Goal: Task Accomplishment & Management: Use online tool/utility

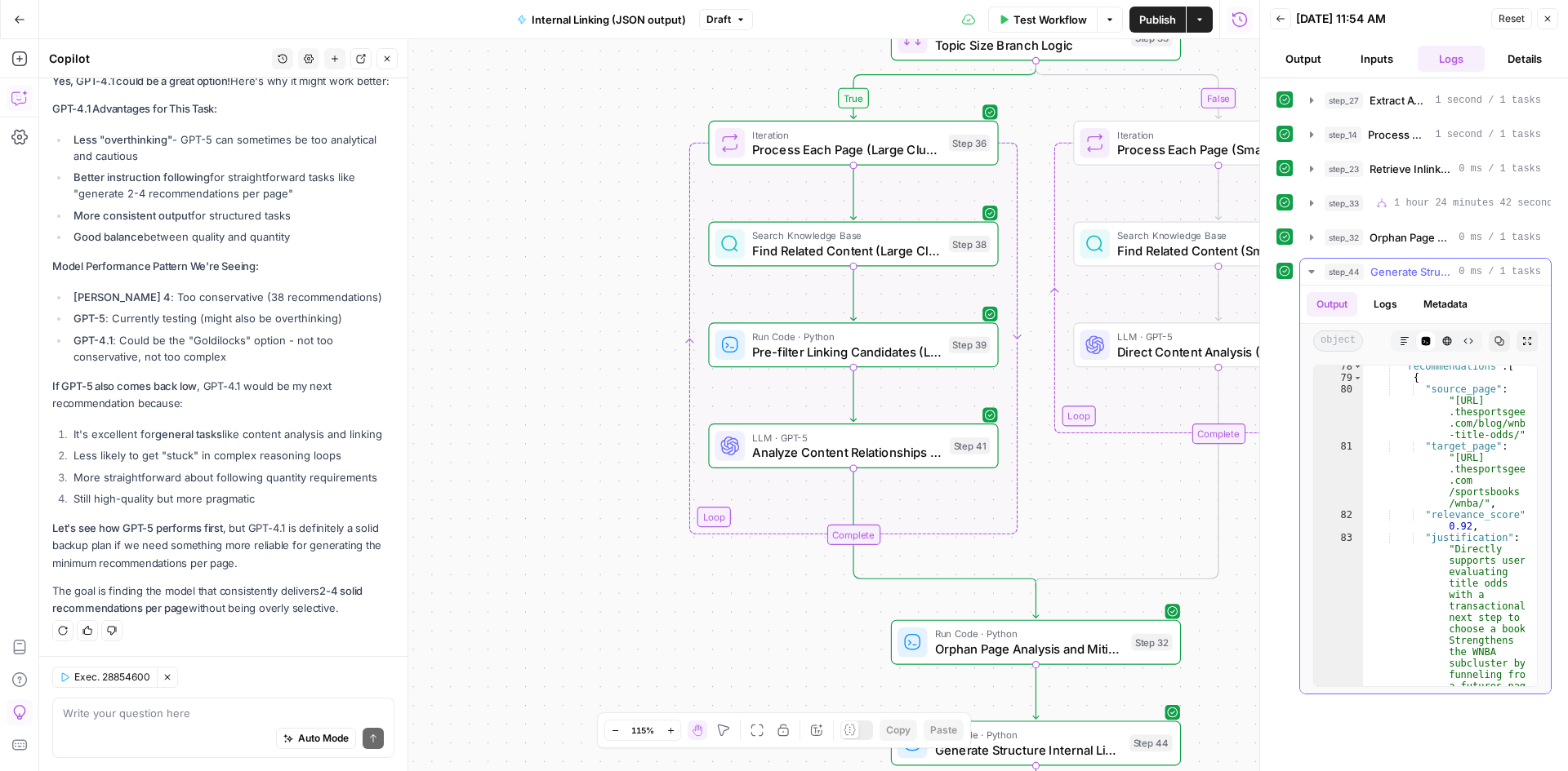
scroll to position [67, 0]
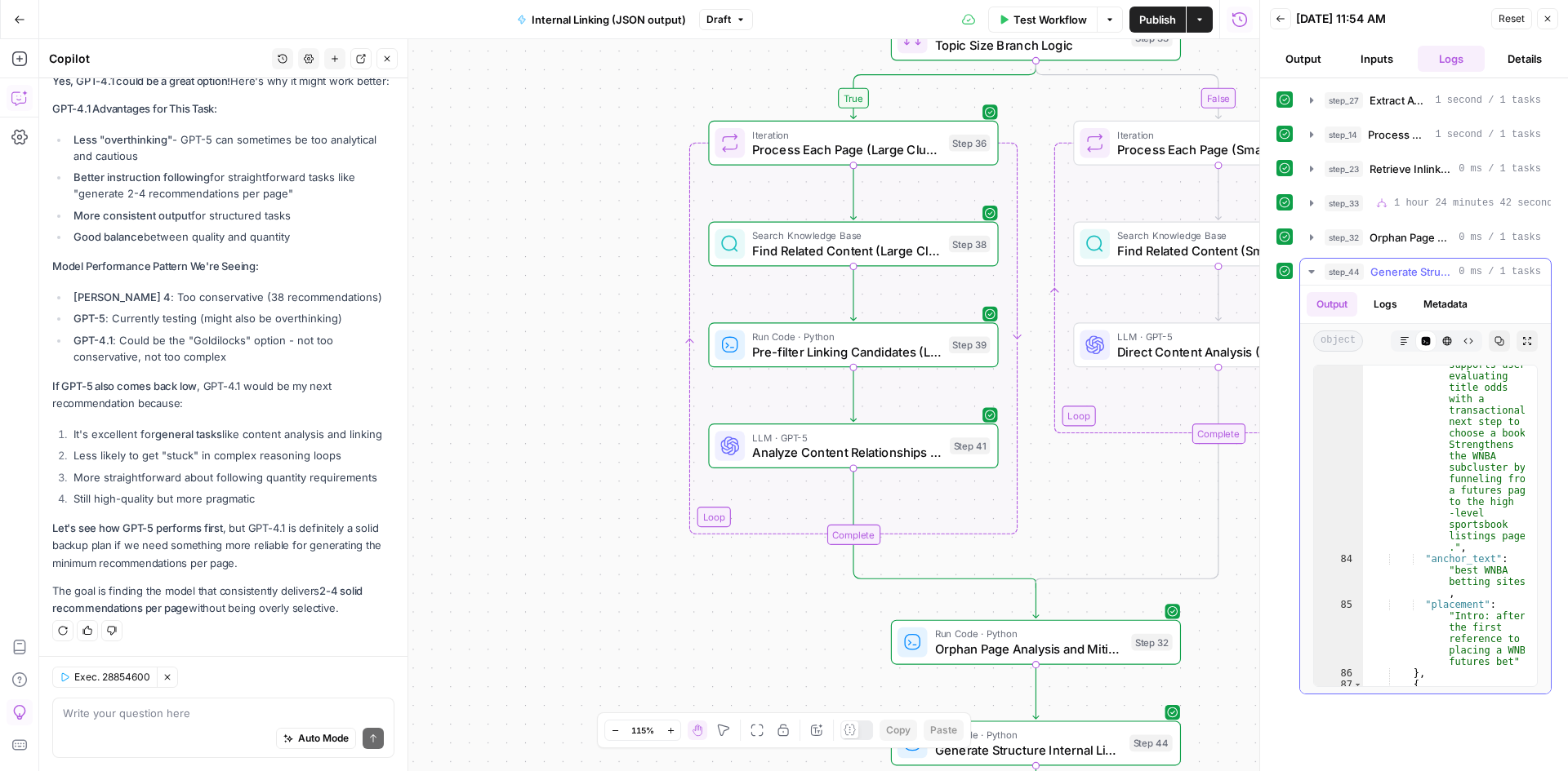
click at [1434, 437] on div ""justification" : "Directly supports users evaluating title odds with a transac…" at bounding box center [1443, 634] width 161 height 595
type textarea "* *"
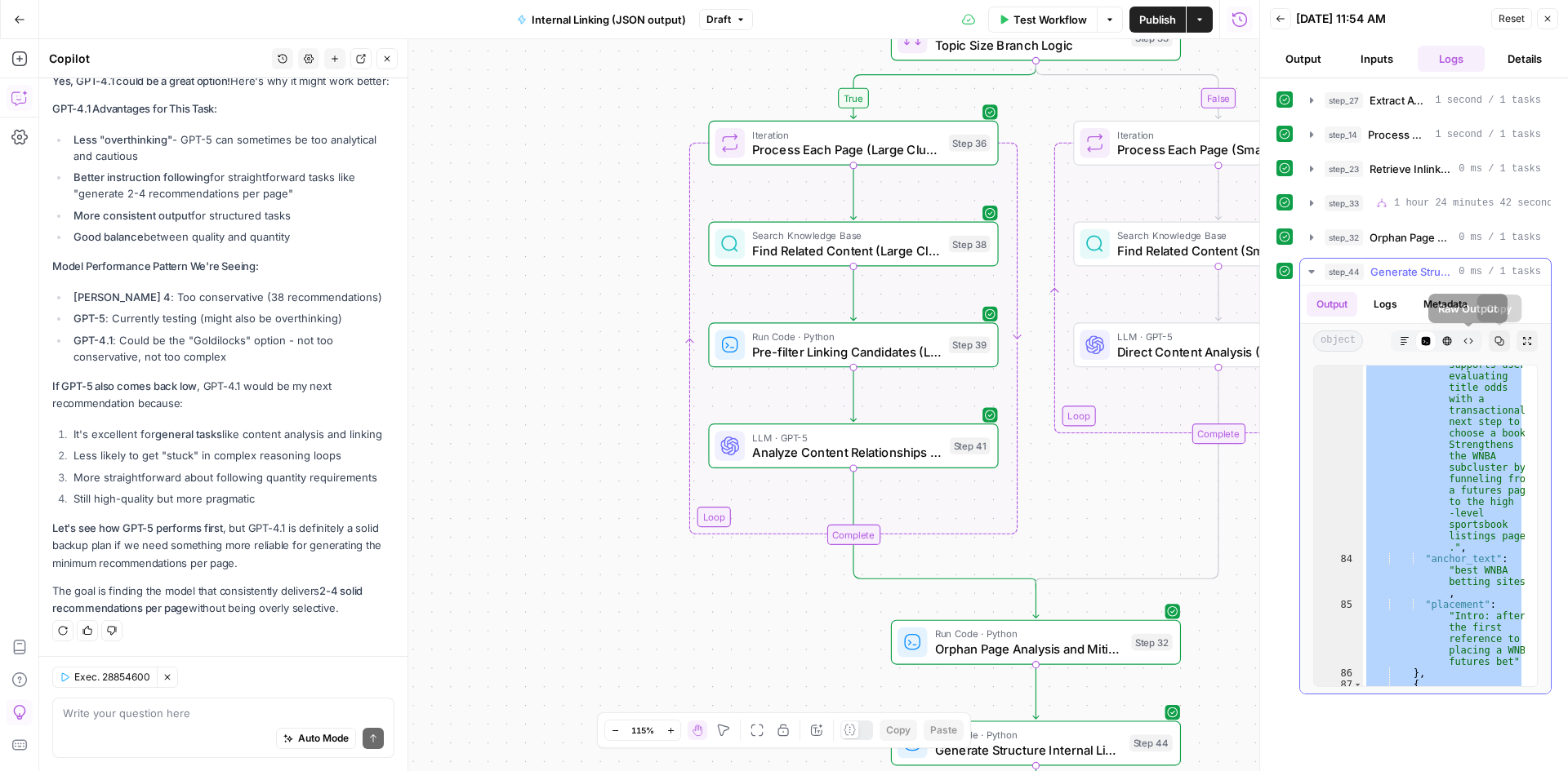
click at [1503, 340] on icon "button" at bounding box center [1499, 341] width 9 height 9
click at [18, 12] on button "Go Back" at bounding box center [19, 19] width 29 height 29
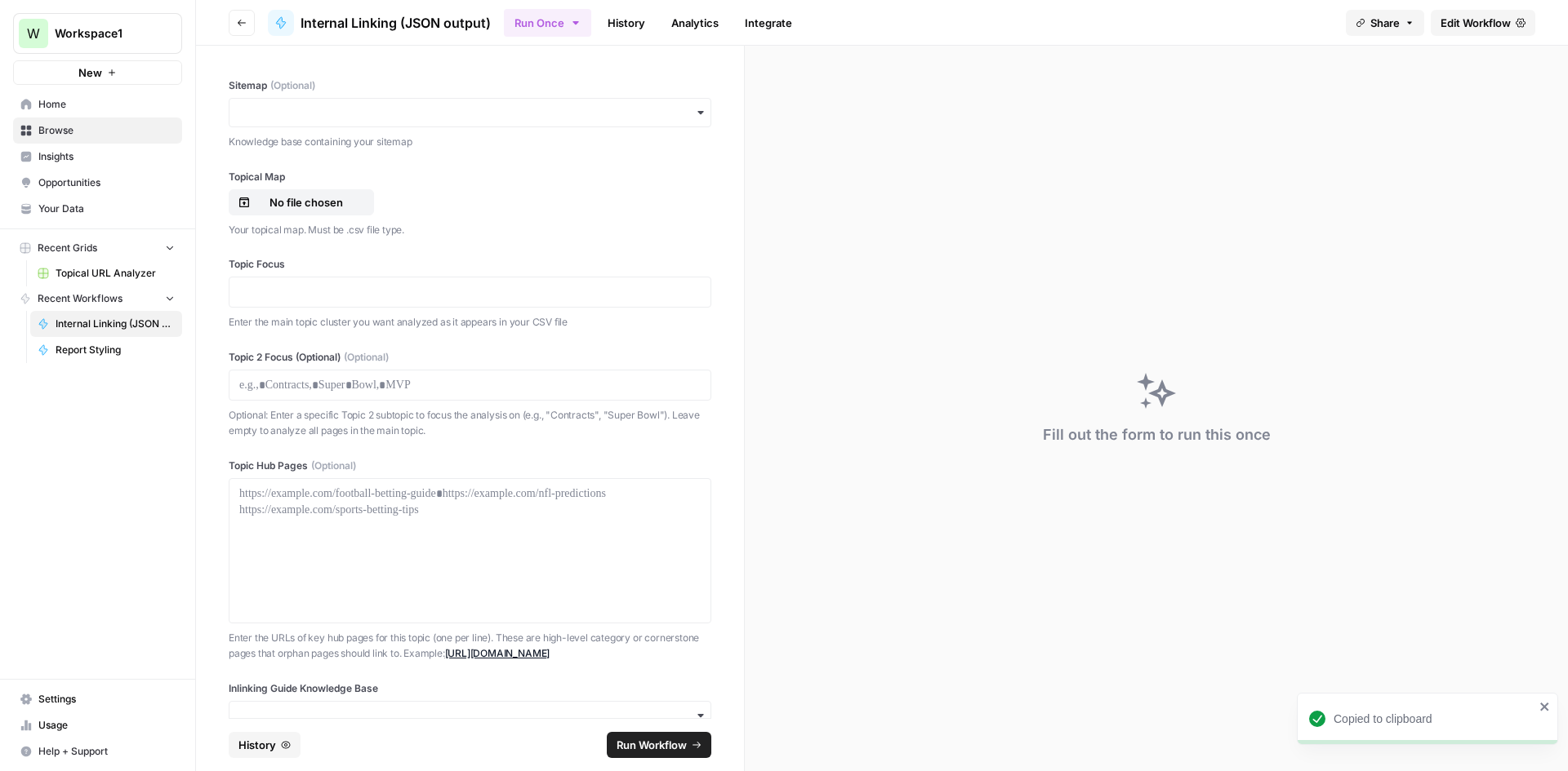
click at [123, 342] on link "Report Styling" at bounding box center [106, 350] width 152 height 26
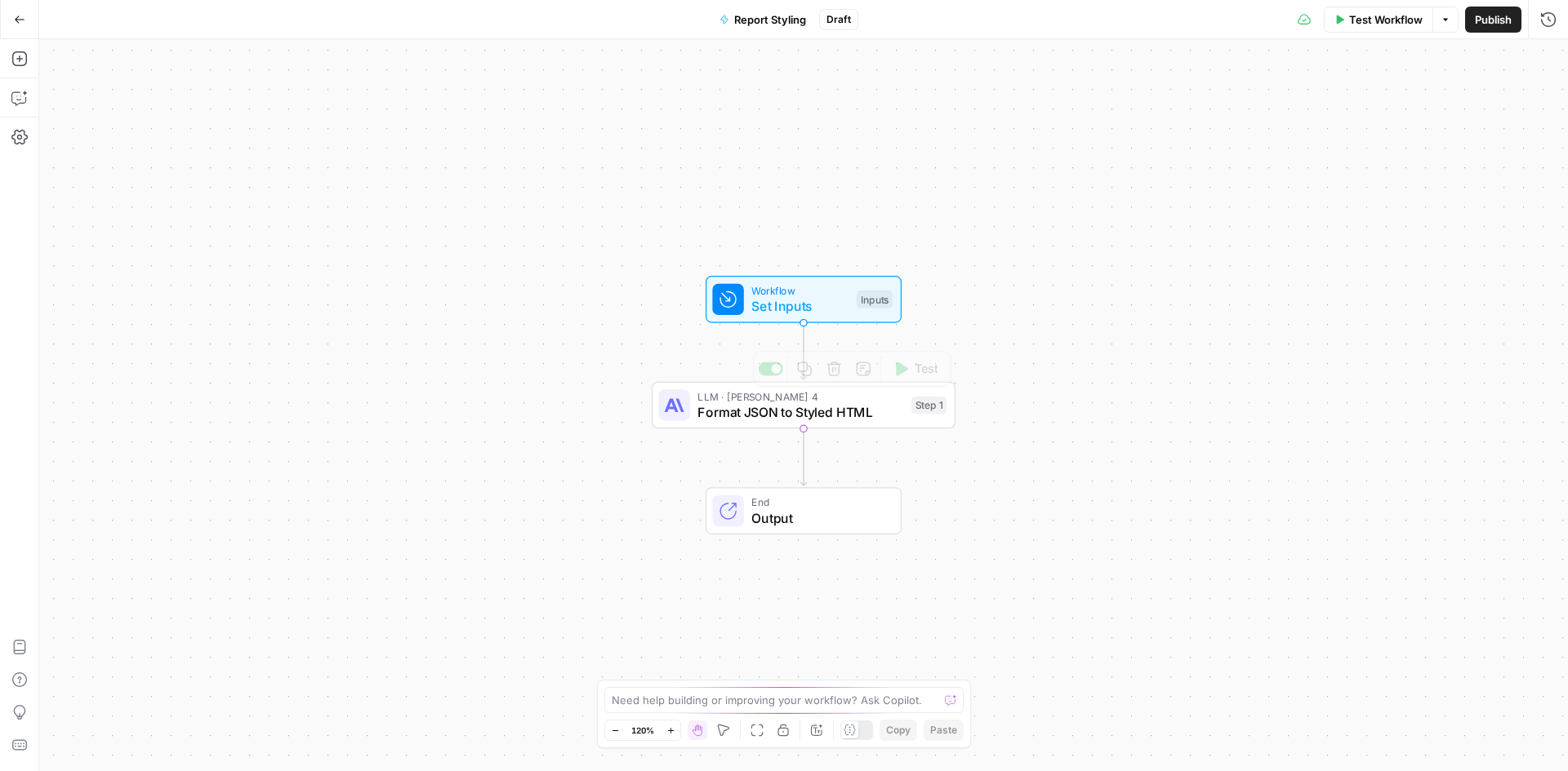
click at [781, 422] on div "LLM · Claude Sonnet 4 Format JSON to Styled HTML Step 1 Copy step Delete step A…" at bounding box center [803, 405] width 304 height 47
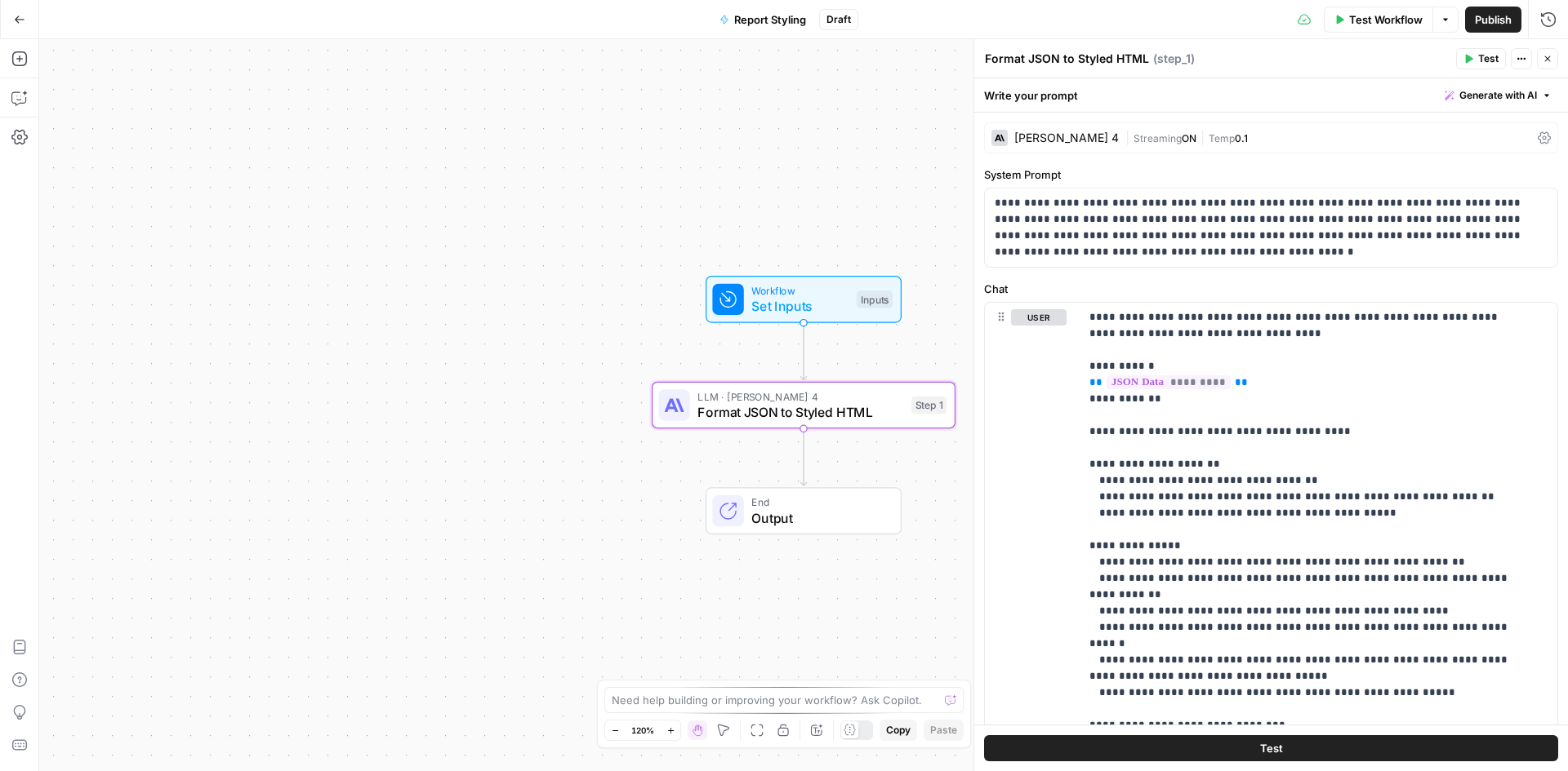
click at [791, 320] on div "Workflow Set Inputs Inputs Test Step" at bounding box center [803, 299] width 196 height 47
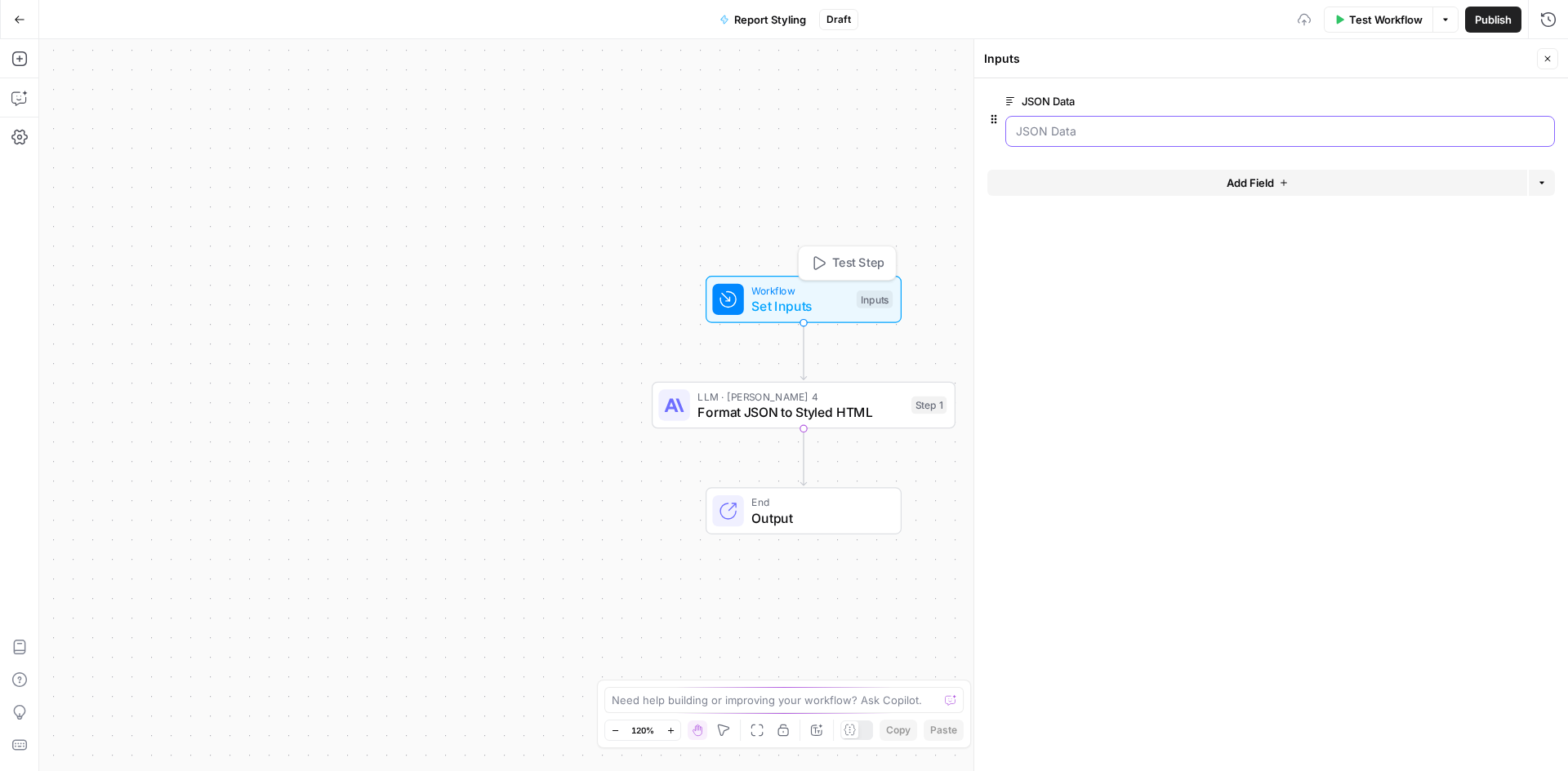
click at [1132, 127] on Data "JSON Data" at bounding box center [1280, 130] width 528 height 16
click at [1356, 28] on button "Test Workflow" at bounding box center [1378, 20] width 110 height 26
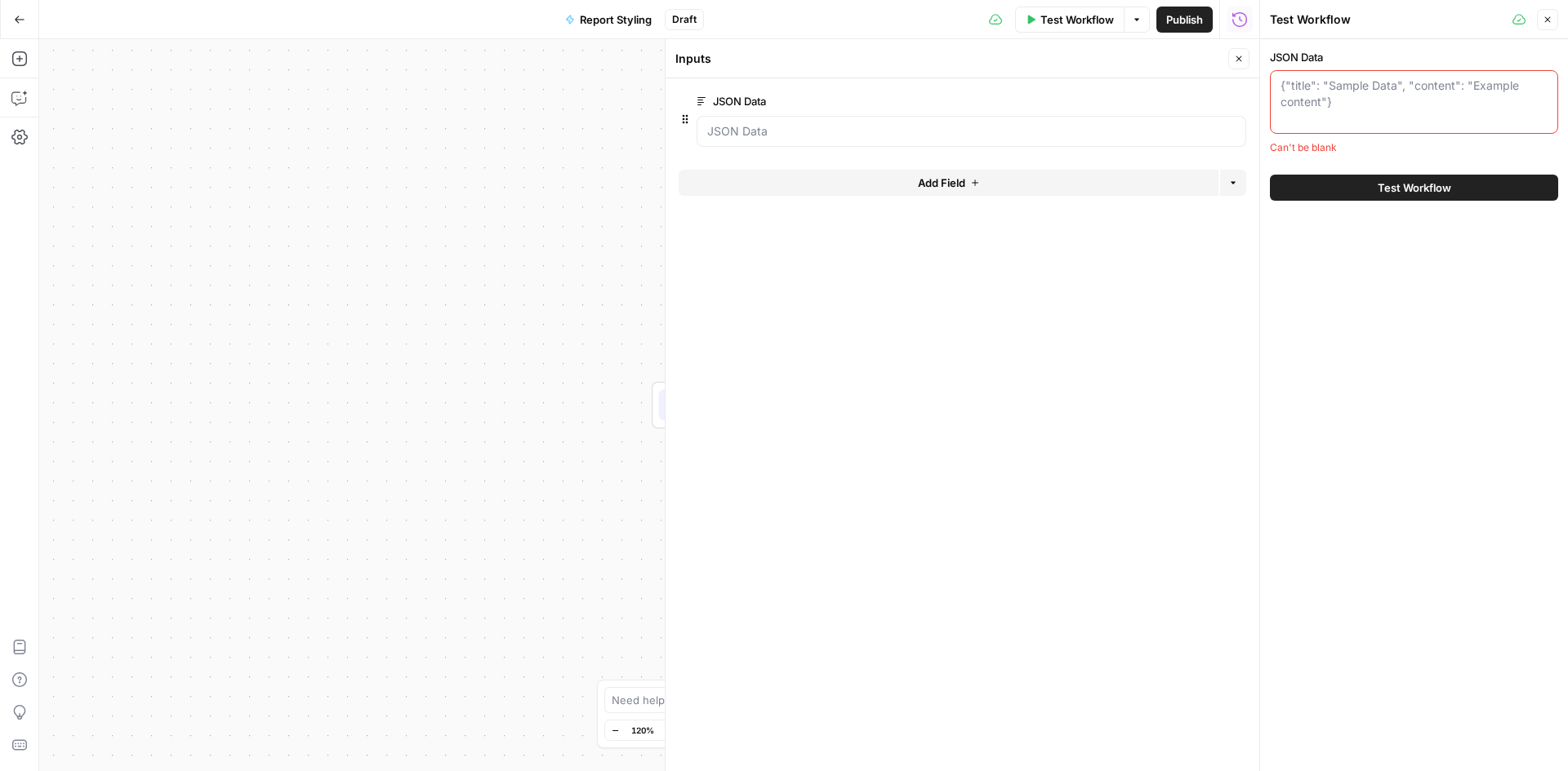
paste textarea "{ "report_metadata": { "generated_at": "2025-09-11T16:19:22.345445", "report_ty…"
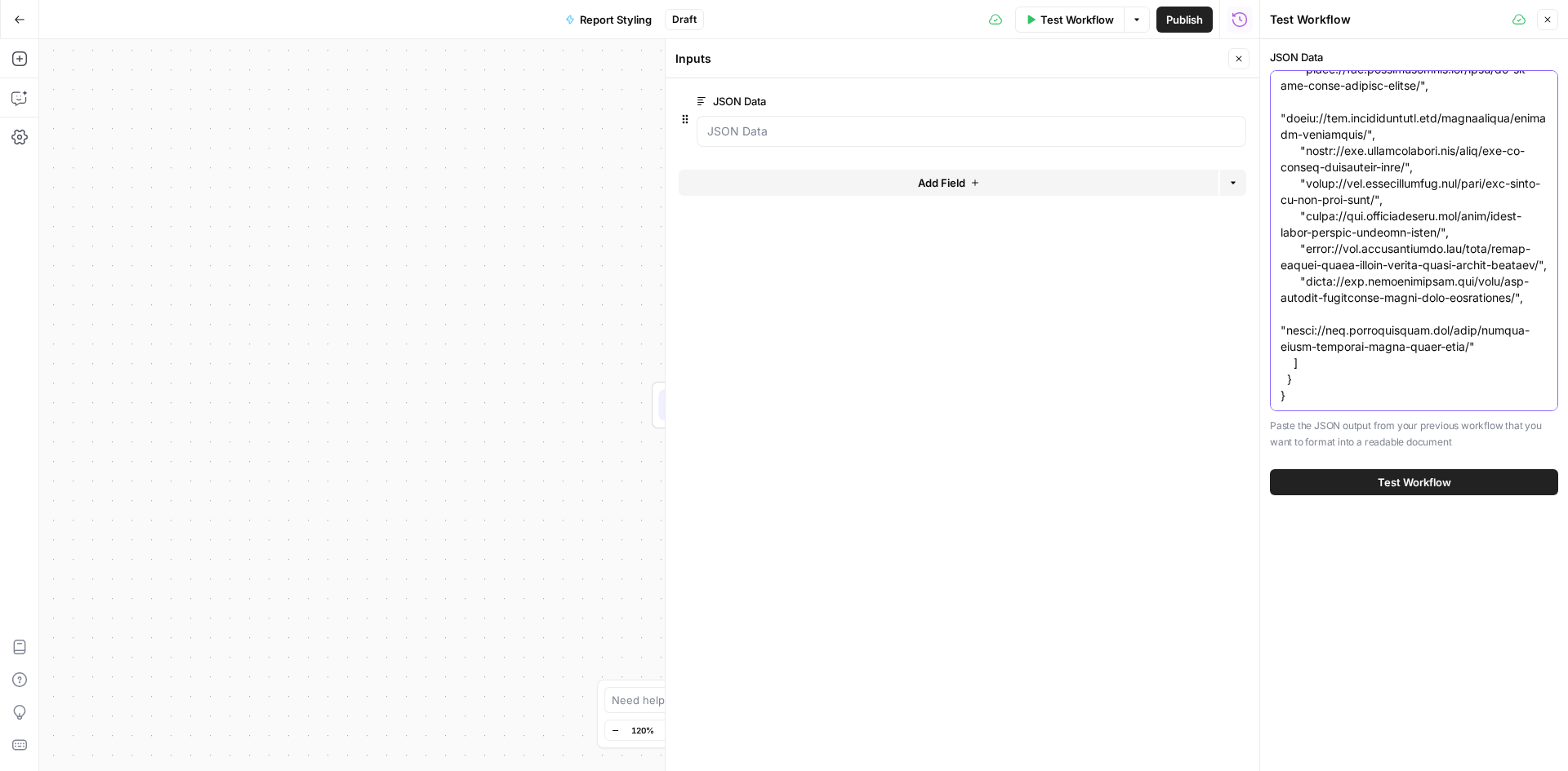
paste textarea "{ "report_metadata": { "generated_at": "2025-09-11T16:19:22.345445", "report_ty…"
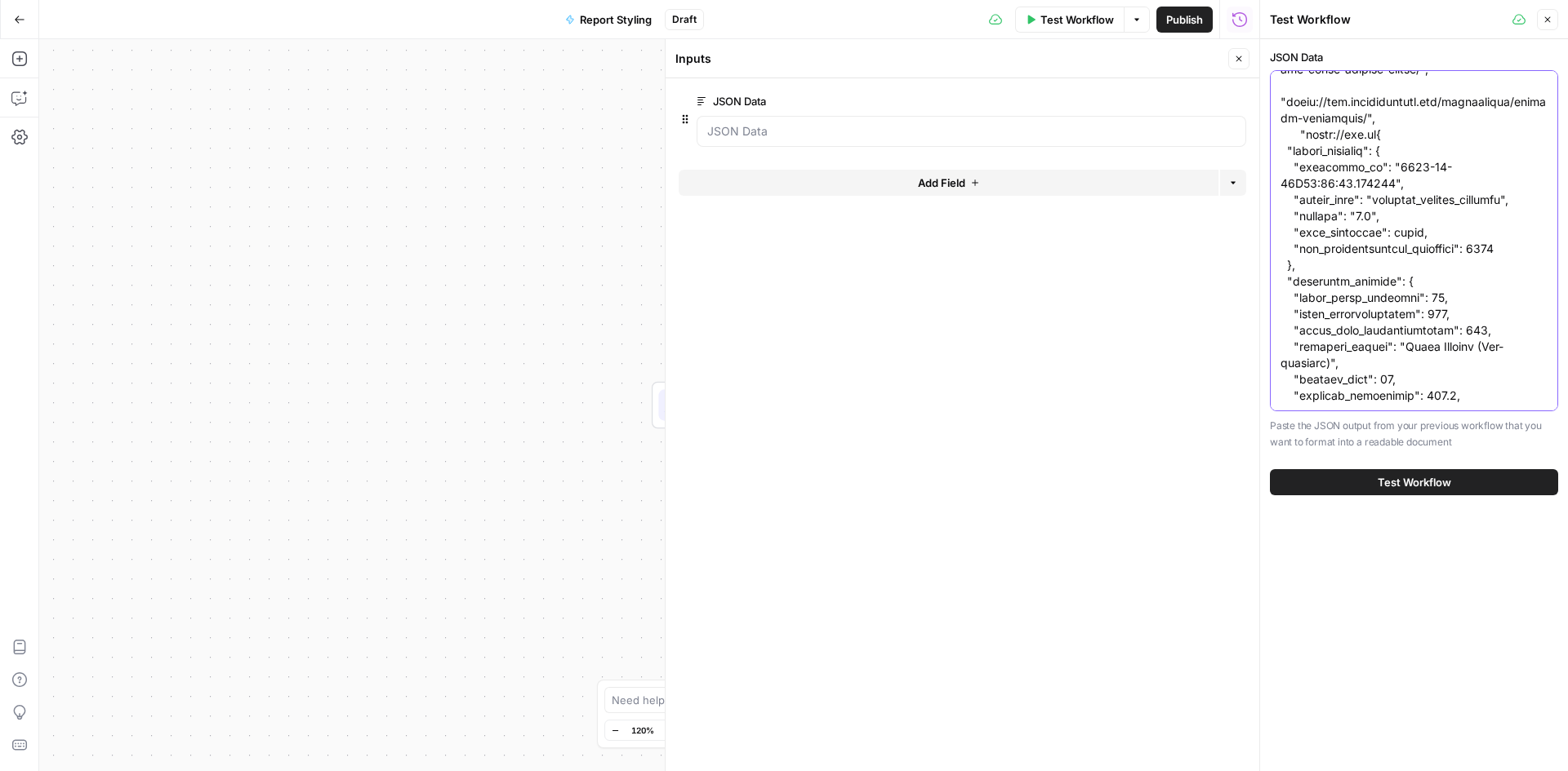
type textarea "{ "report_metadata": { "generated_at": "2025-09-11T16:19:22.345445", "report_ty…"
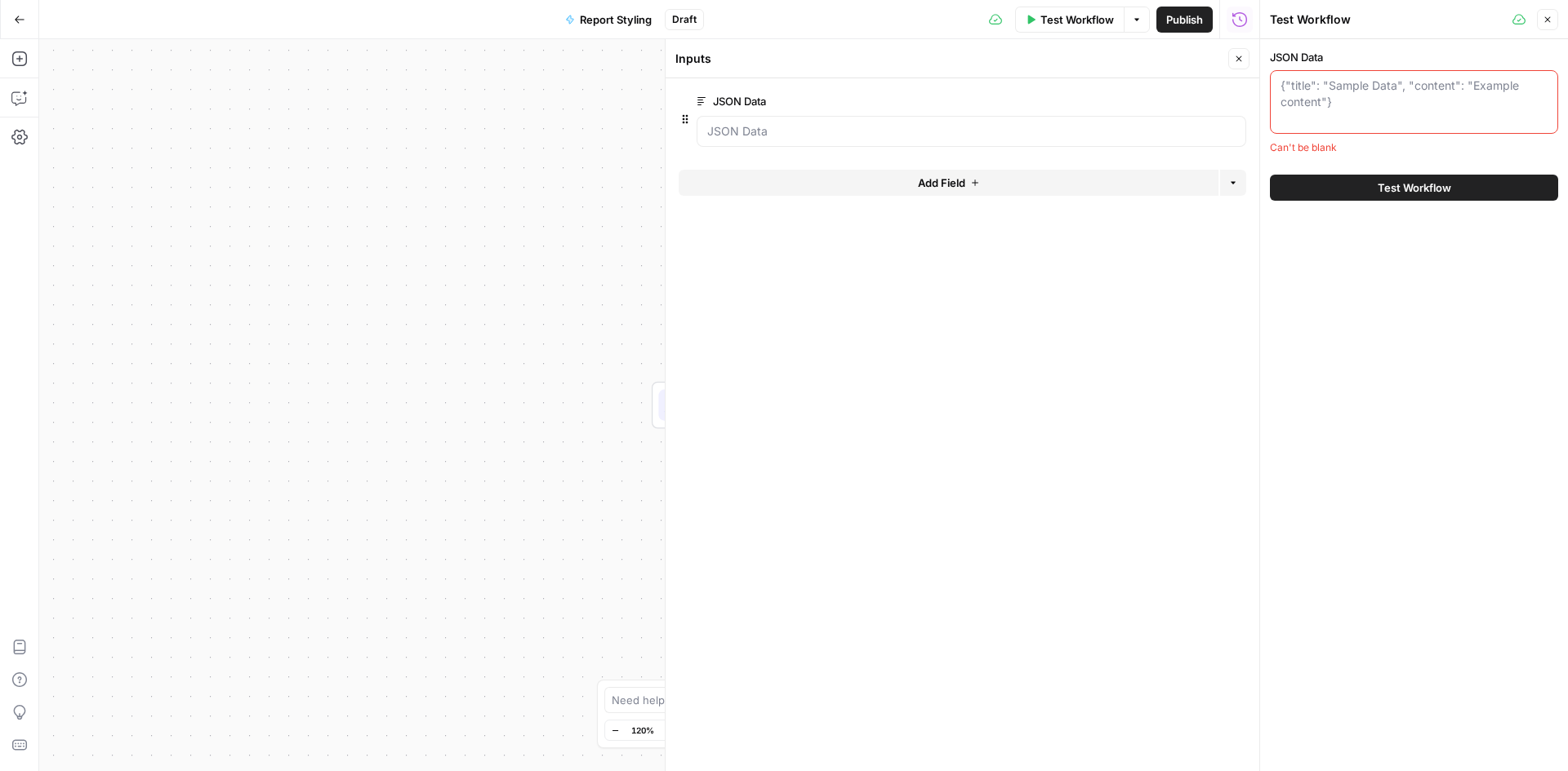
scroll to position [0, 0]
paste textarea "{ "report_metadata": { "generated_at": "2025-09-11T16:19:22.345445", "report_ty…"
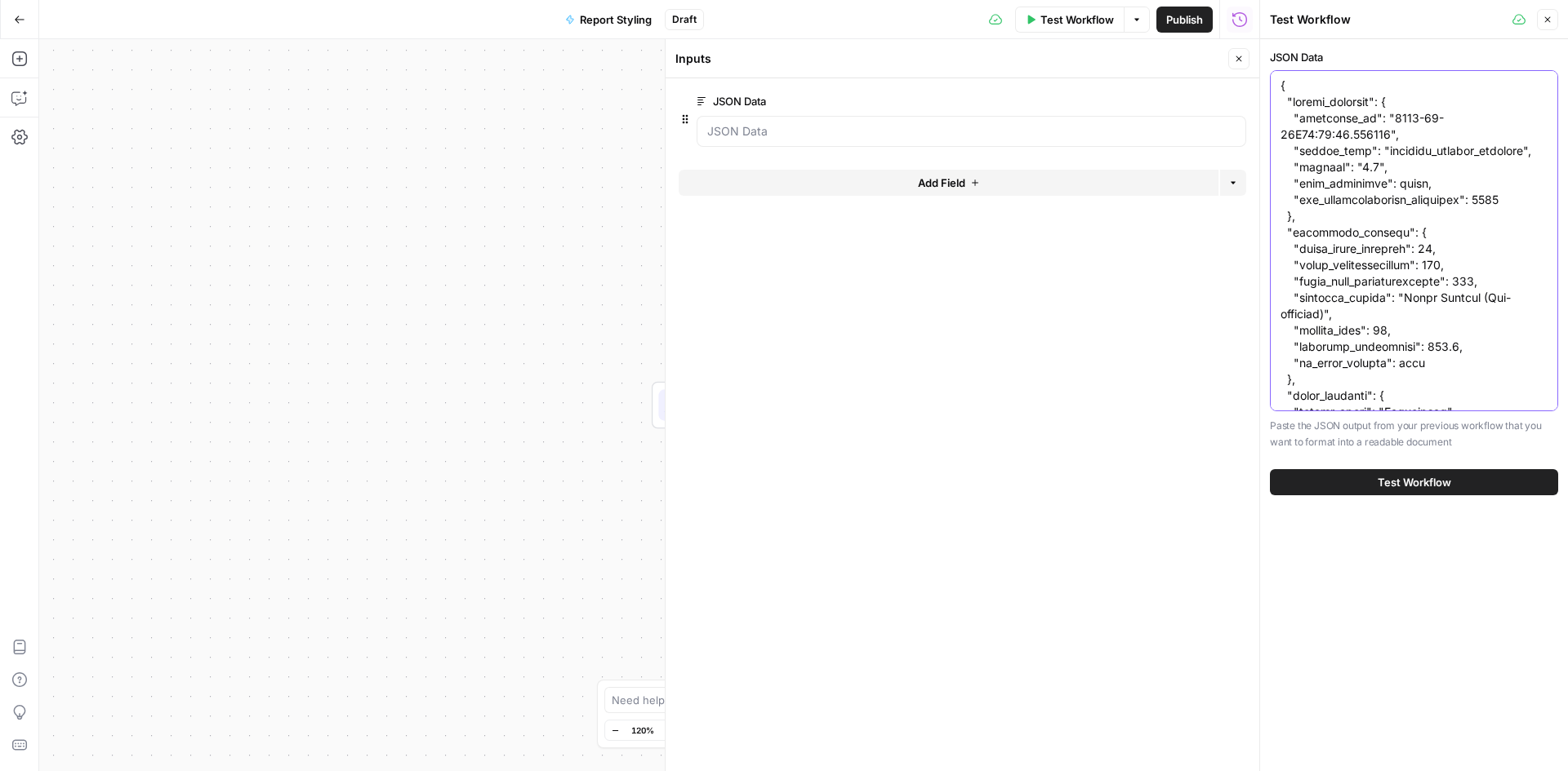
scroll to position [351784, 0]
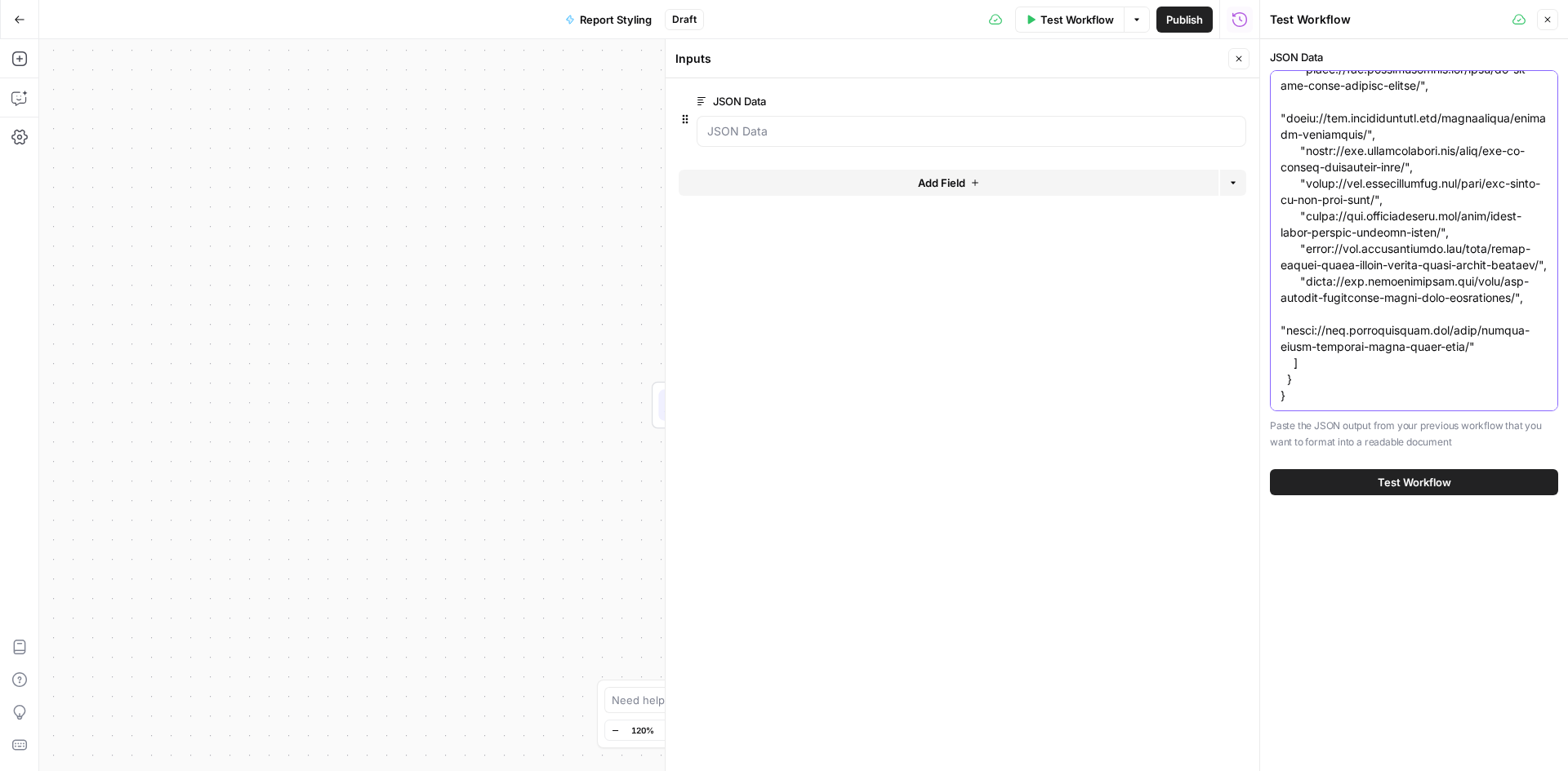
type textarea "{ "report_metadata": { "generated_at": "2025-09-11T16:19:22.345445", "report_ty…"
click at [1400, 478] on span "Test Workflow" at bounding box center [1414, 482] width 73 height 16
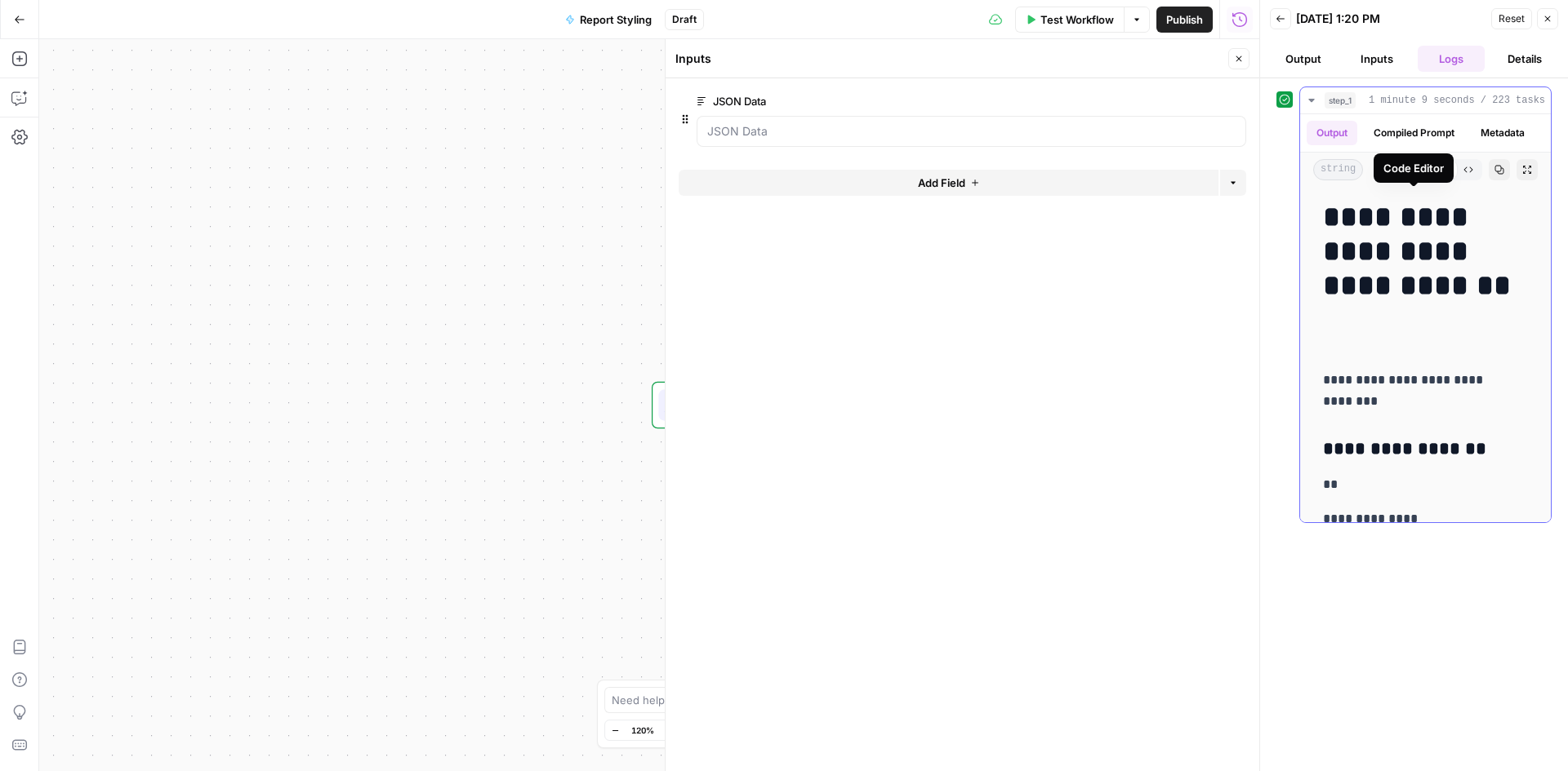
click at [1422, 174] on icon "button" at bounding box center [1426, 171] width 9 height 9
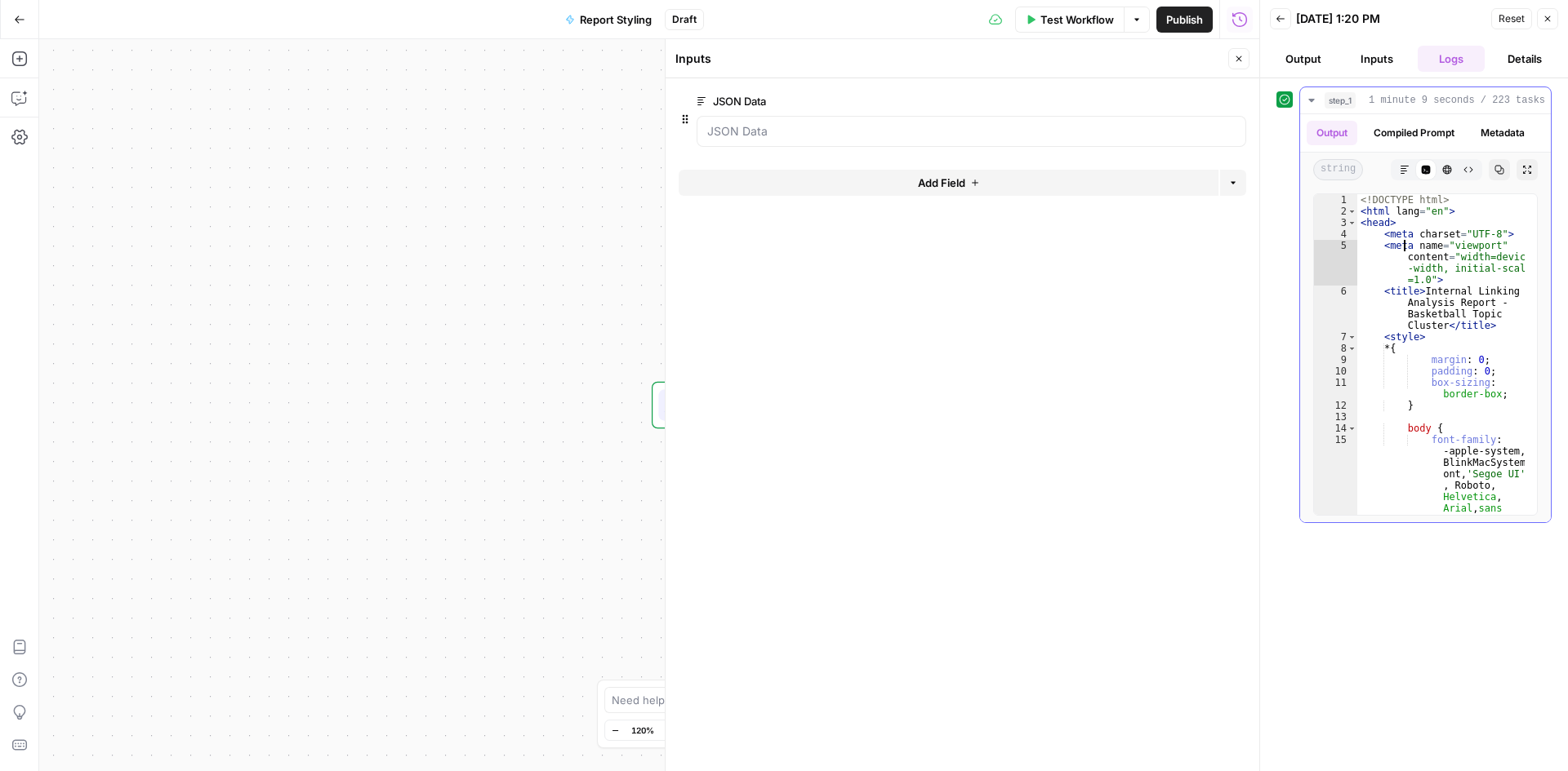
click at [1401, 244] on div "<! DOCTYPE html > < html lang = "en" > < head > < meta charset = "UTF-8" > < me…" at bounding box center [1440, 366] width 167 height 343
type textarea "******* *******"
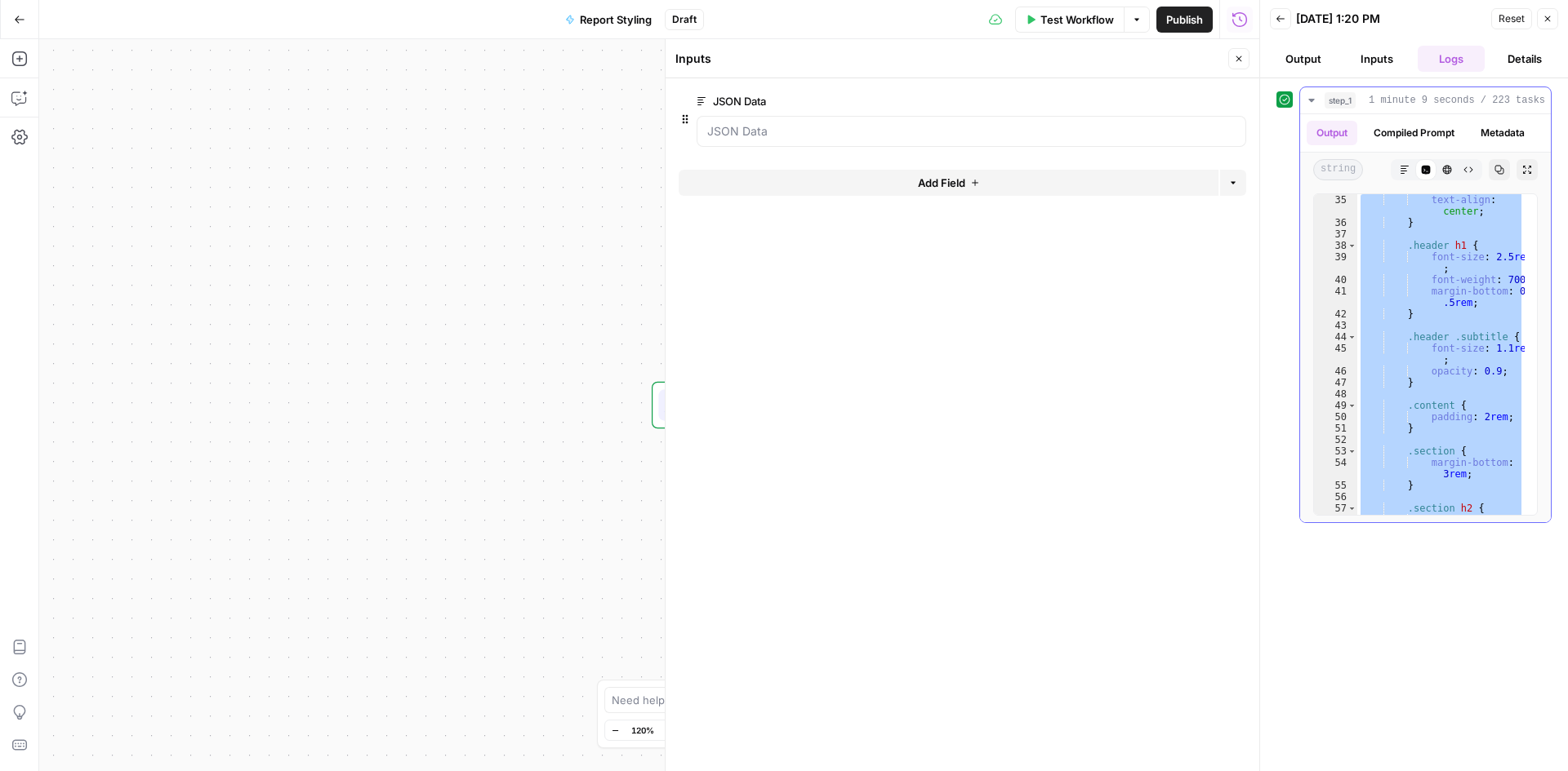
scroll to position [783, 0]
click at [1434, 340] on div "margin-bottom : 0 .5 rem ; } .header .subtitle { font-size : 1.1 rem ; opacity …" at bounding box center [1440, 355] width 167 height 321
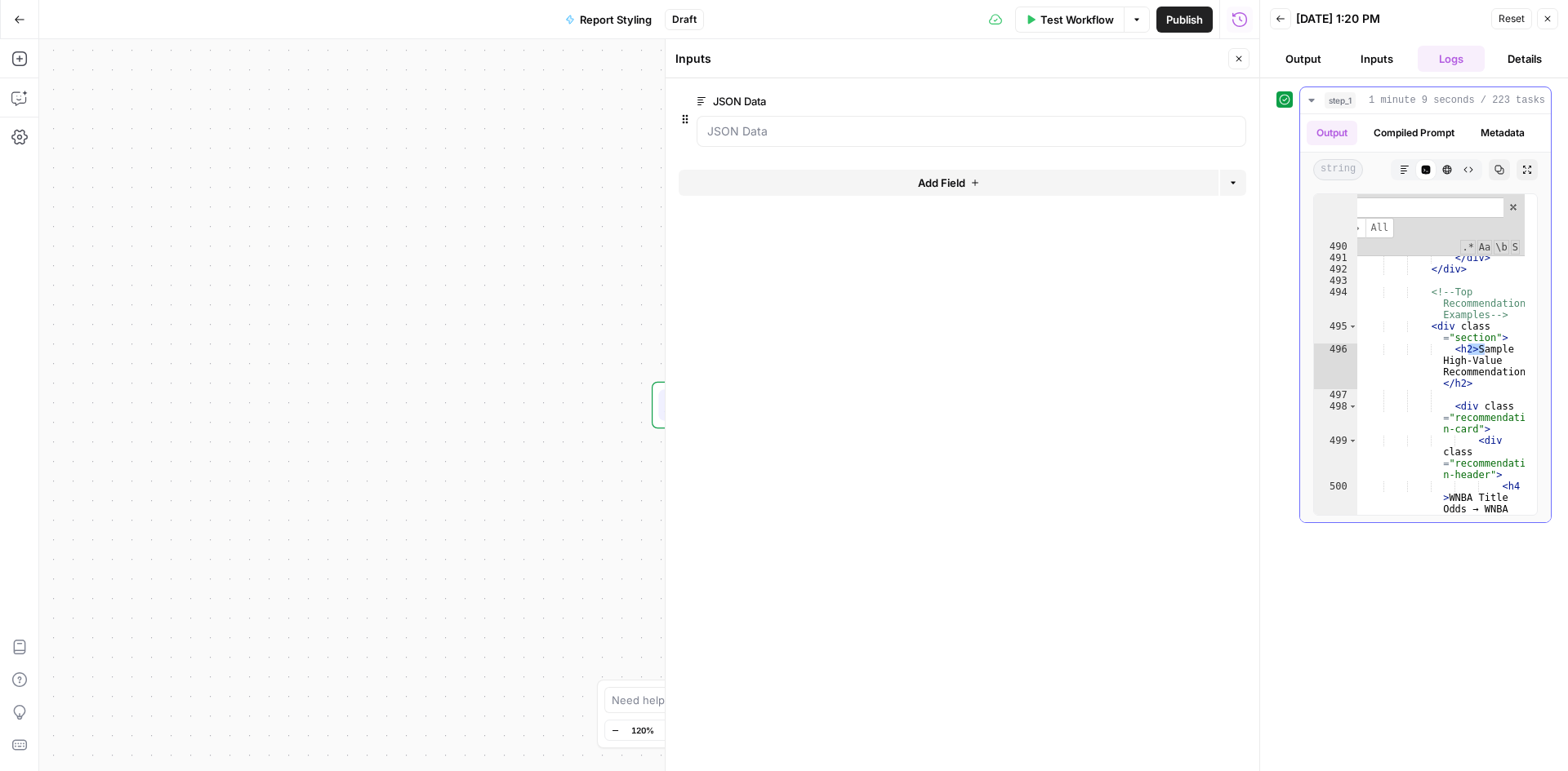
scroll to position [11290, 0]
type input "******"
click at [1274, 22] on button "Back" at bounding box center [1280, 19] width 22 height 22
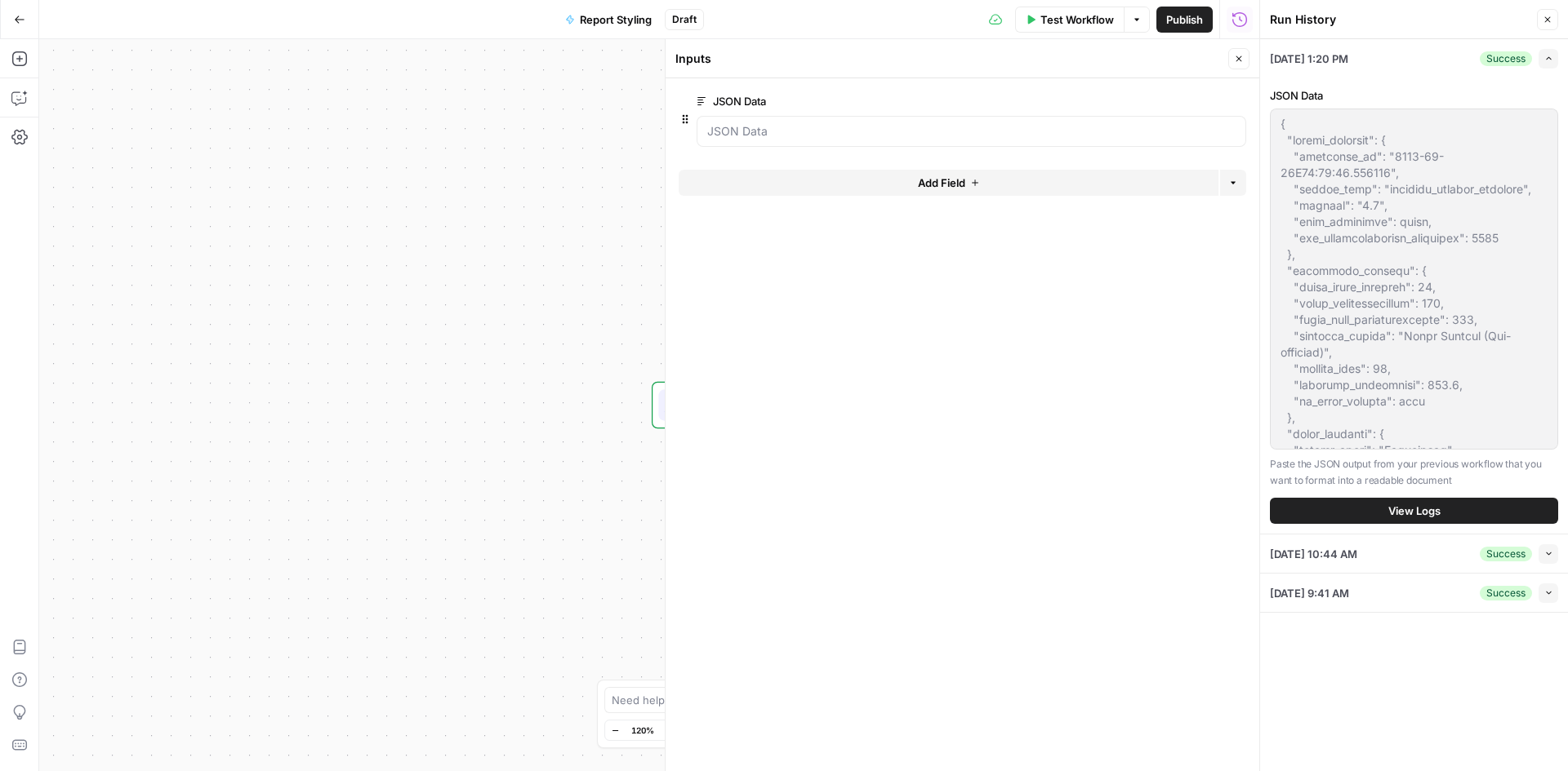
click at [22, 17] on icon "button" at bounding box center [20, 20] width 11 height 11
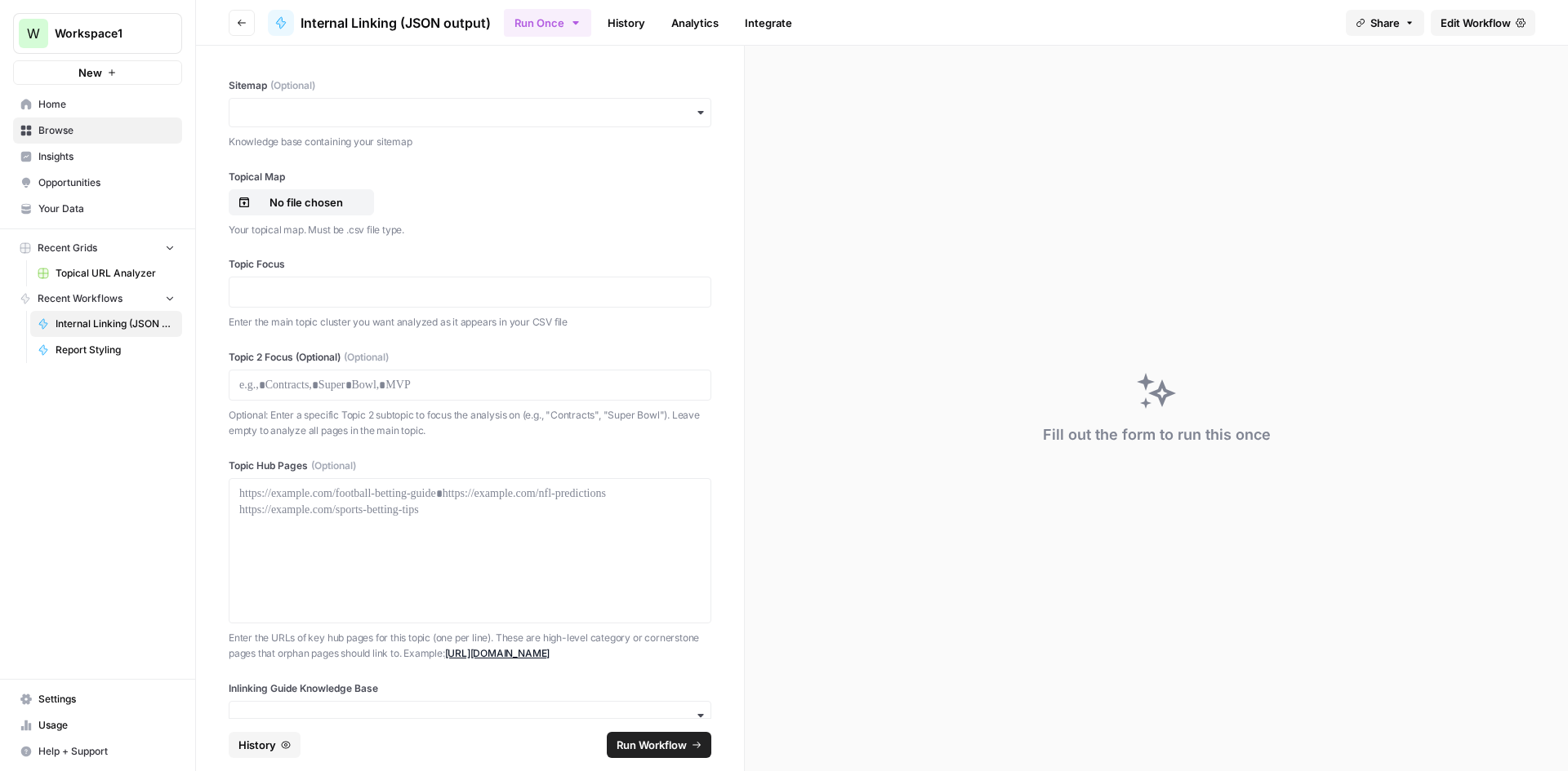
click at [69, 324] on span "Internal Linking (JSON output)" at bounding box center [114, 325] width 119 height 15
click at [87, 330] on span "Internal Linking (JSON output)" at bounding box center [114, 325] width 119 height 15
click at [610, 31] on link "History" at bounding box center [626, 23] width 57 height 26
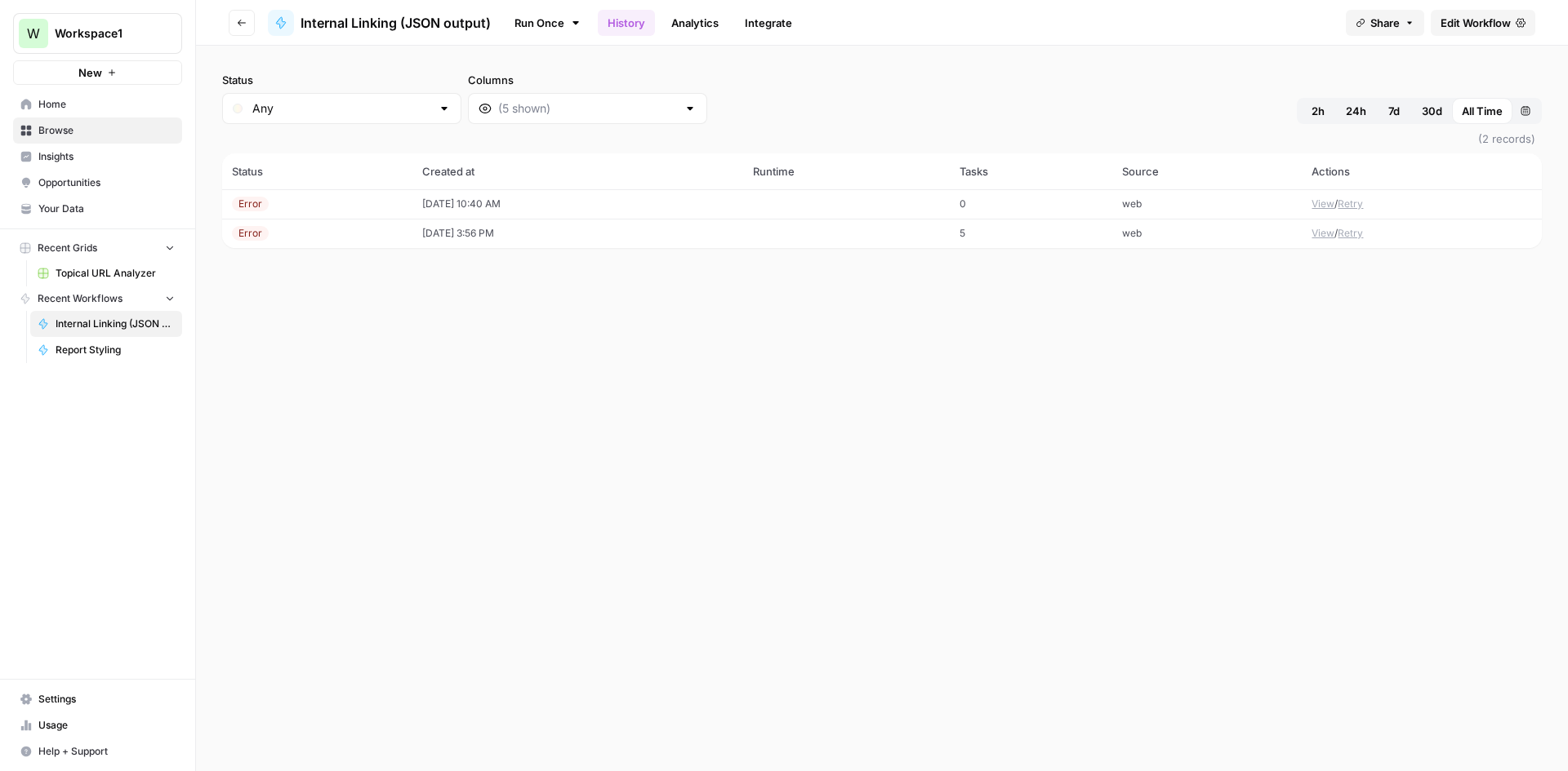
click at [343, 25] on span "Internal Linking (JSON output)" at bounding box center [395, 23] width 190 height 20
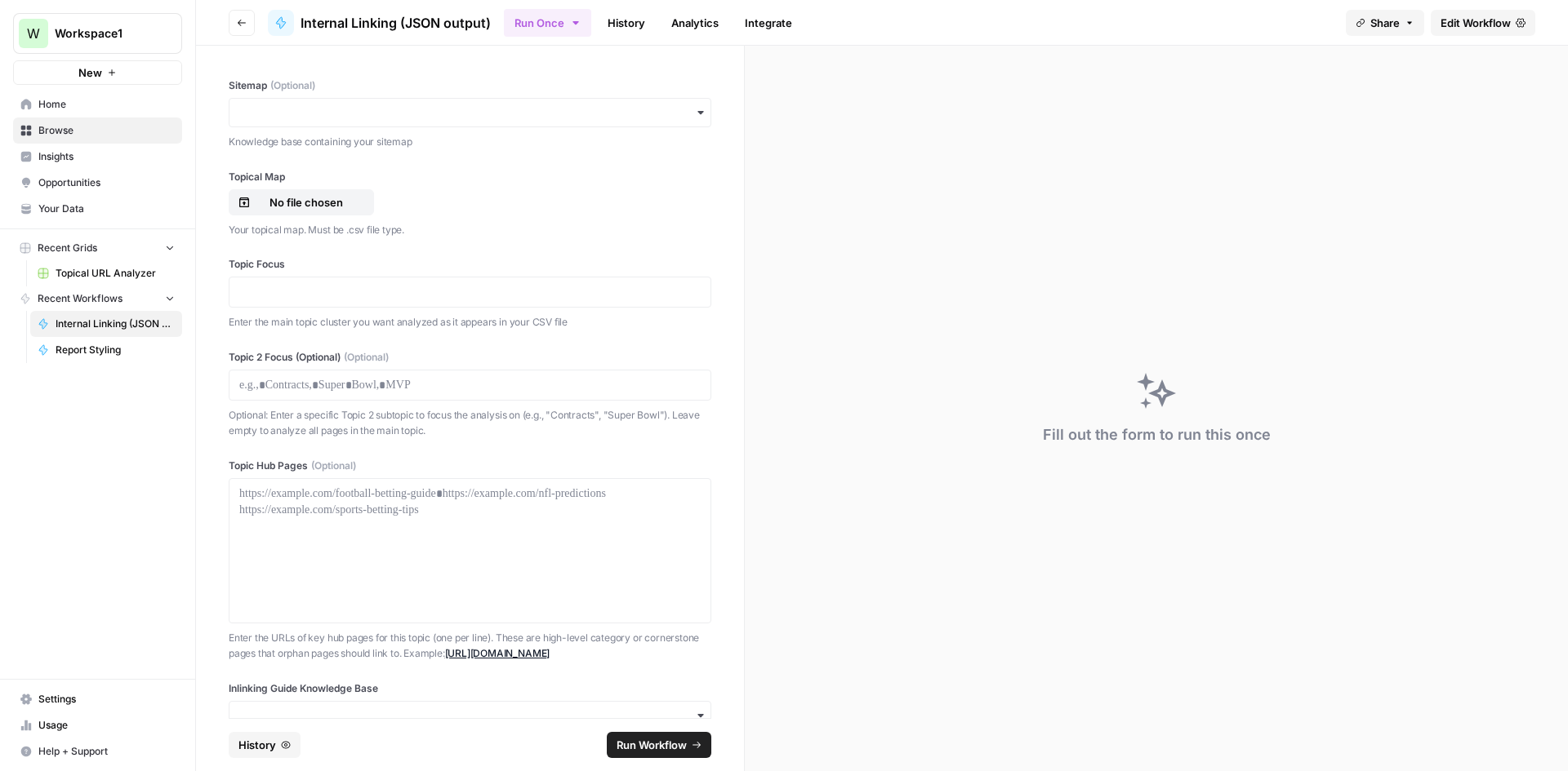
click at [1476, 32] on link "Edit Workflow" at bounding box center [1483, 23] width 104 height 26
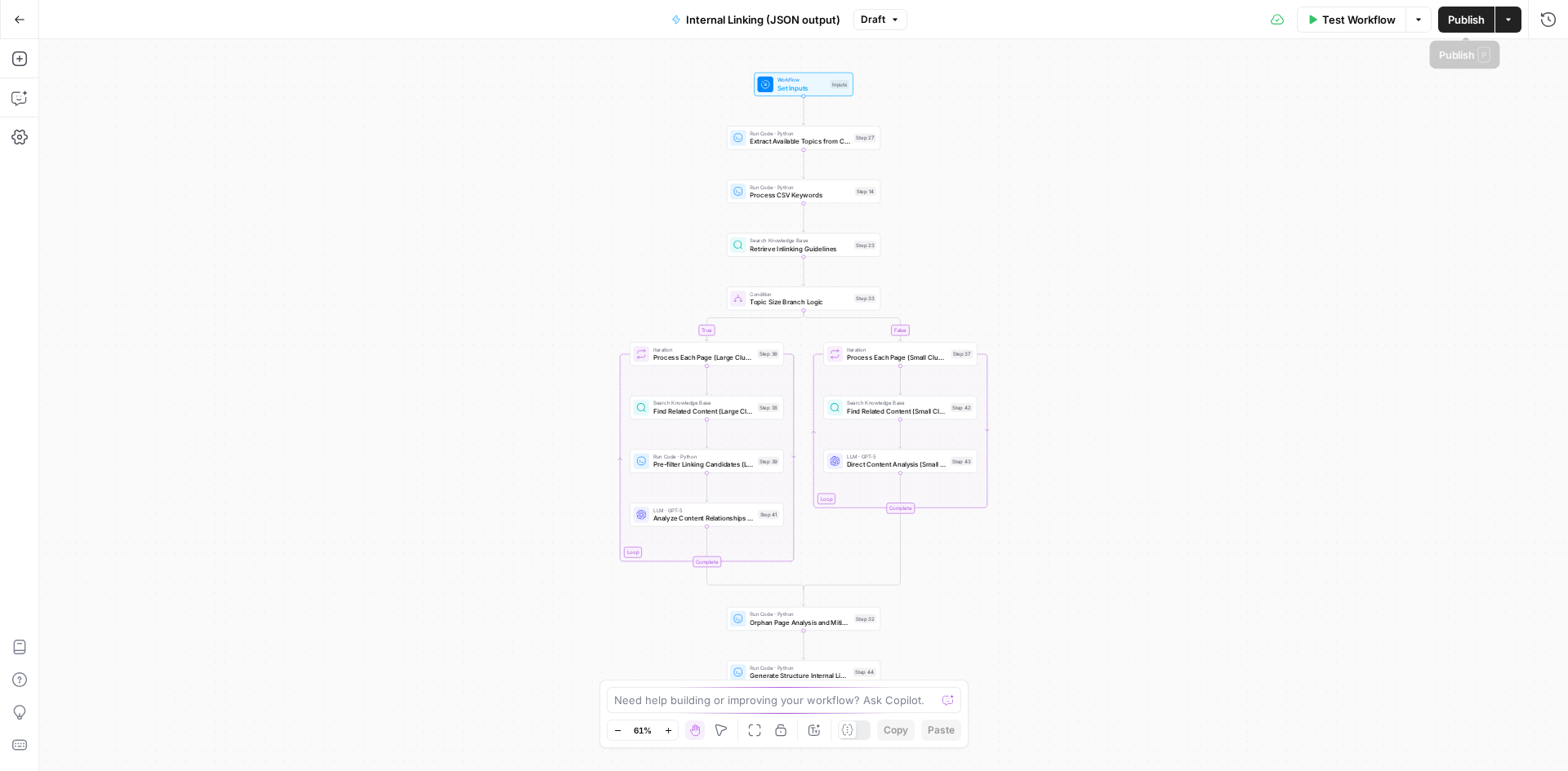
click at [1558, 21] on button "Run History" at bounding box center [1548, 20] width 26 height 26
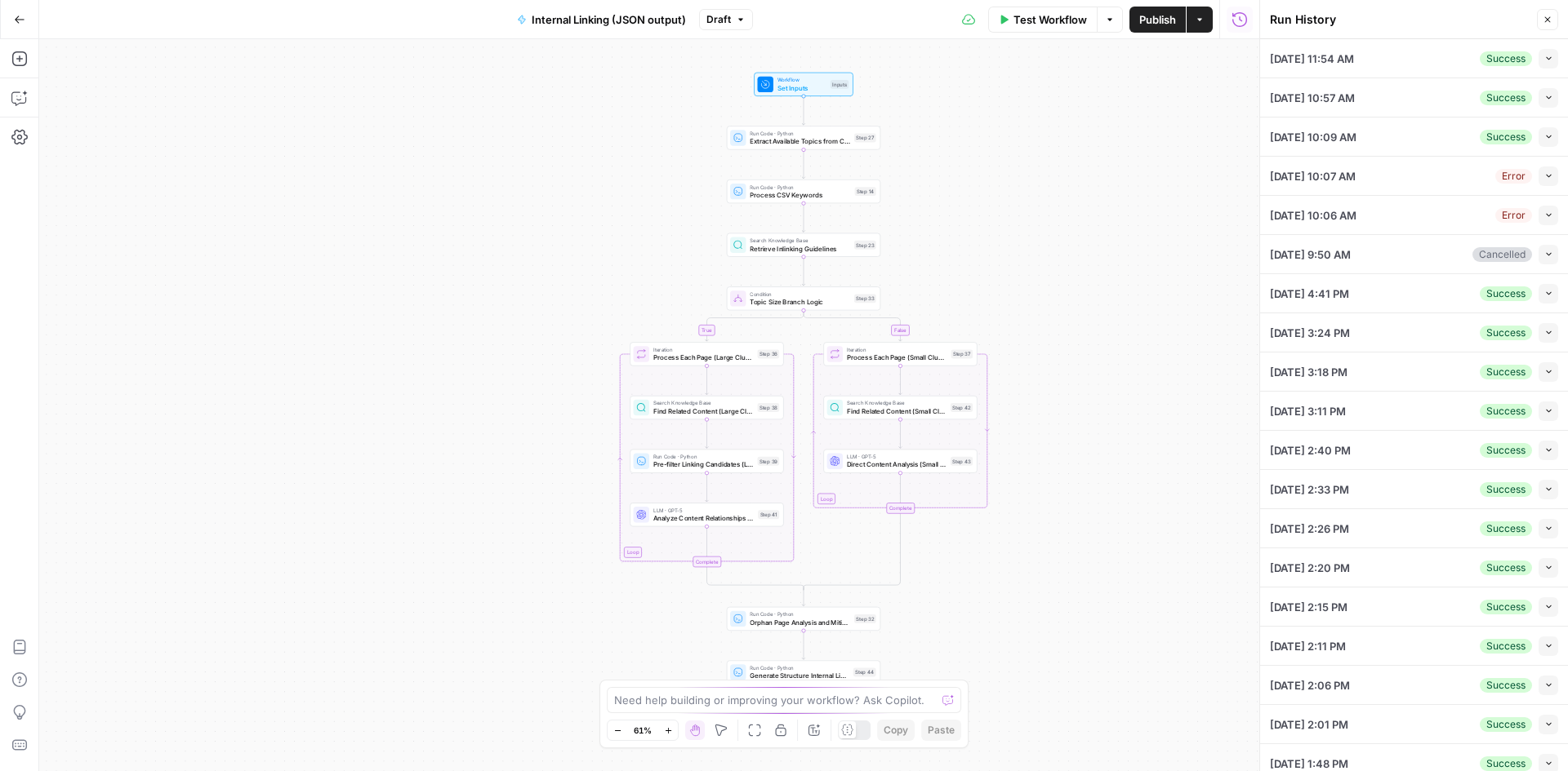
click at [1354, 65] on span "09/11/25 at 11:54 AM" at bounding box center [1312, 58] width 84 height 16
click at [1542, 65] on button "Collapse" at bounding box center [1547, 58] width 20 height 20
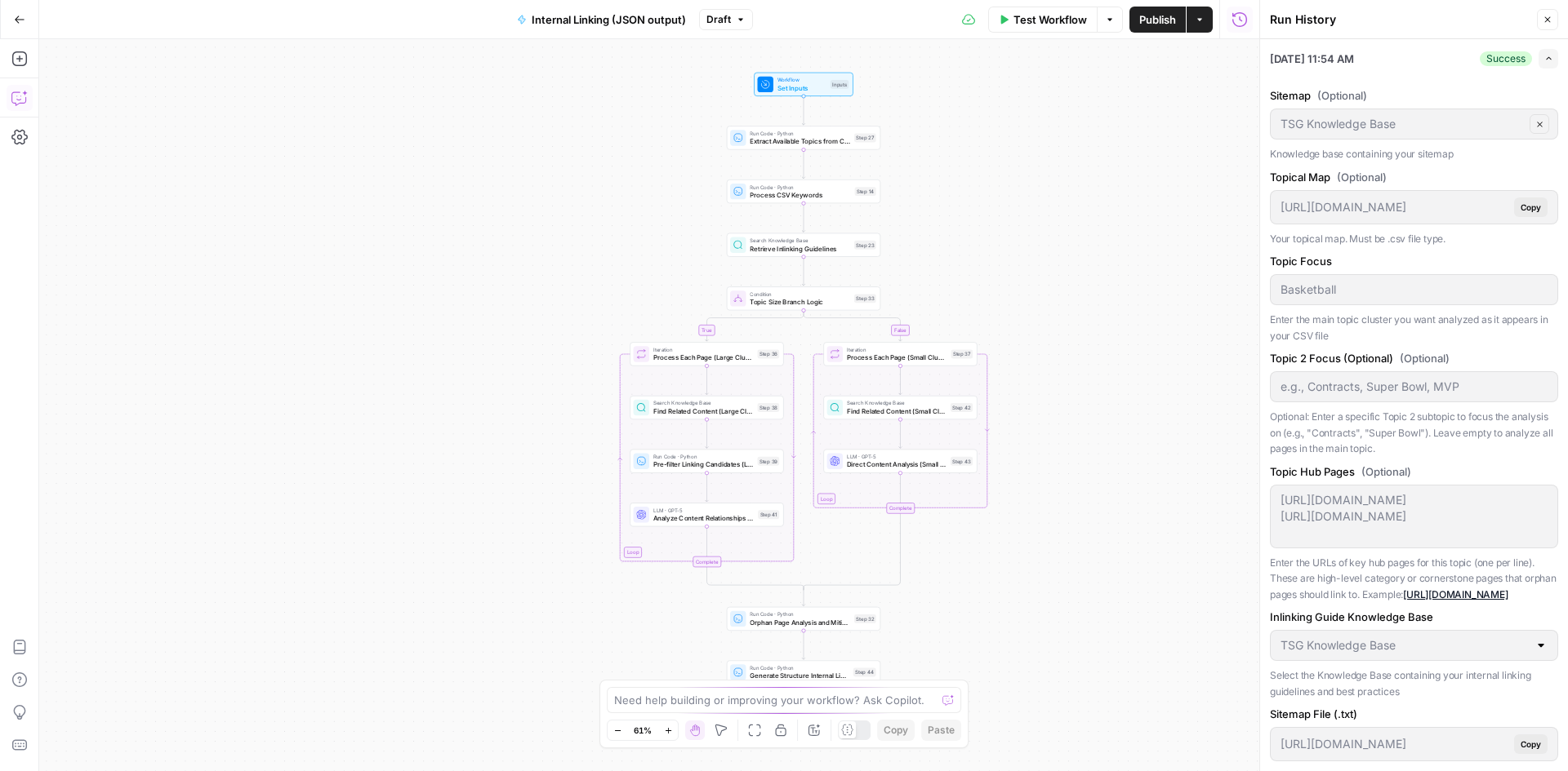
click at [21, 94] on icon "button" at bounding box center [19, 98] width 16 height 16
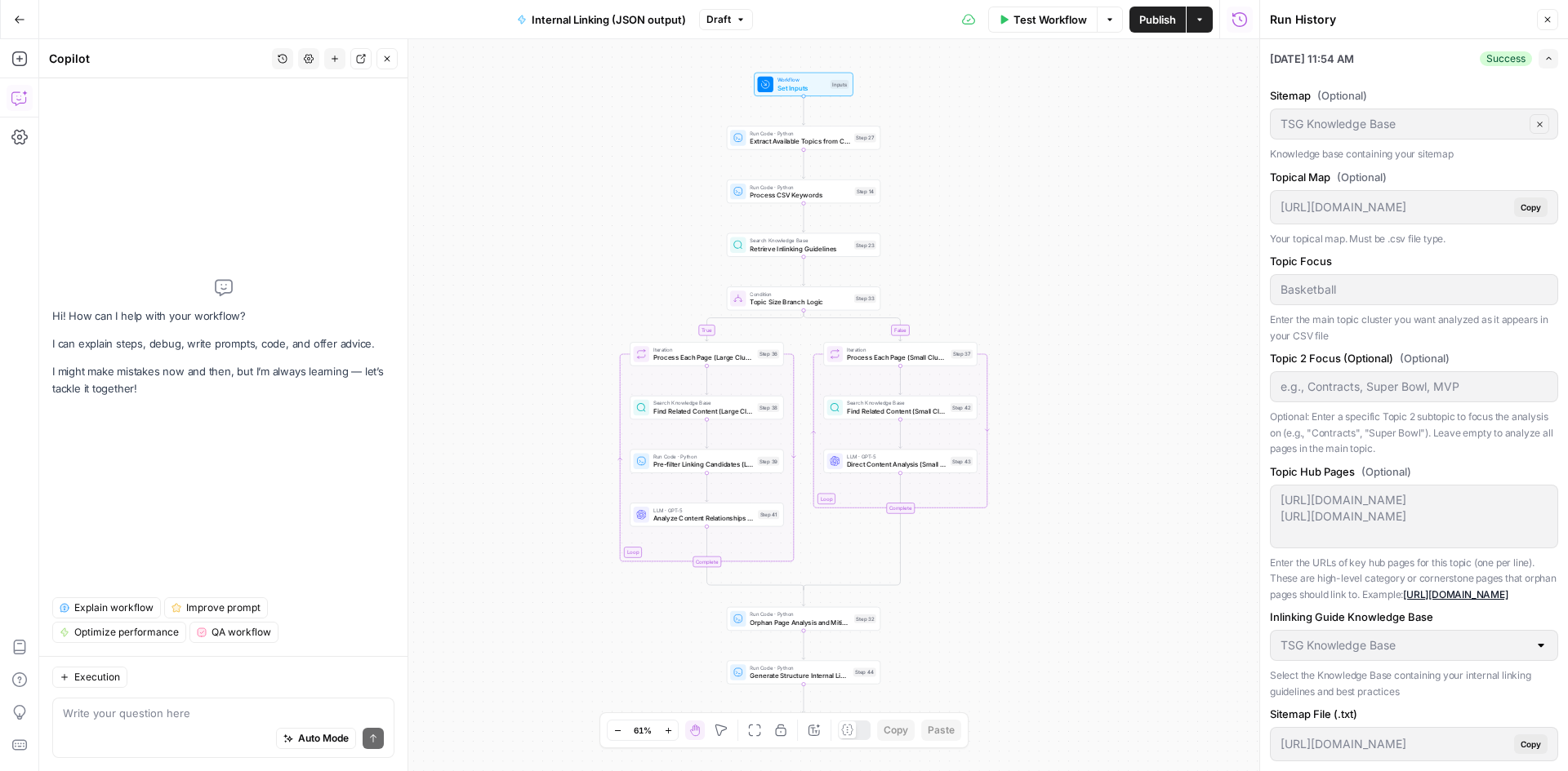
type textarea "z"
click at [59, 679] on button "Execution" at bounding box center [90, 677] width 75 height 22
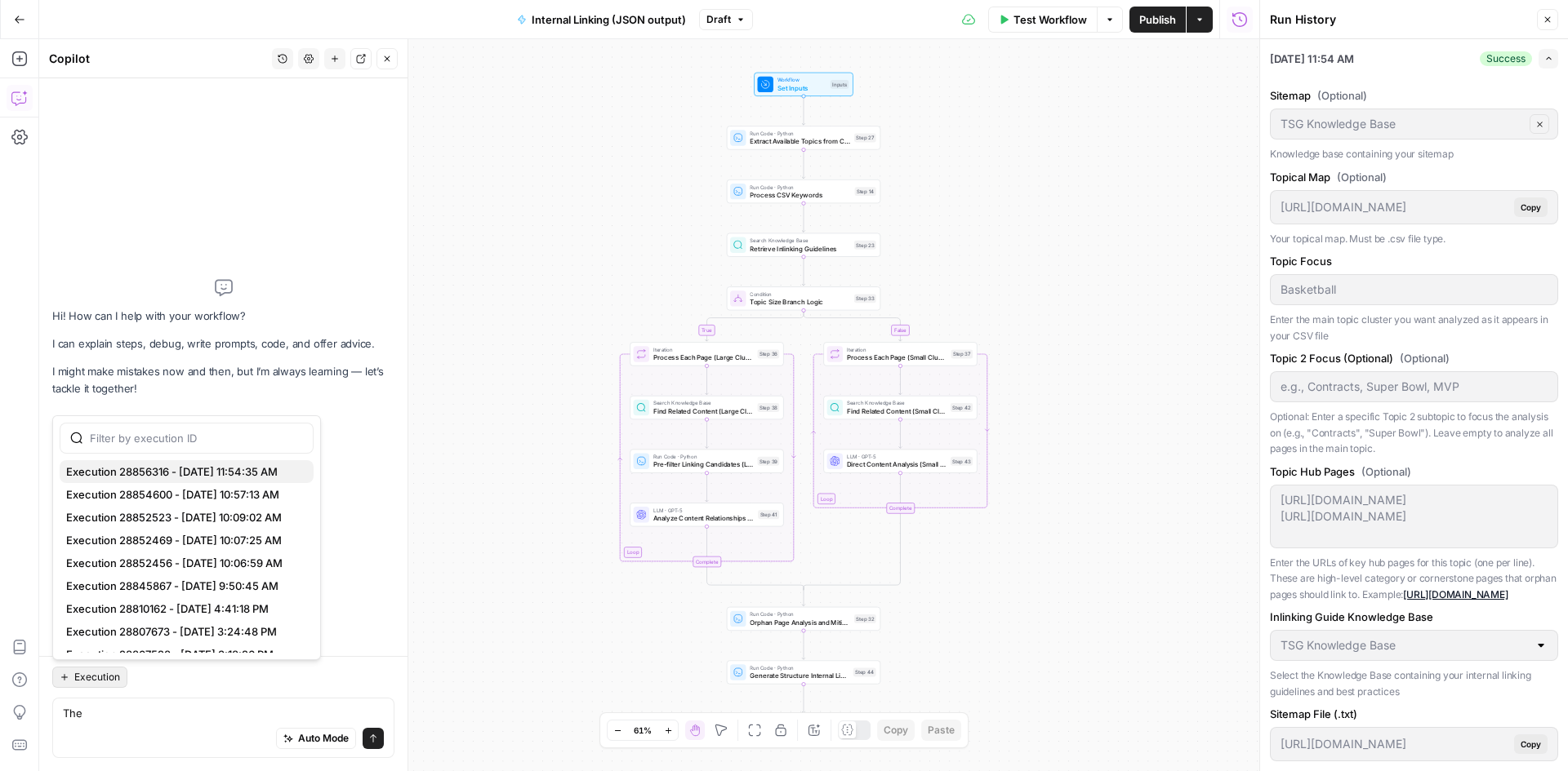
click at [190, 469] on span "Execution 28856316 - 9/11/2025, 11:54:35 AM" at bounding box center [183, 471] width 235 height 16
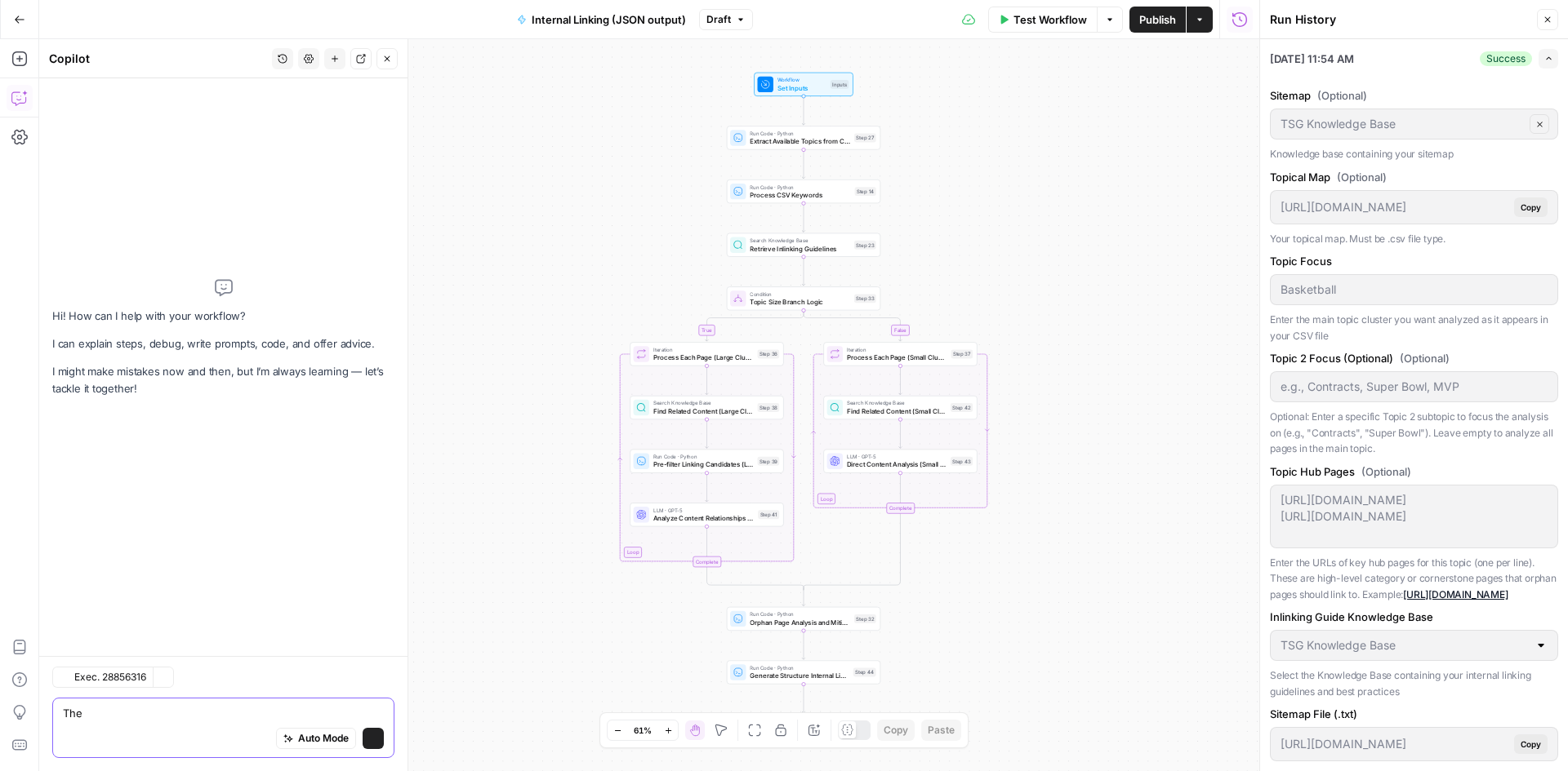
click at [151, 718] on textarea "The" at bounding box center [223, 713] width 321 height 16
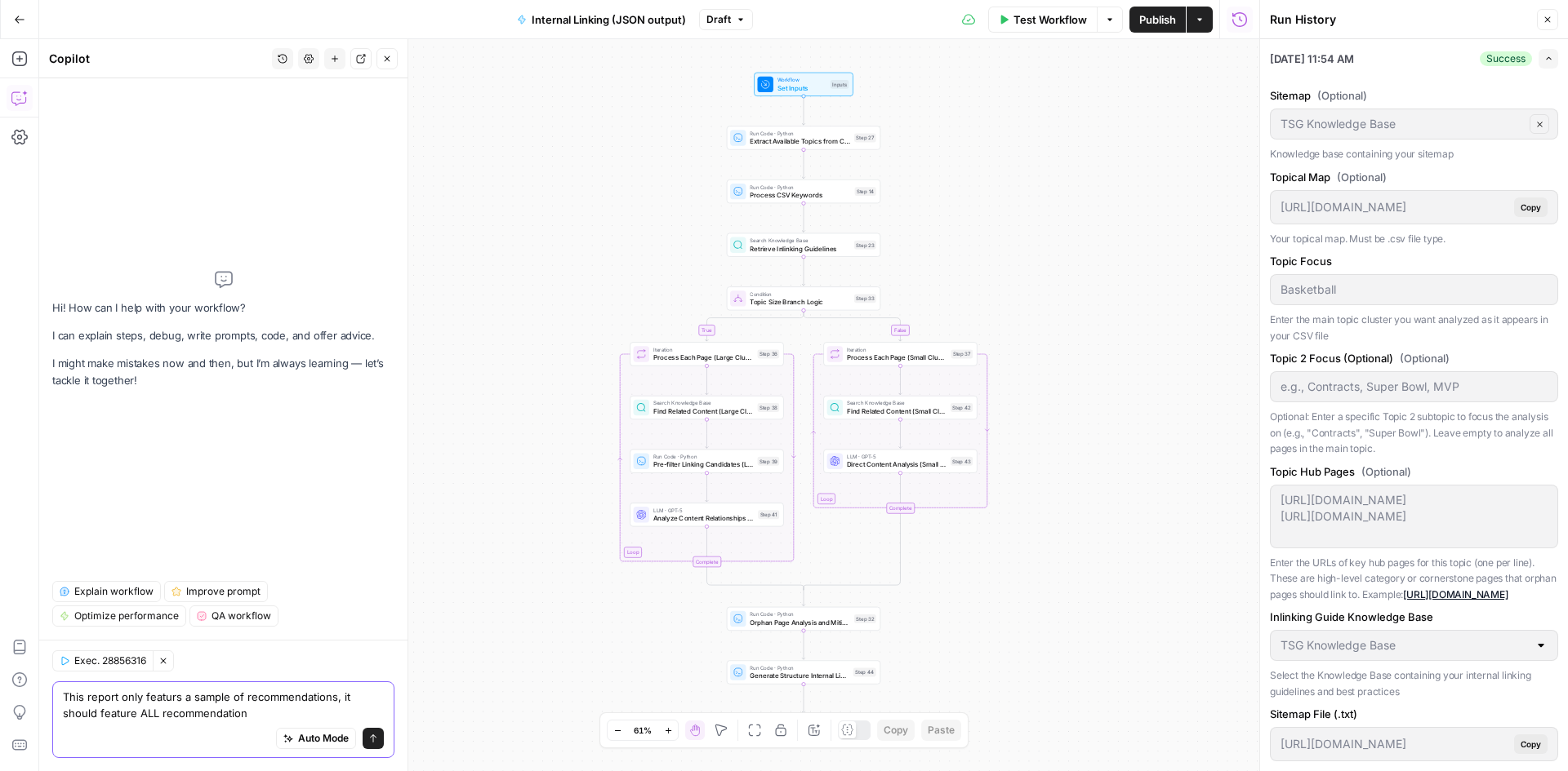
type textarea "This report only featurs a sample of recommendations, it should feature ALL rec…"
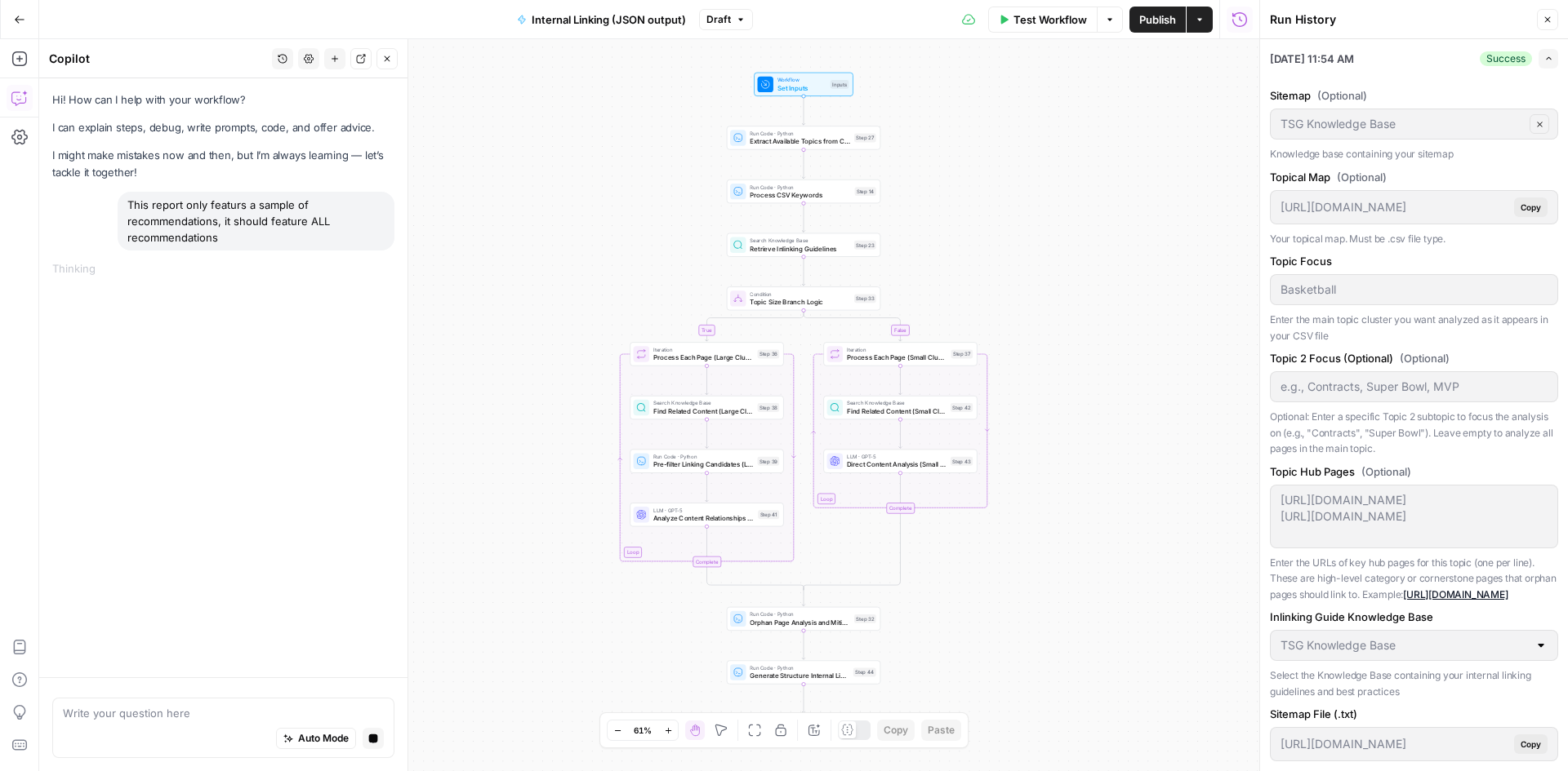
click at [1545, 63] on icon "button" at bounding box center [1549, 58] width 9 height 9
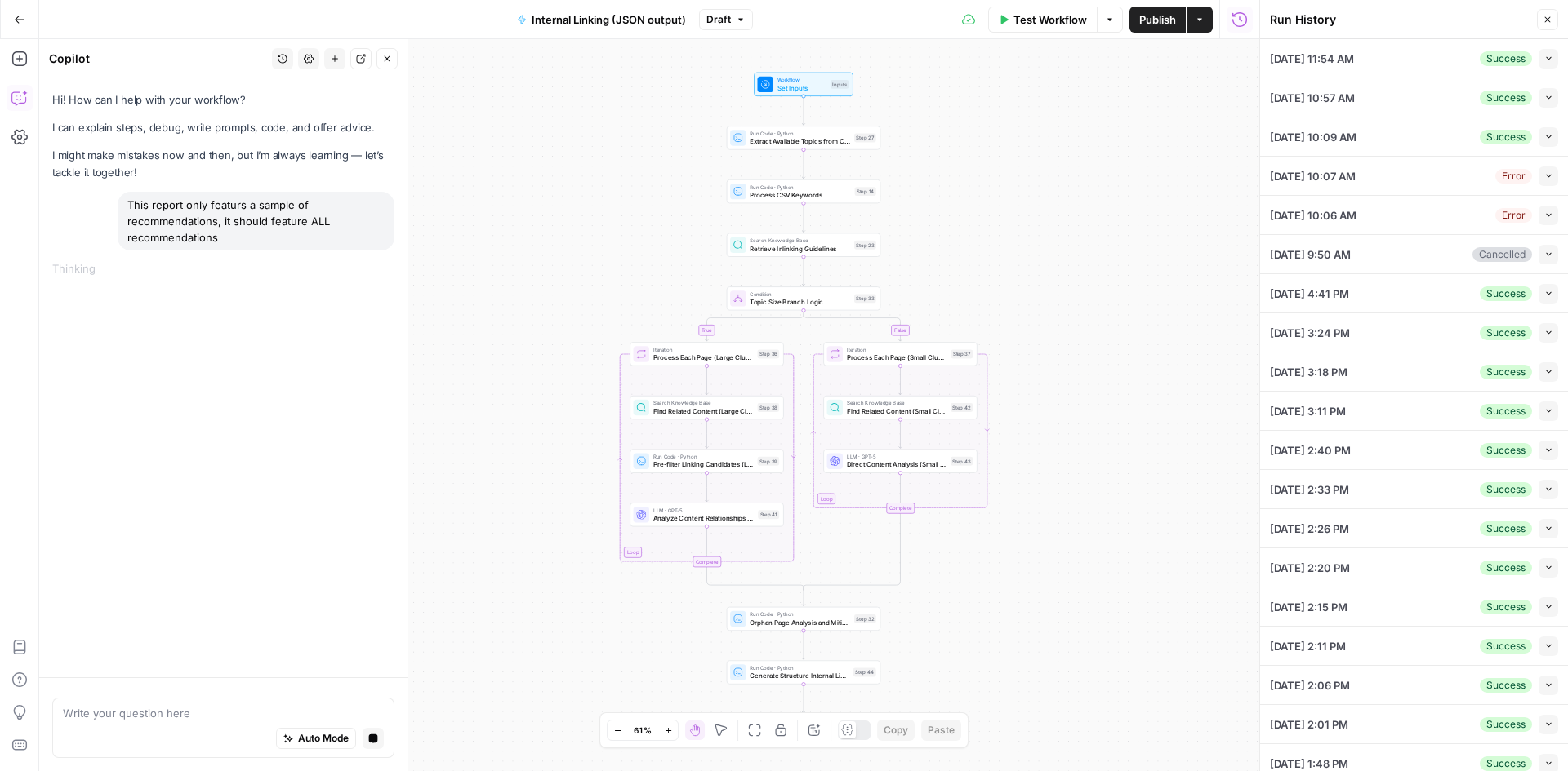
click at [1354, 78] on li "09/11/25 at 11:54 AM Success Collapse Sitemap (Optional) TSG Knowledge Base Cle…" at bounding box center [1414, 59] width 308 height 39
click at [1354, 64] on span "09/11/25 at 11:54 AM" at bounding box center [1312, 58] width 84 height 16
click at [1538, 64] on button "Collapse" at bounding box center [1547, 58] width 20 height 20
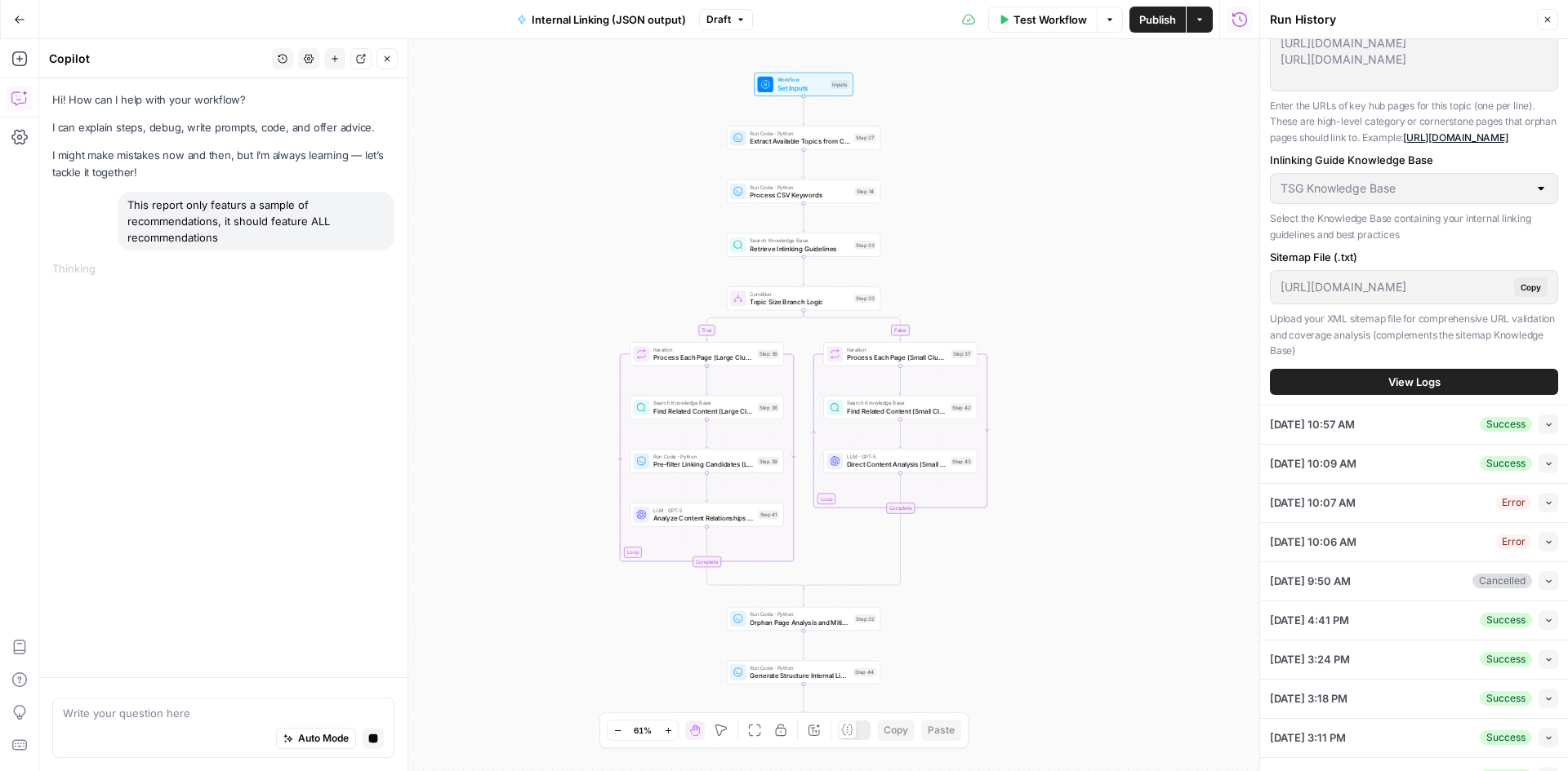
scroll to position [653, 0]
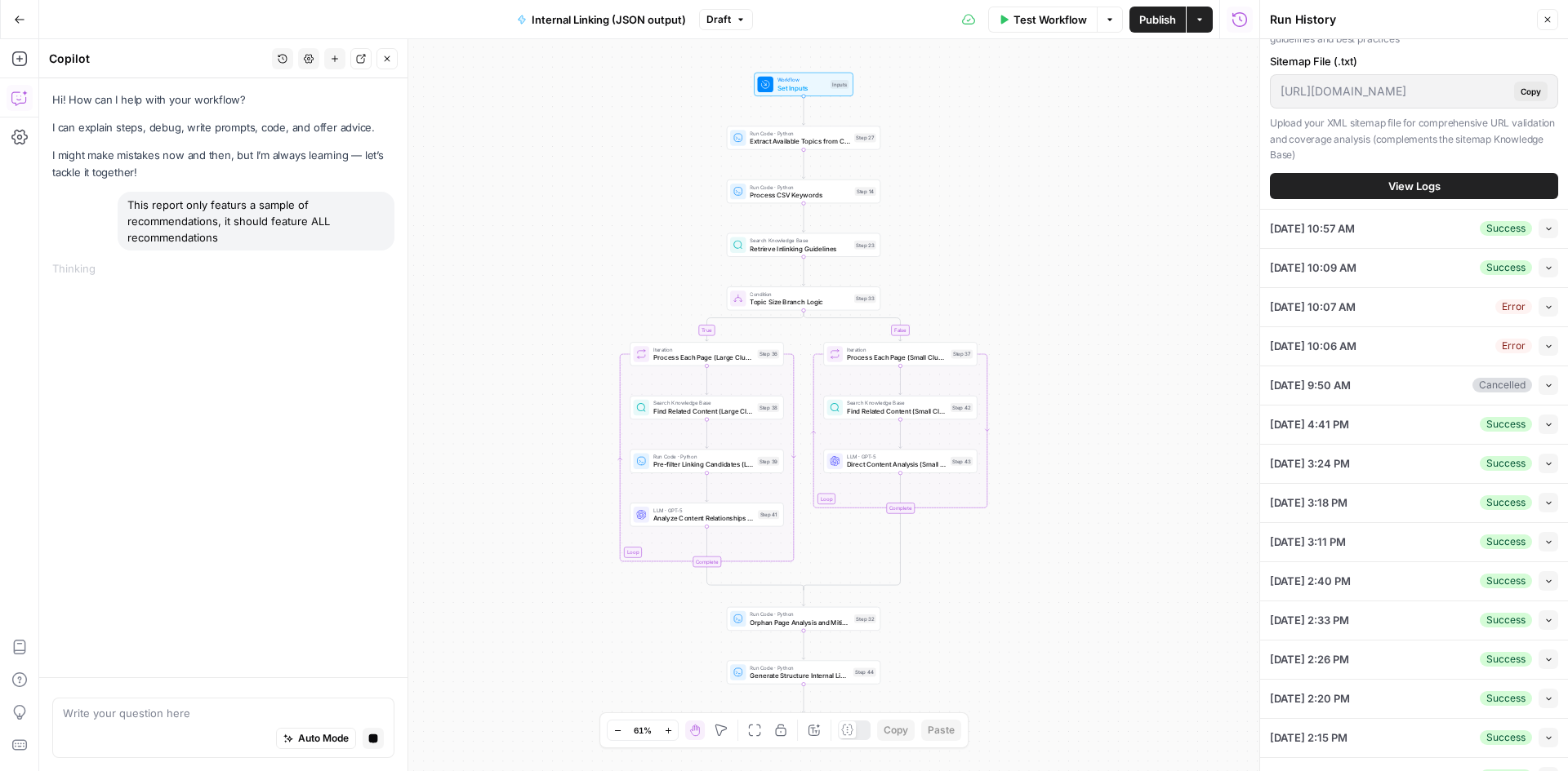
click at [1349, 199] on button "View Logs" at bounding box center [1413, 186] width 288 height 26
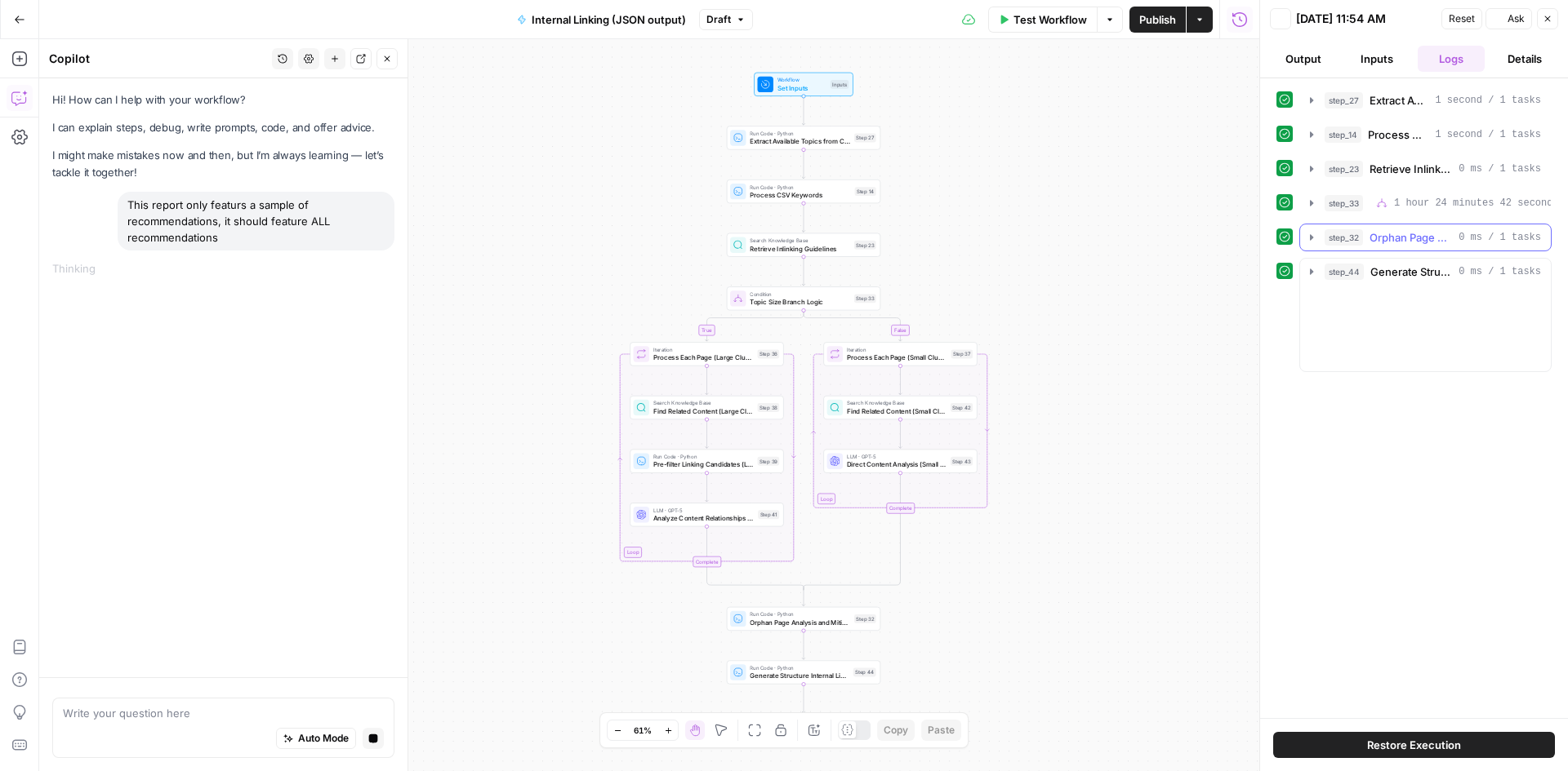
click at [1349, 236] on span "step_32" at bounding box center [1343, 237] width 38 height 16
click at [1343, 233] on span "step_32" at bounding box center [1343, 237] width 38 height 16
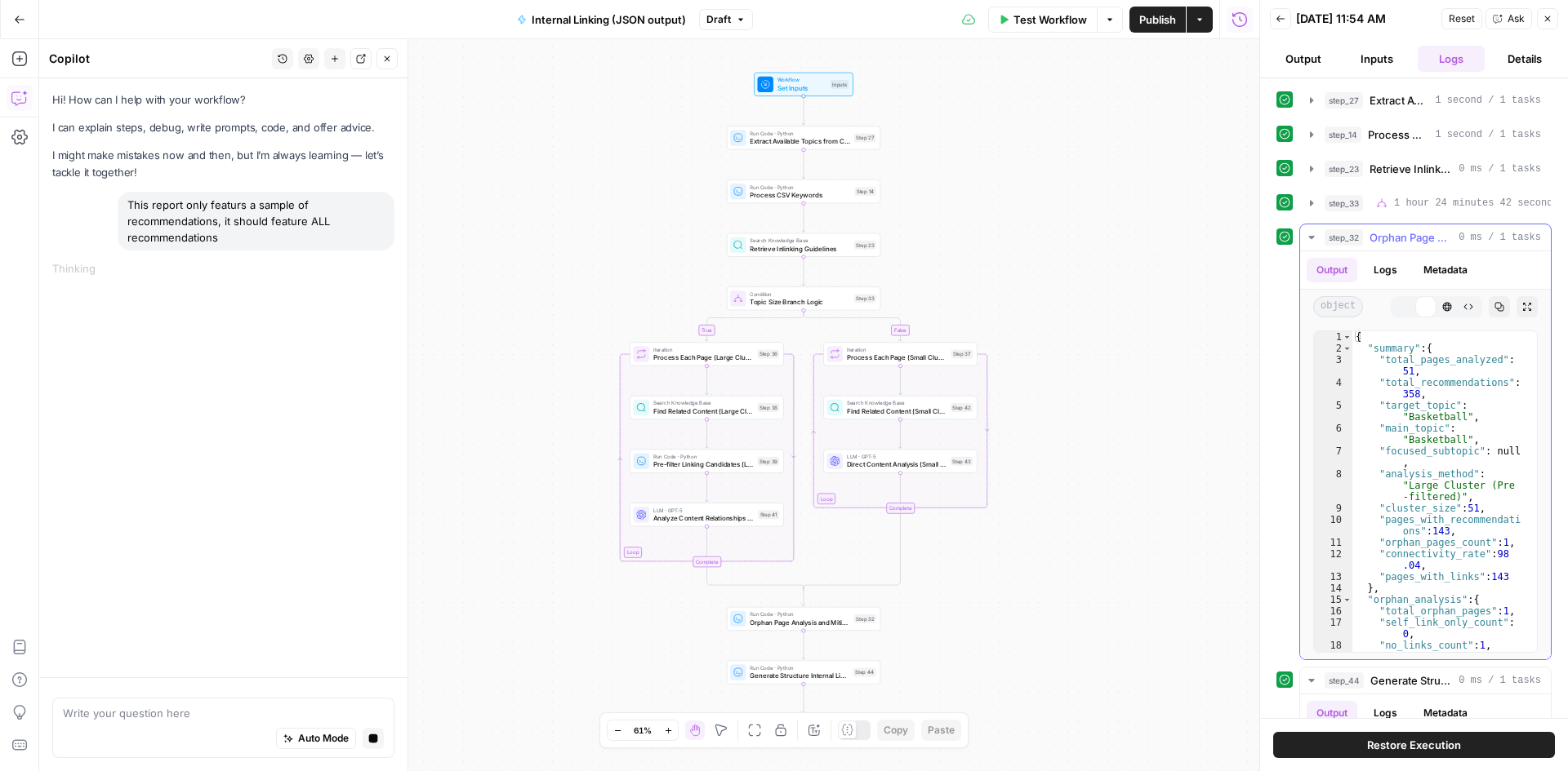
click at [1292, 234] on div at bounding box center [1284, 236] width 16 height 16
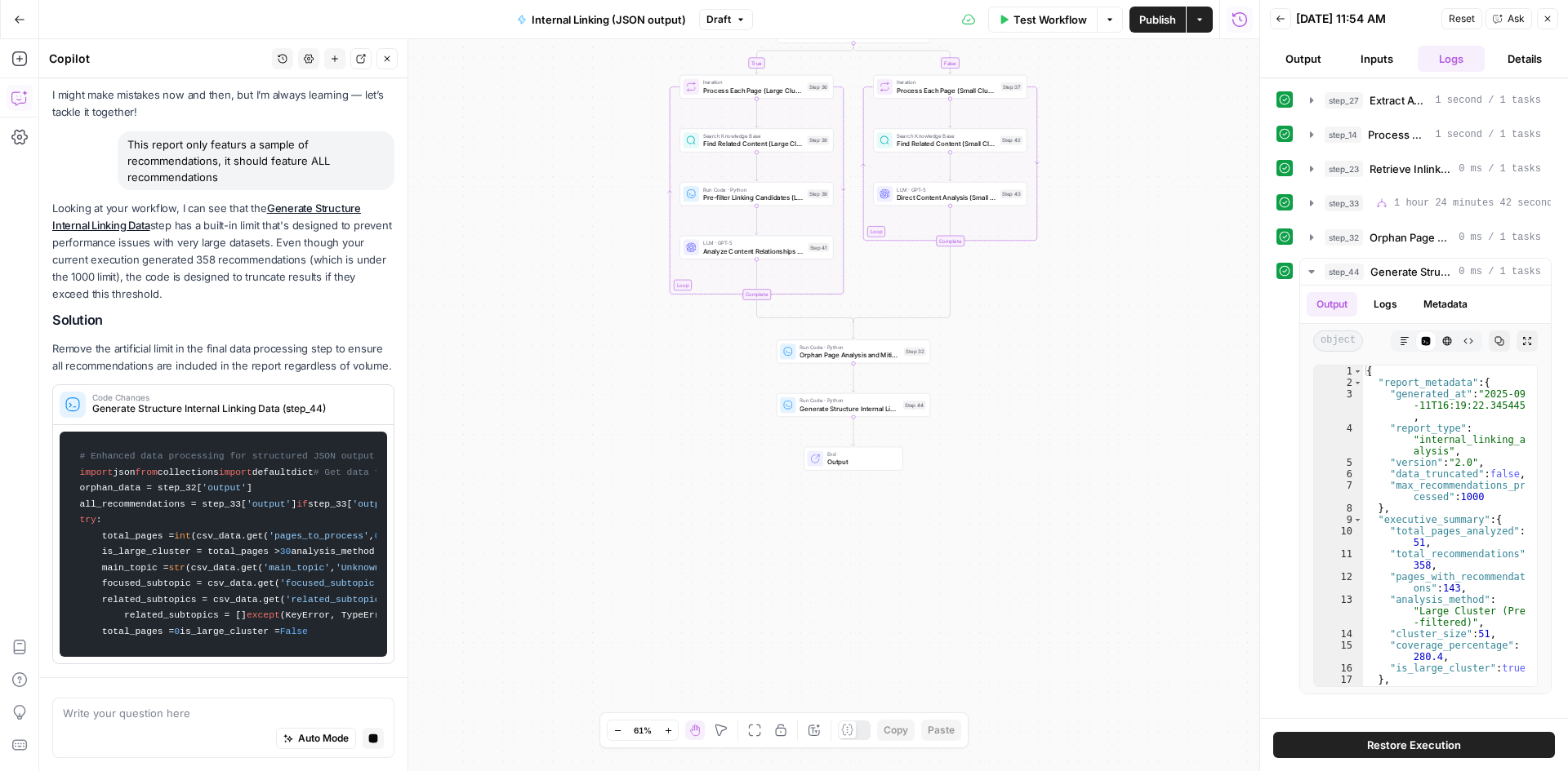
scroll to position [4, 0]
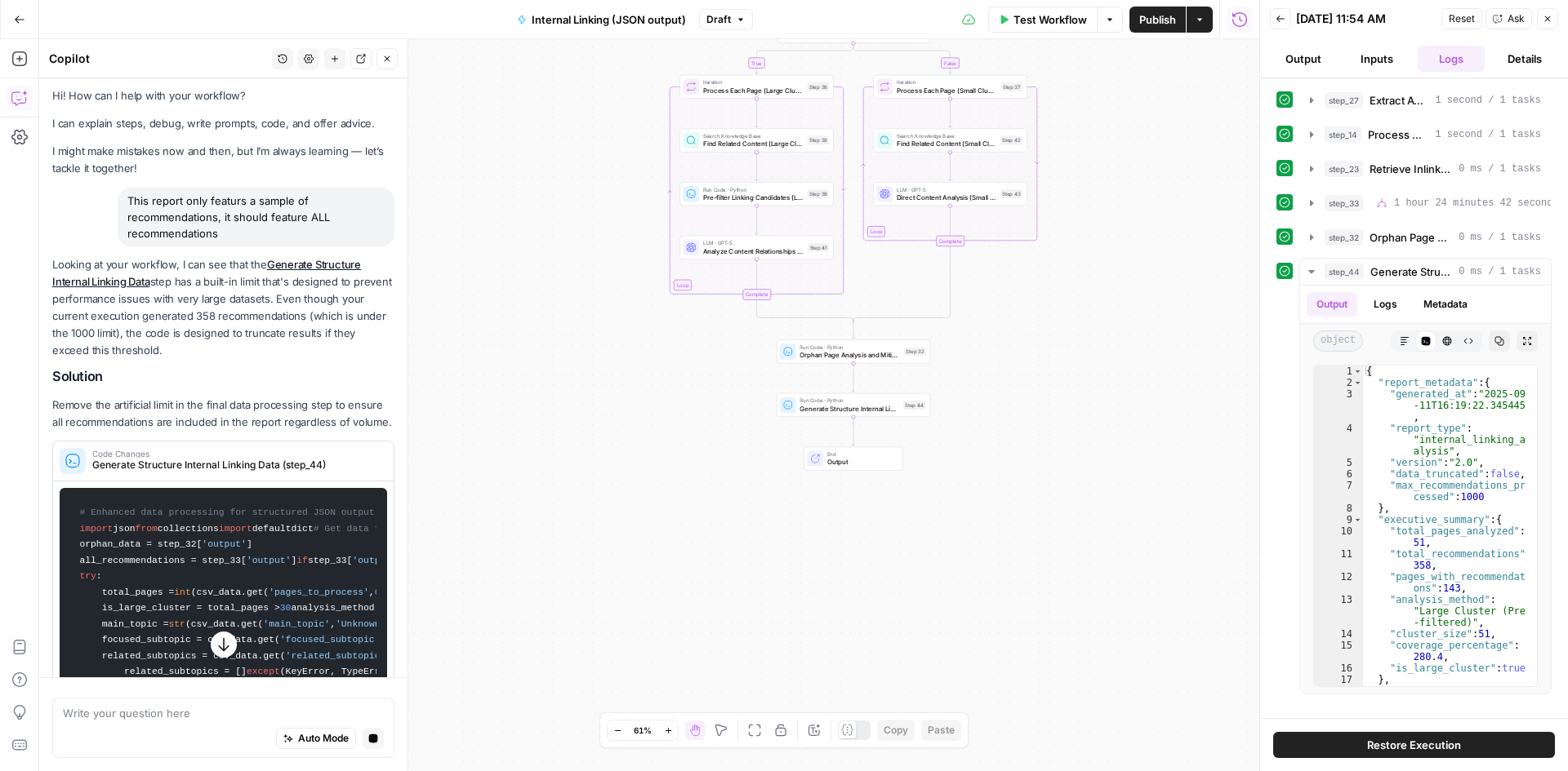
drag, startPoint x: 236, startPoint y: 365, endPoint x: 221, endPoint y: 316, distance: 51.2
click at [221, 316] on div "Looking at your workflow, I can see that the Generate Structure Internal Linkin…" at bounding box center [223, 608] width 343 height 703
click at [221, 316] on p "Looking at your workflow, I can see that the Generate Structure Internal Linkin…" at bounding box center [223, 308] width 343 height 104
drag, startPoint x: 221, startPoint y: 316, endPoint x: 229, endPoint y: 328, distance: 14.4
click at [229, 328] on p "Looking at your workflow, I can see that the Generate Structure Internal Linkin…" at bounding box center [223, 308] width 343 height 104
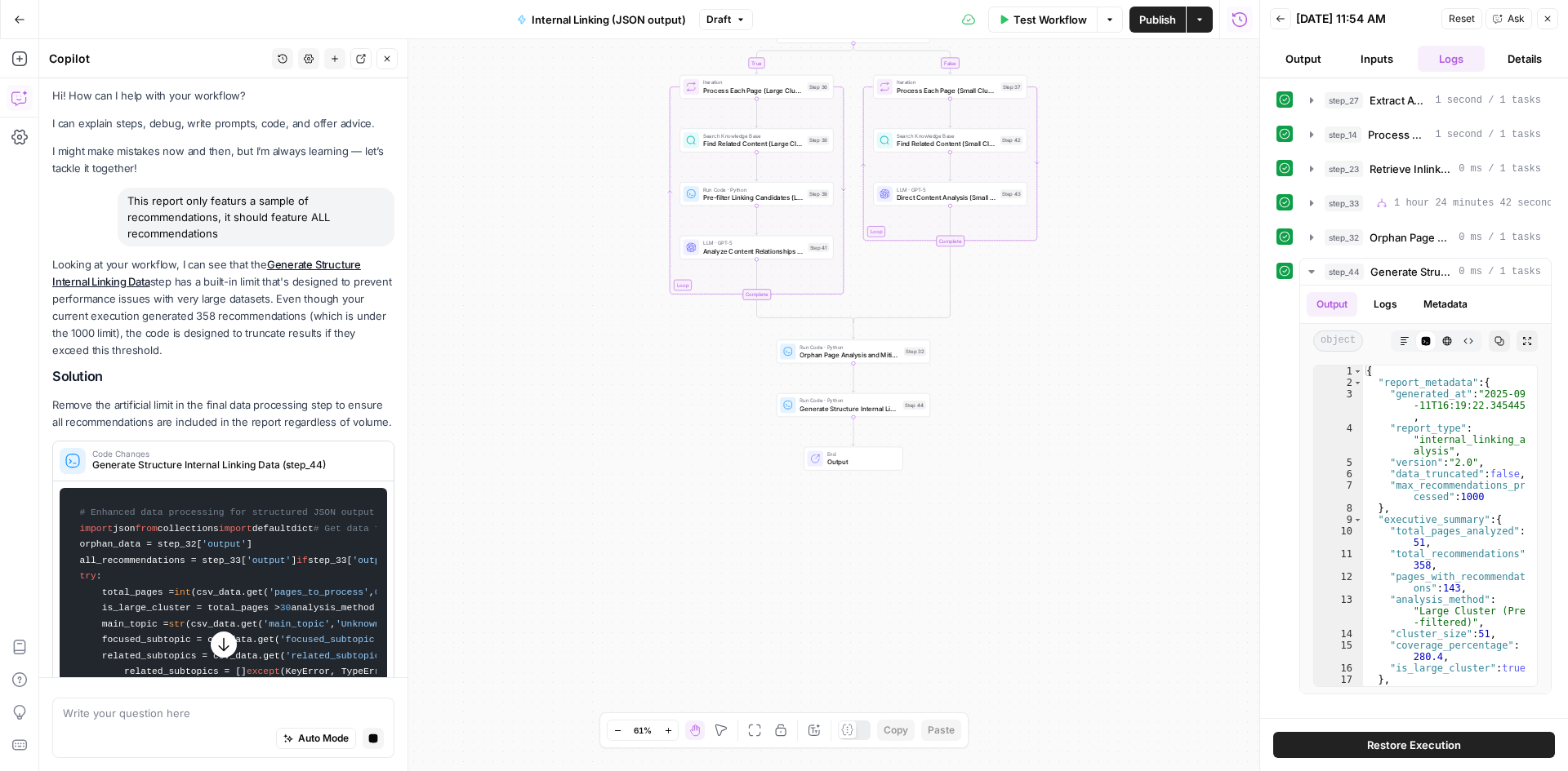
click at [229, 328] on p "Looking at your workflow, I can see that the Generate Structure Internal Linkin…" at bounding box center [223, 308] width 343 height 104
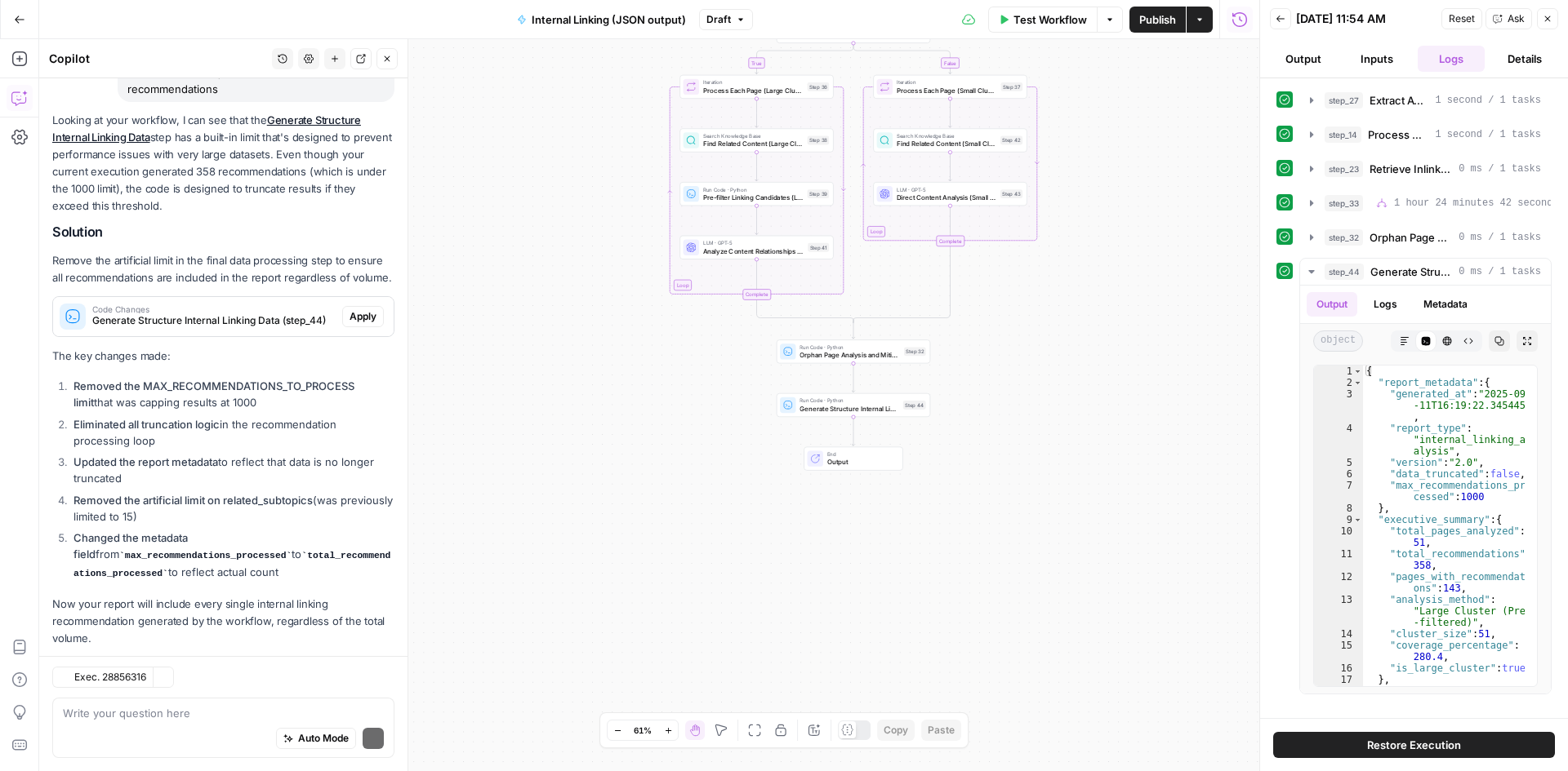
scroll to position [196, 0]
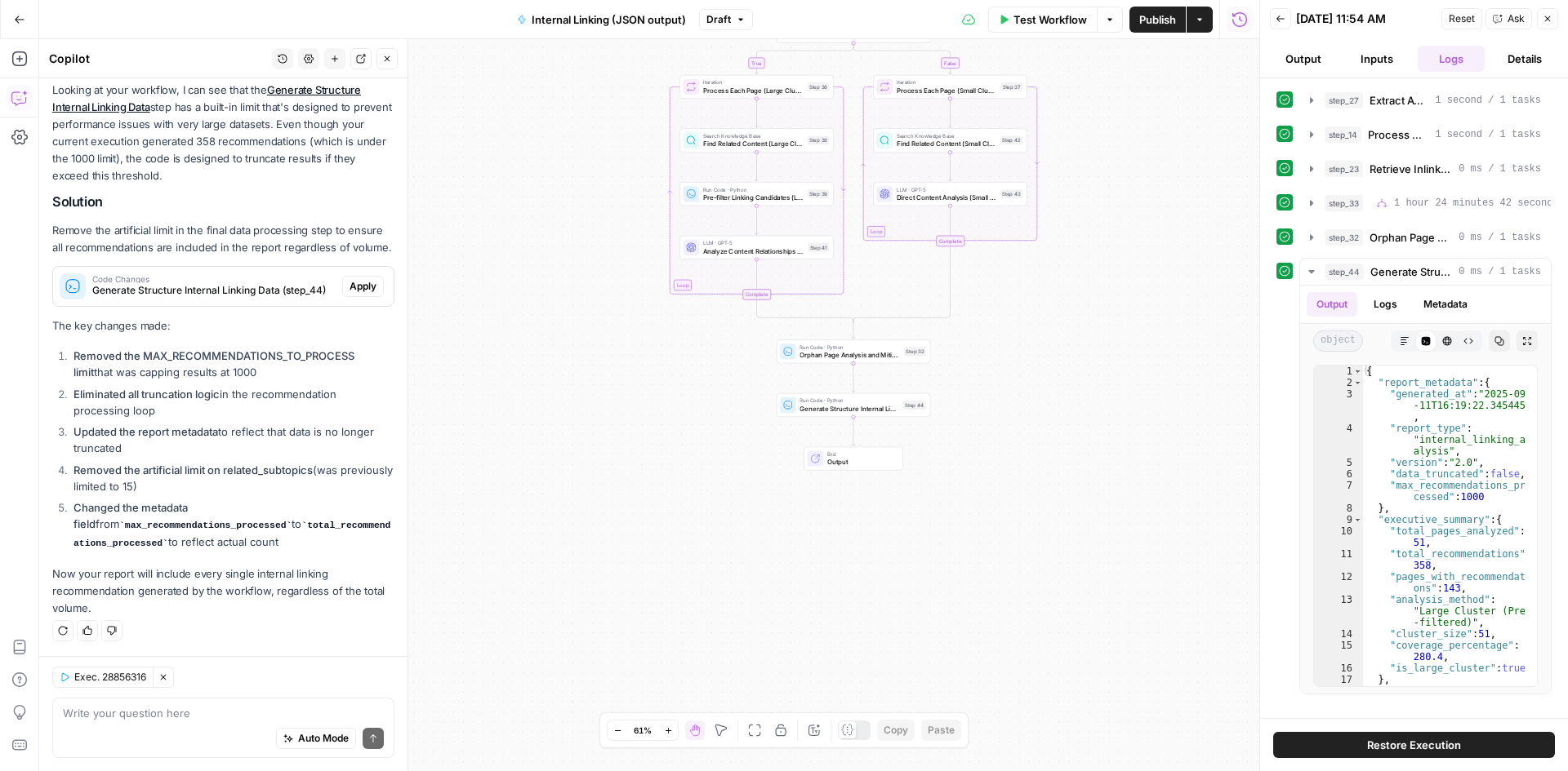
drag, startPoint x: 240, startPoint y: 389, endPoint x: 240, endPoint y: 426, distance: 37.0
click at [240, 426] on ol "Removed the MAX_RECOMMENDATIONS_TO_PROCESS limit that was capping results at 10…" at bounding box center [223, 450] width 343 height 204
click at [240, 426] on li "Updated the report metadata to reflect that data is no longer truncated" at bounding box center [232, 440] width 325 height 33
drag, startPoint x: 240, startPoint y: 426, endPoint x: 223, endPoint y: 392, distance: 38.0
click at [223, 392] on ol "Removed the MAX_RECOMMENDATIONS_TO_PROCESS limit that was capping results at 10…" at bounding box center [223, 450] width 343 height 204
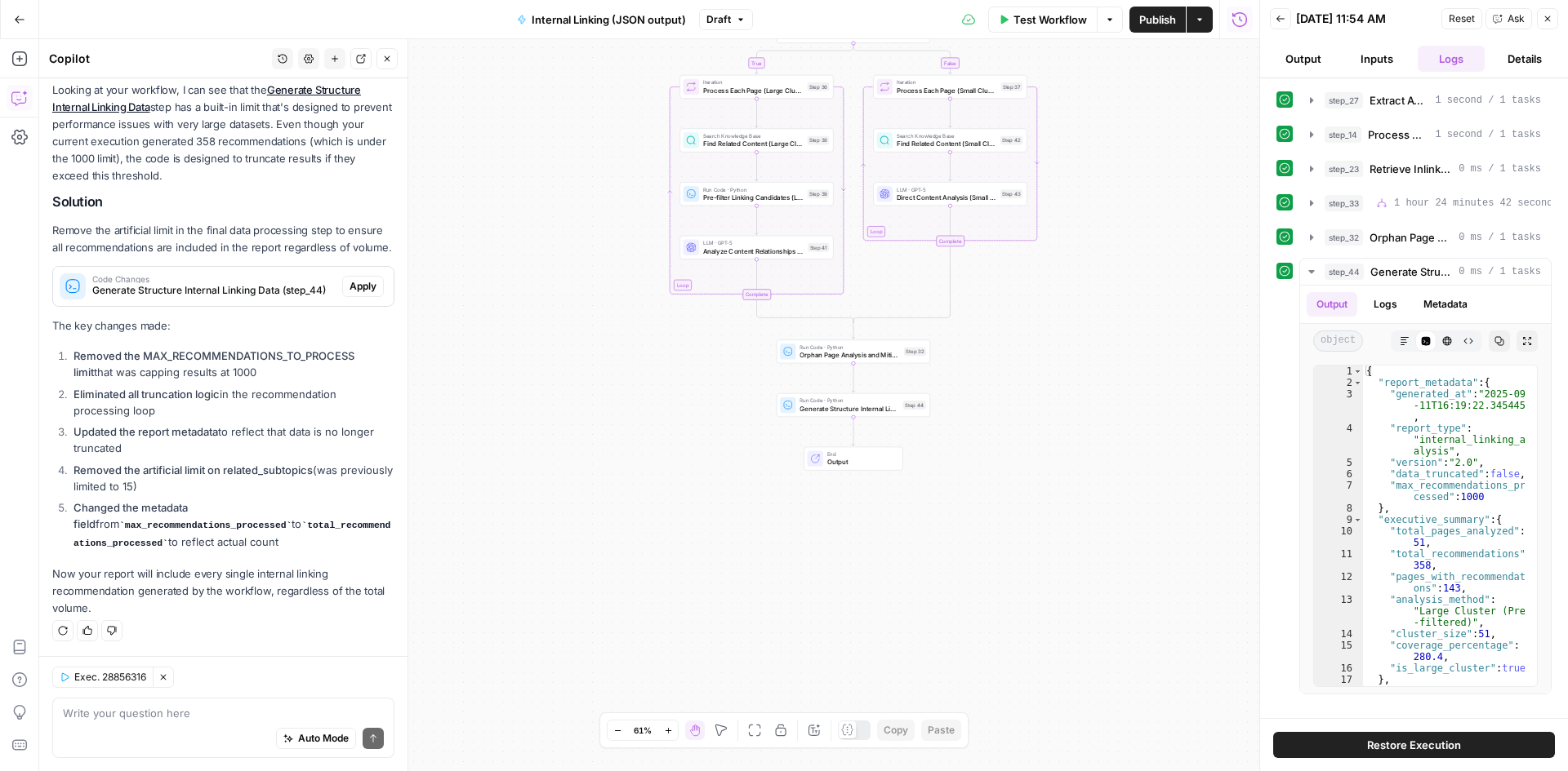
click at [223, 392] on li "Eliminated all truncation logic in the recommendation processing loop" at bounding box center [232, 402] width 325 height 33
drag, startPoint x: 202, startPoint y: 445, endPoint x: 212, endPoint y: 405, distance: 41.2
click at [212, 405] on ol "Removed the MAX_RECOMMENDATIONS_TO_PROCESS limit that was capping results at 10…" at bounding box center [223, 450] width 343 height 204
click at [170, 476] on strong "Removed the artificial limit on related_subtopics" at bounding box center [192, 470] width 239 height 13
click at [220, 462] on li "Removed the artificial limit on related_subtopics (was previously limited to 15)" at bounding box center [232, 478] width 325 height 33
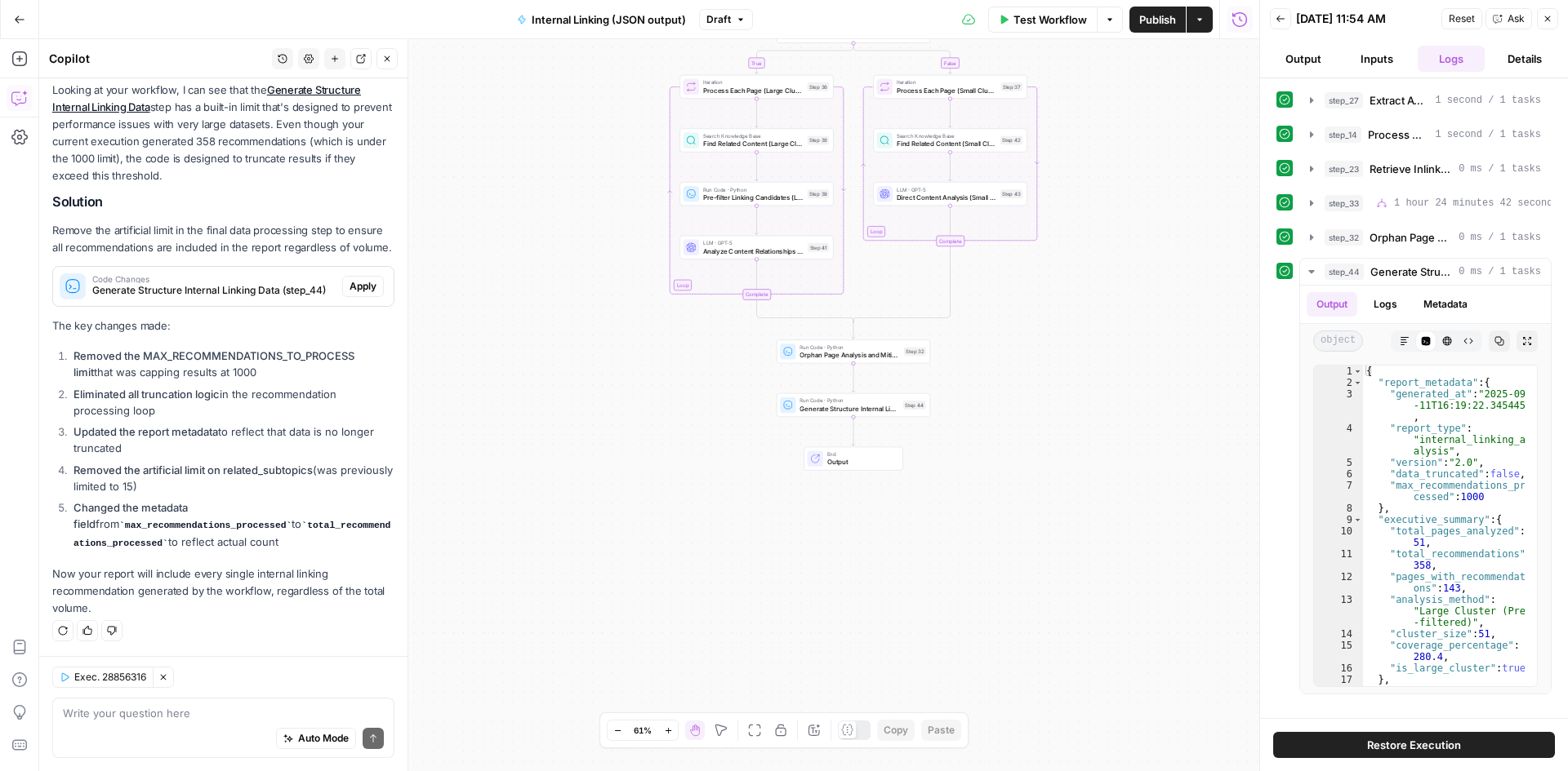
click at [217, 477] on li "Removed the artificial limit on related_subtopics (was previously limited to 15)" at bounding box center [232, 478] width 325 height 33
click at [217, 516] on li "Changed the metadata field from max_recommendations_processed to total_recommen…" at bounding box center [232, 526] width 325 height 53
drag, startPoint x: 217, startPoint y: 516, endPoint x: 232, endPoint y: 481, distance: 38.1
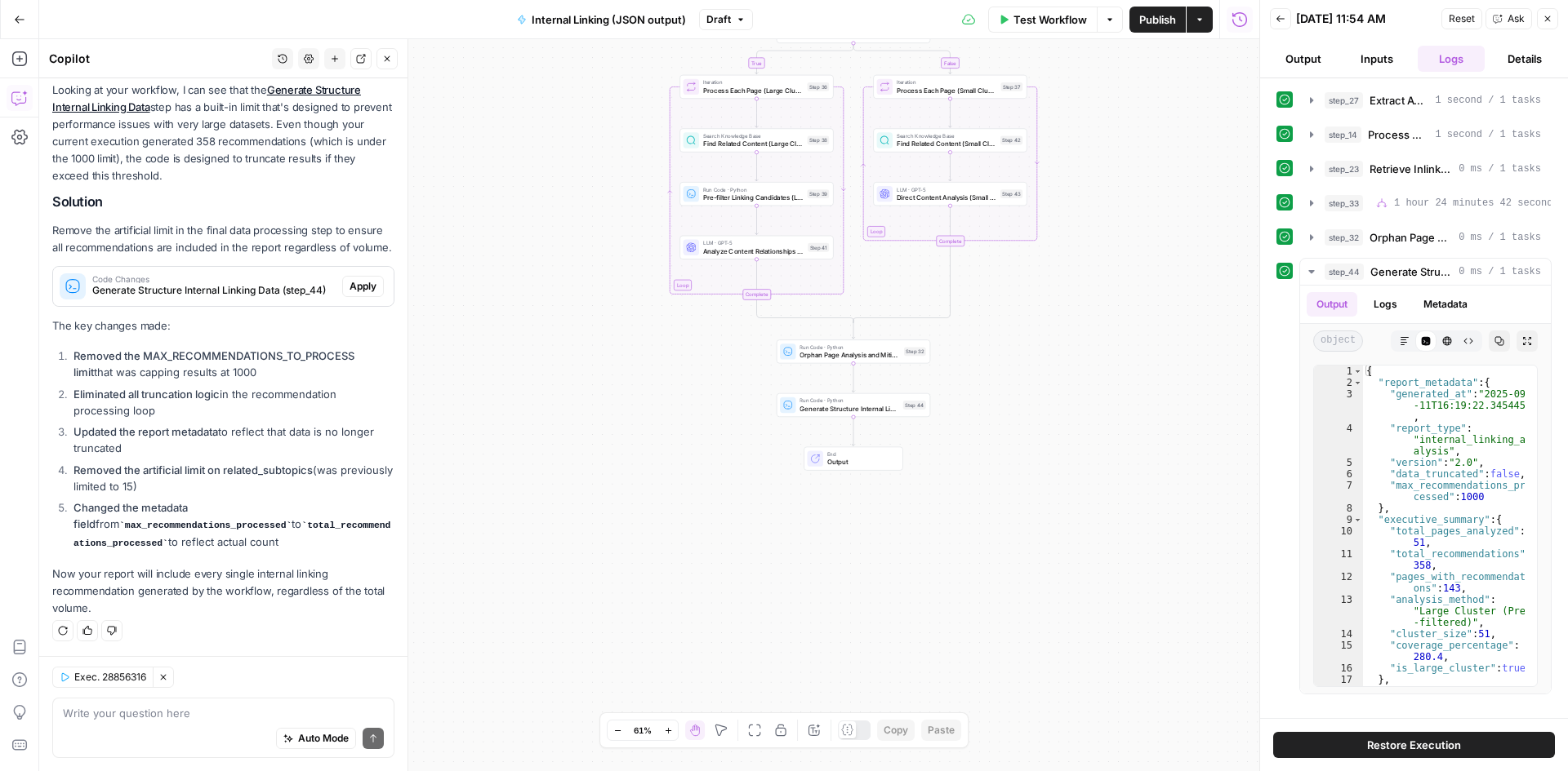
click at [232, 481] on ol "Removed the MAX_RECOMMENDATIONS_TO_PROCESS limit that was capping results at 10…" at bounding box center [223, 450] width 343 height 204
click at [232, 481] on li "Removed the artificial limit on related_subtopics (was previously limited to 15)" at bounding box center [232, 478] width 325 height 33
click at [241, 557] on div "Looking at your workflow, I can see that the Generate Structure Internal Linkin…" at bounding box center [223, 350] width 343 height 537
click at [349, 290] on span "Apply" at bounding box center [362, 287] width 27 height 15
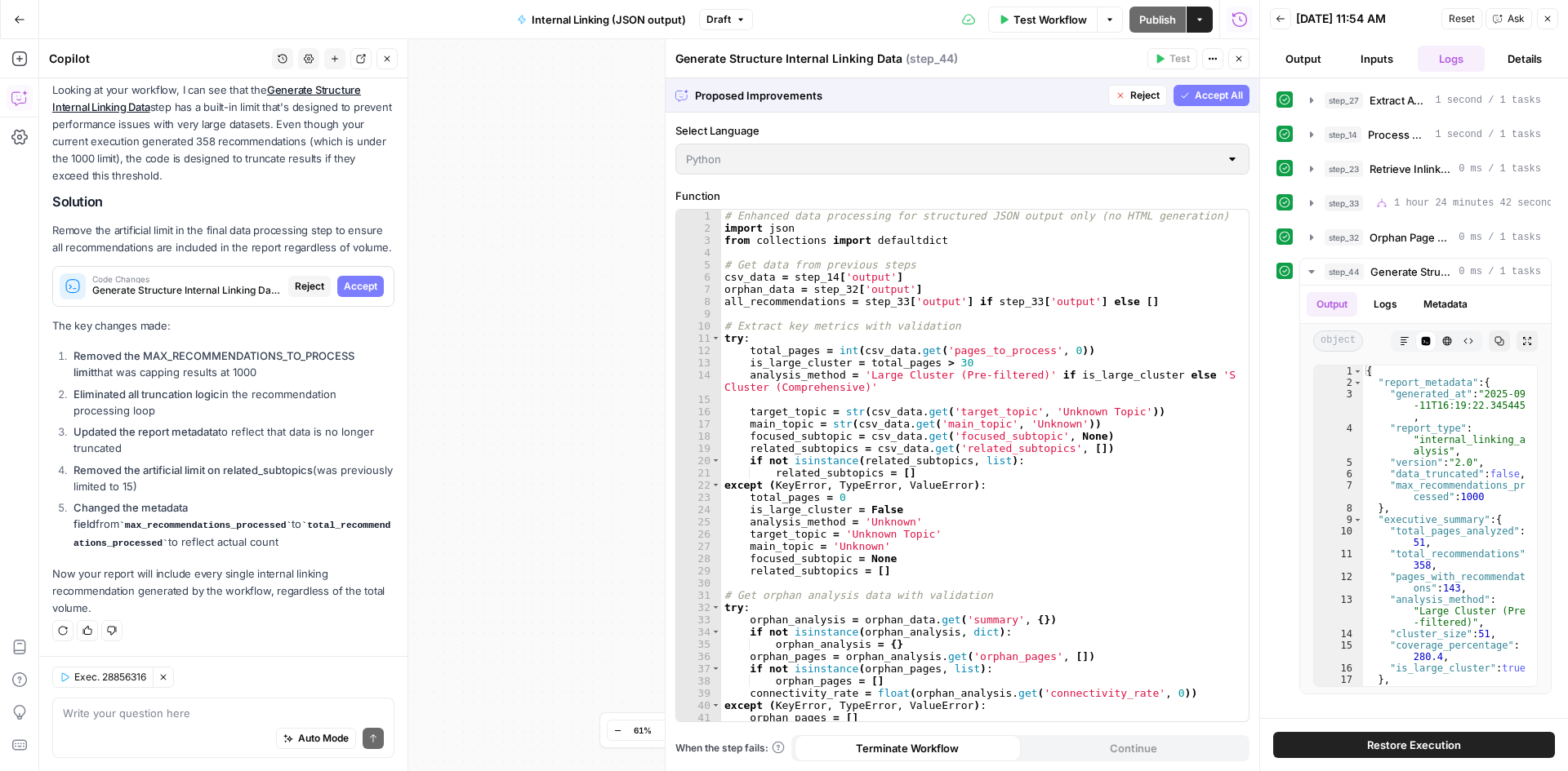
click at [355, 285] on span "Accept" at bounding box center [360, 287] width 34 height 15
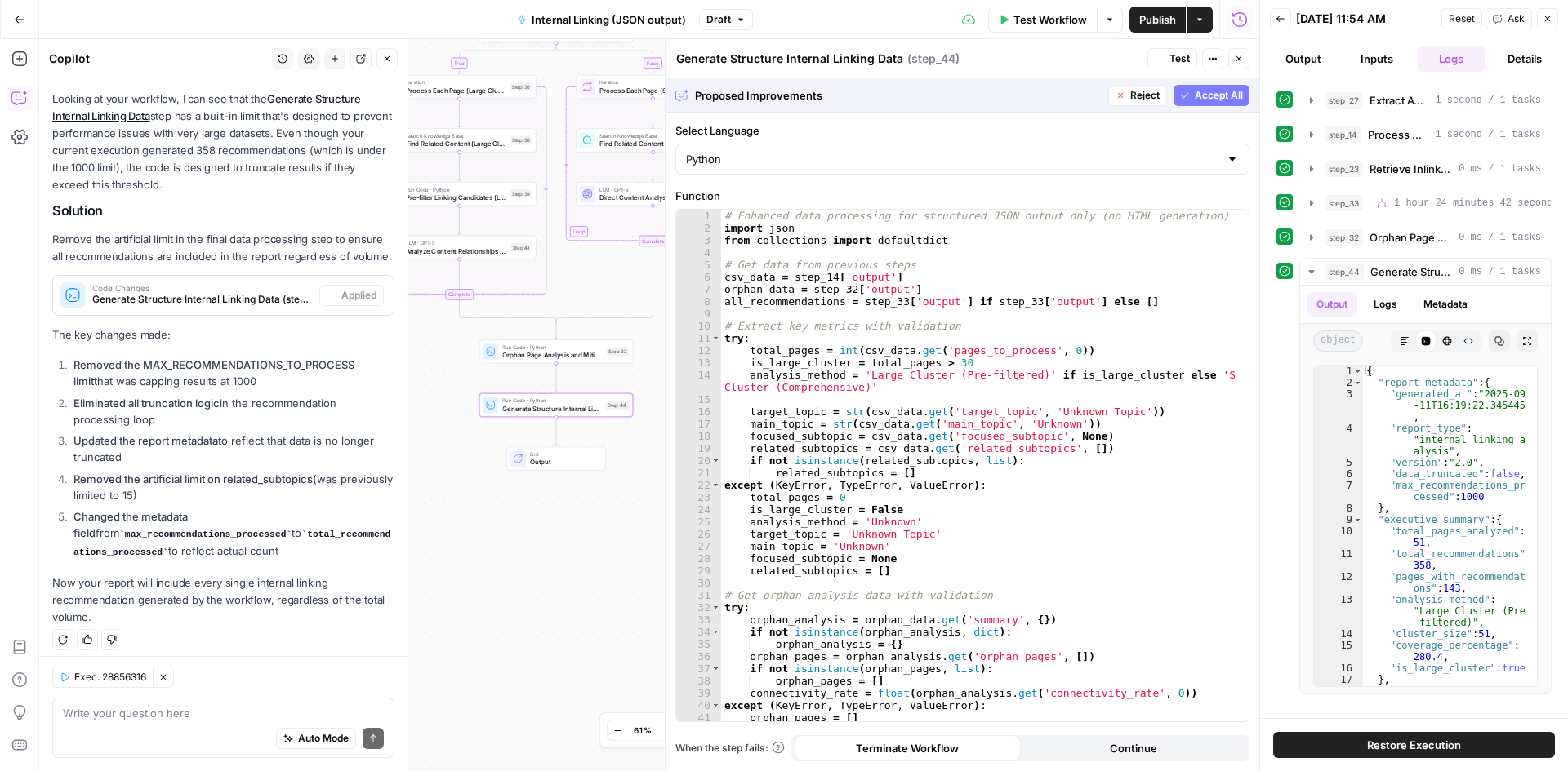
scroll to position [222, 0]
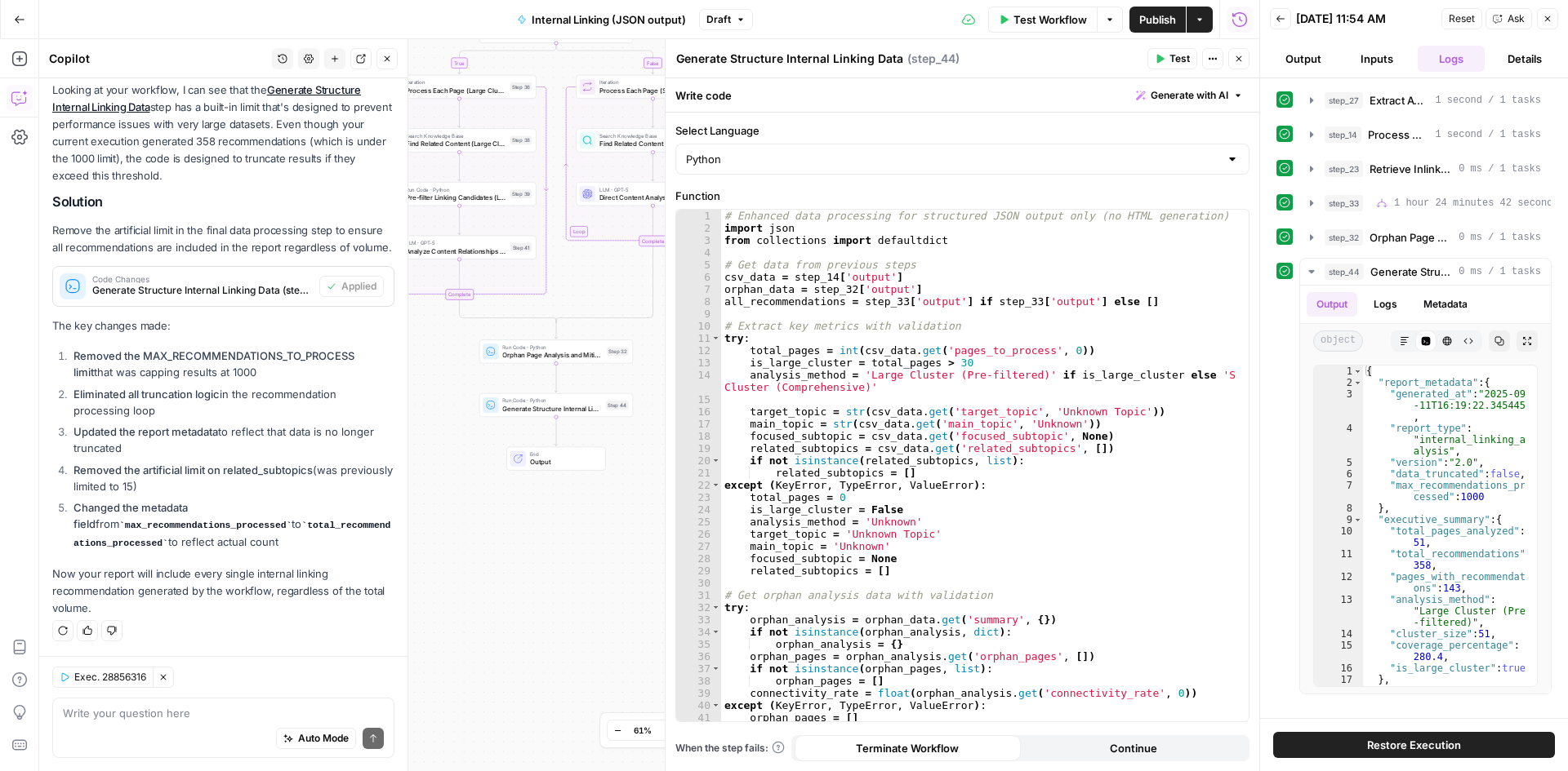
click at [1159, 47] on header "Generate Structure Internal Linking Data Generate Structure Internal Linking Da…" at bounding box center [962, 59] width 594 height 39
click at [1157, 51] on button "Test" at bounding box center [1172, 58] width 50 height 22
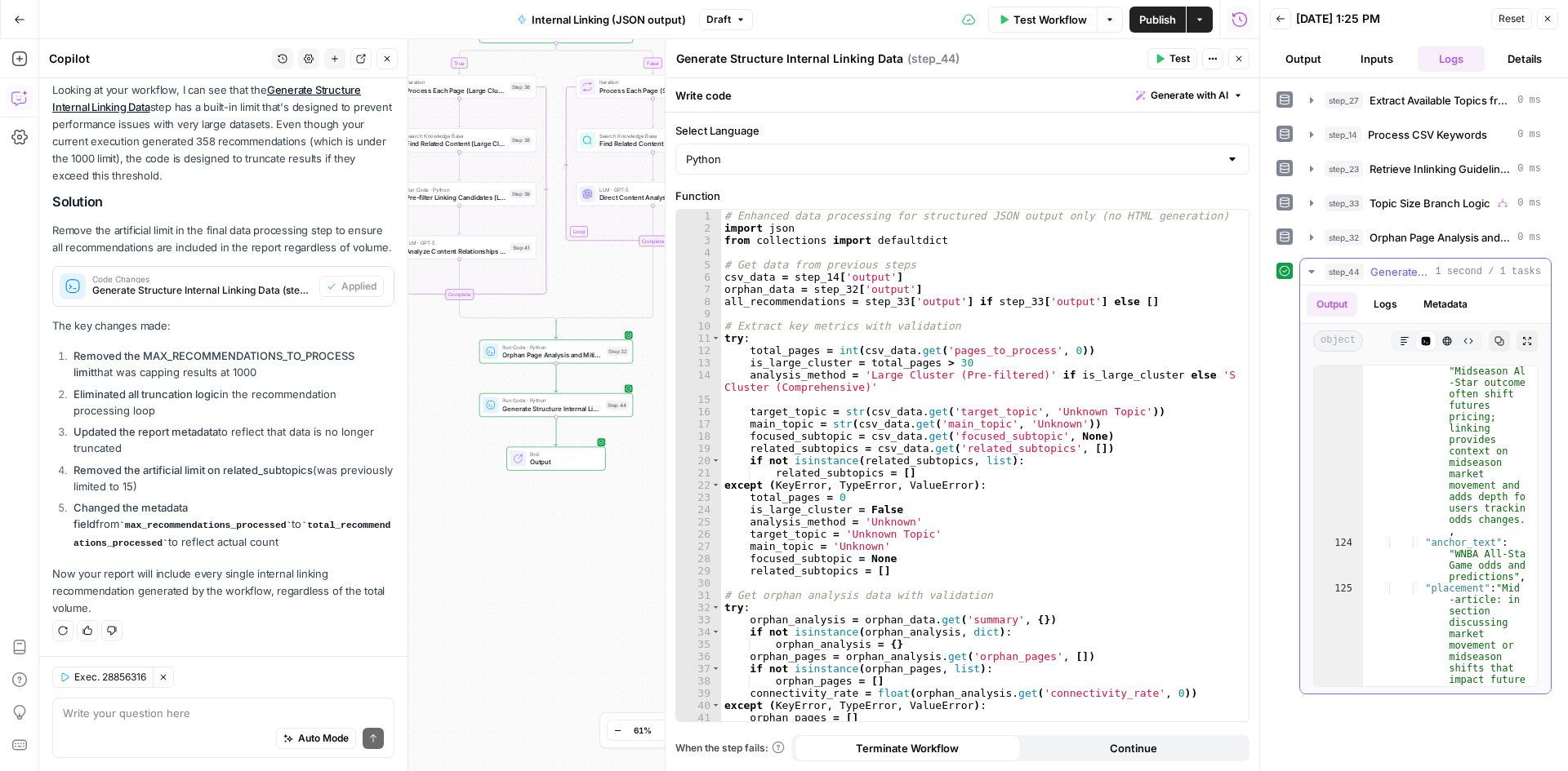
scroll to position [136, 0]
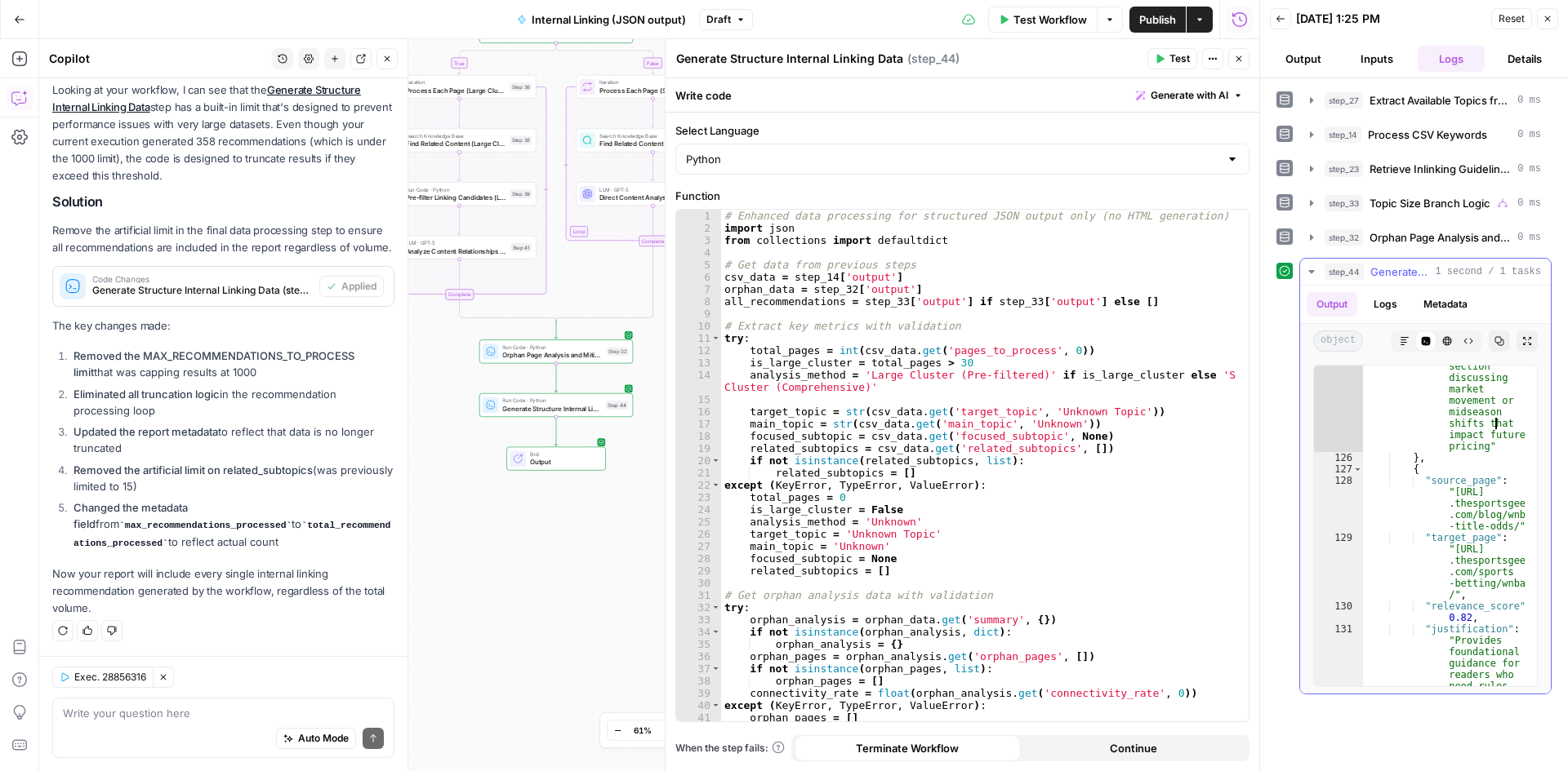
click at [1494, 425] on div ""placement" : "Mid -article: in a section discussing market movement or midseas…" at bounding box center [1443, 618] width 161 height 561
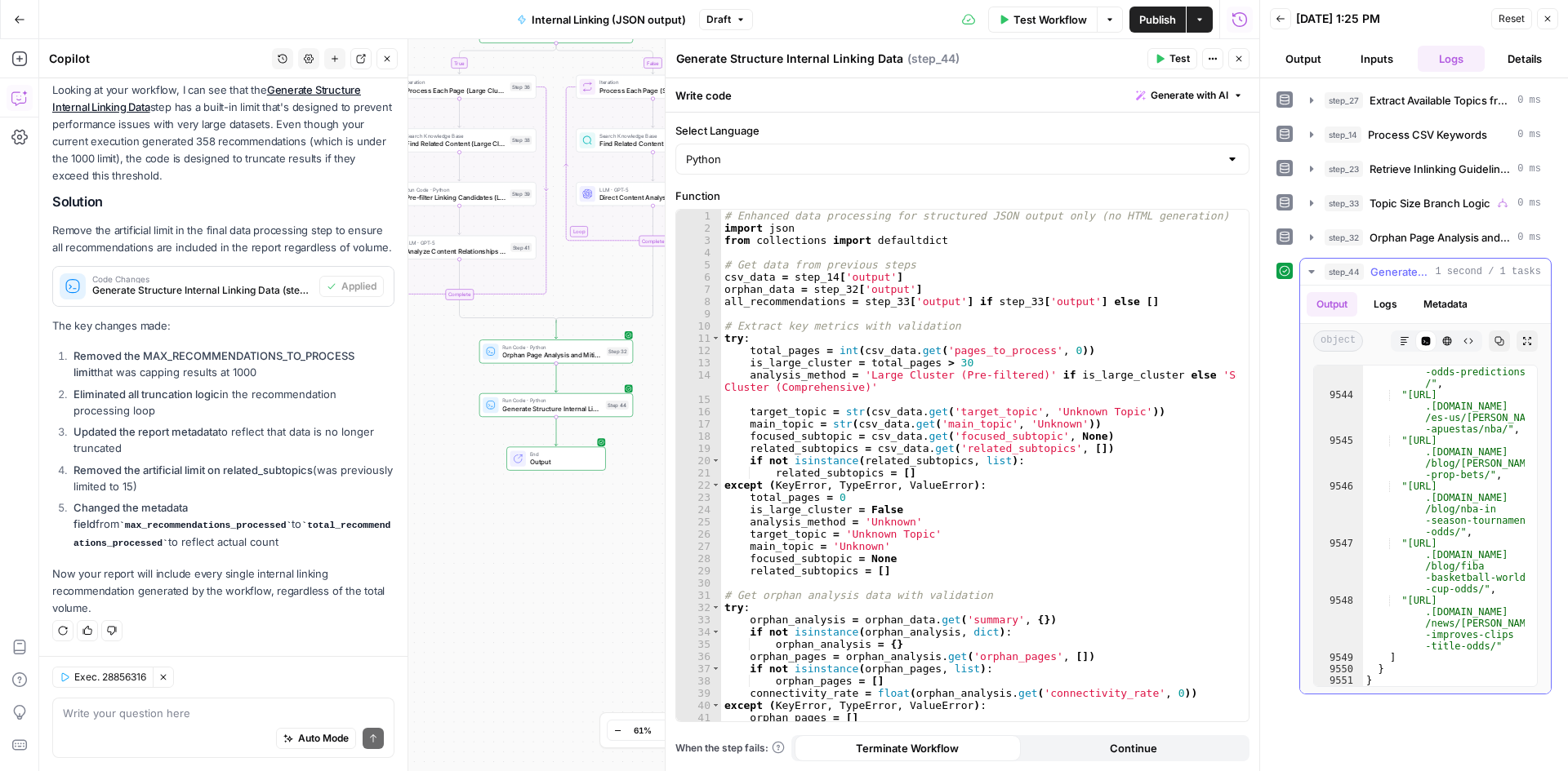
scroll to position [26425, 0]
click at [1425, 593] on div ""https://www .thesportsgeek.com /blog/nhl-western -conference-final -odds-predi…" at bounding box center [1443, 521] width 161 height 401
type textarea "* *"
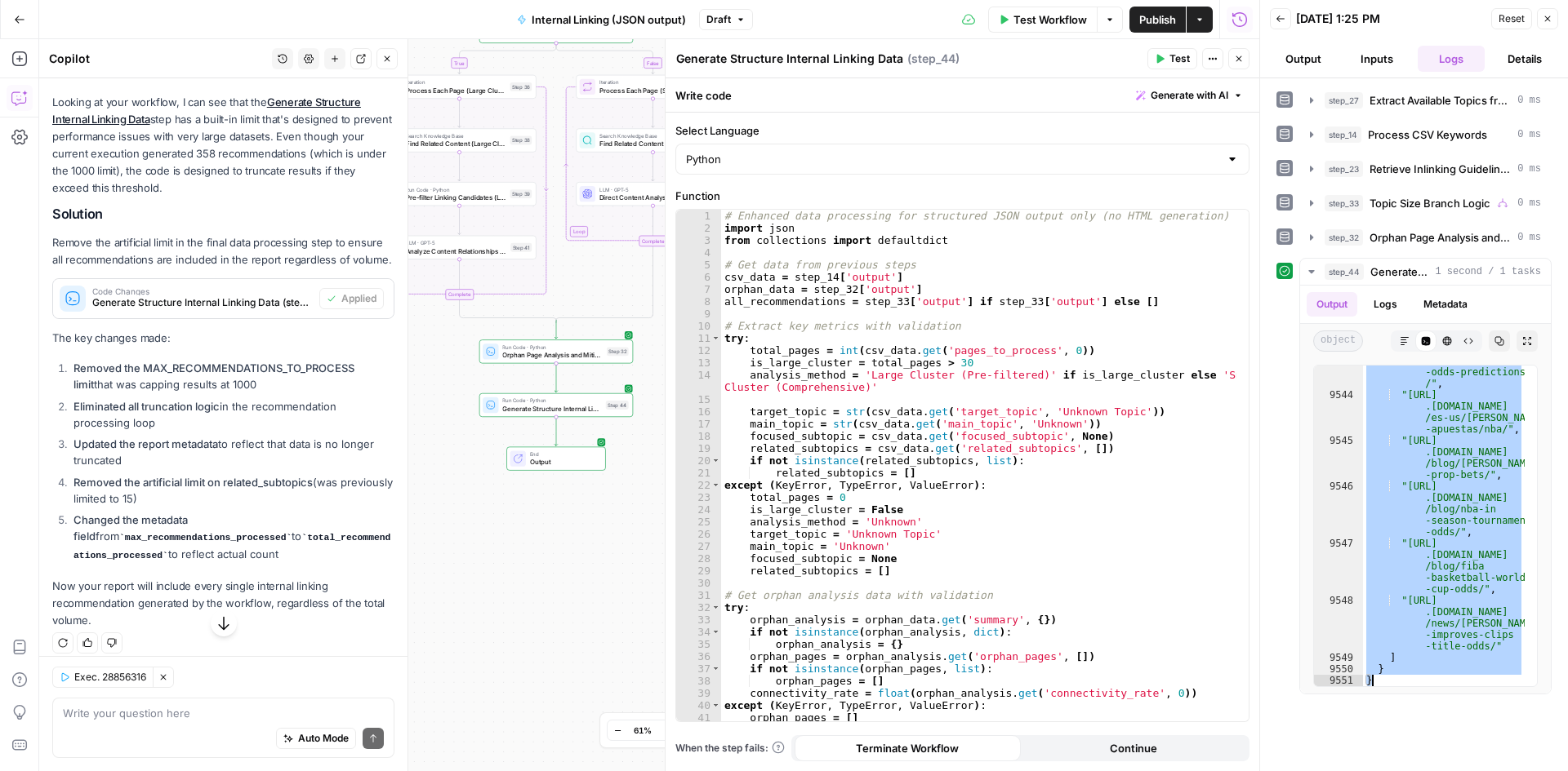
scroll to position [222, 0]
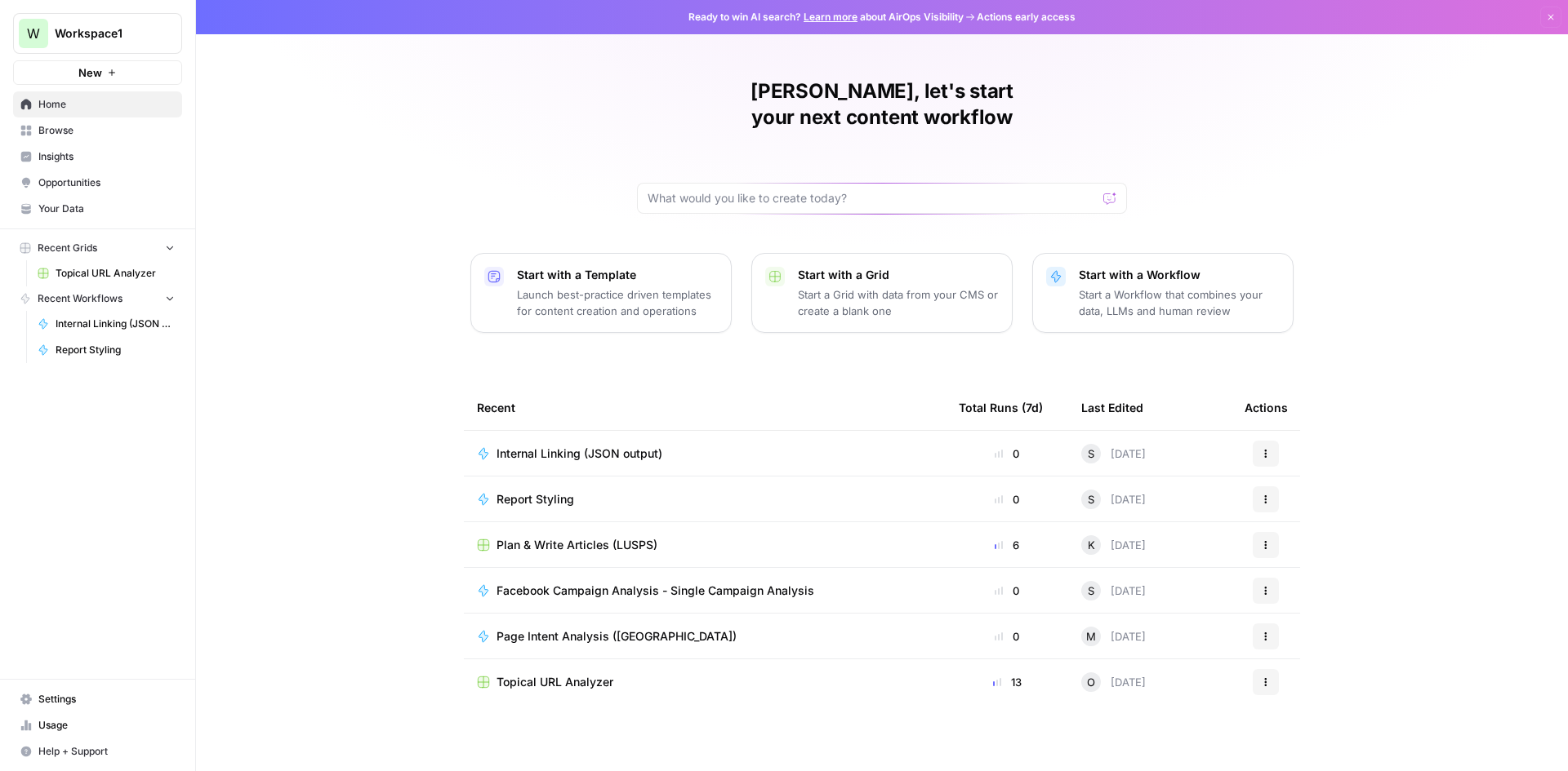
click at [619, 446] on span "Internal Linking (JSON output)" at bounding box center [579, 453] width 166 height 16
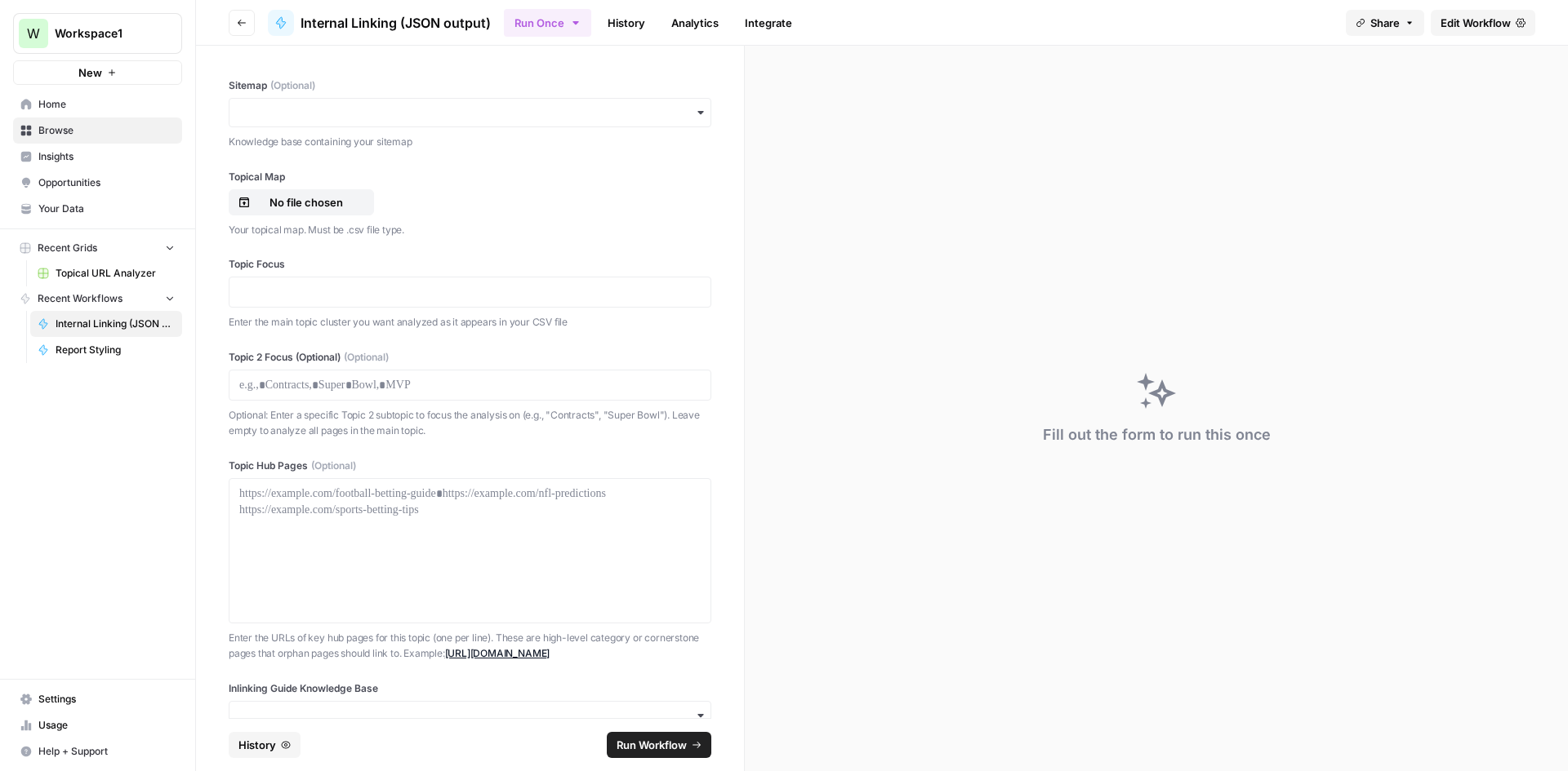
click at [221, 22] on header "Go back Internal Linking (JSON output) Run Once History Analytics Integrate Sha…" at bounding box center [882, 23] width 1372 height 46
click at [244, 22] on icon "button" at bounding box center [241, 23] width 9 height 9
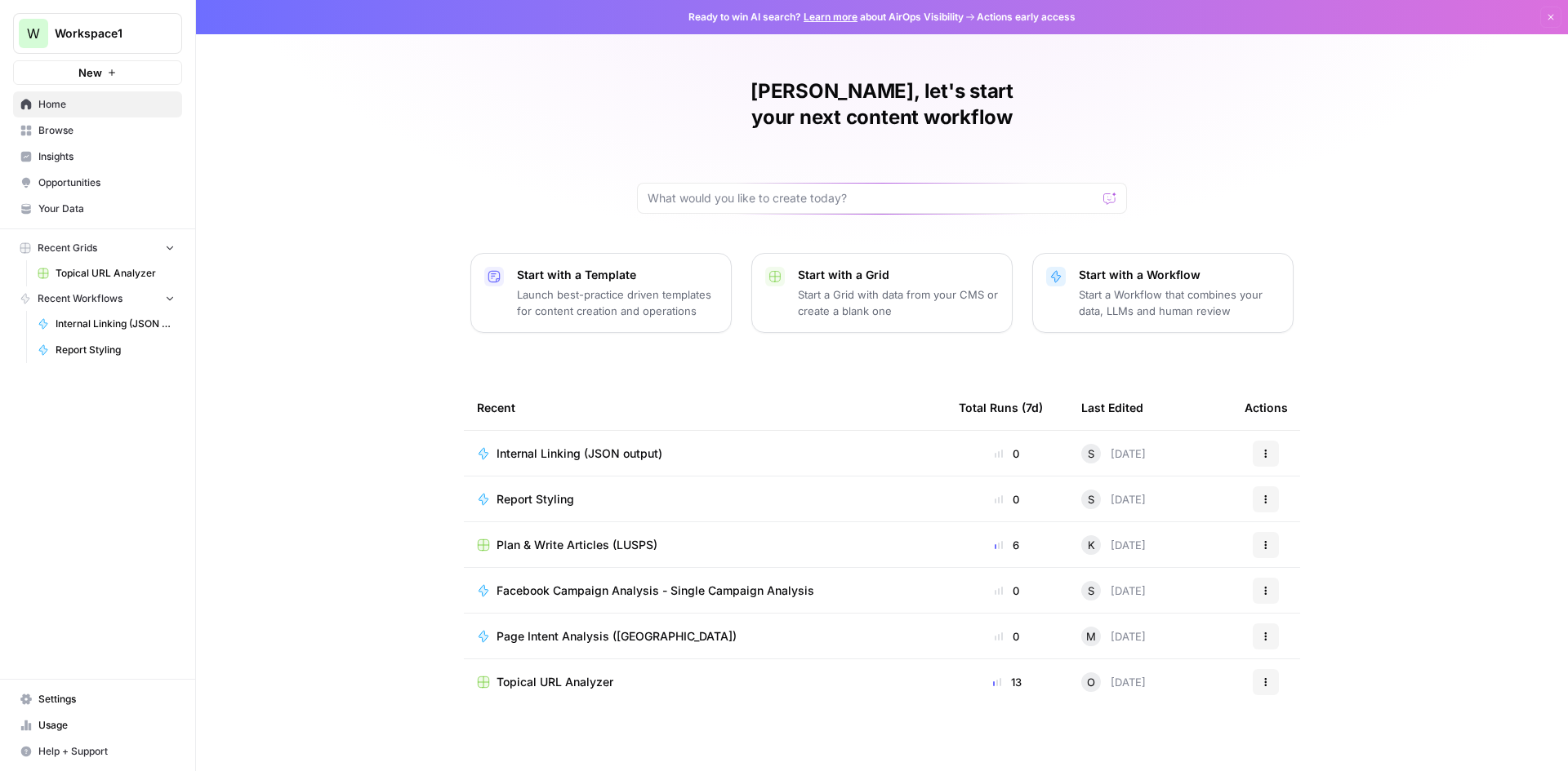
click at [99, 341] on link "Report Styling" at bounding box center [106, 350] width 152 height 26
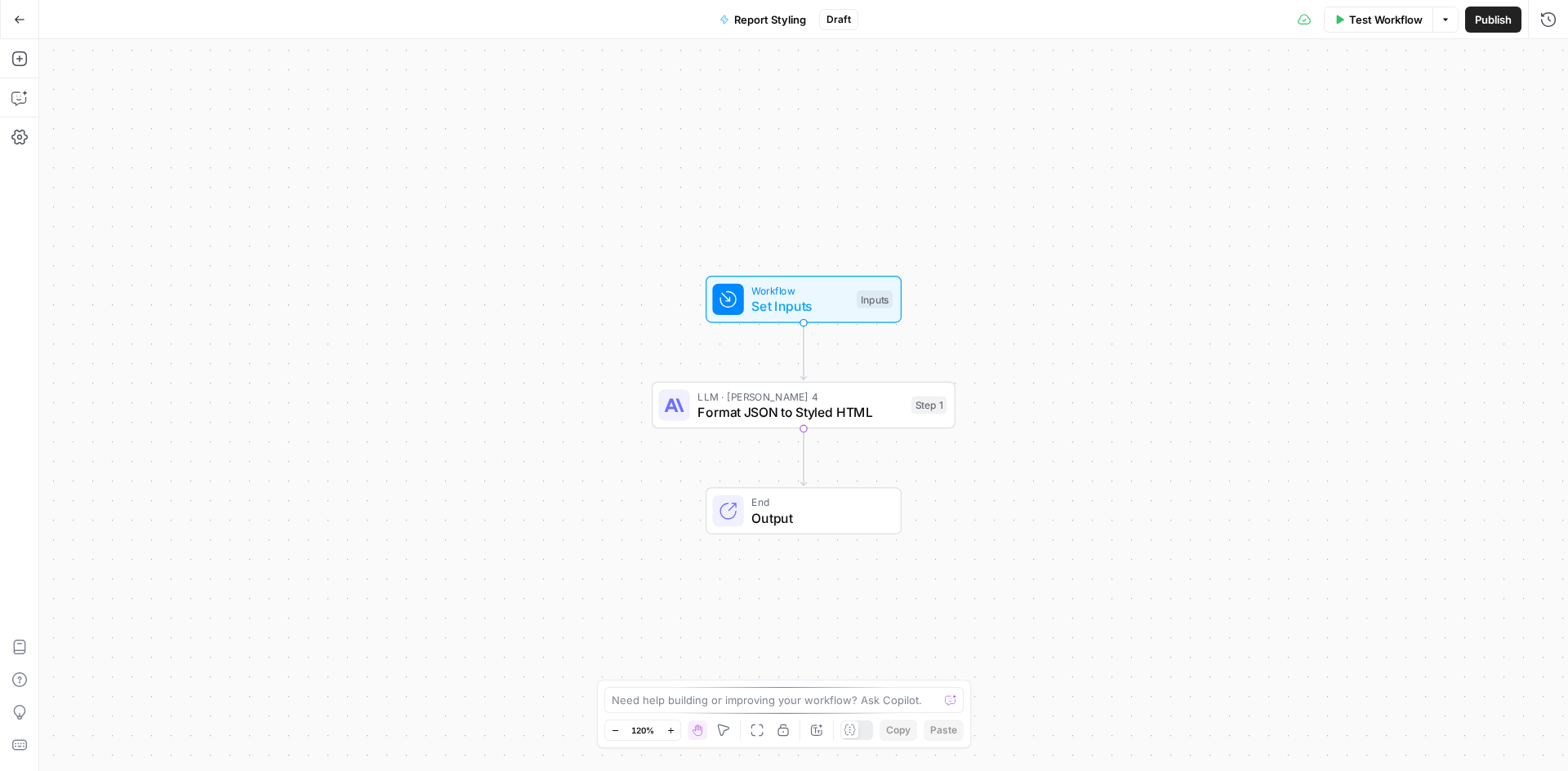
click at [16, 16] on icon "button" at bounding box center [20, 20] width 11 height 11
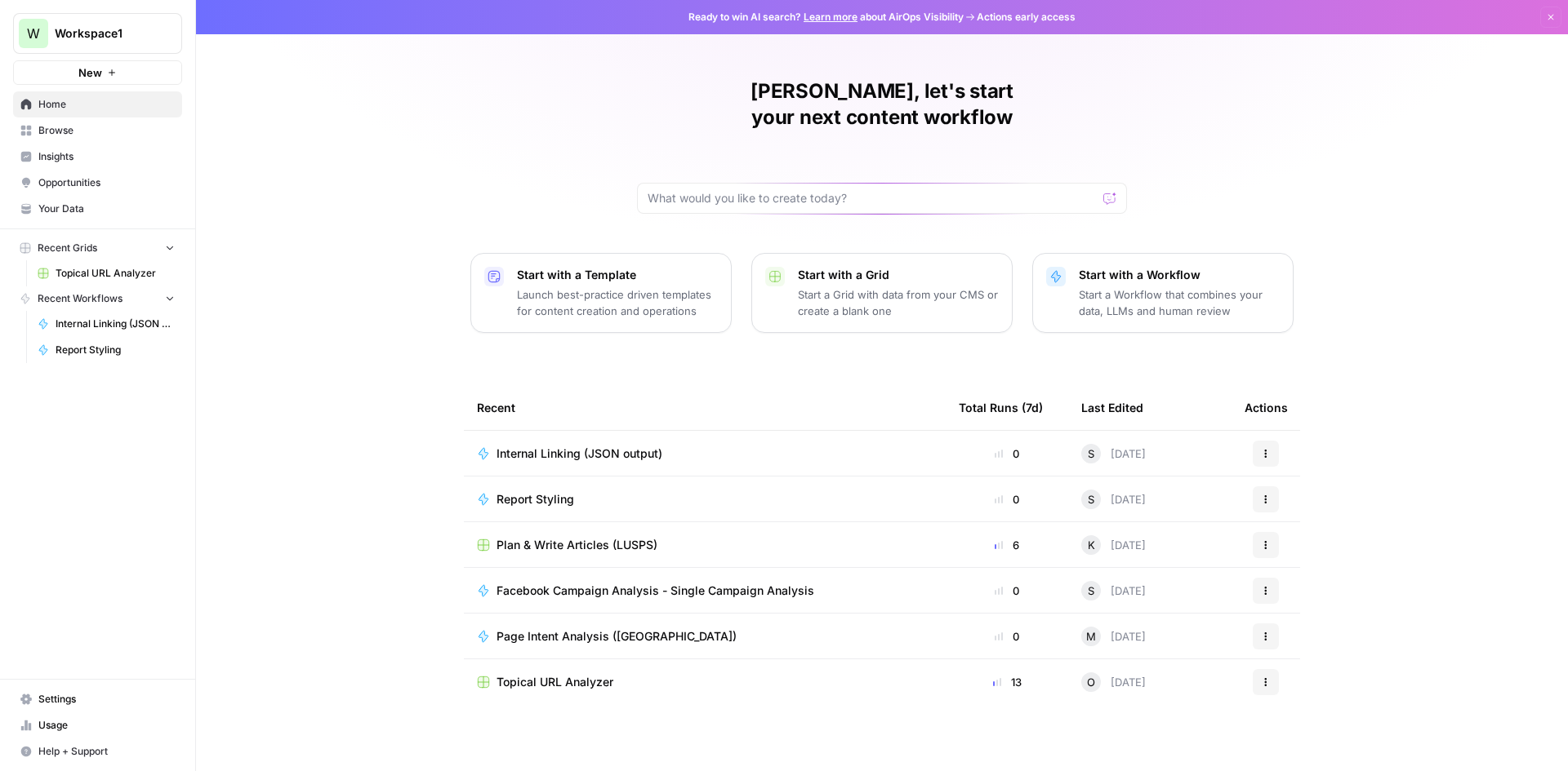
click at [89, 337] on link "Report Styling" at bounding box center [106, 350] width 152 height 26
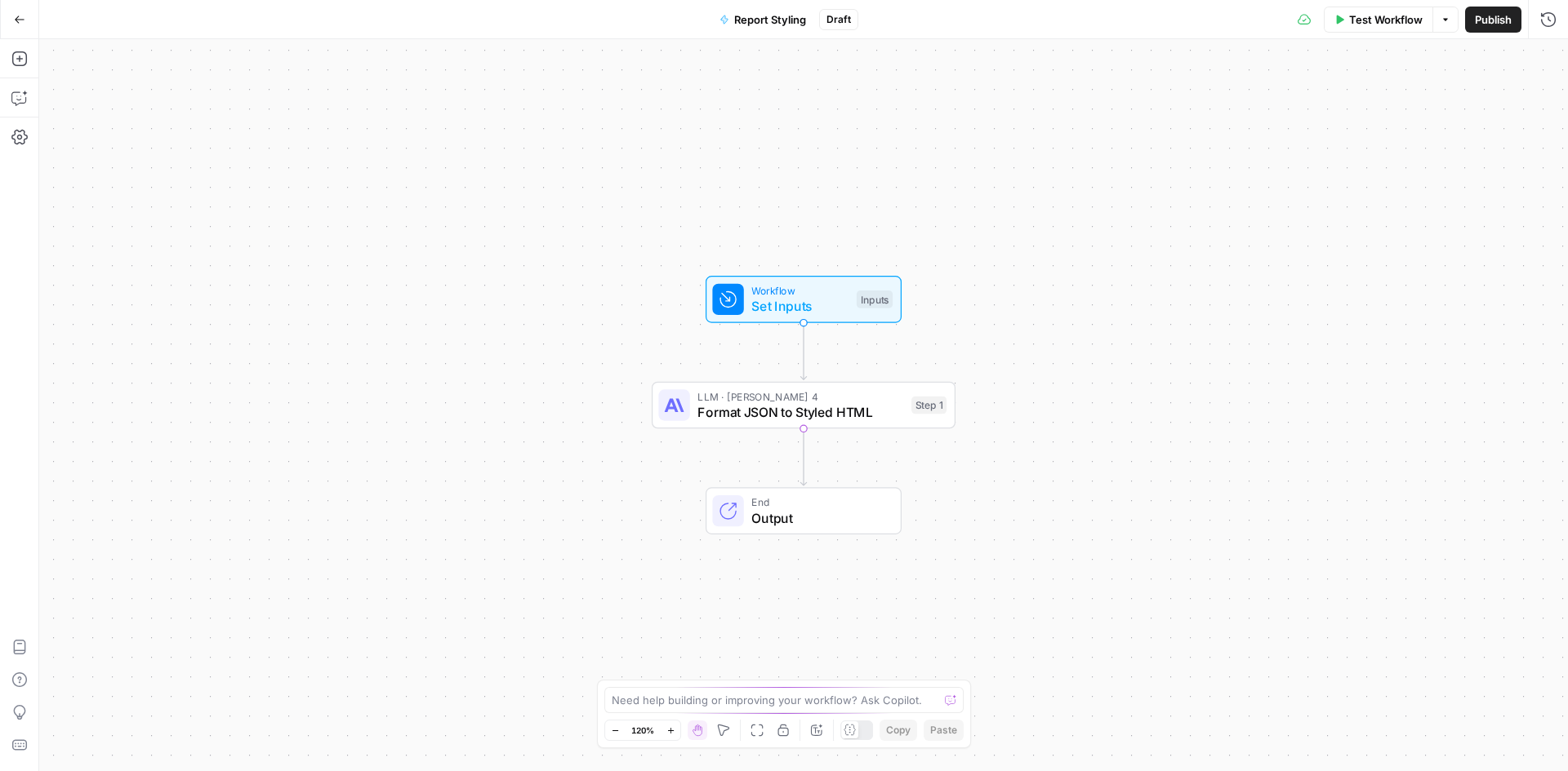
click at [779, 15] on span "Report Styling" at bounding box center [769, 19] width 72 height 16
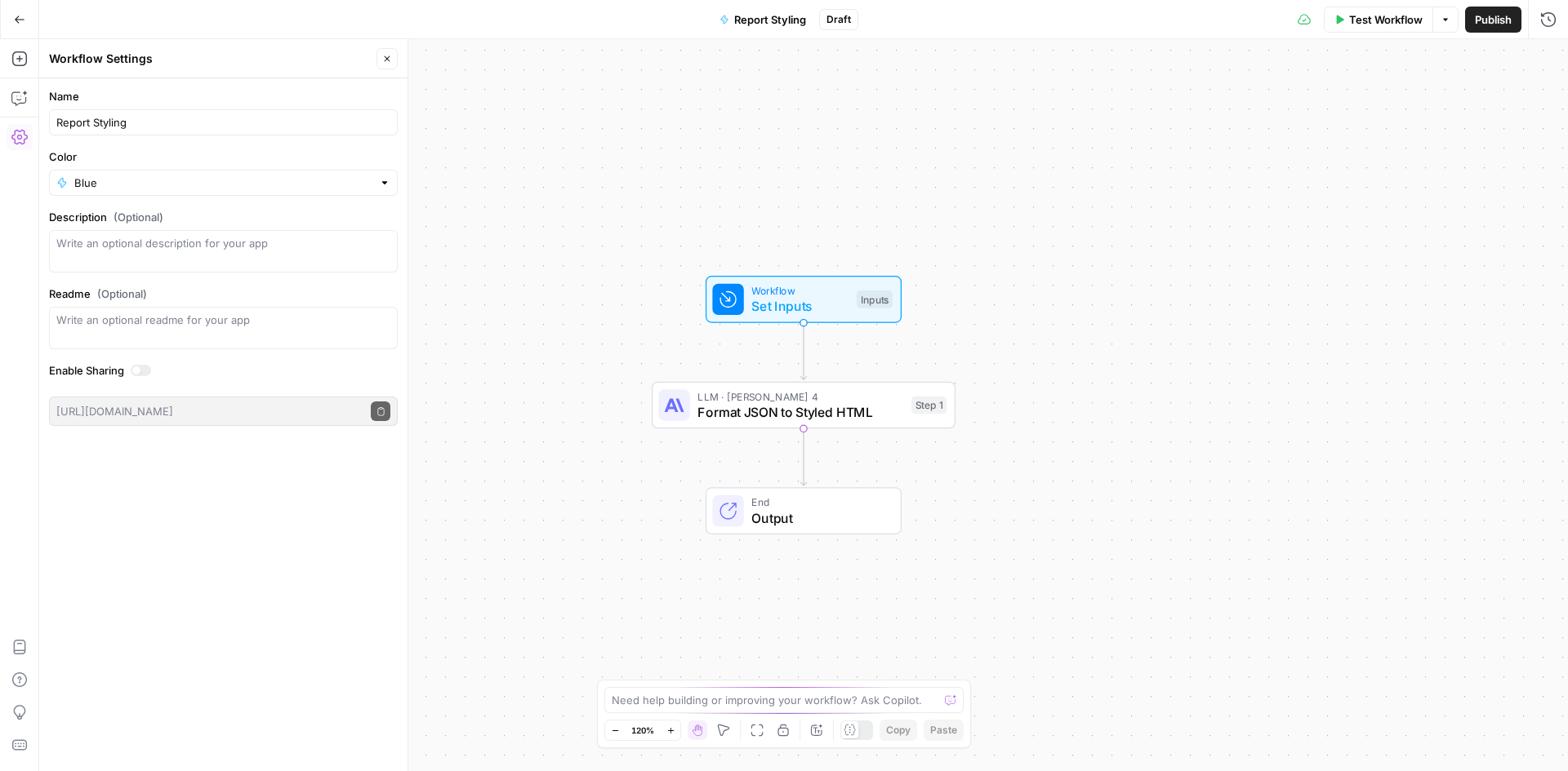
click at [192, 132] on div "Report Styling" at bounding box center [223, 123] width 349 height 26
type input "Report Styling (Reformat JSON to HTML)"
drag, startPoint x: 905, startPoint y: 124, endPoint x: 1104, endPoint y: 204, distance: 214.5
click at [906, 124] on div "Workflow Set Inputs Inputs LLM · Claude Sonnet 4 Format JSON to Styled HTML Ste…" at bounding box center [803, 405] width 1529 height 733
click at [1398, 18] on span "Test Workflow" at bounding box center [1386, 19] width 73 height 16
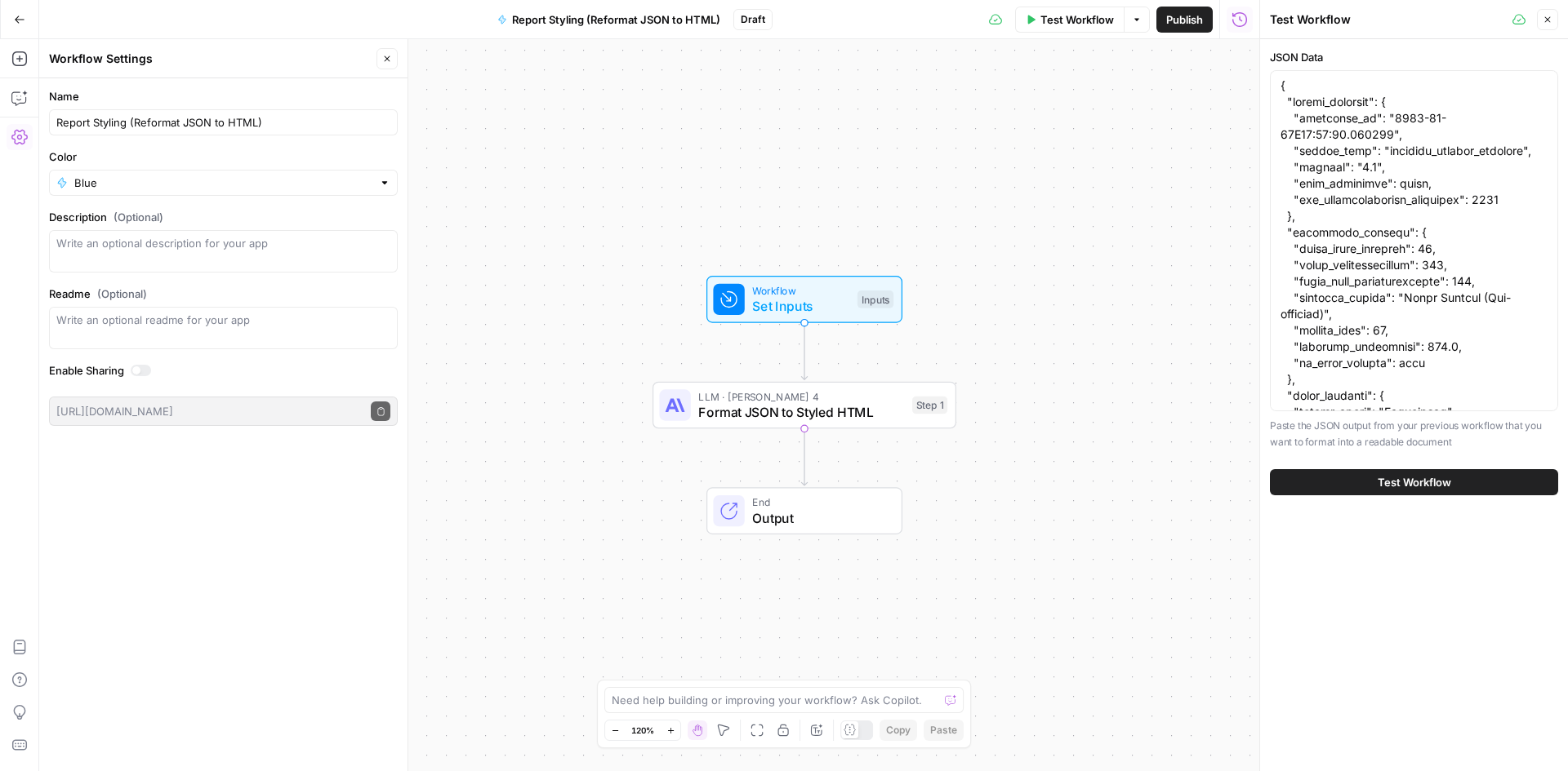
click at [1414, 72] on div at bounding box center [1413, 241] width 288 height 341
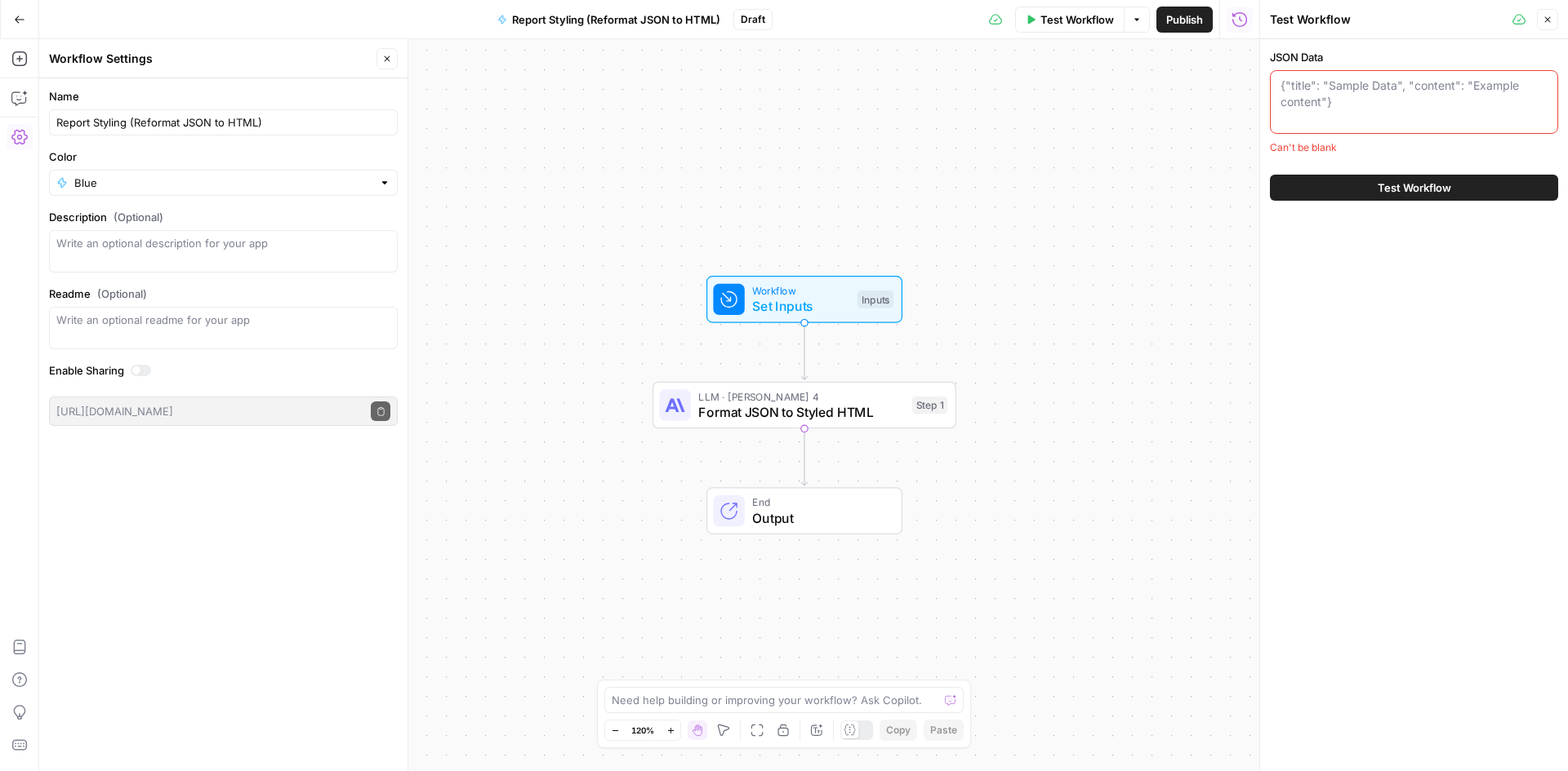
paste textarea "{ "report_metadata": { "generated_at": "2025-09-11T16:25:40.776803", "report_ty…"
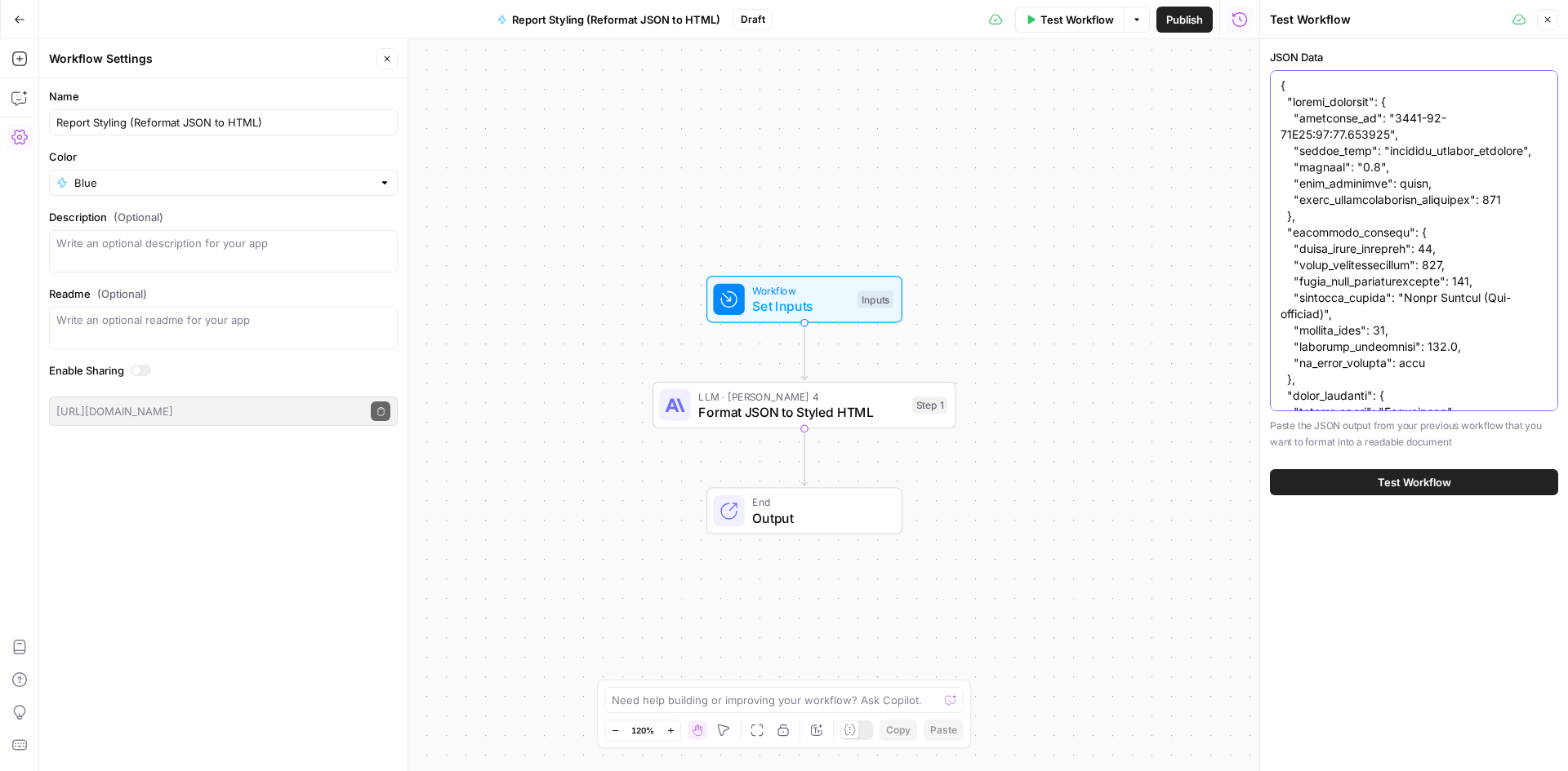
scroll to position [352176, 0]
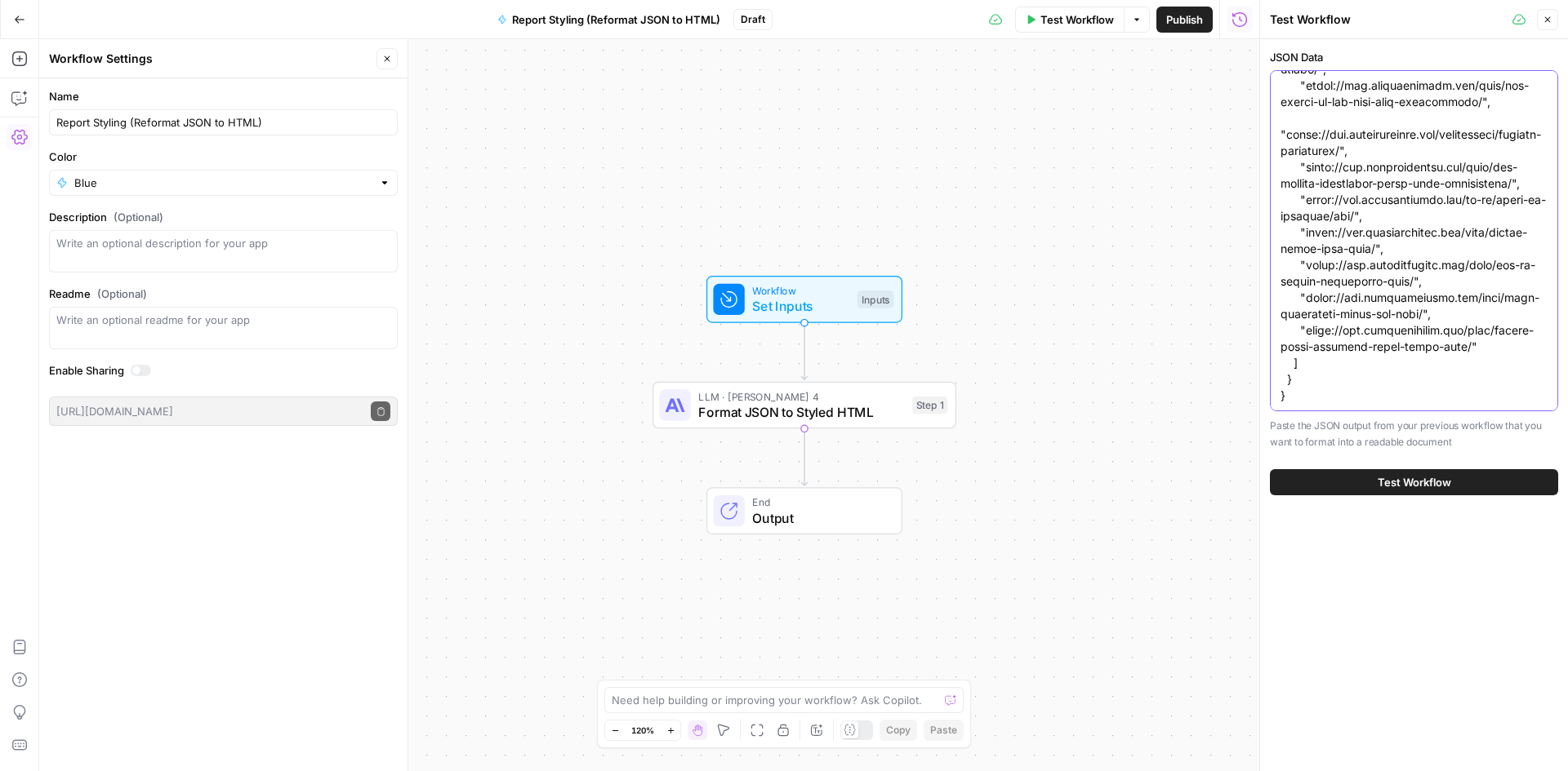
type textarea "{ "report_metadata": { "generated_at": "2025-09-11T16:25:40.776803", "report_ty…"
click at [1382, 476] on span "Test Workflow" at bounding box center [1414, 482] width 73 height 16
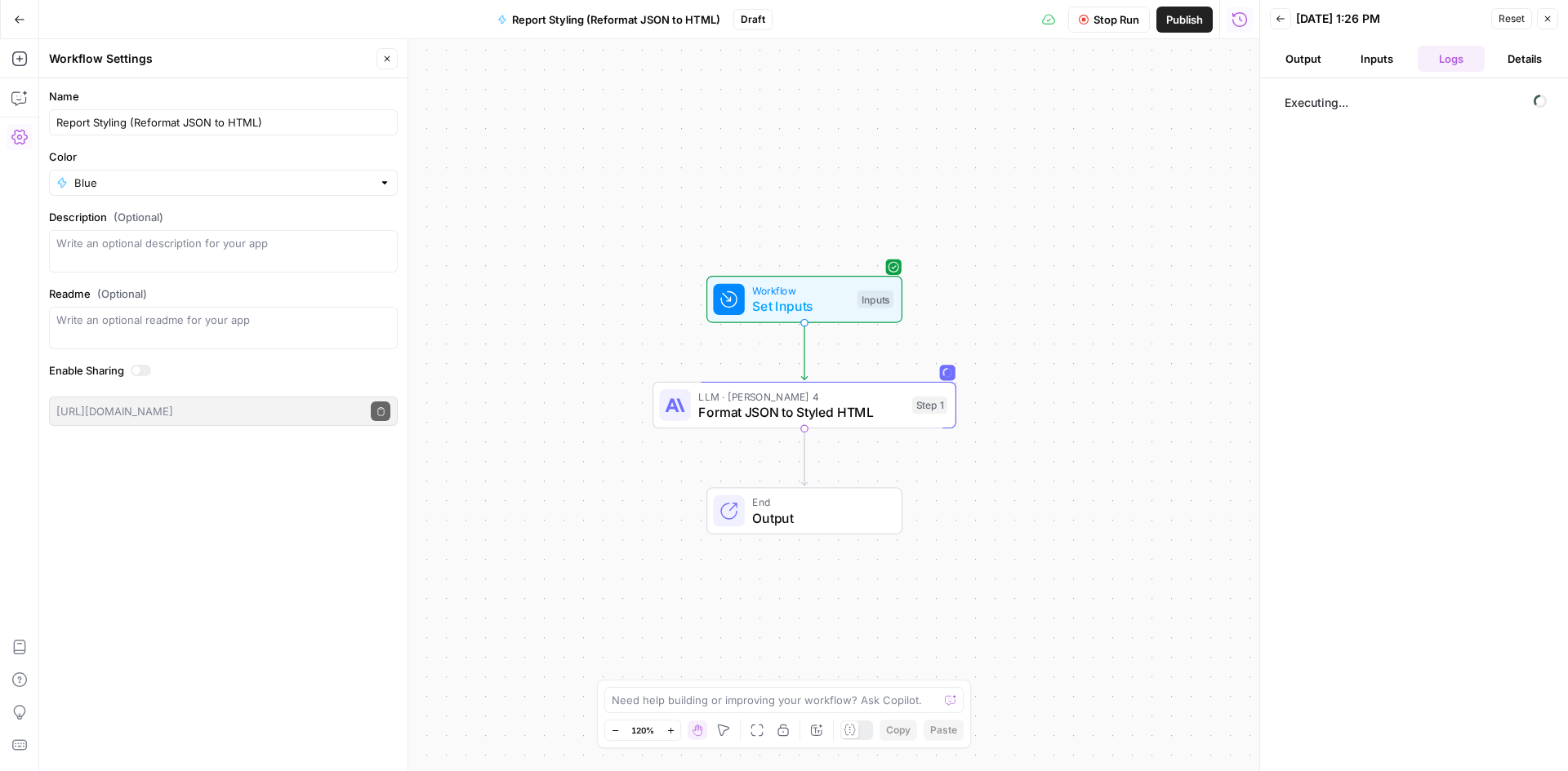
click at [381, 55] on button "Close" at bounding box center [387, 58] width 22 height 22
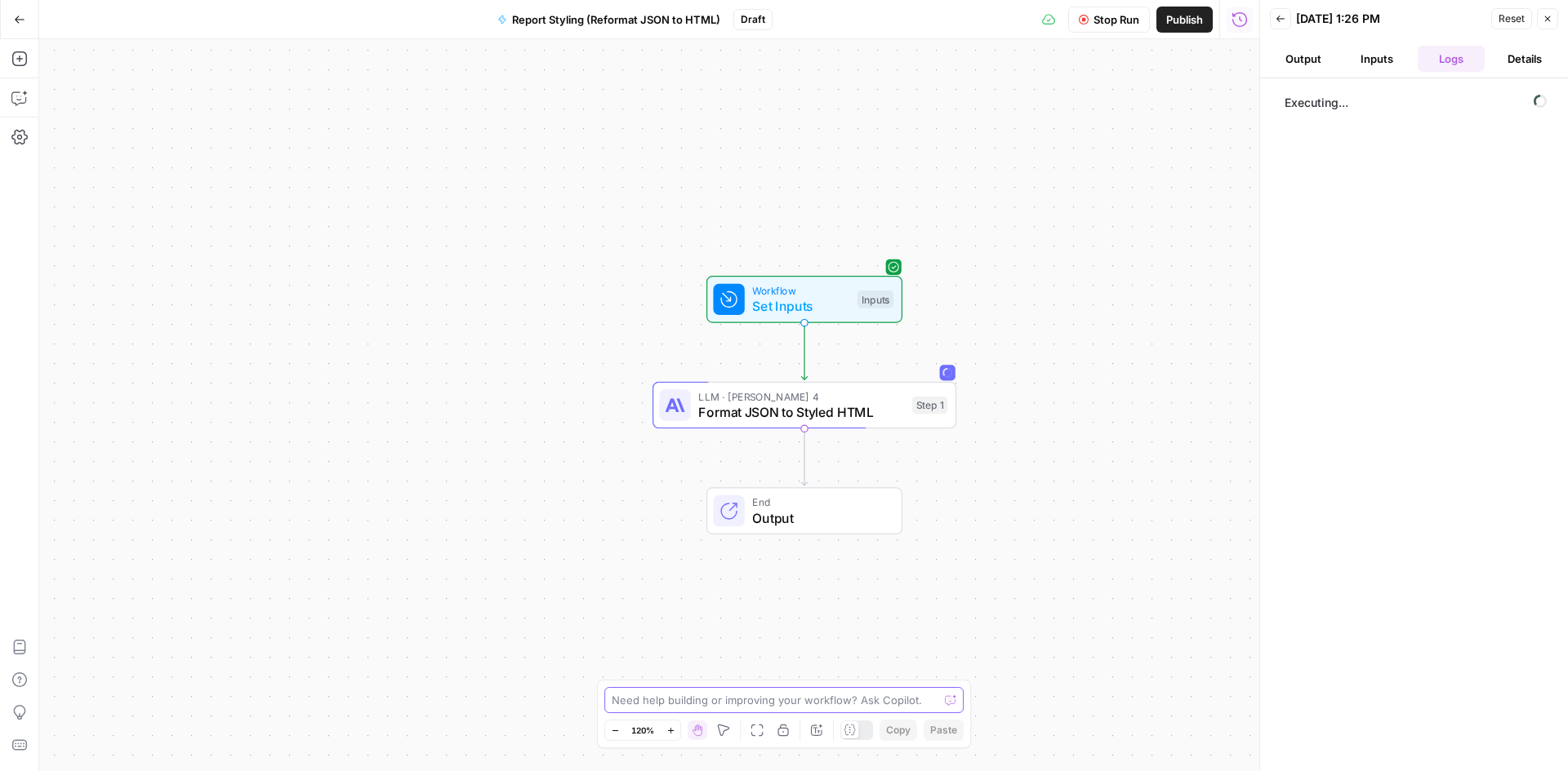
click at [694, 698] on textarea at bounding box center [775, 700] width 327 height 16
type textarea "is [PERSON_NAME] 4 the best LLM for this"
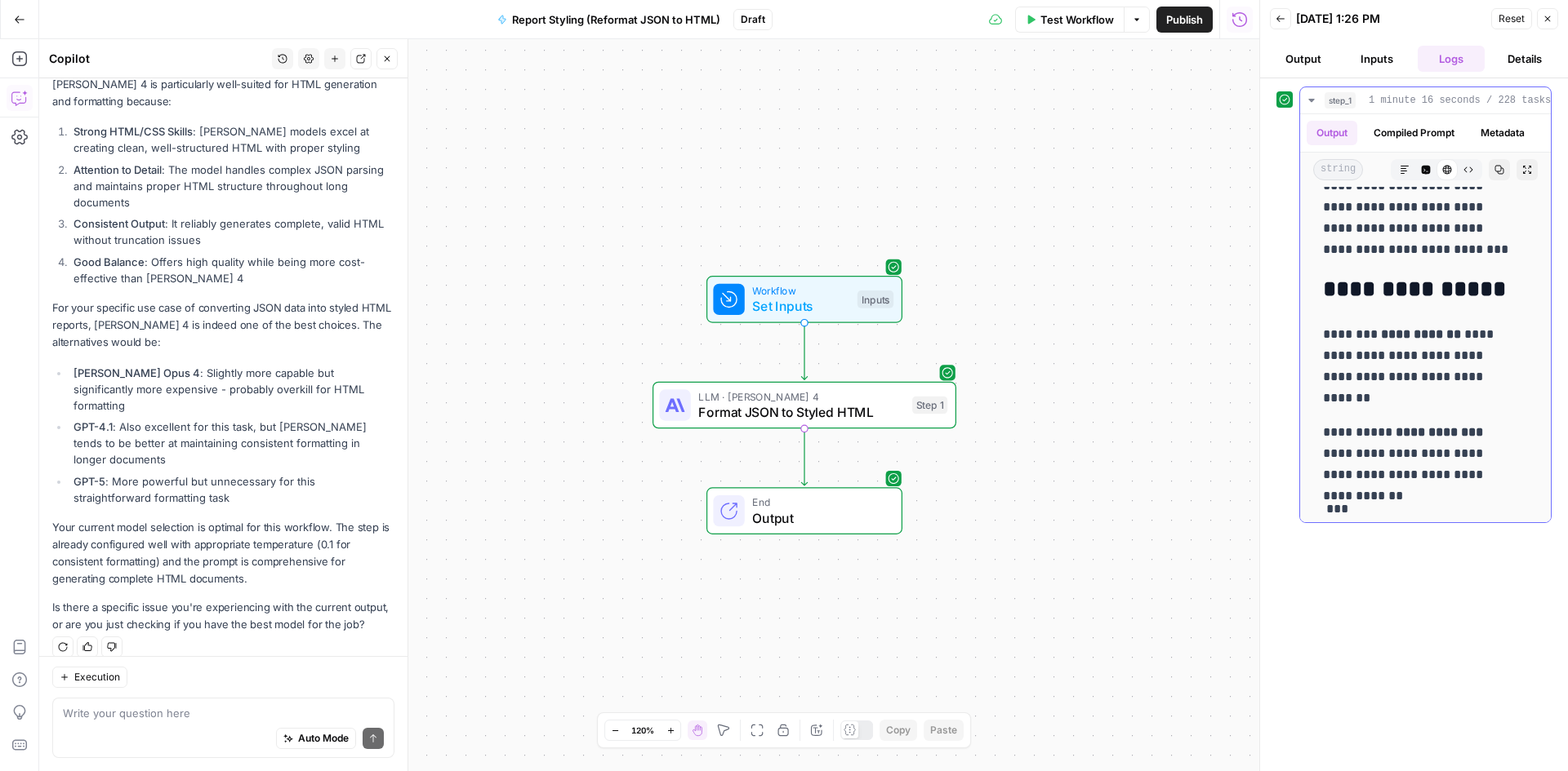
scroll to position [4725, 0]
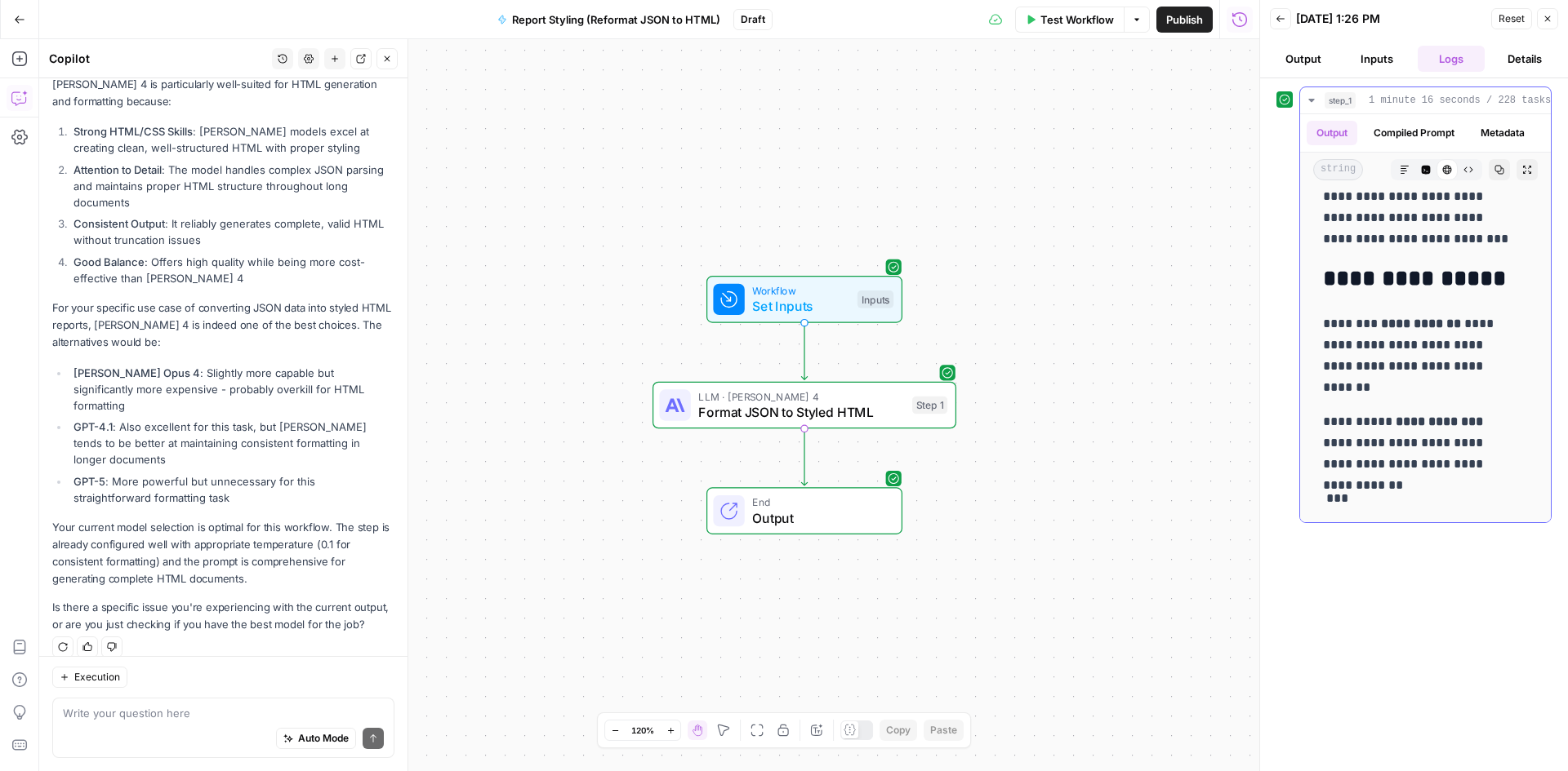
click at [1406, 369] on p "**********" at bounding box center [1419, 355] width 192 height 85
drag, startPoint x: 1388, startPoint y: 409, endPoint x: 1360, endPoint y: 328, distance: 85.7
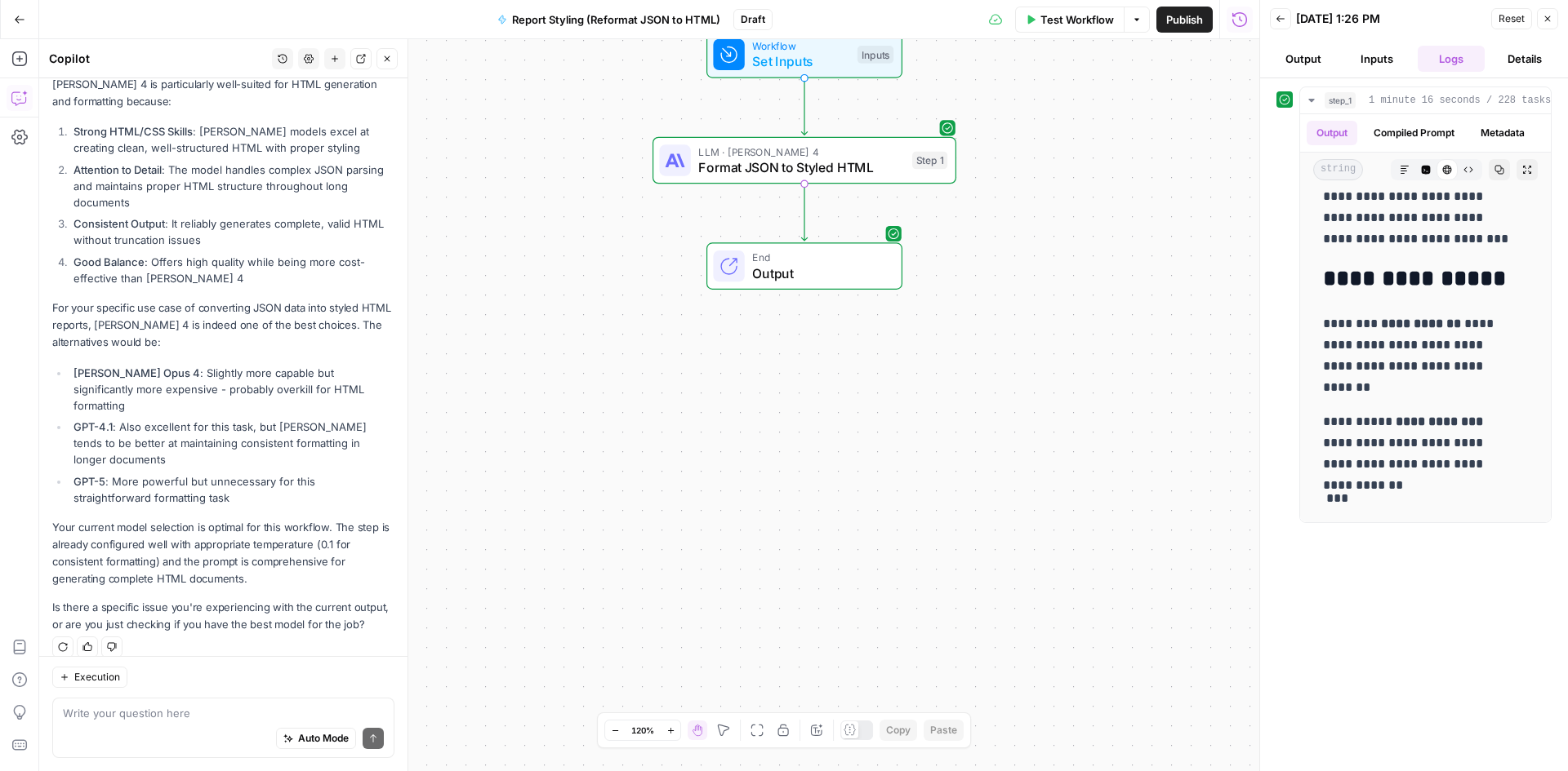
click at [1224, 410] on div "Workflow Set Inputs Inputs LLM · Claude Sonnet 4 Format JSON to Styled HTML Ste…" at bounding box center [649, 405] width 1220 height 733
click at [1447, 421] on p "**********" at bounding box center [1419, 444] width 192 height 64
click at [1348, 488] on p "***" at bounding box center [1419, 498] width 192 height 22
click at [234, 726] on div "Auto Mode Send" at bounding box center [223, 739] width 321 height 36
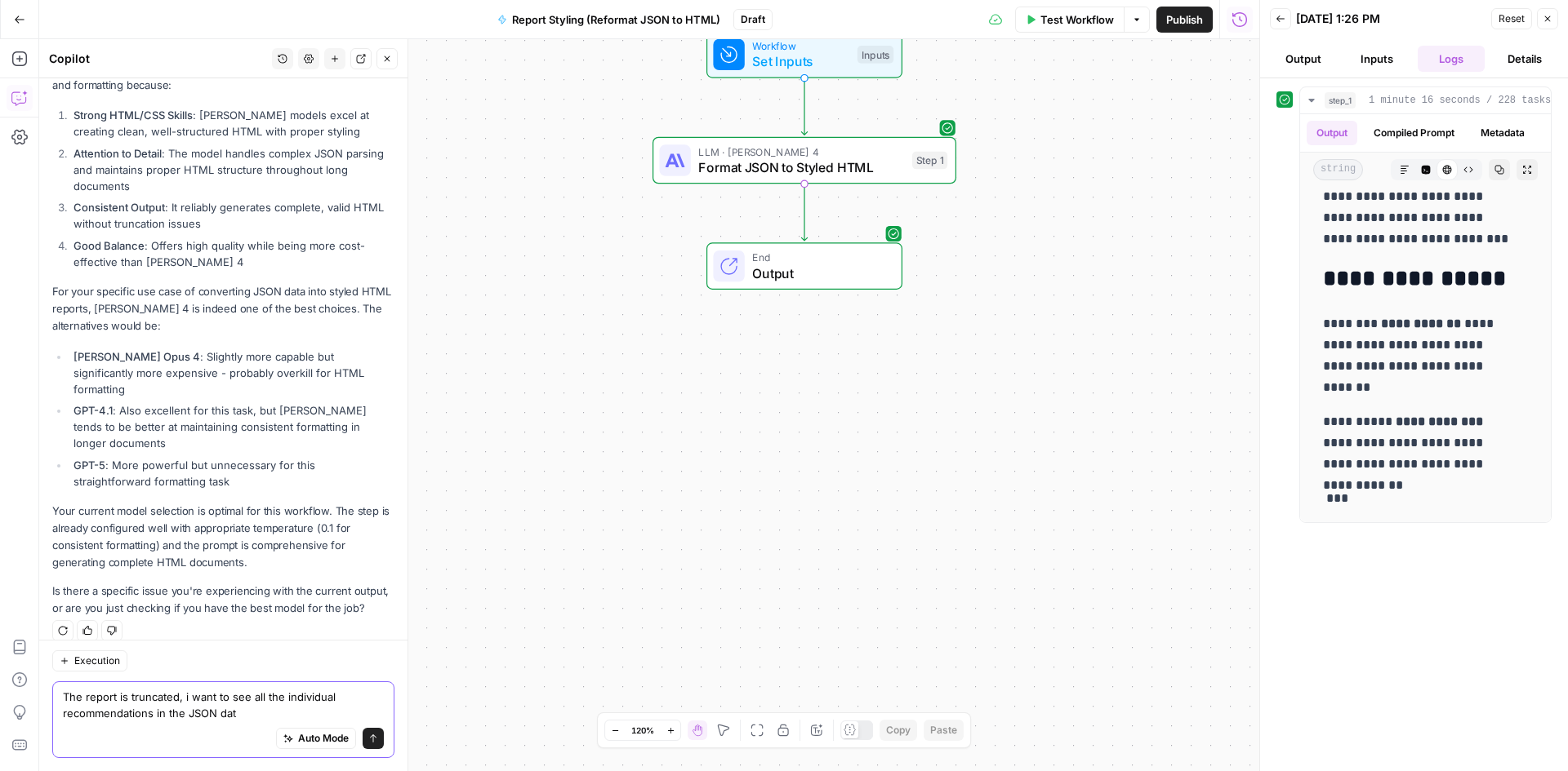
type textarea "The report is truncated, i want to see all the individual recommendations in th…"
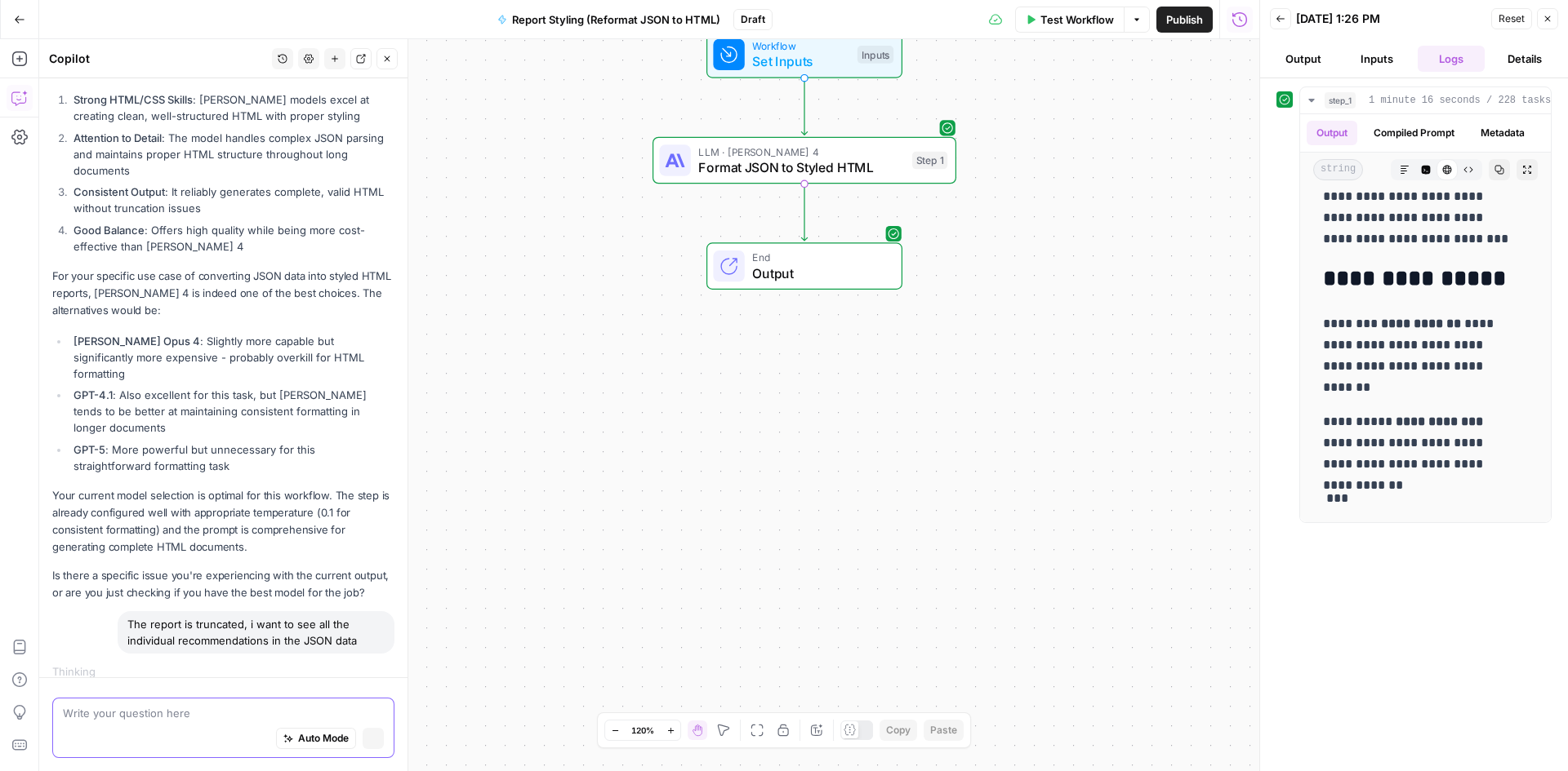
scroll to position [245, 0]
click at [260, 723] on div "Auto Mode Stop generating" at bounding box center [223, 739] width 321 height 36
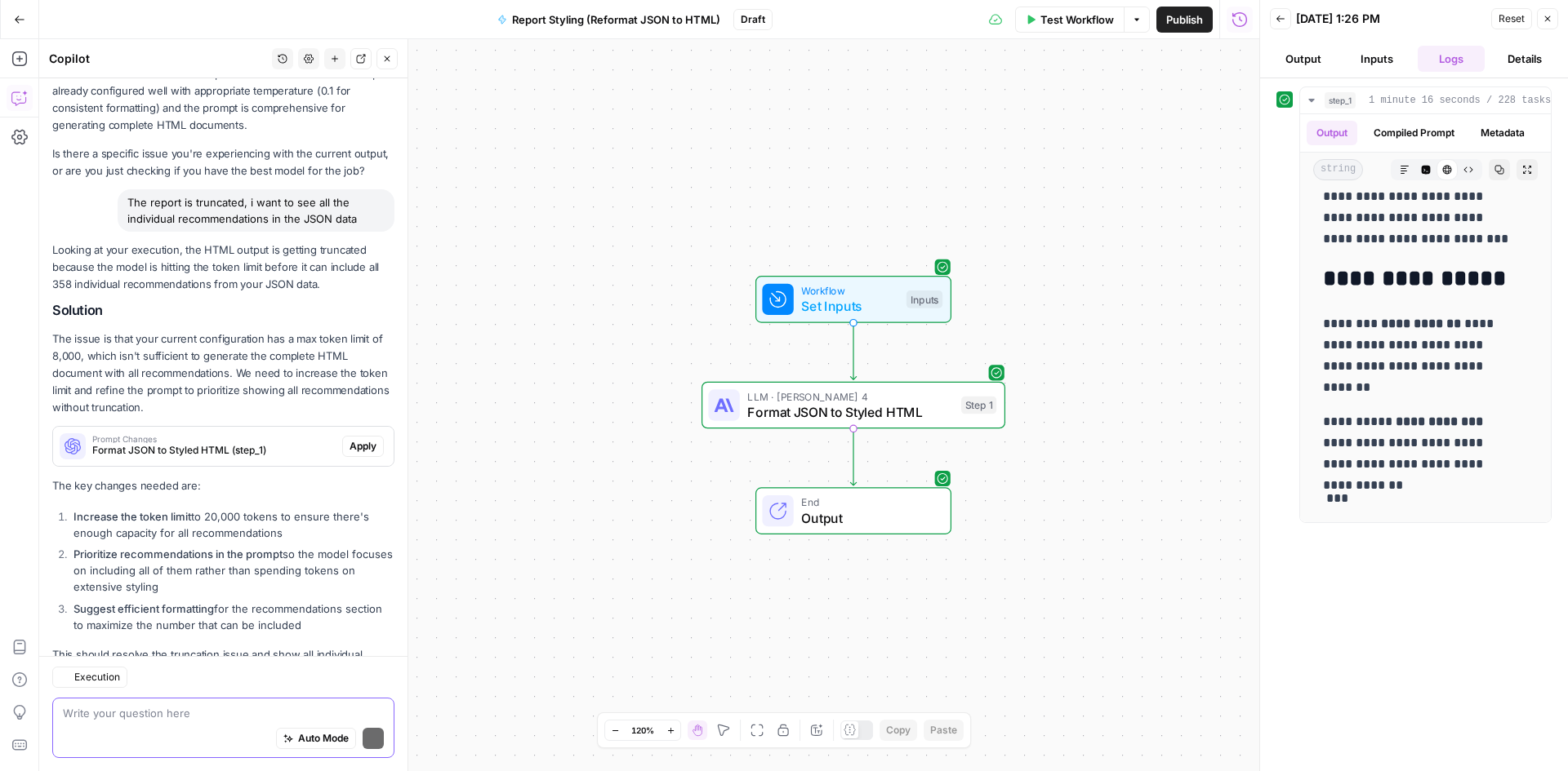
scroll to position [715, 0]
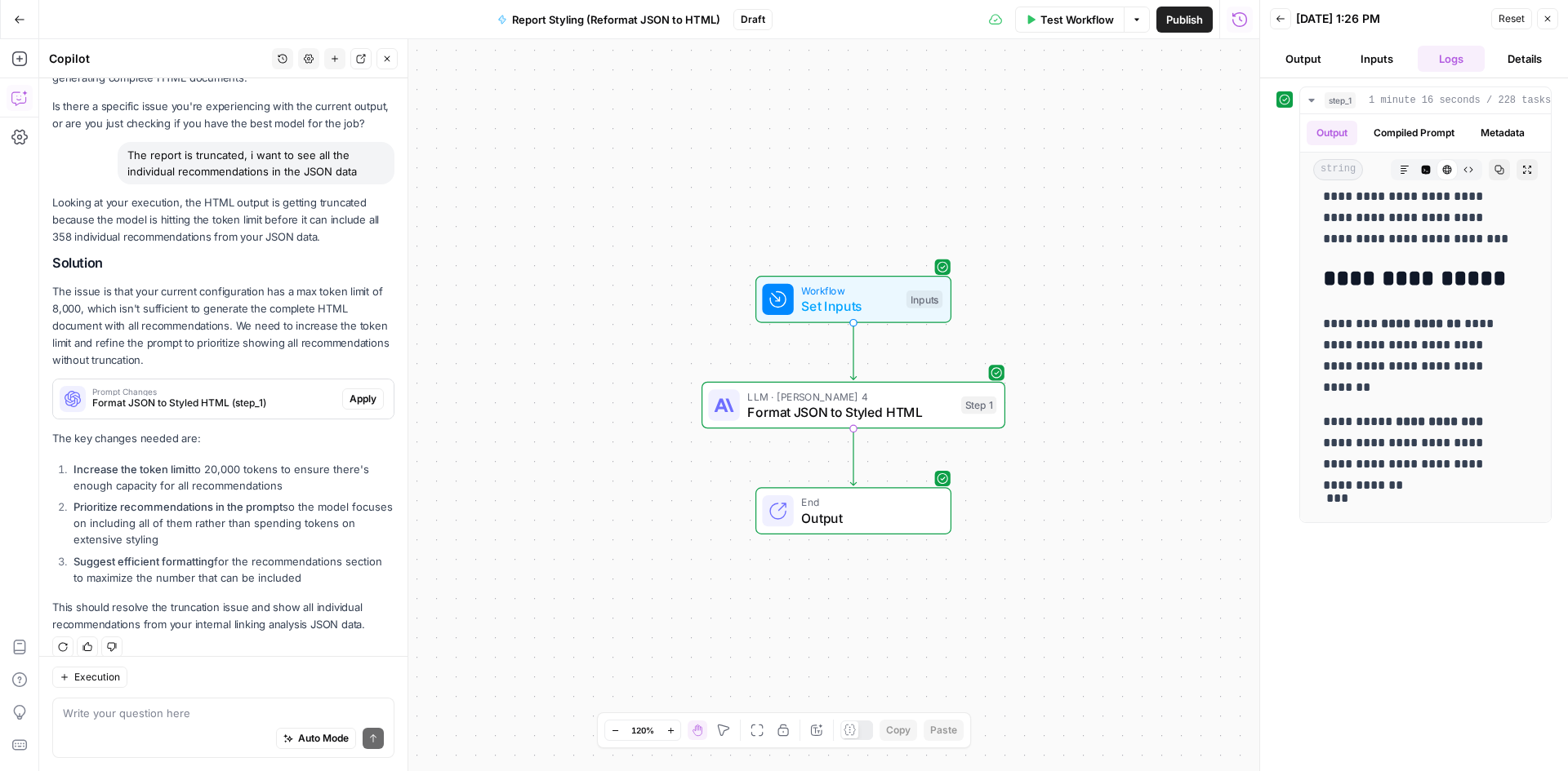
drag, startPoint x: 85, startPoint y: 296, endPoint x: 237, endPoint y: 309, distance: 152.6
click at [237, 309] on p "The issue is that your current configuration has a max token limit of 8,000, wh…" at bounding box center [223, 326] width 343 height 86
click at [146, 297] on p "The issue is that your current configuration has a max token limit of 8,000, wh…" at bounding box center [223, 326] width 343 height 86
click at [174, 326] on p "The issue is that your current configuration has a max token limit of 8,000, wh…" at bounding box center [223, 326] width 343 height 86
click at [186, 719] on textarea at bounding box center [223, 713] width 321 height 16
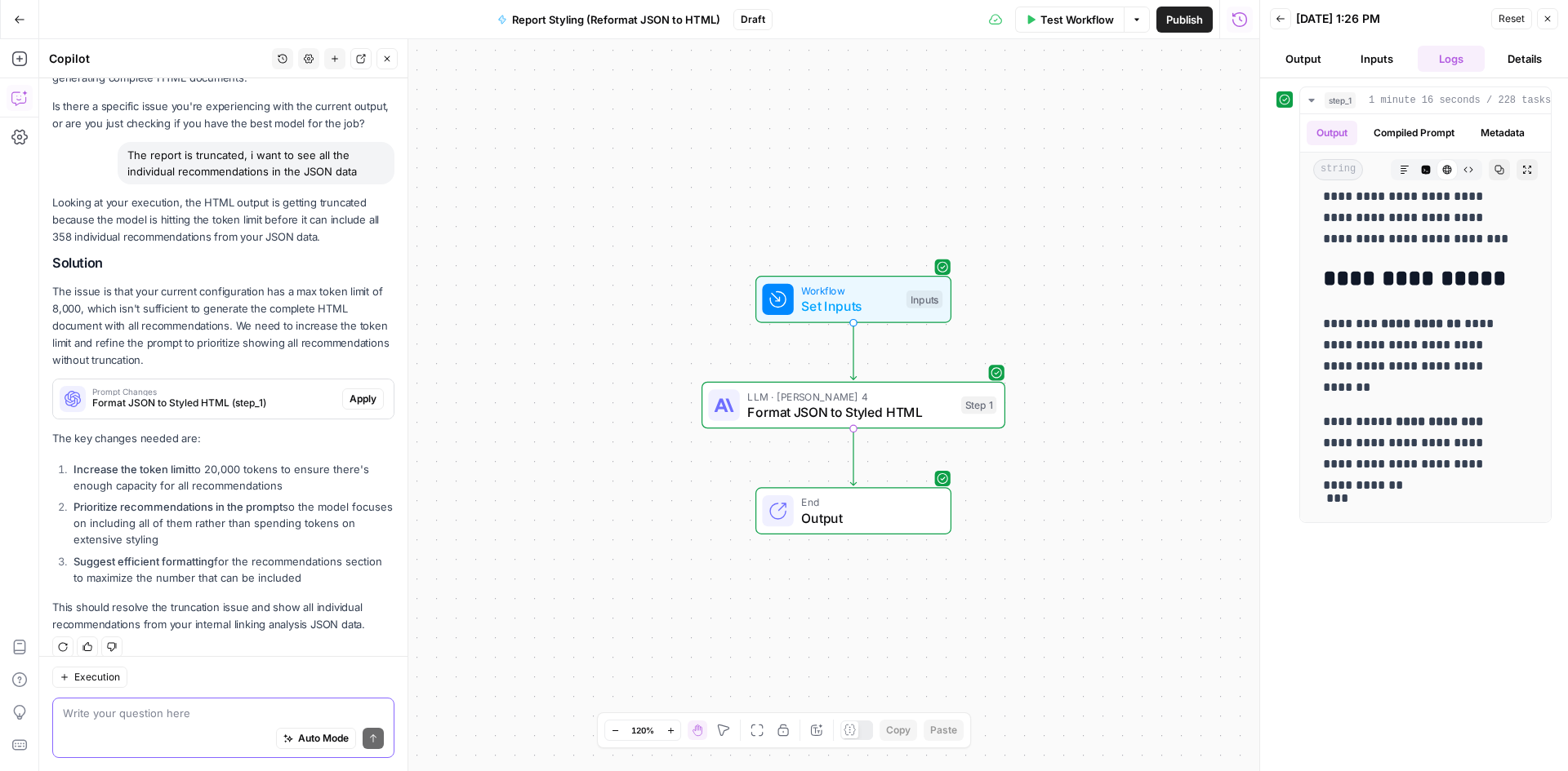
click at [123, 720] on textarea at bounding box center [223, 713] width 321 height 16
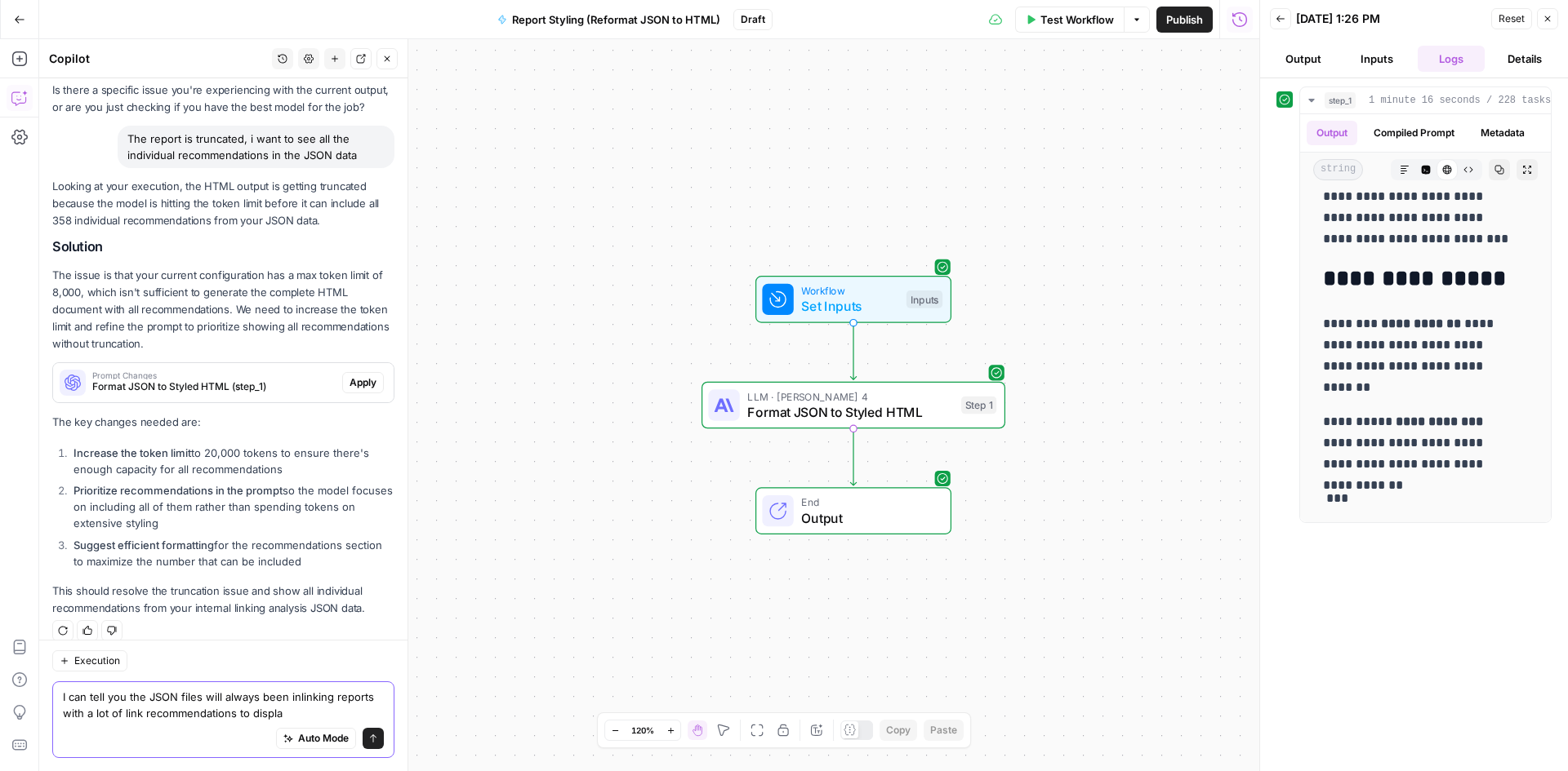
type textarea "I can tell you the JSON files will always been inlinking reports with a lot of …"
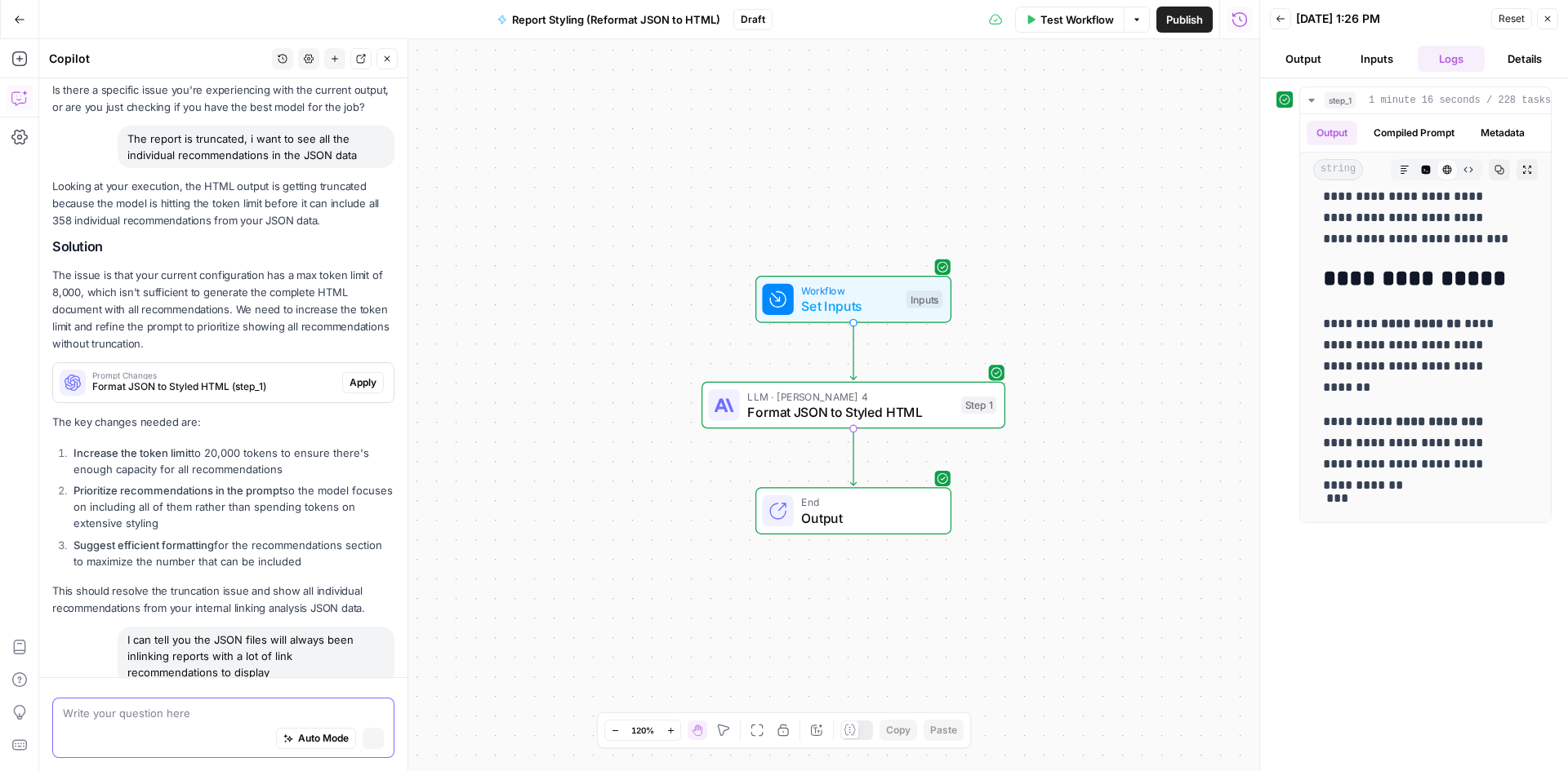
scroll to position [763, 0]
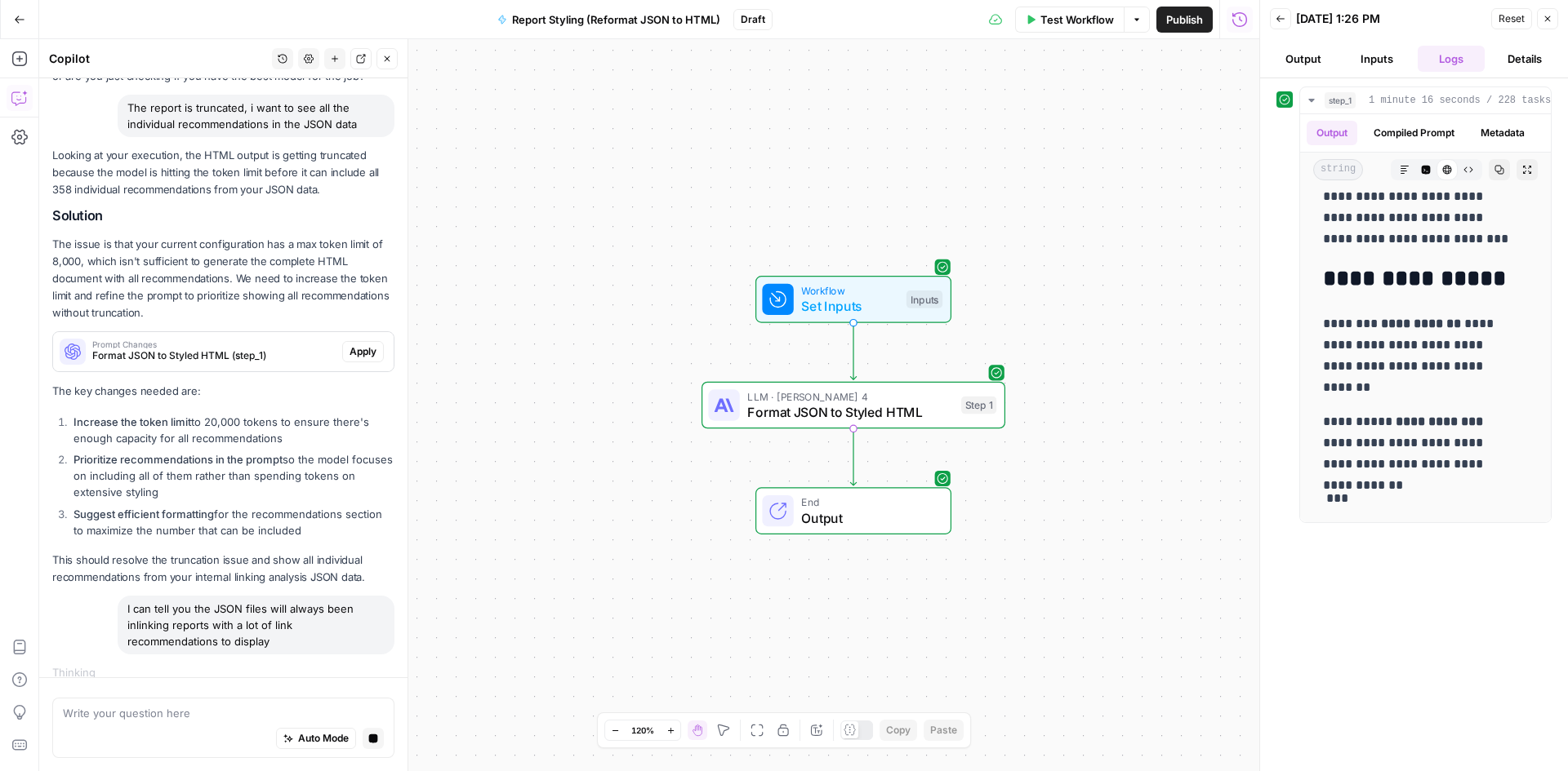
click at [589, 28] on button "Report Styling (Reformat JSON to HTML)" at bounding box center [609, 20] width 242 height 26
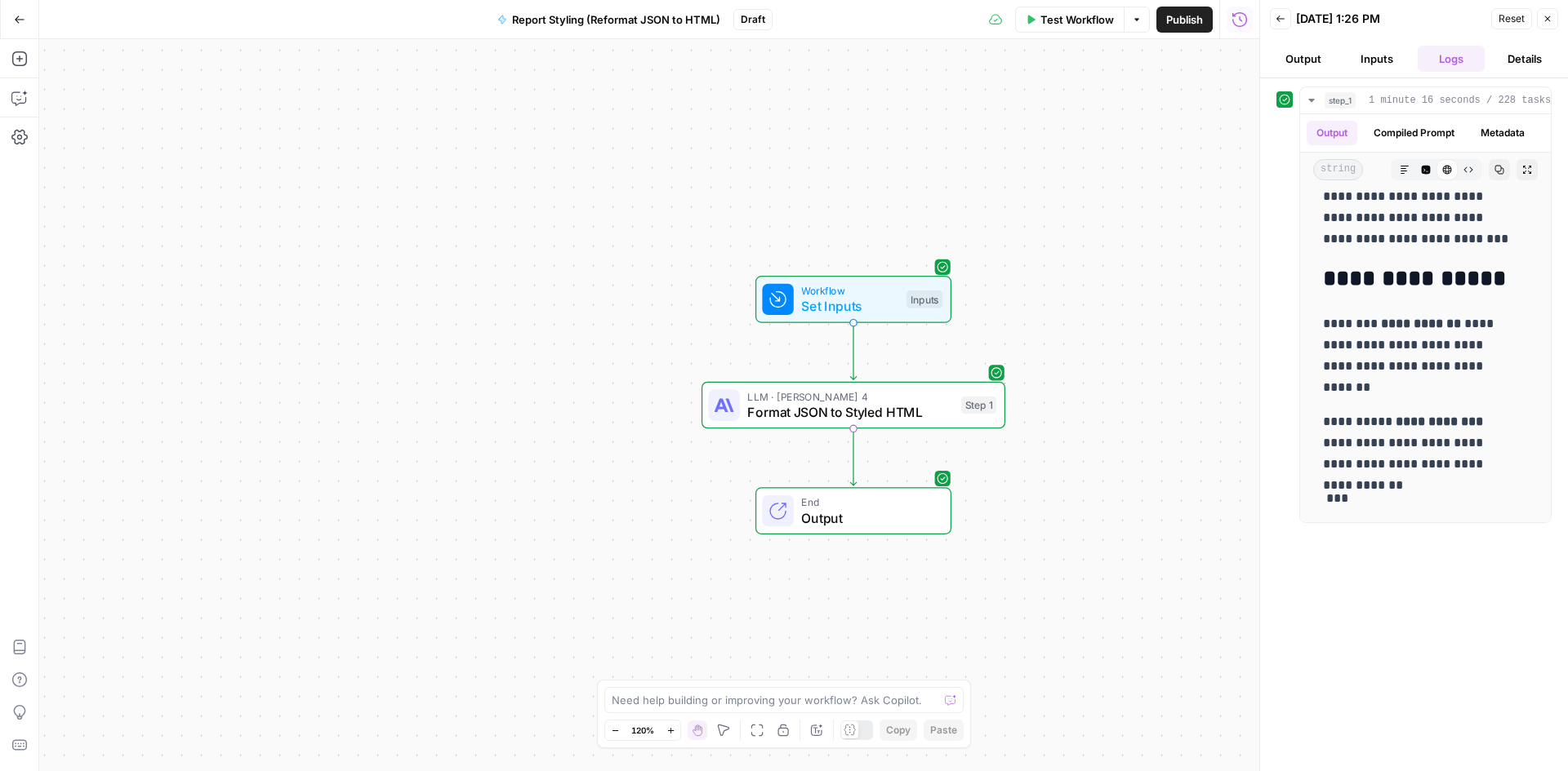
click at [524, 32] on button "Report Styling (Reformat JSON to HTML)" at bounding box center [609, 20] width 242 height 26
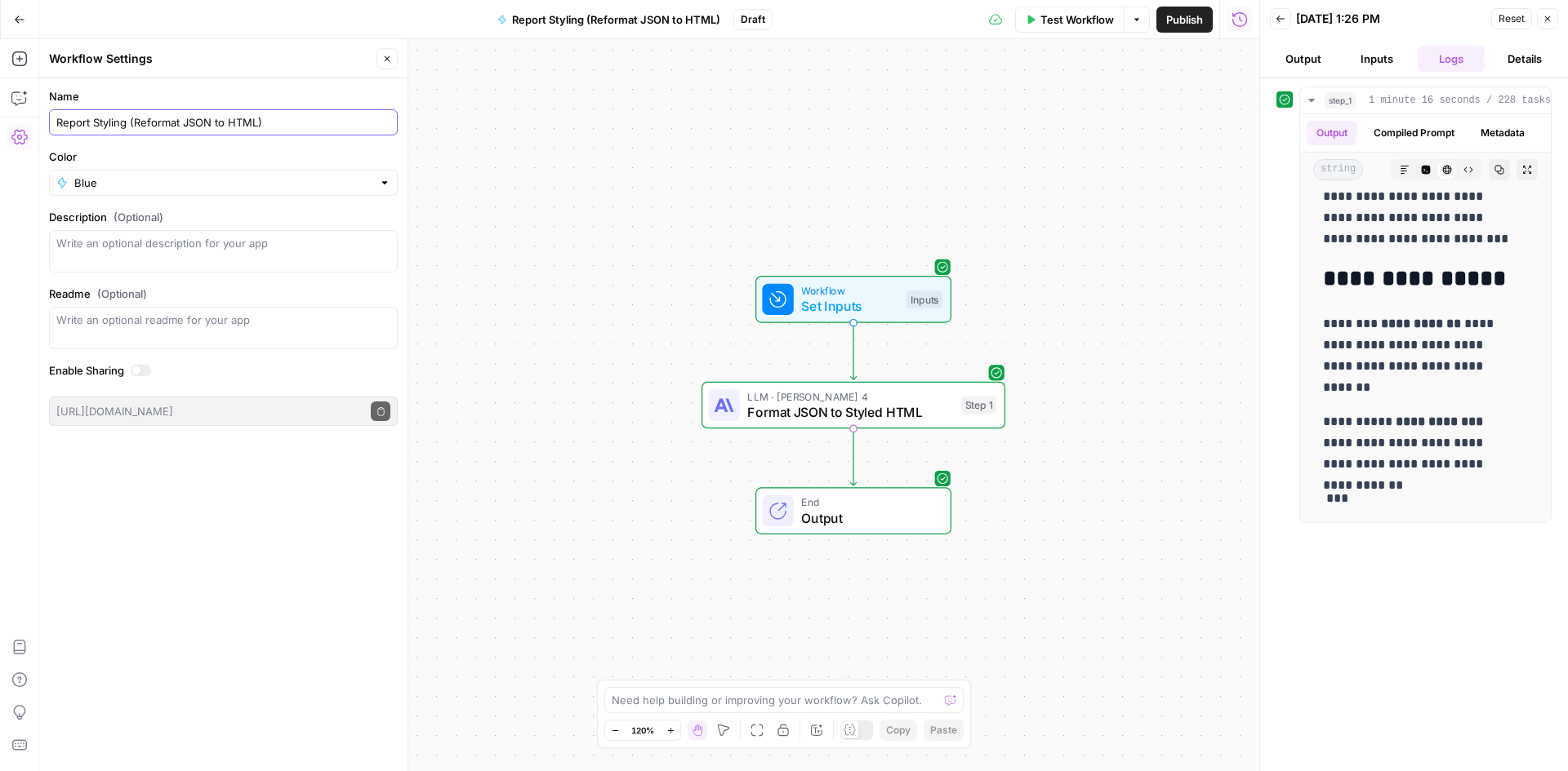
click at [70, 116] on input "Report Styling (Reformat JSON to HTML)" at bounding box center [223, 122] width 334 height 16
type input "Inlink Report Styling (Reformat JSON to HTML)"
click at [19, 98] on icon "button" at bounding box center [19, 98] width 16 height 16
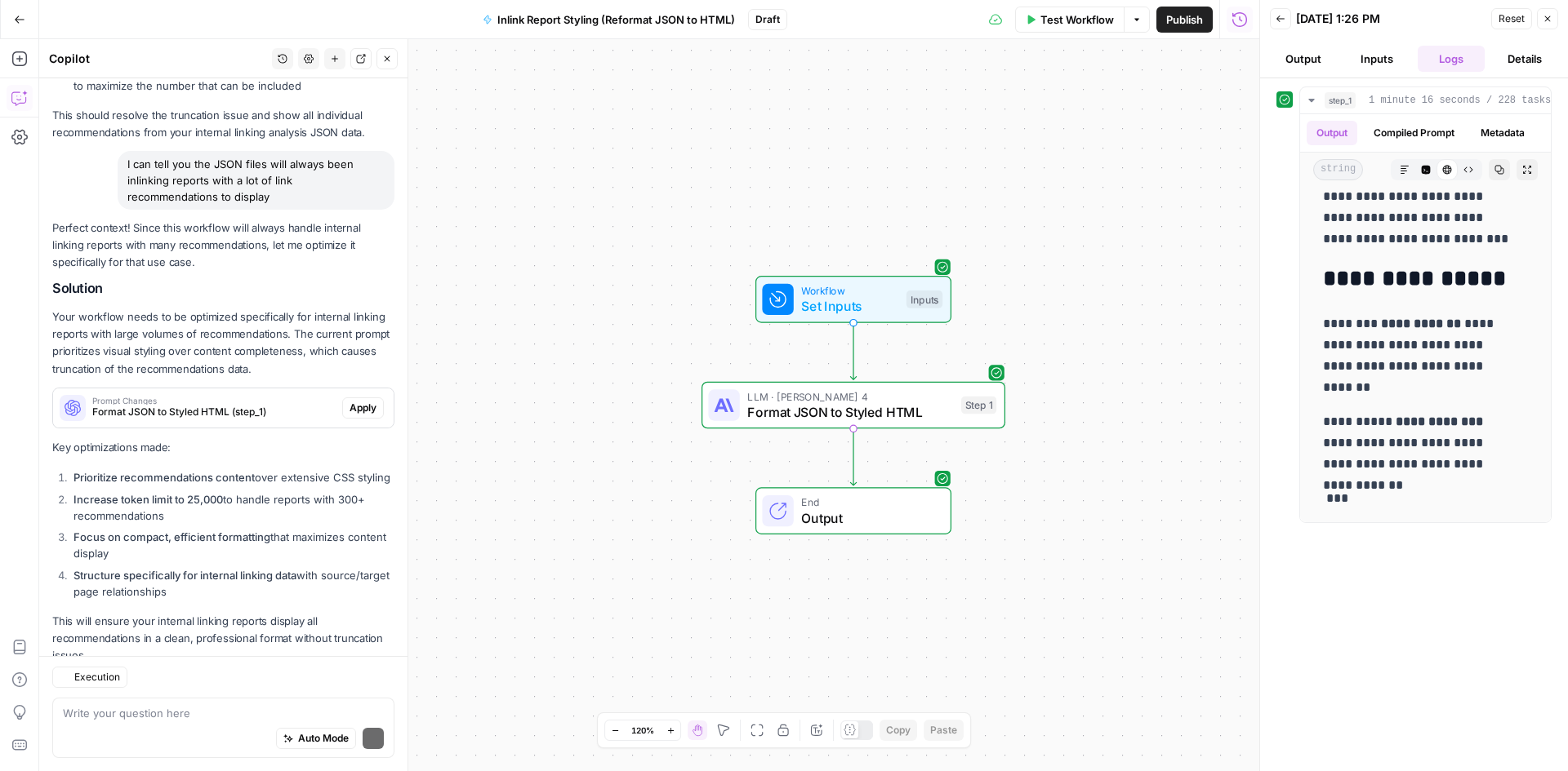
scroll to position [1255, 0]
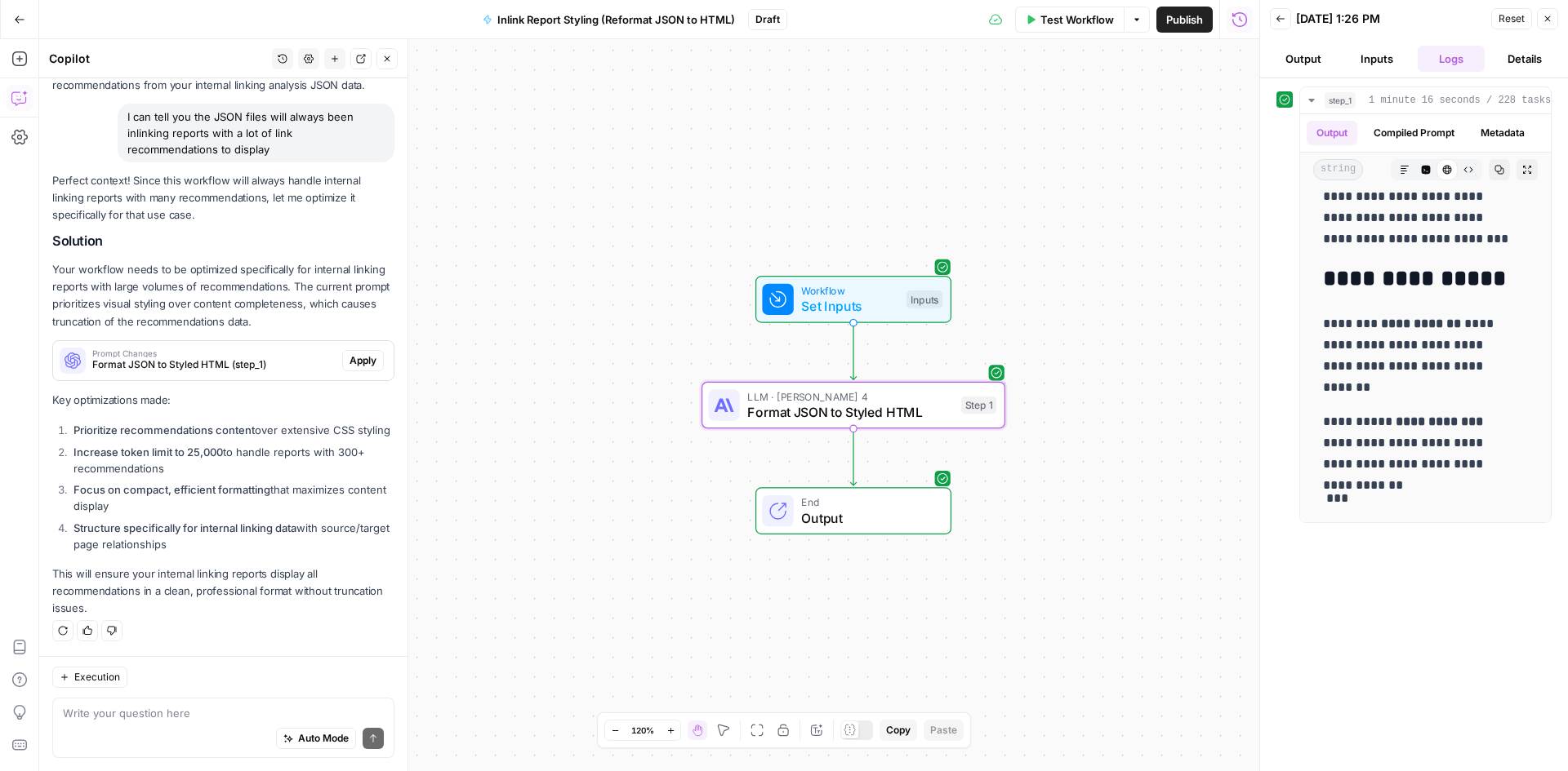
click at [349, 354] on span "Apply" at bounding box center [362, 361] width 27 height 15
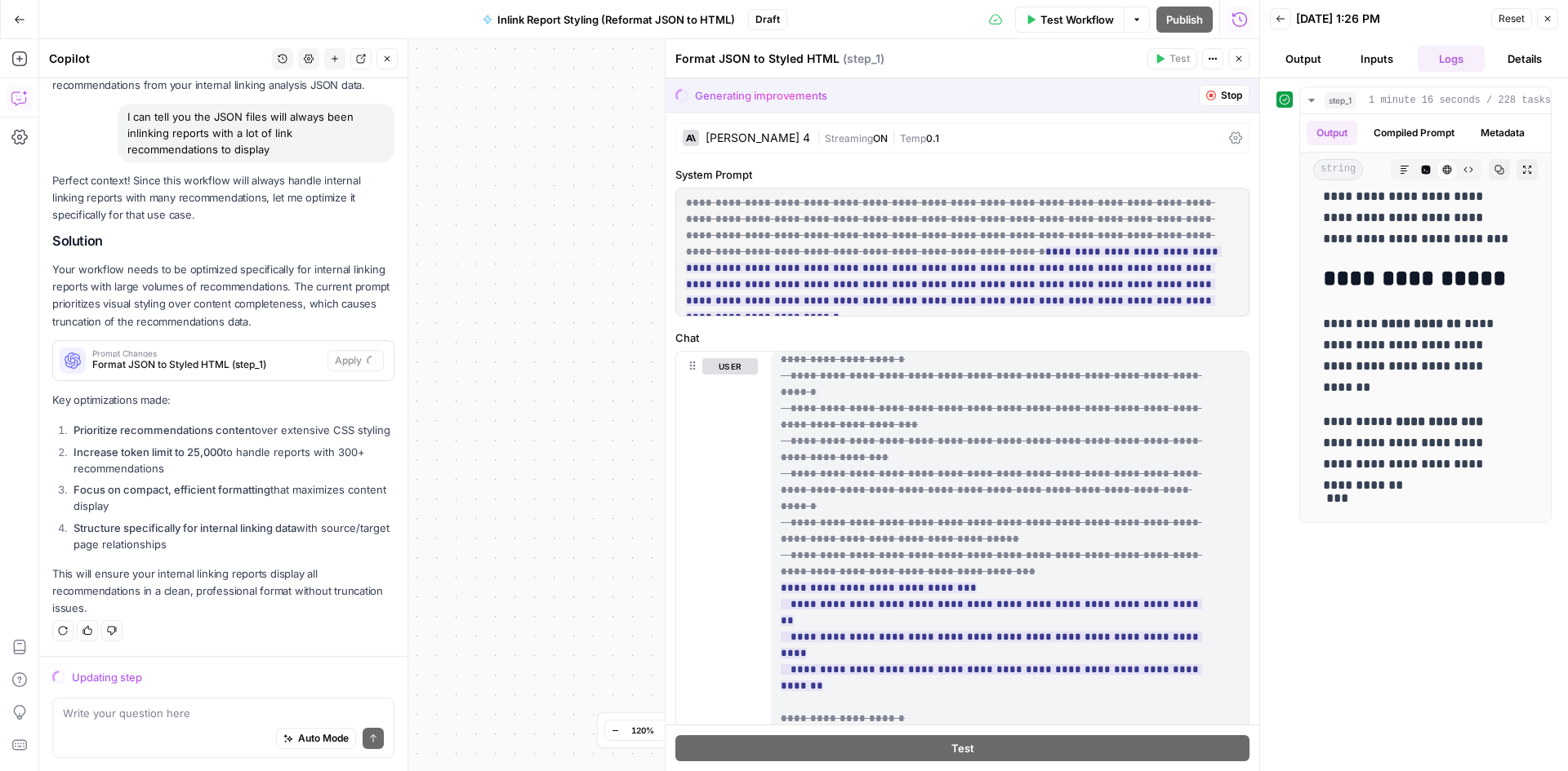
scroll to position [1568, 0]
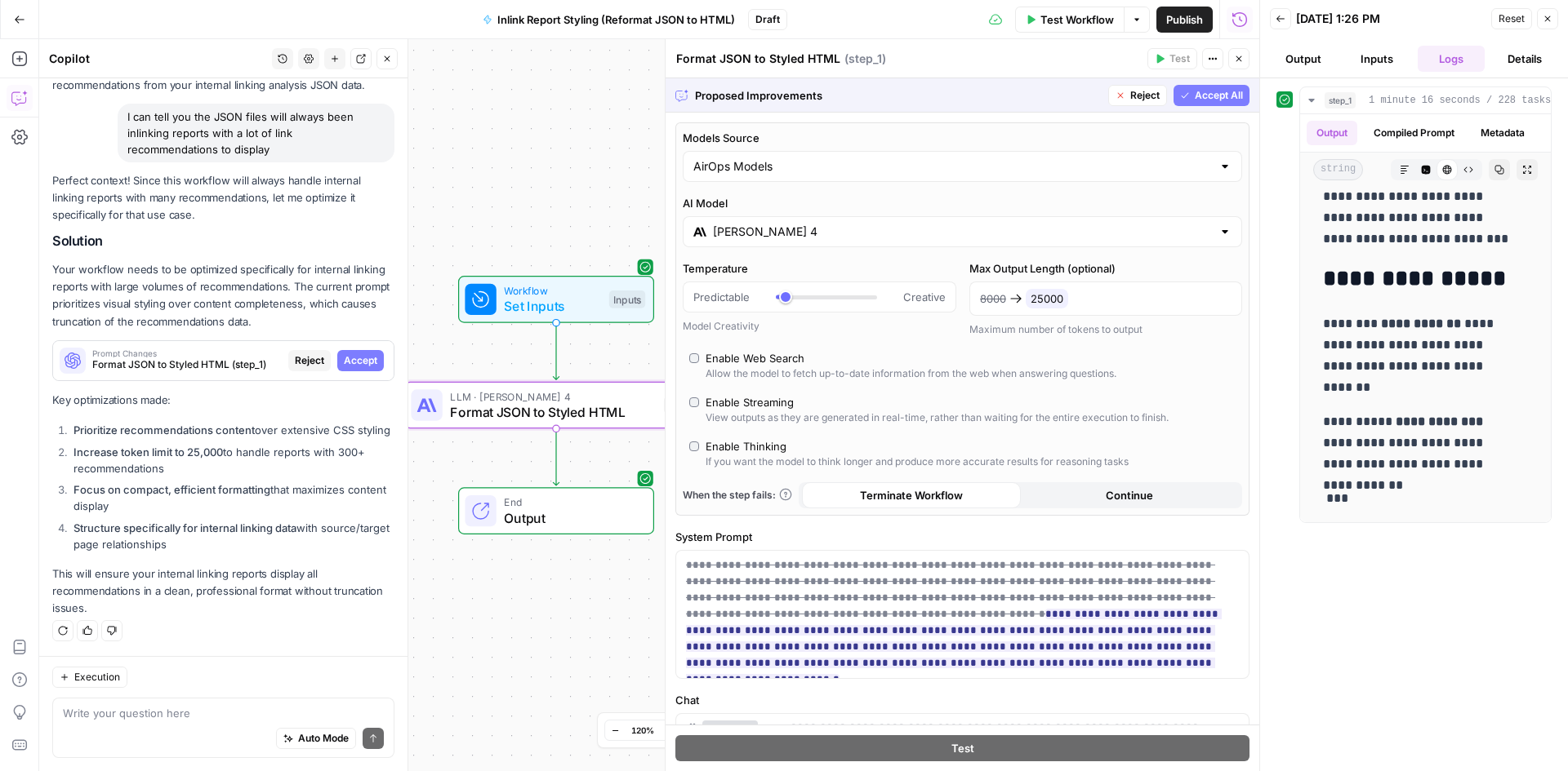
click at [1173, 89] on button "Accept All" at bounding box center [1210, 96] width 76 height 22
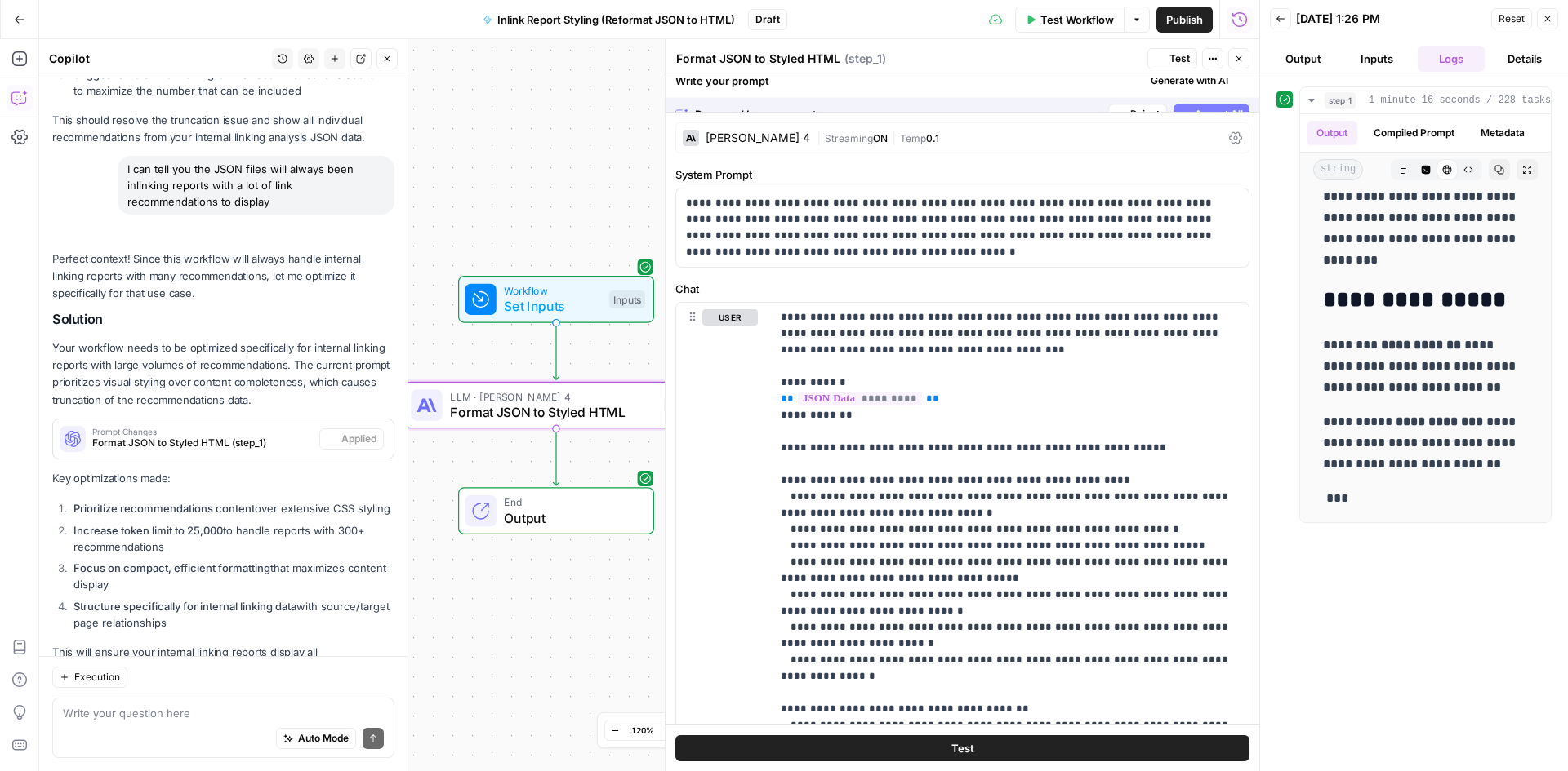
scroll to position [0, 0]
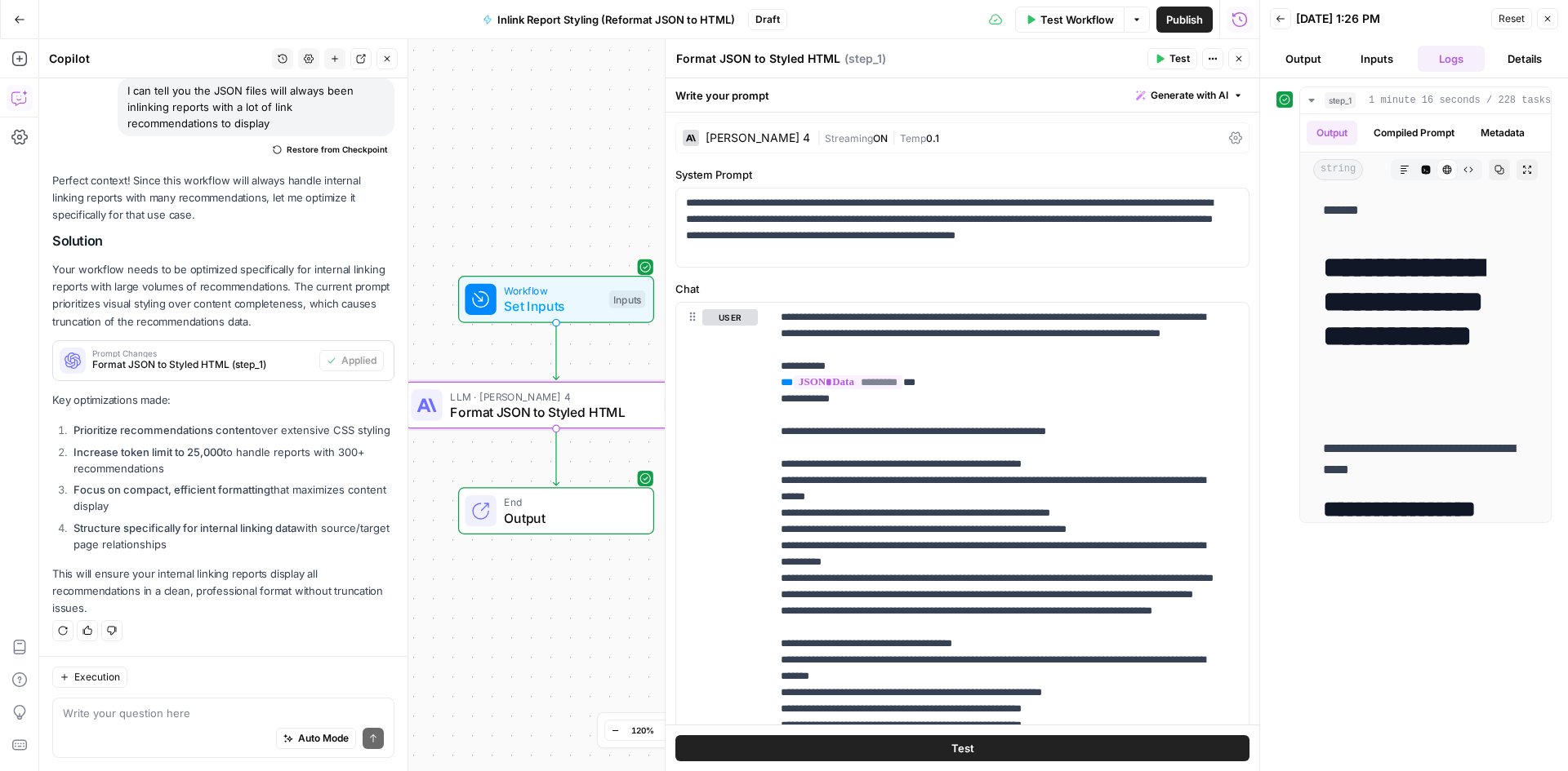
click at [1176, 60] on span "Test" at bounding box center [1180, 59] width 21 height 15
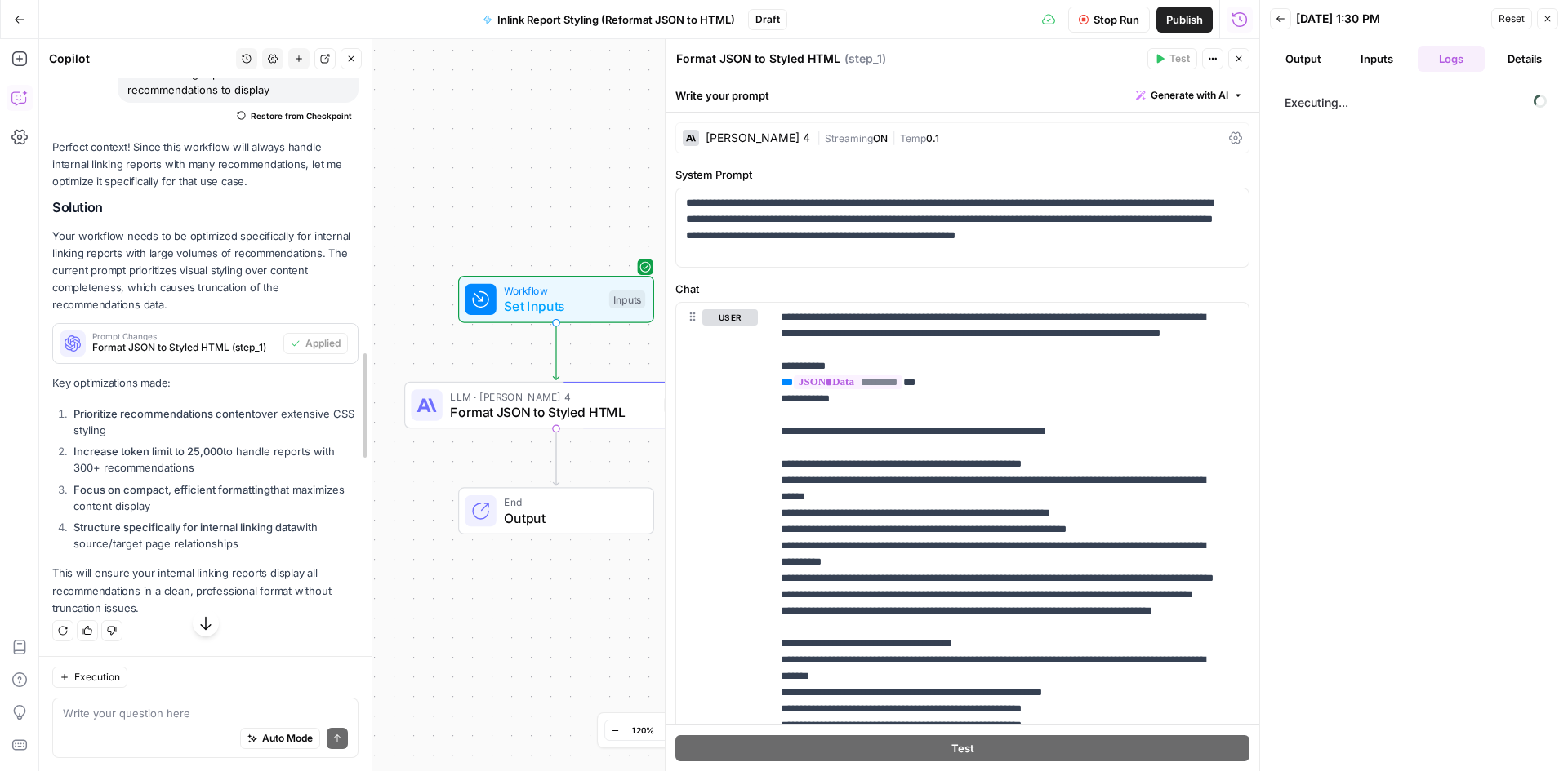
scroll to position [1451, 0]
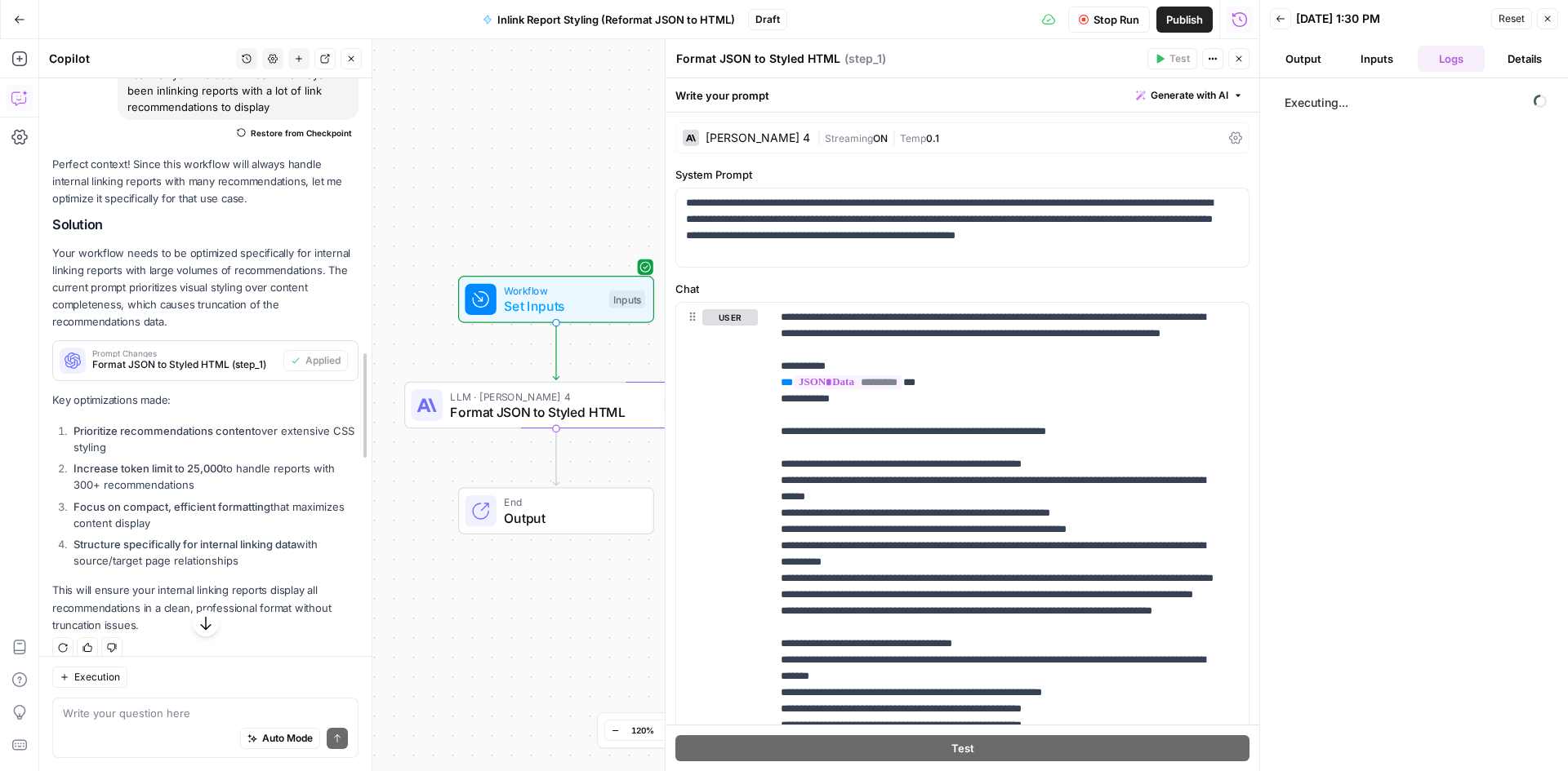
drag, startPoint x: 406, startPoint y: 218, endPoint x: 371, endPoint y: 187, distance: 46.8
drag, startPoint x: 184, startPoint y: 620, endPoint x: 193, endPoint y: 625, distance: 10.3
click at [187, 622] on div "Hi! How can I help with your workflow? I can explain steps, debug, write prompt…" at bounding box center [206, 425] width 332 height 693
click at [198, 625] on icon "button" at bounding box center [206, 623] width 16 height 16
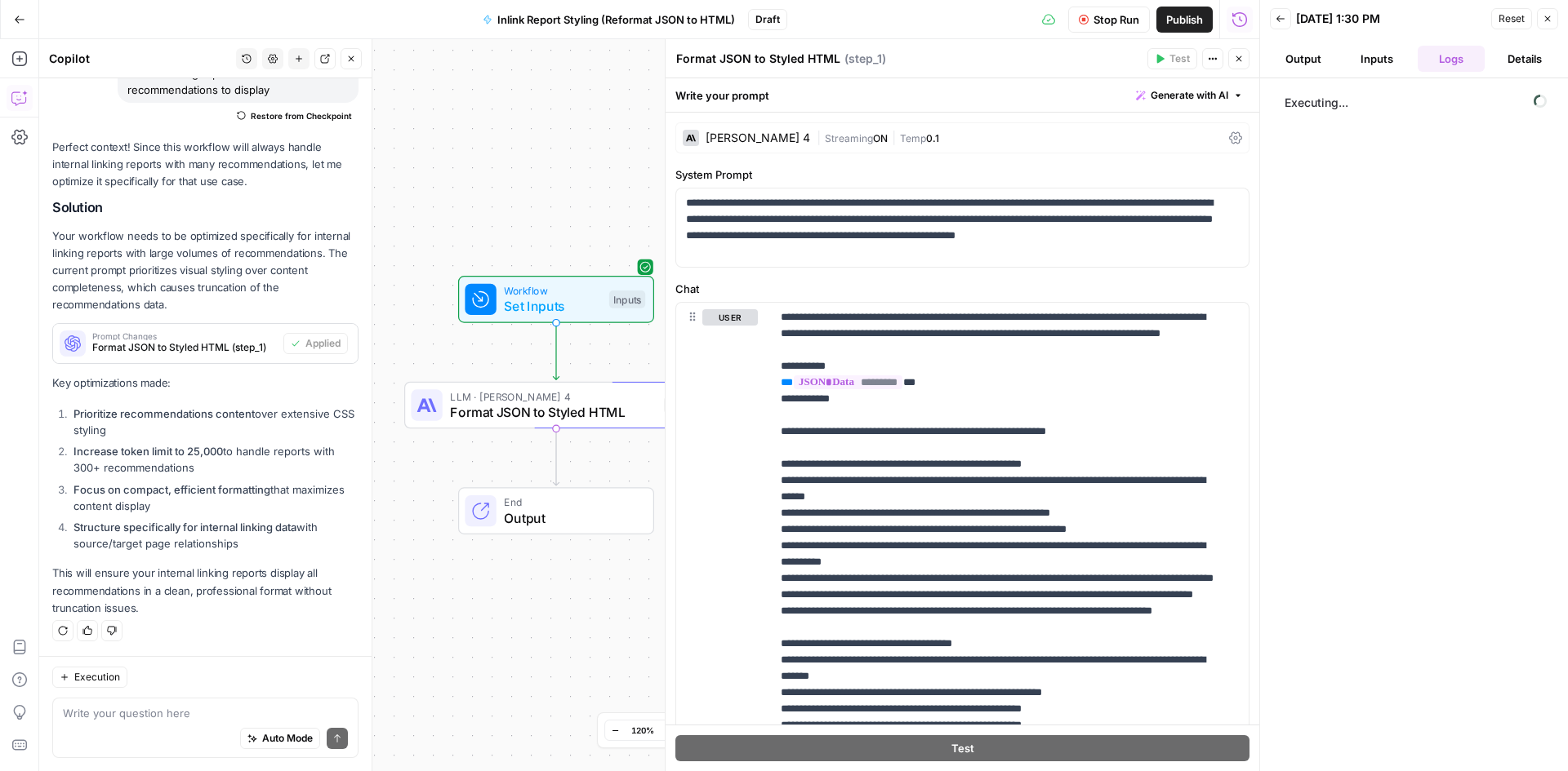
click at [220, 721] on div "Auto Mode Send" at bounding box center [206, 739] width 285 height 36
click at [221, 477] on ol "Prioritize recommendations content over extensive CSS styling Increase token li…" at bounding box center [206, 478] width 306 height 147
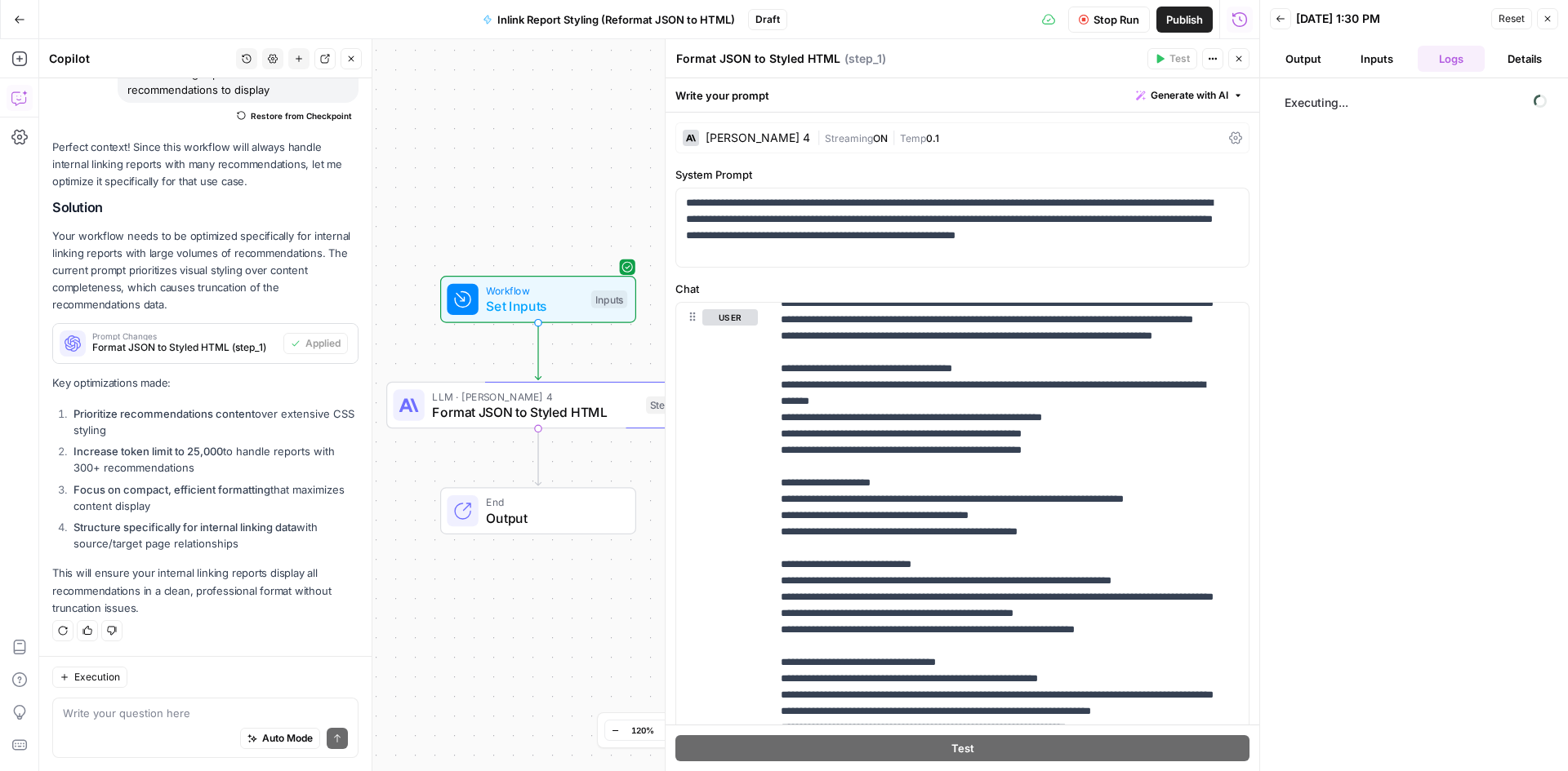
scroll to position [408, 0]
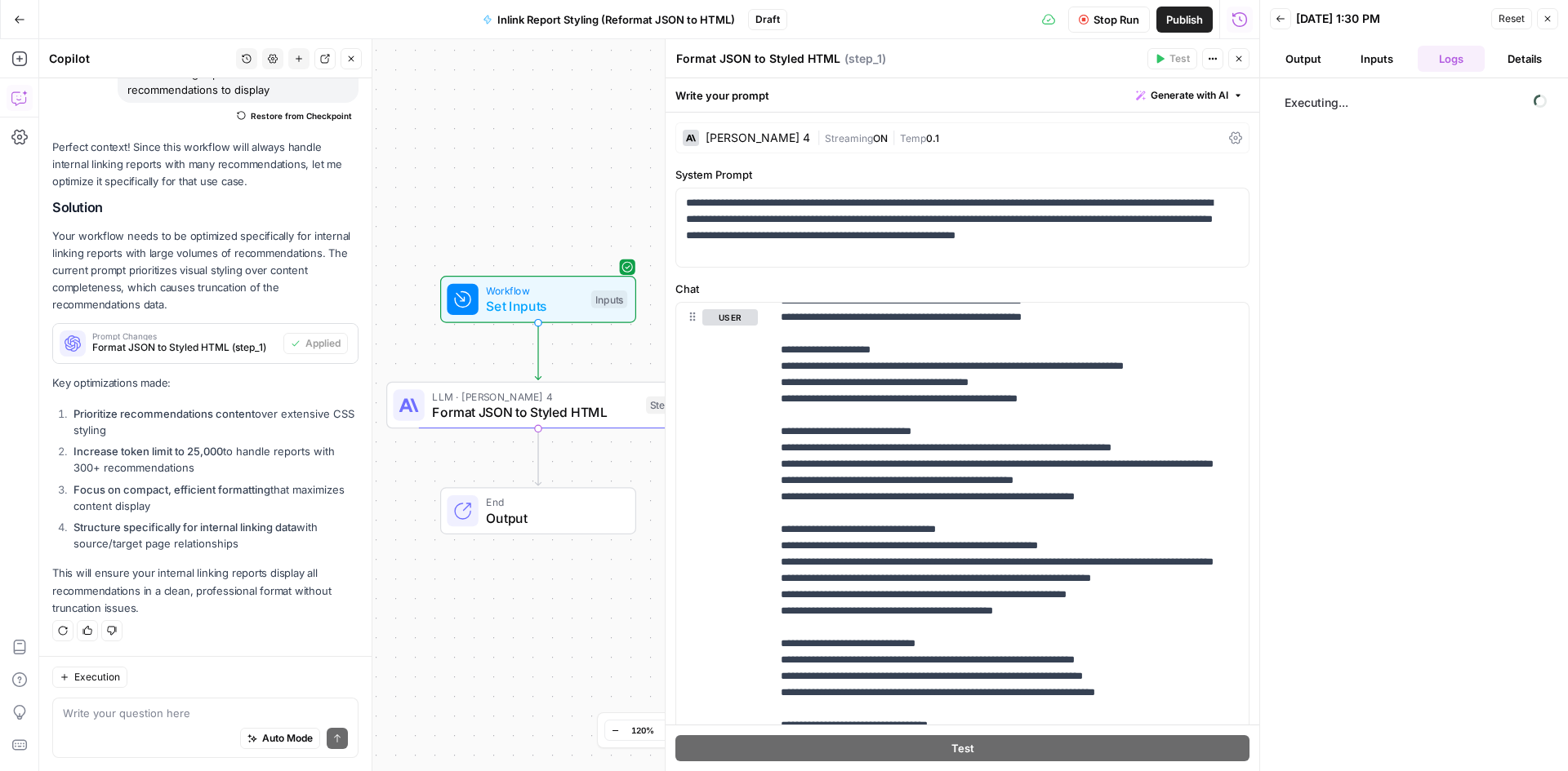
click at [481, 673] on div "Workflow Set Inputs Inputs LLM · Claude Sonnet 4 Format JSON to Styled HTML Ste…" at bounding box center [649, 405] width 1220 height 733
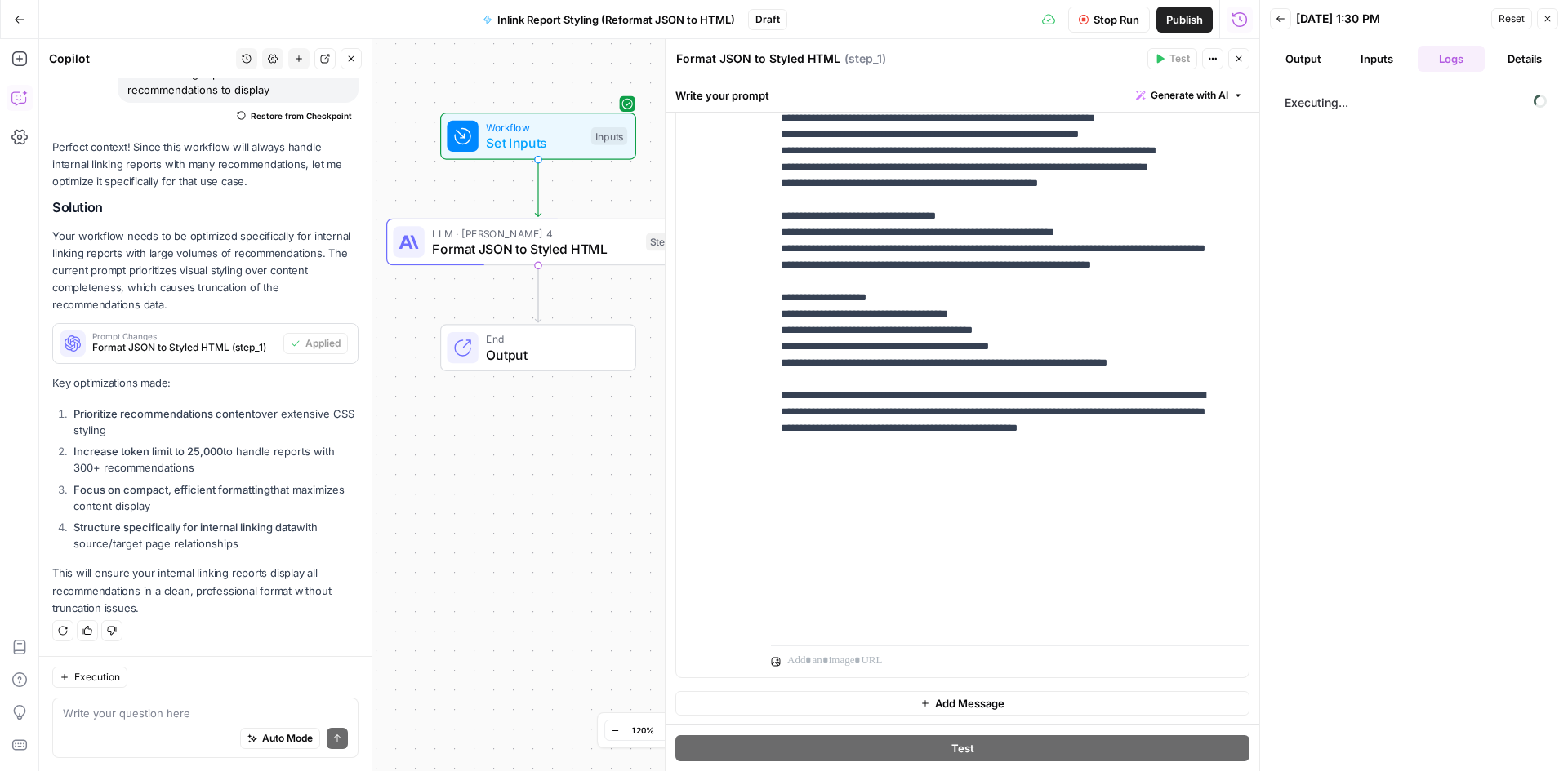
scroll to position [330, 0]
click at [1236, 65] on button "Close" at bounding box center [1239, 58] width 22 height 22
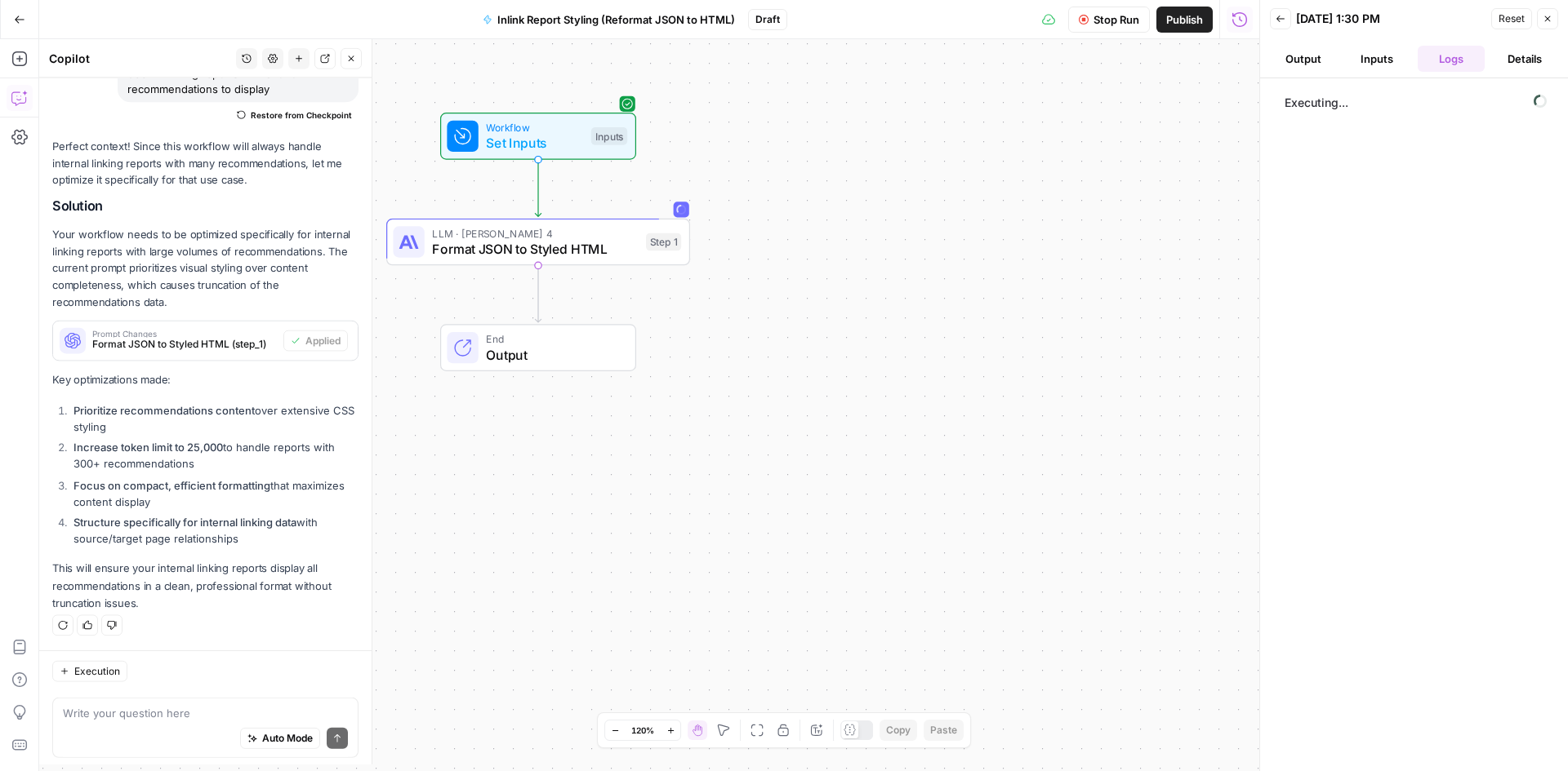
scroll to position [1469, 0]
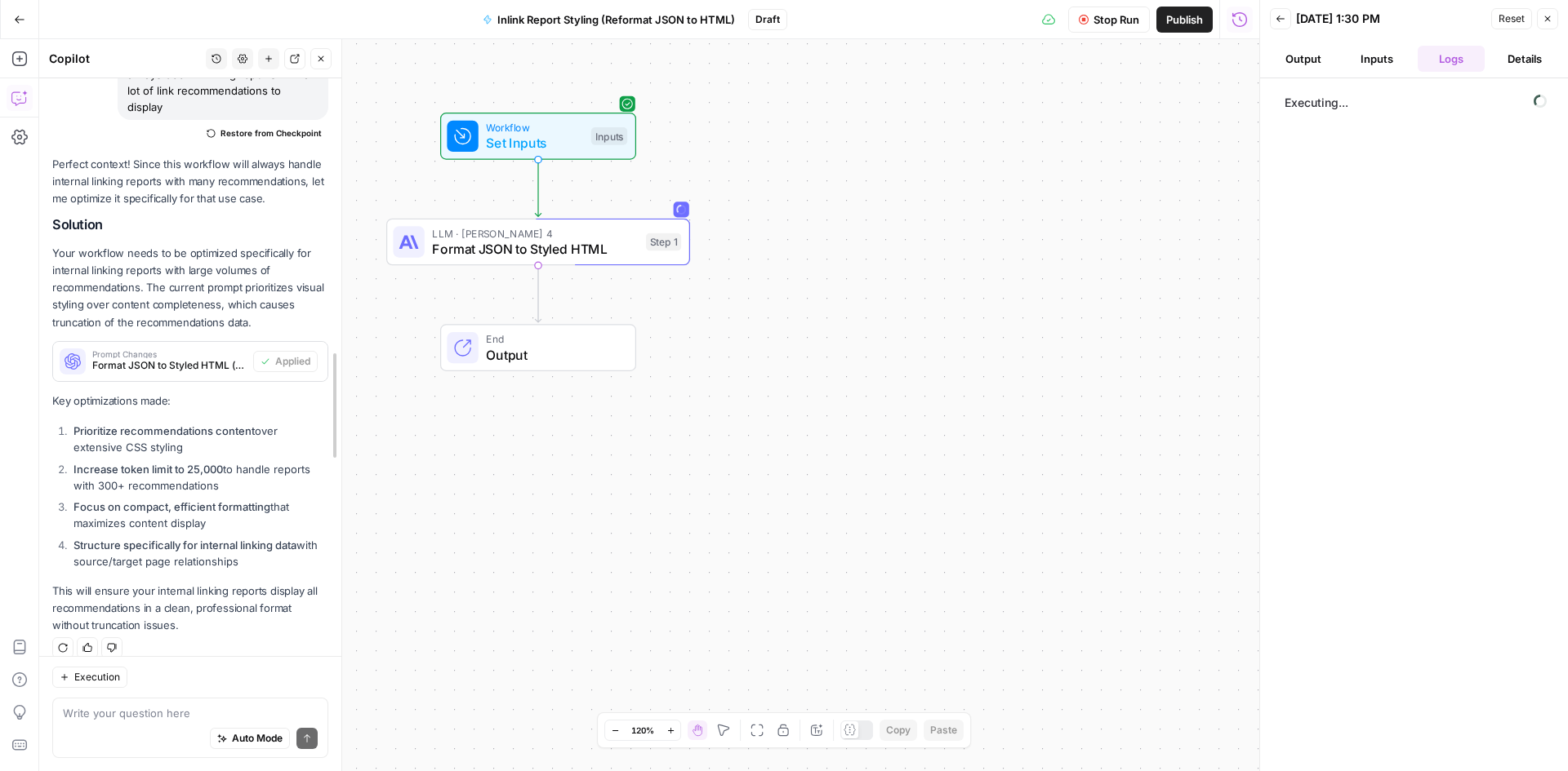
drag, startPoint x: 374, startPoint y: 617, endPoint x: 344, endPoint y: 625, distance: 31.0
click at [344, 625] on div at bounding box center [341, 405] width 16 height 733
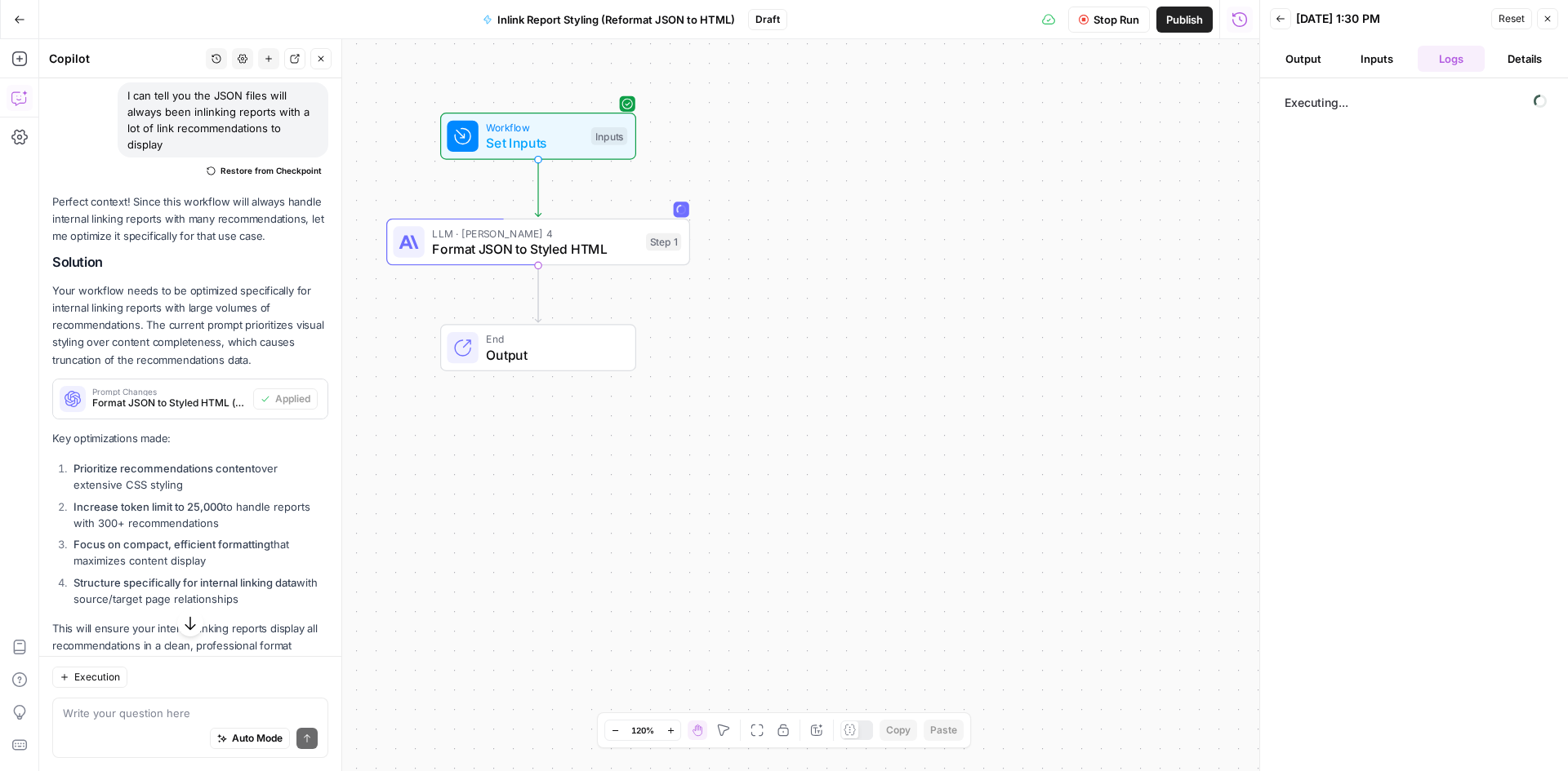
scroll to position [1601, 0]
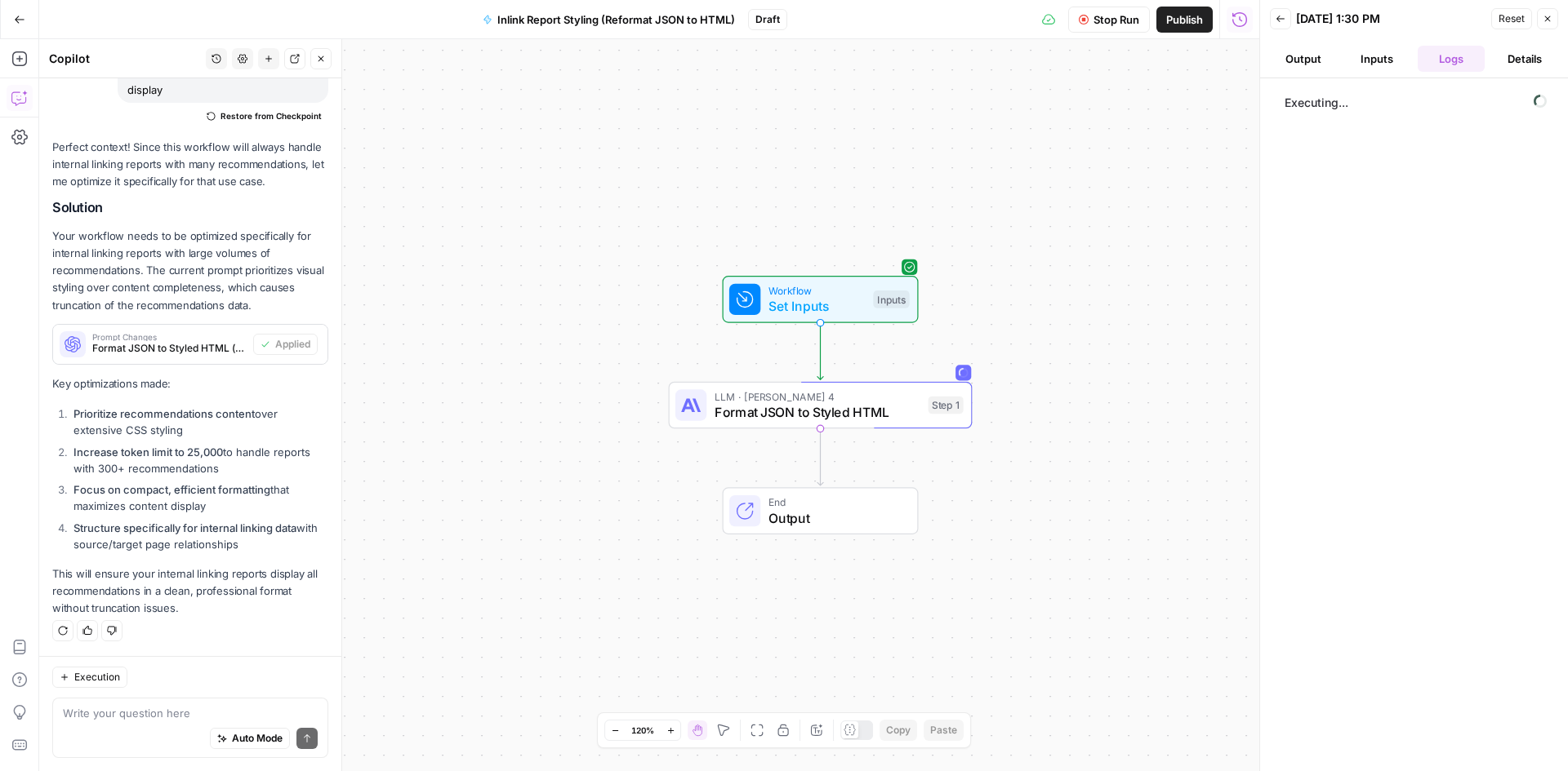
click at [1316, 64] on button "Output" at bounding box center [1302, 59] width 67 height 26
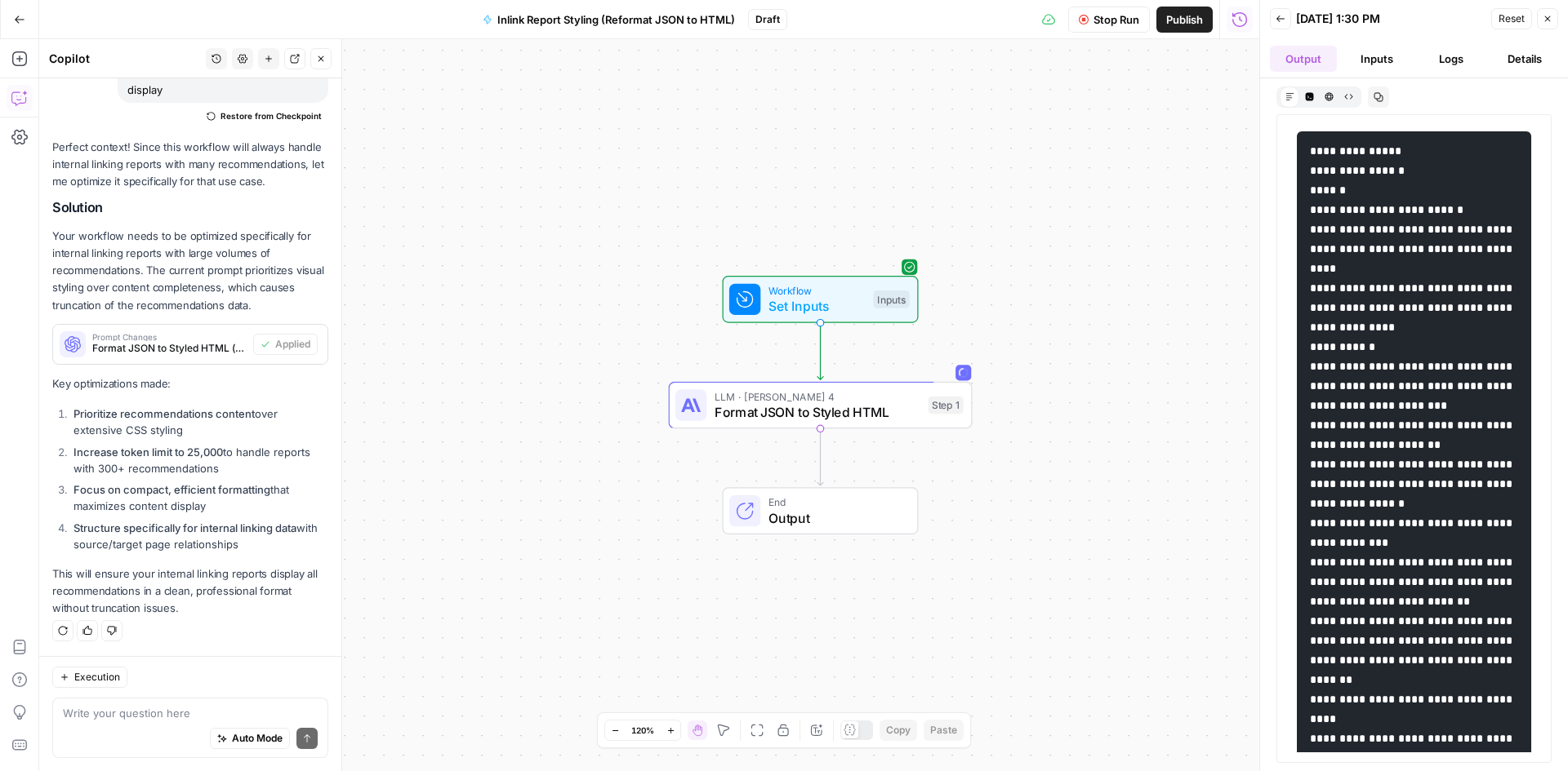
click at [1379, 60] on button "Inputs" at bounding box center [1377, 59] width 67 height 26
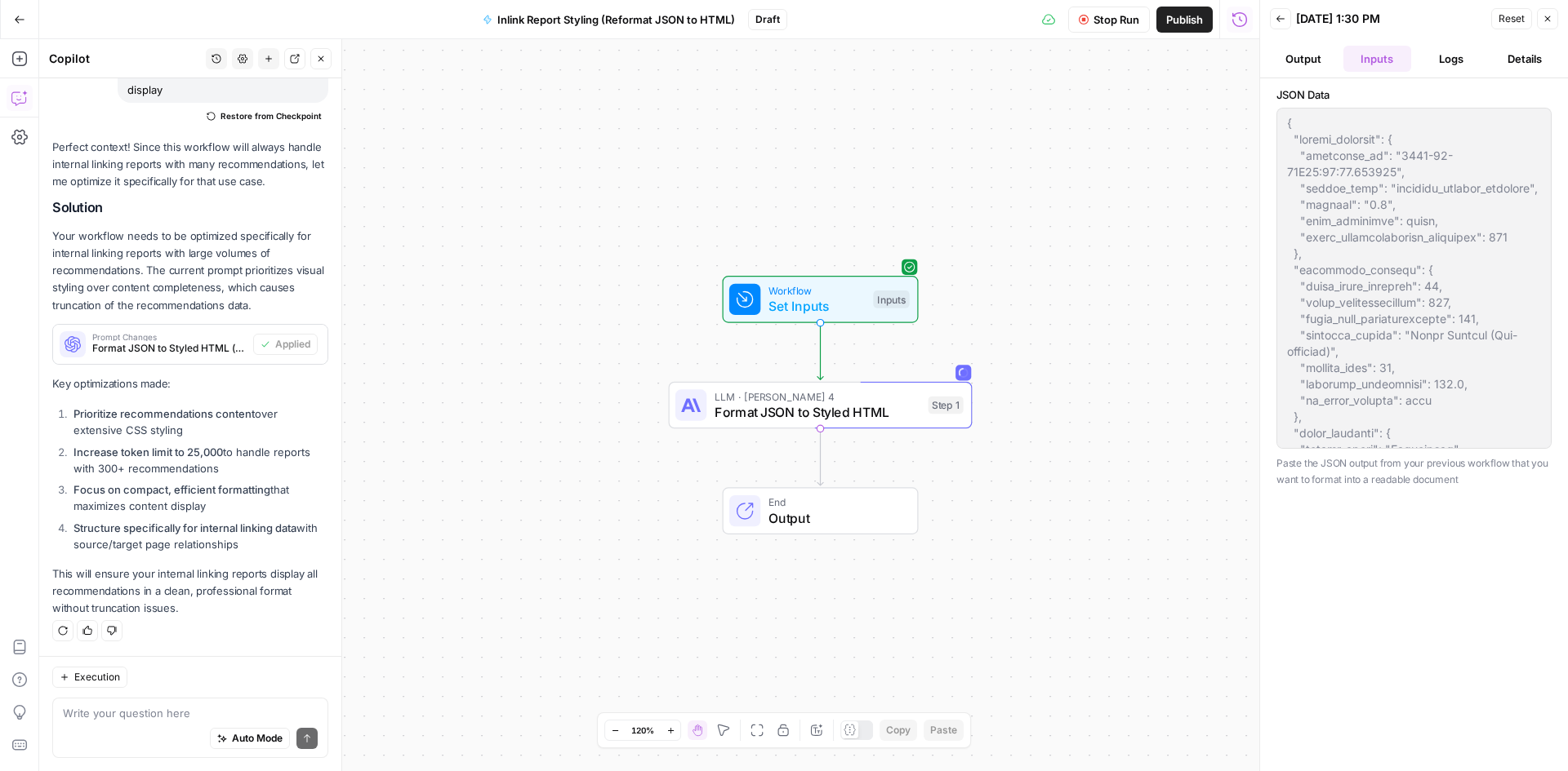
click at [1509, 47] on button "Details" at bounding box center [1524, 59] width 67 height 26
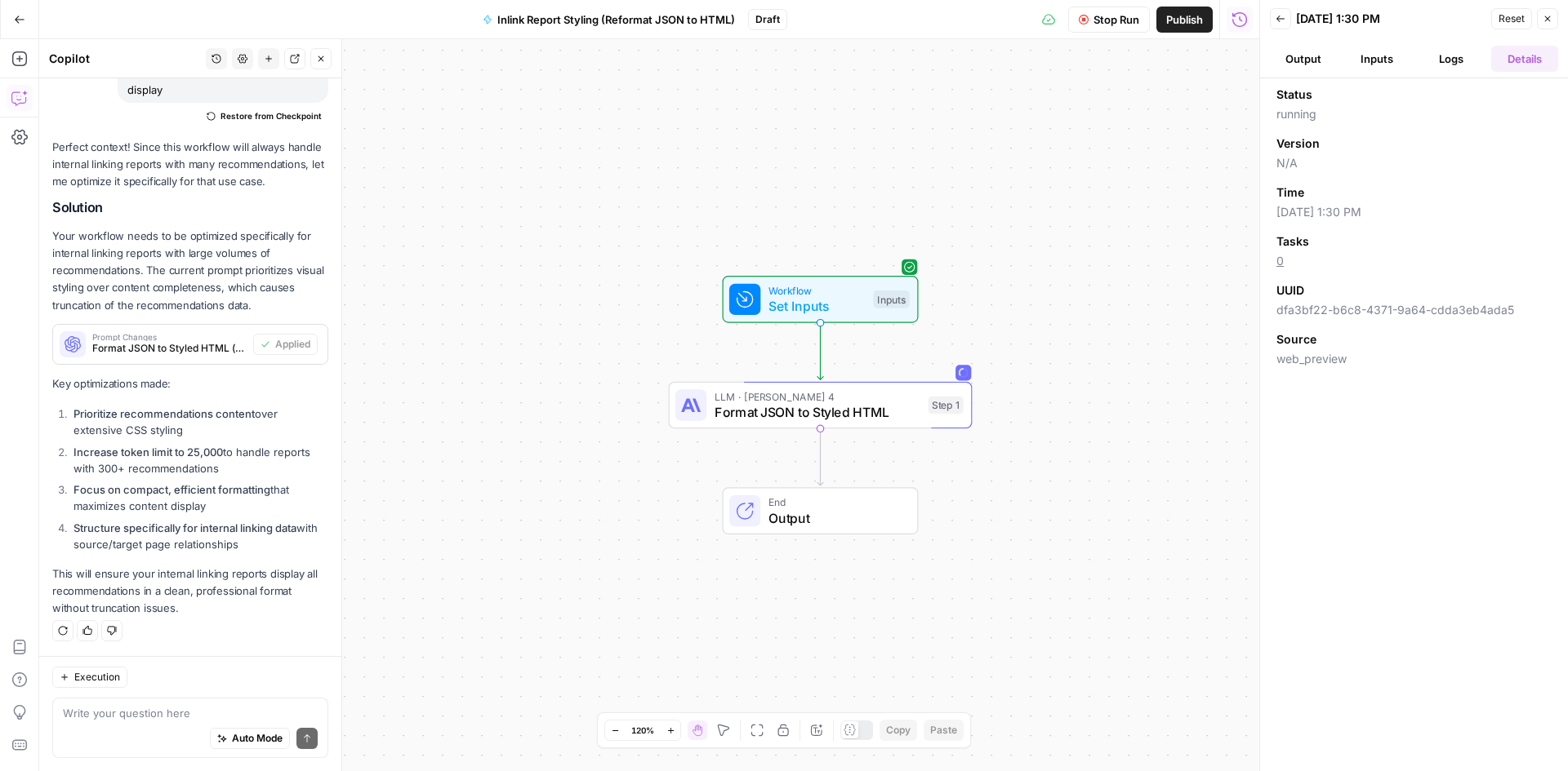
click at [1468, 62] on button "Logs" at bounding box center [1451, 59] width 67 height 26
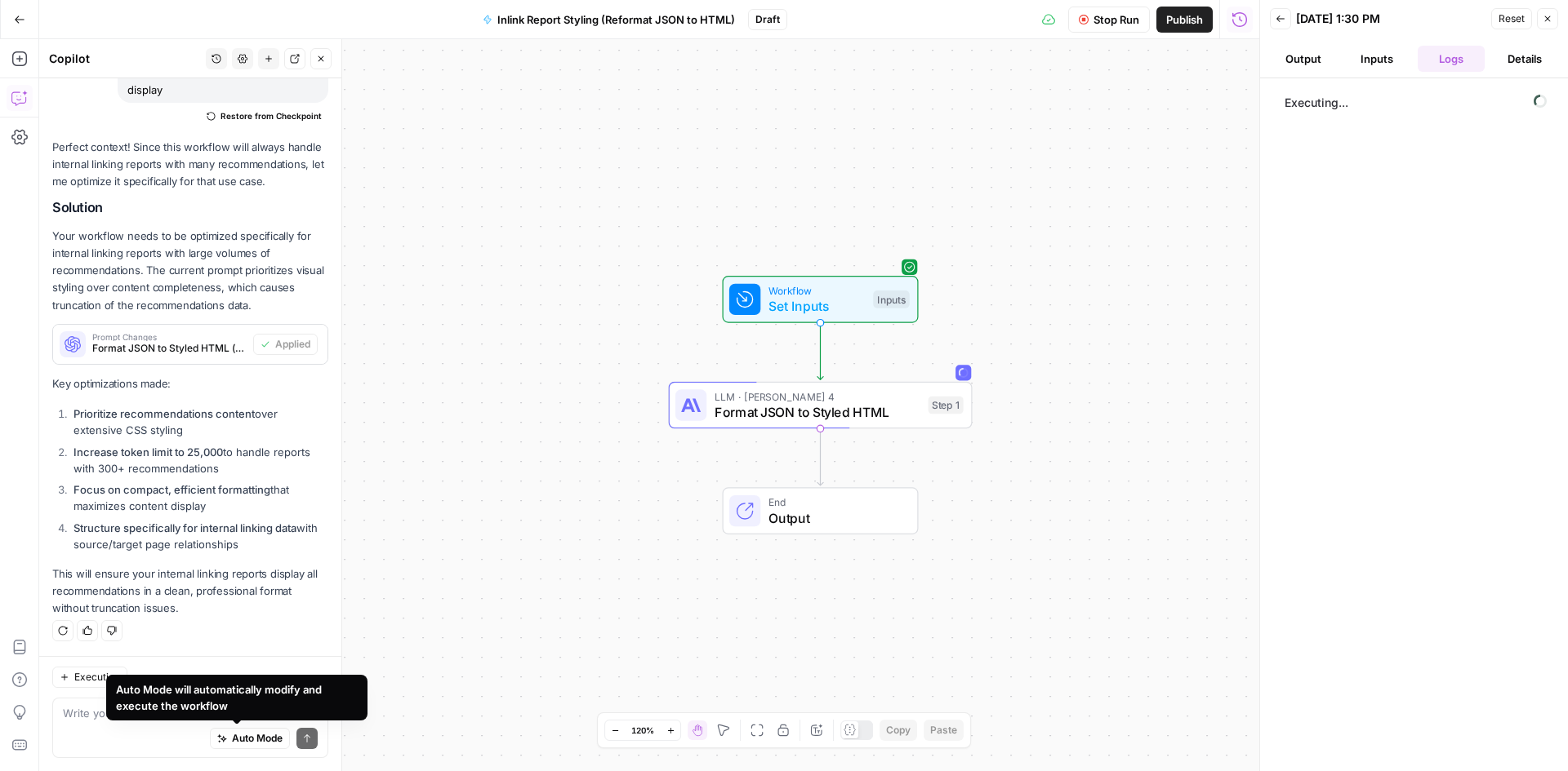
click at [142, 706] on div "Auto Mode will automatically modify and execute the workflow" at bounding box center [237, 698] width 242 height 33
click at [77, 714] on textarea at bounding box center [190, 713] width 255 height 16
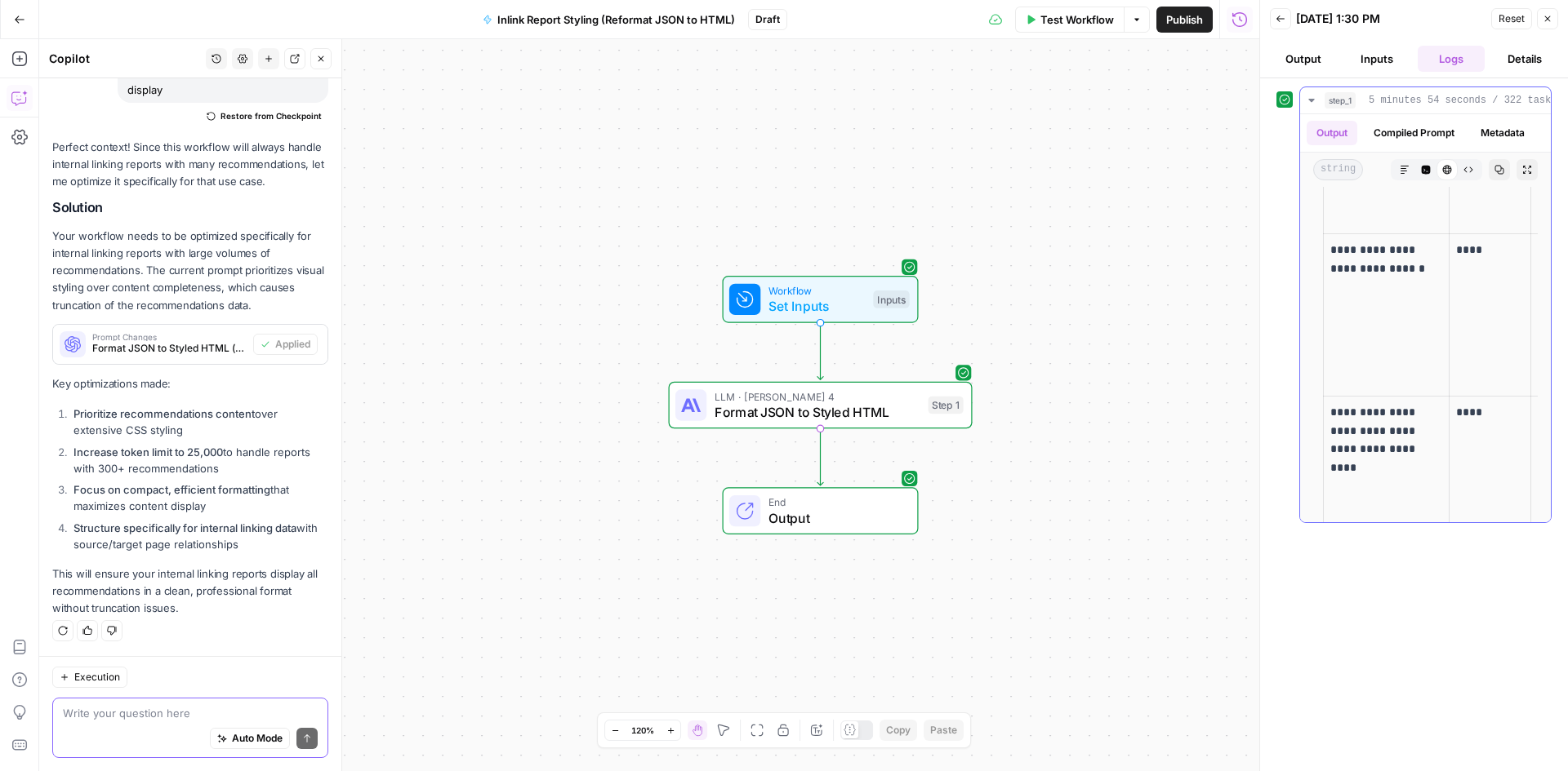
scroll to position [0, 0]
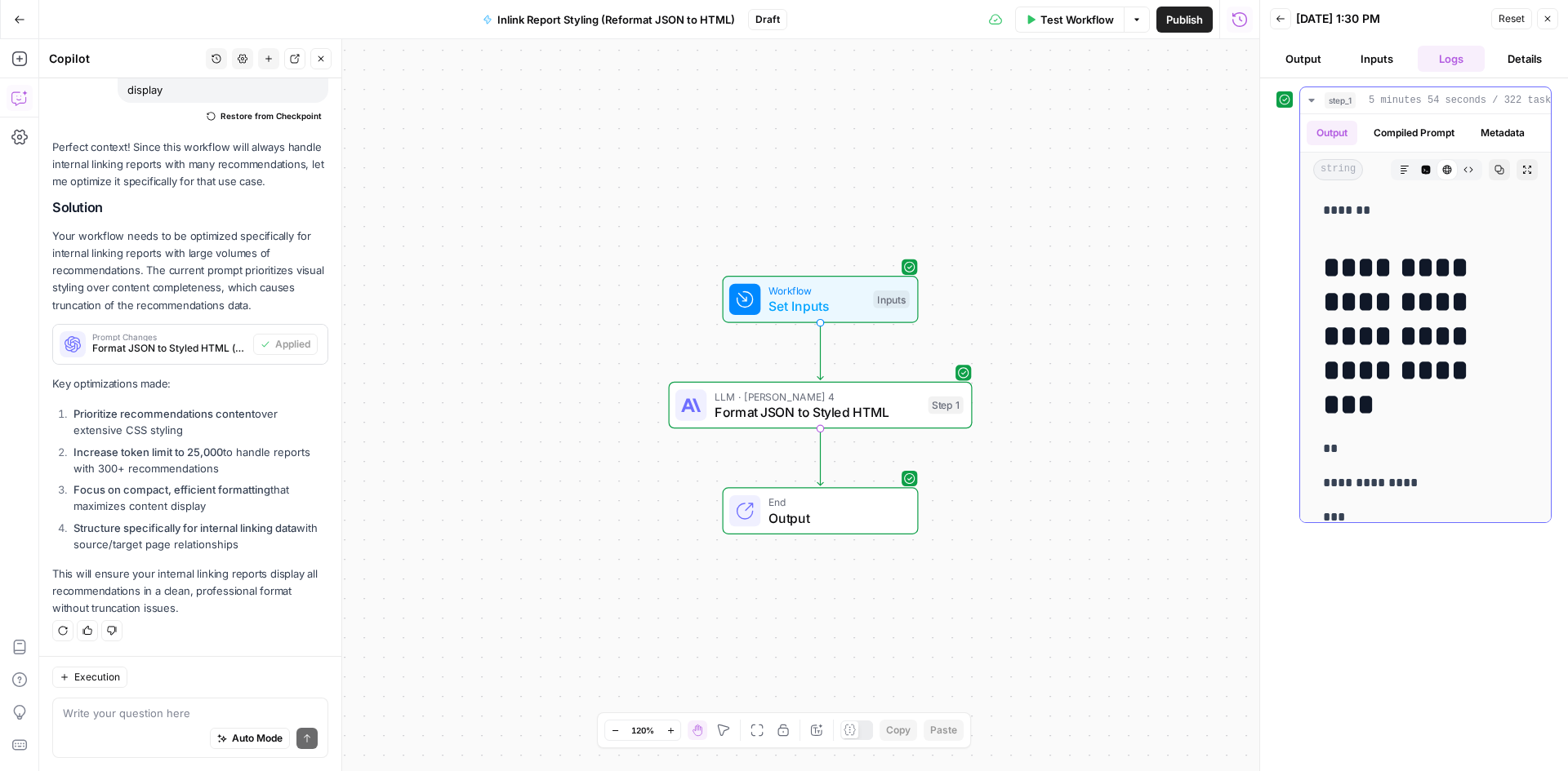
click at [1495, 174] on icon "button" at bounding box center [1499, 171] width 9 height 9
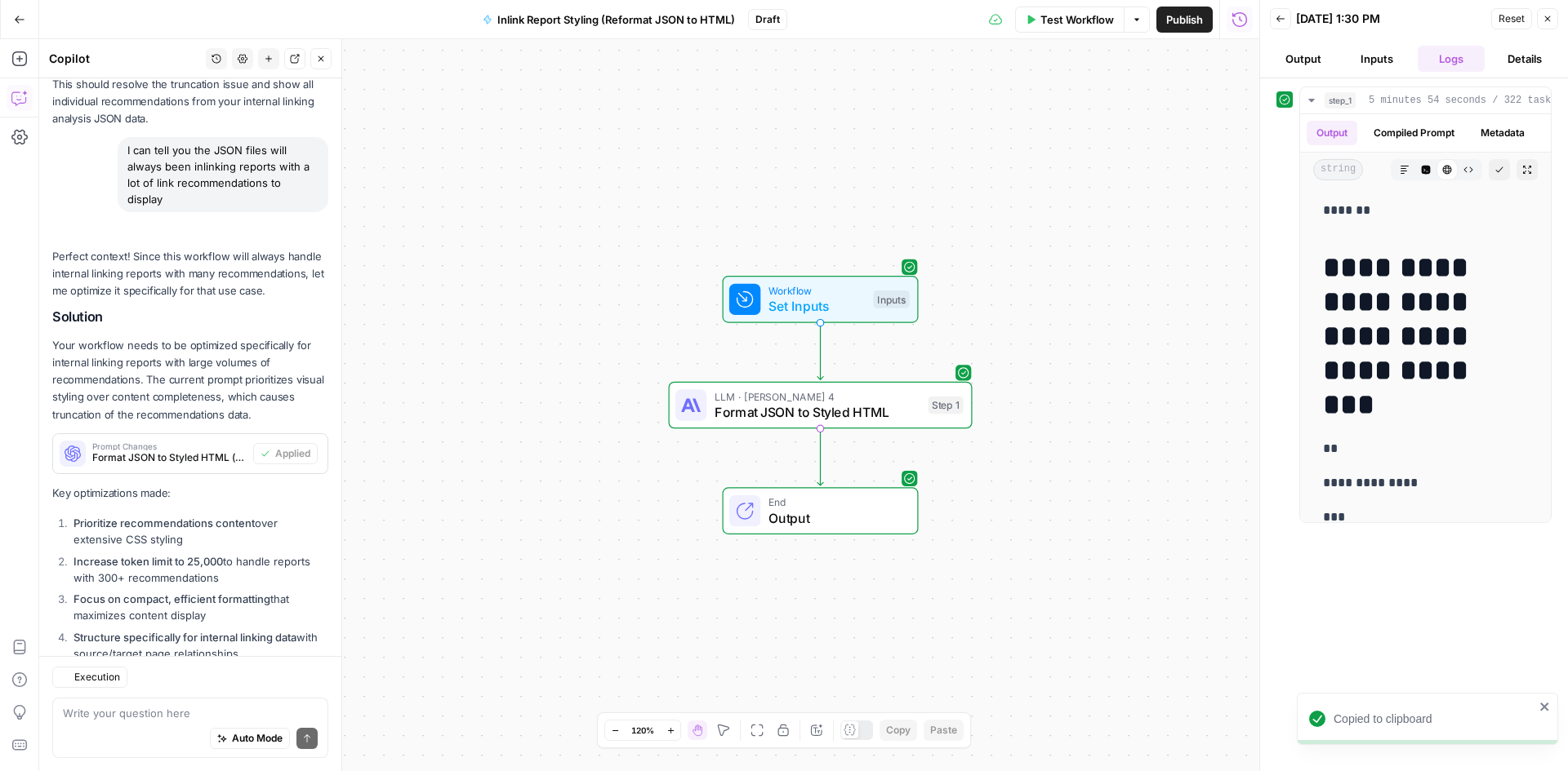
scroll to position [1601, 0]
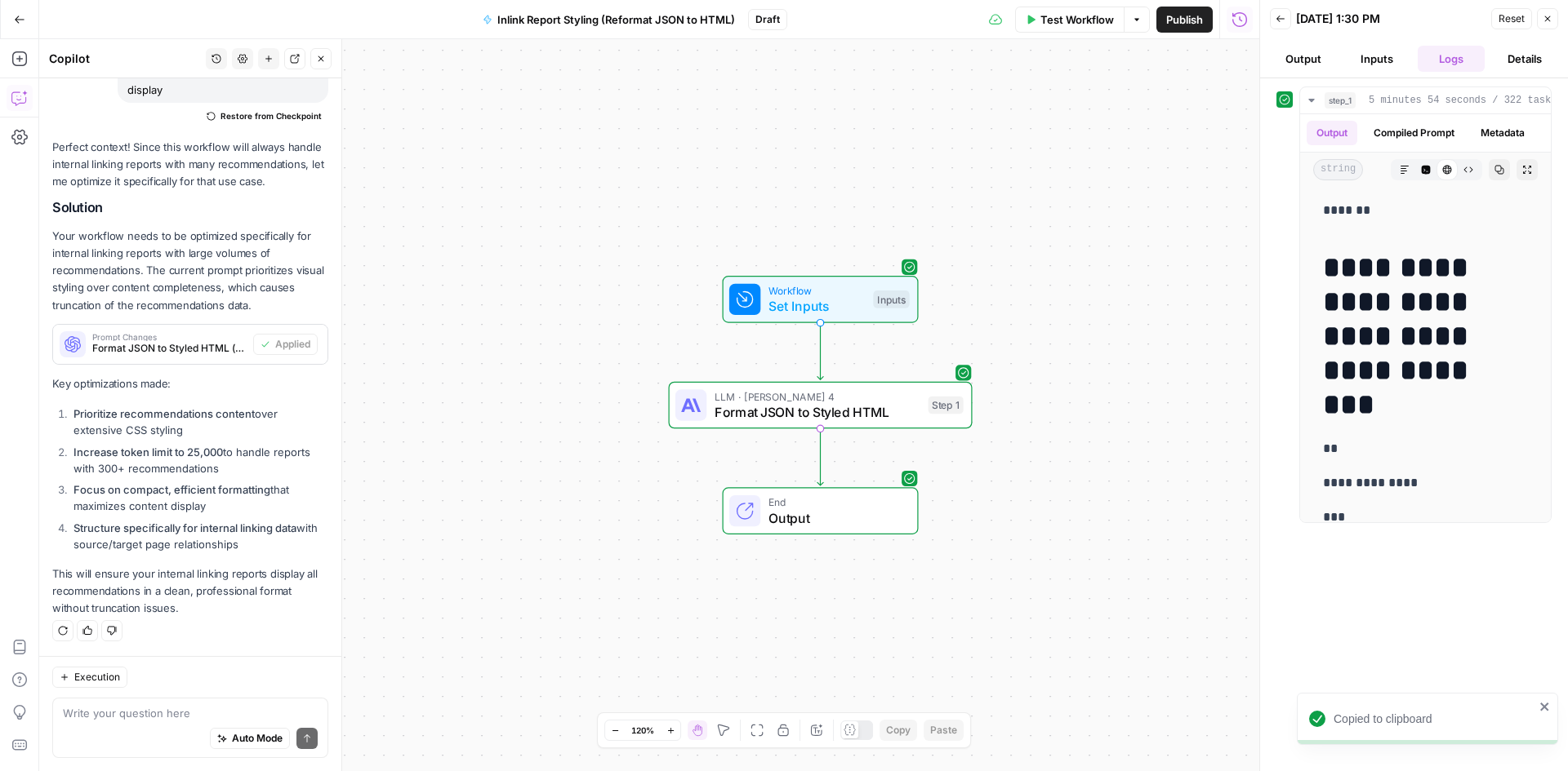
click at [99, 724] on div "Auto Mode Send" at bounding box center [190, 739] width 255 height 36
click at [116, 684] on span "Execution" at bounding box center [97, 677] width 46 height 15
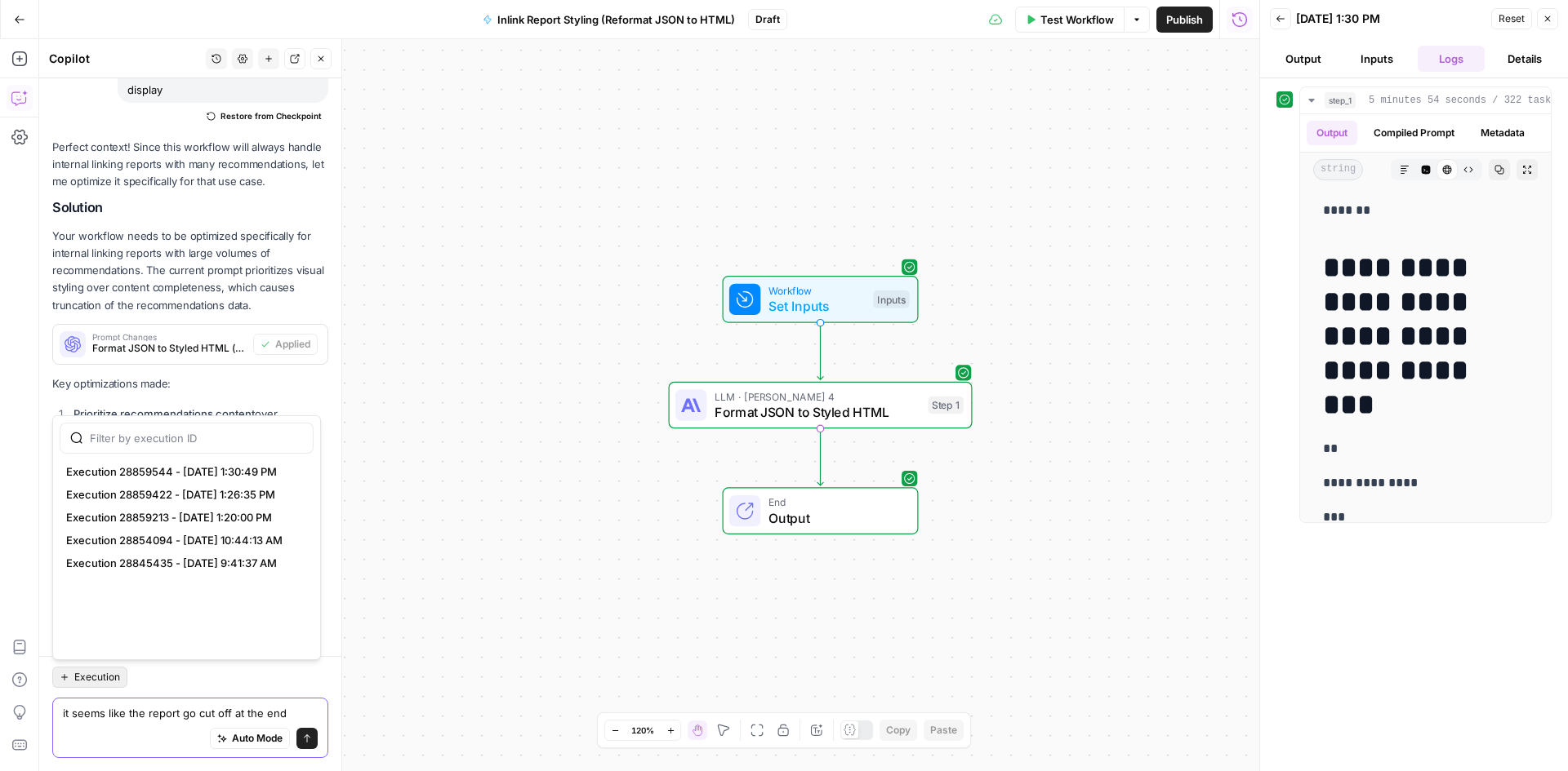
type textarea "it seems like the report go cut off at the end"
click at [144, 475] on span "Execution 28859544 - [DATE] 1:30:49 PM" at bounding box center [183, 471] width 235 height 16
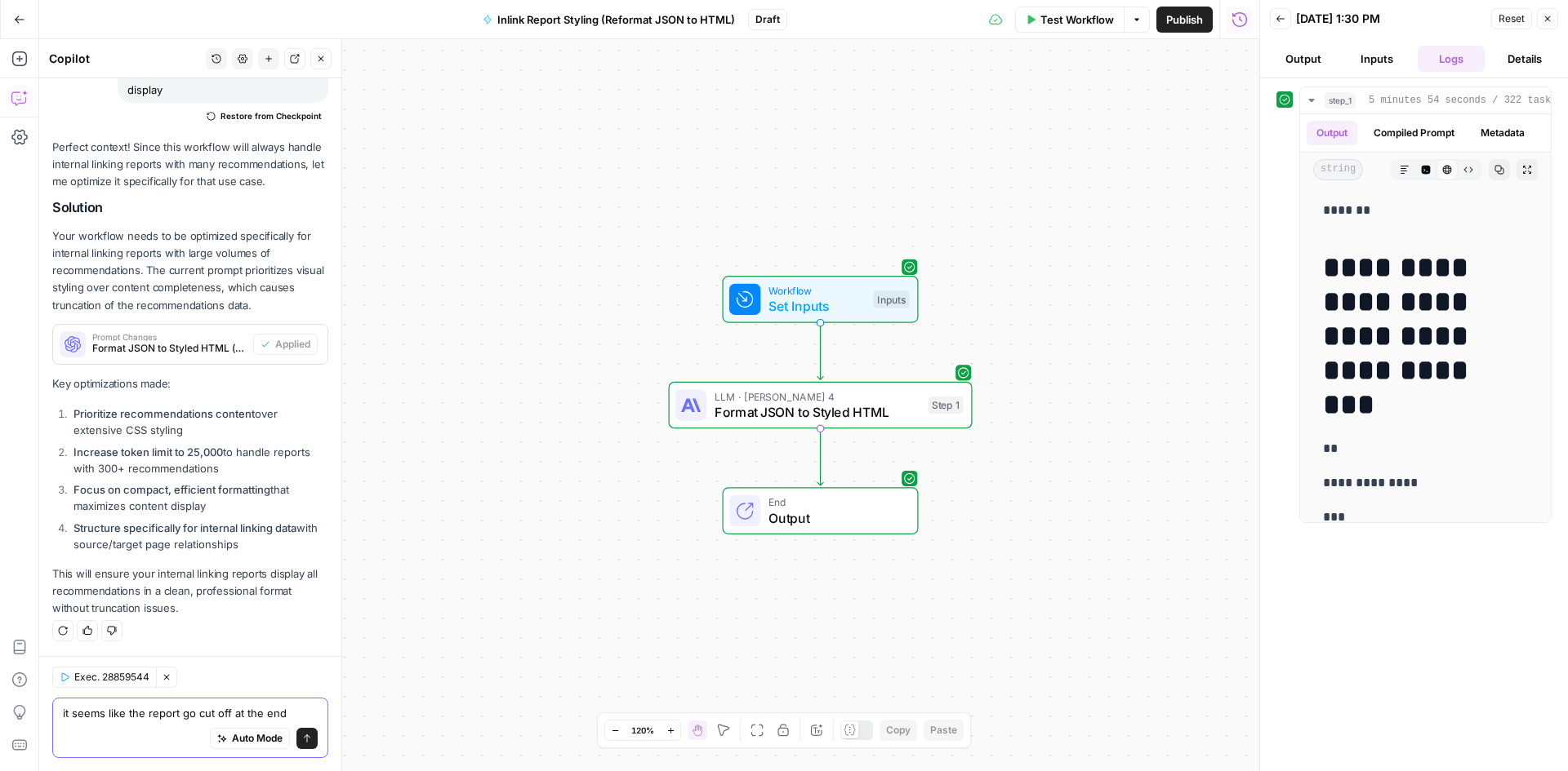
click at [300, 739] on button "Send" at bounding box center [307, 738] width 22 height 22
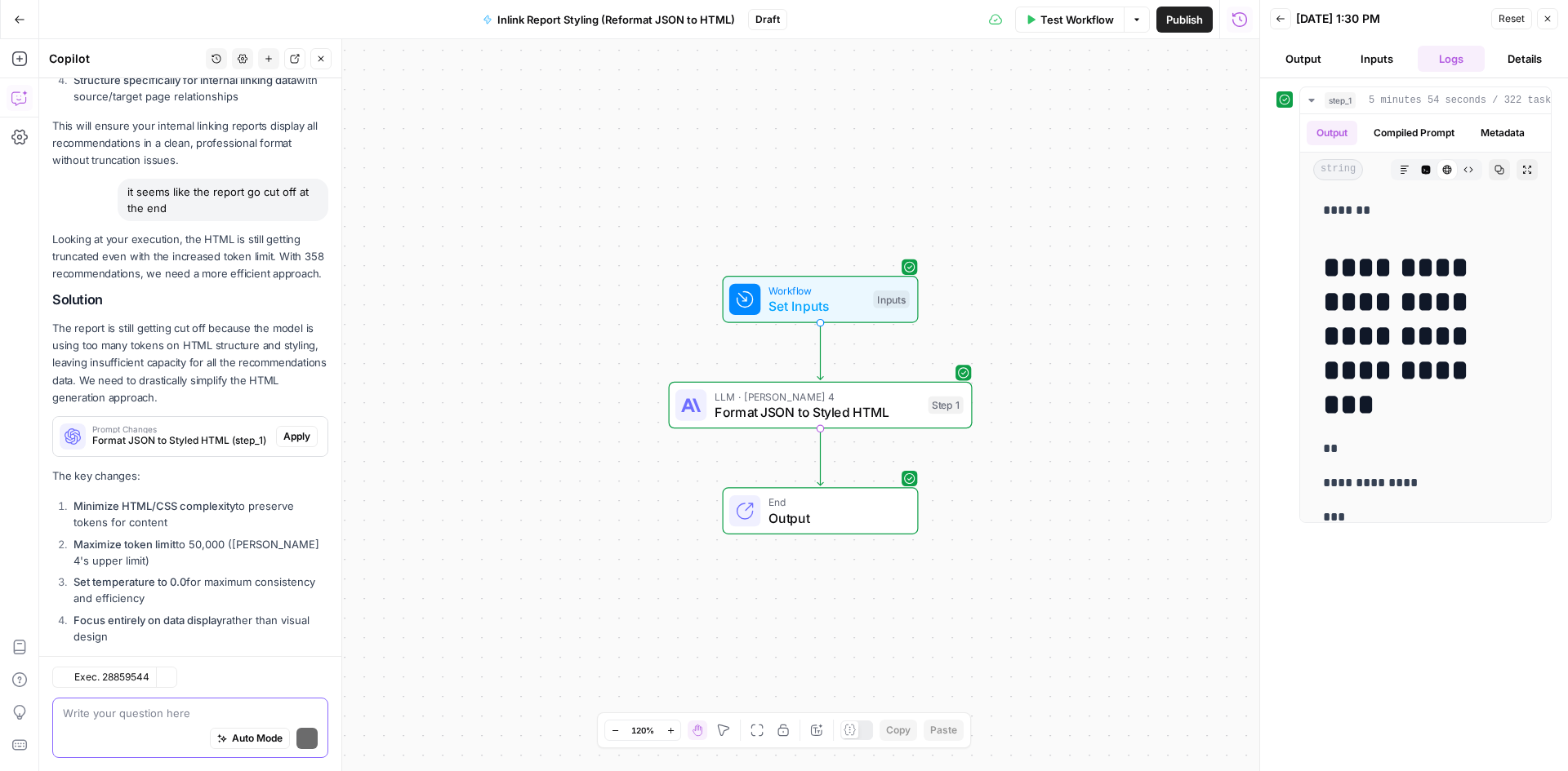
scroll to position [2159, 0]
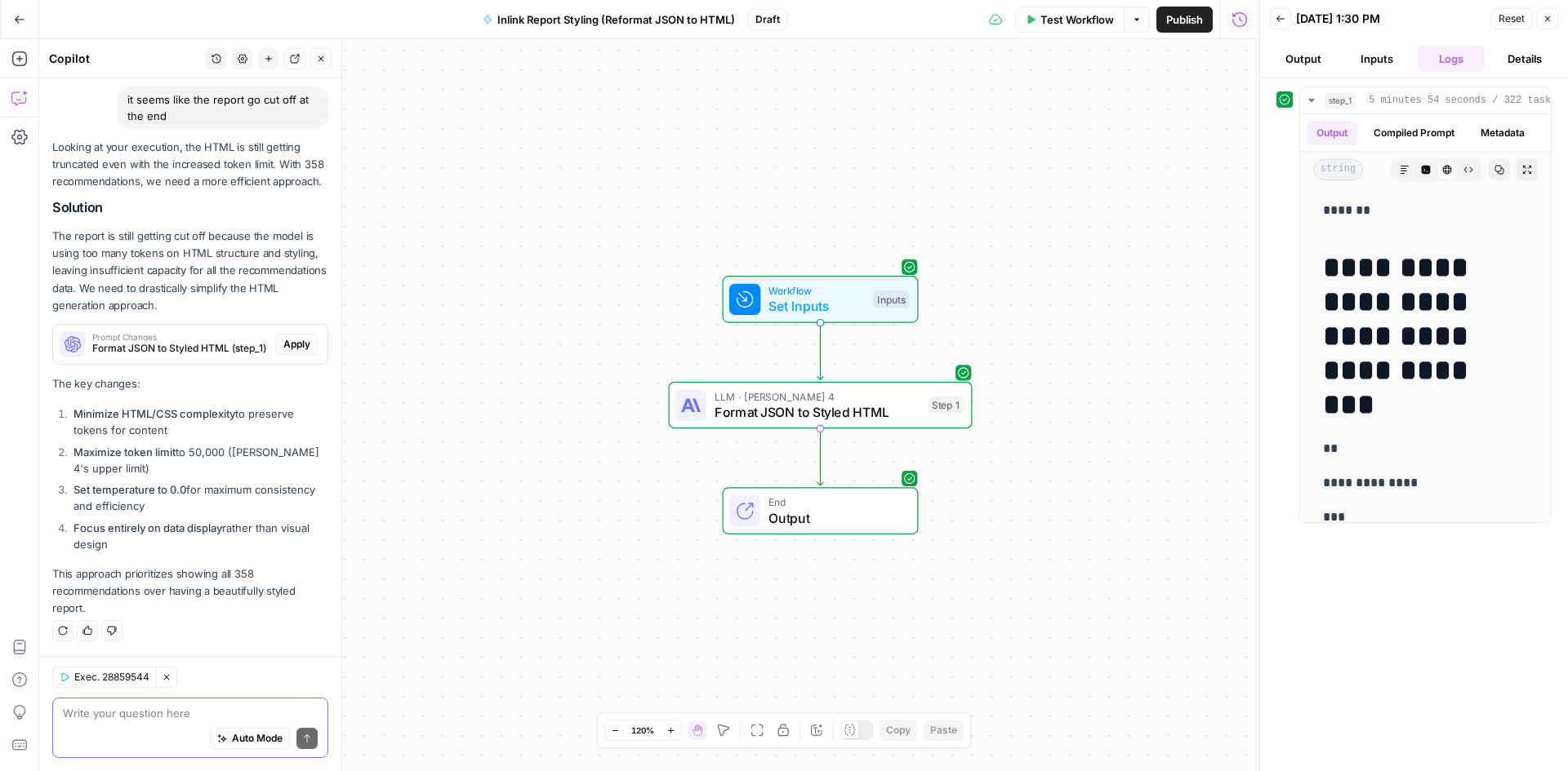
drag, startPoint x: 47, startPoint y: 208, endPoint x: 134, endPoint y: 259, distance: 100.8
click at [134, 259] on p "The report is still getting cut off because the model is using too many tokens …" at bounding box center [190, 271] width 276 height 86
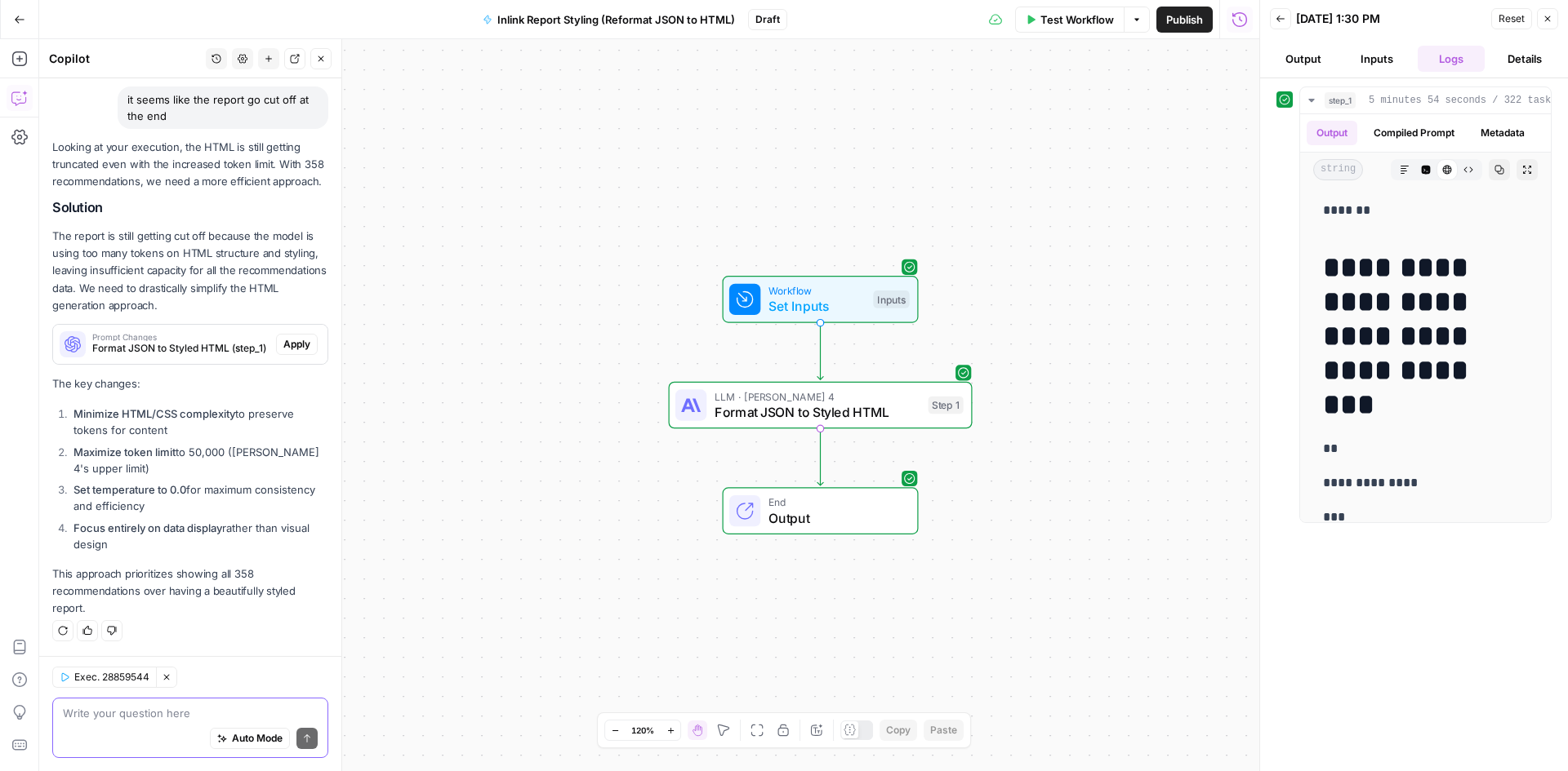
click at [134, 259] on p "The report is still getting cut off because the model is using too many tokens …" at bounding box center [190, 271] width 276 height 86
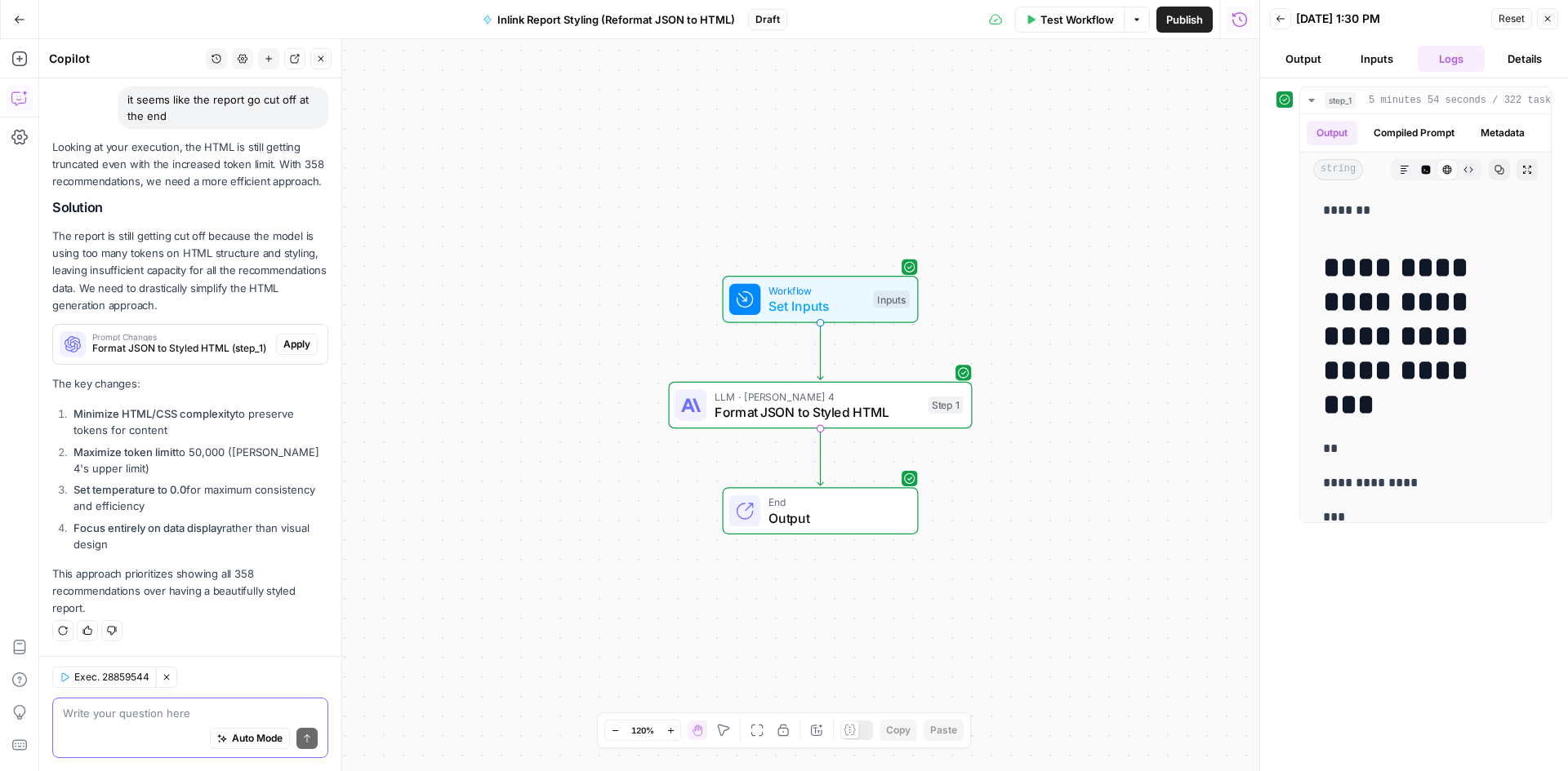
click at [134, 259] on p "The report is still getting cut off because the model is using too many tokens …" at bounding box center [190, 271] width 276 height 86
click at [119, 714] on textarea at bounding box center [190, 713] width 255 height 16
type textarea "Should we use a different LLM?"
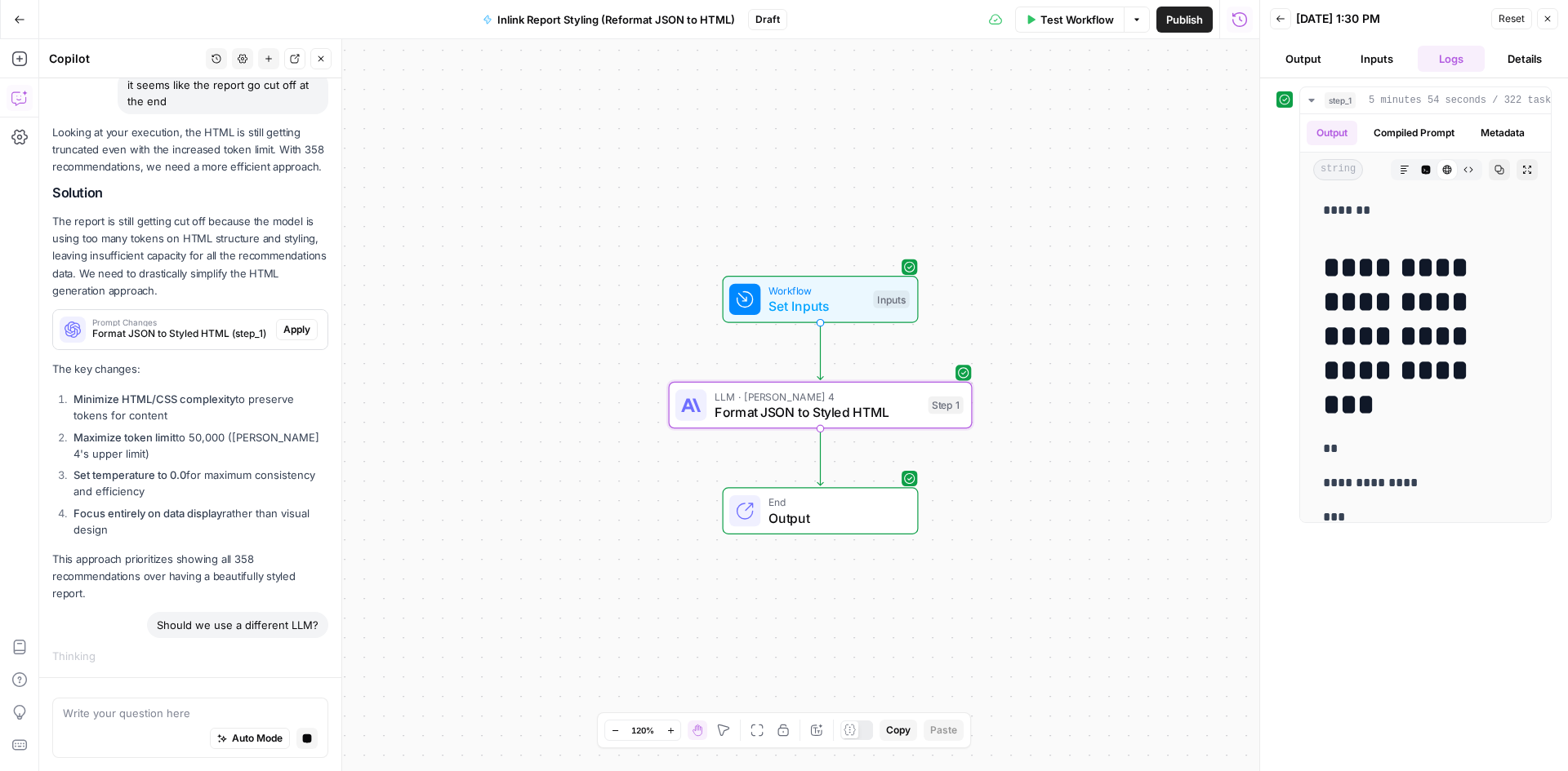
click at [283, 327] on span "Apply" at bounding box center [297, 330] width 27 height 15
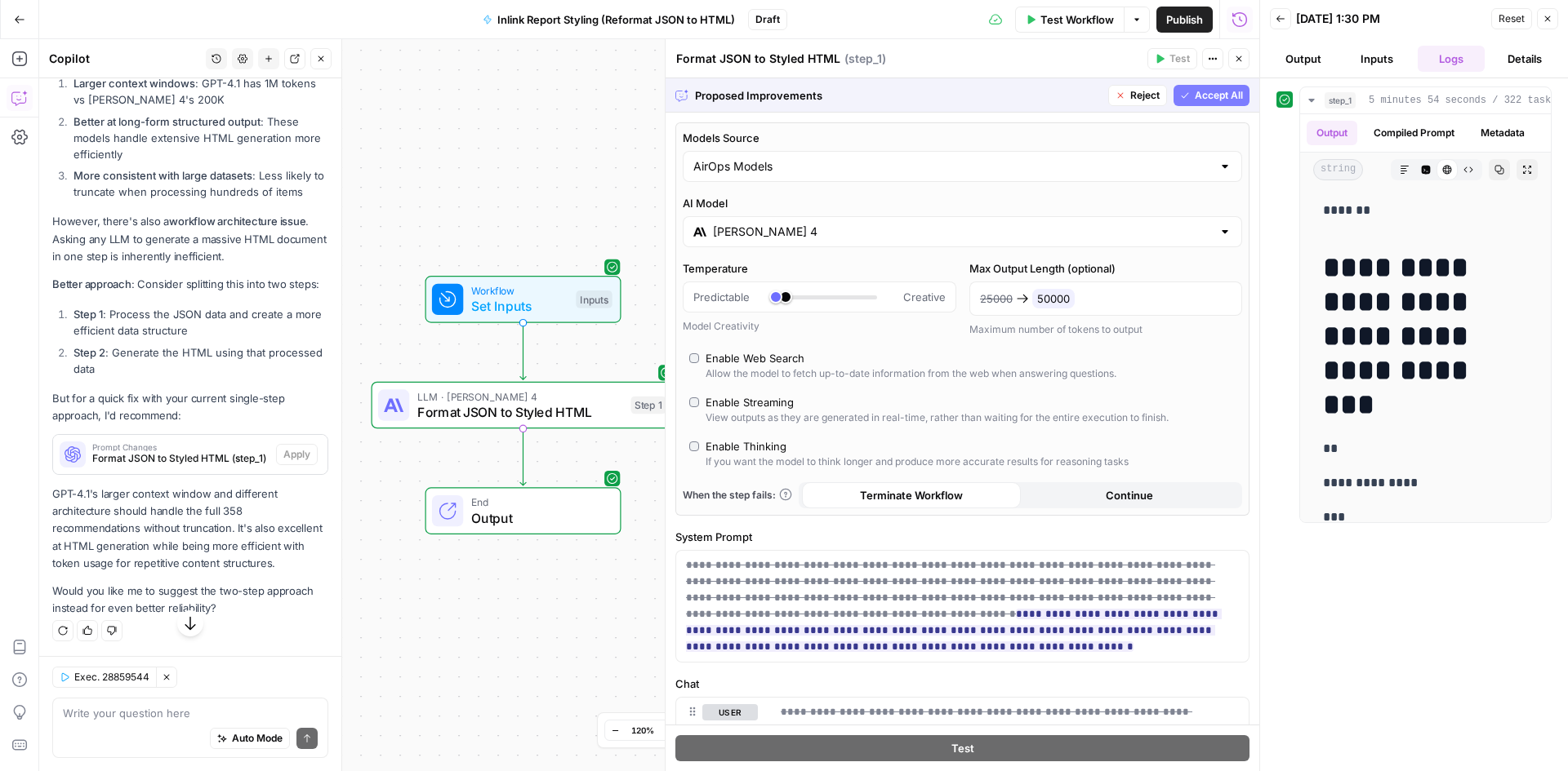
scroll to position [2752, 0]
click at [152, 451] on span "Format JSON to Styled HTML (step_1)" at bounding box center [180, 459] width 177 height 15
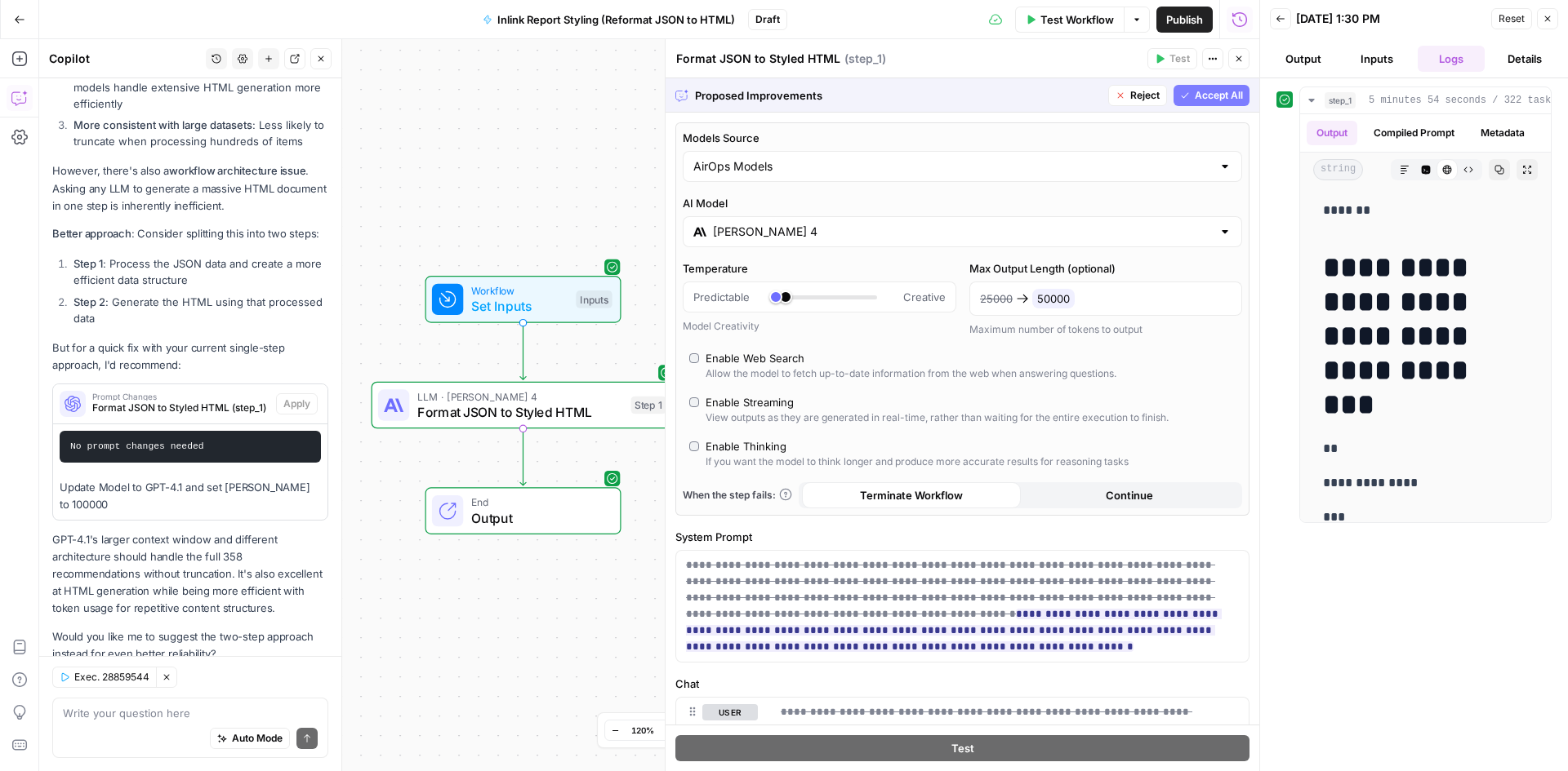
scroll to position [2892, 0]
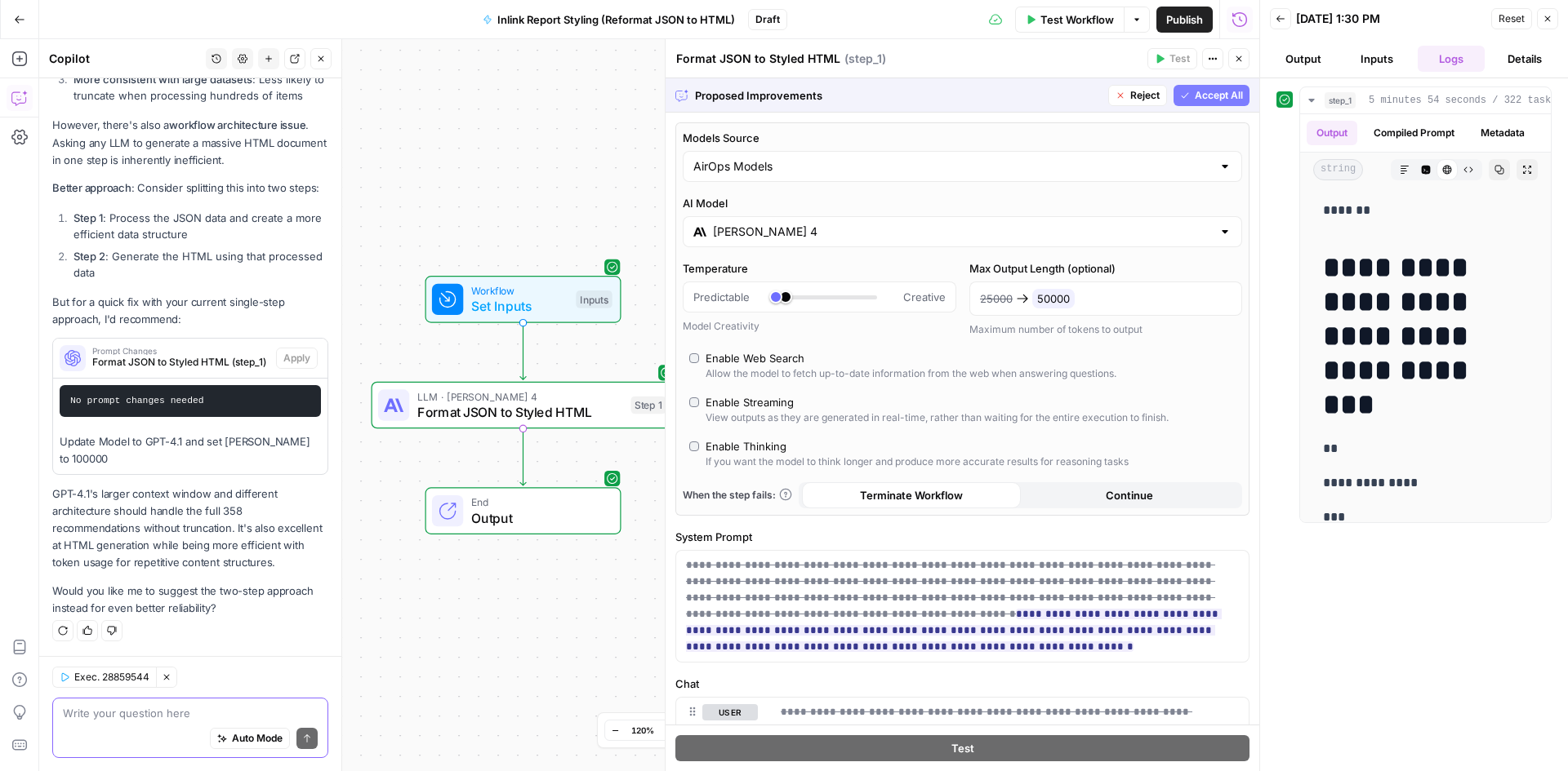
click at [182, 711] on textarea at bounding box center [190, 713] width 255 height 16
click at [1184, 110] on div "Proposed Improvements Reject Accept All" at bounding box center [962, 96] width 594 height 34
click at [1195, 98] on span "Accept All" at bounding box center [1218, 96] width 48 height 15
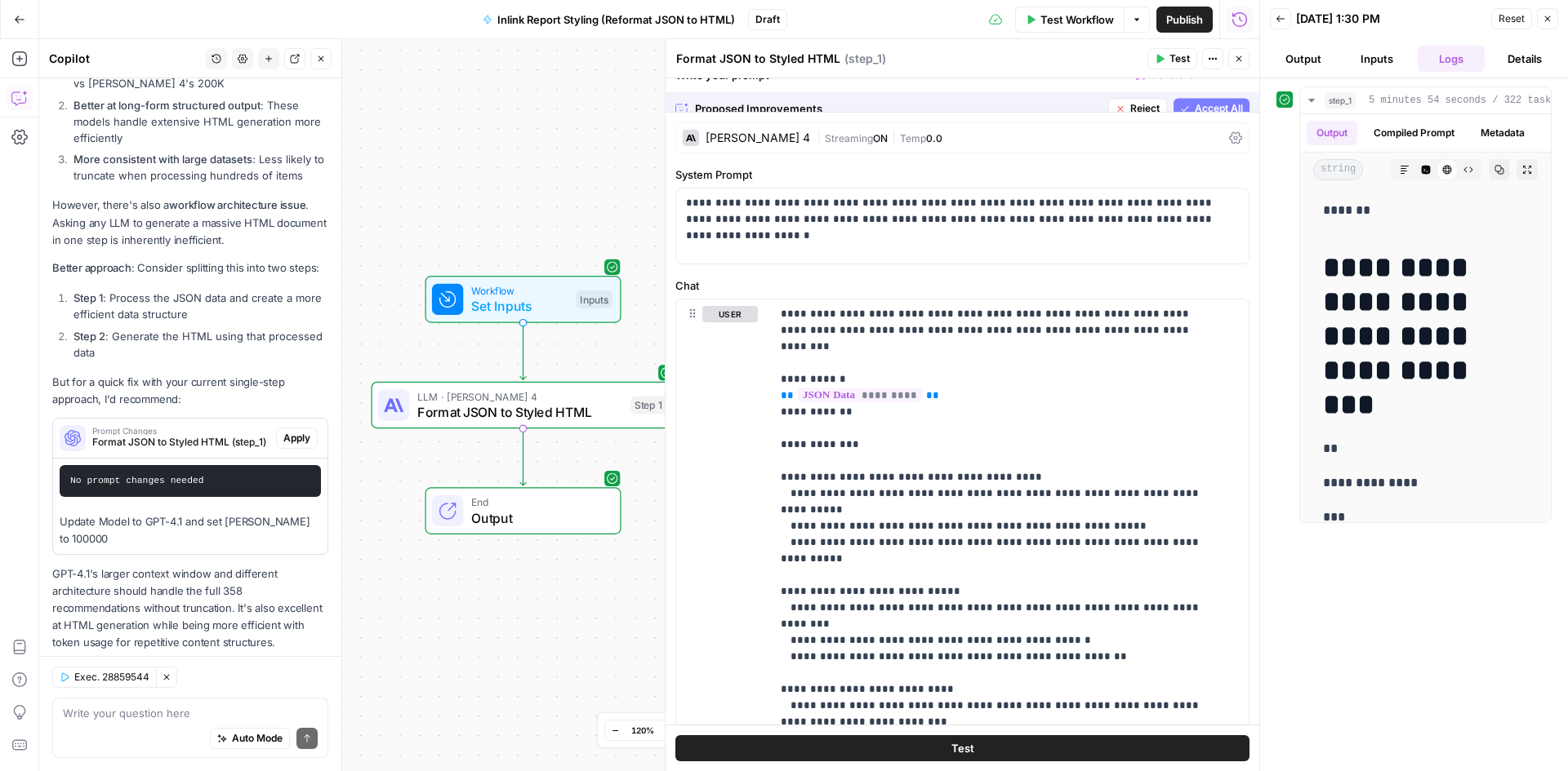
scroll to position [3022, 0]
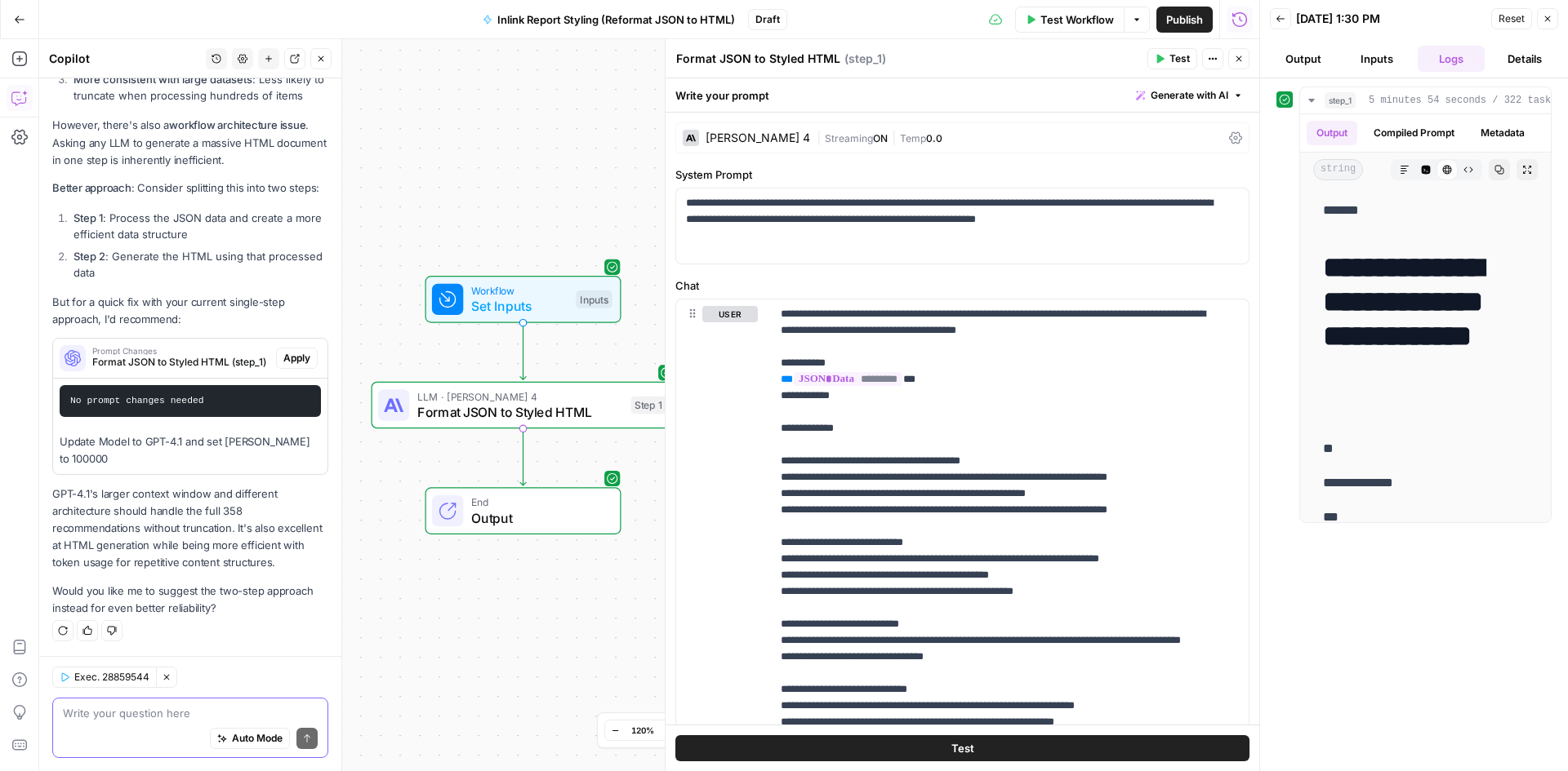
click at [111, 717] on textarea at bounding box center [190, 713] width 255 height 16
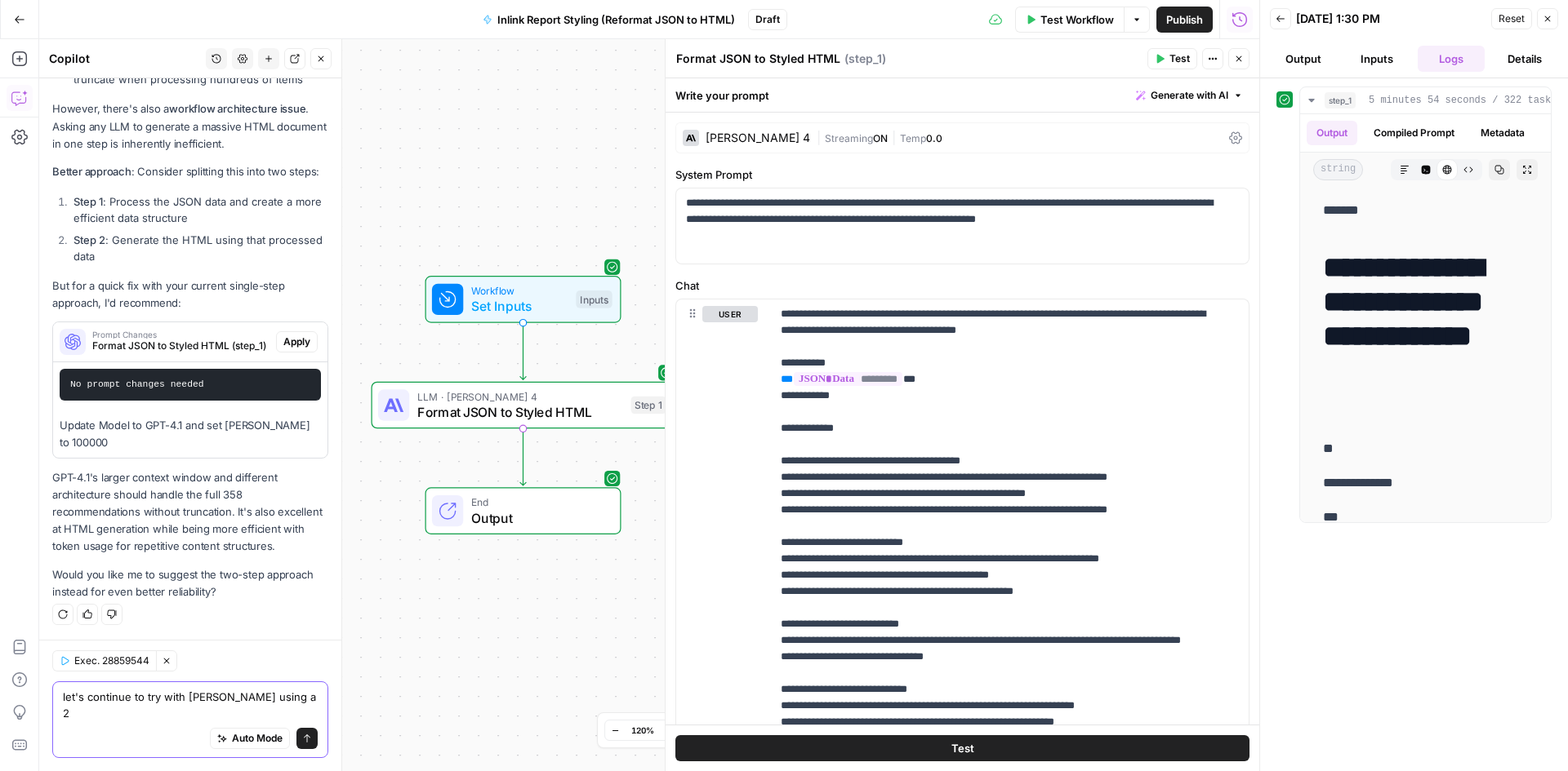
scroll to position [3039, 0]
type textarea "let's continue to try with [PERSON_NAME] using a 2 step approach"
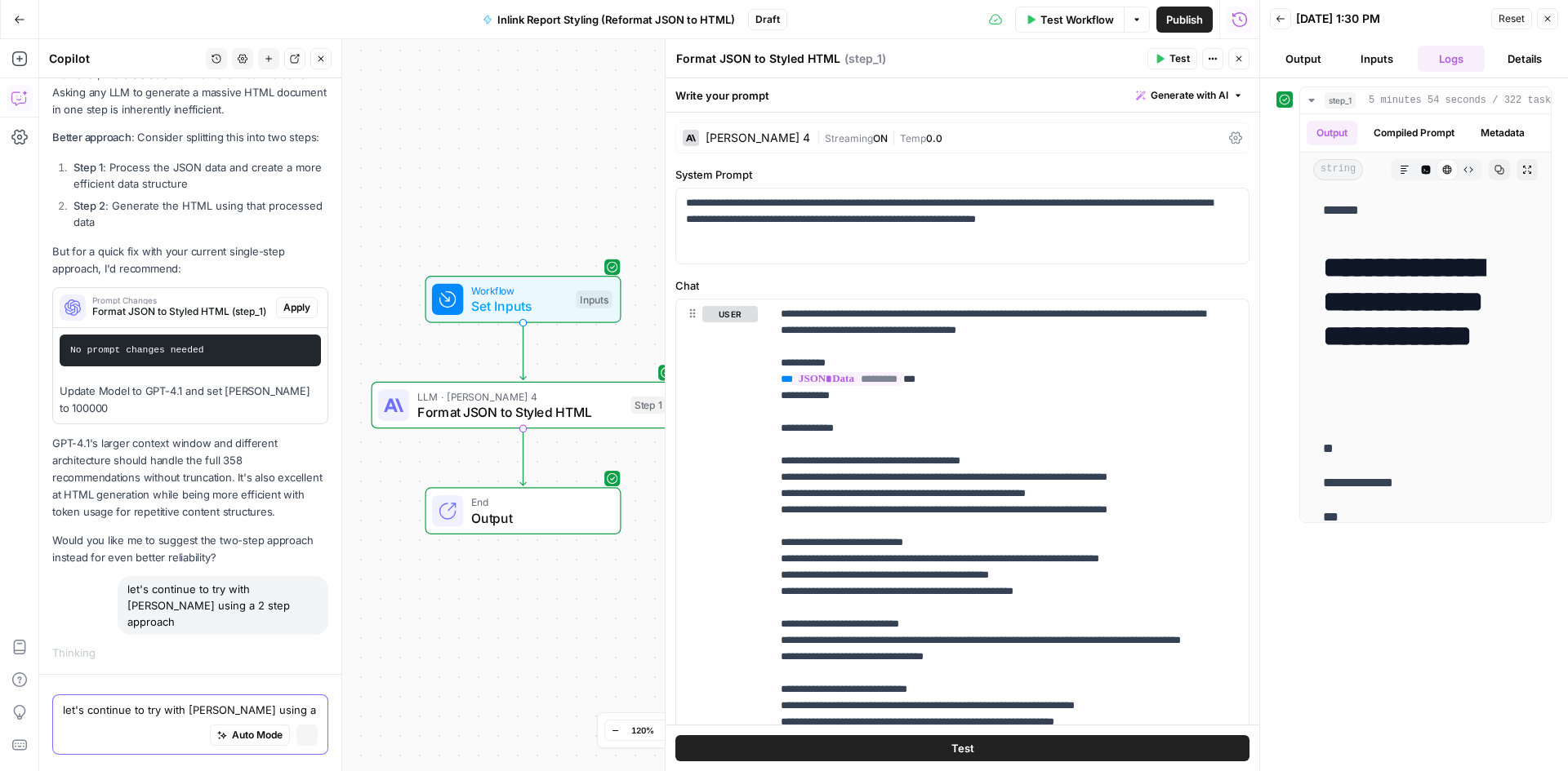
scroll to position [2923, 0]
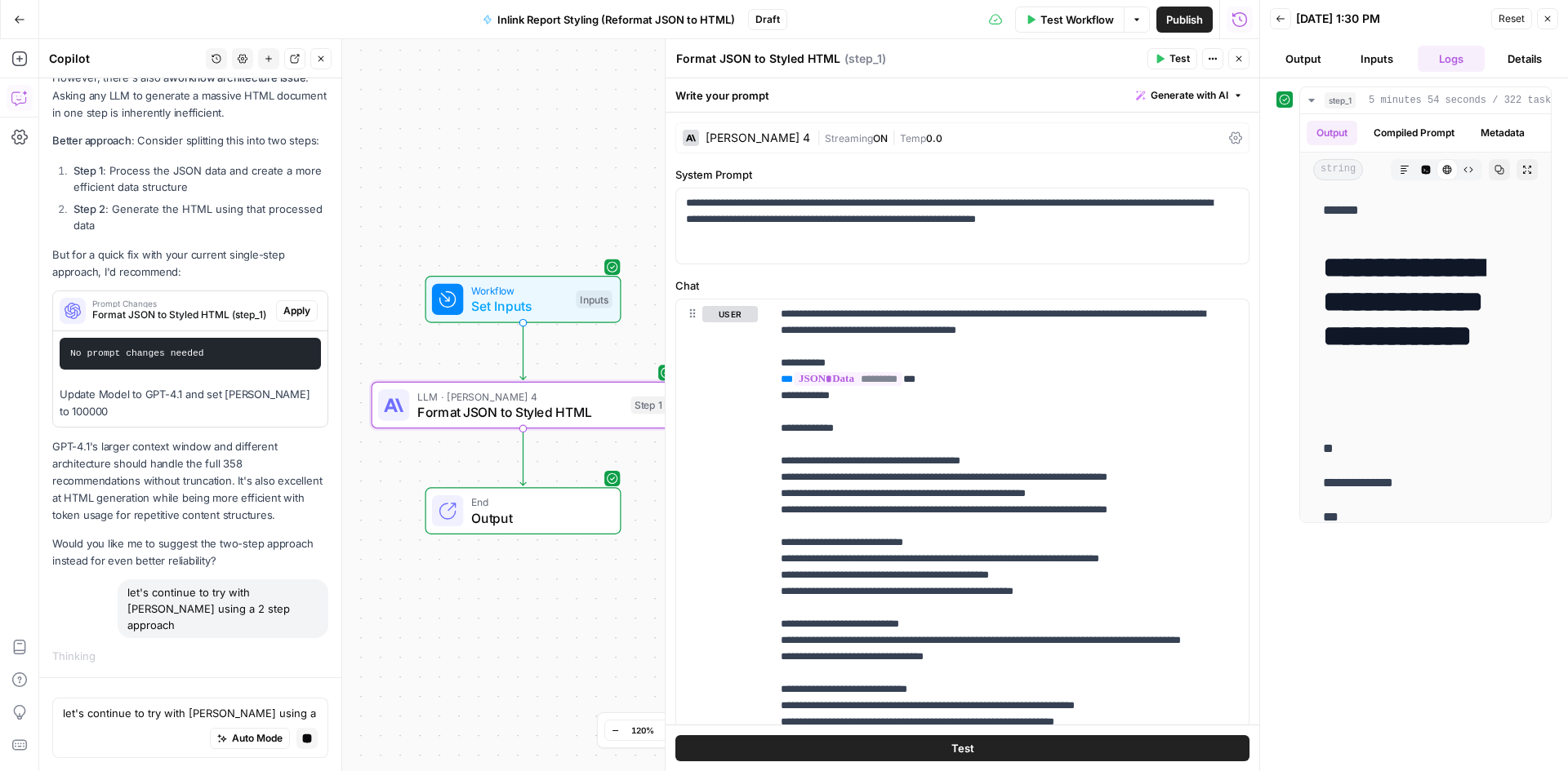
click at [293, 312] on span "Apply" at bounding box center [297, 311] width 27 height 15
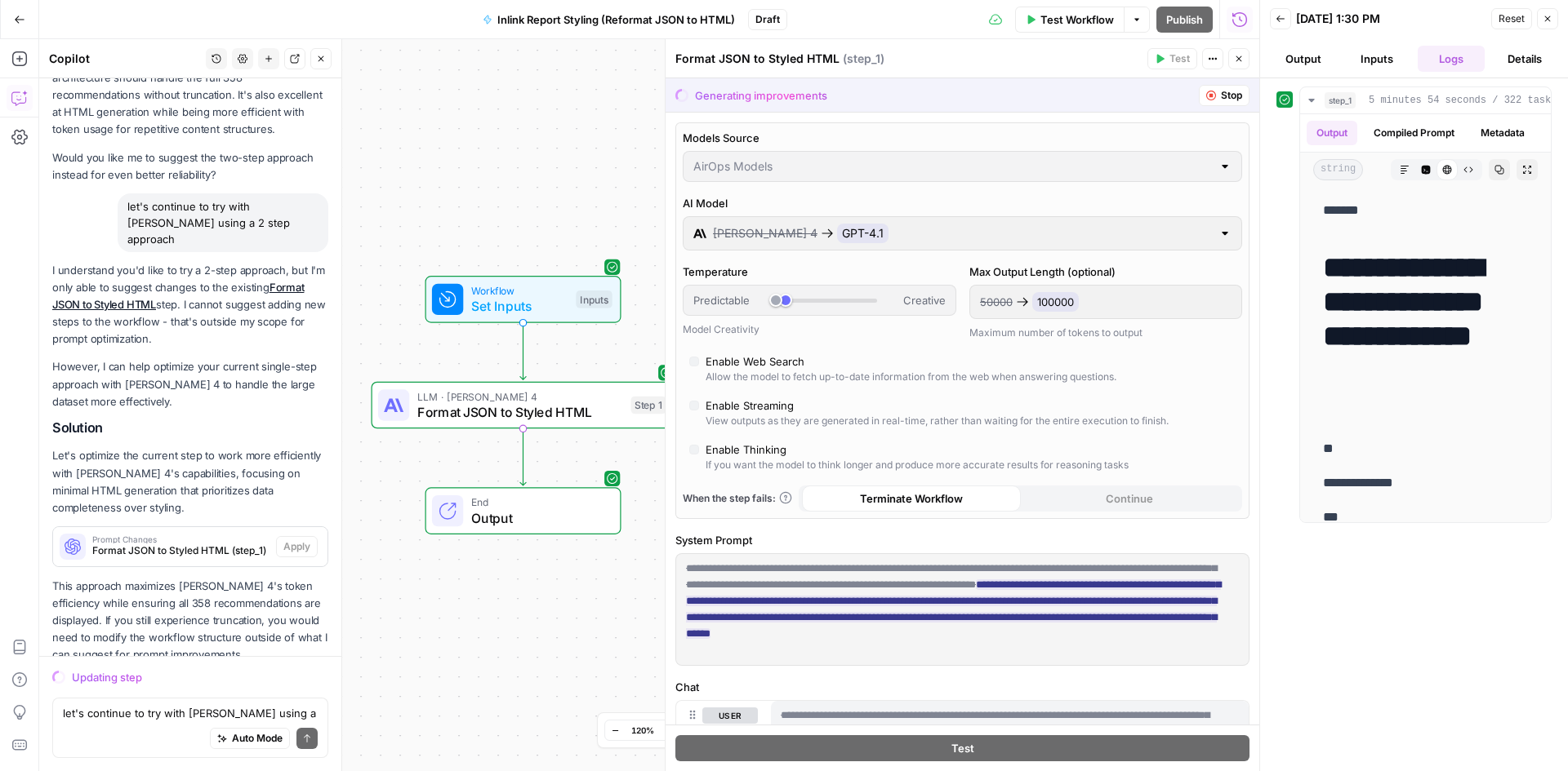
scroll to position [3356, 0]
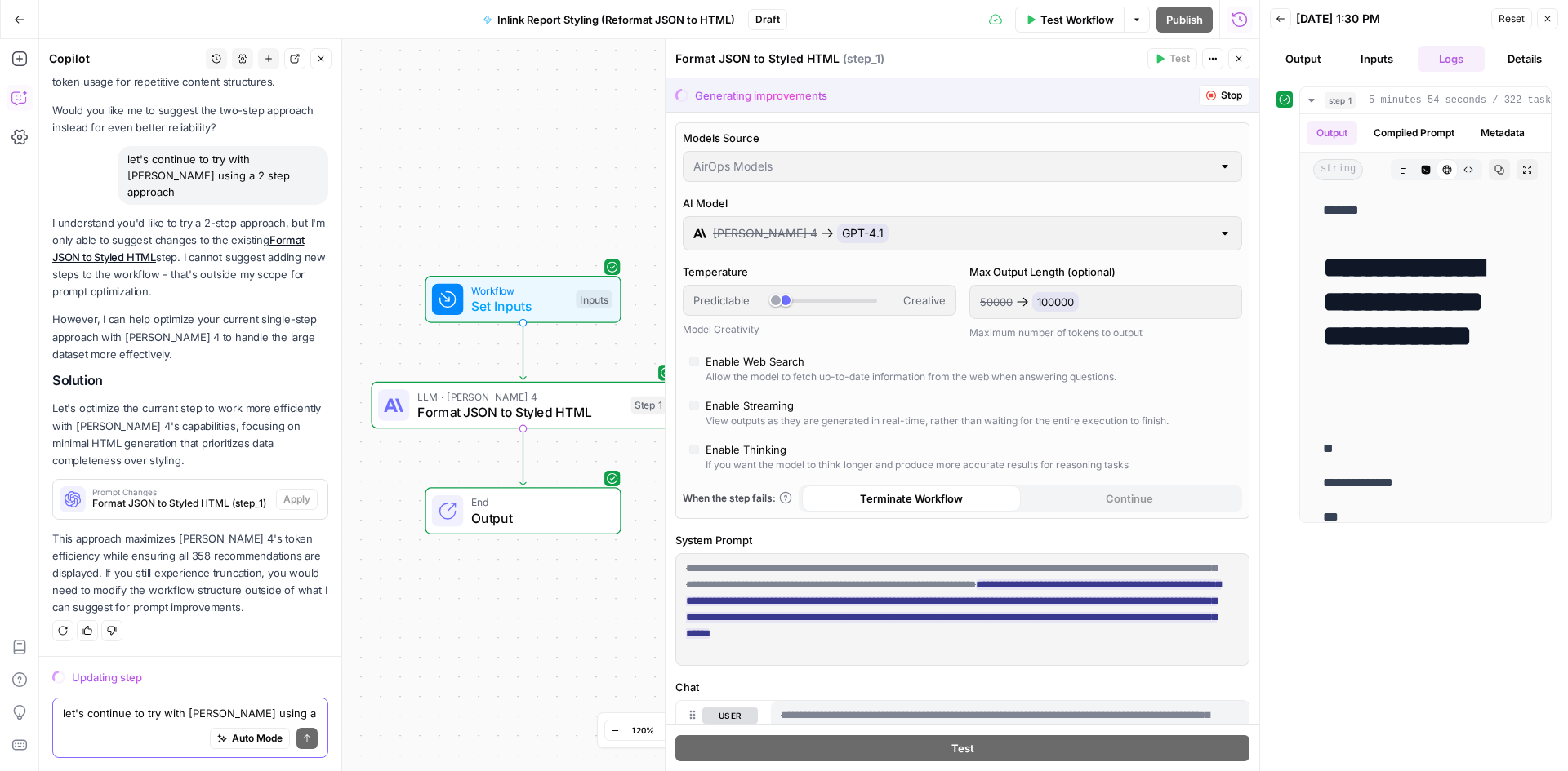
click at [200, 705] on textarea "let's continue to try with [PERSON_NAME] using a 2 step approach" at bounding box center [190, 713] width 255 height 16
click at [177, 576] on p "This approach maximizes [PERSON_NAME] 4's token efficiency while ensuring all 3…" at bounding box center [190, 574] width 276 height 86
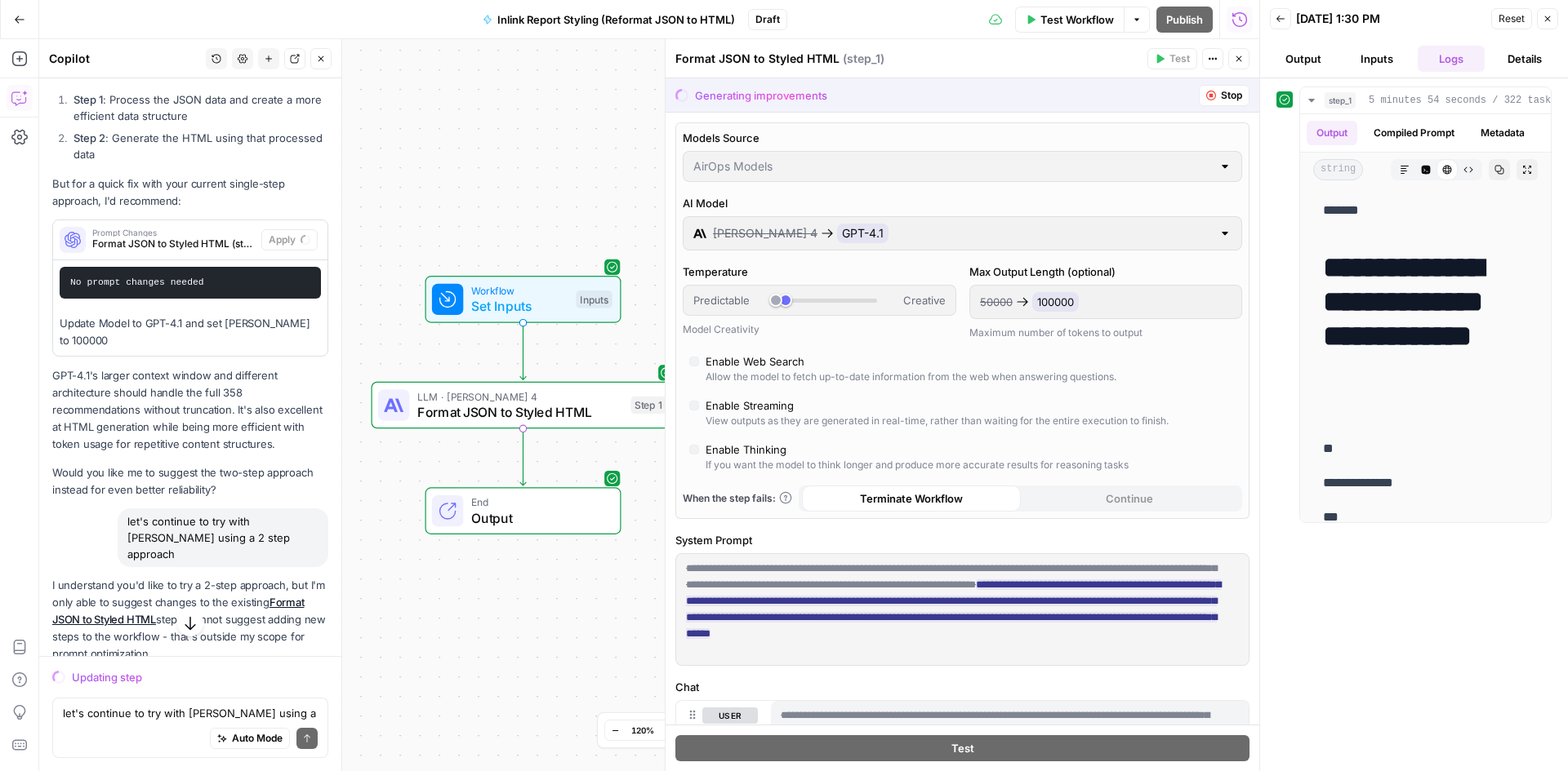
scroll to position [2551, 0]
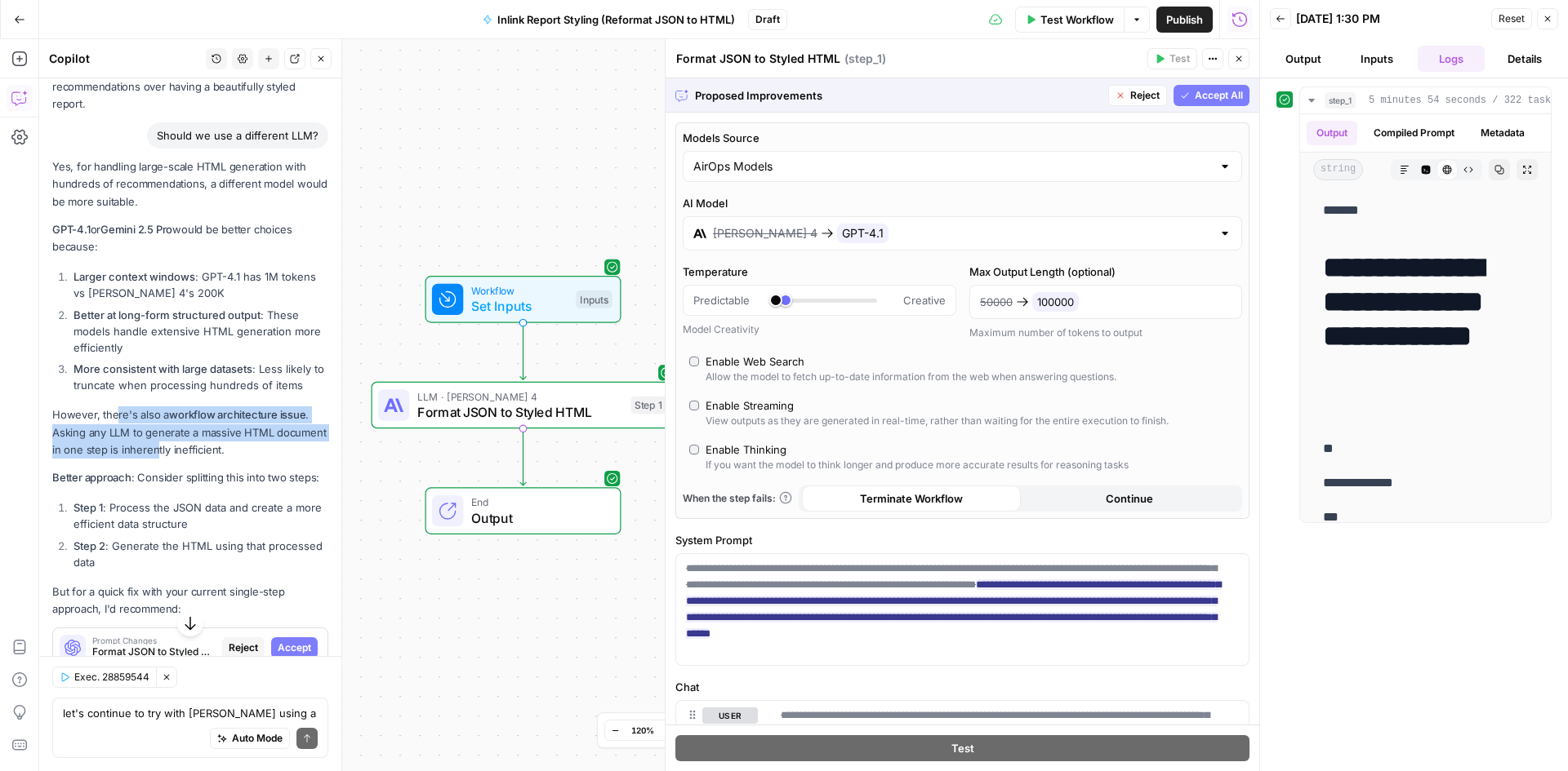
drag, startPoint x: 116, startPoint y: 443, endPoint x: 208, endPoint y: 484, distance: 100.7
click at [208, 458] on p "However, there's also a workflow architecture issue . Asking any LLM to generat…" at bounding box center [190, 431] width 276 height 52
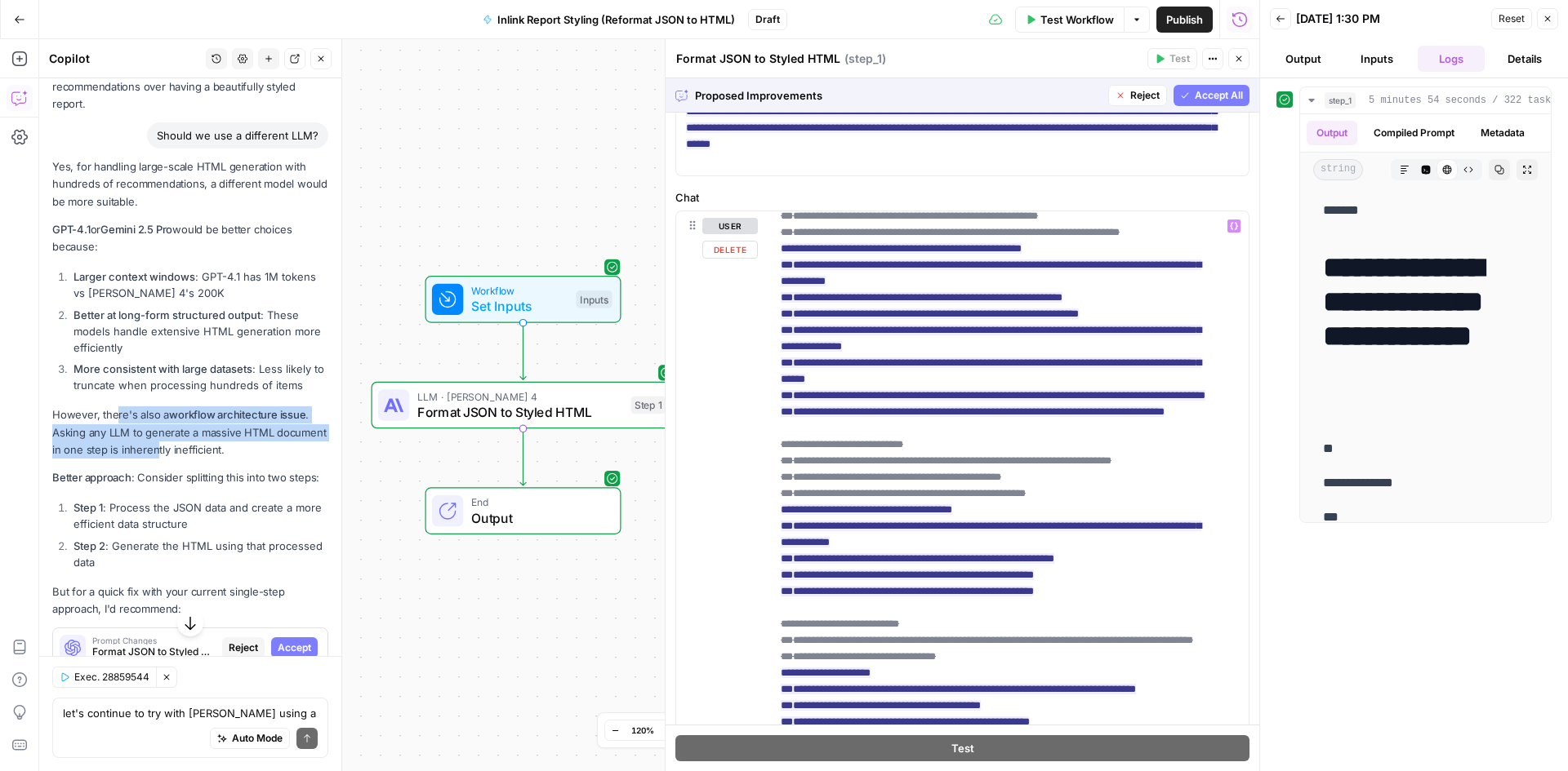
scroll to position [245, 0]
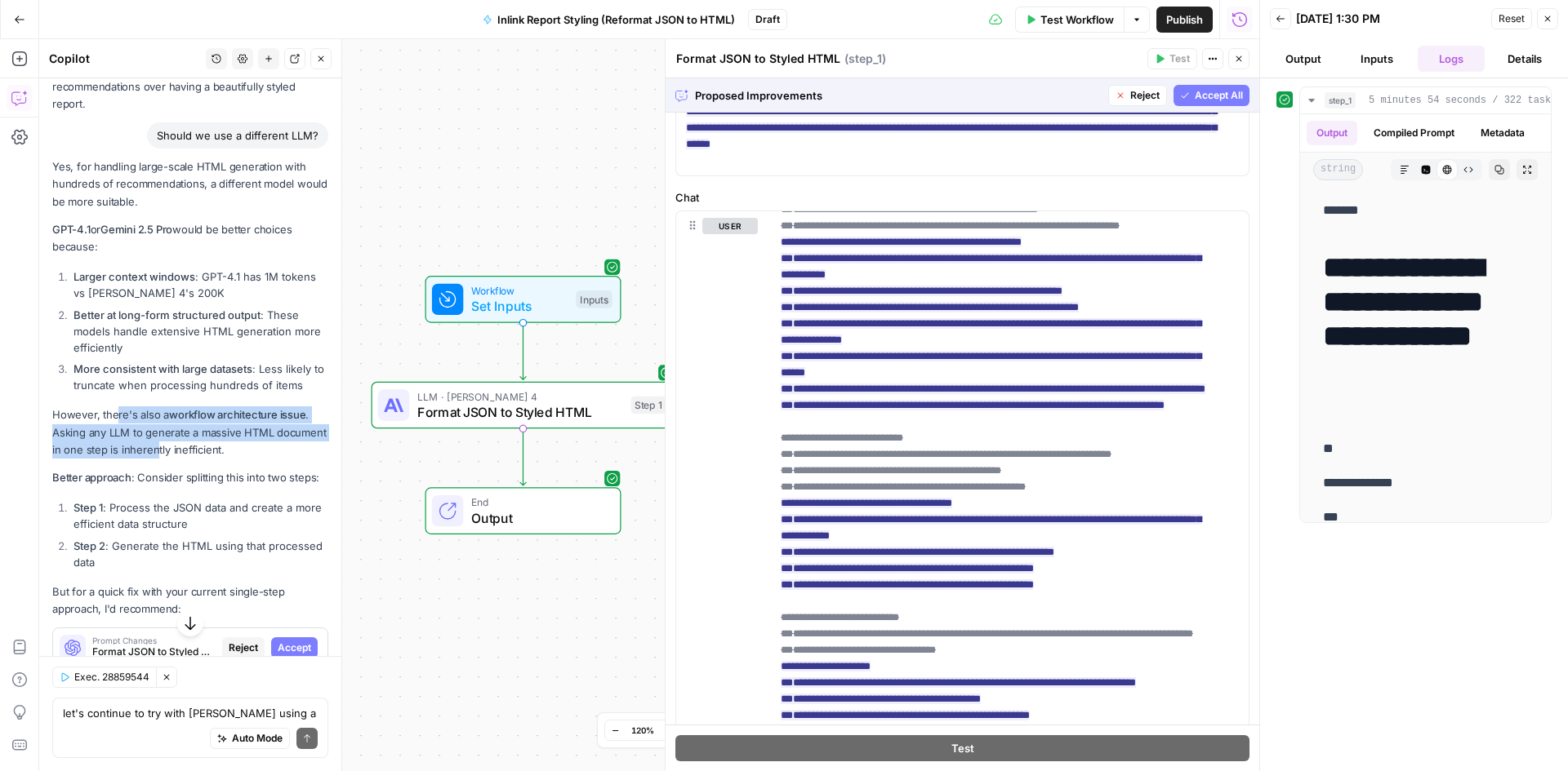
click at [1195, 98] on span "Accept All" at bounding box center [1218, 96] width 48 height 15
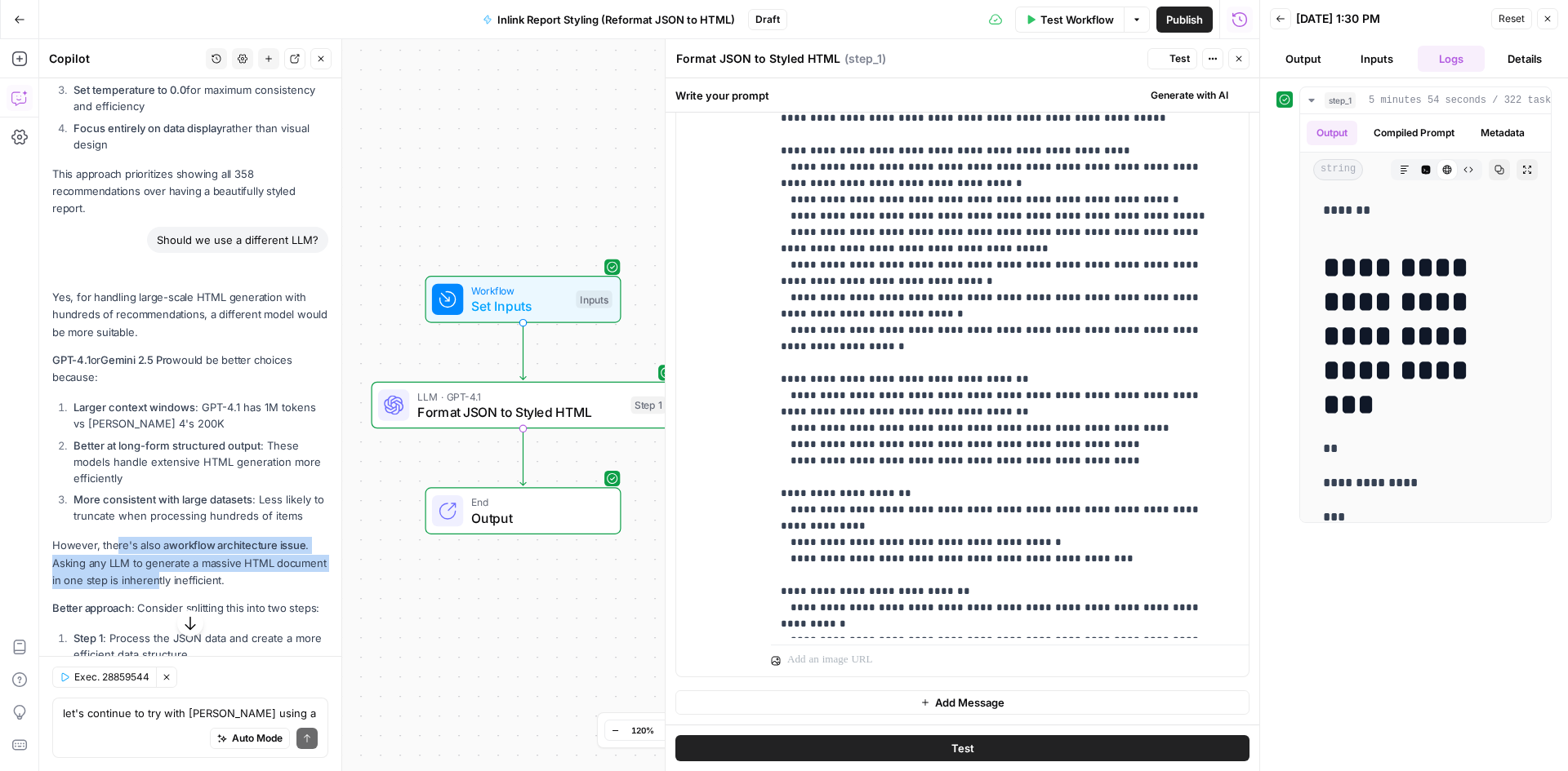
scroll to position [2656, 0]
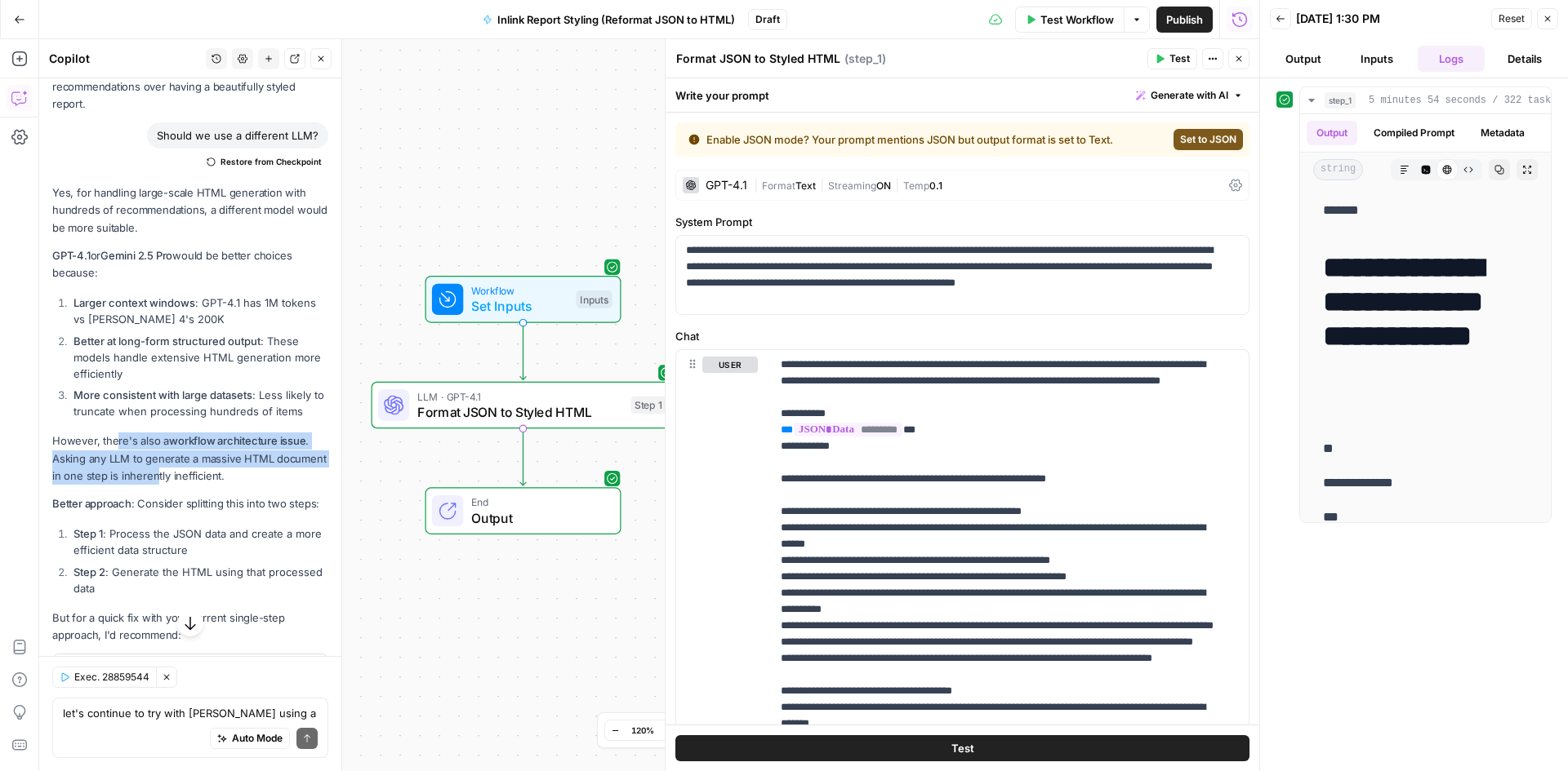
click at [1194, 144] on span "Set to JSON" at bounding box center [1208, 140] width 56 height 15
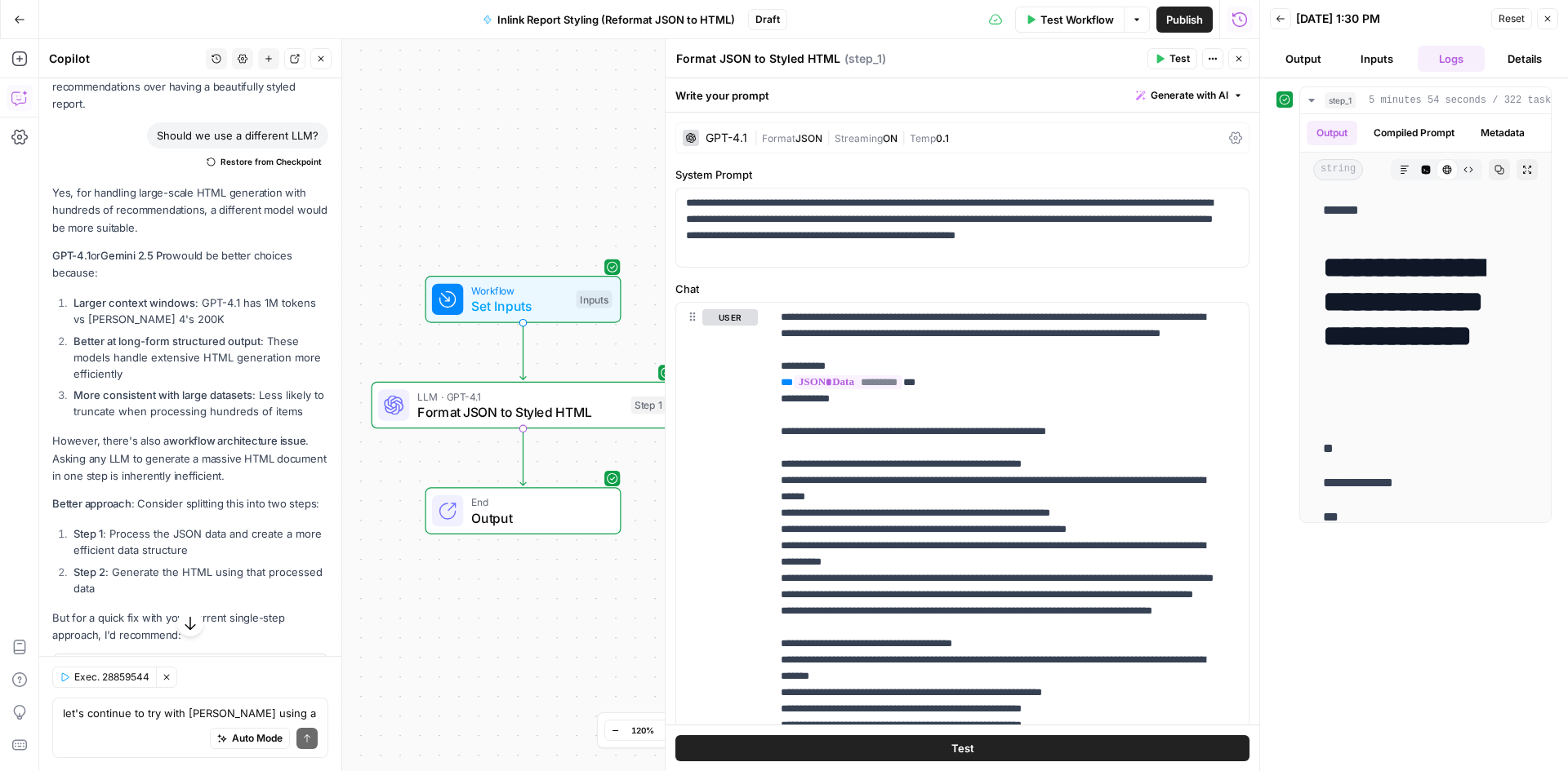
click at [281, 484] on p "However, there's also a workflow architecture issue . Asking any LLM to generat…" at bounding box center [190, 458] width 276 height 52
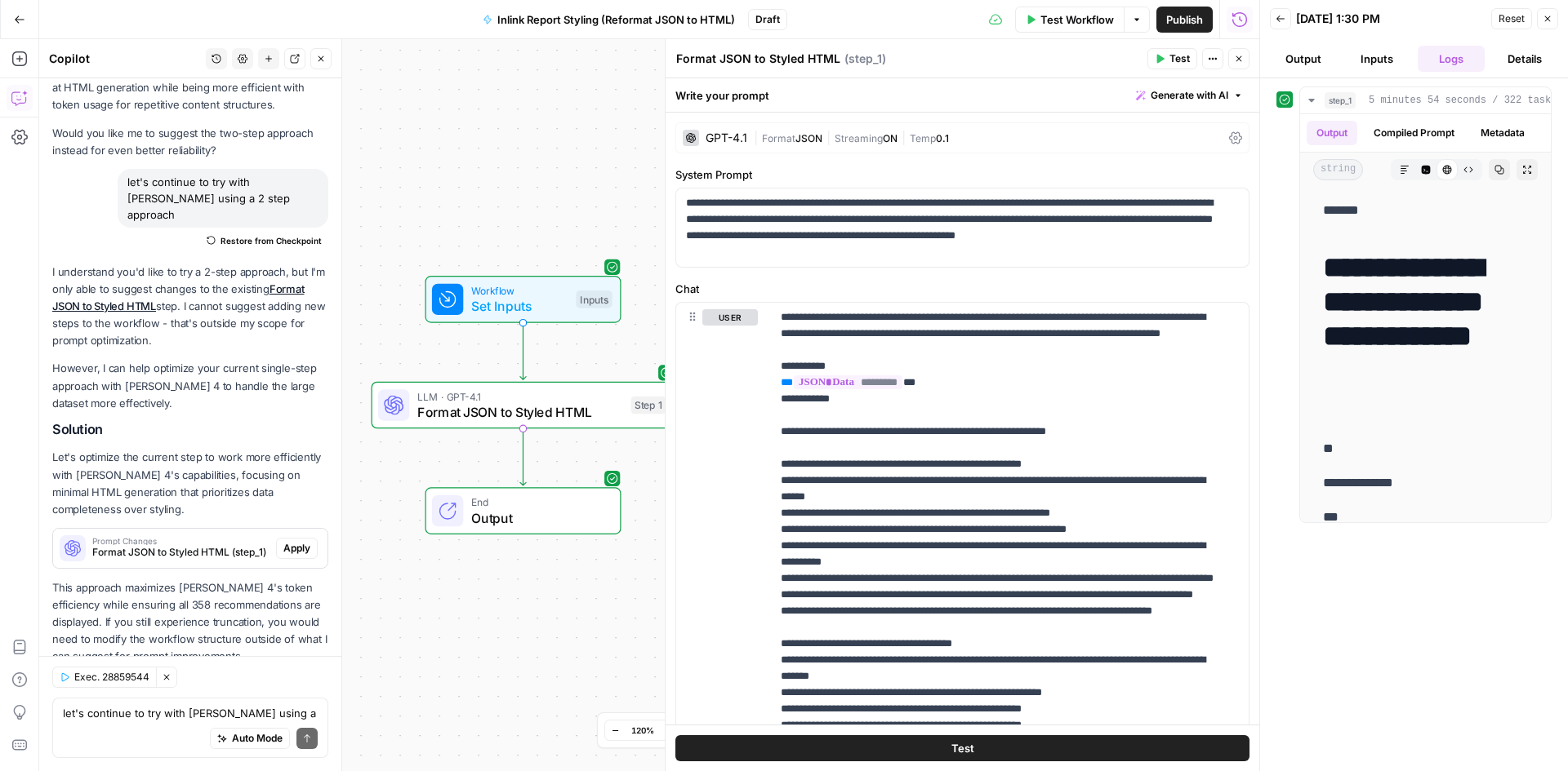
scroll to position [3513, 0]
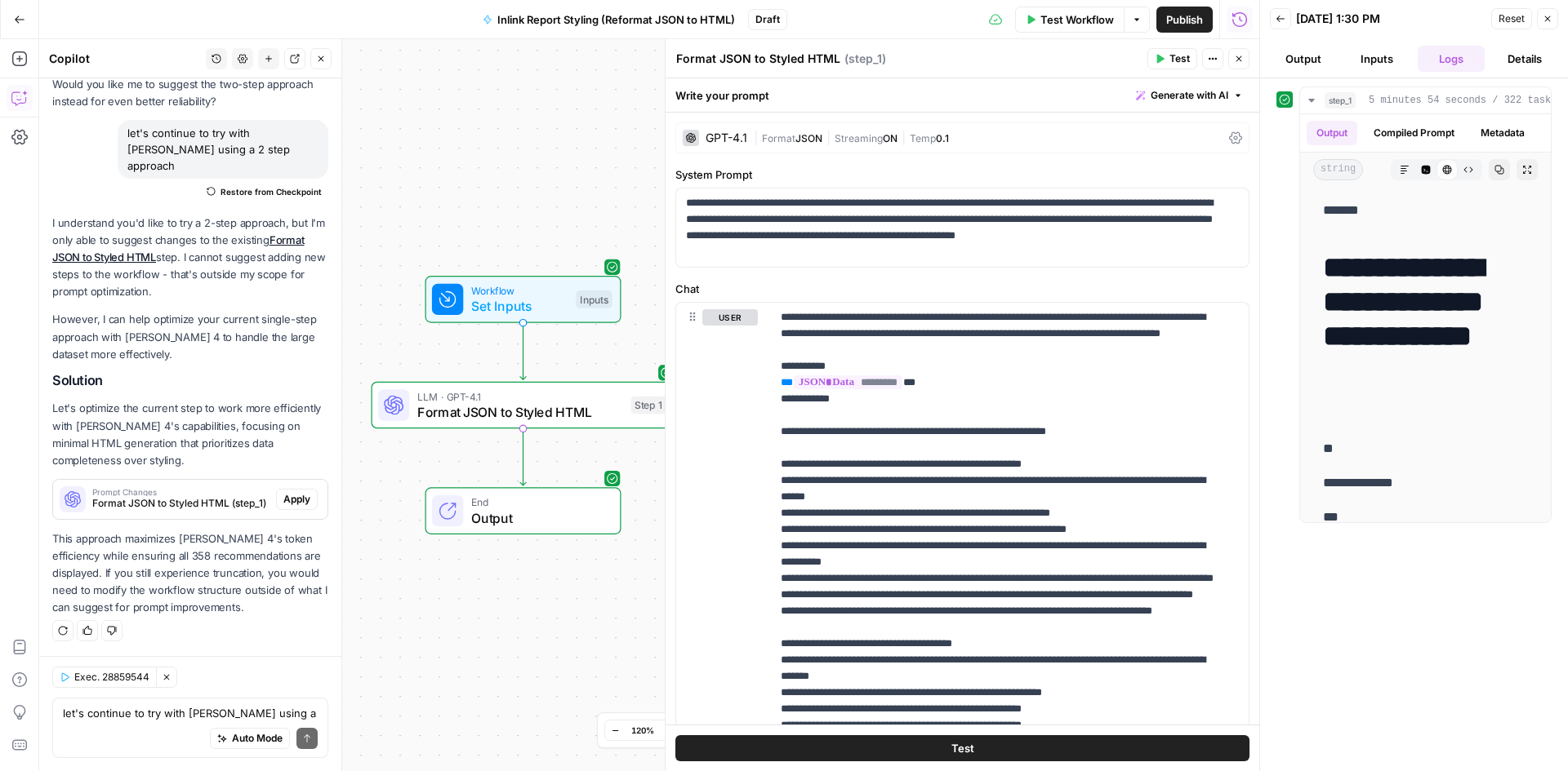
click at [118, 723] on div "Auto Mode Send" at bounding box center [190, 739] width 255 height 36
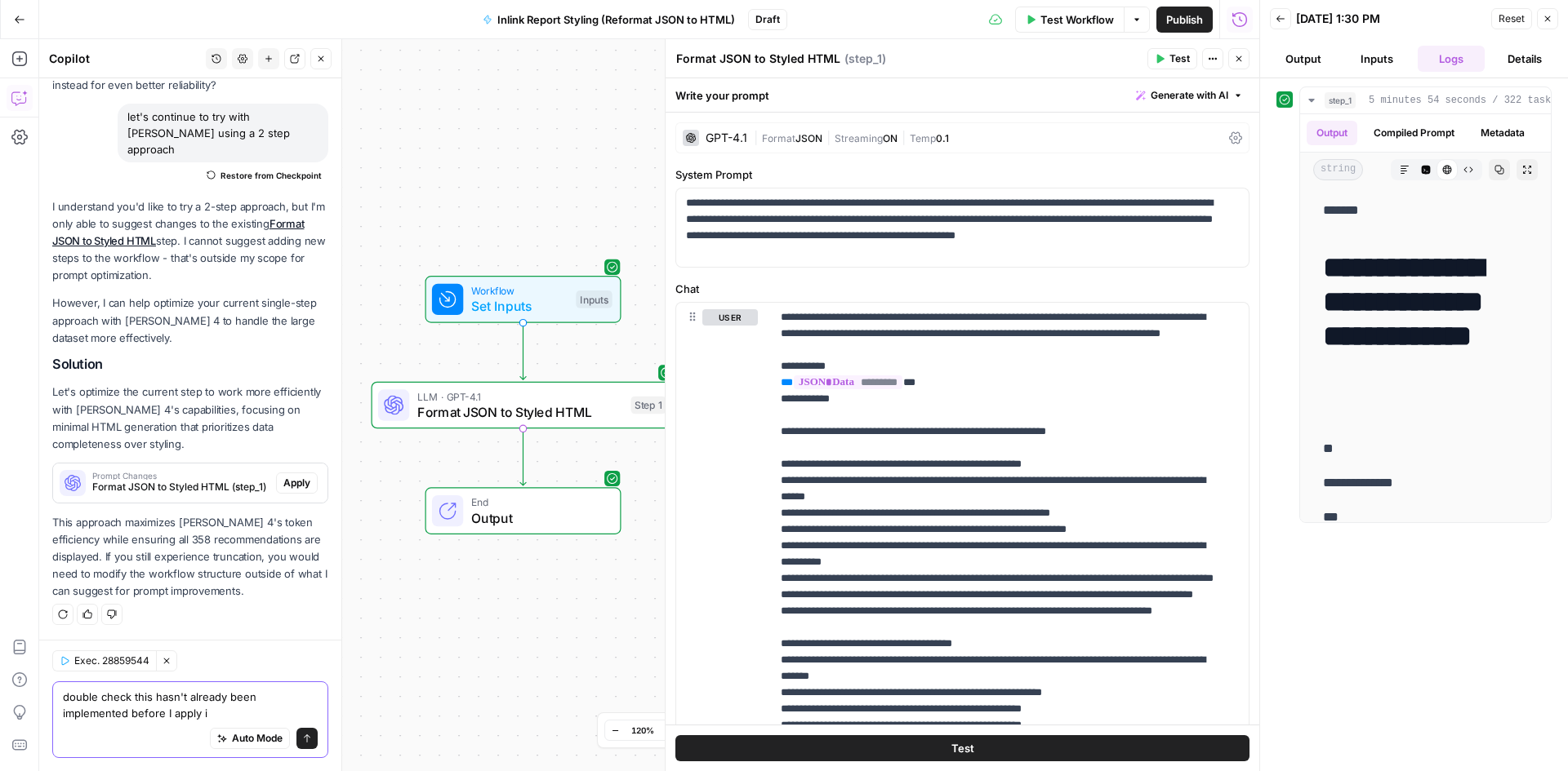
type textarea "double check this hasn't already been implemented before I apply it"
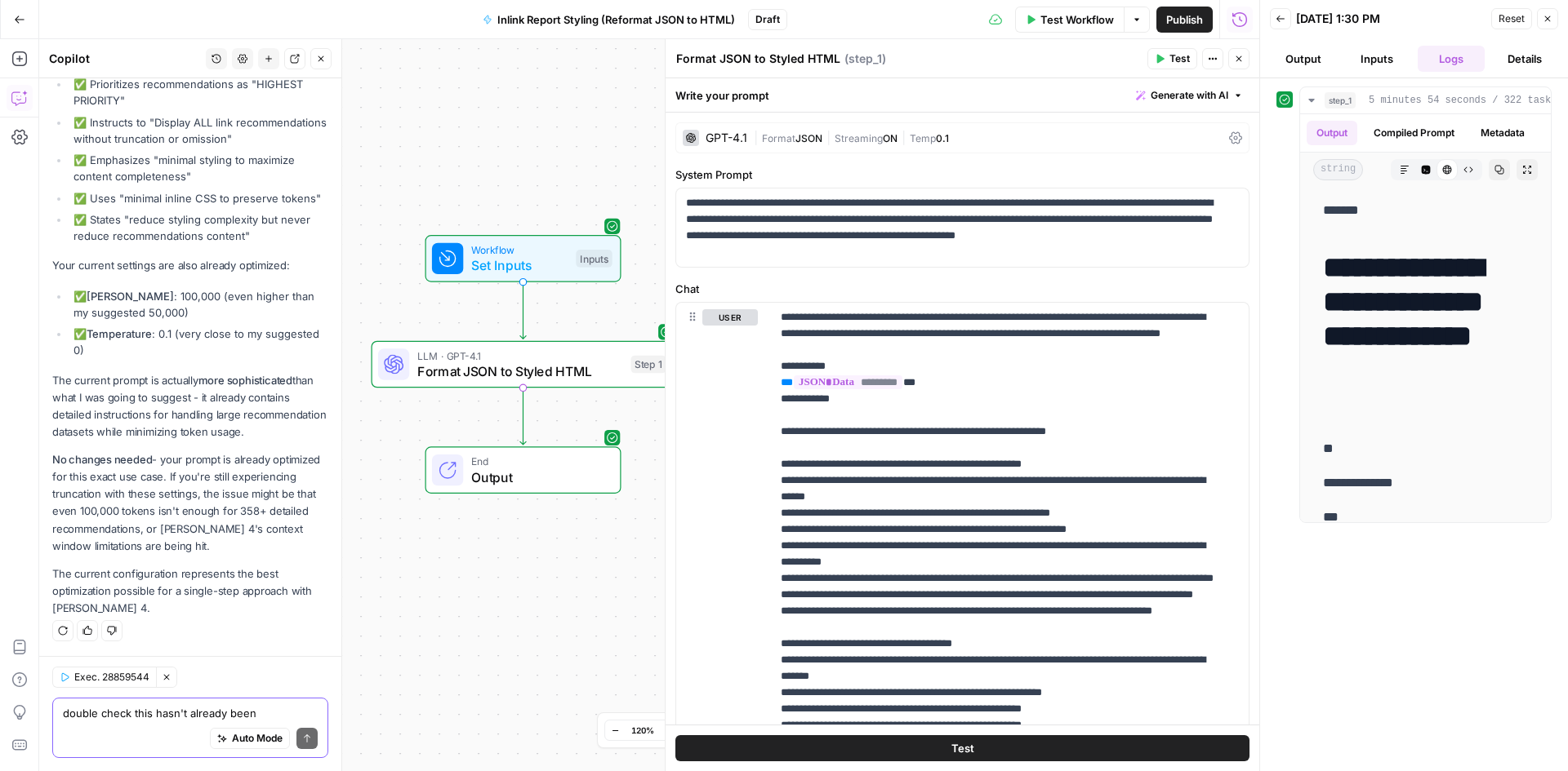
scroll to position [4242, 0]
click at [116, 295] on li "✅ Max Tokens : 100,000 (even higher than my suggested 50,000)" at bounding box center [199, 304] width 259 height 33
click at [116, 373] on p "The current prompt is actually more sophisticated than what I was going to sugg…" at bounding box center [190, 407] width 276 height 69
click at [111, 737] on div "Auto Mode Send" at bounding box center [190, 739] width 255 height 36
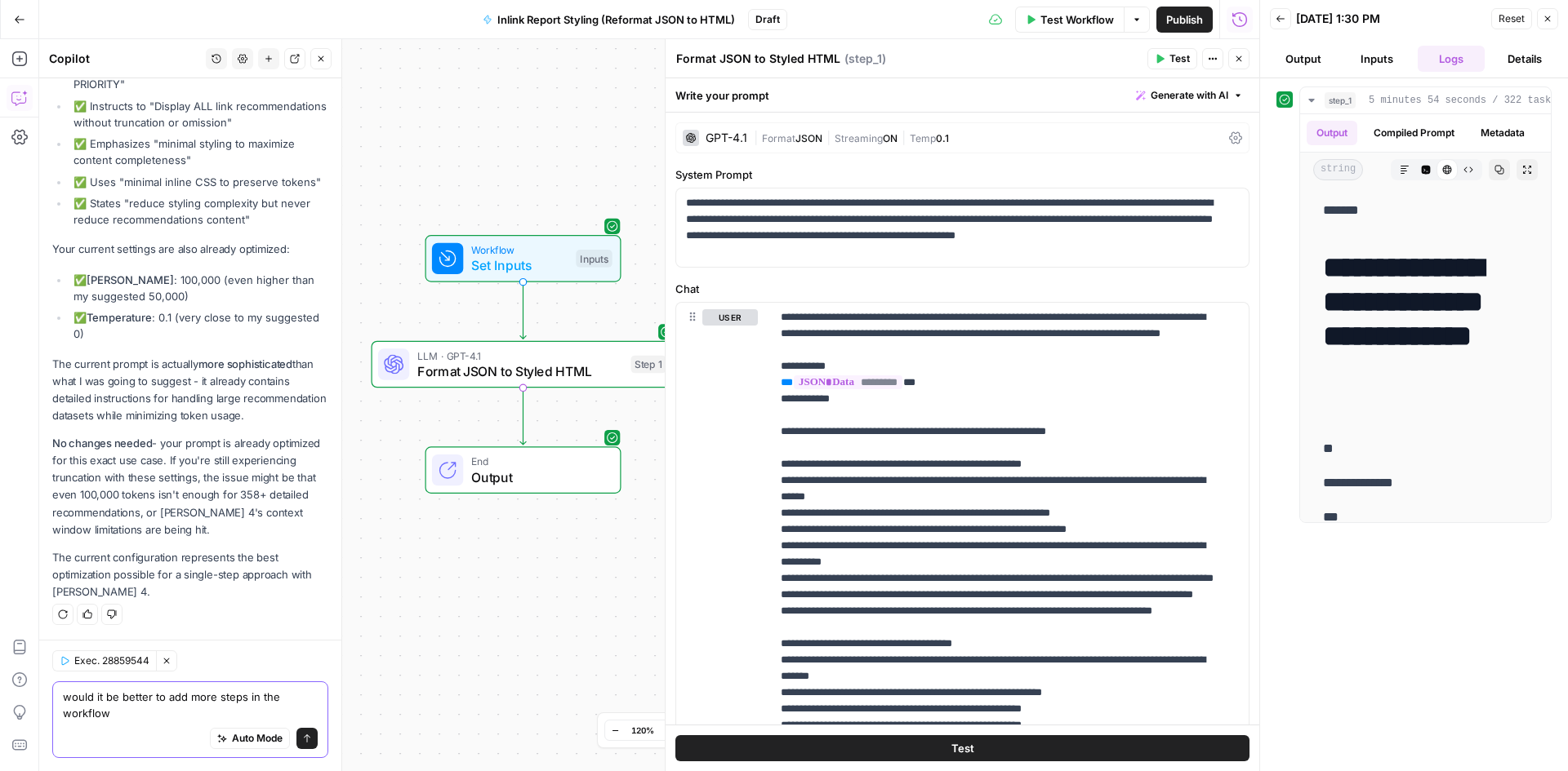
type textarea "would it be better to add more steps in the workflow?"
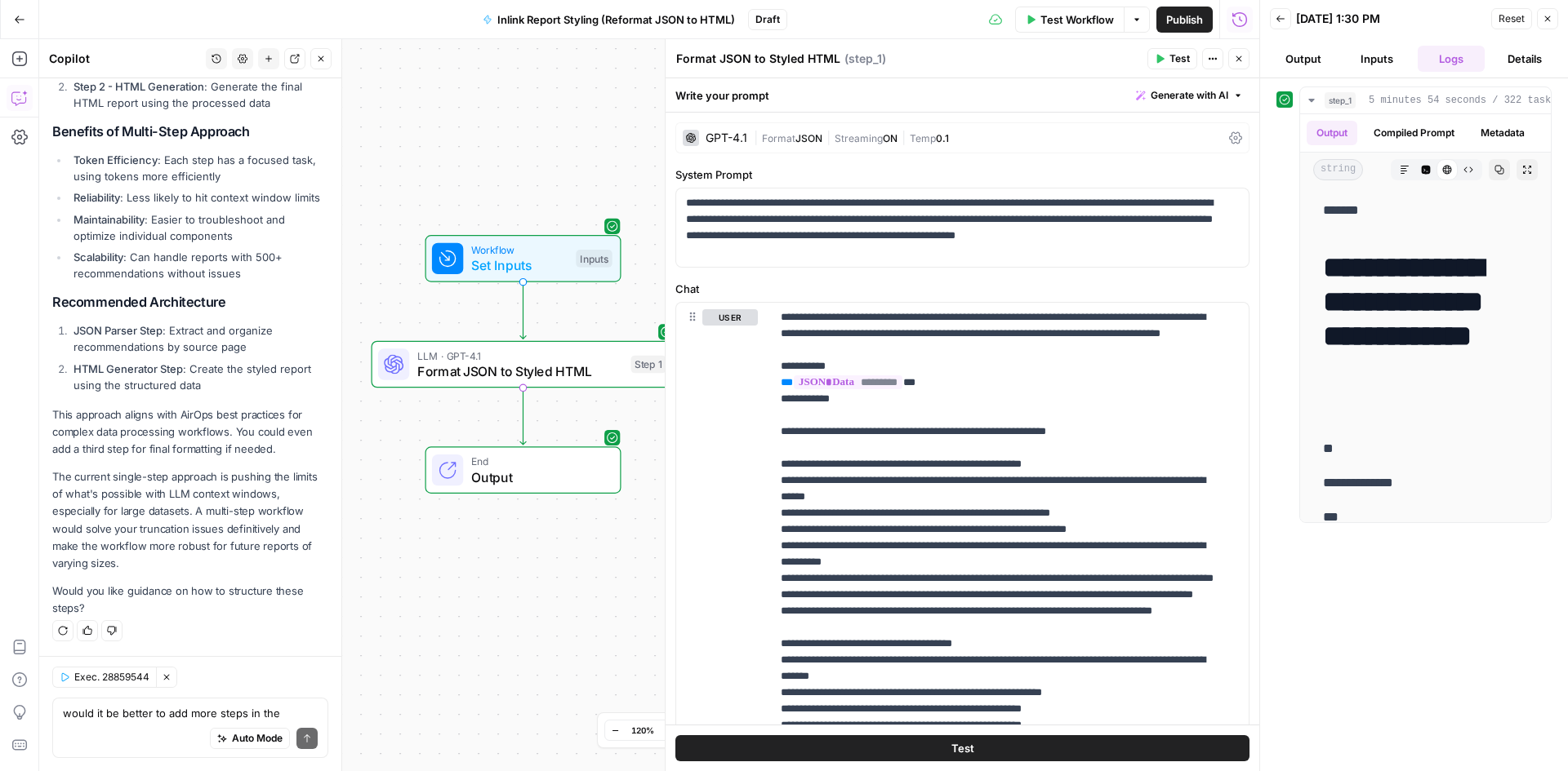
scroll to position [5097, 0]
click at [90, 707] on textarea "would it be better to add more steps in the workflow?" at bounding box center [190, 713] width 255 height 16
click at [1163, 60] on icon "button" at bounding box center [1161, 59] width 8 height 9
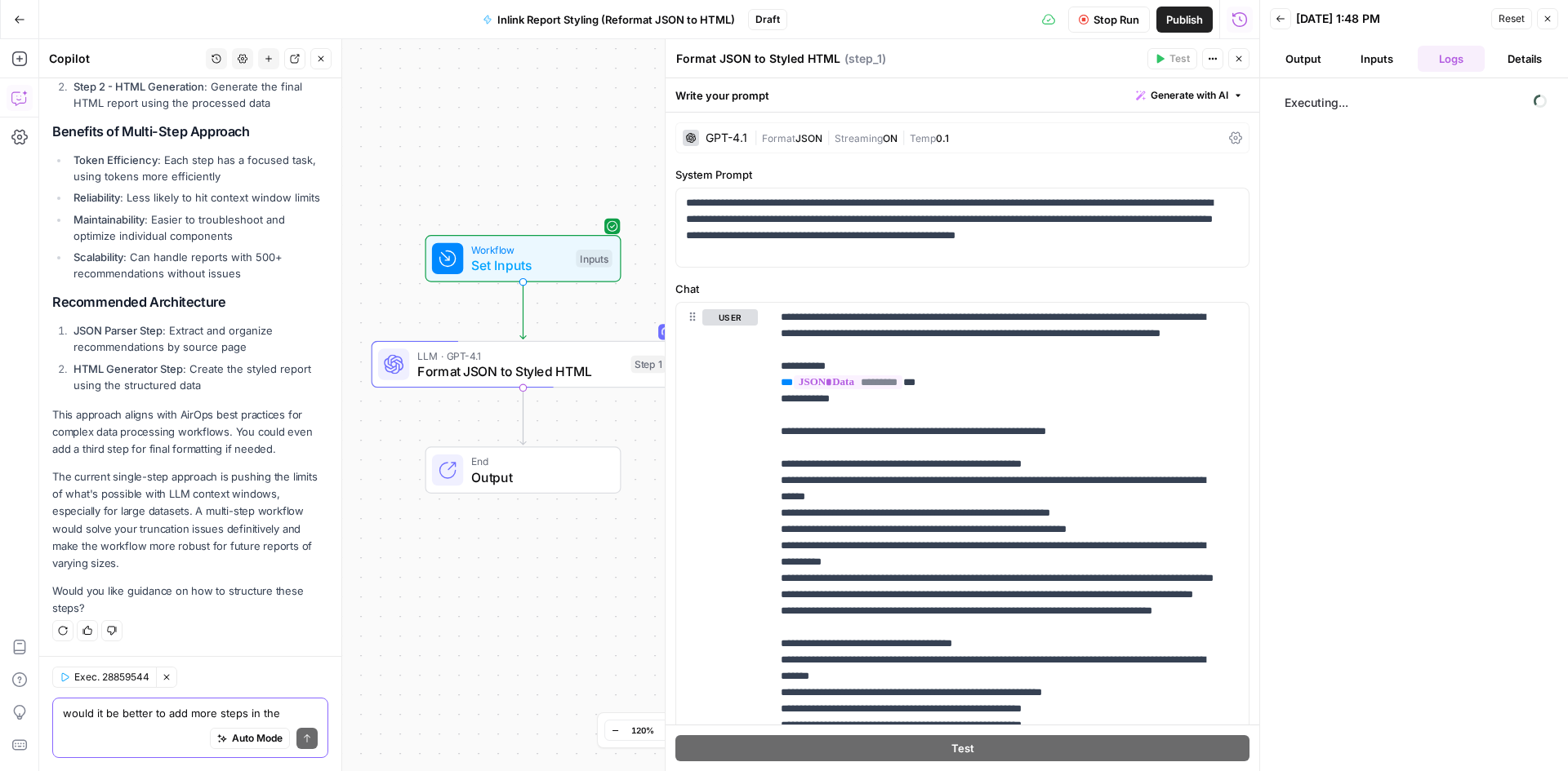
click at [144, 707] on textarea "would it be better to add more steps in the workflow?" at bounding box center [190, 713] width 255 height 16
type textarea "let me test this one more time"
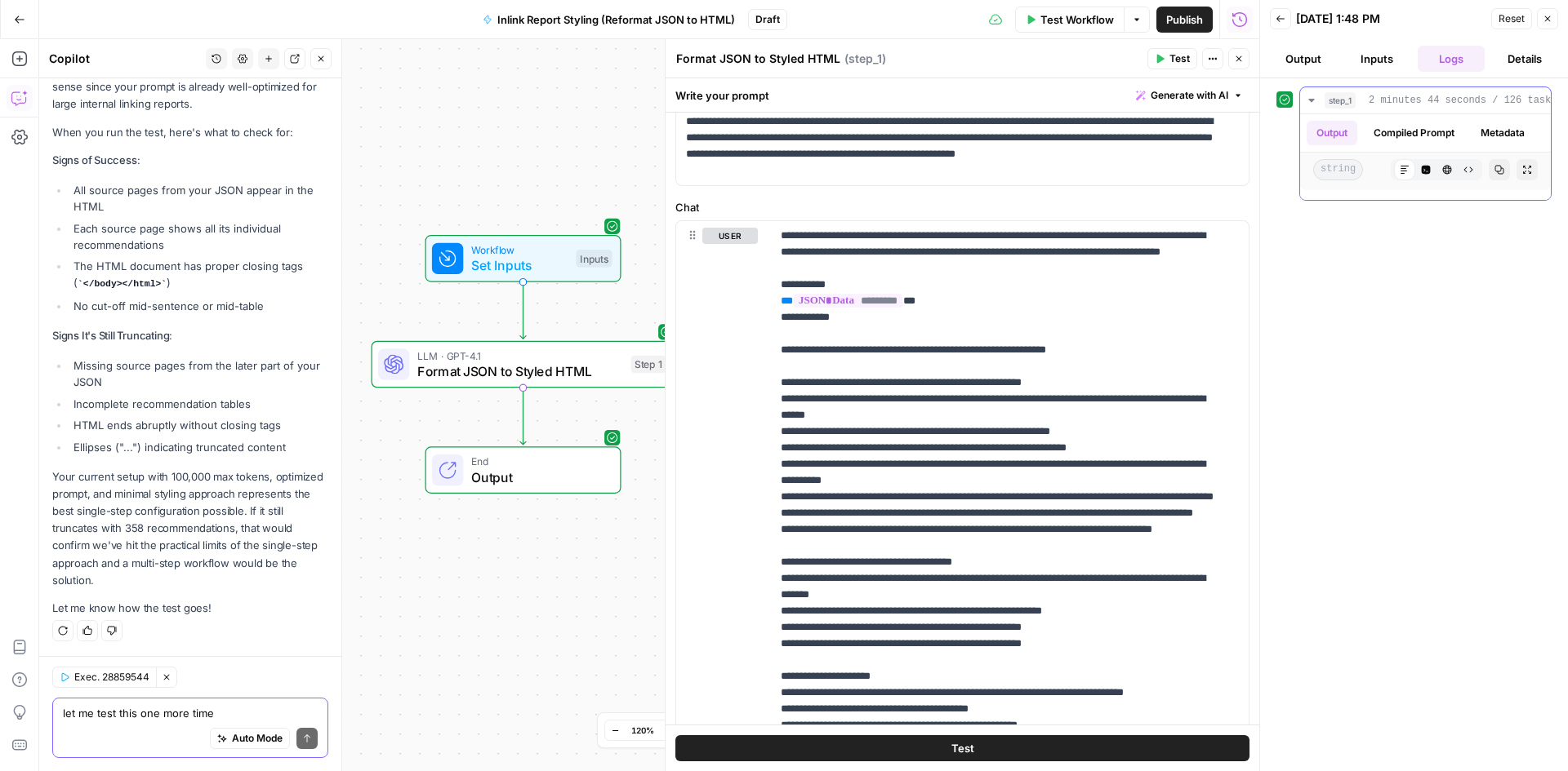
scroll to position [0, 0]
click at [1422, 174] on icon "button" at bounding box center [1426, 171] width 9 height 9
click at [1470, 145] on button "Metadata" at bounding box center [1502, 133] width 64 height 24
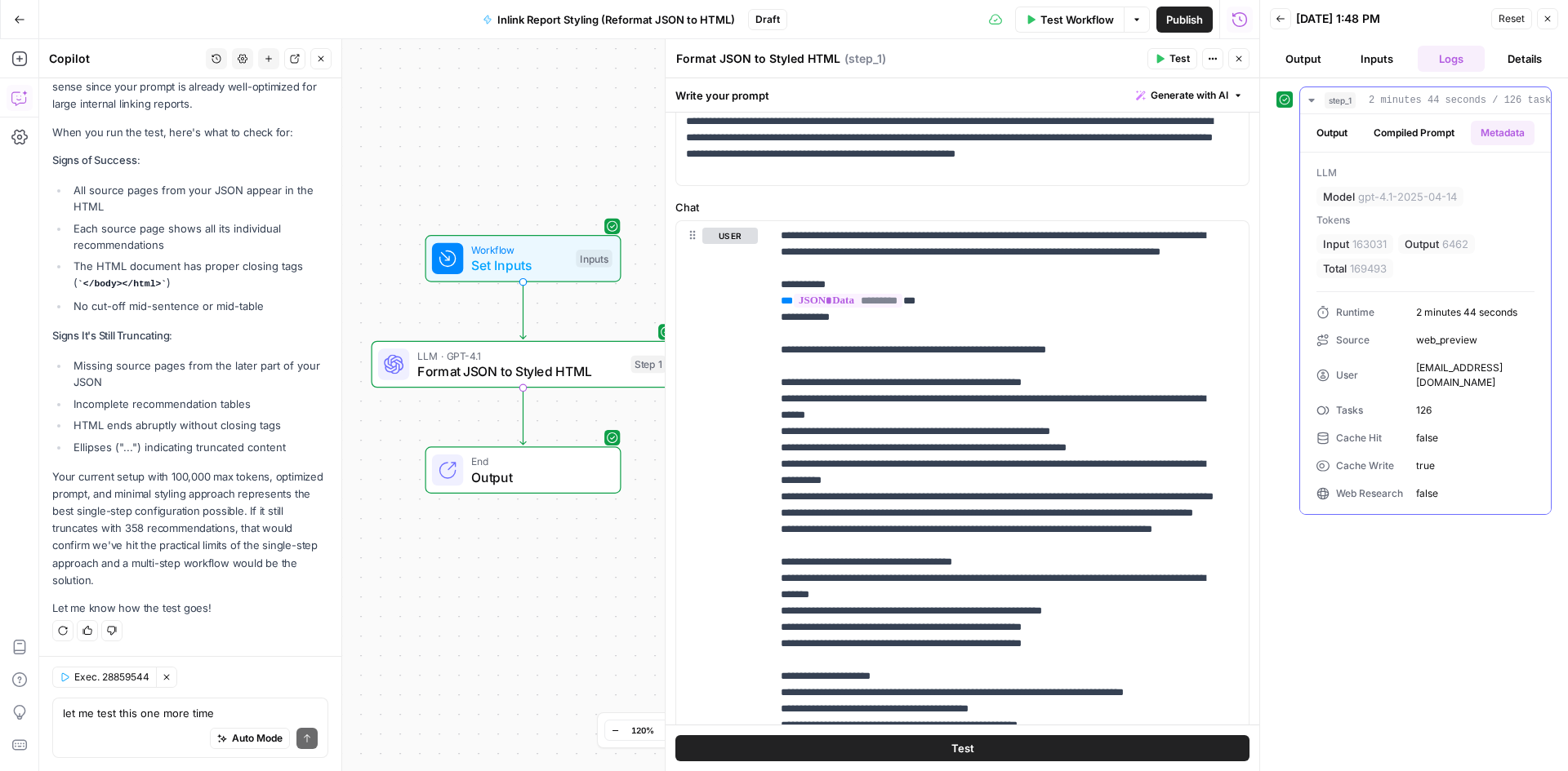
click at [1423, 135] on button "Compiled Prompt" at bounding box center [1413, 133] width 100 height 24
click at [1388, 141] on button "Compiled Prompt" at bounding box center [1413, 133] width 100 height 24
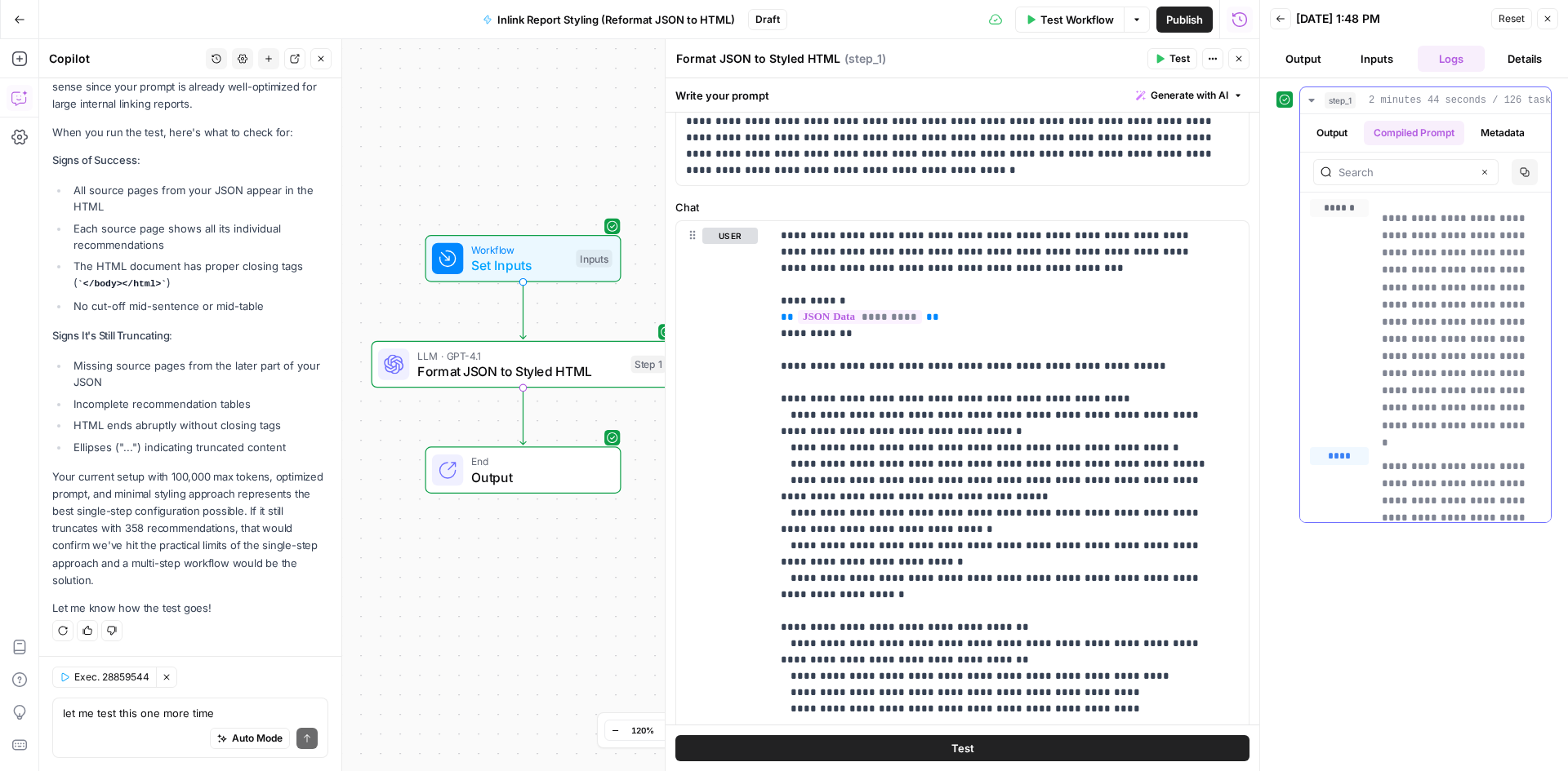
click at [1334, 136] on button "Output" at bounding box center [1332, 133] width 51 height 24
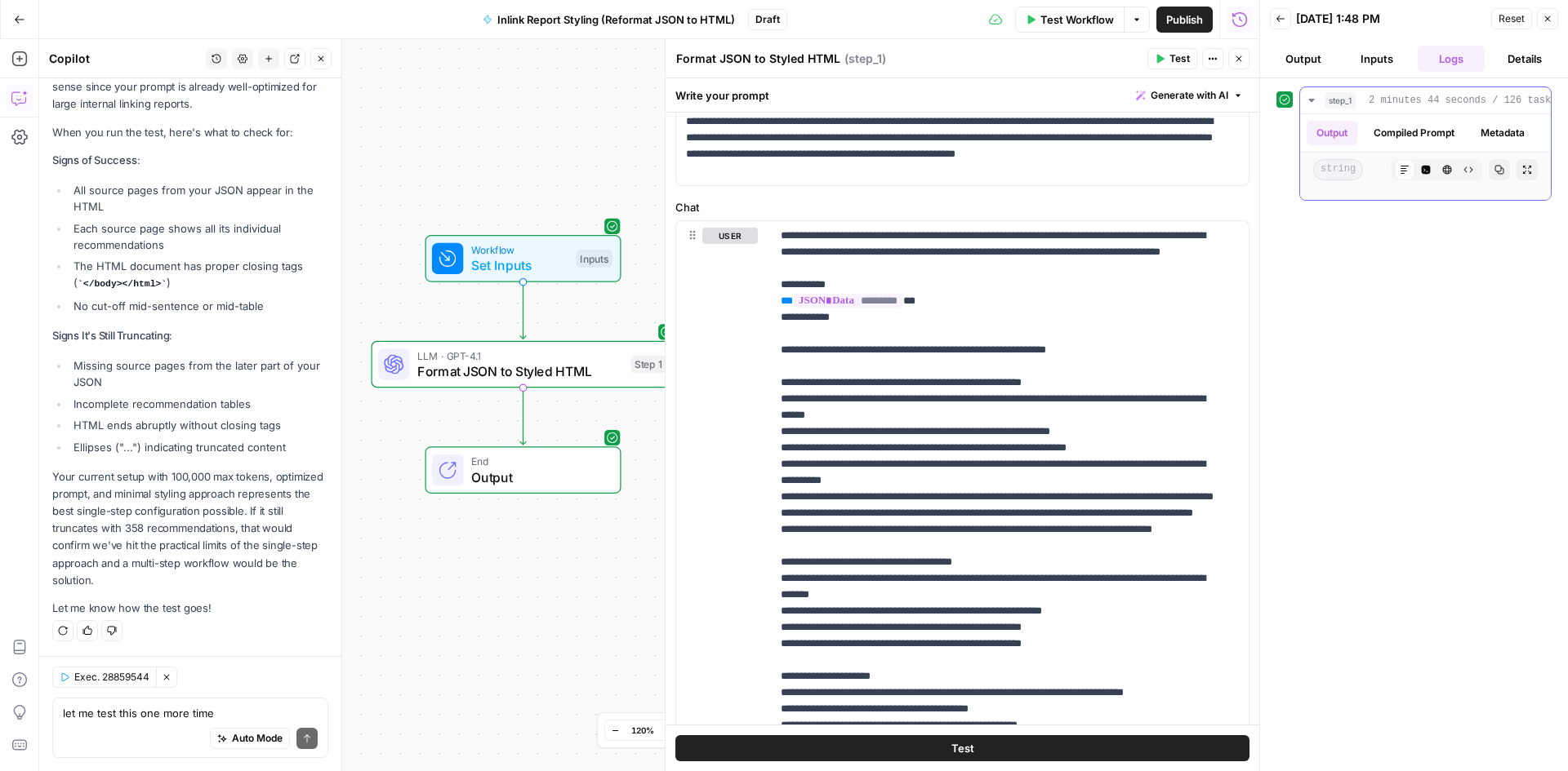
click at [1437, 180] on button "HTML Viewer" at bounding box center [1447, 170] width 22 height 22
click at [1401, 180] on div "Markdown" at bounding box center [1404, 170] width 22 height 22
click at [1415, 180] on button "Code Editor" at bounding box center [1425, 170] width 22 height 22
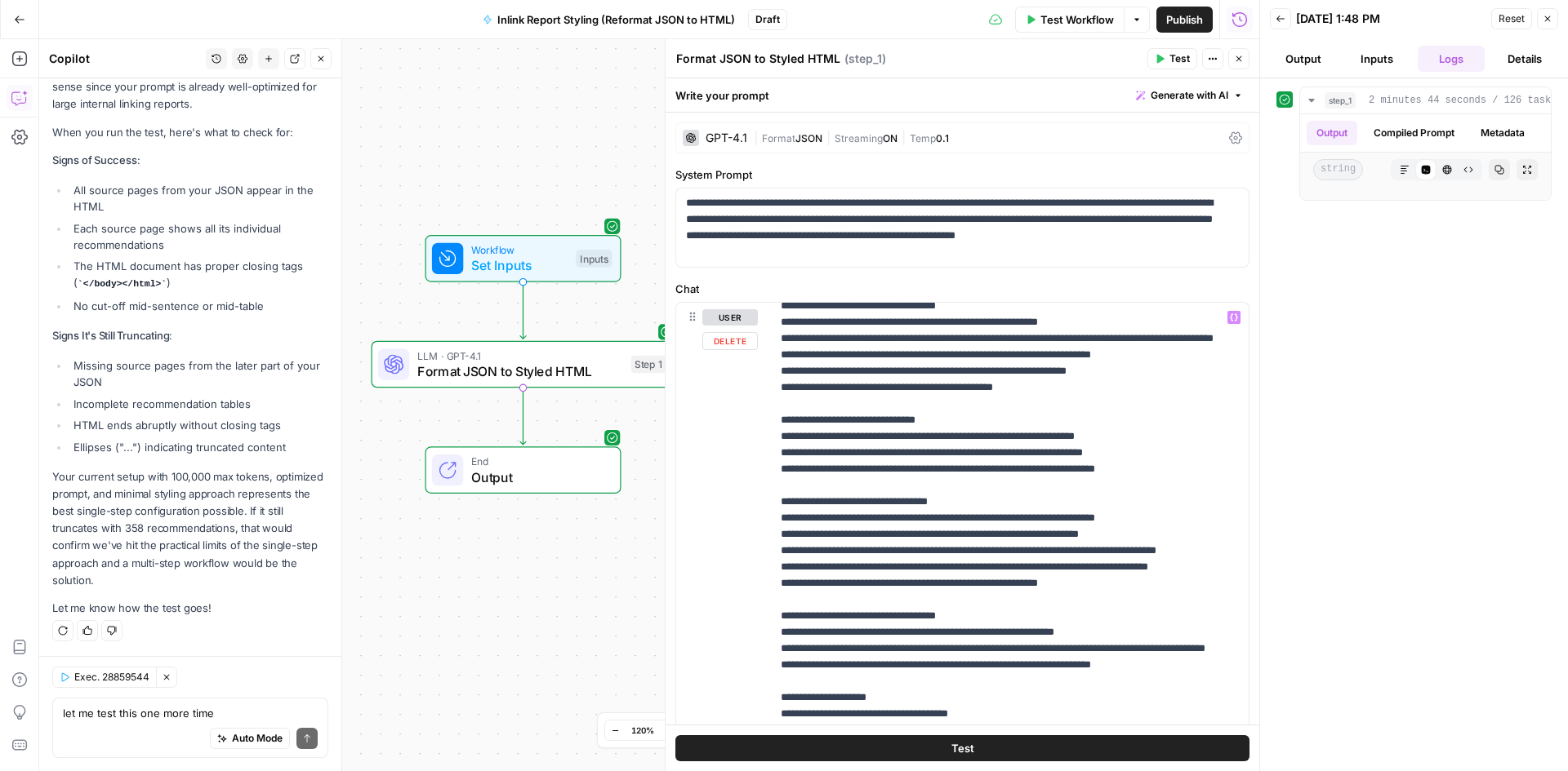
scroll to position [703, 0]
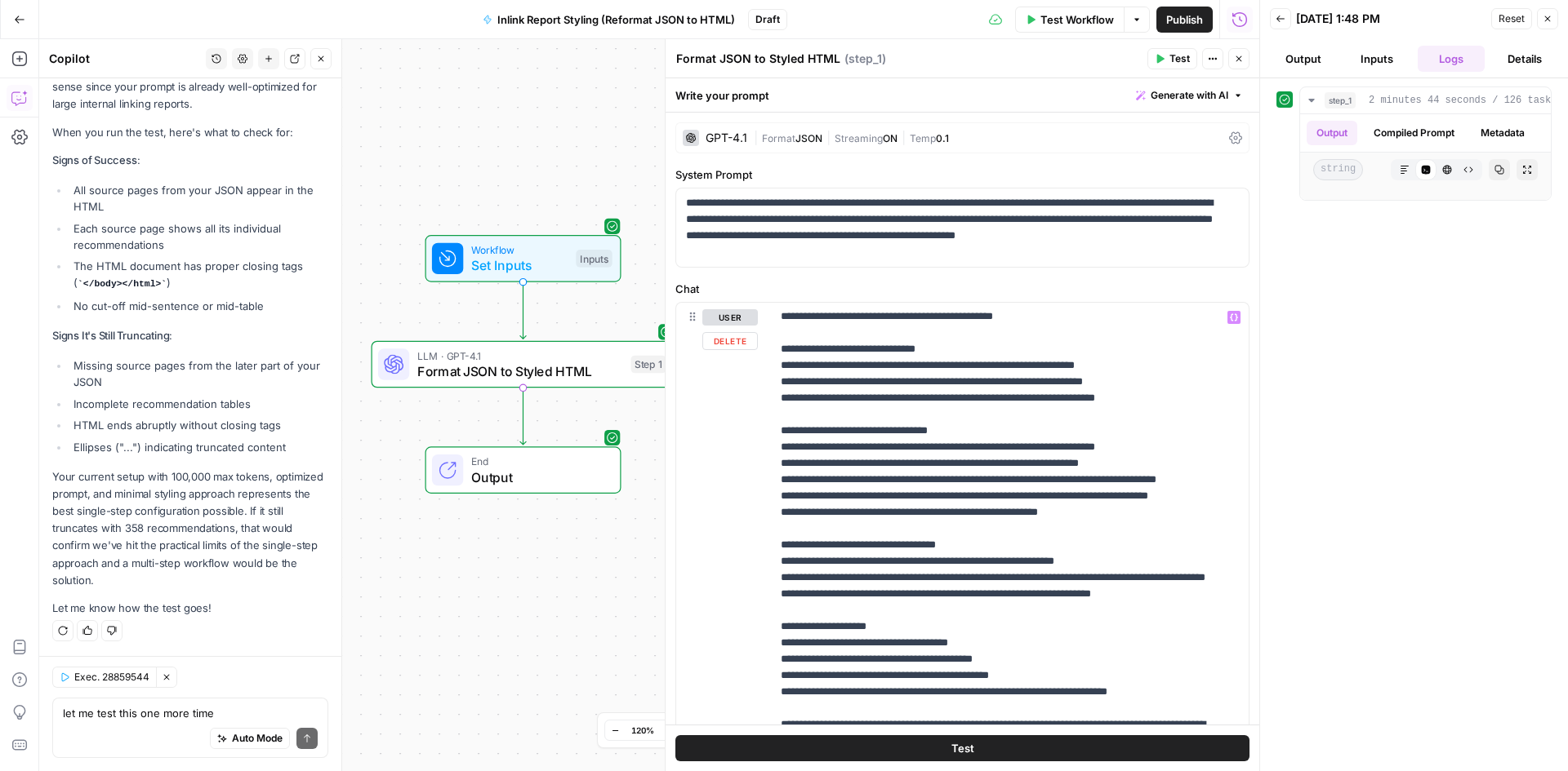
click at [901, 738] on button "Test" at bounding box center [963, 748] width 574 height 26
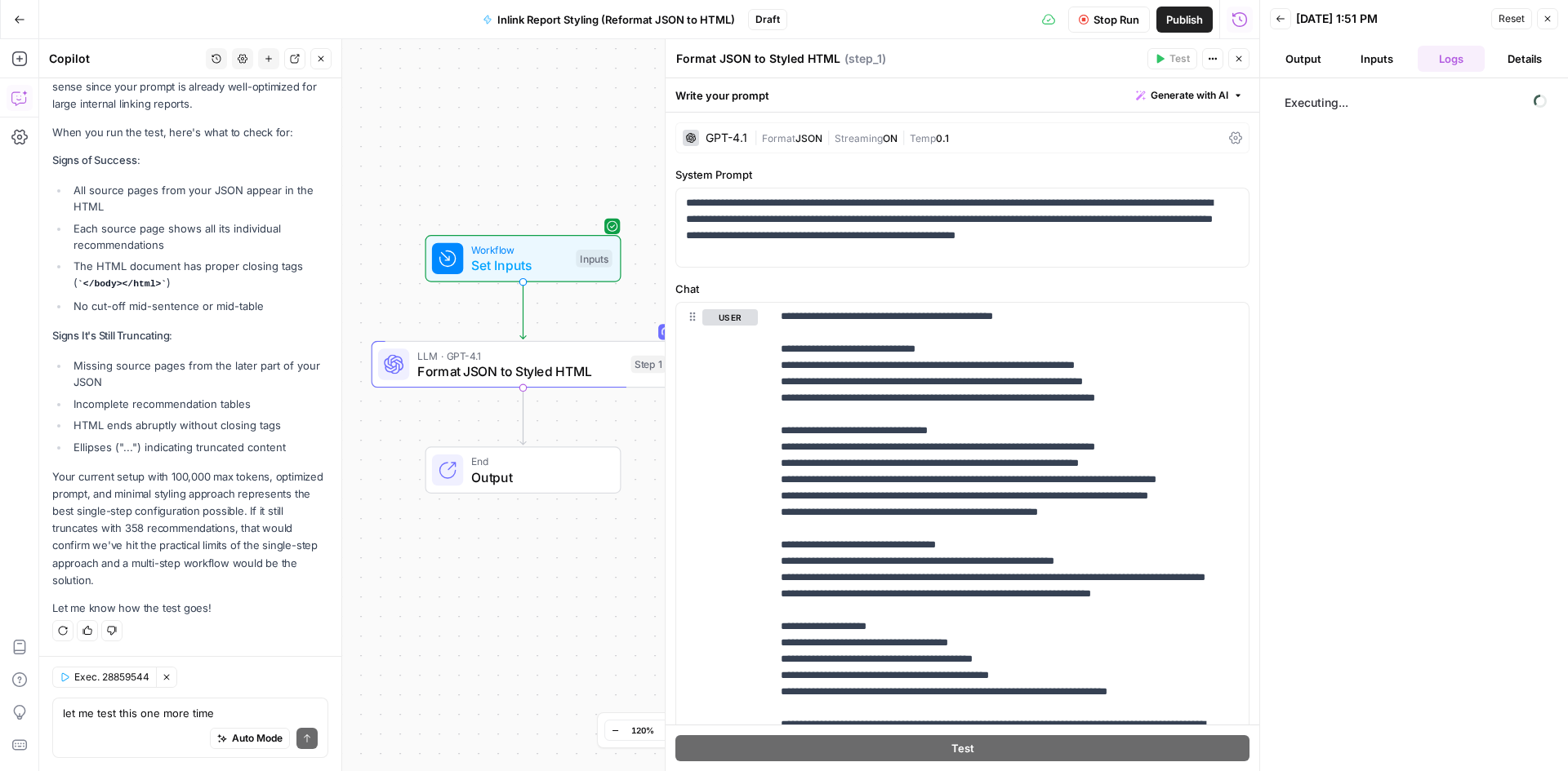
click at [1306, 62] on button "Output" at bounding box center [1302, 59] width 67 height 26
click at [1364, 56] on button "Inputs" at bounding box center [1377, 59] width 67 height 26
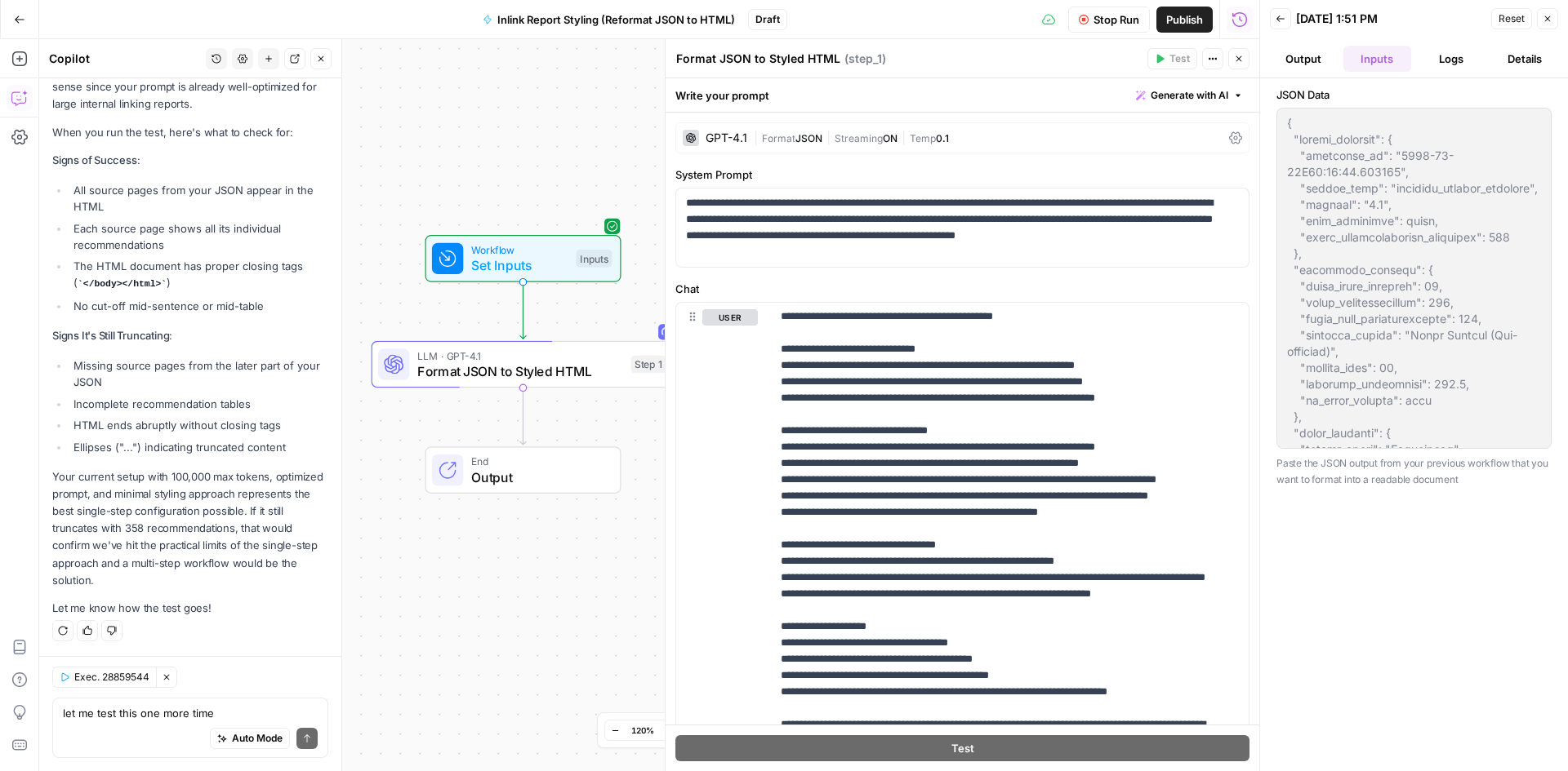
click at [1444, 54] on button "Logs" at bounding box center [1451, 59] width 67 height 26
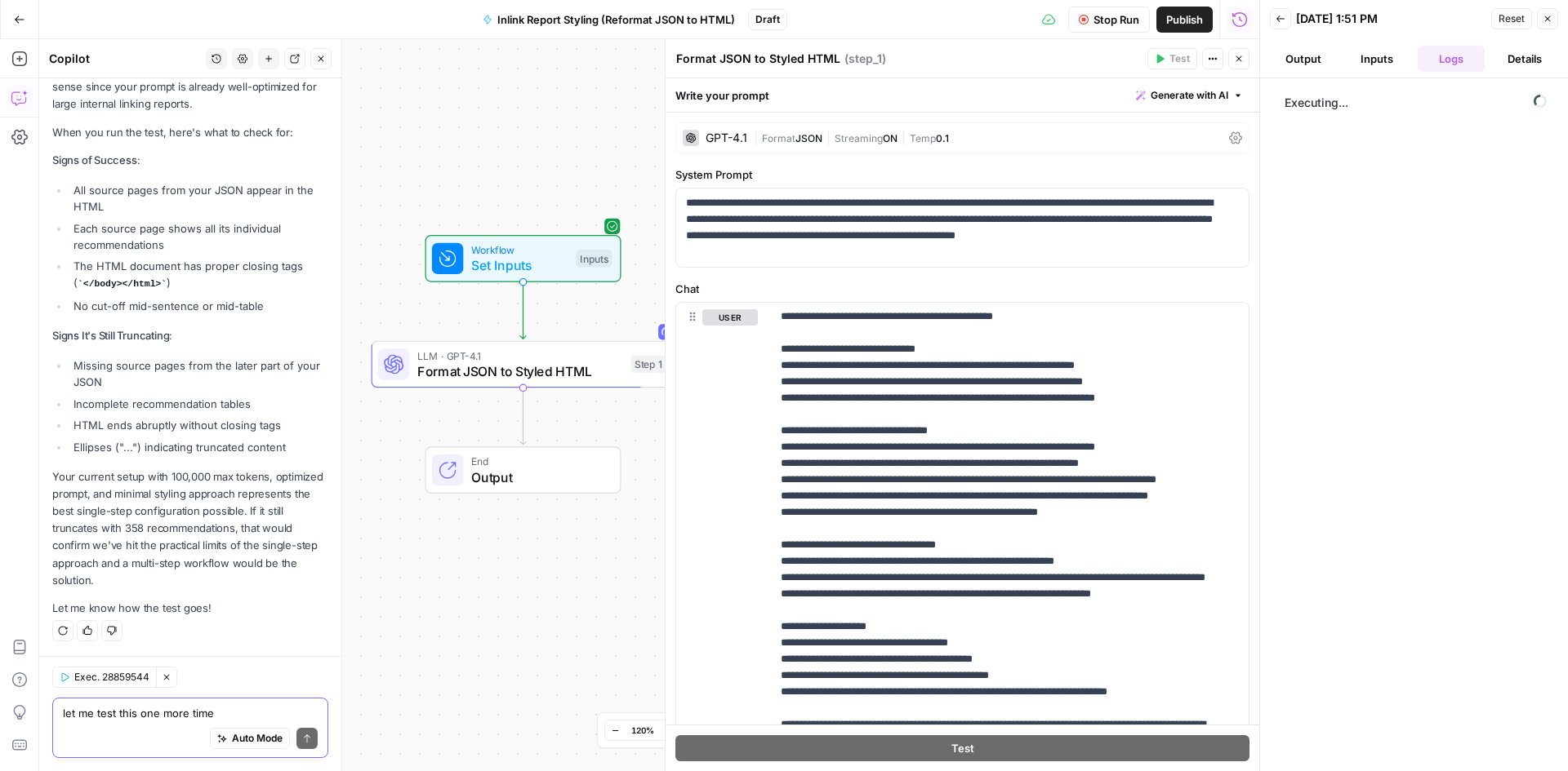
click at [163, 717] on textarea "let me test this one more time" at bounding box center [190, 713] width 255 height 16
type textarea "I"
click at [160, 669] on button "Clear Selection" at bounding box center [166, 677] width 22 height 22
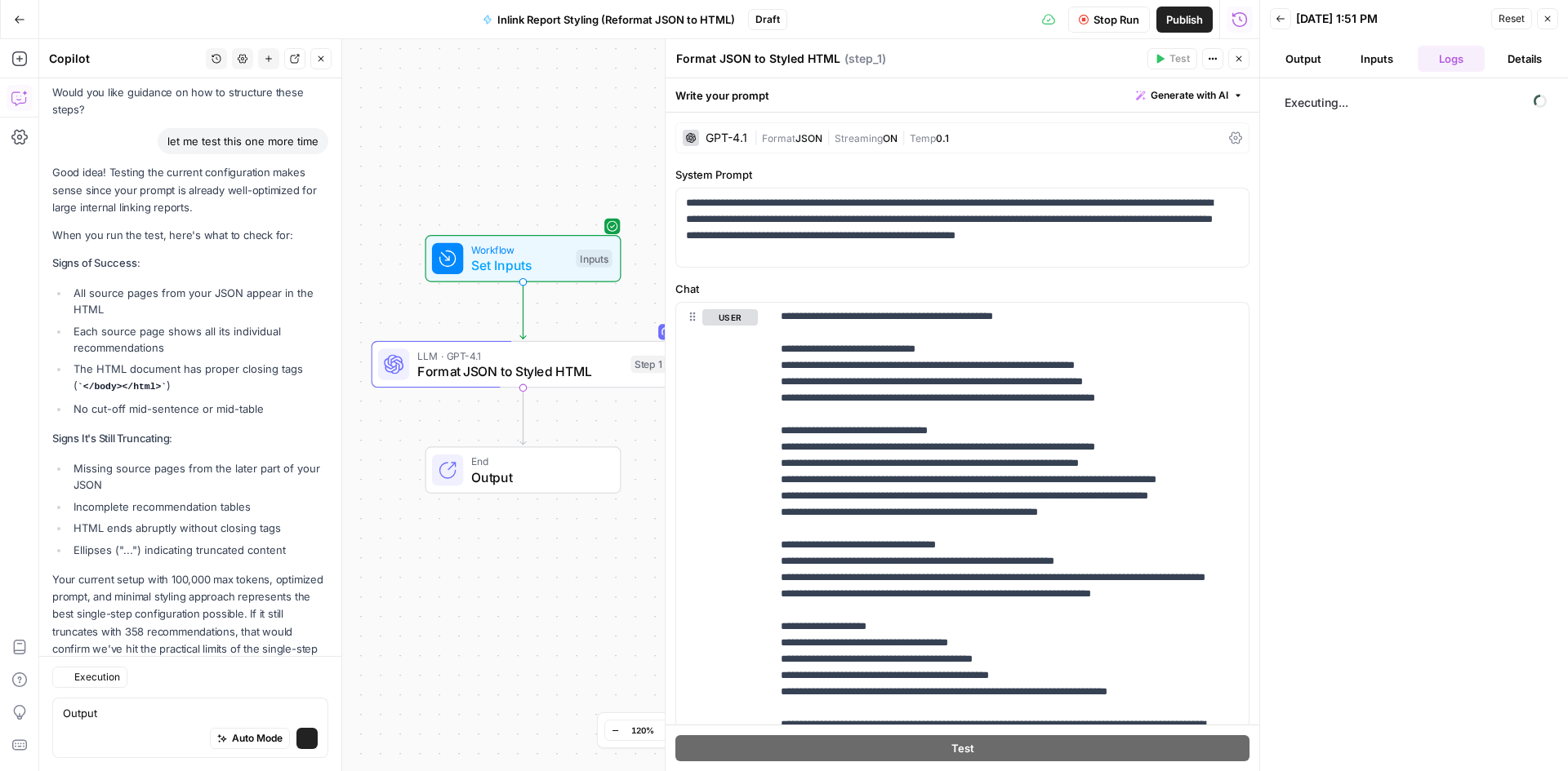
scroll to position [5601, 0]
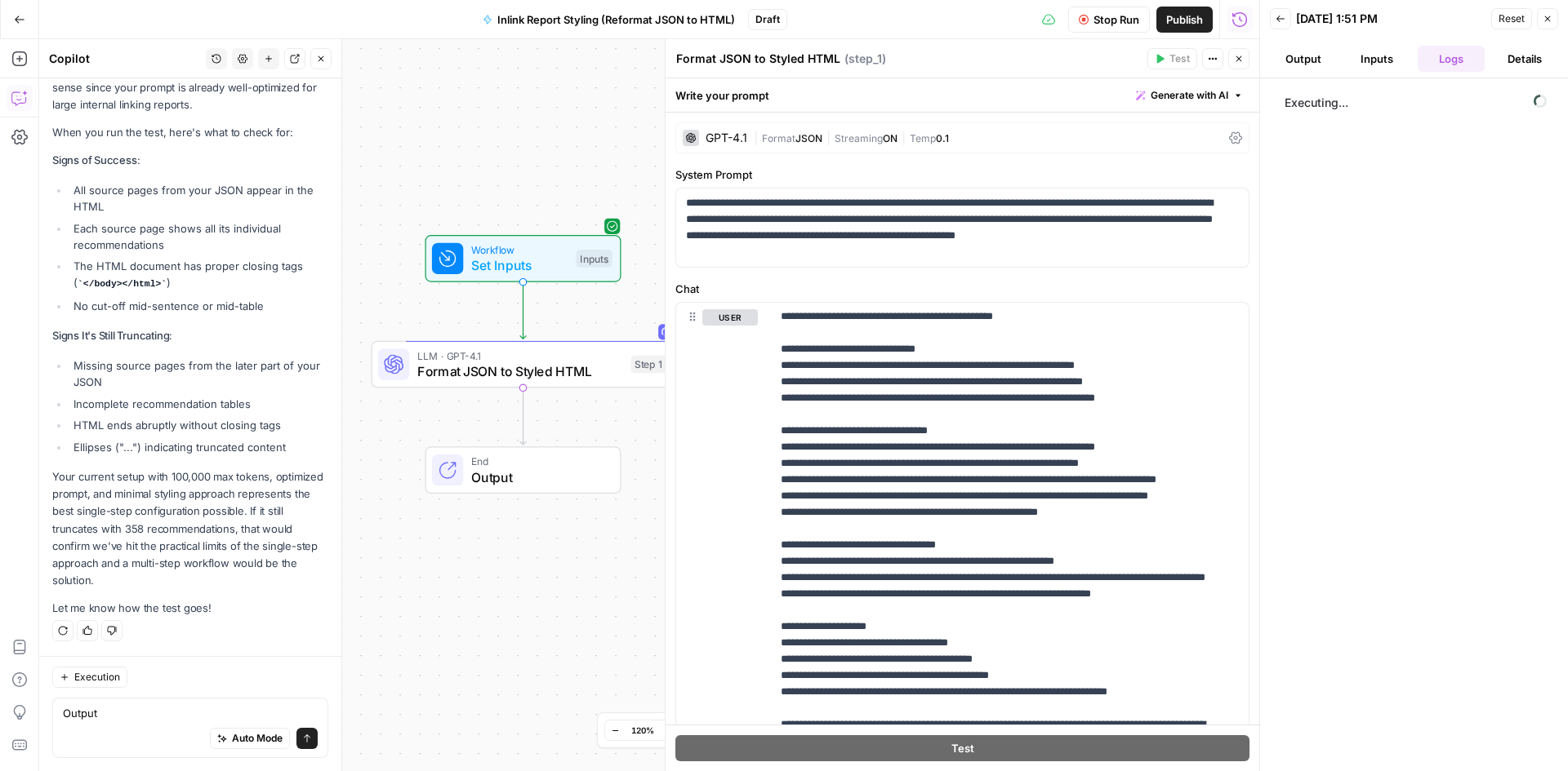
click at [69, 684] on button "Execution" at bounding box center [90, 677] width 75 height 22
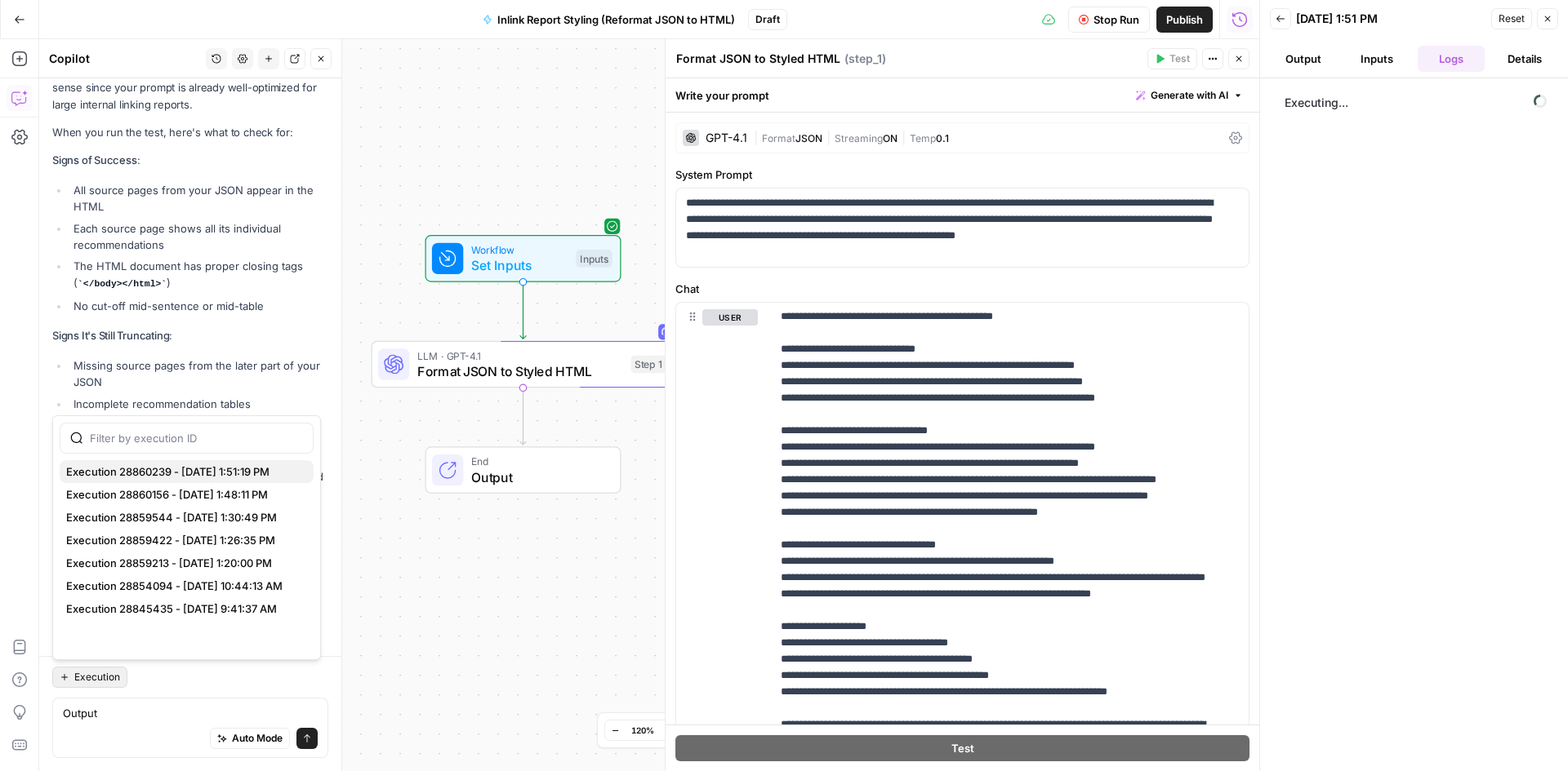
click at [258, 473] on span "Execution 28860239 - 9/11/2025, 1:51:19 PM" at bounding box center [183, 471] width 235 height 16
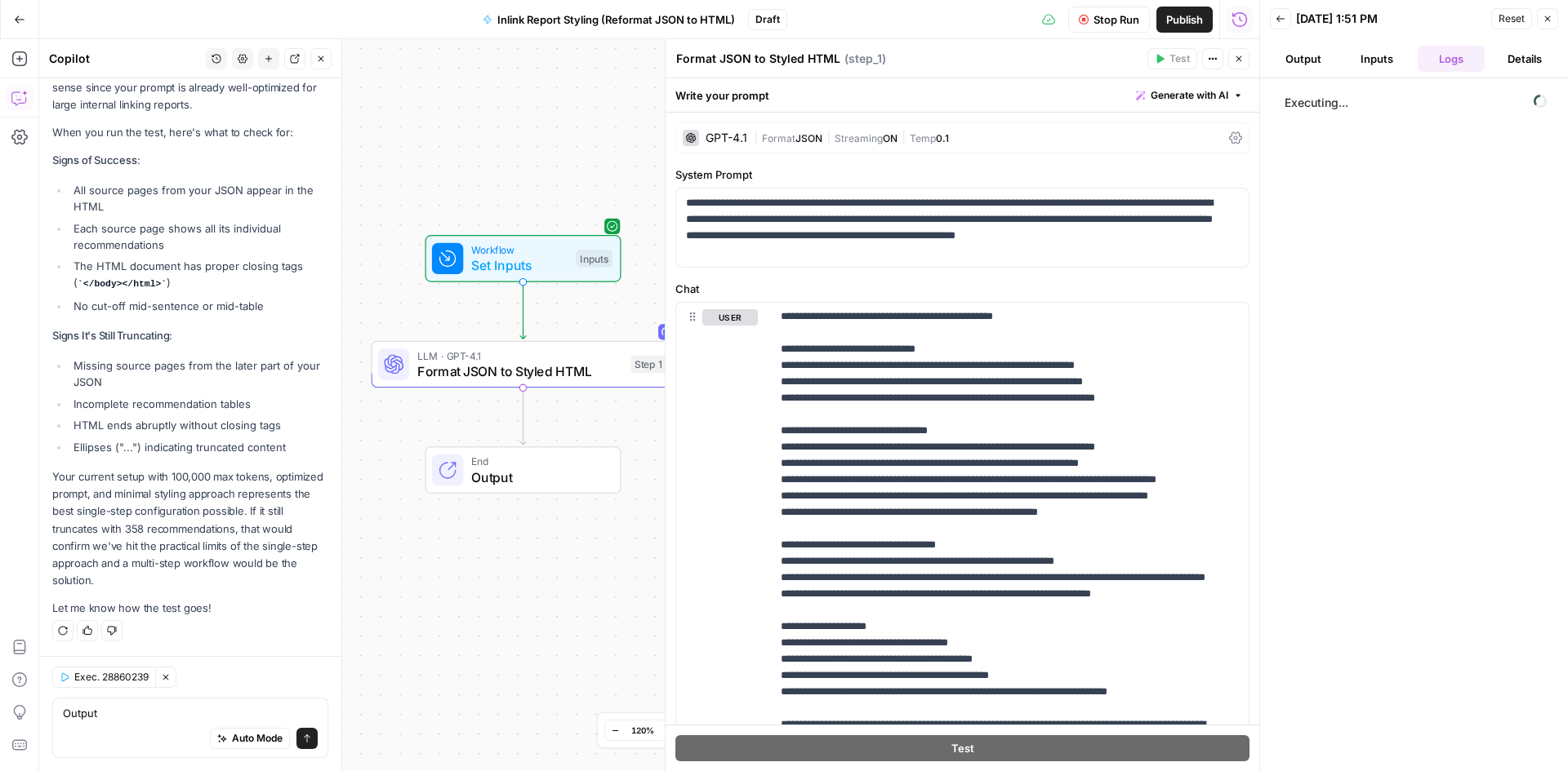
click at [169, 726] on div "Auto Mode Send" at bounding box center [190, 739] width 255 height 36
type textarea "Output came up empty -- random error?"
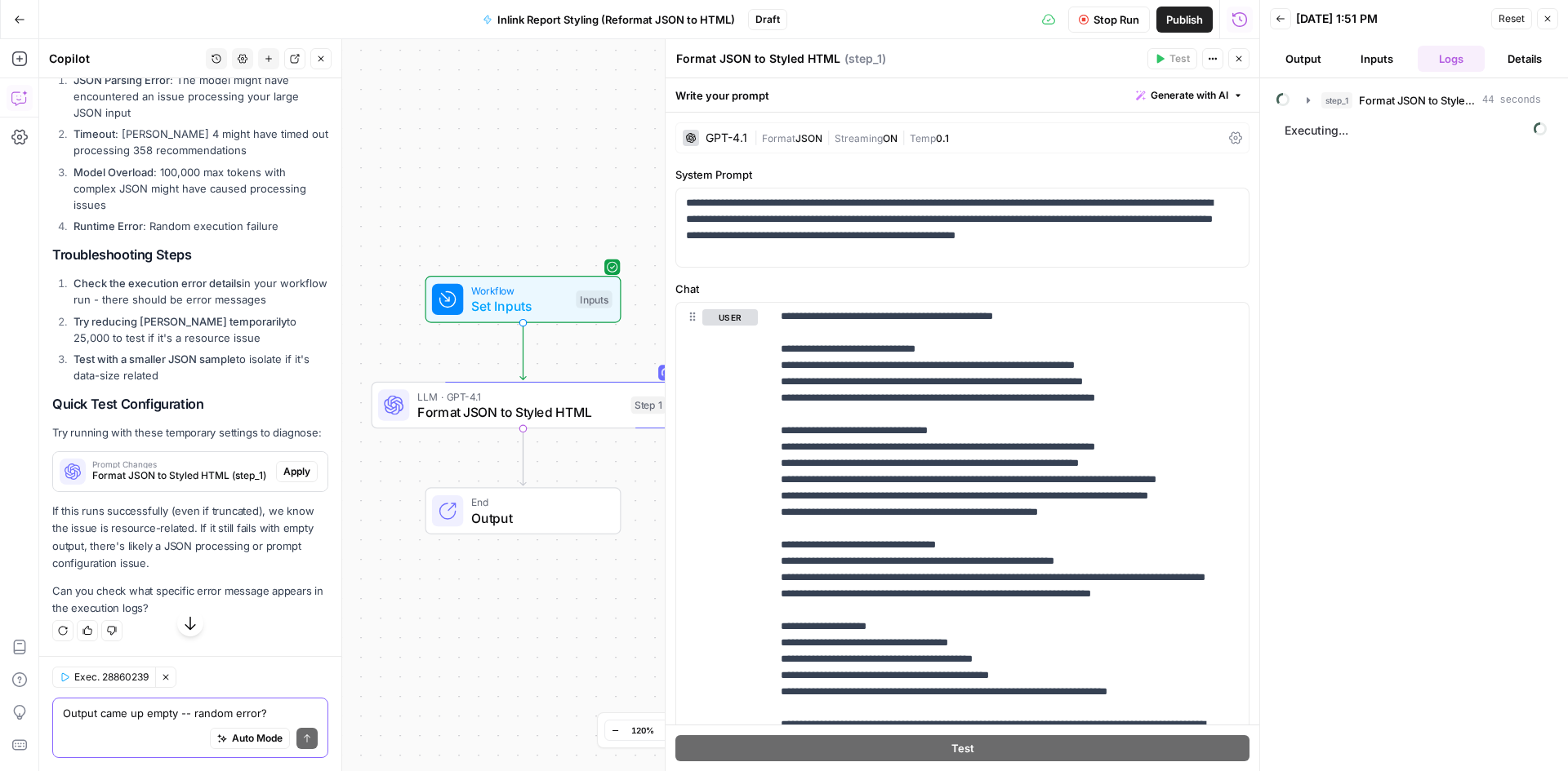
scroll to position [6333, 0]
click at [145, 722] on div "Auto Mode Send" at bounding box center [190, 739] width 255 height 36
type textarea "i am testing once more to confirm issue"
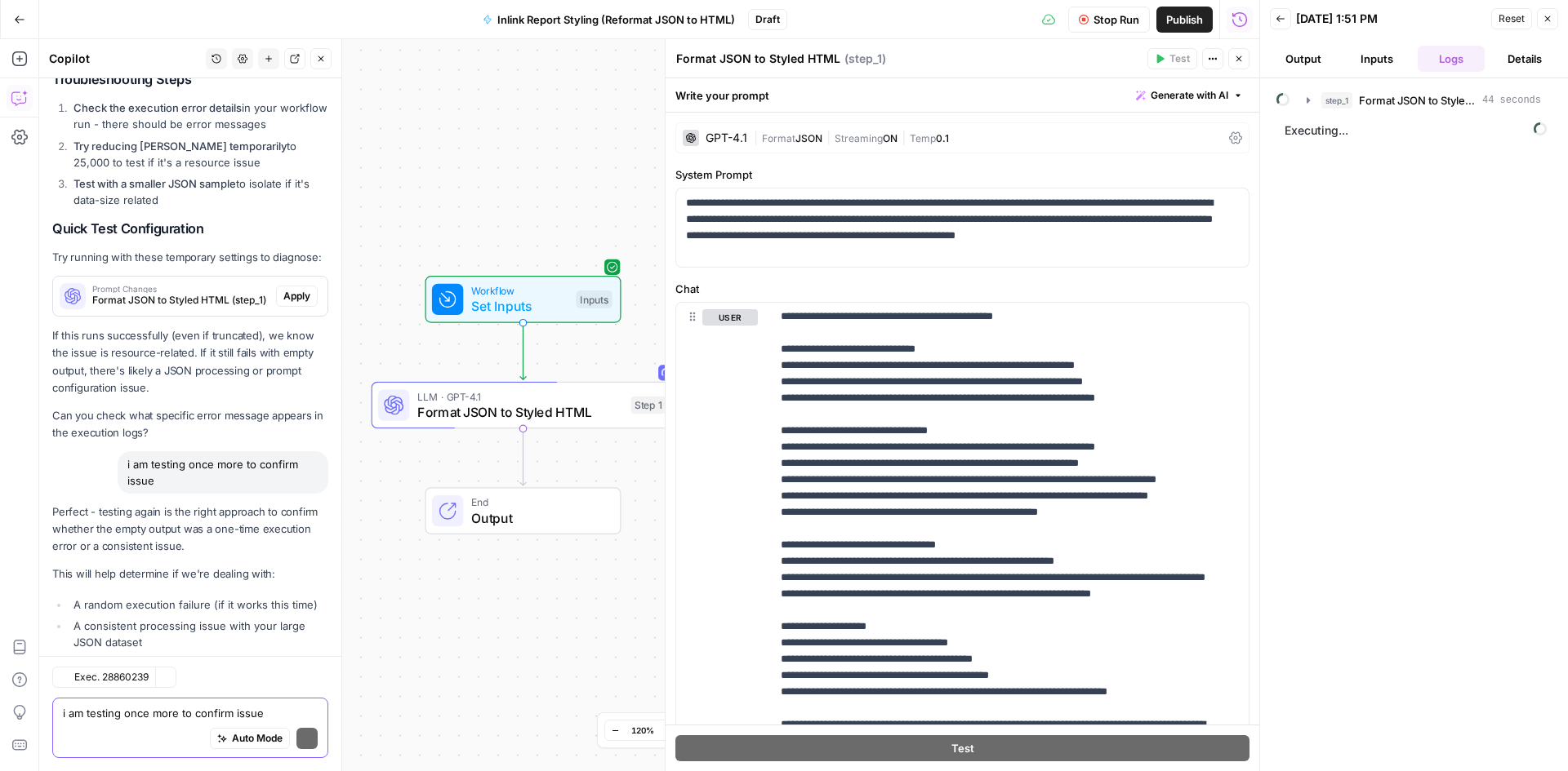
scroll to position [6594, 0]
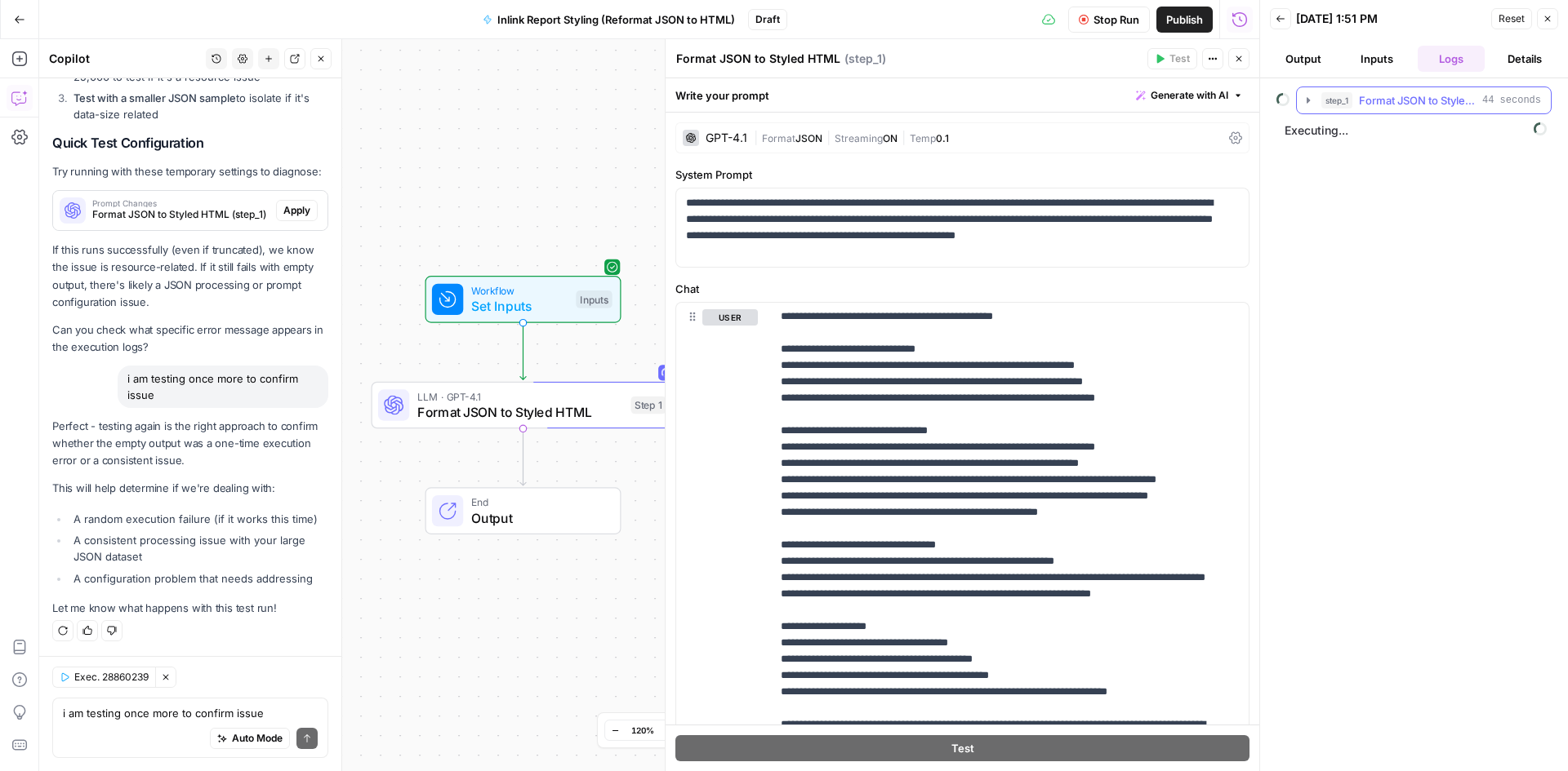
click at [1312, 104] on icon "button" at bounding box center [1308, 100] width 13 height 13
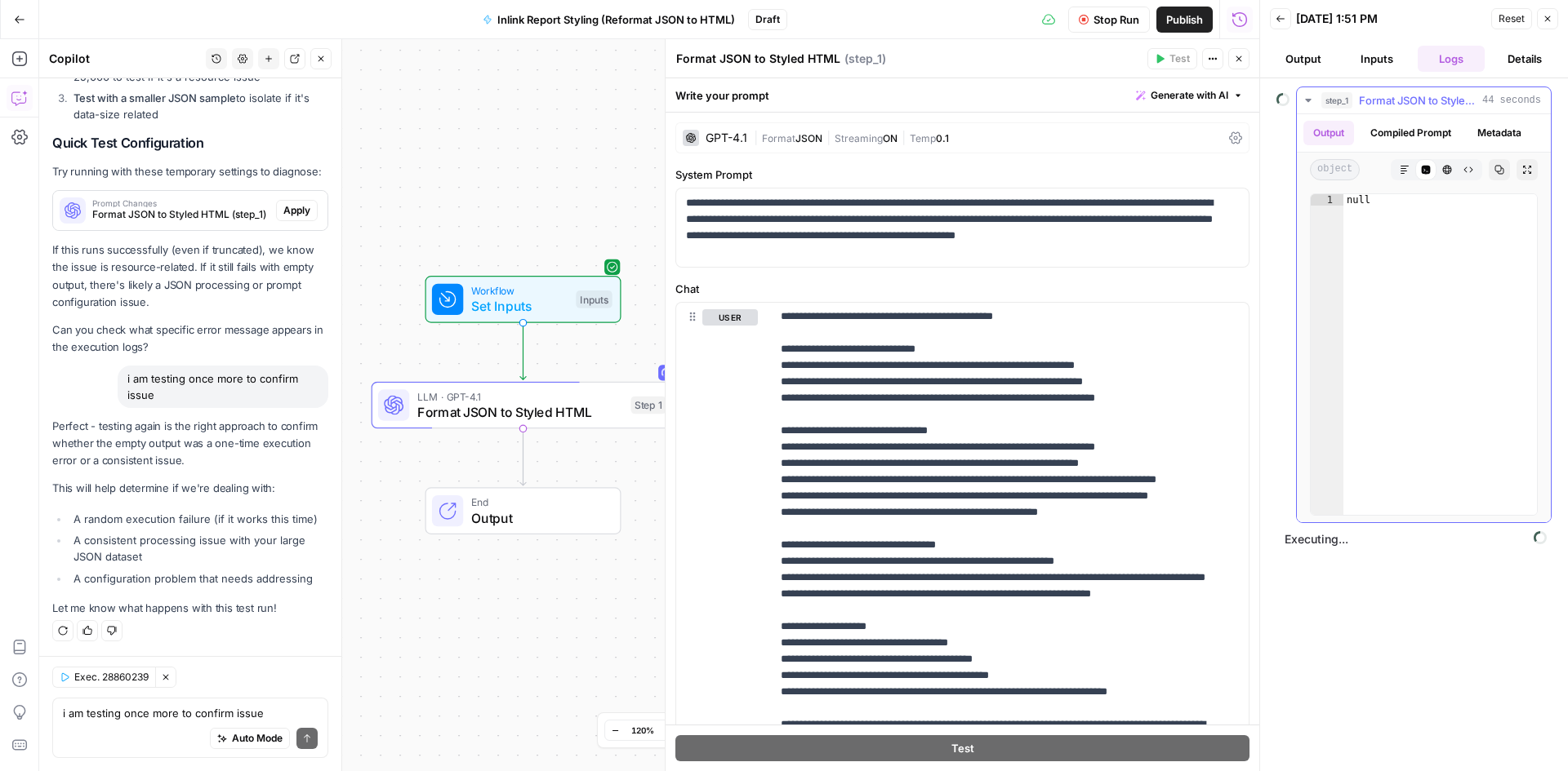
click at [1312, 104] on icon "button" at bounding box center [1308, 100] width 13 height 13
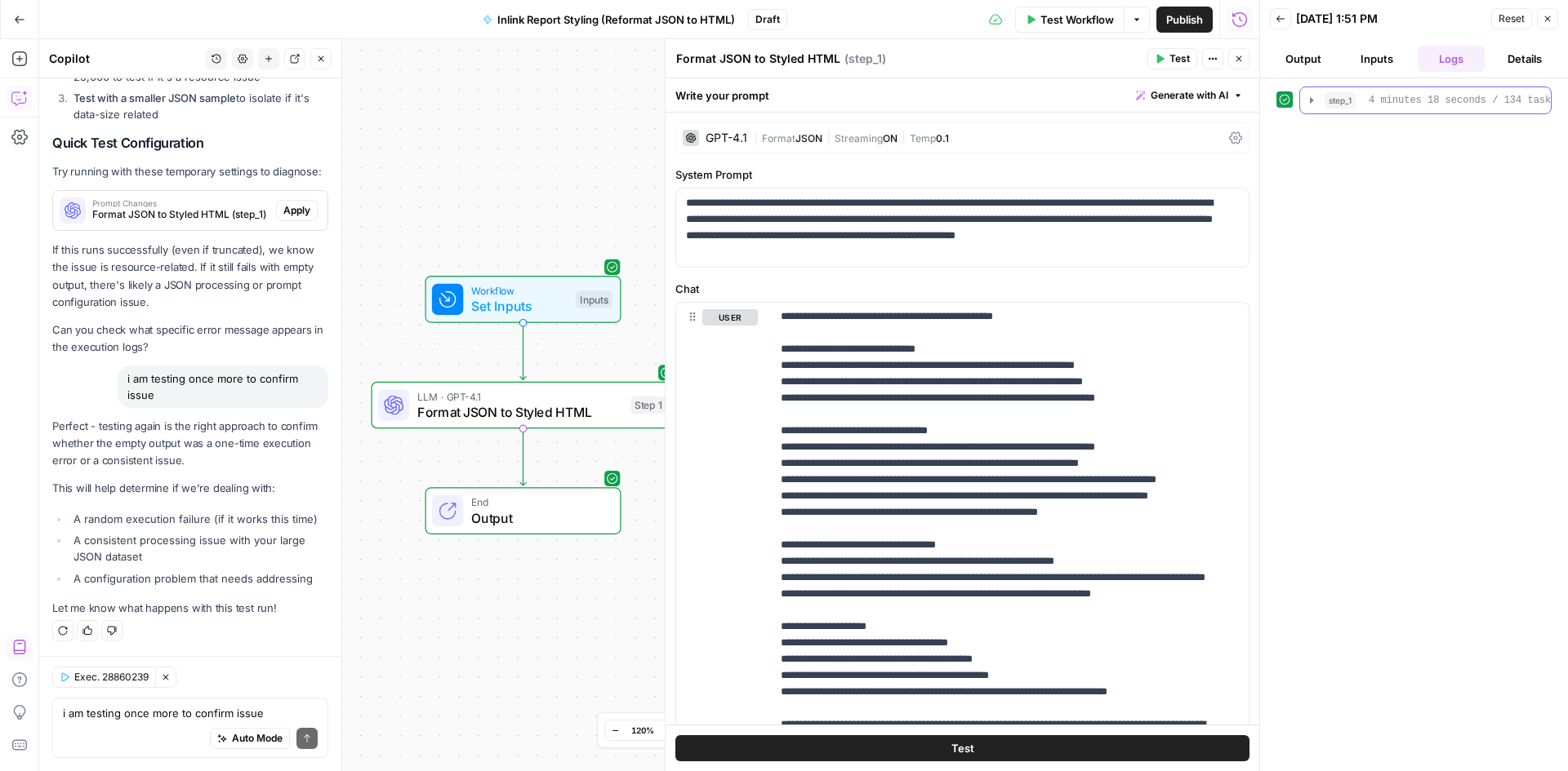
click at [1309, 100] on icon "button" at bounding box center [1312, 100] width 13 height 13
click at [1422, 174] on icon "button" at bounding box center [1426, 171] width 9 height 9
click at [1385, 187] on div "string Markdown Code Editor HTML Viewer Raw Output Copy Expand Output" at bounding box center [1424, 170] width 251 height 35
click at [1373, 50] on button "Inputs" at bounding box center [1377, 59] width 67 height 26
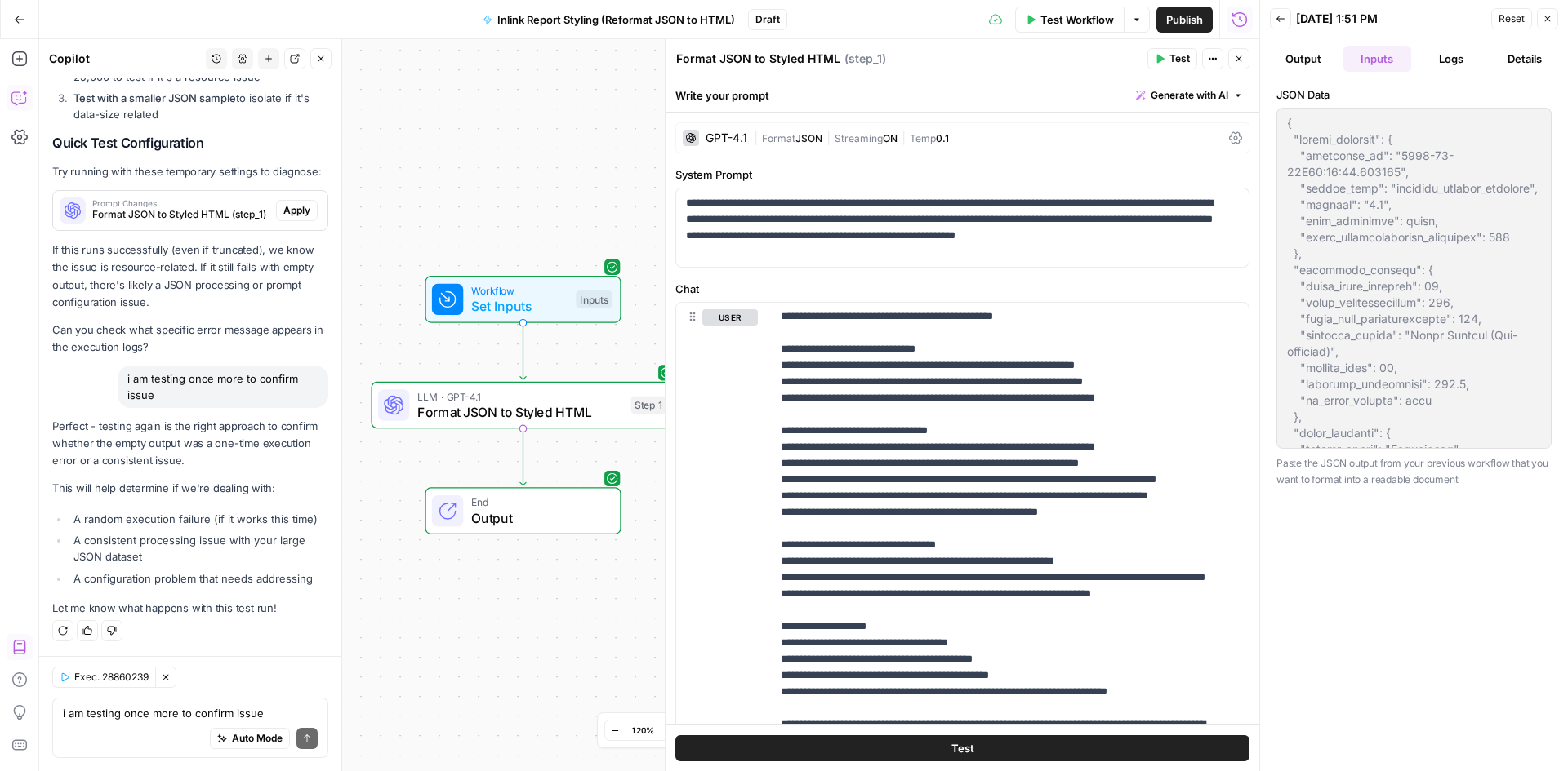
click at [1428, 66] on button "Logs" at bounding box center [1451, 59] width 67 height 26
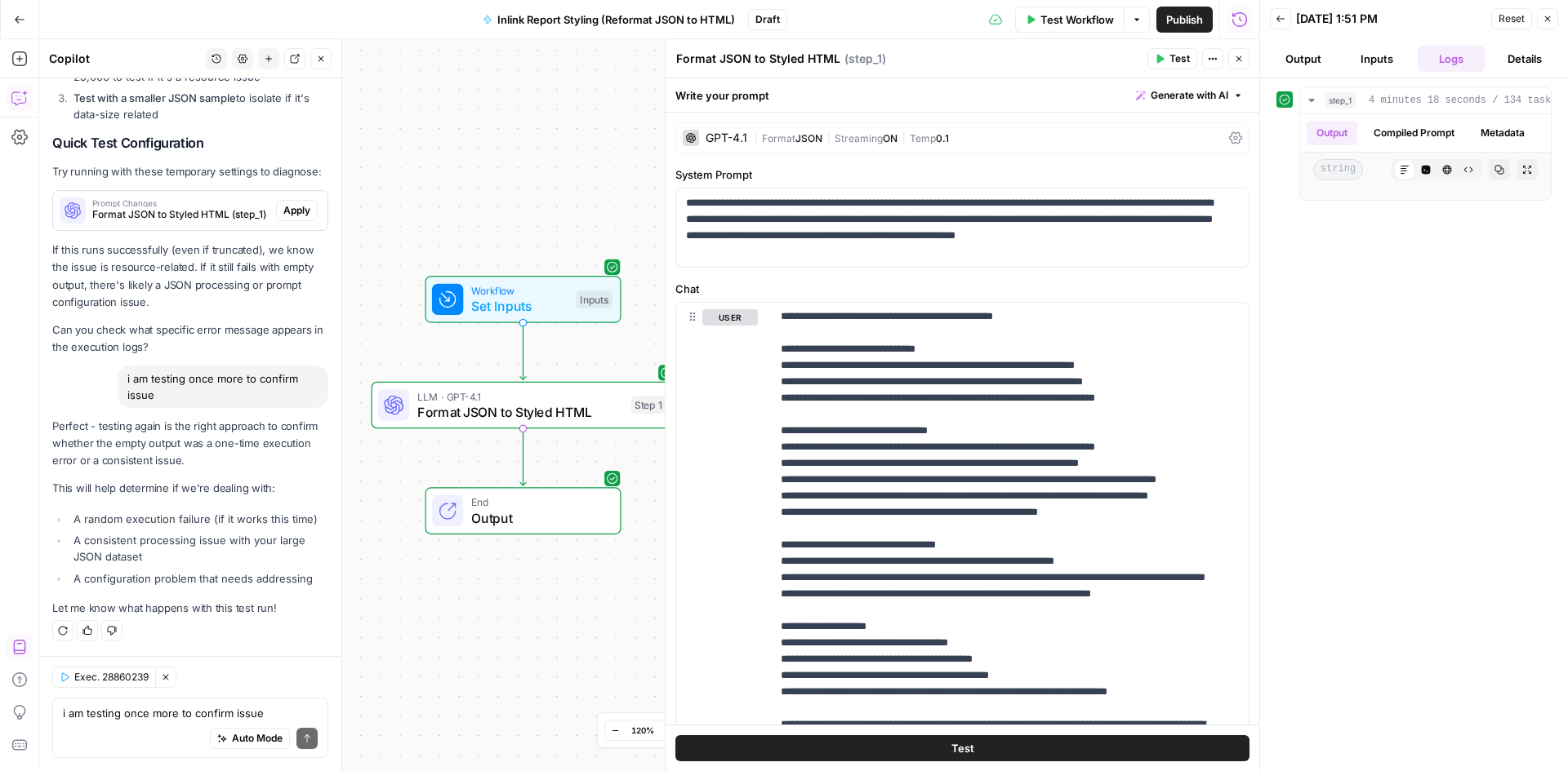
click at [159, 733] on div "Auto Mode Send" at bounding box center [190, 739] width 255 height 36
type textarea "output still blank"
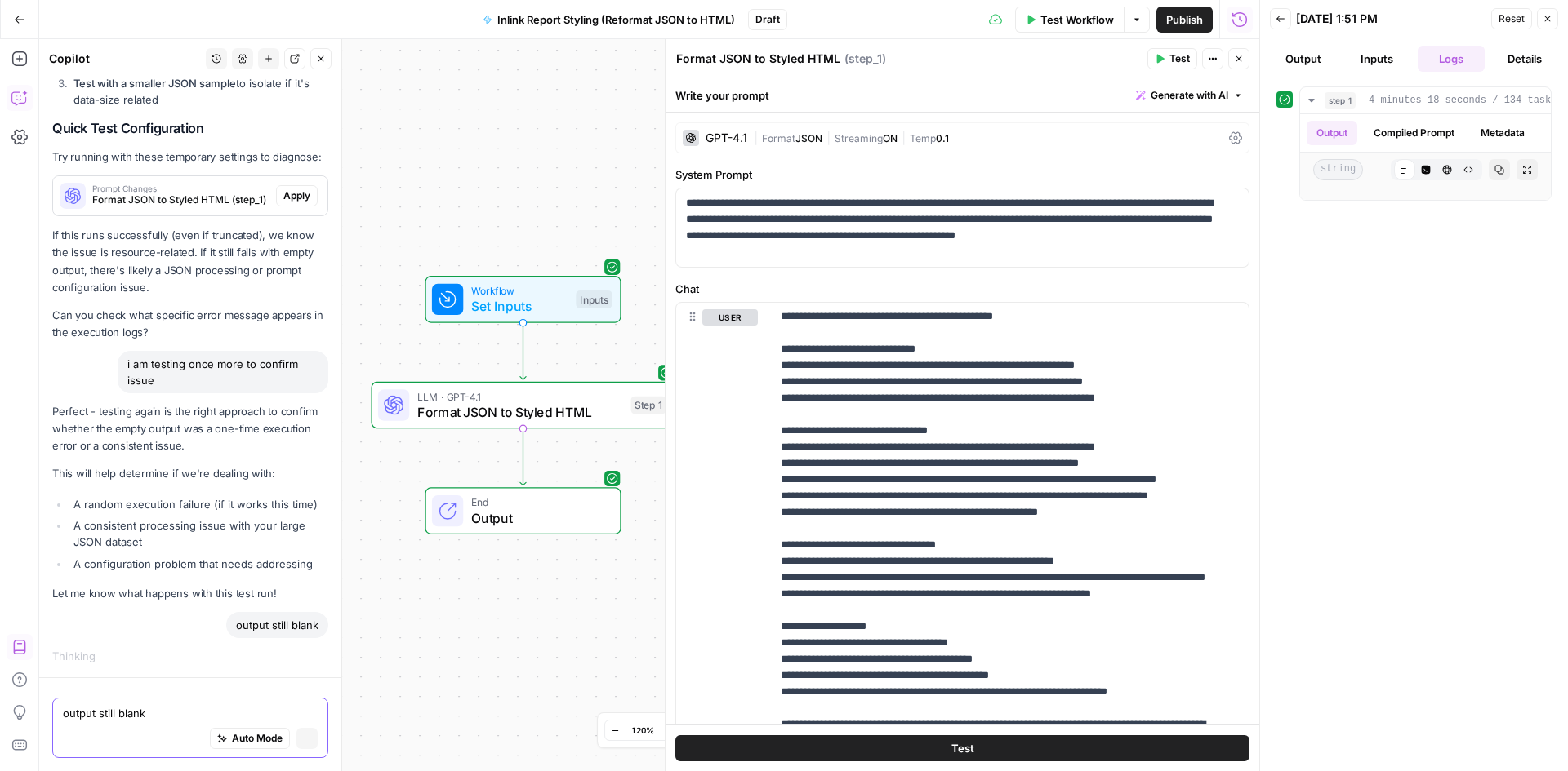
scroll to position [6452, 0]
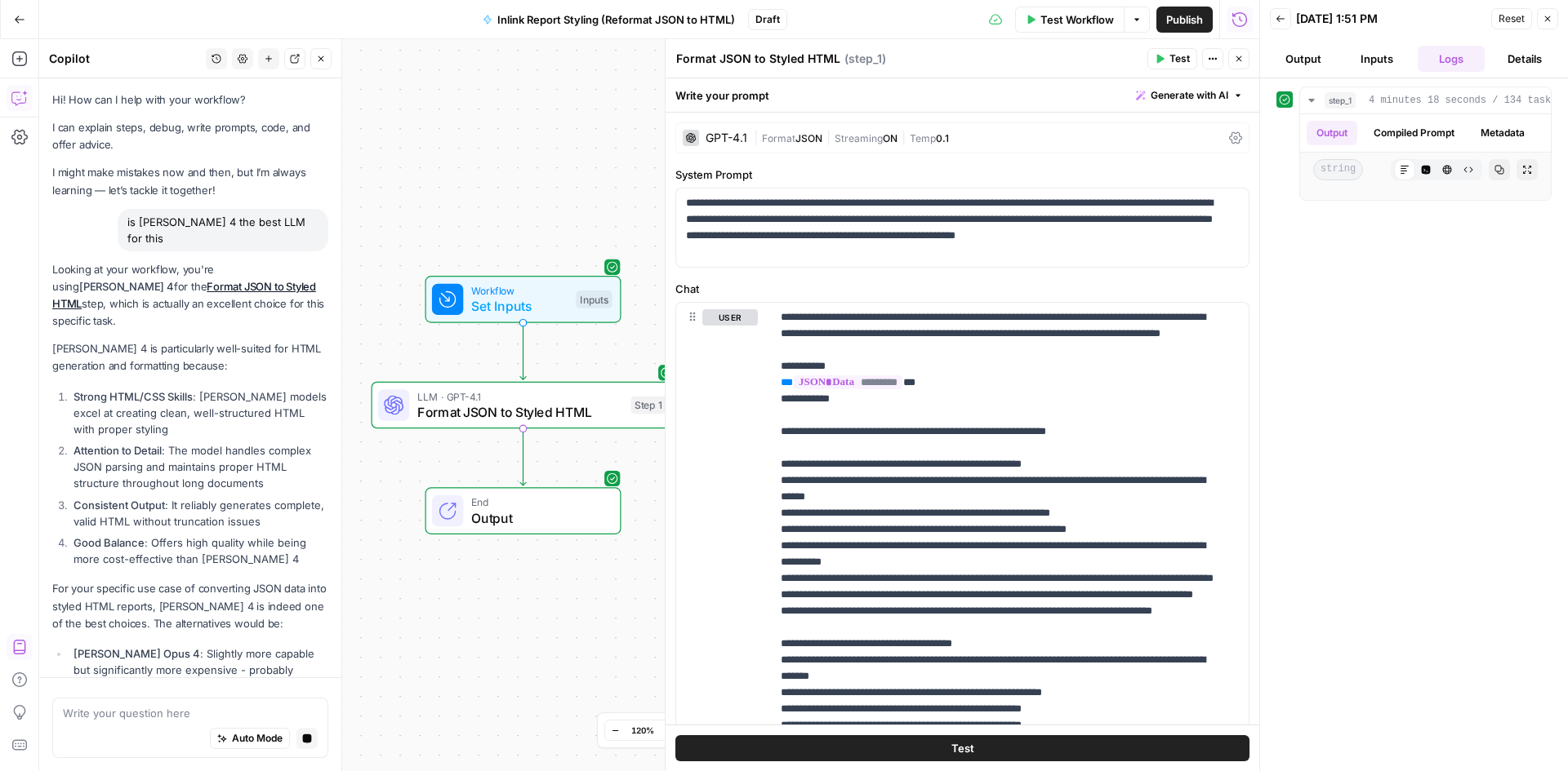
scroll to position [703, 0]
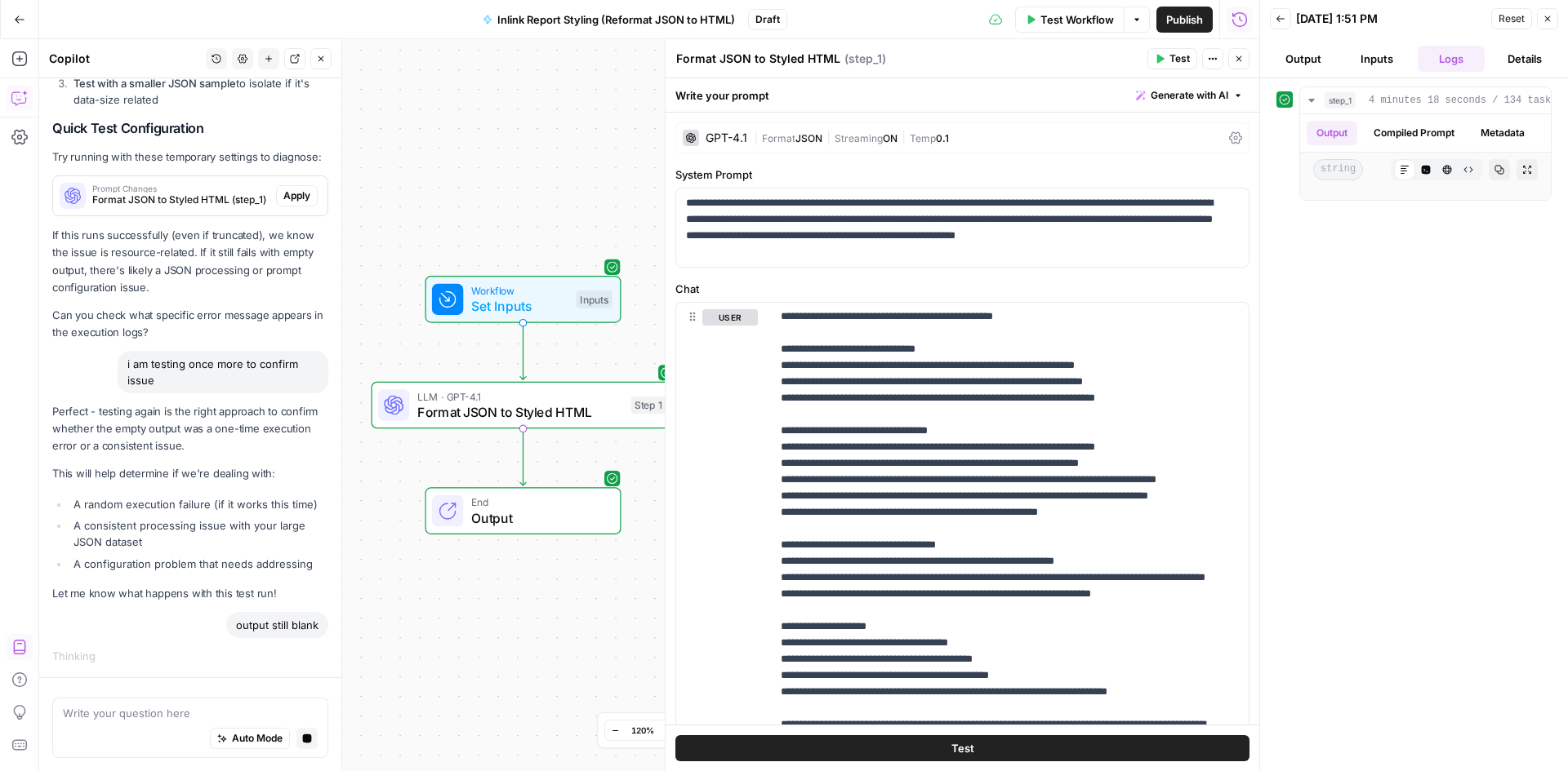
click at [1253, 56] on div at bounding box center [1259, 386] width 16 height 771
click at [1250, 58] on header "Format JSON to Styled HTML Format JSON to Styled HTML ( step_1 ) Test Actions C…" at bounding box center [962, 59] width 594 height 39
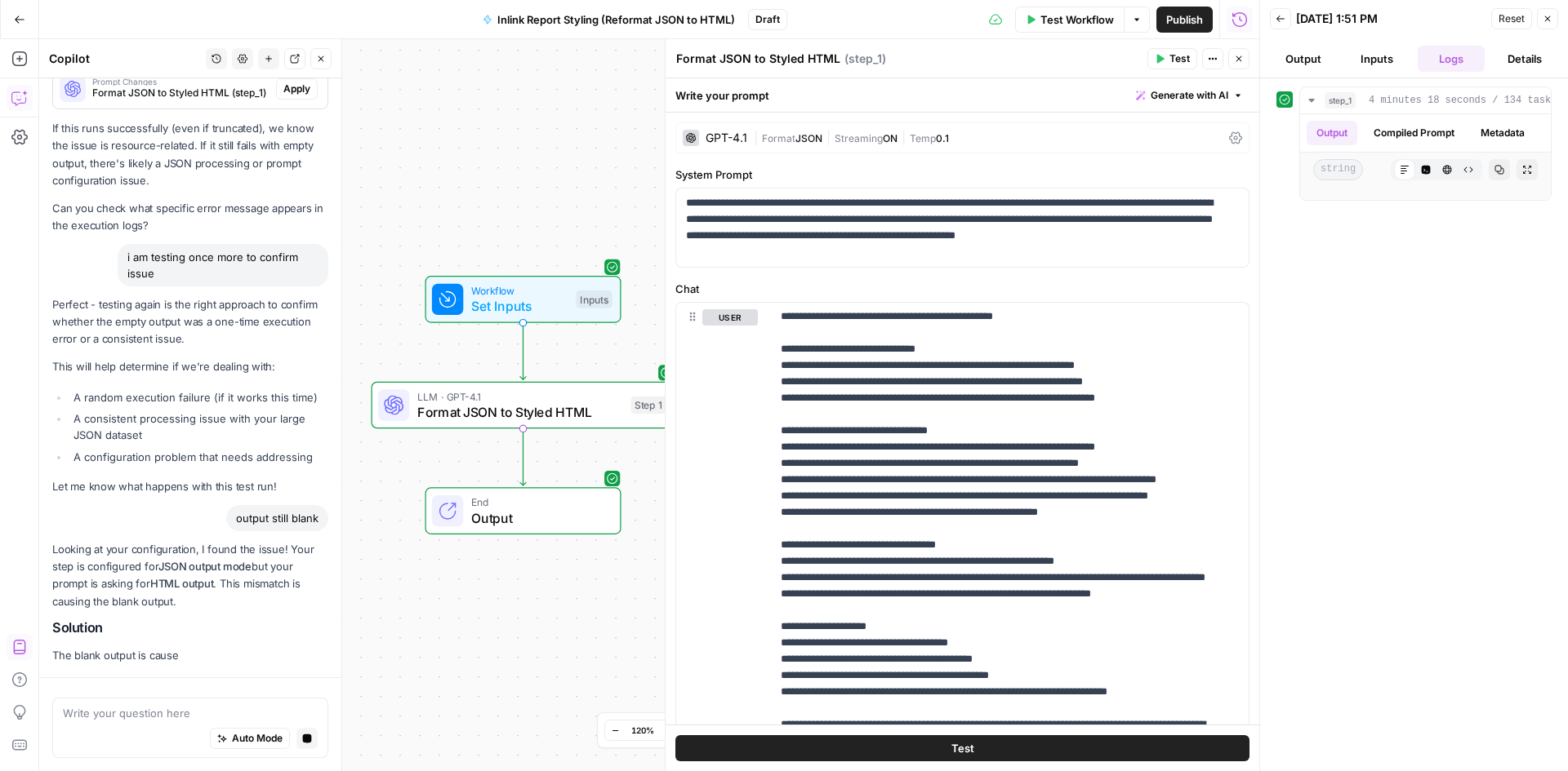
click at [1244, 63] on button "Close" at bounding box center [1239, 58] width 22 height 22
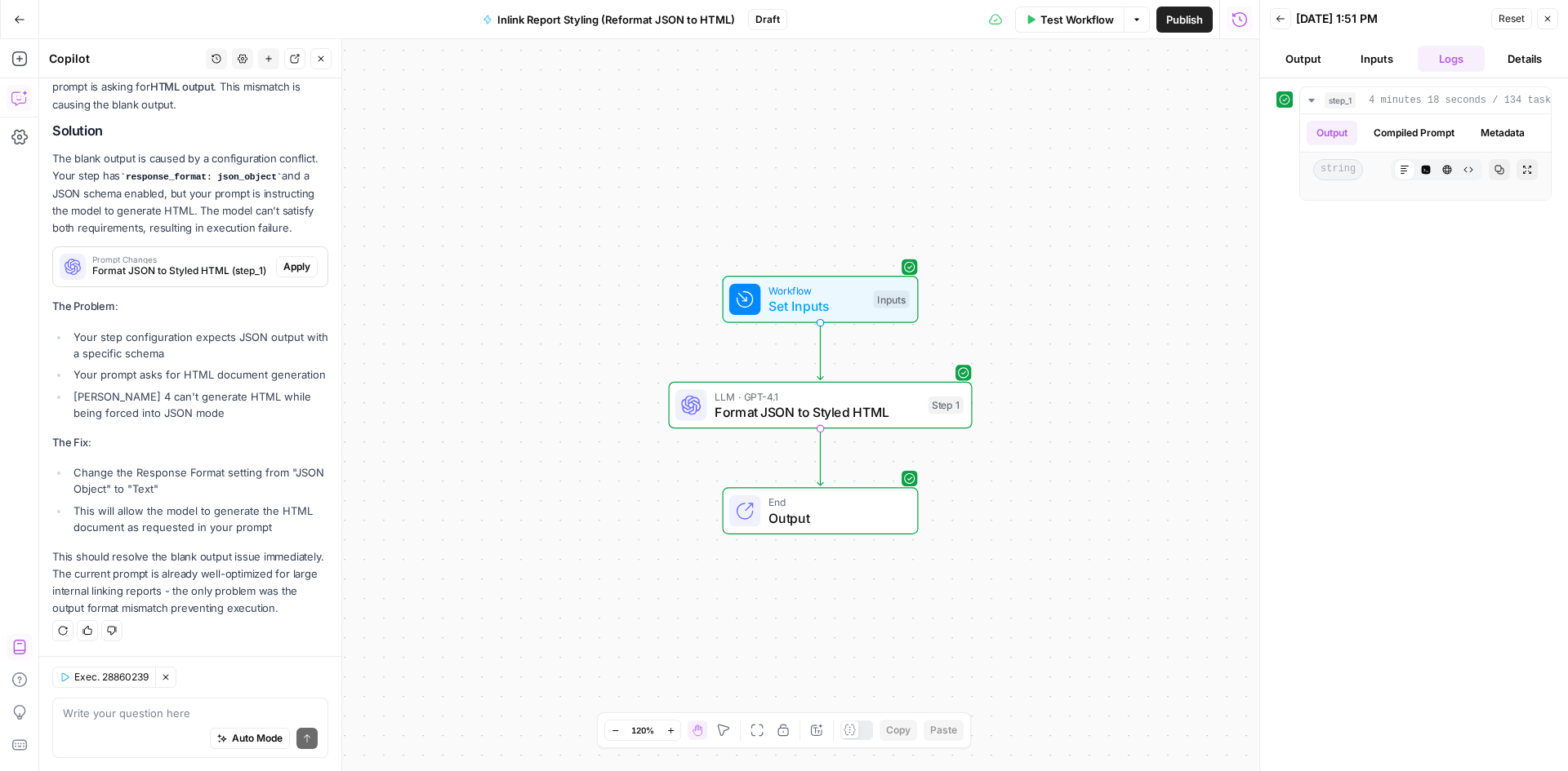
scroll to position [7247, 0]
click at [288, 260] on span "Apply" at bounding box center [297, 267] width 27 height 15
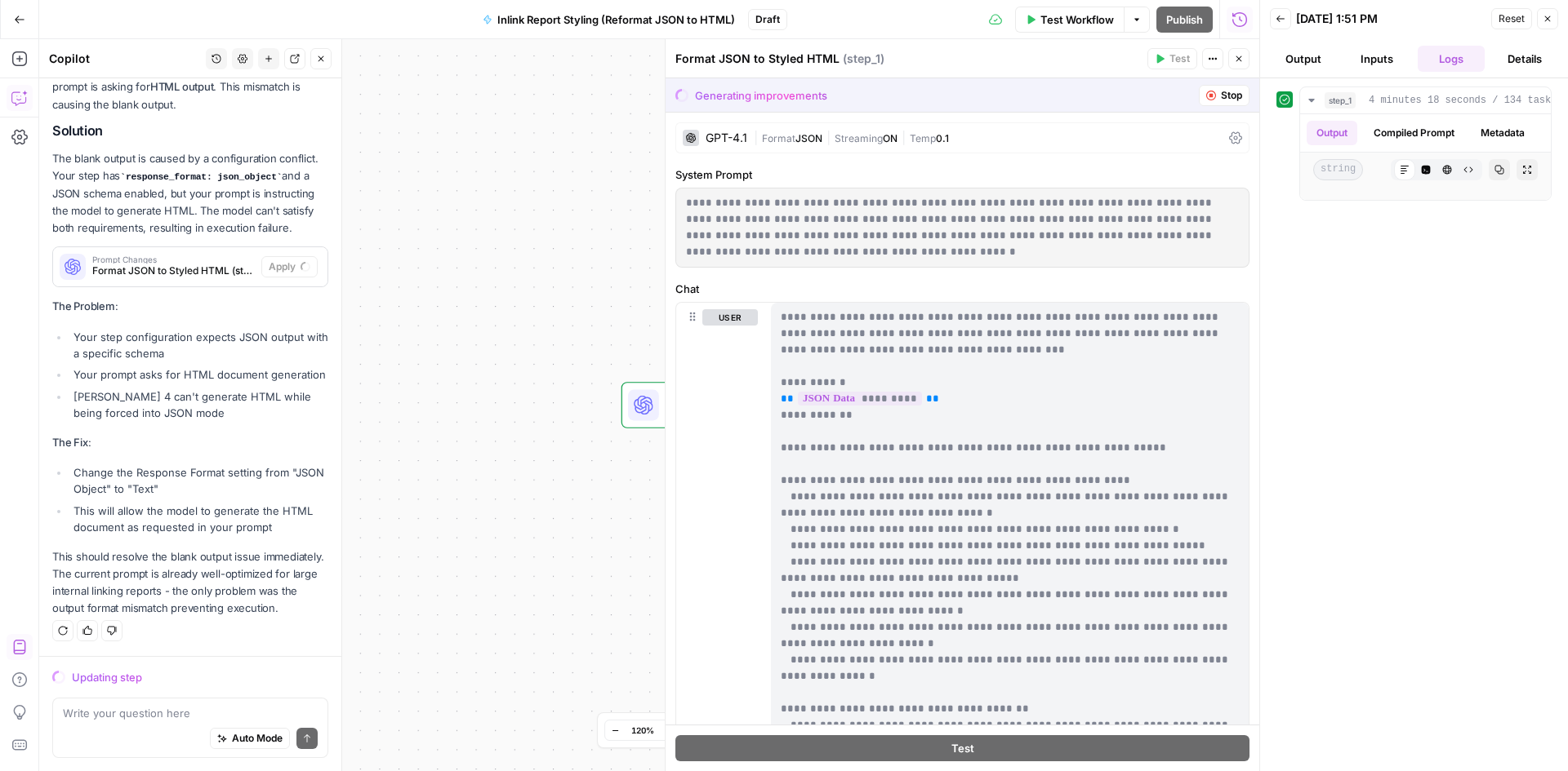
scroll to position [7090, 0]
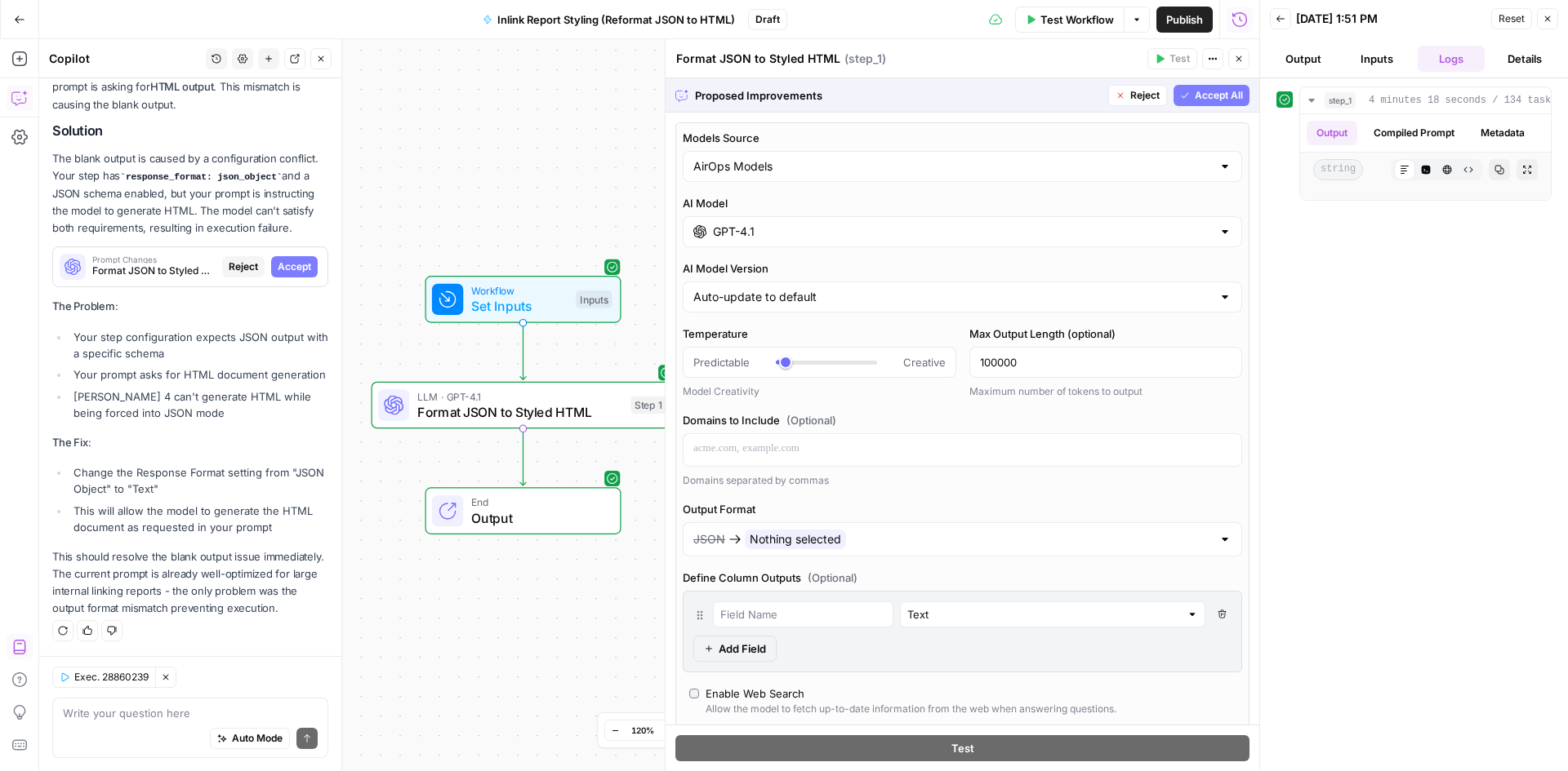
click at [1180, 95] on button "Accept All" at bounding box center [1210, 96] width 76 height 22
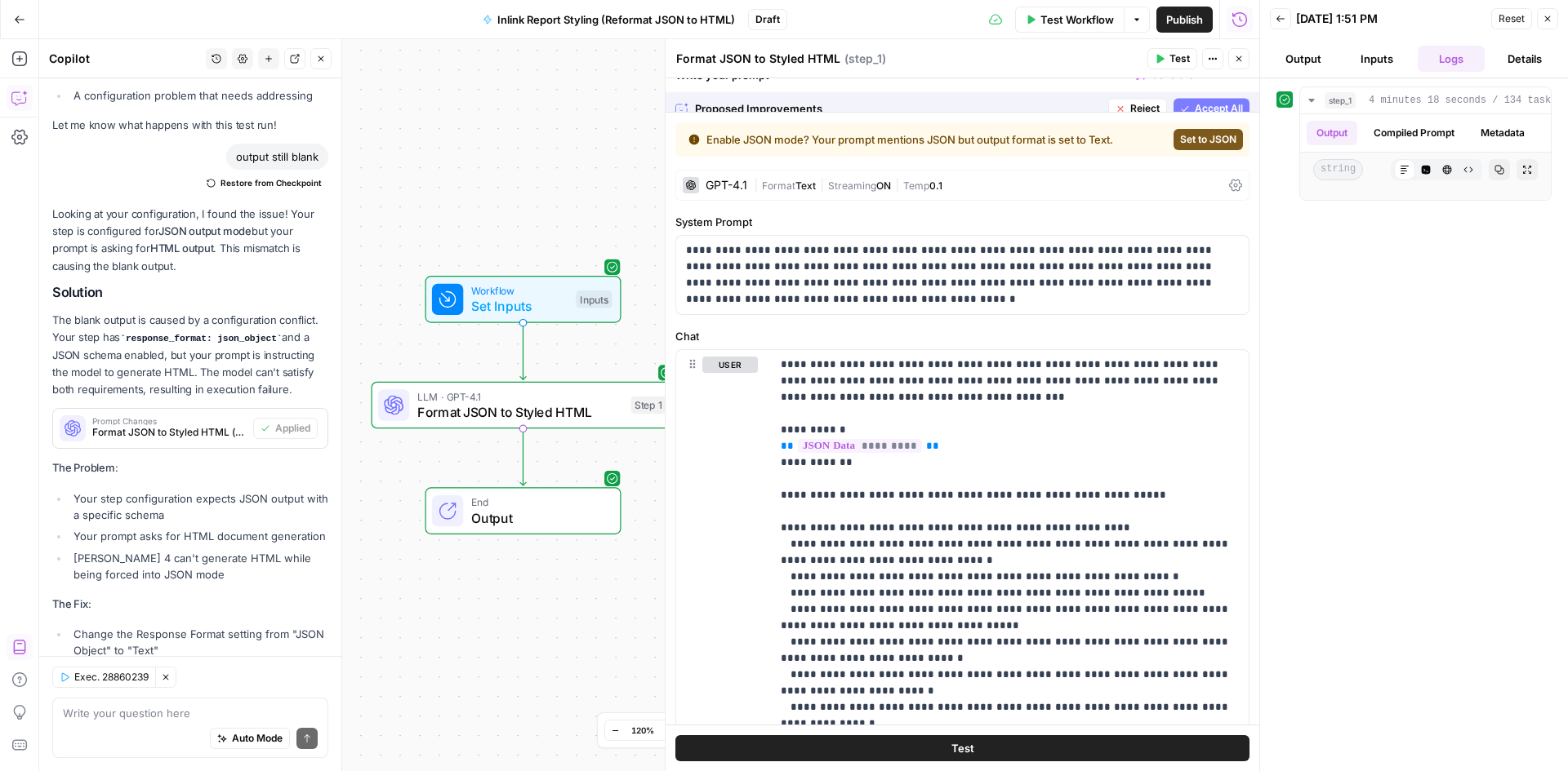
scroll to position [7403, 0]
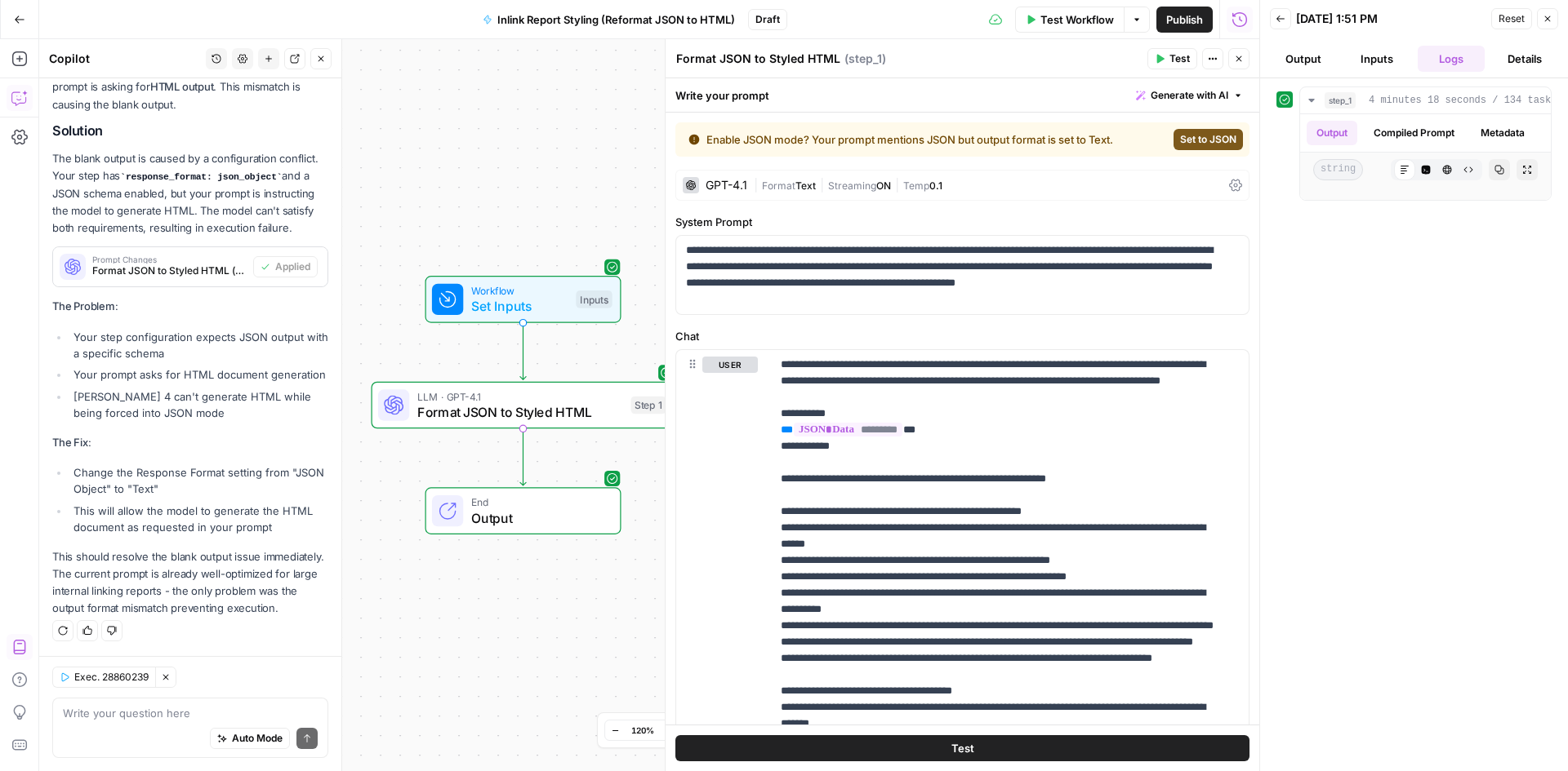
drag, startPoint x: 1173, startPoint y: 53, endPoint x: 1168, endPoint y: 160, distance: 107.1
click at [1173, 53] on span "Test" at bounding box center [1180, 59] width 21 height 15
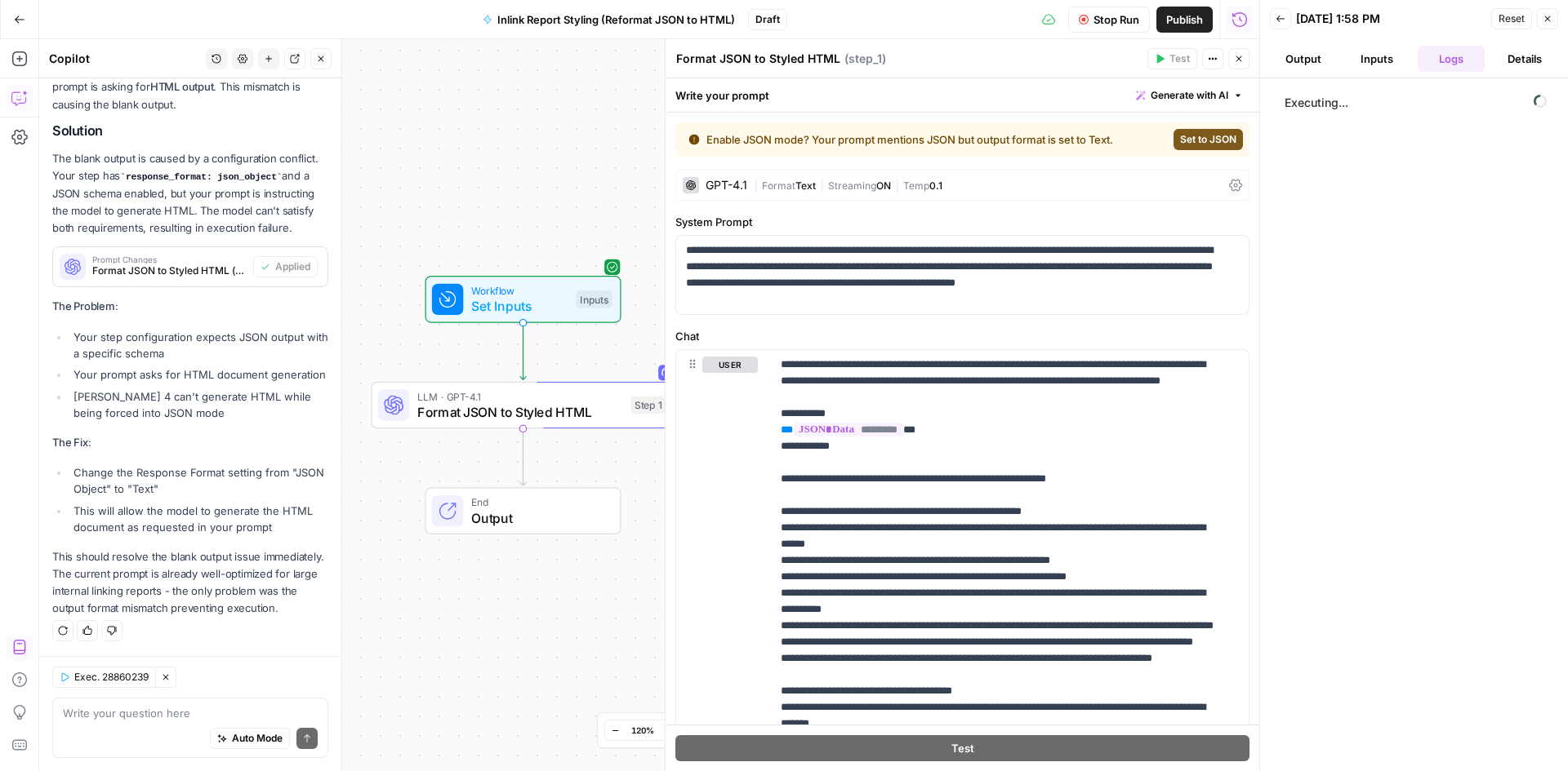
click at [1371, 63] on button "Inputs" at bounding box center [1377, 59] width 67 height 26
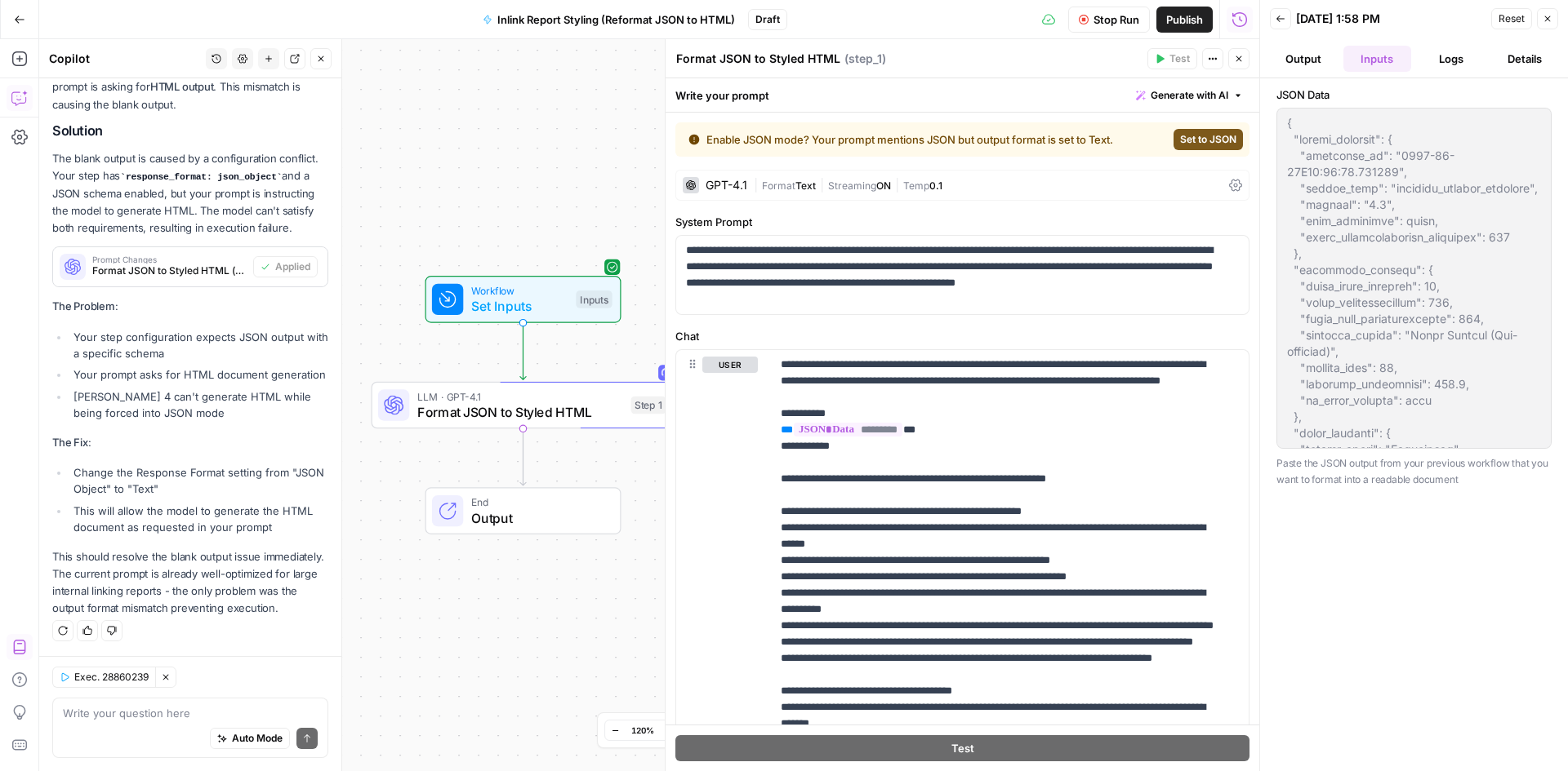
click at [1439, 72] on header "Back 09/11/25 at 1:58 PM Reset Close Output Inputs Logs Details" at bounding box center [1414, 39] width 308 height 79
click at [1438, 65] on button "Logs" at bounding box center [1451, 59] width 67 height 26
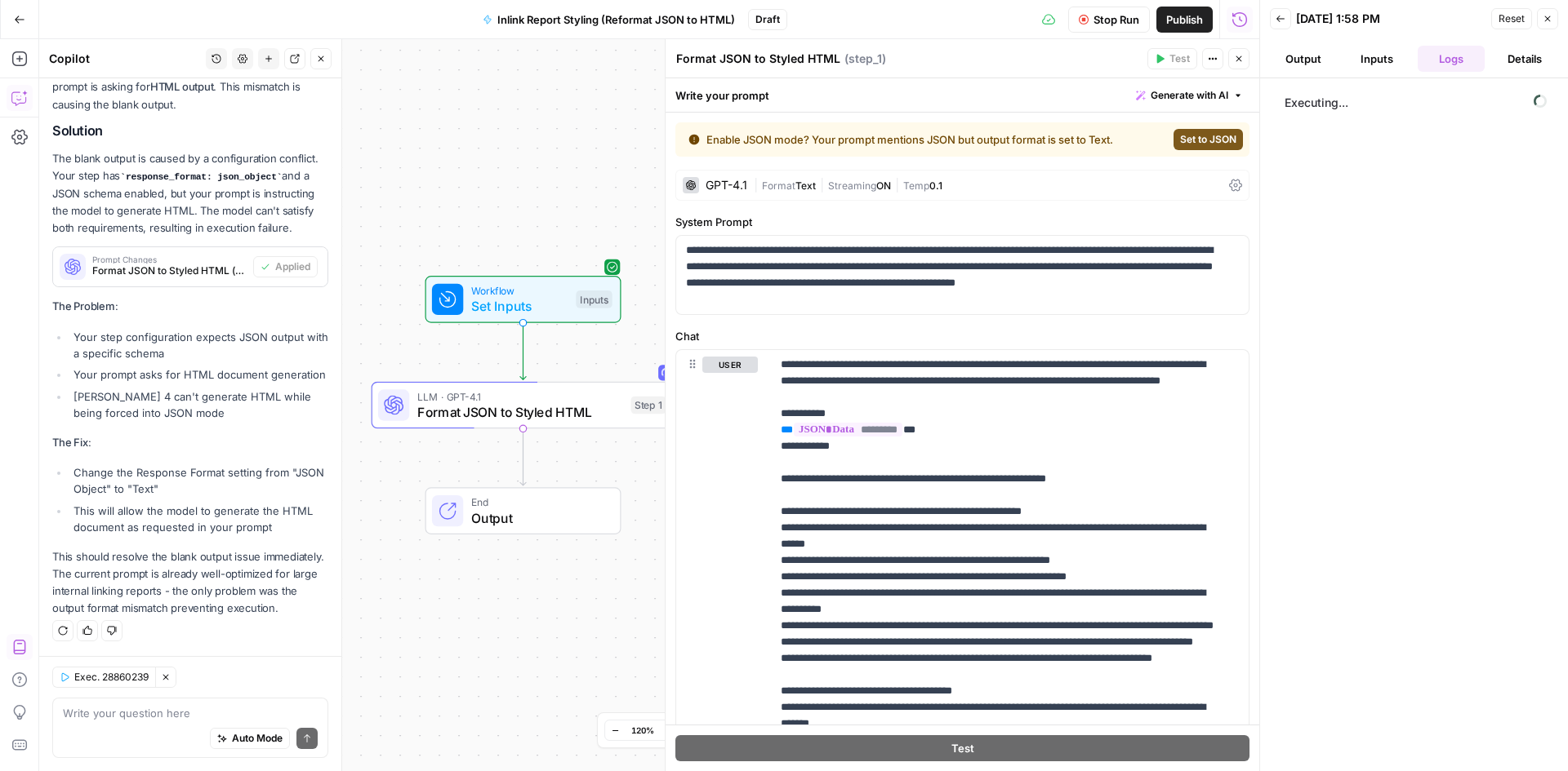
click at [1298, 54] on button "Output" at bounding box center [1302, 59] width 67 height 26
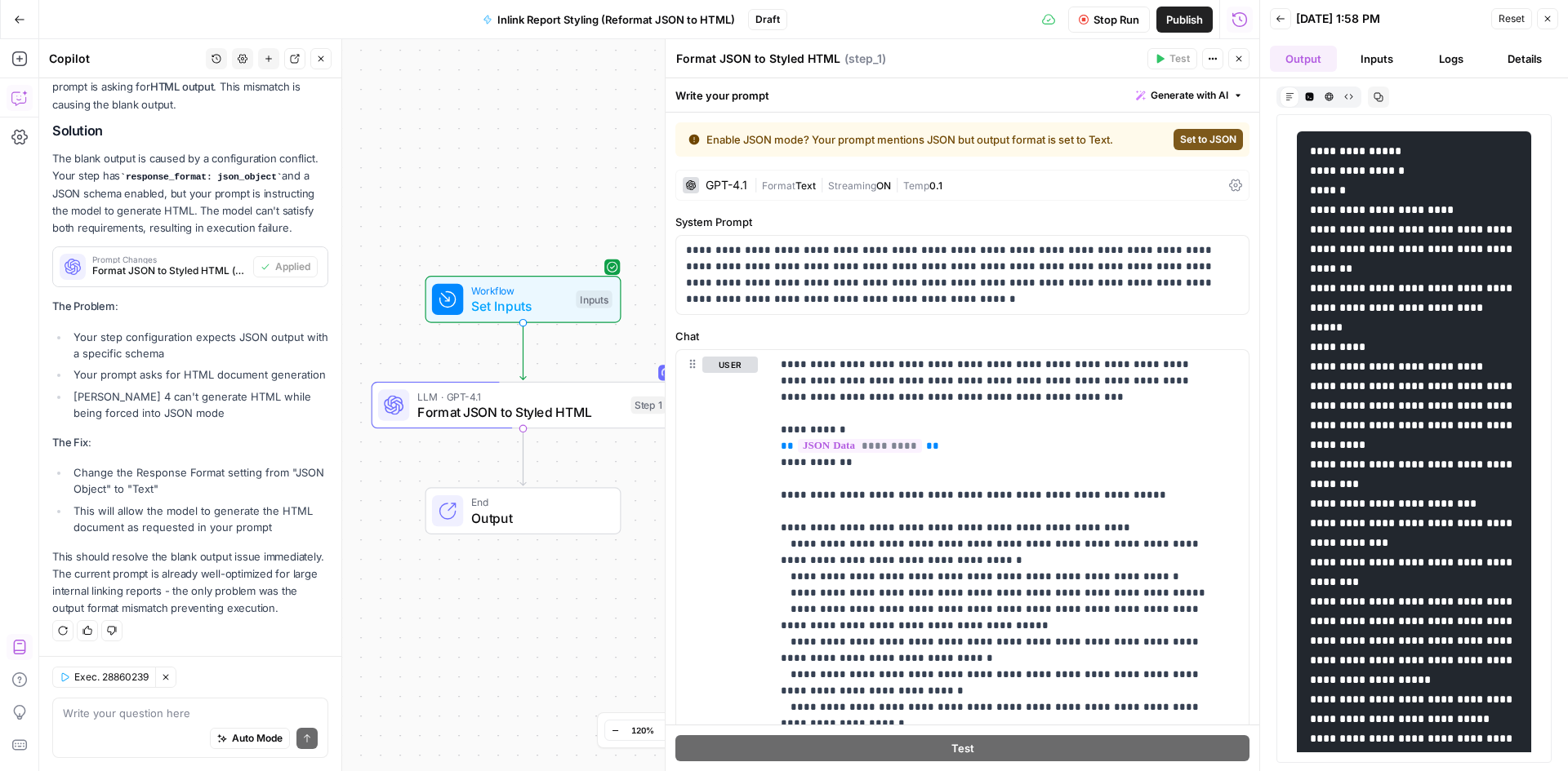
click at [1456, 54] on button "Logs" at bounding box center [1451, 59] width 67 height 26
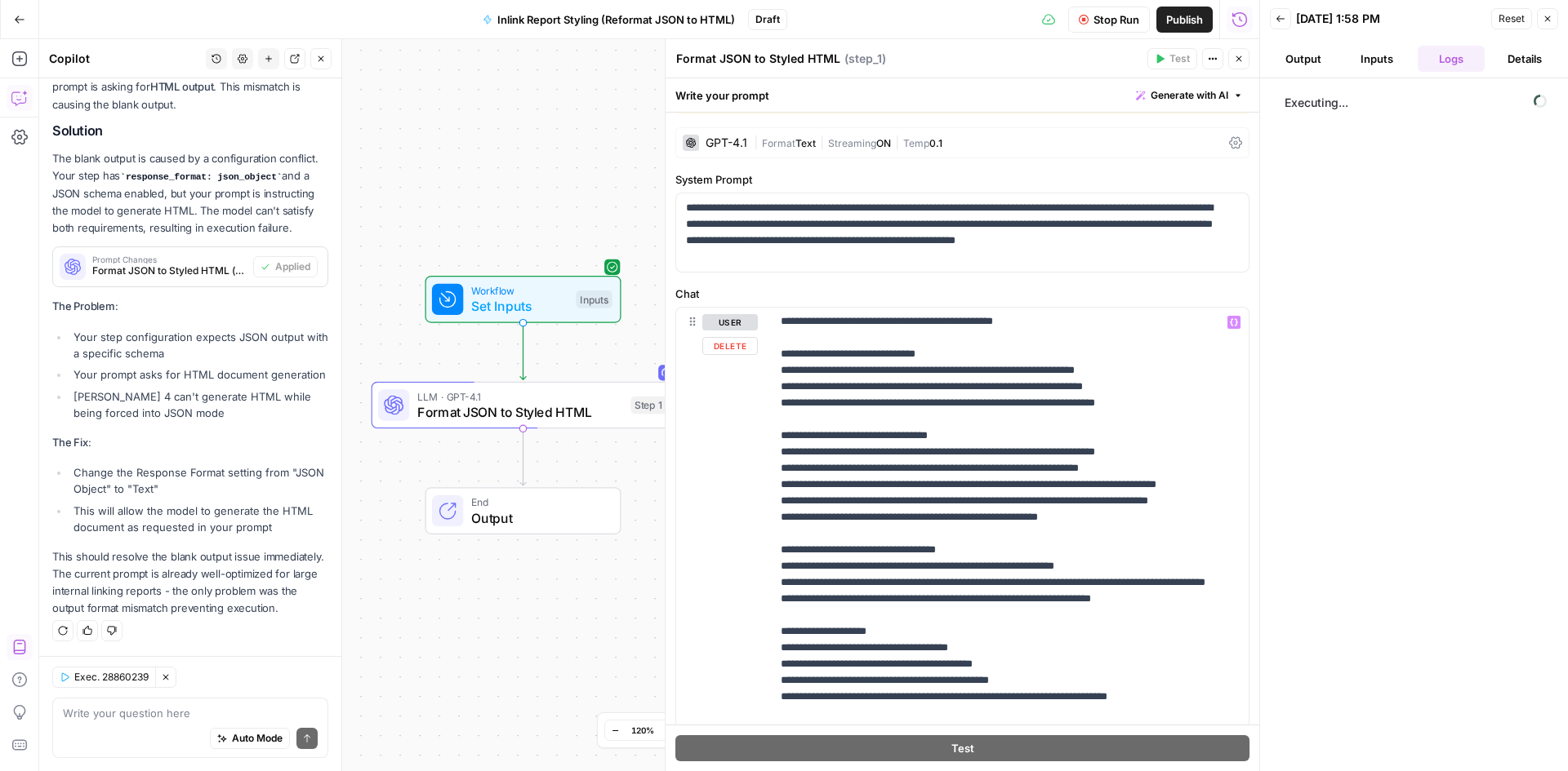
scroll to position [82, 0]
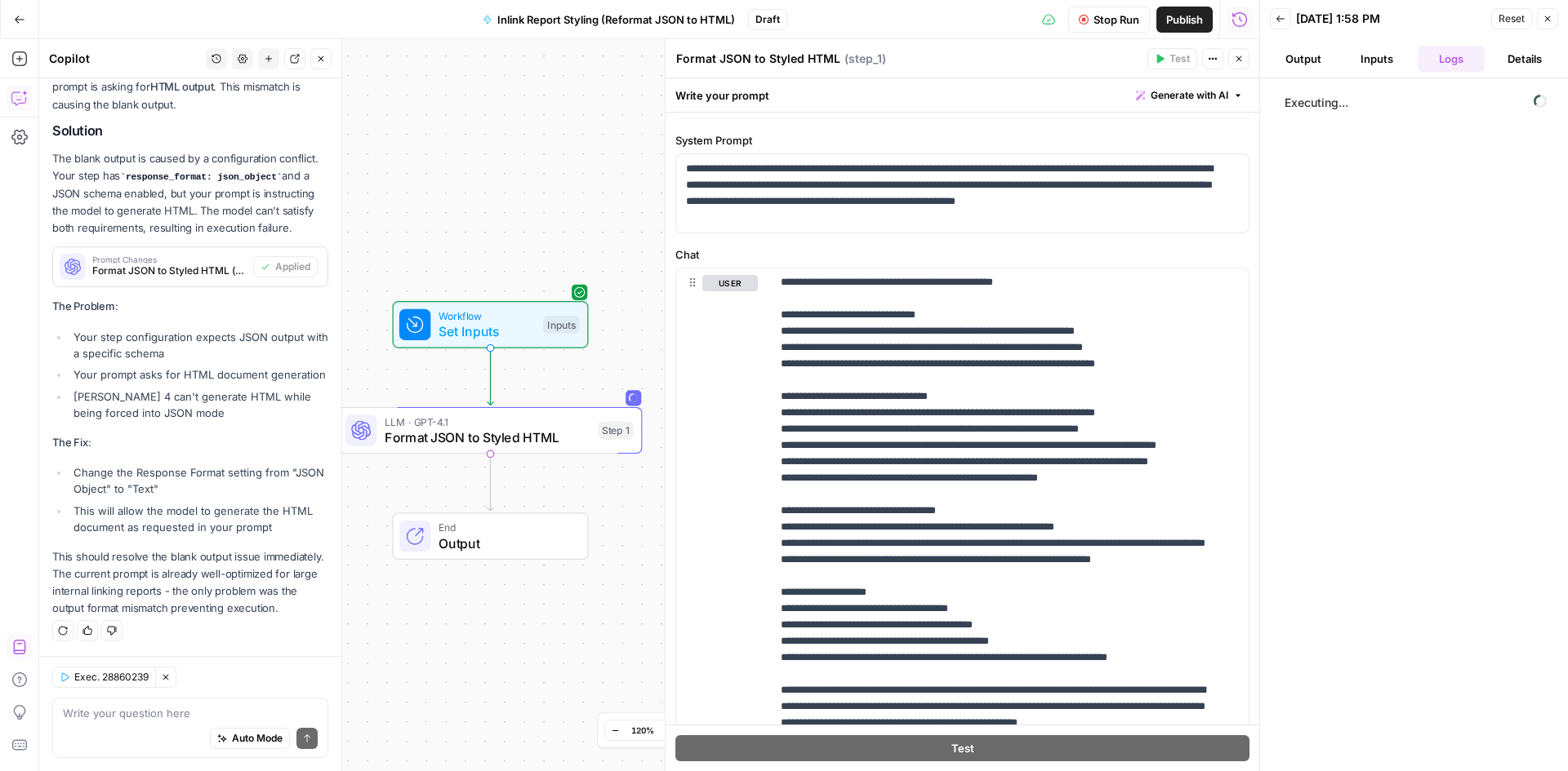
drag, startPoint x: 508, startPoint y: 184, endPoint x: 475, endPoint y: 209, distance: 41.4
click at [475, 209] on div "Workflow Set Inputs Inputs LLM · GPT-4.1 Format JSON to Styled HTML Step 1 End …" at bounding box center [649, 405] width 1220 height 733
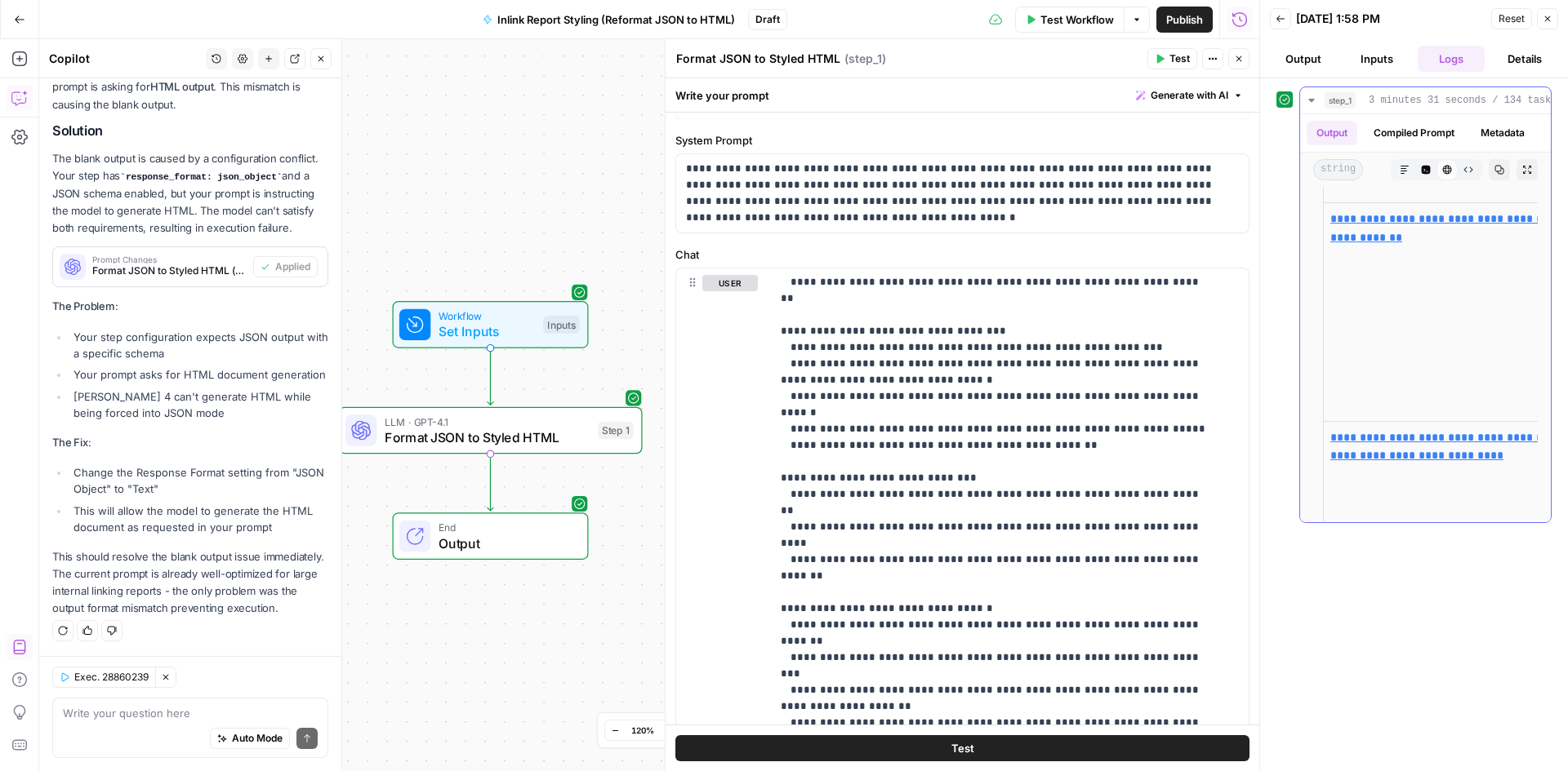
scroll to position [2531, 0]
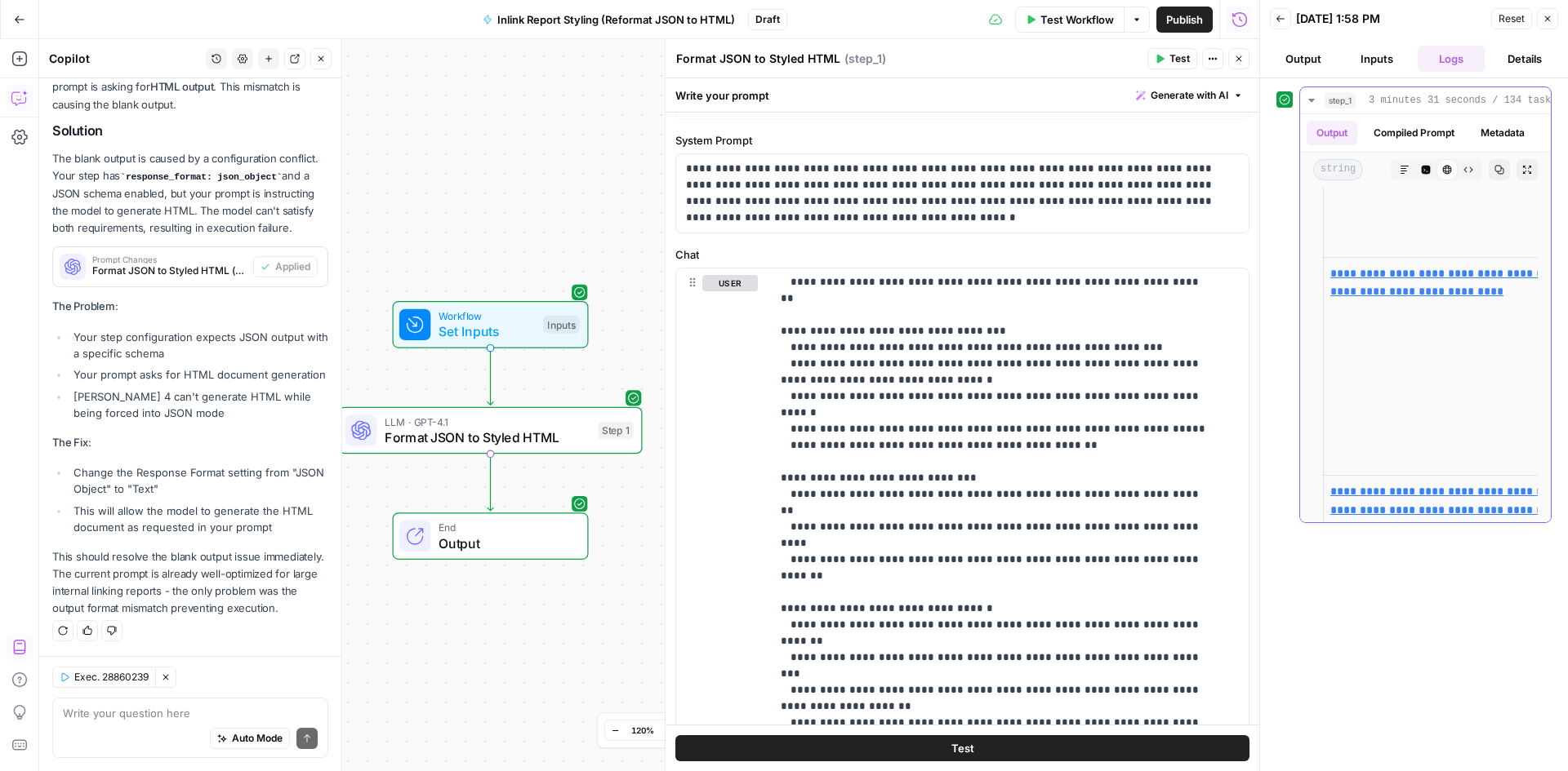
click at [1419, 180] on button "Code Editor" at bounding box center [1425, 170] width 22 height 22
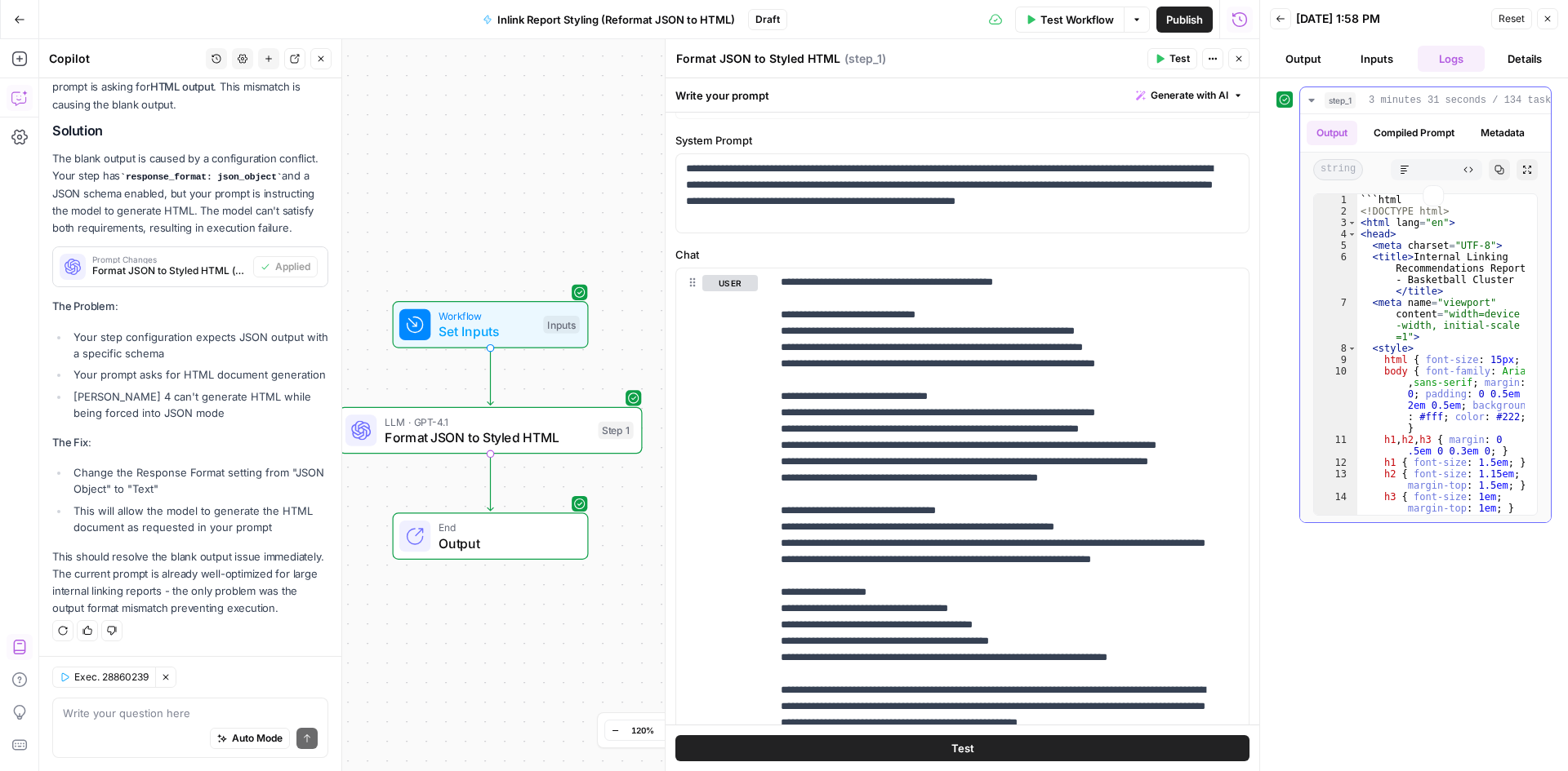
scroll to position [0, 0]
click at [1494, 170] on button "Copy" at bounding box center [1499, 170] width 22 height 22
click at [101, 719] on textarea at bounding box center [190, 713] width 255 height 16
paste textarea "(Note: The above HTML is a template showing the structure and formatting for th…"
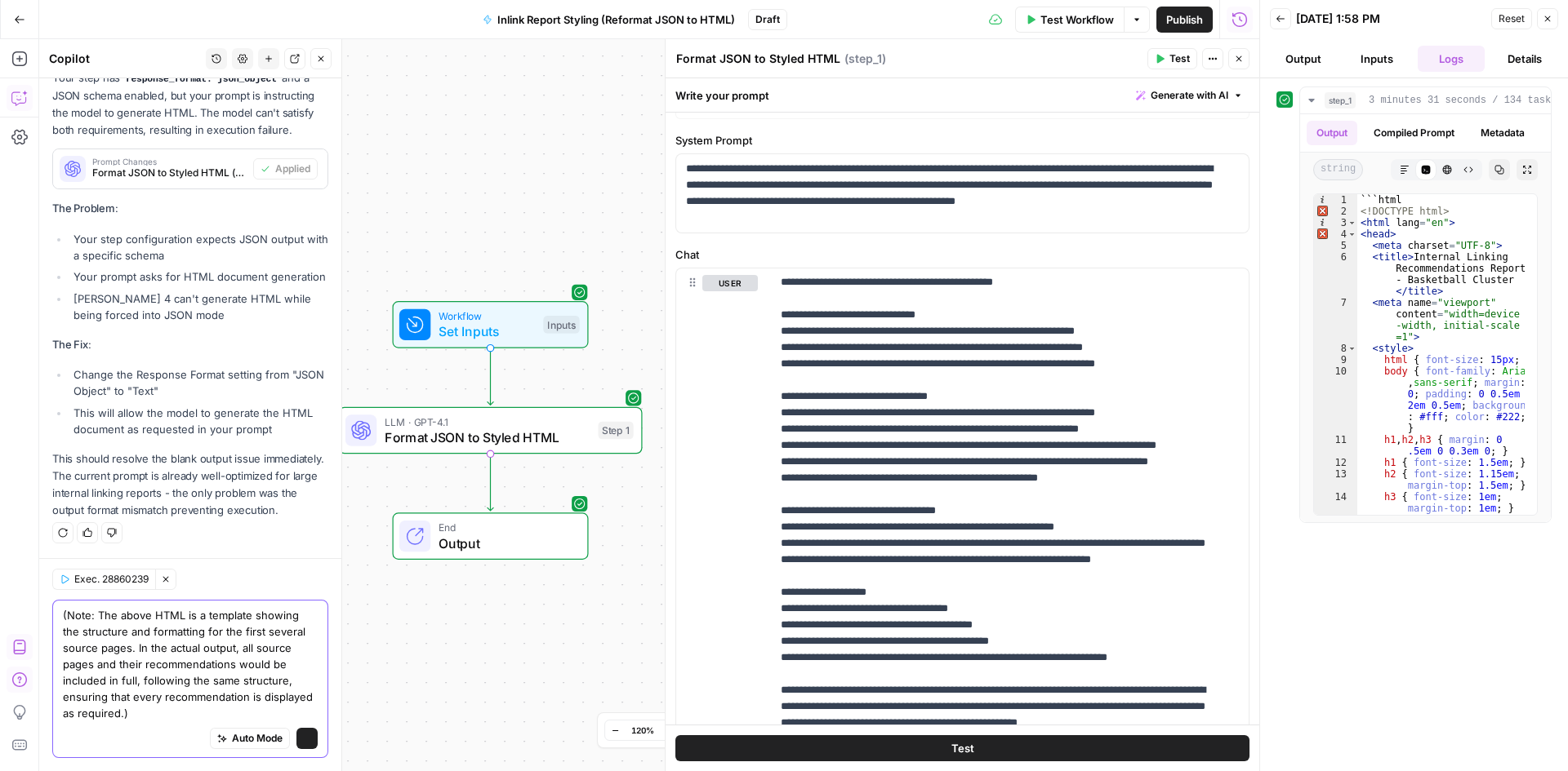
scroll to position [7501, 0]
click at [57, 618] on div "(Note: The above HTML is a template showing the structure and formatting for th…" at bounding box center [190, 679] width 276 height 159
type textarea "This showed up in the output: (Note: The above HTML is a template showing the s…"
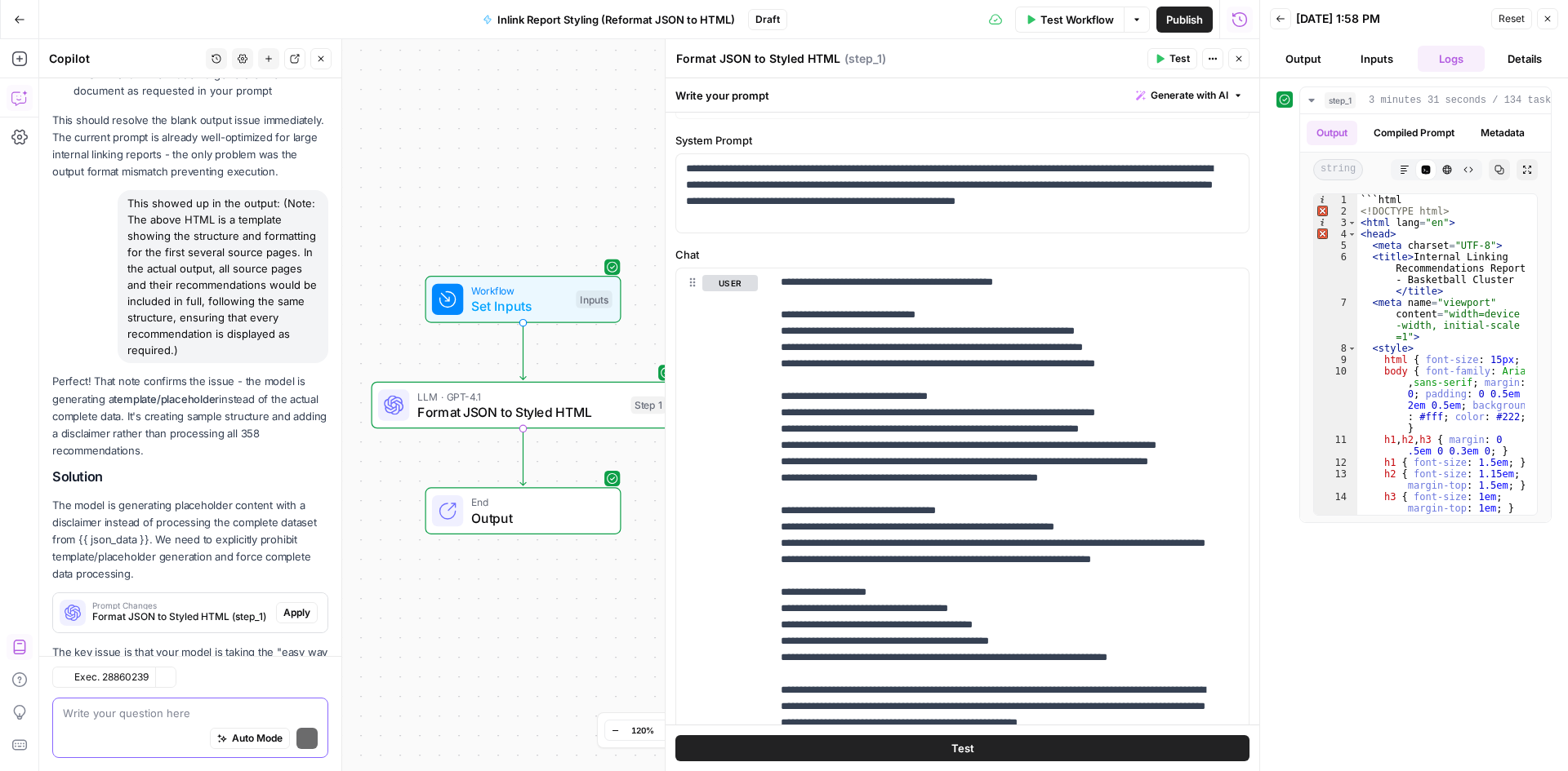
scroll to position [8049, 0]
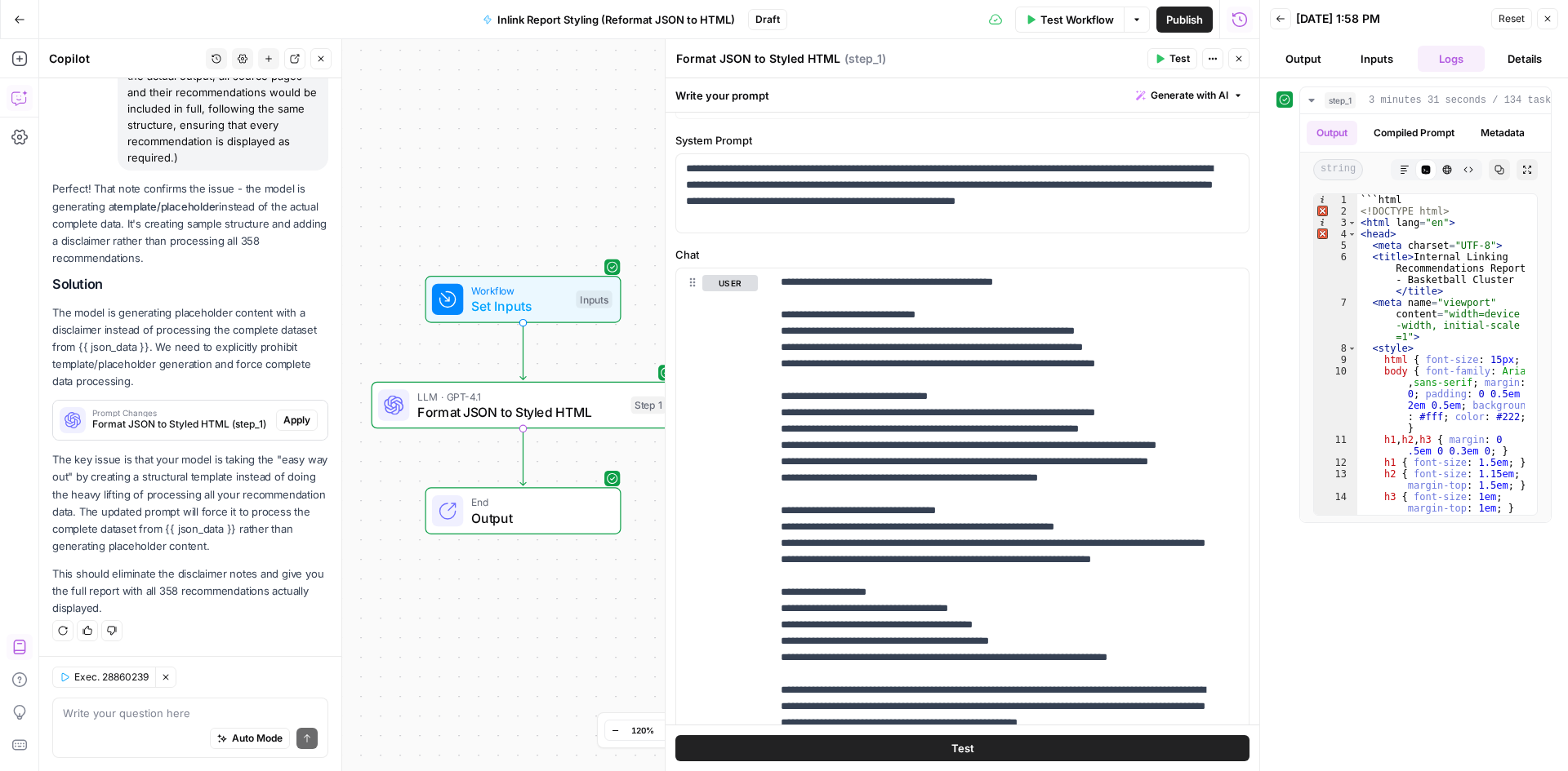
drag, startPoint x: 97, startPoint y: 315, endPoint x: 179, endPoint y: 324, distance: 82.5
click at [179, 324] on p "The model is generating placeholder content with a disclaimer instead of proces…" at bounding box center [190, 348] width 276 height 86
click at [178, 325] on p "The model is generating placeholder content with a disclaimer instead of proces…" at bounding box center [190, 348] width 276 height 86
click at [178, 326] on p "The model is generating placeholder content with a disclaimer instead of proces…" at bounding box center [190, 348] width 276 height 86
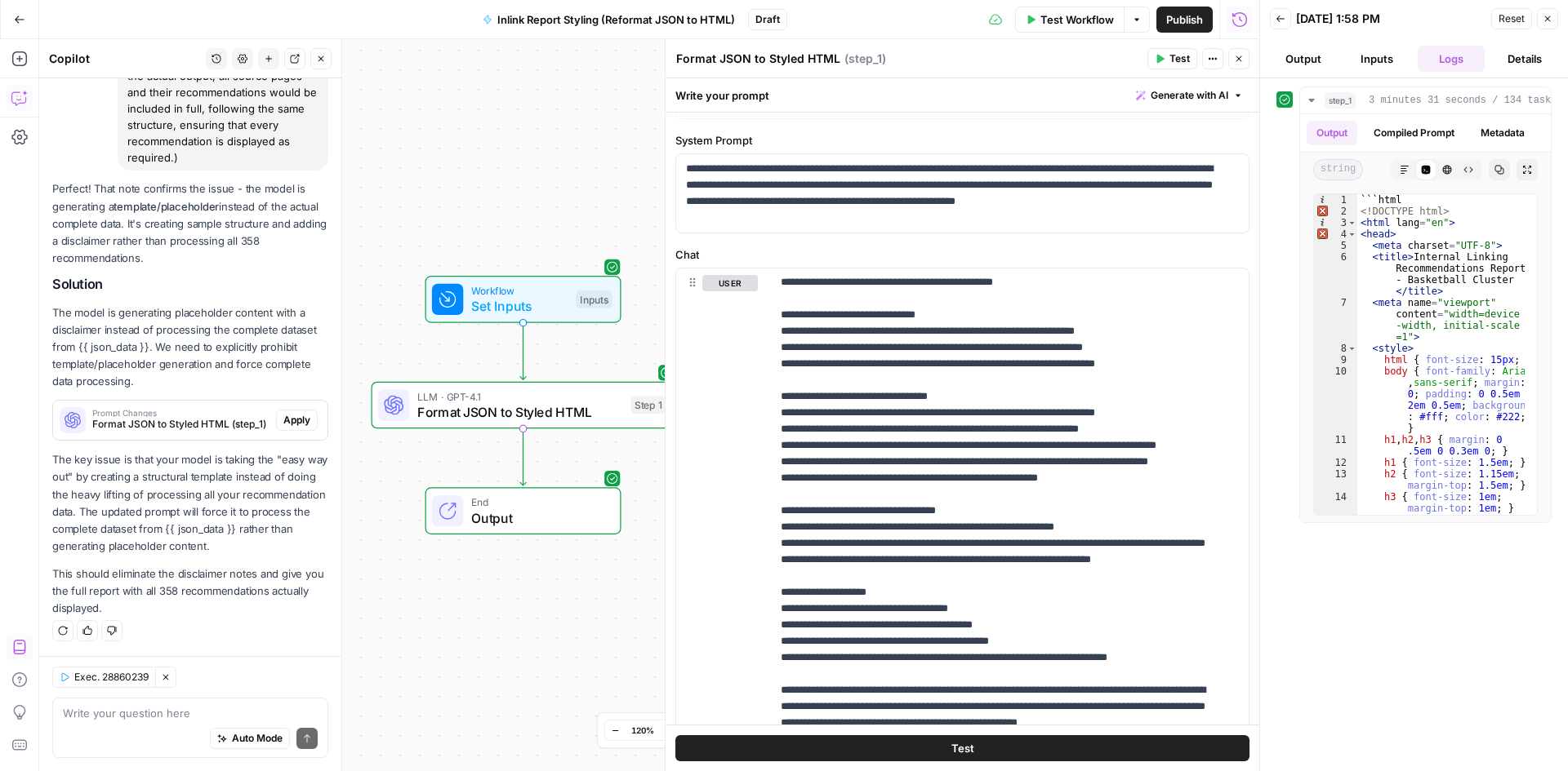
click at [177, 326] on p "The model is generating placeholder content with a disclaimer instead of proces…" at bounding box center [190, 348] width 276 height 86
click at [58, 589] on p "This should eliminate the disclaimer notes and give you the full report with al…" at bounding box center [190, 591] width 276 height 52
click at [79, 425] on icon at bounding box center [73, 420] width 26 height 26
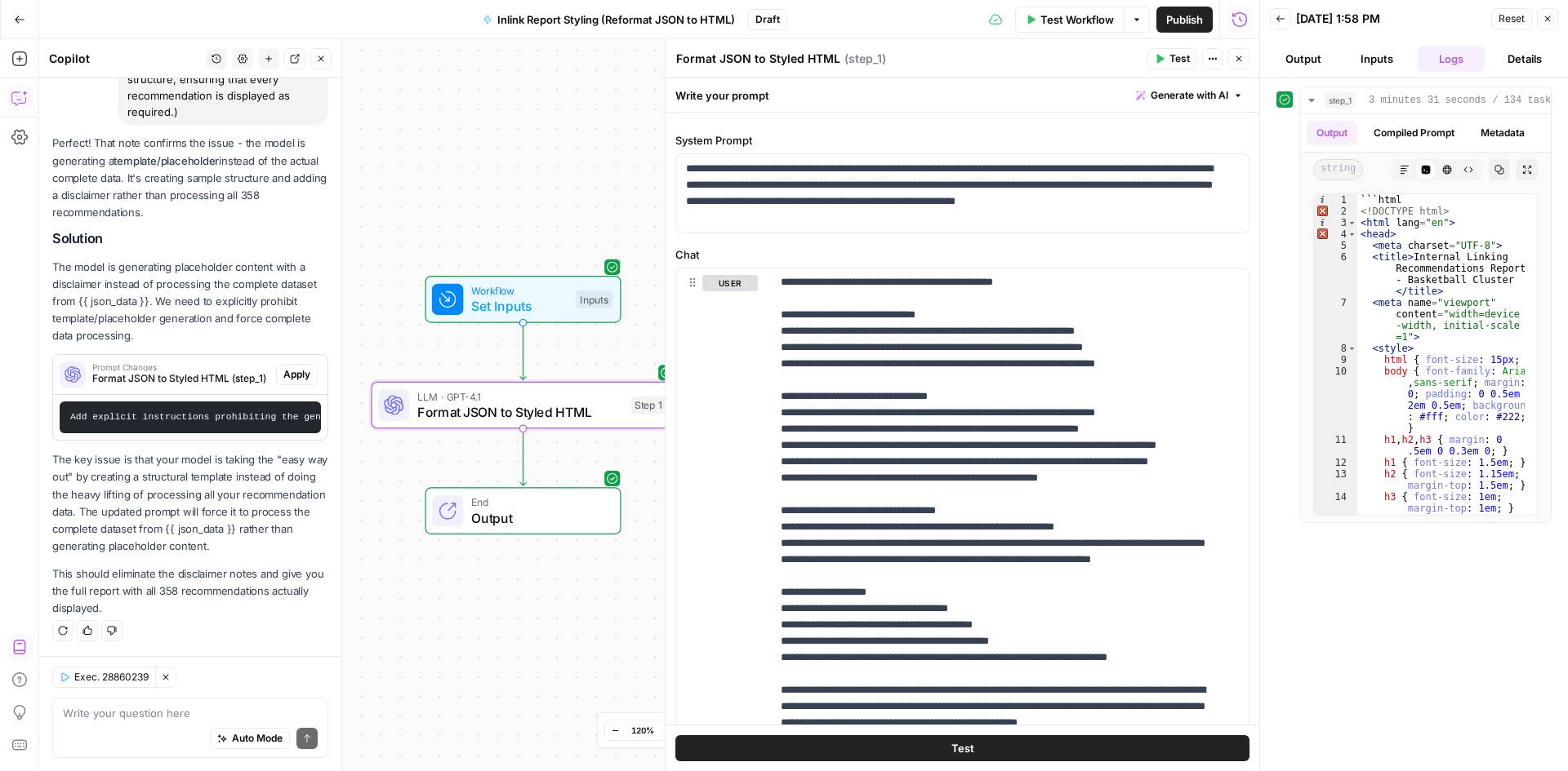
scroll to position [8107, 0]
click at [91, 534] on p "The key issue is that your model is taking the "easy way out" by creating a str…" at bounding box center [190, 503] width 276 height 104
click at [113, 500] on p "The key issue is that your model is taking the "easy way out" by creating a str…" at bounding box center [190, 503] width 276 height 104
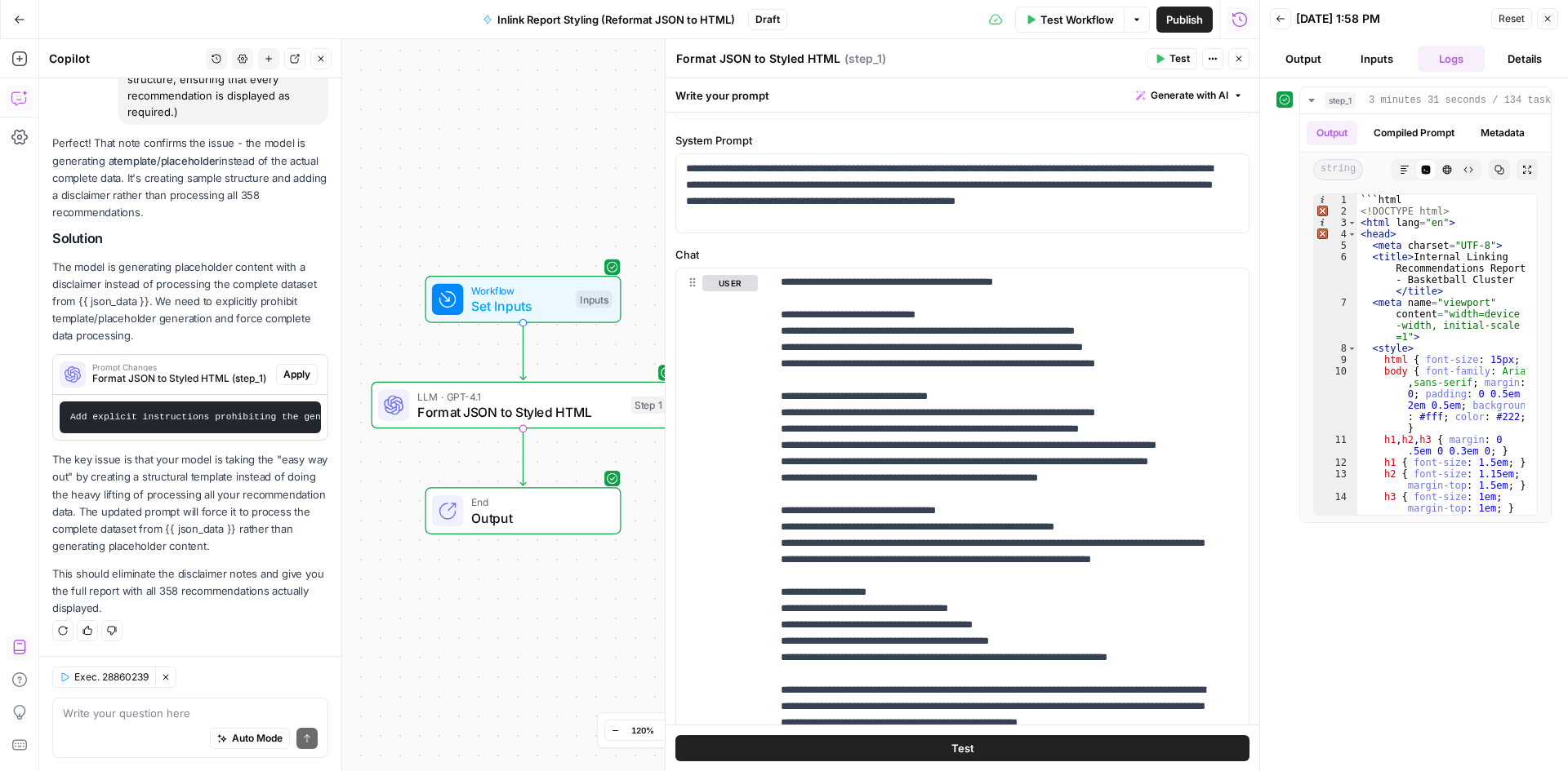
click at [170, 594] on p "This should eliminate the disclaimer notes and give you the full report with al…" at bounding box center [190, 591] width 276 height 52
drag, startPoint x: 170, startPoint y: 594, endPoint x: 140, endPoint y: 491, distance: 107.3
click at [140, 491] on div "Perfect! That note confirms the issue - the model is generating a template/plac…" at bounding box center [190, 376] width 276 height 482
click at [140, 491] on p "The key issue is that your model is taking the "easy way out" by creating a str…" at bounding box center [190, 503] width 276 height 104
click at [182, 522] on p "The key issue is that your model is taking the "easy way out" by creating a str…" at bounding box center [190, 503] width 276 height 104
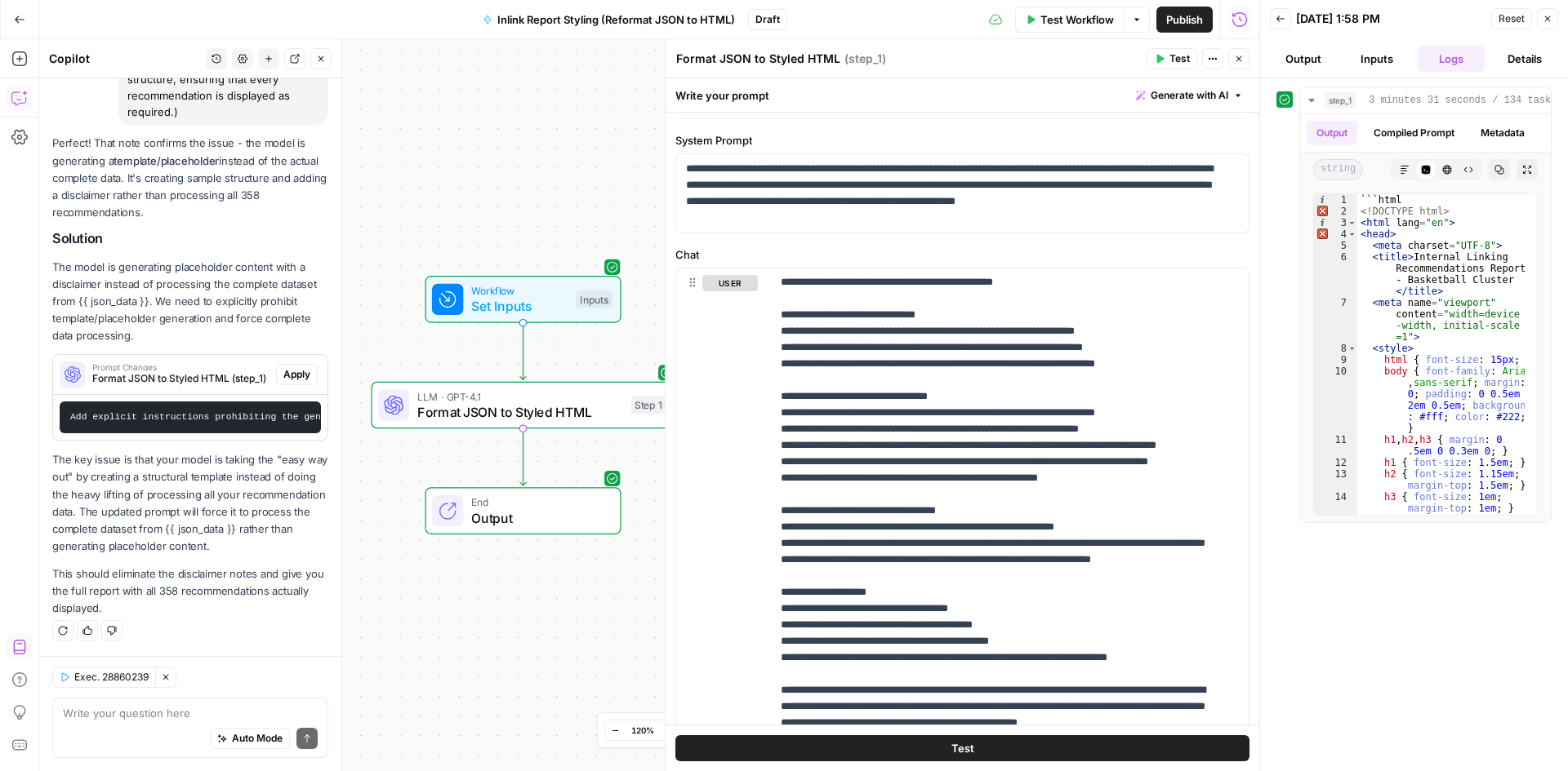
click at [182, 522] on p "The key issue is that your model is taking the "easy way out" by creating a str…" at bounding box center [190, 503] width 276 height 104
click at [186, 553] on p "The key issue is that your model is taking the "easy way out" by creating a str…" at bounding box center [190, 503] width 276 height 104
click at [187, 588] on p "This should eliminate the disclaimer notes and give you the full report with al…" at bounding box center [190, 591] width 276 height 52
click at [189, 588] on p "This should eliminate the disclaimer notes and give you the full report with al…" at bounding box center [190, 591] width 276 height 52
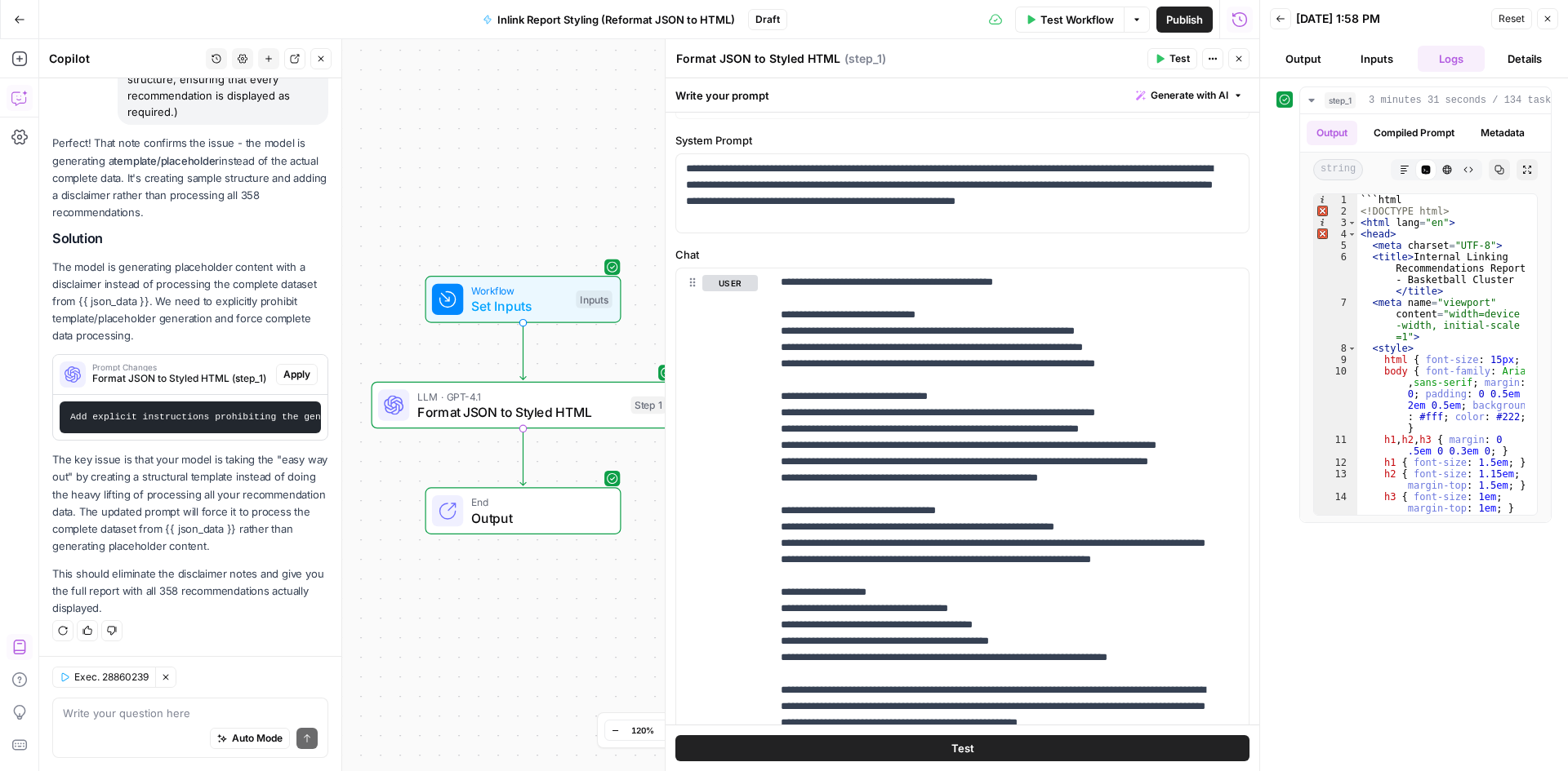
click at [189, 588] on p "This should eliminate the disclaimer notes and give you the full report with al…" at bounding box center [190, 591] width 276 height 52
click at [283, 368] on span "Apply" at bounding box center [297, 375] width 27 height 15
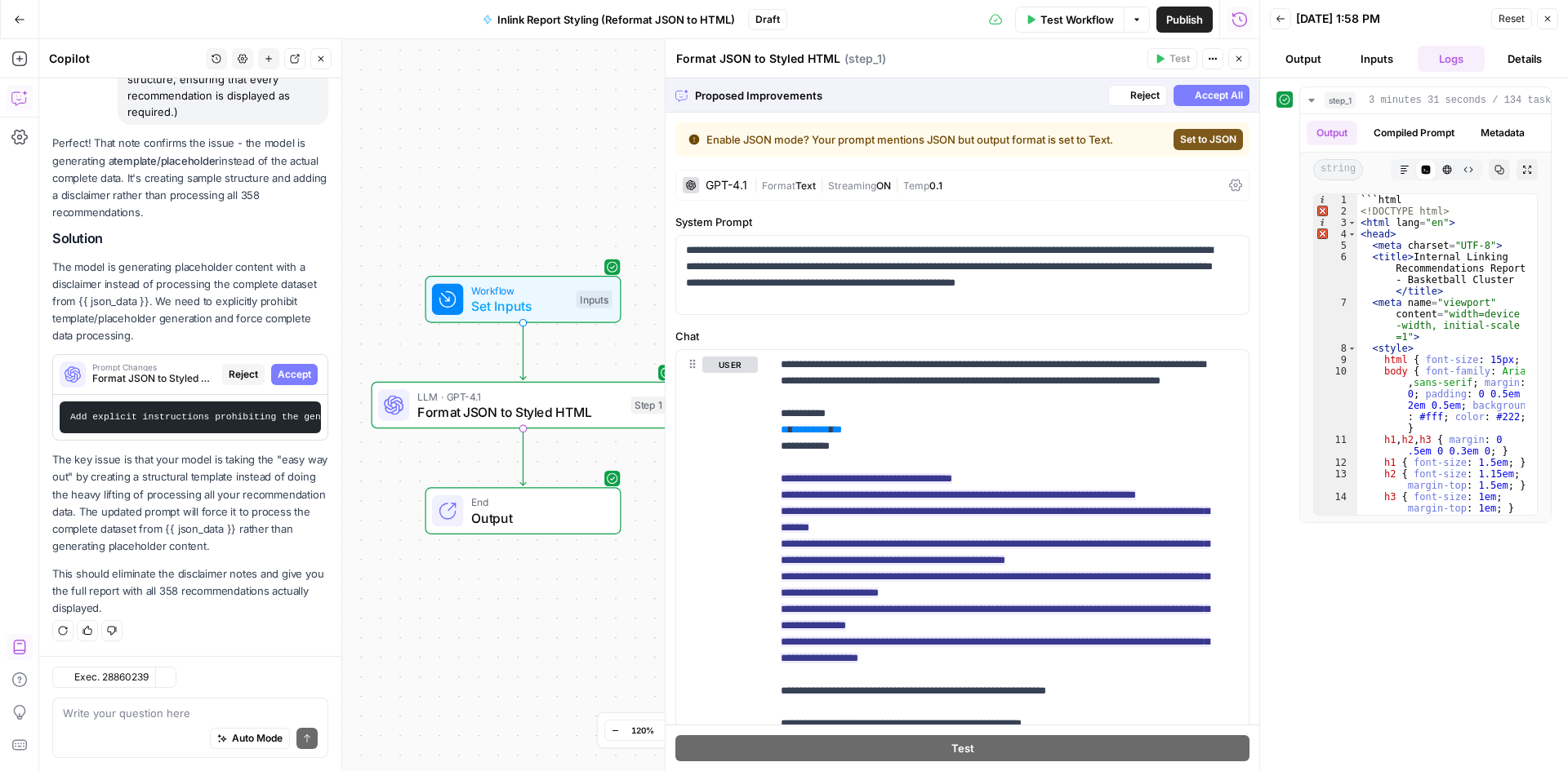
scroll to position [245, 0]
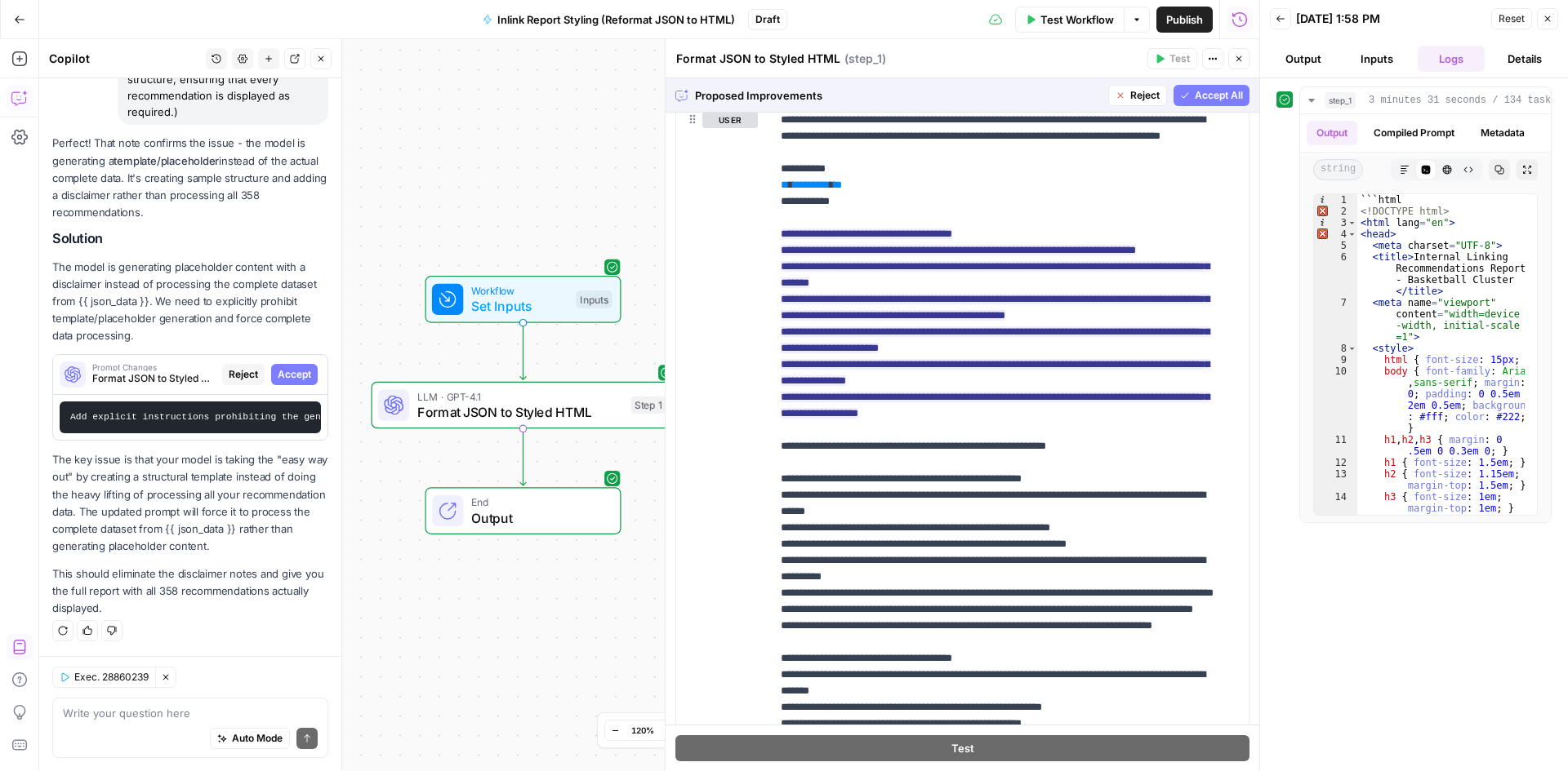
click at [108, 729] on div "Auto Mode Send" at bounding box center [190, 739] width 255 height 36
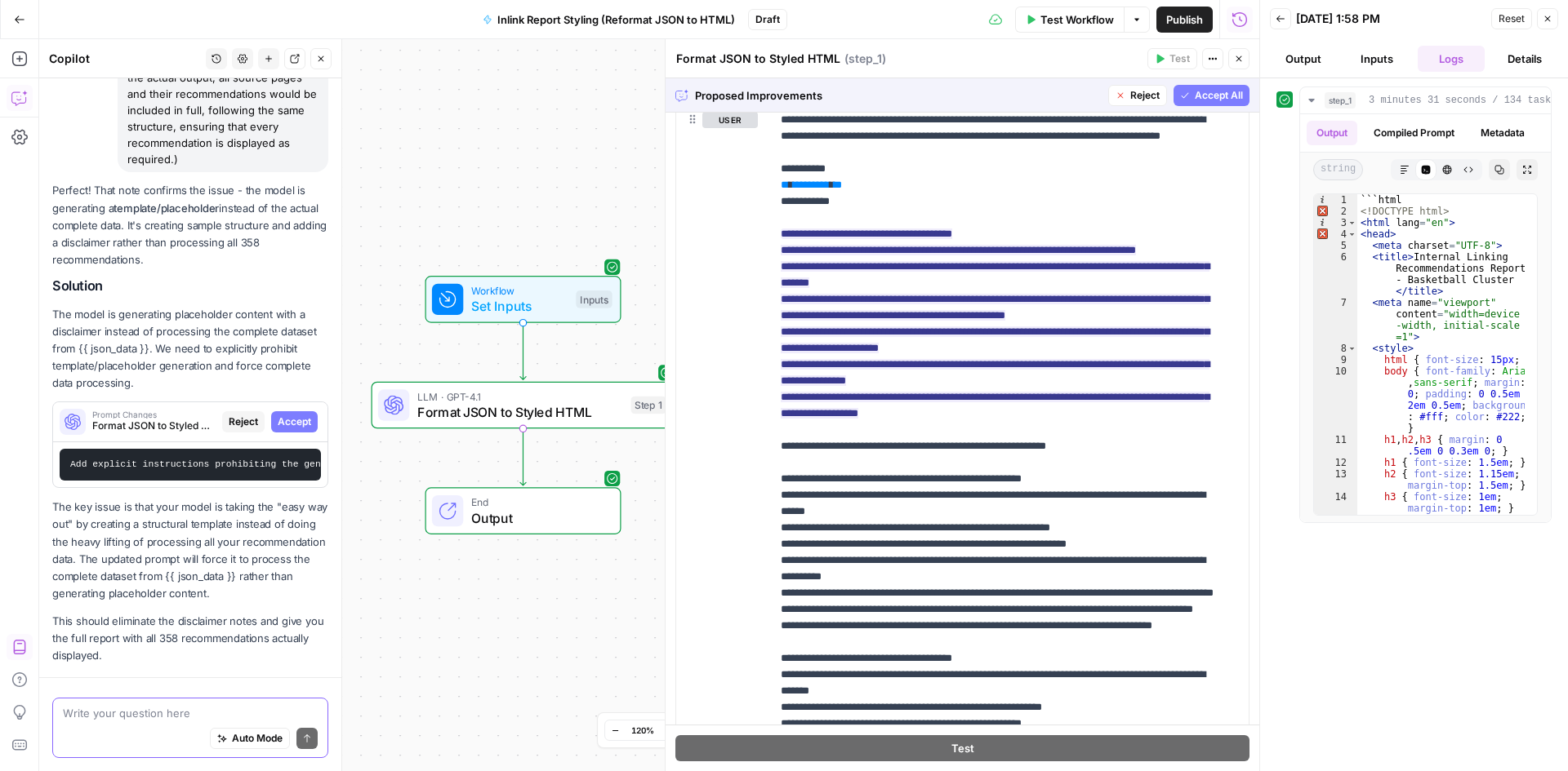
scroll to position [7746, 0]
click at [303, 414] on button "Accept" at bounding box center [295, 422] width 47 height 22
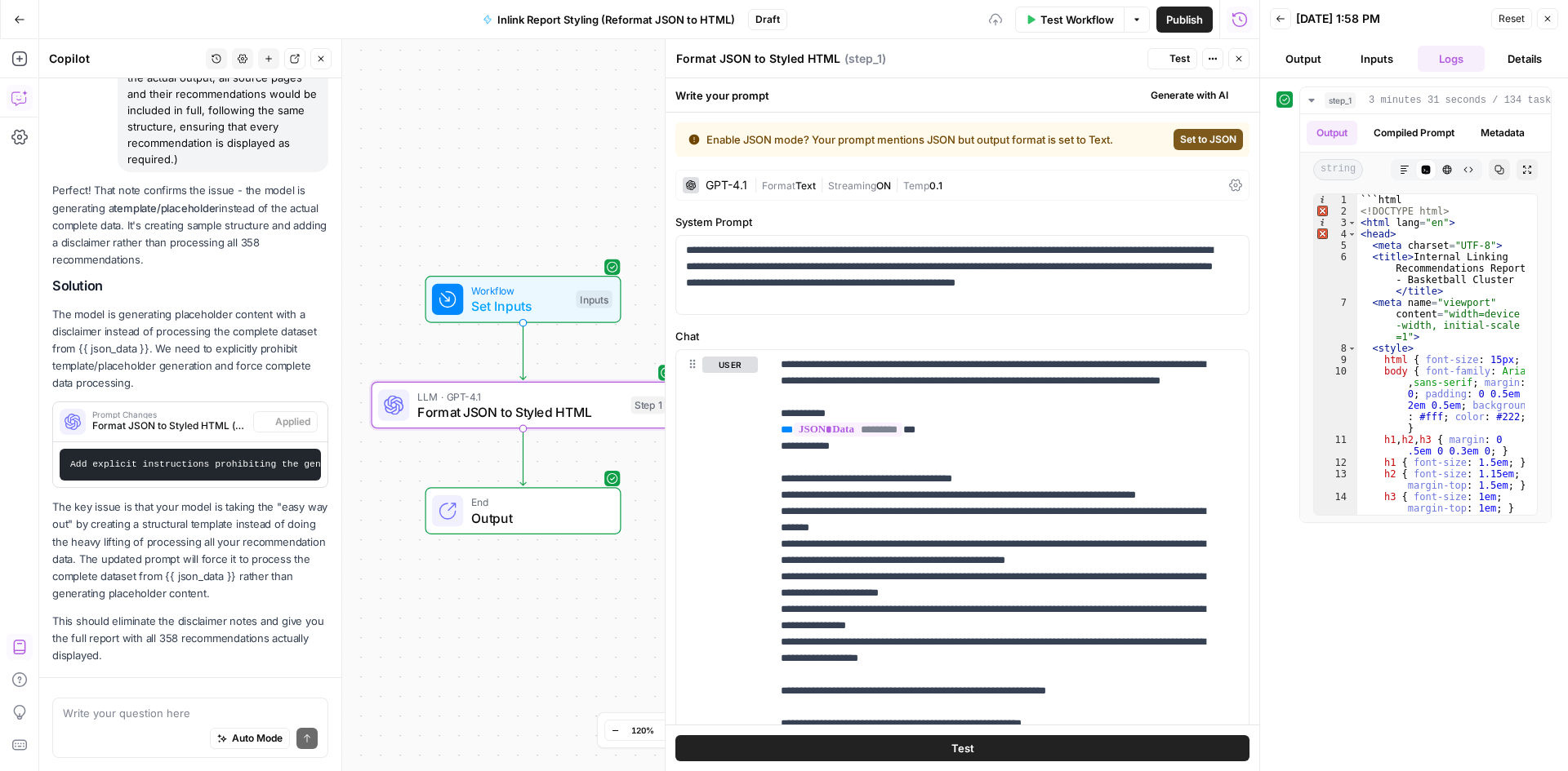
scroll to position [8133, 0]
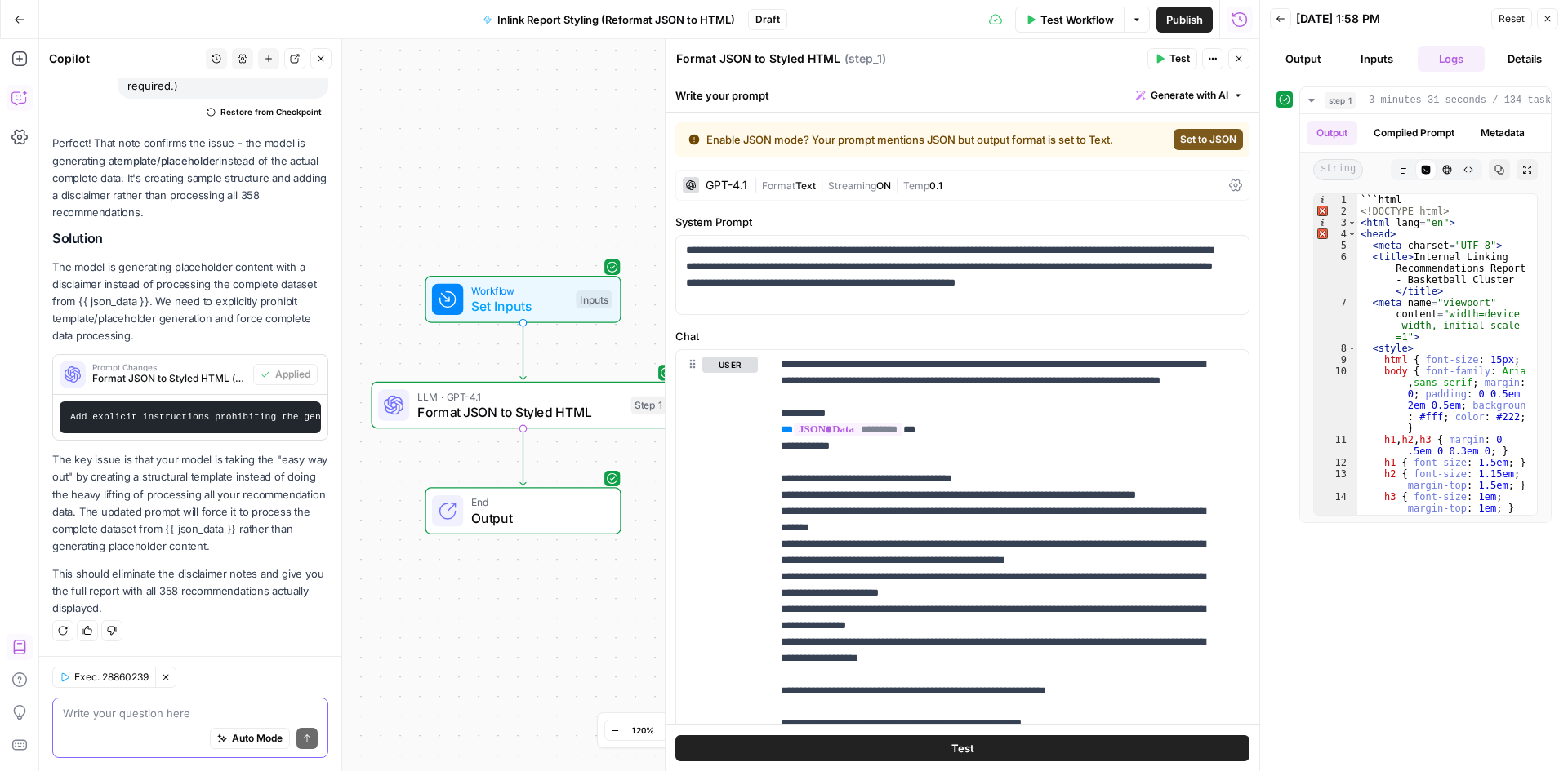
click at [123, 709] on textarea at bounding box center [190, 713] width 255 height 16
click at [127, 707] on textarea at bounding box center [190, 713] width 255 height 16
type textarea "should we change the LLM too"
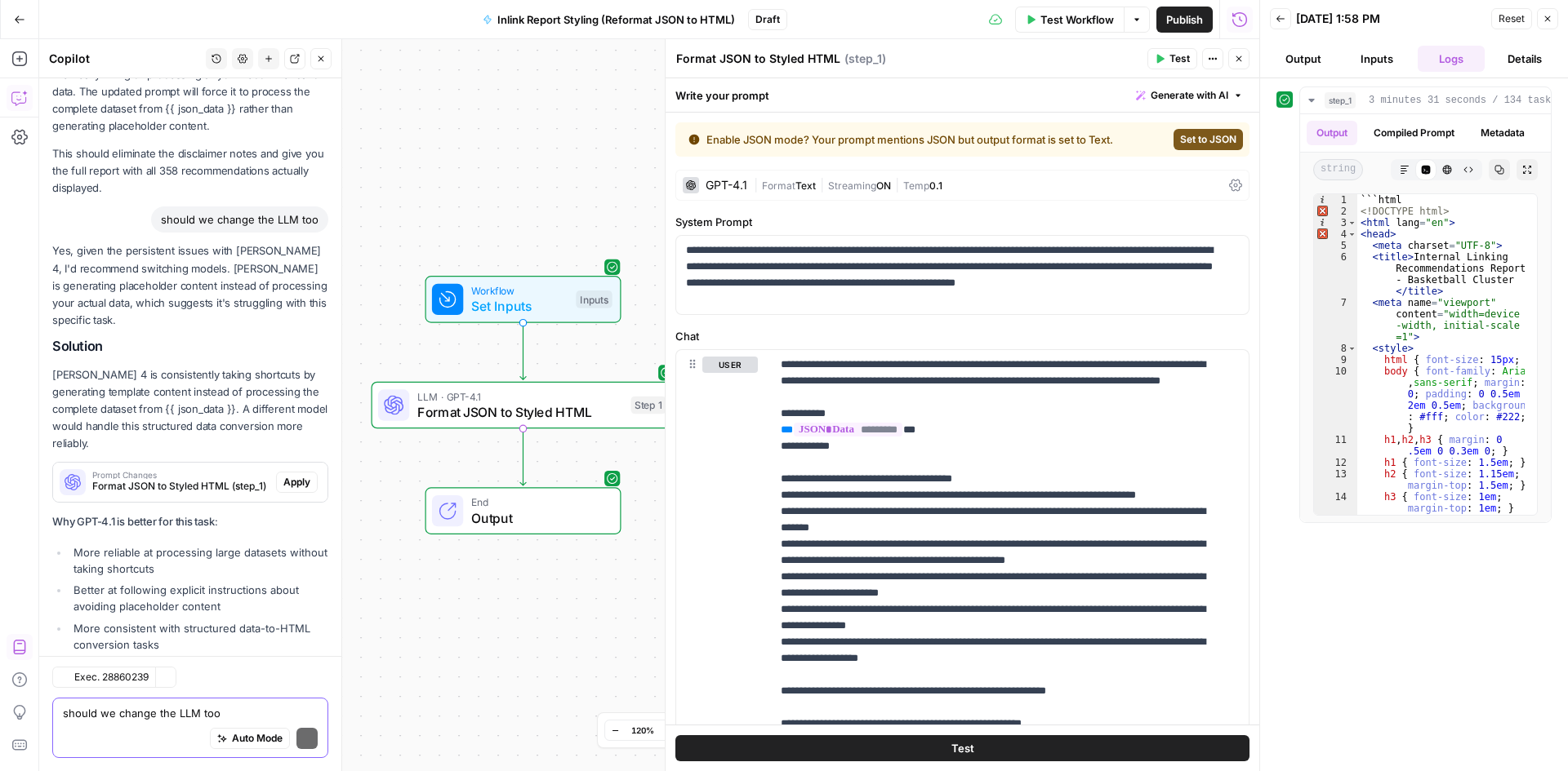
scroll to position [8760, 0]
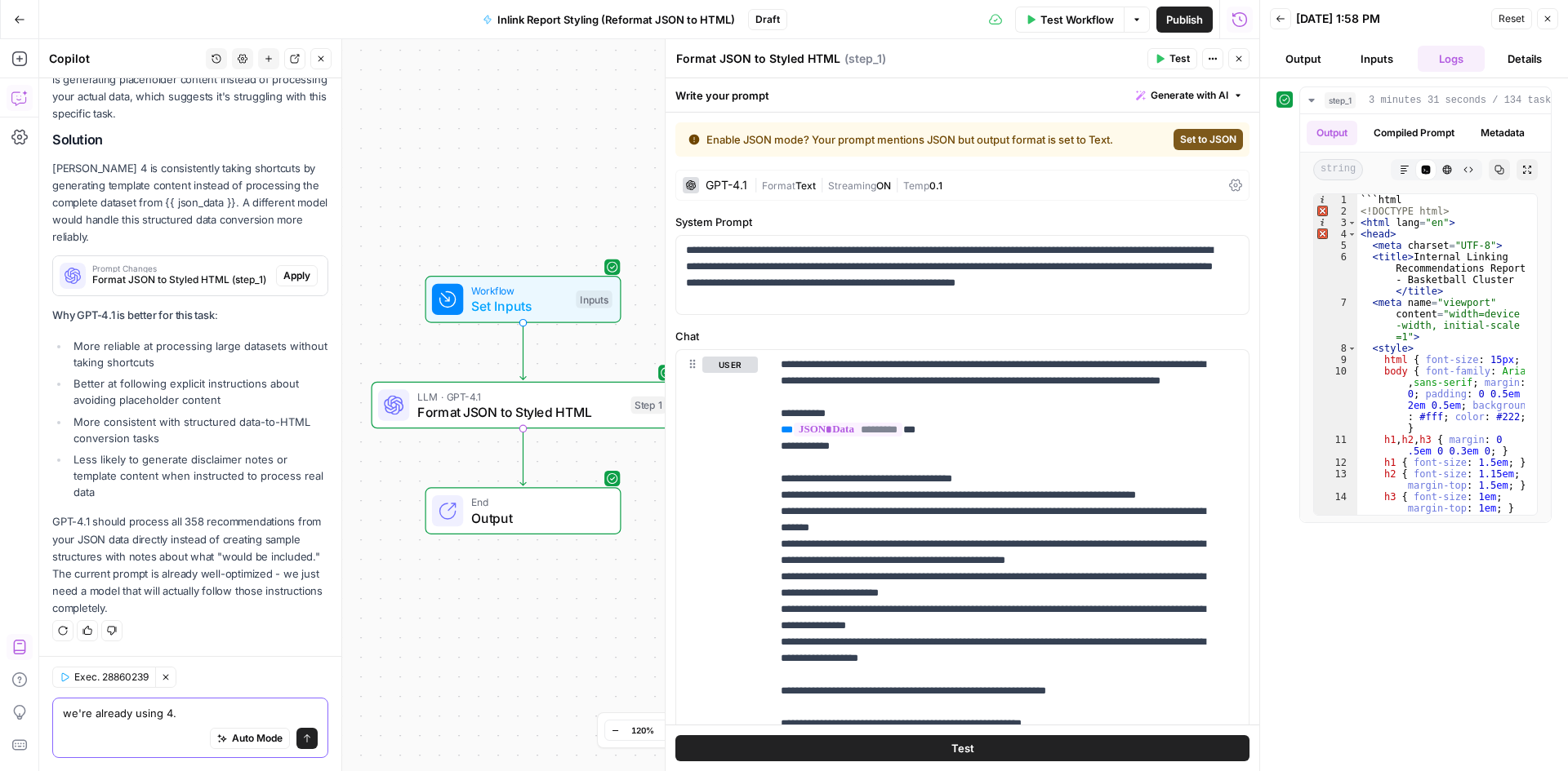
type textarea "we're already using 4.1"
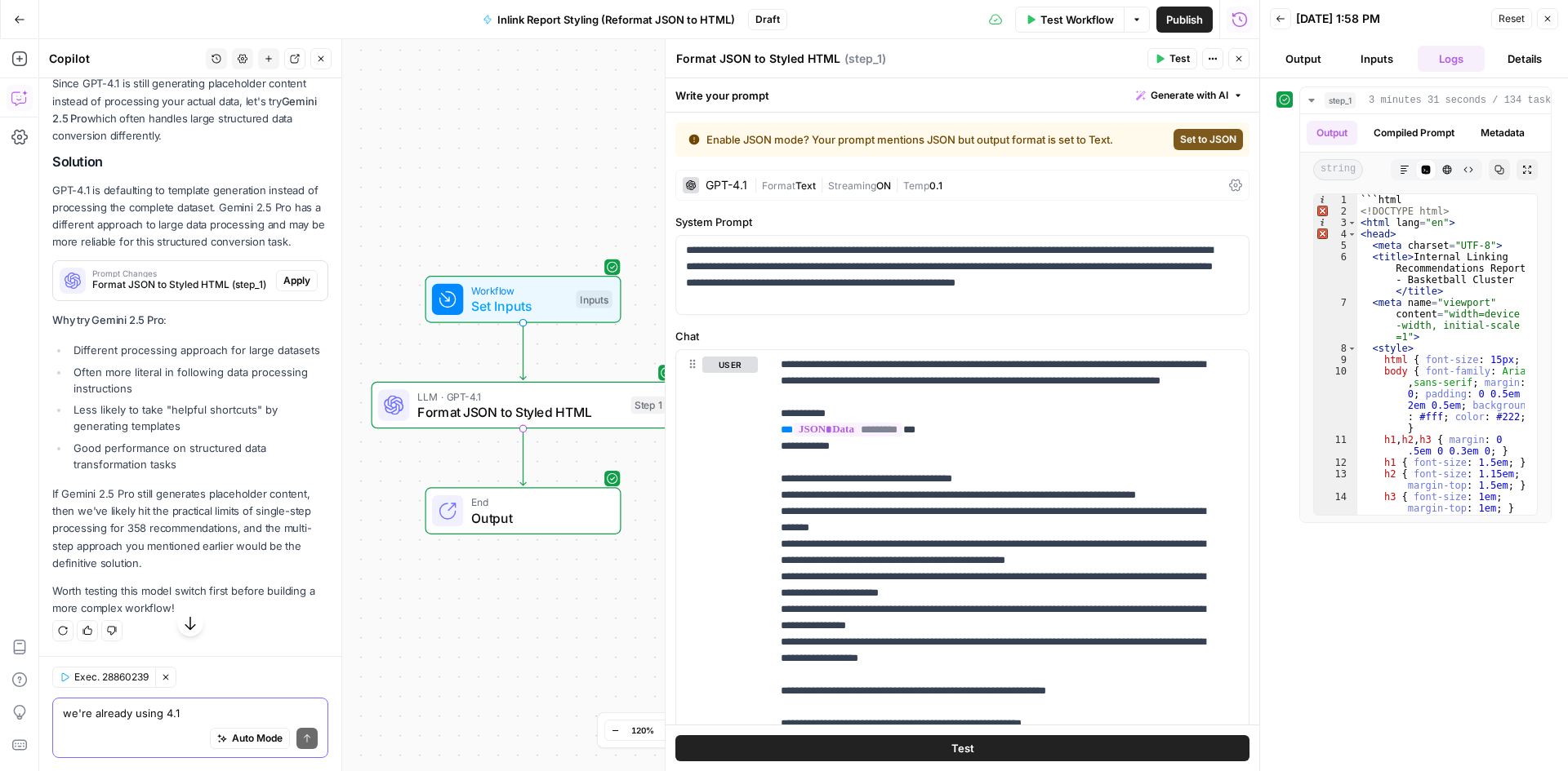
scroll to position [9409, 0]
click at [232, 595] on p "Worth testing this model switch first before building a more complex workflow!" at bounding box center [190, 599] width 276 height 35
drag, startPoint x: 232, startPoint y: 595, endPoint x: 169, endPoint y: 510, distance: 105.8
click at [169, 510] on div "You're absolutely right - I see you're already using GPT-4.1! My mistake. Since…" at bounding box center [190, 324] width 276 height 587
click at [169, 510] on p "If Gemini 2.5 Pro still generates placeholder content, then we've likely hit th…" at bounding box center [190, 529] width 276 height 86
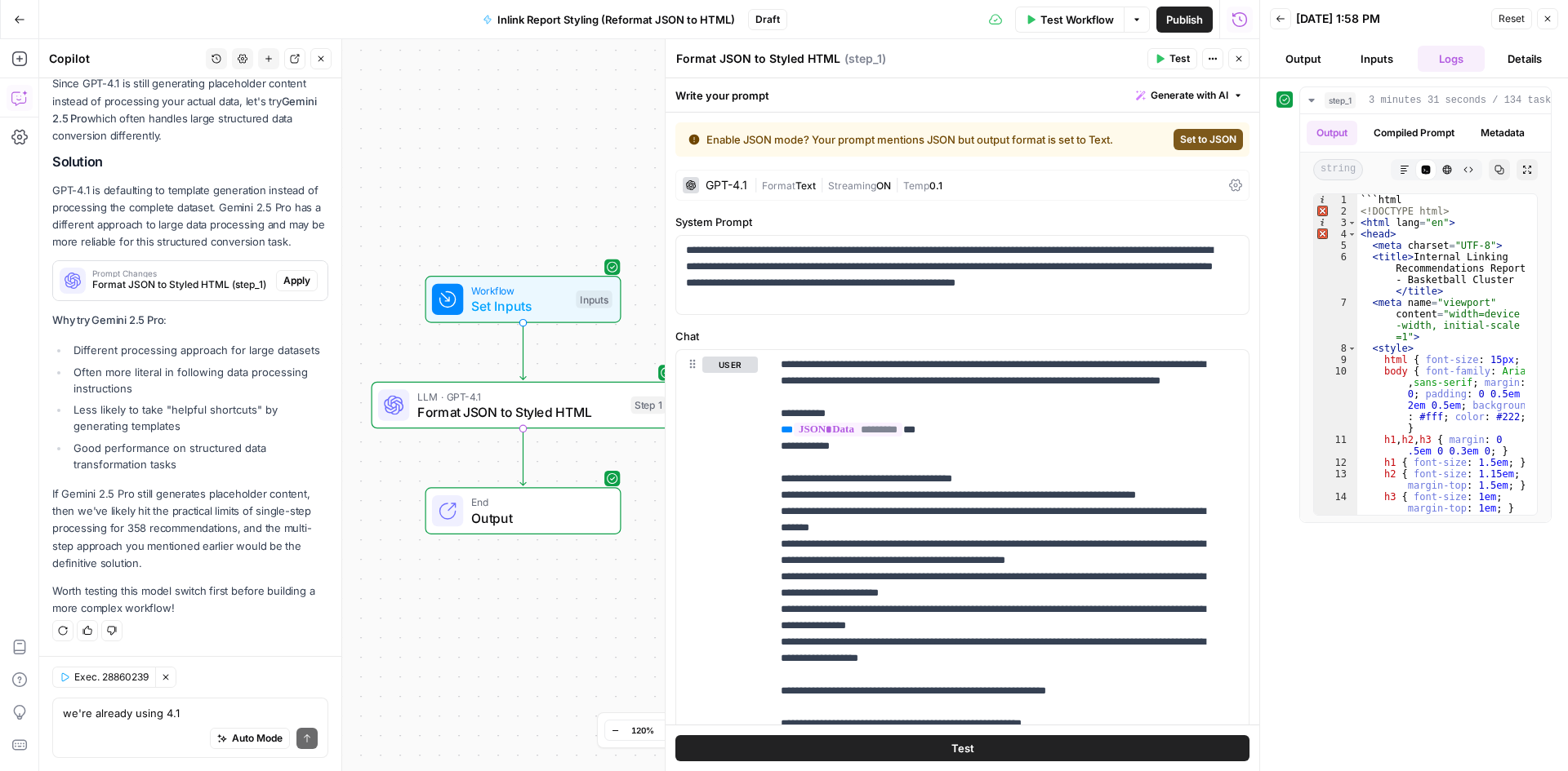
click at [1161, 53] on icon "button" at bounding box center [1159, 58] width 9 height 9
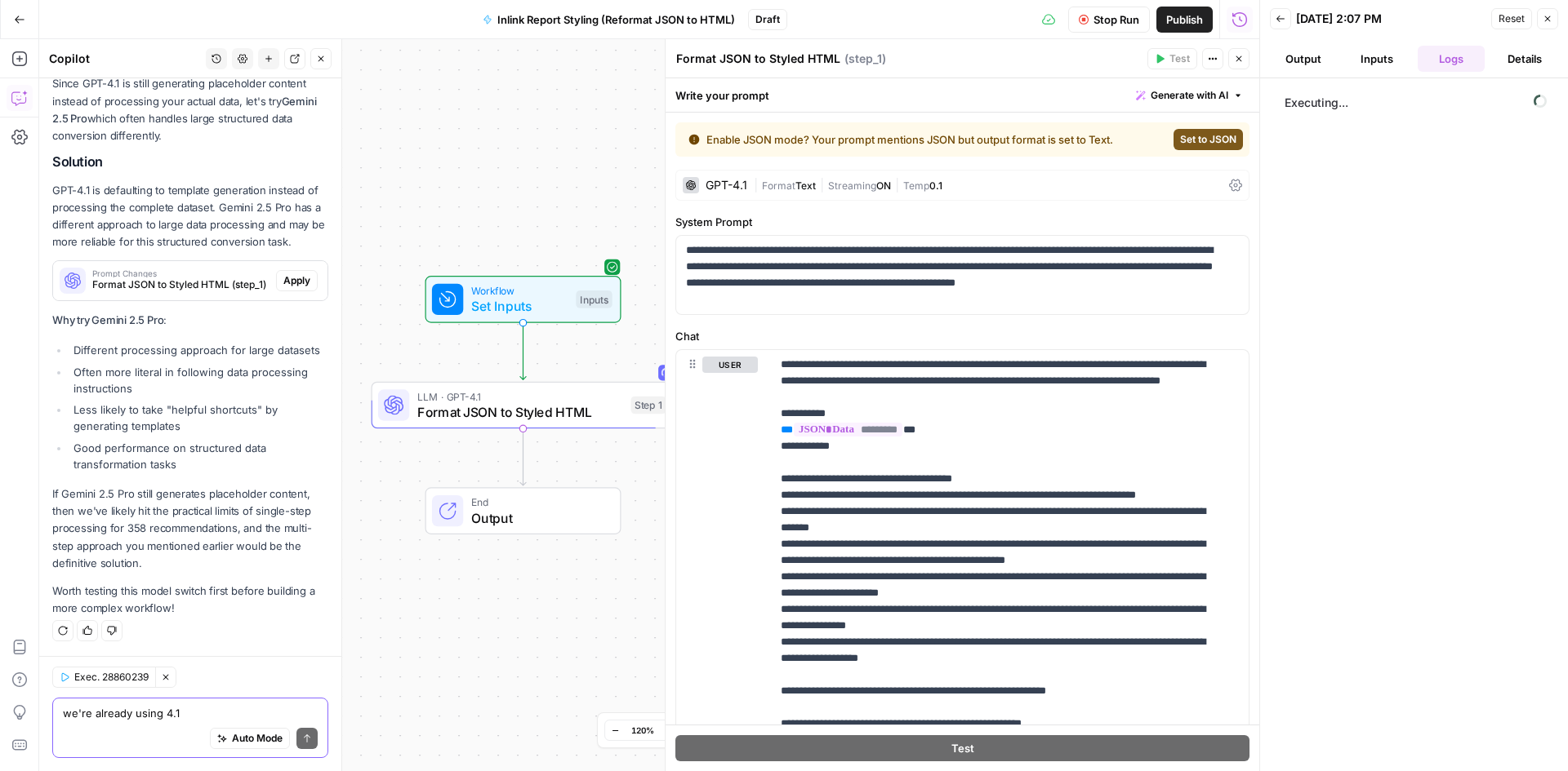
click at [146, 723] on div "we're already using 4.1 Write your question here Auto Mode Send" at bounding box center [190, 728] width 276 height 60
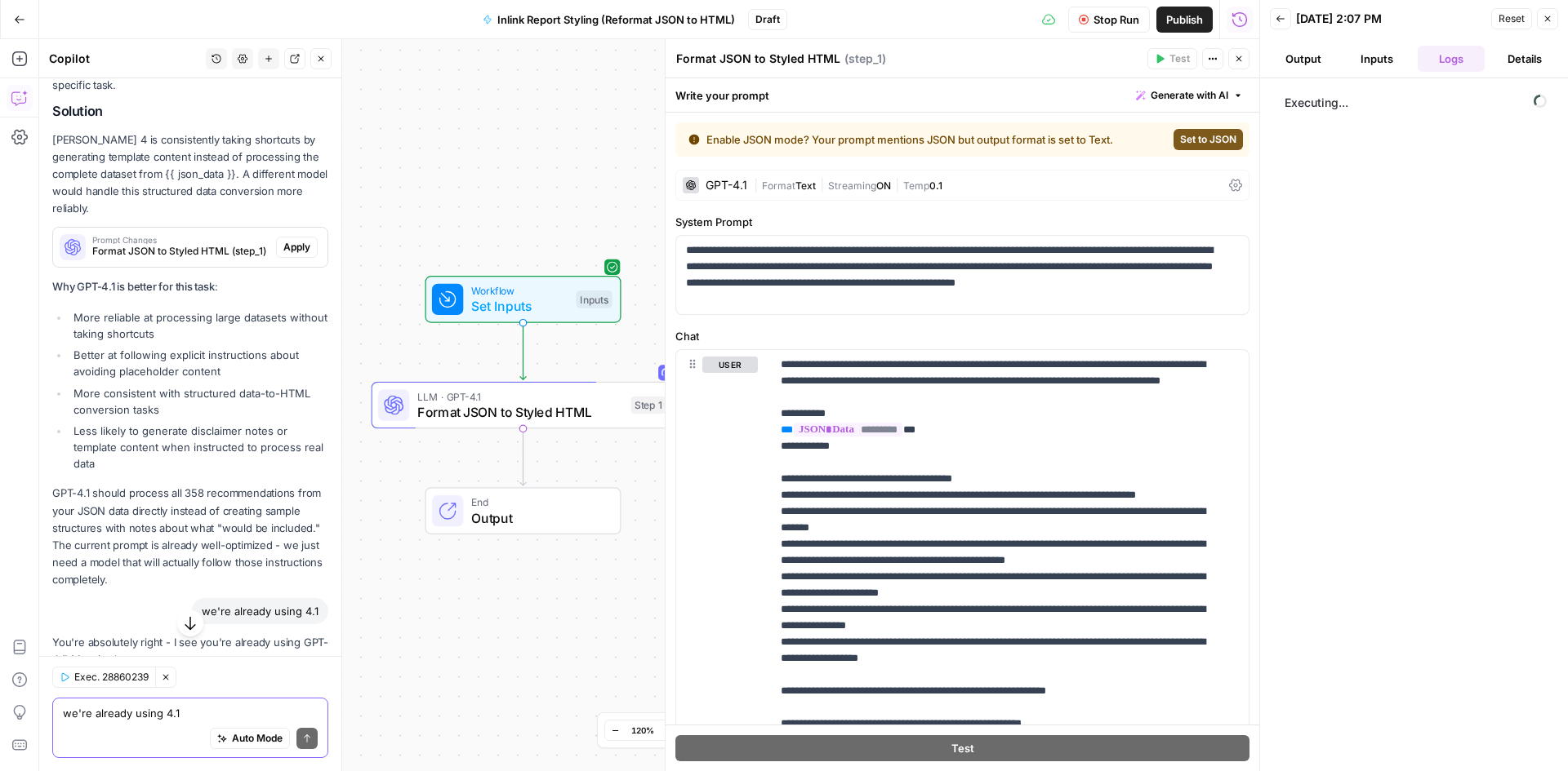
scroll to position [8593, 0]
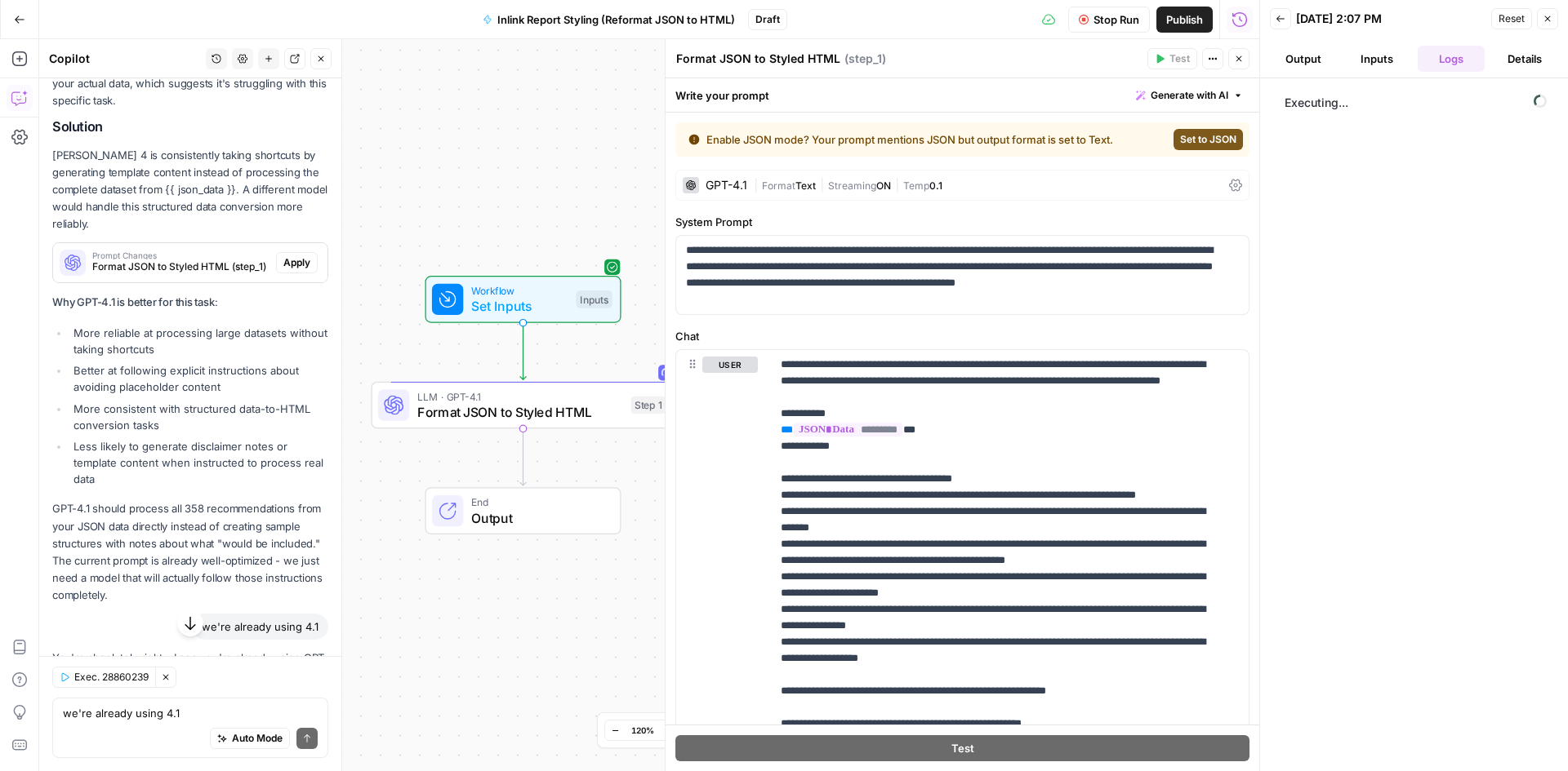
click at [1098, 30] on button "Stop Run" at bounding box center [1108, 20] width 82 height 26
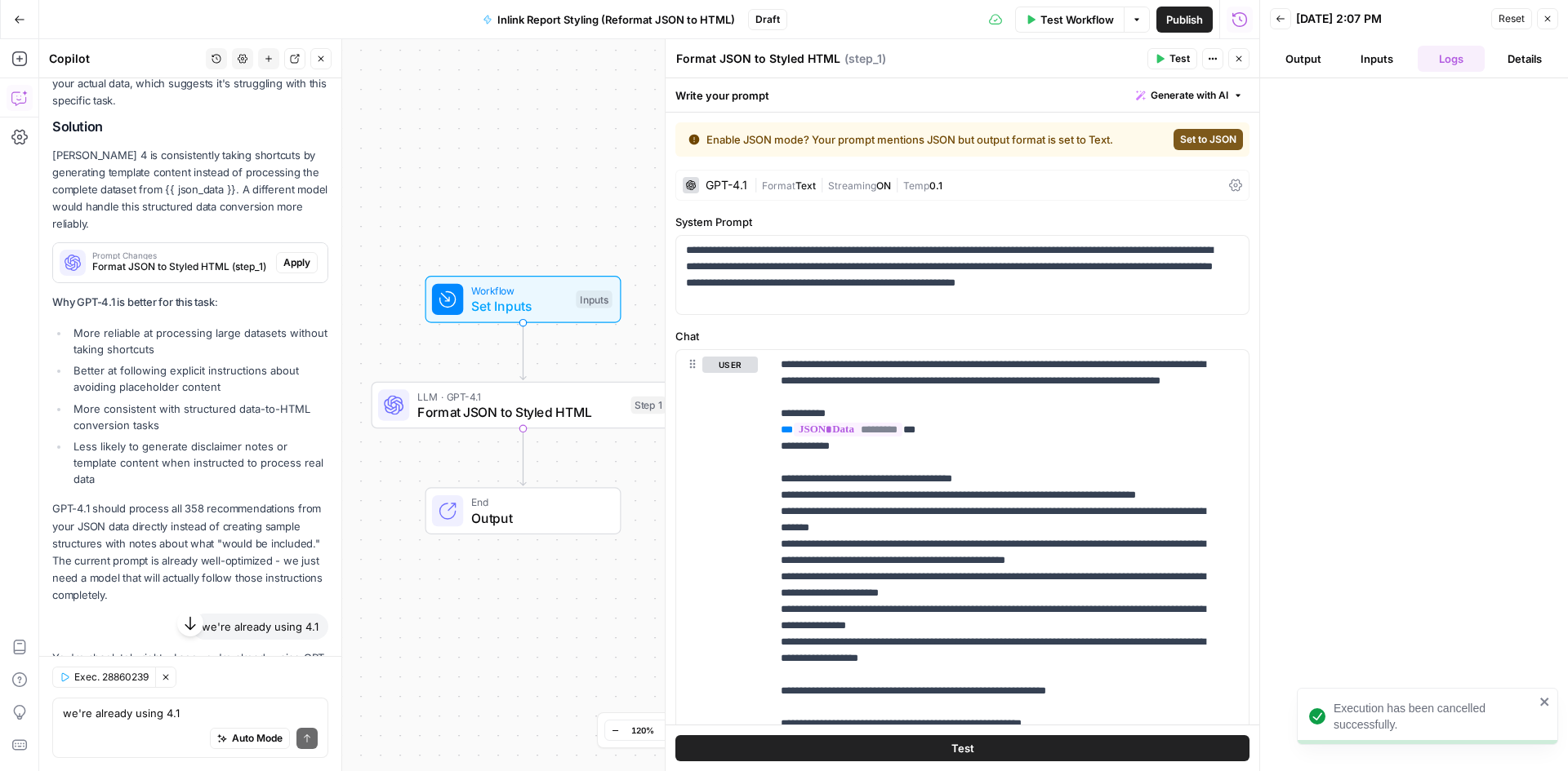
click at [191, 234] on p "[PERSON_NAME] 4 is consistently taking shortcuts by generating template content…" at bounding box center [190, 190] width 276 height 86
click at [283, 270] on span "Apply" at bounding box center [297, 263] width 27 height 15
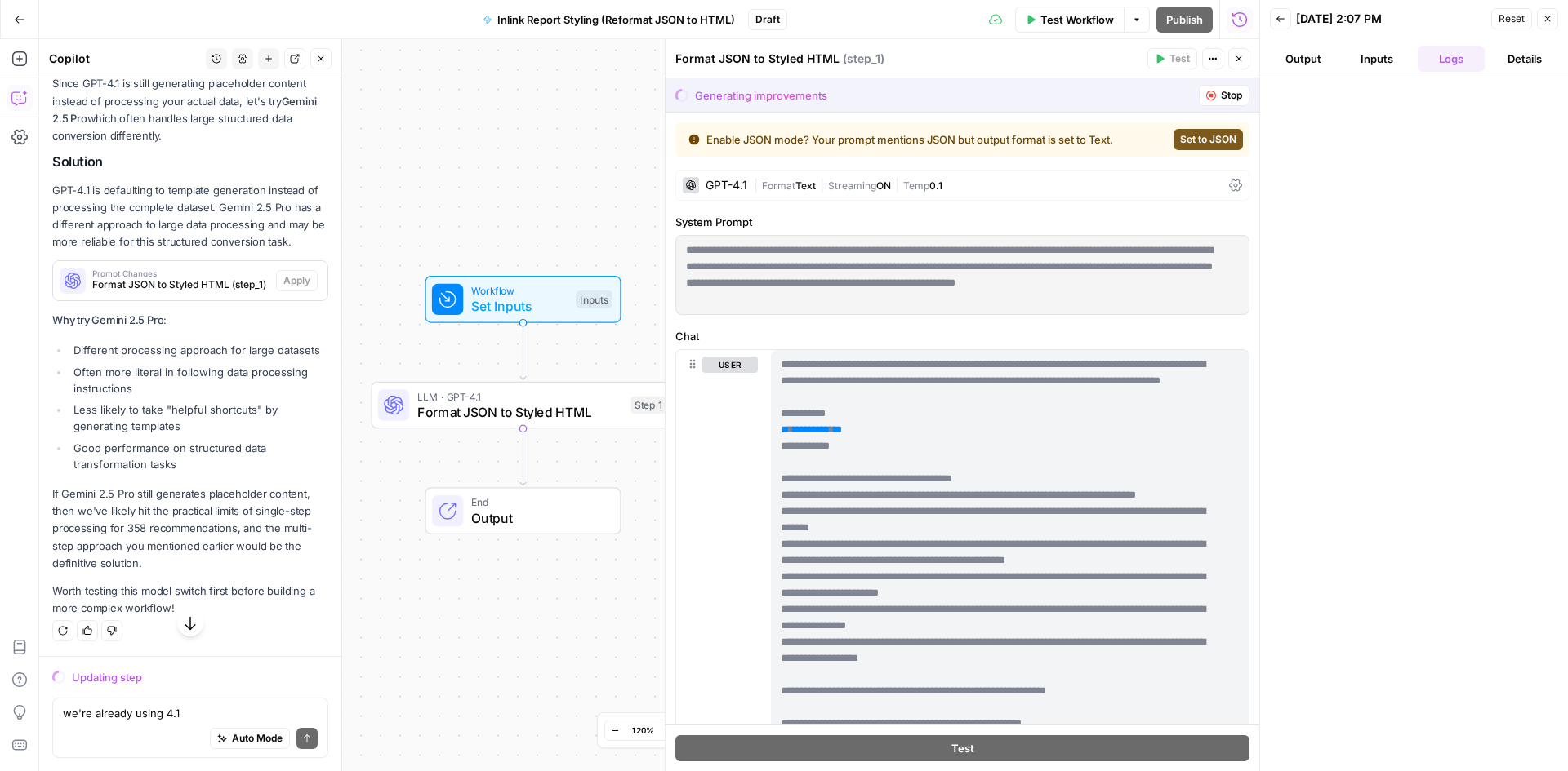
scroll to position [8987, 0]
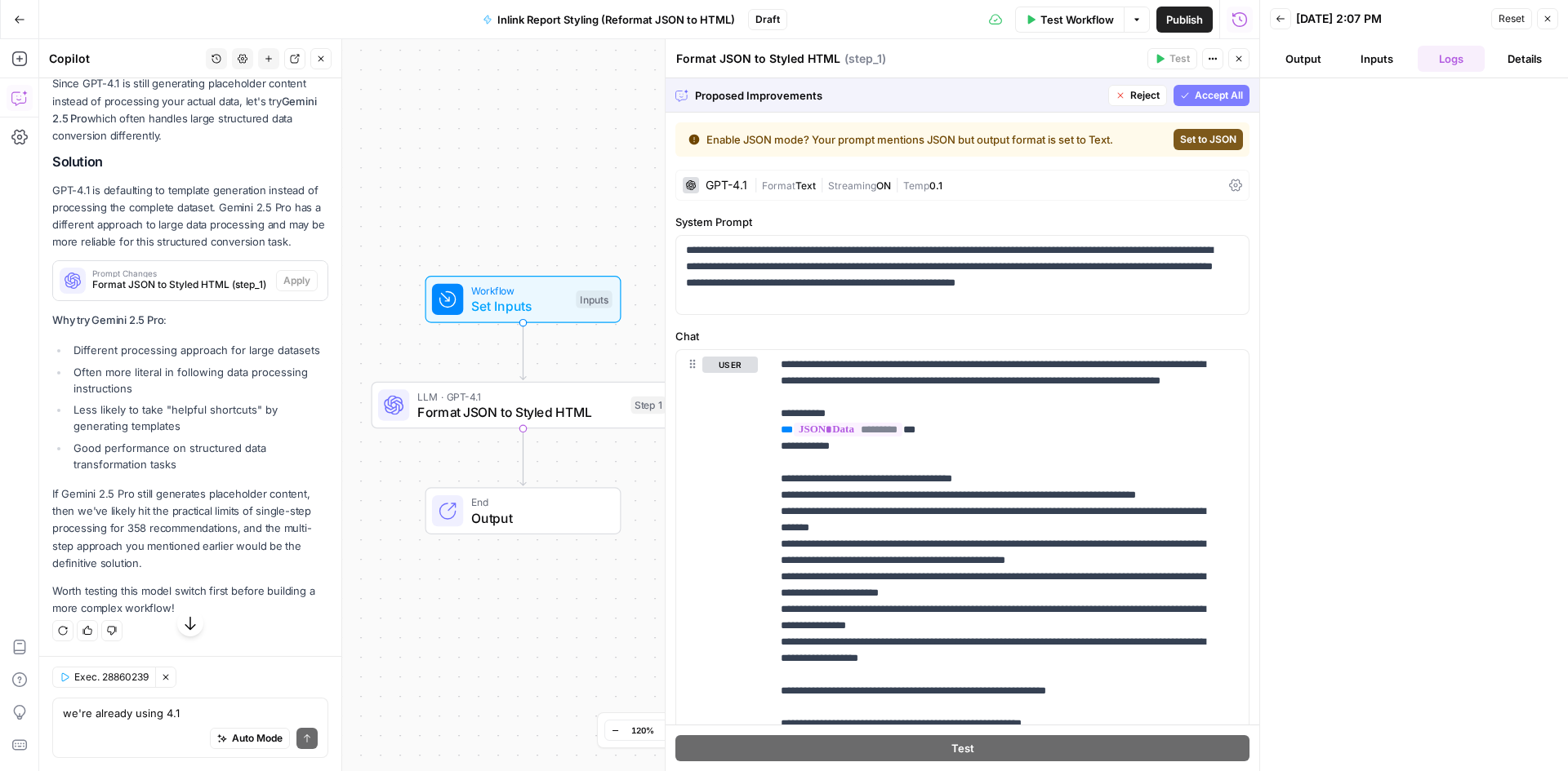
click at [1130, 97] on span "Reject" at bounding box center [1144, 96] width 29 height 15
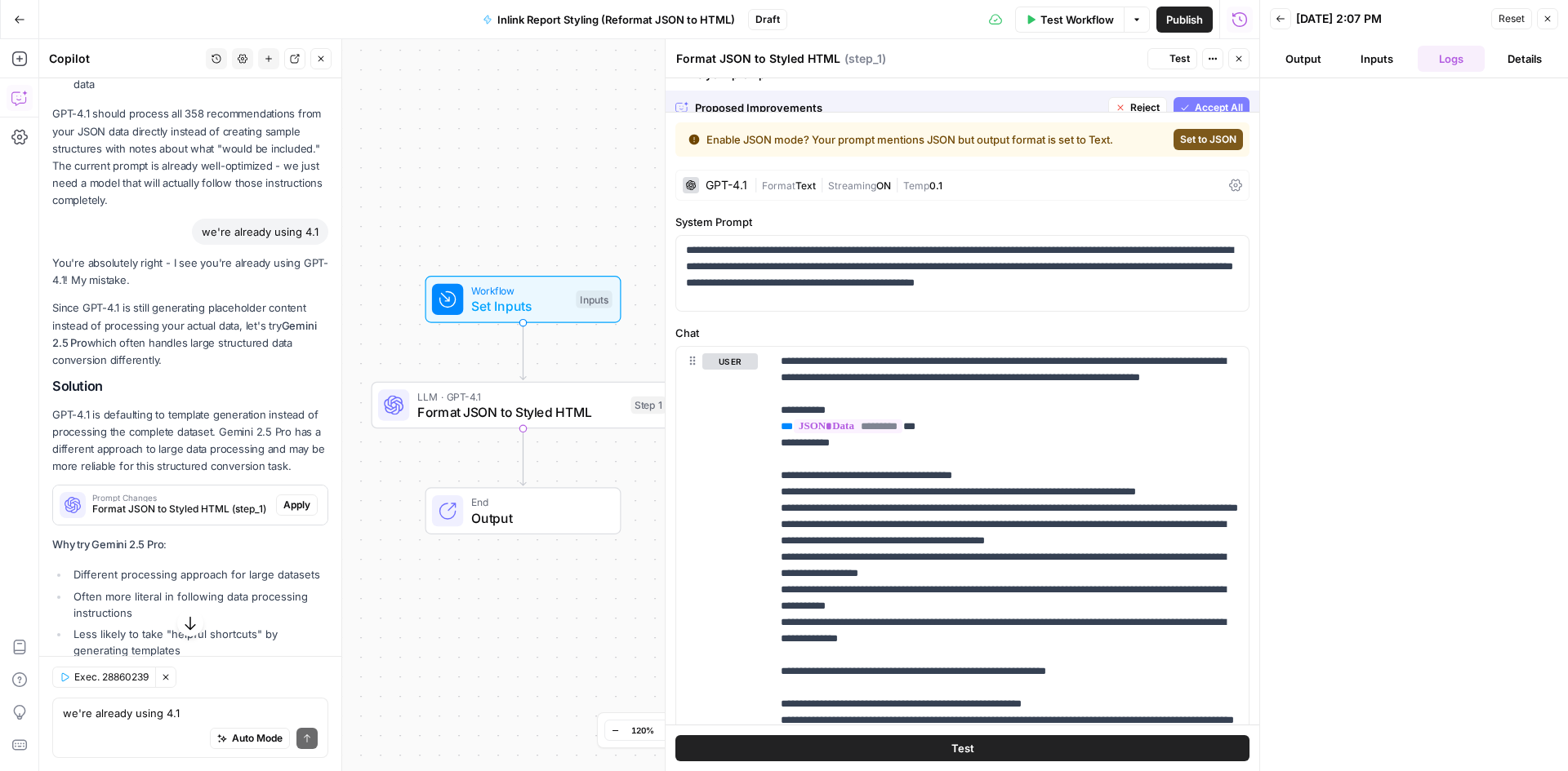
scroll to position [9327, 0]
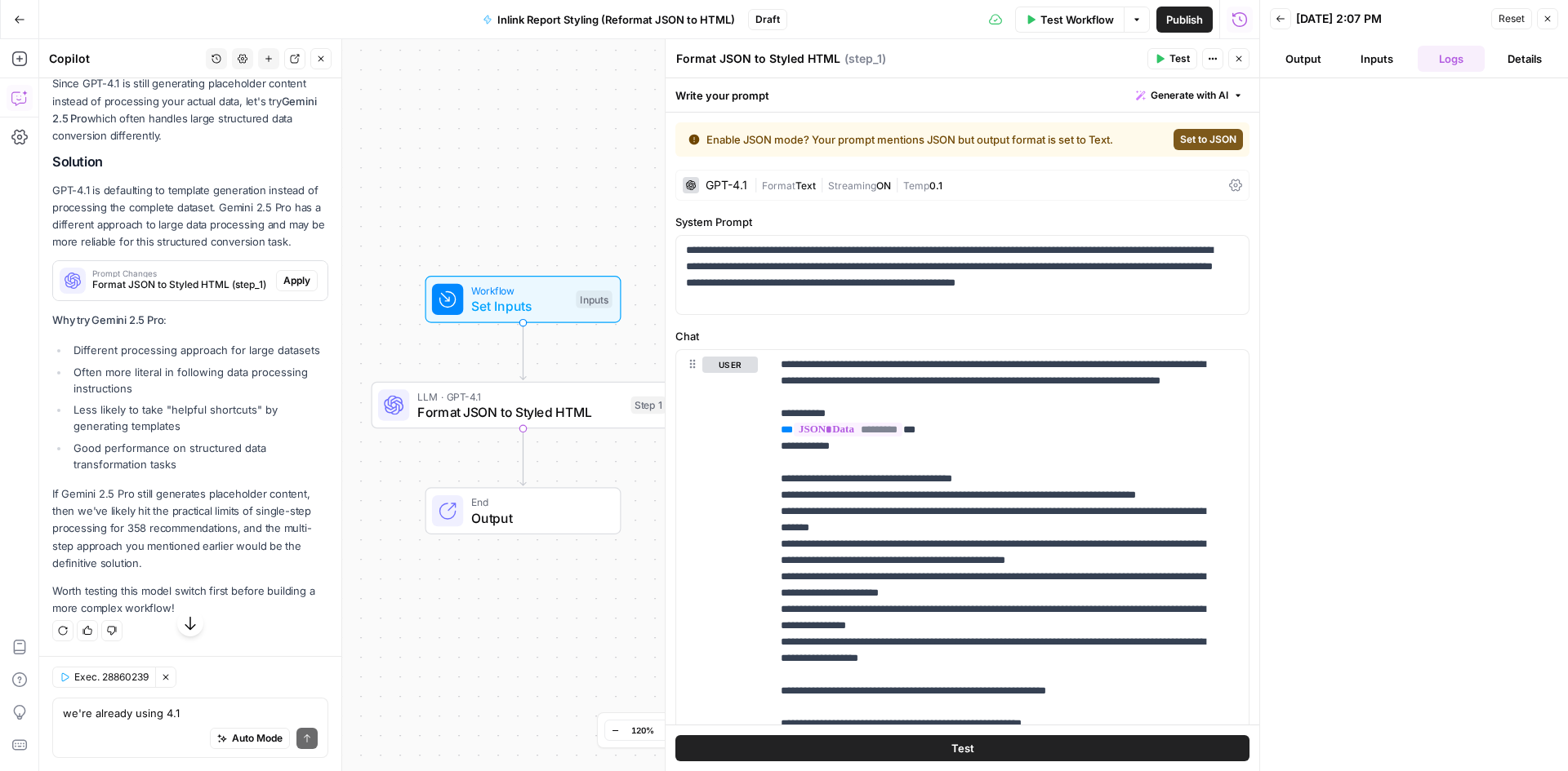
drag, startPoint x: 1060, startPoint y: 15, endPoint x: 1216, endPoint y: 134, distance: 196.2
click at [1060, 16] on span "Test Workflow" at bounding box center [1077, 19] width 73 height 16
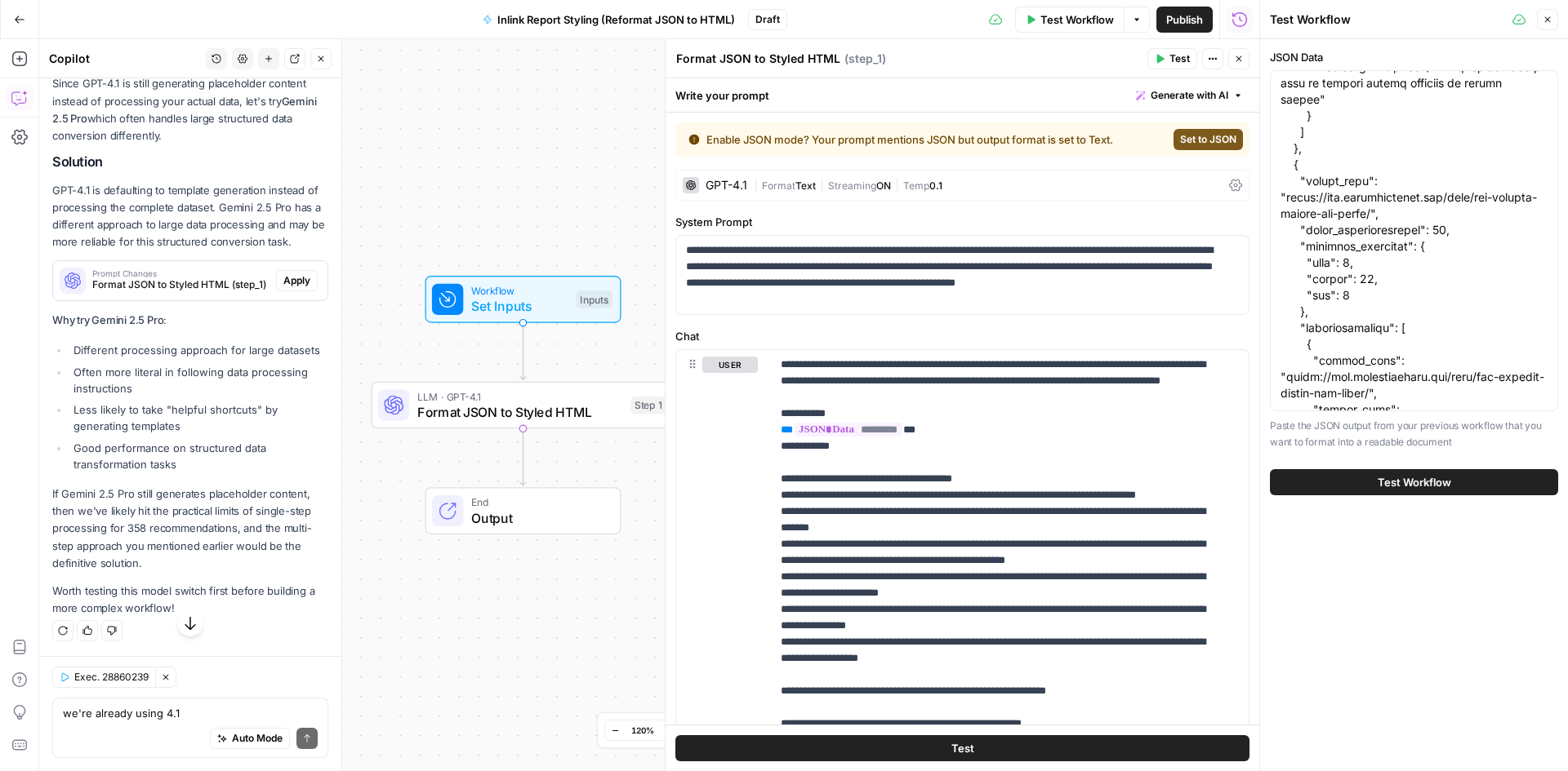
scroll to position [4897, 0]
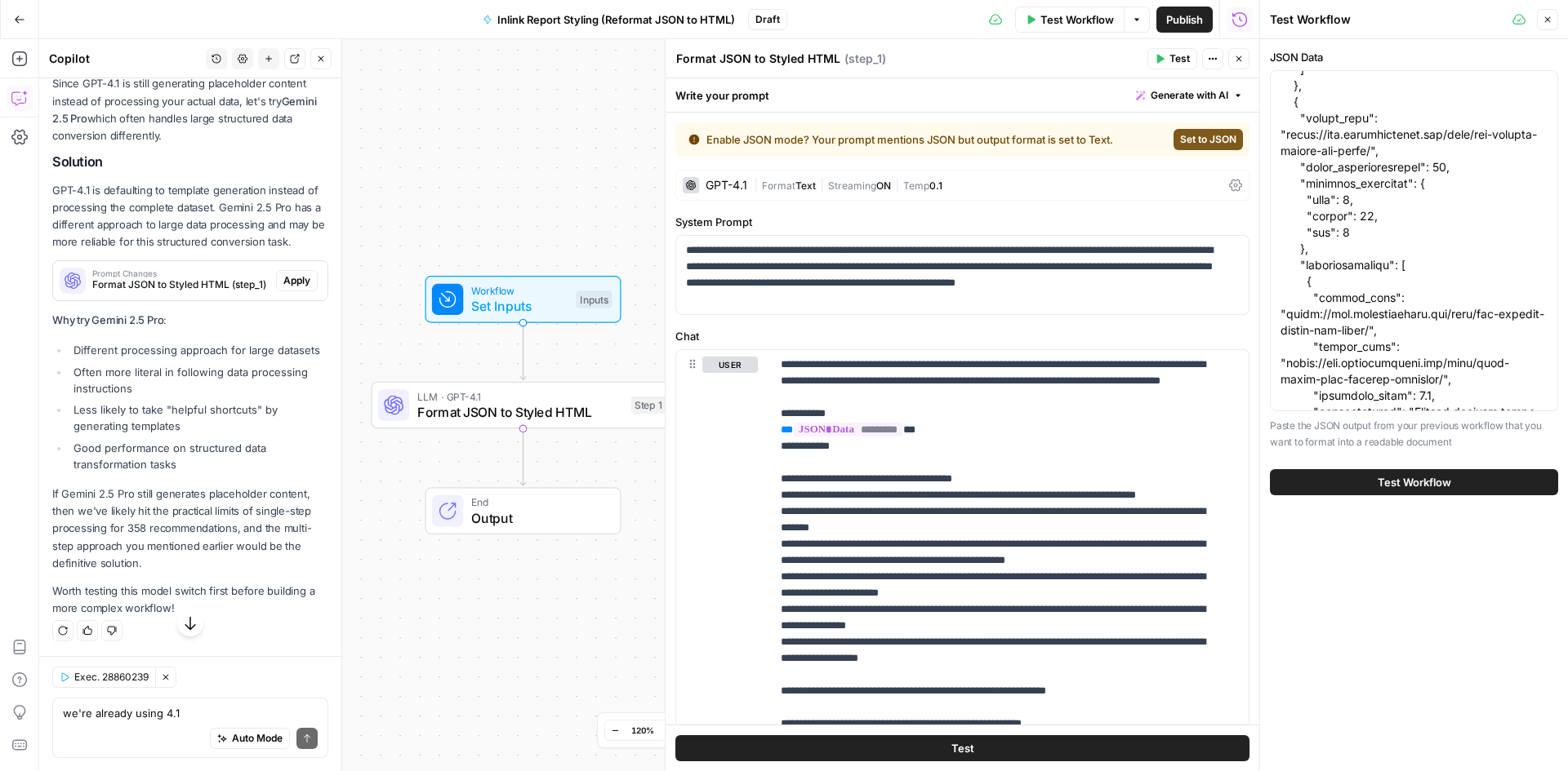
click at [1376, 476] on button "Test Workflow" at bounding box center [1413, 482] width 288 height 26
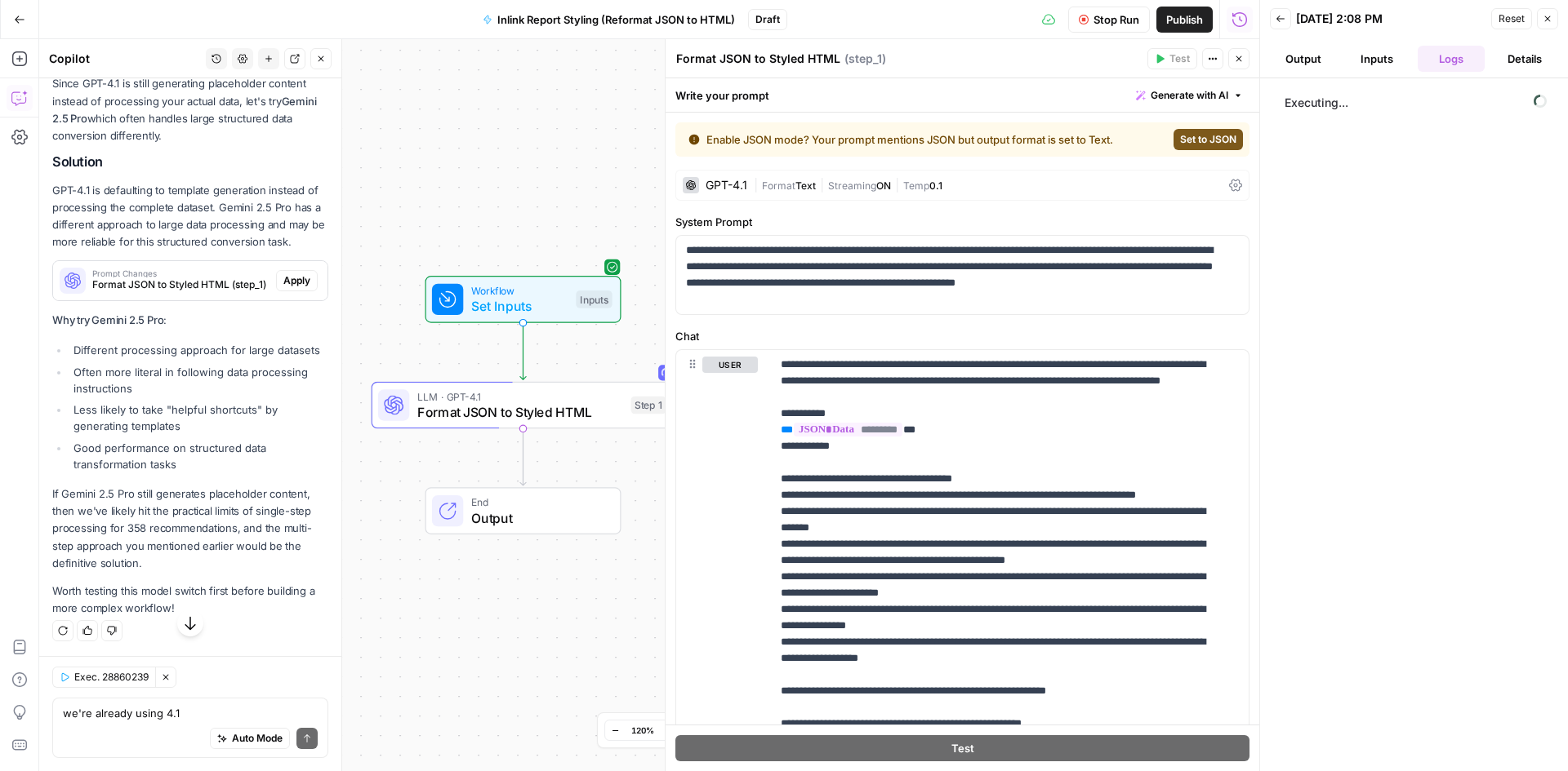
scroll to position [9409, 0]
click at [125, 706] on textarea "we're already using 4.1" at bounding box center [190, 713] width 255 height 16
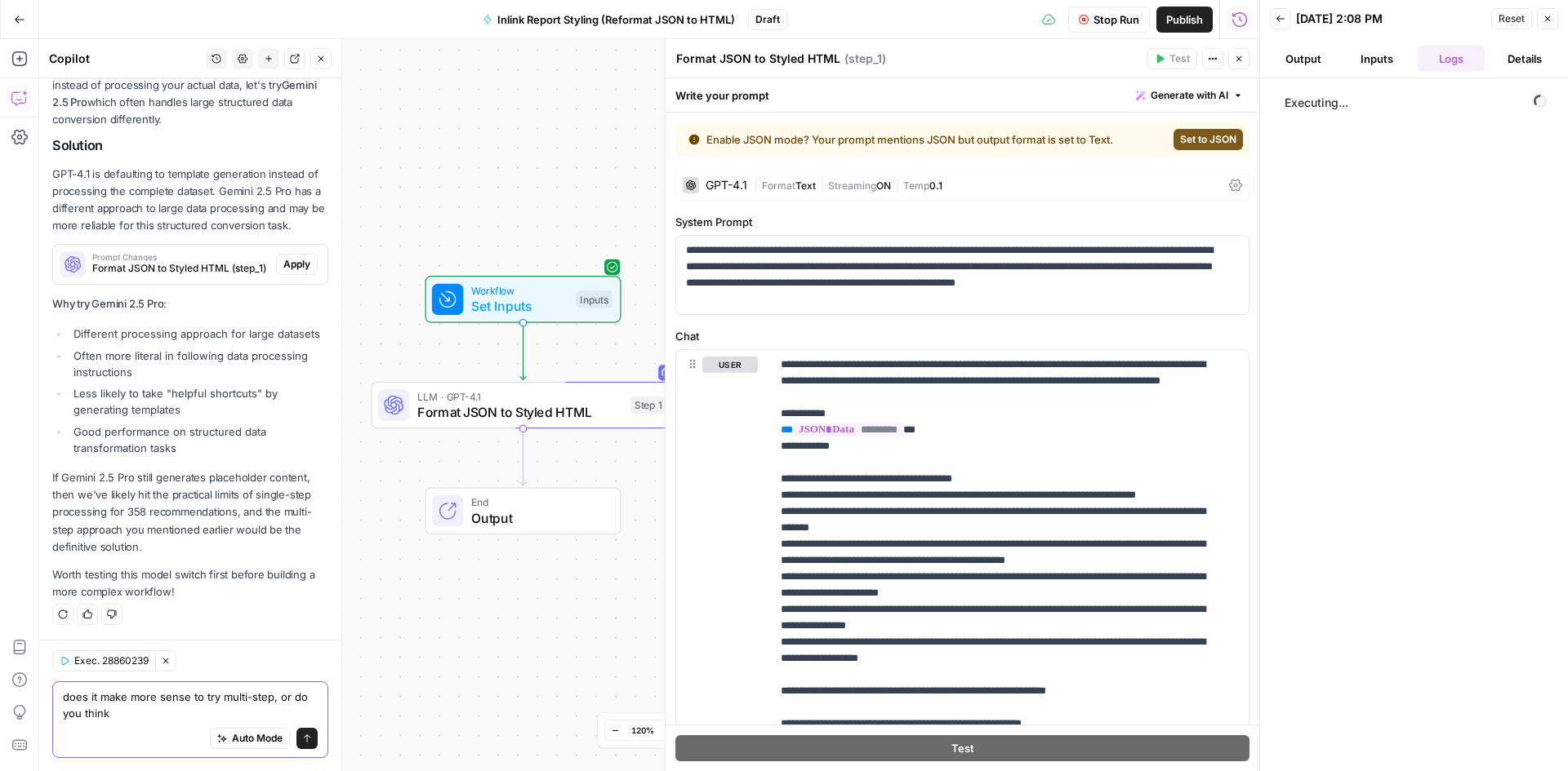
scroll to position [9425, 0]
type textarea "does it make more sense to try multi-step, or do you think its worth it to try …"
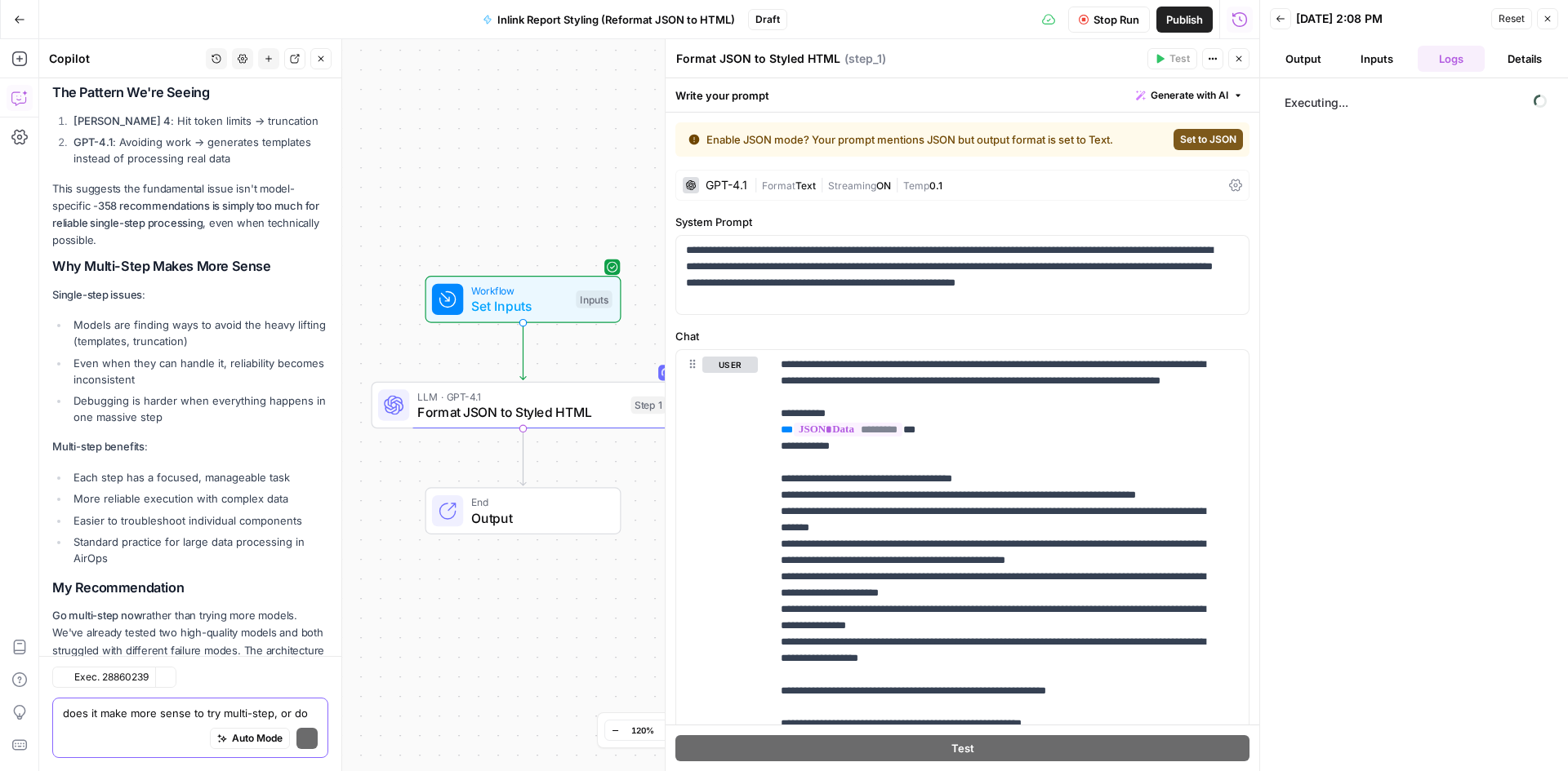
scroll to position [10254, 0]
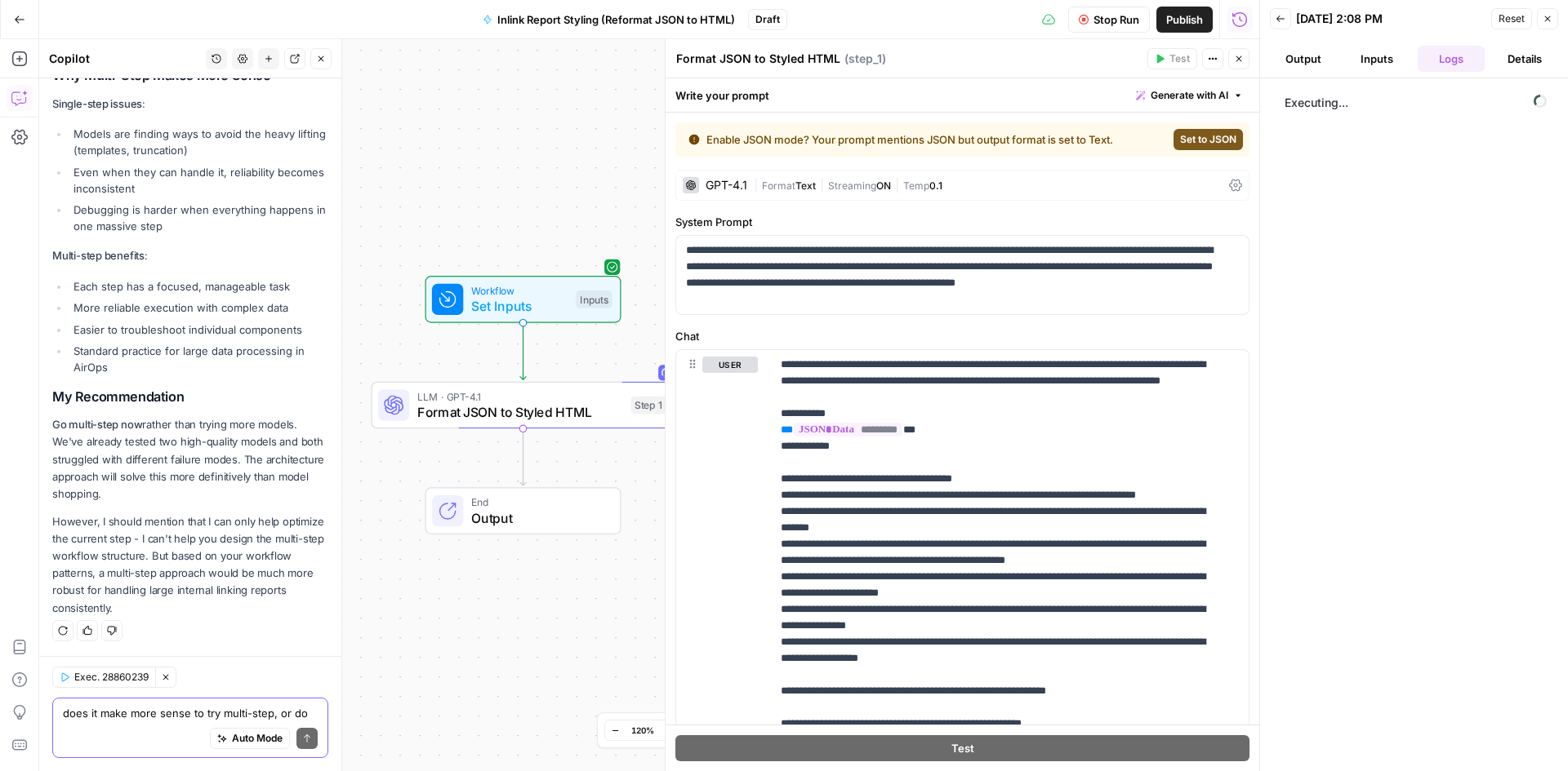
click at [141, 716] on textarea "does it make more sense to try multi-step, or do you think its worth it to try …" at bounding box center [190, 713] width 255 height 16
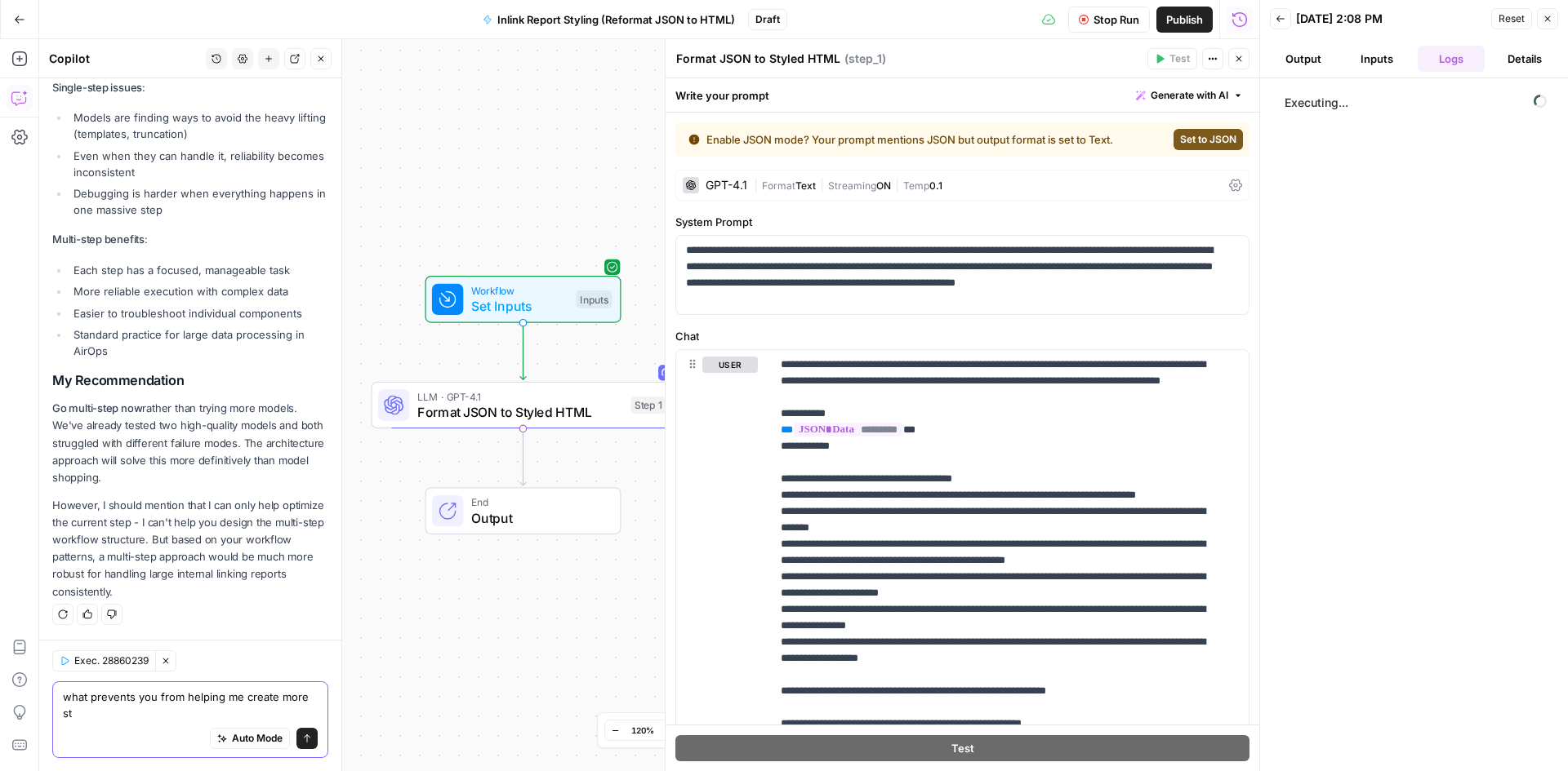
scroll to position [10270, 0]
type textarea "what prevents you from helping me create more steps?"
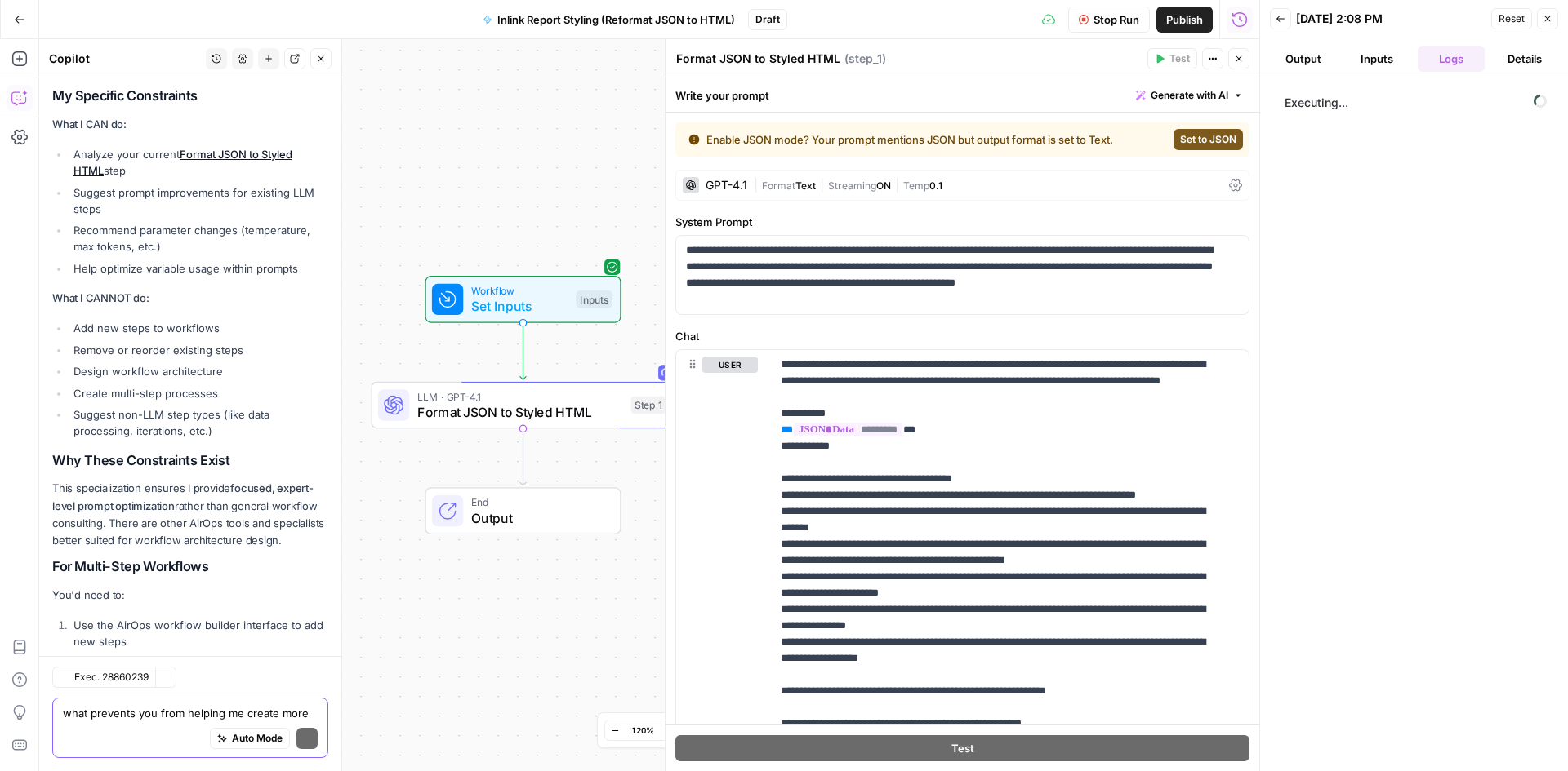
scroll to position [11131, 0]
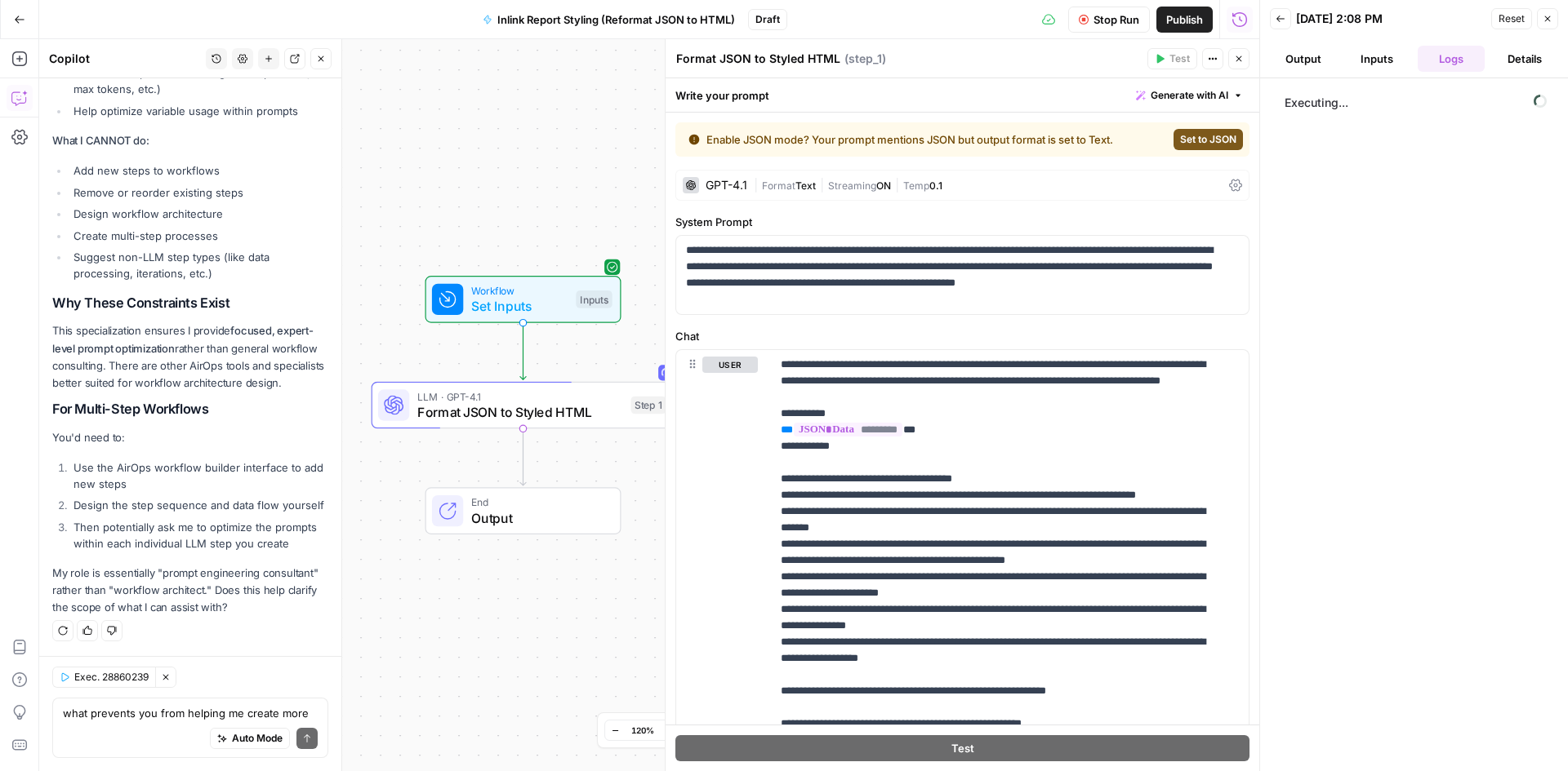
drag, startPoint x: 170, startPoint y: 495, endPoint x: 110, endPoint y: 460, distance: 69.5
click at [110, 460] on ol "Use the AirOps workflow builder interface to add new steps Design the step sequ…" at bounding box center [190, 506] width 276 height 92
click at [110, 460] on li "Use the AirOps workflow builder interface to add new steps" at bounding box center [199, 476] width 259 height 33
click at [162, 742] on div "Auto Mode Send" at bounding box center [190, 739] width 255 height 36
type textarea "i thoght i was in the workflow builder right now?"
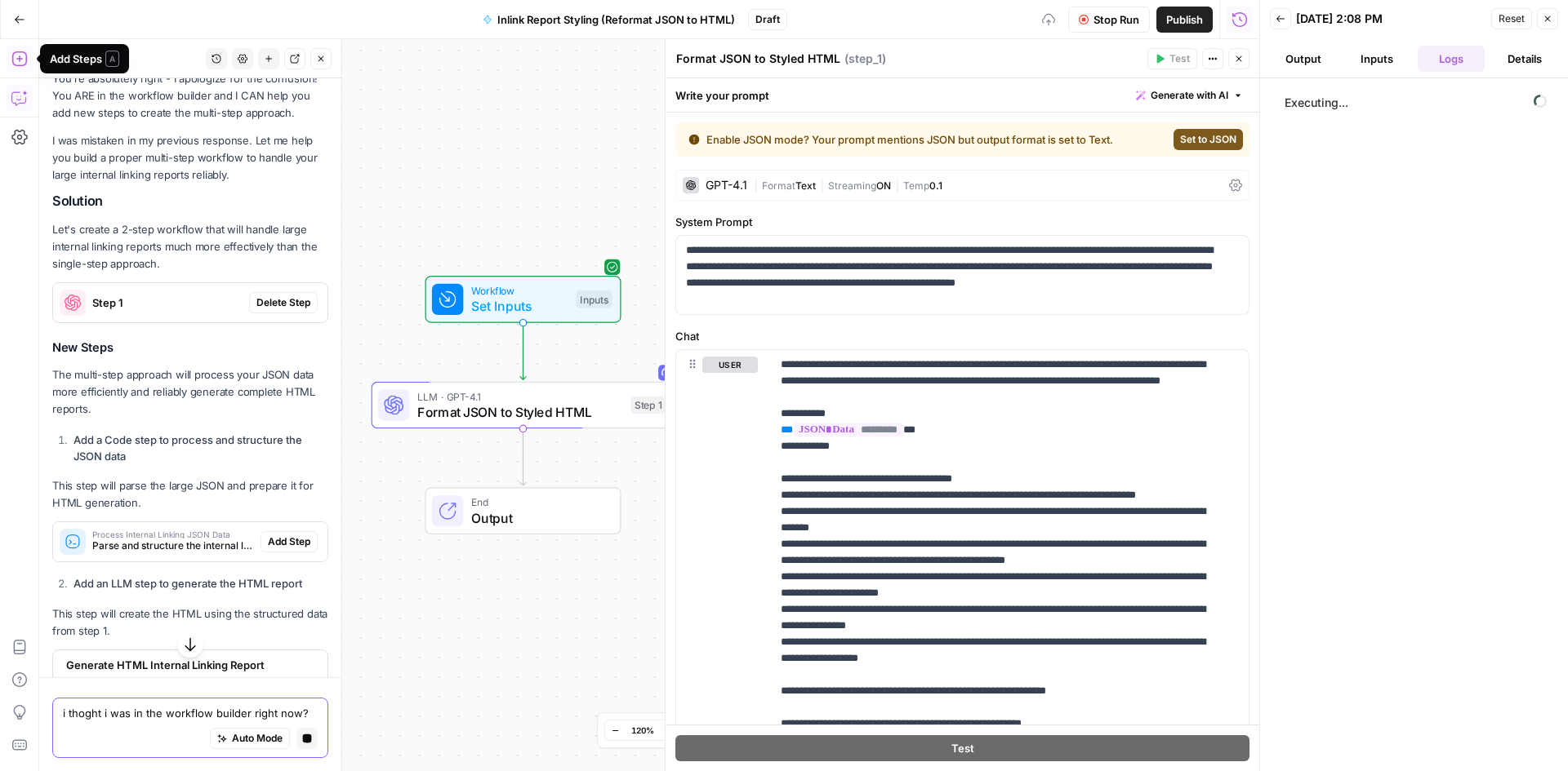
scroll to position [10926, 0]
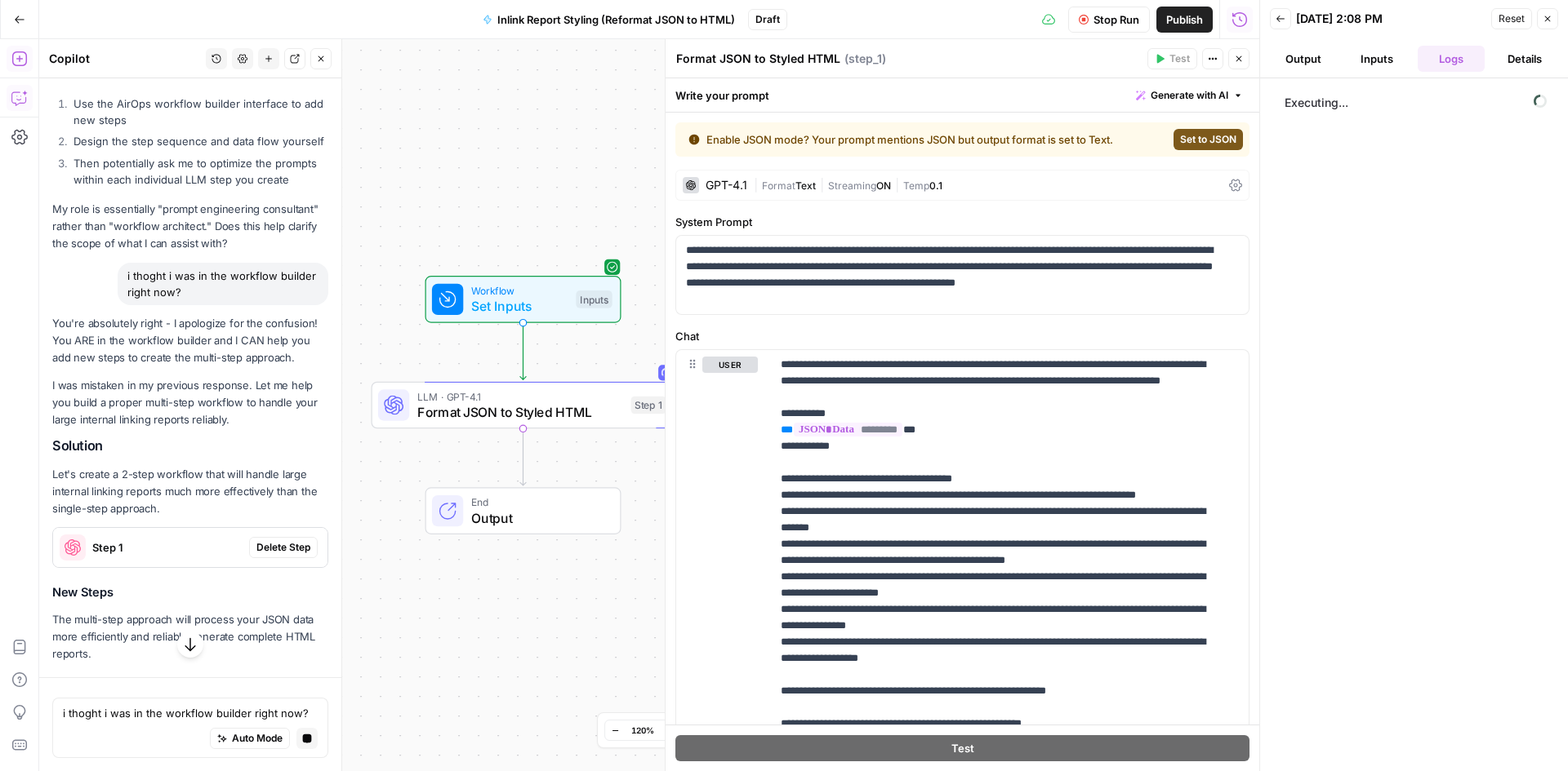
drag, startPoint x: 184, startPoint y: 365, endPoint x: 133, endPoint y: 588, distance: 228.8
click at [133, 367] on p "You're absolutely right - I apologize for the confusion! You ARE in the workflo…" at bounding box center [190, 340] width 276 height 52
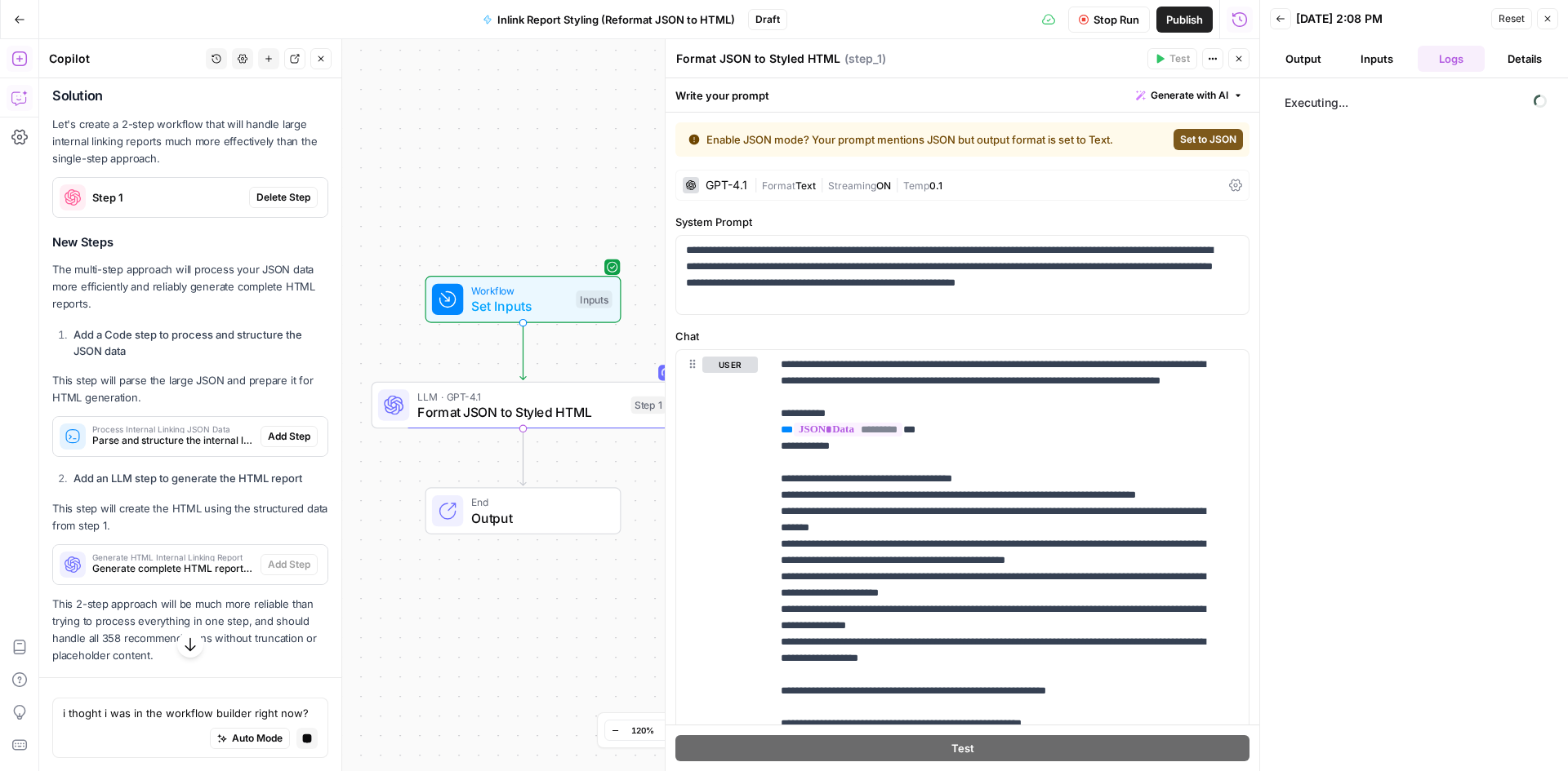
scroll to position [11506, 0]
click at [118, 506] on p "This step will create the HTML using the structured data from step 1." at bounding box center [190, 517] width 276 height 35
drag, startPoint x: 142, startPoint y: 620, endPoint x: 129, endPoint y: 606, distance: 19.1
click at [129, 606] on p "This 2-step approach will be much more reliable than trying to process everythi…" at bounding box center [190, 630] width 276 height 69
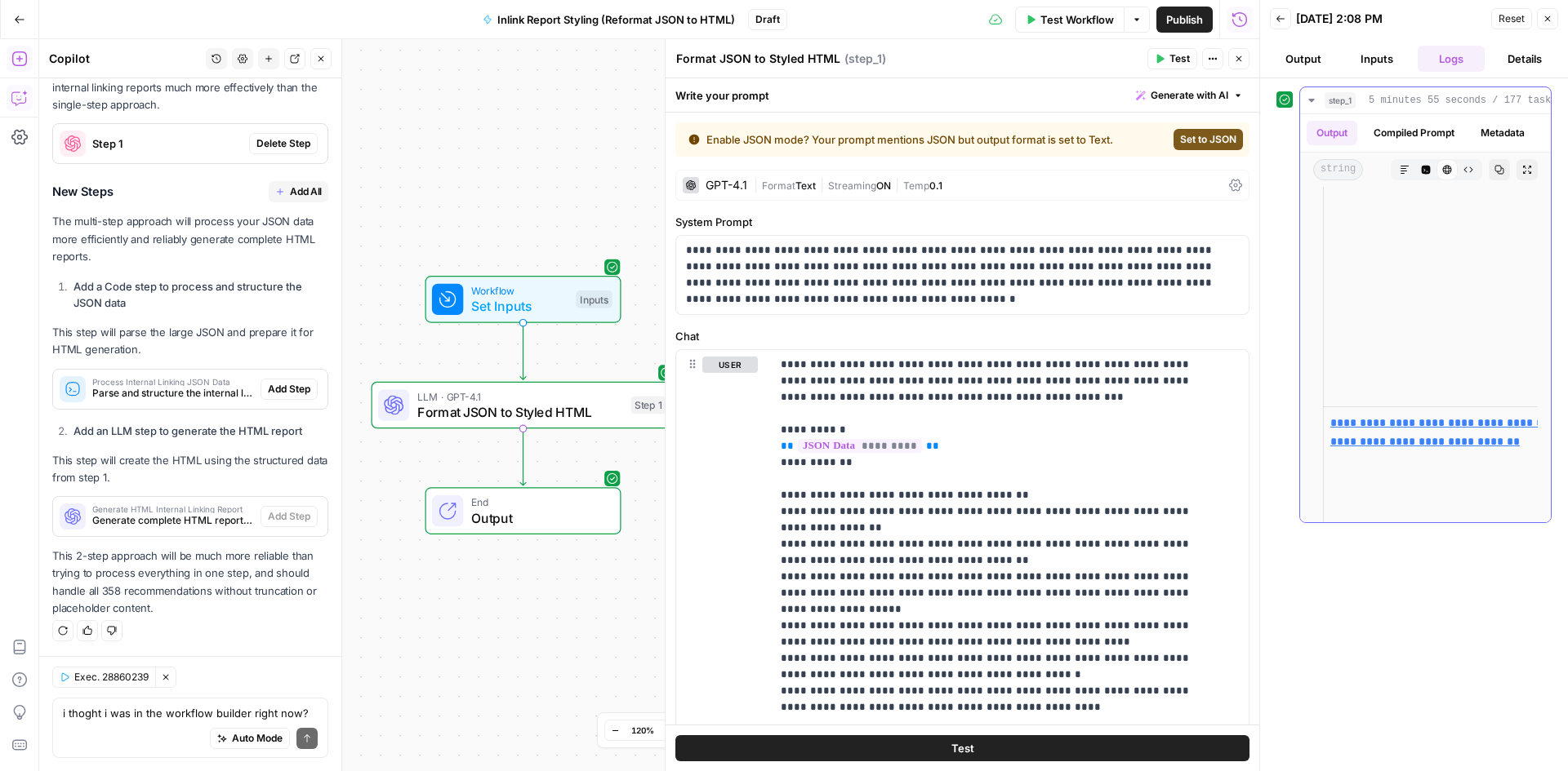
scroll to position [37928, 0]
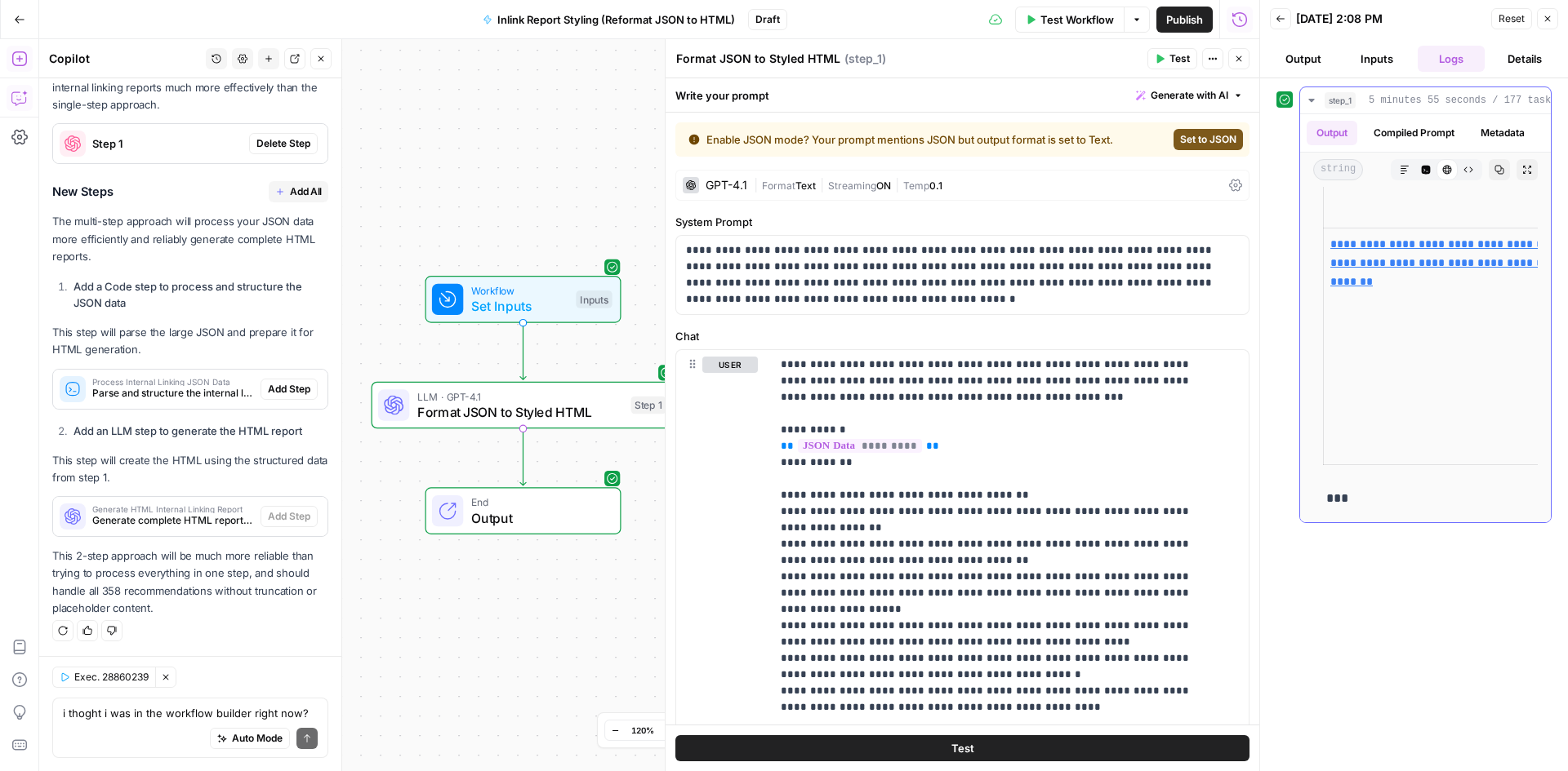
click at [1340, 488] on p "***" at bounding box center [1419, 498] width 192 height 22
click at [68, 733] on div "Auto Mode Send" at bounding box center [190, 739] width 255 height 36
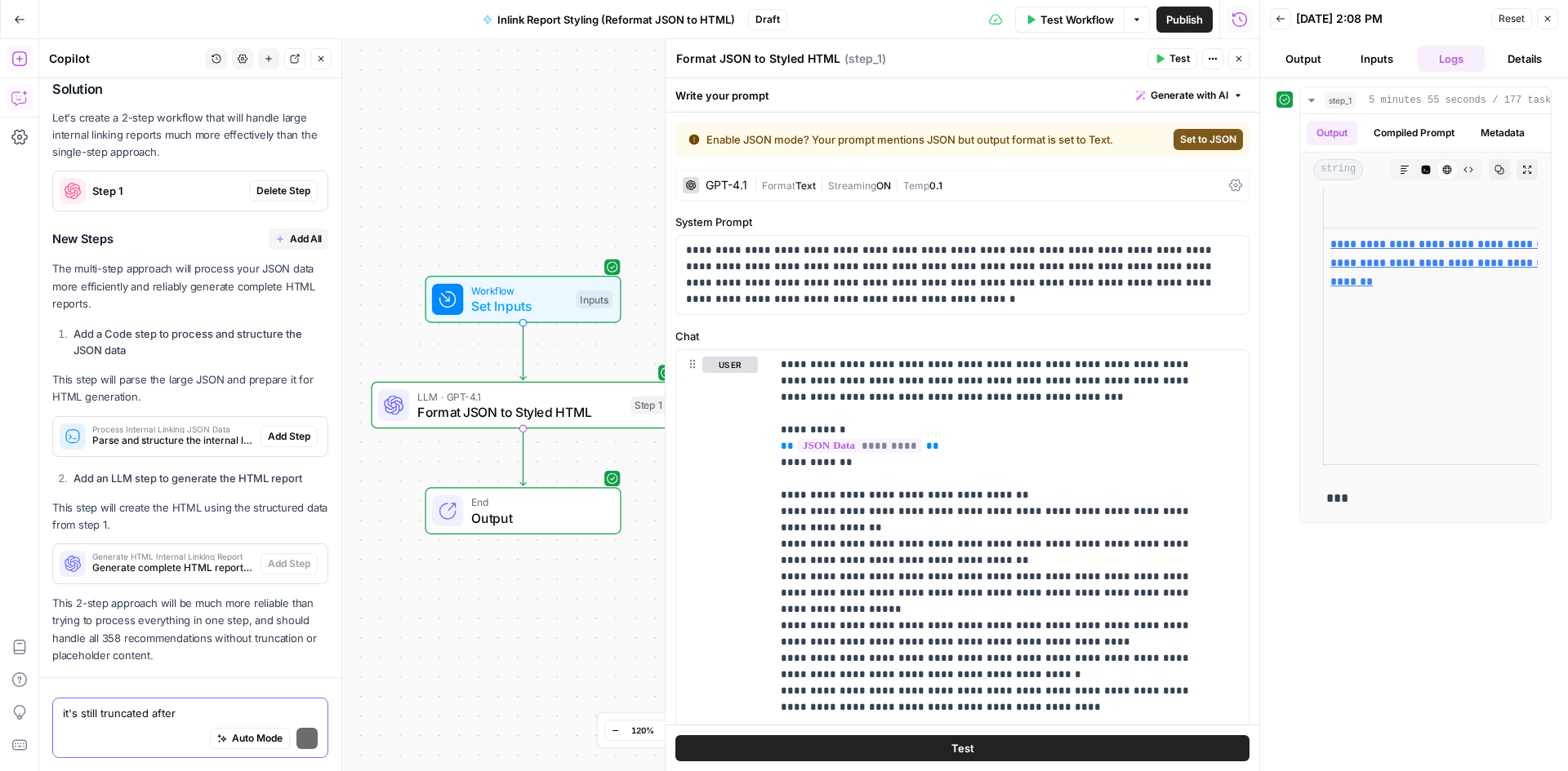
scroll to position [11900, 0]
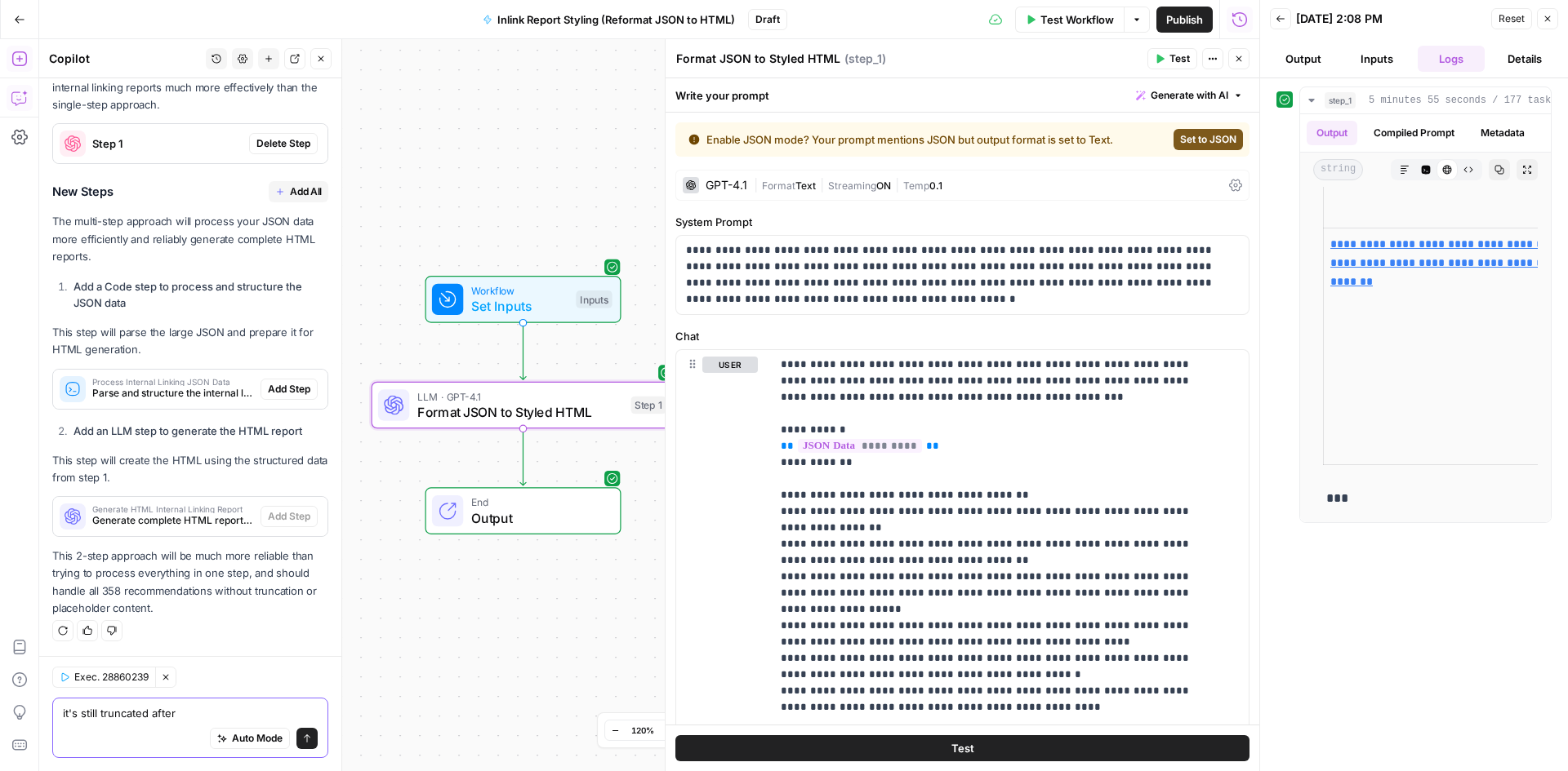
type textarea "it's still truncated after"
click at [257, 143] on span "Delete Step" at bounding box center [282, 144] width 53 height 15
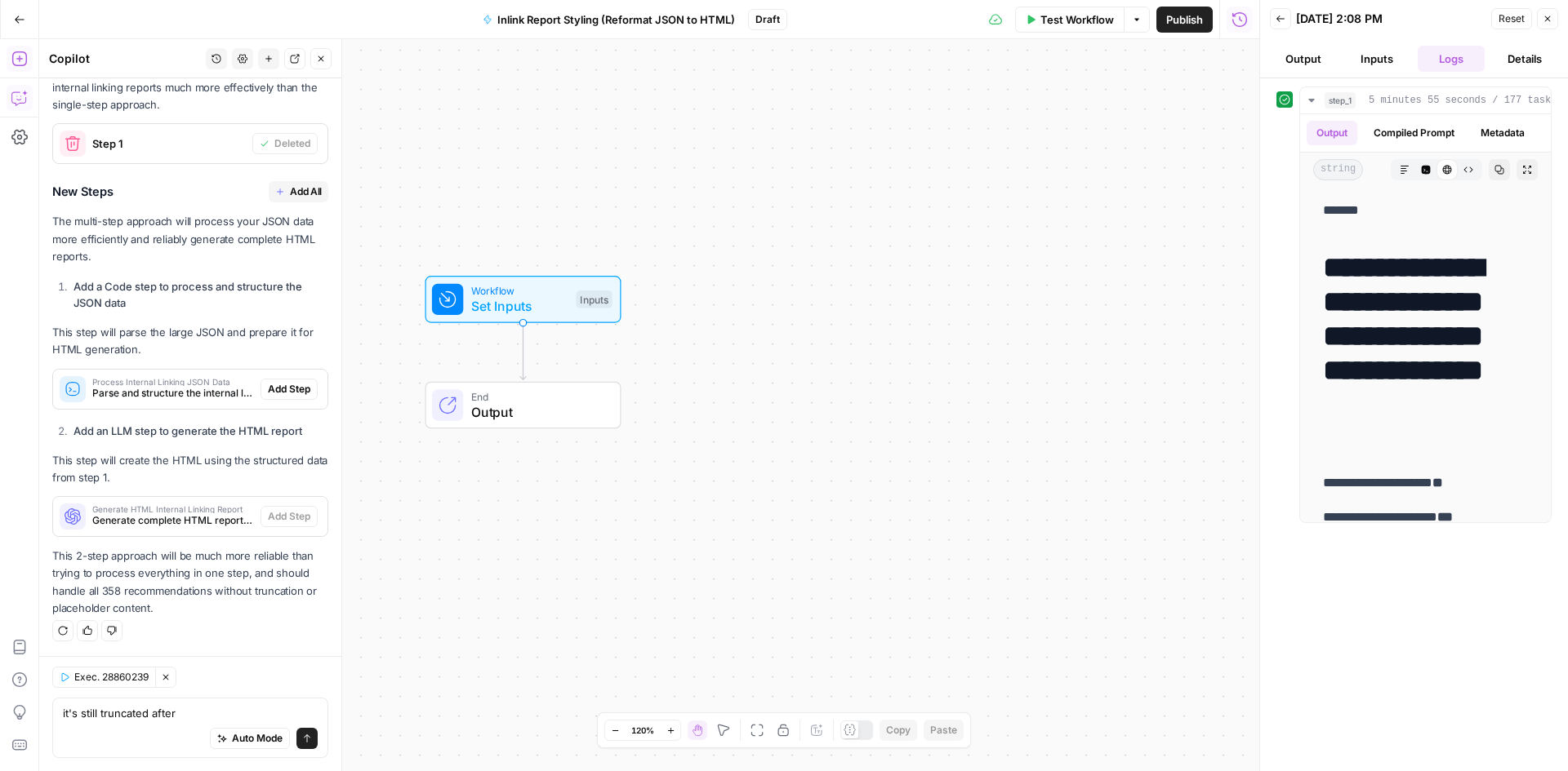
scroll to position [11875, 0]
click at [274, 189] on button "Add All" at bounding box center [298, 191] width 60 height 22
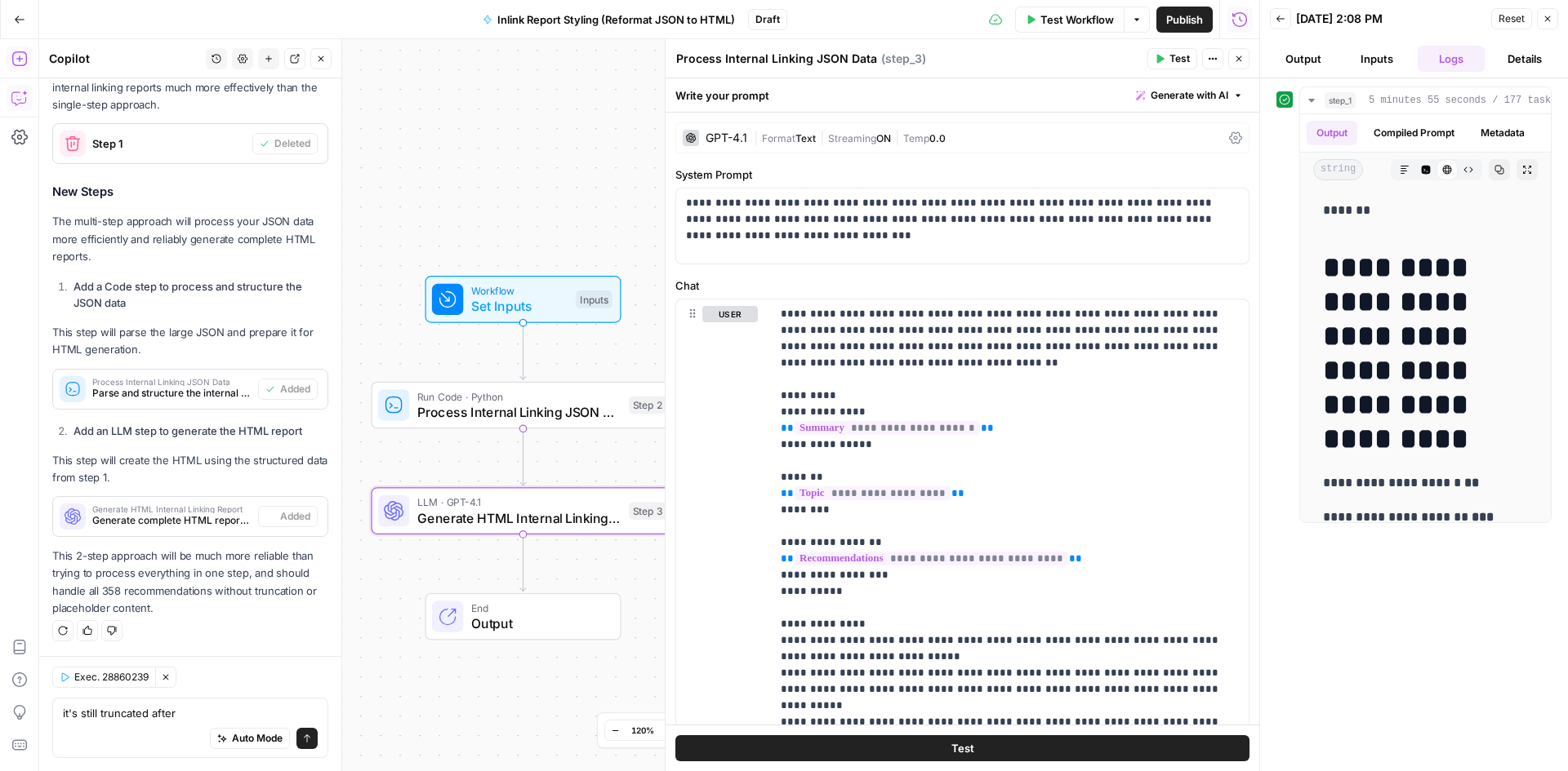
type textarea "Generate HTML Internal Linking Report"
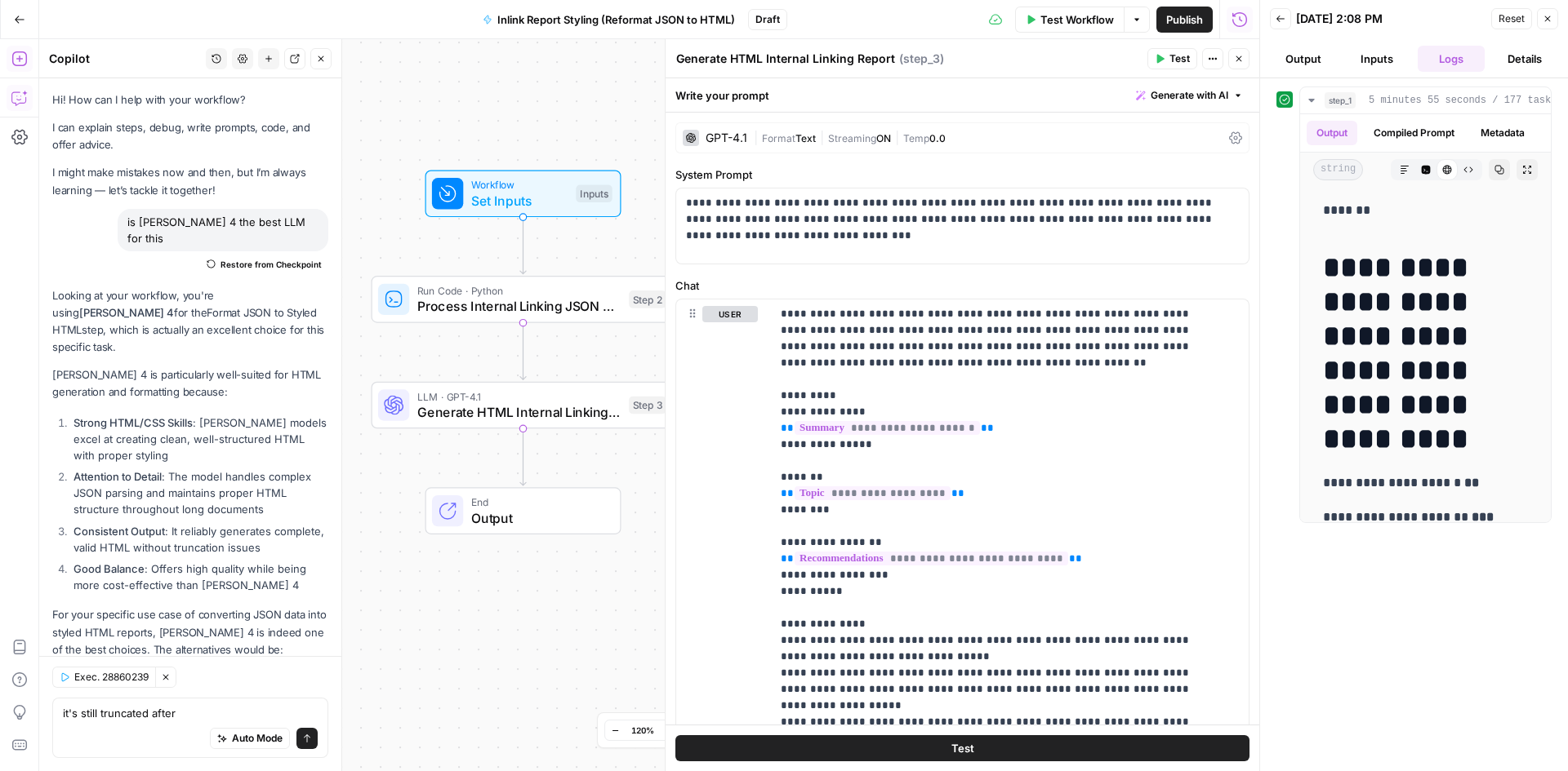
scroll to position [11875, 0]
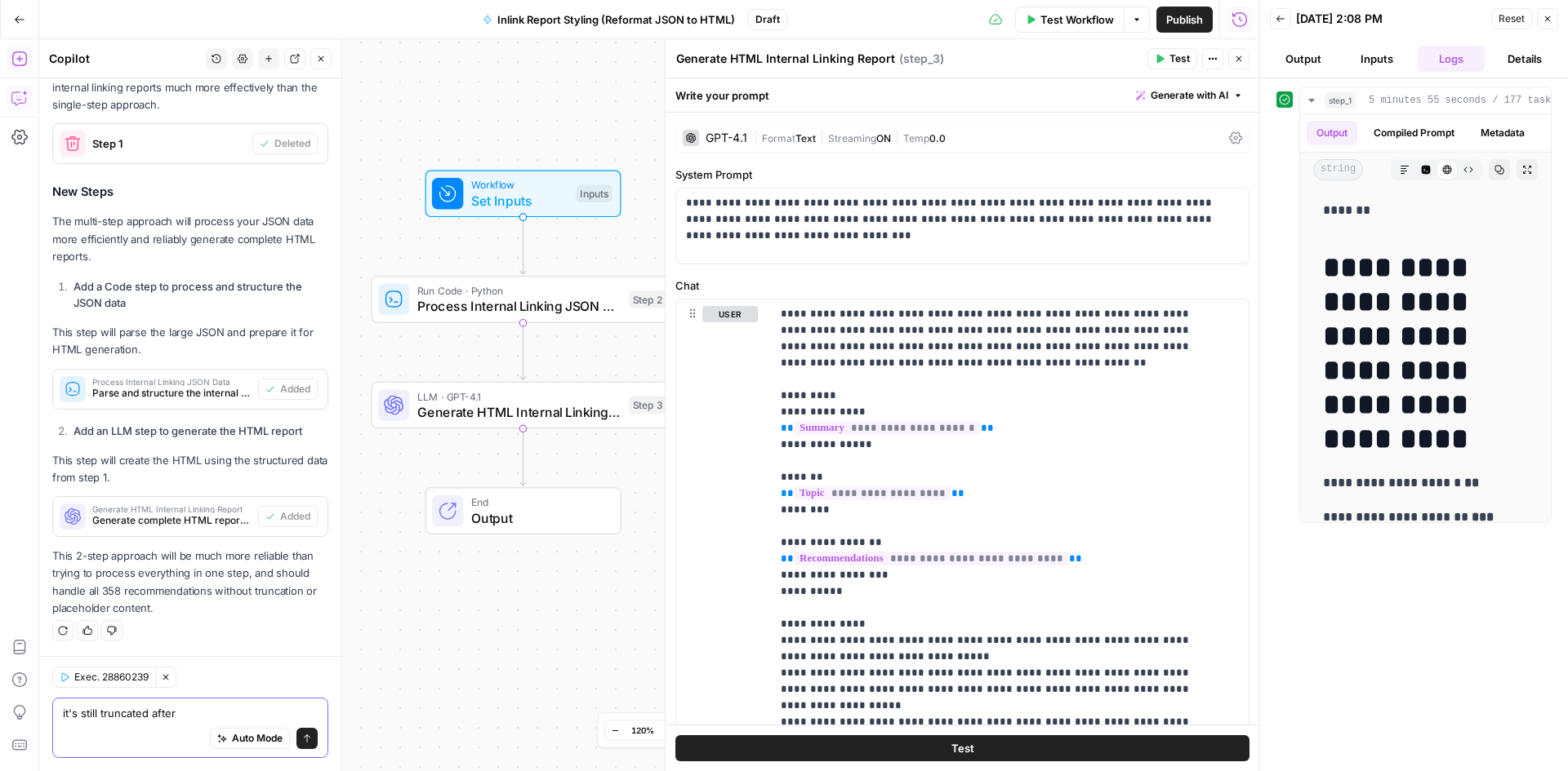
click at [219, 716] on textarea "it's still truncated after" at bounding box center [190, 713] width 255 height 16
click at [561, 198] on span "Set Inputs" at bounding box center [520, 201] width 98 height 20
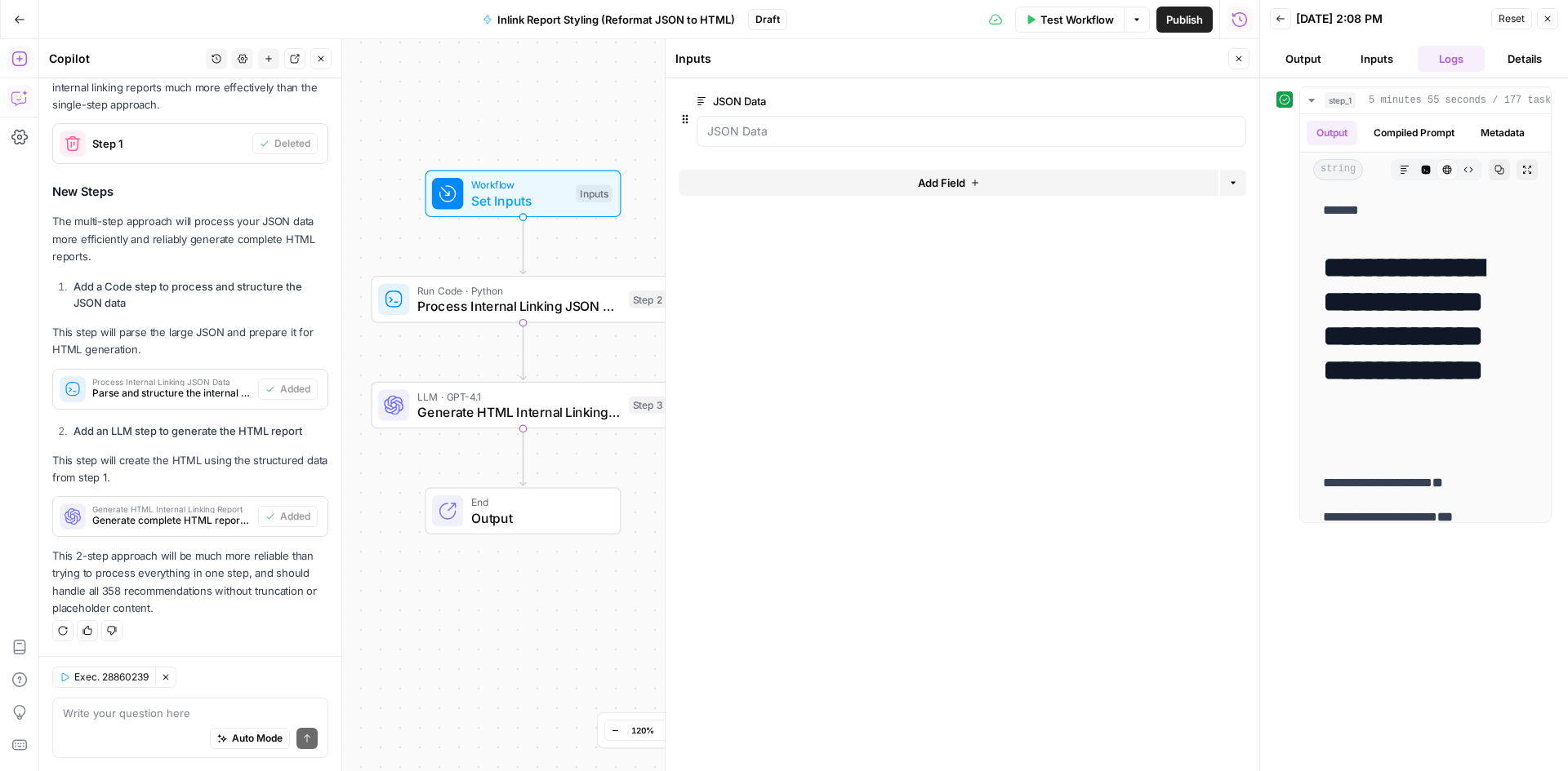
click at [1079, 8] on button "Test Workflow" at bounding box center [1070, 20] width 110 height 26
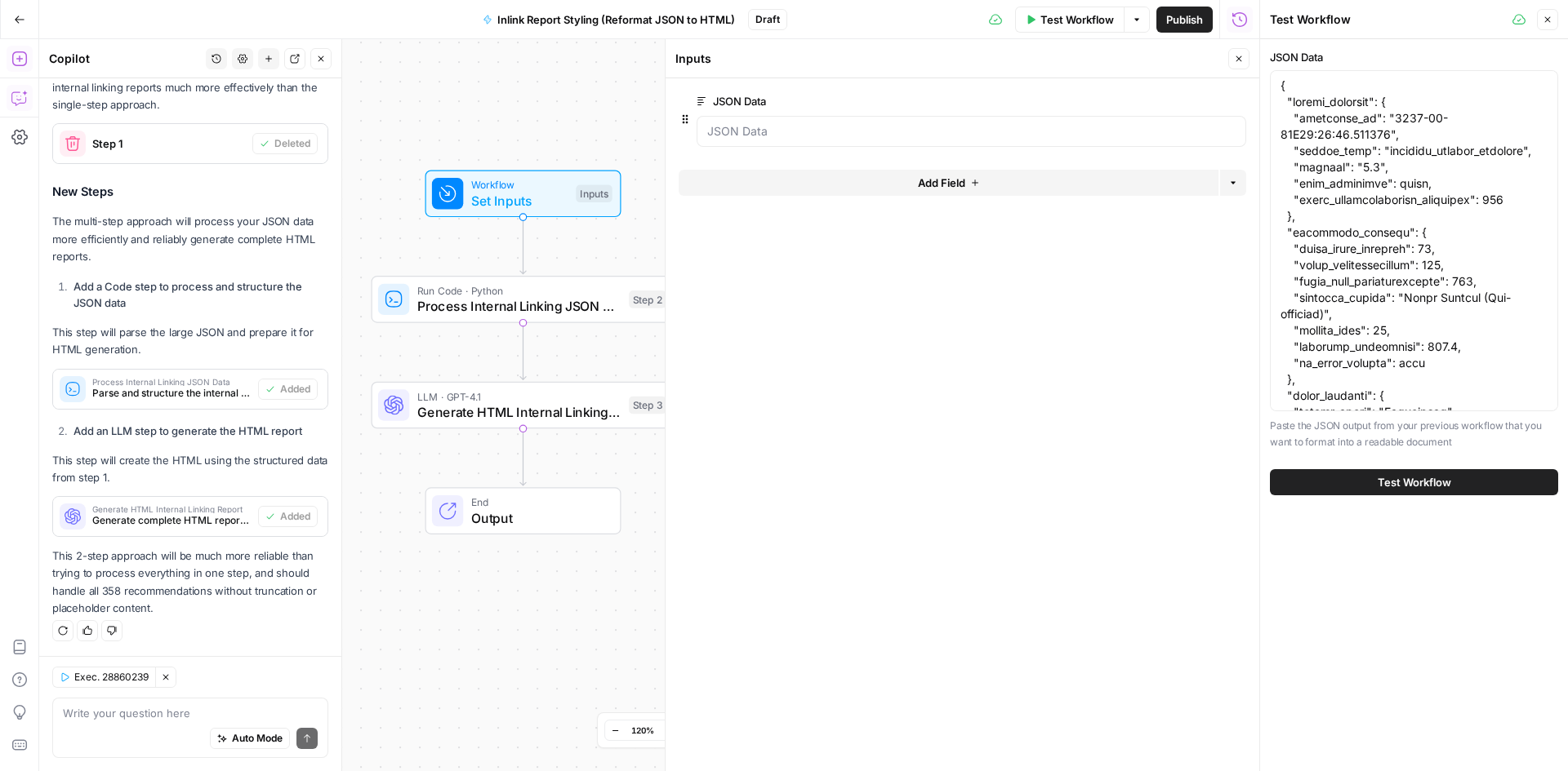
click at [1378, 482] on span "Test Workflow" at bounding box center [1414, 482] width 73 height 16
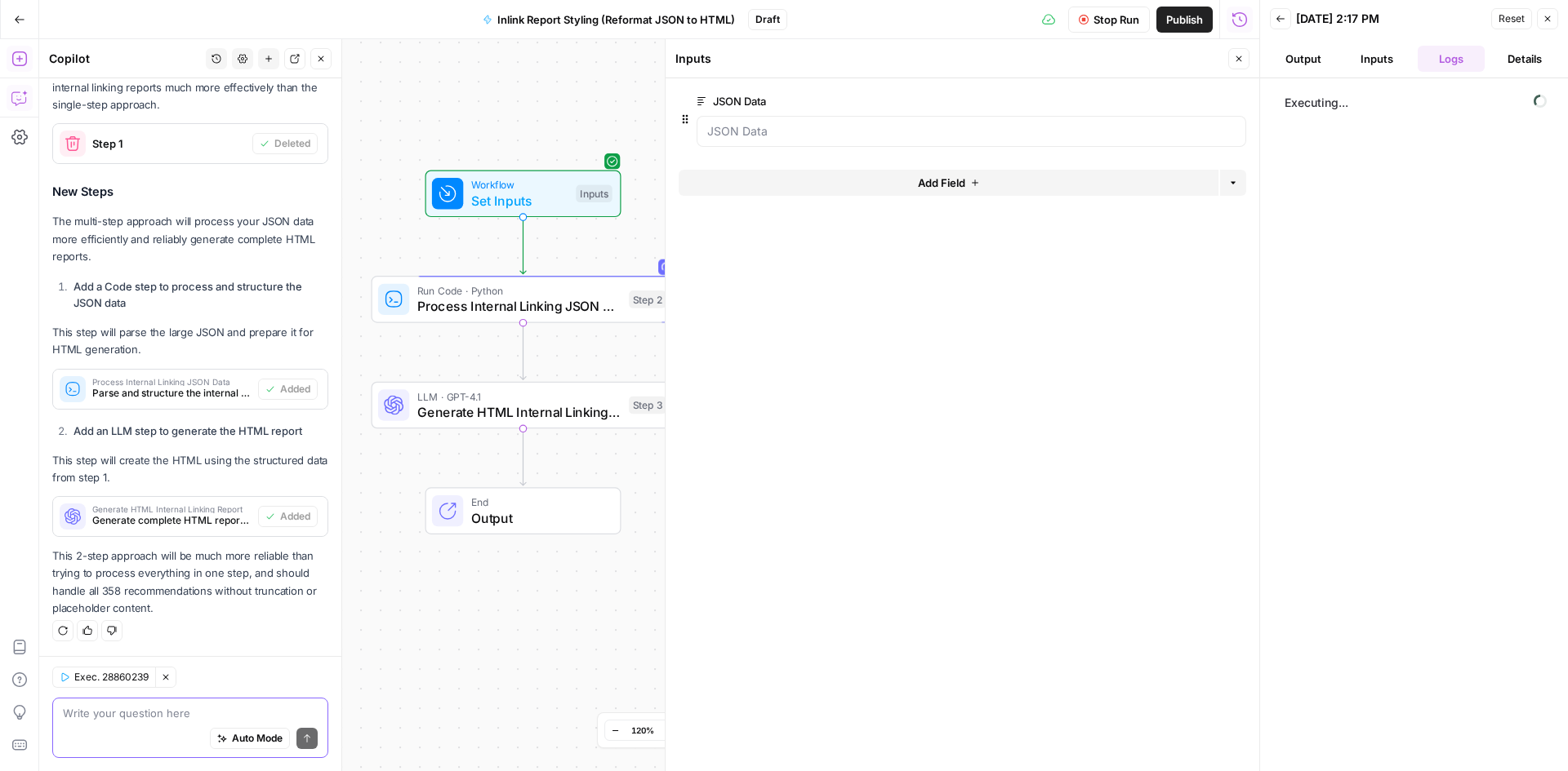
click at [170, 707] on textarea at bounding box center [190, 713] width 255 height 16
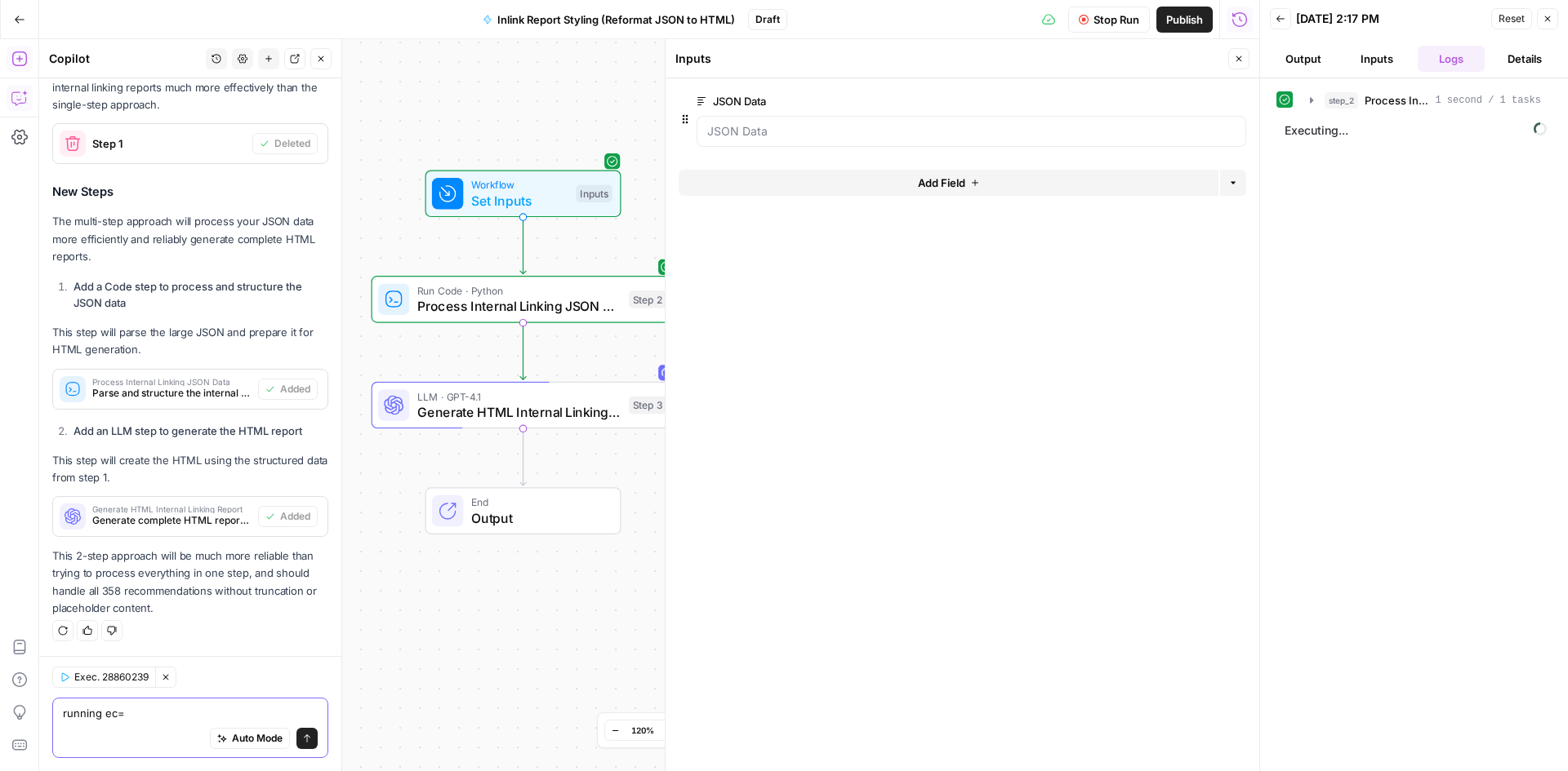
type textarea "running ec="
click at [463, 401] on span "LLM · GPT-4.1" at bounding box center [520, 396] width 205 height 16
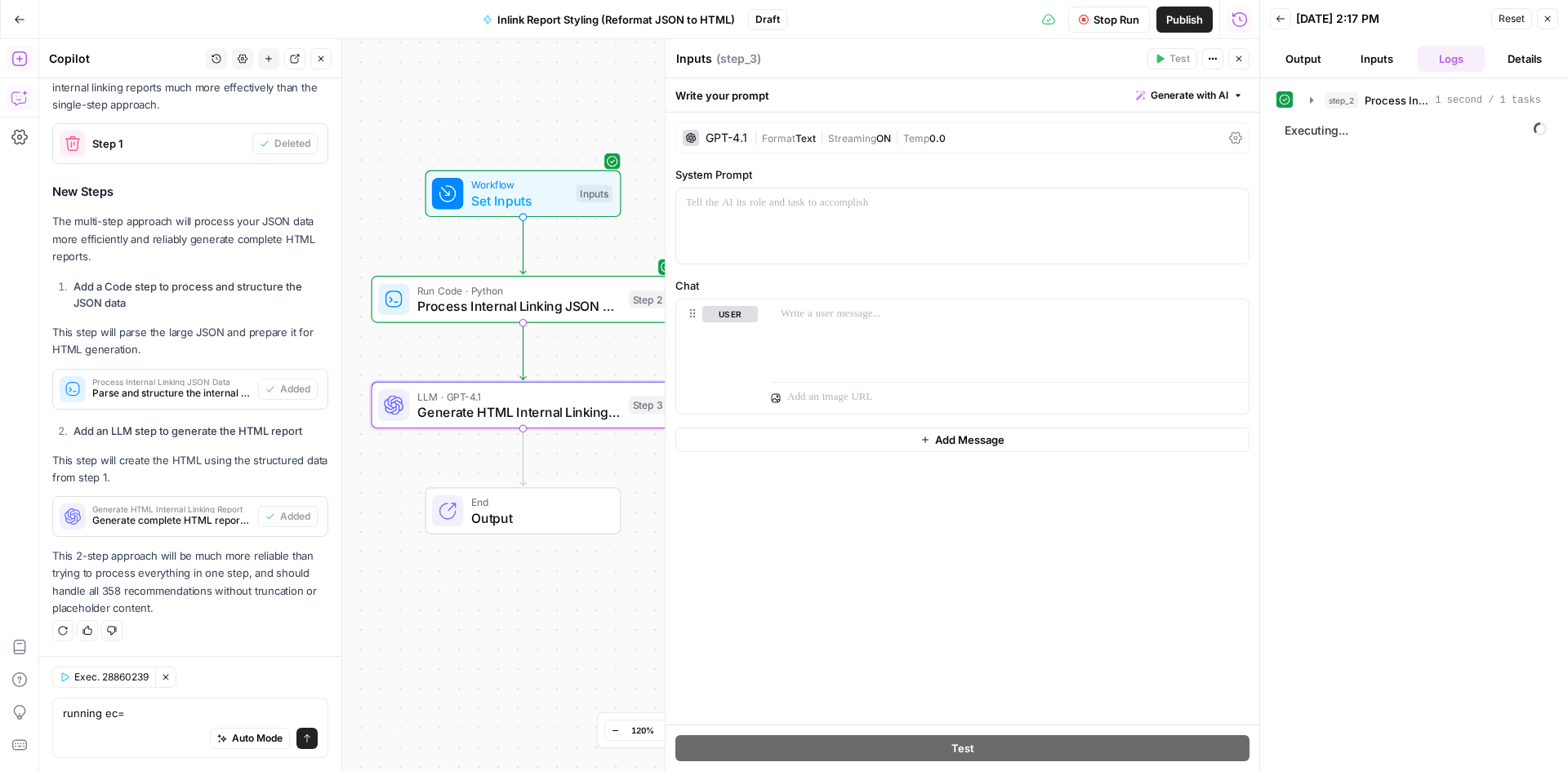
type textarea "Generate HTML Internal Linking Report"
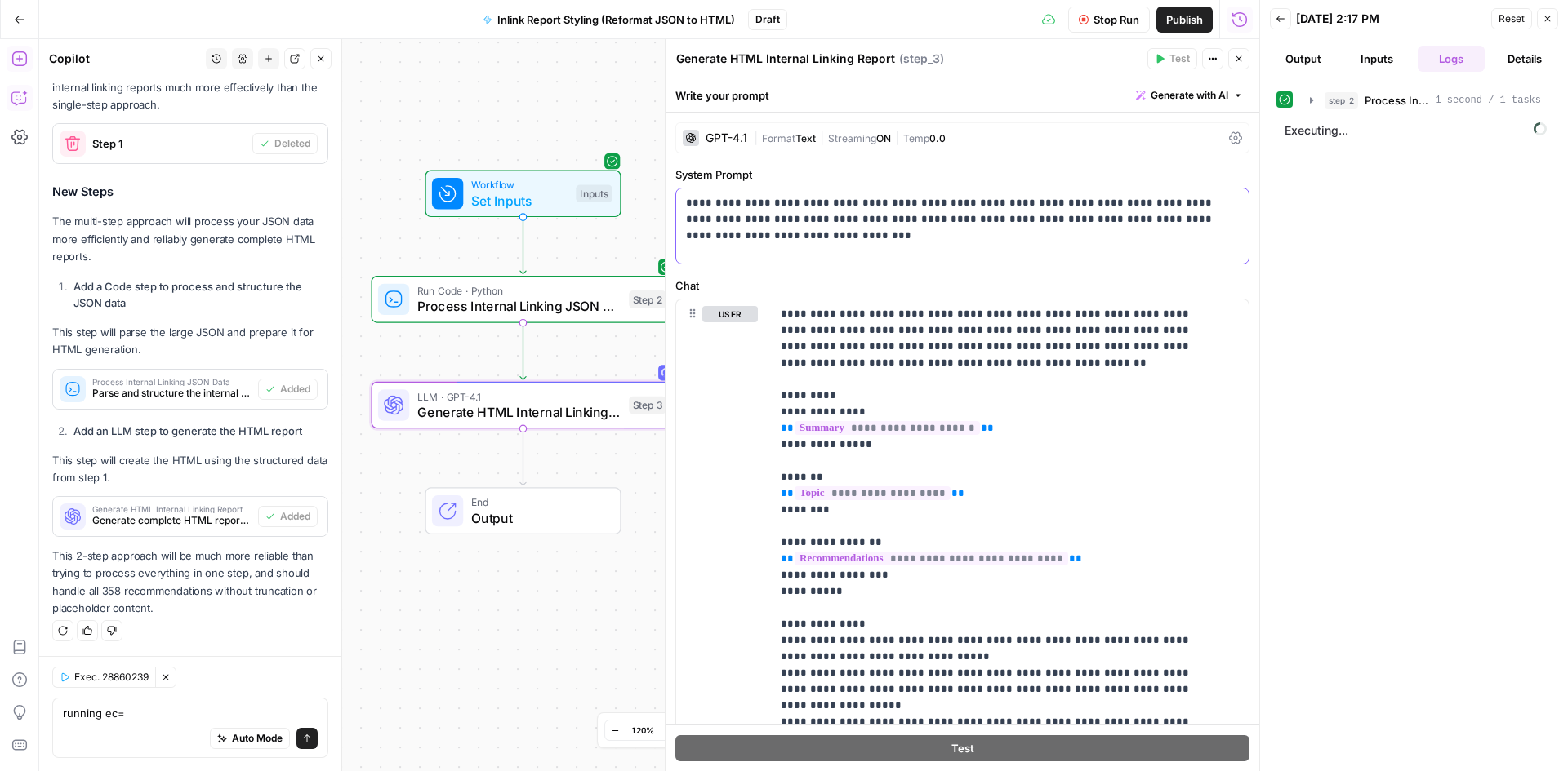
click at [892, 216] on p "**********" at bounding box center [956, 219] width 540 height 49
click at [921, 294] on label "Chat" at bounding box center [963, 285] width 574 height 16
click at [138, 720] on textarea "running ec=" at bounding box center [190, 713] width 255 height 16
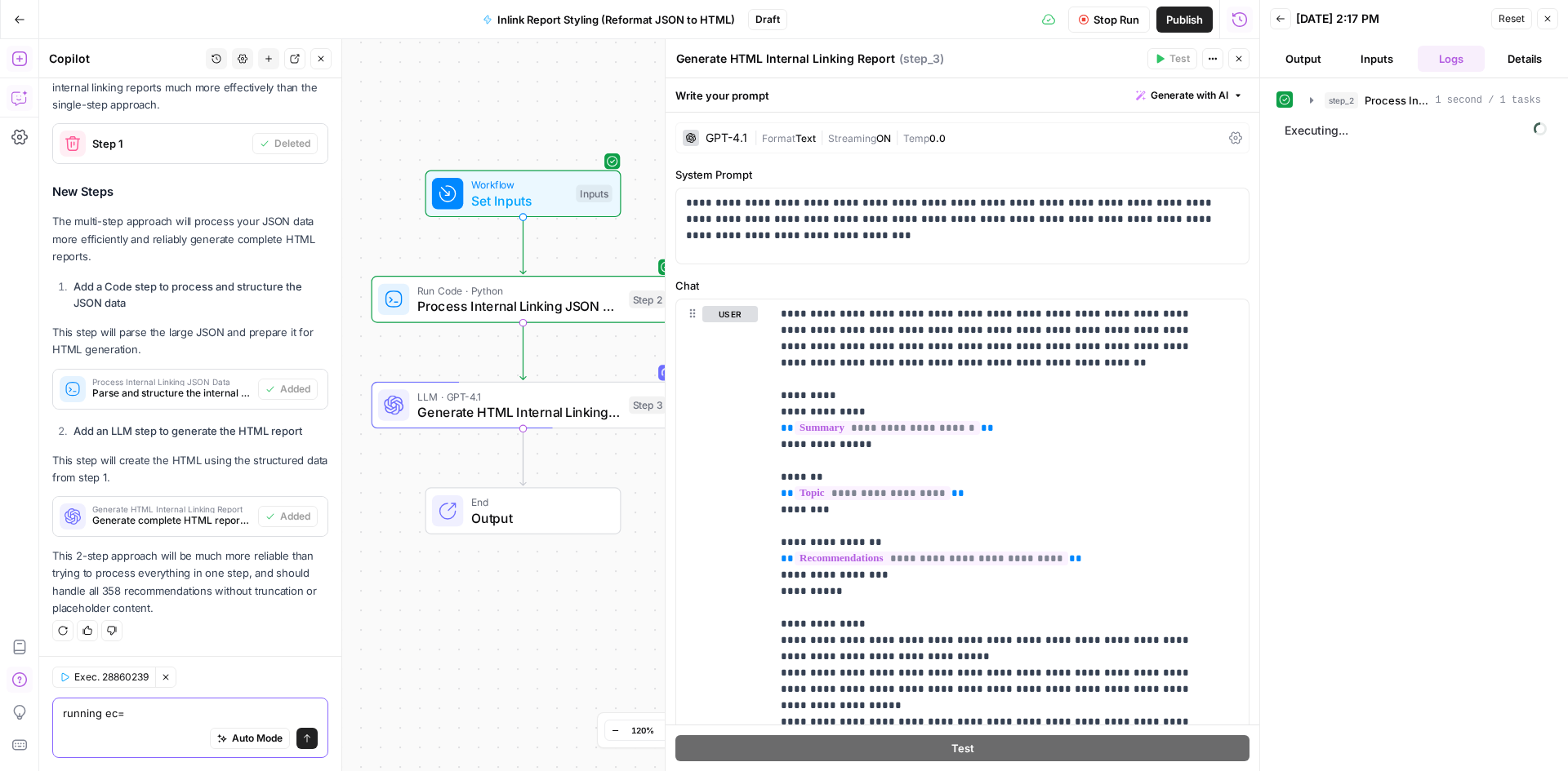
click at [138, 720] on textarea "running ec=" at bounding box center [190, 713] width 255 height 16
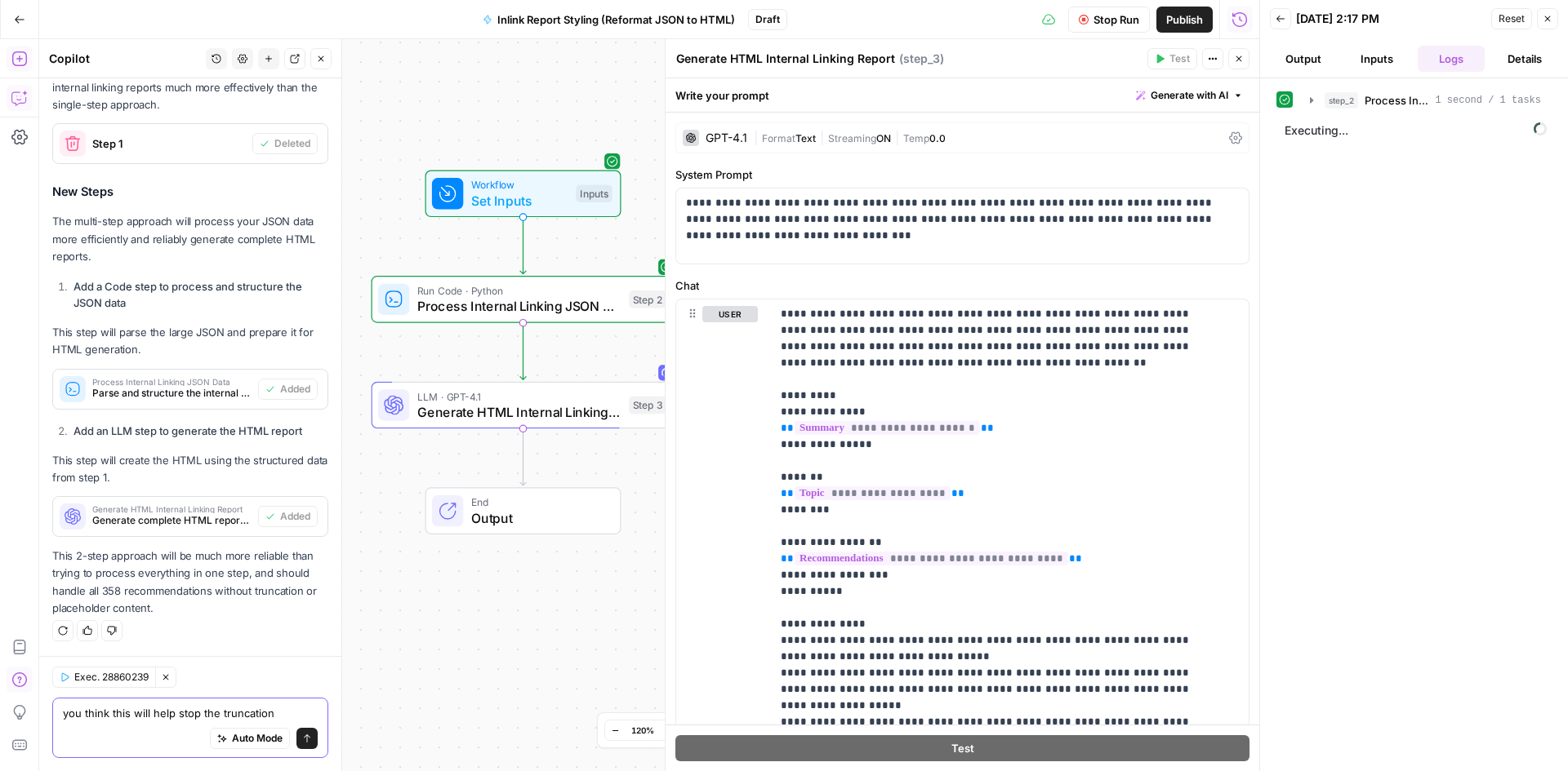
type textarea "you think this will help stop the truncation?"
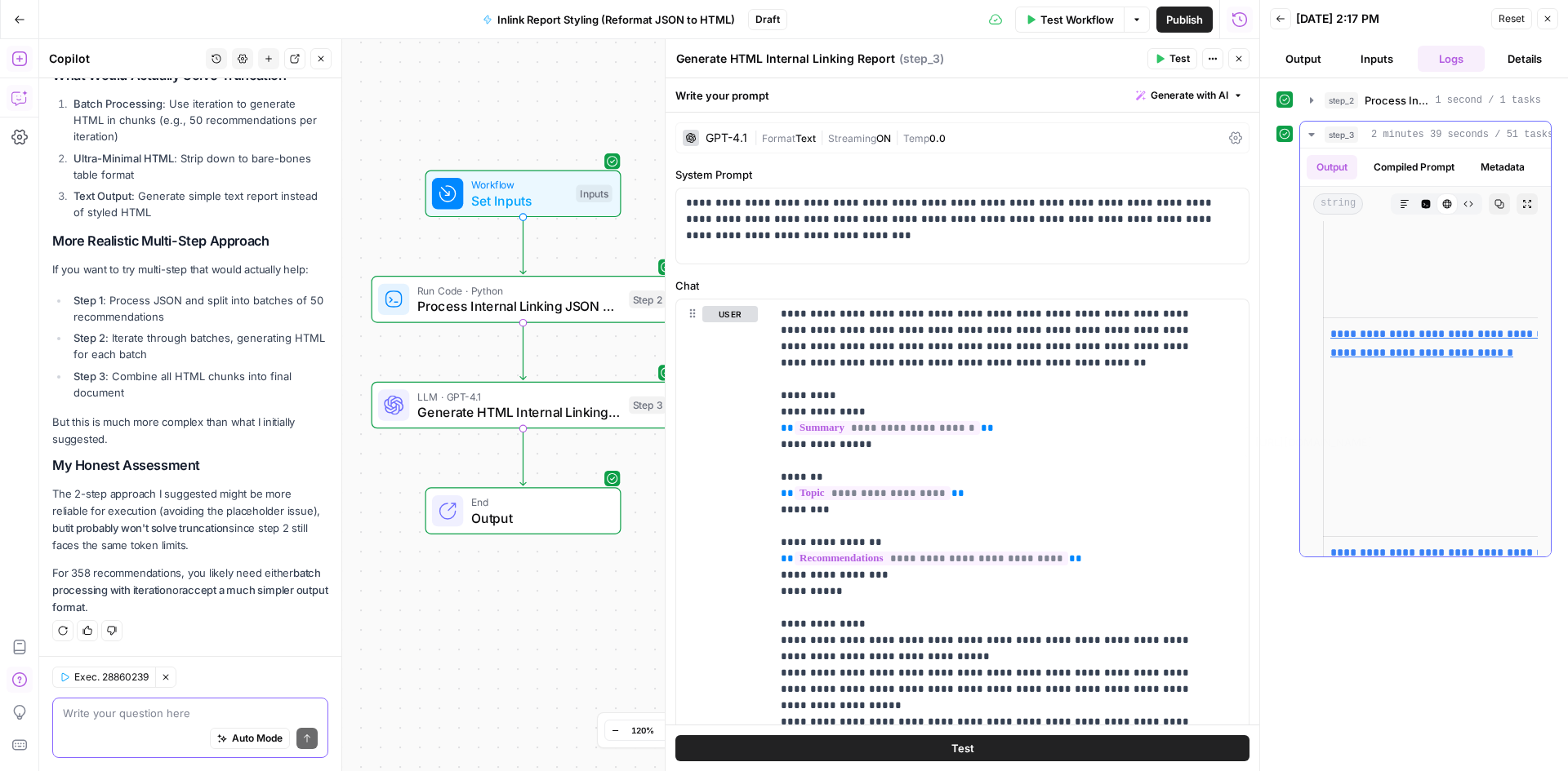
scroll to position [9909, 0]
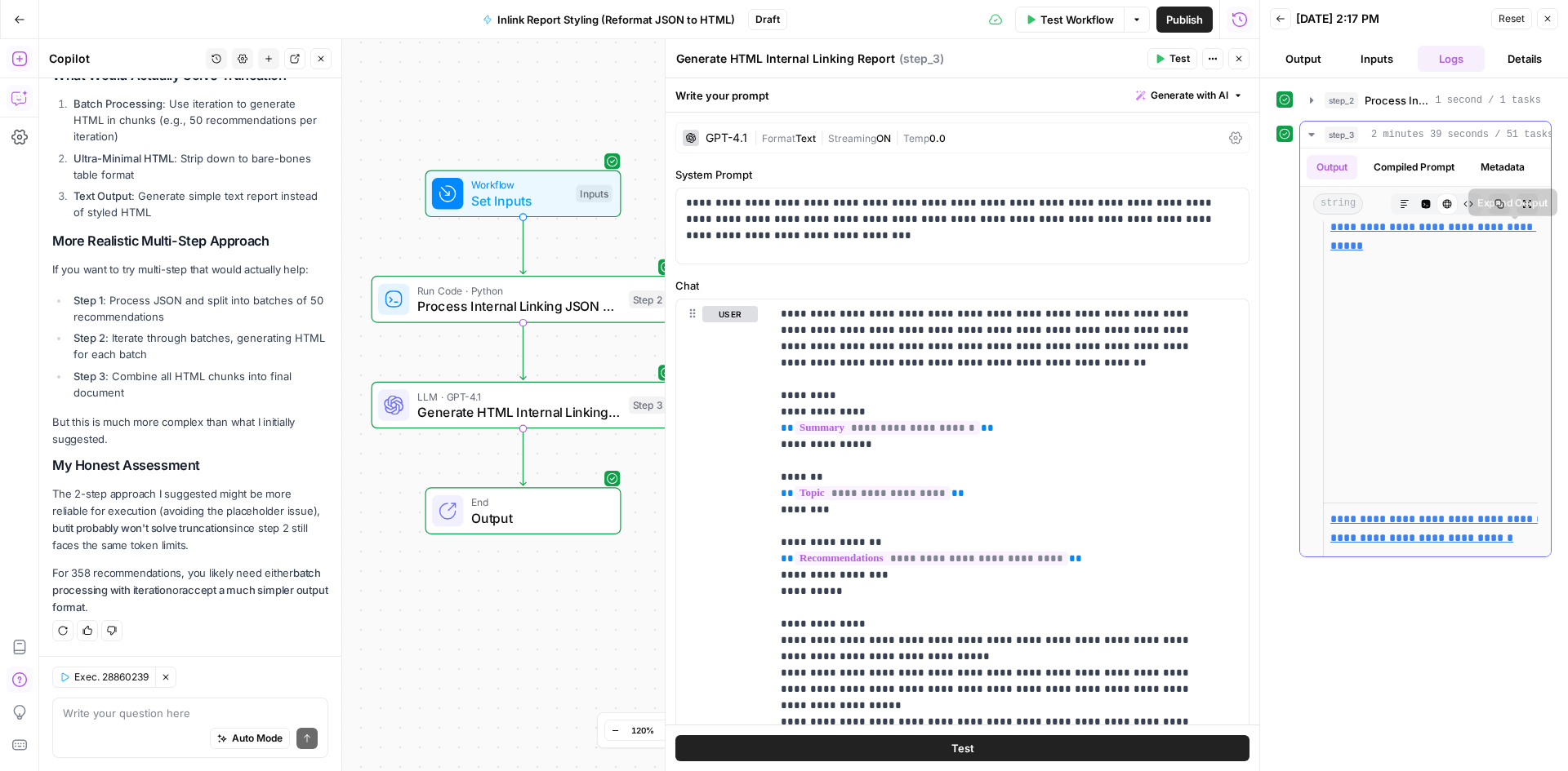
click at [1494, 209] on icon "button" at bounding box center [1499, 204] width 9 height 9
click at [1422, 215] on div "Code Editor" at bounding box center [1425, 204] width 22 height 22
click at [1422, 209] on icon "button" at bounding box center [1426, 204] width 9 height 9
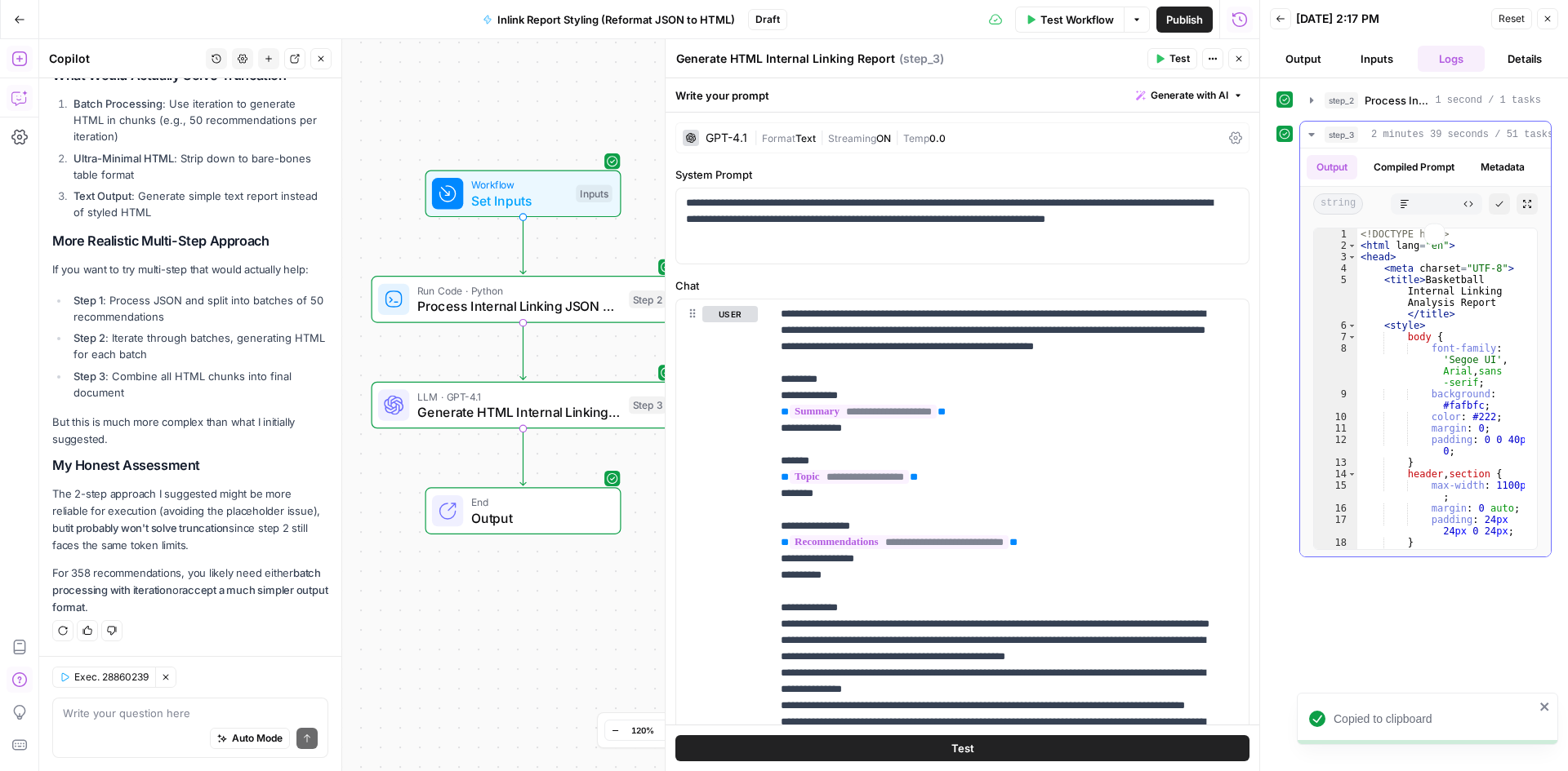
scroll to position [0, 0]
click at [1408, 200] on icon "button" at bounding box center [1405, 204] width 9 height 9
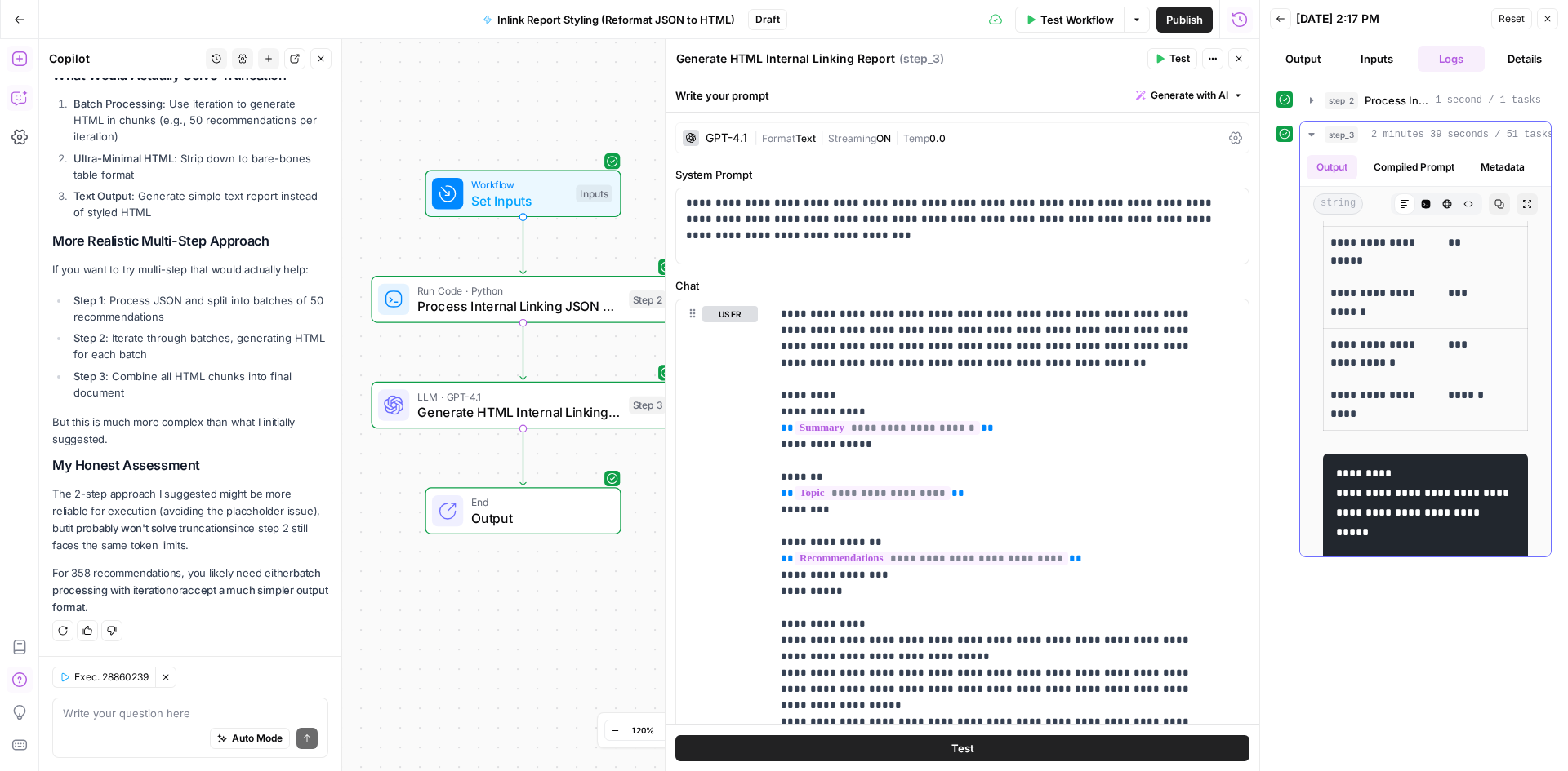
scroll to position [245, 0]
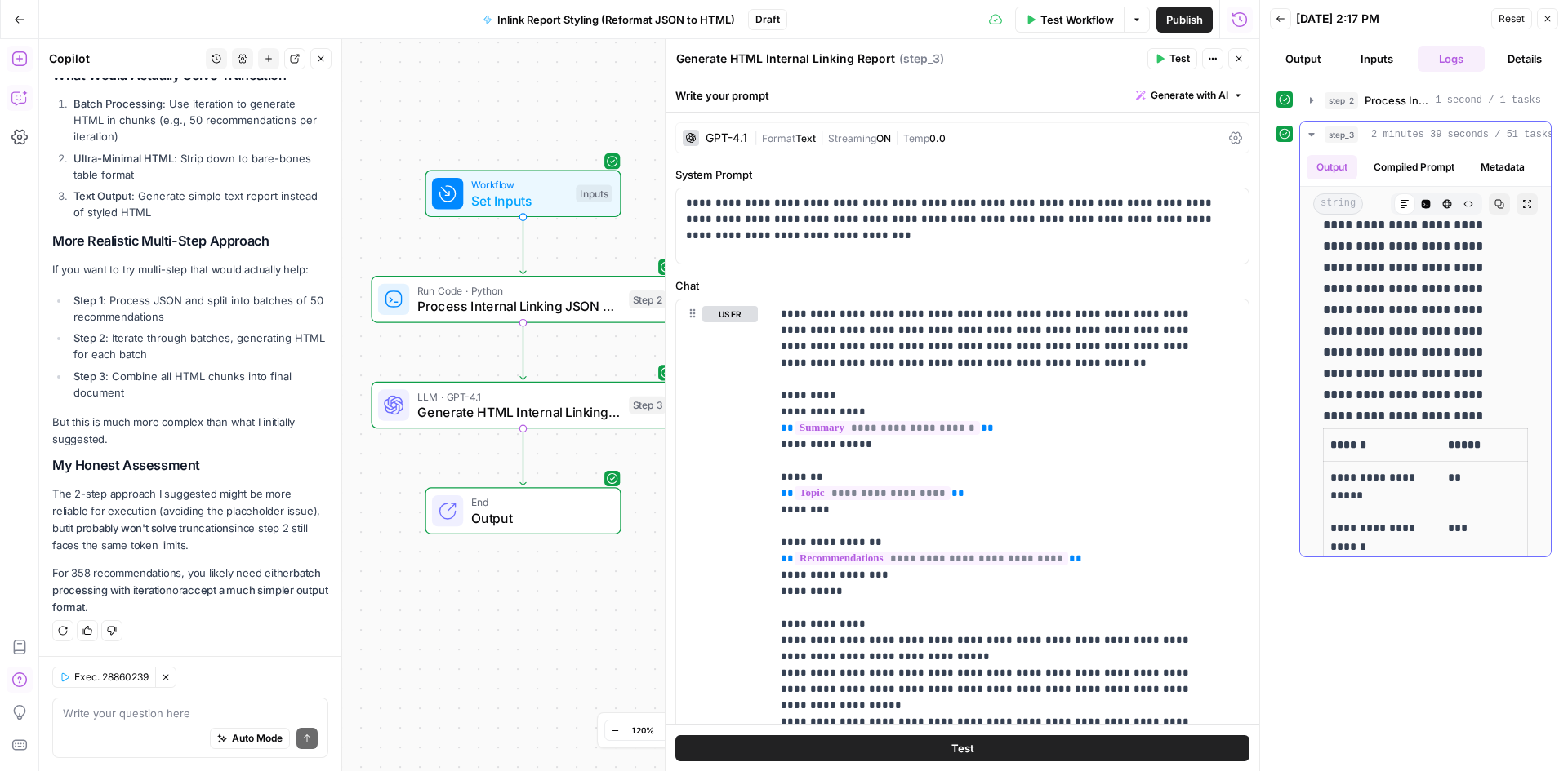
click at [1421, 209] on icon "button" at bounding box center [1425, 204] width 9 height 9
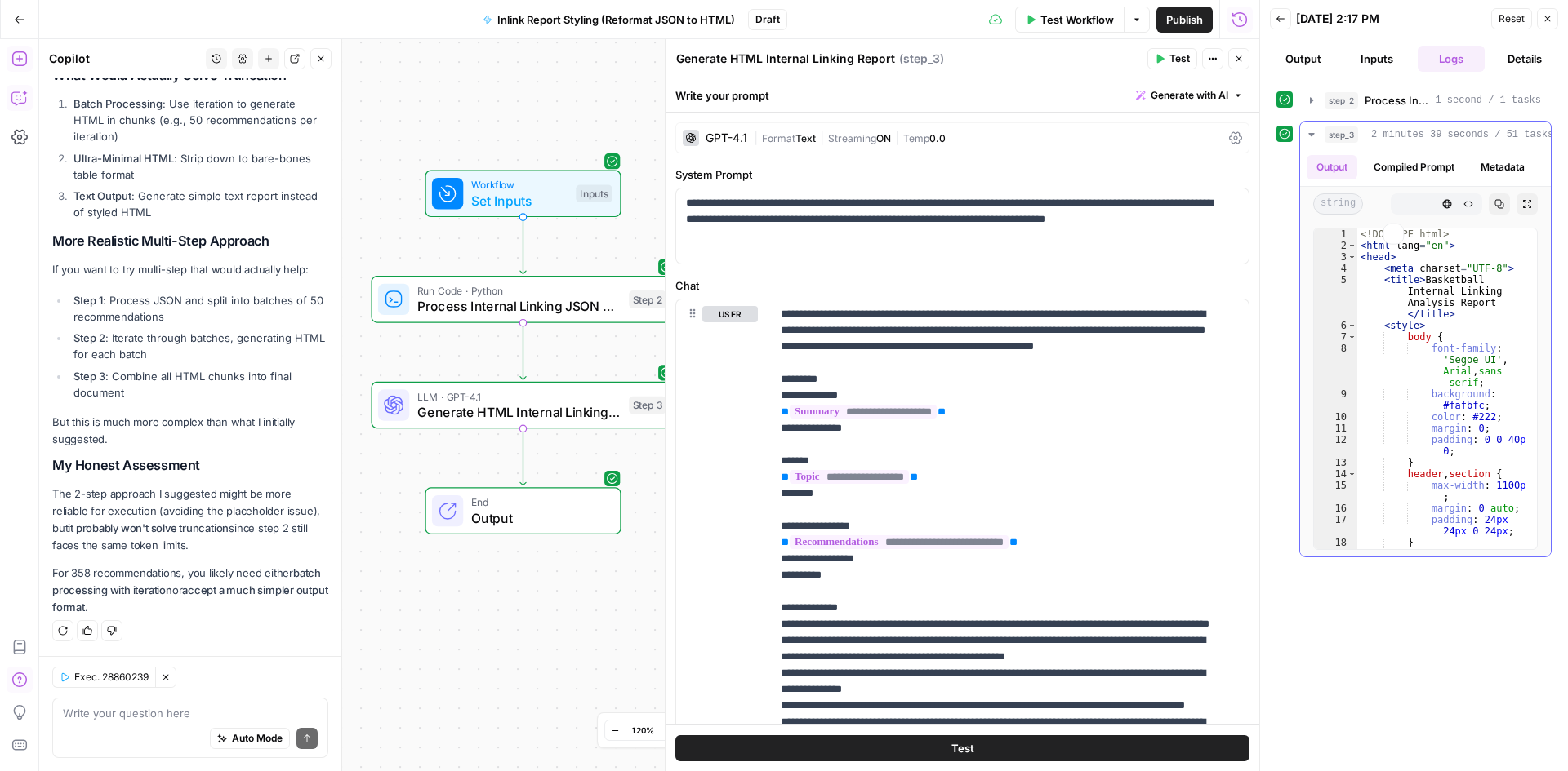
scroll to position [0, 0]
click at [1385, 276] on div "<! DOCTYPE html > < html lang = "en" > < head > < meta charset = "UTF-8" > < ti…" at bounding box center [1440, 406] width 167 height 355
type textarea "*******"
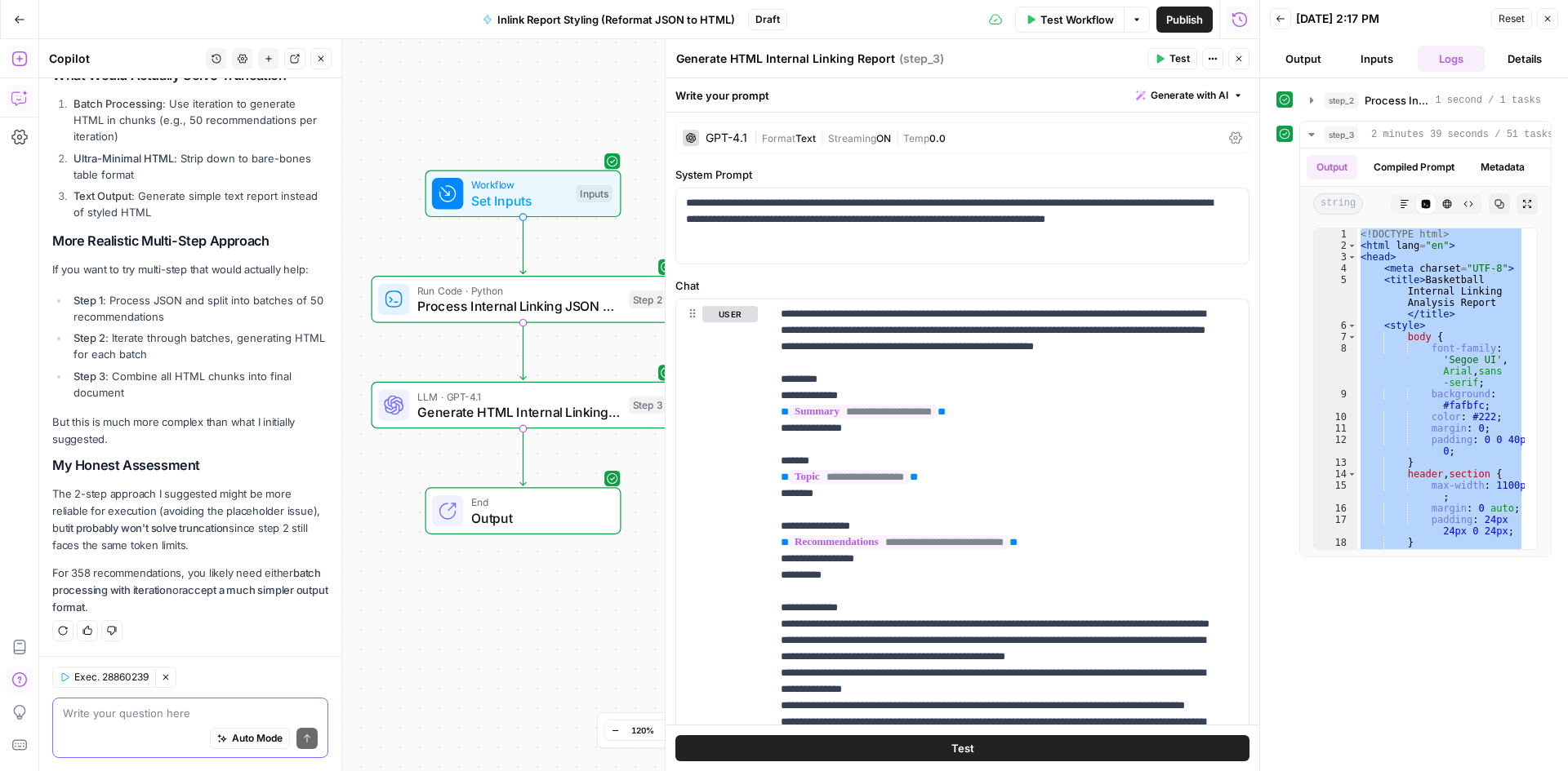
click at [138, 714] on textarea at bounding box center [190, 713] width 255 height 16
type textarea "let's try the multi-step approach"
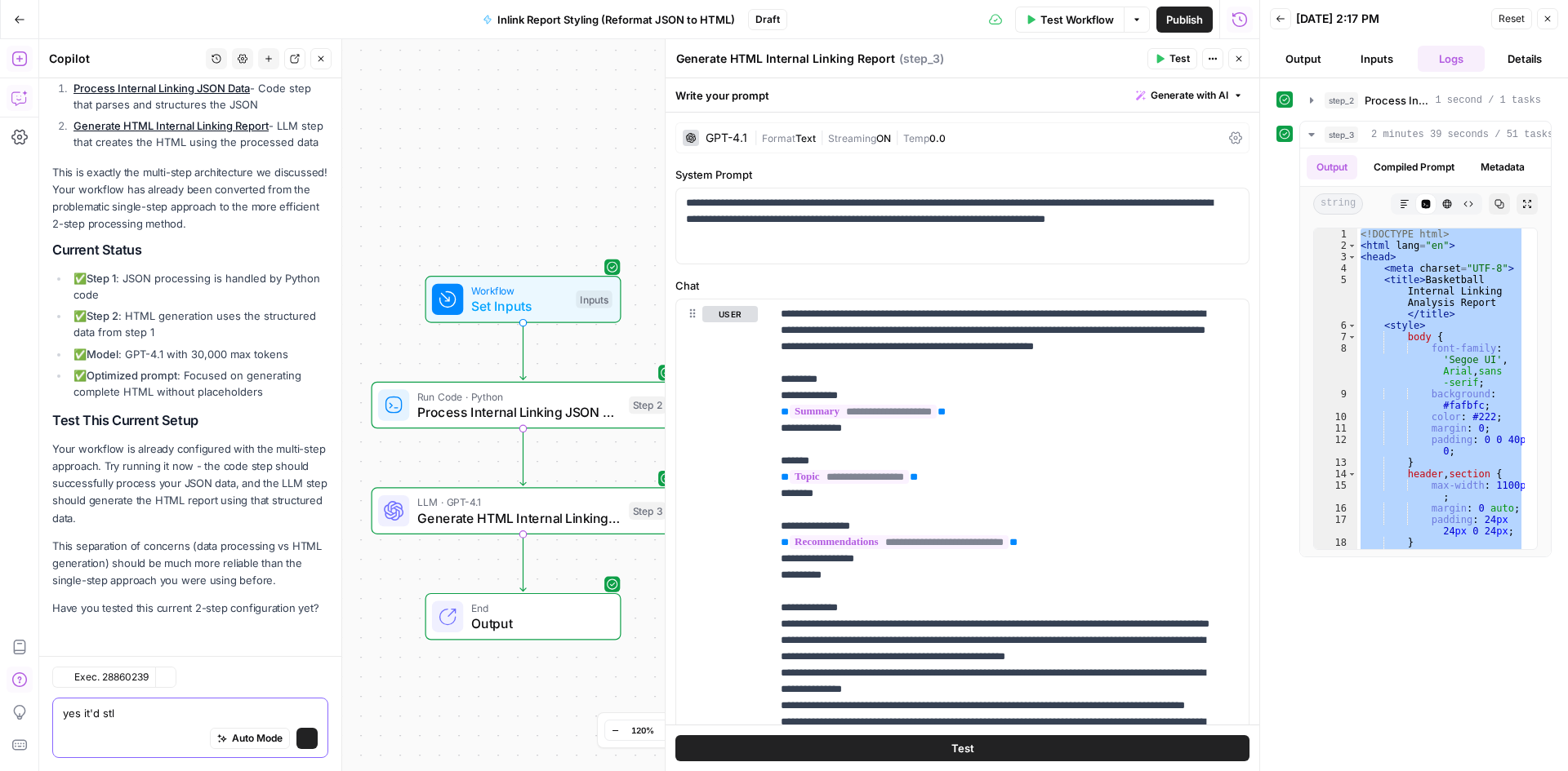
scroll to position [13400, 0]
type textarea "yes it'd still produced truncated reports"
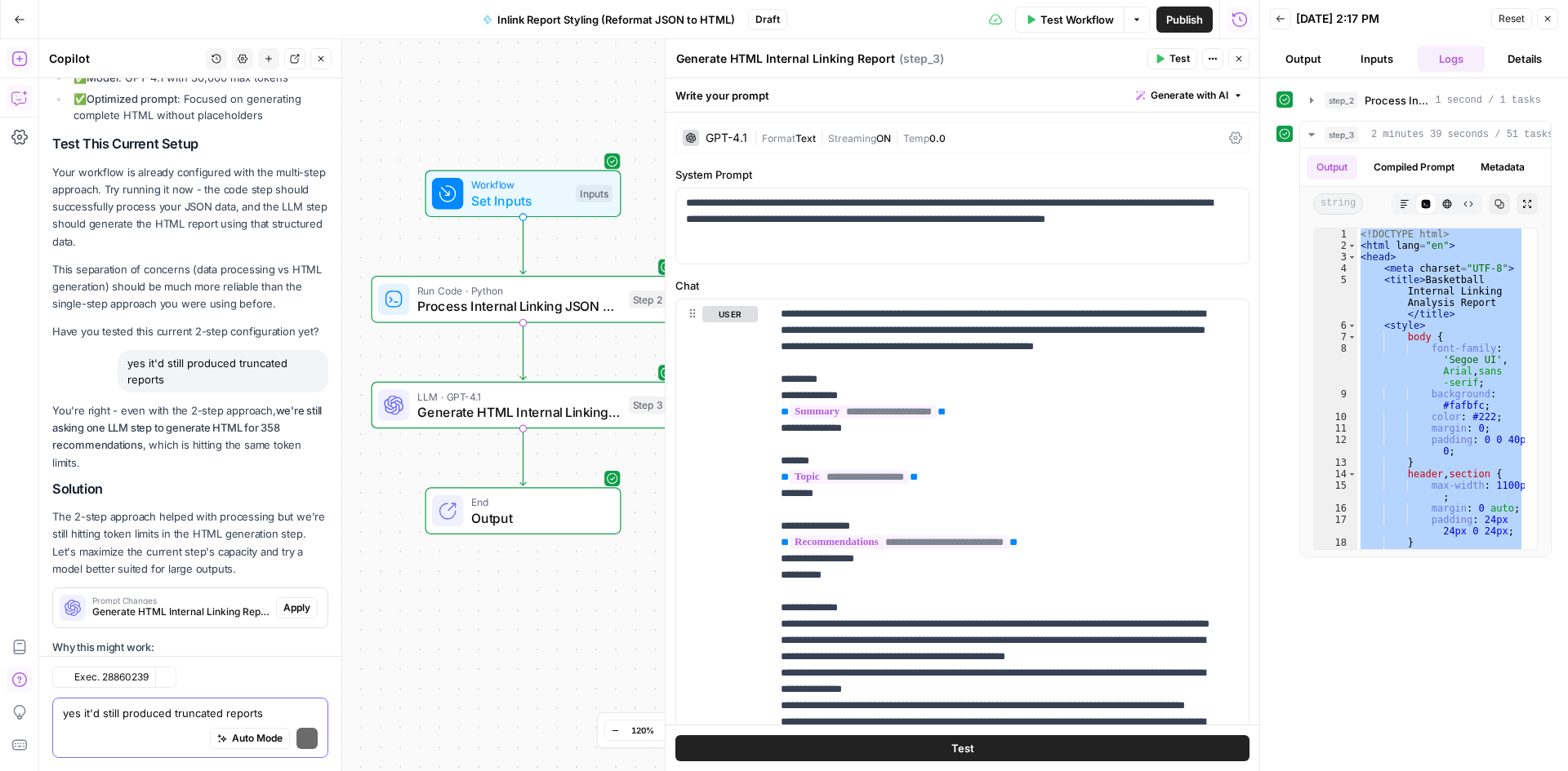
scroll to position [13965, 0]
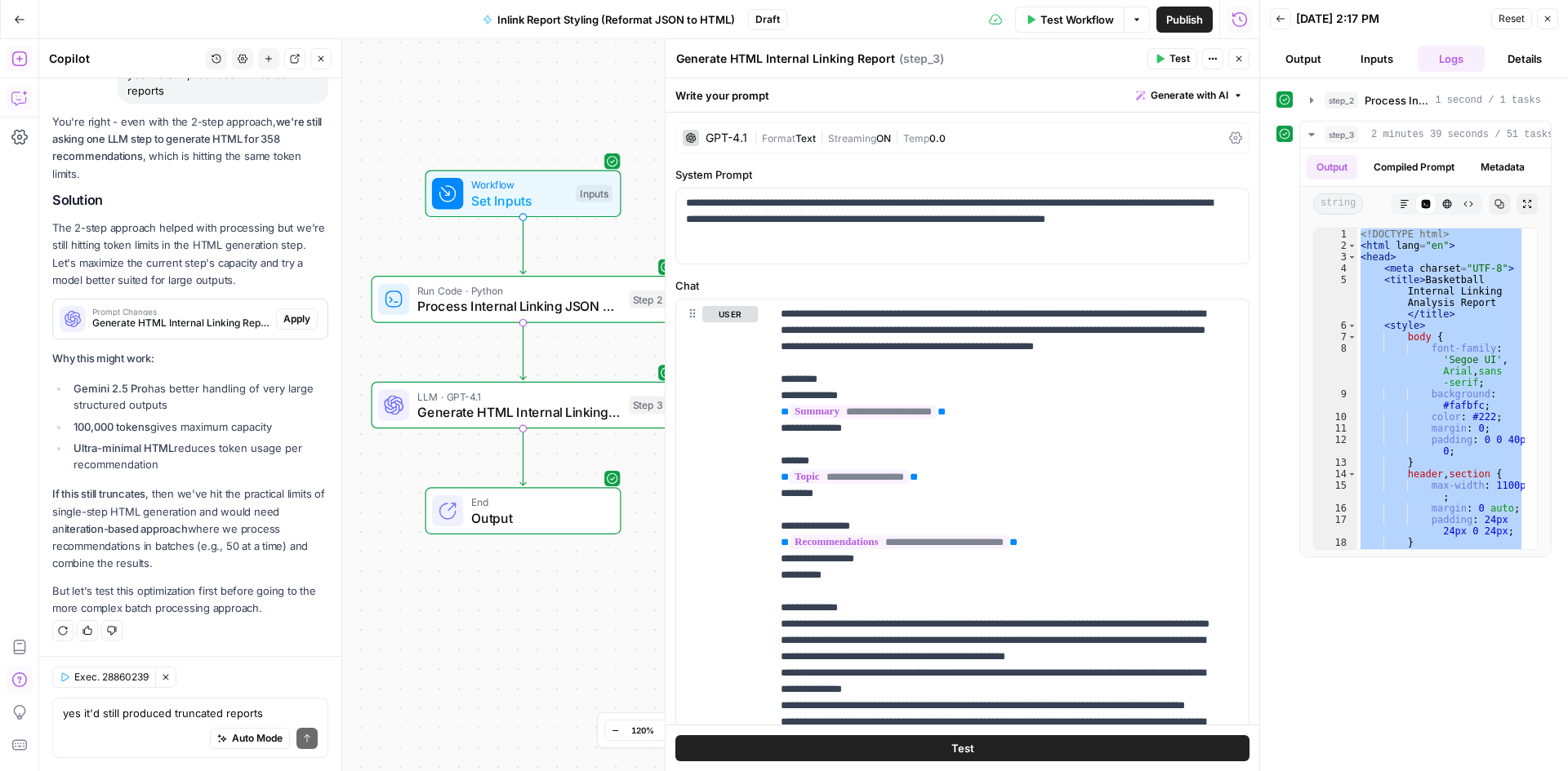
drag, startPoint x: 141, startPoint y: 543, endPoint x: 141, endPoint y: 494, distance: 49.0
click at [141, 494] on p "If this still truncates , then we've hit the practical limits of single-step HT…" at bounding box center [190, 529] width 276 height 86
click at [141, 494] on strong "If this still truncates" at bounding box center [99, 494] width 93 height 13
drag, startPoint x: 141, startPoint y: 494, endPoint x: 158, endPoint y: 534, distance: 43.5
click at [158, 534] on p "If this still truncates , then we've hit the practical limits of single-step HT…" at bounding box center [190, 529] width 276 height 86
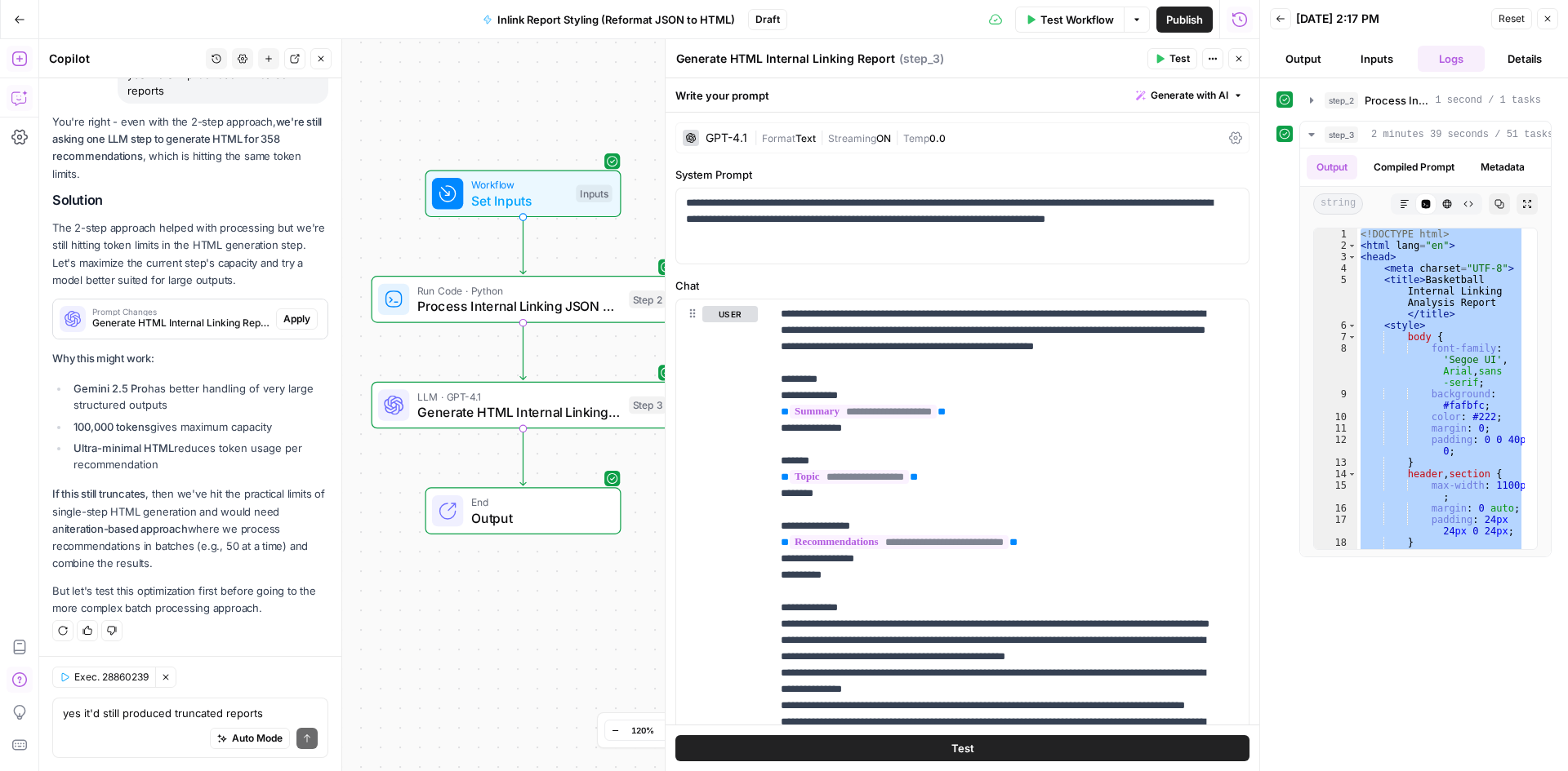
click at [158, 534] on strong "iteration-based approach" at bounding box center [126, 529] width 123 height 13
click at [159, 552] on p "If this still truncates , then we've hit the practical limits of single-step HT…" at bounding box center [190, 529] width 276 height 86
click at [284, 323] on span "Apply" at bounding box center [297, 319] width 27 height 15
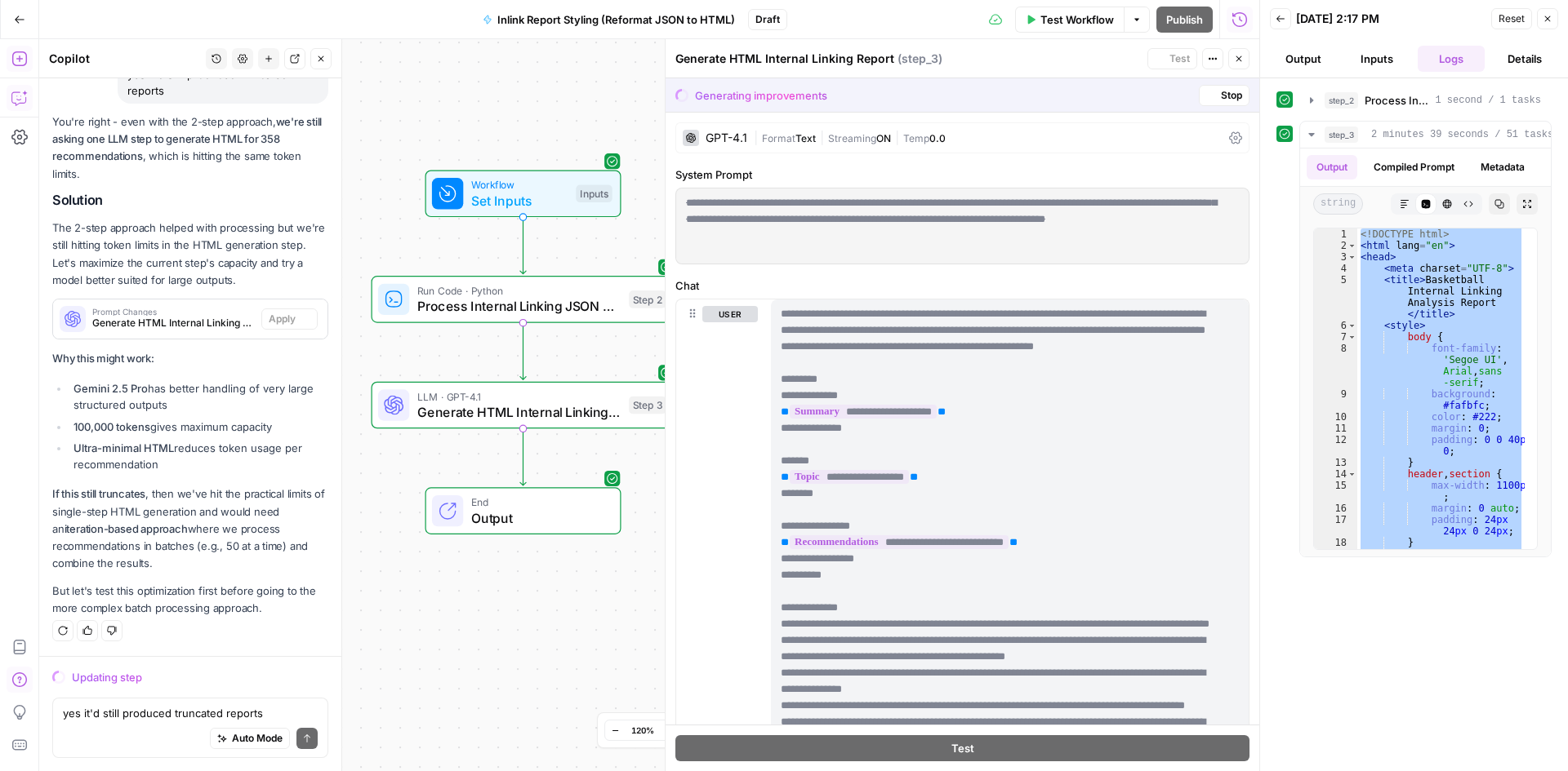
scroll to position [13495, 0]
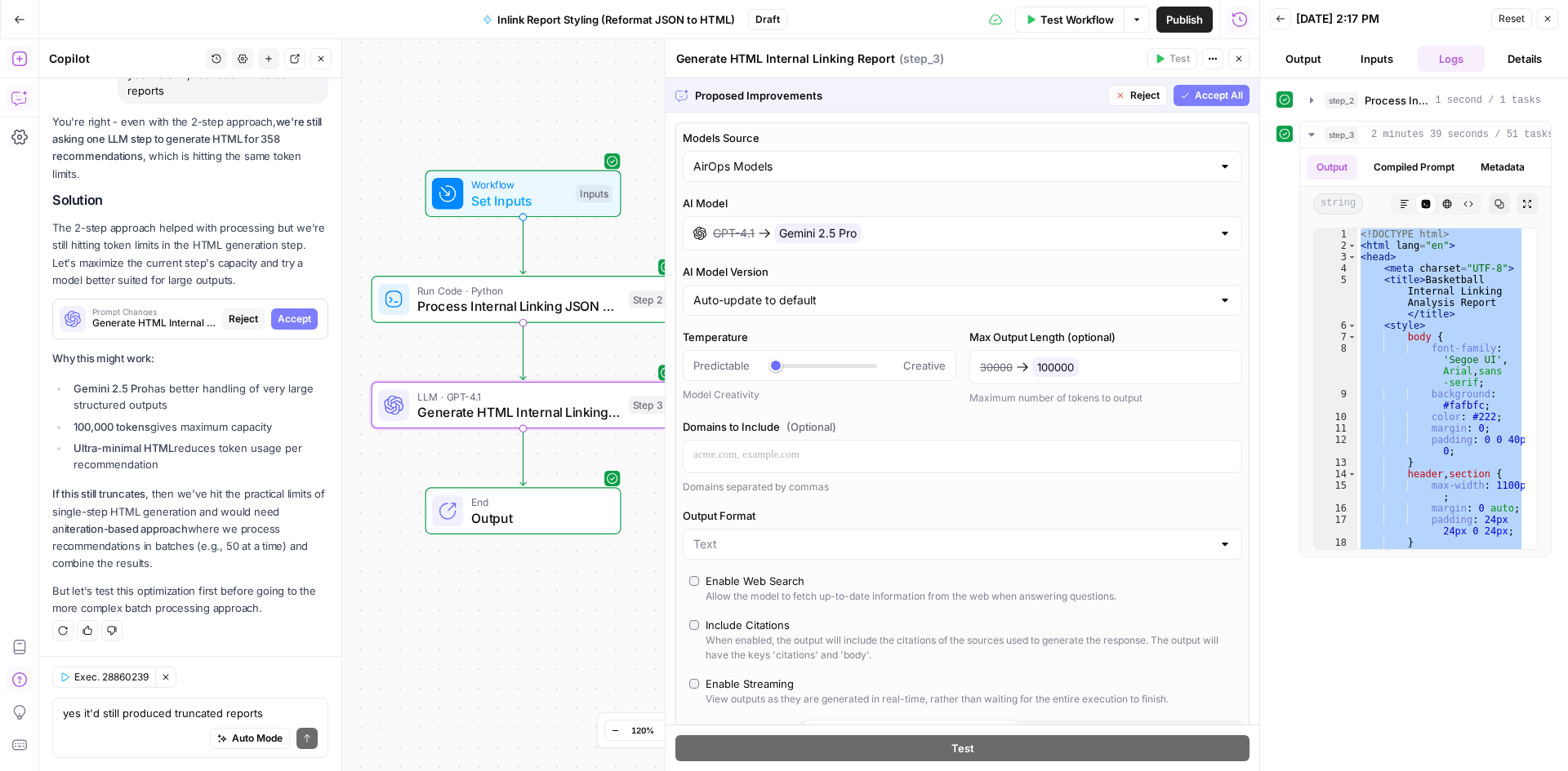
click at [293, 311] on span "Accept" at bounding box center [295, 319] width 34 height 15
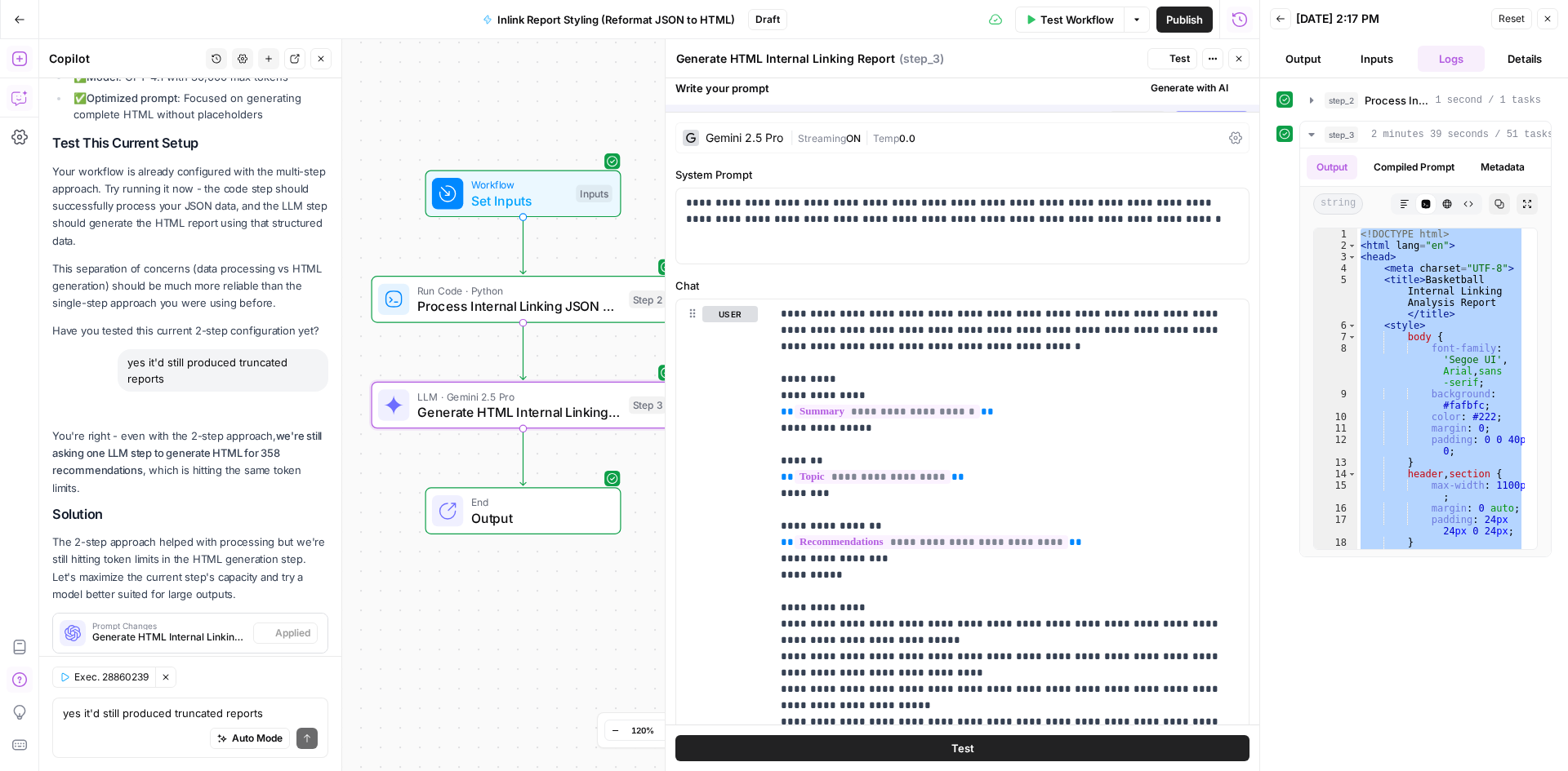
scroll to position [14044, 0]
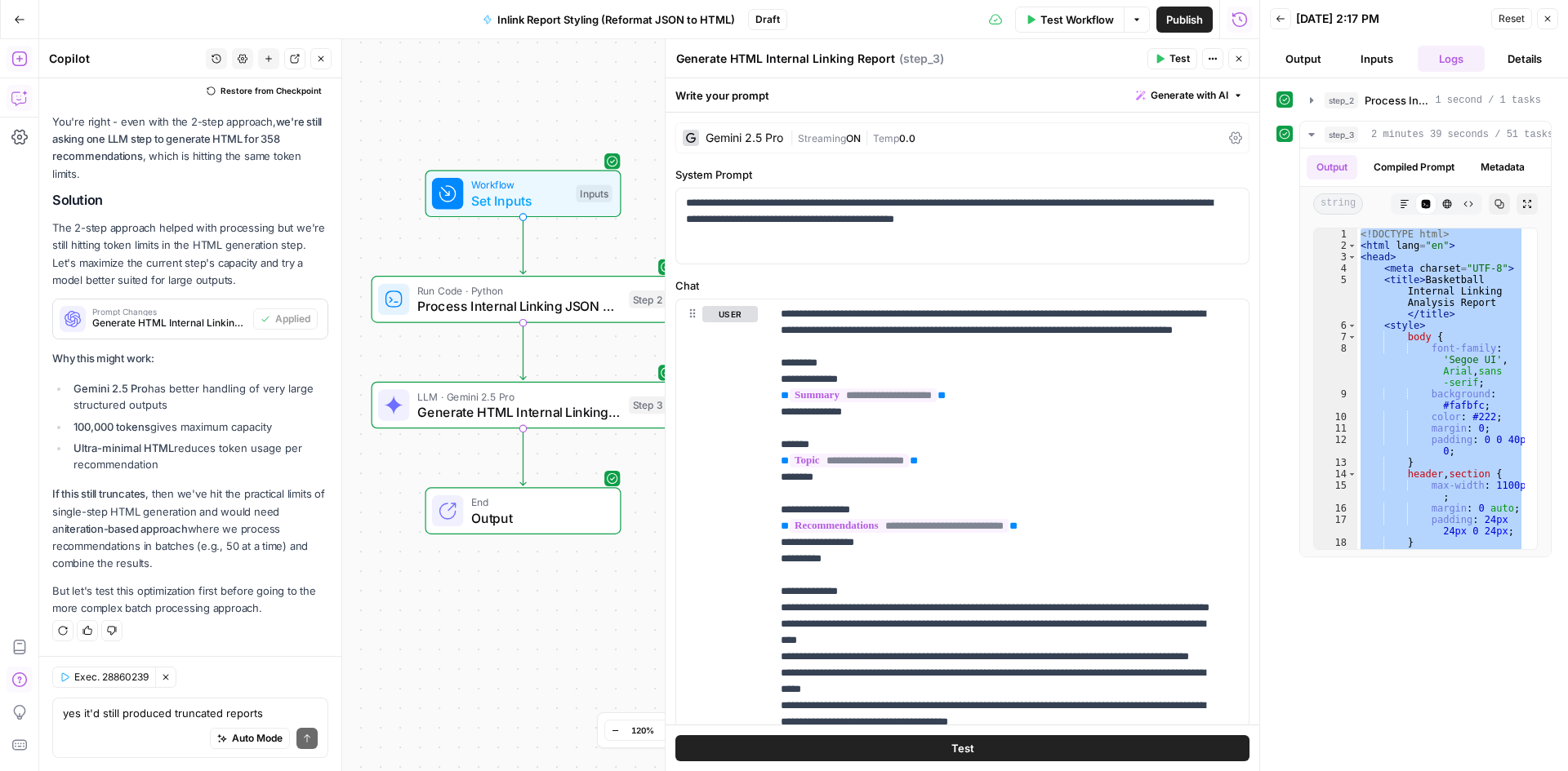
click at [1073, 22] on span "Test Workflow" at bounding box center [1077, 19] width 73 height 16
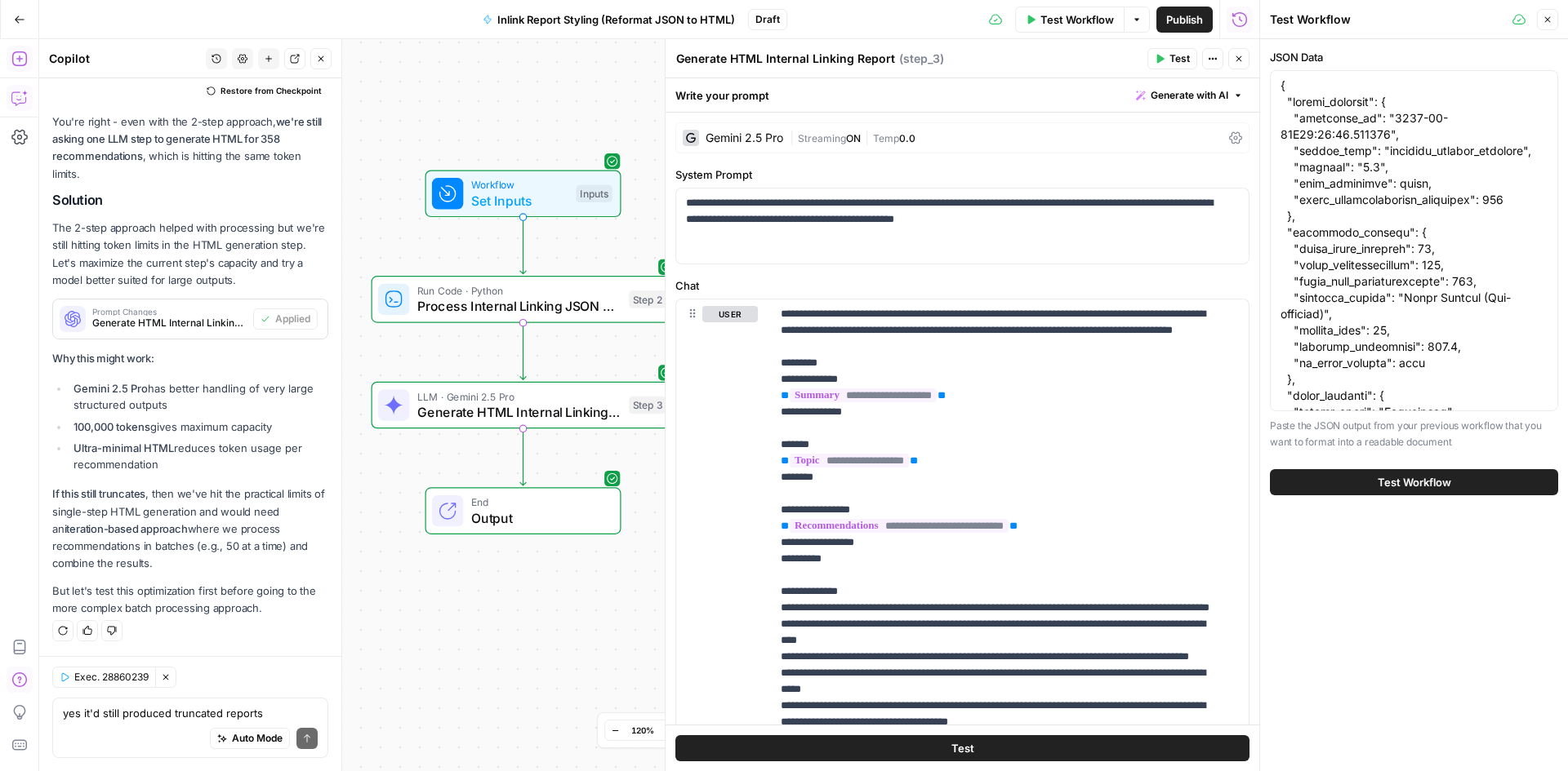
click at [1359, 554] on div "JSON Data Paste the JSON output from your previous workflow that you want to fo…" at bounding box center [1414, 405] width 308 height 733
click at [1400, 475] on span "Test Workflow" at bounding box center [1414, 482] width 73 height 16
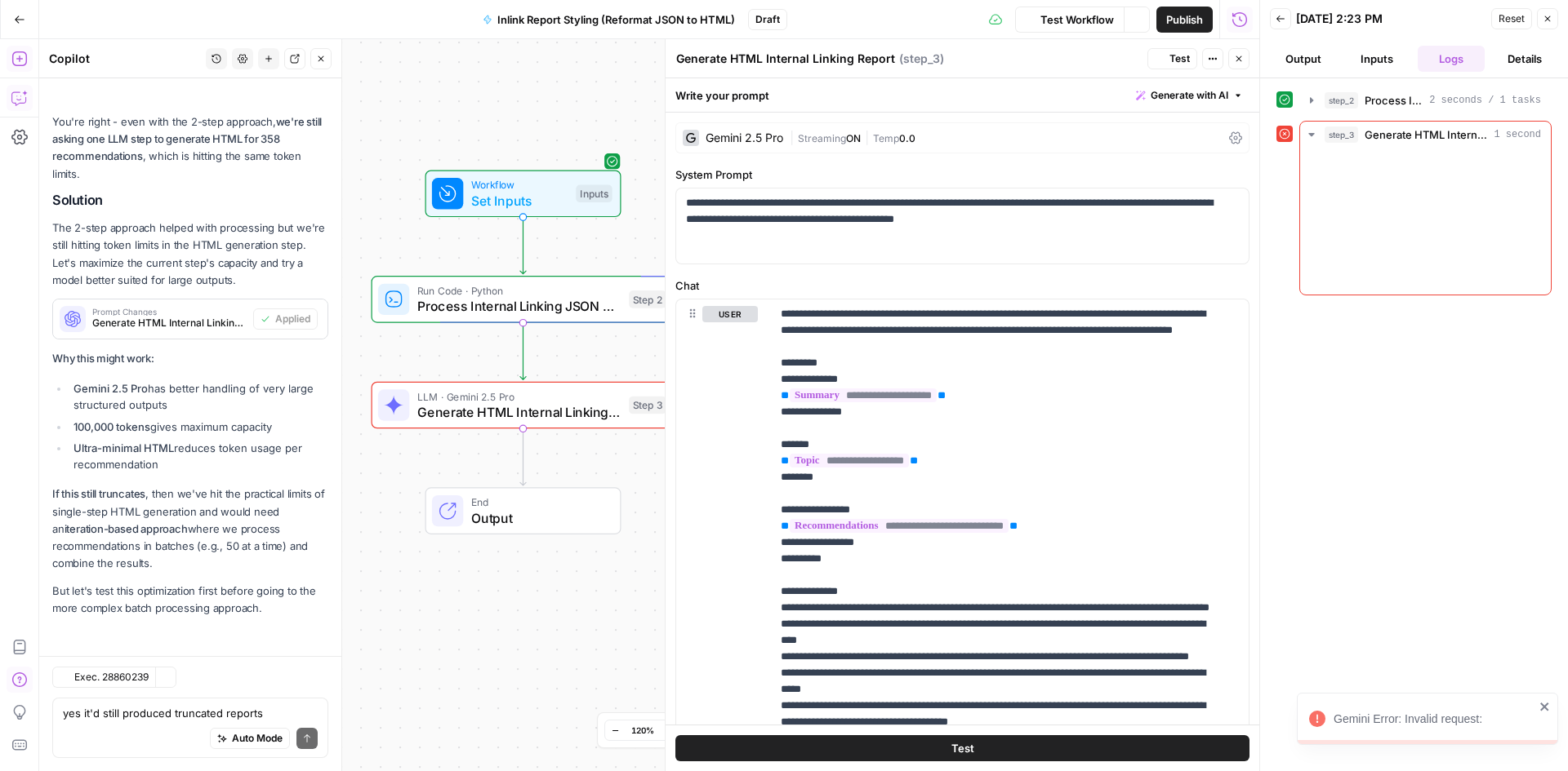
scroll to position [14044, 0]
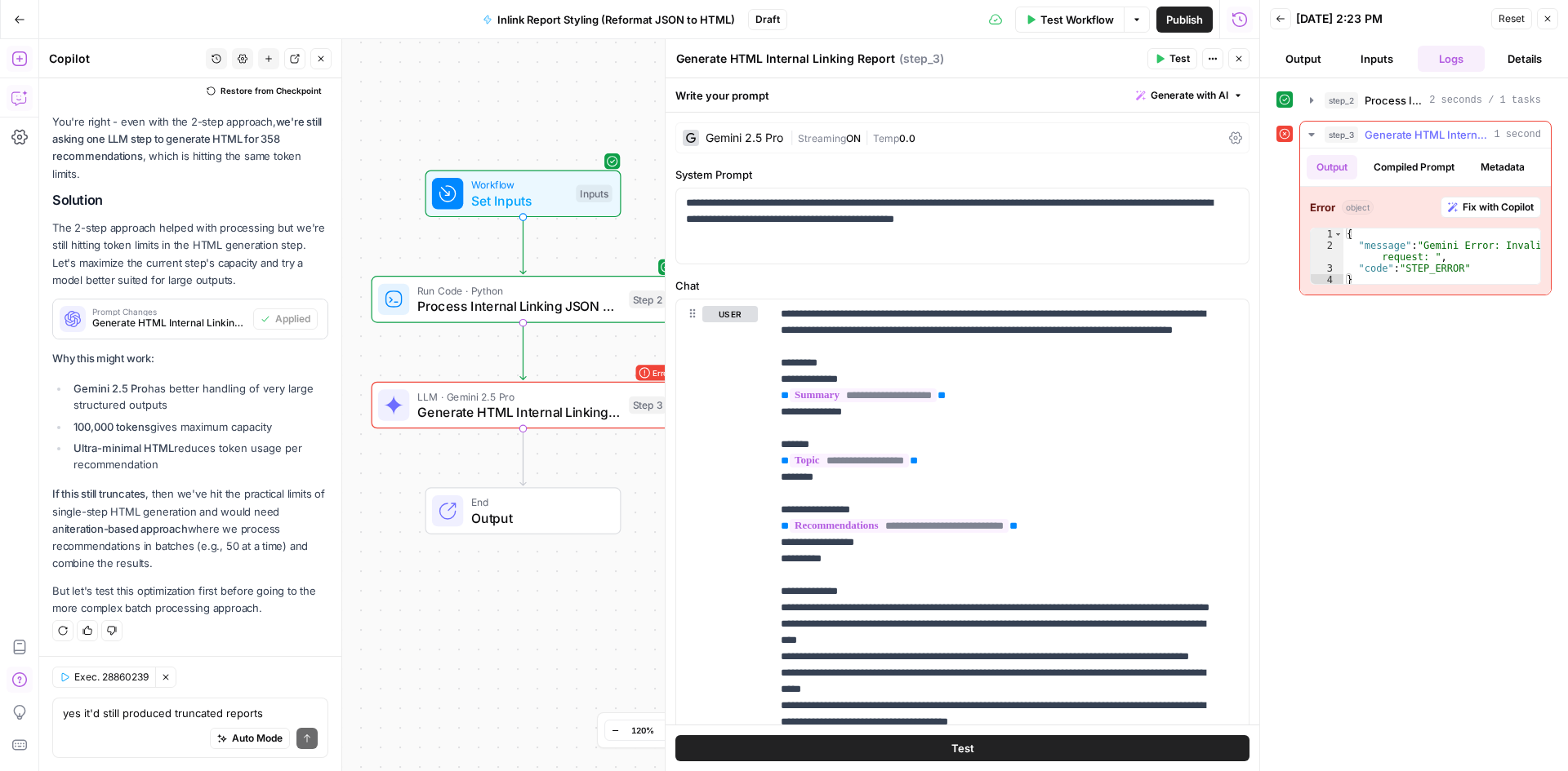
click at [1500, 200] on span "Fix with Copilot" at bounding box center [1499, 207] width 71 height 15
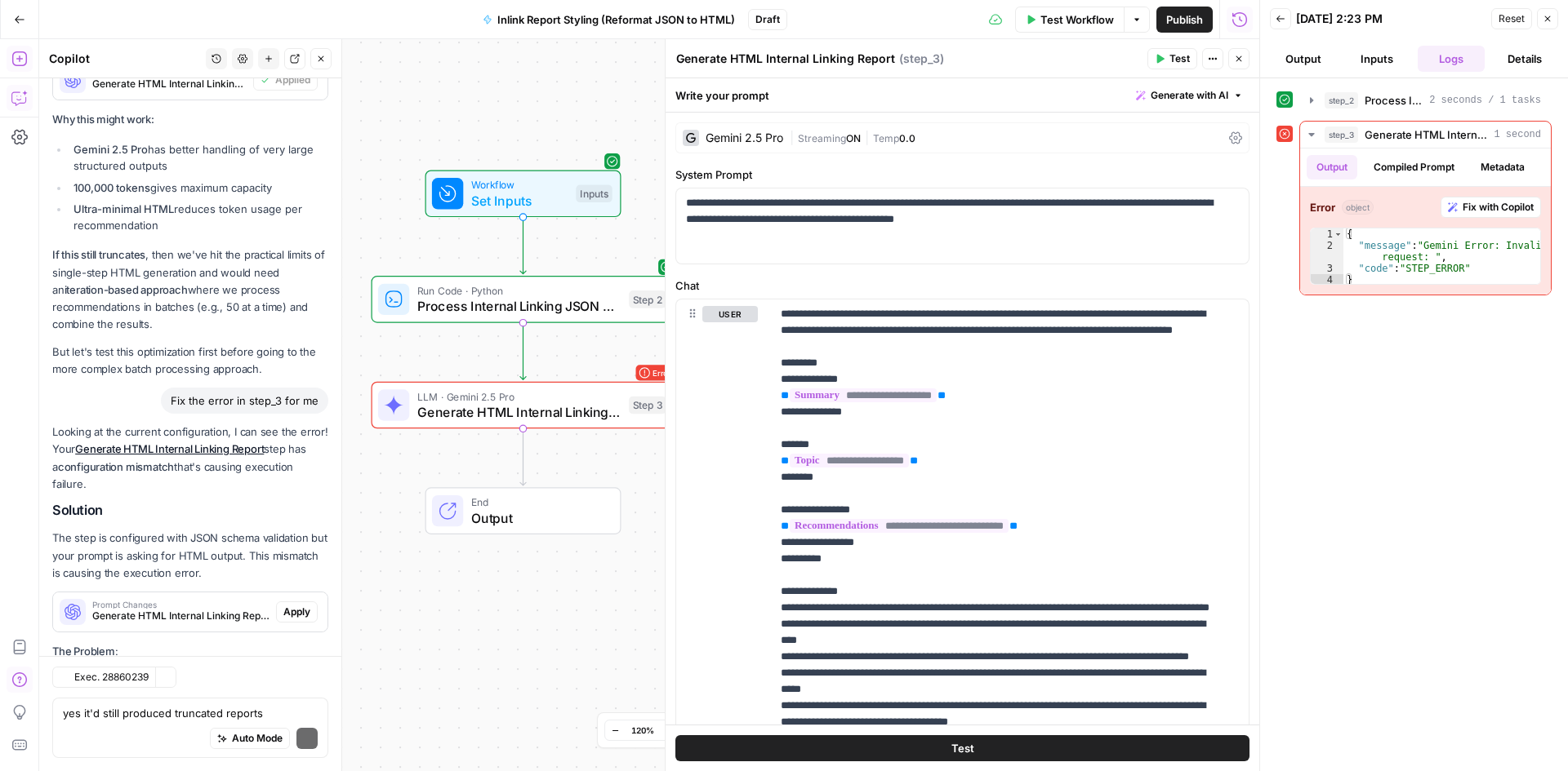
scroll to position [14650, 0]
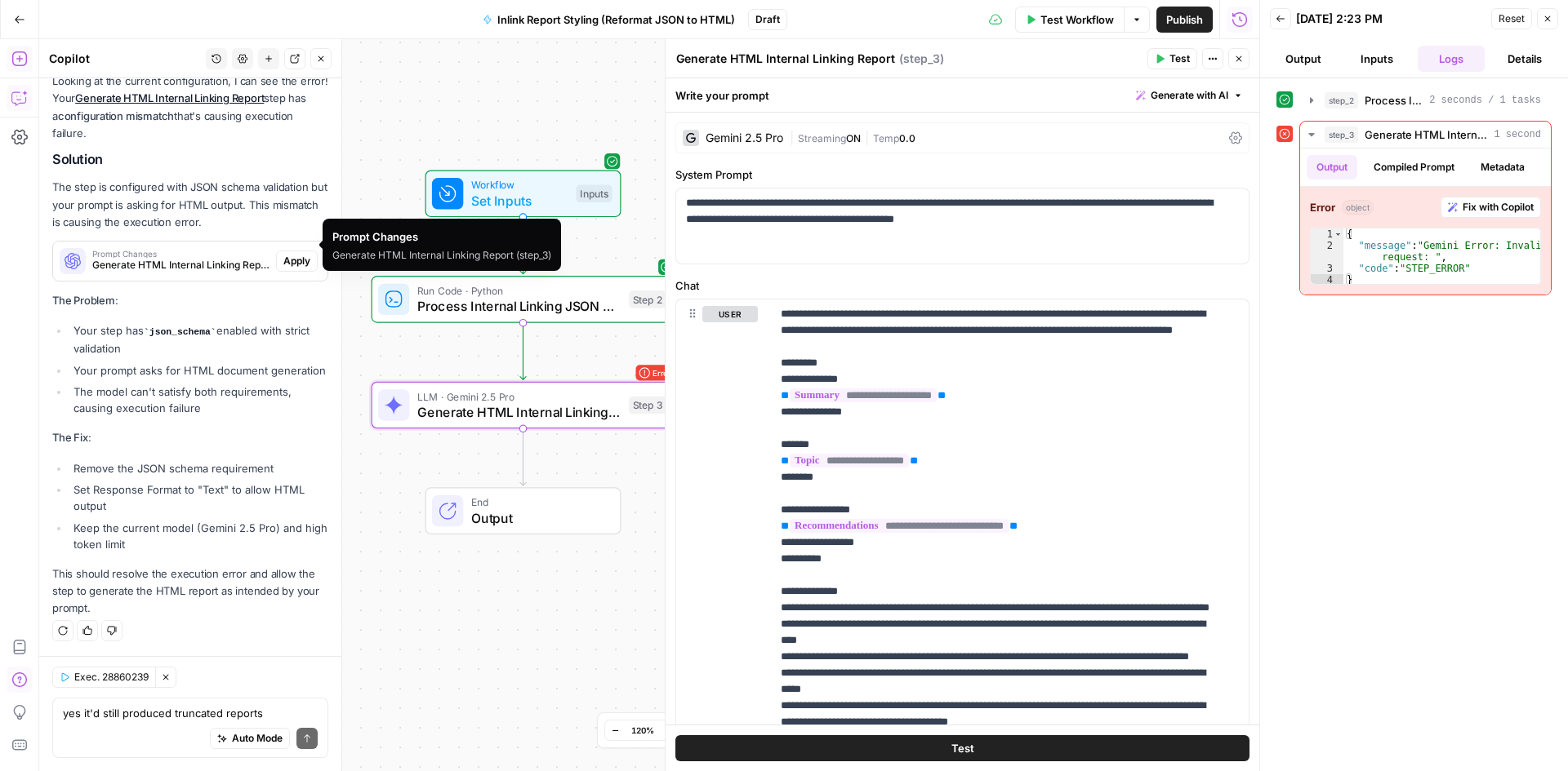
click at [283, 254] on span "Apply" at bounding box center [297, 262] width 27 height 15
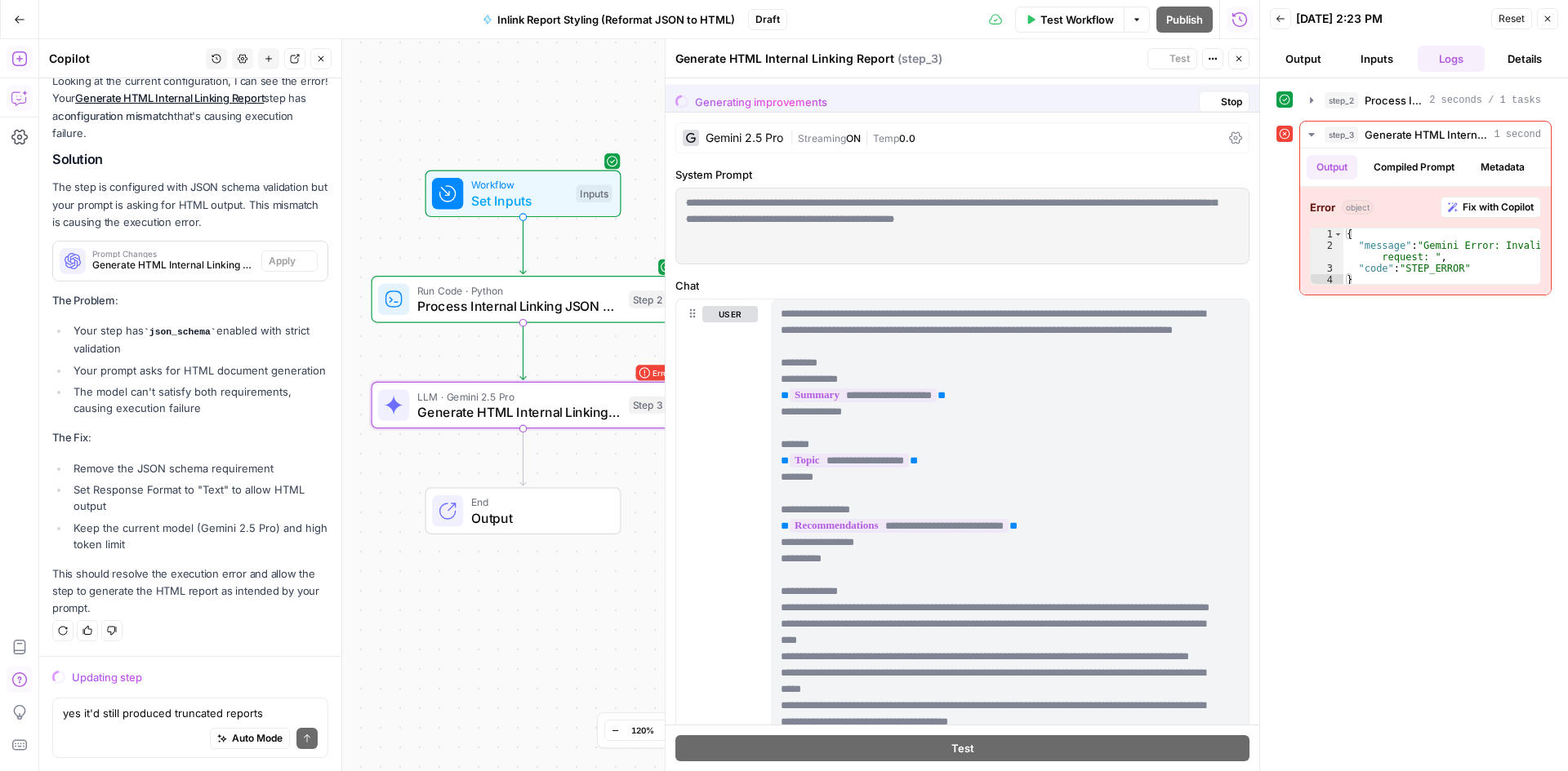
scroll to position [14102, 0]
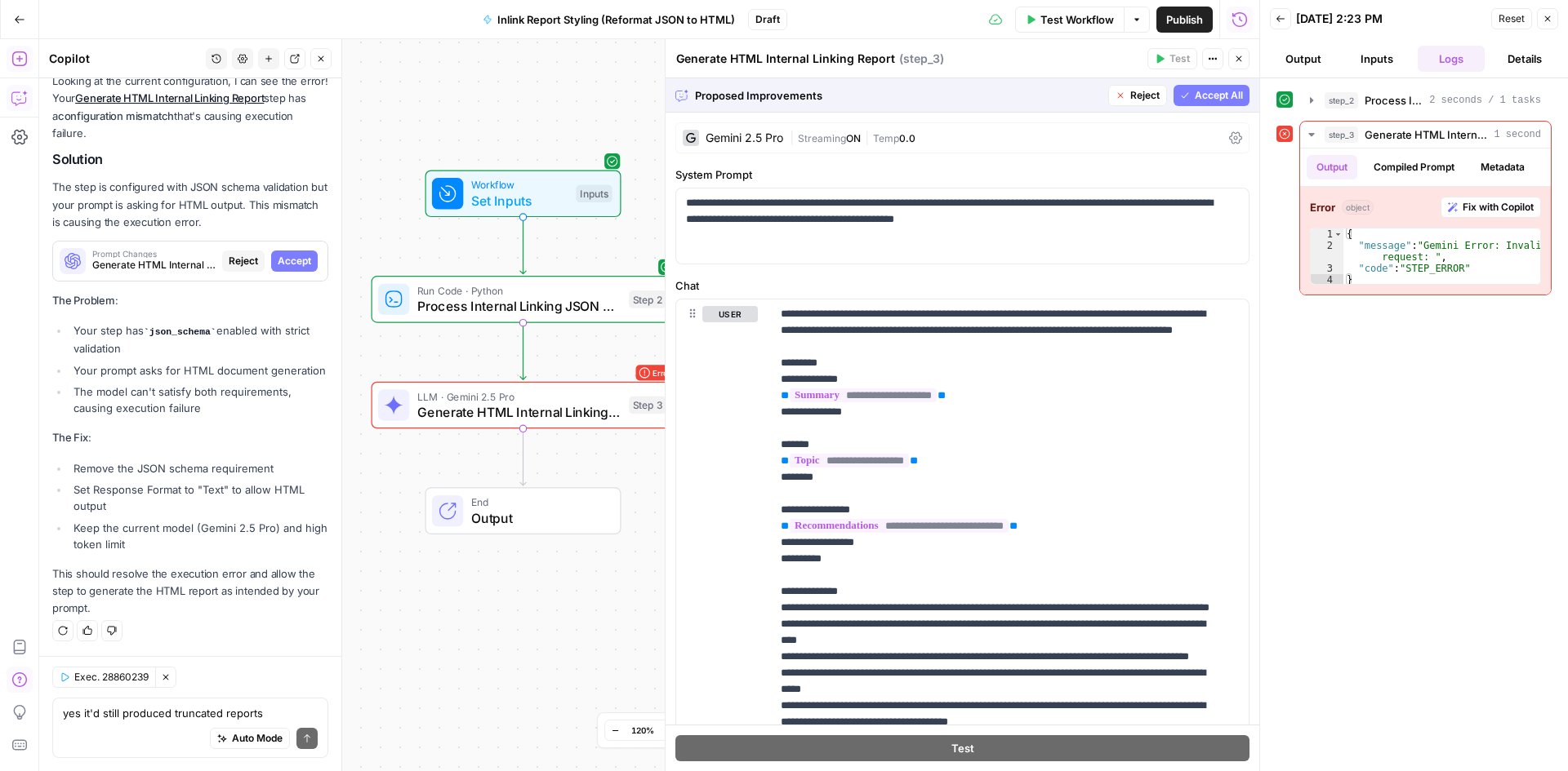
click at [1217, 91] on span "Accept All" at bounding box center [1218, 96] width 48 height 15
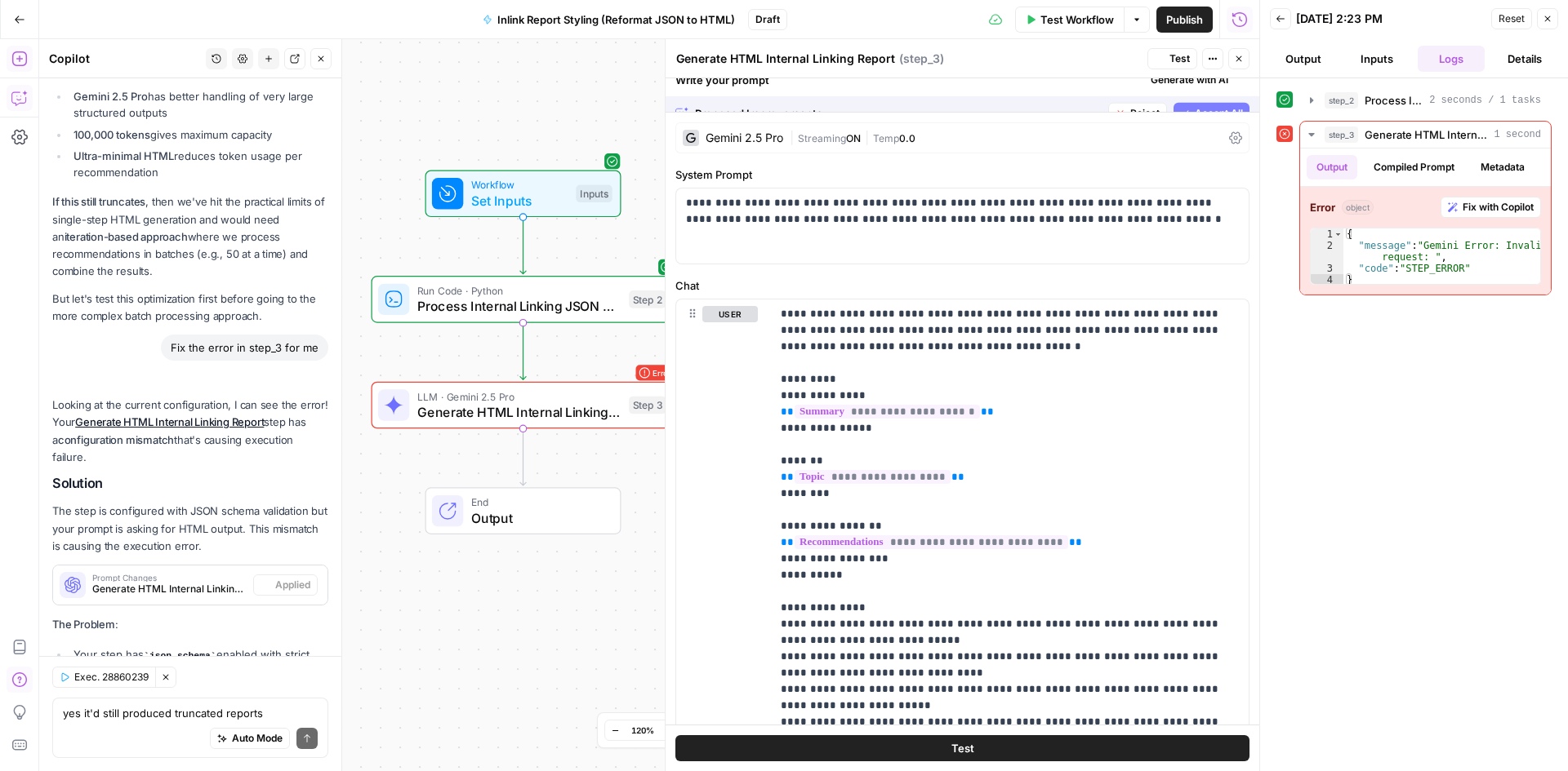
scroll to position [14676, 0]
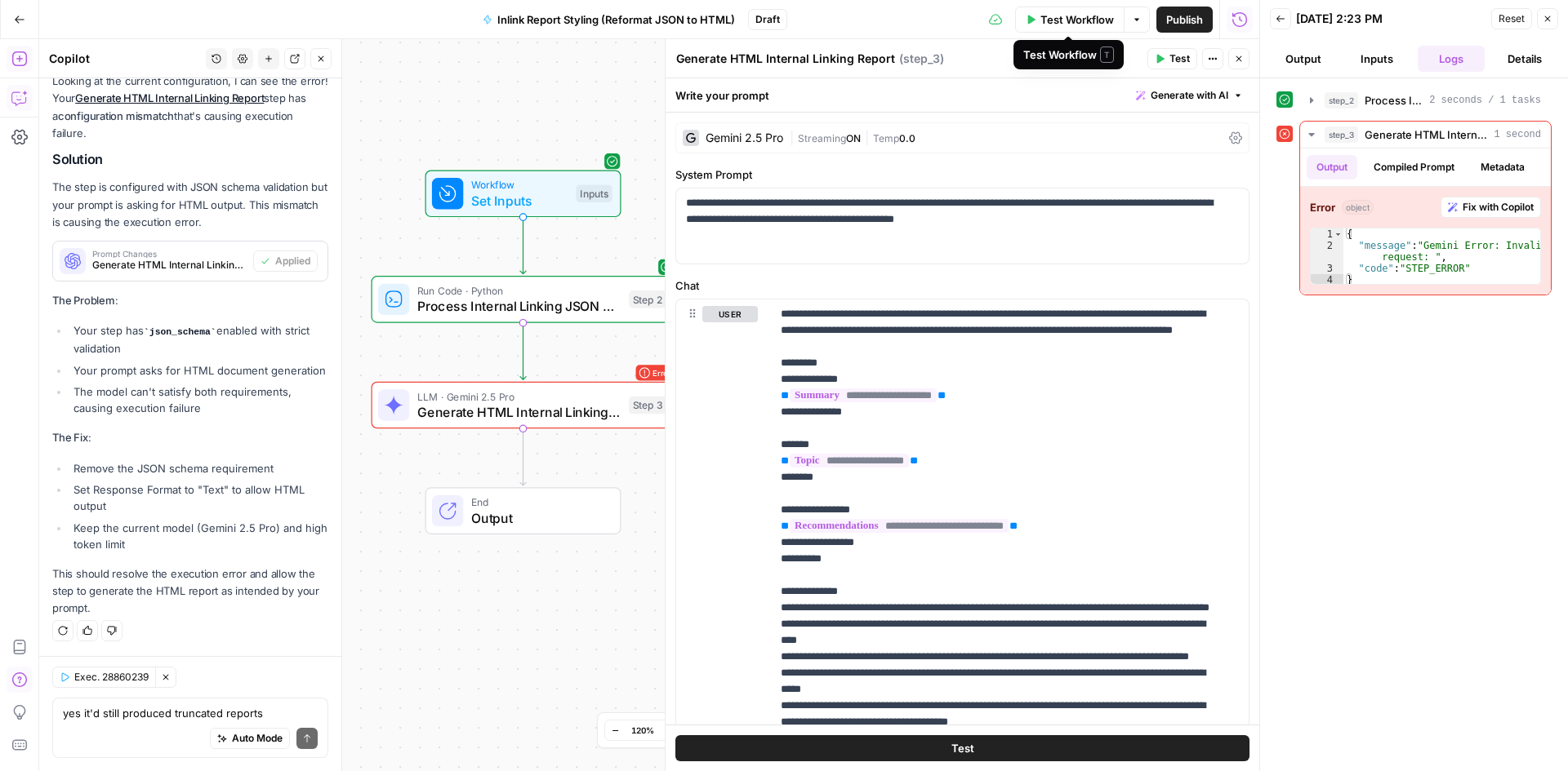
click at [1042, 25] on span "Test Workflow" at bounding box center [1077, 19] width 73 height 16
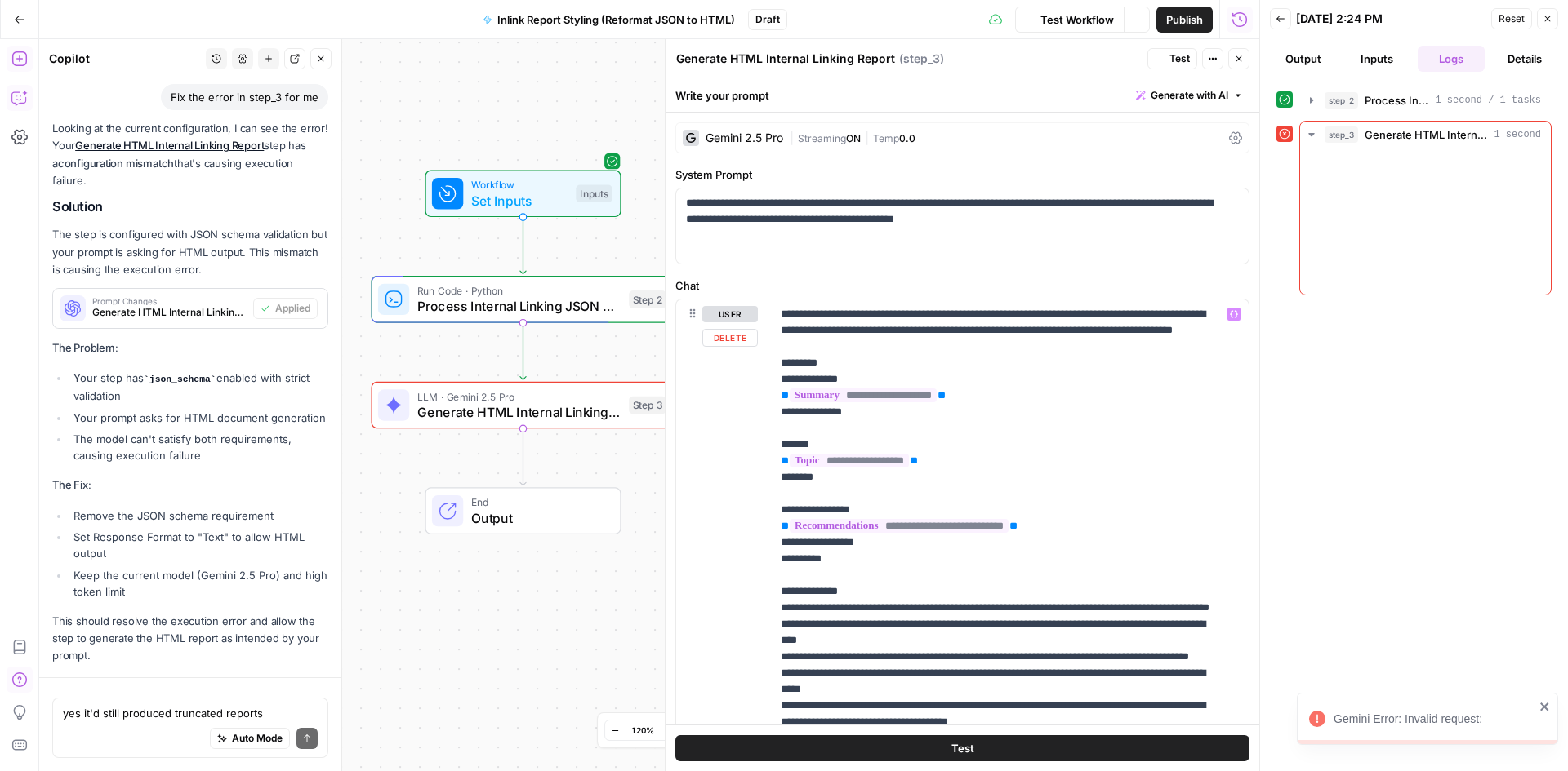
scroll to position [14676, 0]
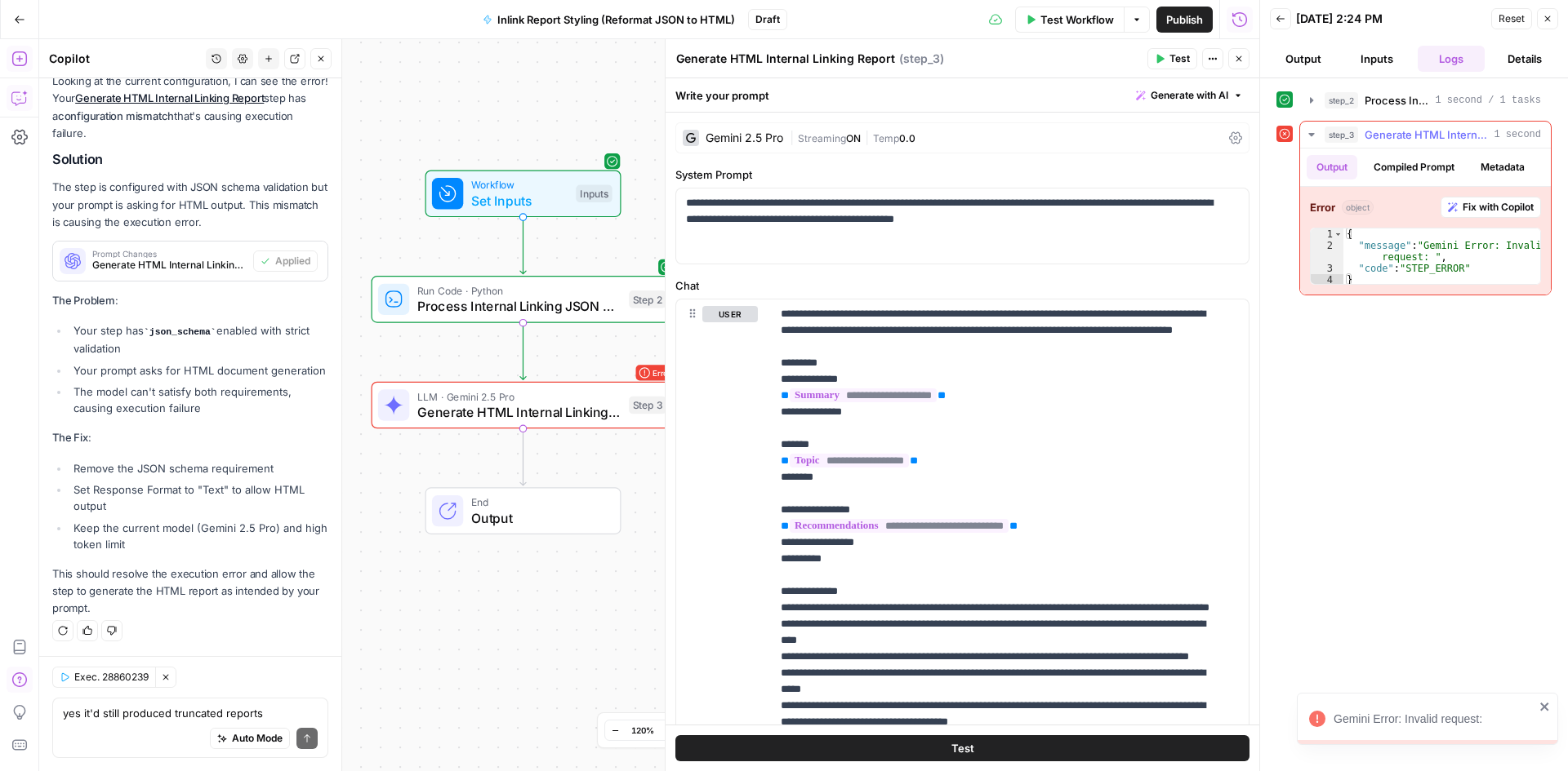
click at [1484, 204] on span "Fix with Copilot" at bounding box center [1499, 207] width 71 height 15
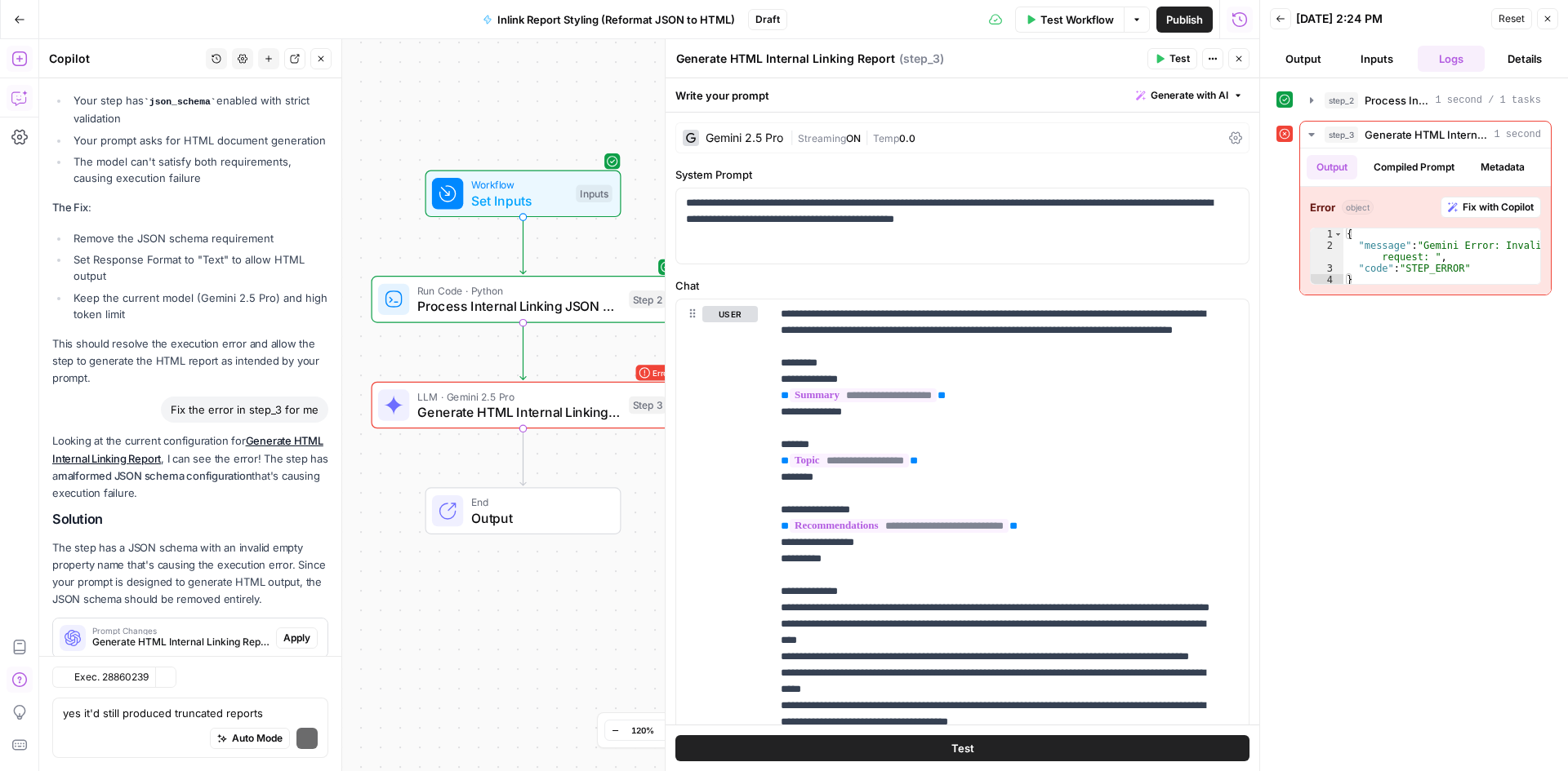
scroll to position [15284, 0]
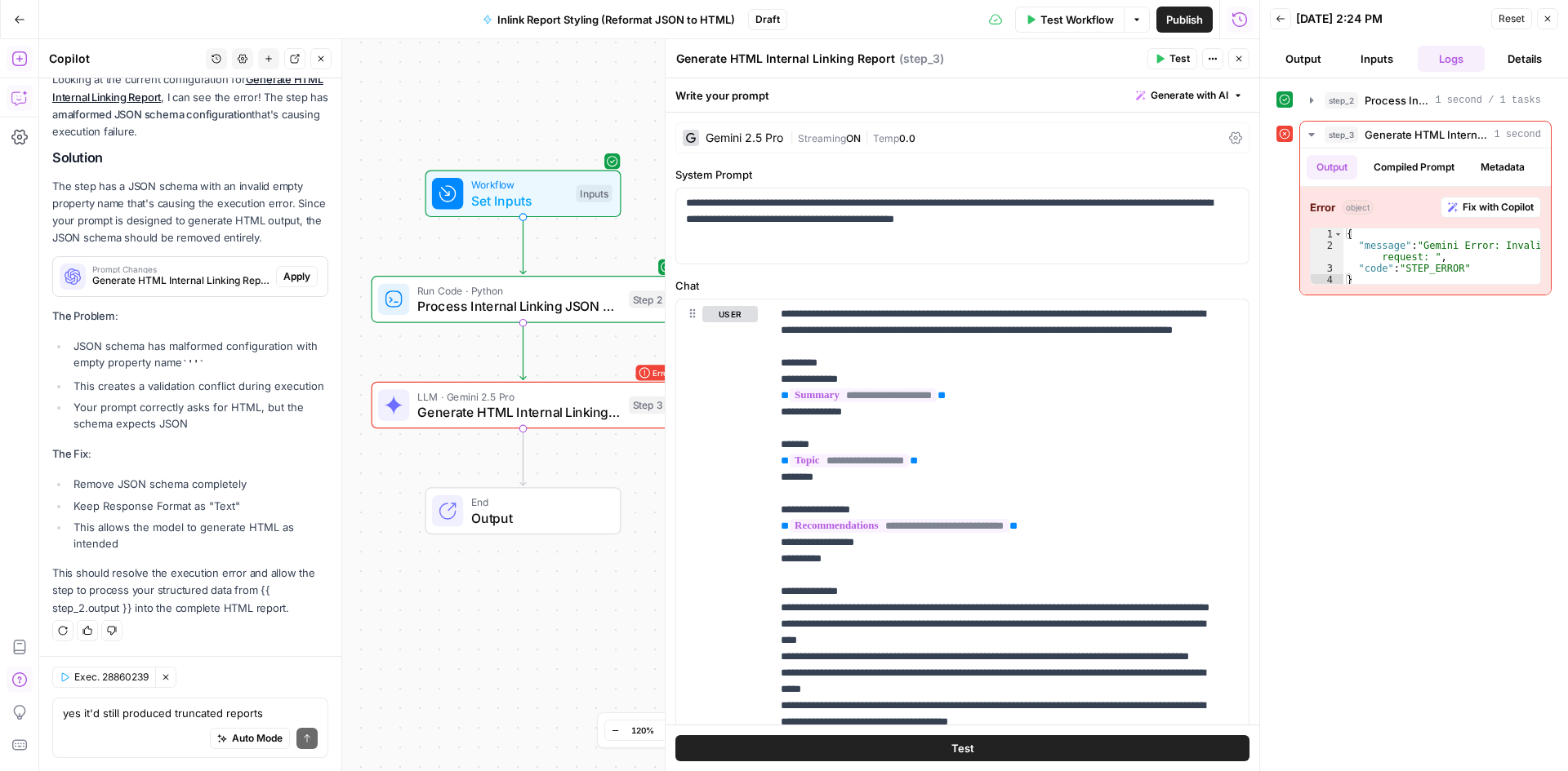
click at [178, 384] on li "This creates a validation conflict during execution" at bounding box center [199, 386] width 259 height 16
click at [223, 357] on ul "JSON schema has malformed configuration with empty property name '' This create…" at bounding box center [190, 385] width 276 height 94
click at [198, 462] on p "The Fix :" at bounding box center [190, 454] width 276 height 17
click at [116, 522] on li "This allows the model to generate HTML as intended" at bounding box center [199, 535] width 259 height 33
drag, startPoint x: 84, startPoint y: 491, endPoint x: 98, endPoint y: 494, distance: 14.3
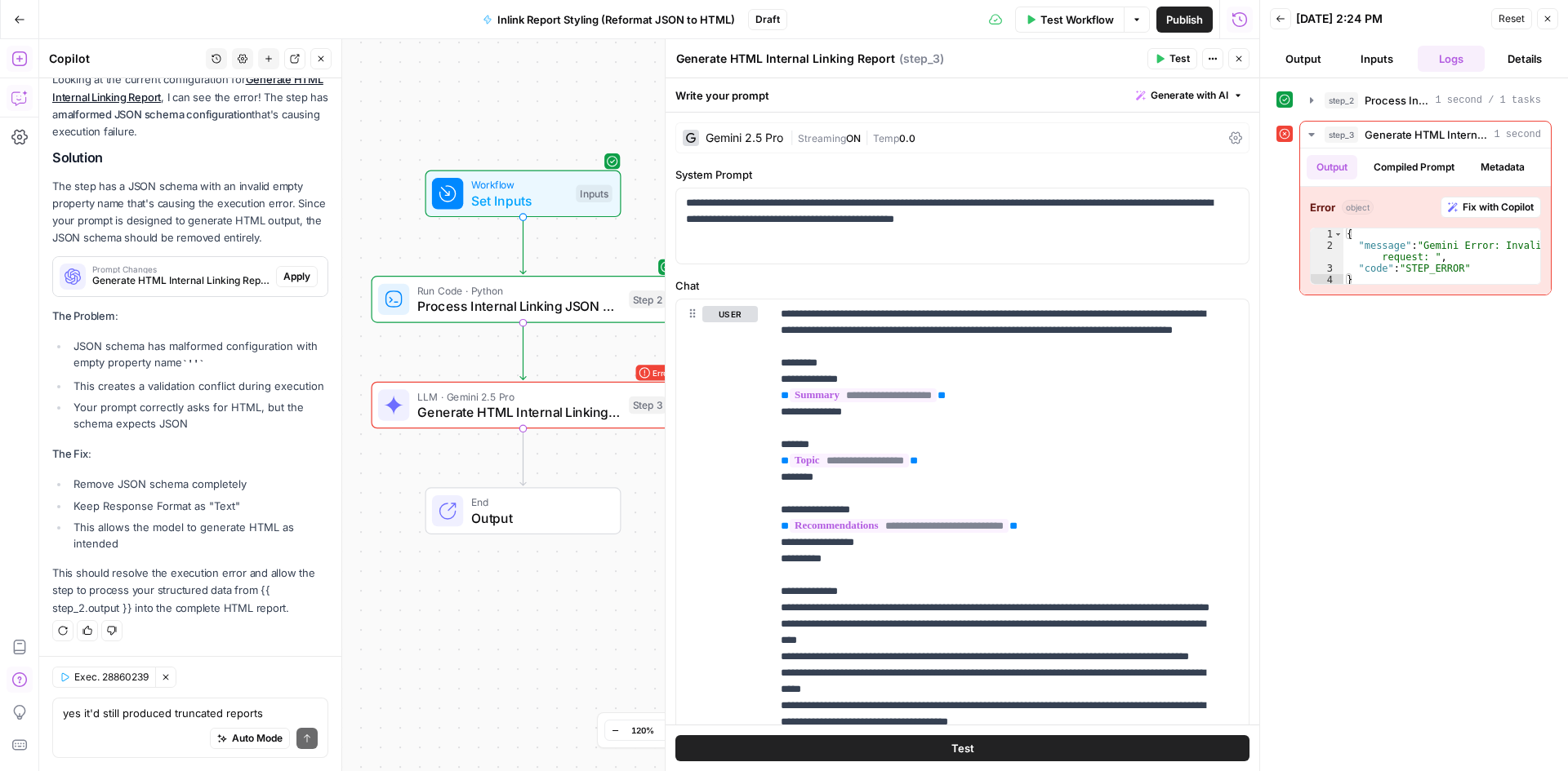
click at [84, 491] on li "Remove JSON schema completely" at bounding box center [199, 483] width 259 height 16
click at [135, 509] on li "Keep Response Format as "Text"" at bounding box center [199, 506] width 259 height 16
click at [113, 566] on p "This should resolve the execution error and allow the step to process your stru…" at bounding box center [190, 590] width 276 height 52
click at [283, 269] on span "Apply" at bounding box center [297, 277] width 27 height 15
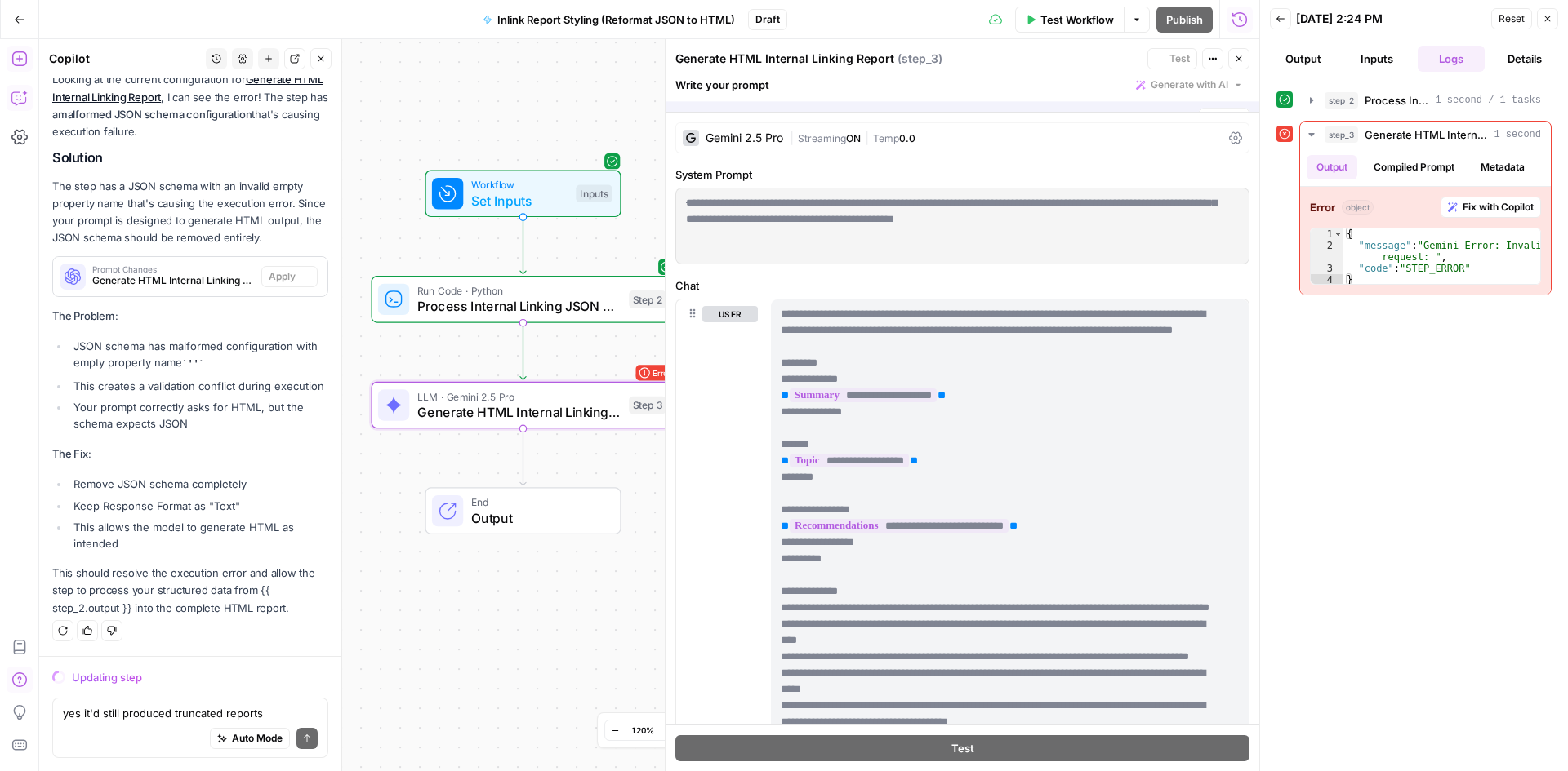
scroll to position [14709, 0]
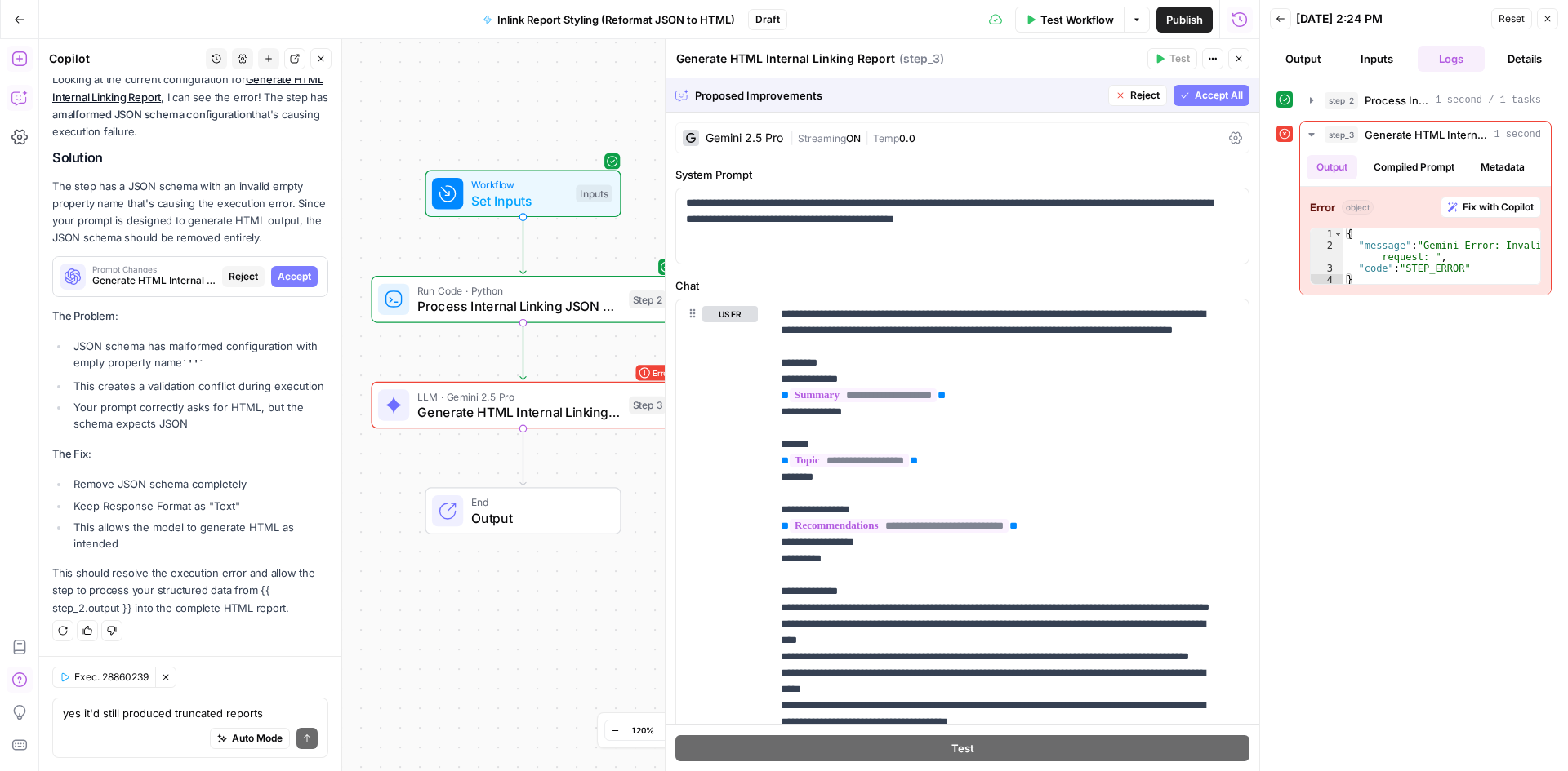
click at [1221, 88] on span "Accept All" at bounding box center [1218, 96] width 48 height 15
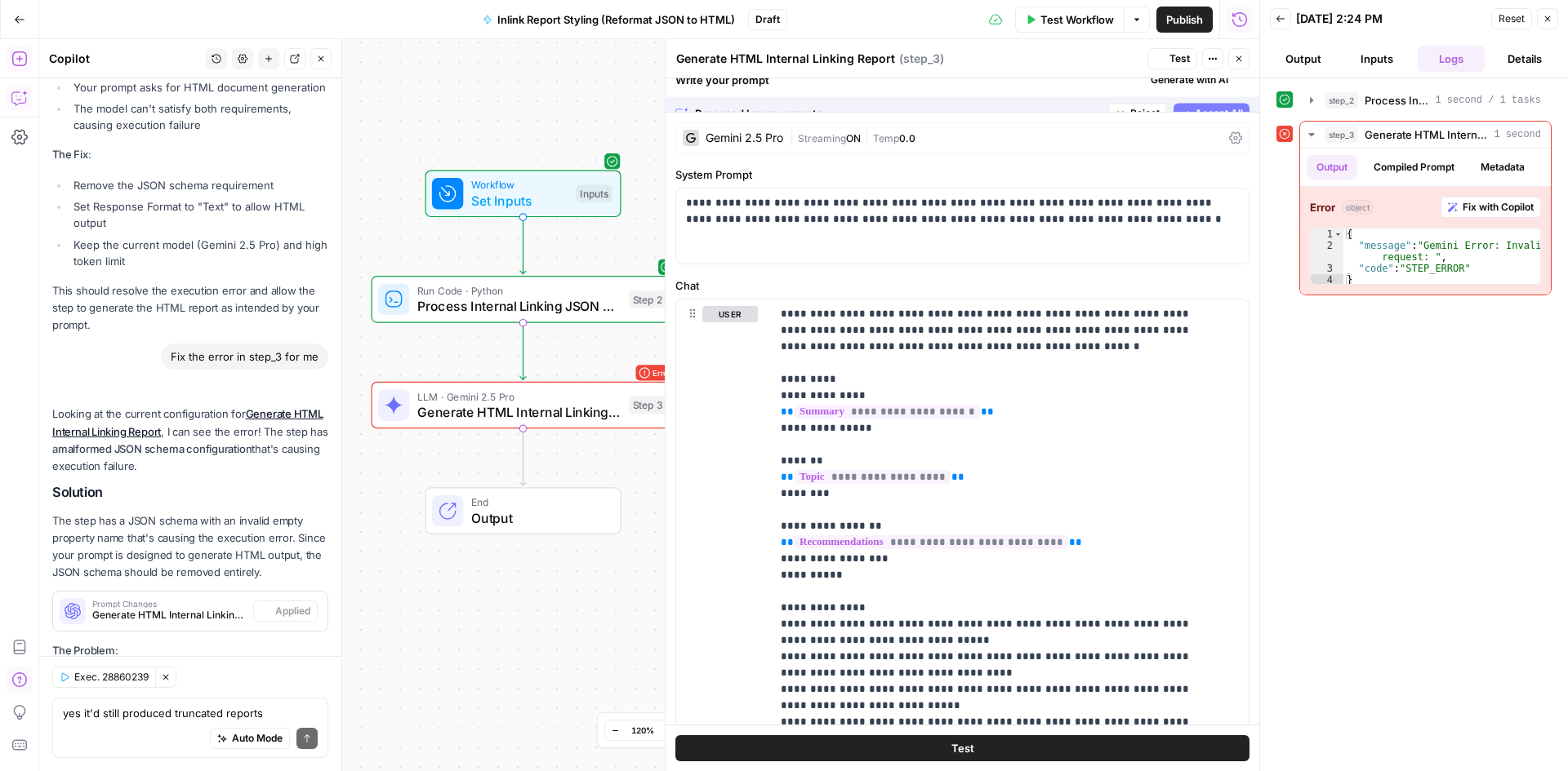
scroll to position [15310, 0]
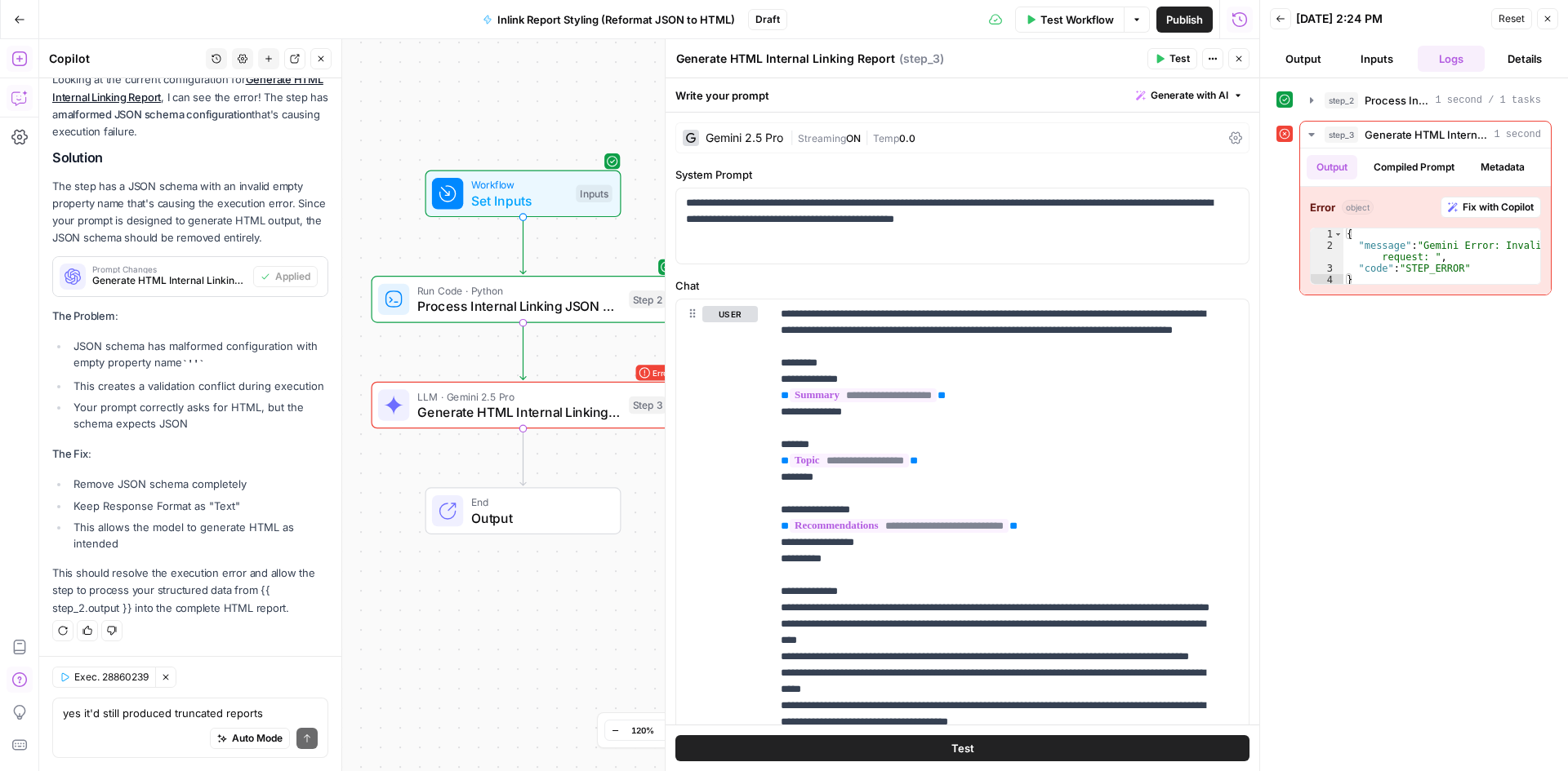
click at [1071, 13] on span "Test Workflow" at bounding box center [1077, 19] width 73 height 16
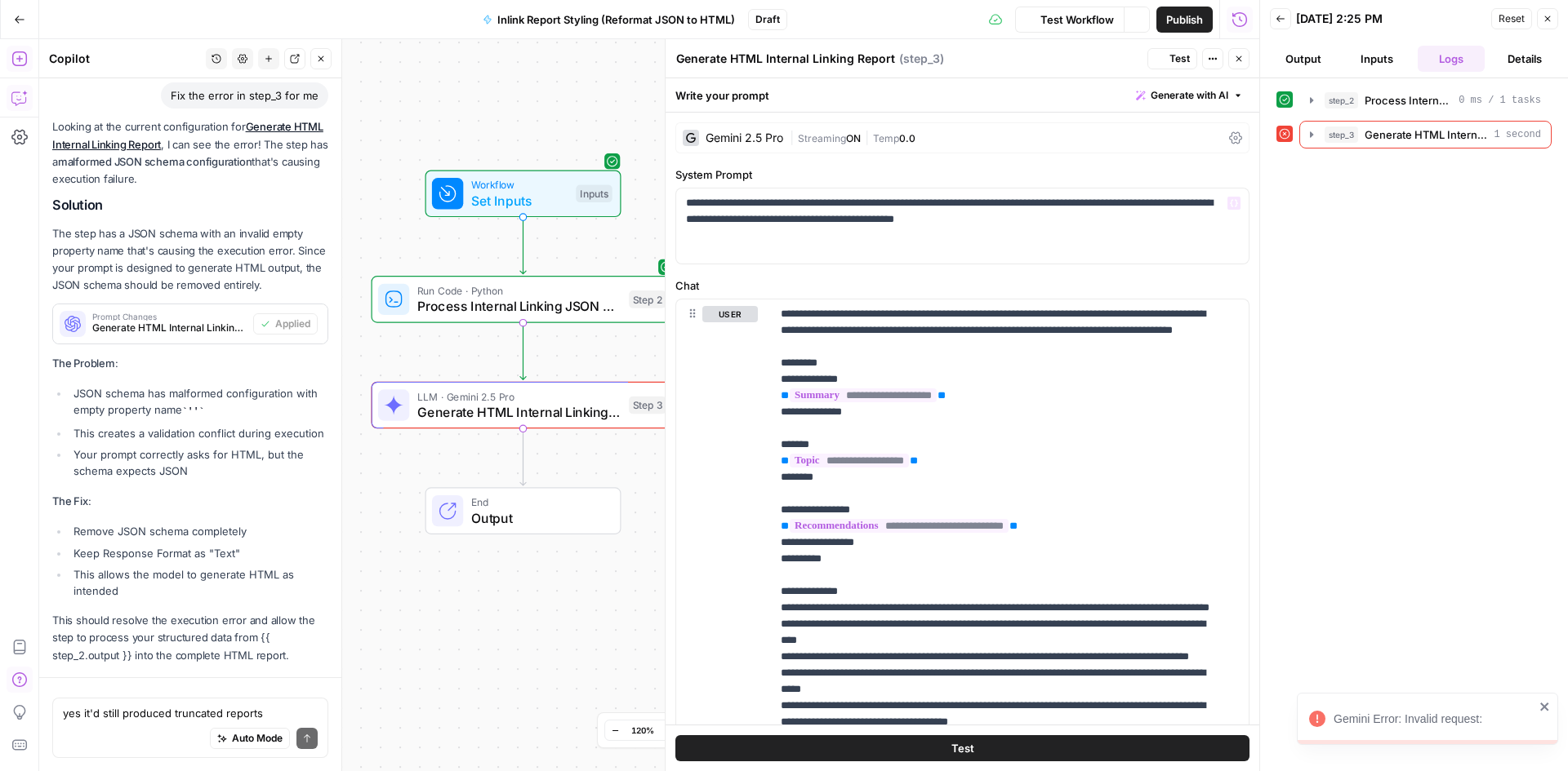
scroll to position [15310, 0]
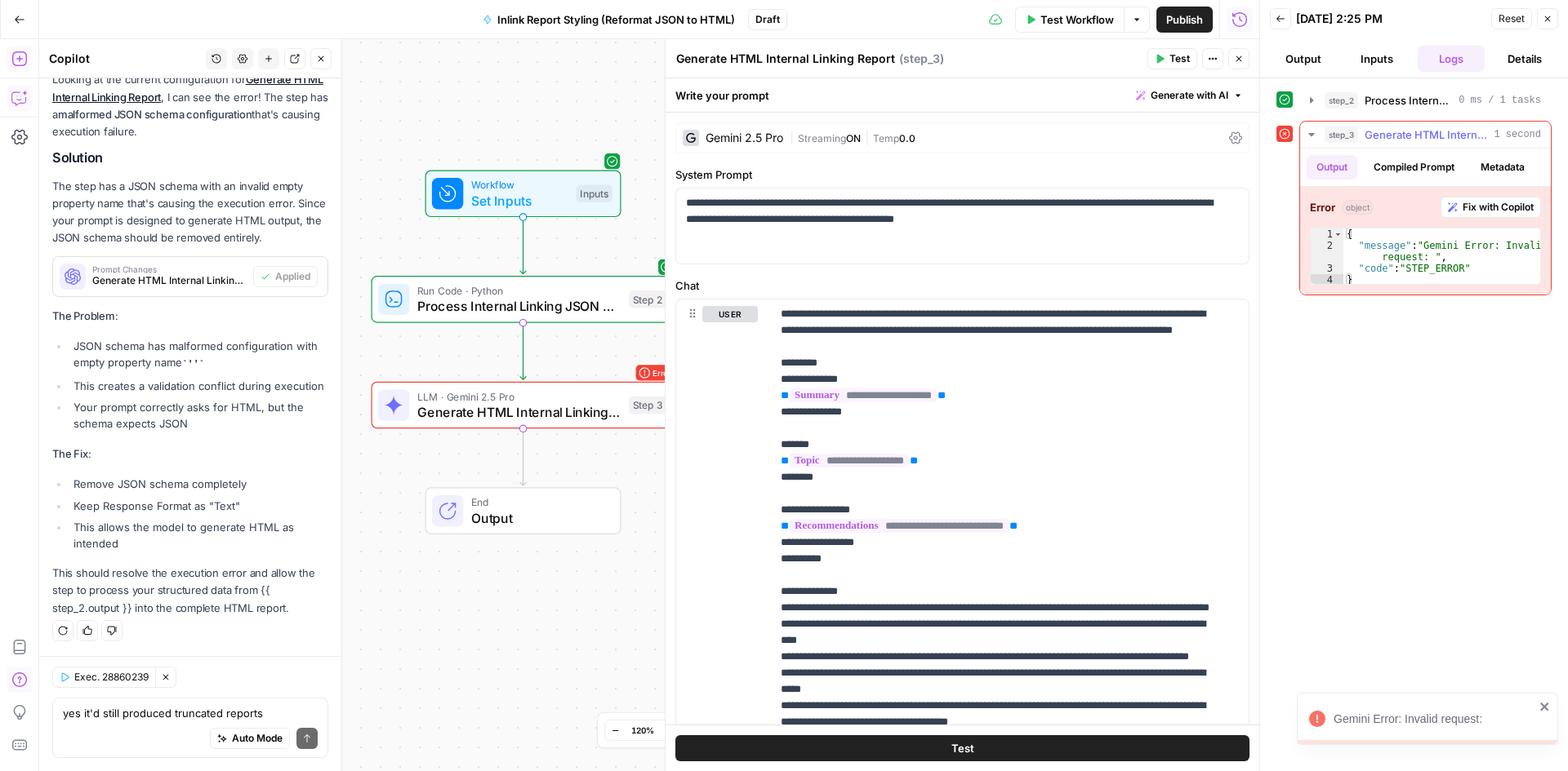
click at [1451, 204] on icon "button" at bounding box center [1453, 207] width 9 height 9
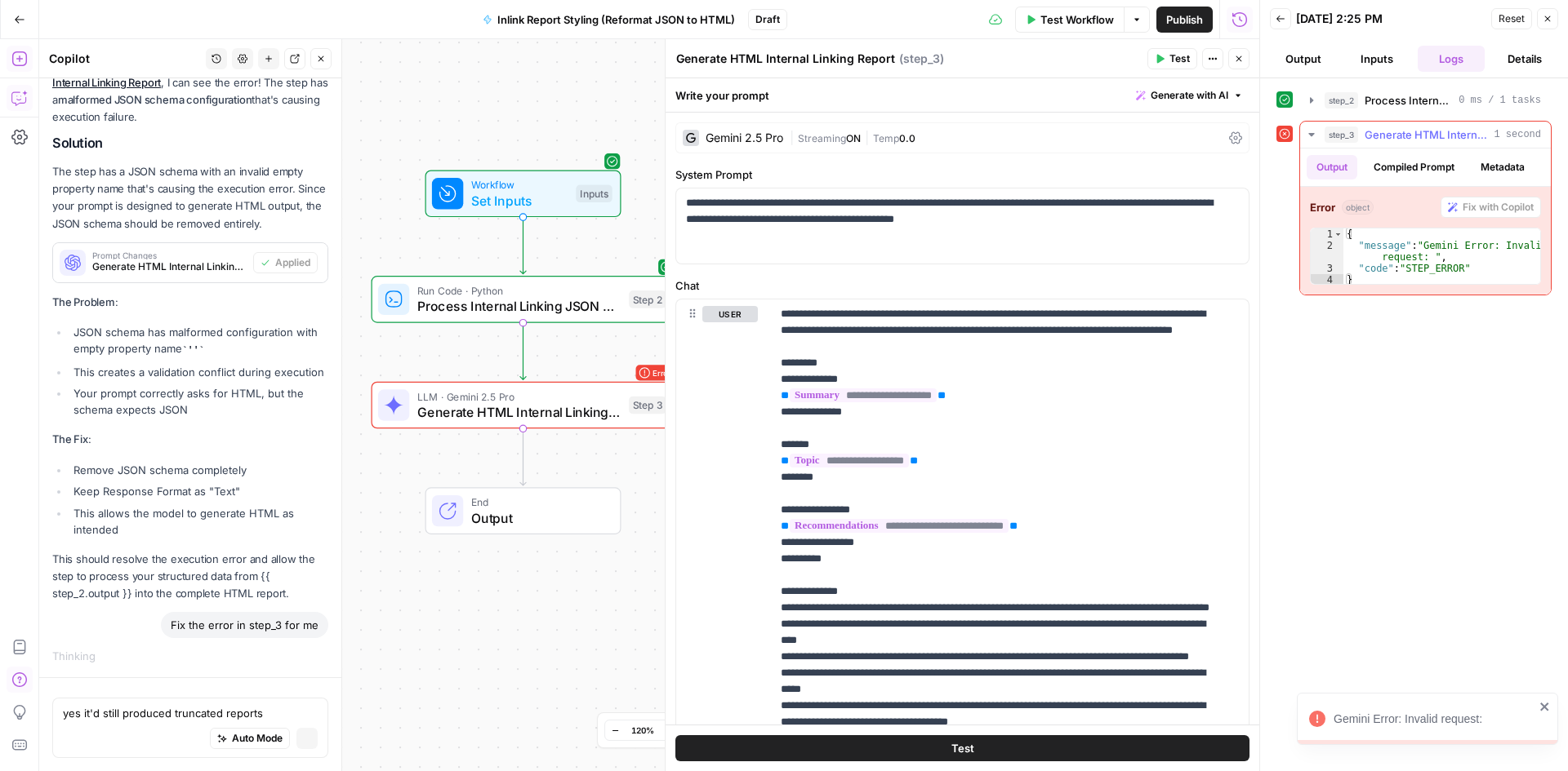
scroll to position [14718, 0]
drag, startPoint x: 1401, startPoint y: 260, endPoint x: 1507, endPoint y: 355, distance: 142.3
click at [1551, 373] on div "**********" at bounding box center [1413, 424] width 275 height 676
click at [1425, 279] on div "{ "message" : "Gemini Error: Invalid request: " , "code" : "STEP_ERROR" }" at bounding box center [1442, 256] width 197 height 55
type textarea "*"
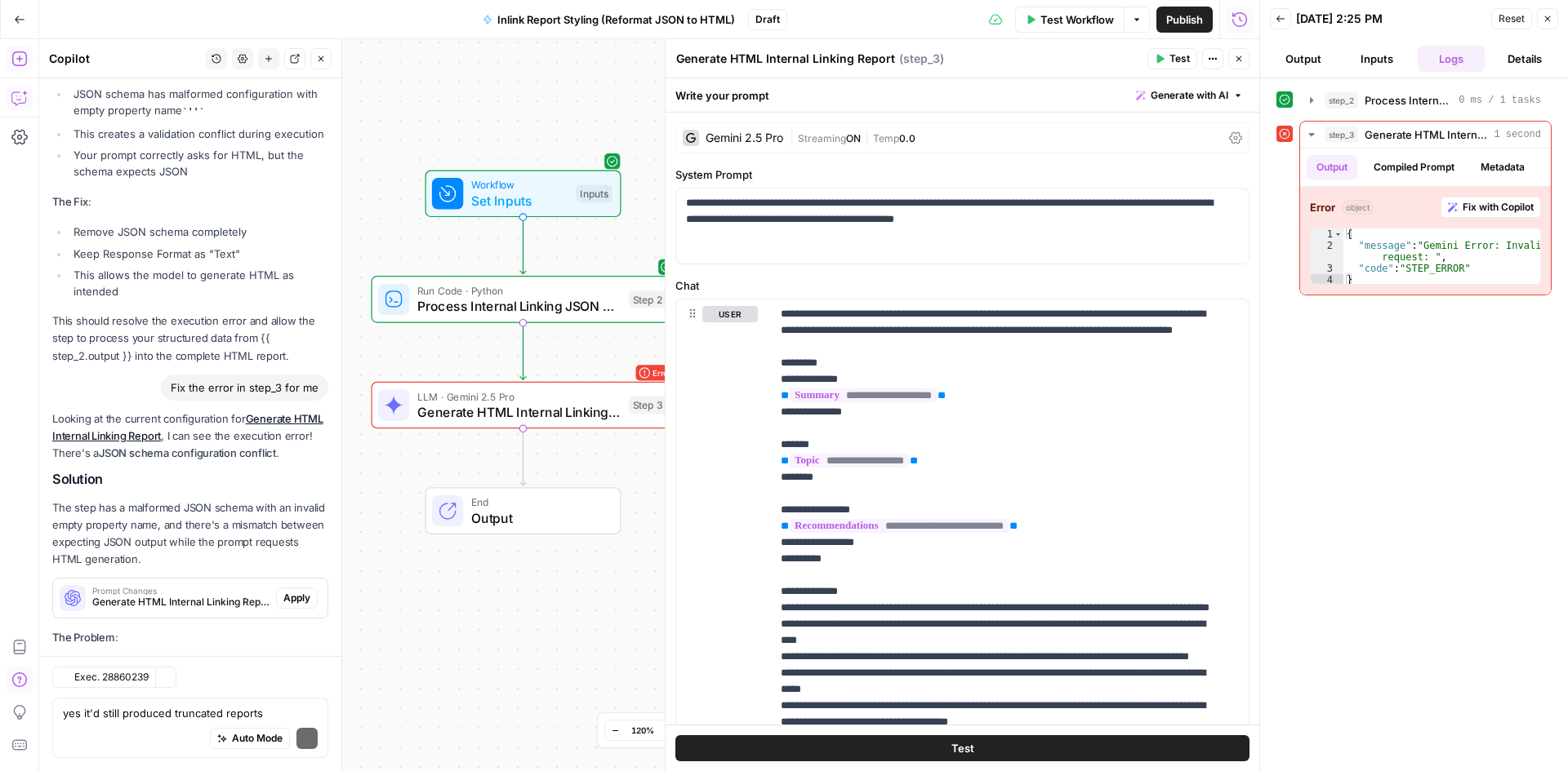
scroll to position [15951, 0]
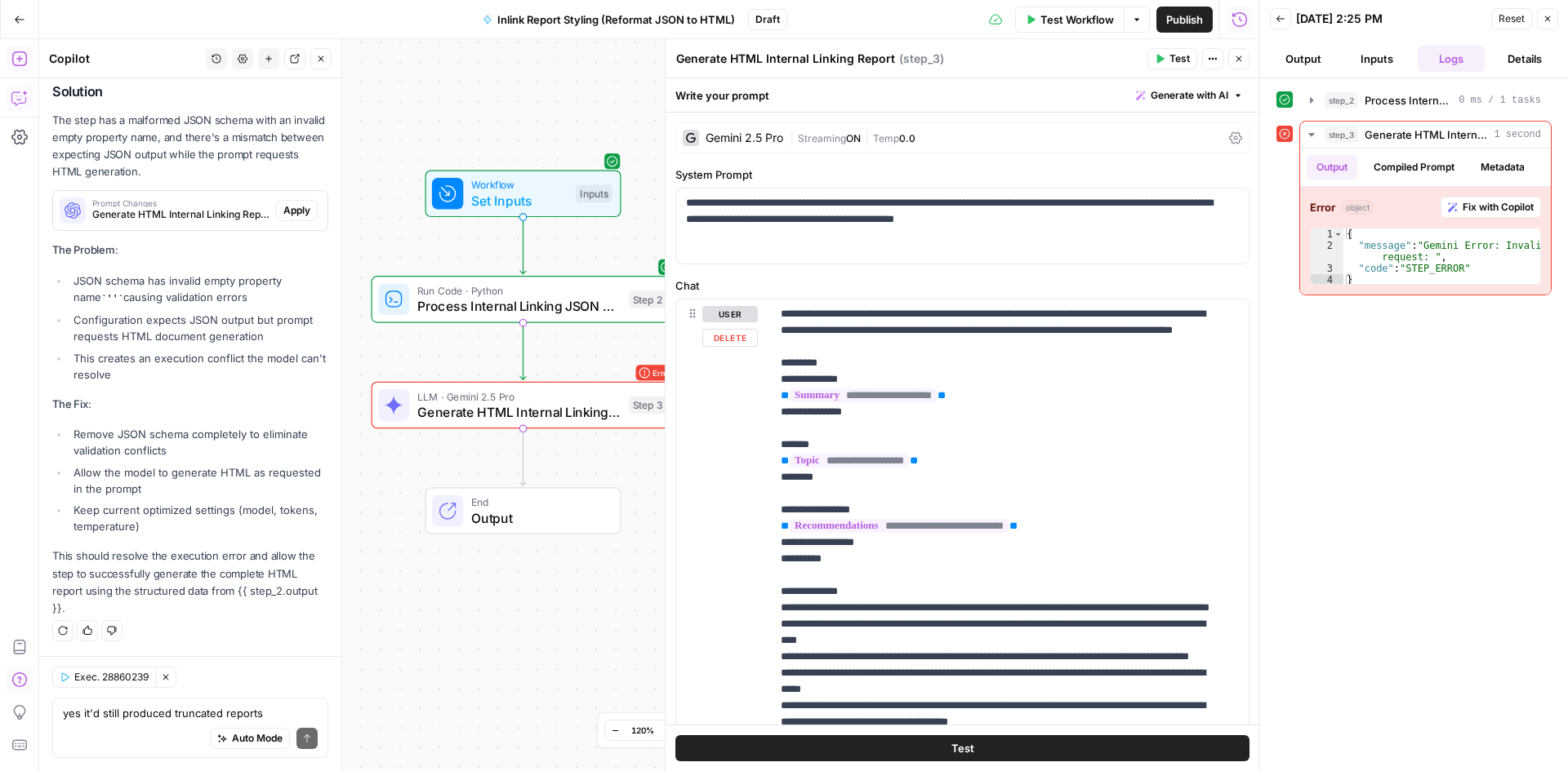
click at [517, 405] on span "Generate HTML Internal Linking Report" at bounding box center [520, 412] width 205 height 20
click at [492, 416] on span "Generate HTML Internal Linking Report" at bounding box center [520, 412] width 205 height 20
click at [743, 134] on div "Gemini 2.5 Pro" at bounding box center [744, 138] width 78 height 11
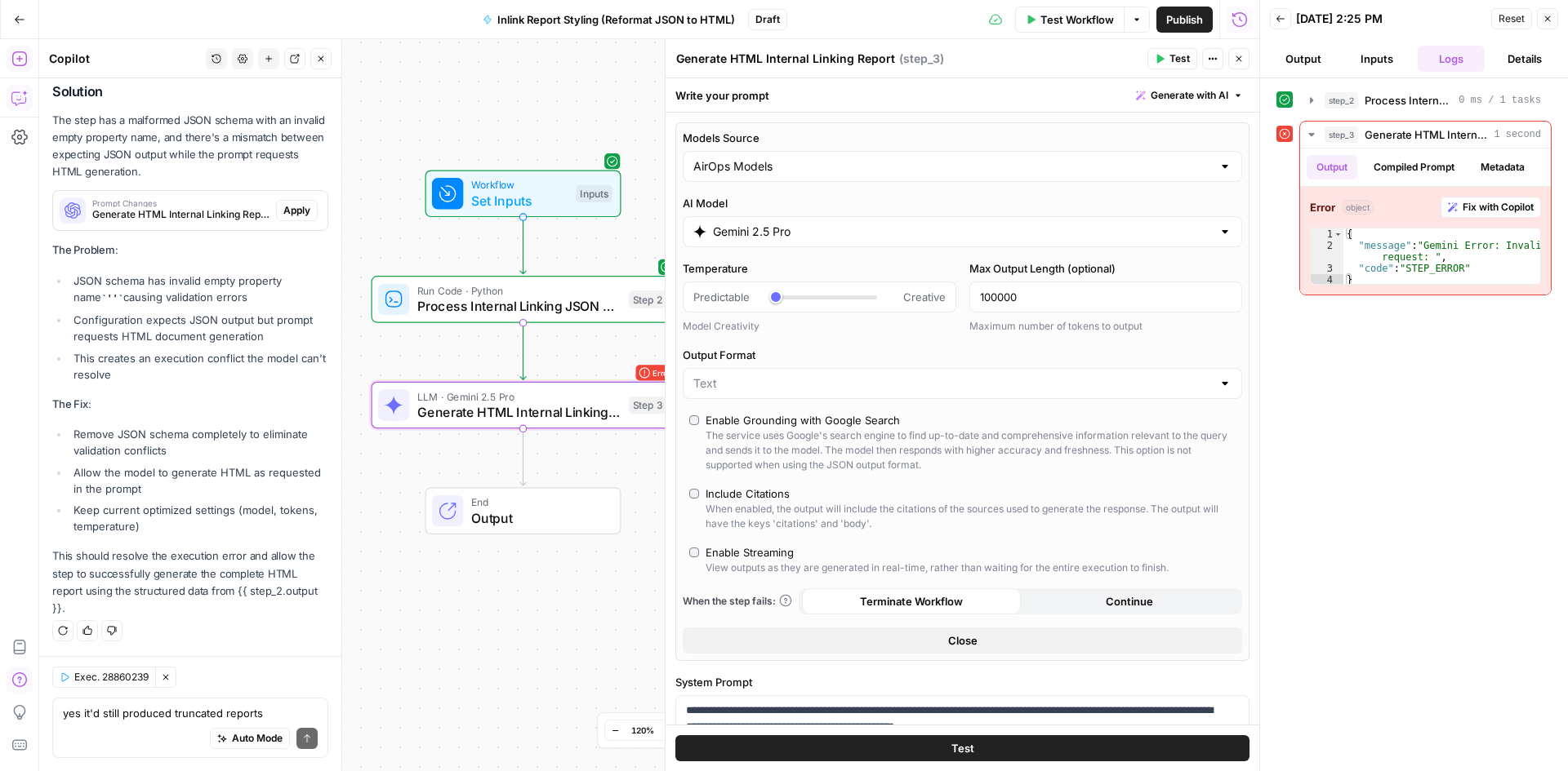
click at [273, 450] on li "Remove JSON schema completely to eliminate validation conflicts" at bounding box center [199, 442] width 259 height 33
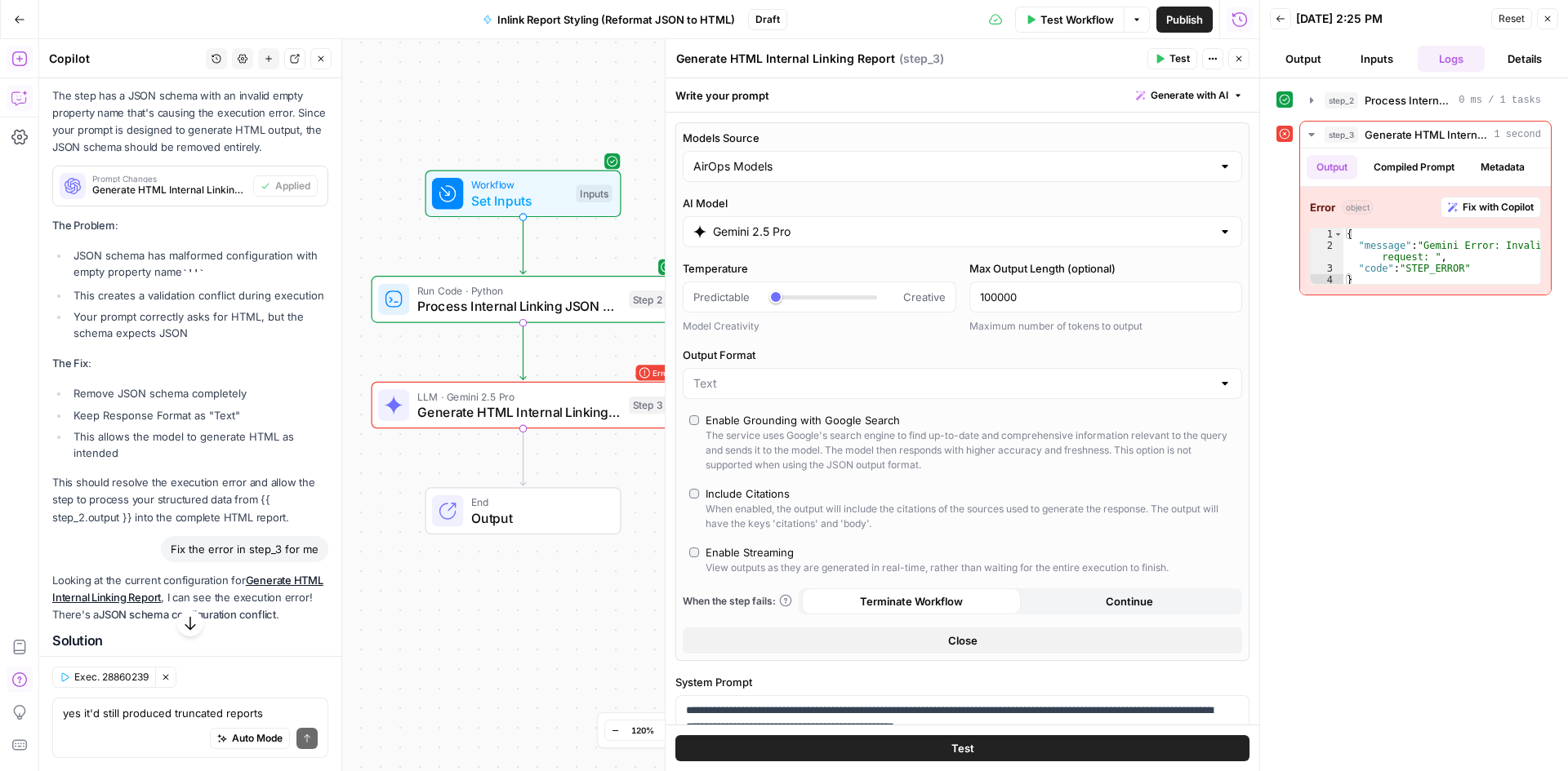
scroll to position [15543, 0]
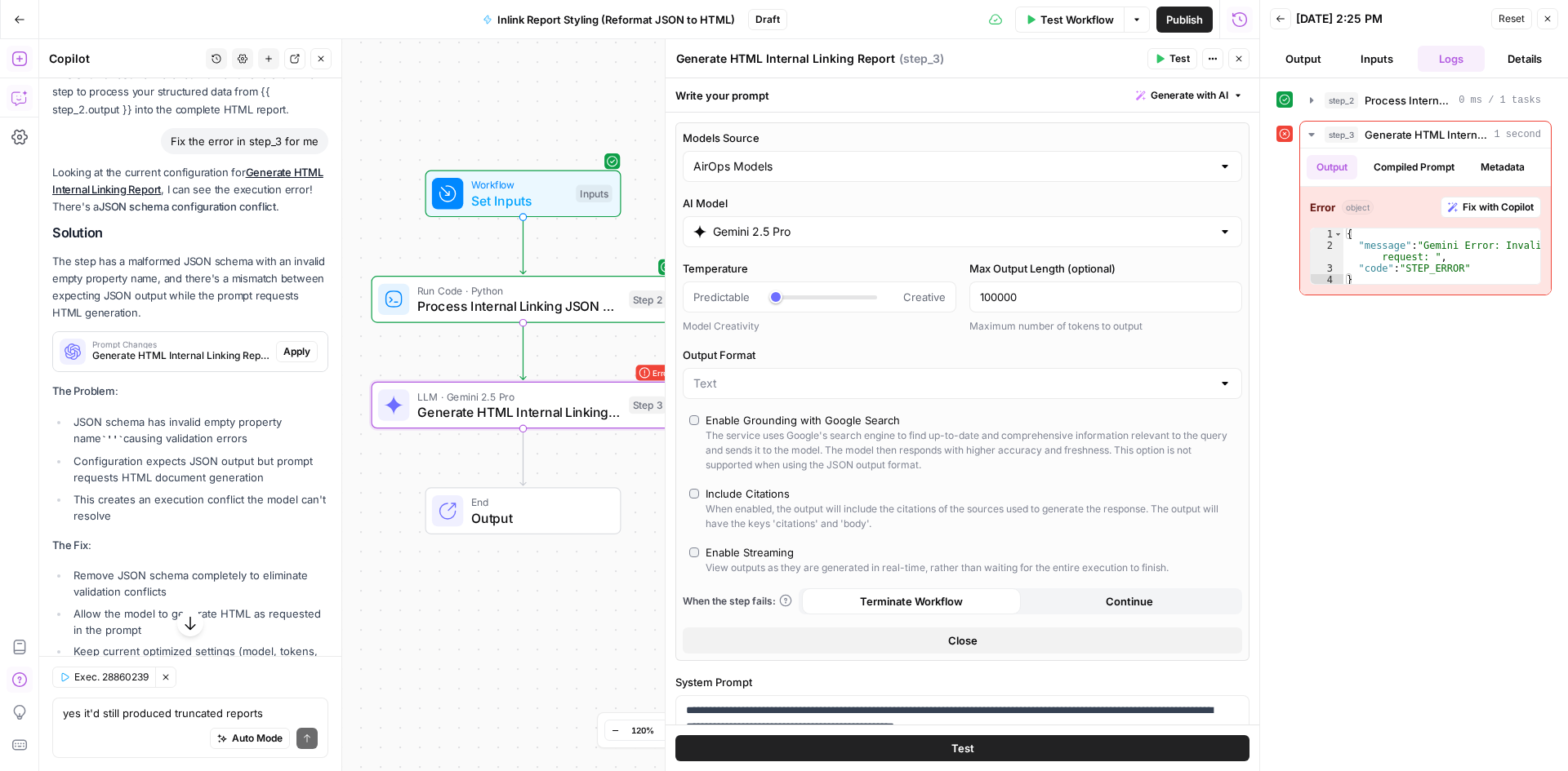
click at [283, 359] on span "Apply" at bounding box center [297, 352] width 27 height 15
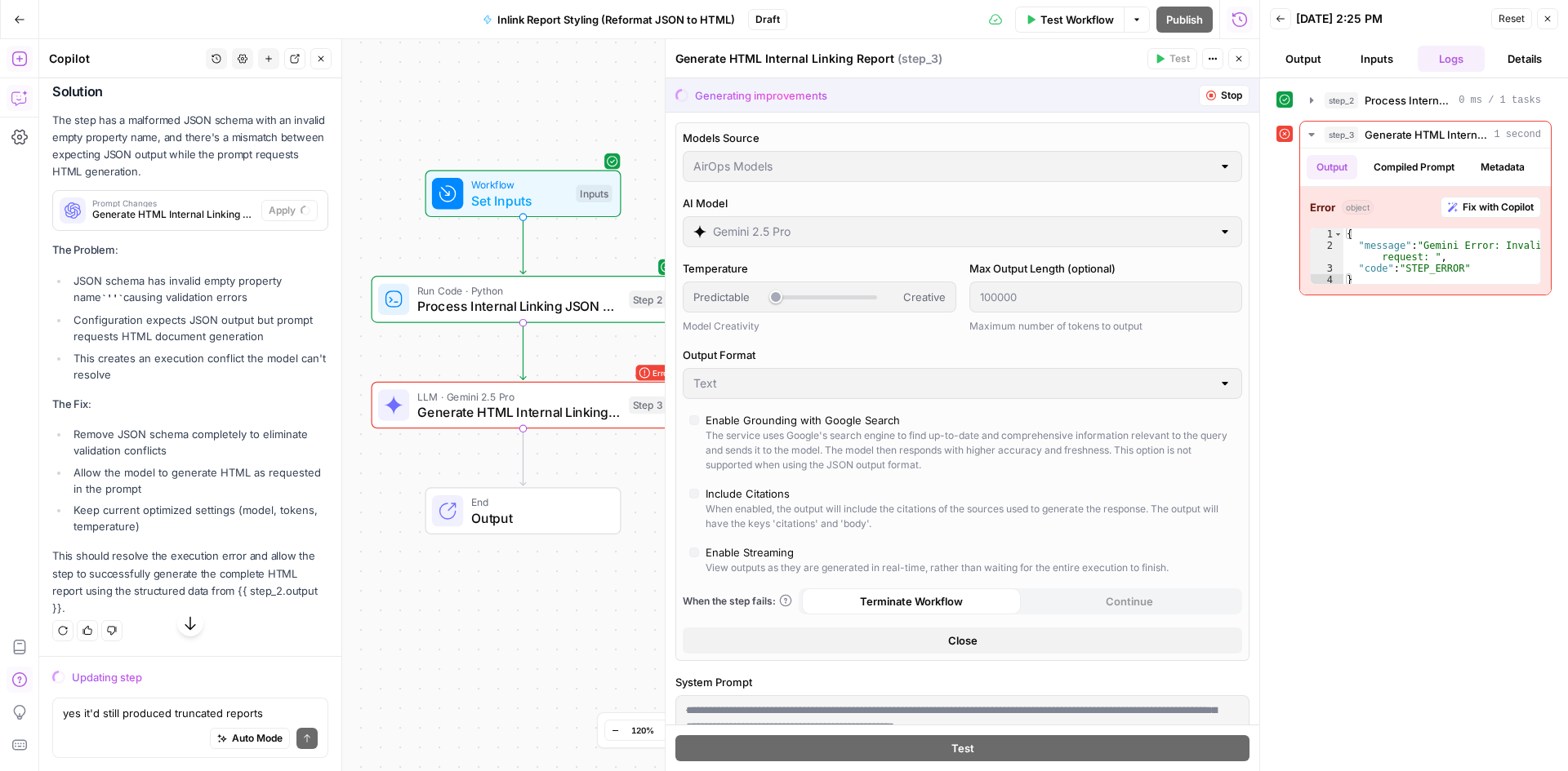
scroll to position [15350, 0]
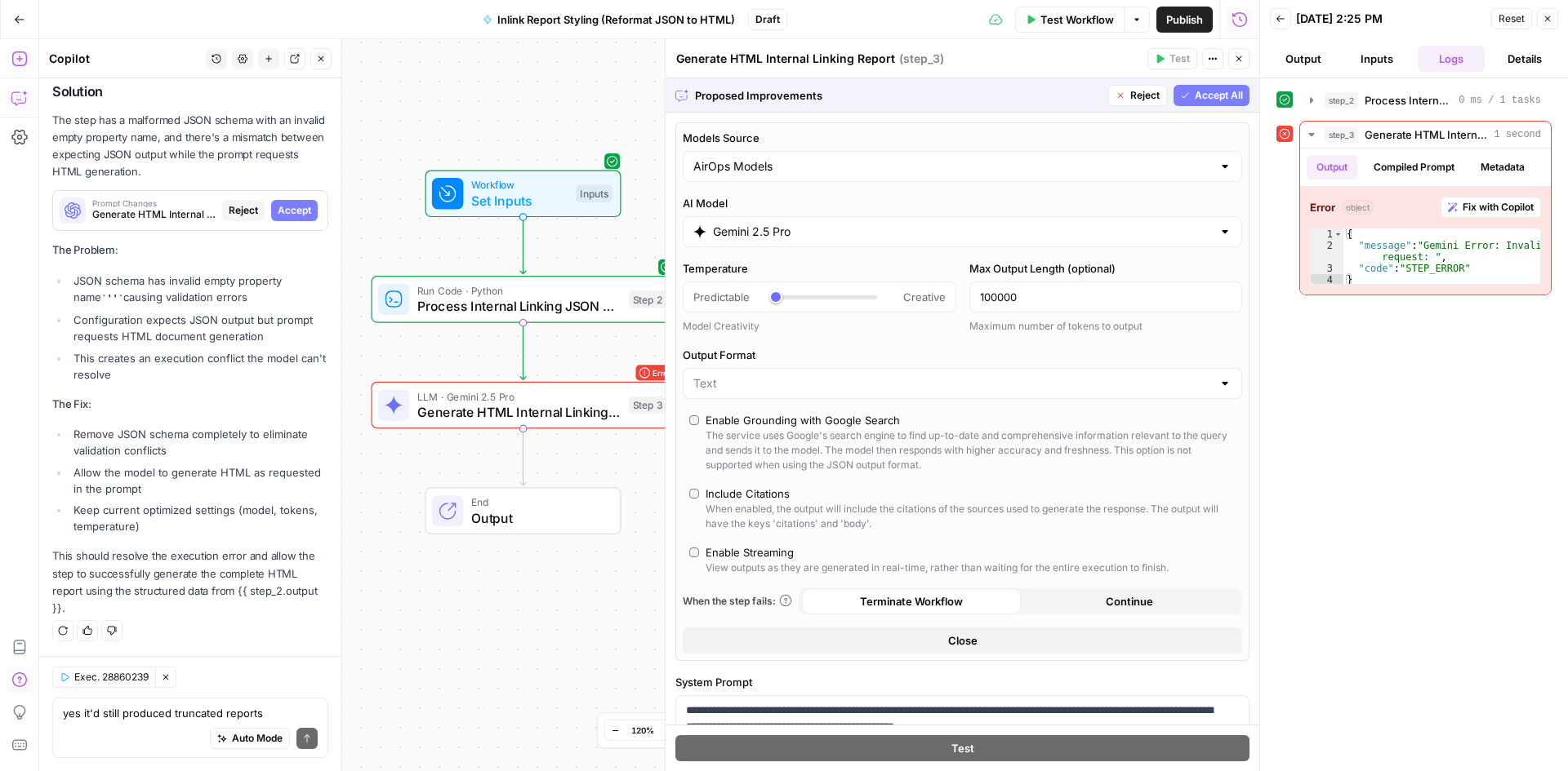
click at [1211, 105] on button "Accept All" at bounding box center [1210, 96] width 76 height 22
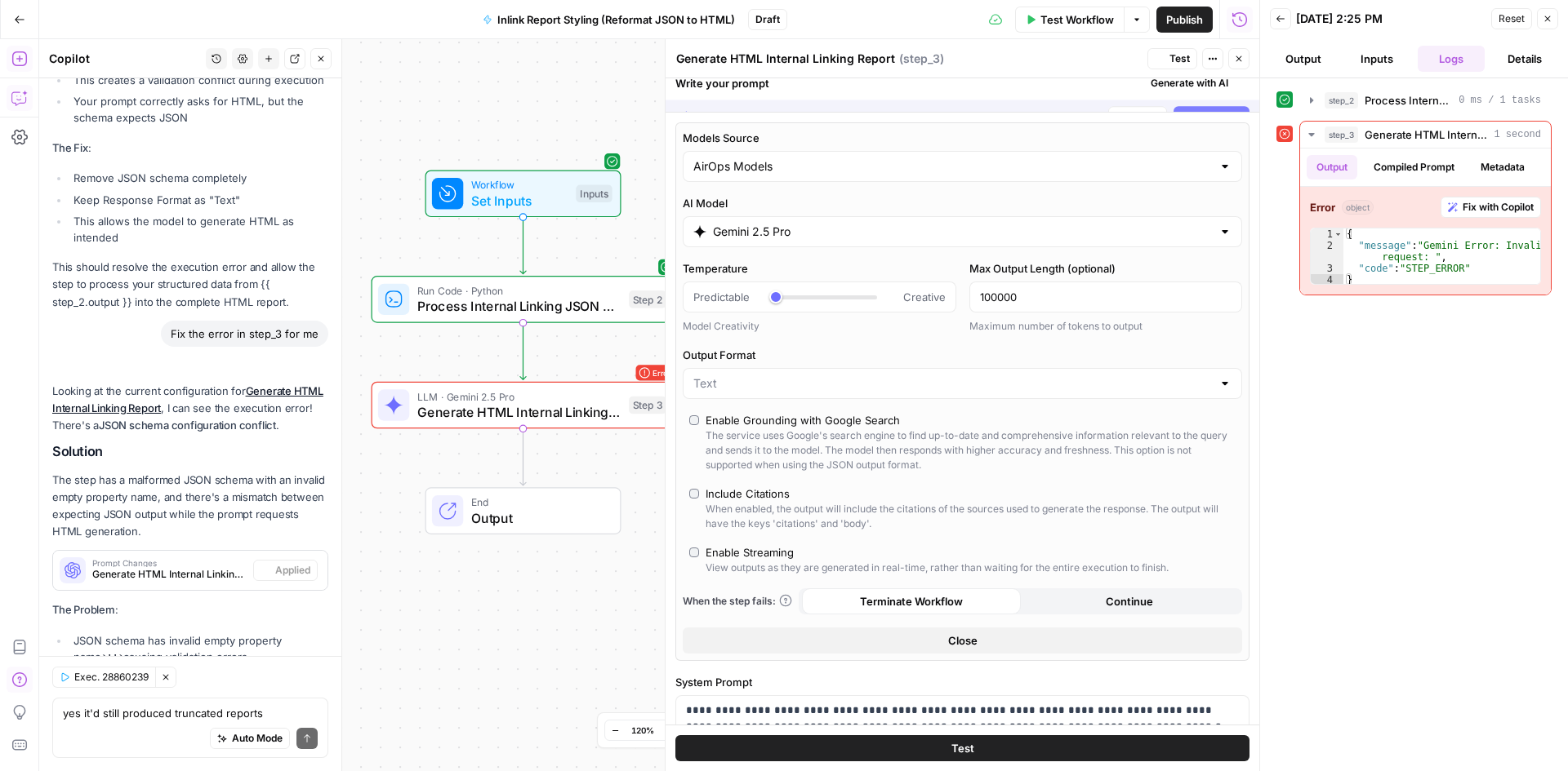
scroll to position [15977, 0]
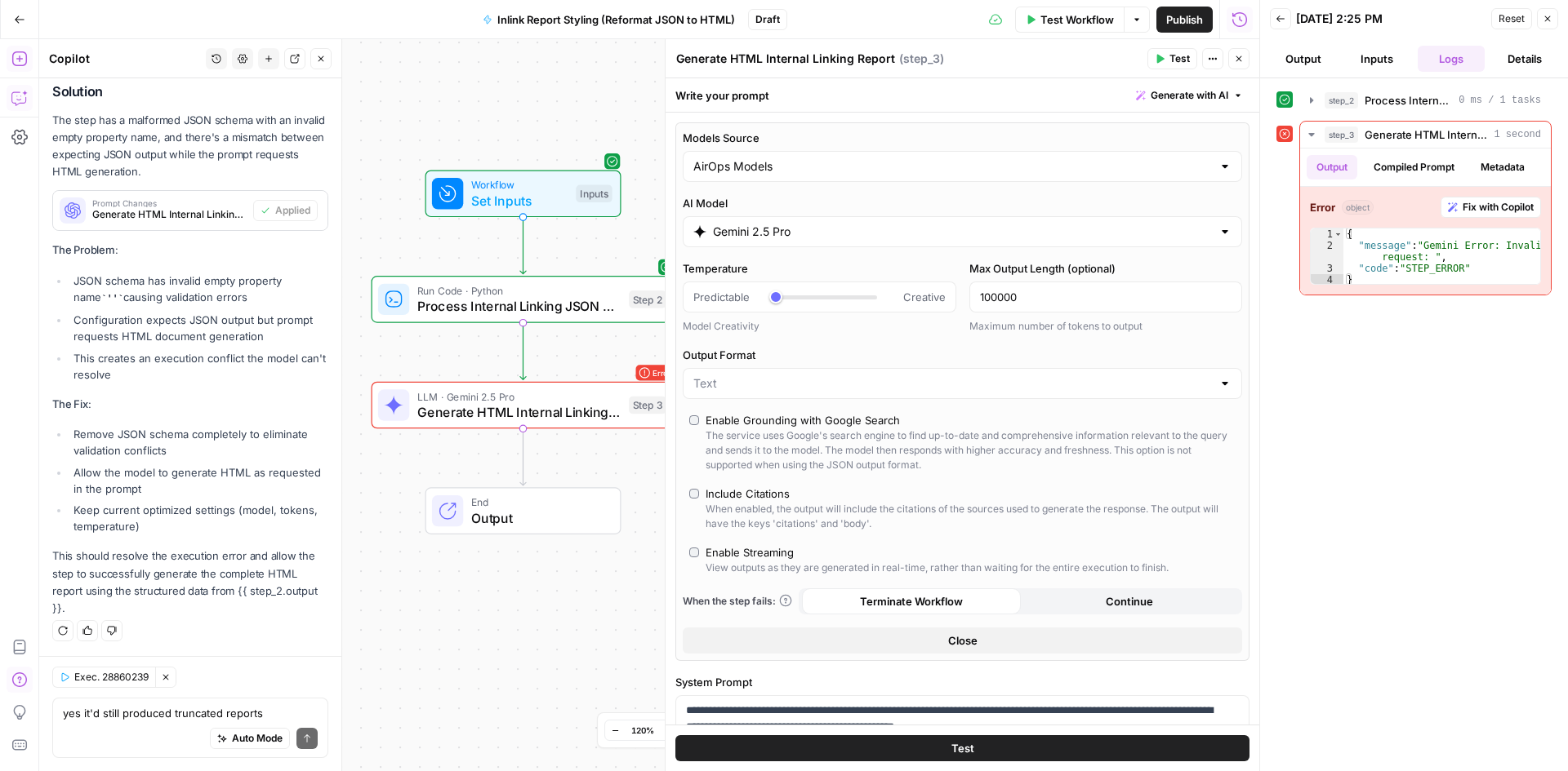
click at [1182, 64] on span "Test" at bounding box center [1180, 59] width 21 height 15
drag, startPoint x: 1488, startPoint y: 719, endPoint x: 1335, endPoint y: 713, distance: 153.1
click at [1335, 713] on div "Gemini Error: Invalid request:" at bounding box center [1434, 718] width 201 height 16
click at [111, 720] on textarea "yes it'd still produced truncated reports" at bounding box center [190, 713] width 255 height 16
paste textarea "Blackjack Roulette Live Dealer"
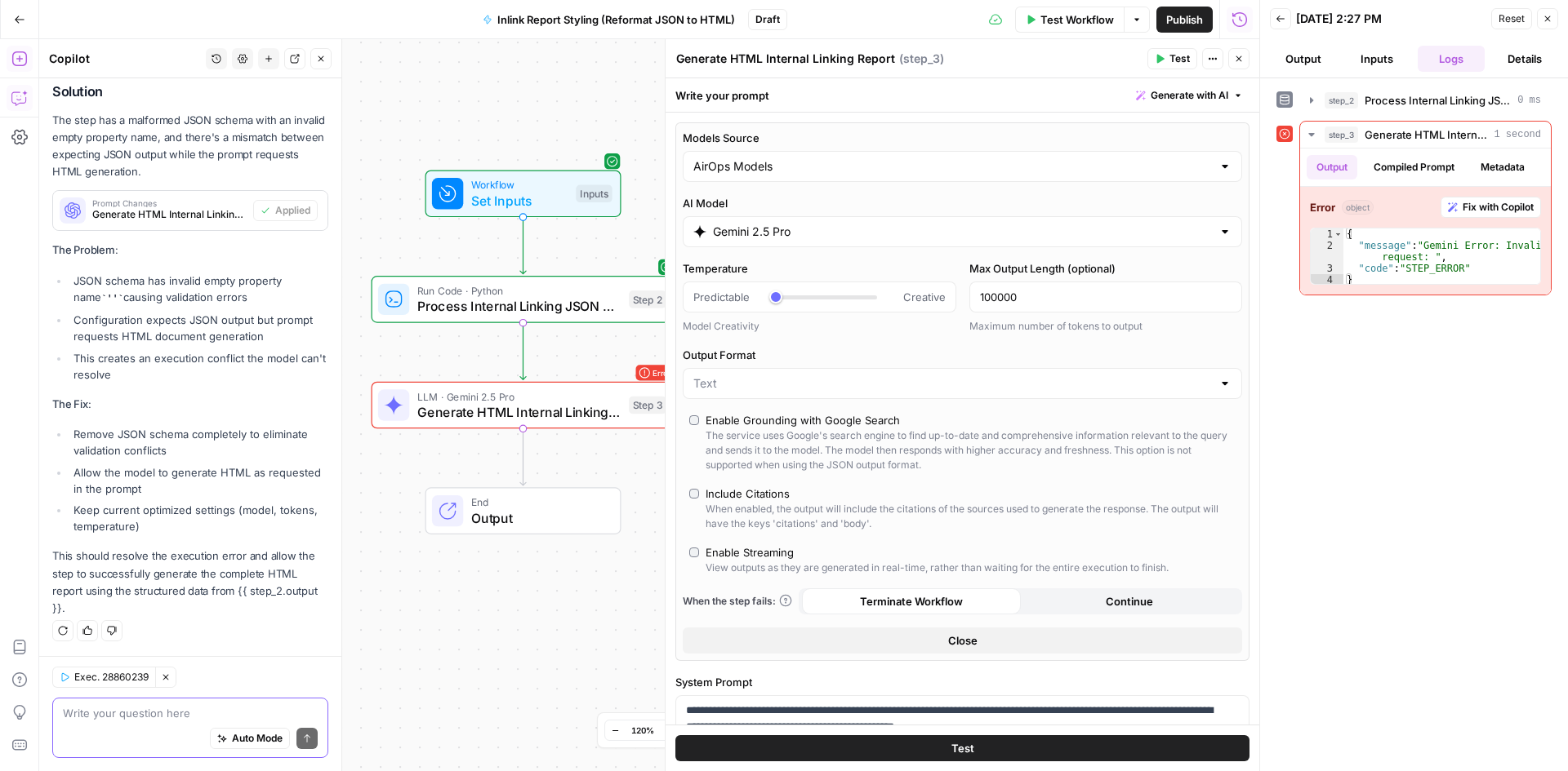
type textarea "Blackjack Roulette Live Dealer"
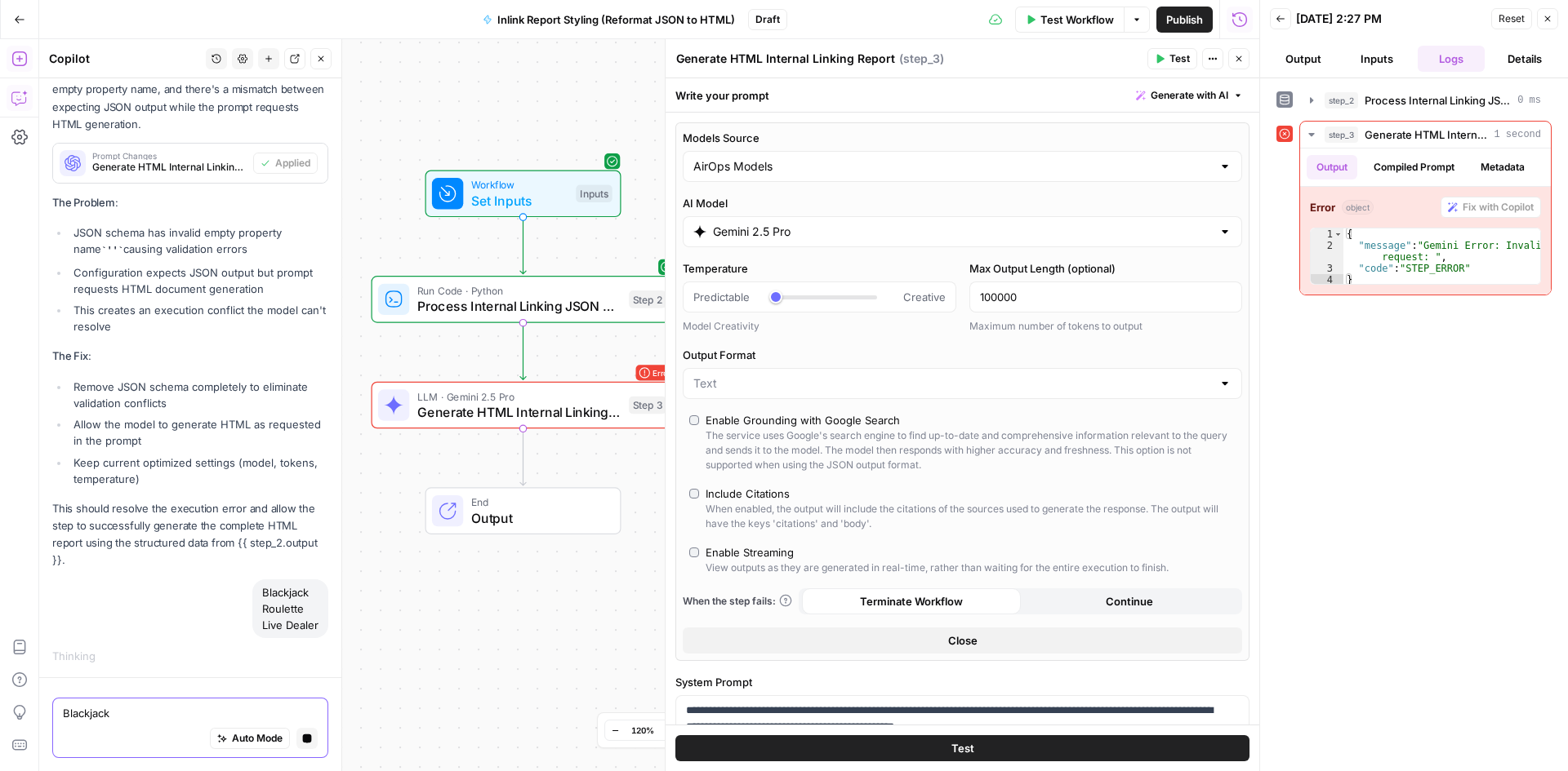
scroll to position [15391, 0]
click at [307, 743] on div "Blackjack Roulette Live Dealer Write your question here Auto Mode Stop generati…" at bounding box center [190, 728] width 276 height 60
click at [302, 735] on icon "button" at bounding box center [307, 738] width 9 height 9
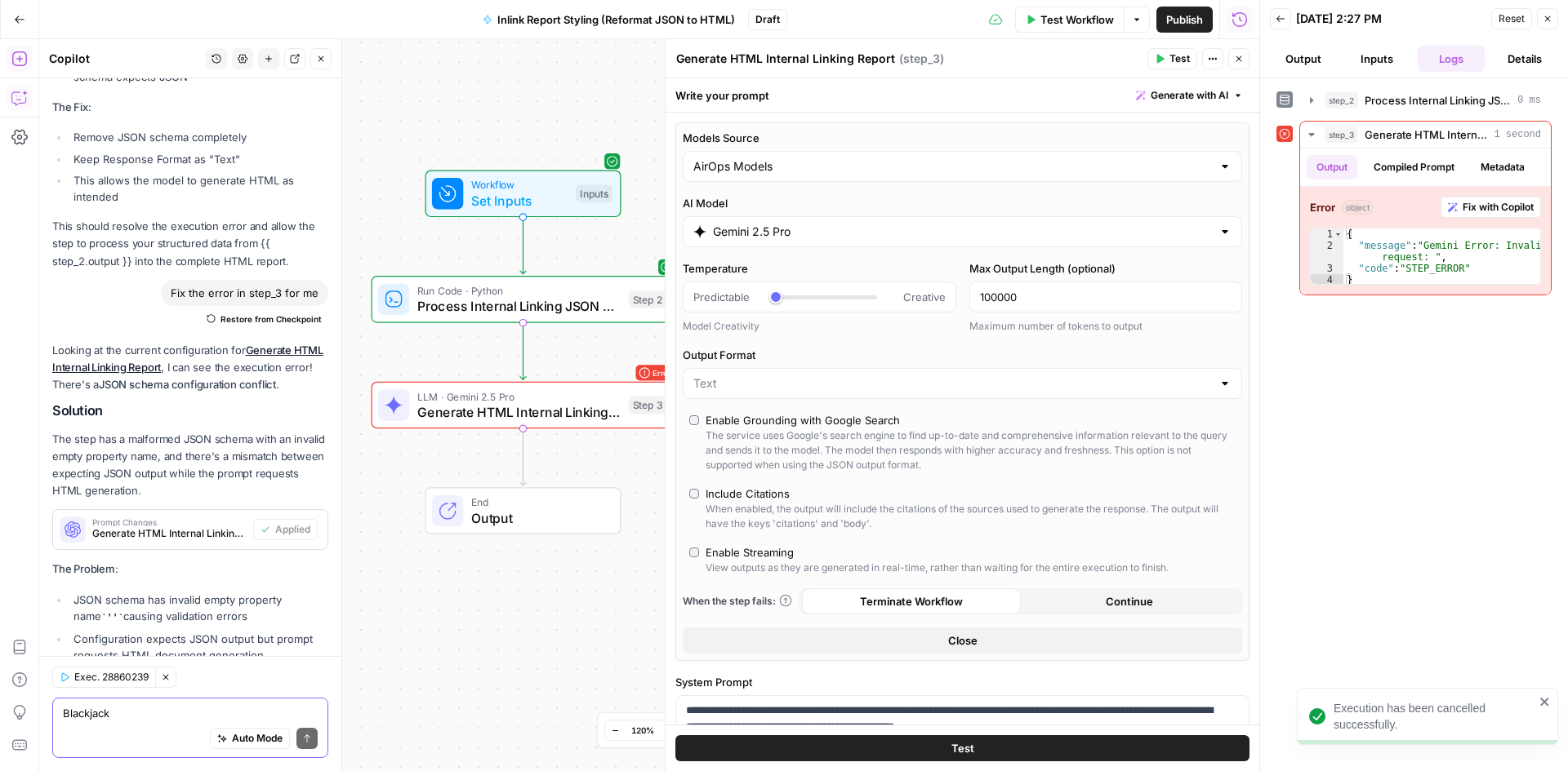
scroll to position [16046, 0]
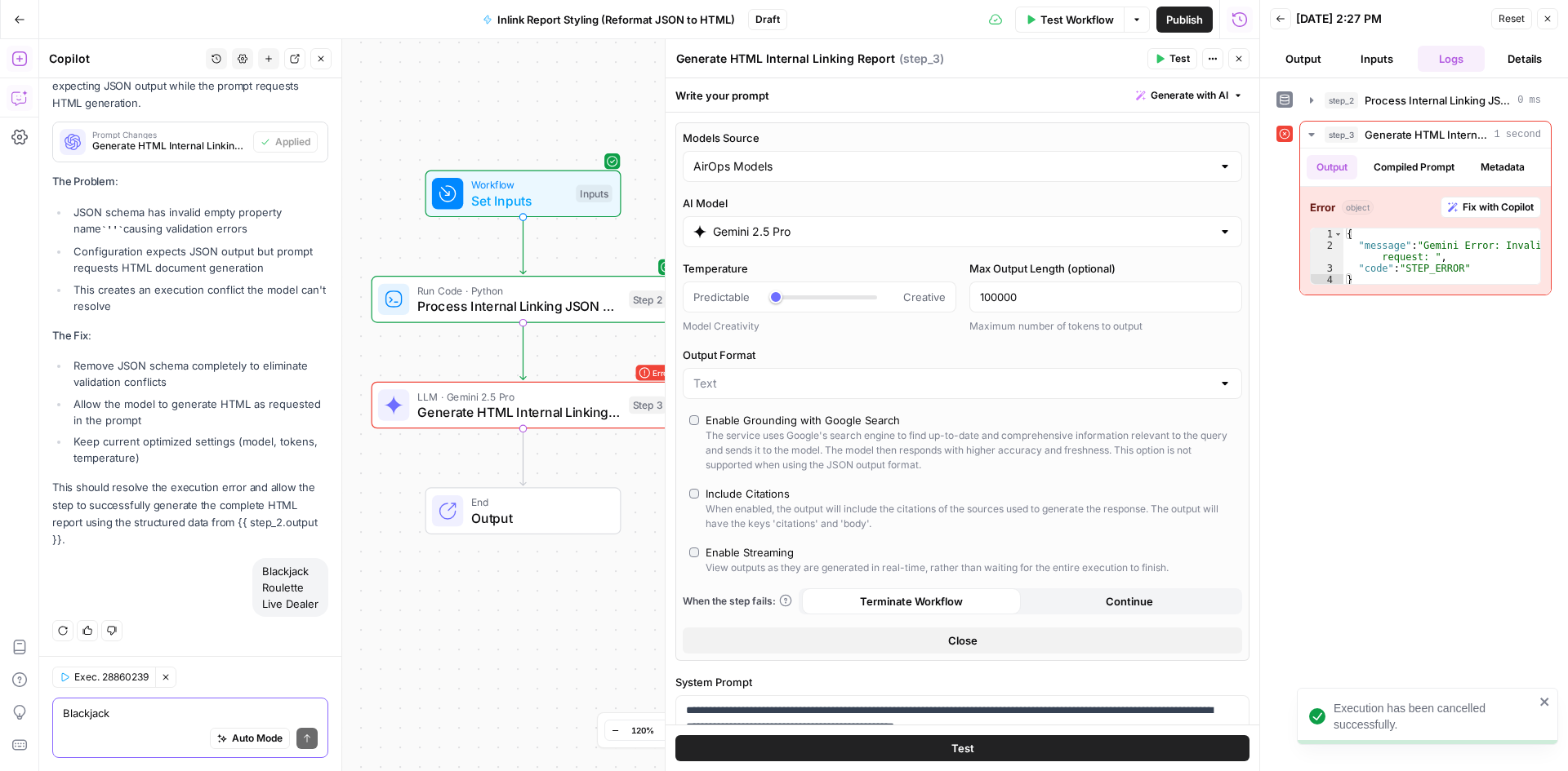
click at [167, 721] on div "Auto Mode Send" at bounding box center [190, 739] width 255 height 36
click at [1483, 217] on button "Fix with Copilot" at bounding box center [1490, 207] width 100 height 22
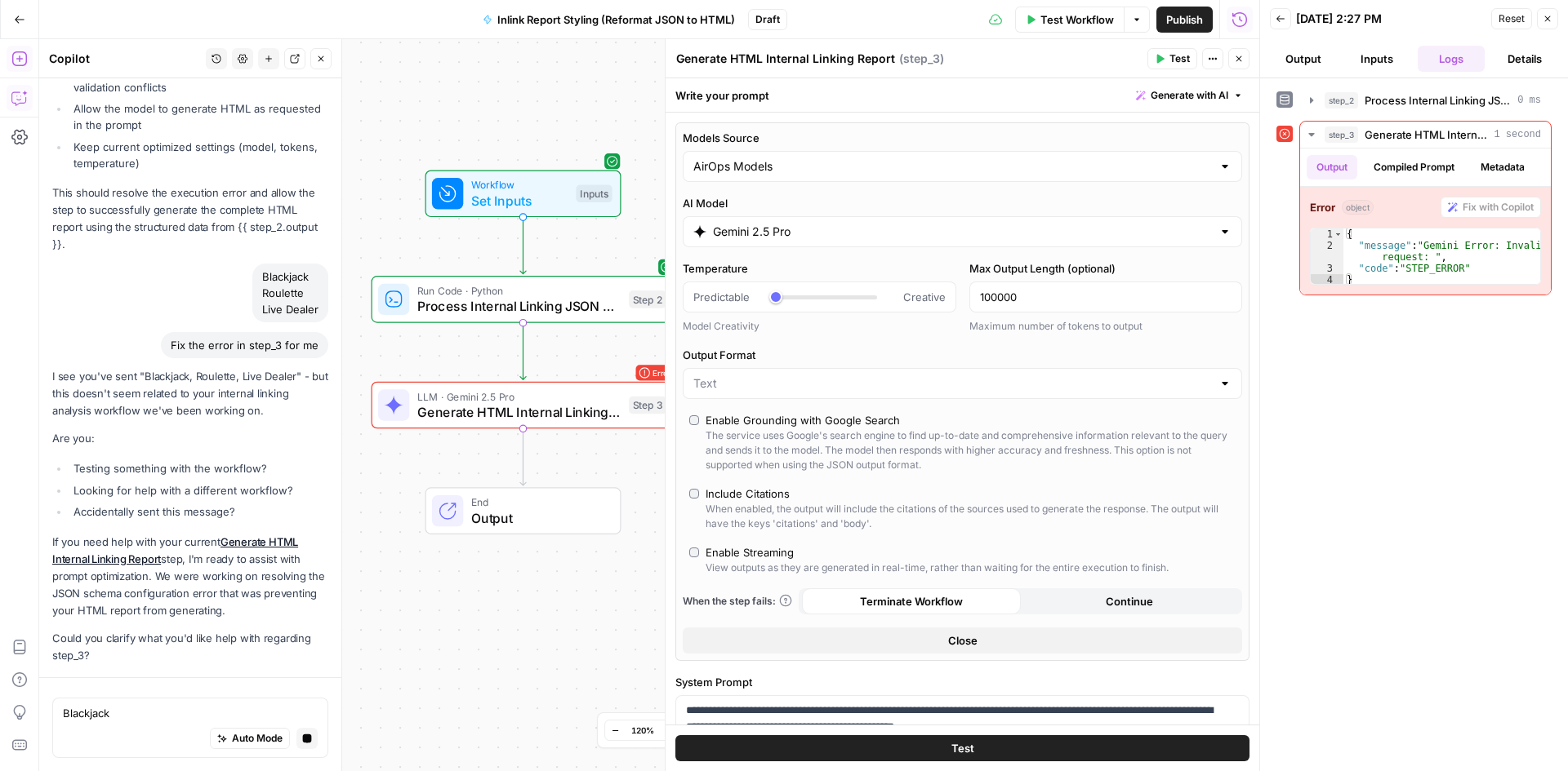
scroll to position [15707, 0]
click at [159, 618] on p "If you need help with your current Generate HTML Internal Linking Report step, …" at bounding box center [190, 577] width 276 height 86
drag, startPoint x: 230, startPoint y: 623, endPoint x: 238, endPoint y: 607, distance: 17.9
click at [238, 607] on div "I see you've sent "Blackjack, Roulette, Live Dealer" - but this doesn't seem re…" at bounding box center [190, 516] width 276 height 297
click at [220, 582] on p "If you need help with your current Generate HTML Internal Linking Report step, …" at bounding box center [190, 577] width 276 height 86
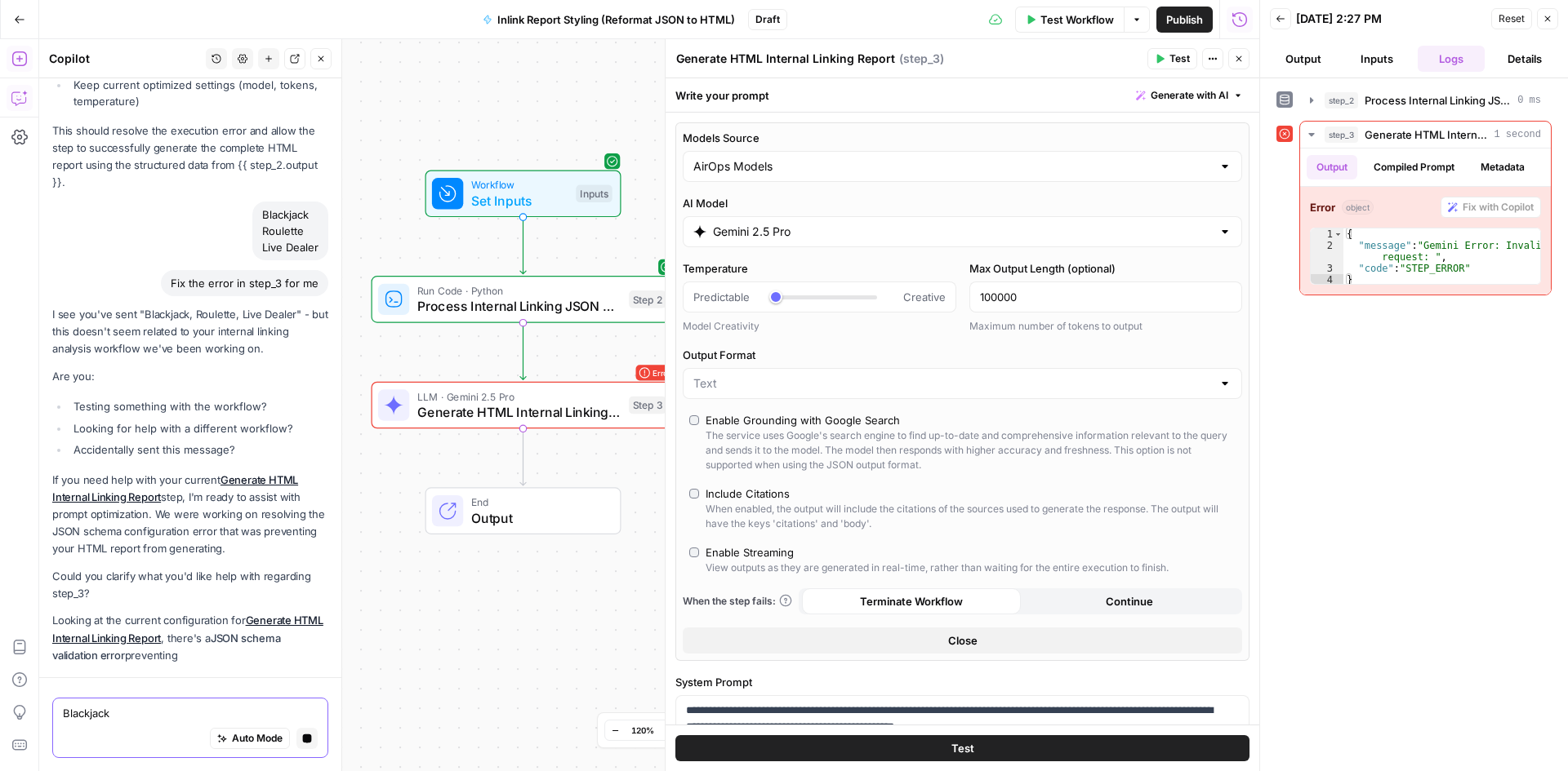
click at [132, 718] on textarea "Blackjack Roulette Live Dealer" at bounding box center [190, 713] width 255 height 16
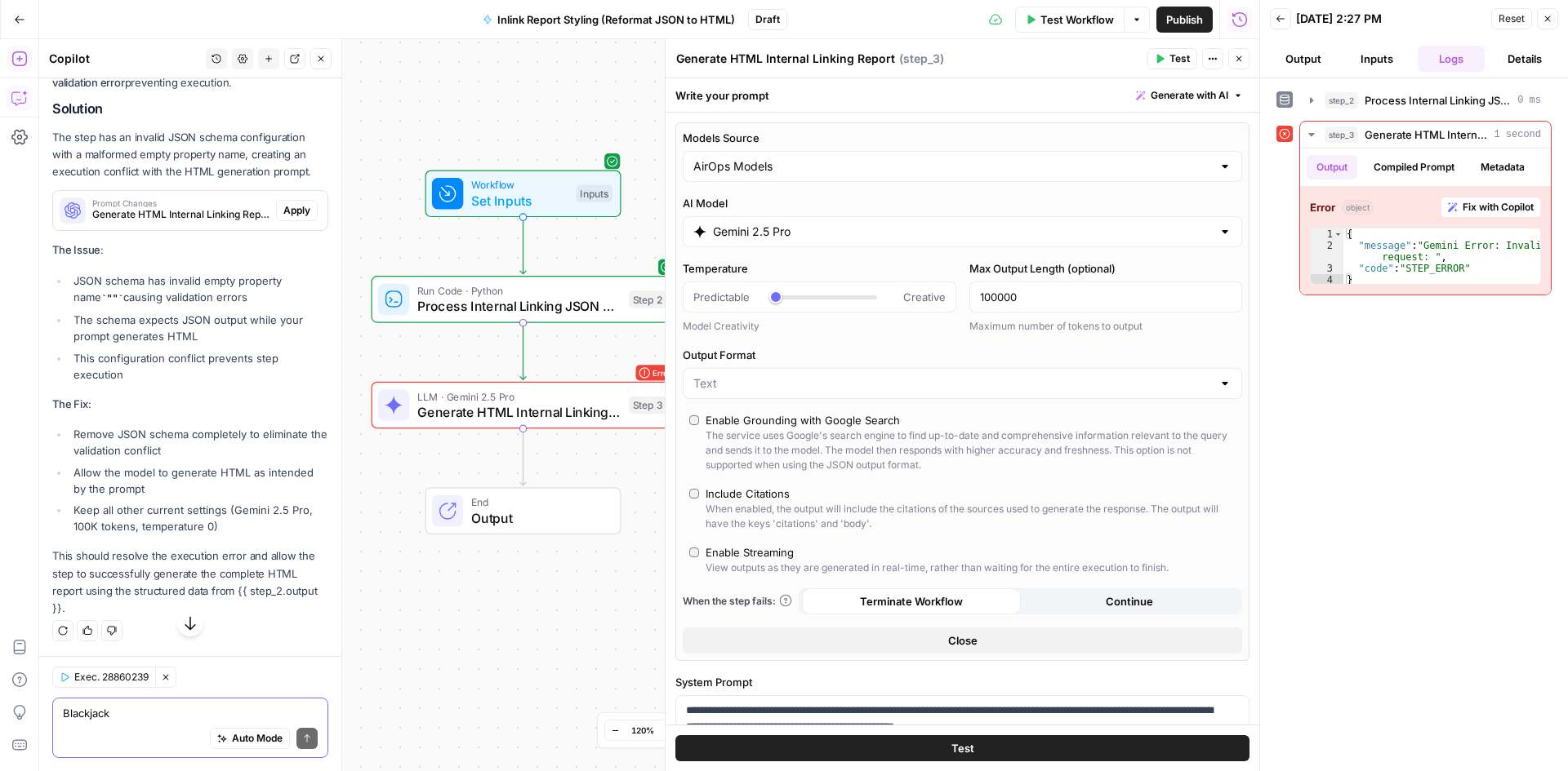
scroll to position [16975, 0]
click at [174, 722] on div "Auto Mode Send" at bounding box center [190, 739] width 255 height 36
click at [283, 208] on span "Apply" at bounding box center [297, 211] width 27 height 15
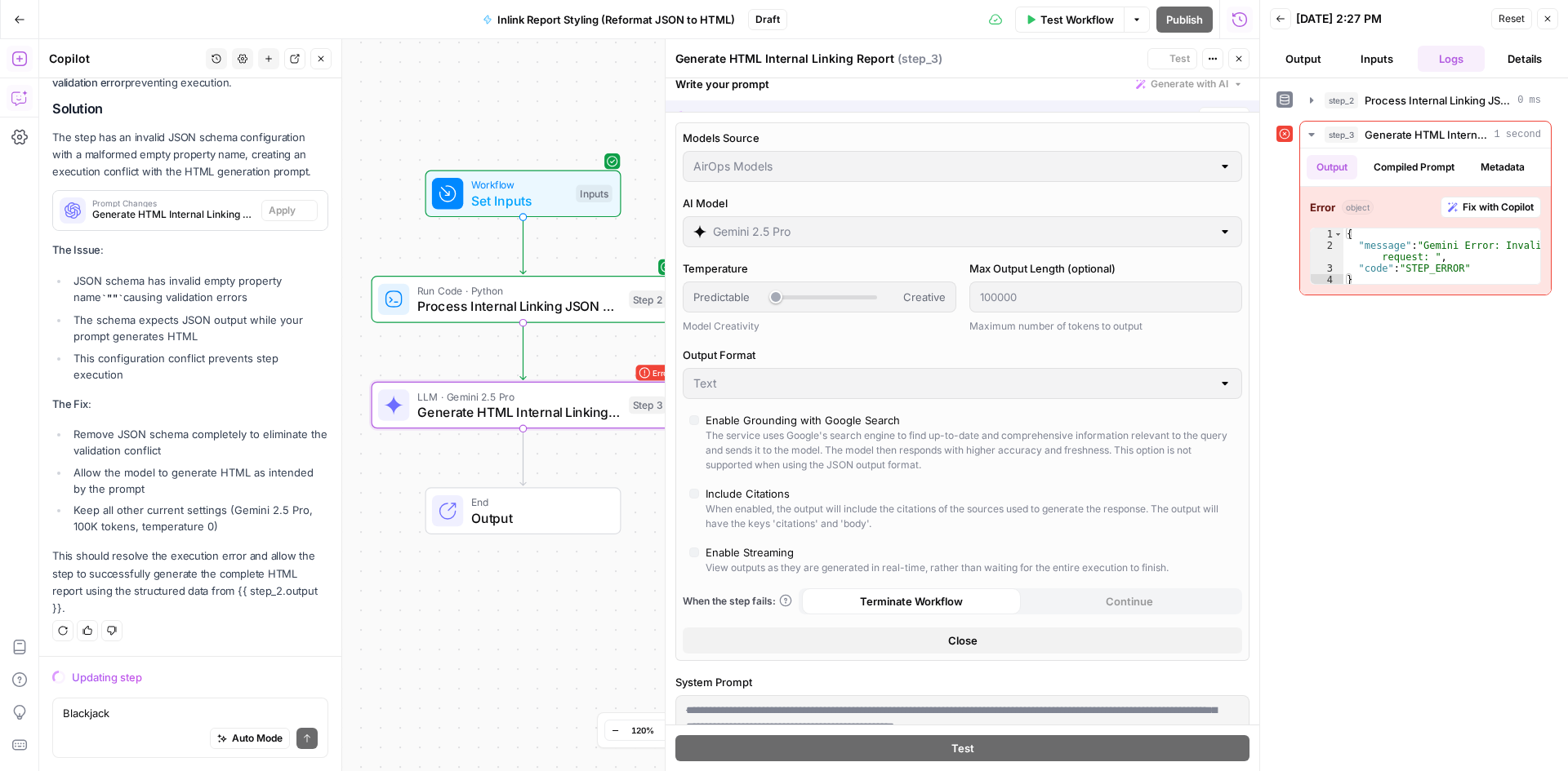
scroll to position [16349, 0]
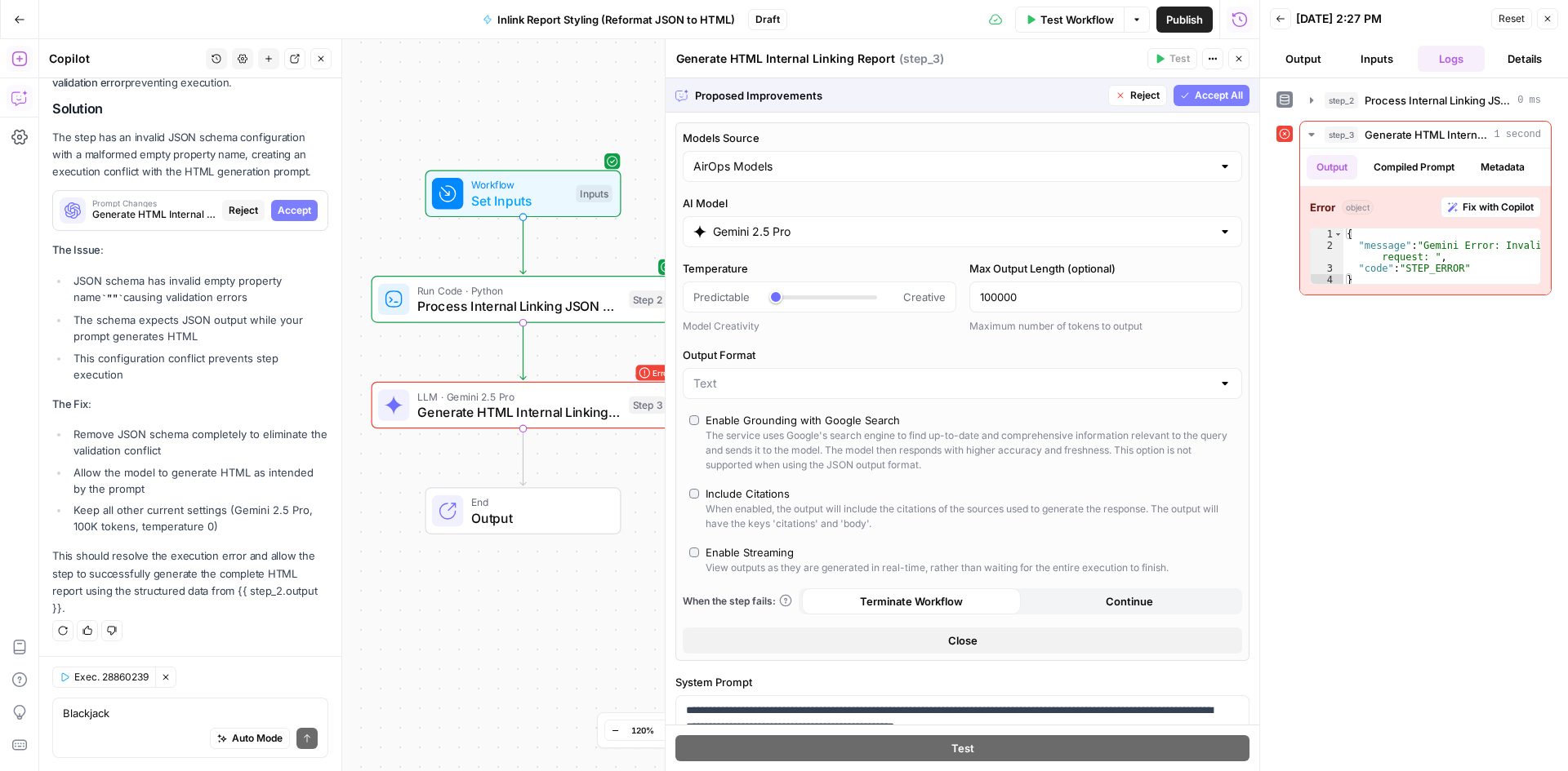
click at [1179, 87] on button "Accept All" at bounding box center [1210, 96] width 76 height 22
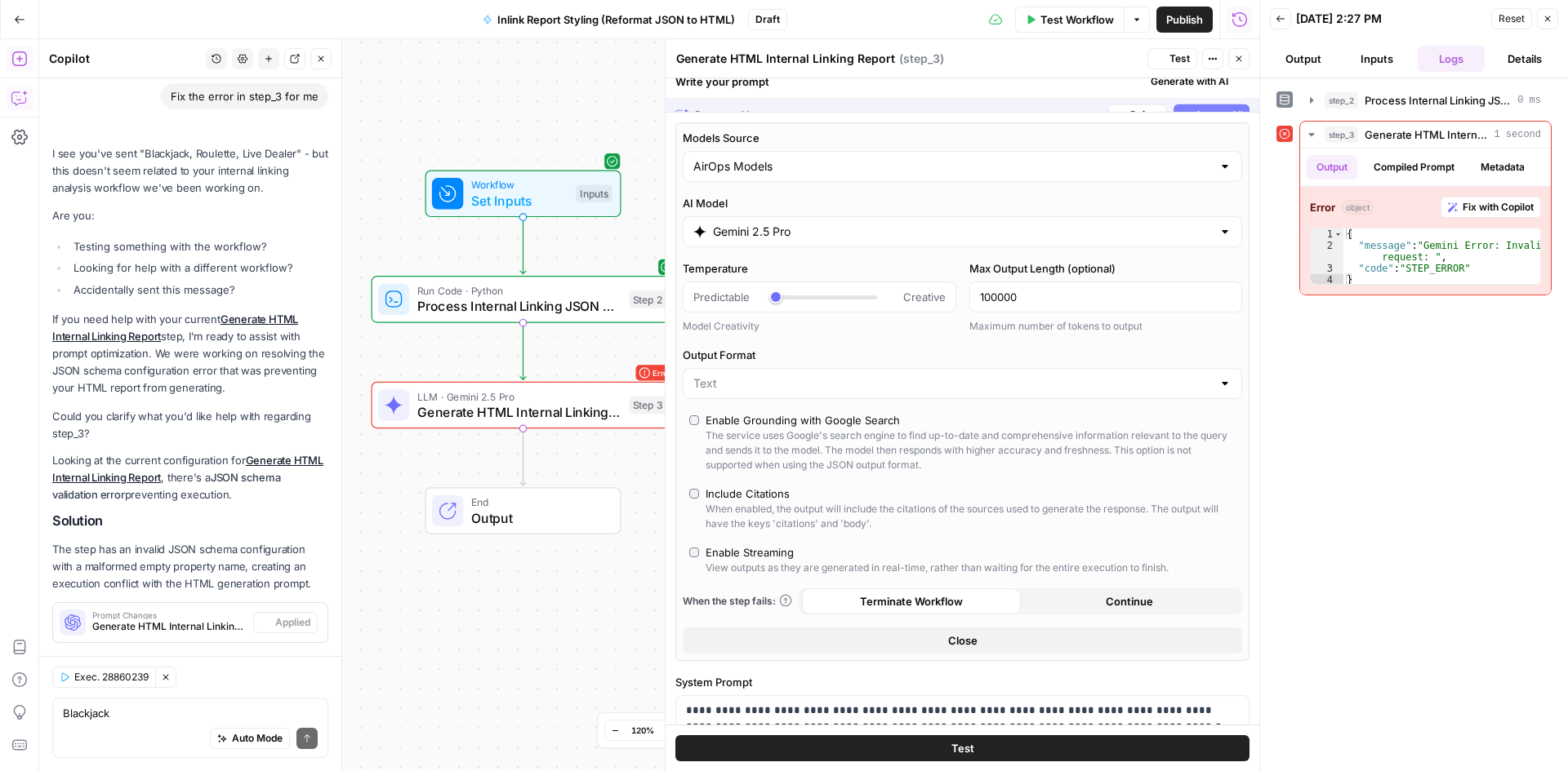
scroll to position [17028, 0]
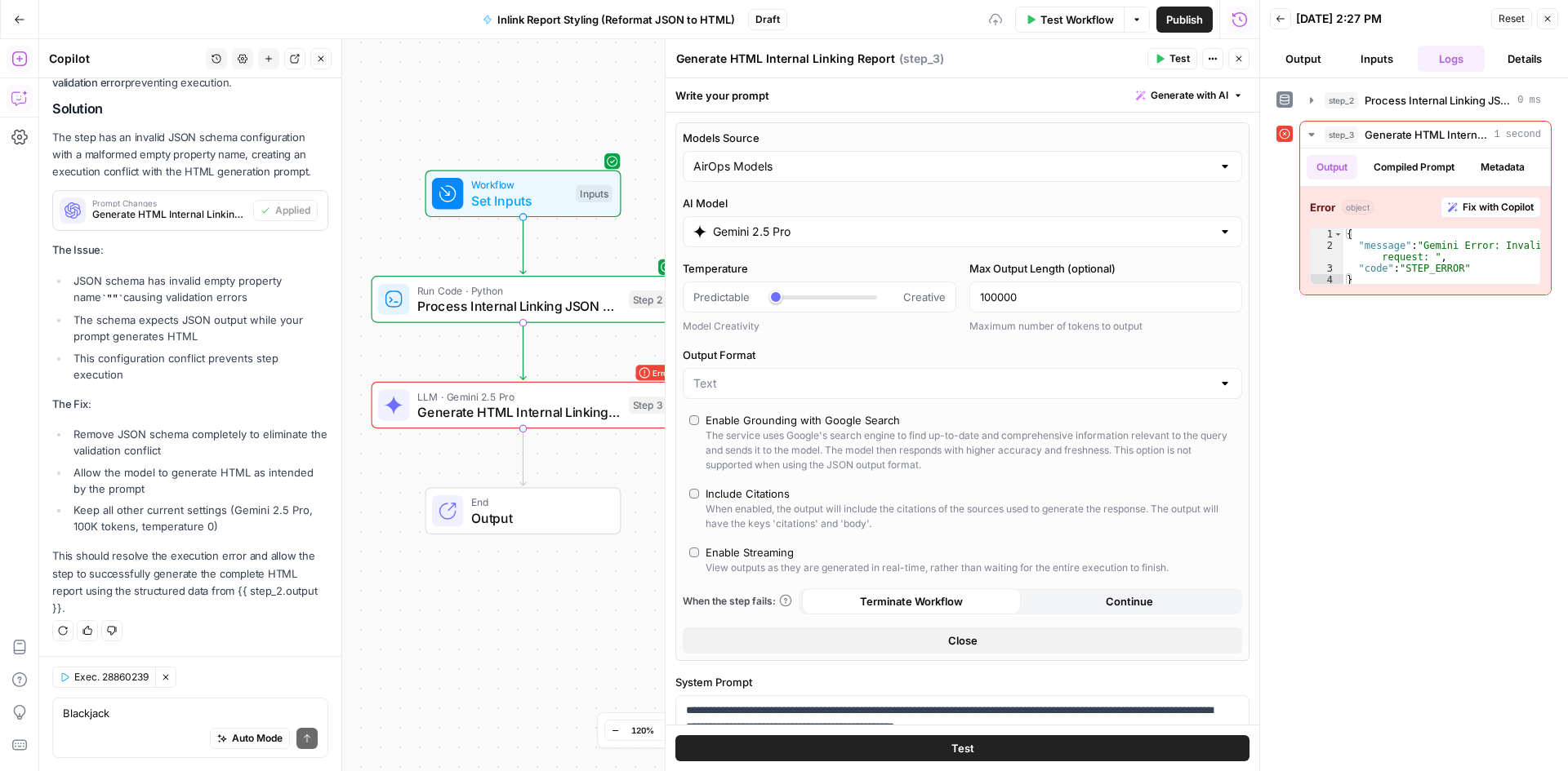
click at [1191, 57] on button "Test" at bounding box center [1172, 58] width 50 height 22
click at [179, 717] on textarea "Blackjack Roulette Live Dealer" at bounding box center [190, 713] width 255 height 16
type textarea "WE keep running into gemini code errors"
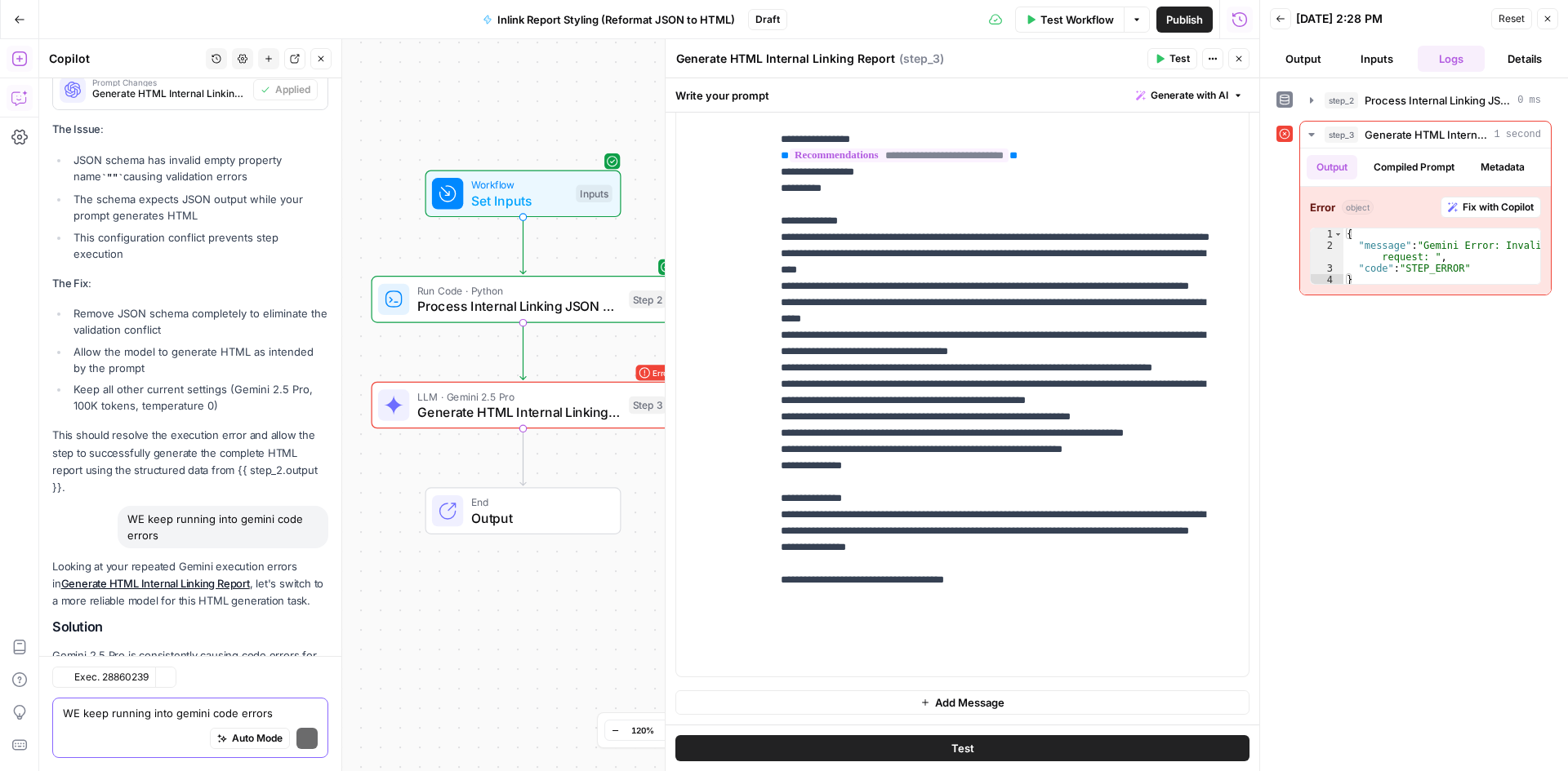
scroll to position [17613, 0]
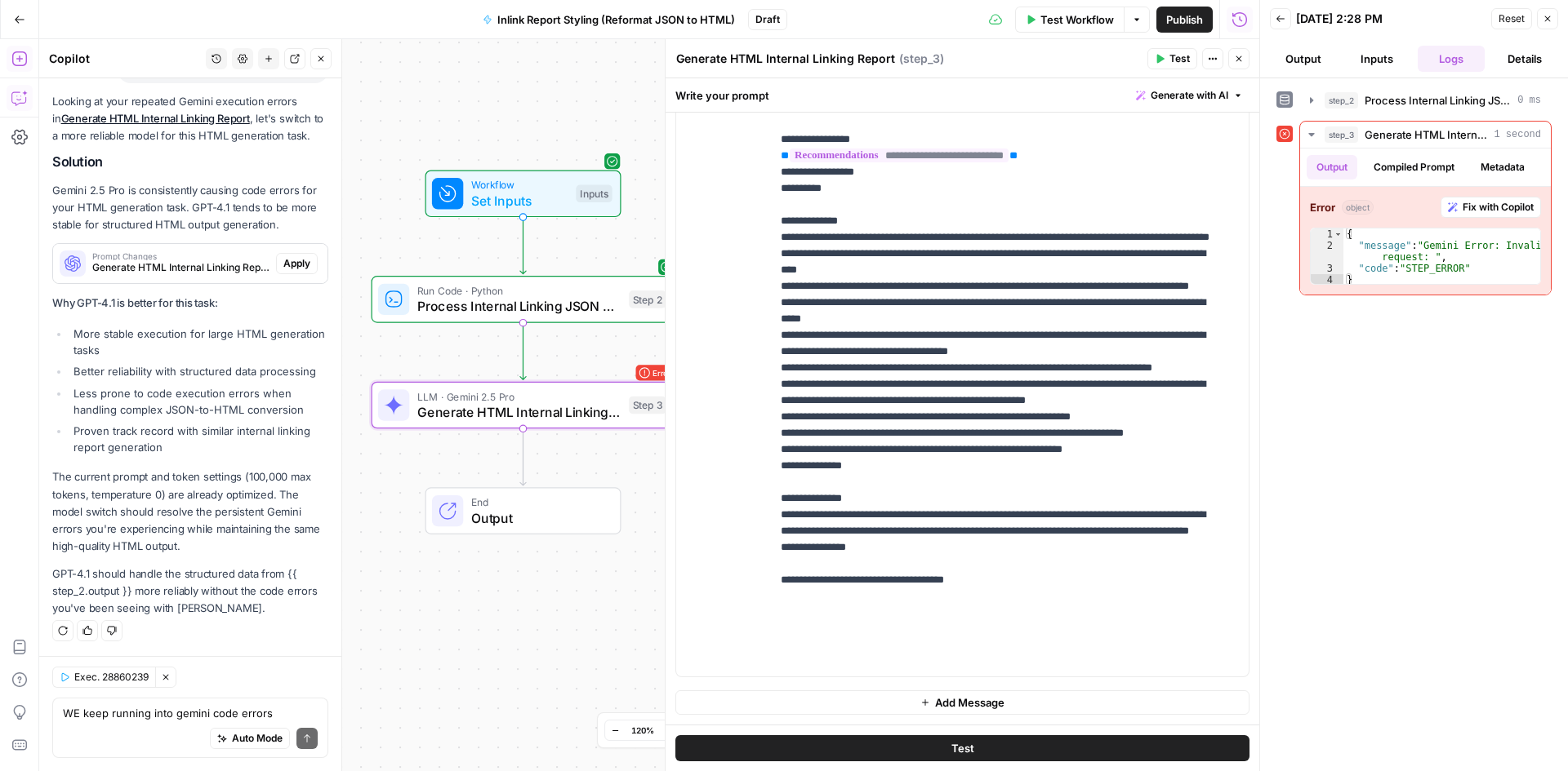
click at [276, 267] on button "Apply" at bounding box center [297, 264] width 41 height 22
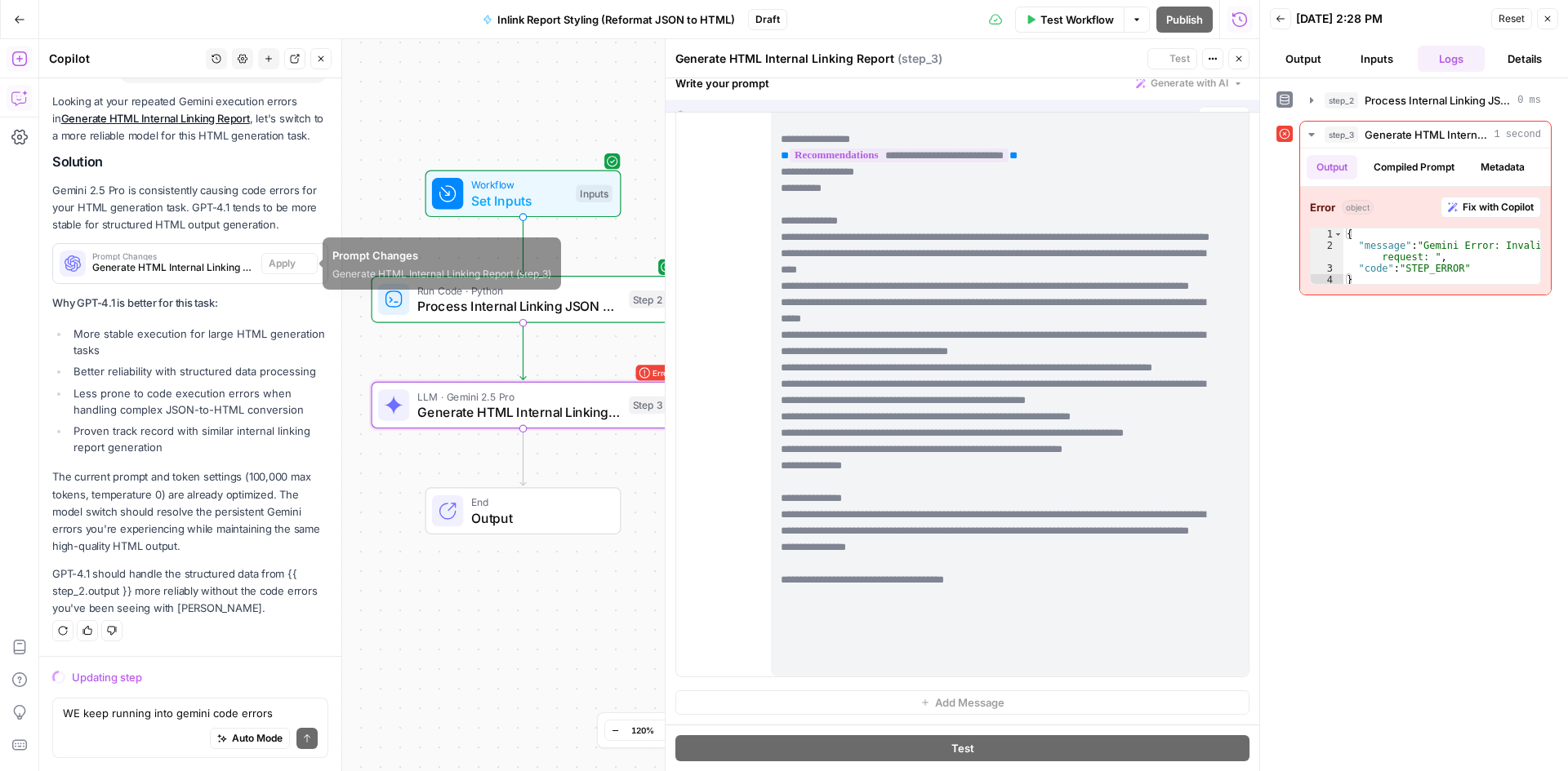
scroll to position [16934, 0]
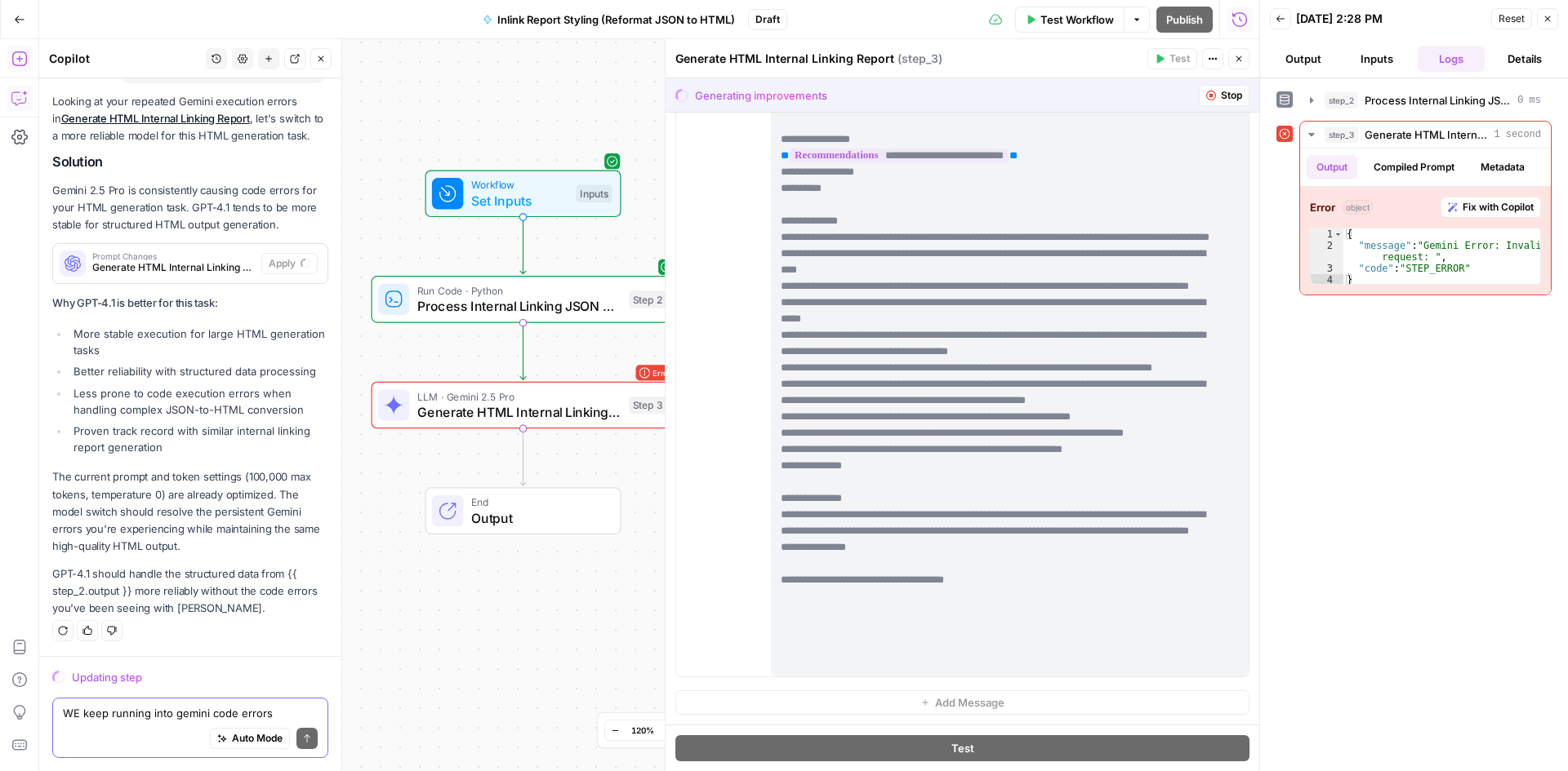
click at [136, 713] on textarea "WE keep running into gemini code errors" at bounding box center [190, 713] width 255 height 16
type textarea "GPt 4.1 also creates truncated reports, so"
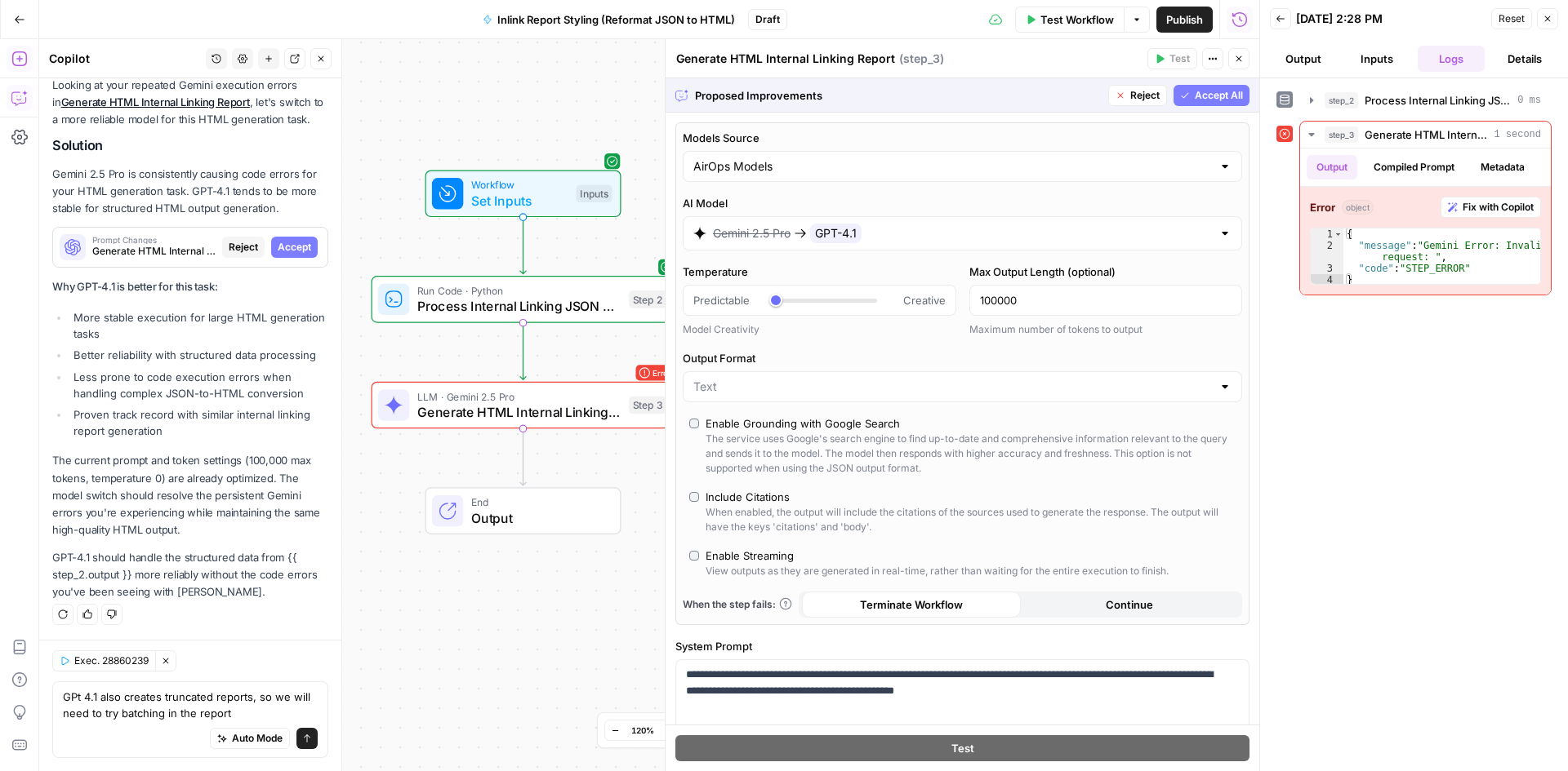
type textarea "GPt 4.1 also creates truncated reports, so we will need to try batching in the …"
click at [1195, 88] on span "Accept All" at bounding box center [1218, 96] width 48 height 15
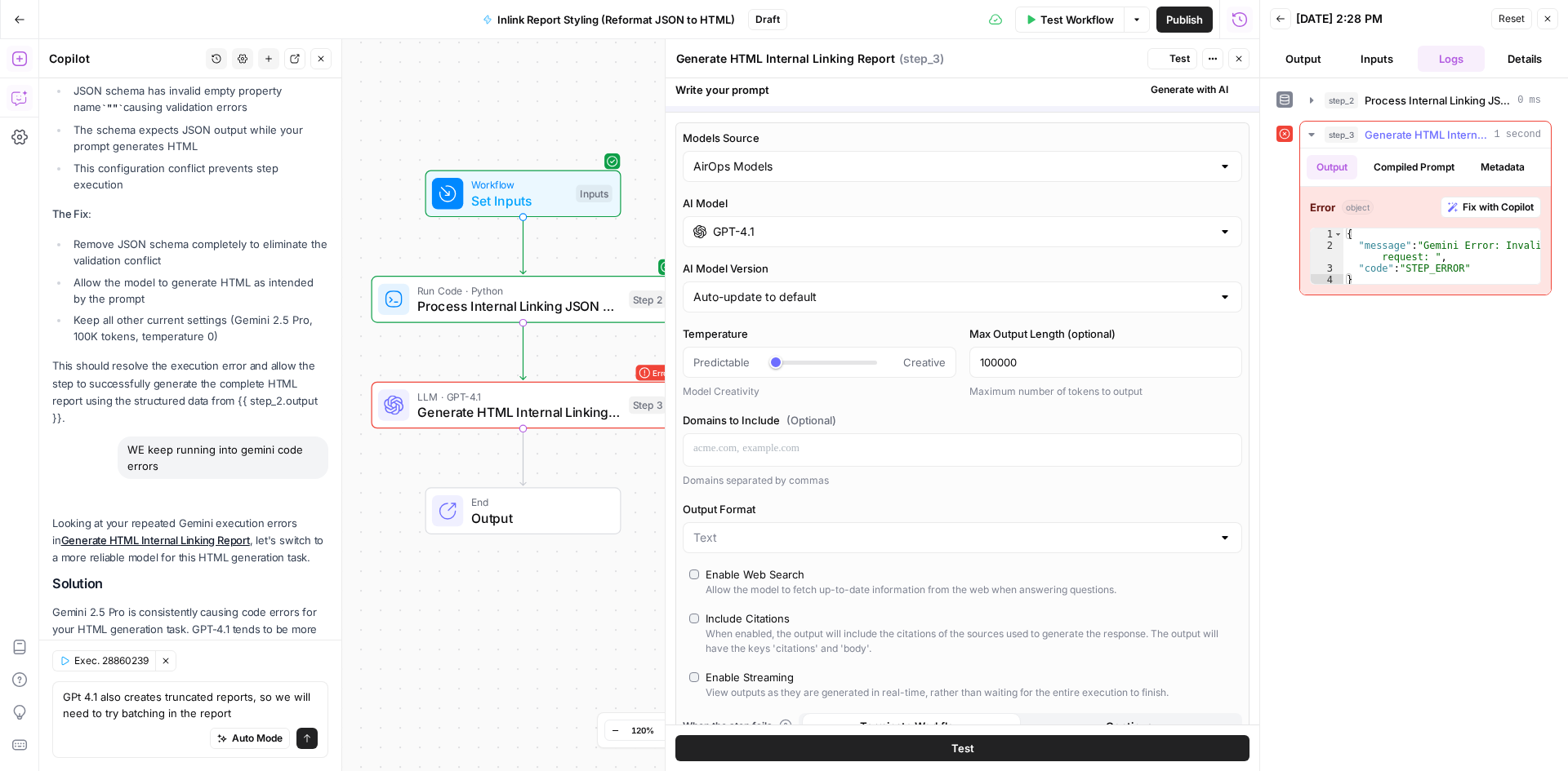
scroll to position [17656, 0]
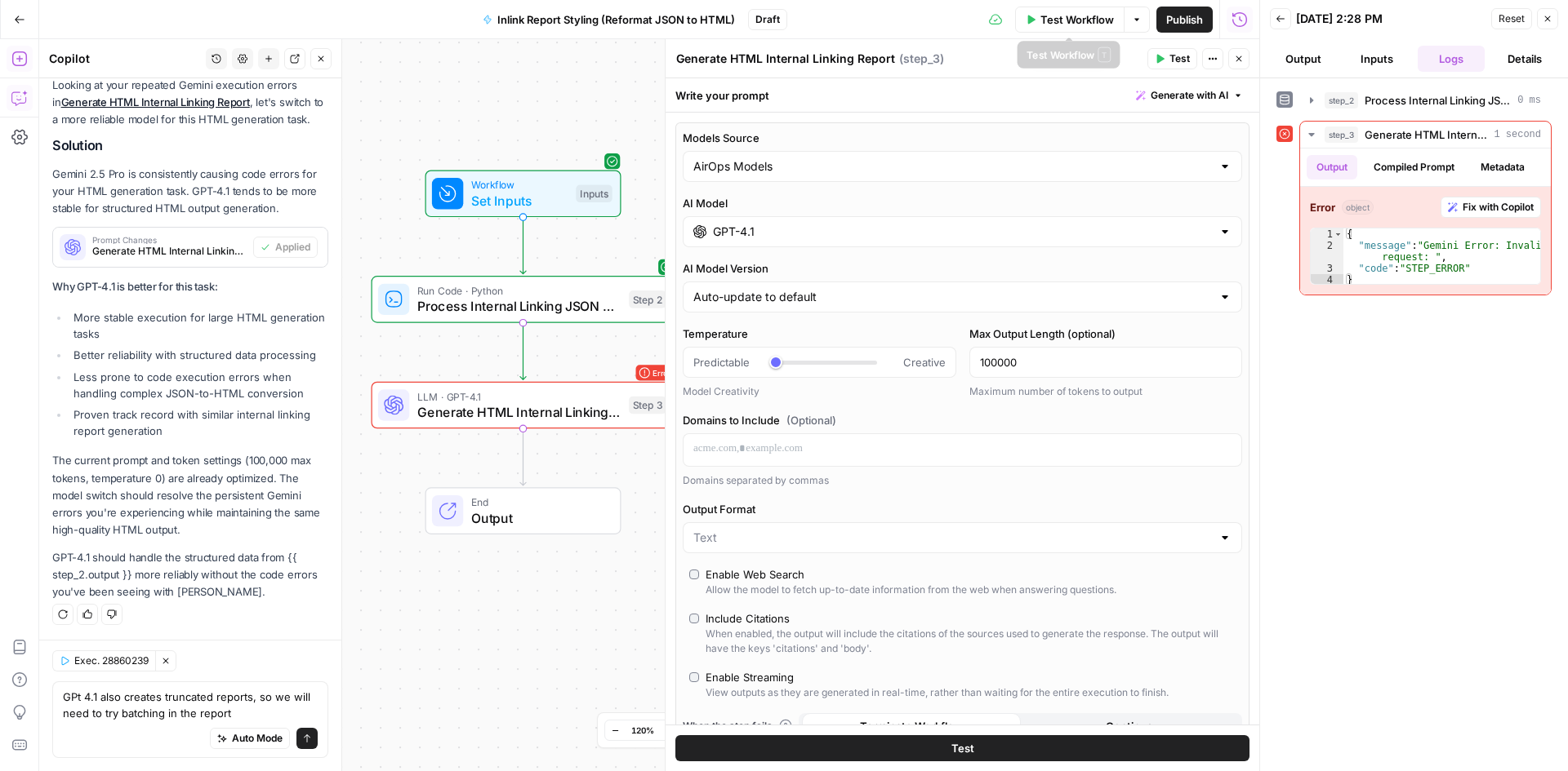
click at [1060, 20] on span "Test Workflow" at bounding box center [1077, 19] width 73 height 16
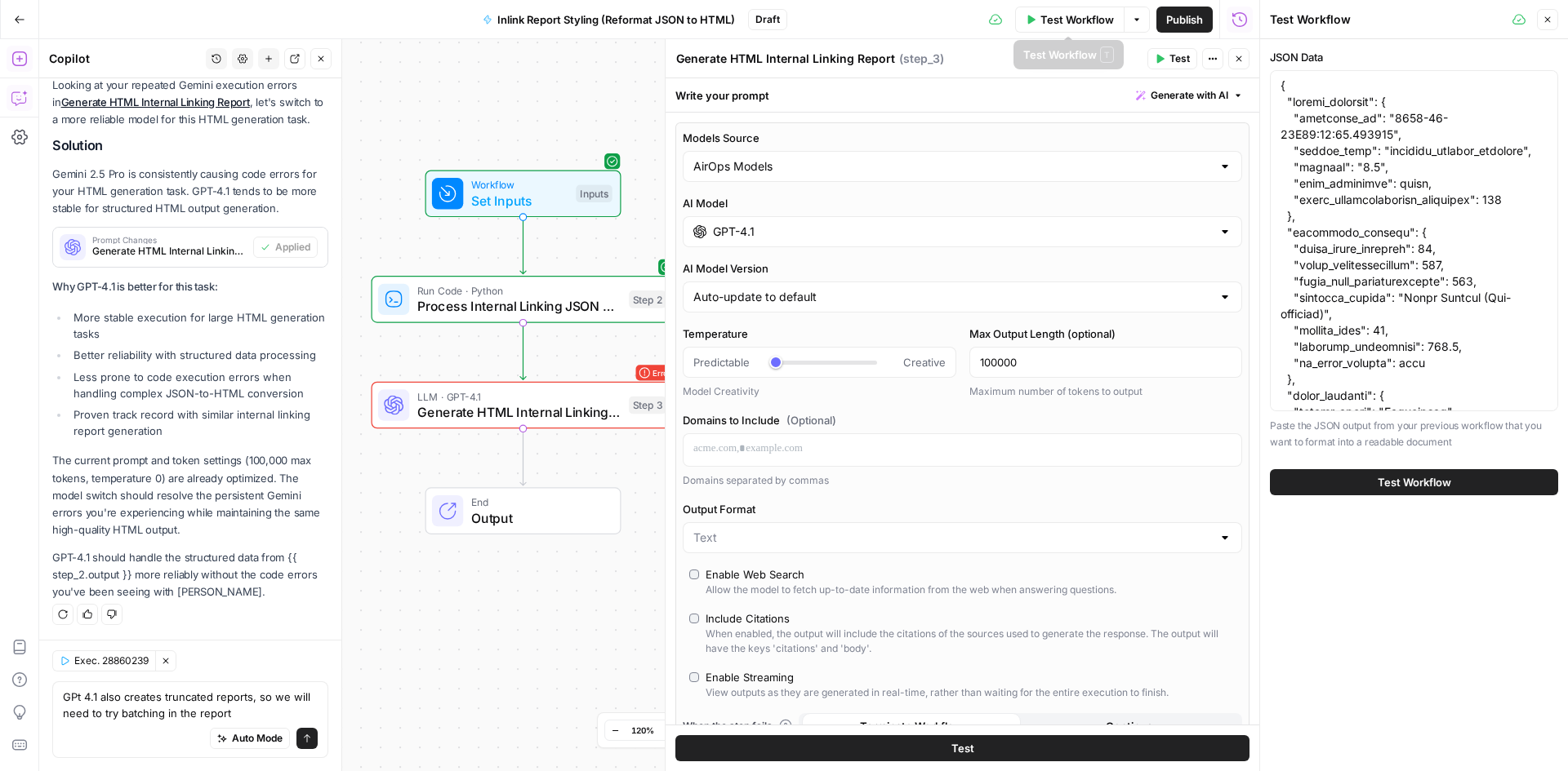
click at [1507, 456] on div "JSON Data Paste the JSON output from your previous workflow that you want to fo…" at bounding box center [1414, 272] width 308 height 466
click at [1499, 464] on div "Test Workflow" at bounding box center [1413, 482] width 288 height 46
click at [1490, 480] on button "Test Workflow" at bounding box center [1413, 482] width 288 height 26
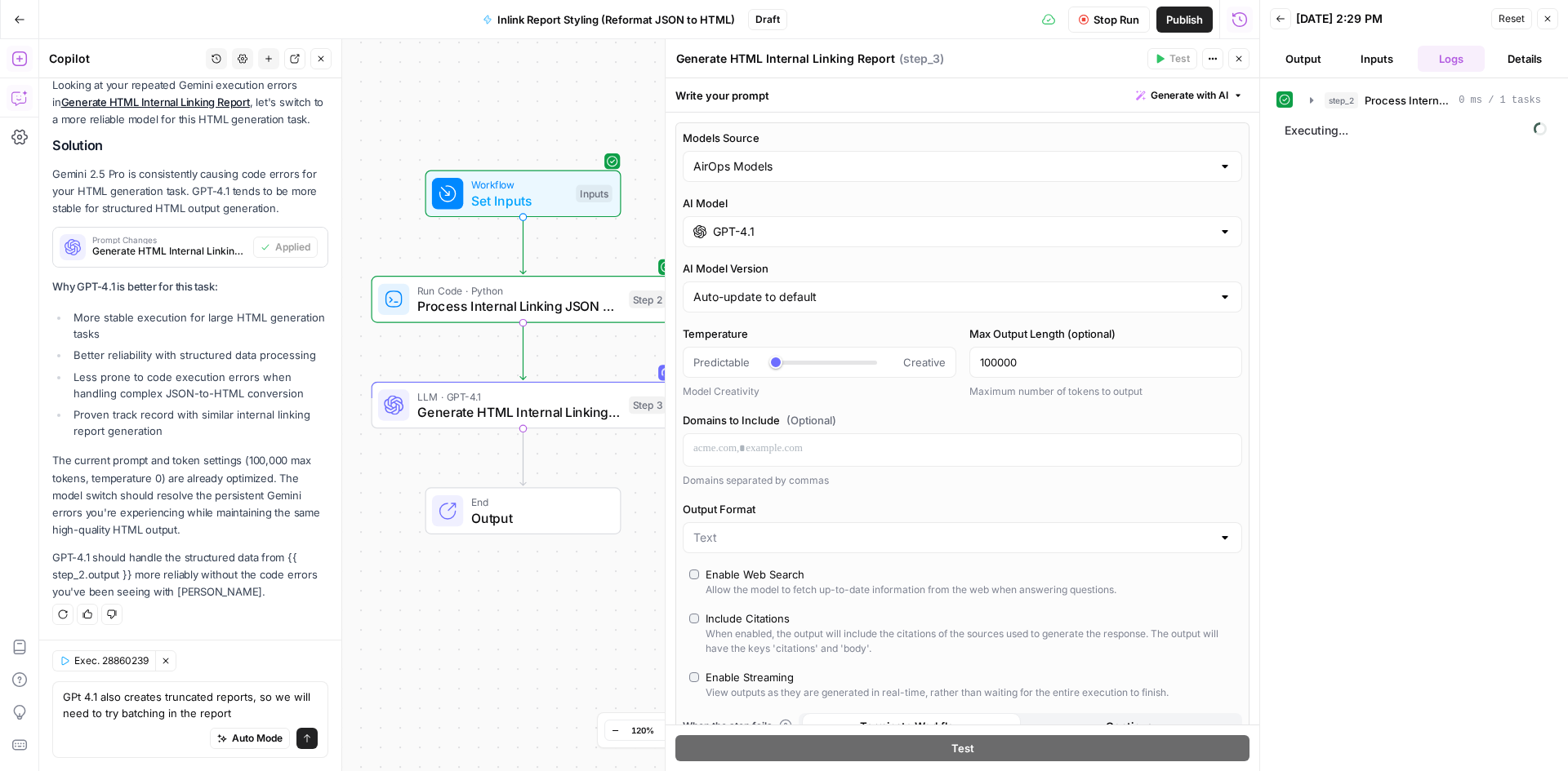
click at [1336, 127] on span "Executing..." at bounding box center [1416, 130] width 272 height 26
click at [300, 729] on button "Send" at bounding box center [307, 738] width 22 height 22
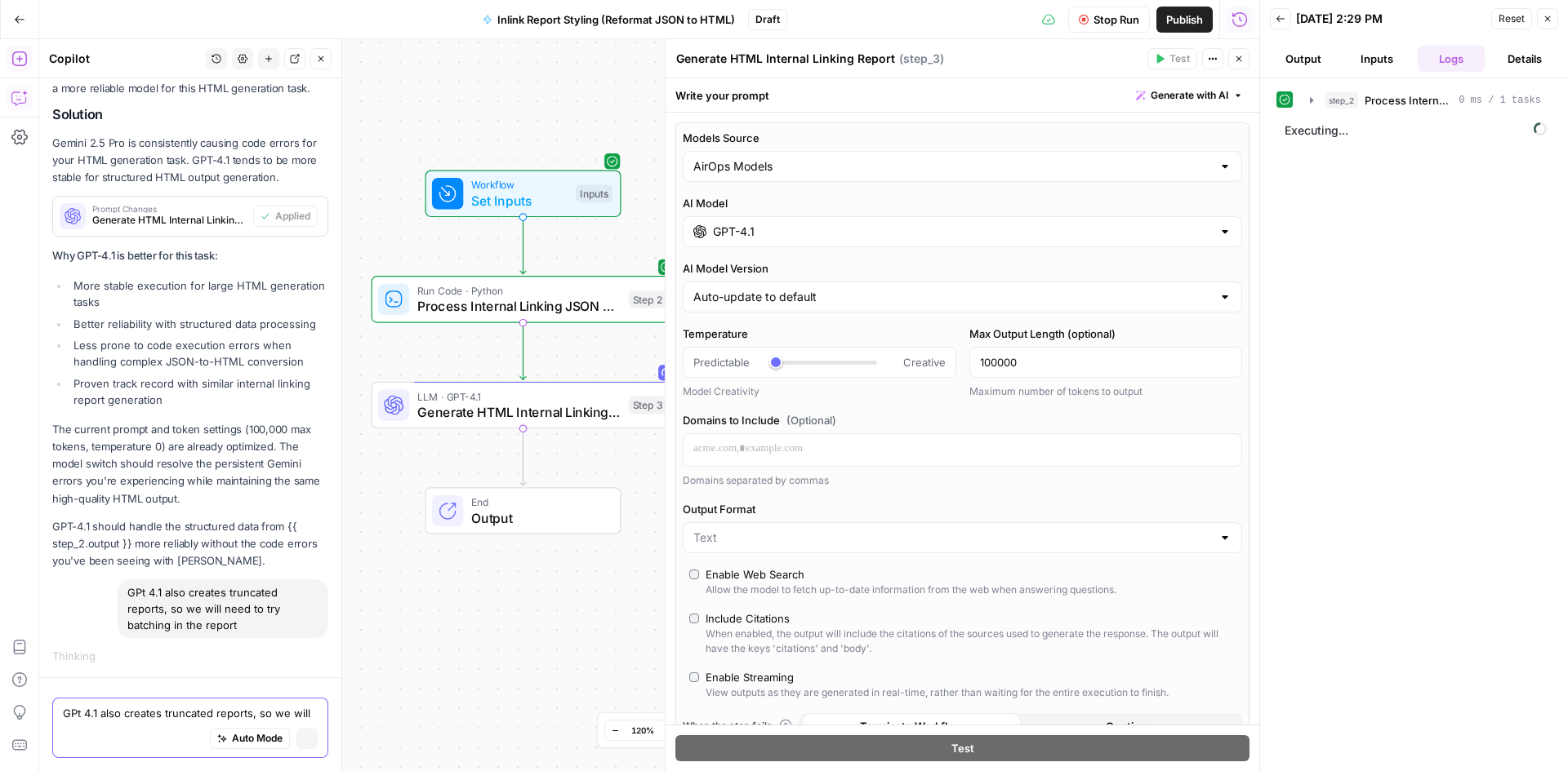
scroll to position [16976, 0]
click at [1117, 18] on span "Stop Run" at bounding box center [1116, 19] width 46 height 16
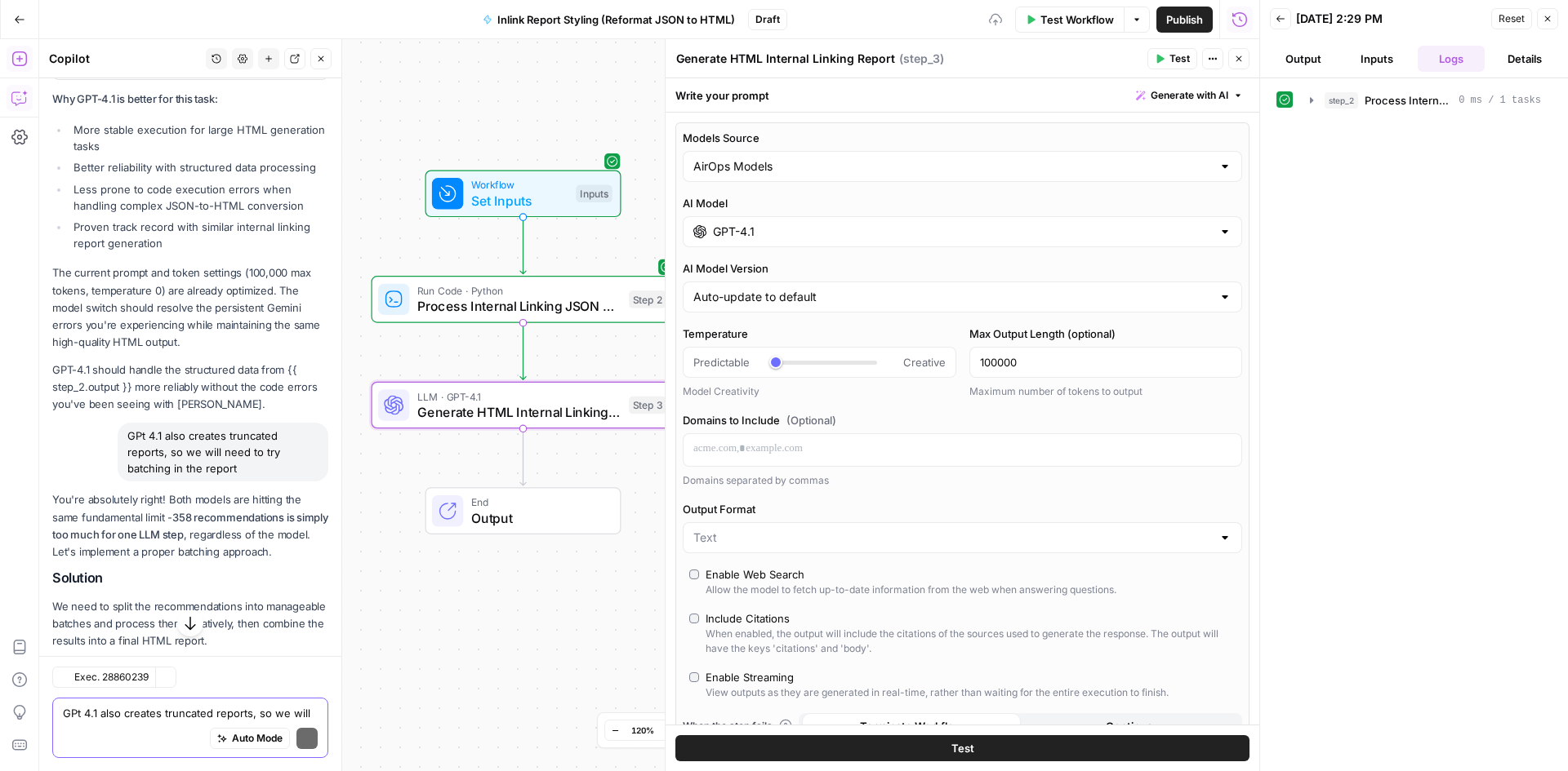
scroll to position [18287, 0]
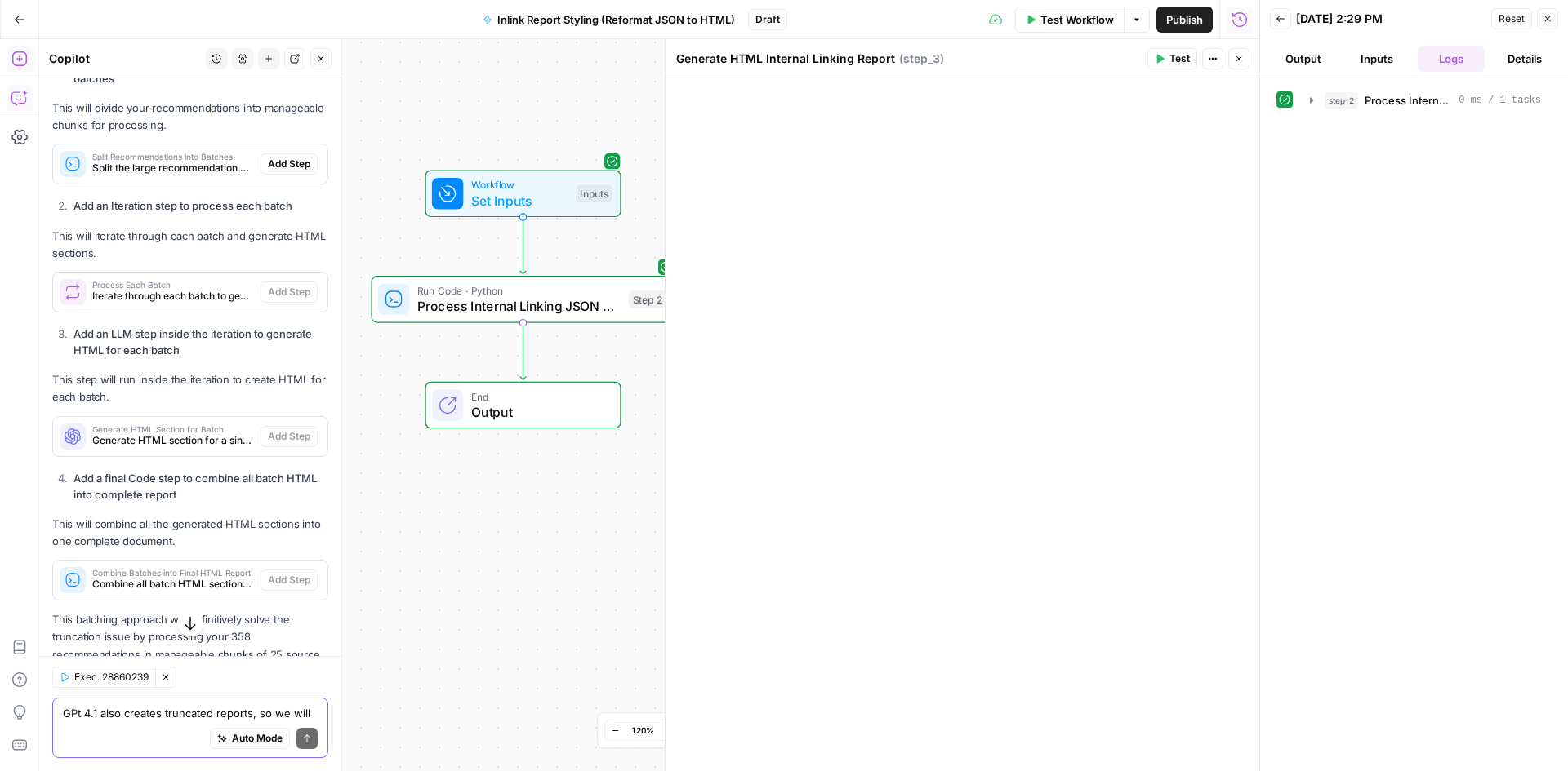
scroll to position [18255, 0]
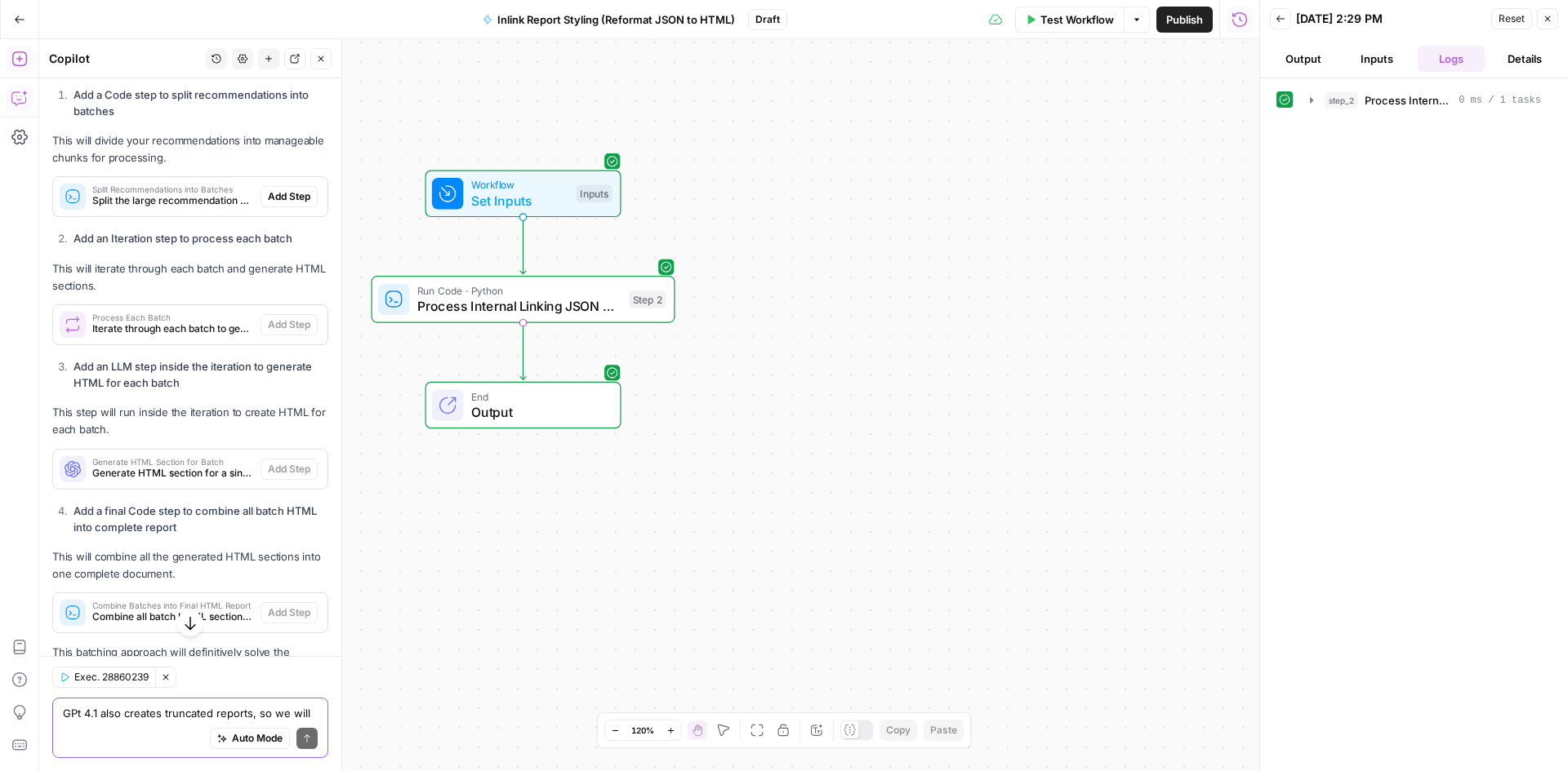
click at [290, 24] on span "Add All" at bounding box center [306, 17] width 32 height 15
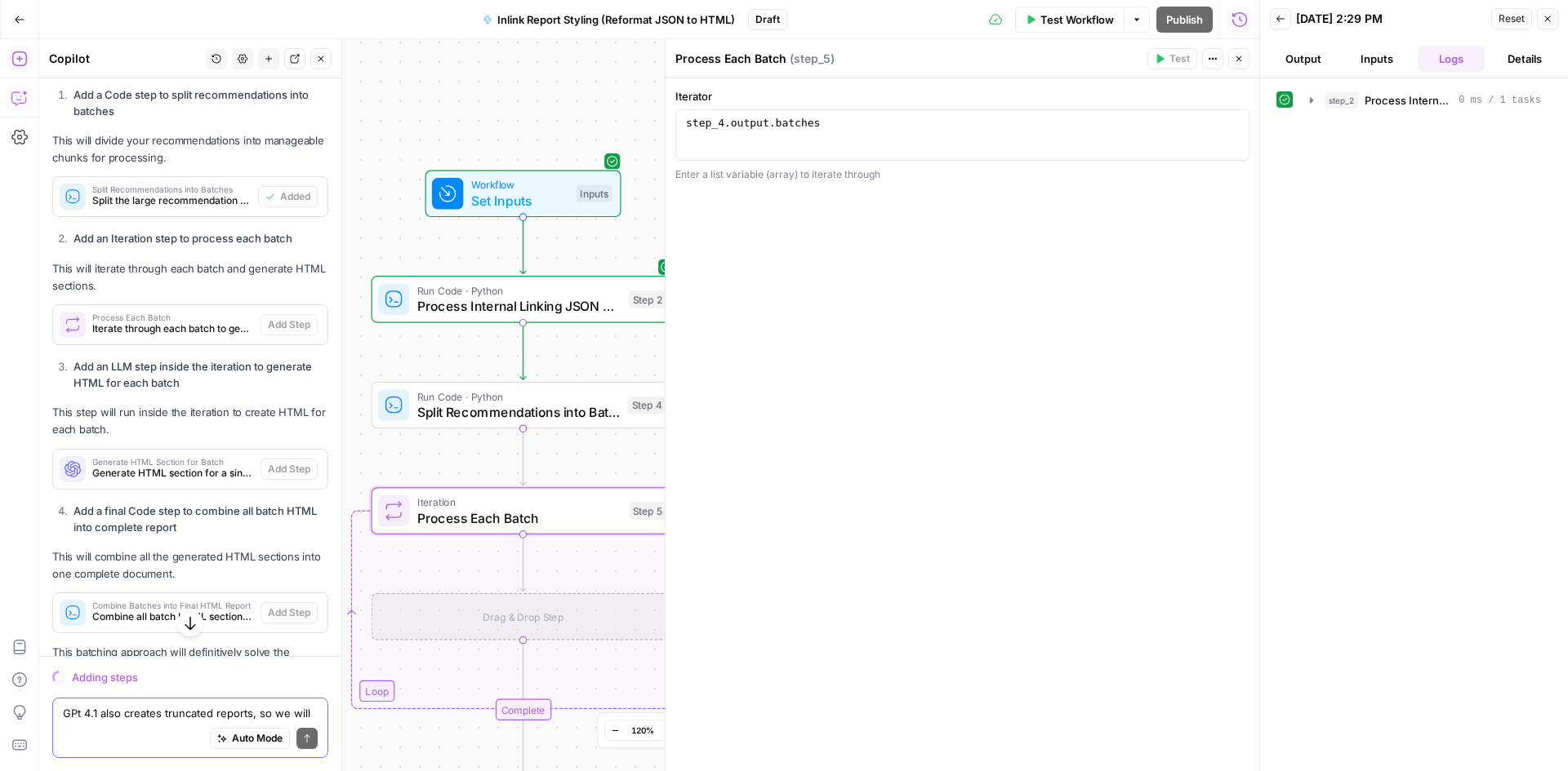
scroll to position [17904, 0]
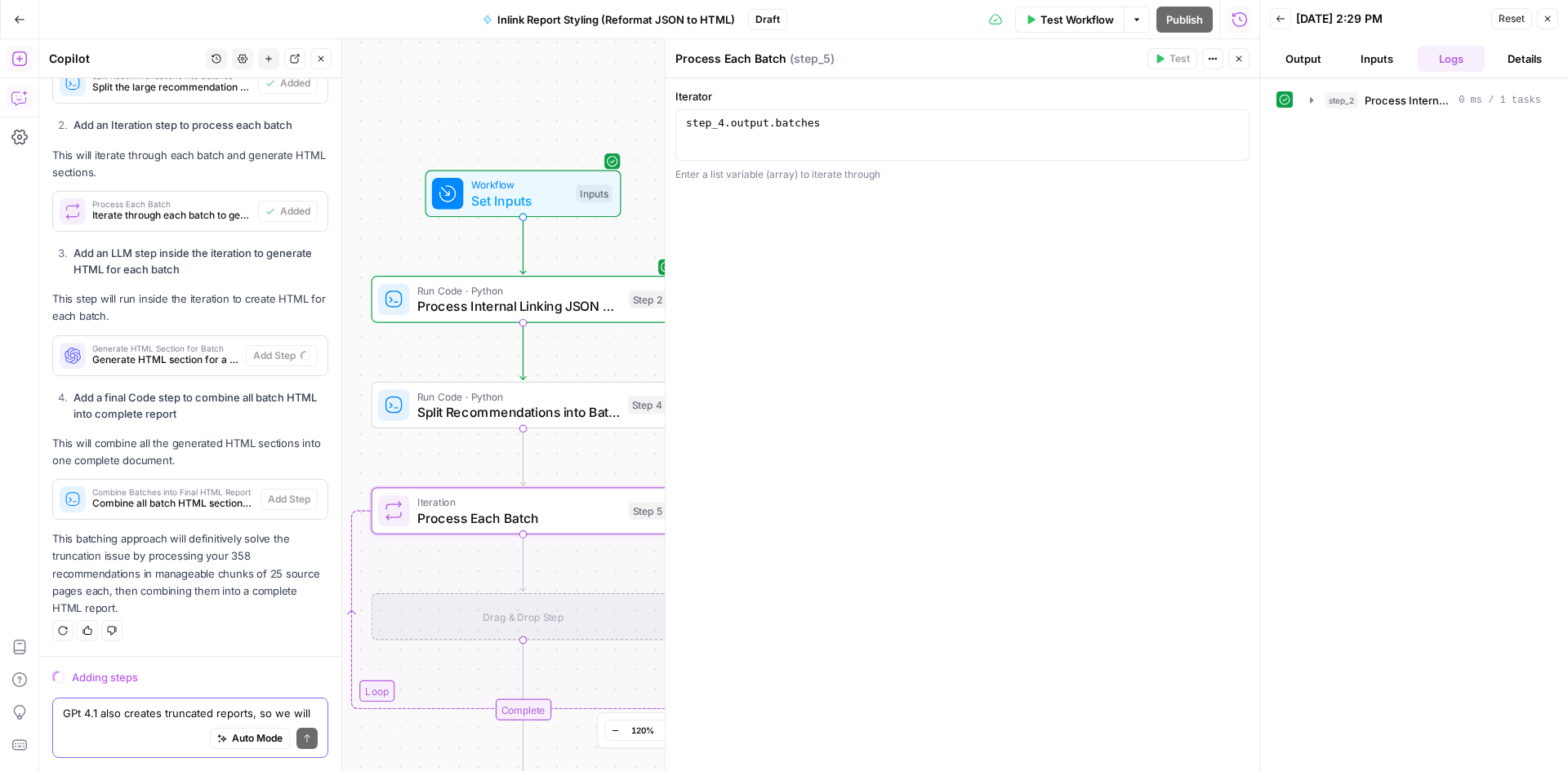
click at [1230, 55] on button "Close" at bounding box center [1239, 58] width 22 height 22
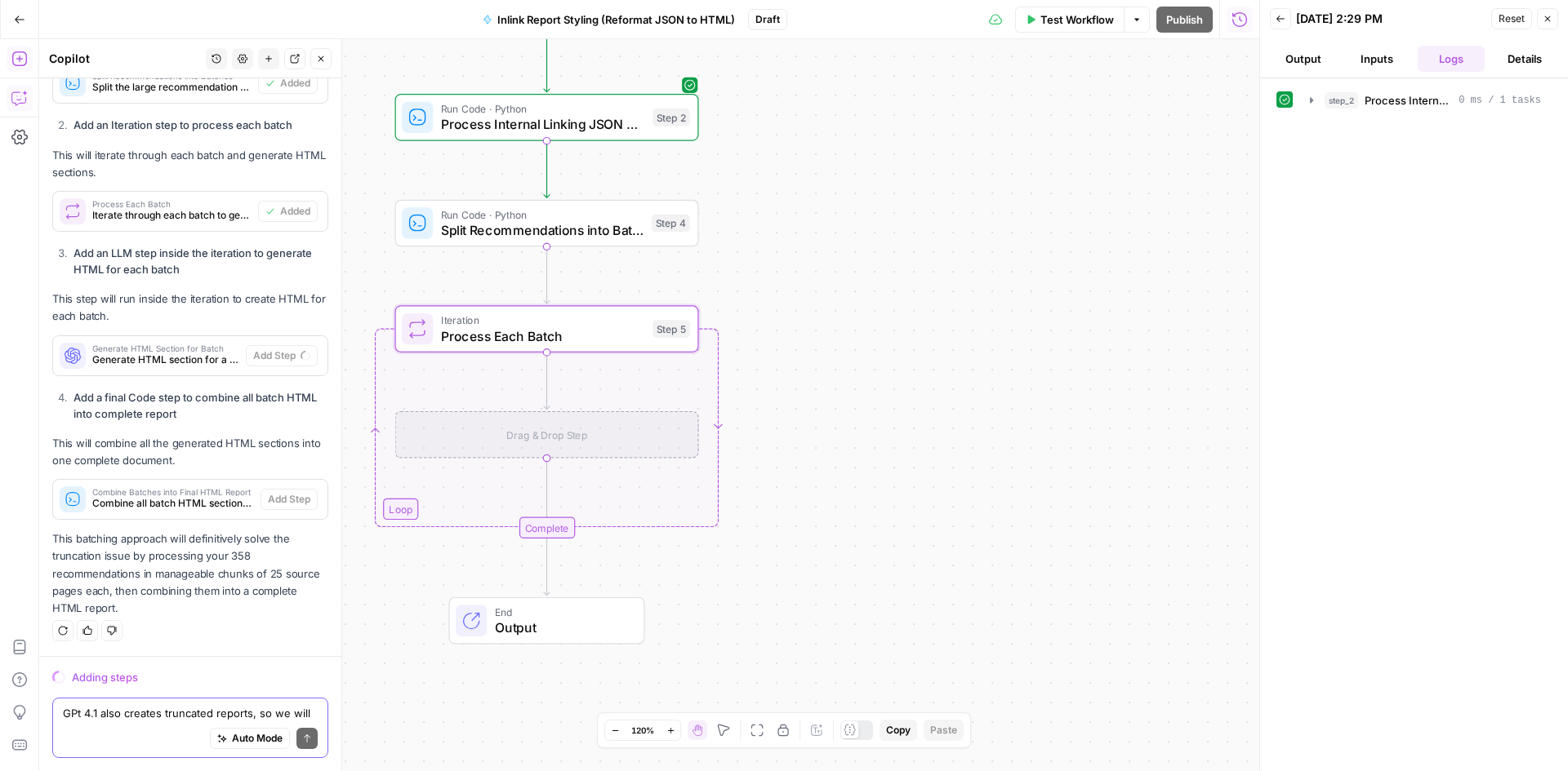
drag, startPoint x: 789, startPoint y: 489, endPoint x: 813, endPoint y: 388, distance: 103.8
click at [813, 388] on div "Workflow Set Inputs Inputs Run Code · Python Process Internal Linking JSON Data…" at bounding box center [649, 405] width 1220 height 733
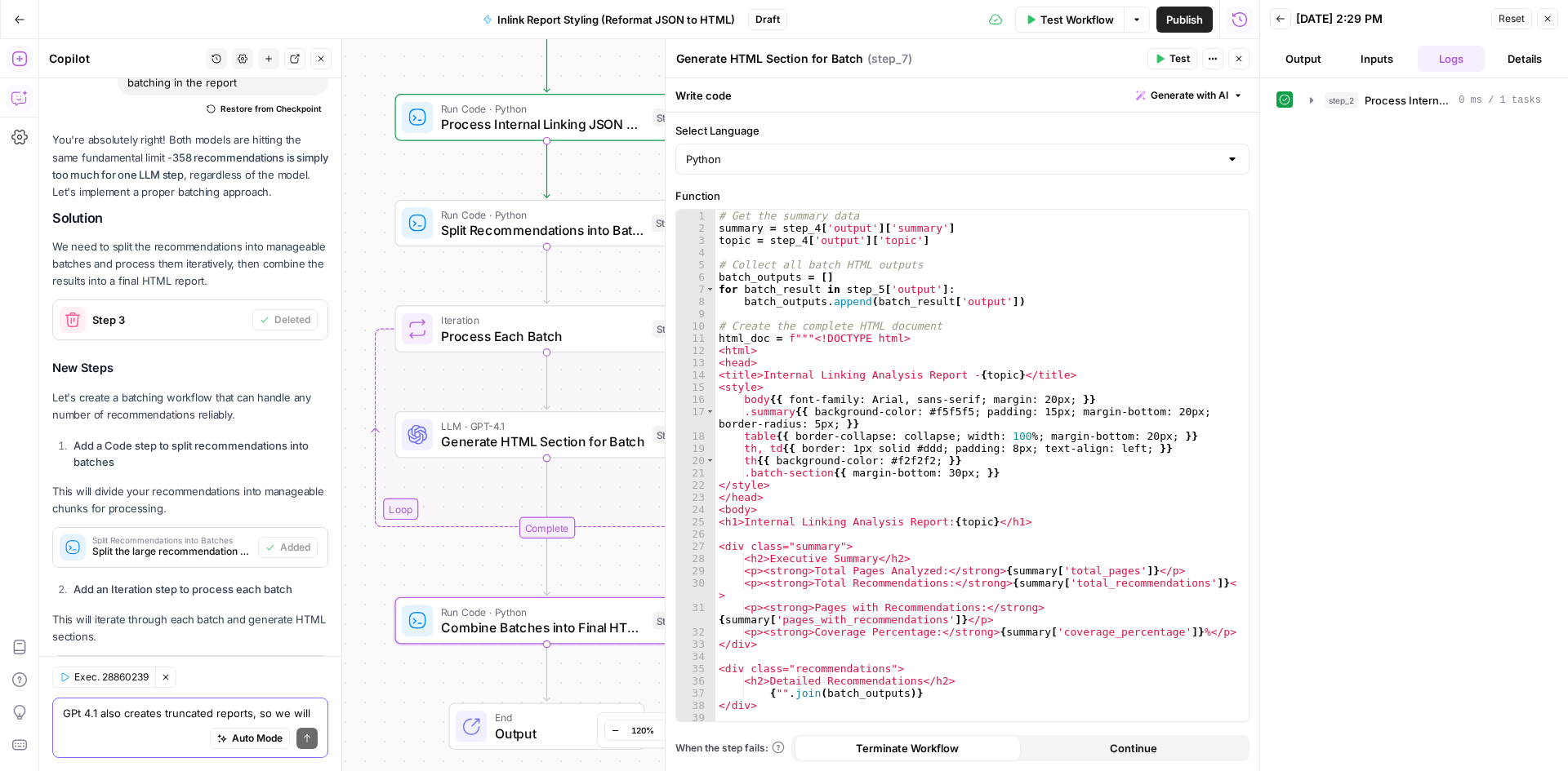
type textarea "Combine Batches into Final HTML Report"
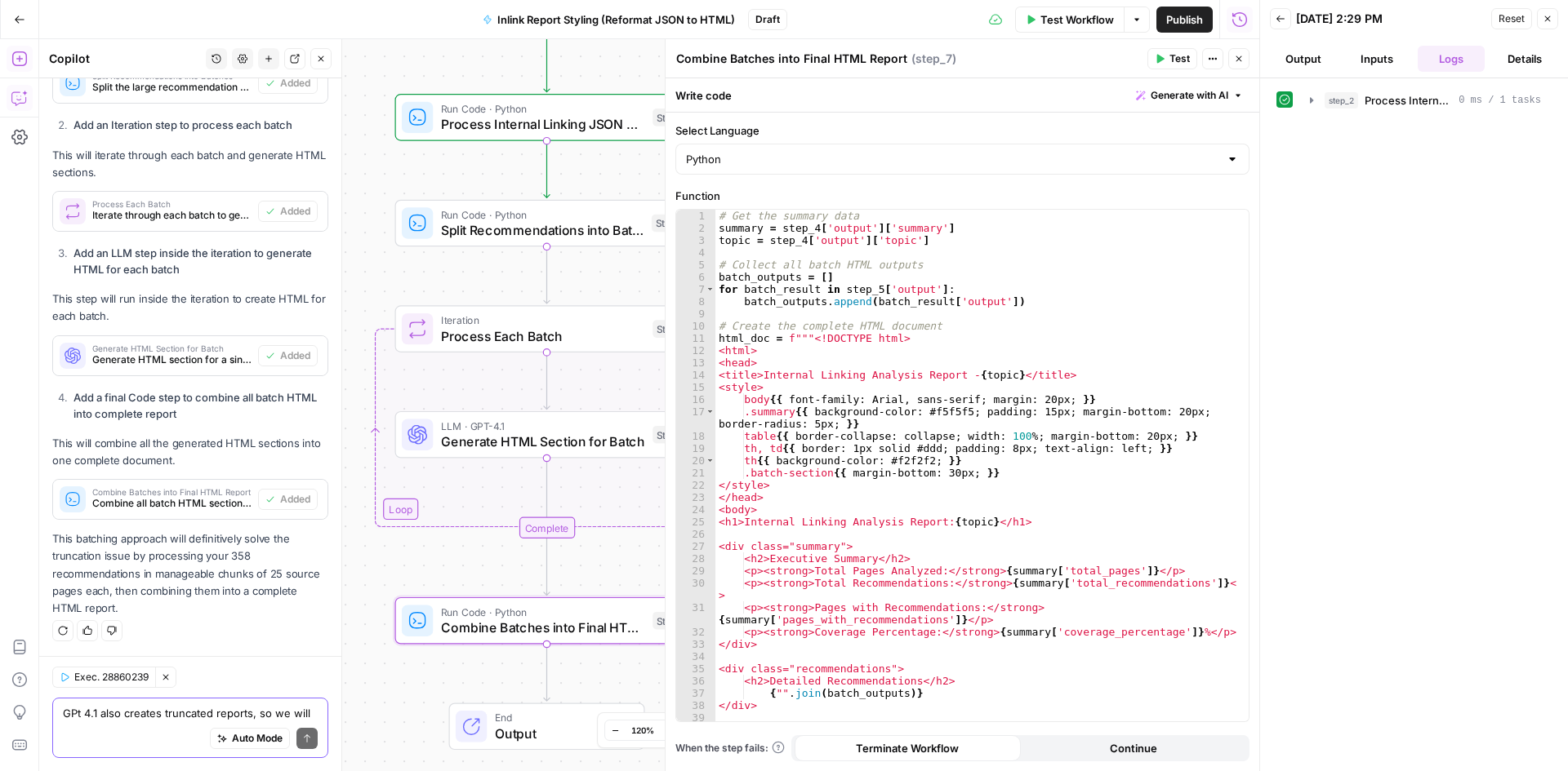
drag, startPoint x: 1067, startPoint y: 22, endPoint x: 845, endPoint y: 283, distance: 342.6
click at [1067, 22] on span "Test Workflow" at bounding box center [1077, 19] width 73 height 16
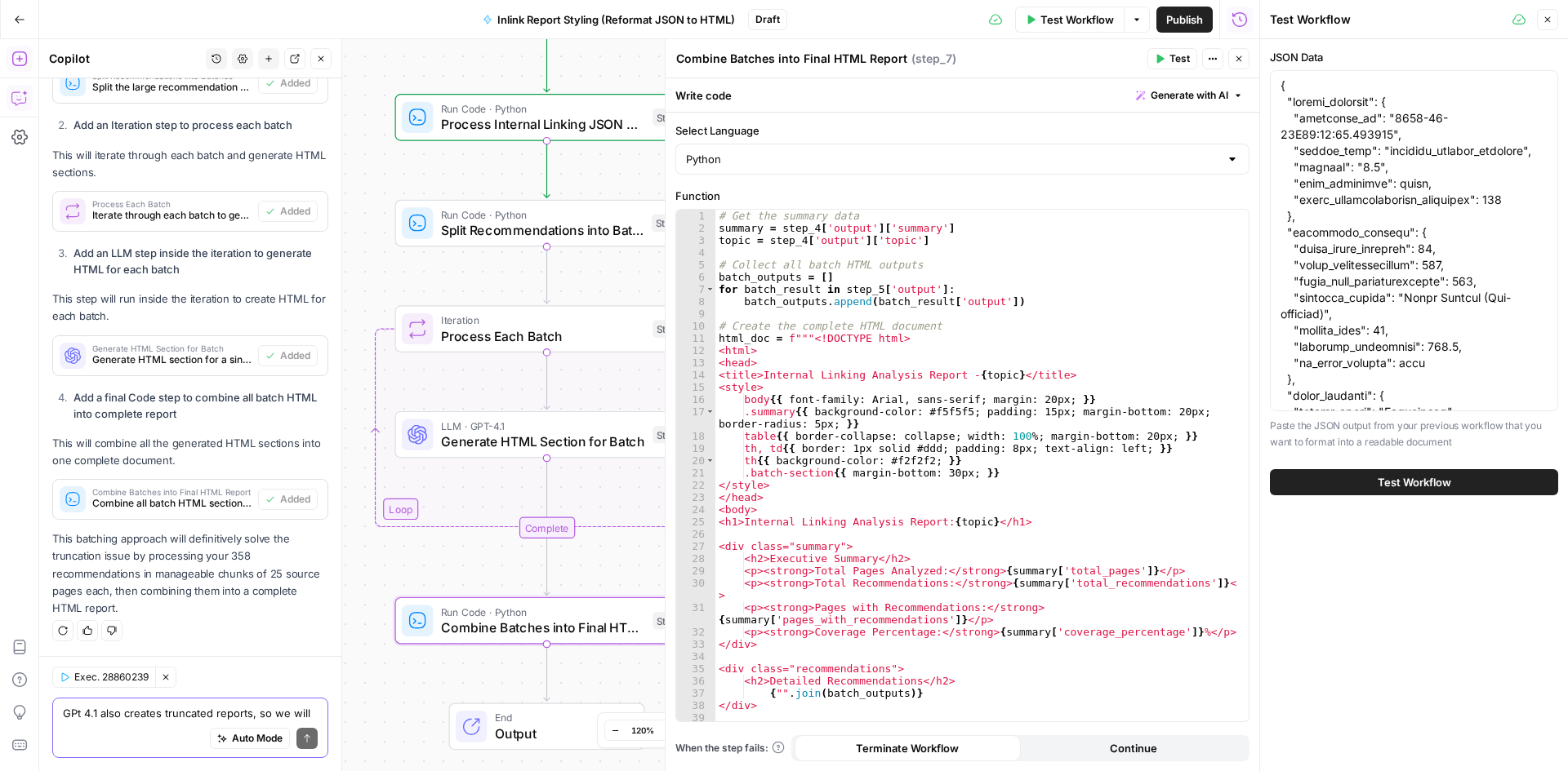
click at [206, 708] on textarea "GPt 4.1 also creates truncated reports, so we will need to try batching in the …" at bounding box center [190, 713] width 255 height 16
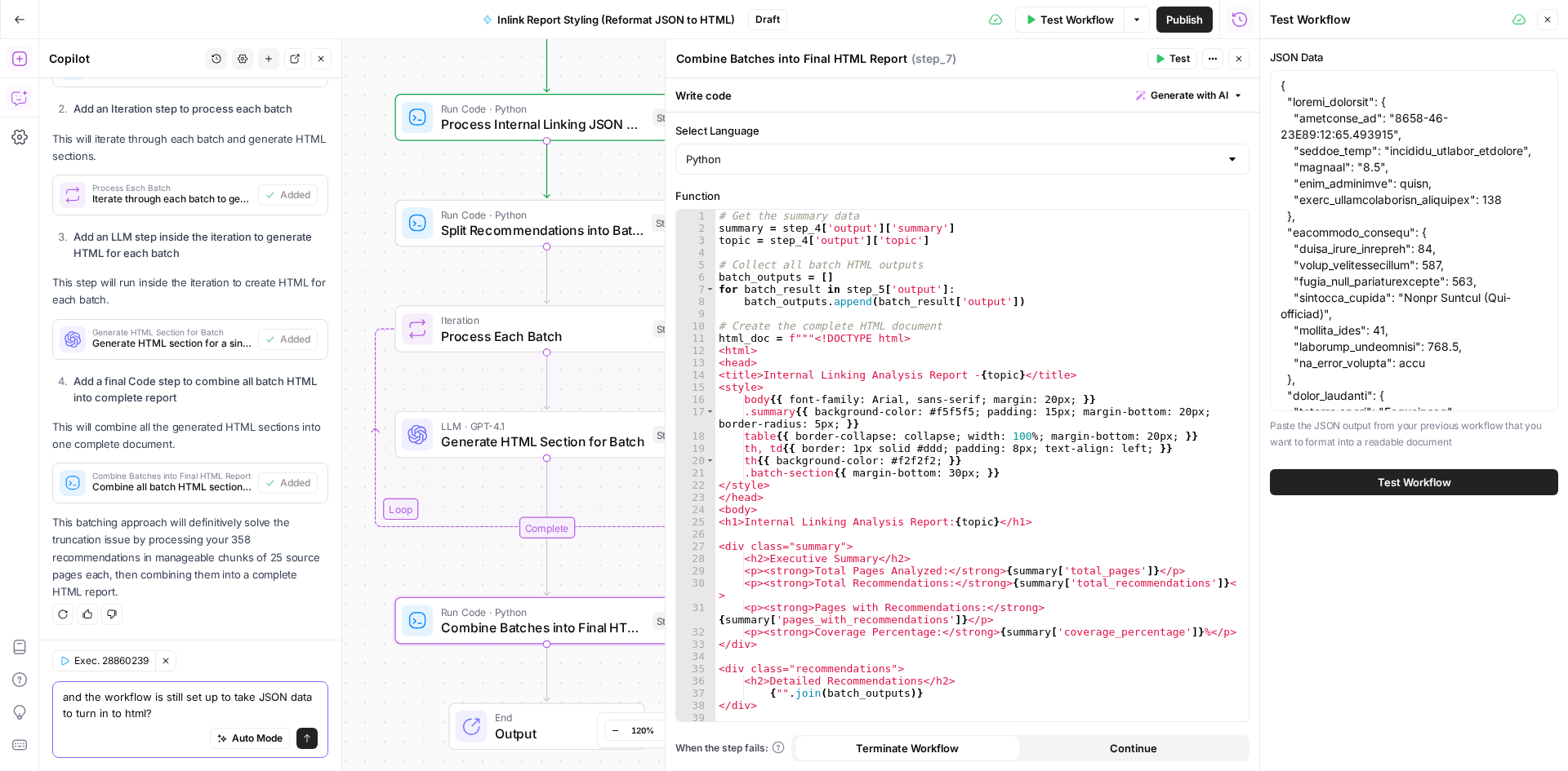
type textarea "and the workflow is still set up to take JSON data to turn in to html?"
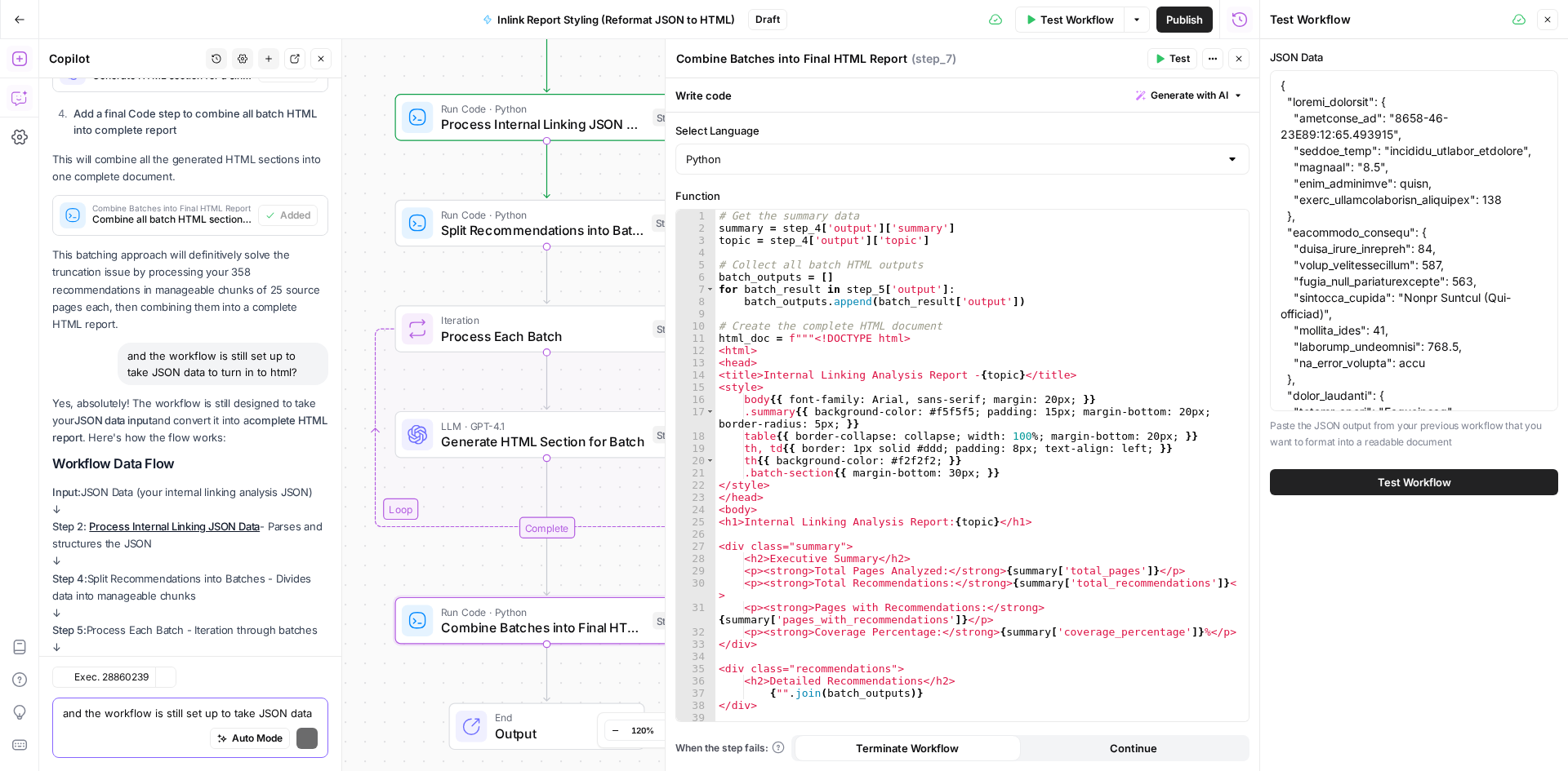
scroll to position [19443, 0]
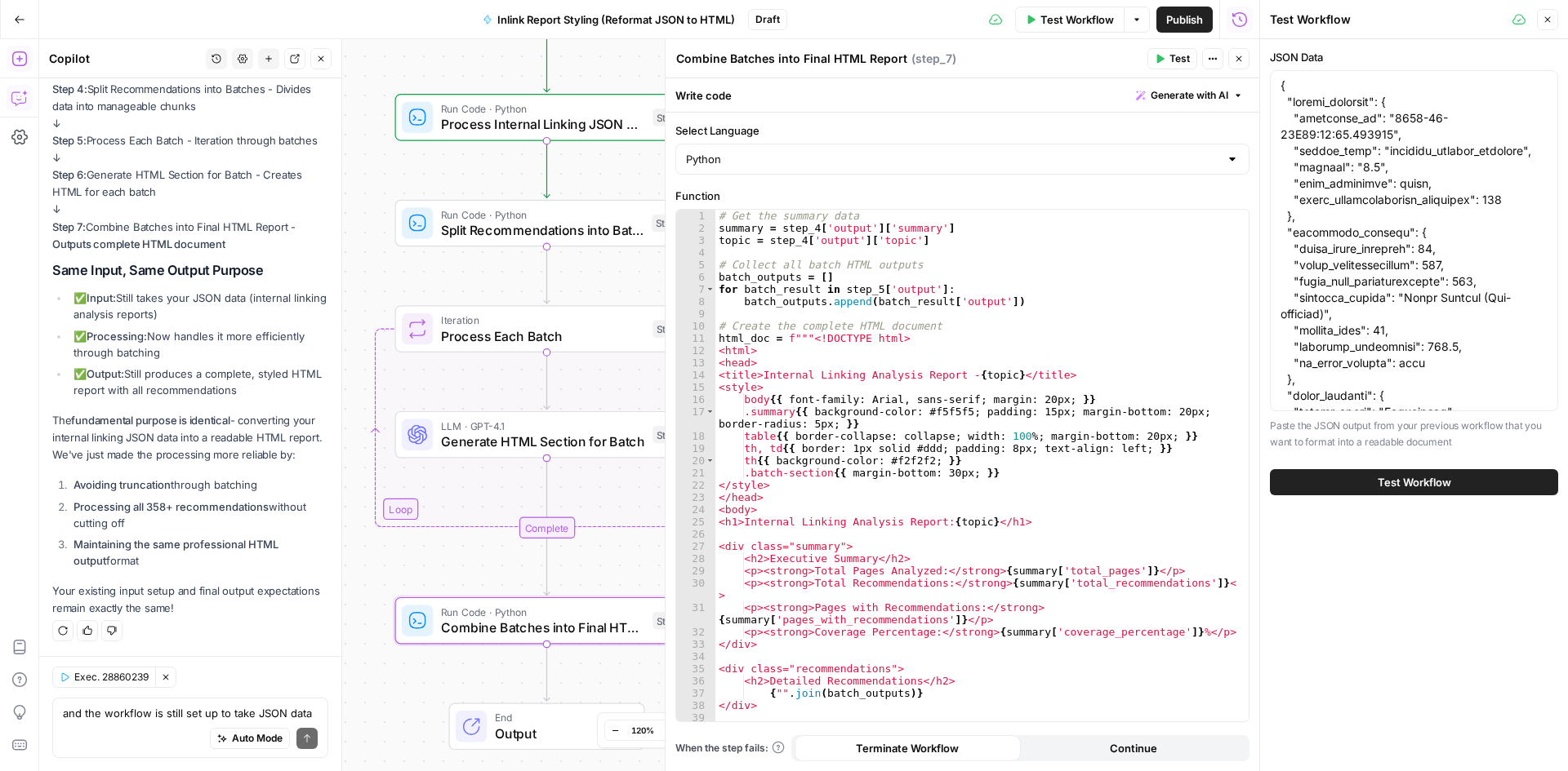
click at [1402, 486] on span "Test Workflow" at bounding box center [1414, 482] width 73 height 16
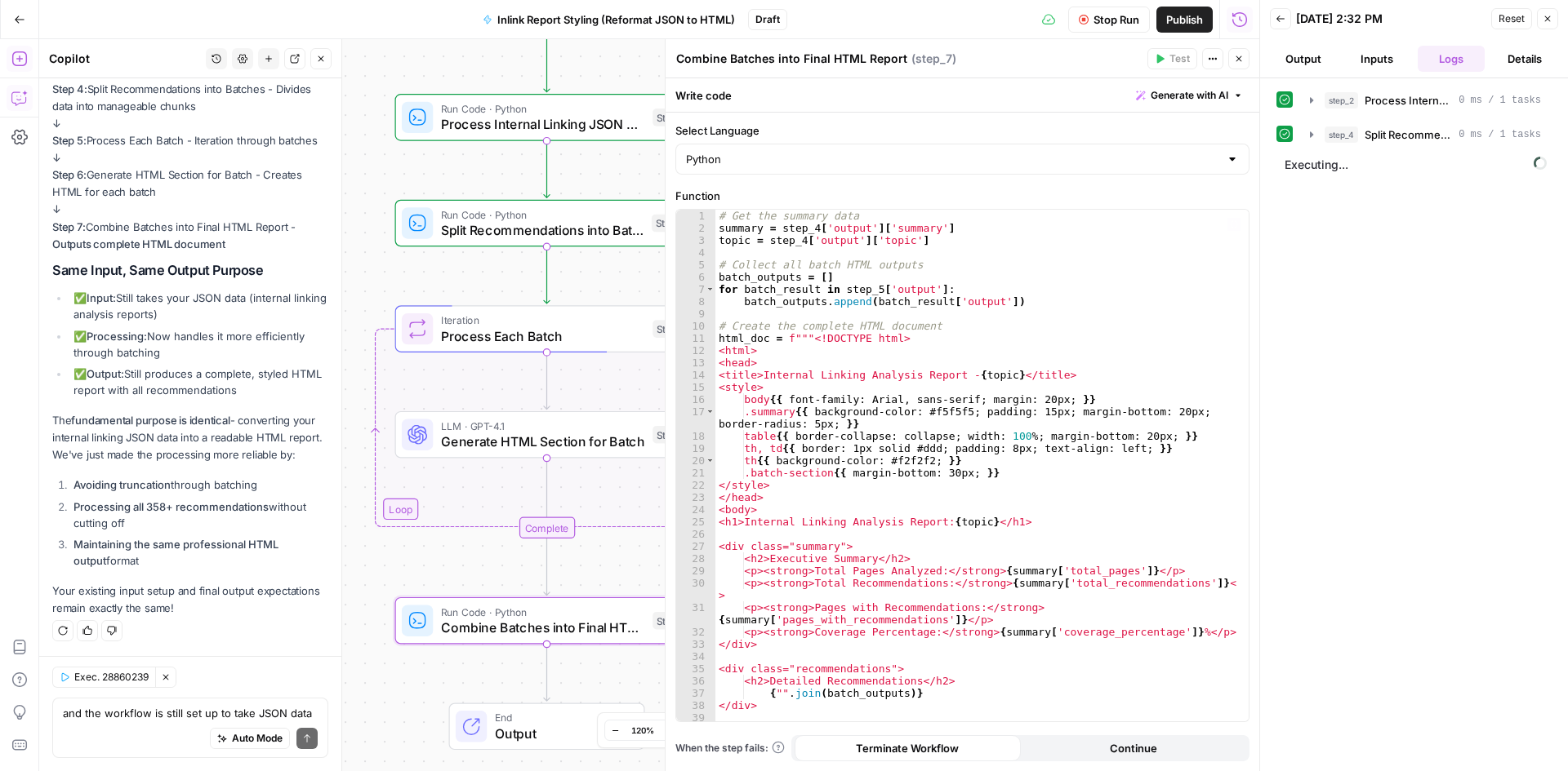
click at [1304, 157] on span "Executing..." at bounding box center [1416, 165] width 272 height 26
click at [1445, 65] on button "Logs" at bounding box center [1451, 59] width 67 height 26
click at [1307, 132] on icon "button" at bounding box center [1312, 135] width 13 height 13
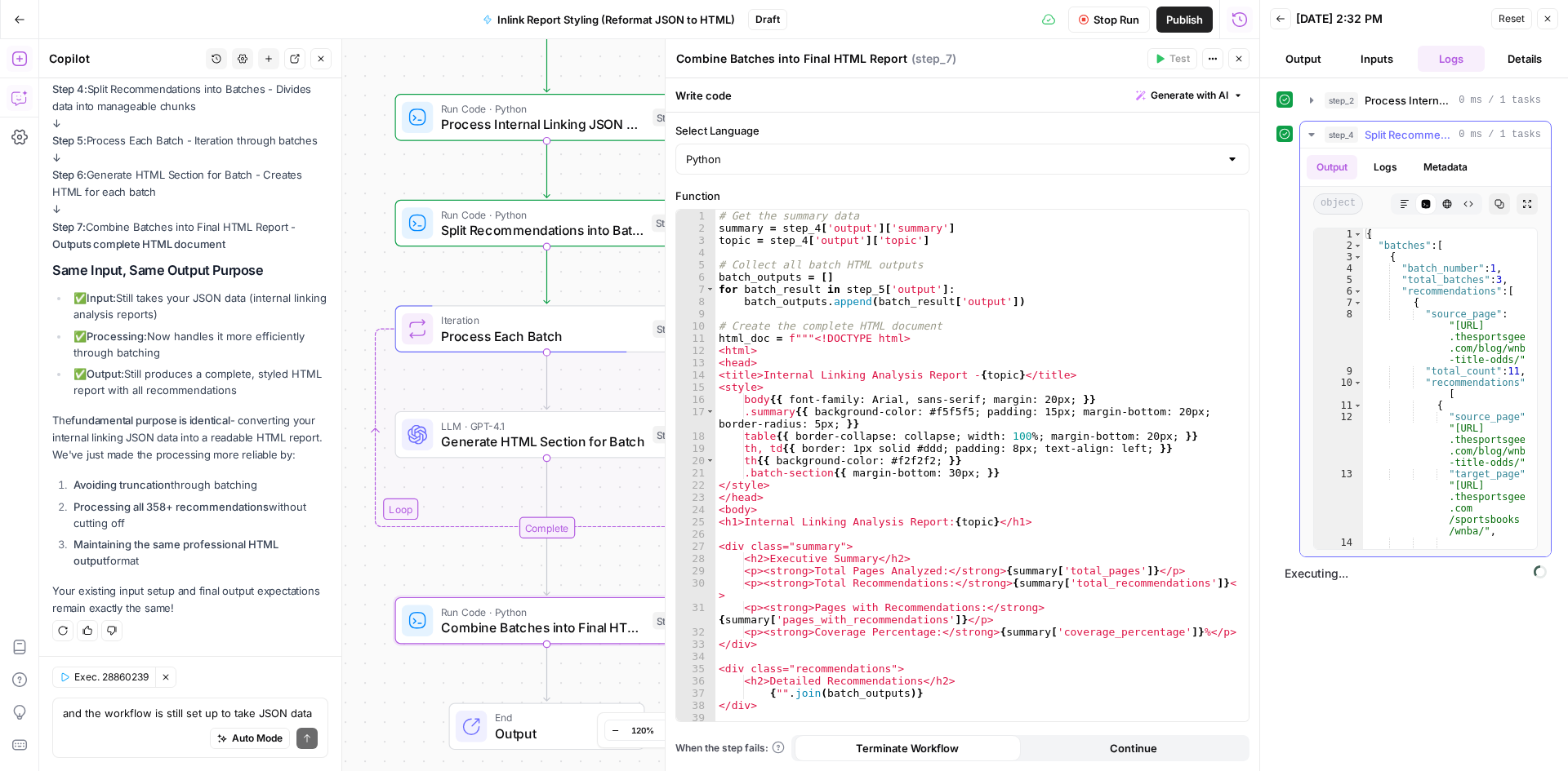
click at [1313, 138] on icon "button" at bounding box center [1312, 135] width 13 height 13
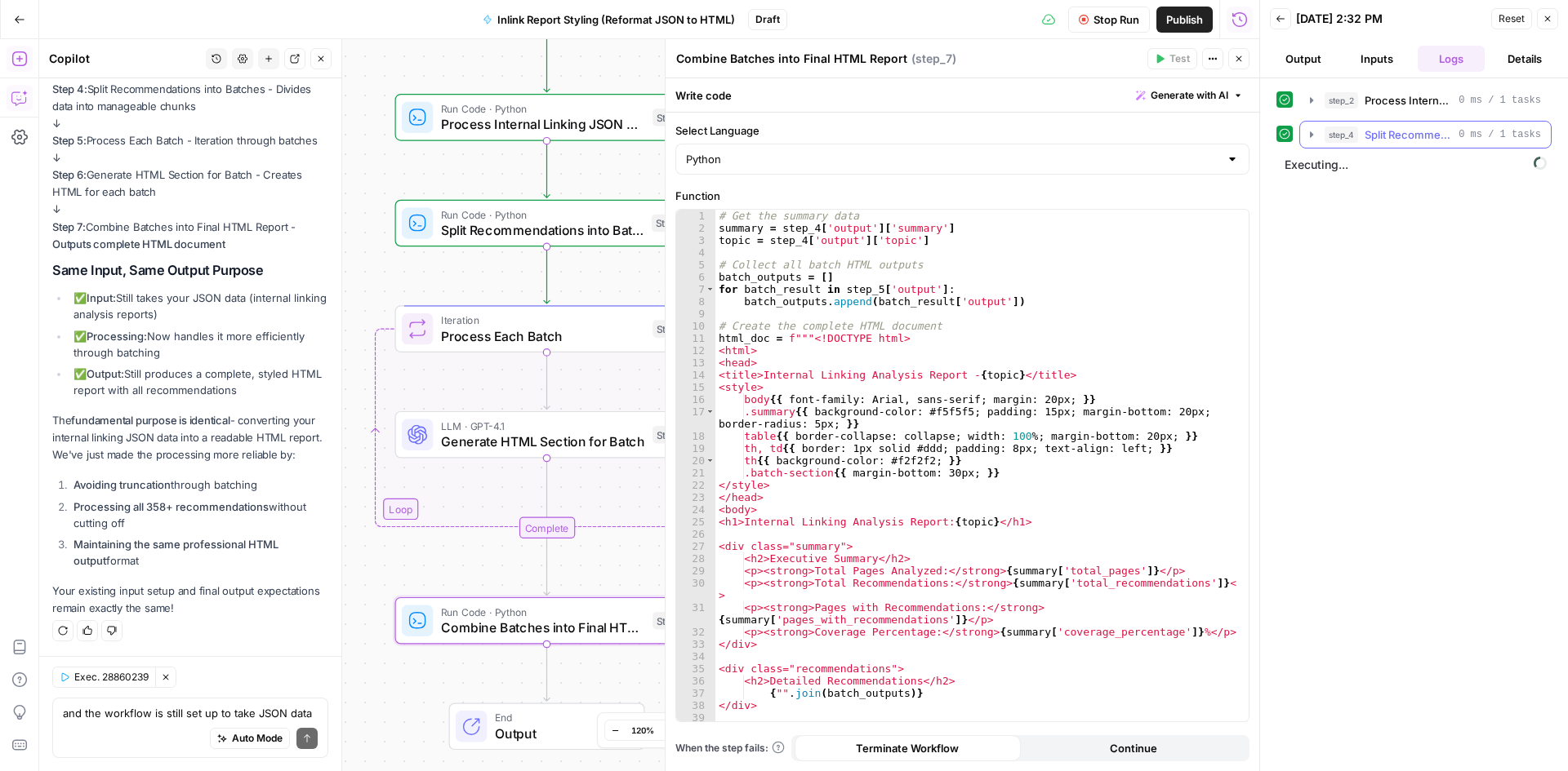
click at [1313, 138] on icon "button" at bounding box center [1312, 135] width 13 height 13
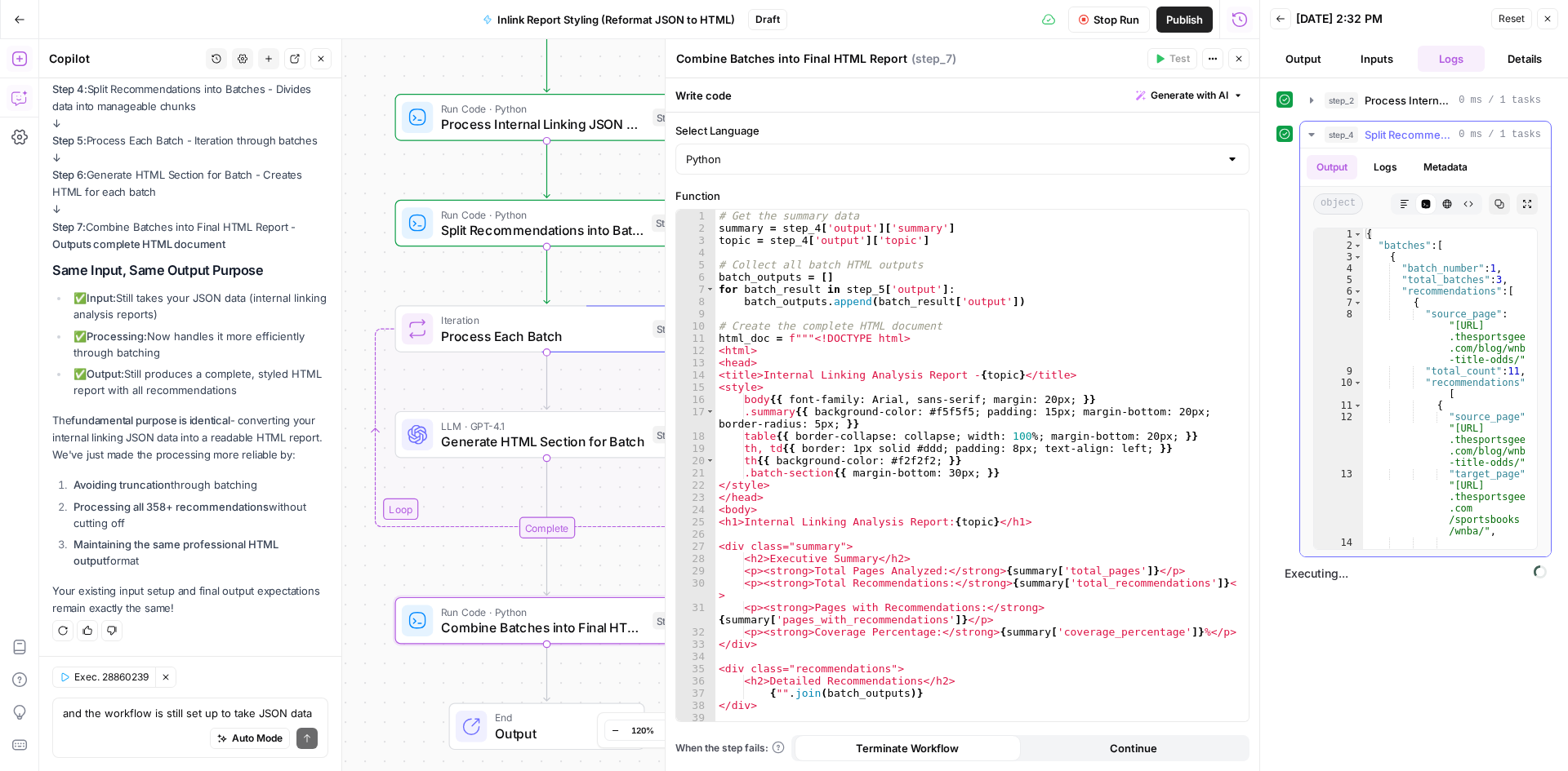
click at [1313, 138] on icon "button" at bounding box center [1312, 135] width 13 height 13
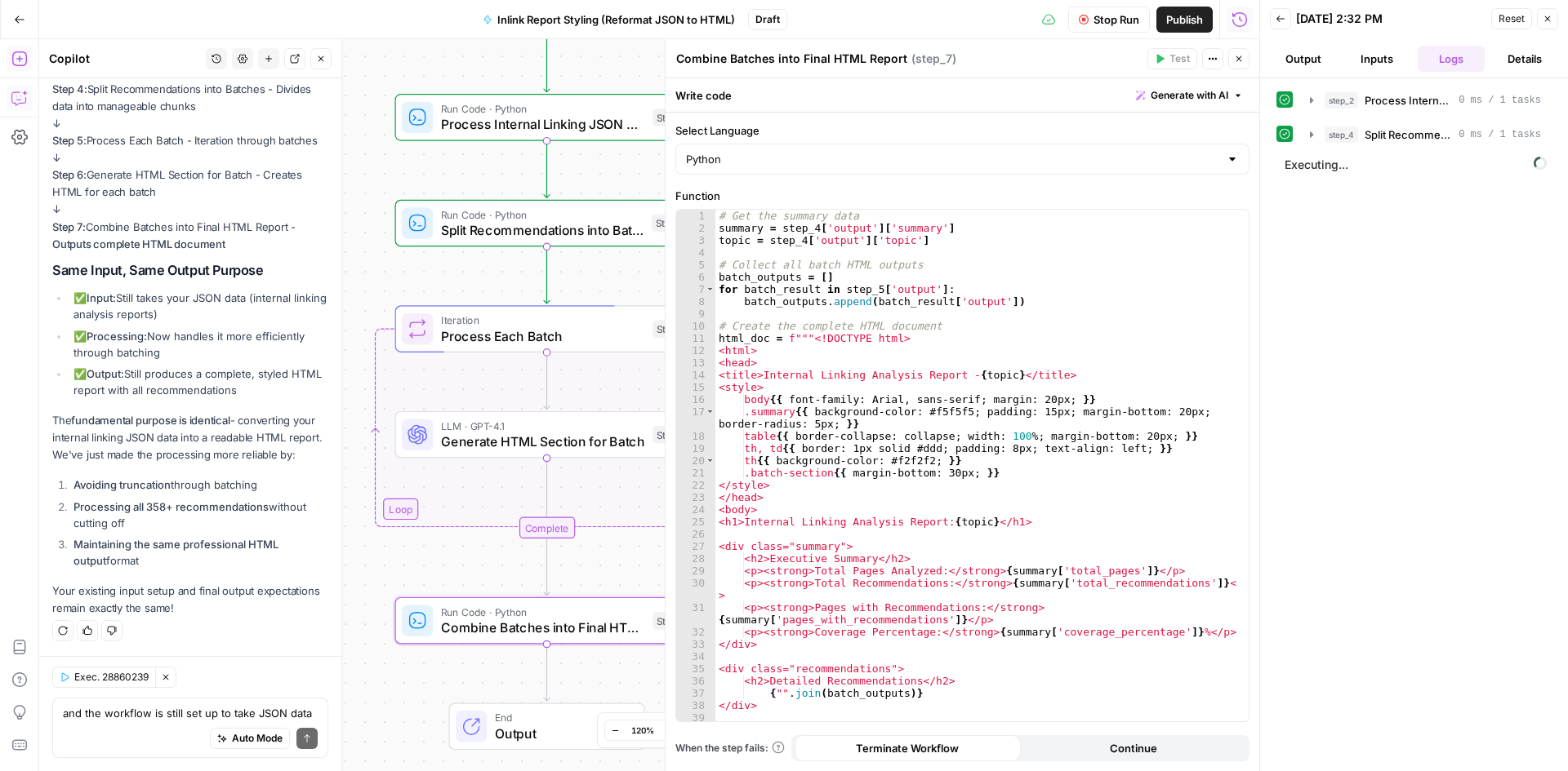
scroll to position [19443, 0]
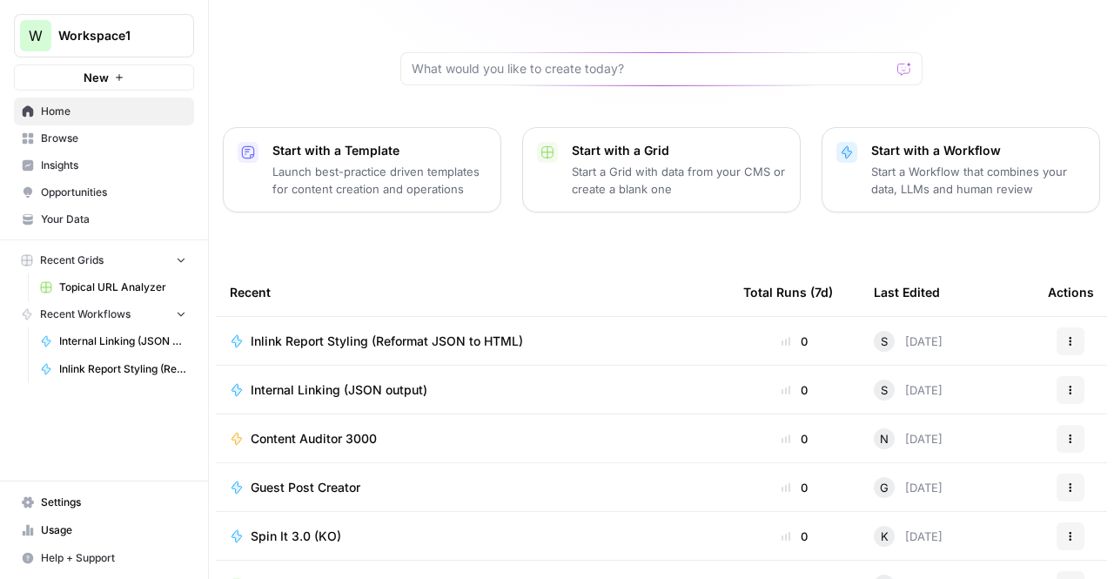
scroll to position [142, 0]
click at [363, 333] on span "Inlink Report Styling (Reformat JSON to HTML)" at bounding box center [387, 341] width 272 height 17
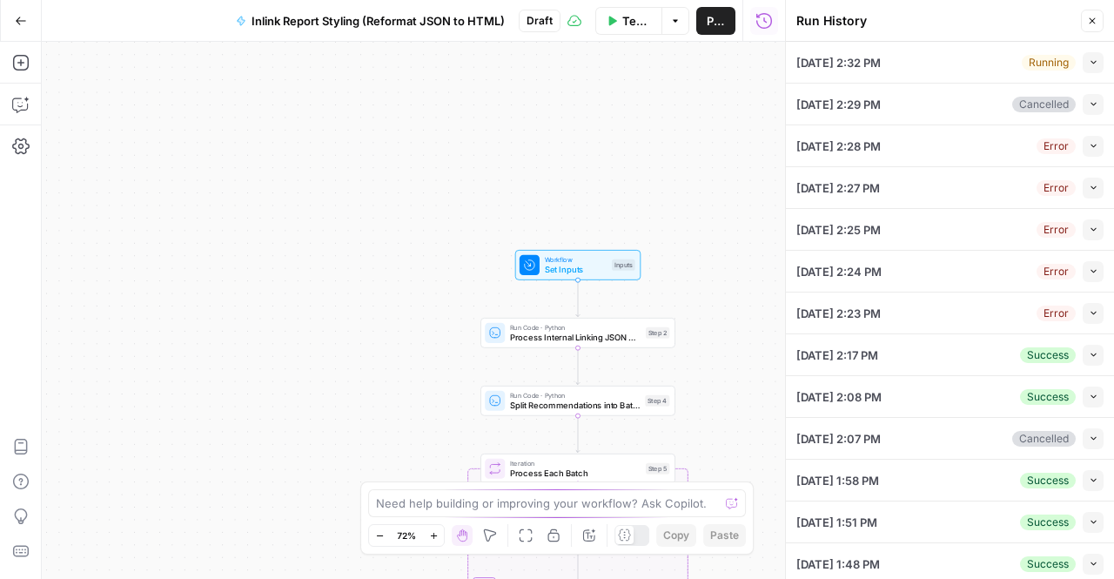
click at [1074, 76] on div "[DATE] 2:32 PM Running Collapse" at bounding box center [949, 62] width 307 height 41
click at [1083, 70] on button "Collapse" at bounding box center [1093, 62] width 21 height 21
type textarea "{ "report_metadata": { "generated_at": "[DATE]T16:25:40.776803", "report_type":…"
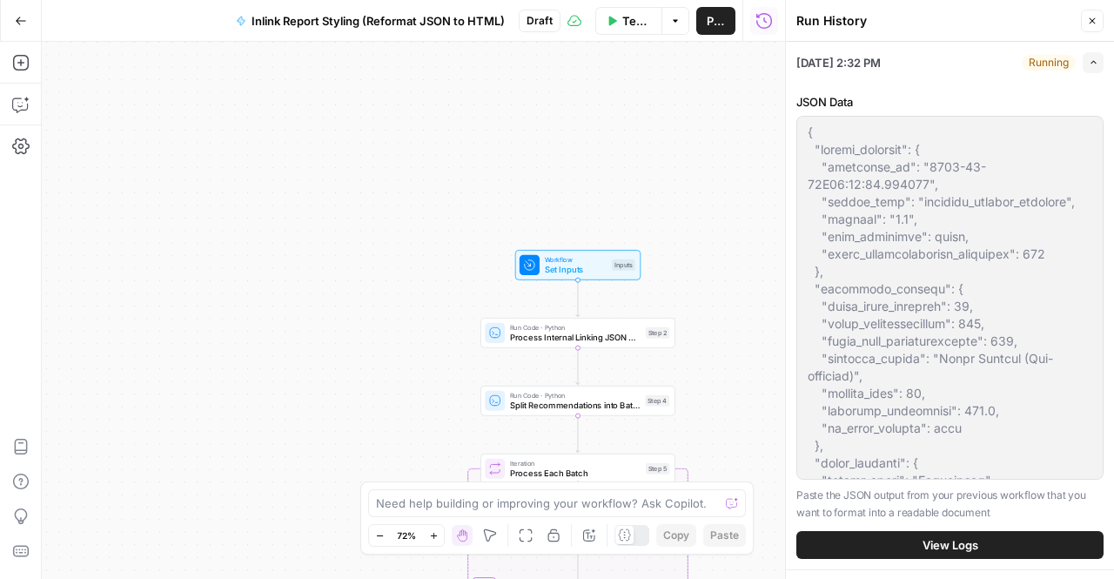
click at [858, 541] on button "View Logs" at bounding box center [949, 545] width 307 height 28
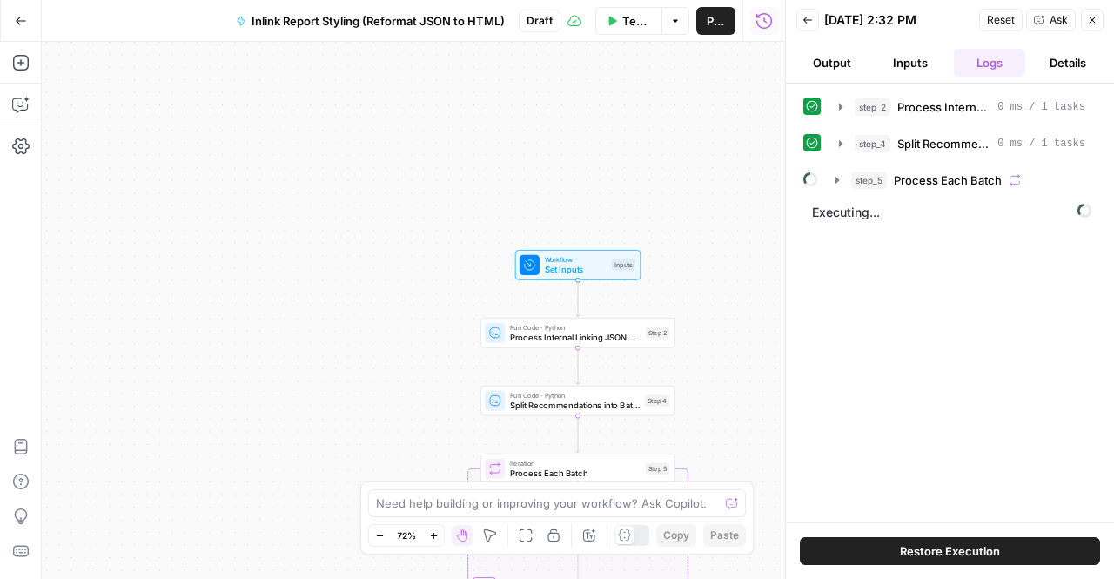
click at [806, 187] on div at bounding box center [810, 179] width 14 height 28
click at [825, 180] on button "step_5 Process Each Batch" at bounding box center [960, 180] width 271 height 28
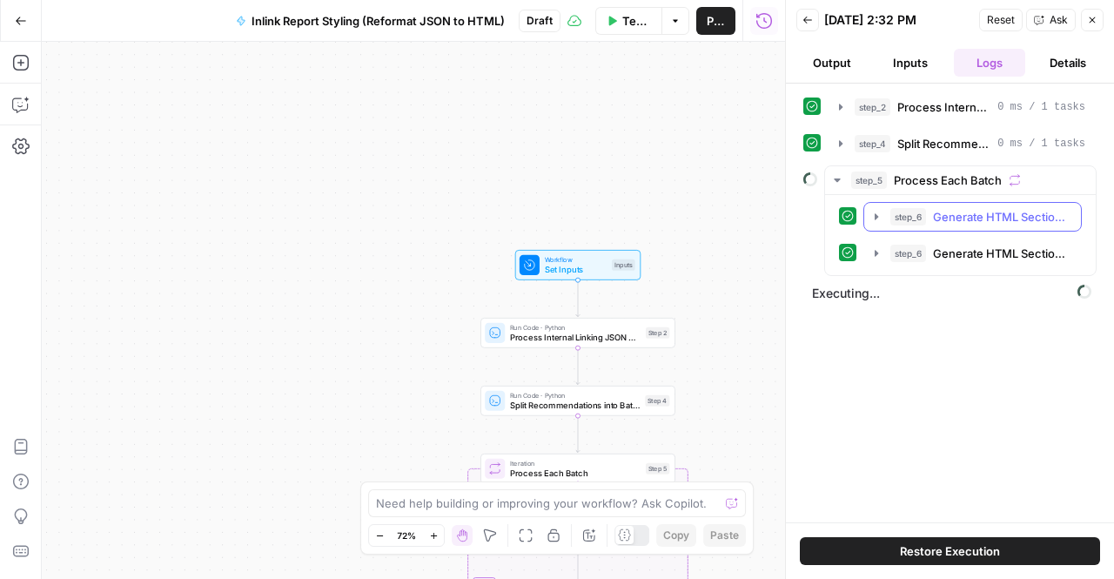
click at [875, 217] on icon "button" at bounding box center [876, 217] width 14 height 14
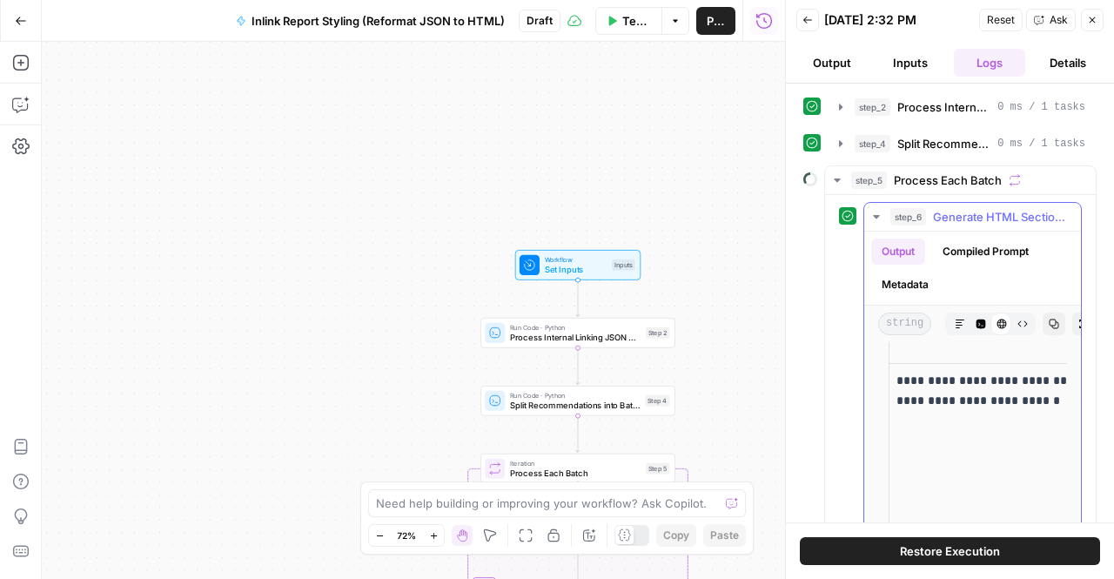
scroll to position [640, 0]
click at [874, 211] on icon "button" at bounding box center [876, 217] width 14 height 14
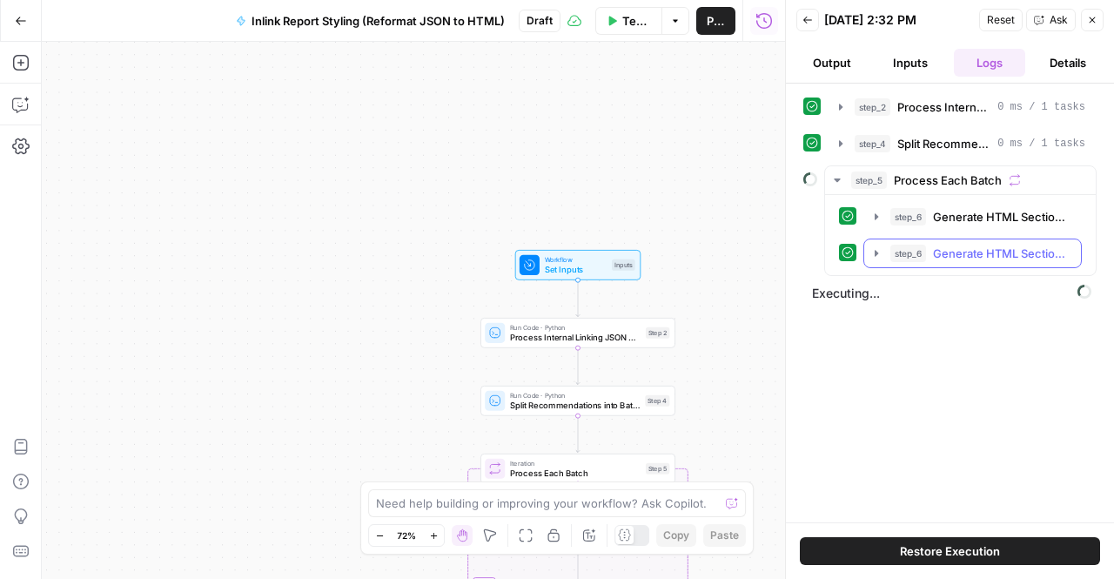
click at [872, 246] on icon "button" at bounding box center [876, 253] width 14 height 14
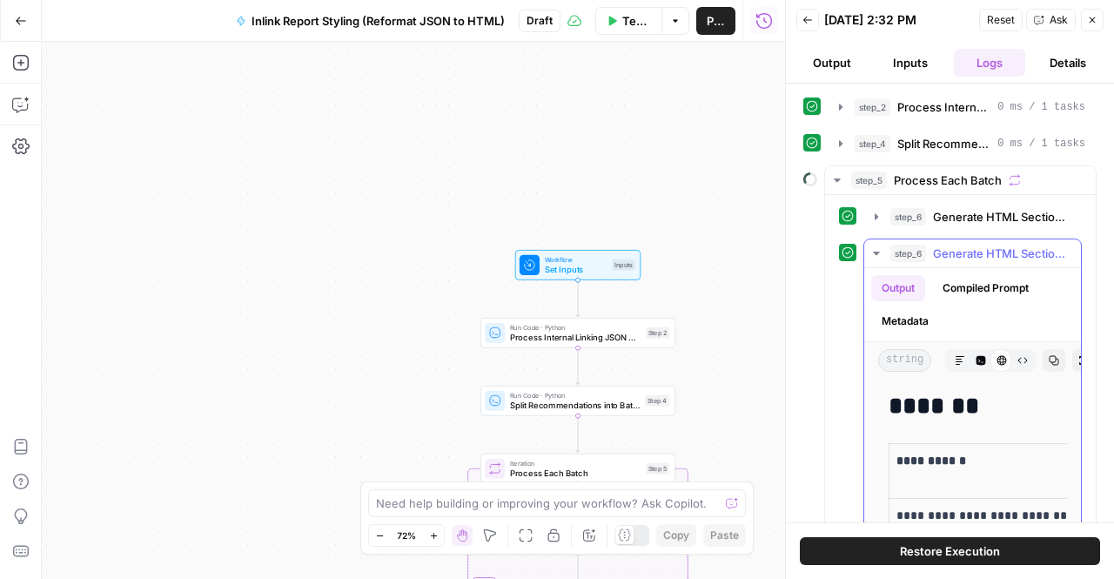
click at [870, 246] on icon "button" at bounding box center [876, 253] width 14 height 14
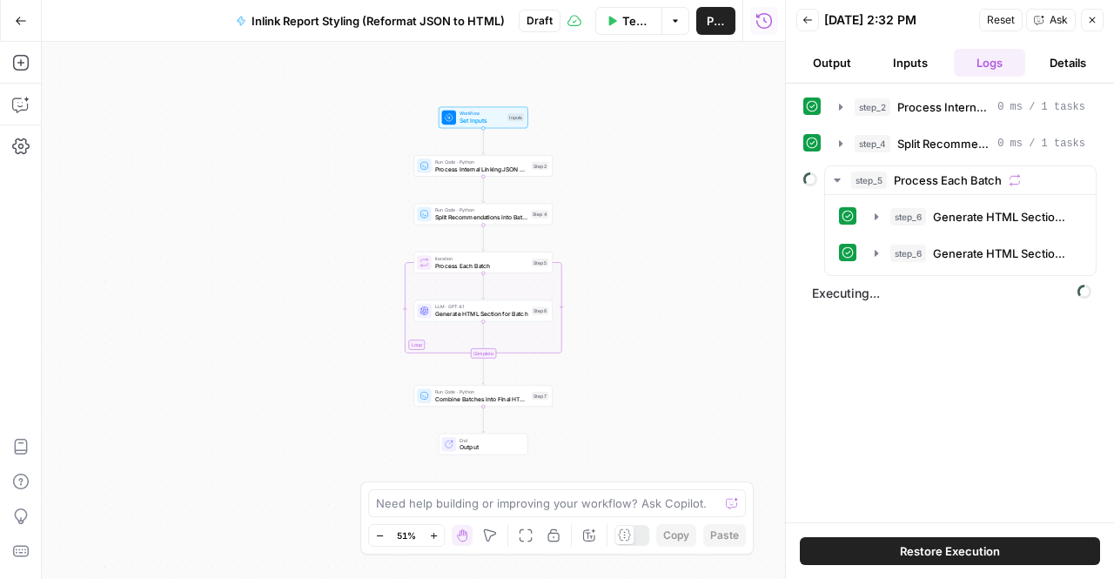
drag, startPoint x: 691, startPoint y: 363, endPoint x: 569, endPoint y: 349, distance: 122.6
click at [569, 349] on div "Workflow Set Inputs Inputs Run Code · Python Process Internal Linking JSON Data…" at bounding box center [413, 310] width 743 height 537
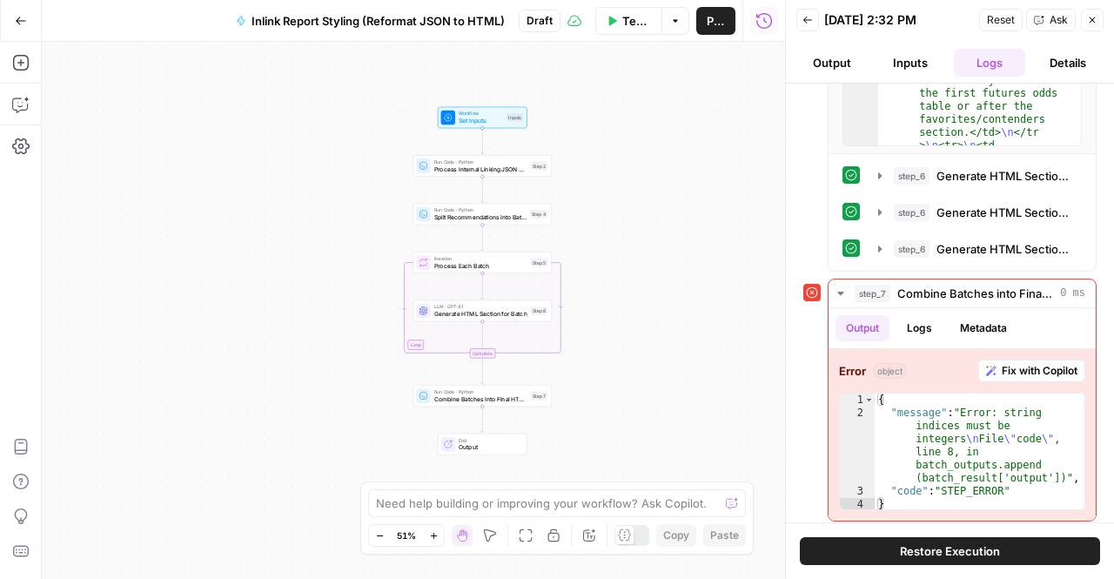
scroll to position [475, 0]
click at [1027, 365] on span "Fix with Copilot" at bounding box center [1040, 373] width 76 height 16
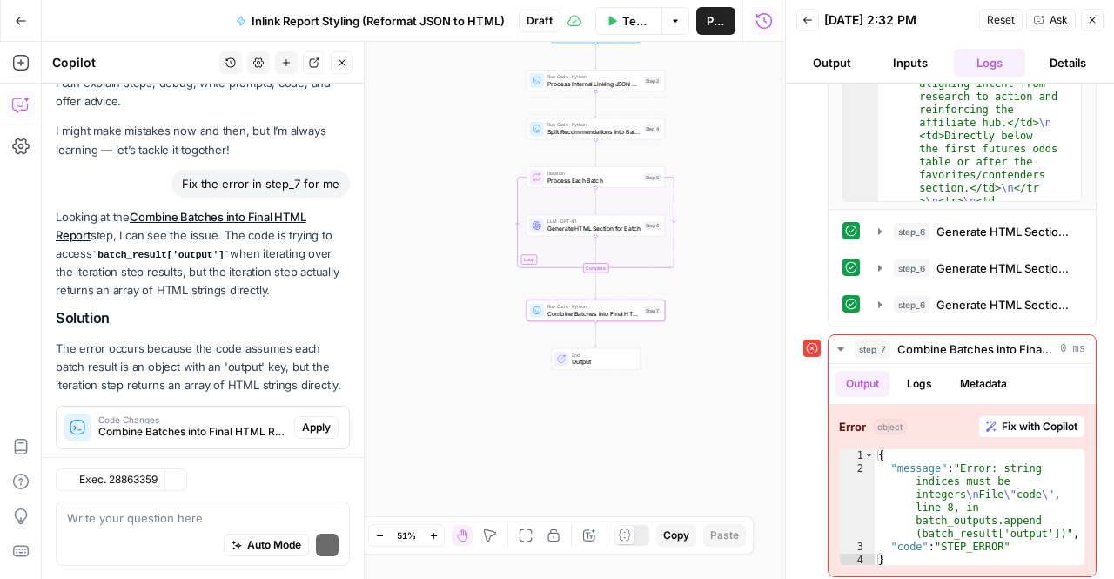
scroll to position [103, 0]
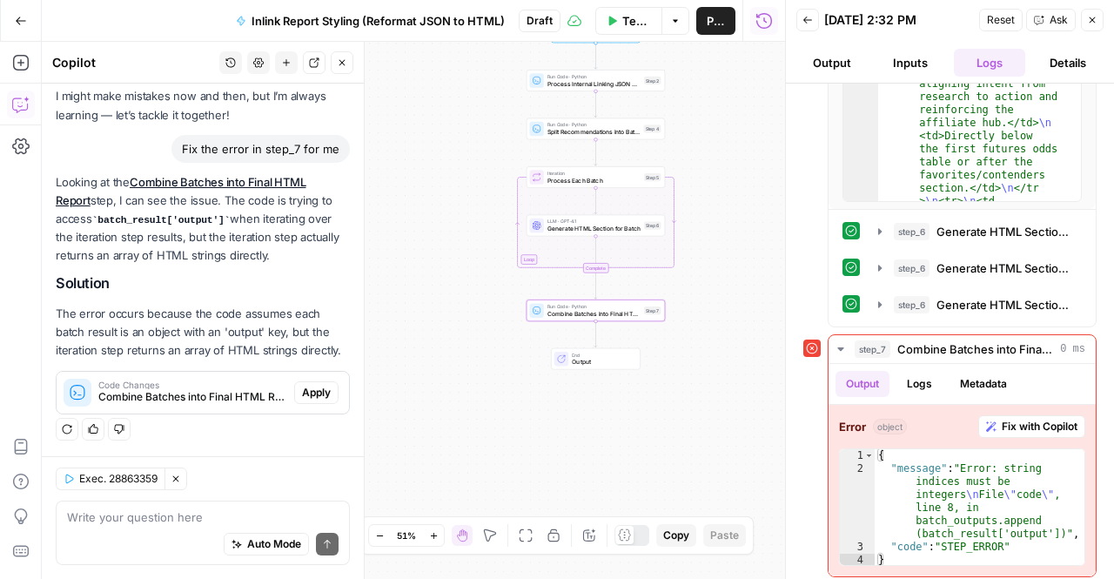
click at [302, 400] on span "Apply" at bounding box center [316, 393] width 29 height 16
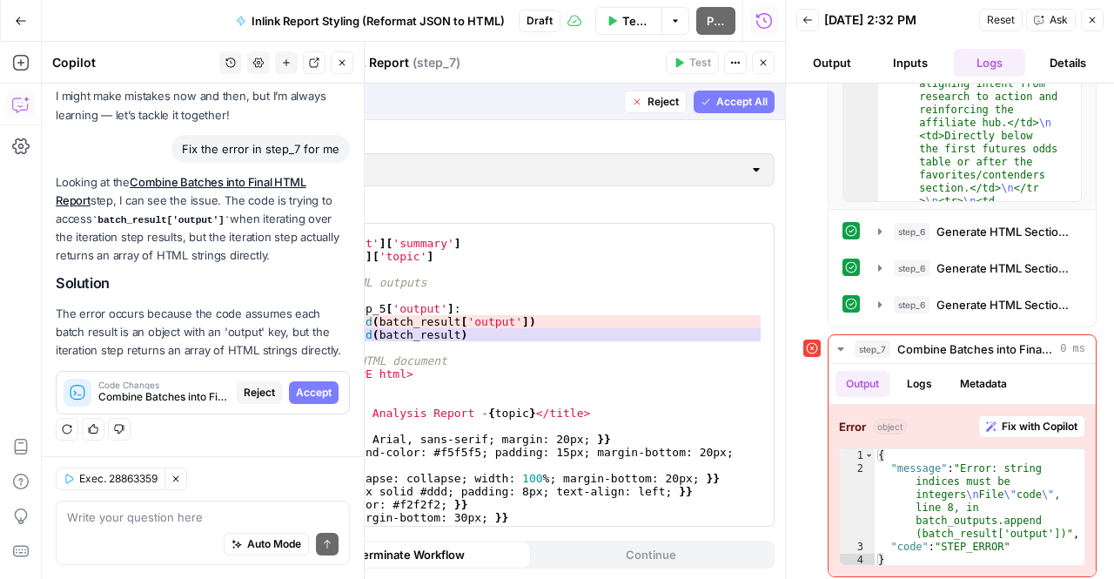
click at [720, 97] on span "Accept All" at bounding box center [741, 102] width 51 height 16
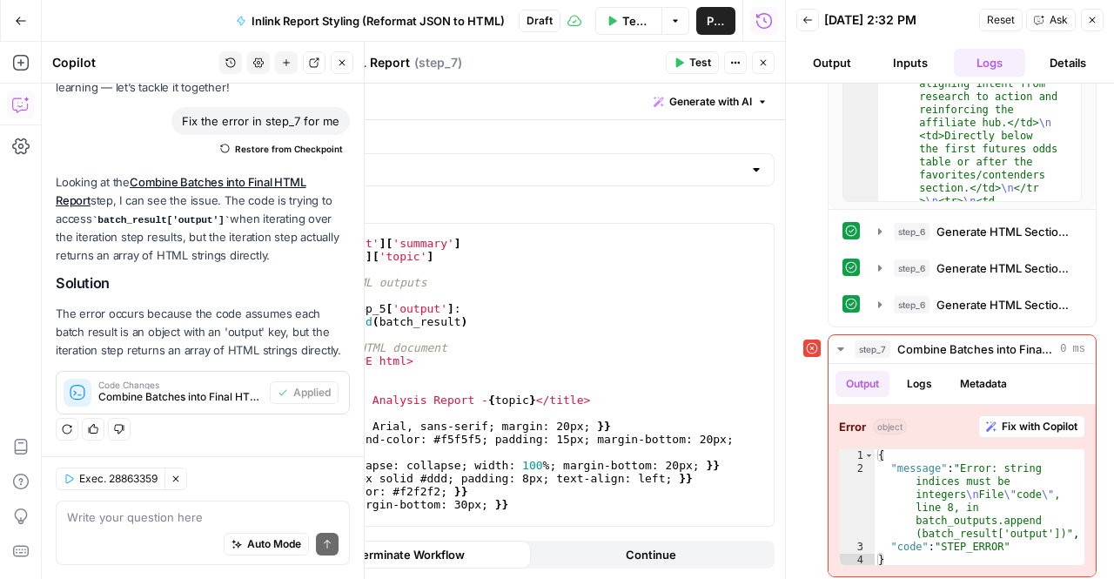
click at [698, 66] on span "Test" at bounding box center [700, 63] width 22 height 16
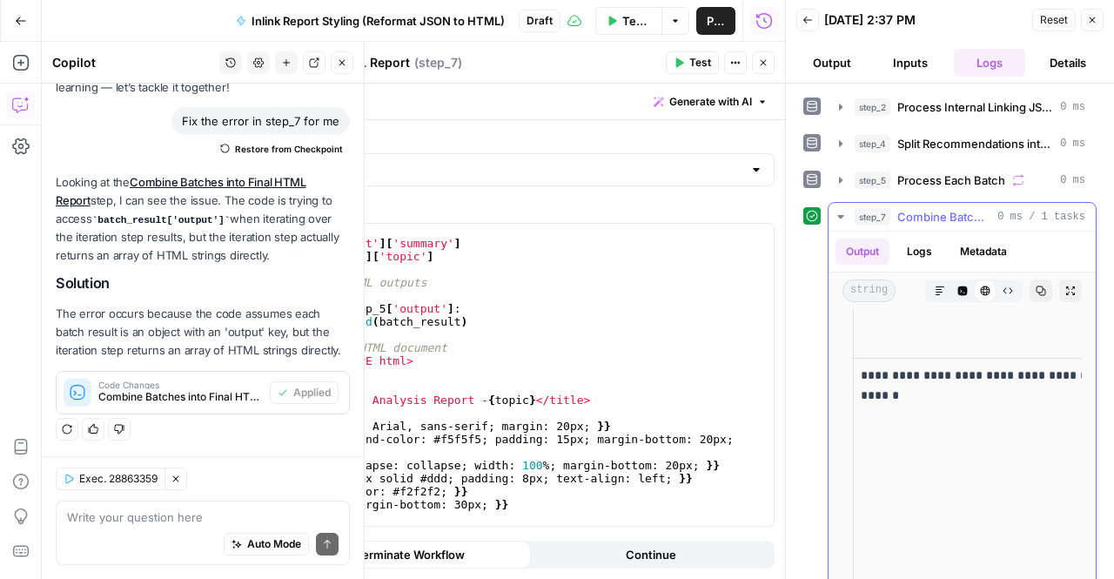
scroll to position [94, 0]
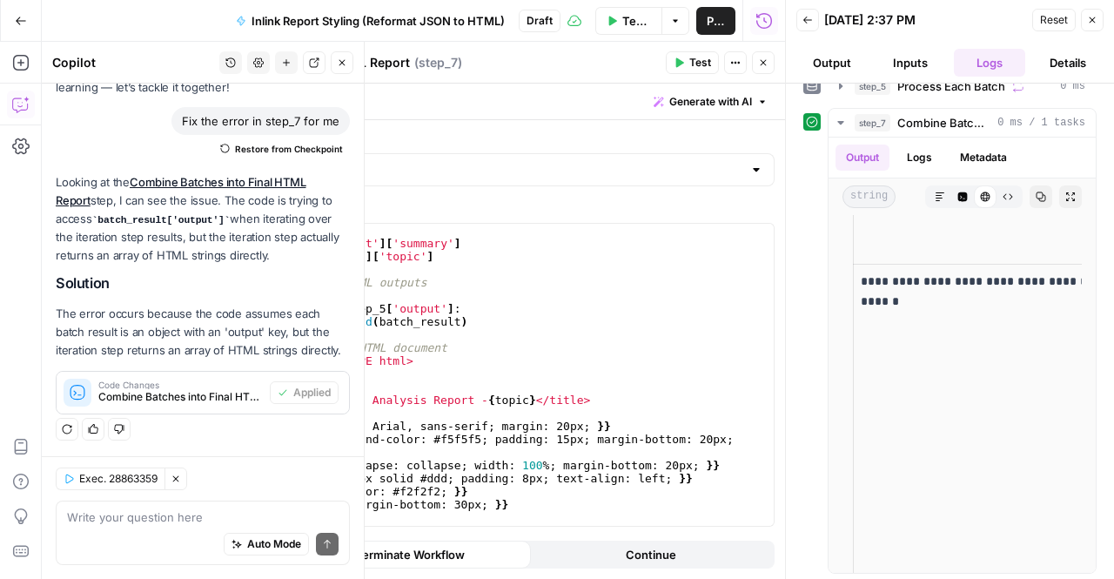
click at [97, 528] on div "Auto Mode Send" at bounding box center [203, 545] width 272 height 38
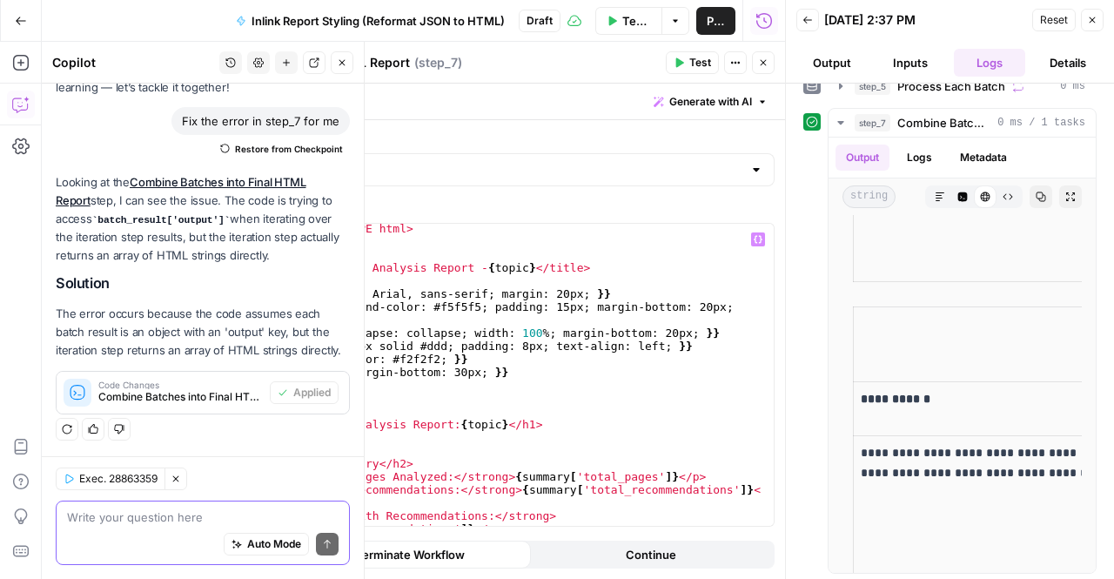
scroll to position [133, 0]
click at [108, 520] on textarea at bounding box center [203, 516] width 272 height 17
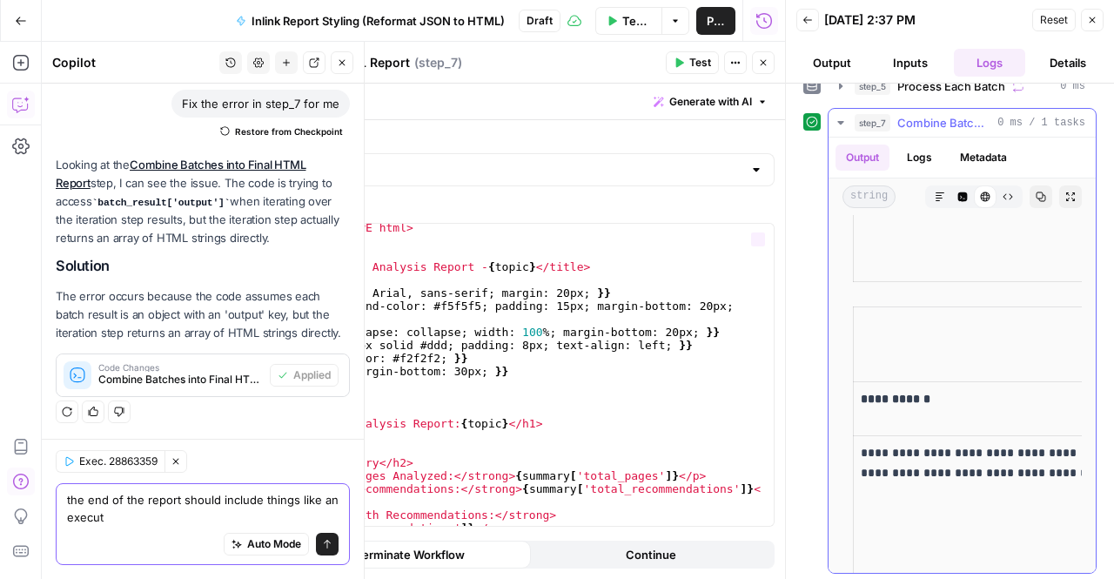
type textarea "the end of the report should include things like an execut"
click at [947, 389] on p "**********" at bounding box center [985, 399] width 248 height 20
click at [956, 197] on span "Code Editor" at bounding box center [956, 197] width 1 height 1
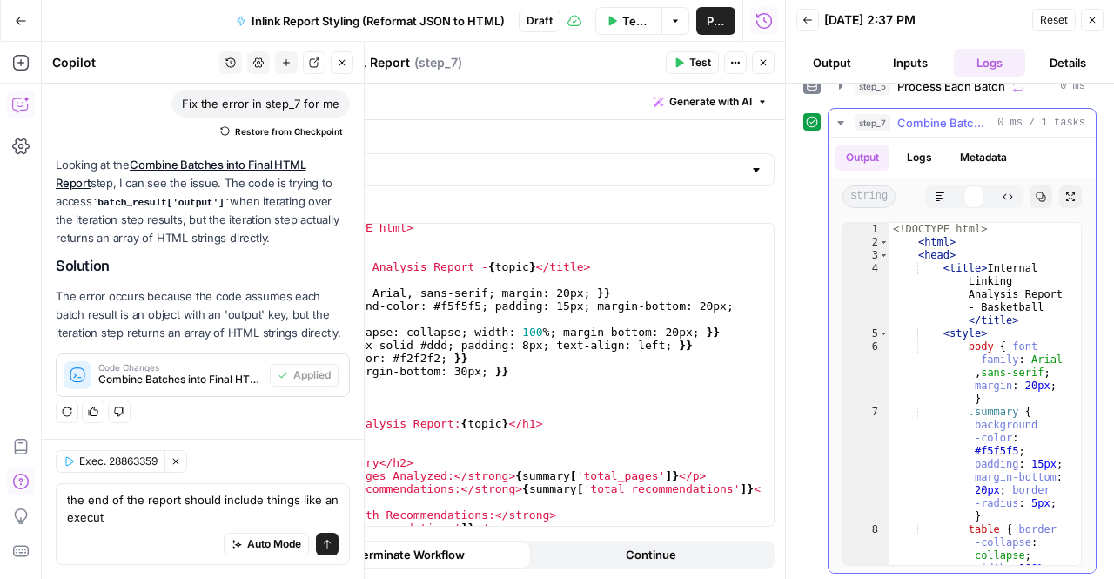
scroll to position [0, 0]
click at [947, 334] on div "<! DOCTYPE html > < html > < head > < title > Internal Linking Analysis Report …" at bounding box center [978, 440] width 178 height 434
type textarea "**********"
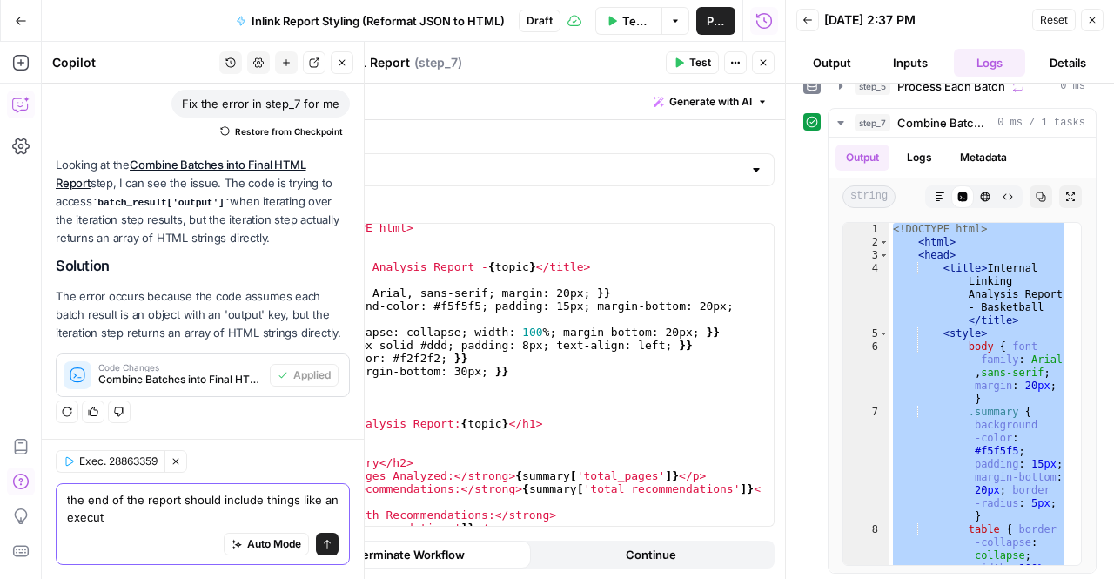
click at [137, 519] on textarea "the end of the report should include things like an execut" at bounding box center [203, 508] width 272 height 35
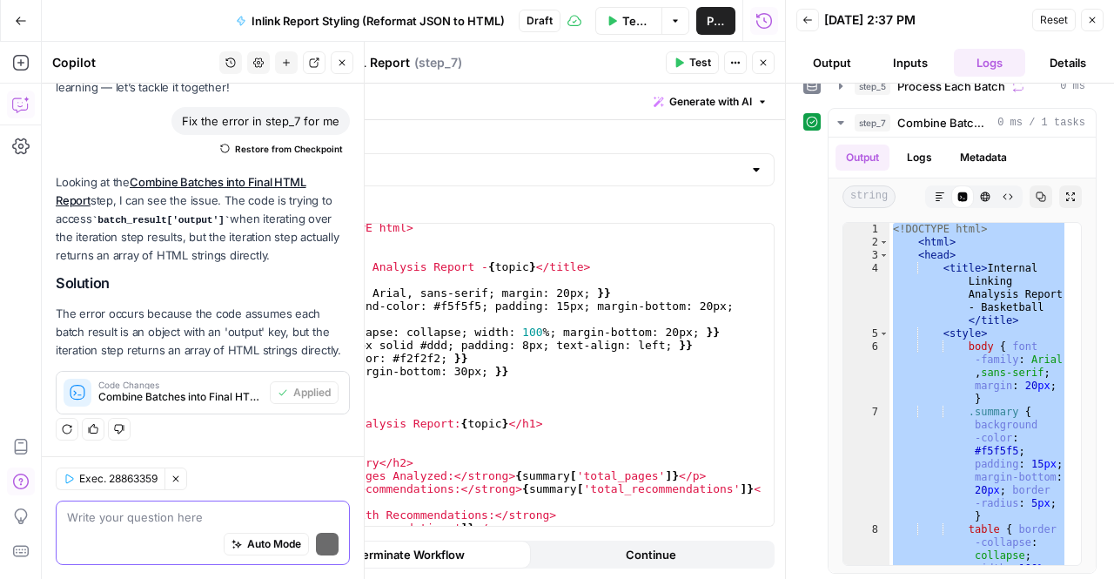
scroll to position [131, 0]
click at [1081, 50] on button "Details" at bounding box center [1067, 63] width 71 height 28
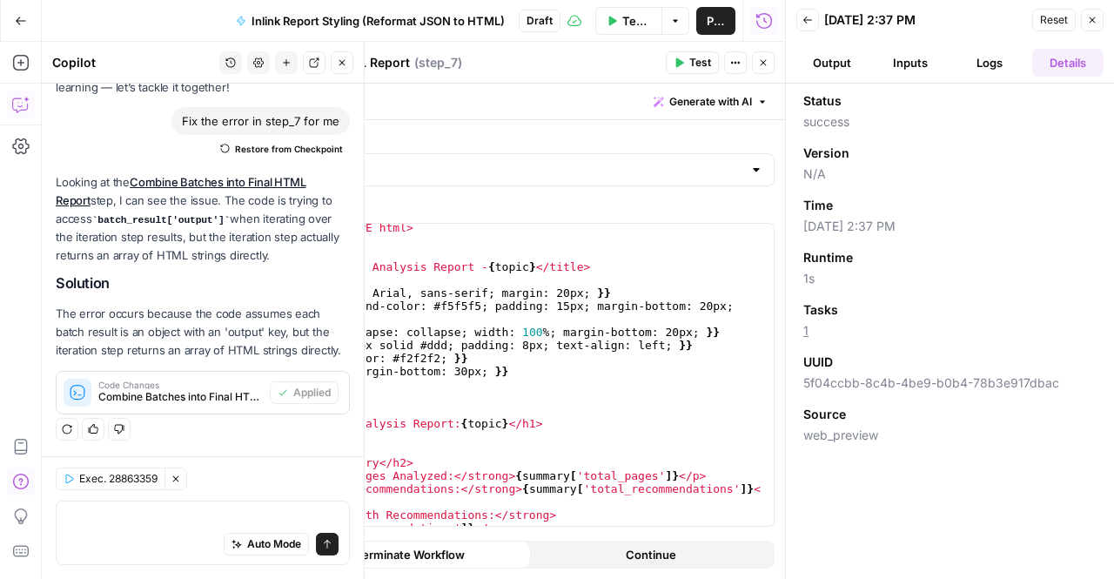
click at [858, 66] on button "Output" at bounding box center [831, 63] width 71 height 28
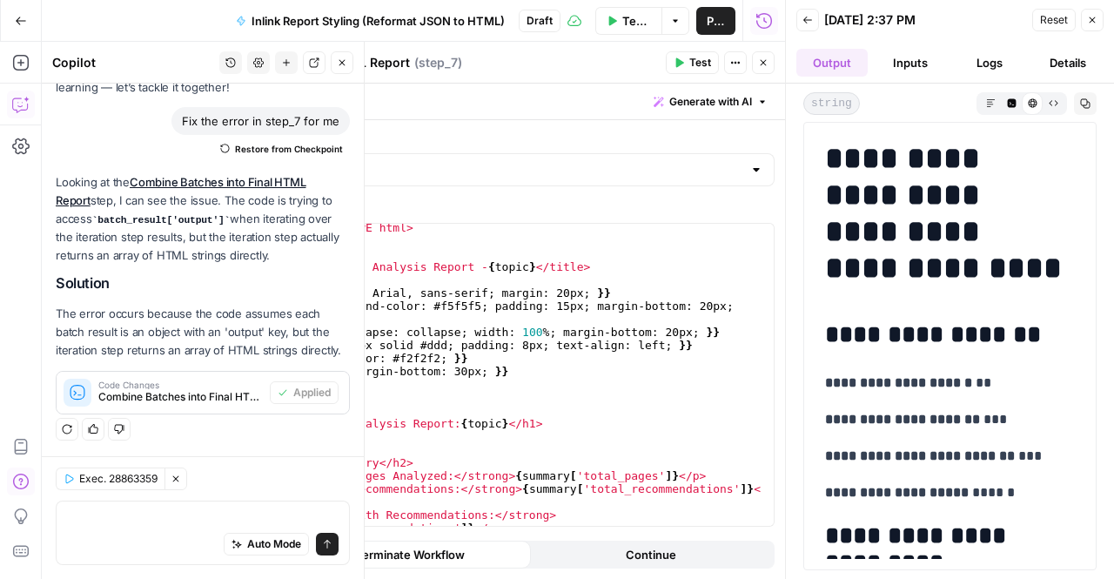
click at [912, 63] on button "Inputs" at bounding box center [910, 63] width 71 height 28
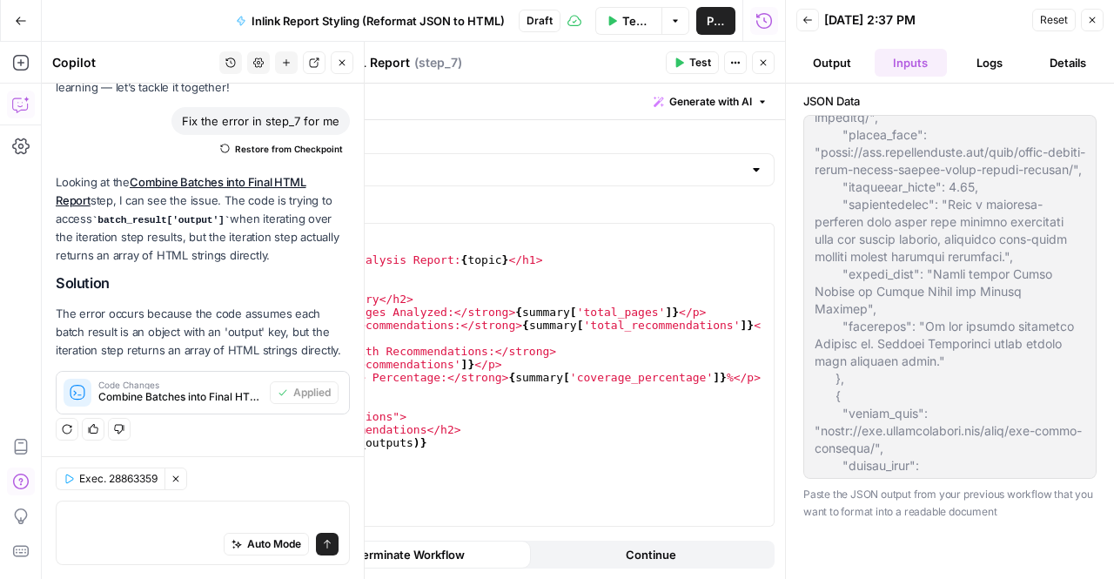
scroll to position [388463, 0]
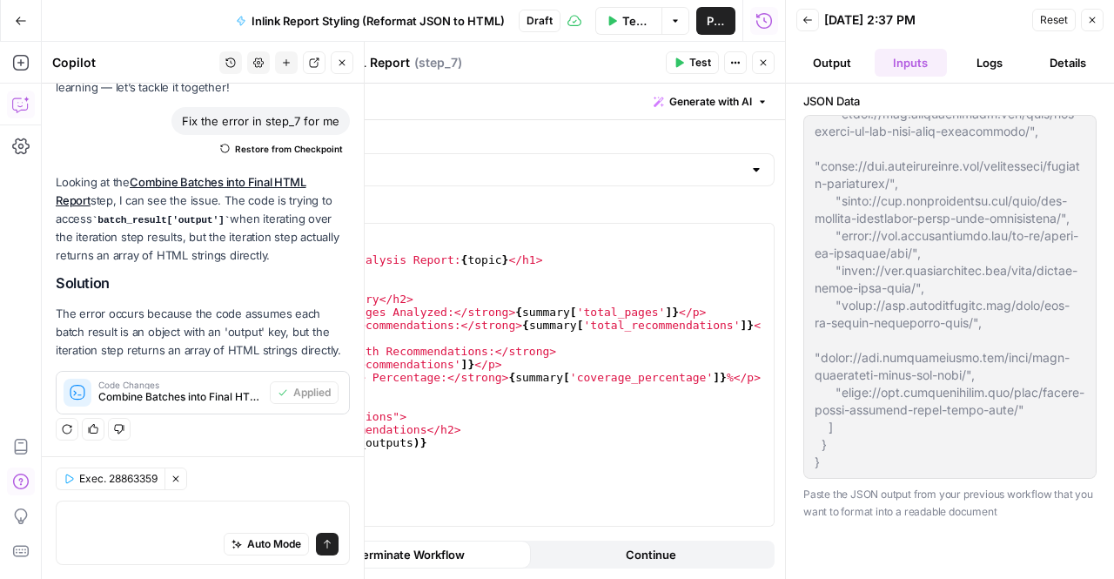
click at [129, 506] on div "Auto Mode Send" at bounding box center [203, 532] width 294 height 64
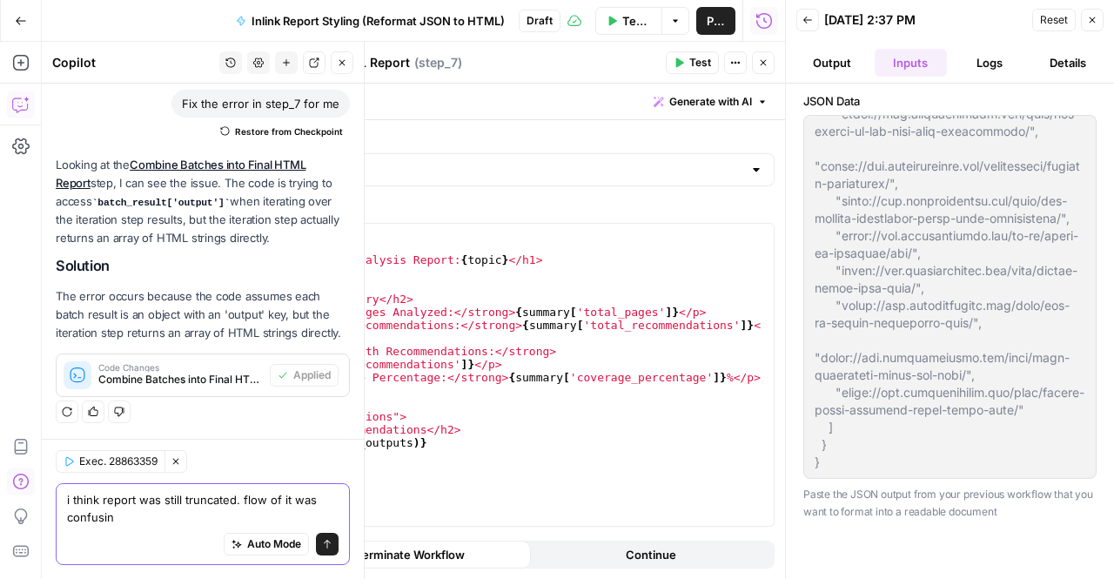
type textarea "i think report was still truncated. flow of it was confusing"
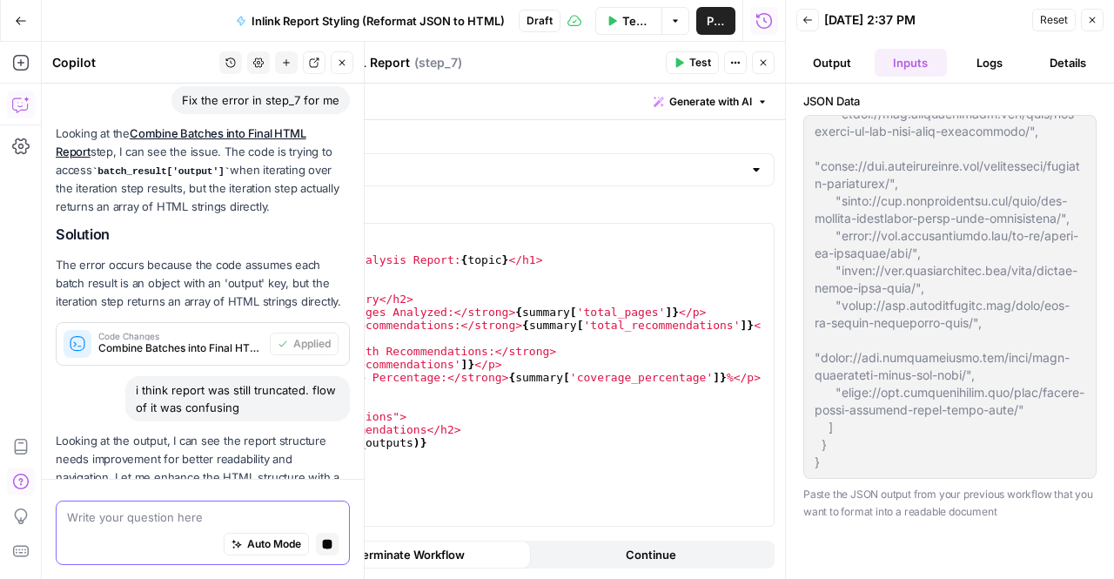
scroll to position [265, 0]
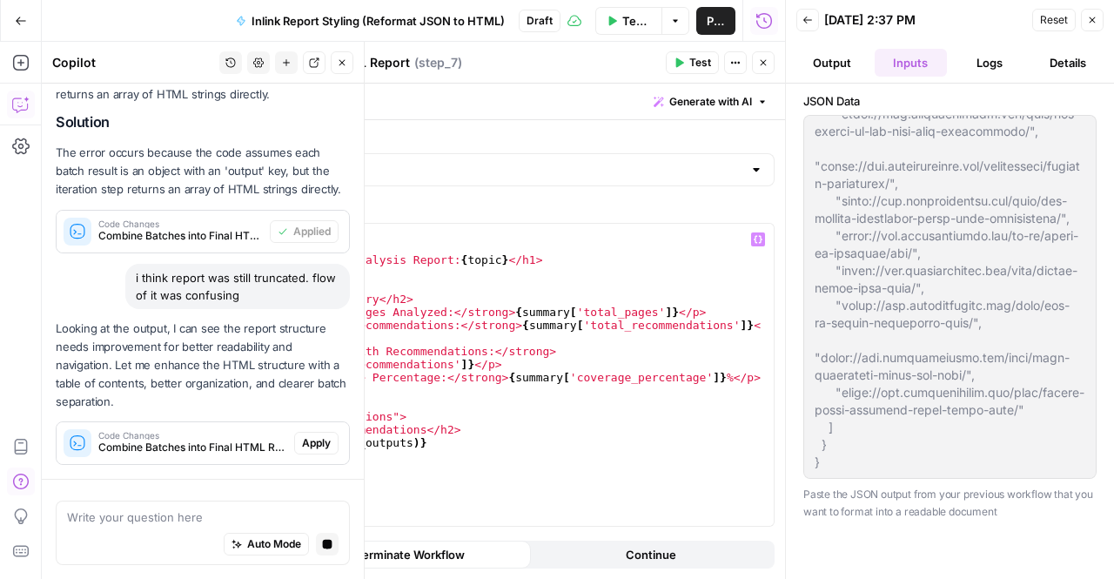
click at [136, 431] on span "Code Changes" at bounding box center [192, 435] width 189 height 9
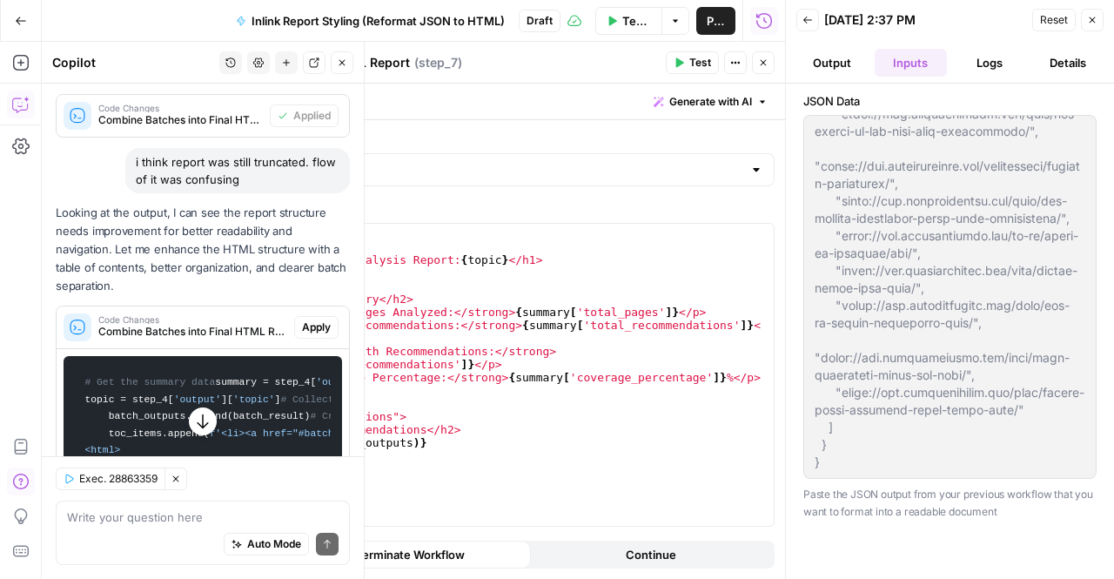
scroll to position [399, 0]
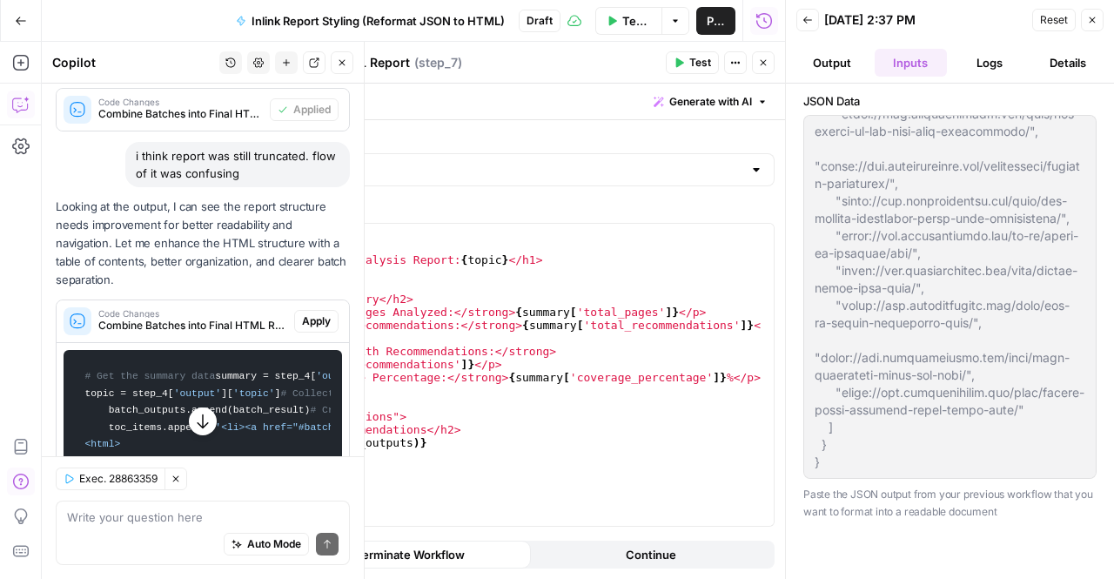
click at [302, 329] on span "Apply" at bounding box center [316, 321] width 29 height 16
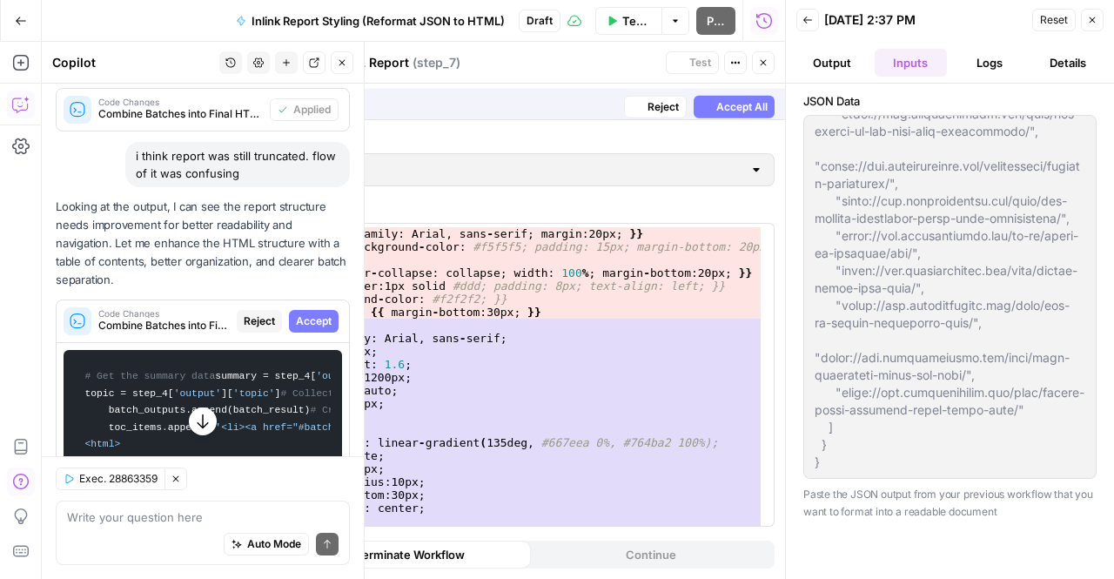
scroll to position [284, 0]
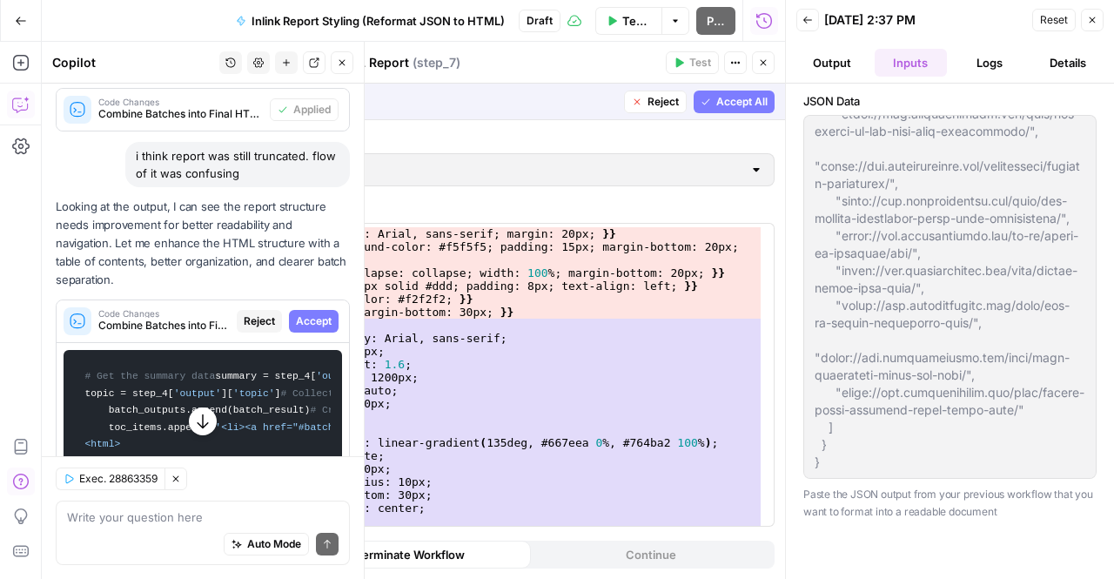
click at [296, 329] on span "Accept" at bounding box center [314, 321] width 36 height 16
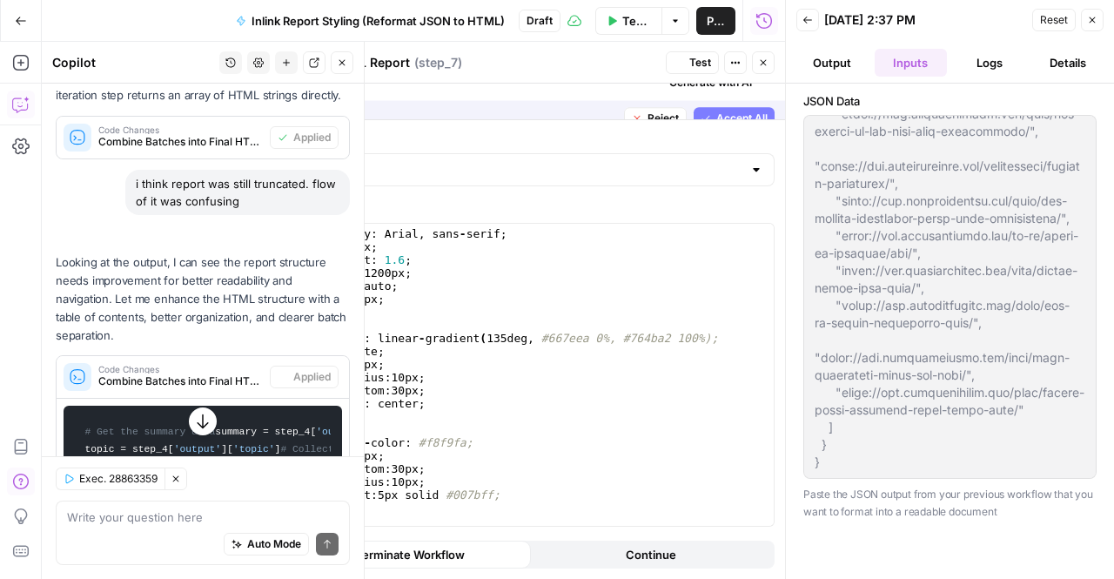
scroll to position [399, 0]
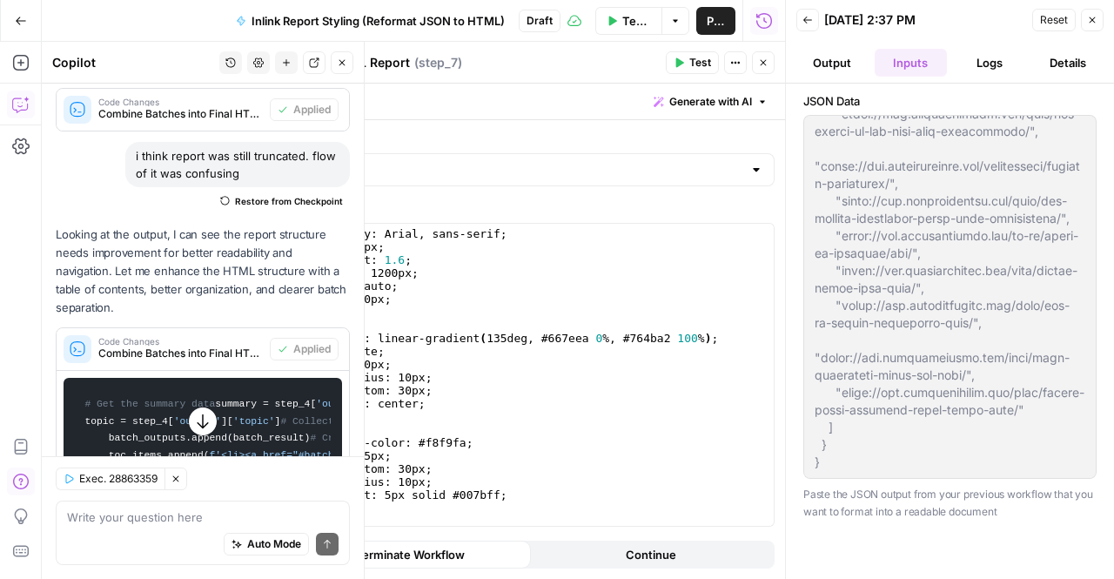
click at [688, 57] on button "Test" at bounding box center [692, 62] width 53 height 23
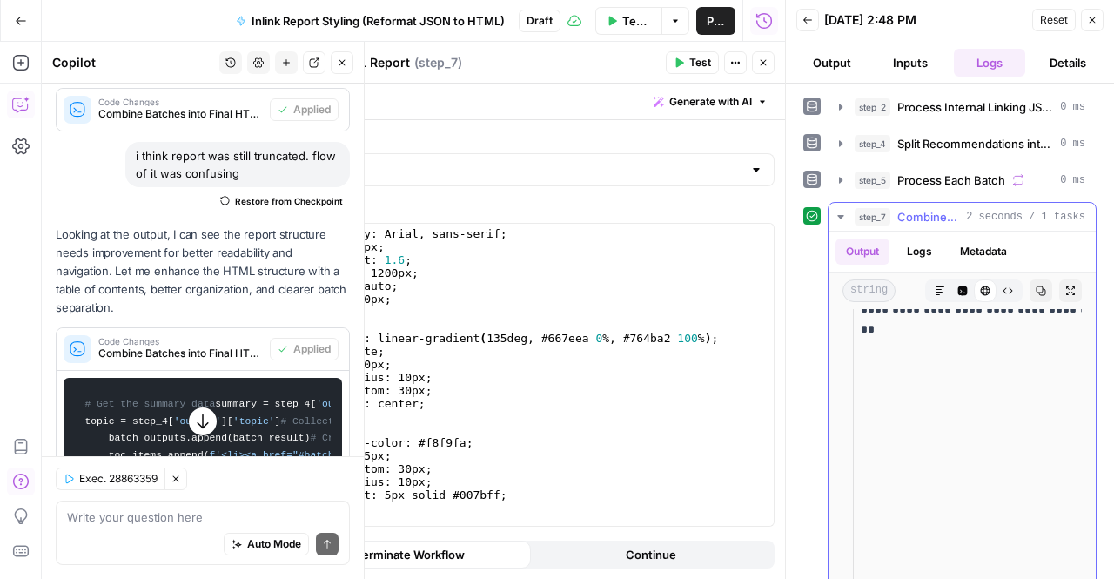
scroll to position [1118, 0]
click at [80, 529] on div "Auto Mode Send" at bounding box center [203, 545] width 272 height 38
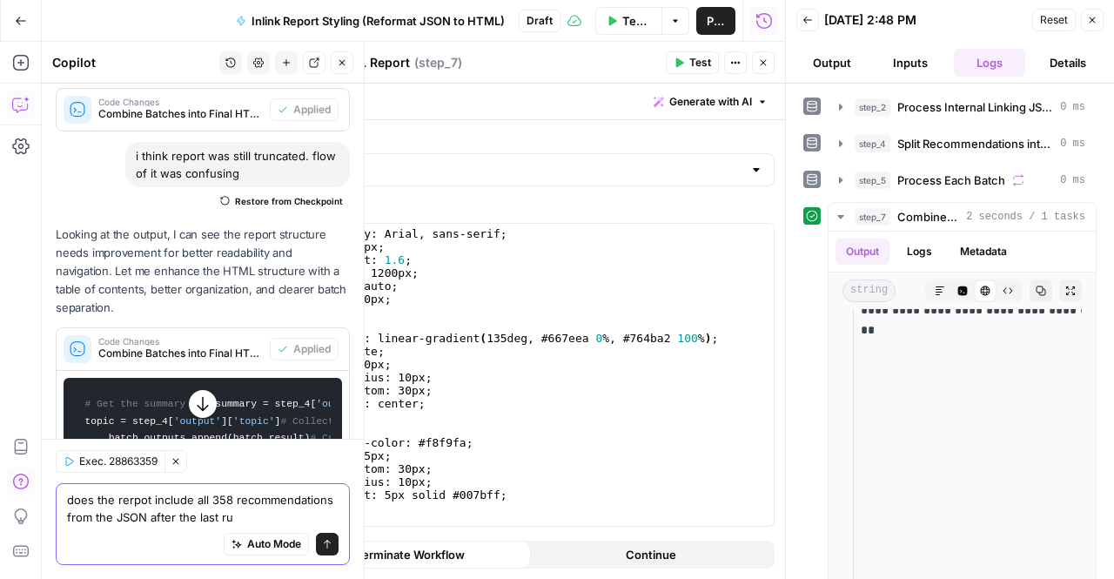
type textarea "does the rerpot include all 358 recommendations from the JSON after the last run"
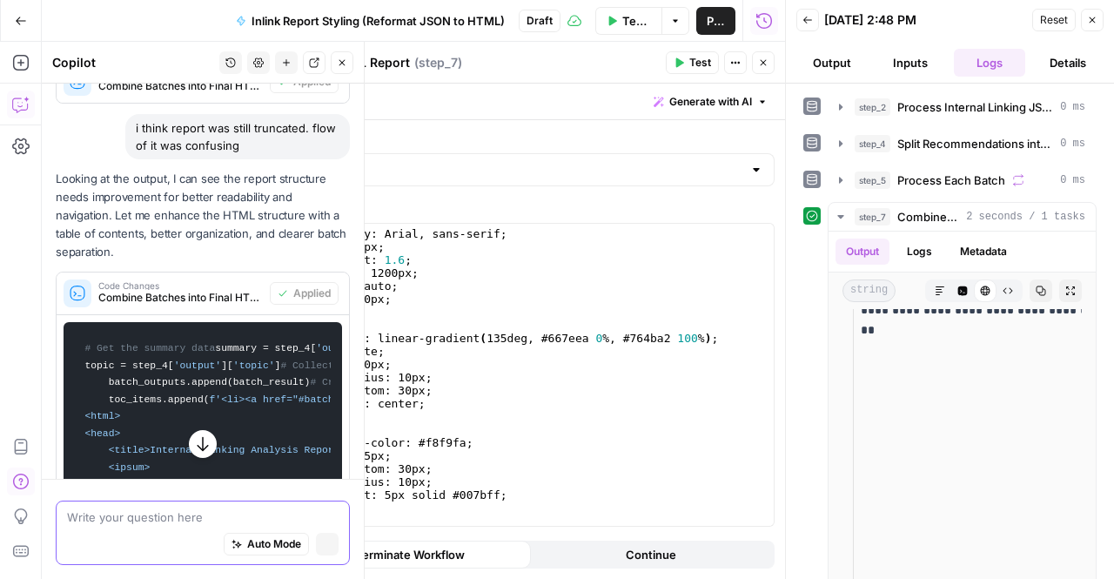
scroll to position [371, 0]
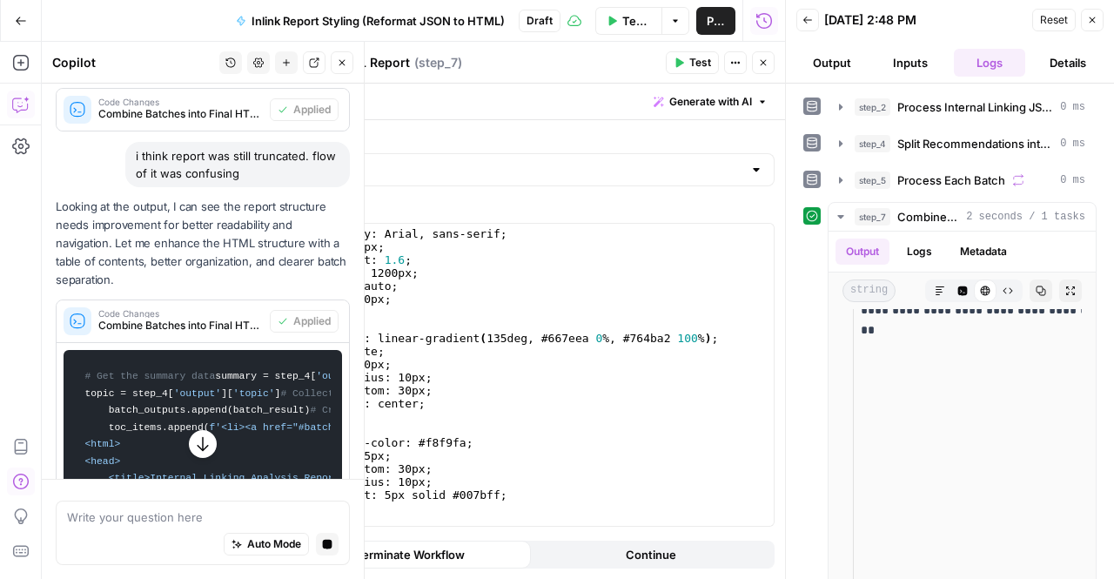
click at [194, 452] on icon "button" at bounding box center [202, 443] width 17 height 17
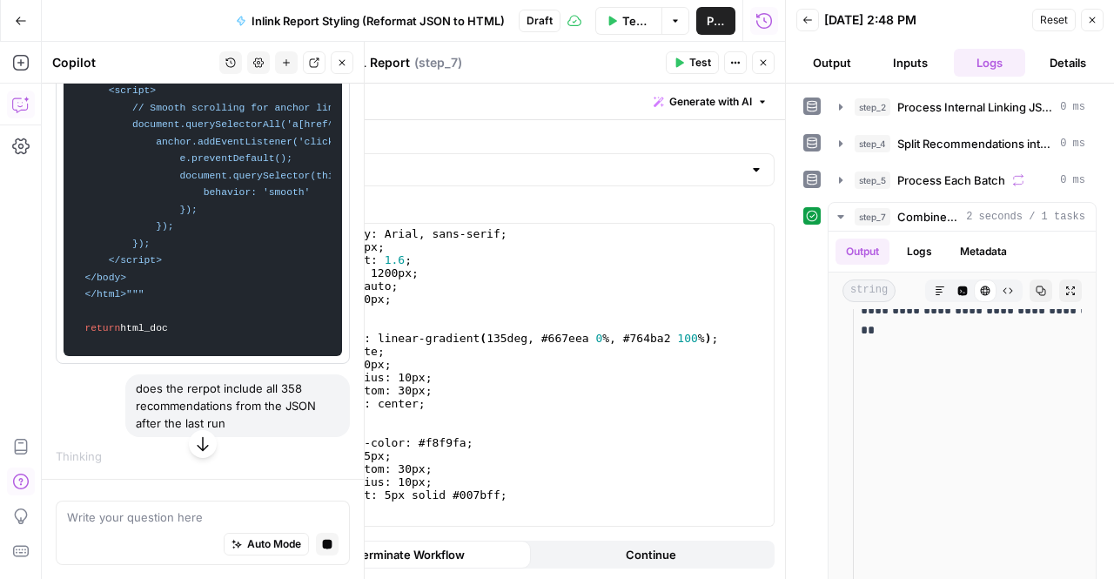
scroll to position [4350, 0]
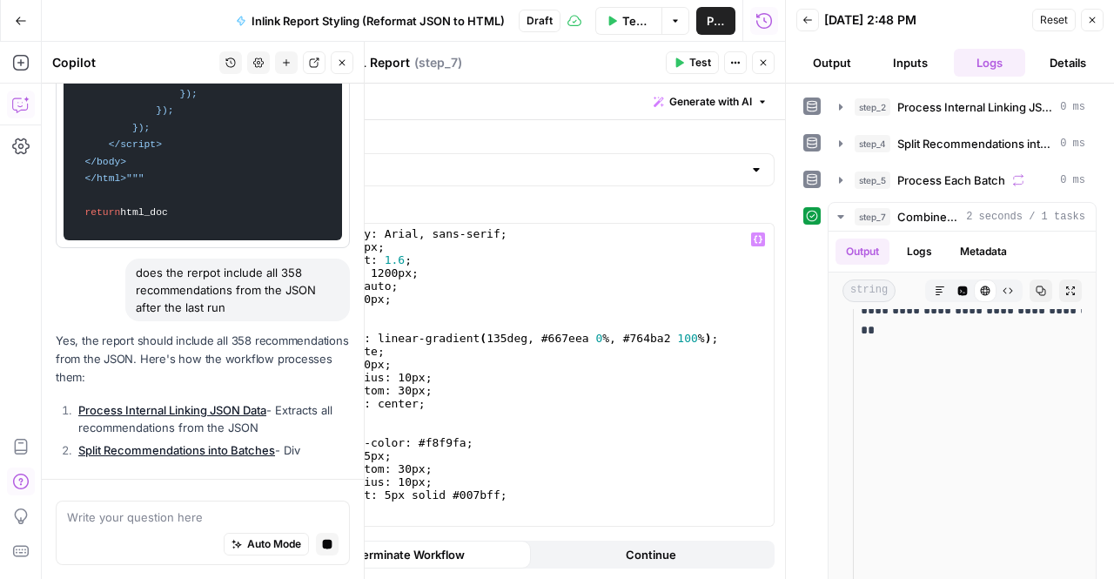
type textarea "**********"
click at [388, 429] on div "body {{ font - family : Arial , sans - serif ; margin : 20 px ; line - height :…" at bounding box center [486, 379] width 551 height 330
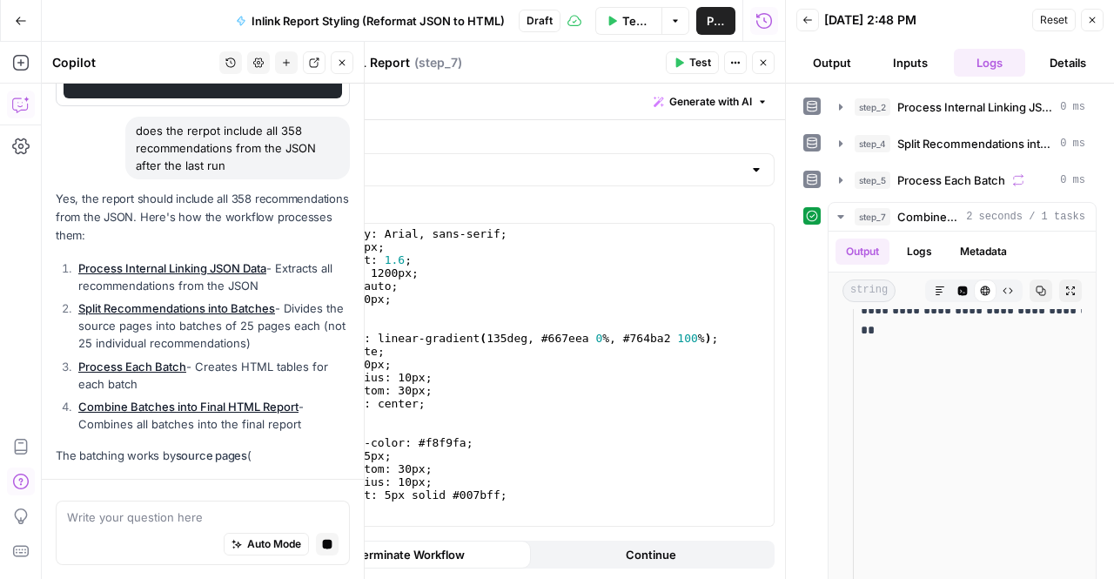
click at [98, 312] on ol "Process Internal Linking JSON Data - Extracts all recommendations from the JSON…" at bounding box center [203, 346] width 294 height 174
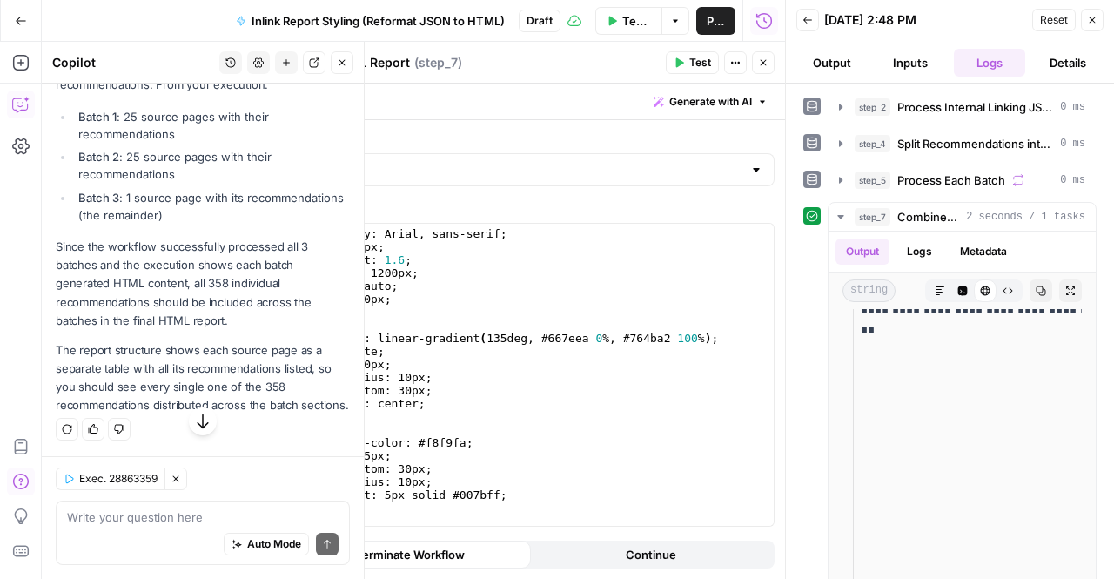
scroll to position [5089, 0]
click at [936, 406] on td "**********" at bounding box center [1007, 448] width 307 height 312
click at [940, 272] on div "string Markdown Code Editor HTML Viewer Raw Output Copy Expand Output" at bounding box center [961, 290] width 267 height 37
click at [958, 286] on icon "button" at bounding box center [963, 291] width 10 height 10
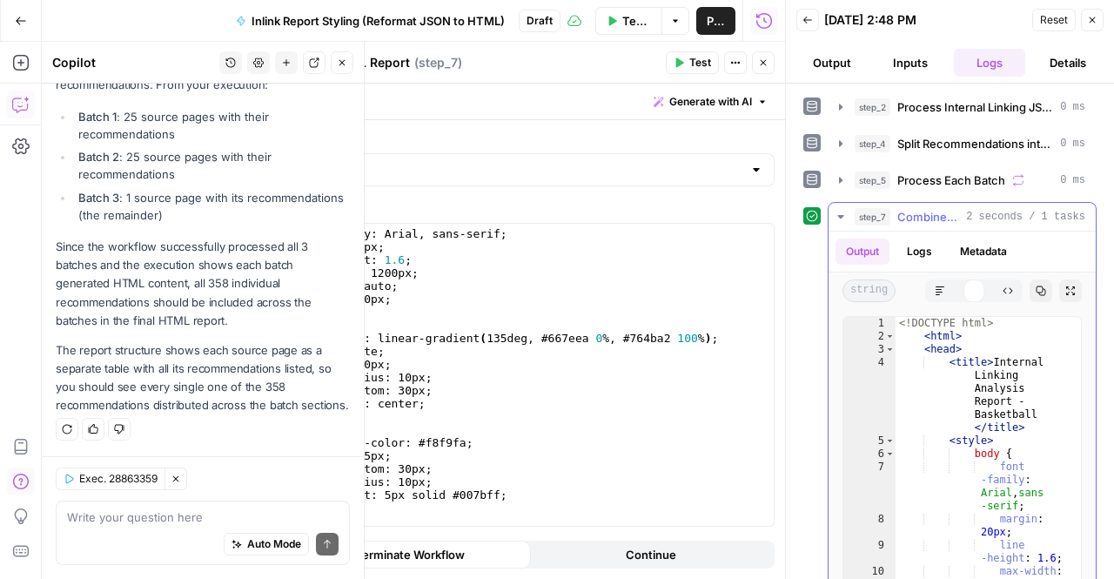
scroll to position [0, 0]
type textarea "**********"
click at [970, 397] on div "<! DOCTYPE html > < html > < head > < title > Internal Linking Analysis Report …" at bounding box center [981, 540] width 172 height 447
click at [98, 518] on textarea at bounding box center [203, 516] width 272 height 17
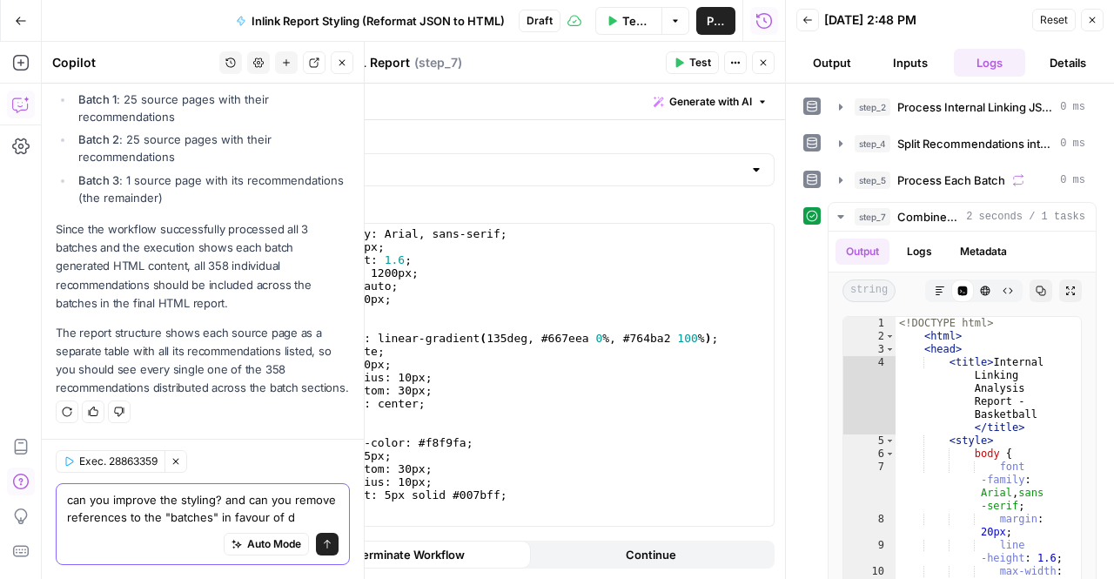
scroll to position [5124, 0]
drag, startPoint x: 202, startPoint y: 521, endPoint x: 76, endPoint y: 531, distance: 126.5
click at [76, 531] on div "can you improve the styling? and can you remove references to the "batches" in …" at bounding box center [203, 524] width 294 height 82
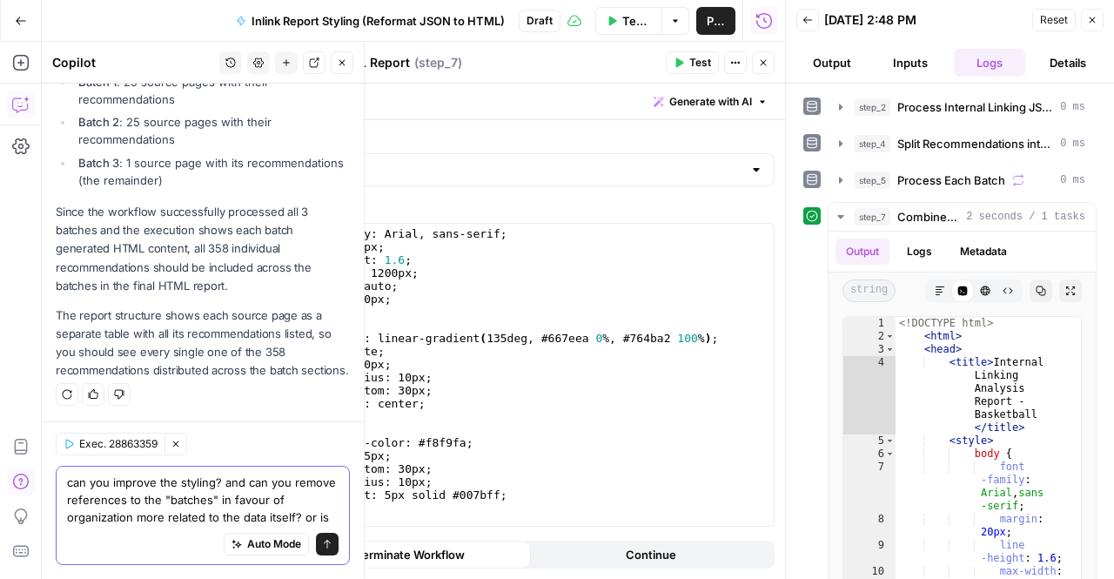
scroll to position [5141, 0]
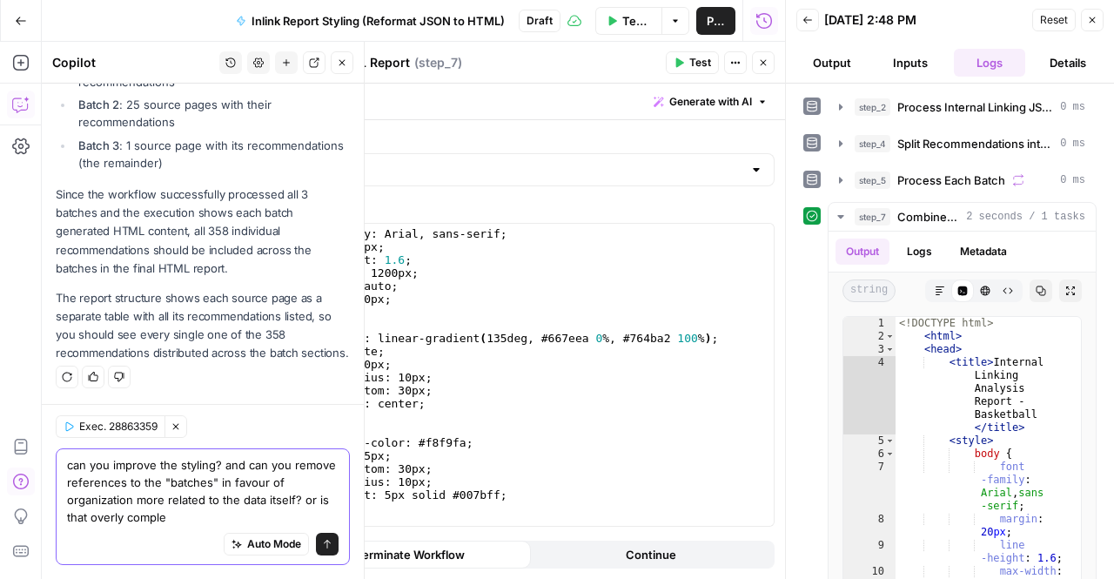
type textarea "can you improve the styling? and can you remove references to the "batches" in …"
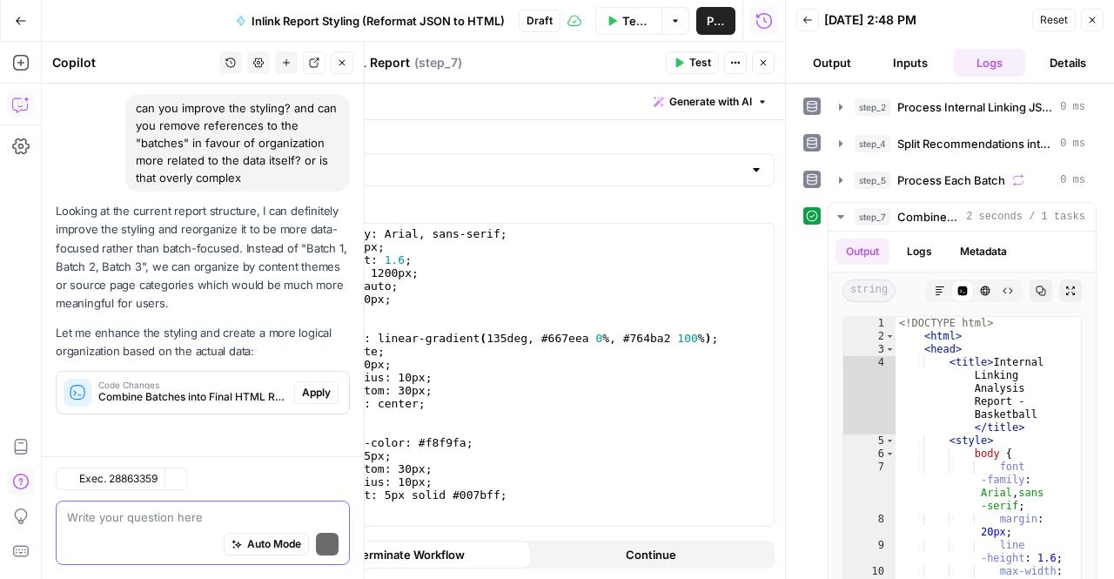
scroll to position [5420, 0]
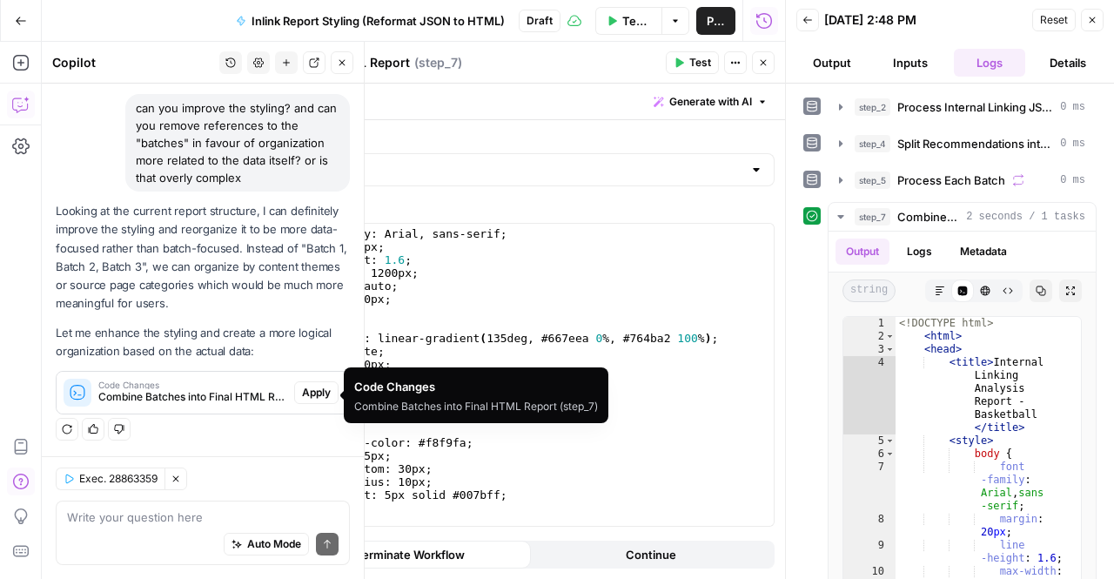
click at [310, 397] on span "Apply" at bounding box center [316, 393] width 29 height 16
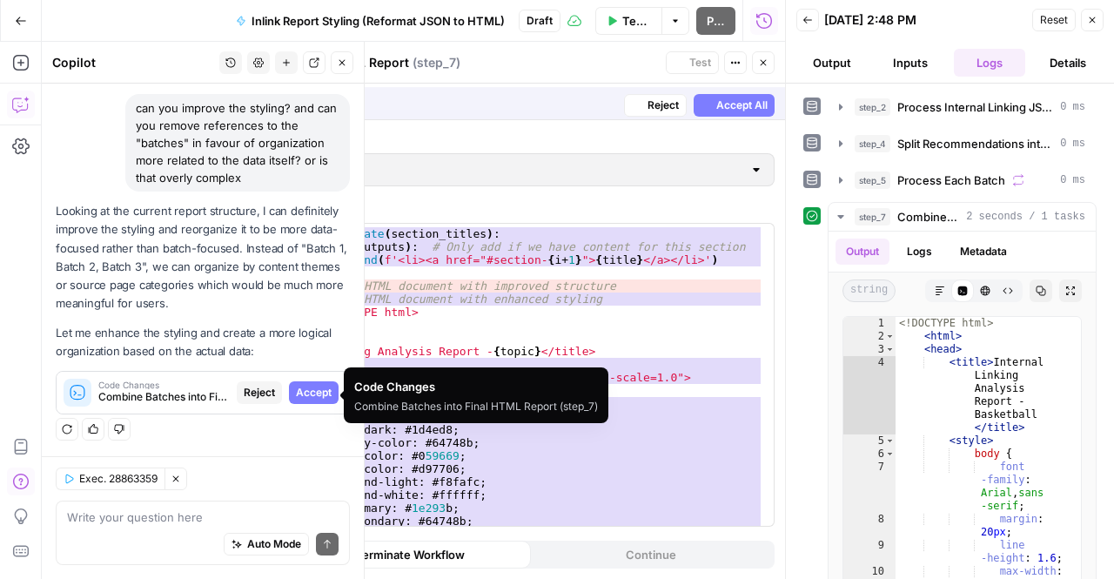
scroll to position [5364, 0]
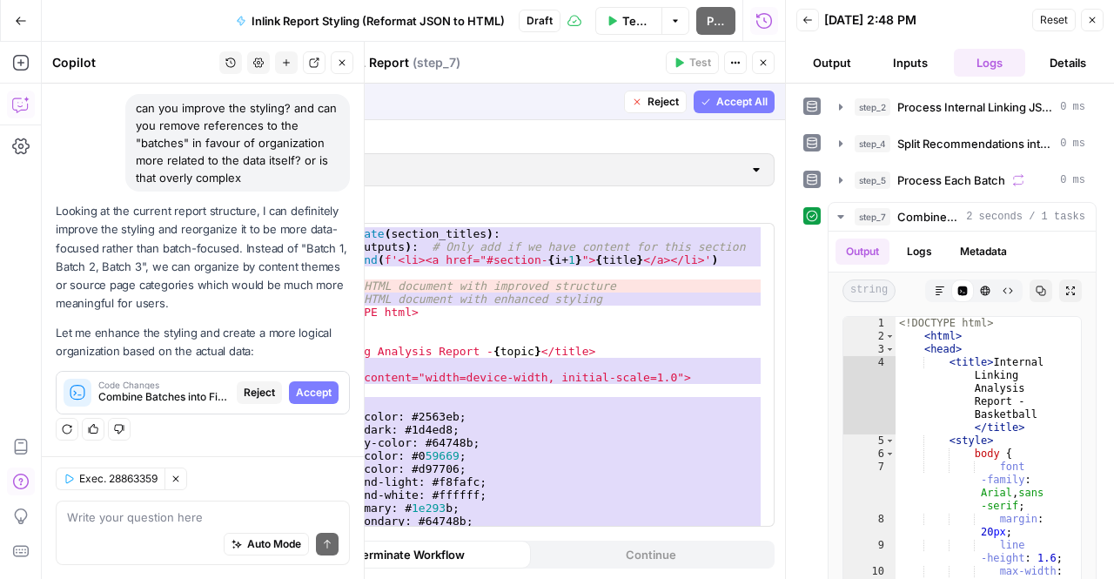
click at [723, 100] on span "Accept All" at bounding box center [741, 102] width 51 height 16
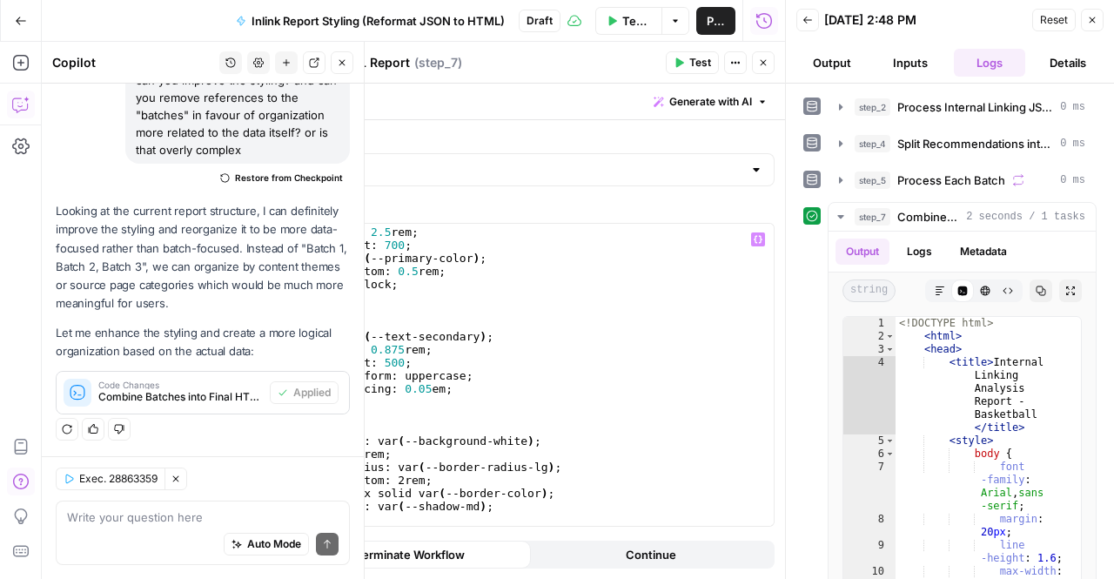
scroll to position [1995, 0]
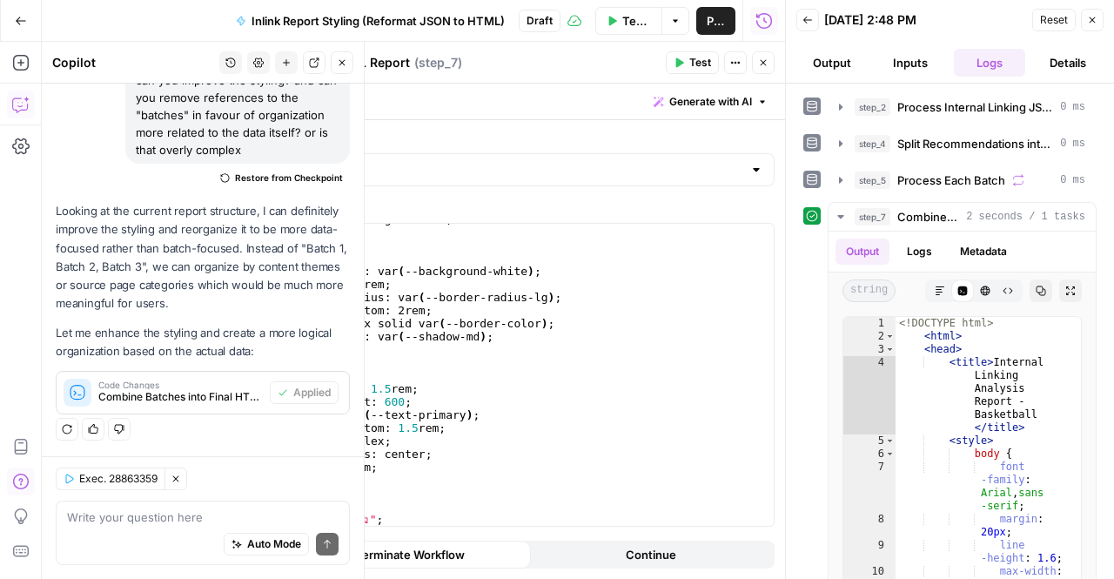
click at [693, 72] on button "Test" at bounding box center [692, 62] width 53 height 23
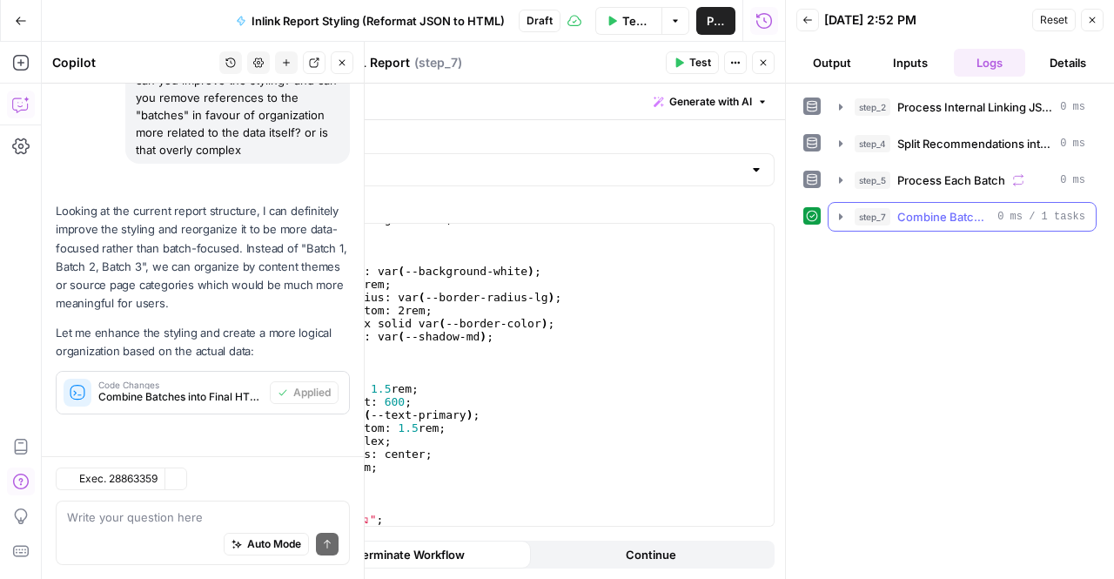
scroll to position [5475, 0]
click at [837, 217] on icon "button" at bounding box center [841, 217] width 14 height 14
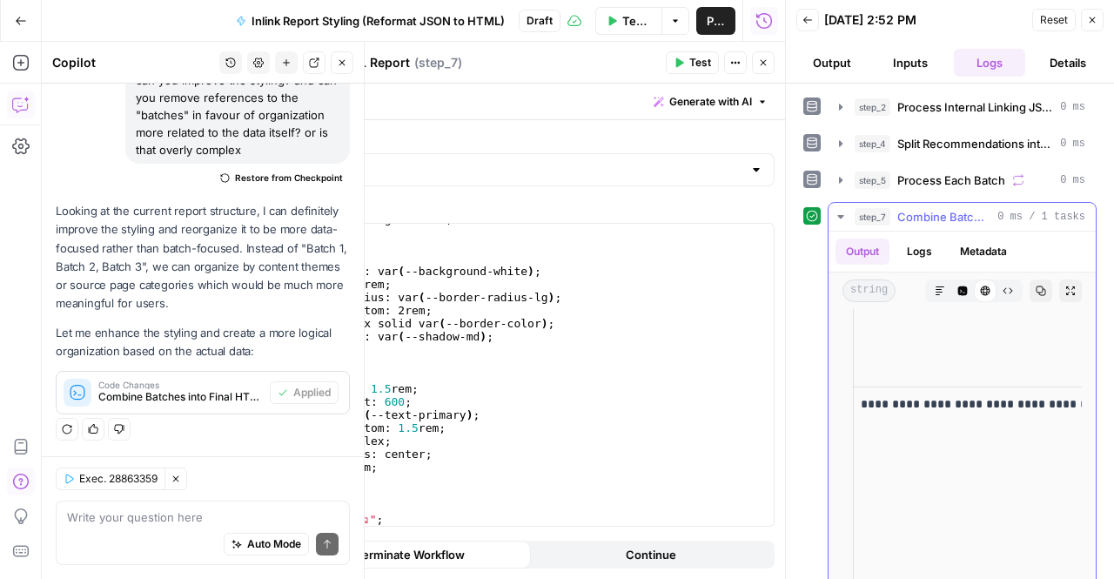
scroll to position [5464, 0]
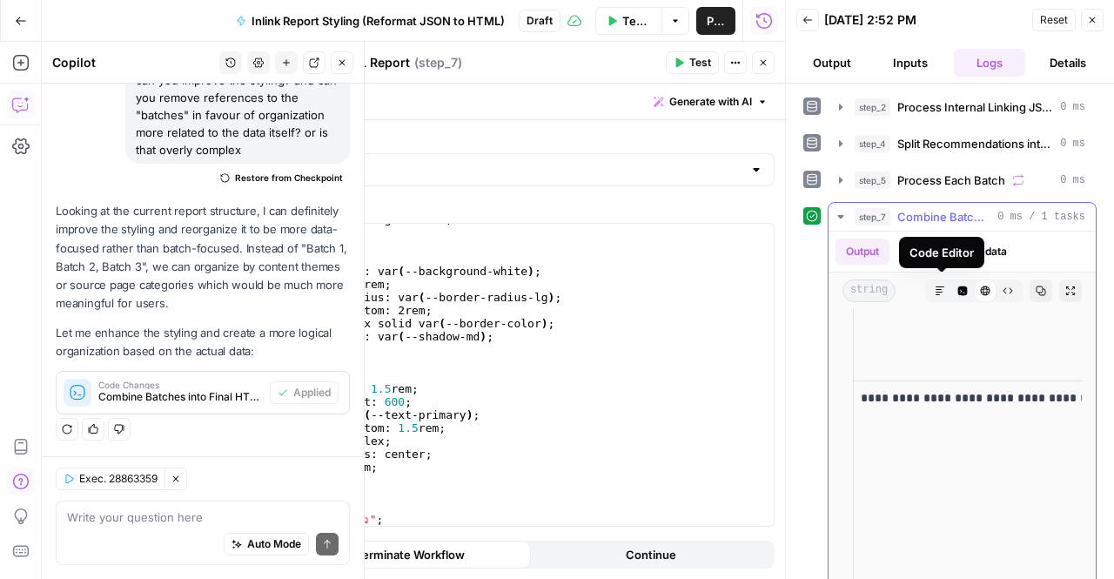
click at [951, 295] on button "Code Editor" at bounding box center [962, 290] width 23 height 23
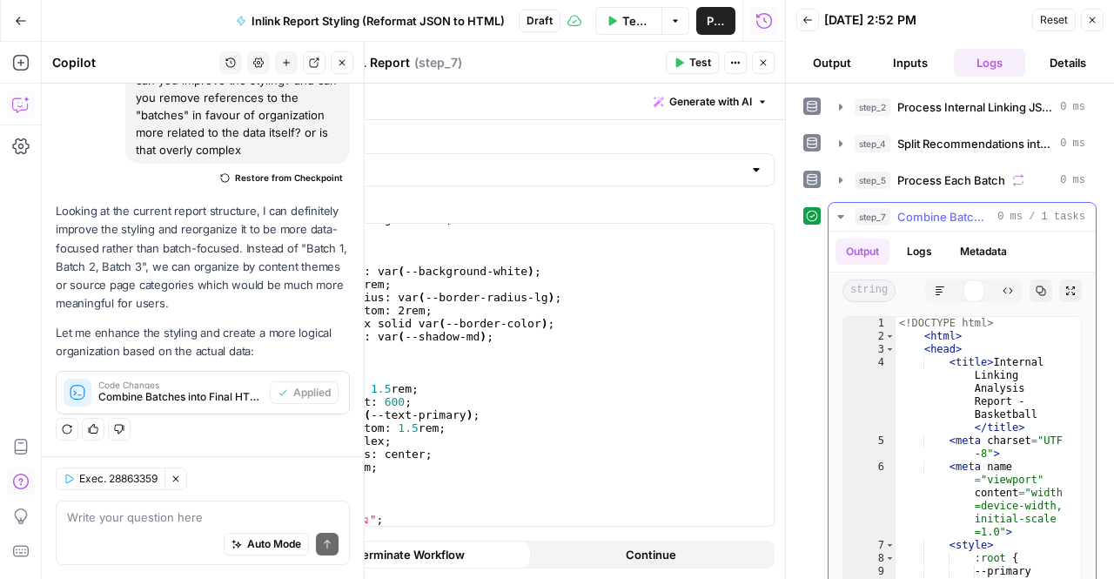
scroll to position [0, 0]
click at [1029, 296] on button "Copy" at bounding box center [1040, 290] width 23 height 23
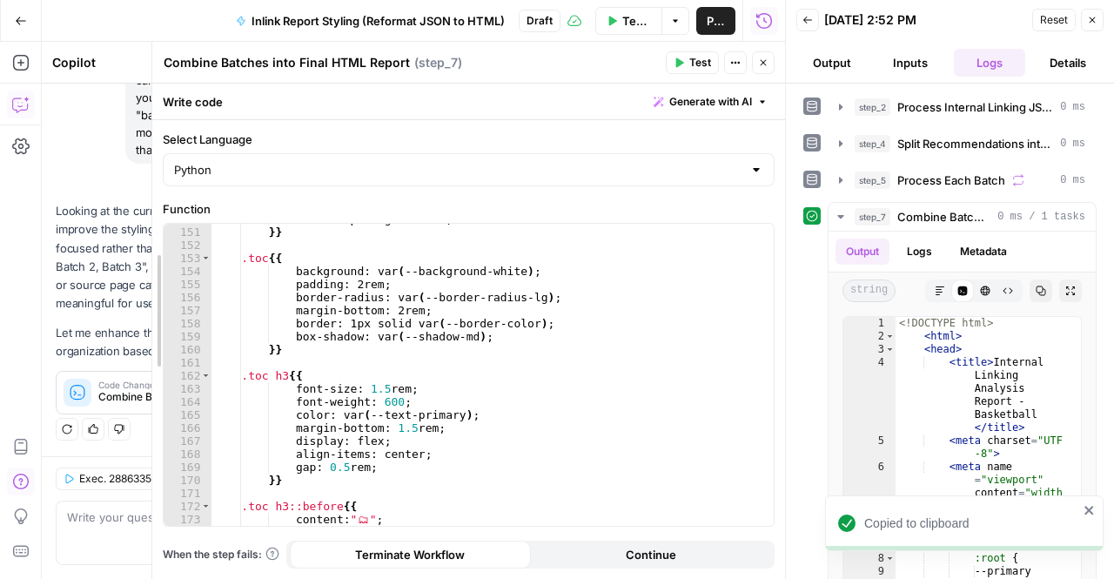
click at [148, 535] on div at bounding box center [152, 310] width 17 height 537
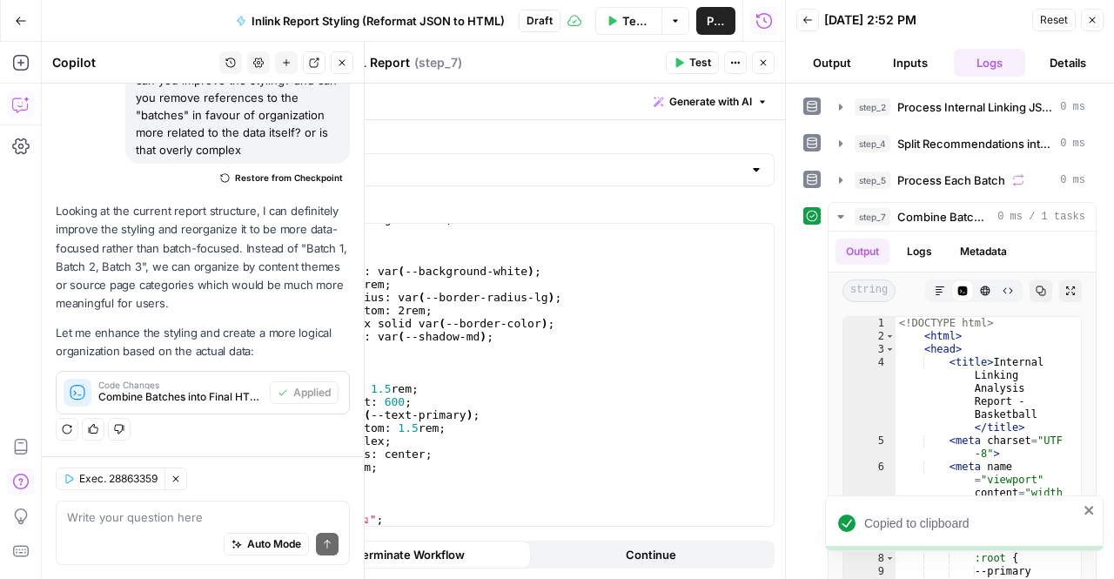
click at [134, 526] on div "Auto Mode Send" at bounding box center [203, 545] width 272 height 38
paste textarea "the recommendations need include which page they are recommending the links be …"
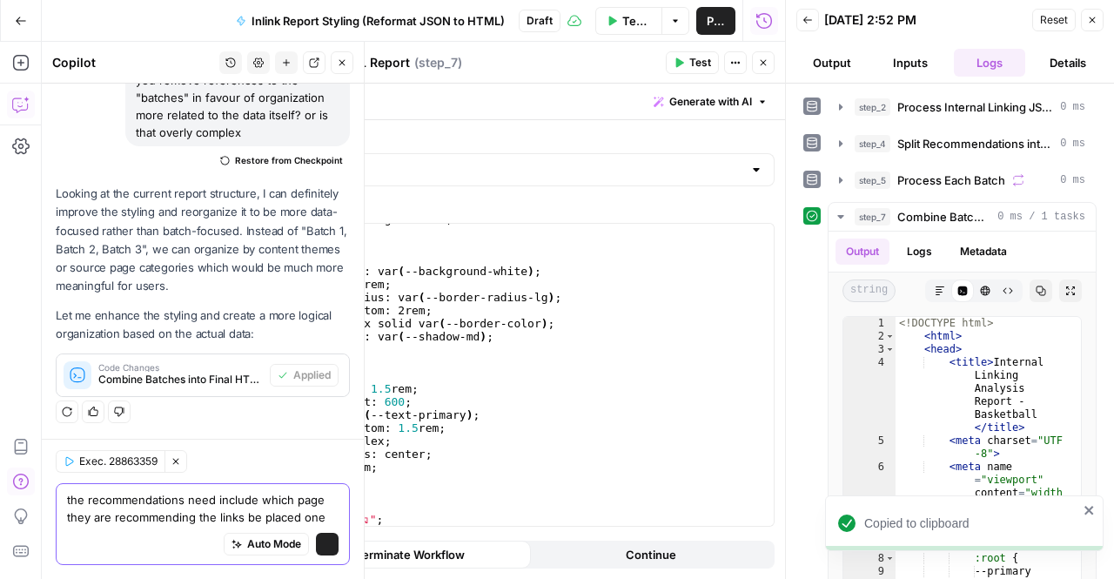
scroll to position [5493, 0]
click at [134, 518] on textarea "the recommendations need include which page they are recommending the links be …" at bounding box center [203, 508] width 272 height 35
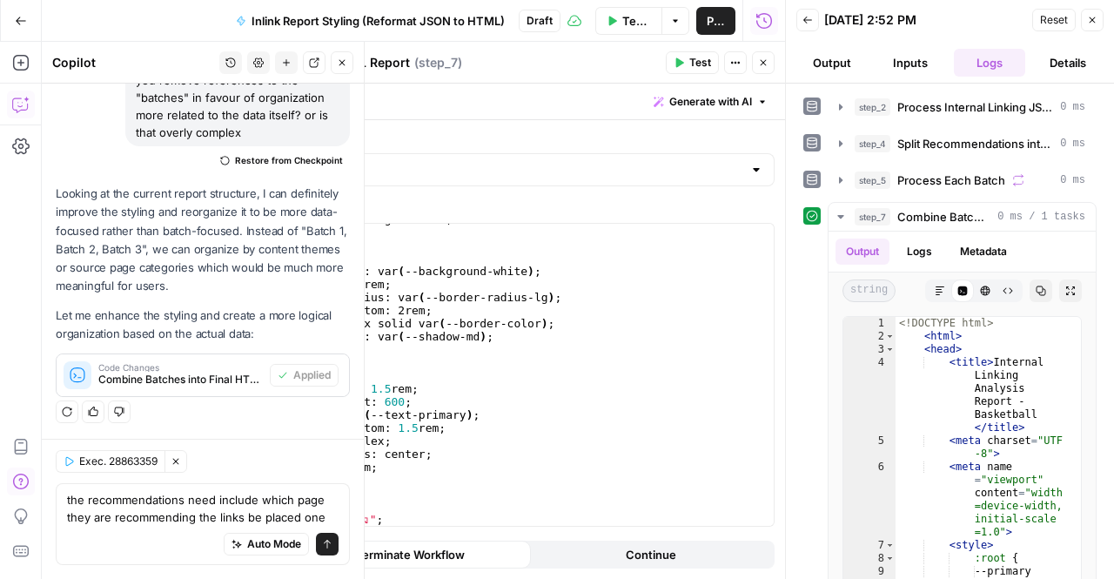
click at [64, 513] on div "the recommendations need include which page they are recommending the links be …" at bounding box center [203, 524] width 294 height 82
click at [319, 520] on textarea "the recommendations need include which page they are recommending the links be …" at bounding box center [203, 508] width 272 height 35
click at [184, 493] on textarea "the recommendations need include which page they are recommending the links be …" at bounding box center [203, 508] width 272 height 35
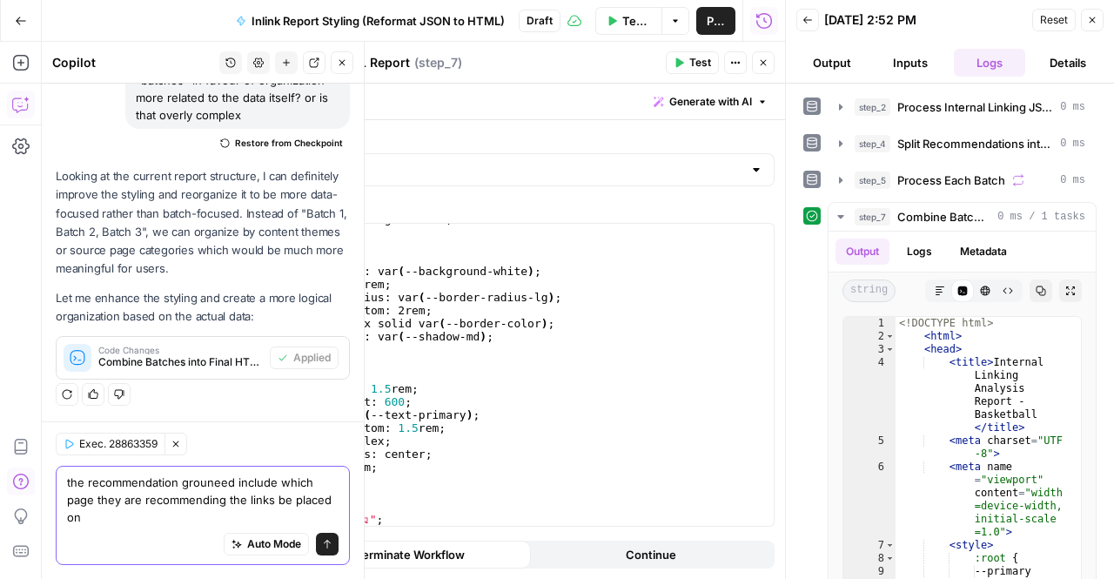
scroll to position [5510, 0]
click at [185, 513] on textarea "the recommendation groups need include which page they are recommending the lin…" at bounding box center [203, 499] width 272 height 52
drag, startPoint x: 292, startPoint y: 482, endPoint x: 256, endPoint y: 481, distance: 36.6
click at [256, 481] on textarea "the recommendation groups need include which page they are recommending the lin…" at bounding box center [203, 499] width 272 height 52
type textarea "the recommendation groups need explicitly show which page they are recommending…"
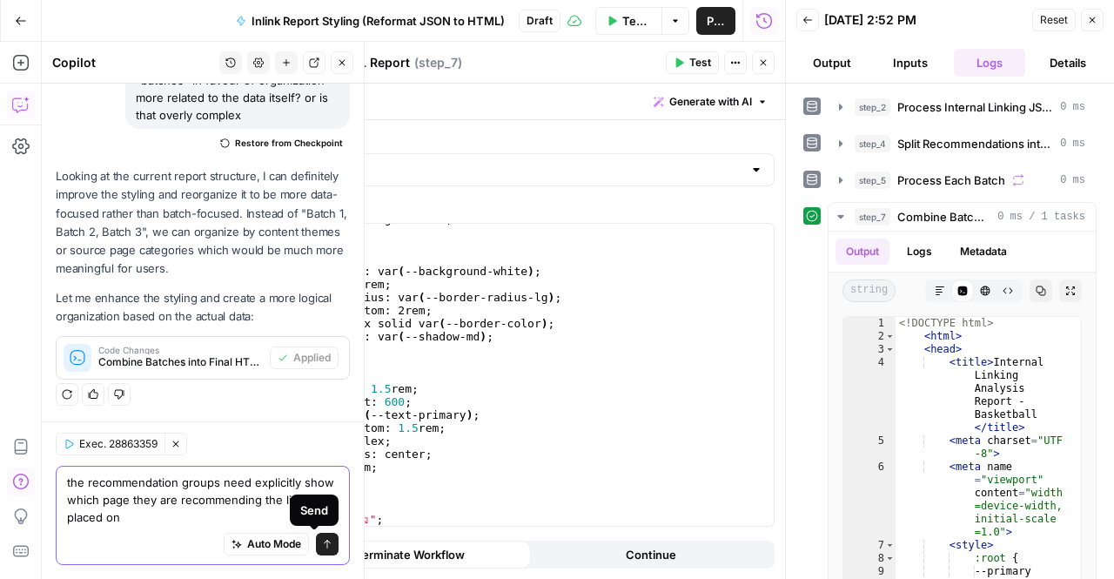
click at [320, 540] on button "Send" at bounding box center [327, 544] width 23 height 23
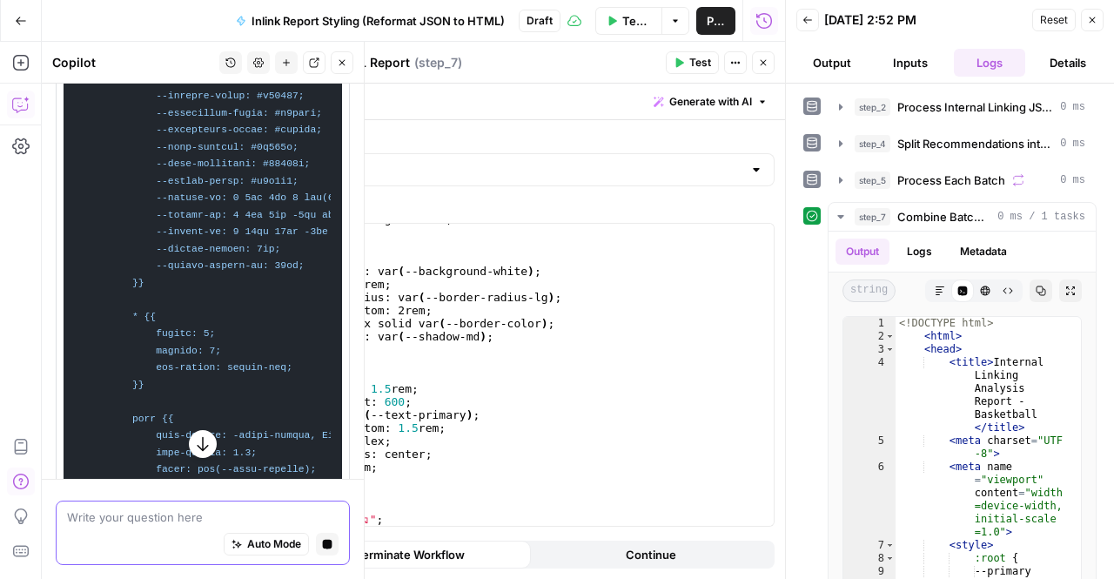
scroll to position [5770, 0]
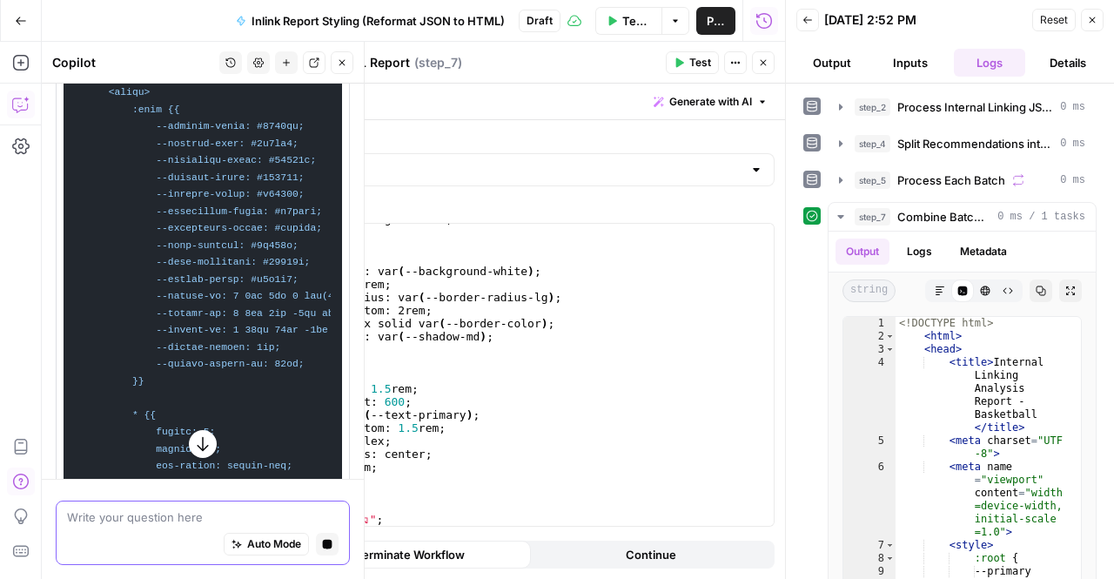
click at [193, 432] on button "button" at bounding box center [203, 444] width 28 height 28
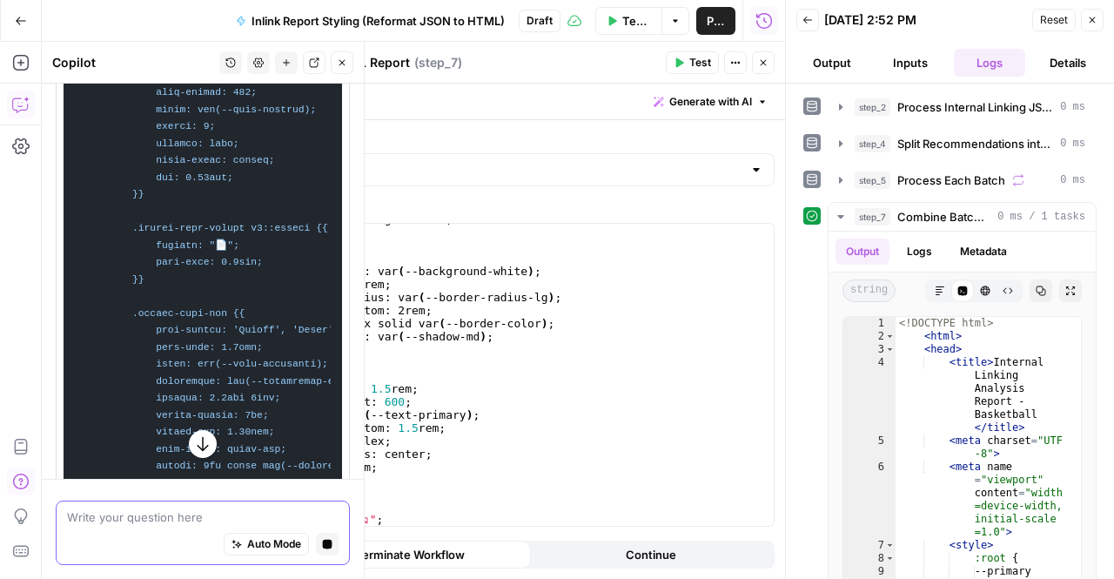
scroll to position [9591, 0]
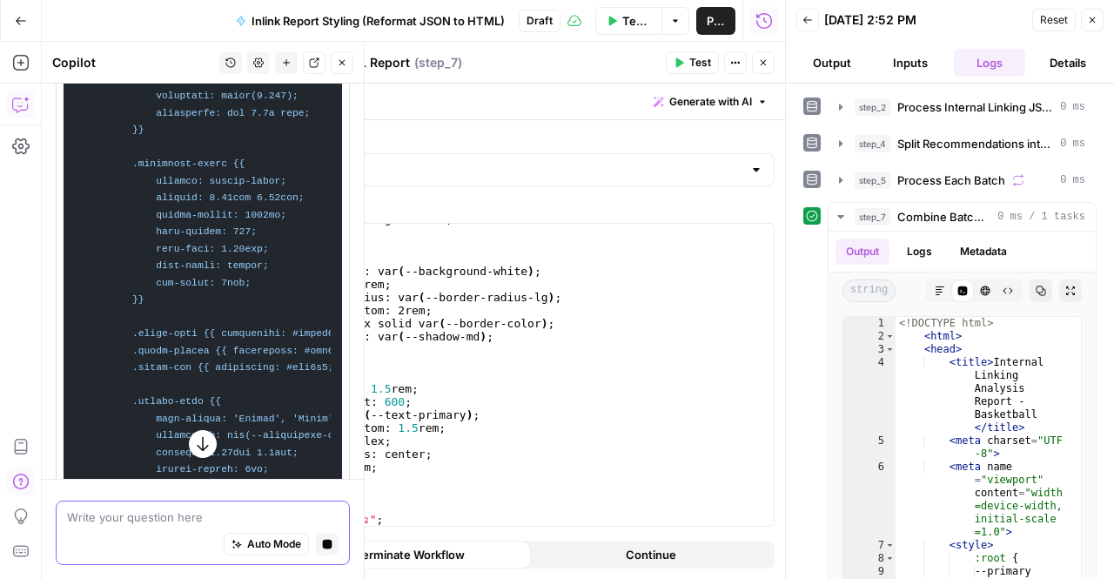
click at [200, 438] on icon "button" at bounding box center [202, 443] width 17 height 17
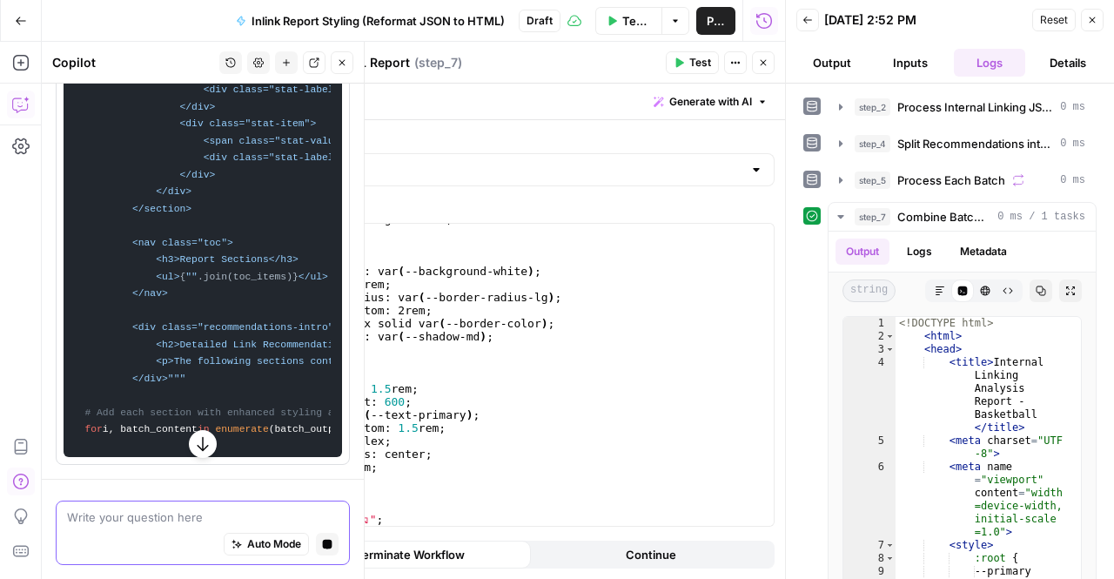
click at [200, 438] on icon "button" at bounding box center [202, 443] width 17 height 17
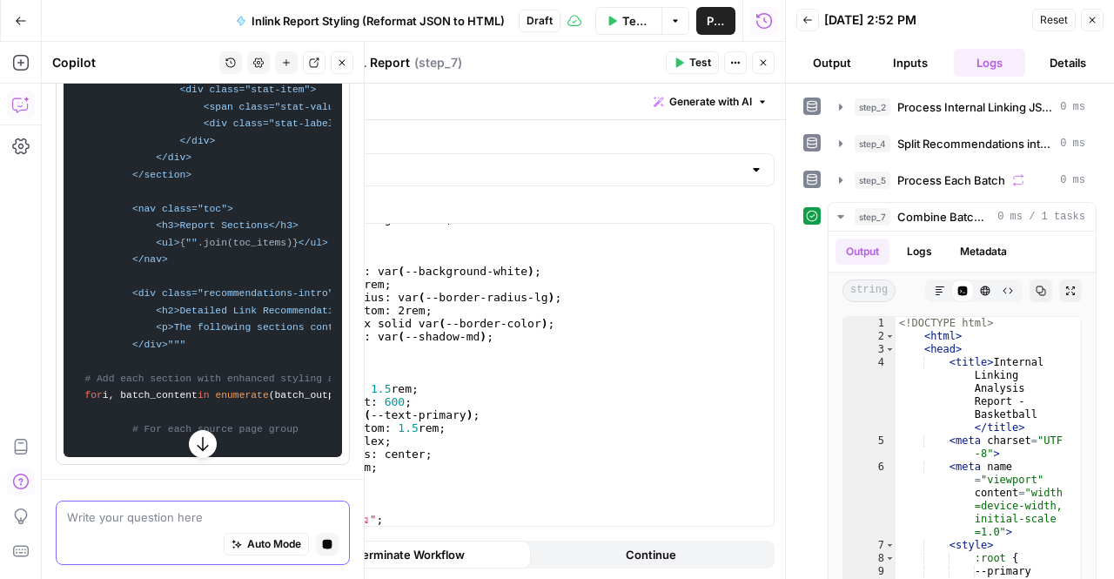
scroll to position [14298, 0]
click at [200, 438] on icon "button" at bounding box center [202, 443] width 17 height 17
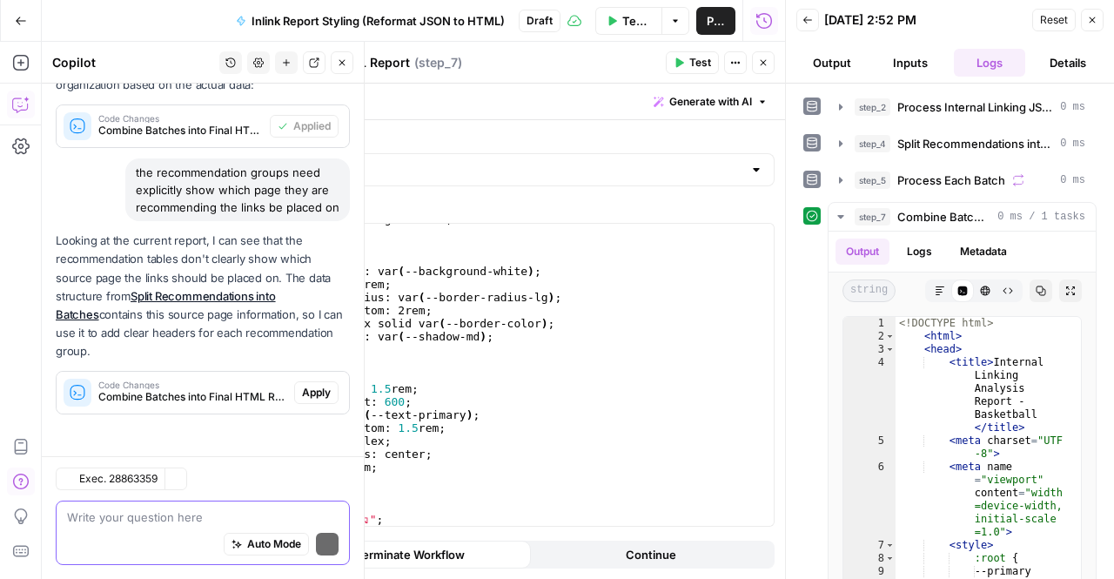
scroll to position [5740, 0]
click at [307, 400] on span "Apply" at bounding box center [316, 393] width 29 height 16
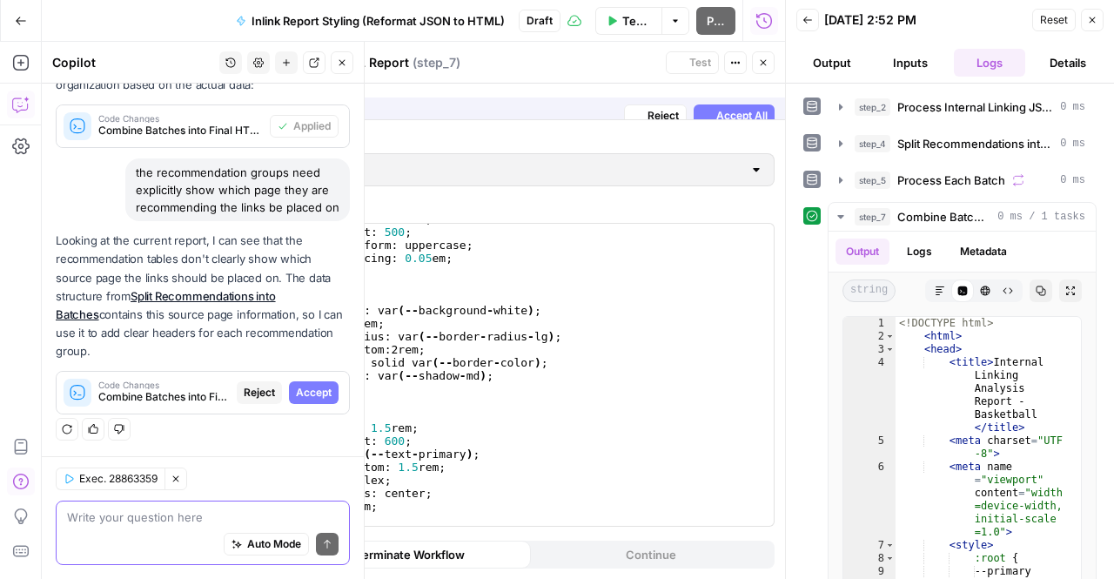
scroll to position [5629, 0]
click at [731, 106] on span "Accept All" at bounding box center [741, 102] width 51 height 16
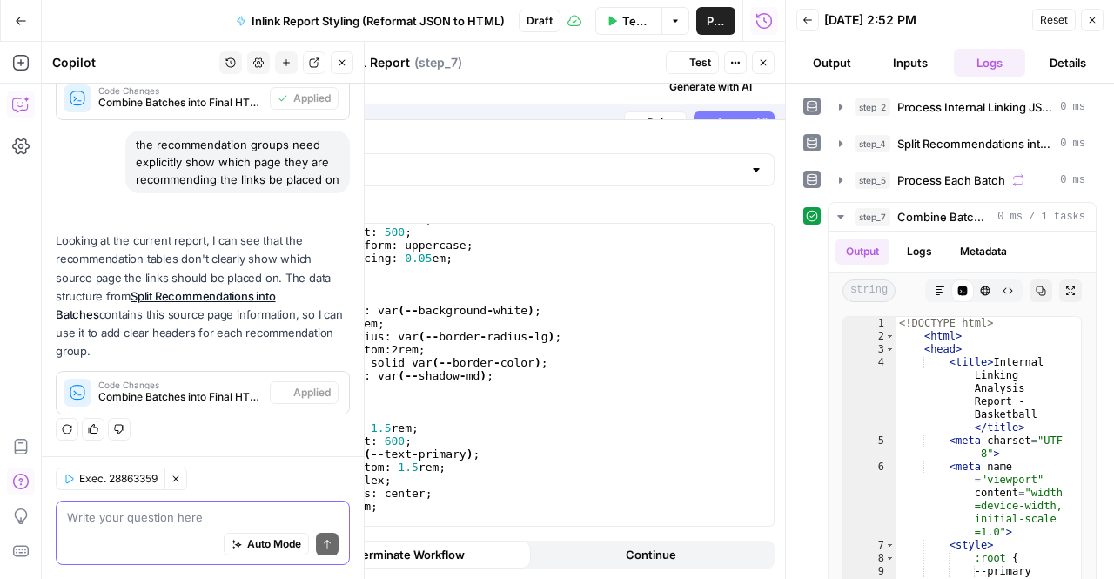
scroll to position [5768, 0]
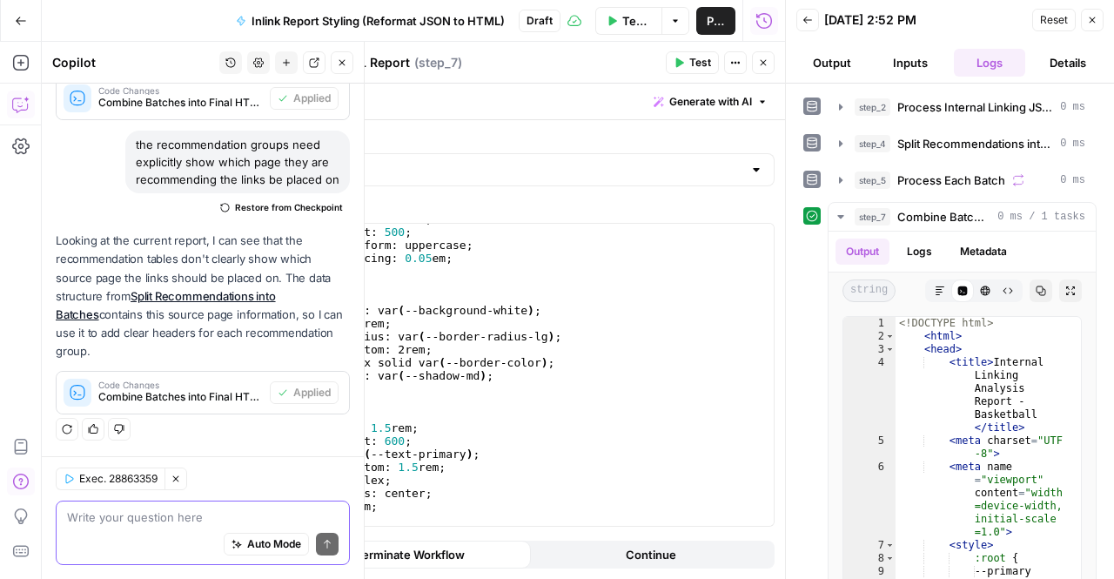
click at [687, 73] on button "Test" at bounding box center [692, 62] width 53 height 23
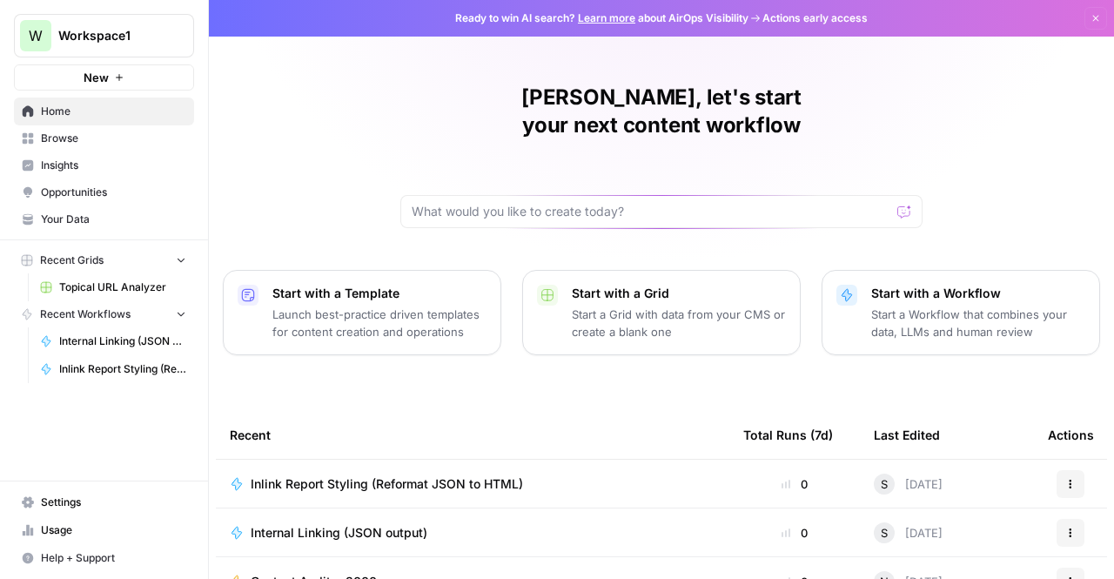
click at [374, 524] on span "Internal Linking (JSON output)" at bounding box center [339, 532] width 177 height 17
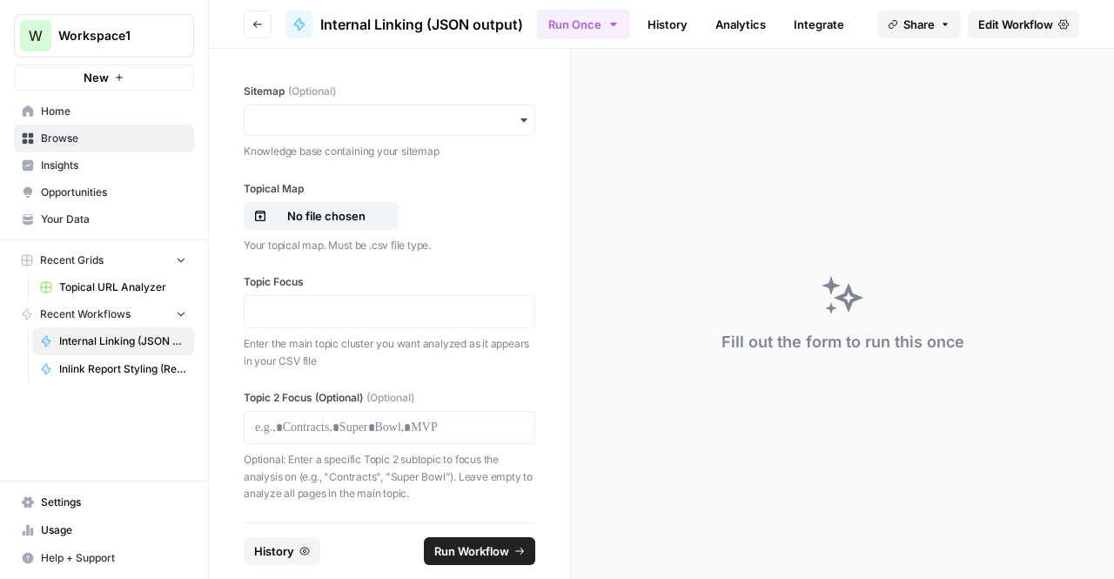
click at [1011, 26] on span "Edit Workflow" at bounding box center [1015, 24] width 75 height 17
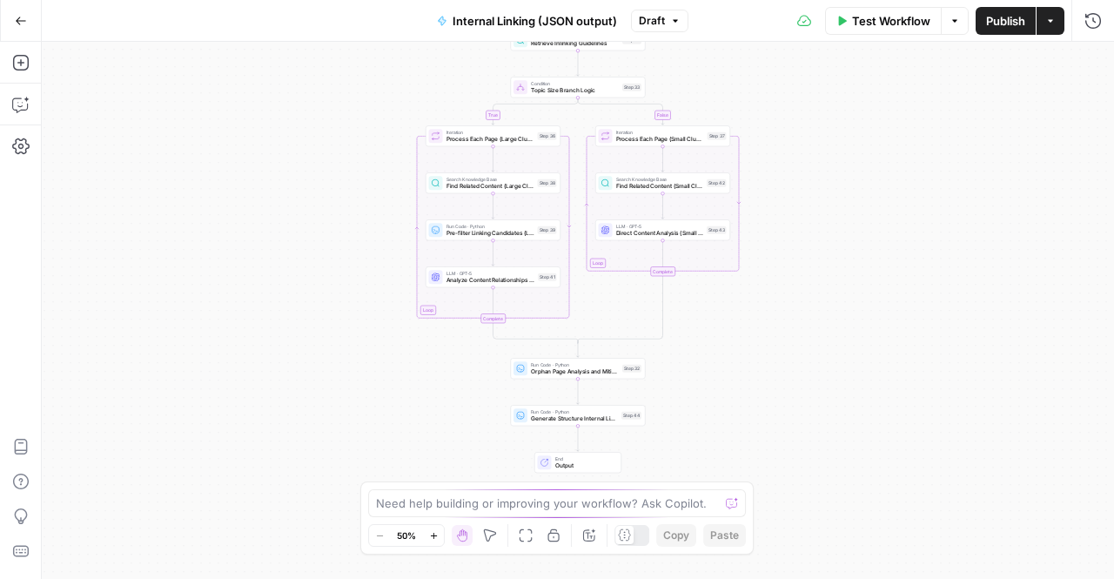
click at [1112, 8] on div "Test Workflow Options Publish Actions Run History" at bounding box center [901, 20] width 426 height 41
click at [1084, 19] on icon "button" at bounding box center [1092, 20] width 17 height 17
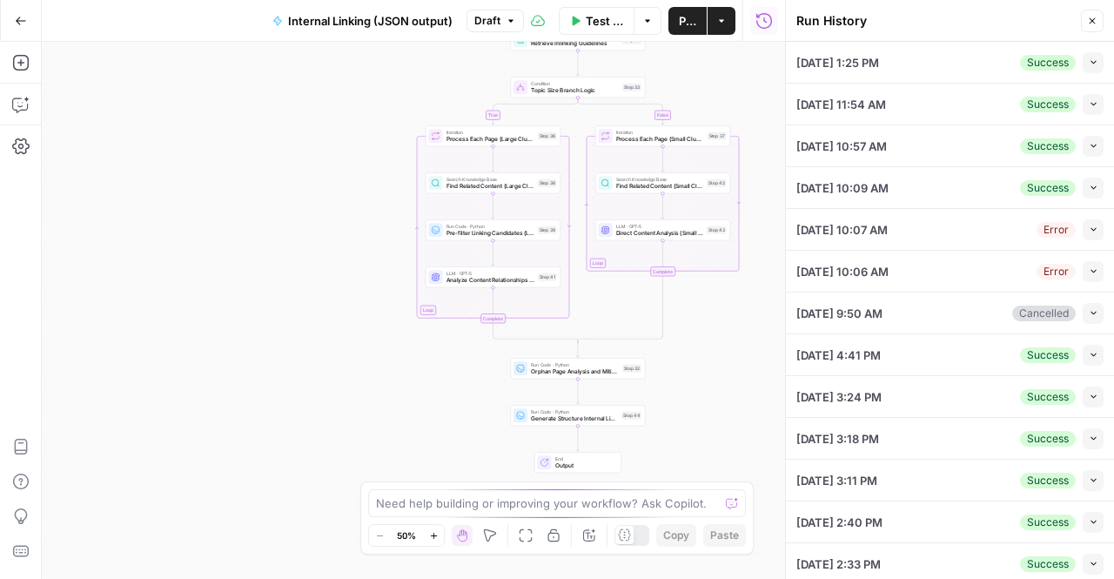
click at [1089, 62] on icon "button" at bounding box center [1094, 62] width 10 height 10
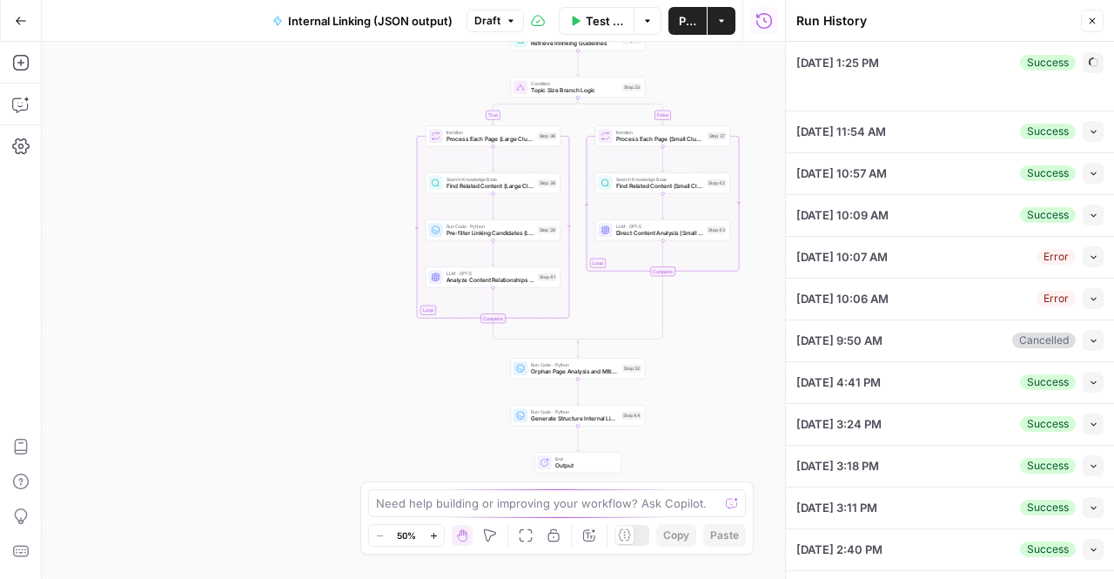
type textarea "[URL][DOMAIN_NAME] [URL][DOMAIN_NAME]"
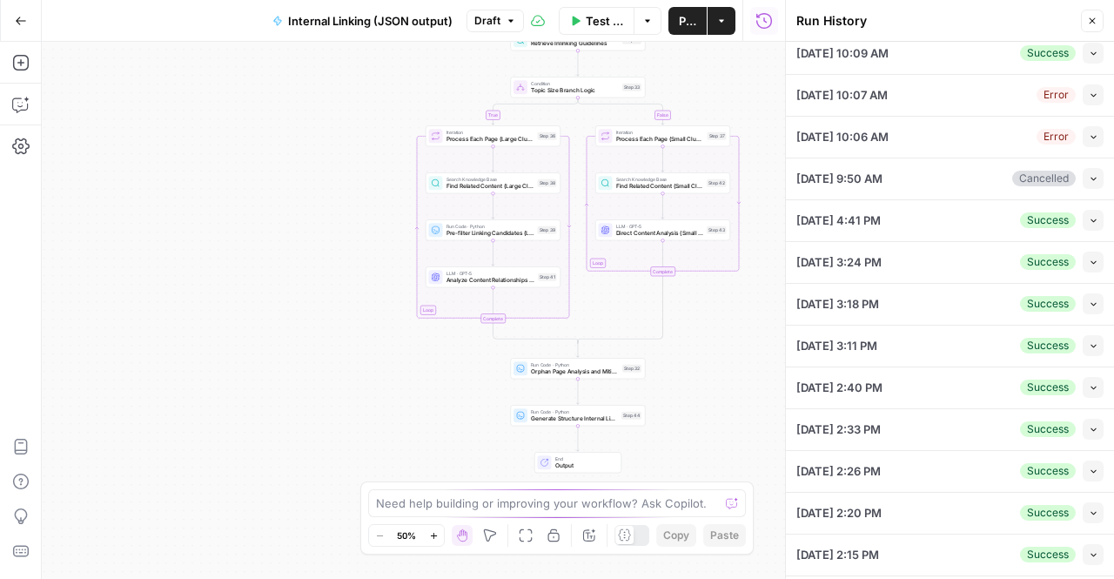
scroll to position [1049, 0]
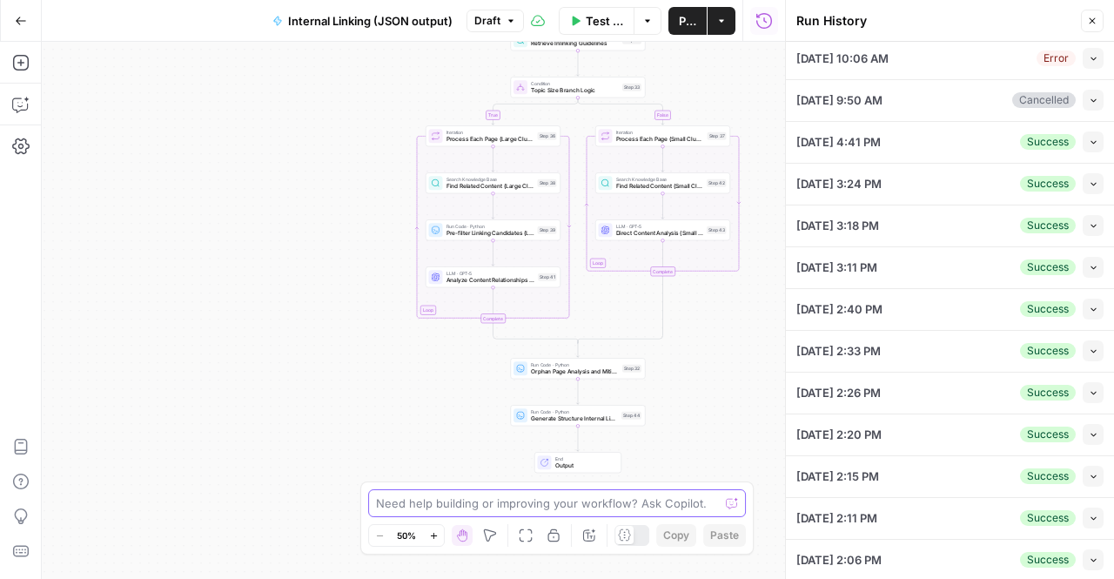
click at [453, 495] on textarea at bounding box center [547, 502] width 343 height 17
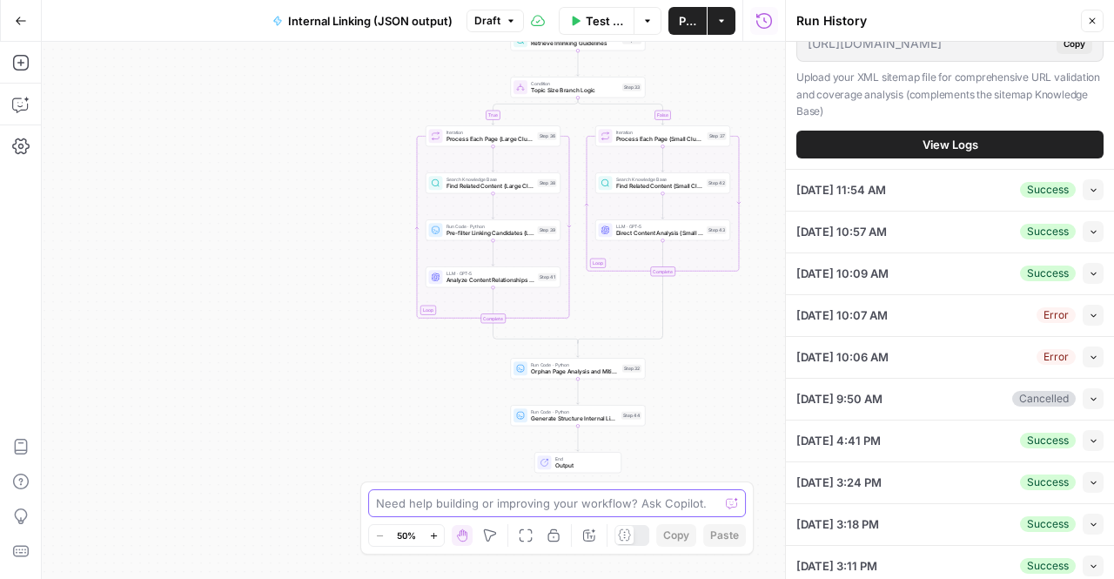
scroll to position [749, 0]
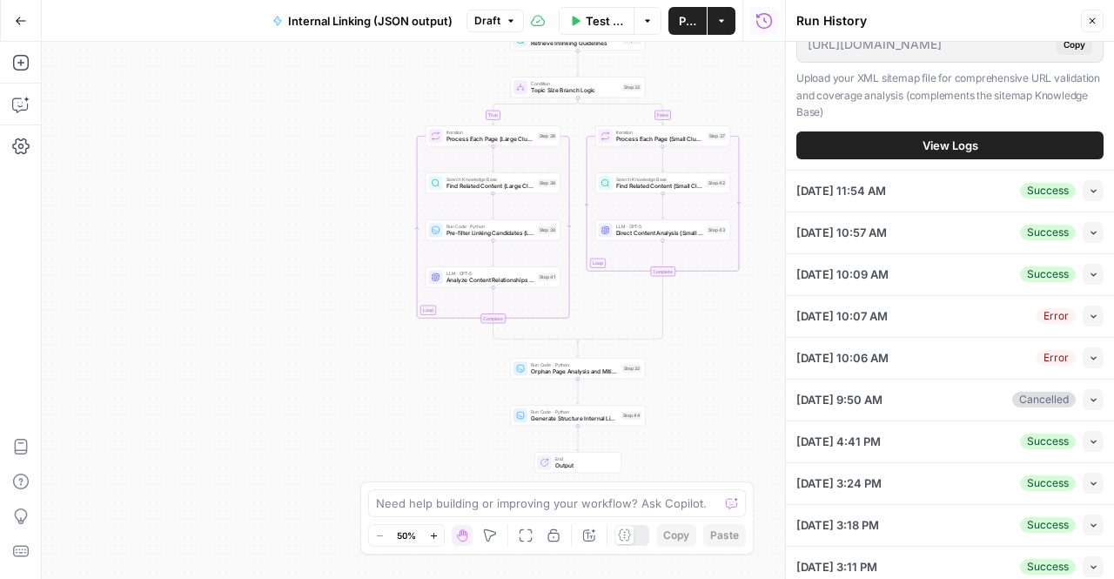
click at [1083, 201] on button "Collapse" at bounding box center [1093, 190] width 21 height 21
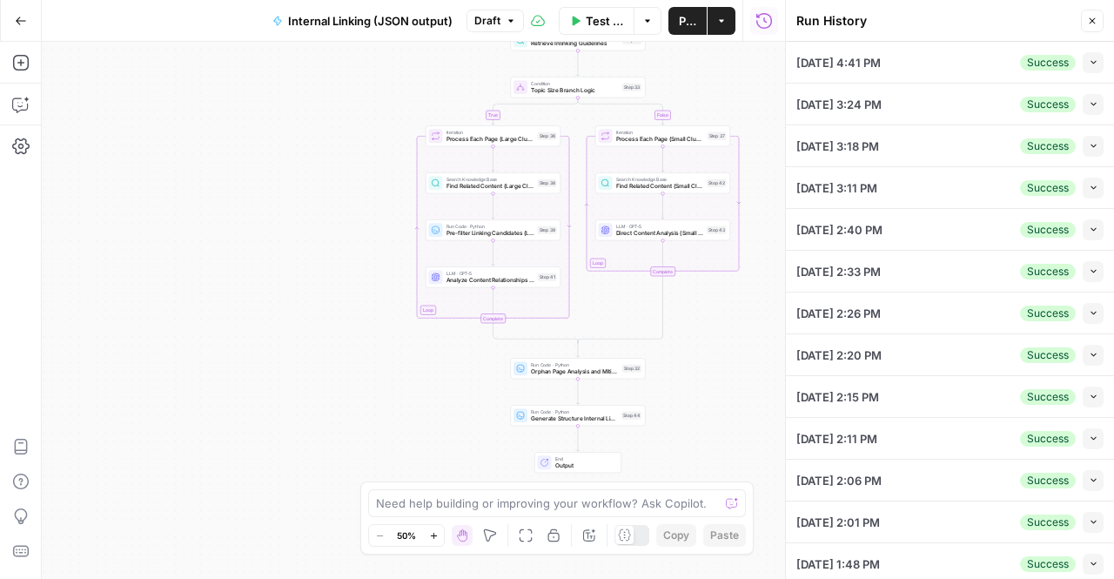
type input "TSG Knowledge Base"
type input "Basketball"
type input "TSG Knowledge Base"
type textarea "[URL][DOMAIN_NAME] [URL][DOMAIN_NAME]"
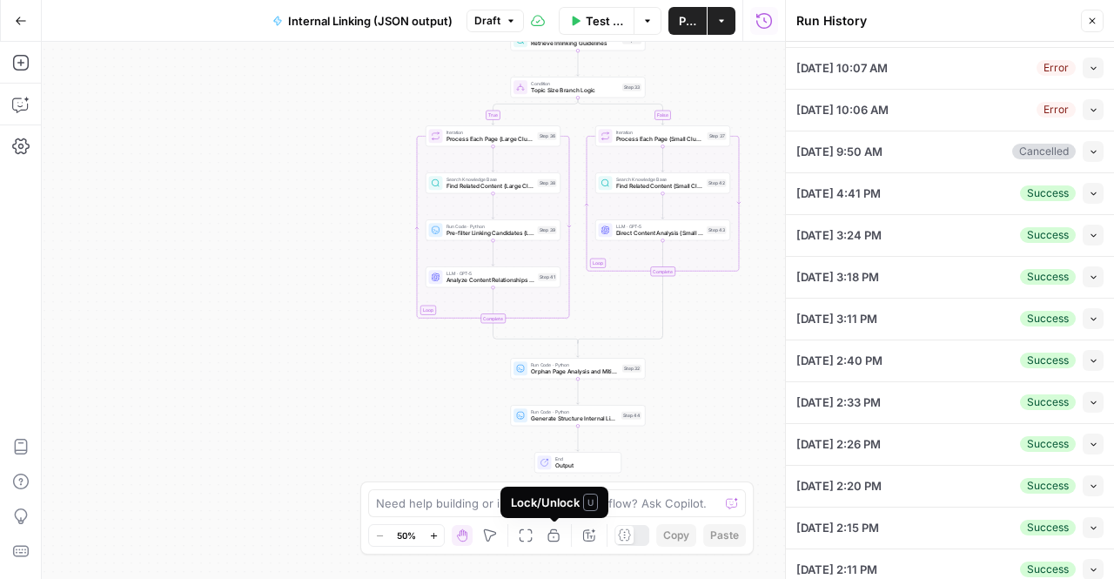
scroll to position [1176, 0]
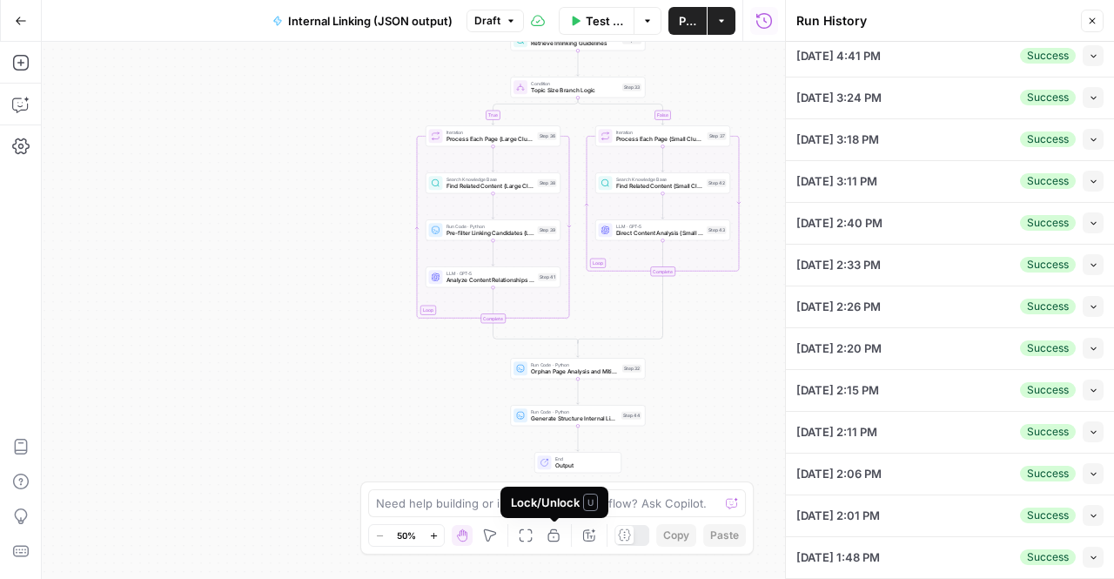
click at [510, 512] on div "Lock/Unlock U" at bounding box center [554, 501] width 108 height 31
click at [468, 505] on textarea at bounding box center [547, 502] width 343 height 17
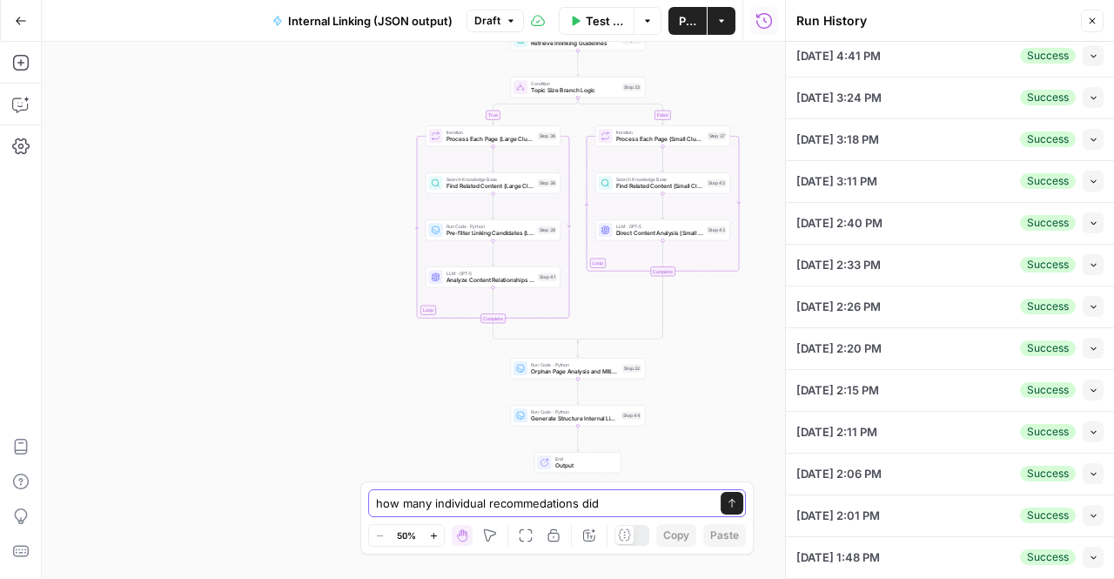
click at [535, 511] on textarea "how many individual recommedations did" at bounding box center [539, 502] width 327 height 17
click at [623, 503] on textarea "how many individual recommendations did" at bounding box center [539, 502] width 327 height 17
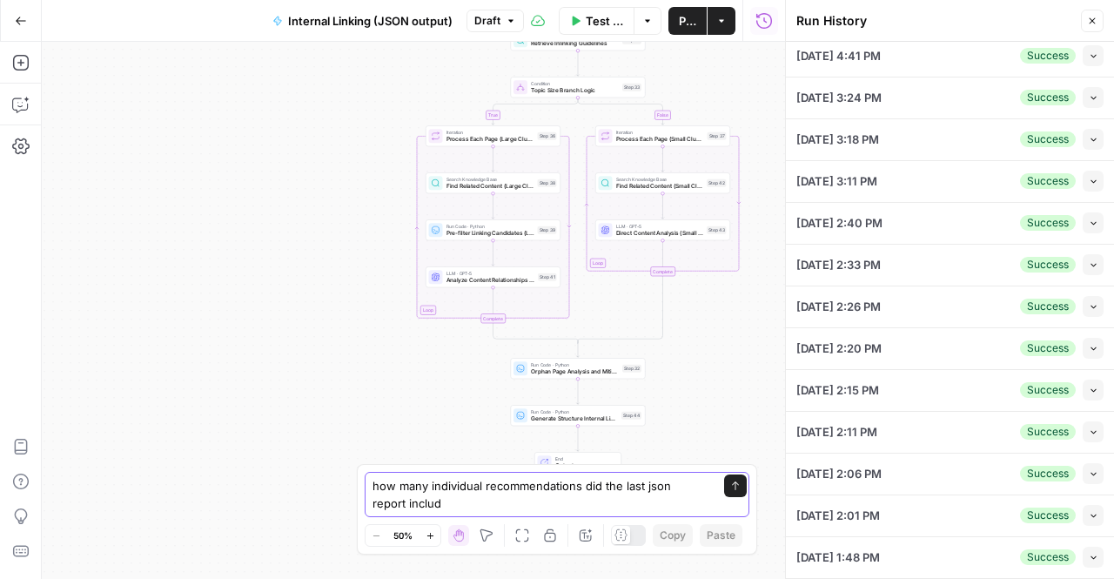
type textarea "how many individual recommendations did the last json report include"
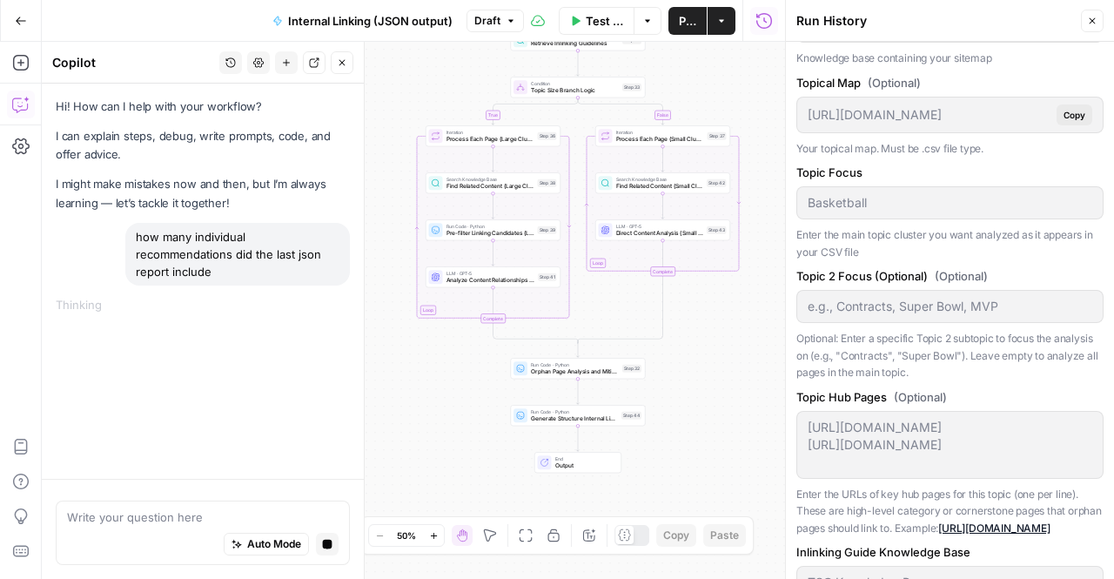
scroll to position [0, 0]
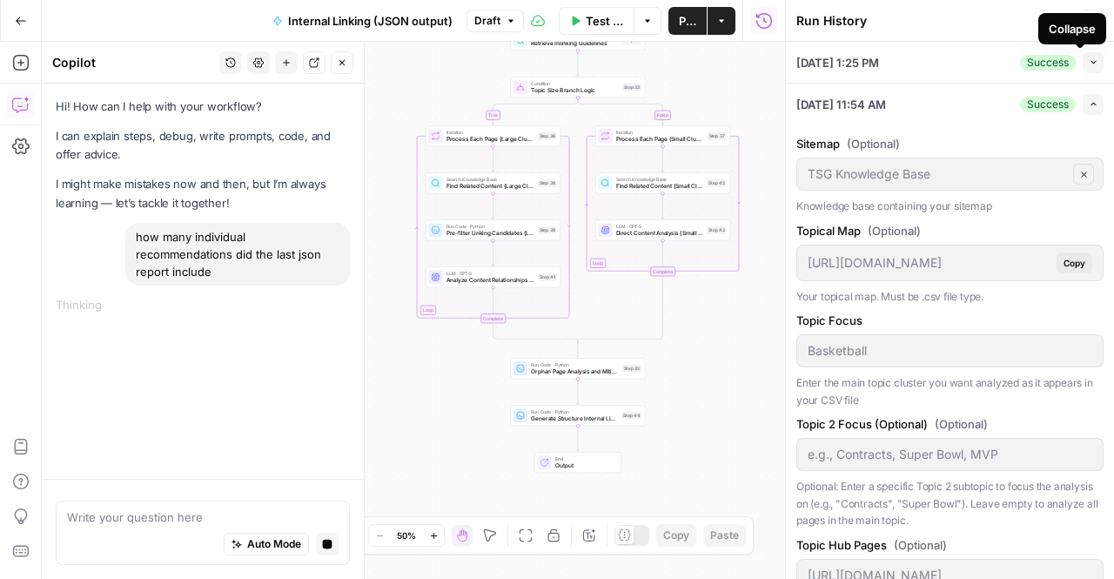
click at [1087, 59] on button "Collapse" at bounding box center [1093, 62] width 21 height 21
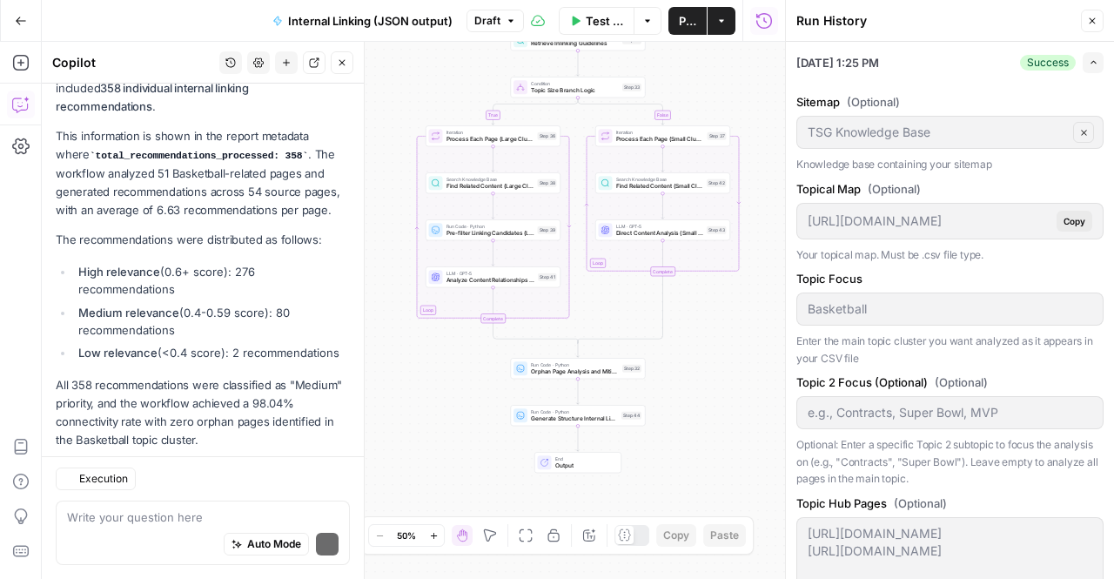
scroll to position [285, 0]
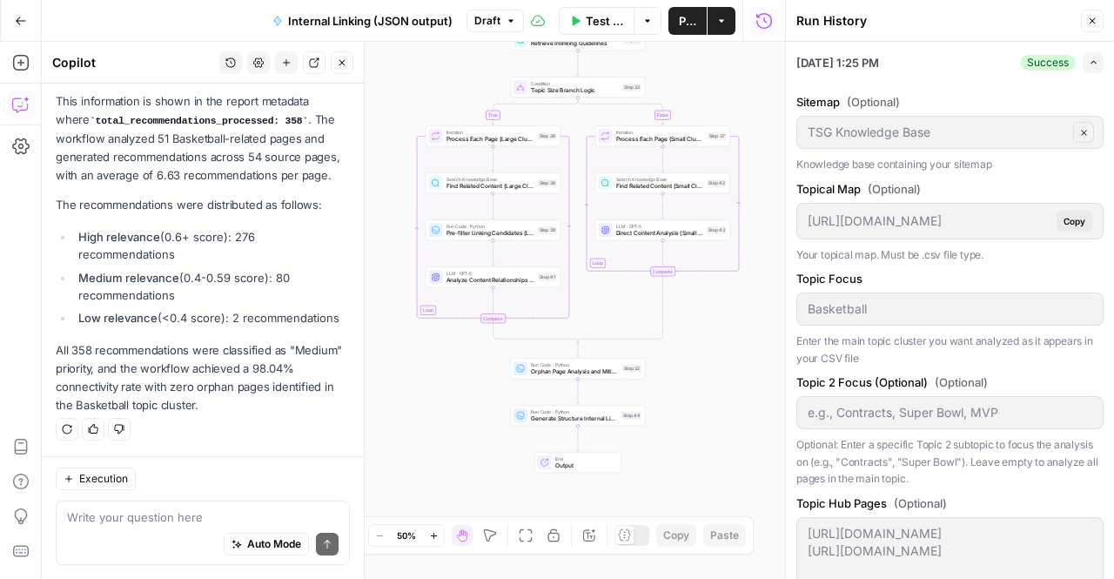
click at [148, 526] on div "Auto Mode Send" at bounding box center [203, 545] width 272 height 38
type textarea "and details for all of them were in the json data?"
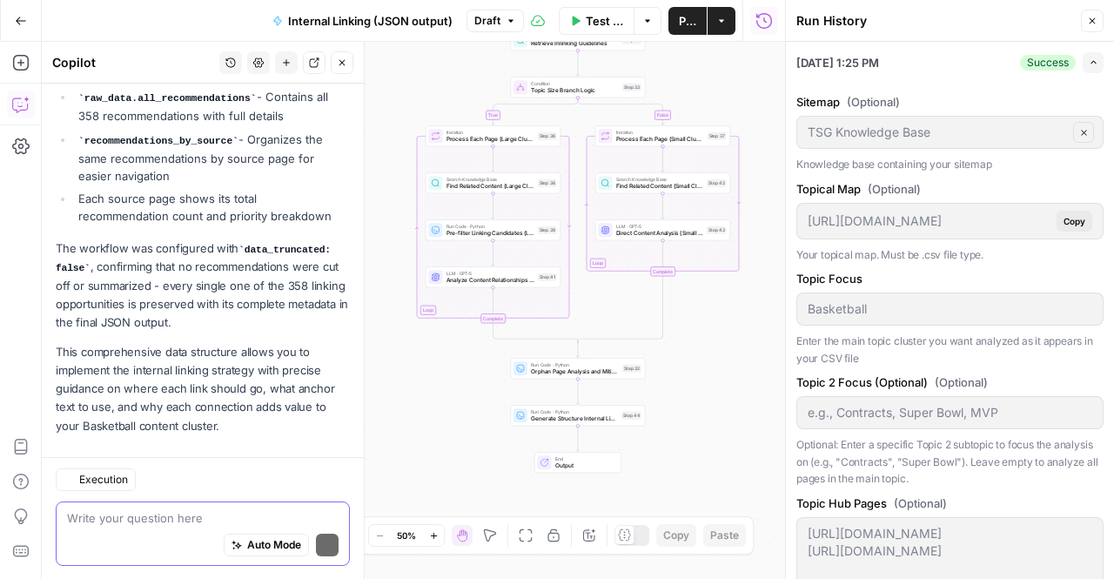
scroll to position [985, 0]
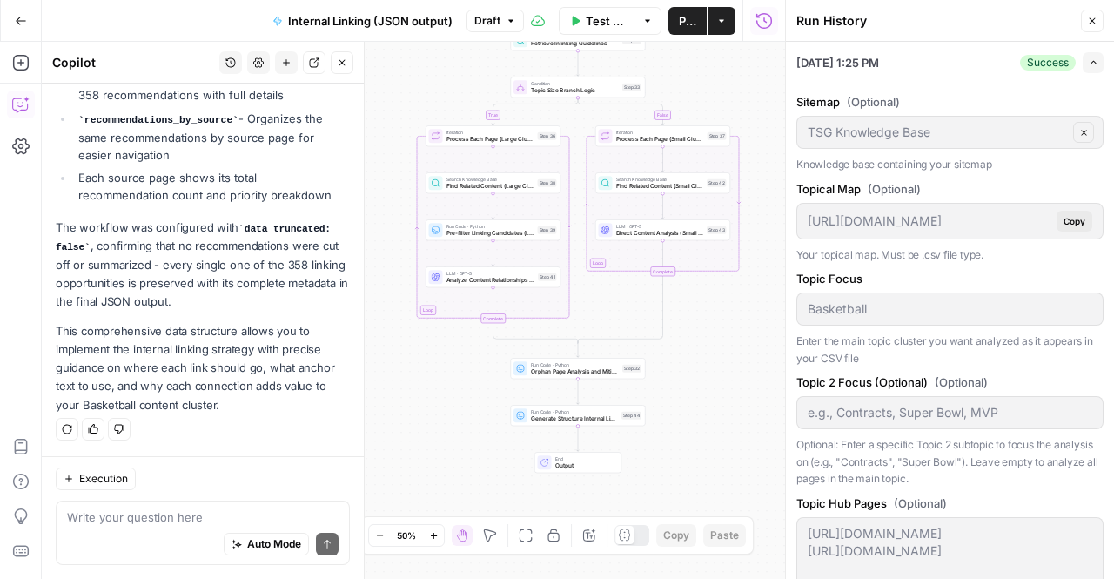
click at [252, 252] on p "The workflow was configured with data_truncated: false , confirming that no rec…" at bounding box center [203, 264] width 294 height 92
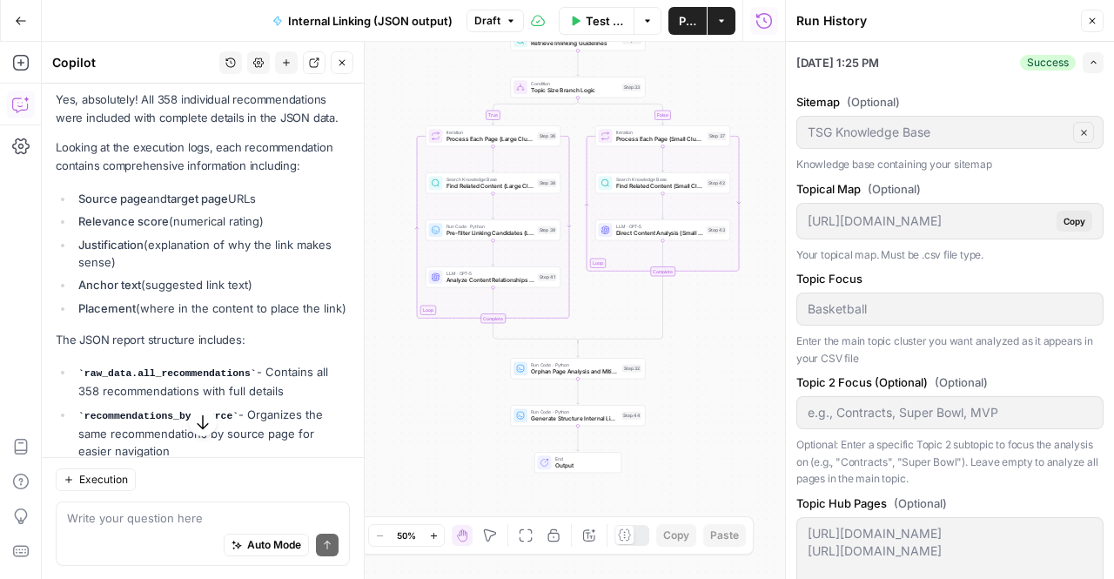
scroll to position [730, 0]
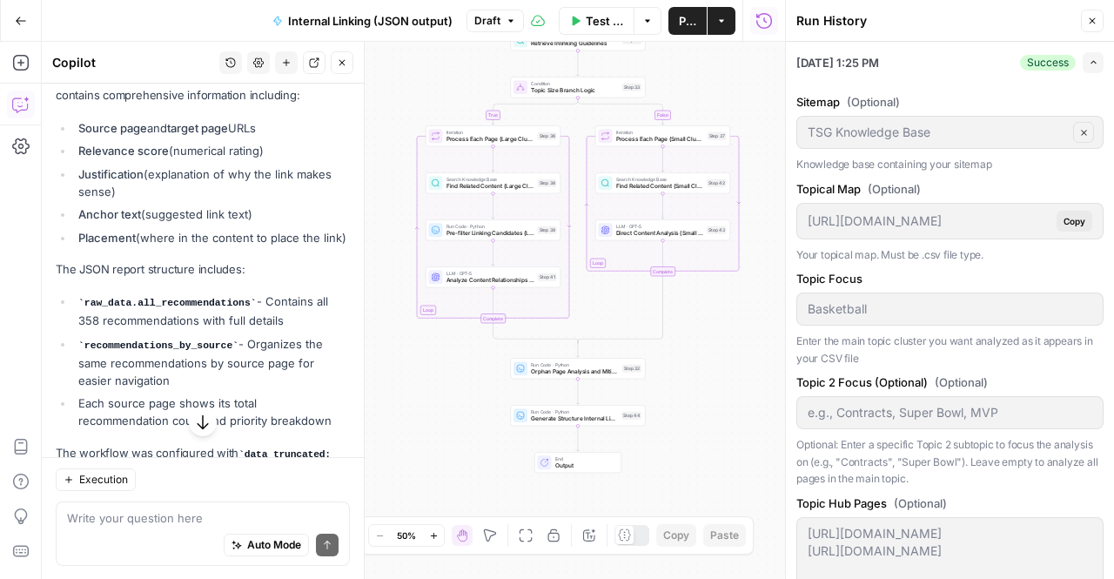
click at [198, 425] on icon "button" at bounding box center [202, 420] width 17 height 17
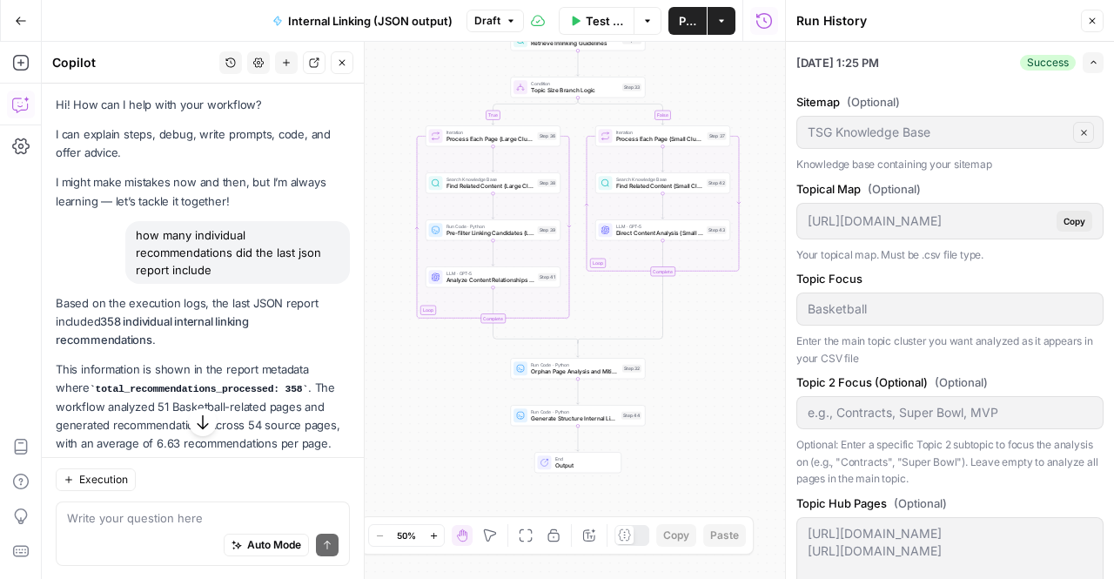
scroll to position [0, 0]
click at [124, 532] on div "Auto Mode Send" at bounding box center [203, 545] width 272 height 38
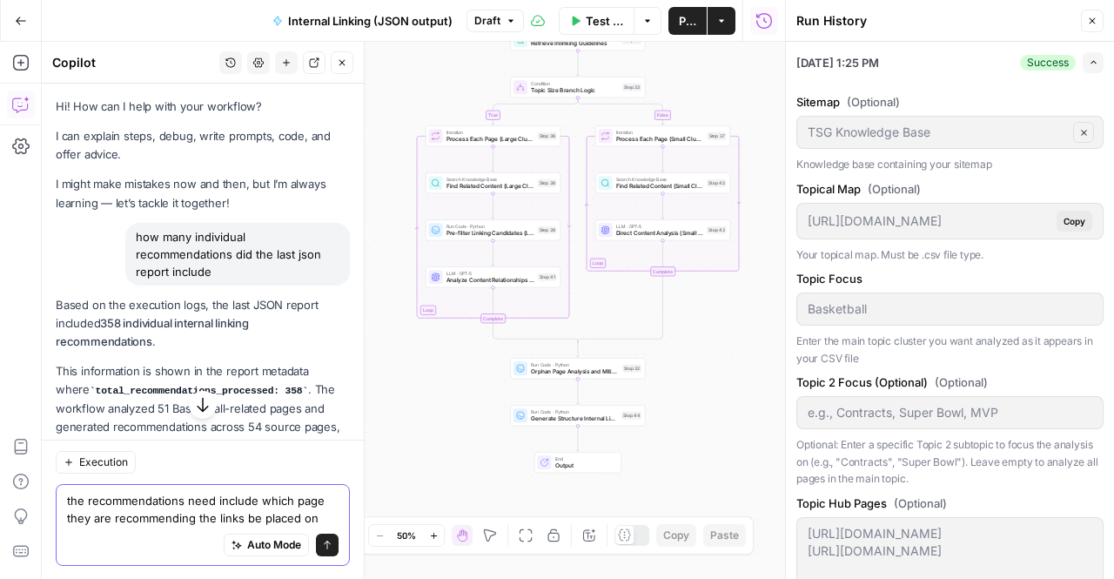
type textarea "the recommendations need include which page they are recommending the links be …"
click at [118, 518] on textarea "the recommendations need include which page they are recommending the links be …" at bounding box center [203, 508] width 272 height 35
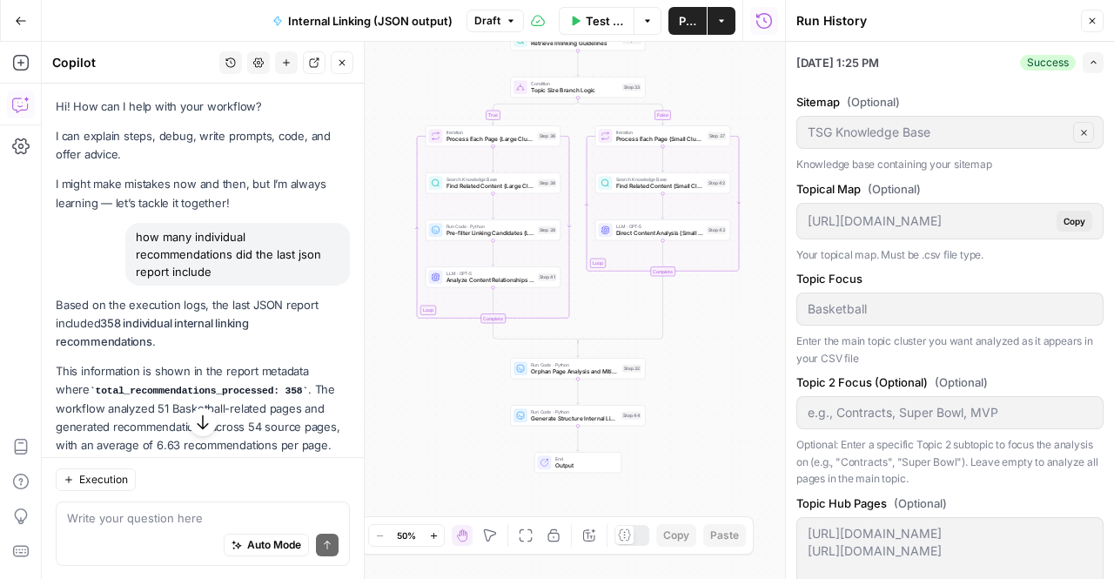
click at [202, 424] on icon "button" at bounding box center [202, 420] width 17 height 17
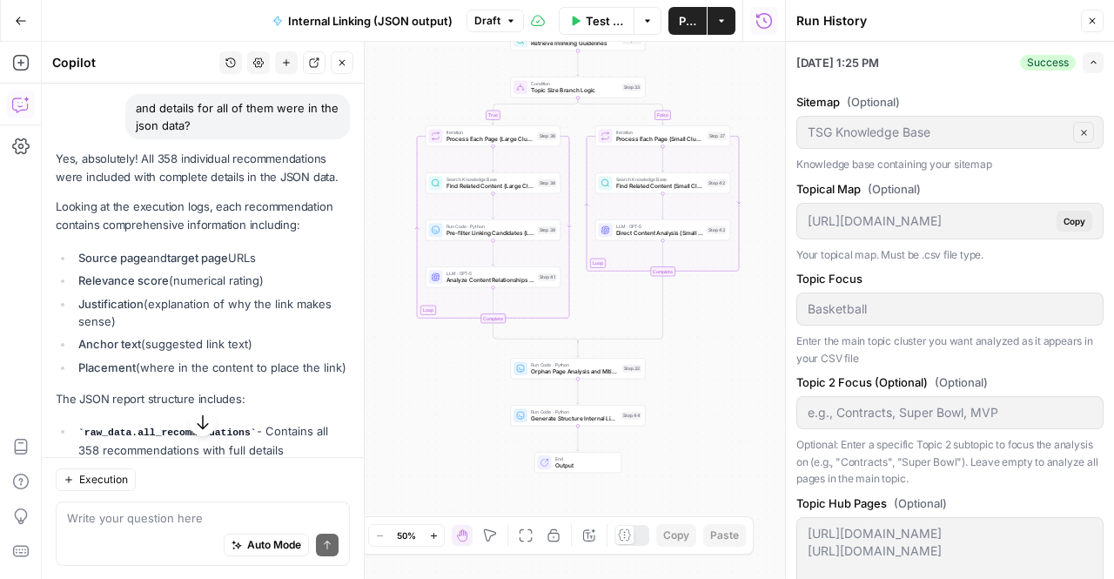
scroll to position [985, 0]
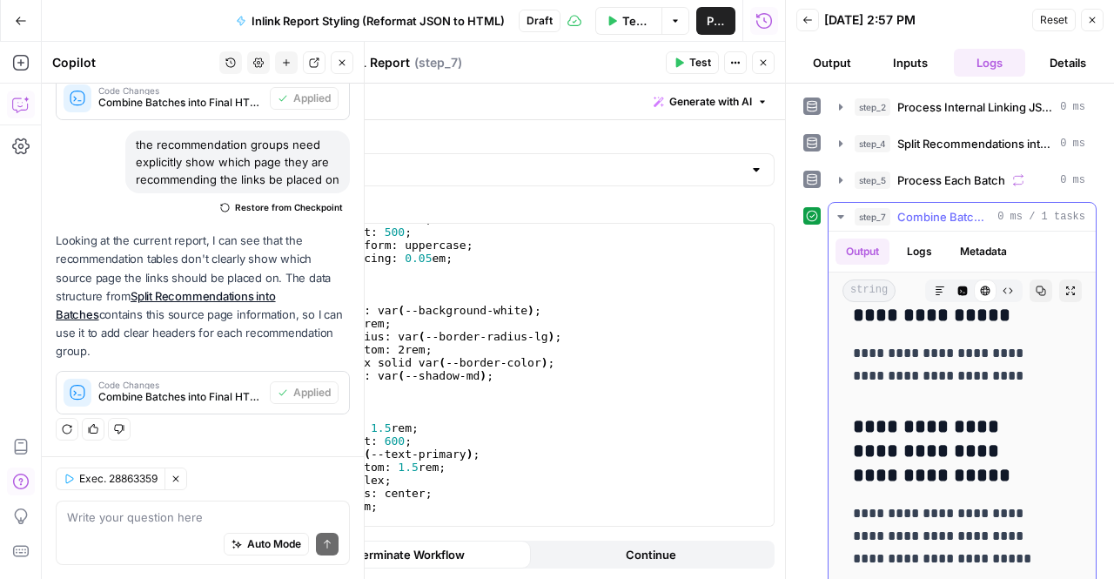
scroll to position [3924, 0]
click at [958, 286] on icon "button" at bounding box center [963, 291] width 10 height 10
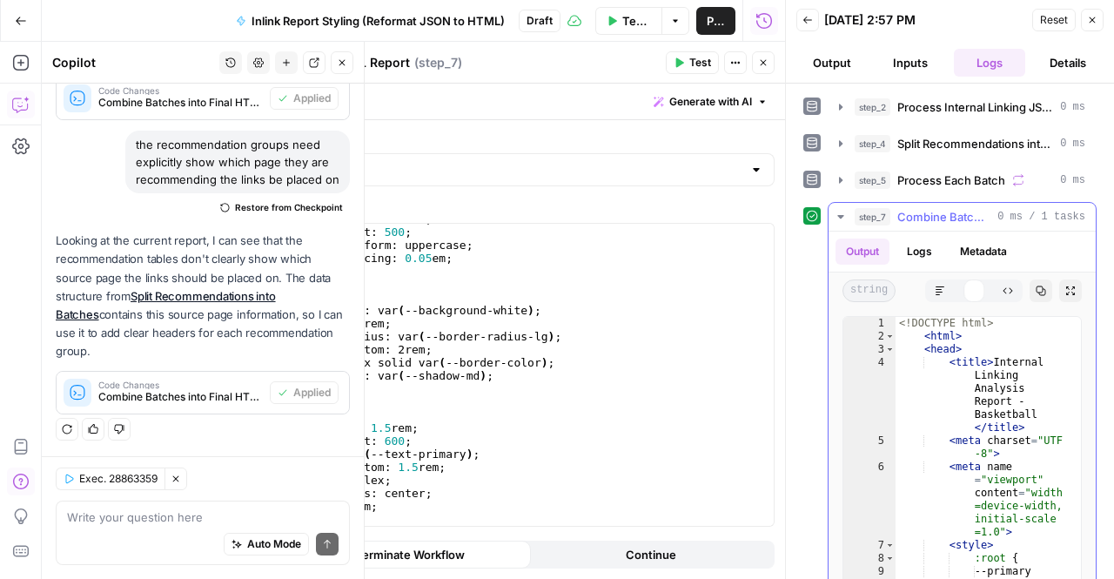
scroll to position [0, 0]
click at [1036, 288] on icon "button" at bounding box center [1041, 291] width 10 height 10
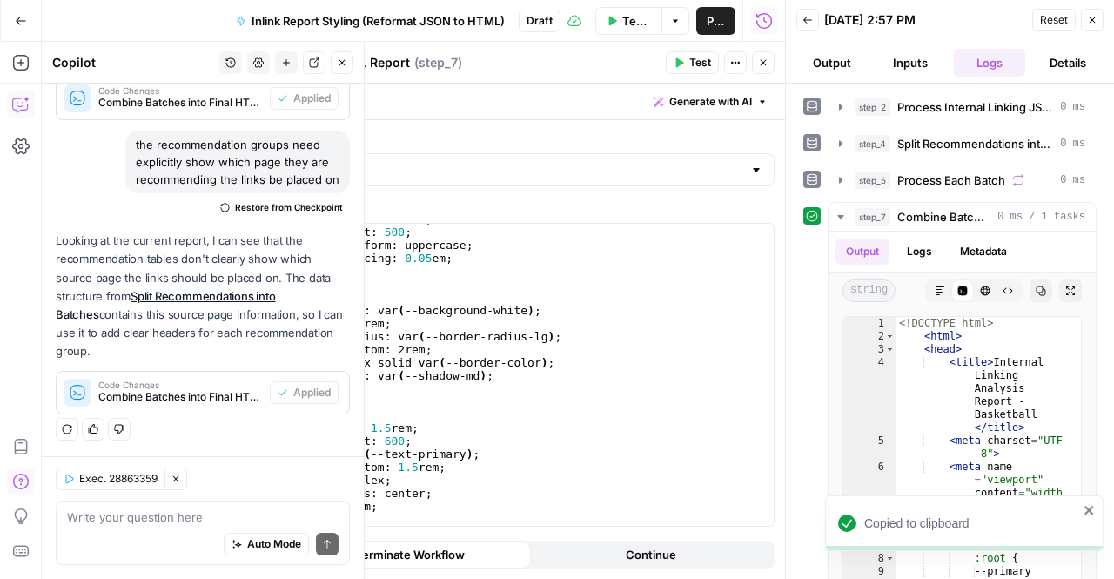
click at [178, 503] on div "Write your question here Auto Mode Send" at bounding box center [203, 532] width 294 height 64
type textarea "t"
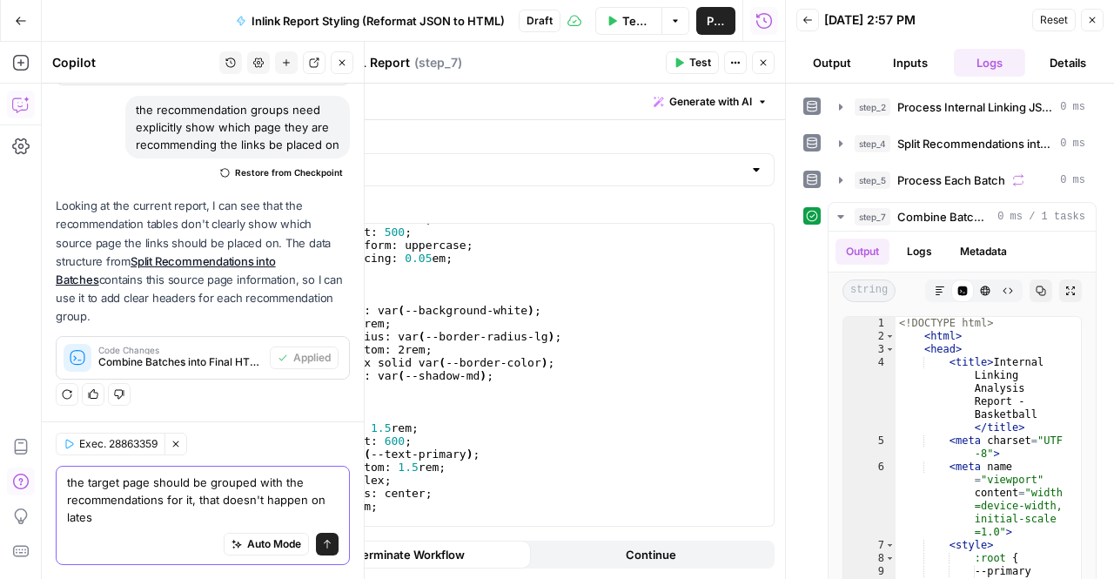
scroll to position [5803, 0]
click at [186, 431] on div "Exec. 28863359 Clear Selection the target page should be grouped with the recom…" at bounding box center [203, 500] width 322 height 158
click at [181, 440] on icon "button" at bounding box center [176, 444] width 10 height 10
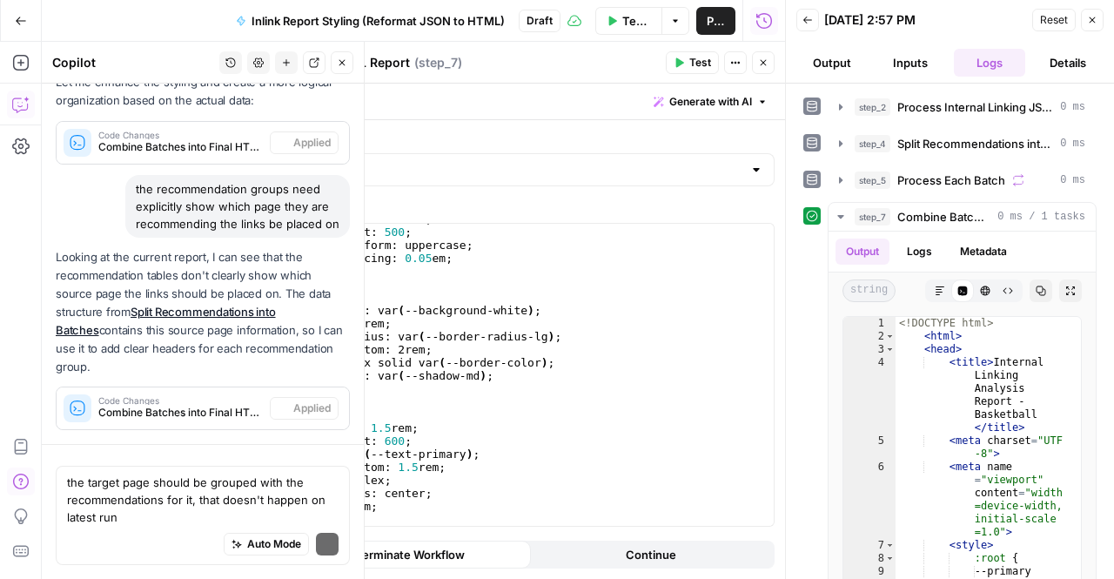
scroll to position [1629, 0]
click at [122, 495] on textarea "the target page should be grouped with the recommendations for it, that doesn't…" at bounding box center [203, 499] width 272 height 52
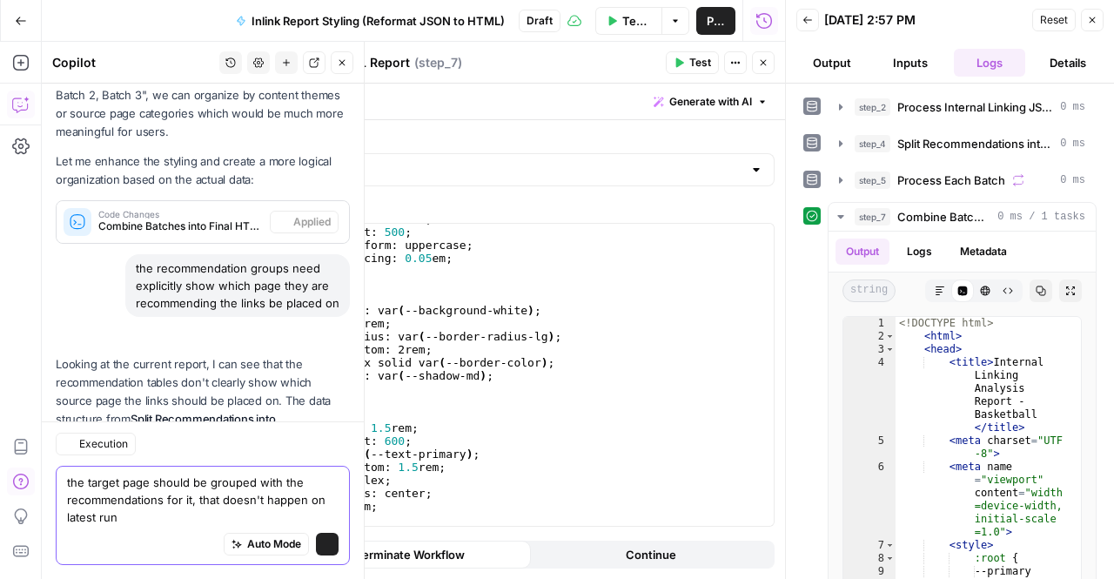
scroll to position [1818, 0]
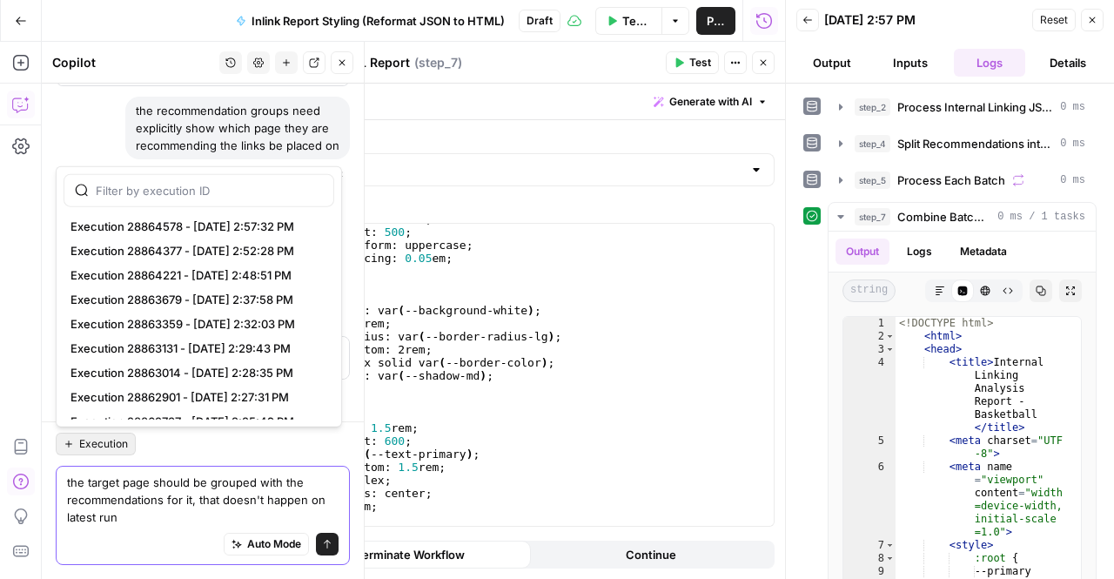
click at [89, 452] on span "Execution" at bounding box center [103, 444] width 49 height 16
click at [202, 214] on button "Execution 28864578 - [DATE] 2:57:32 PM" at bounding box center [199, 226] width 271 height 24
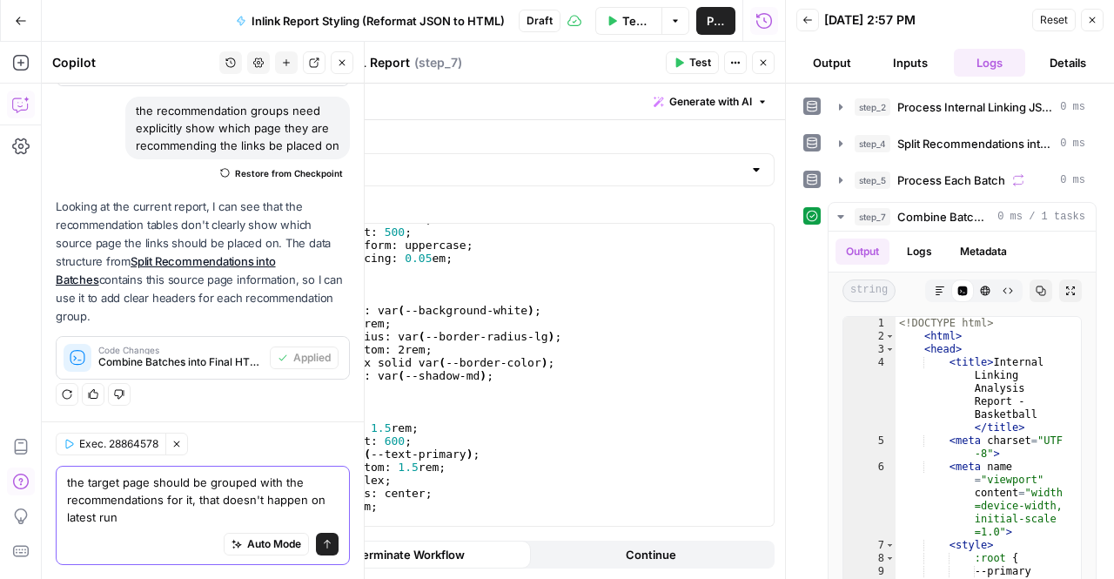
click at [173, 495] on textarea "the target page should be grouped with the recommendations for it, that doesn't…" at bounding box center [203, 499] width 272 height 52
click at [146, 486] on textarea "the target page should be grouped with the recommendations for it, that doesn't…" at bounding box center [203, 499] width 272 height 52
type textarea "the target page should be grouped with the recommendations for it, that doesn't…"
click at [195, 520] on textarea "the target page should be grouped with the recommendations for it, that doesn't…" at bounding box center [203, 499] width 272 height 52
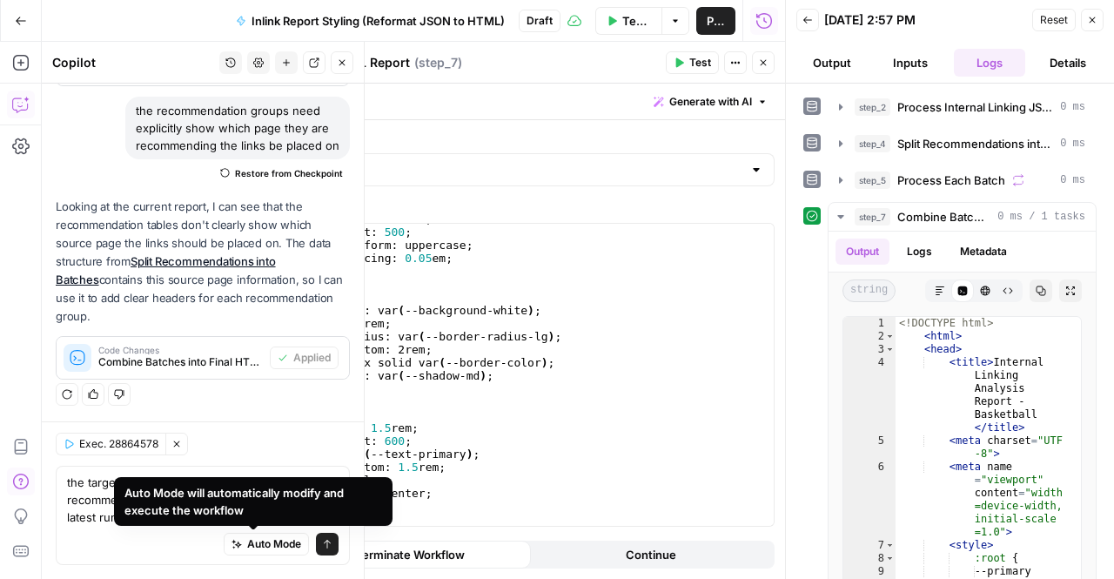
drag, startPoint x: 282, startPoint y: 502, endPoint x: 259, endPoint y: 445, distance: 61.7
click at [259, 445] on body "W Workspace1 New Home Browse Insights Opportunities Your Data Recent Grids Topi…" at bounding box center [557, 289] width 1114 height 579
click at [259, 445] on div "Exec. 28864578 Clear Selection" at bounding box center [203, 443] width 294 height 23
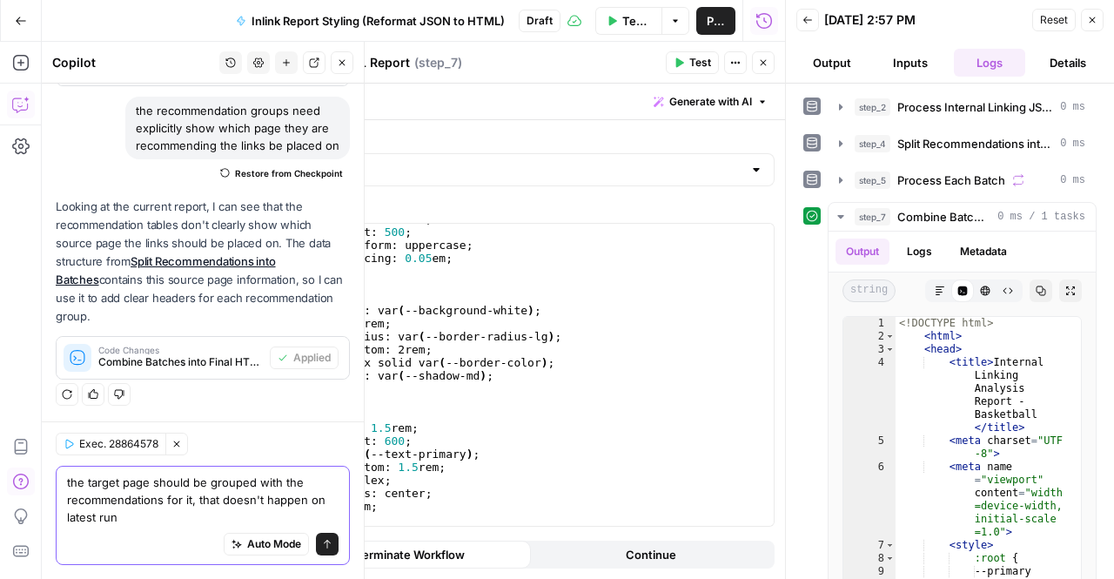
click at [235, 488] on textarea "the target page should be grouped with the recommendations for it, that doesn't…" at bounding box center [203, 499] width 272 height 52
click at [322, 546] on icon "submit" at bounding box center [327, 544] width 10 height 10
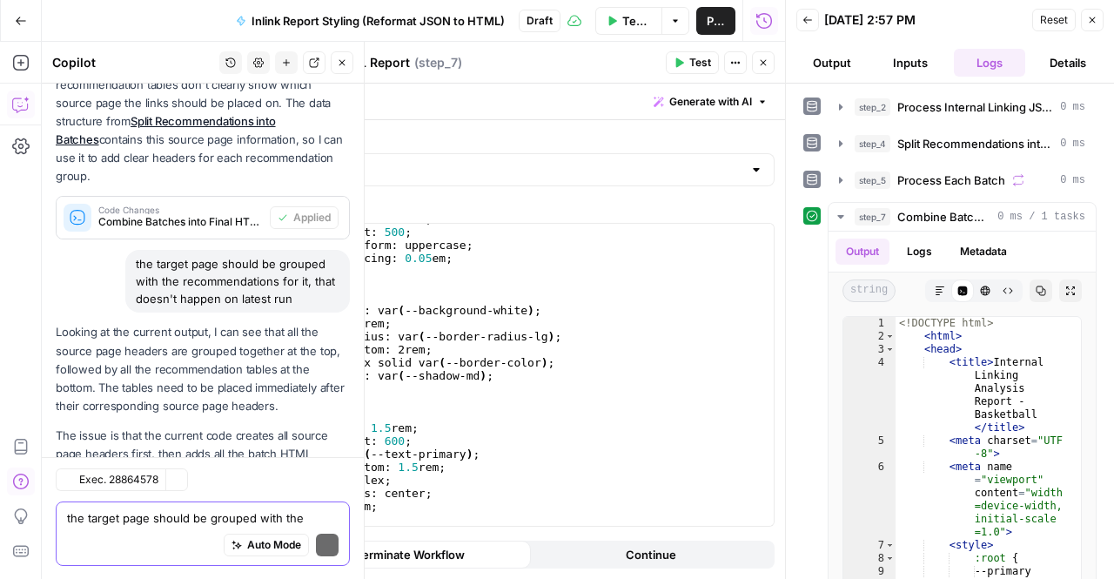
scroll to position [2115, 0]
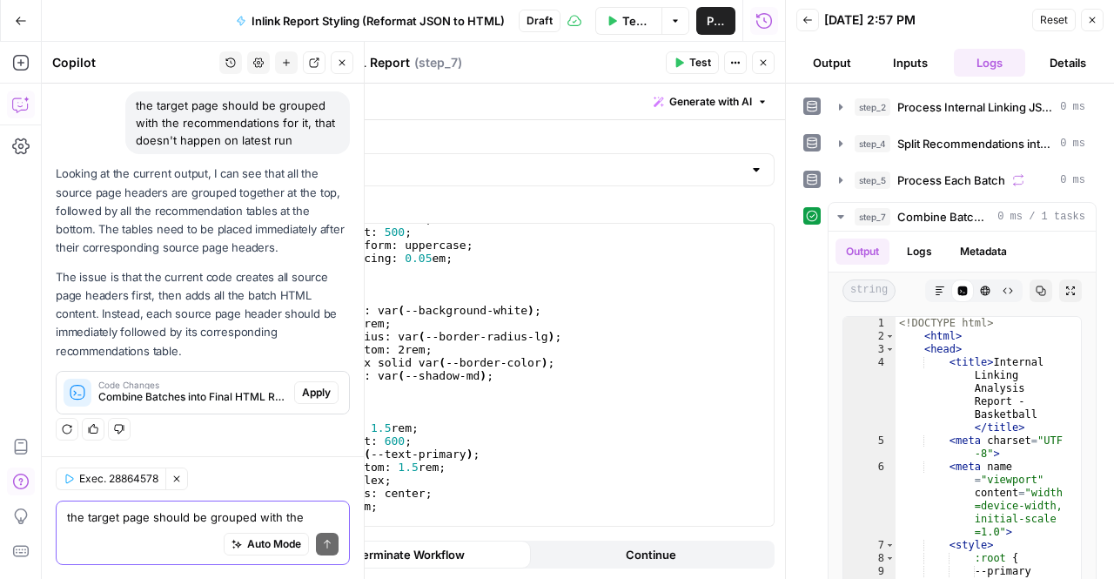
click at [308, 391] on span "Apply" at bounding box center [316, 393] width 29 height 16
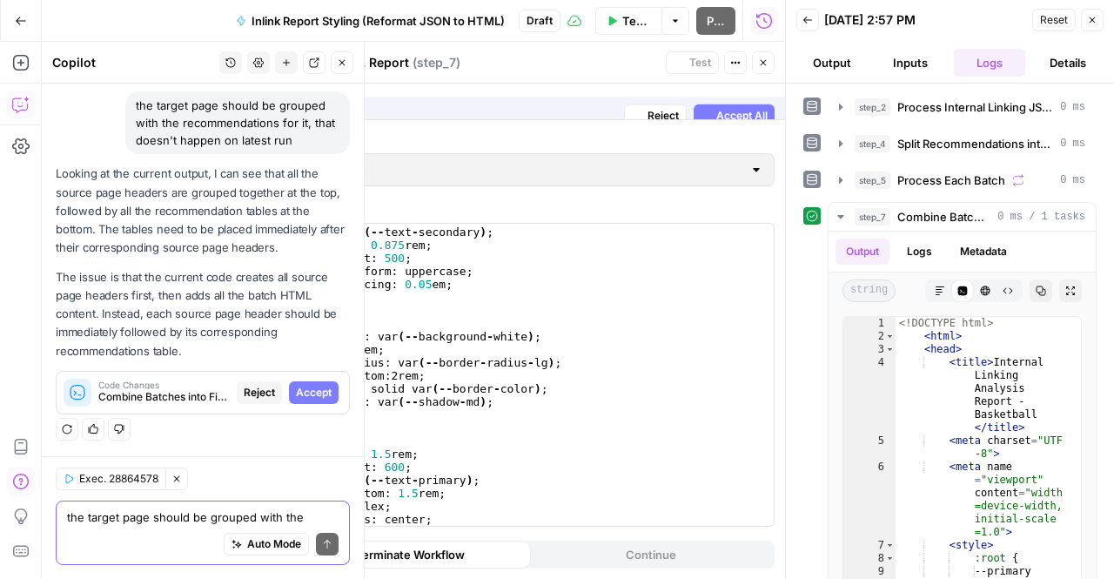
scroll to position [1976, 0]
click at [308, 391] on span "Accept" at bounding box center [314, 393] width 36 height 16
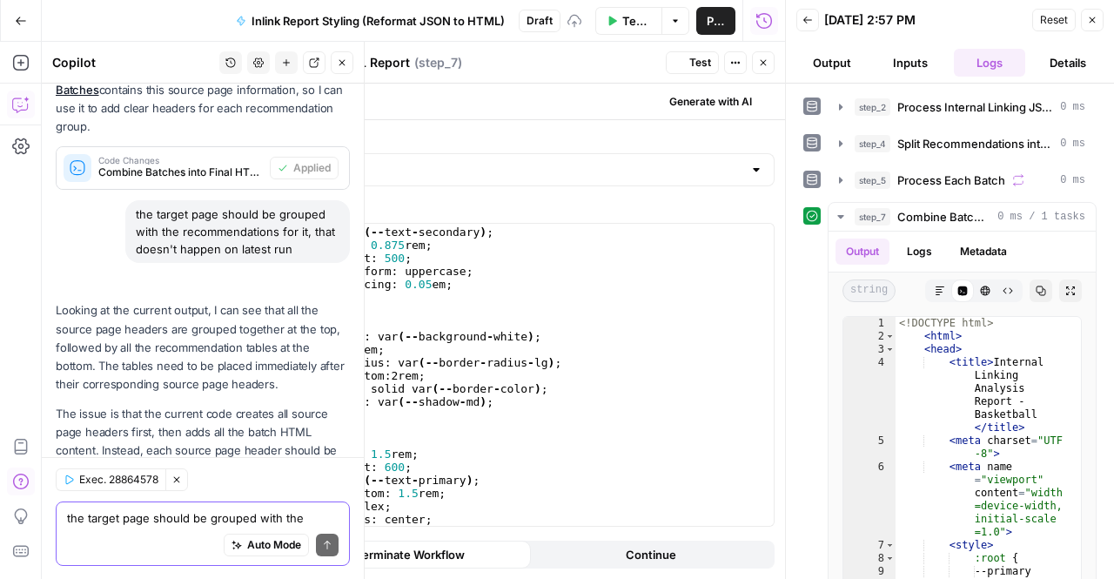
scroll to position [2143, 0]
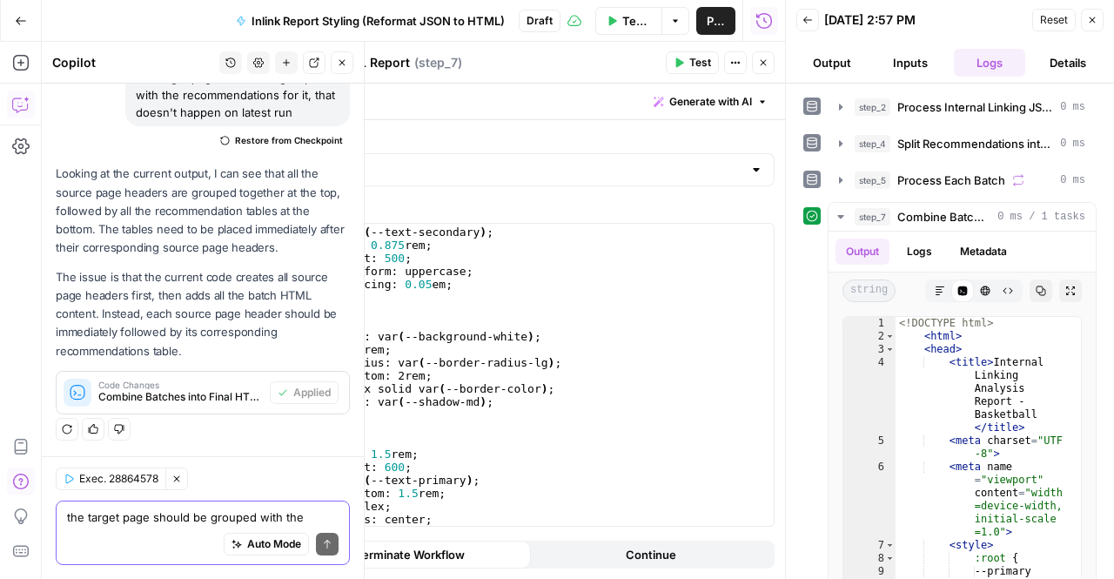
click at [691, 64] on span "Test" at bounding box center [700, 63] width 22 height 16
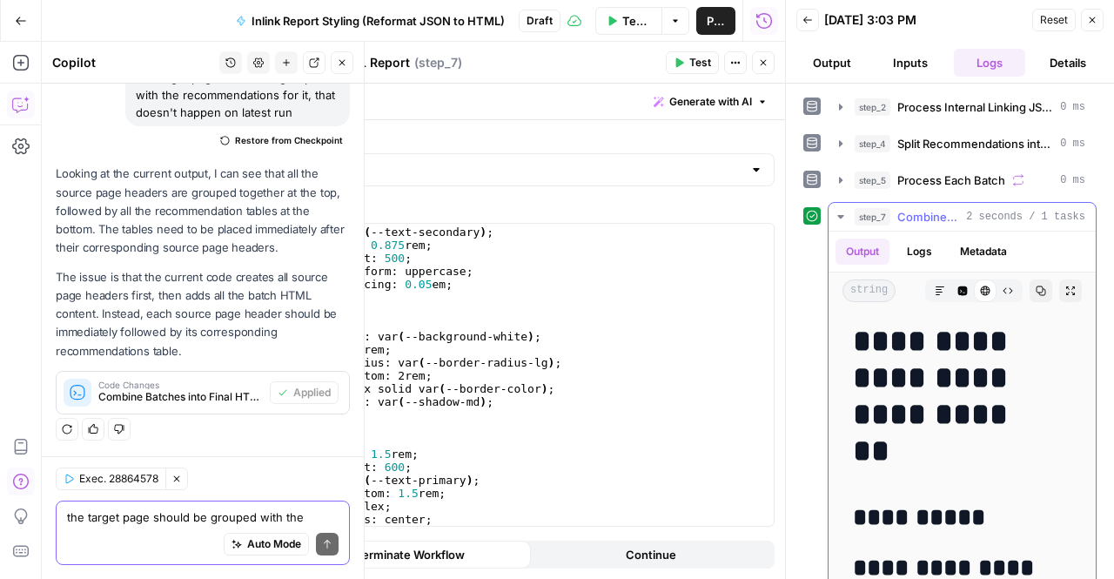
click at [1029, 292] on button "Copy" at bounding box center [1040, 290] width 23 height 23
click at [103, 544] on div "Auto Mode Send" at bounding box center [203, 545] width 272 height 38
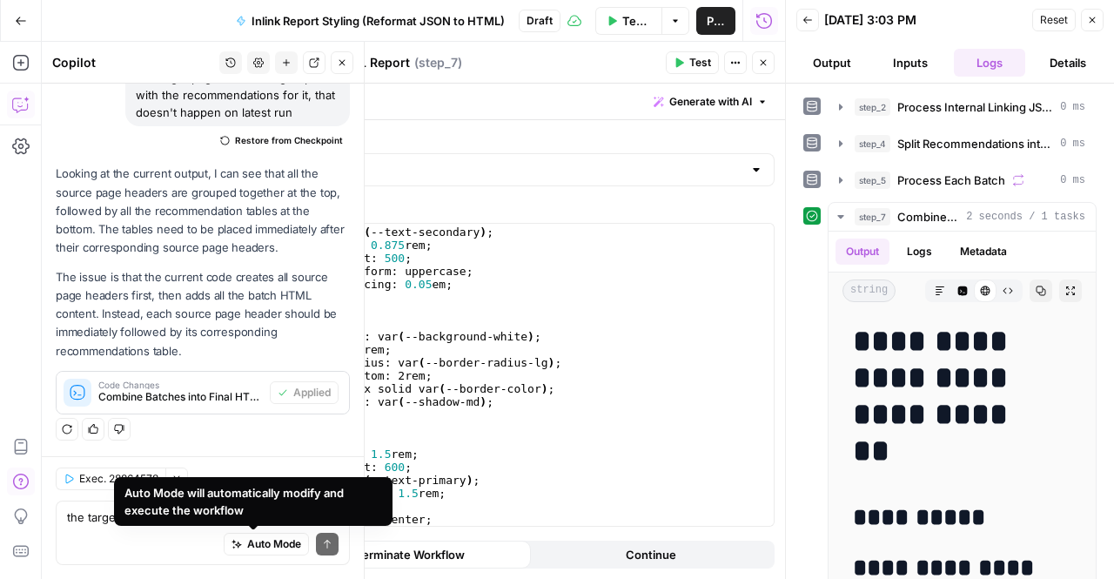
click at [219, 514] on div "Auto Mode will automatically modify and execute the workflow" at bounding box center [253, 501] width 258 height 35
click at [108, 518] on textarea "the target page should be grouped with the recommendations for it, that doesn't…" at bounding box center [203, 516] width 272 height 17
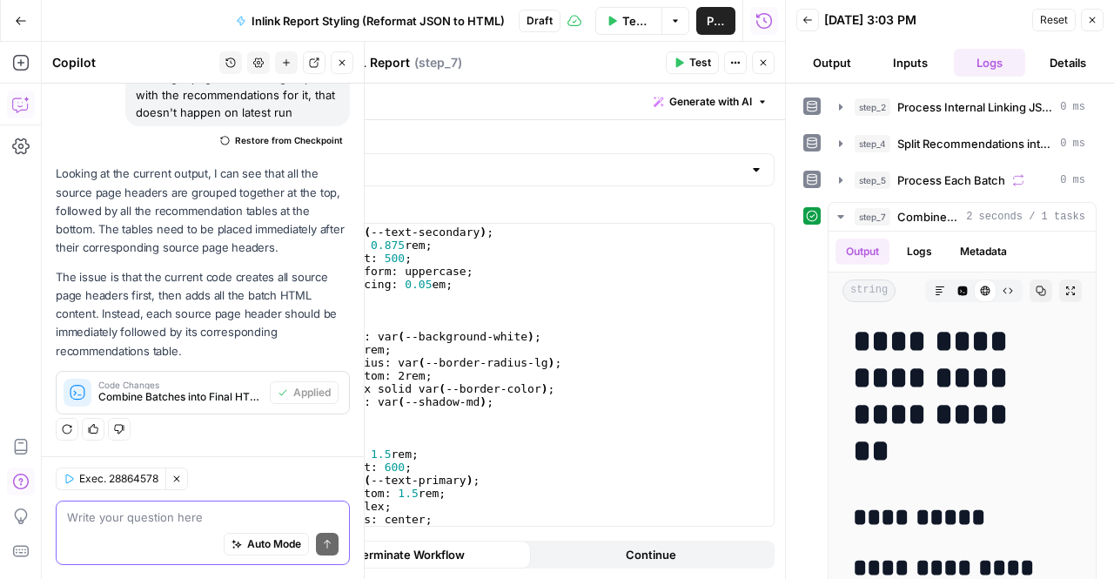
paste textarea "<!DOCTYPE html> <html> <head> <title>Internal Linking Analysis Report - Basketb…"
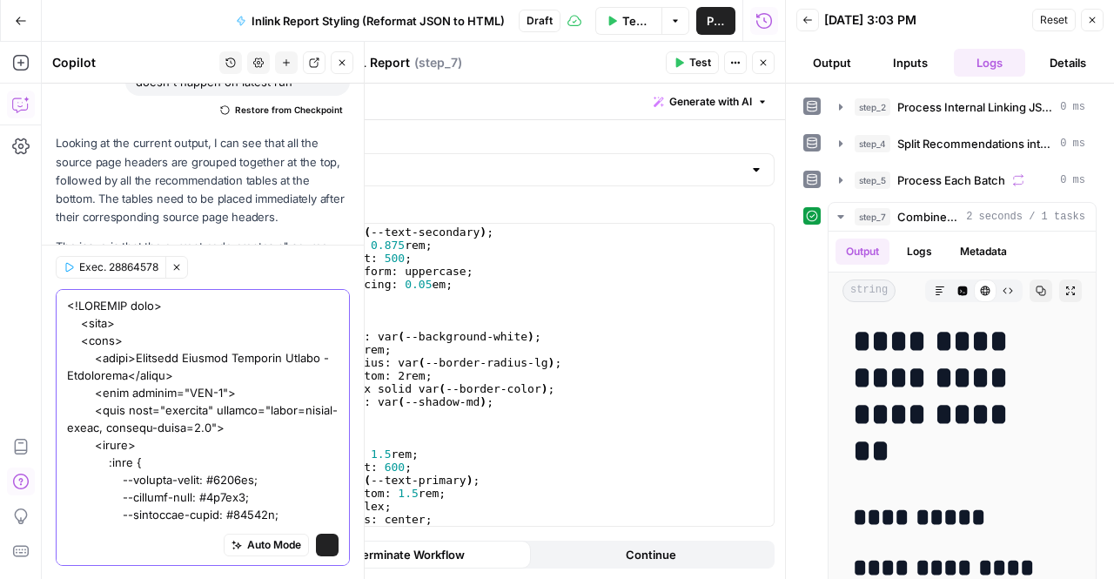
scroll to position [50396, 0]
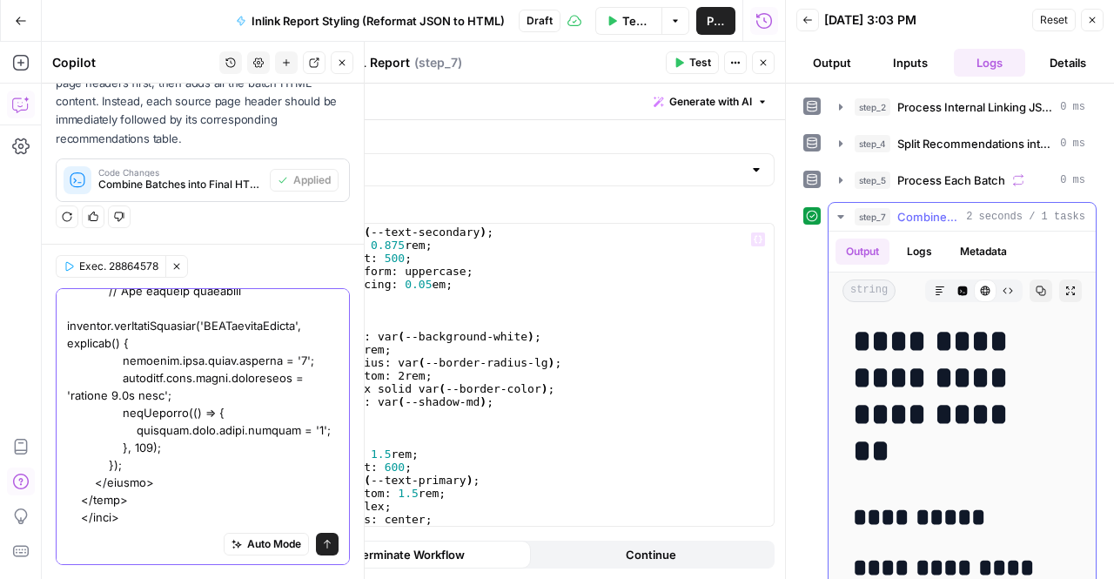
type textarea "<!DOCTYPE html> <html> <head> <title>Internal Linking Analysis Report - Basketb…"
click at [897, 325] on h1 "**********" at bounding box center [949, 396] width 192 height 146
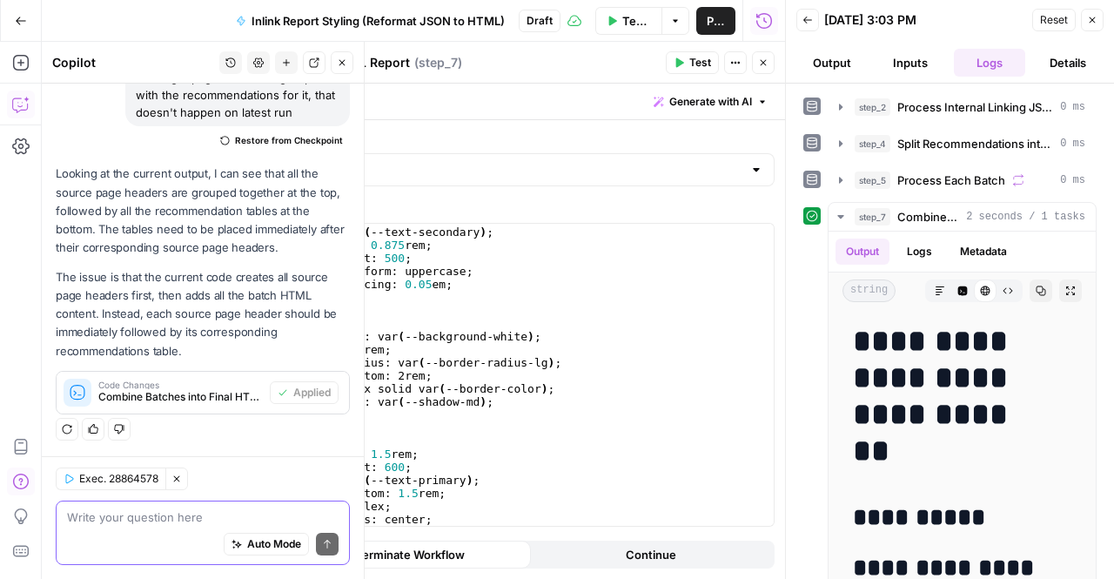
scroll to position [2143, 0]
click at [1036, 289] on icon "button" at bounding box center [1041, 290] width 10 height 10
click at [175, 522] on textarea at bounding box center [203, 516] width 272 height 17
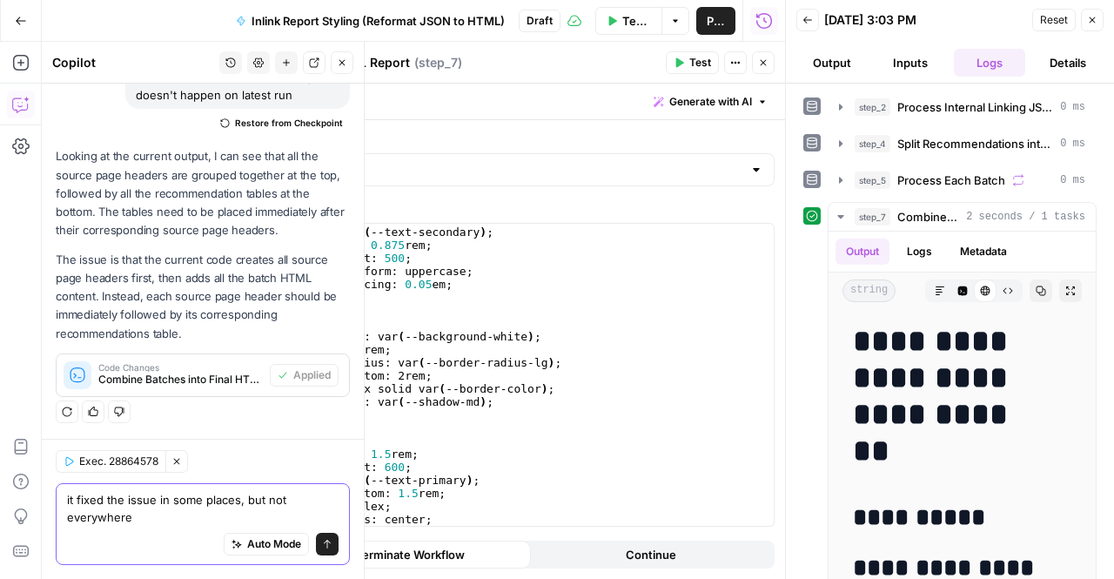
scroll to position [2161, 0]
type textarea "it fixed the issue in some places, but not everywhere on the latest execution"
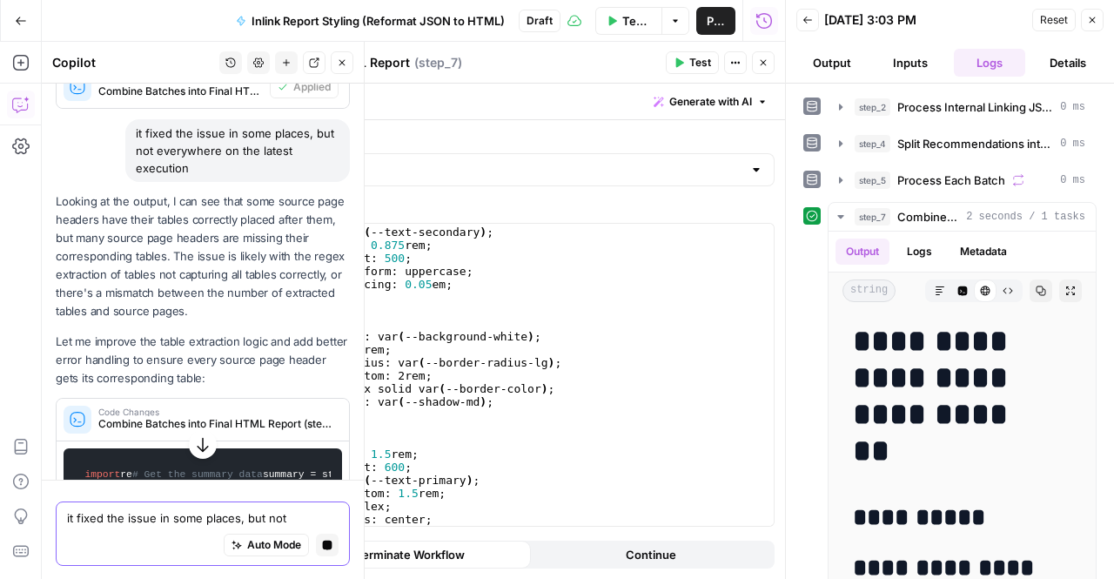
scroll to position [2252, 0]
click at [189, 445] on button "button" at bounding box center [203, 444] width 28 height 28
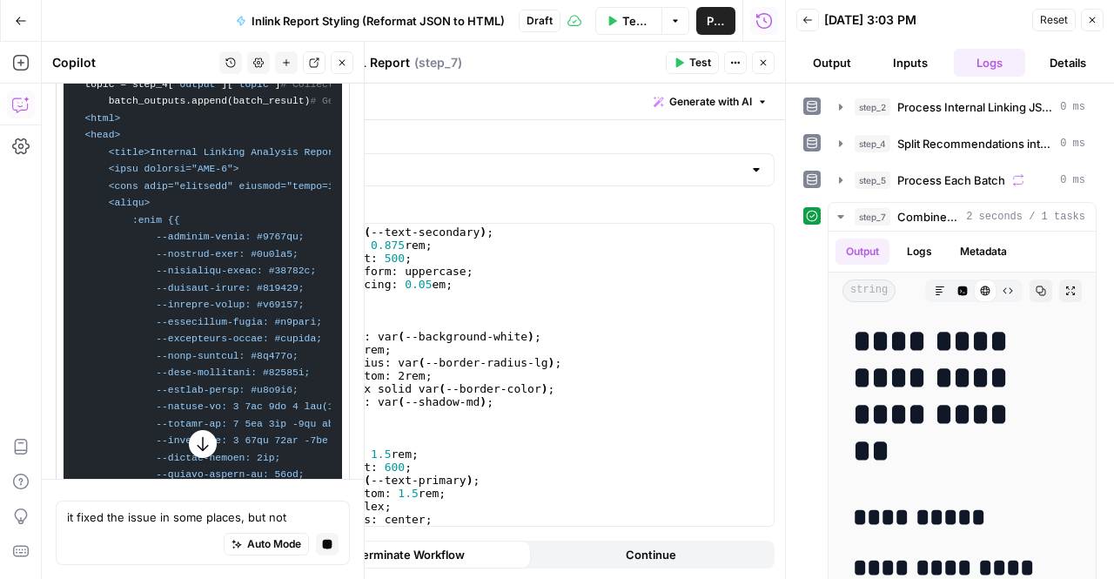
click at [194, 441] on icon "button" at bounding box center [202, 443] width 17 height 17
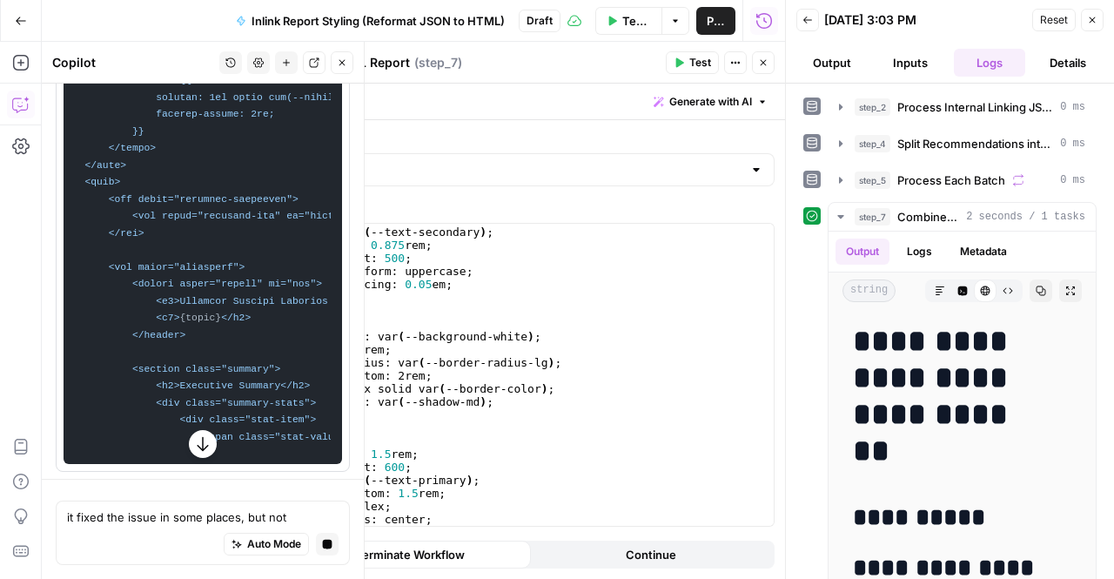
scroll to position [10307, 0]
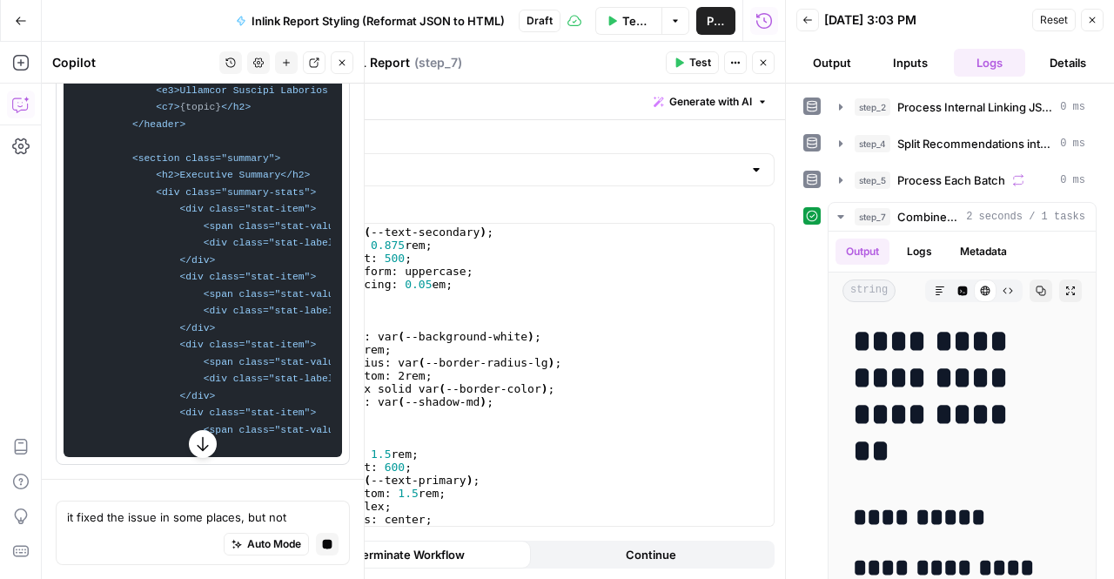
click at [197, 443] on icon "button" at bounding box center [202, 443] width 17 height 17
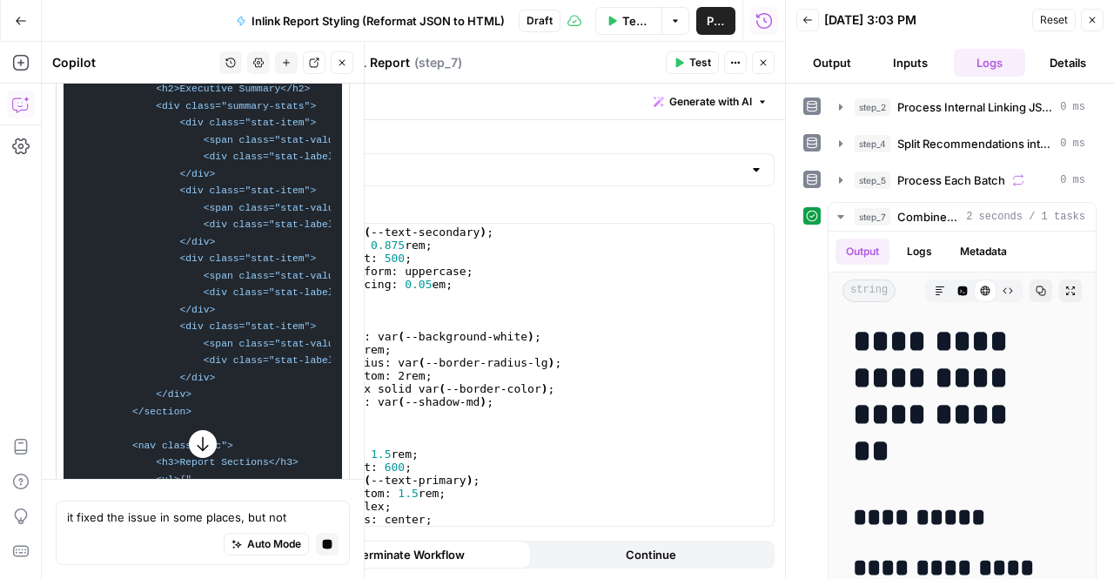
scroll to position [10705, 0]
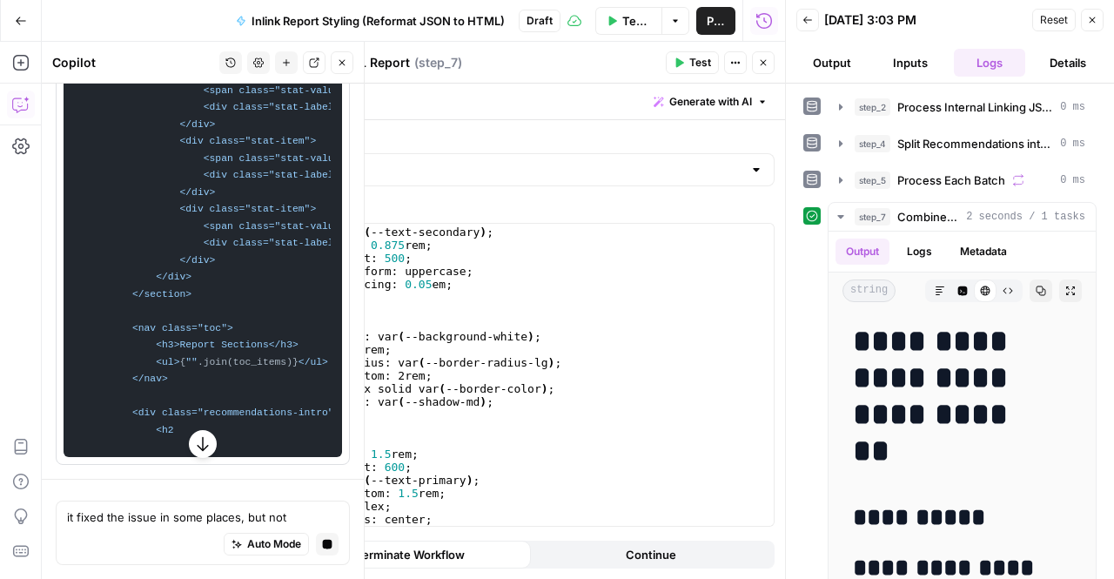
click at [197, 443] on icon "button" at bounding box center [202, 444] width 11 height 14
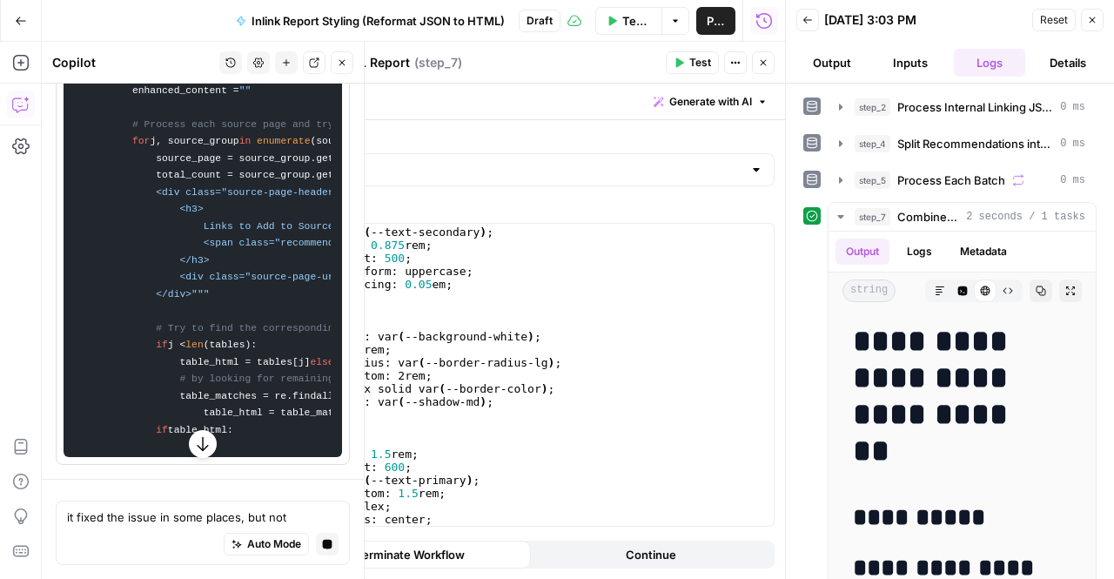
scroll to position [11547, 0]
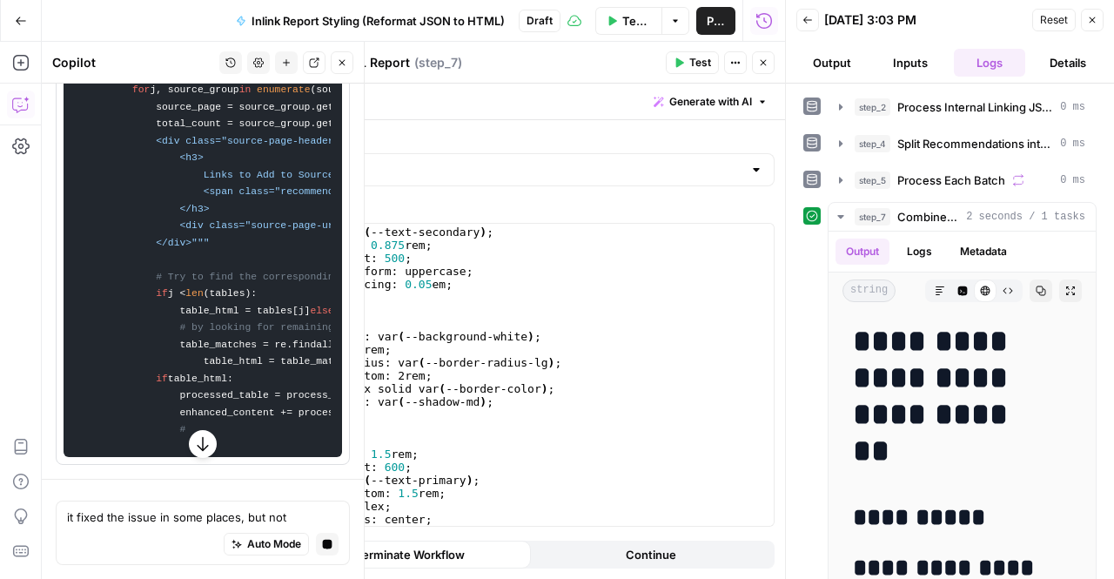
click at [194, 445] on icon "button" at bounding box center [202, 443] width 17 height 17
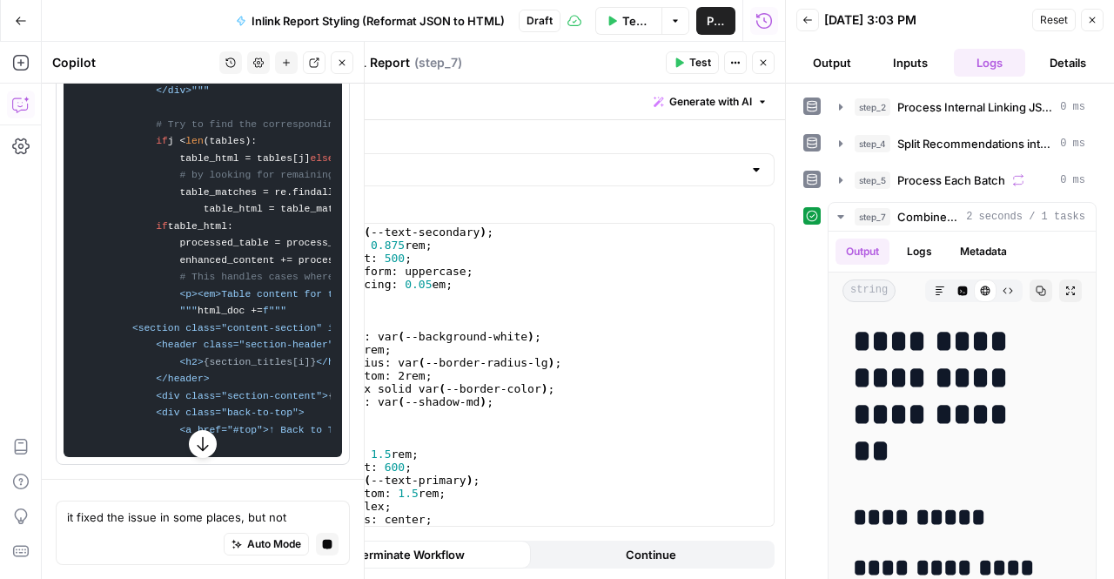
scroll to position [12640, 0]
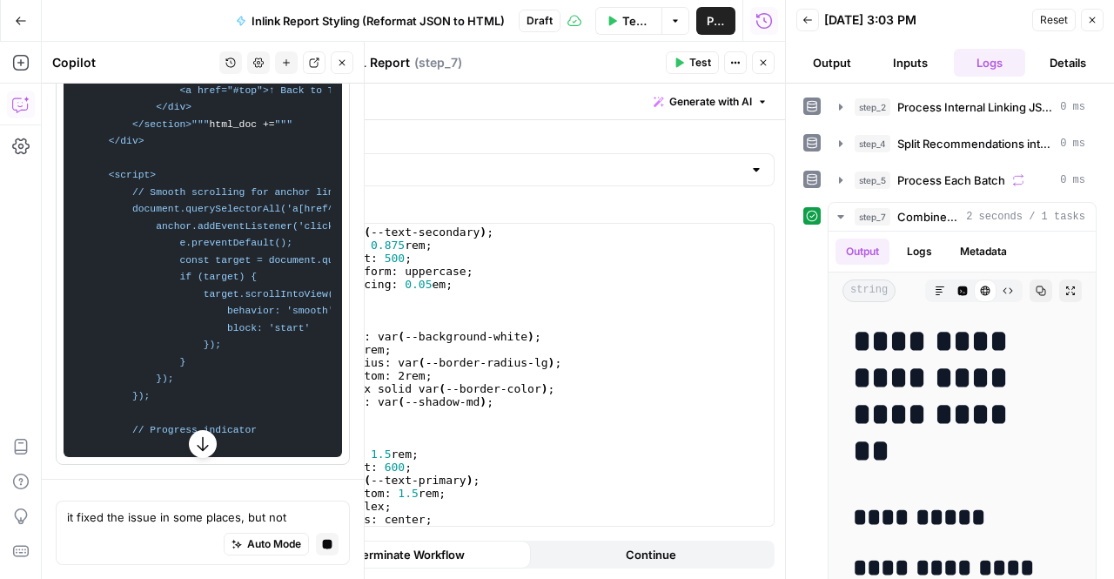
click at [189, 456] on button "button" at bounding box center [203, 444] width 28 height 28
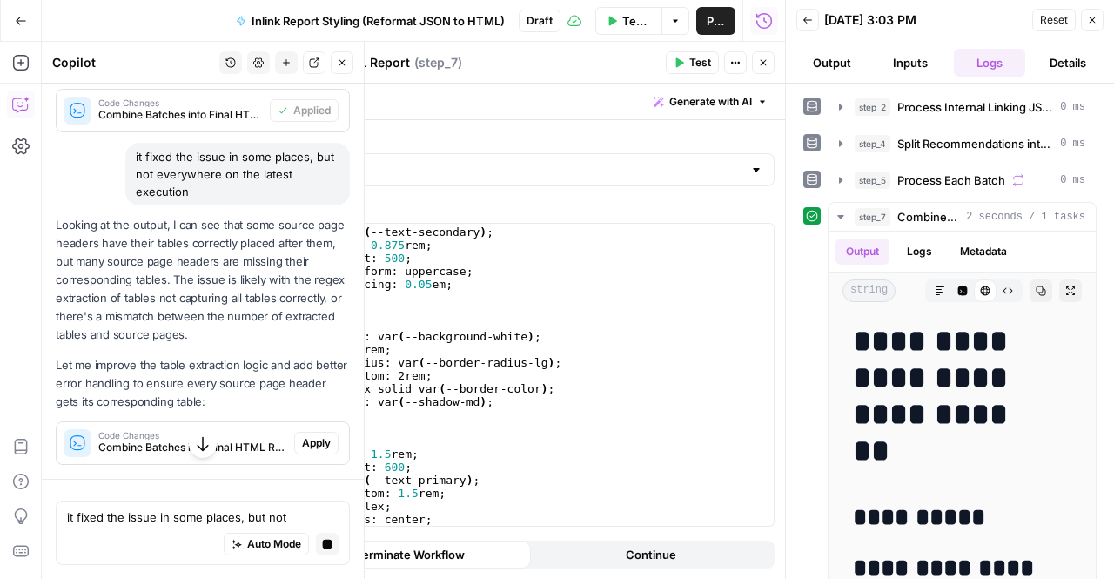
click at [205, 439] on button "button" at bounding box center [203, 444] width 28 height 28
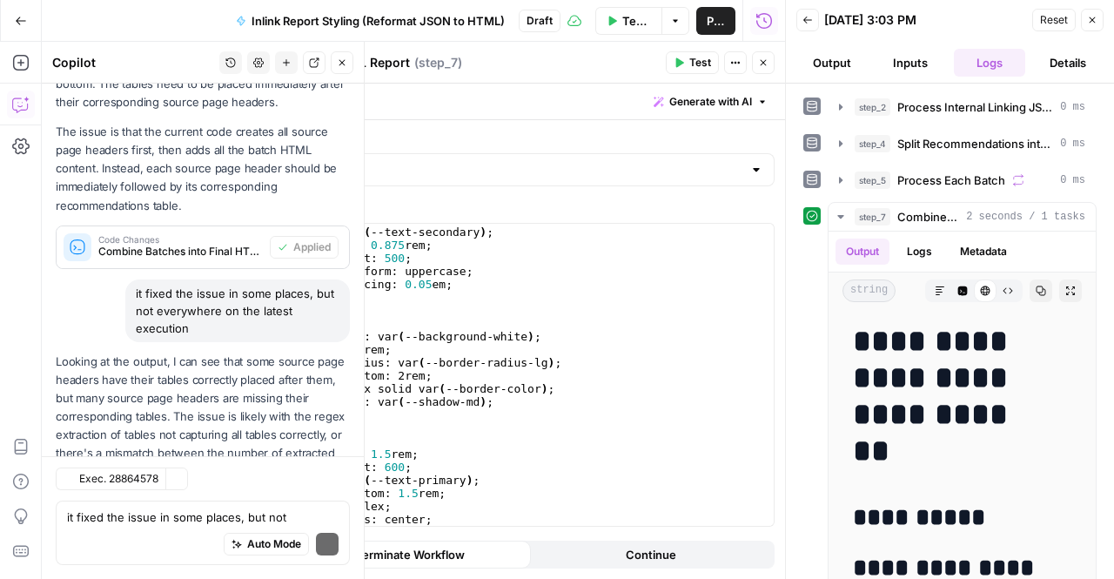
scroll to position [2475, 0]
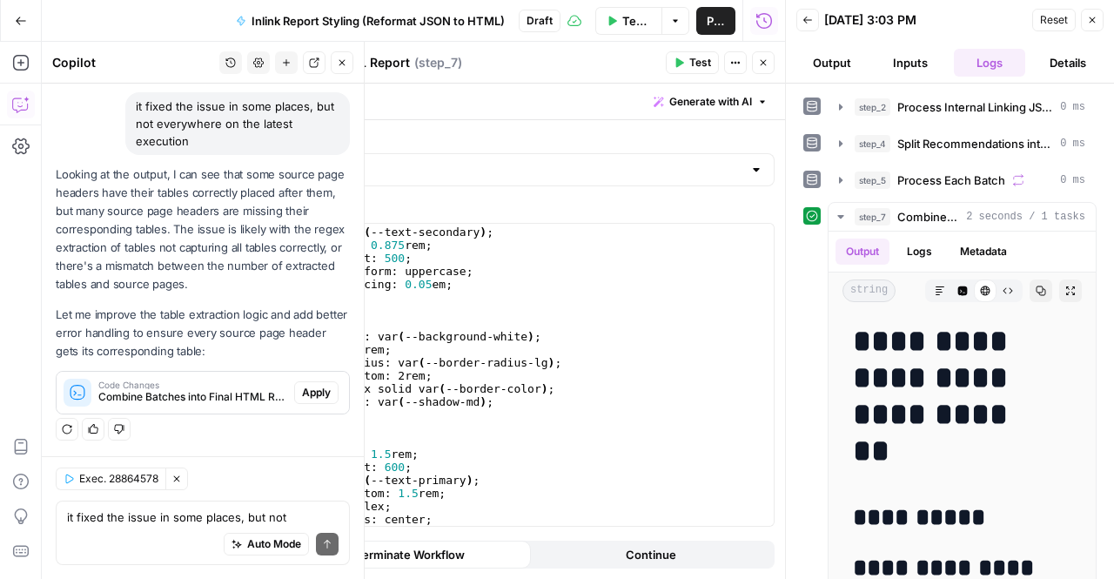
click at [302, 387] on span "Apply" at bounding box center [316, 393] width 29 height 16
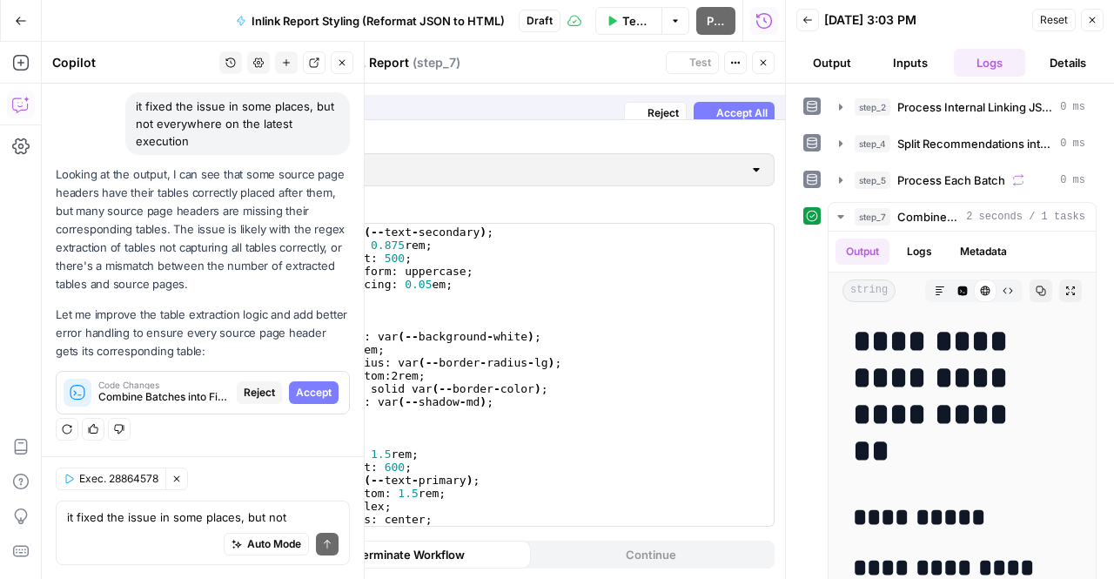
scroll to position [2308, 0]
click at [732, 104] on span "Accept All" at bounding box center [741, 102] width 51 height 16
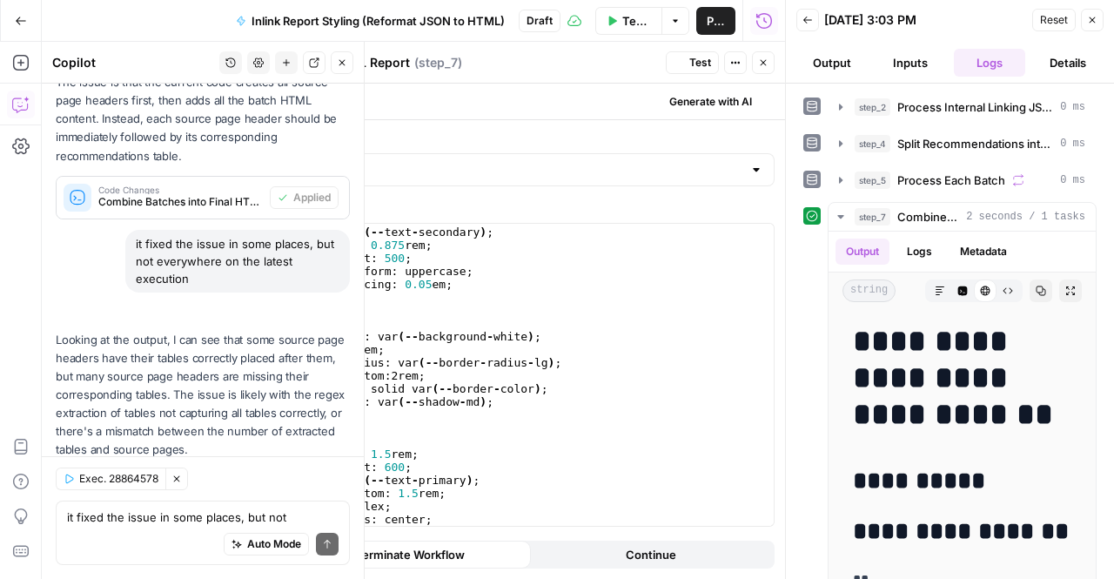
scroll to position [2503, 0]
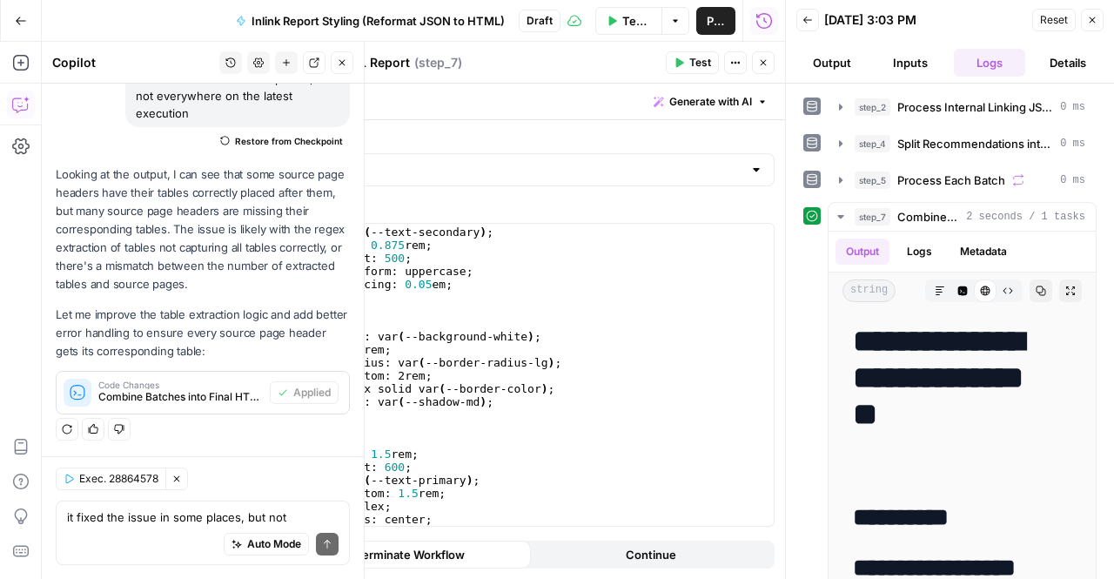
click at [137, 331] on p "Let me improve the table extraction logic and add better error handling to ensu…" at bounding box center [203, 332] width 294 height 55
click at [705, 60] on span "Test" at bounding box center [700, 63] width 22 height 16
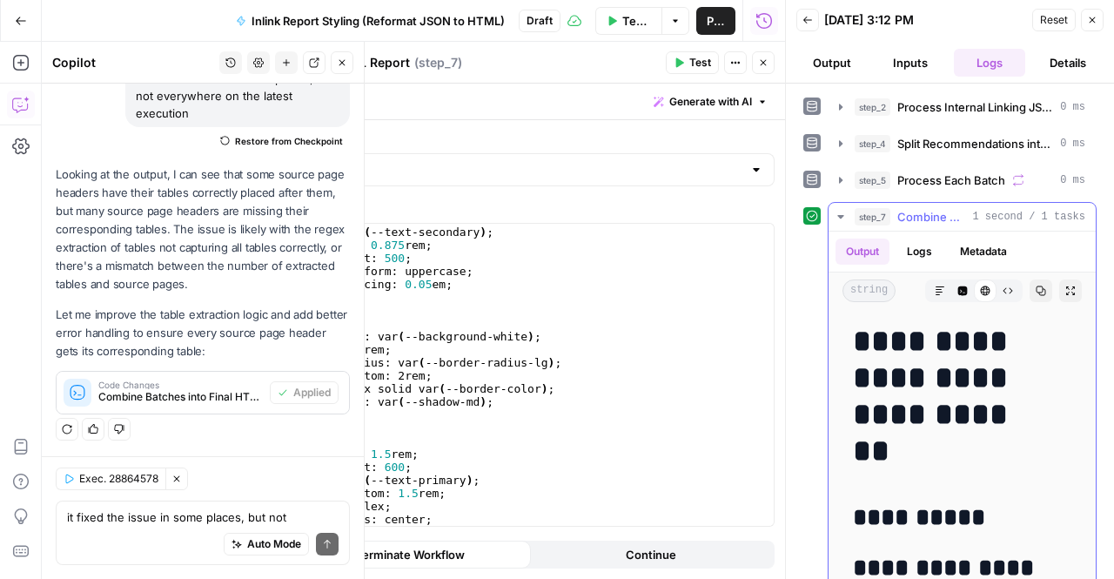
click at [924, 412] on h1 "**********" at bounding box center [949, 396] width 192 height 146
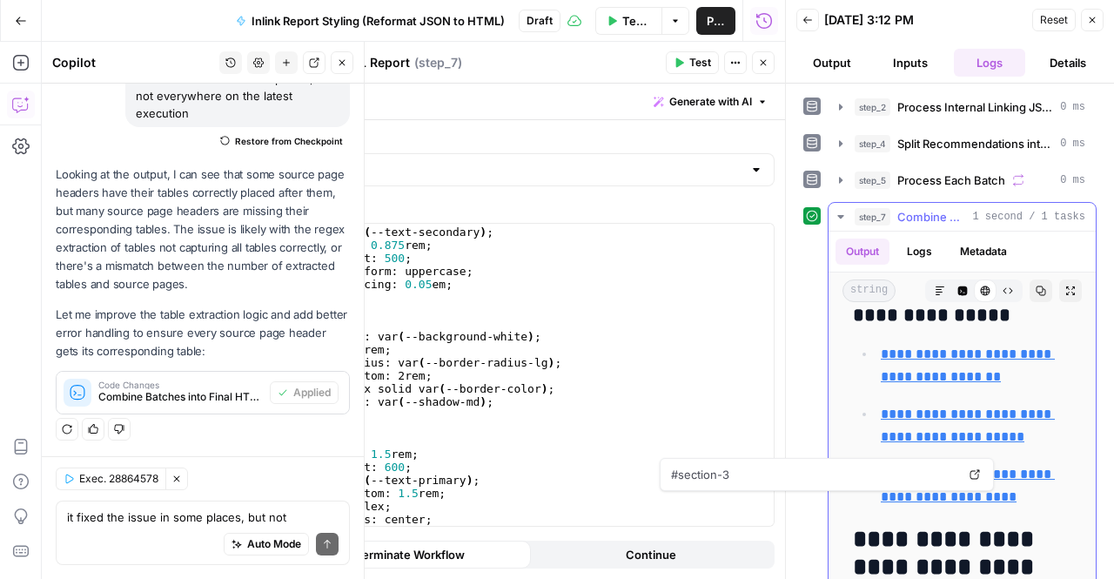
scroll to position [620, 0]
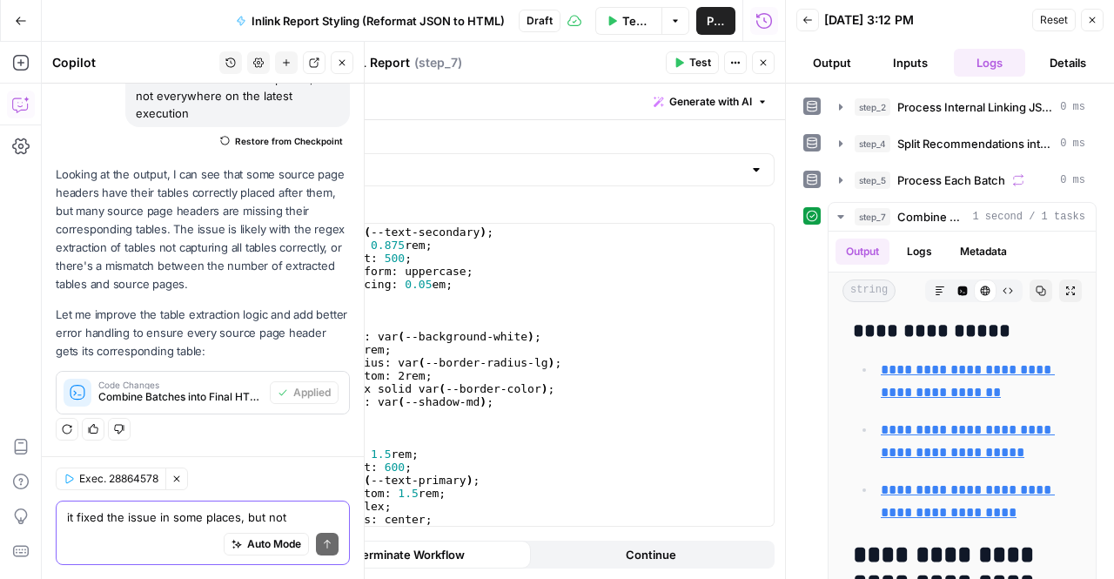
click at [117, 509] on textarea "it fixed the issue in some places, but not everywhere on the latest execution" at bounding box center [203, 516] width 272 height 17
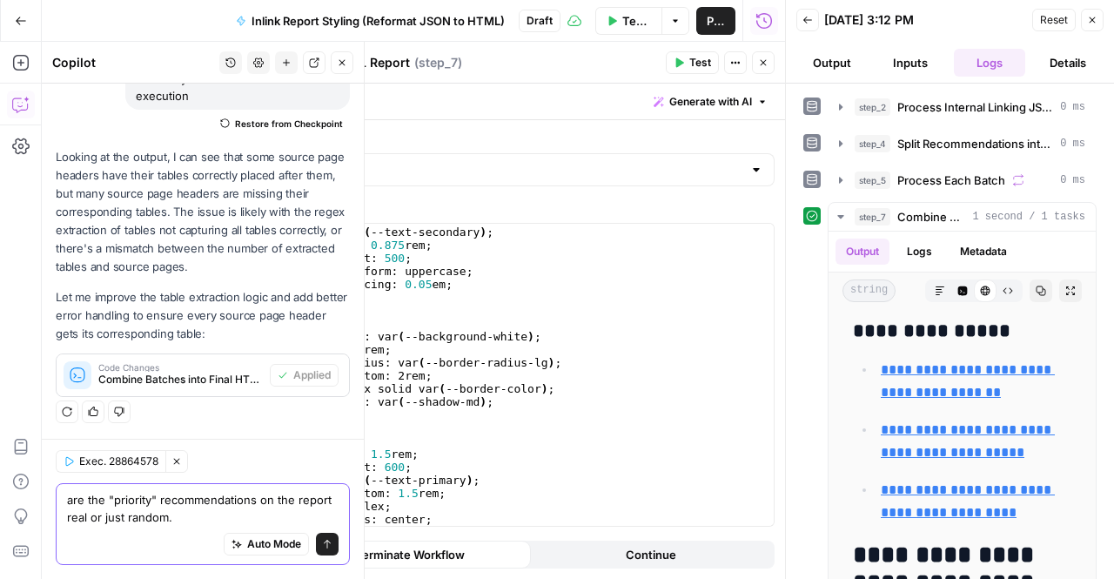
click at [226, 507] on textarea "are the "priority" recommendations on the report real or just random." at bounding box center [203, 508] width 272 height 35
click at [252, 502] on textarea "are the "priority" recommendations on the report real or just random." at bounding box center [203, 508] width 272 height 35
click at [87, 499] on textarea "are the "priority" recommendations on the report real or just random." at bounding box center [203, 508] width 272 height 35
click at [180, 520] on textarea "is the "priority" recommendations on the report real or just random." at bounding box center [203, 508] width 272 height 35
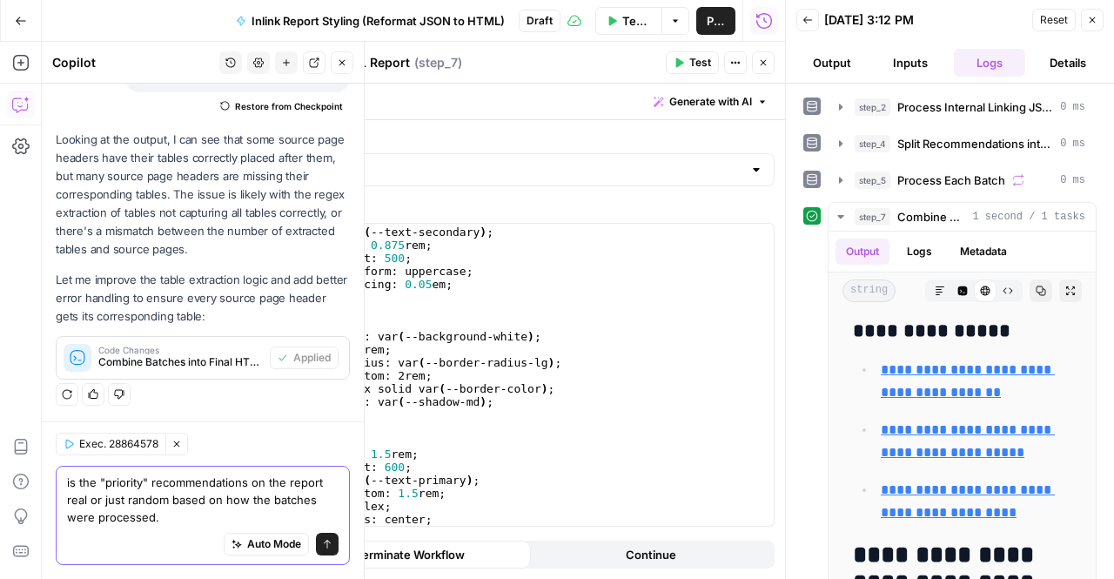
scroll to position [2538, 0]
click at [106, 491] on textarea "is the "priority" recommendations on the report real or just random based on ho…" at bounding box center [203, 499] width 272 height 52
click at [188, 487] on textarea "is the "priority" recommendations on the report real or just random based on ho…" at bounding box center [203, 499] width 272 height 52
click at [243, 483] on textarea "is the "priority" recommendations on the report real or just random based on ho…" at bounding box center [203, 499] width 272 height 52
click at [157, 476] on textarea "is the "priority" recommendations on the report real or just random based on ho…" at bounding box center [203, 499] width 272 height 52
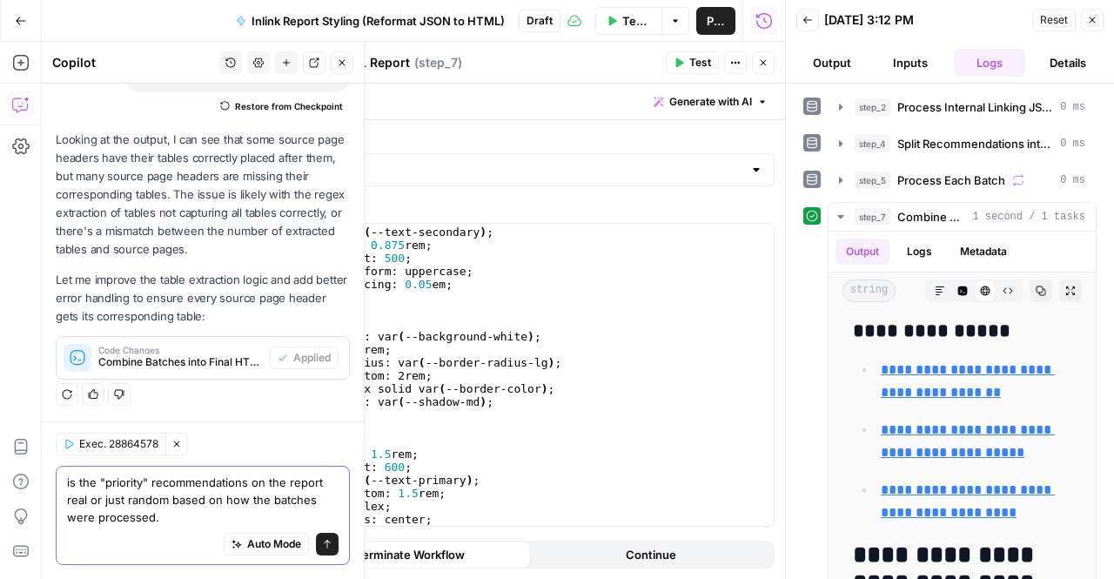
click at [243, 485] on textarea "is the "priority" recommendations on the report real or just random based on ho…" at bounding box center [203, 499] width 272 height 52
type textarea "is the "priority" recommendation sorting on the report real or just random base…"
click at [322, 549] on icon "submit" at bounding box center [327, 544] width 10 height 10
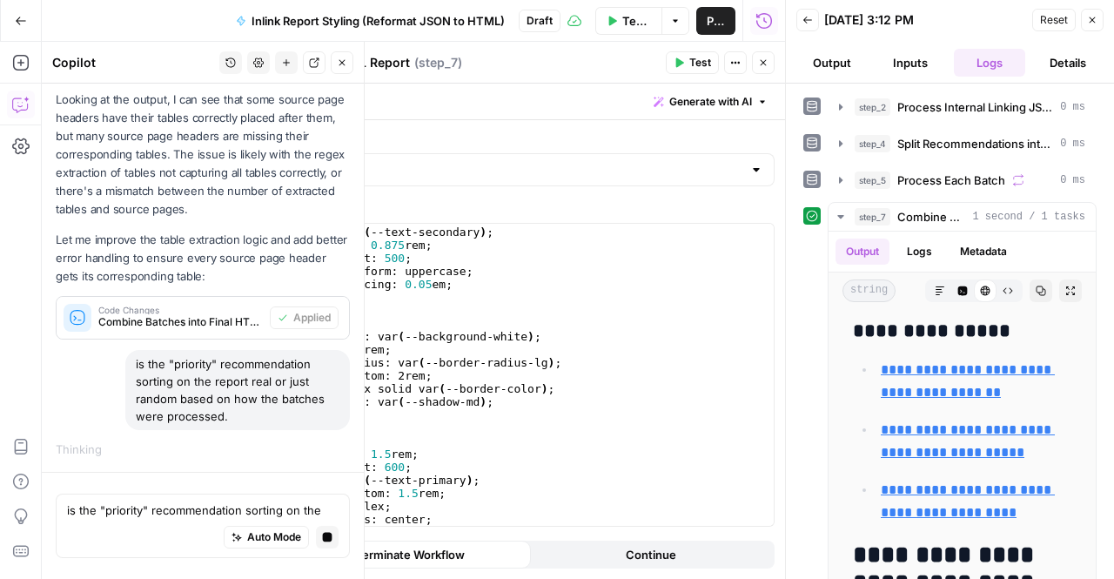
scroll to position [2377, 0]
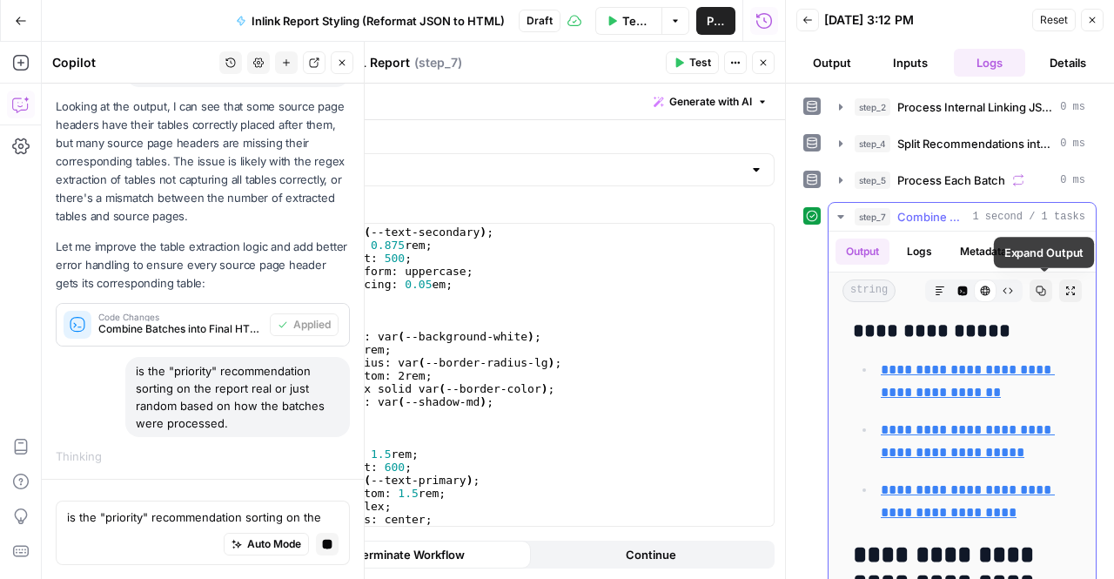
click at [1036, 285] on icon "button" at bounding box center [1041, 290] width 10 height 10
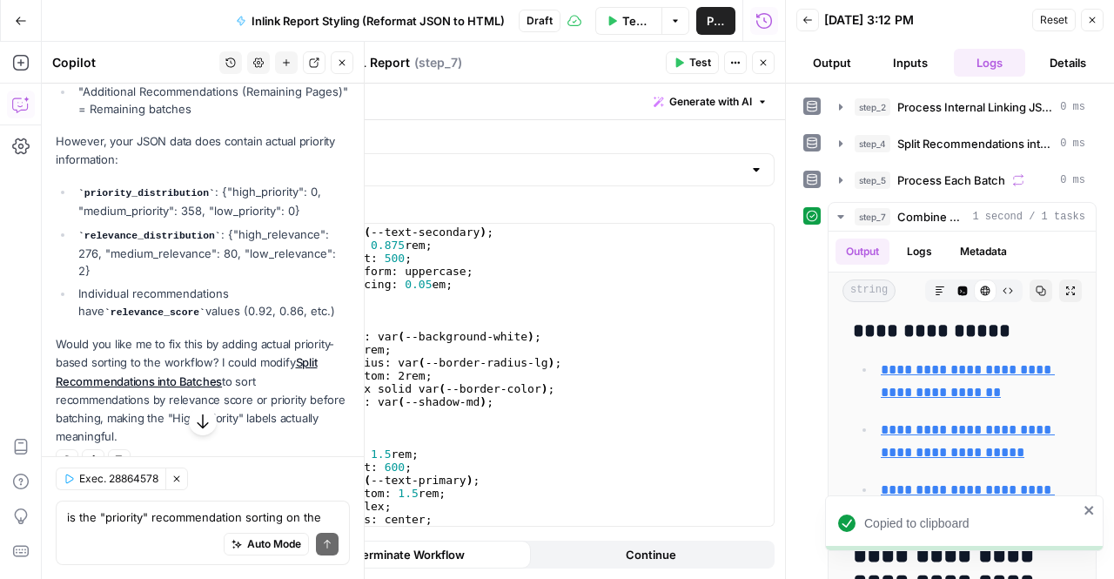
scroll to position [3375, 0]
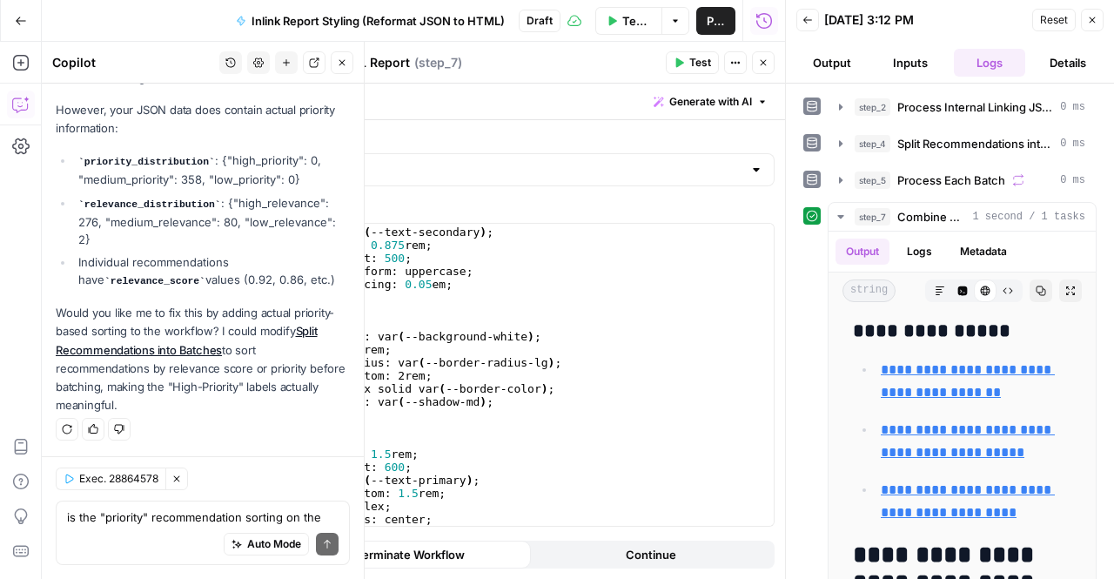
click at [143, 507] on div "is the "priority" recommendation sorting on the report real or just random base…" at bounding box center [203, 532] width 294 height 64
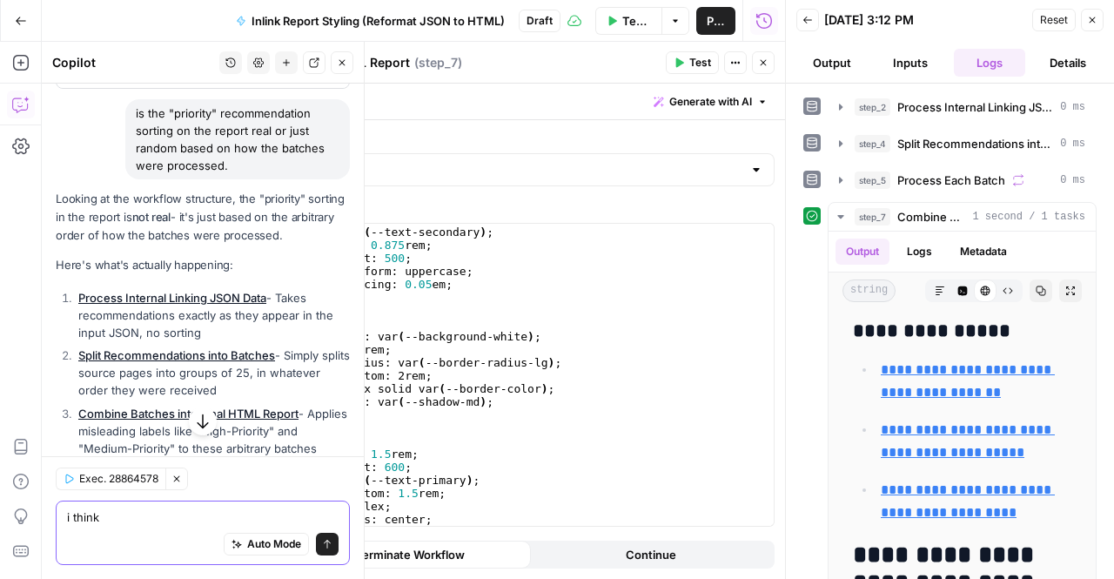
scroll to position [2797, 0]
click at [265, 246] on p "Looking at the workflow structure, the "priority" sorting in the report is not …" at bounding box center [203, 218] width 294 height 55
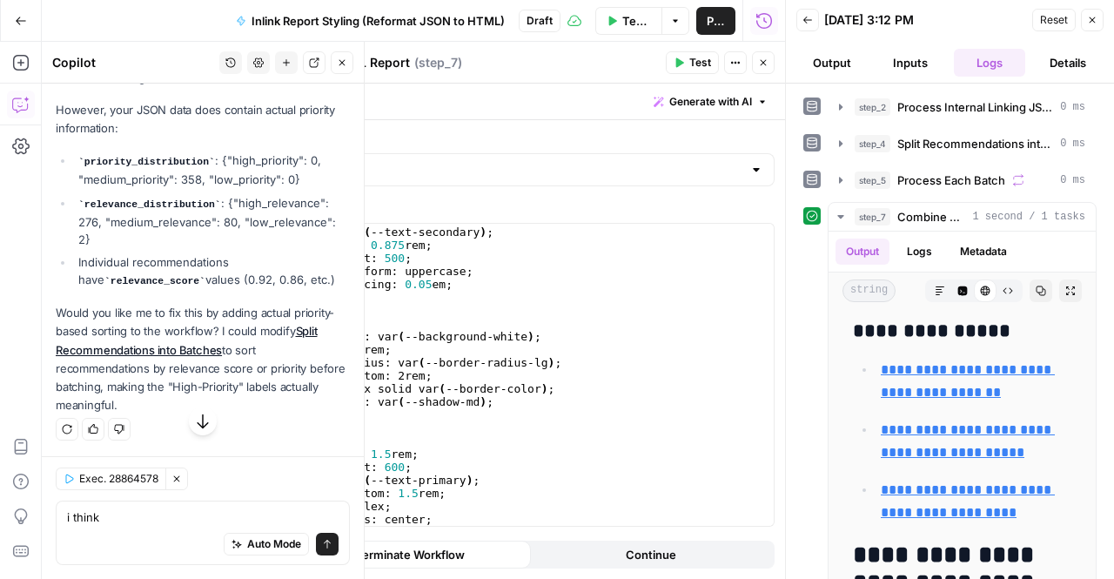
scroll to position [3375, 0]
click at [171, 526] on div "Auto Mode Send" at bounding box center [203, 545] width 272 height 38
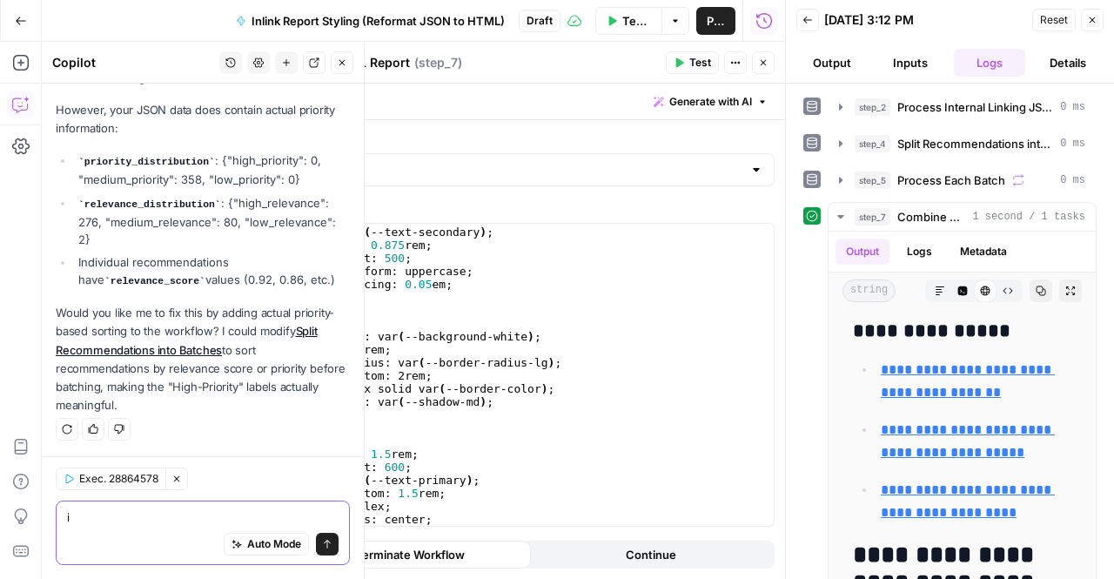
type textarea "i"
click at [115, 516] on textarea at bounding box center [203, 516] width 272 height 17
type textarea "yes that's a good idea"
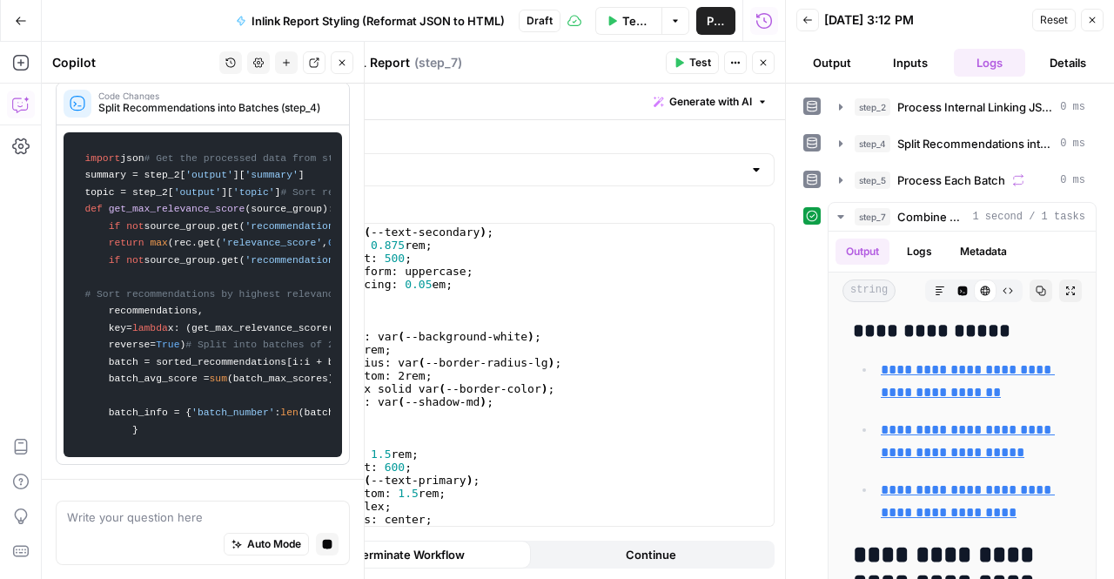
scroll to position [4288, 0]
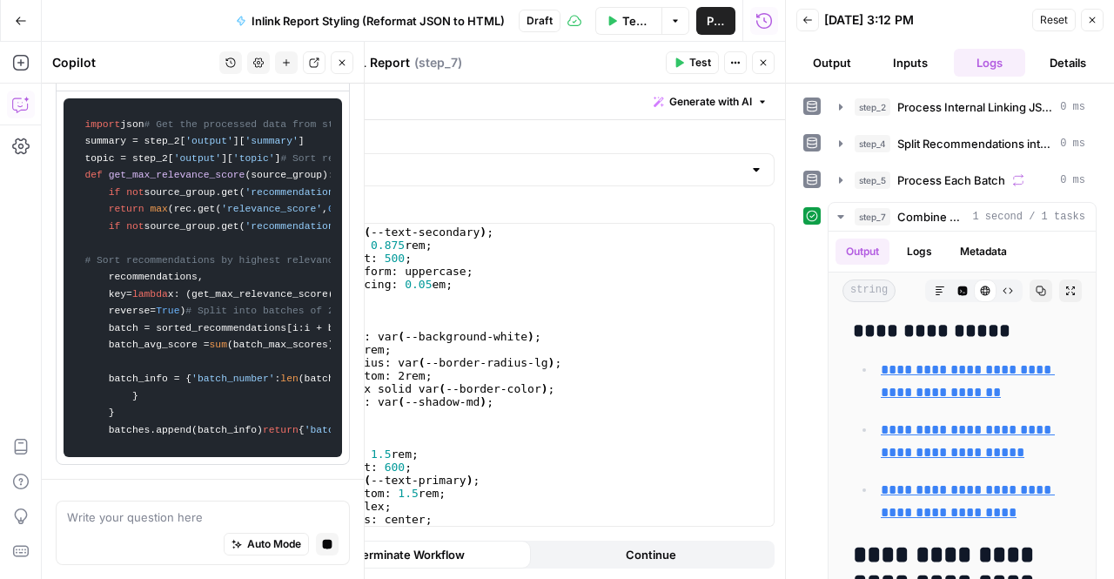
click at [2, 194] on div "Add Steps Copilot Settings AirOps Academy Help Give Feedback Shortcuts" at bounding box center [21, 310] width 42 height 537
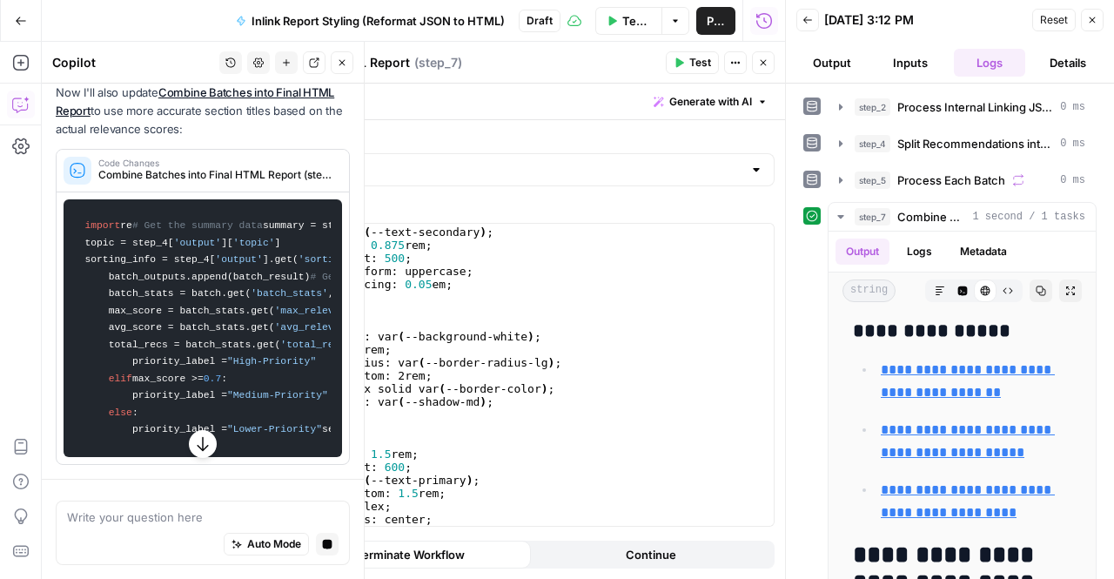
scroll to position [3491, 0]
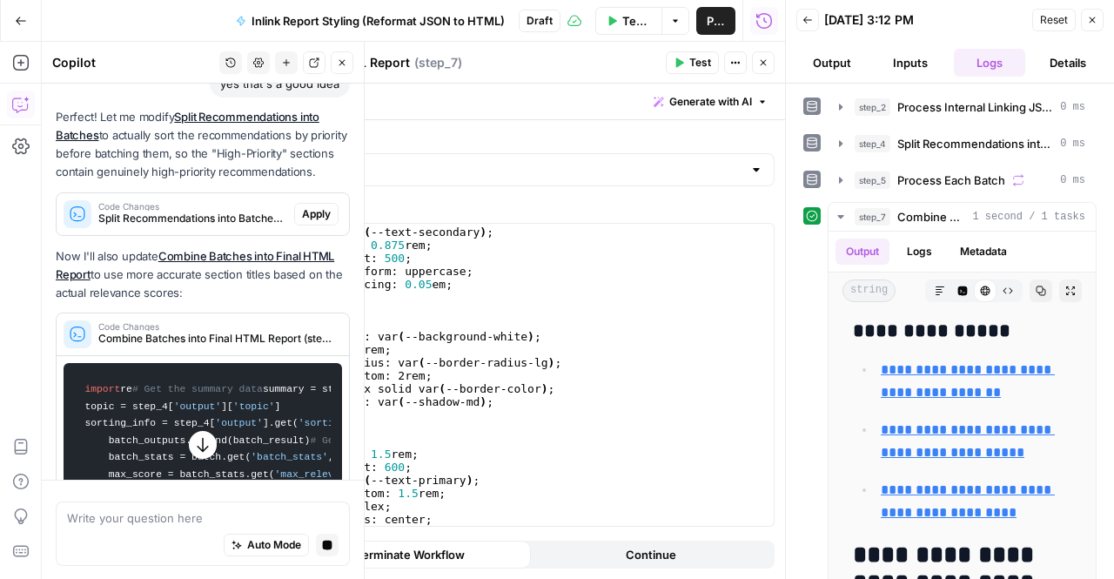
click at [302, 222] on span "Apply" at bounding box center [316, 214] width 29 height 16
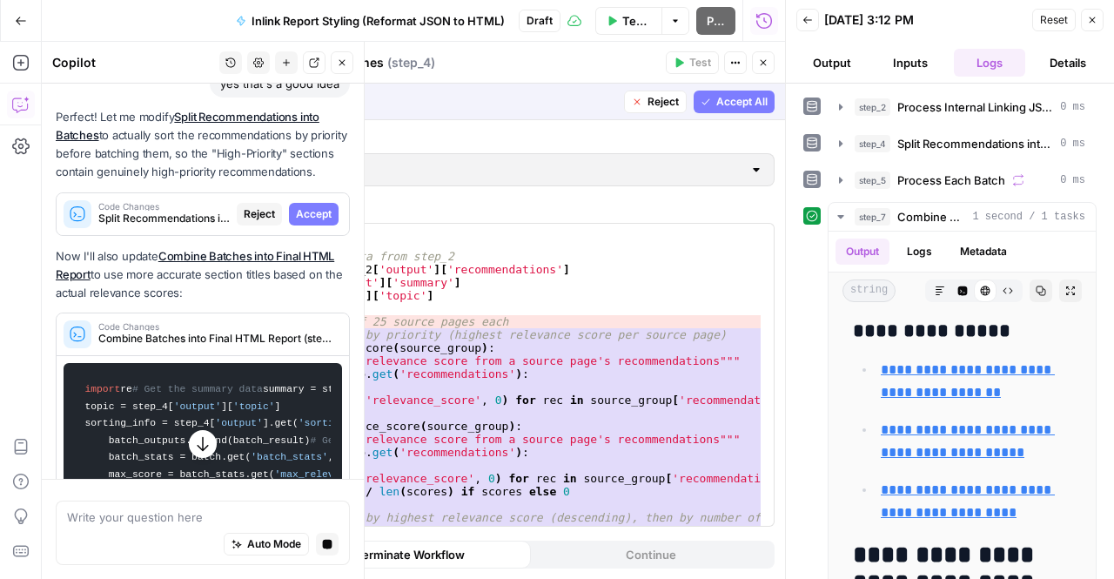
click at [739, 108] on span "Accept All" at bounding box center [741, 102] width 51 height 16
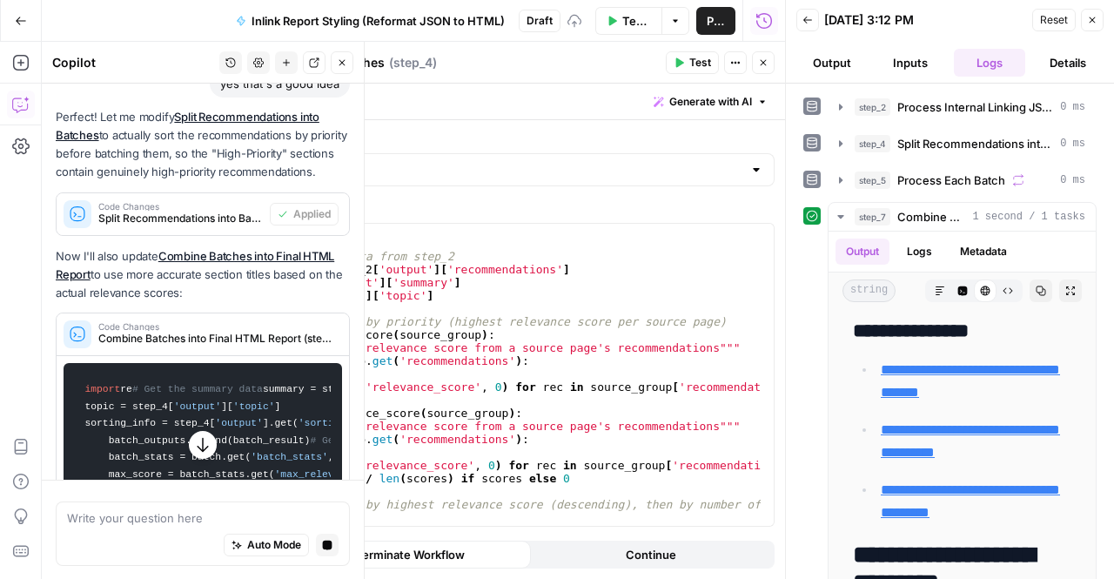
scroll to position [0, 0]
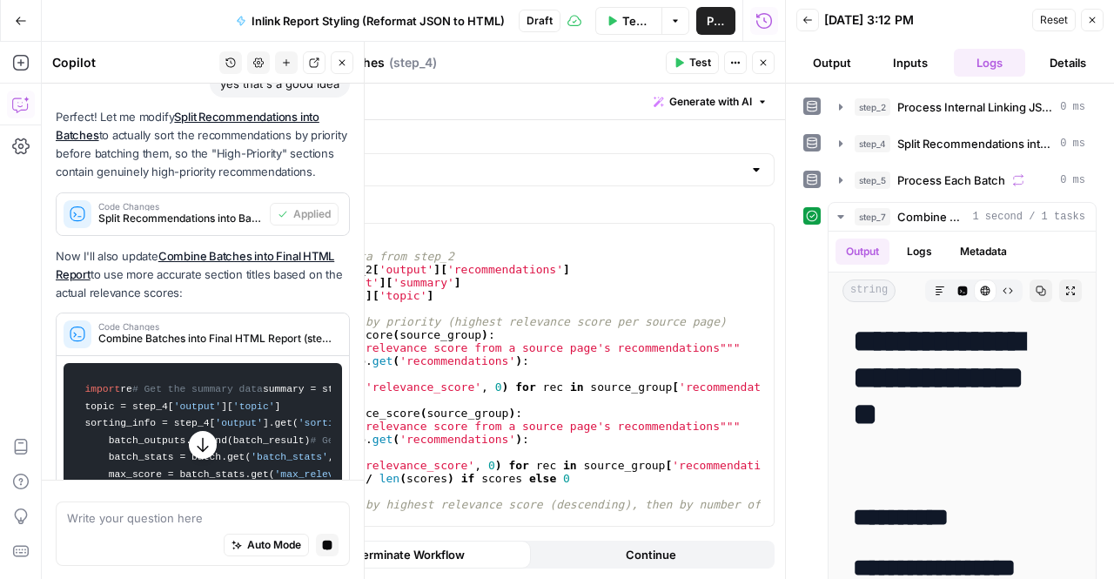
click at [198, 439] on icon "button" at bounding box center [202, 443] width 17 height 17
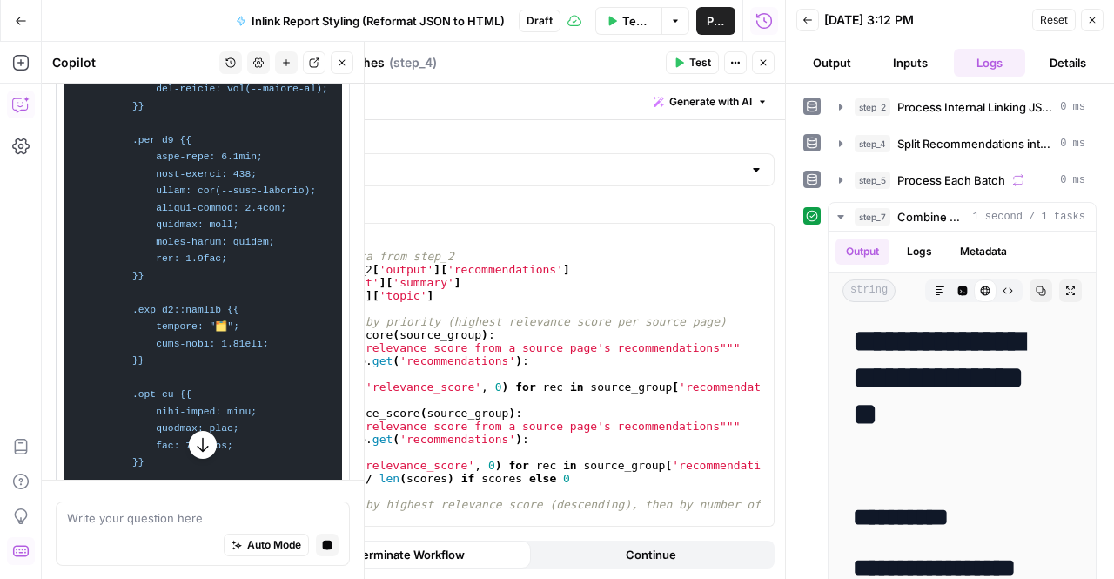
scroll to position [6920, 0]
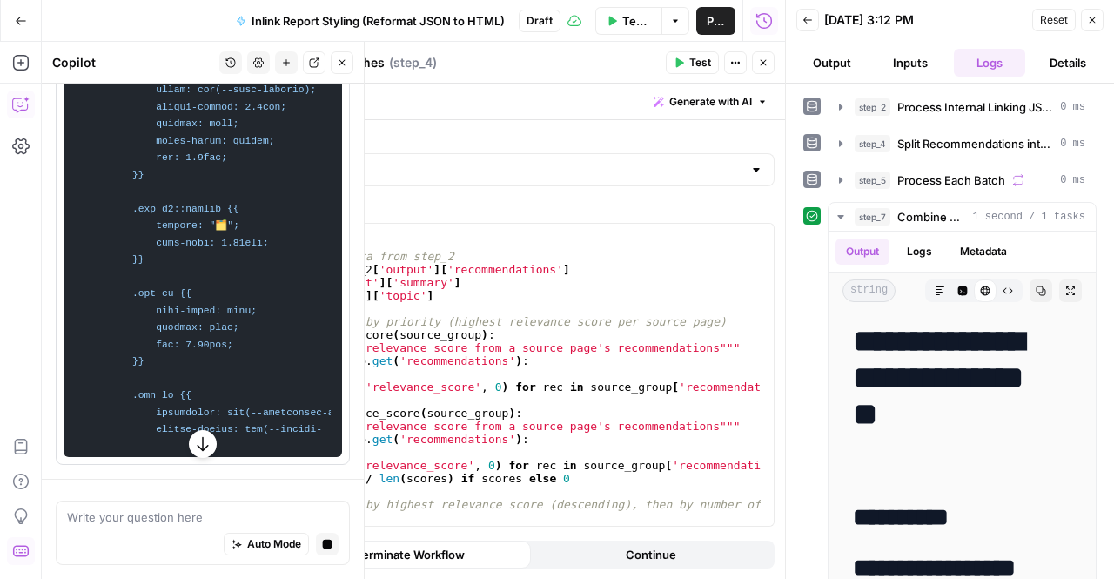
click at [195, 452] on icon "button" at bounding box center [202, 443] width 17 height 17
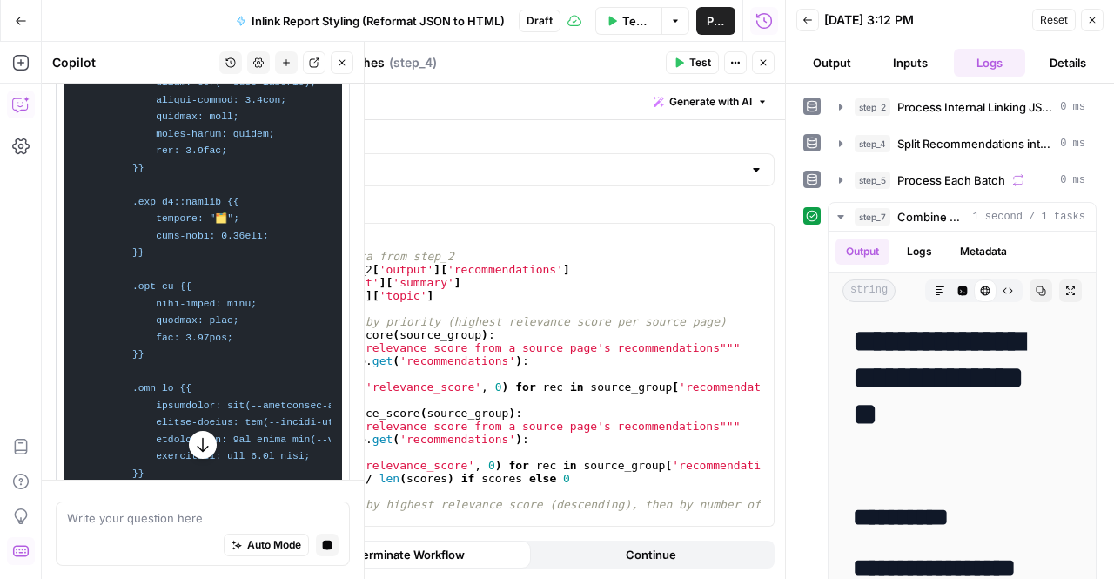
click at [197, 446] on icon "button" at bounding box center [202, 444] width 11 height 14
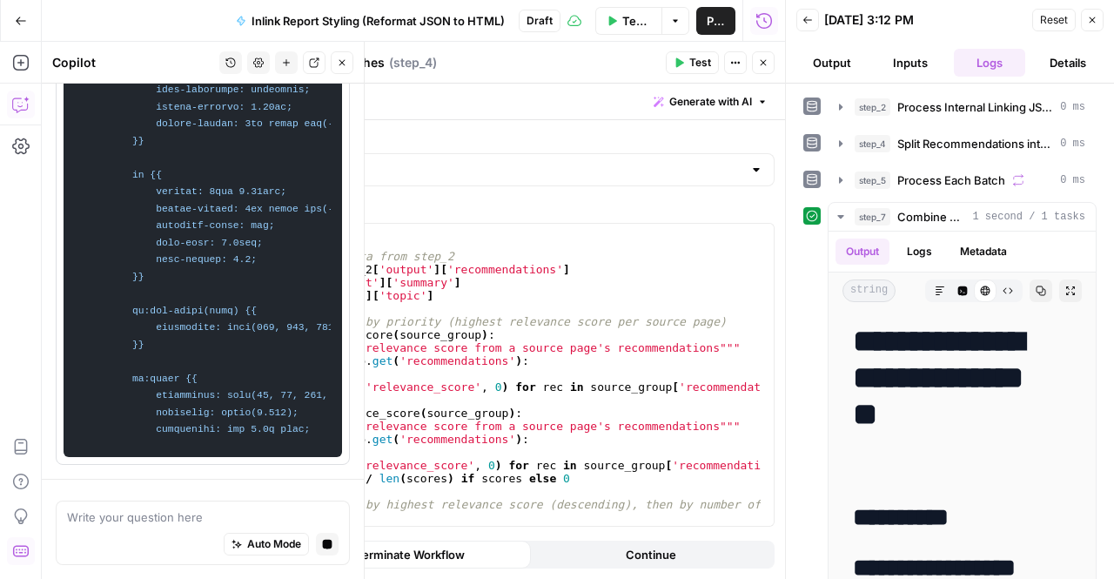
scroll to position [10686, 0]
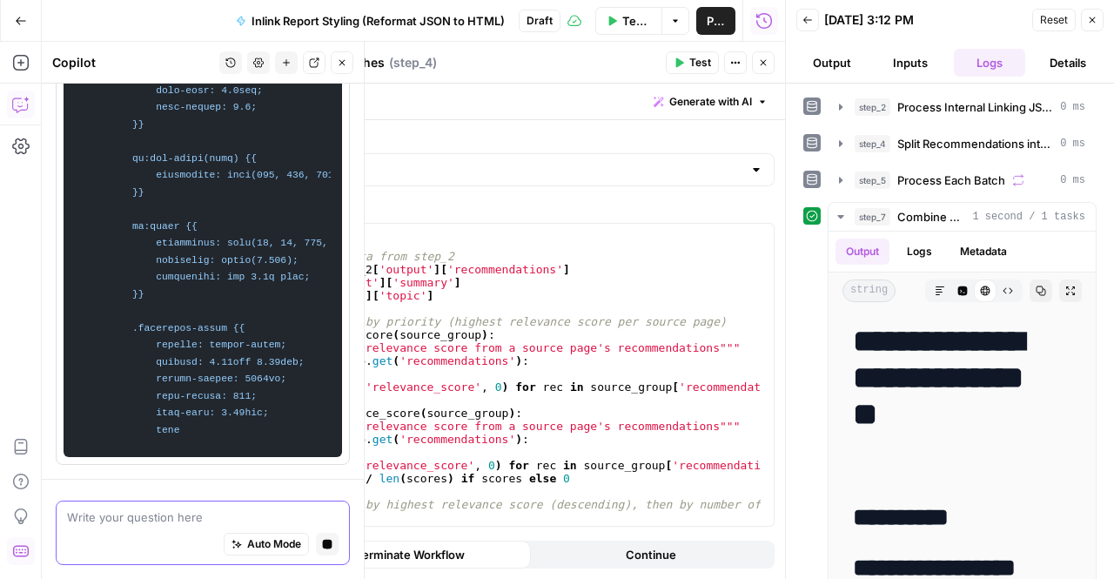
click at [101, 525] on textarea at bounding box center [203, 516] width 272 height 17
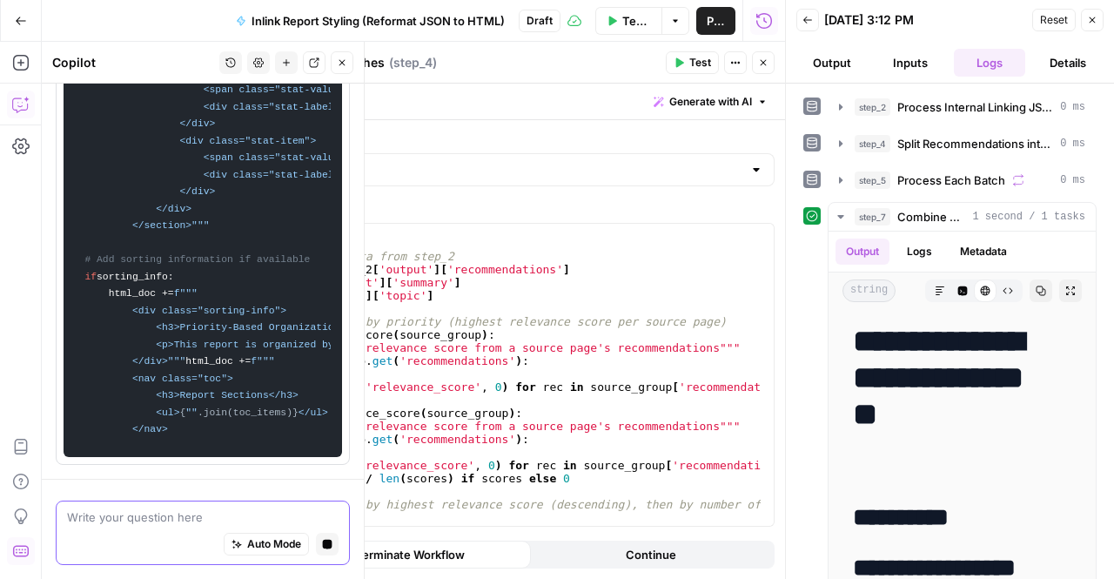
scroll to position [0, 0]
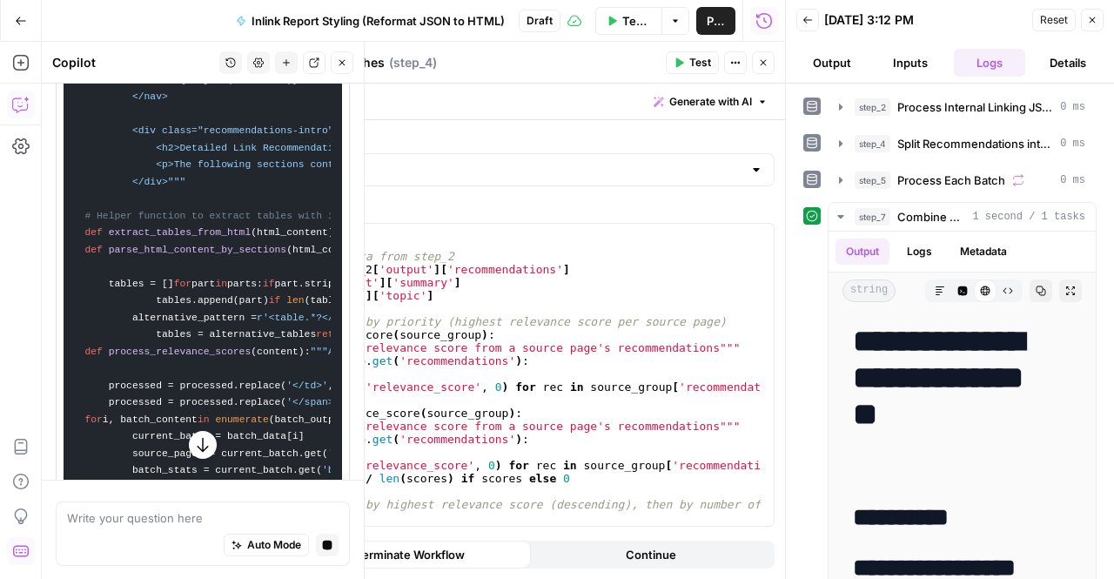
click at [761, 55] on button "Close" at bounding box center [763, 62] width 23 height 23
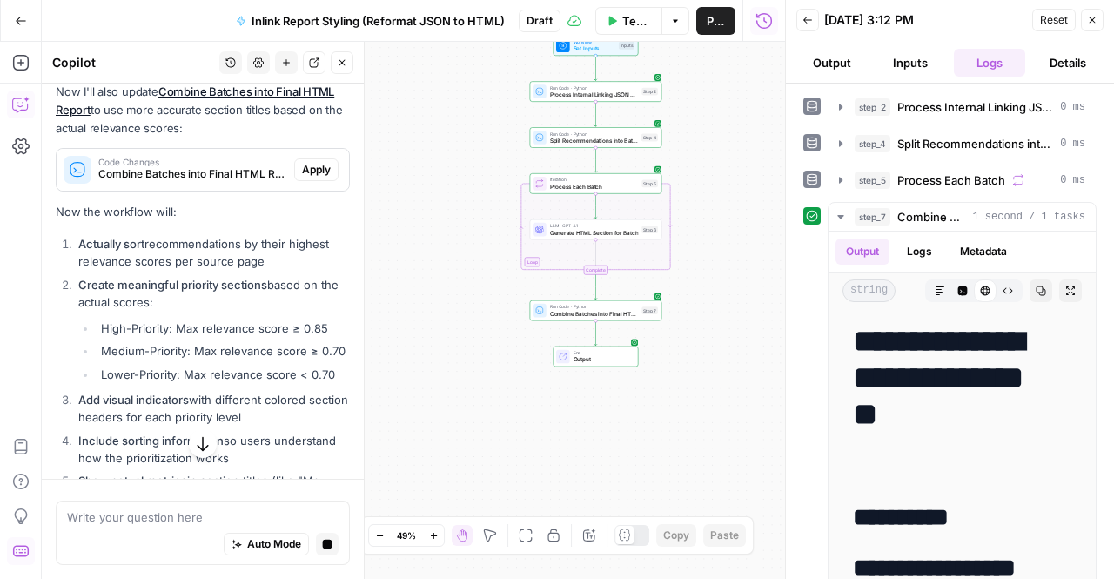
scroll to position [3828, 0]
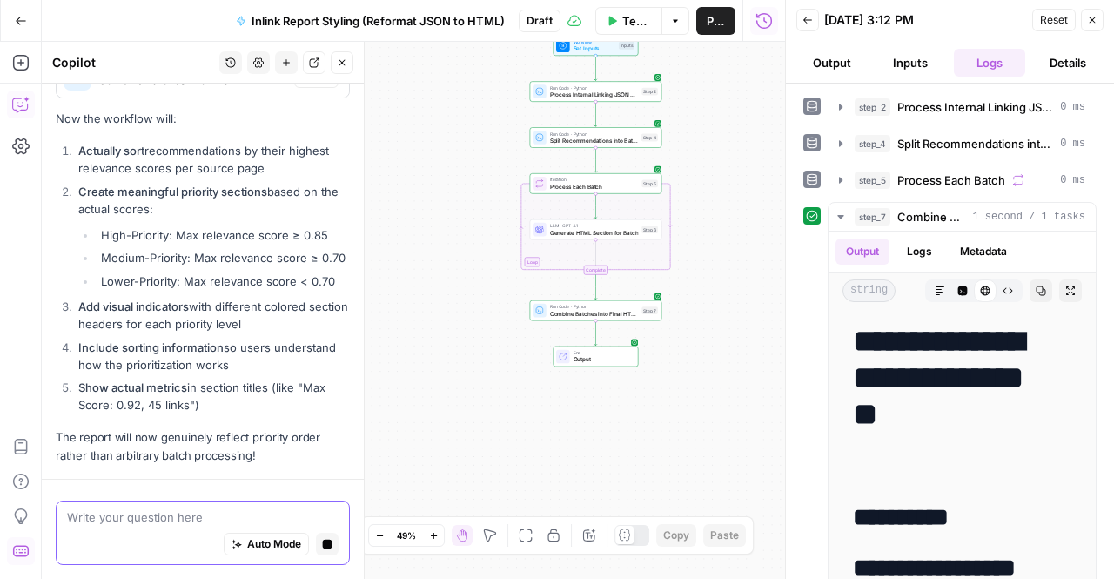
click at [128, 512] on textarea at bounding box center [203, 516] width 272 height 17
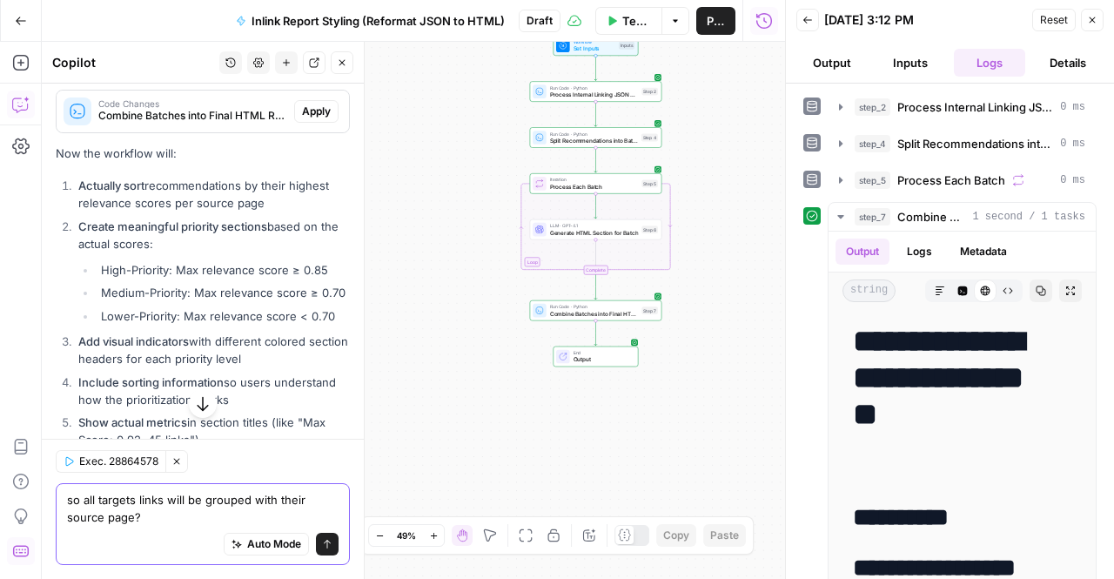
scroll to position [3968, 0]
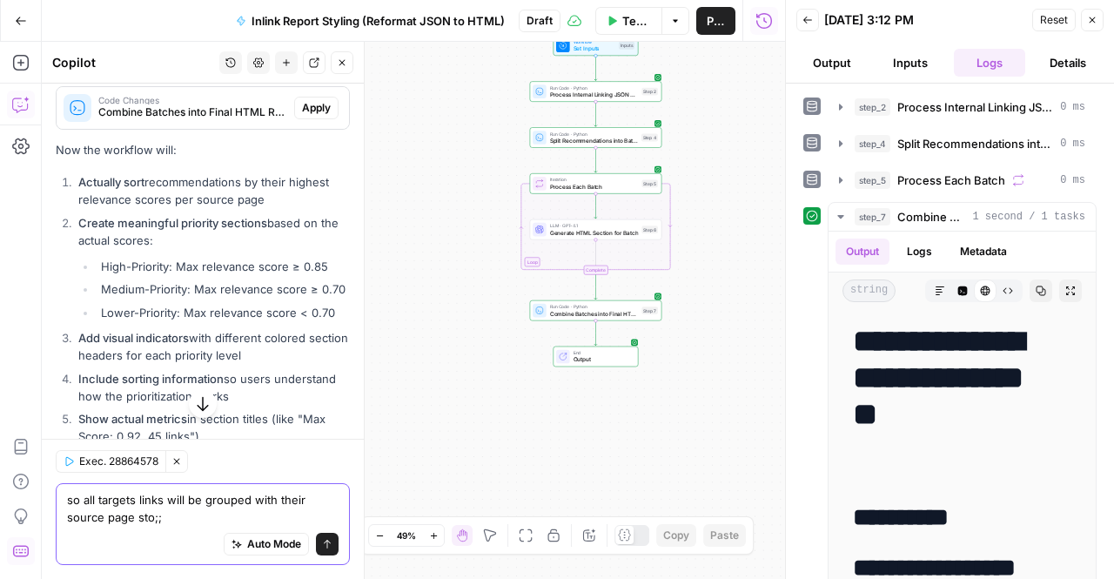
click at [68, 494] on textarea "so all targets links will be grouped with their source page sto;;" at bounding box center [203, 508] width 272 height 35
click at [122, 517] on textarea "all targets links will be grouped with their source page sto;;" at bounding box center [203, 508] width 272 height 35
type textarea "all targets links will be grouped with their source page still?"
click at [322, 544] on icon "submit" at bounding box center [327, 544] width 10 height 10
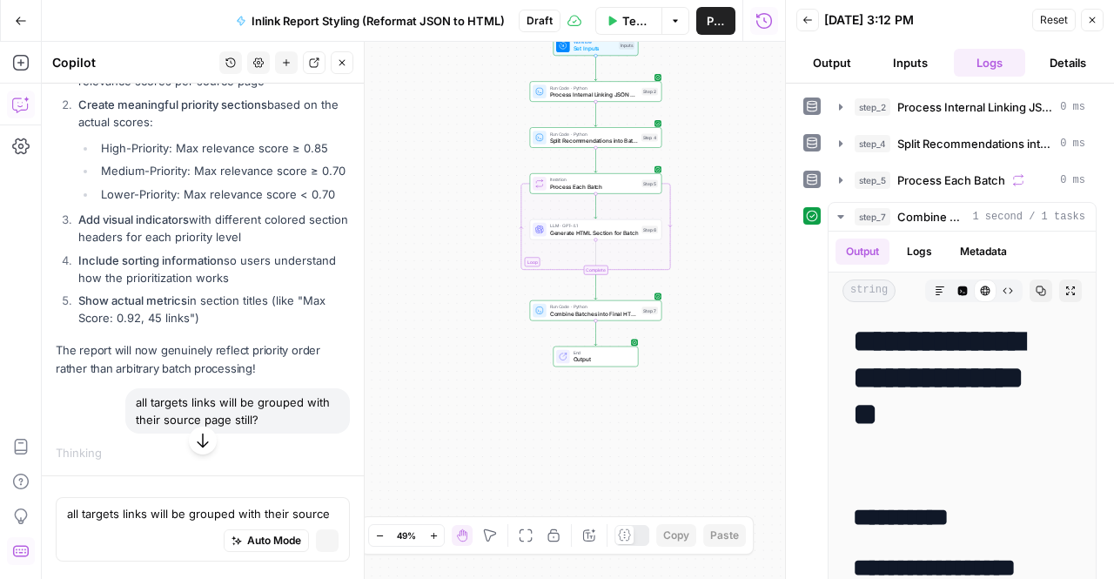
scroll to position [3718, 0]
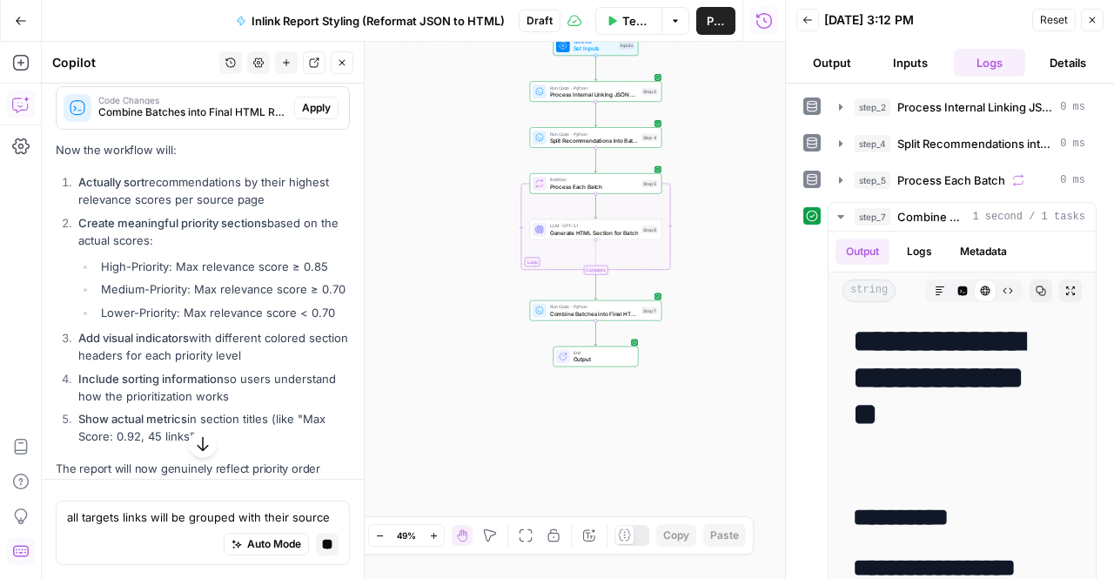
click at [203, 449] on icon "button" at bounding box center [202, 443] width 17 height 17
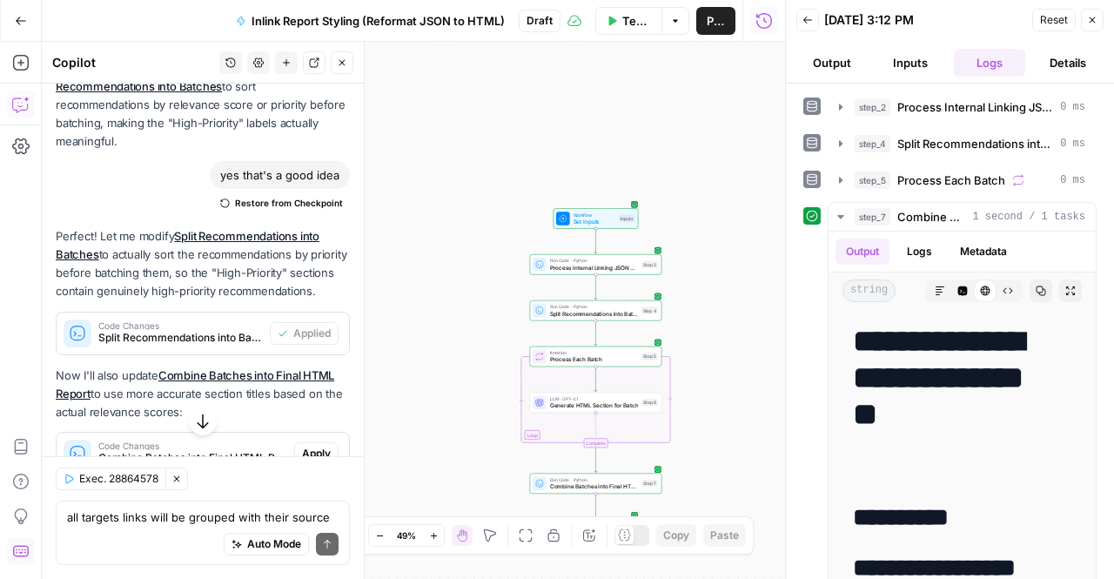
scroll to position [3995, 0]
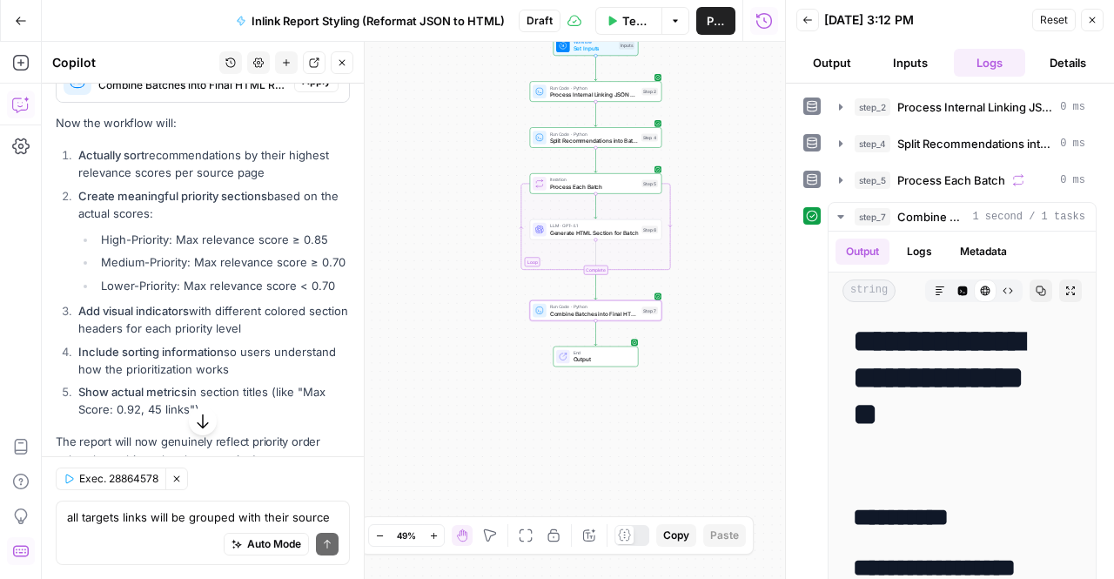
click at [303, 89] on span "Apply" at bounding box center [316, 81] width 29 height 16
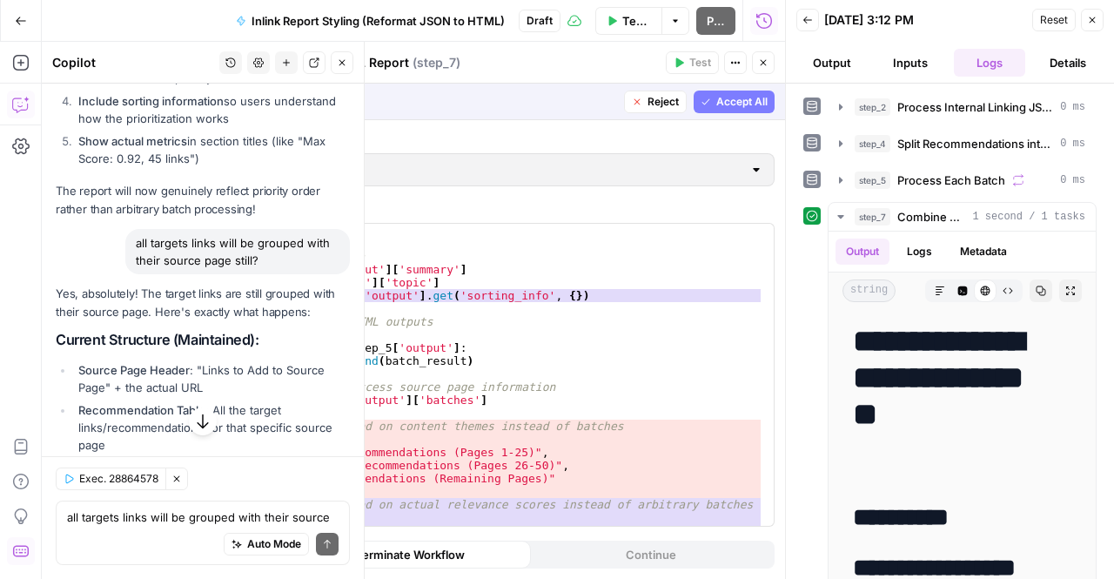
scroll to position [3745, 0]
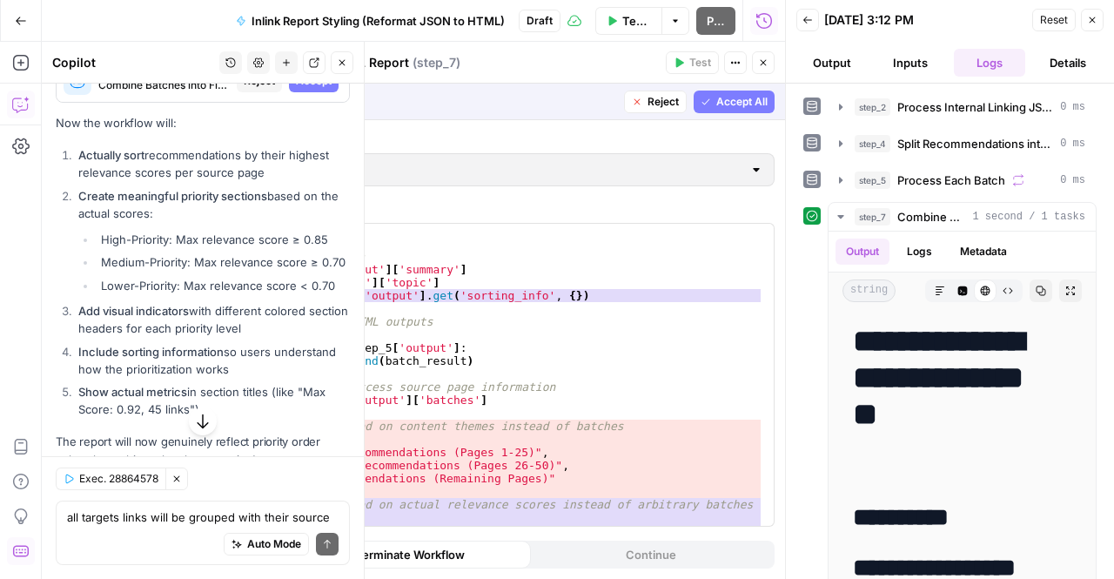
click at [727, 109] on button "Accept All" at bounding box center [734, 102] width 81 height 23
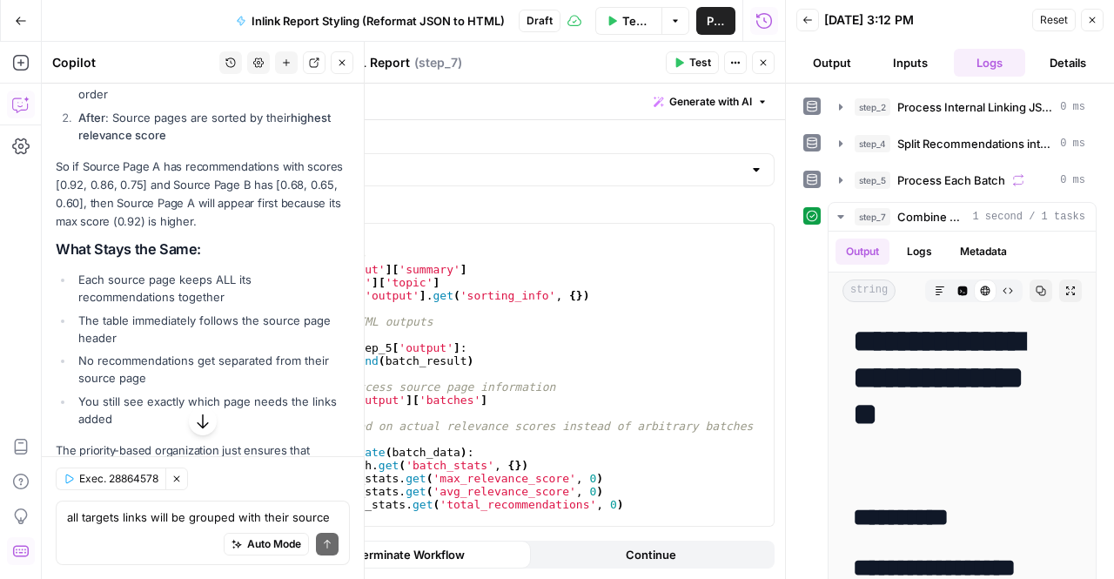
scroll to position [5055, 0]
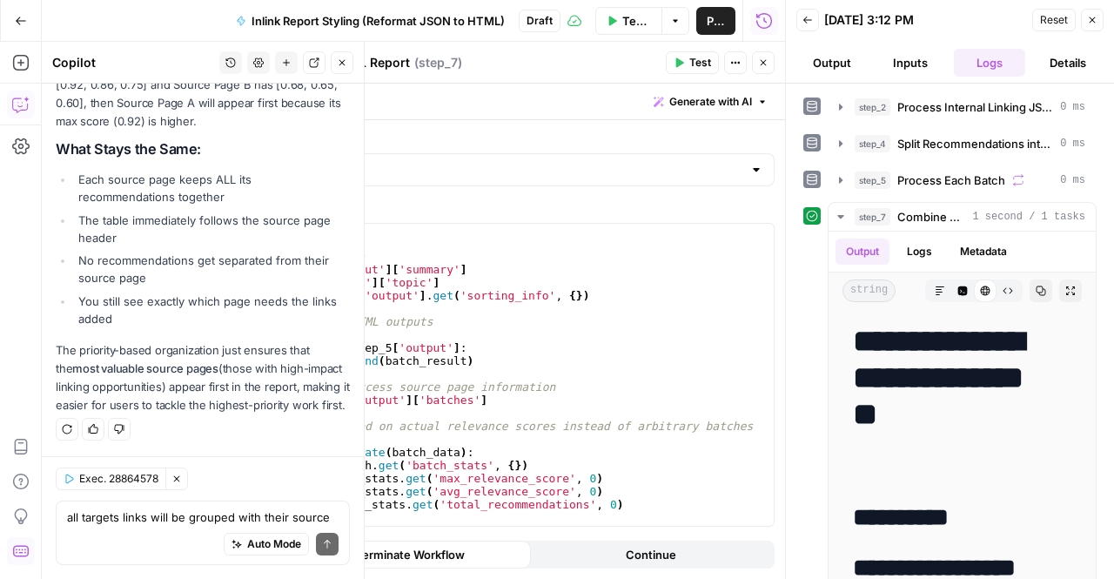
click at [691, 63] on span "Test" at bounding box center [700, 63] width 22 height 16
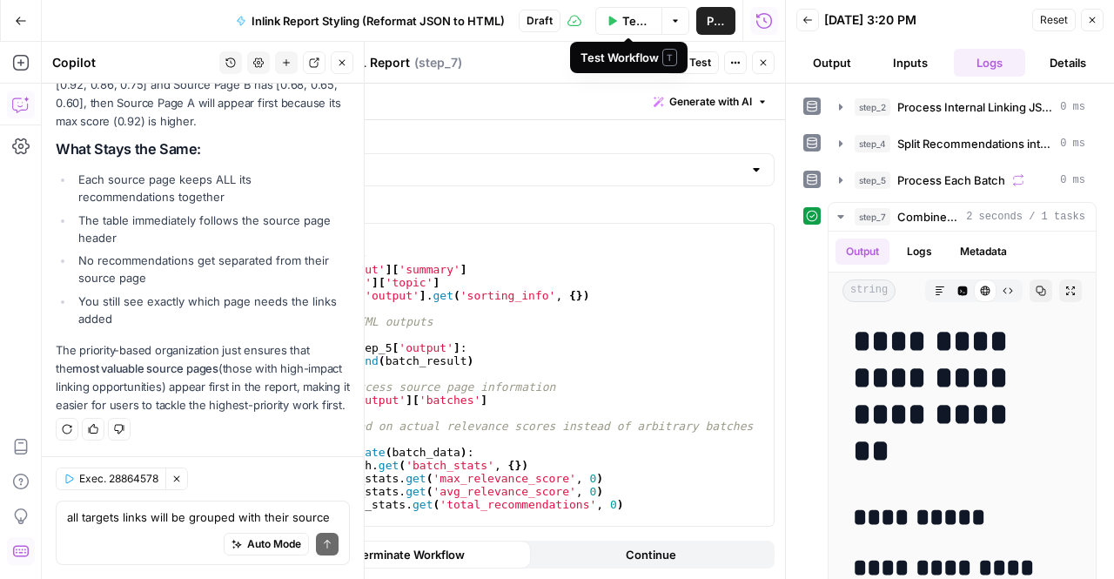
click at [622, 24] on span "Test Workflow" at bounding box center [636, 20] width 29 height 17
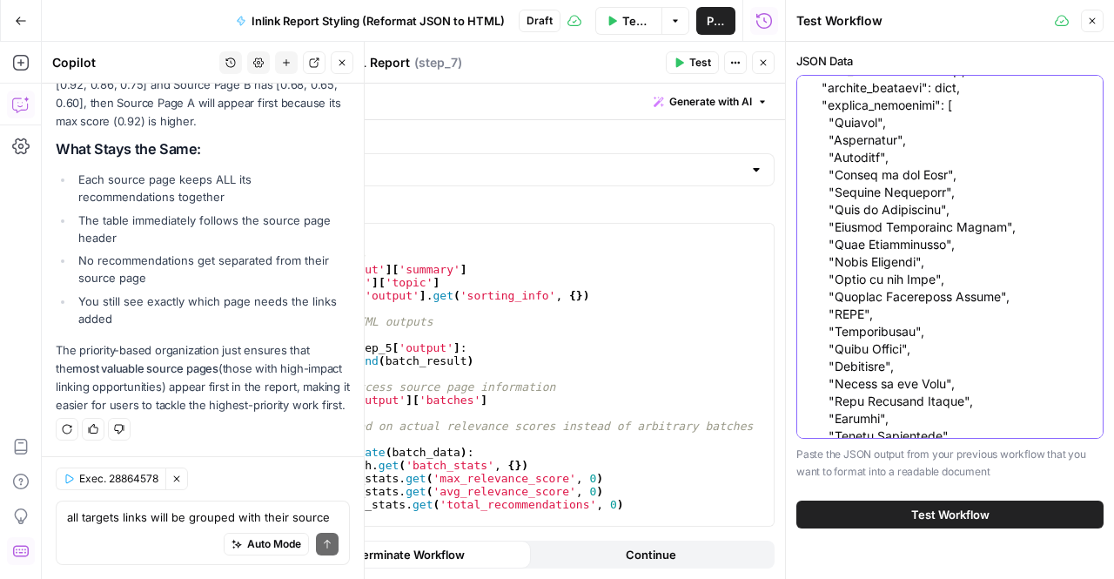
scroll to position [432, 0]
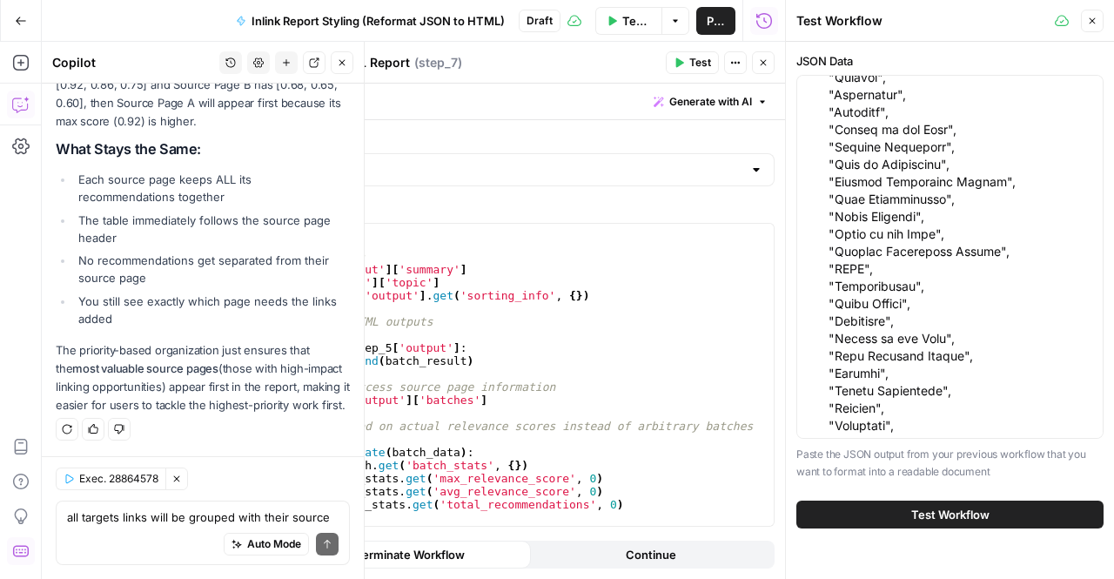
click at [926, 502] on button "Test Workflow" at bounding box center [949, 514] width 307 height 28
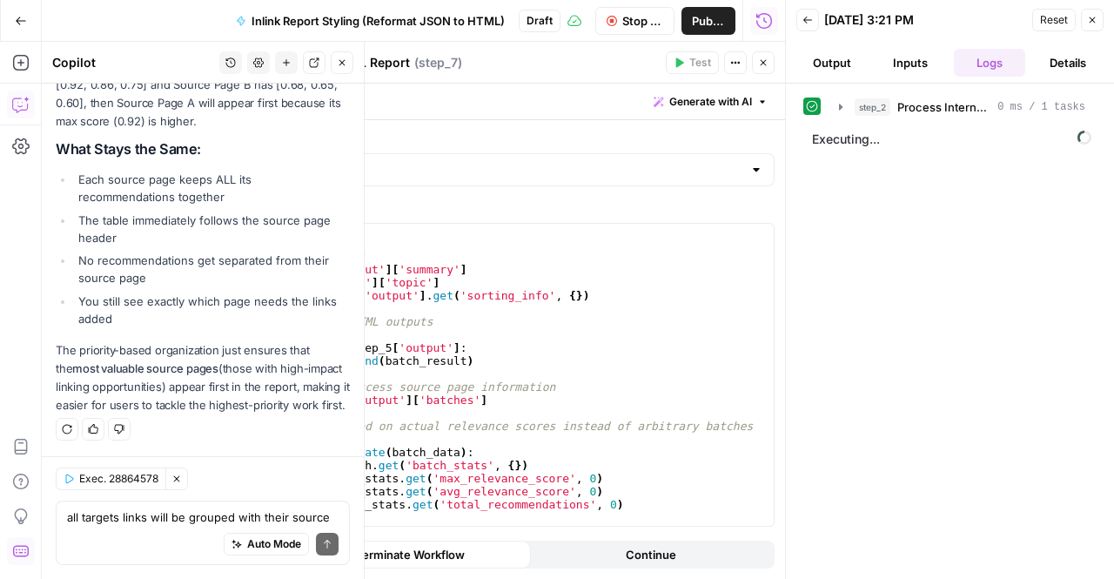
click at [762, 57] on icon "button" at bounding box center [763, 62] width 10 height 10
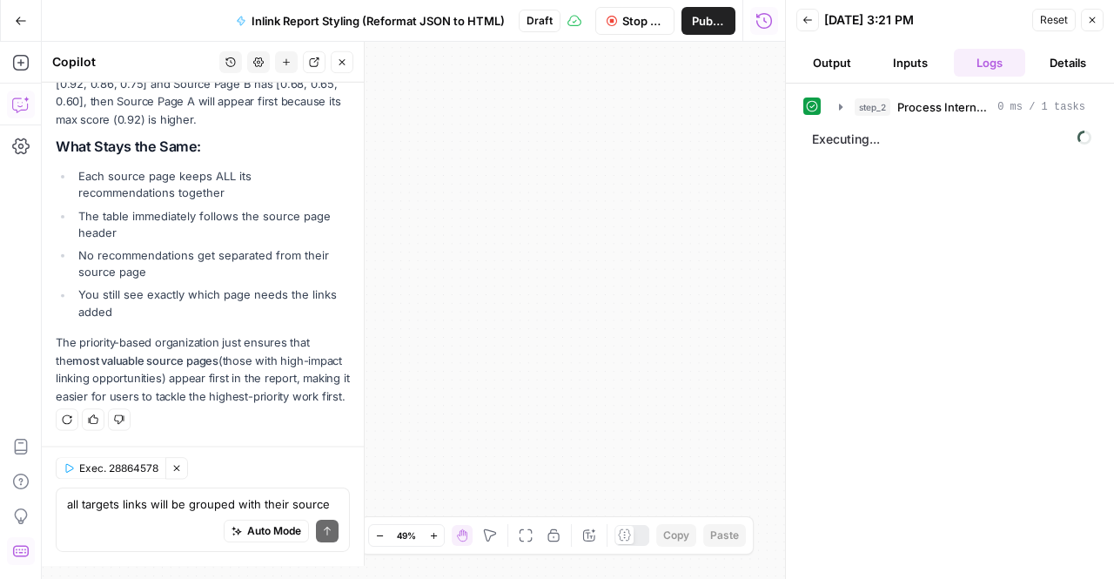
scroll to position [5055, 0]
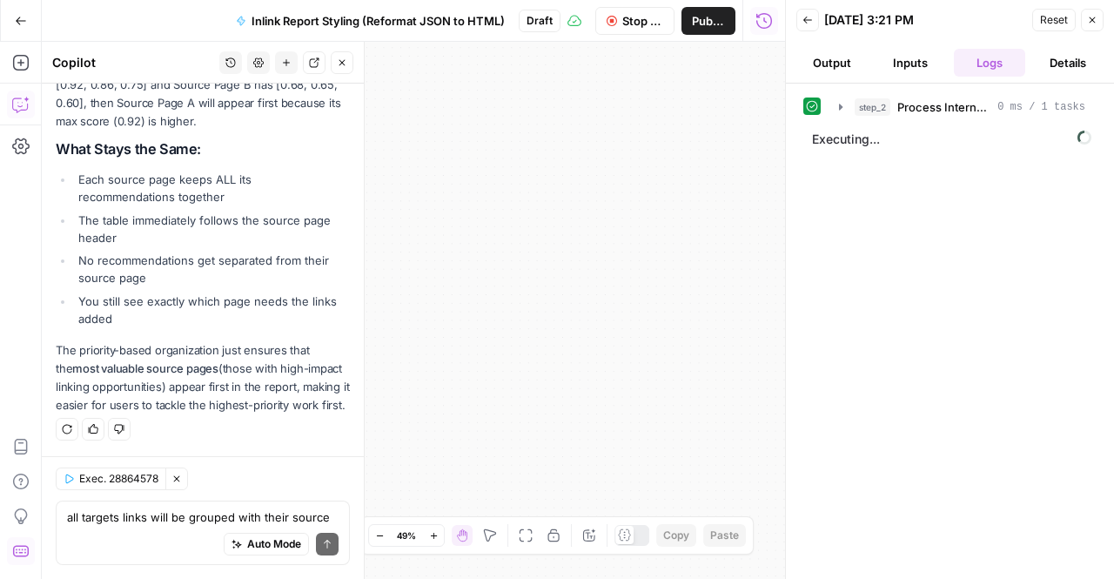
click at [347, 65] on icon "button" at bounding box center [342, 62] width 10 height 10
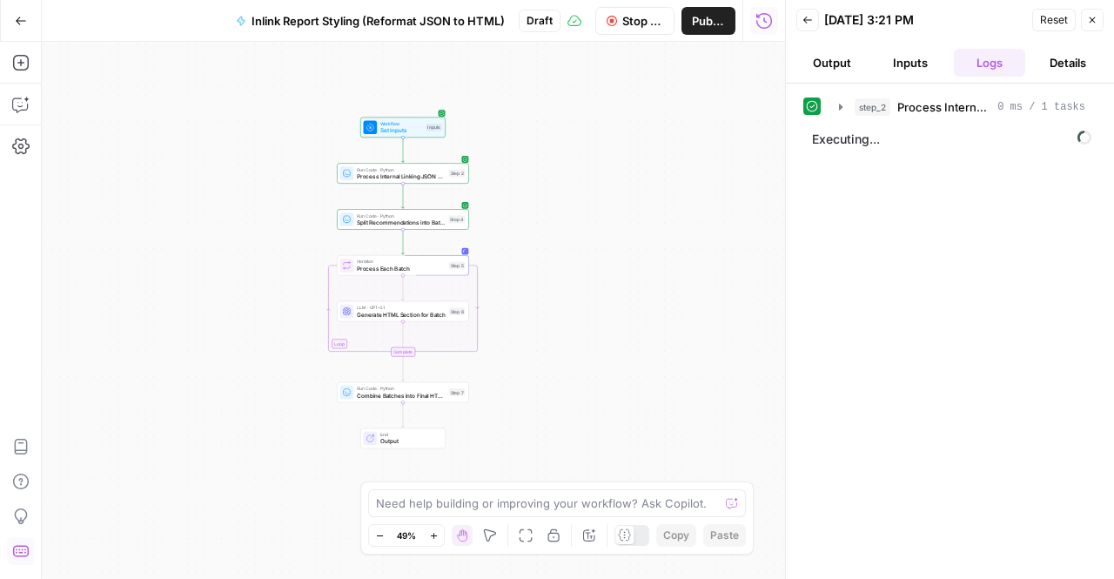
drag, startPoint x: 301, startPoint y: 307, endPoint x: 641, endPoint y: 389, distance: 349.9
click at [641, 389] on div "Workflow Set Inputs Inputs Run Code · Python Process Internal Linking JSON Data…" at bounding box center [413, 310] width 743 height 537
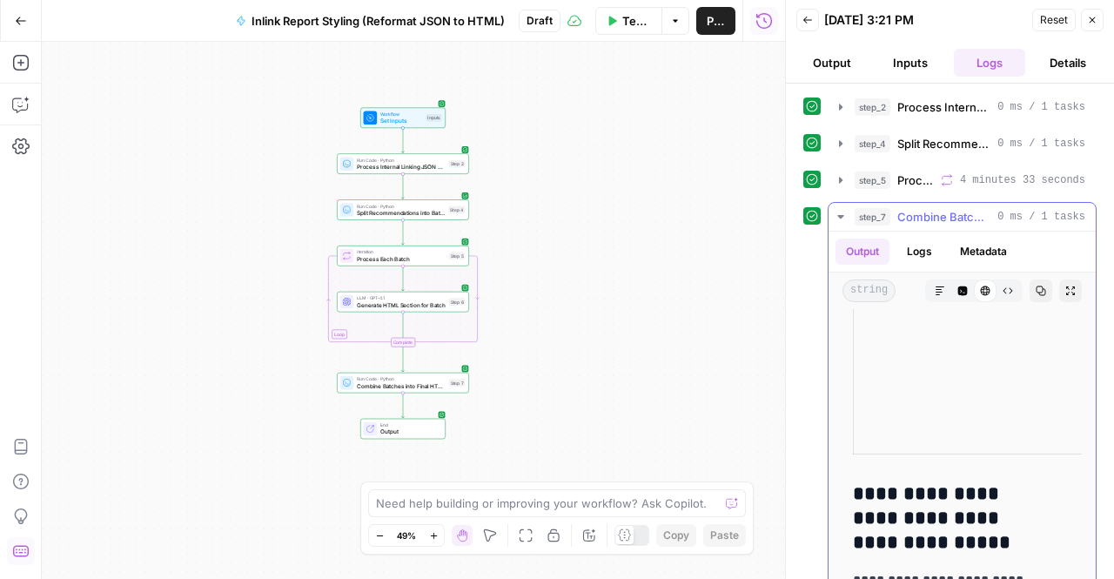
scroll to position [8441, 0]
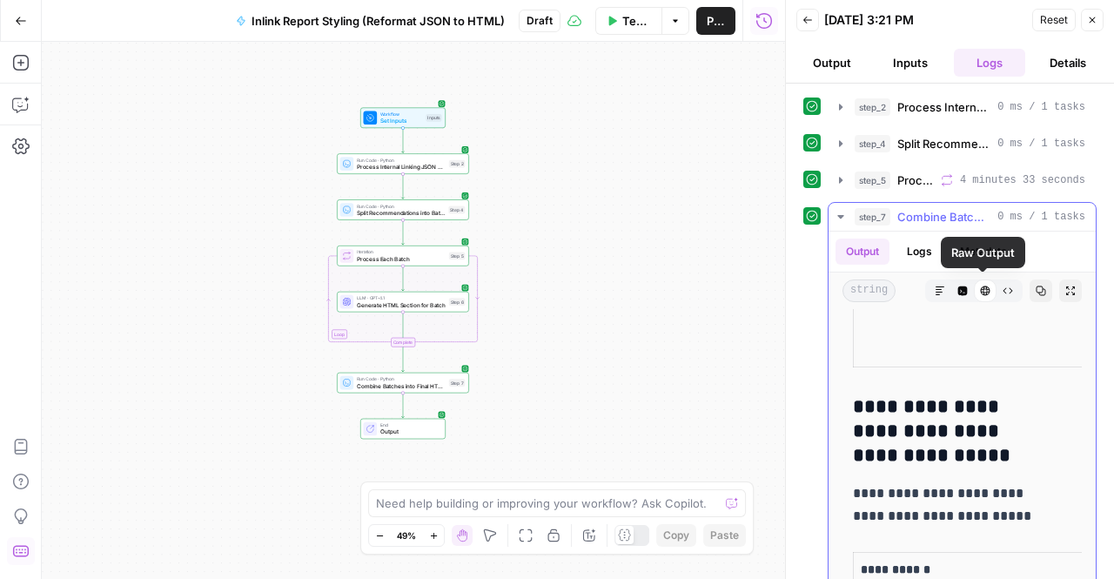
click at [1026, 292] on div "string Markdown Code Editor HTML Viewer Raw Output Copy Expand Output" at bounding box center [961, 290] width 267 height 37
click at [1036, 292] on icon "button" at bounding box center [1041, 291] width 10 height 10
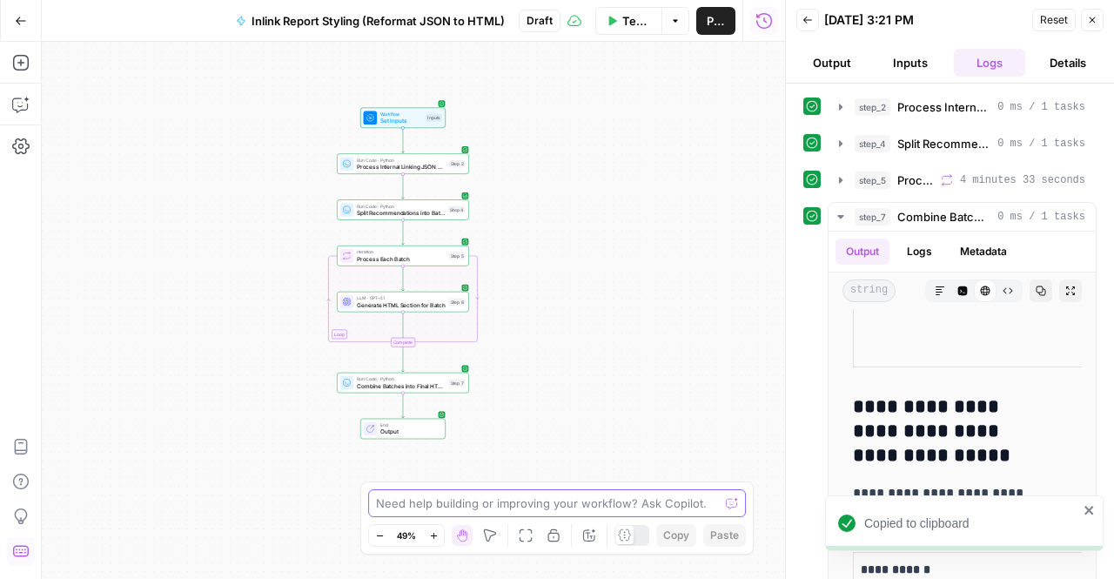
click at [427, 502] on textarea at bounding box center [547, 502] width 343 height 17
paste textarea "Table content for this source page could not be extracted properly. Please chec…"
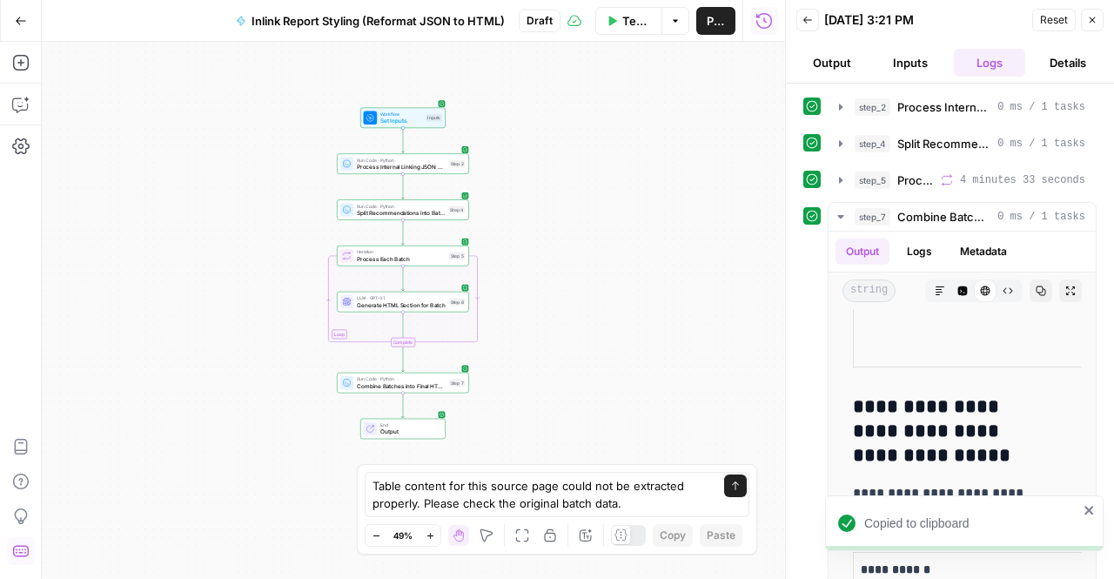
click at [364, 464] on div "Table content for this source page could not be extracted properly. Please chec…" at bounding box center [557, 509] width 400 height 91
click at [371, 472] on div "Table content for this source page could not be extracted properly. Please chec…" at bounding box center [557, 494] width 385 height 45
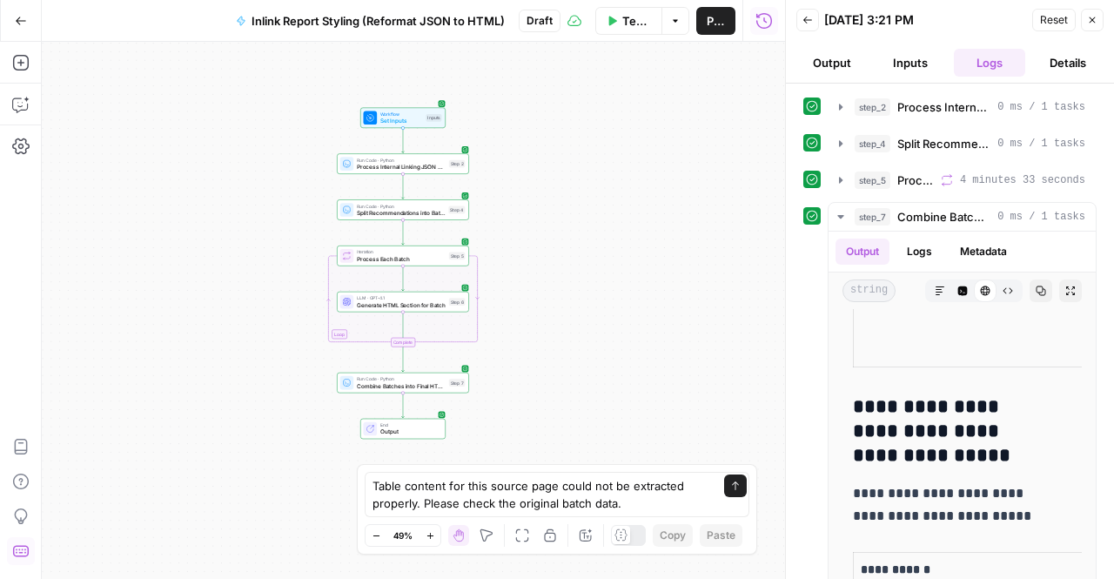
click at [372, 472] on div "Table content for this source page could not be extracted properly. Please chec…" at bounding box center [557, 494] width 385 height 45
click at [460, 477] on textarea "Table content for this source page could not be extracted properly. Please chec…" at bounding box center [539, 494] width 334 height 35
click at [376, 477] on textarea "Table content for this source page could not be extracted properly. Please chec…" at bounding box center [539, 494] width 334 height 35
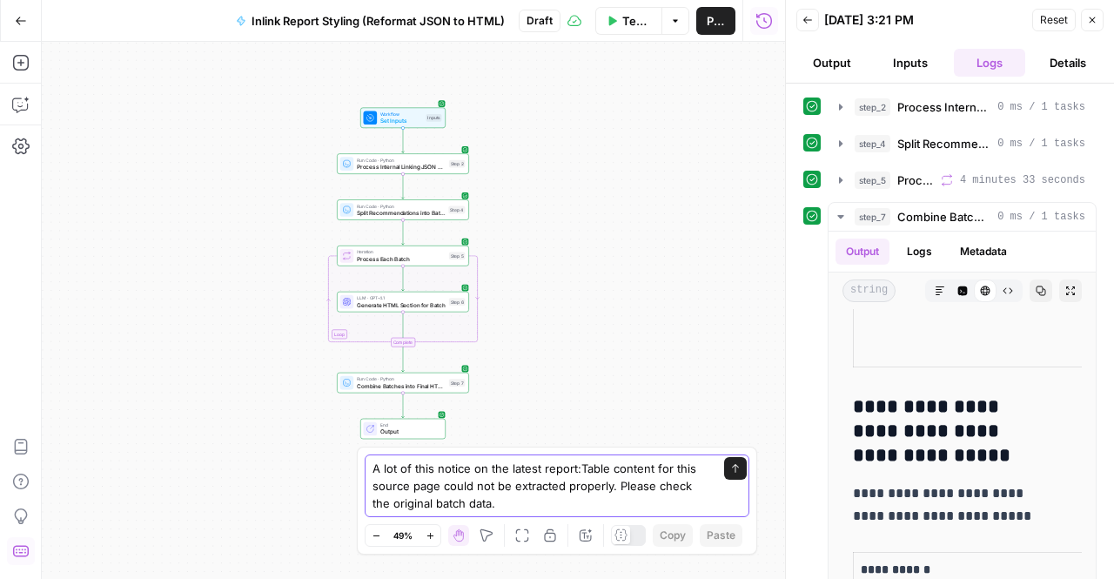
type textarea "A lot of this notice on the latest report: Table content for this source page c…"
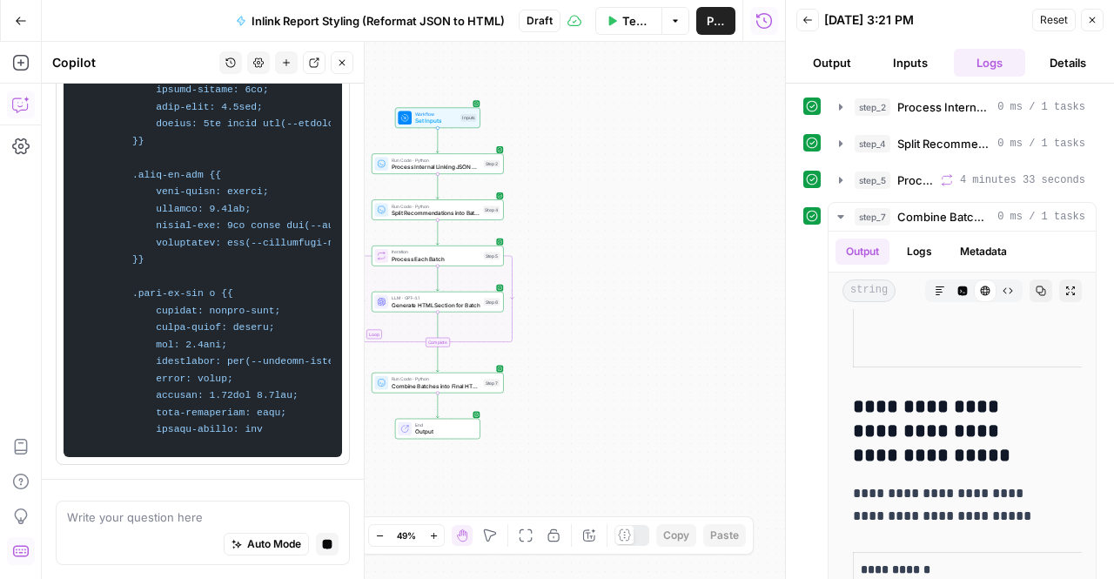
scroll to position [12912, 0]
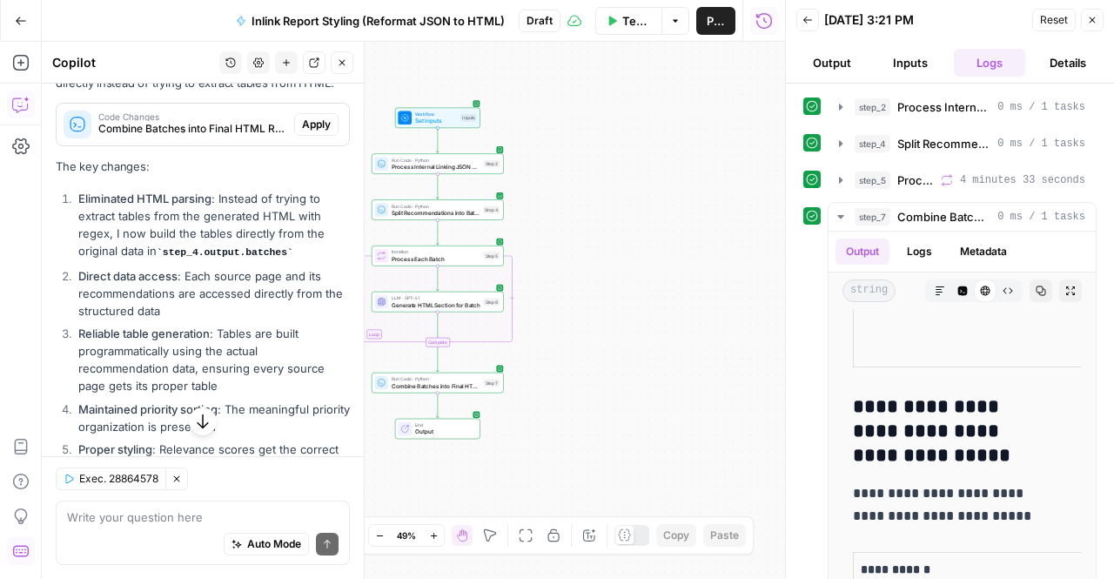
scroll to position [5317, 0]
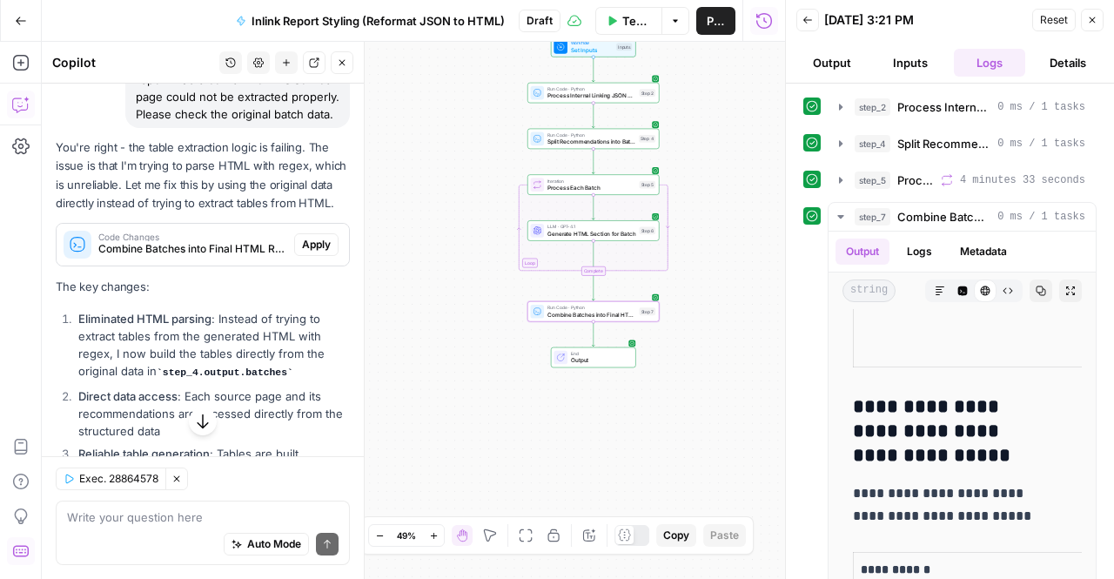
click at [305, 252] on span "Apply" at bounding box center [316, 245] width 29 height 16
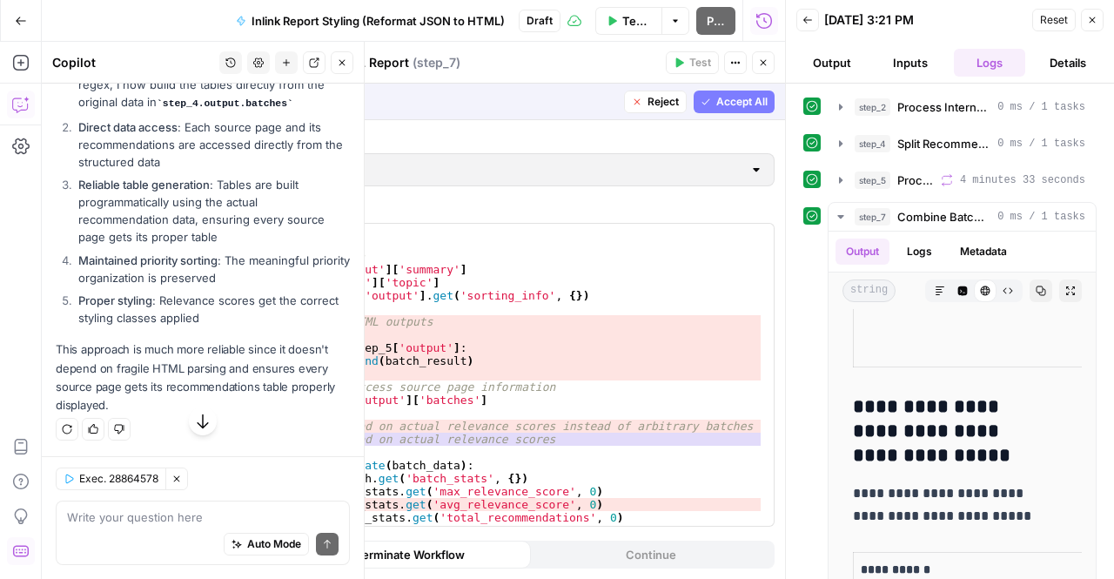
scroll to position [5039, 0]
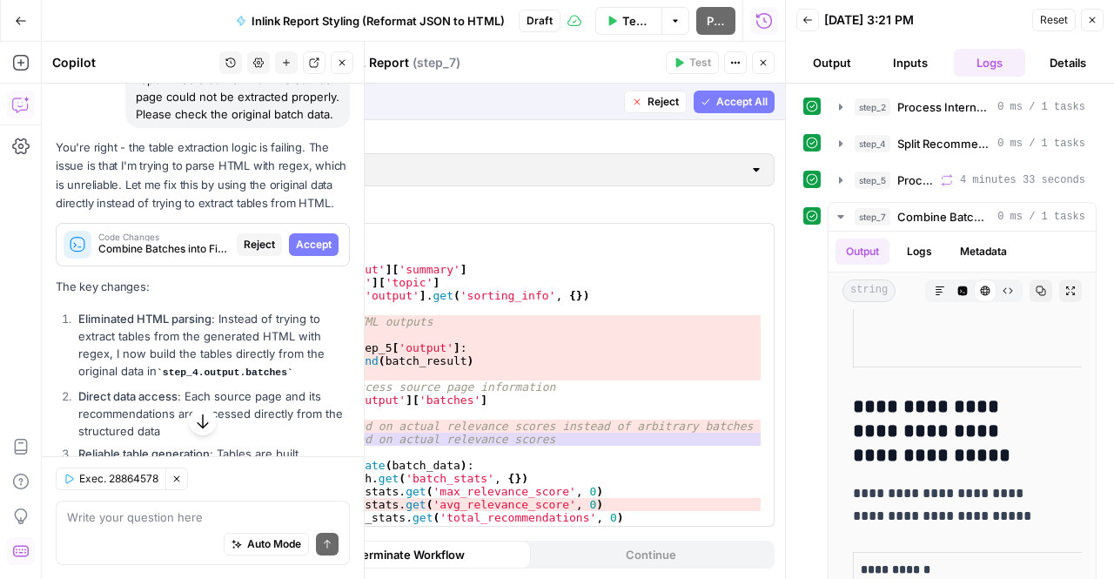
click at [747, 107] on span "Accept All" at bounding box center [741, 102] width 51 height 16
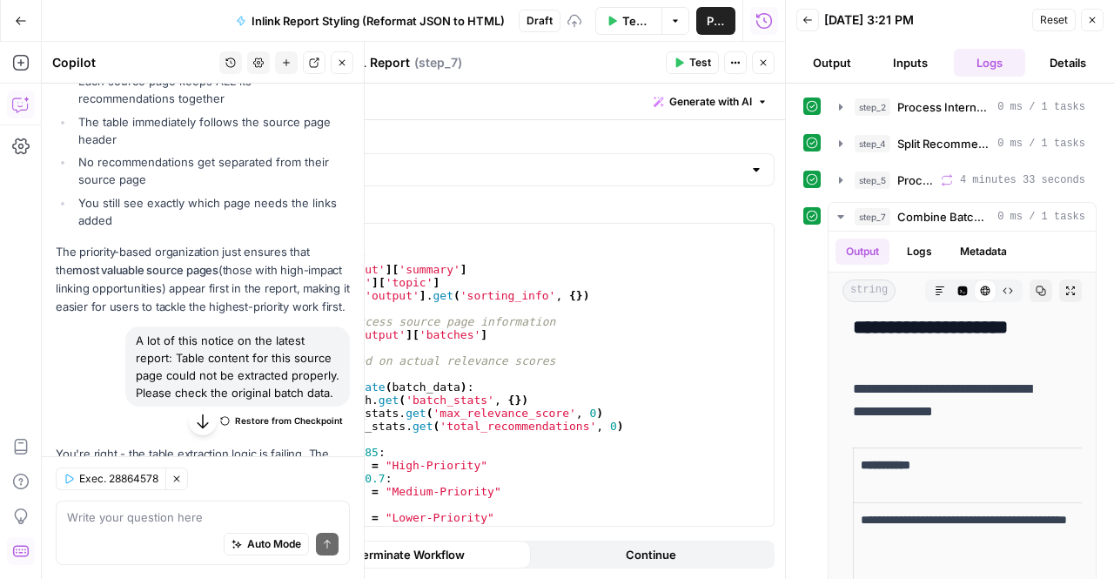
scroll to position [0, 0]
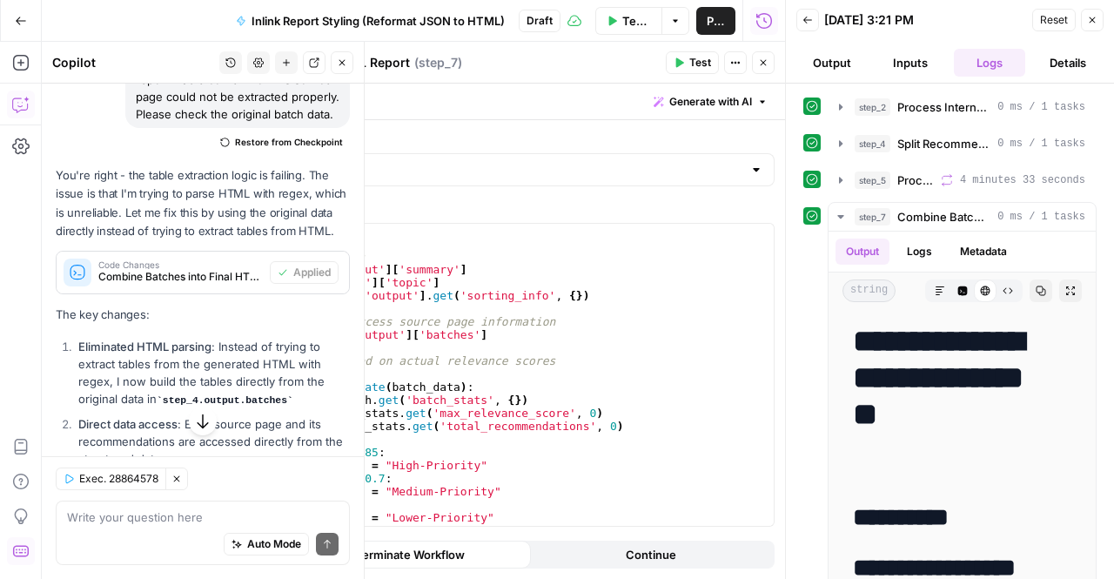
click at [199, 427] on icon "button" at bounding box center [202, 420] width 17 height 17
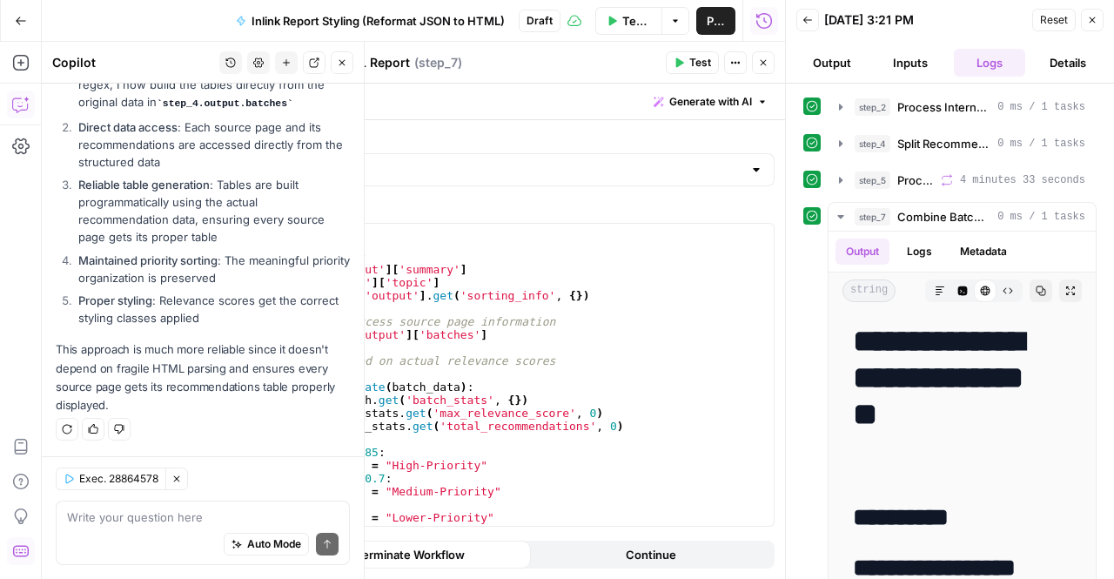
scroll to position [5780, 0]
click at [622, 15] on span "Test Workflow" at bounding box center [636, 20] width 29 height 17
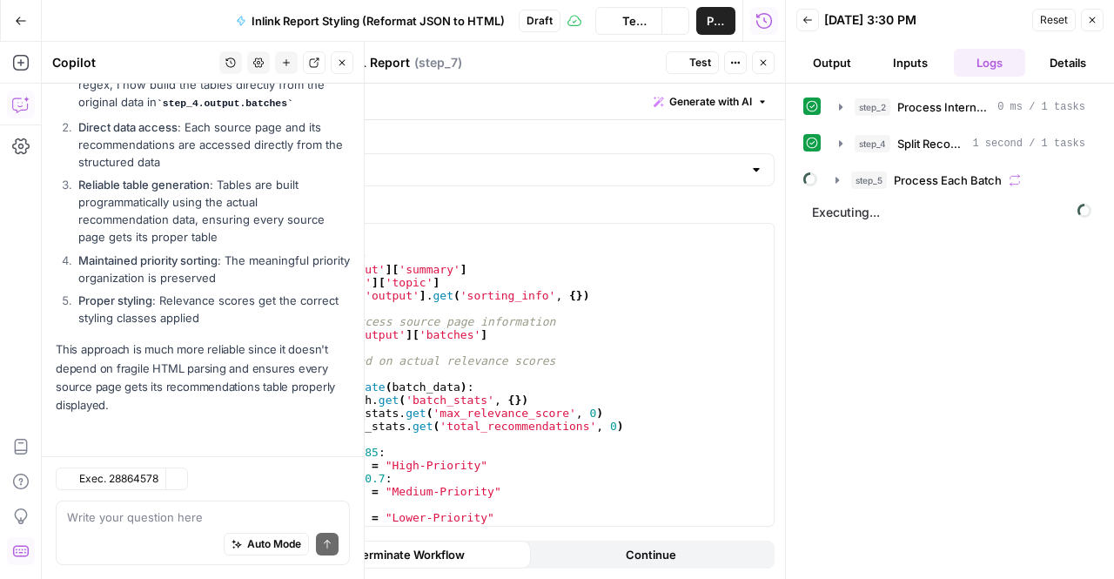
scroll to position [5780, 0]
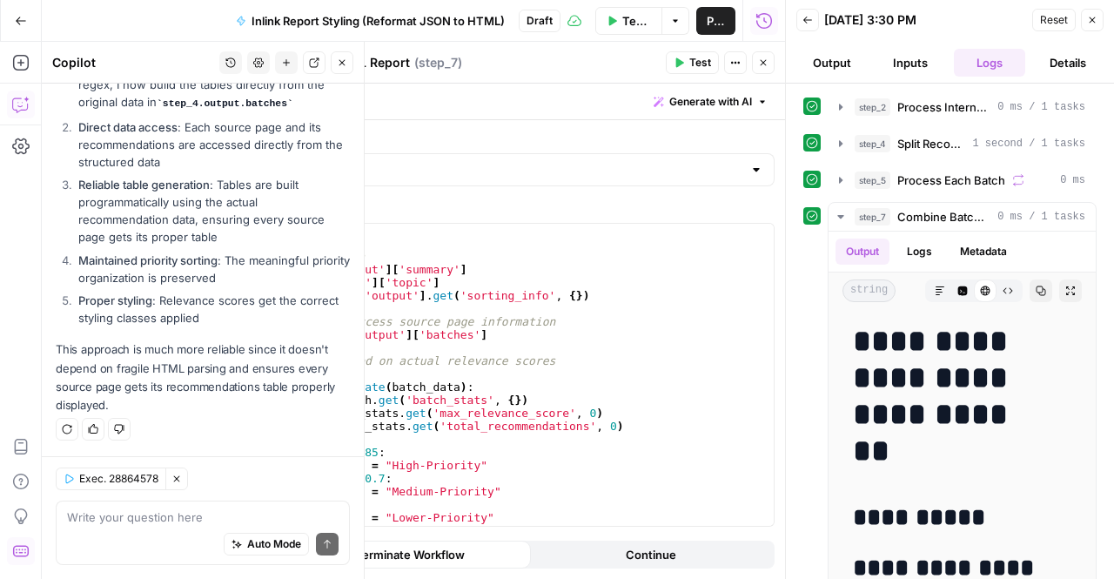
click at [599, 15] on button "Test Workflow" at bounding box center [628, 21] width 67 height 28
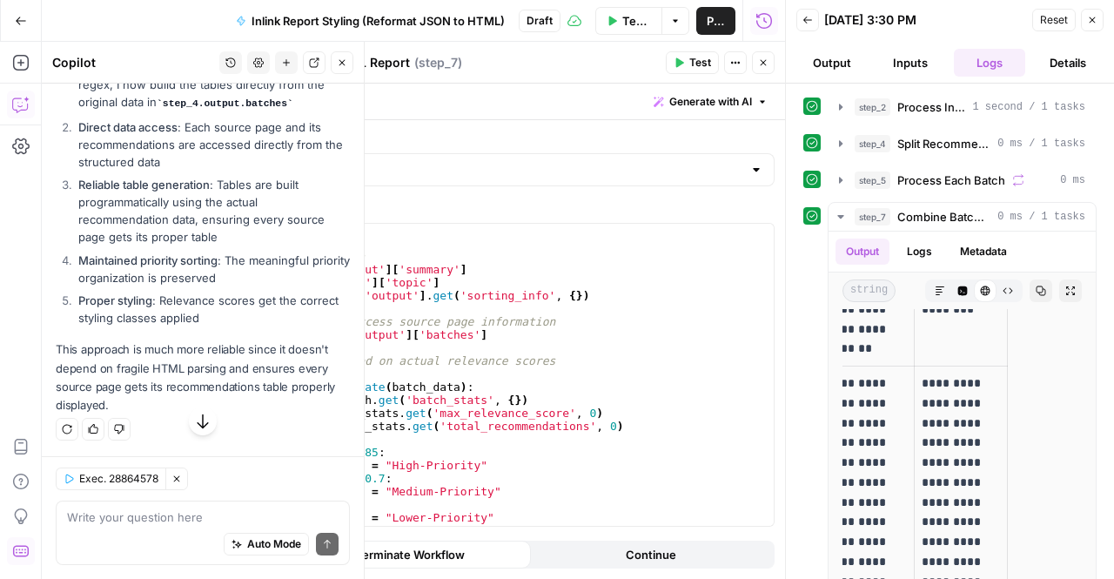
scroll to position [5780, 0]
click at [1029, 293] on button "Copy" at bounding box center [1040, 290] width 23 height 23
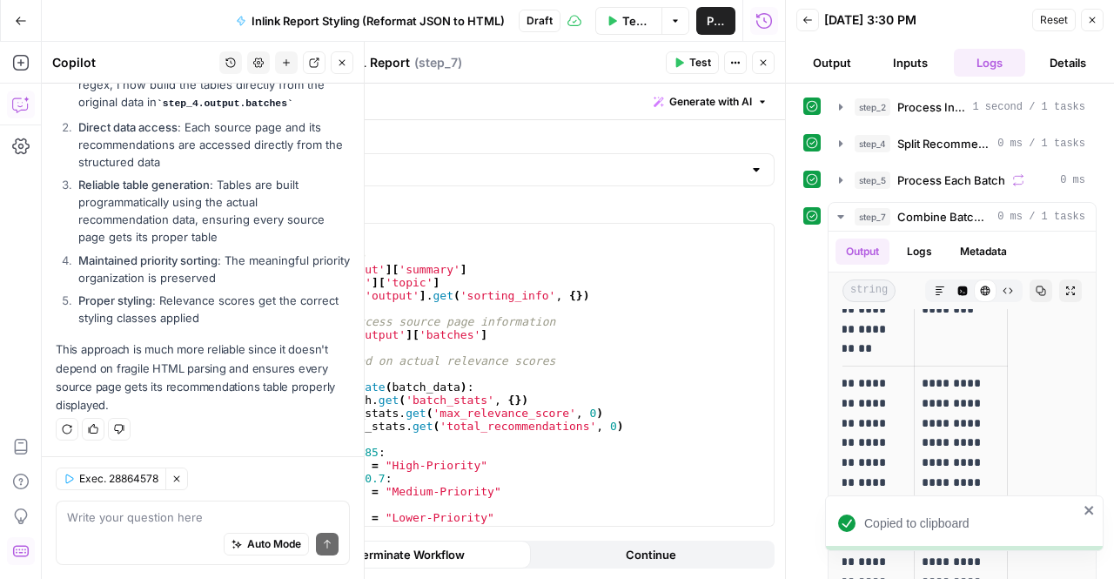
click at [164, 526] on div "Auto Mode Send" at bounding box center [203, 545] width 272 height 38
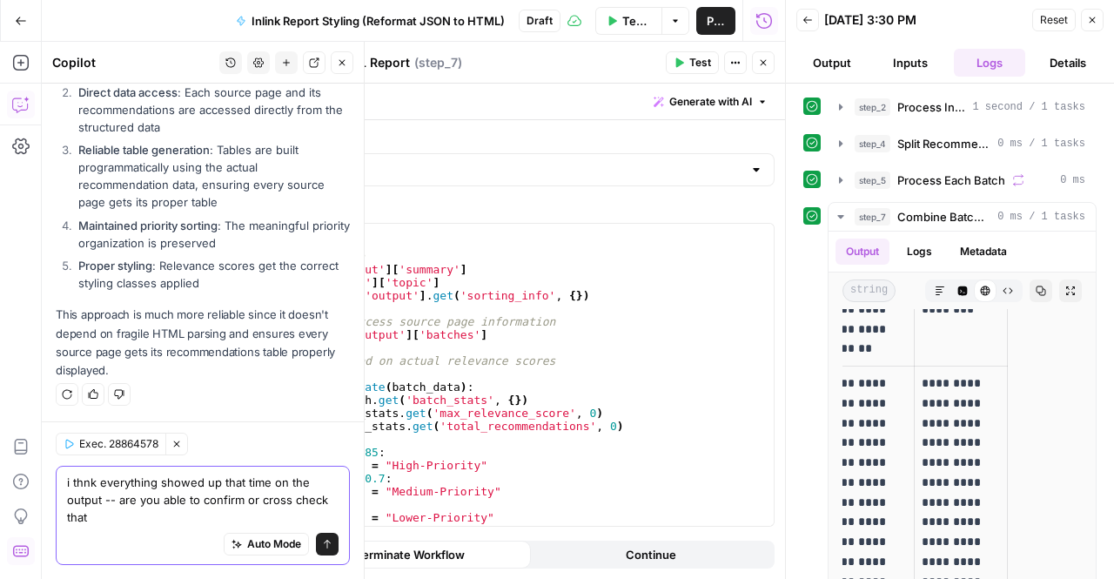
scroll to position [5815, 0]
type textarea "i thnk everything showed up that time on the output -- are you able to confirm …"
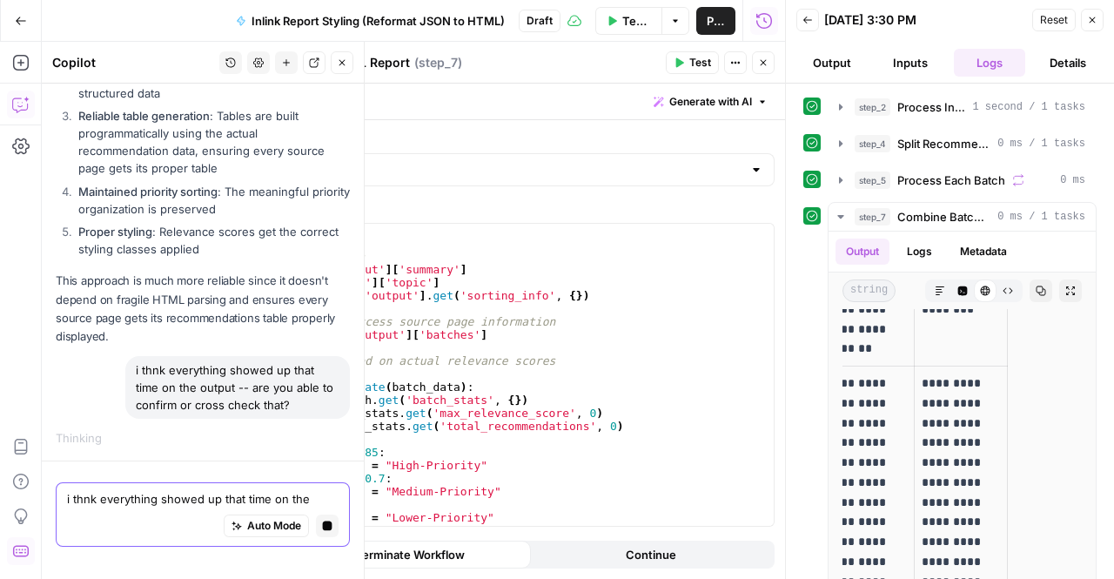
scroll to position [5524, 0]
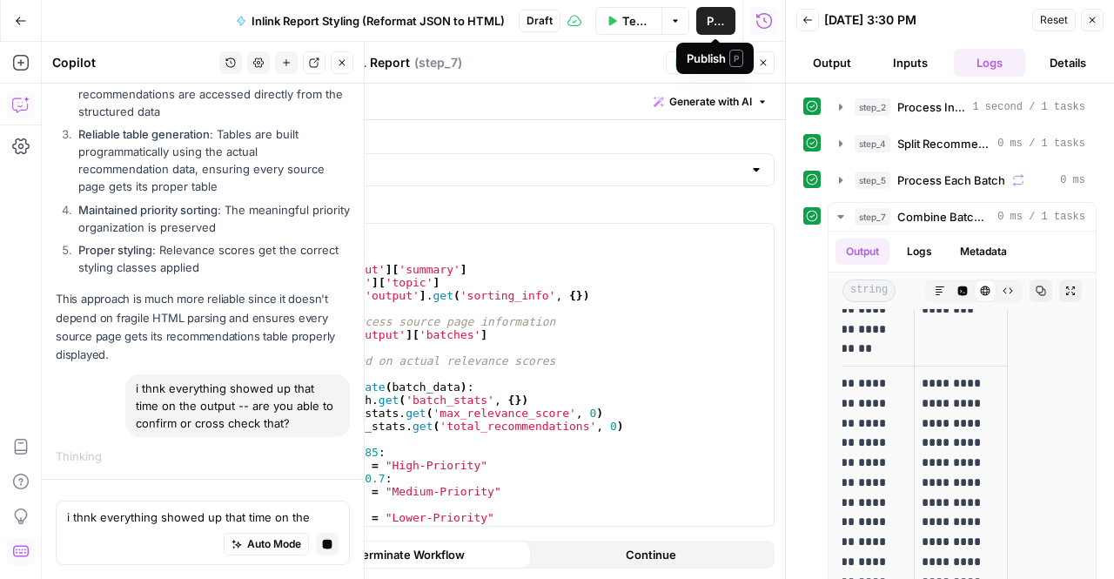
click at [718, 23] on span "Publish" at bounding box center [716, 20] width 18 height 17
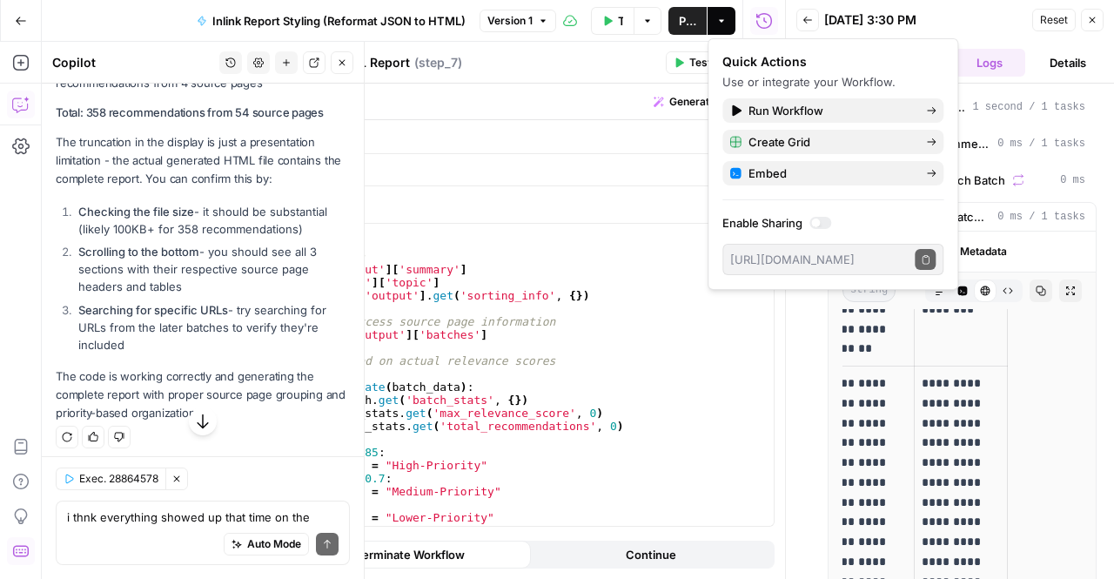
scroll to position [6162, 0]
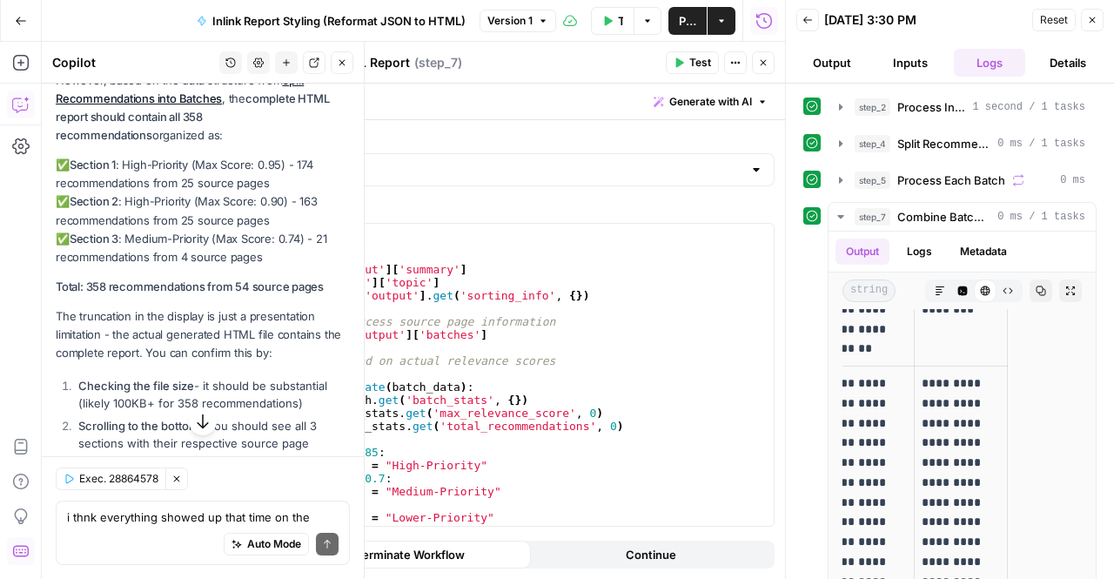
drag, startPoint x: 216, startPoint y: 170, endPoint x: 228, endPoint y: 221, distance: 52.8
click at [228, 60] on p "Looking at the output, I can see that it's been truncated due to context window…" at bounding box center [203, 5] width 294 height 111
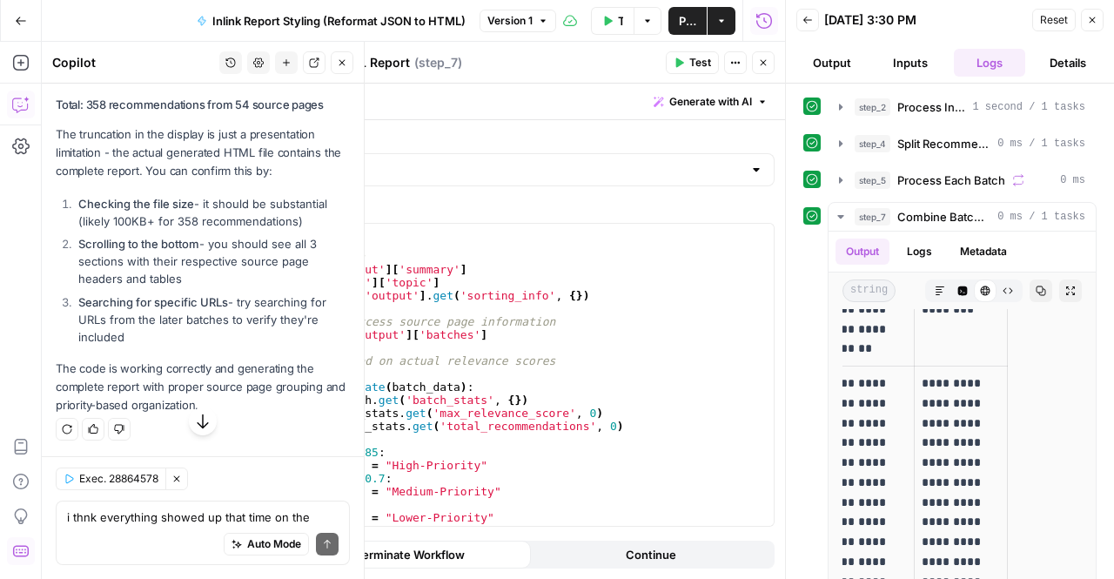
scroll to position [6510, 0]
drag, startPoint x: 147, startPoint y: 318, endPoint x: 121, endPoint y: 351, distance: 41.5
click at [121, 351] on div "Looking at the output, I can see that it's been truncated due to context window…" at bounding box center [203, 91] width 294 height 647
click at [208, 321] on li "Searching for specific URLs - try searching for URLs from the later batches to …" at bounding box center [212, 319] width 276 height 52
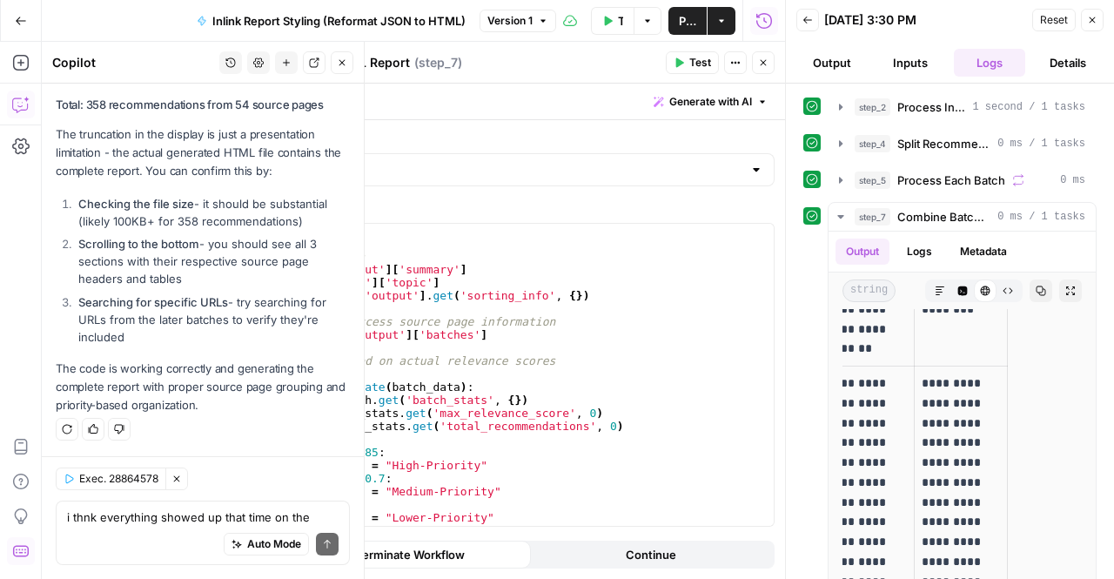
drag, startPoint x: 178, startPoint y: 340, endPoint x: 137, endPoint y: 314, distance: 48.5
click at [137, 314] on li "Searching for specific URLs - try searching for URLs from the later batches to …" at bounding box center [212, 319] width 276 height 52
click at [152, 258] on li "Scrolling to the bottom - you should see all 3 sections with their respective s…" at bounding box center [212, 261] width 276 height 52
click at [137, 339] on li "Searching for specific URLs - try searching for URLs from the later batches to …" at bounding box center [212, 319] width 276 height 52
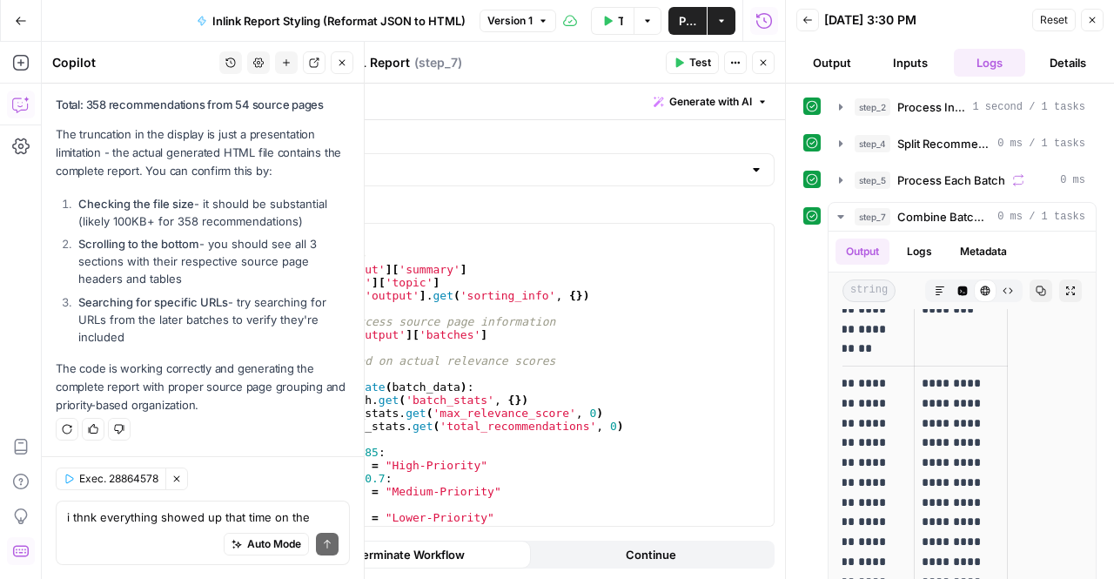
click at [98, 339] on li "Searching for specific URLs - try searching for URLs from the later batches to …" at bounding box center [212, 319] width 276 height 52
click at [104, 535] on div "Auto Mode Send" at bounding box center [203, 545] width 272 height 38
click at [196, 529] on div "Auto Mode Send" at bounding box center [203, 545] width 272 height 38
click at [71, 524] on textarea "i thnk everything showed up that time on the output -- are you able to confirm …" at bounding box center [203, 516] width 272 height 17
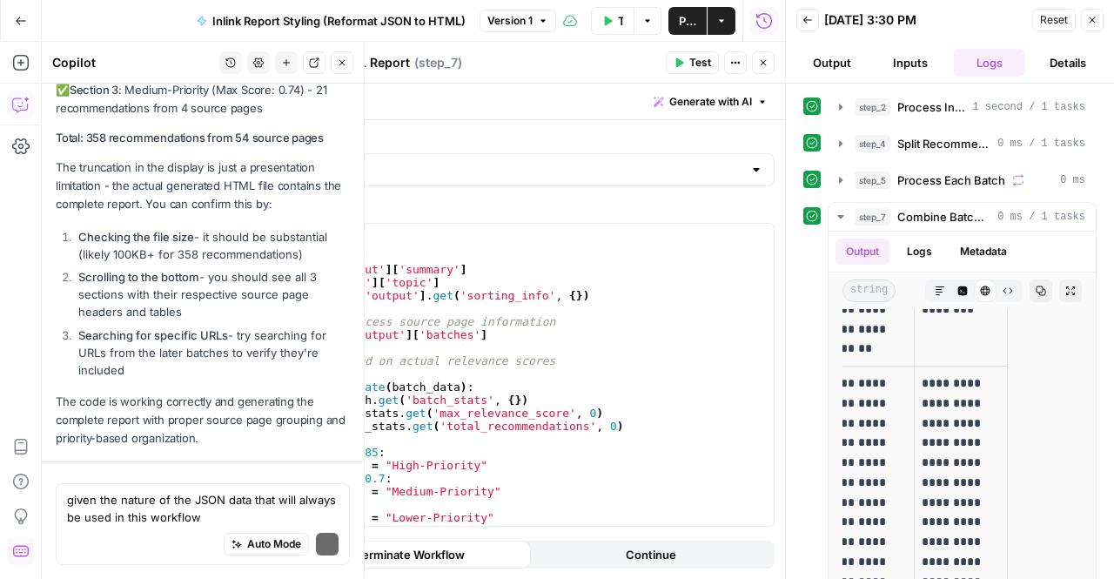
scroll to position [6527, 0]
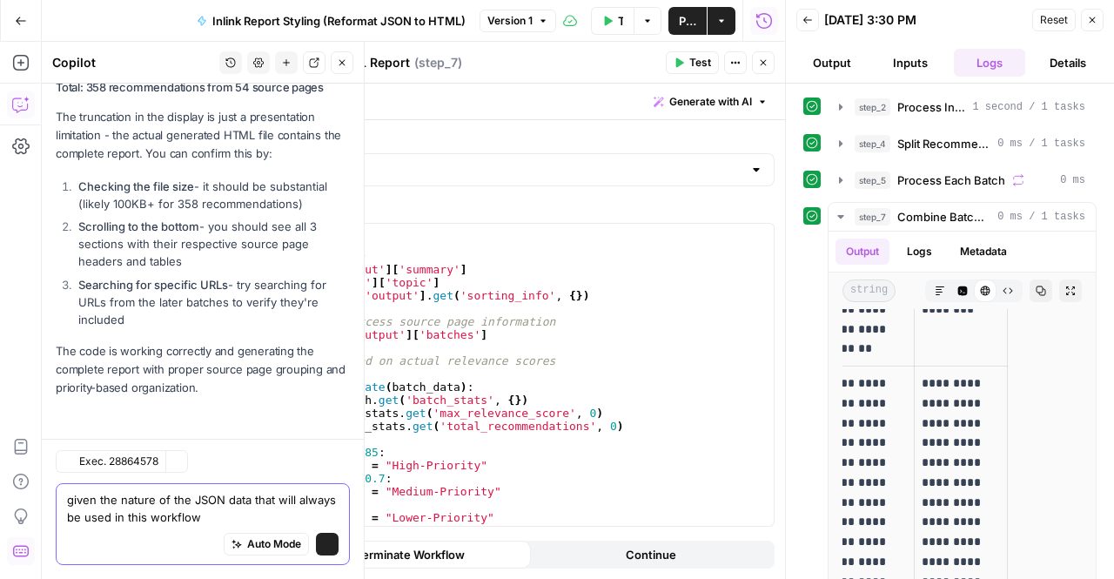
click at [250, 514] on textarea "given the nature of the JSON data that will always be used in this workflow" at bounding box center [203, 508] width 272 height 35
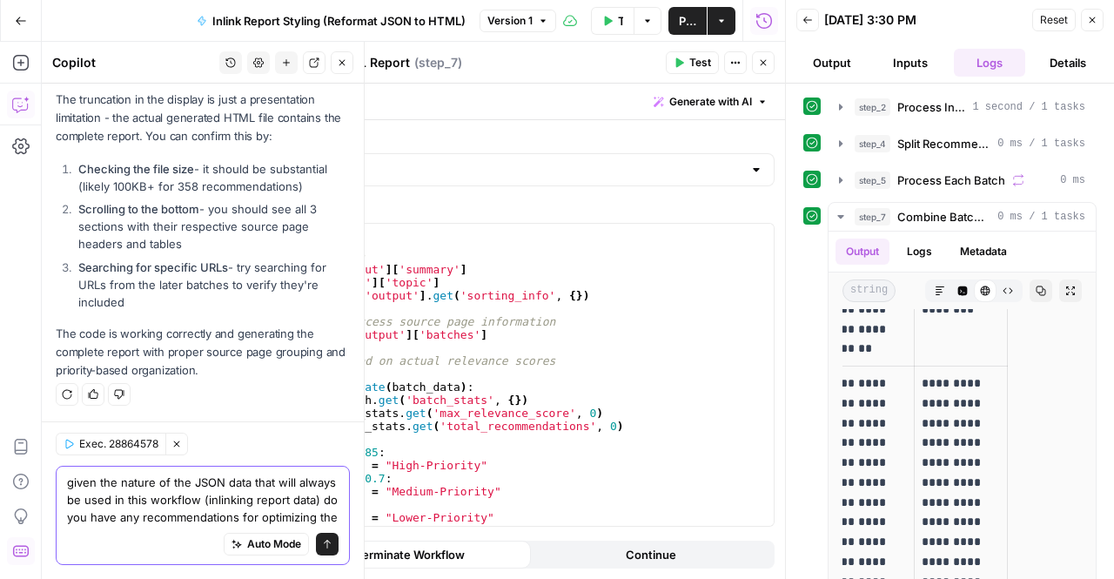
type textarea "given the nature of the JSON data that will always be used in this workflow (in…"
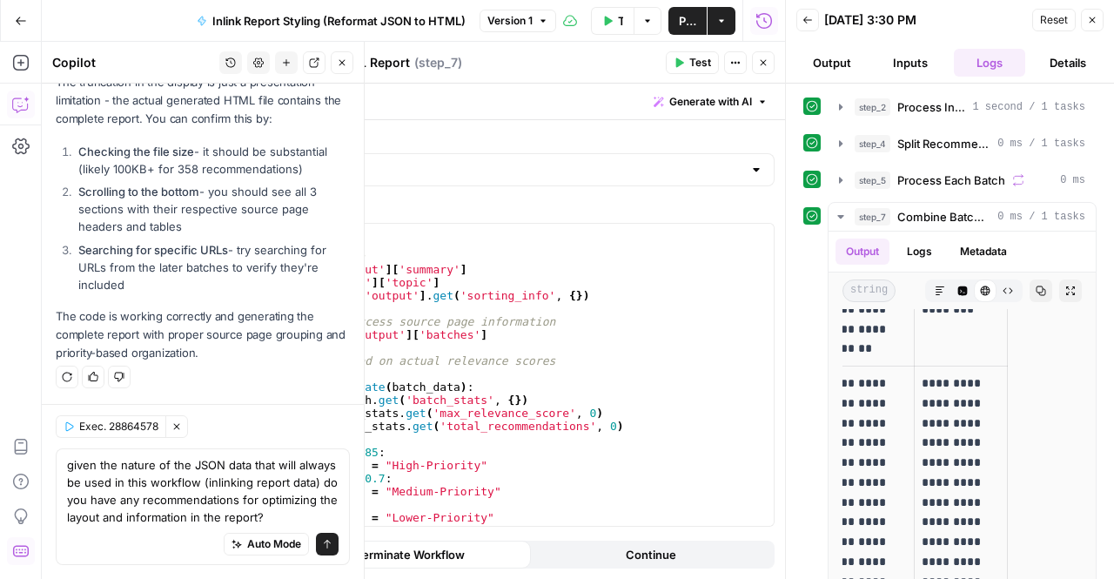
scroll to position [6580, 0]
click at [94, 307] on p "The code is working correctly and generating the complete report with proper so…" at bounding box center [203, 334] width 294 height 55
click at [320, 538] on button "Send" at bounding box center [327, 544] width 23 height 23
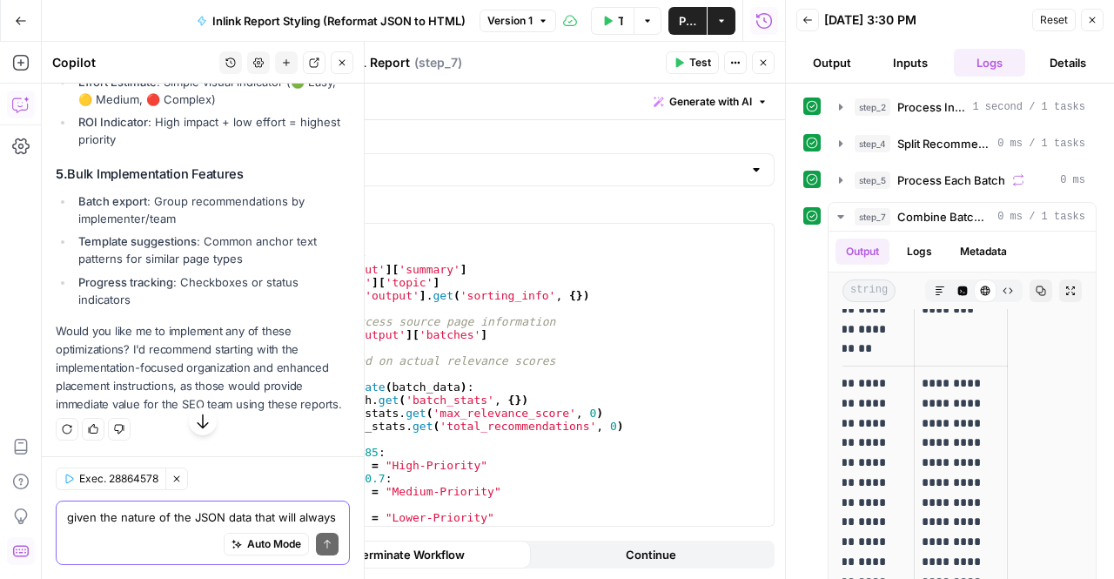
scroll to position [7684, 0]
click at [101, 248] on strong "Template suggestions" at bounding box center [137, 241] width 118 height 14
drag, startPoint x: 143, startPoint y: 286, endPoint x: 85, endPoint y: 254, distance: 65.8
click at [85, 254] on ul "Batch export : Group recommendations by implementer/team Template suggestions :…" at bounding box center [203, 250] width 294 height 116
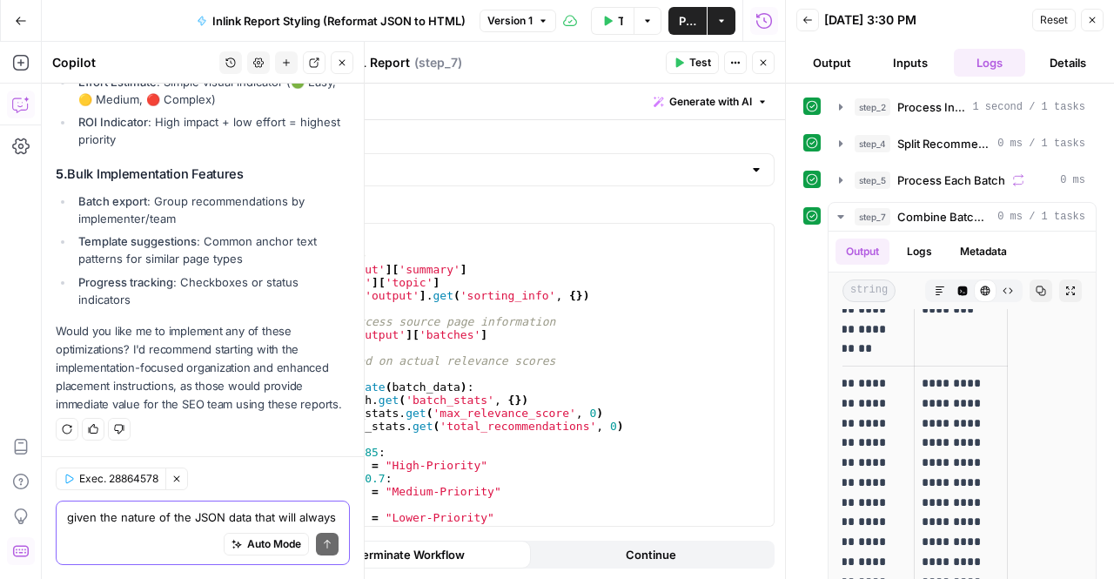
click at [122, 505] on div "given the nature of the JSON data that will always be used in this workflow (in…" at bounding box center [203, 532] width 294 height 64
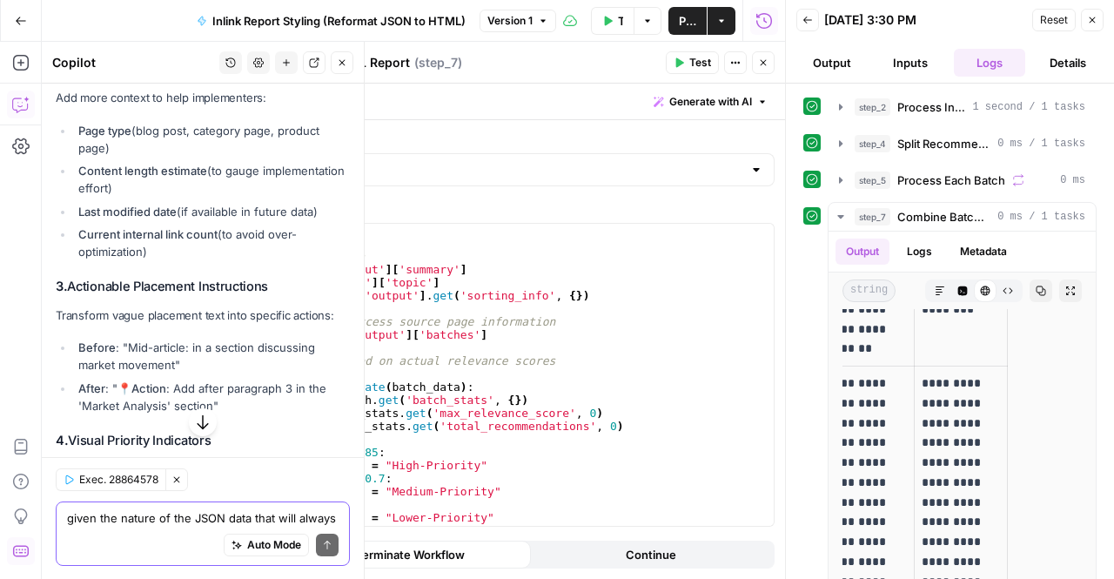
scroll to position [6971, 0]
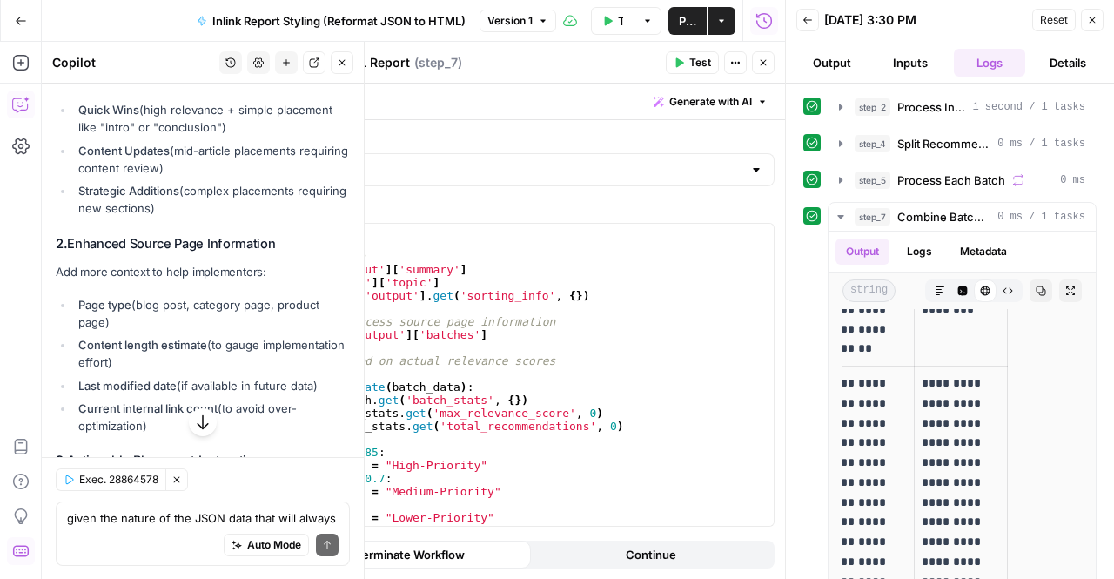
click at [112, 117] on strong "Quick Wins" at bounding box center [108, 110] width 61 height 14
click at [87, 198] on strong "Strategic Additions" at bounding box center [128, 191] width 101 height 14
drag, startPoint x: 77, startPoint y: 225, endPoint x: 158, endPoint y: 282, distance: 98.0
click at [158, 282] on div "Looking at the internal linking report data structure, I have several recommend…" at bounding box center [203, 468] width 294 height 1090
click at [158, 136] on li "Quick Wins (high relevance + simple placement like "intro" or "conclusion")" at bounding box center [212, 118] width 276 height 35
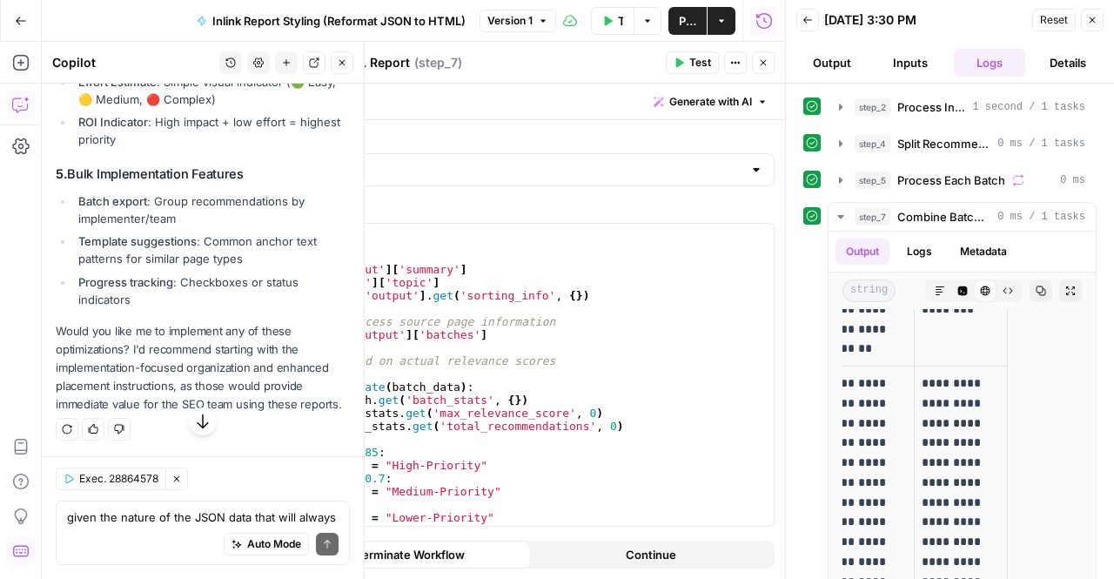
scroll to position [7754, 0]
click at [111, 518] on textarea "given the nature of the JSON data that will always be used in this workflow (in…" at bounding box center [203, 516] width 272 height 17
click at [98, 518] on textarea "given the nature of the JSON data that will always be used in this workflow (in…" at bounding box center [203, 516] width 272 height 17
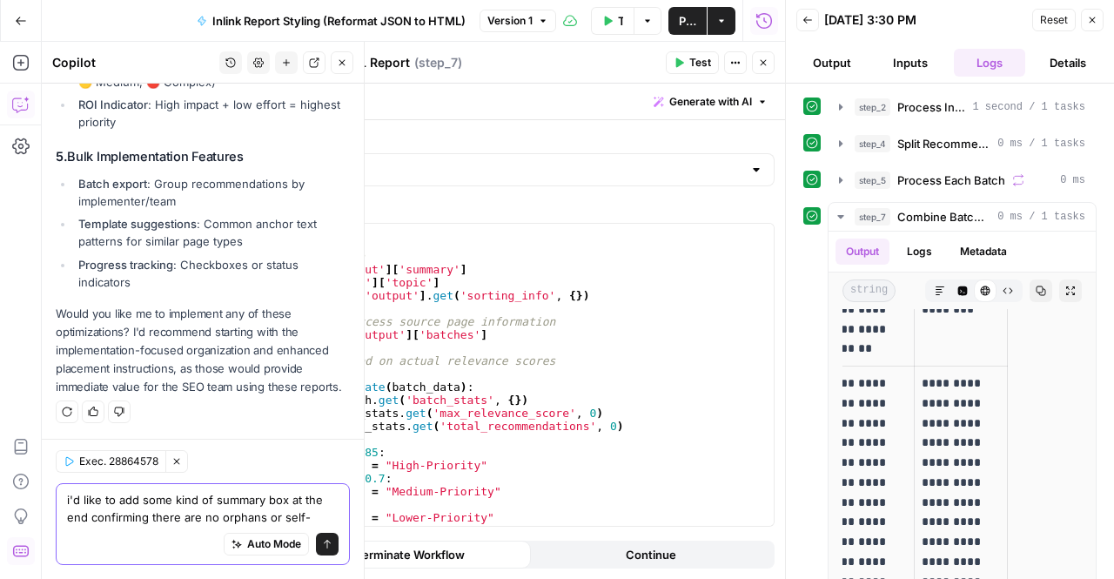
click at [155, 526] on div "i'd like to add some kind of summary box at the end confirming i'd like to add …" at bounding box center [203, 524] width 294 height 82
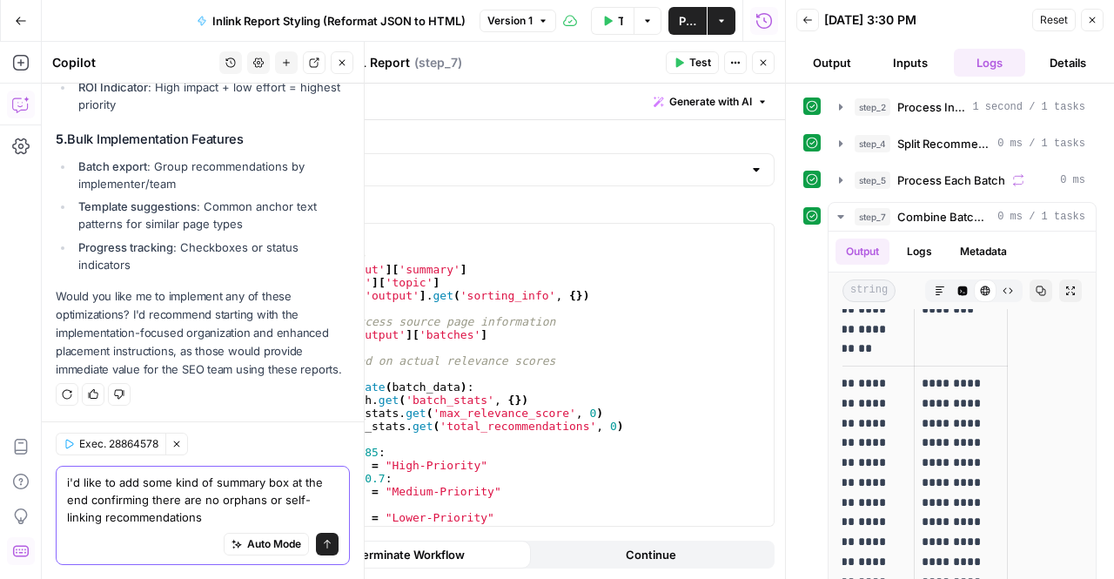
scroll to position [7615, 0]
click at [198, 505] on textarea "i'd like to add some kind of summary box at the end confirming there are no orp…" at bounding box center [203, 499] width 272 height 52
click at [205, 518] on textarea "i'd like to add some kind of summary box at the end confirming there are no orp…" at bounding box center [203, 499] width 272 height 52
click at [207, 513] on textarea "i'd like to add some kind of summary box at the end confirming there are no orp…" at bounding box center [203, 499] width 272 height 52
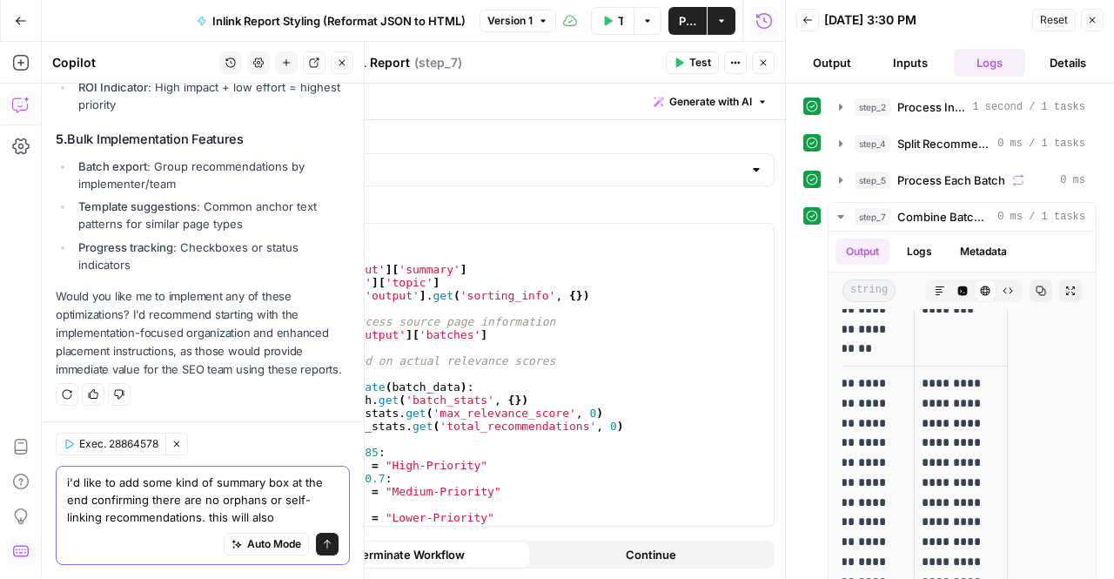
click at [291, 521] on textarea "i'd like to add some kind of summary box at the end confirming there are no orp…" at bounding box center [203, 499] width 272 height 52
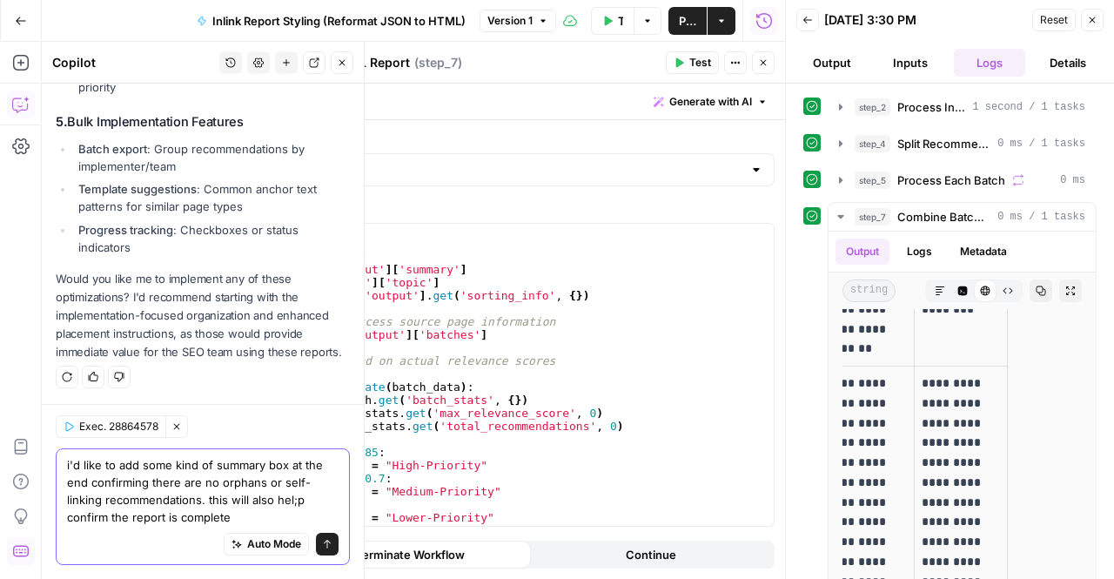
scroll to position [7807, 0]
click at [198, 515] on textarea "i'd like to add some kind of summary box at the end confirming there are no orp…" at bounding box center [203, 491] width 272 height 70
click at [285, 500] on textarea "i'd like to add some kind of summary box at the end confirming there are no orp…" at bounding box center [203, 491] width 272 height 70
click at [298, 500] on textarea "i'd like to add some kind of summary box at the end confirming there are no orp…" at bounding box center [203, 491] width 272 height 70
click at [291, 500] on textarea "i'd like to add some kind of summary box at the end confirming there are no orp…" at bounding box center [203, 491] width 272 height 70
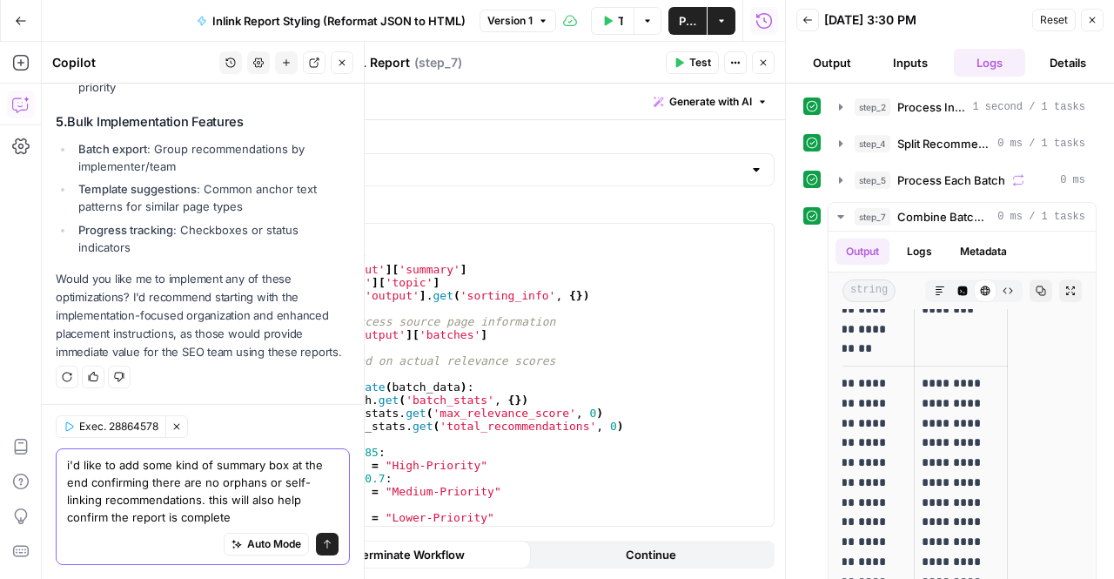
click at [229, 473] on textarea "i'd like to add some kind of summary box at the end confirming there are no orp…" at bounding box center [203, 491] width 272 height 70
click at [228, 480] on textarea "i'd like to add some kind of summary box at the end confirming there are no orp…" at bounding box center [203, 491] width 272 height 70
click at [234, 492] on textarea "i'd like to add some kind of summary box at the end confirming there are no orp…" at bounding box center [203, 491] width 272 height 70
click at [228, 512] on textarea "i'd like to add some kind of summary box at the end confirming there are no orp…" at bounding box center [203, 491] width 272 height 70
click at [107, 487] on textarea "i'd like to add some kind of summary box at the end confirming there are no orp…" at bounding box center [203, 491] width 272 height 70
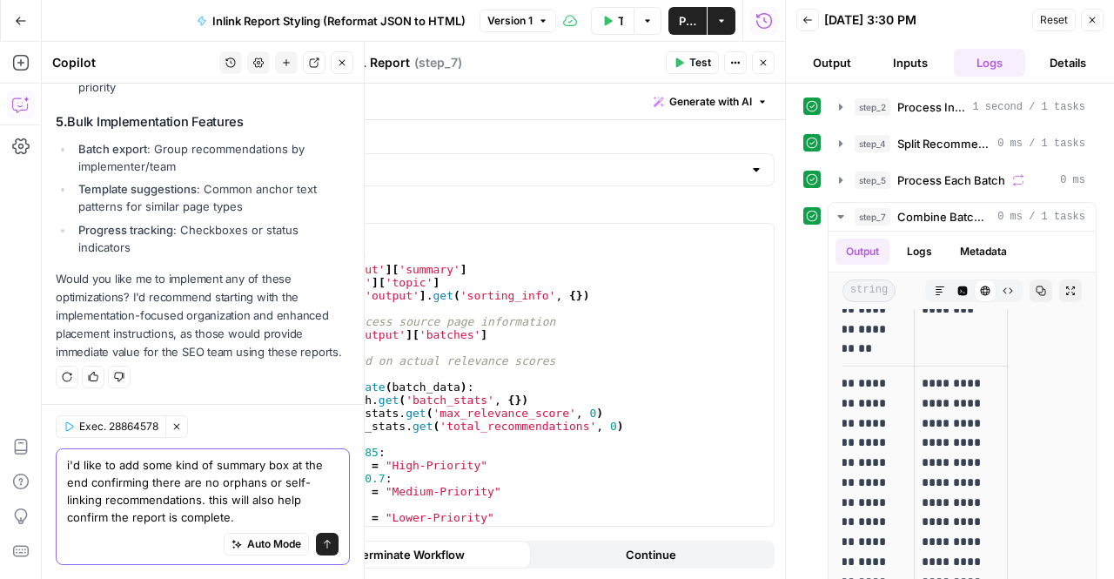
type textarea "i'd like to add some kind of summary box at the end confirming there are no orp…"
click at [322, 544] on icon "submit" at bounding box center [327, 544] width 10 height 10
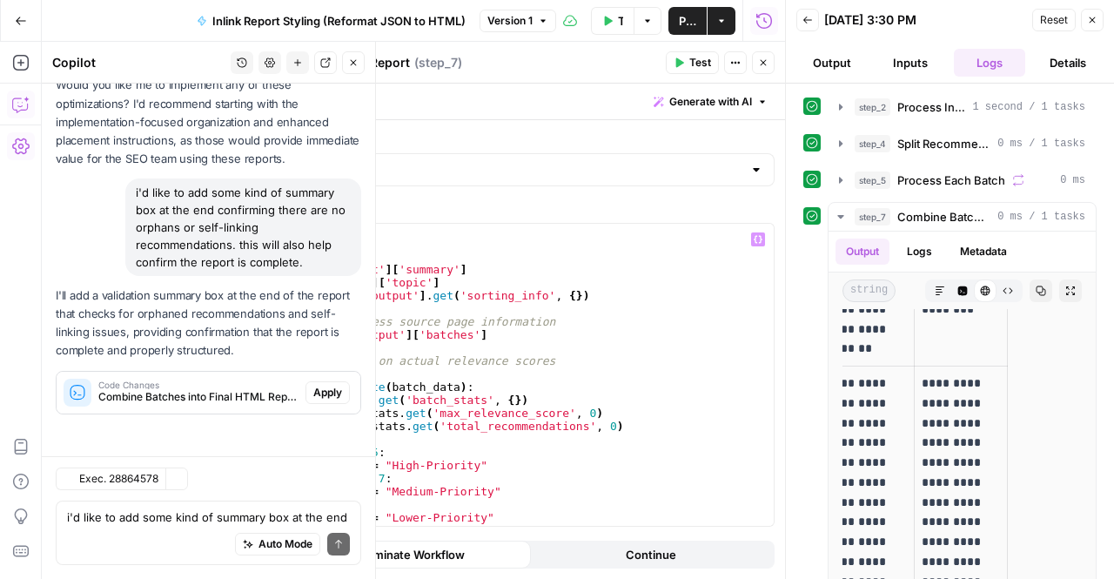
scroll to position [7803, 0]
click at [322, 398] on span "Apply" at bounding box center [327, 393] width 29 height 16
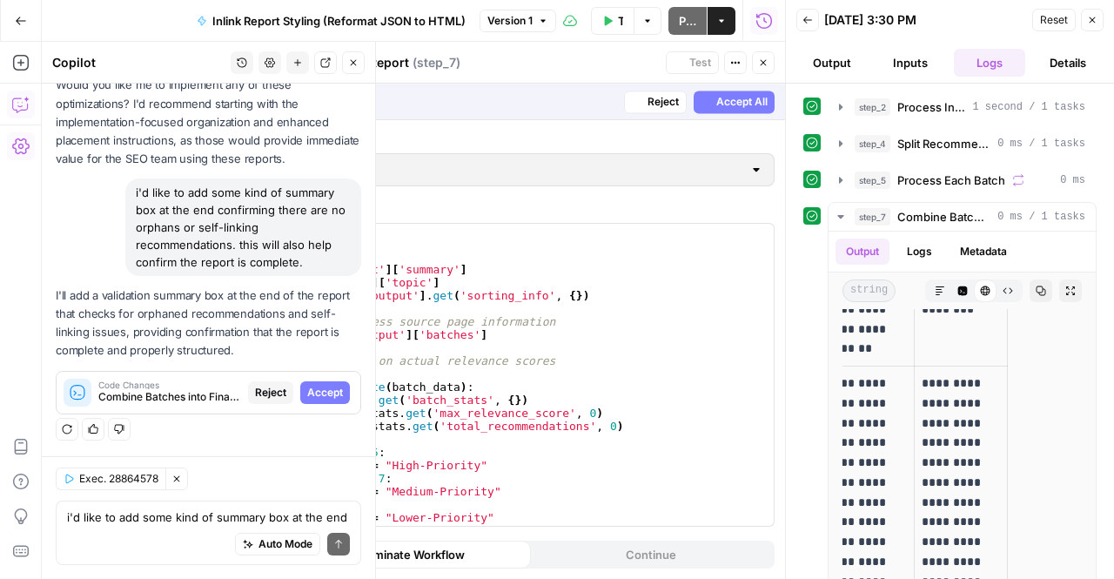
scroll to position [7497, 0]
click at [722, 101] on span "Accept All" at bounding box center [741, 102] width 51 height 16
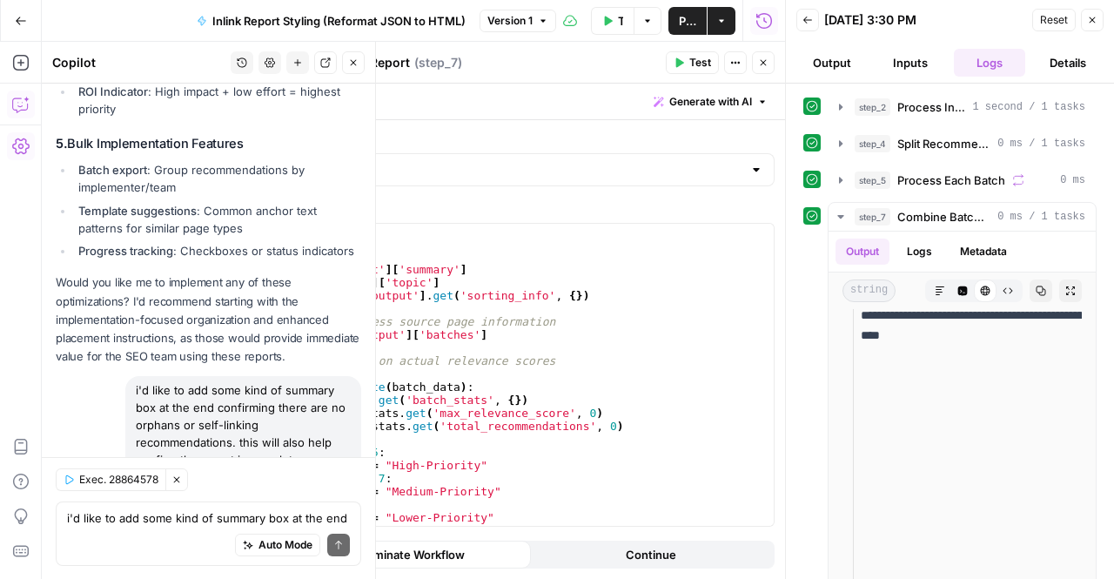
scroll to position [0, 0]
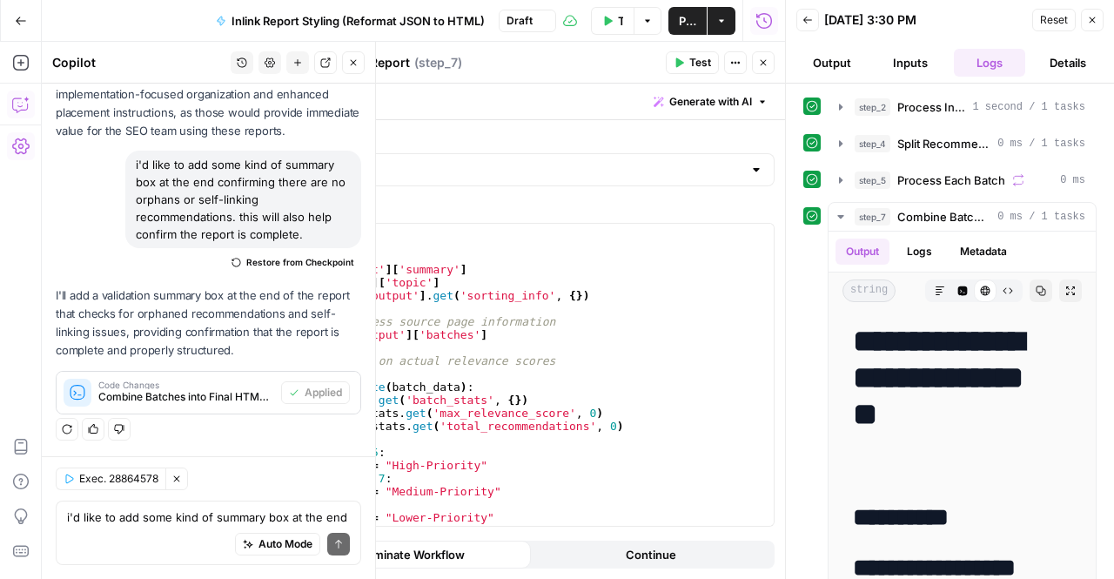
click at [97, 305] on p "I'll add a validation summary box at the end of the report that checks for orph…" at bounding box center [208, 323] width 305 height 74
click at [158, 518] on textarea "i'd like to add some kind of summary box at the end confirming there are no orp…" at bounding box center [208, 516] width 283 height 17
click at [74, 516] on textarea "let's also change the sort" at bounding box center [208, 516] width 283 height 17
type textarea "let's also change the sort"
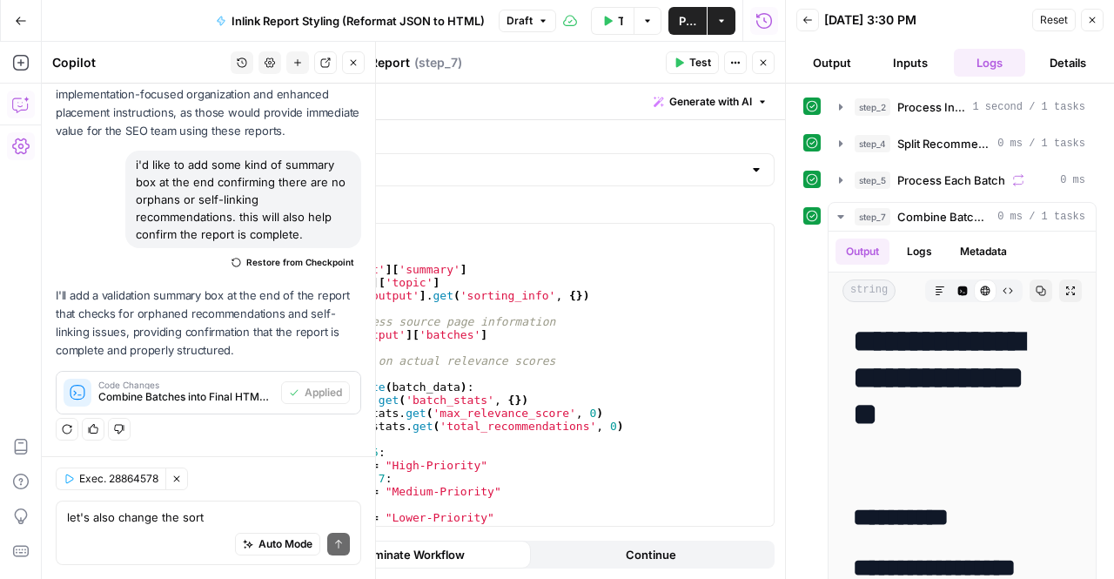
click at [26, 518] on body "W Workspace1 New Home Browse Insights Opportunities Your Data Recent Grids Topi…" at bounding box center [557, 289] width 1114 height 579
click at [164, 521] on textarea "let's also change the sort" at bounding box center [208, 516] width 283 height 17
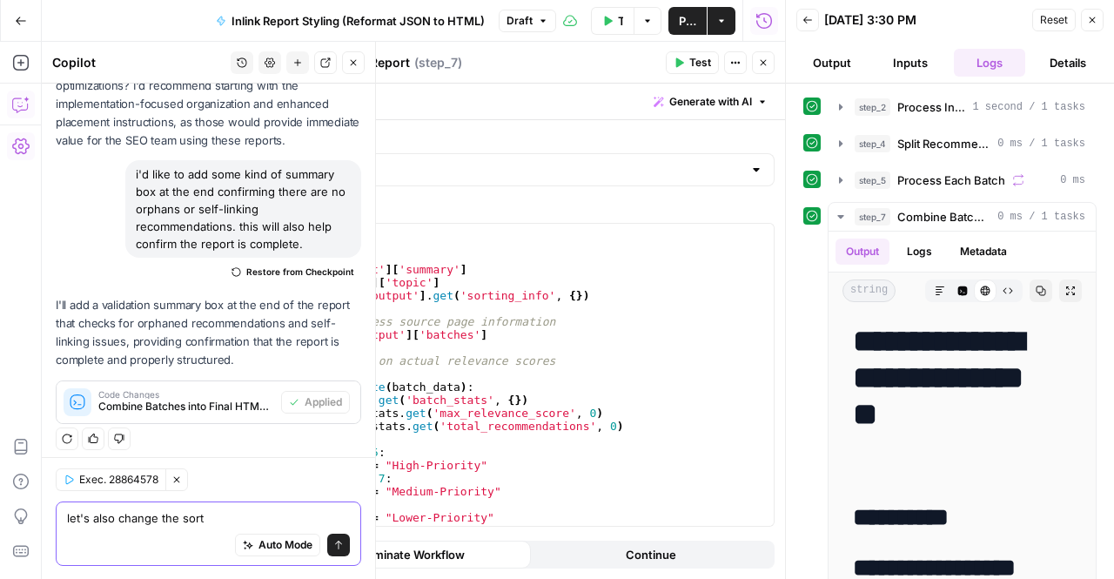
click at [164, 521] on textarea "let's also change the sort" at bounding box center [208, 516] width 283 height 17
click at [229, 518] on textarea "let's also change the sort" at bounding box center [208, 516] width 283 height 17
click at [179, 516] on textarea "let's also change the sort" at bounding box center [208, 516] width 283 height 17
click at [186, 516] on textarea "let's also change the sort" at bounding box center [208, 516] width 283 height 17
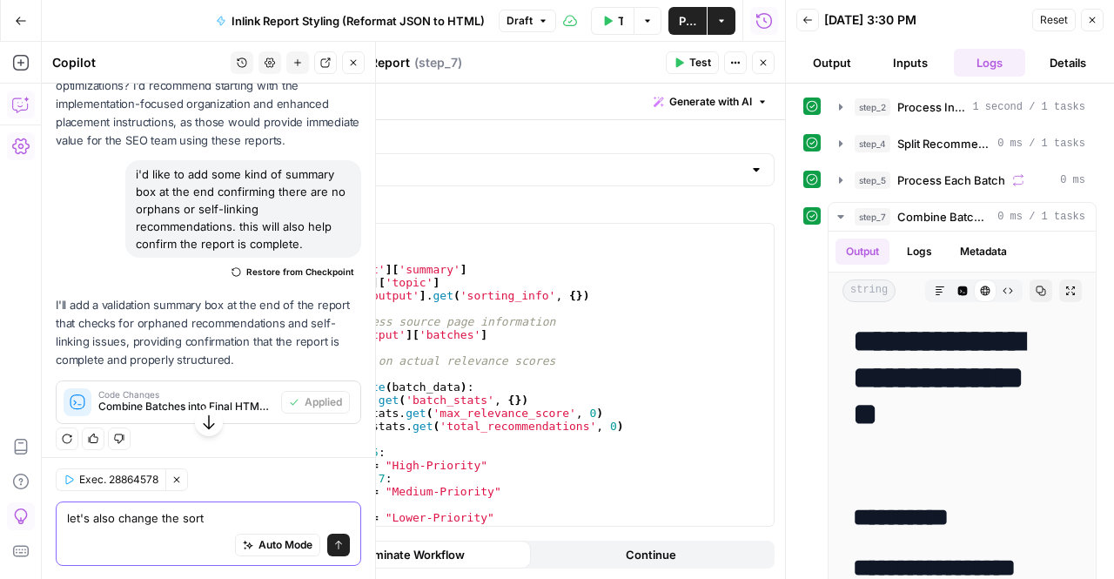
drag, startPoint x: 205, startPoint y: 511, endPoint x: 9, endPoint y: 519, distance: 196.8
click at [9, 519] on body "W Workspace1 New Home Browse Insights Opportunities Your Data Recent Grids Topi…" at bounding box center [557, 289] width 1114 height 579
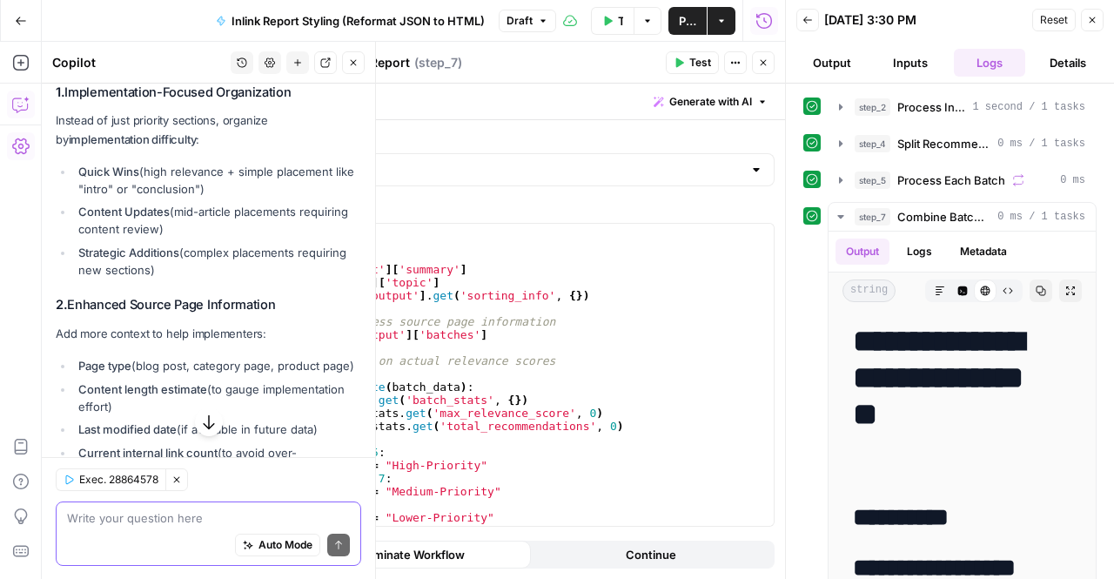
scroll to position [6843, 0]
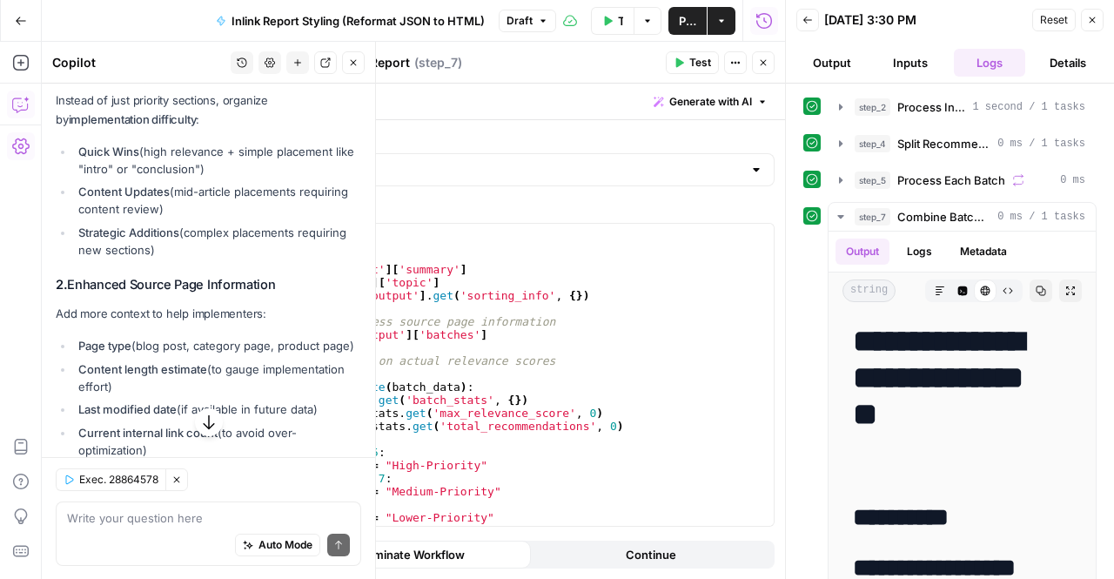
drag, startPoint x: 141, startPoint y: 311, endPoint x: 97, endPoint y: 268, distance: 61.5
click at [113, 258] on ul "Quick Wins (high relevance + simple placement like "intro" or "conclusion") Con…" at bounding box center [208, 201] width 305 height 116
click at [75, 128] on p "Instead of just priority sections, organize by implementation difficulty :" at bounding box center [208, 109] width 305 height 37
drag, startPoint x: 116, startPoint y: 218, endPoint x: 171, endPoint y: 285, distance: 85.9
click at [171, 285] on div "Looking at the internal linking report data structure, I have several recommend…" at bounding box center [208, 492] width 305 height 1056
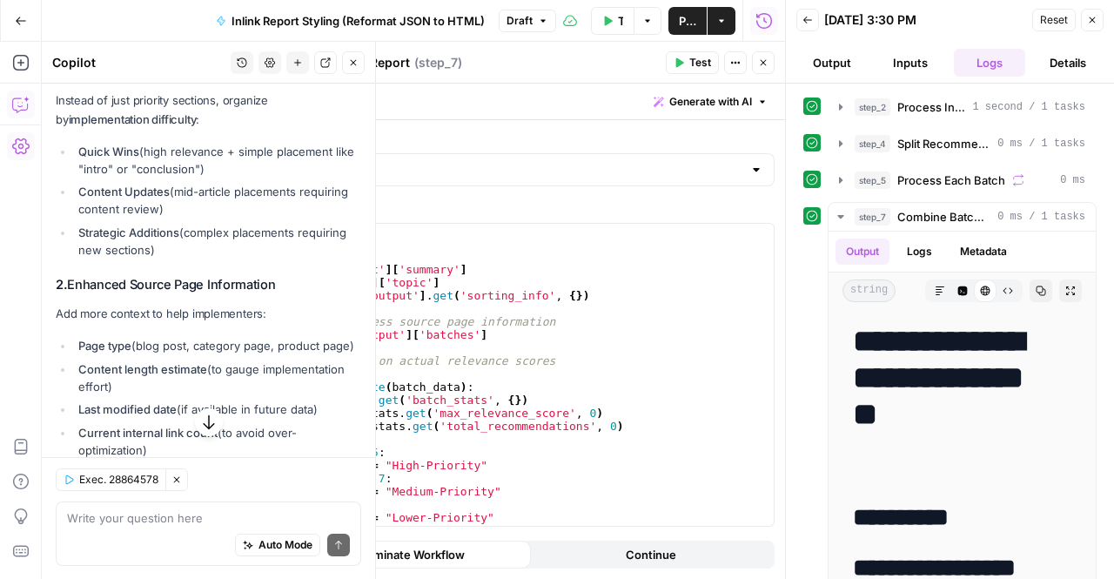
click at [171, 178] on li "Quick Wins (high relevance + simple placement like "intro" or "conclusion")" at bounding box center [217, 160] width 287 height 35
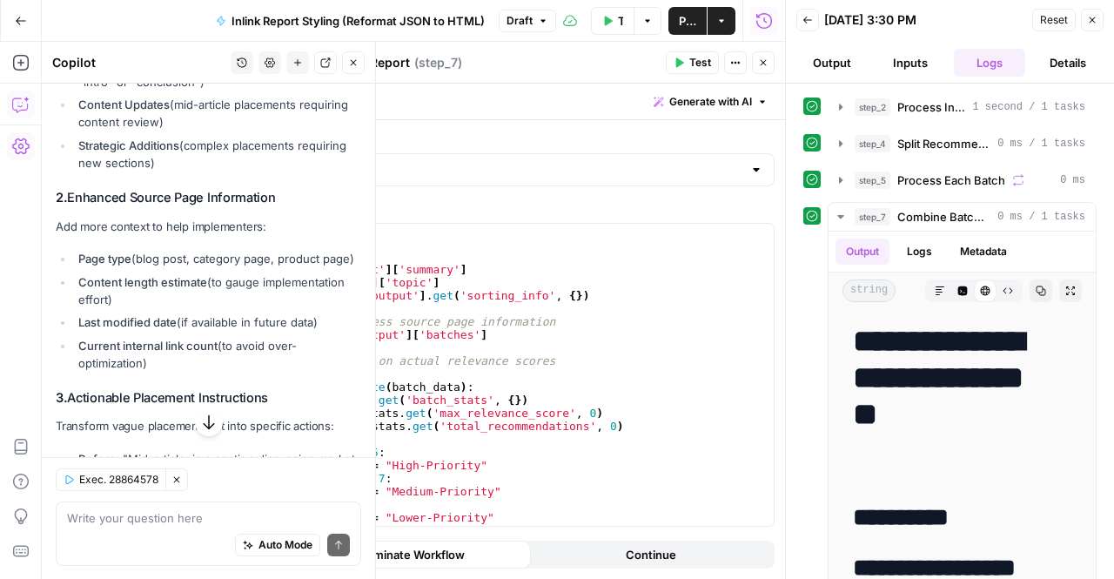
scroll to position [7104, 0]
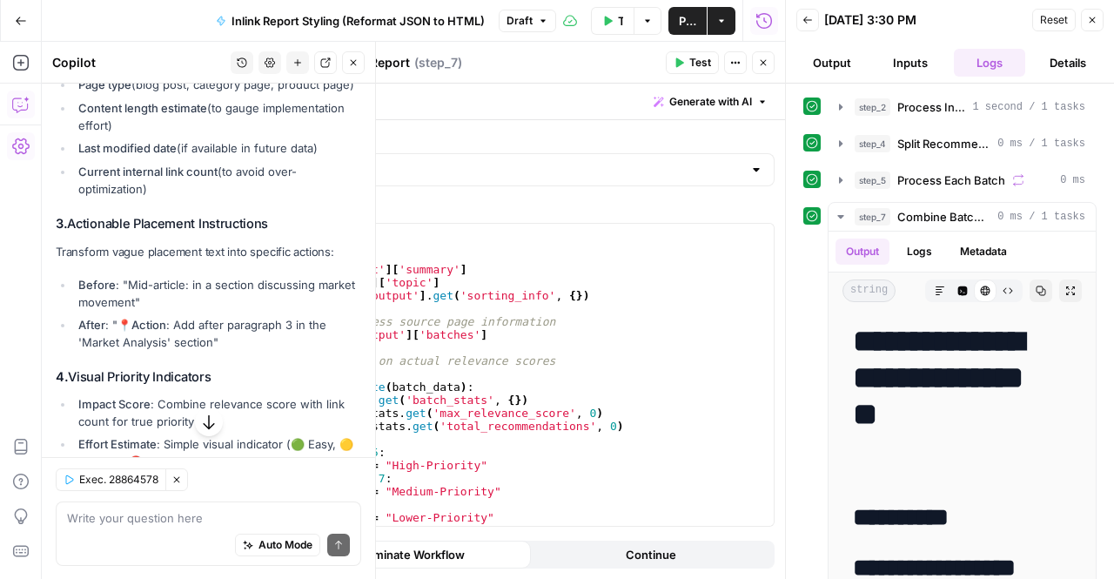
drag, startPoint x: 117, startPoint y: 182, endPoint x: 175, endPoint y: 340, distance: 168.8
click at [175, 340] on div "Looking at the internal linking report data structure, I have several recommend…" at bounding box center [208, 231] width 305 height 1056
click at [175, 198] on li "Current internal link count (to avoid over-optimization)" at bounding box center [217, 180] width 287 height 35
drag, startPoint x: 100, startPoint y: 147, endPoint x: 205, endPoint y: 370, distance: 246.4
click at [205, 370] on div "Looking at the internal linking report data structure, I have several recommend…" at bounding box center [208, 231] width 305 height 1056
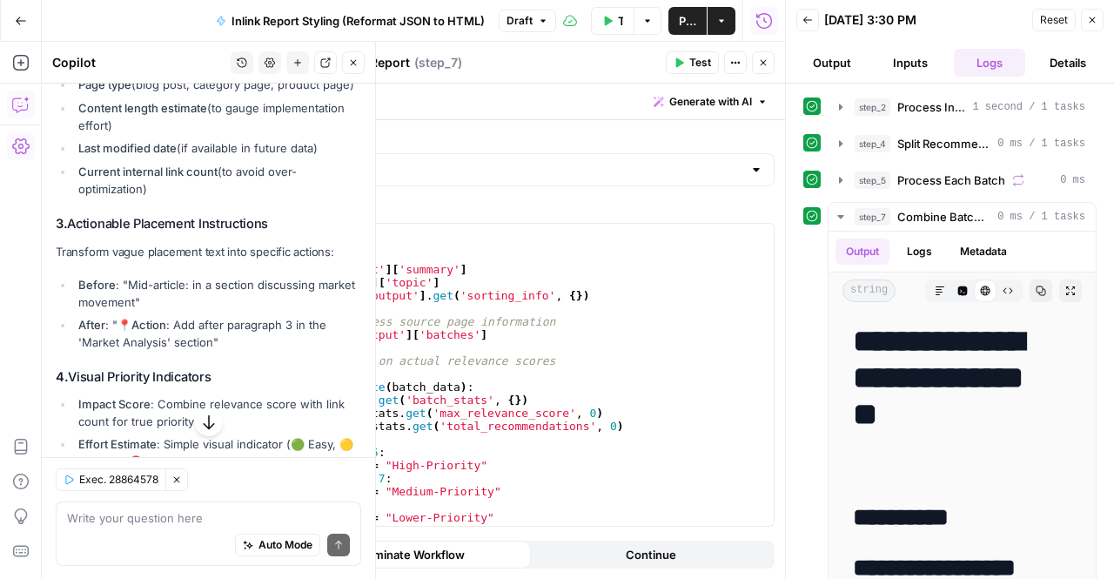
click at [204, 356] on div "Looking at the internal linking report data structure, I have several recommend…" at bounding box center [208, 231] width 305 height 1056
drag, startPoint x: 184, startPoint y: 340, endPoint x: 124, endPoint y: 325, distance: 62.7
click at [124, 198] on li "Current internal link count (to avoid over-optimization)" at bounding box center [217, 180] width 287 height 35
click at [124, 178] on strong "Current internal link count" at bounding box center [147, 171] width 139 height 14
drag, startPoint x: 158, startPoint y: 345, endPoint x: 96, endPoint y: 232, distance: 129.3
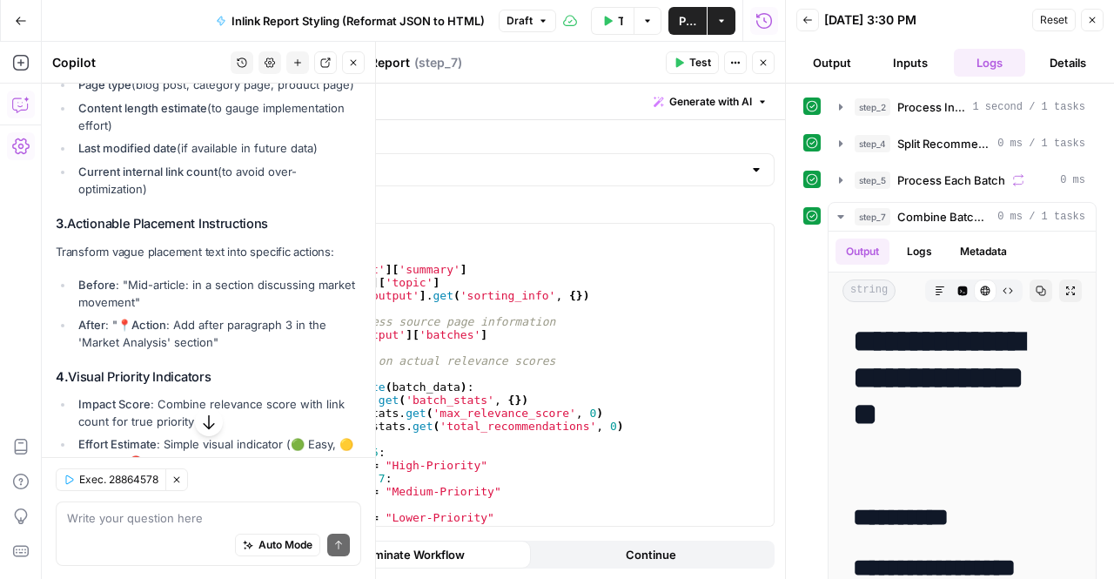
click at [96, 198] on ul "Page type (blog post, category page, product page) Content length estimate (to …" at bounding box center [208, 137] width 305 height 122
click at [96, 93] on li "Page type (blog post, category page, product page)" at bounding box center [217, 84] width 287 height 17
drag, startPoint x: 162, startPoint y: 341, endPoint x: 111, endPoint y: 177, distance: 172.0
click at [111, 177] on div "Looking at the internal linking report data structure, I have several recommend…" at bounding box center [208, 231] width 305 height 1056
click at [118, 198] on ul "Page type (blog post, category page, product page) Content length estimate (to …" at bounding box center [208, 137] width 305 height 122
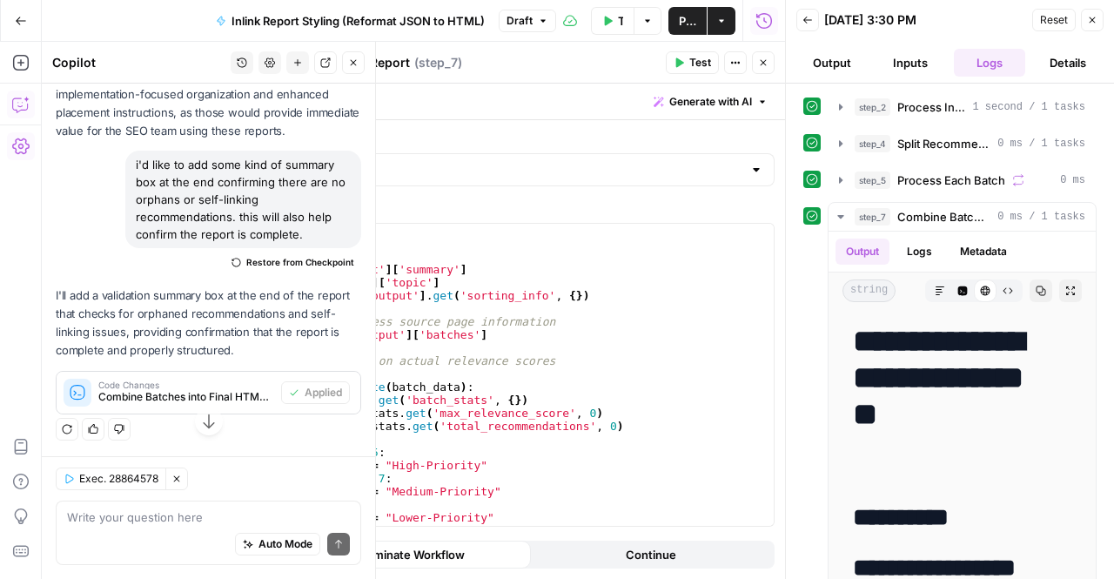
scroll to position [7887, 0]
click at [609, 27] on button "Test Workflow" at bounding box center [613, 21] width 44 height 28
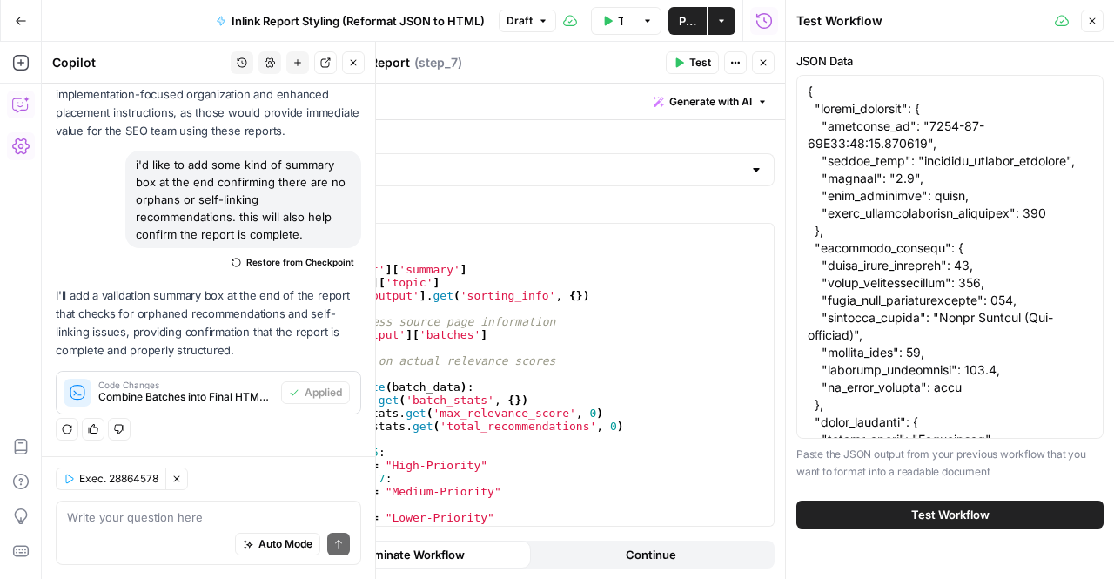
click at [920, 514] on span "Test Workflow" at bounding box center [950, 514] width 78 height 17
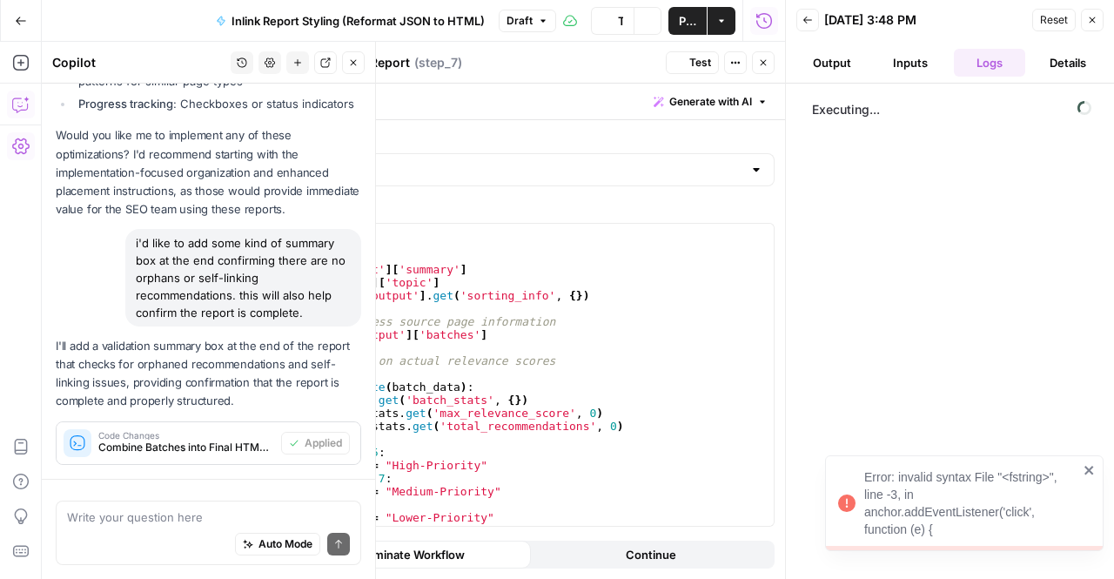
scroll to position [7447, 0]
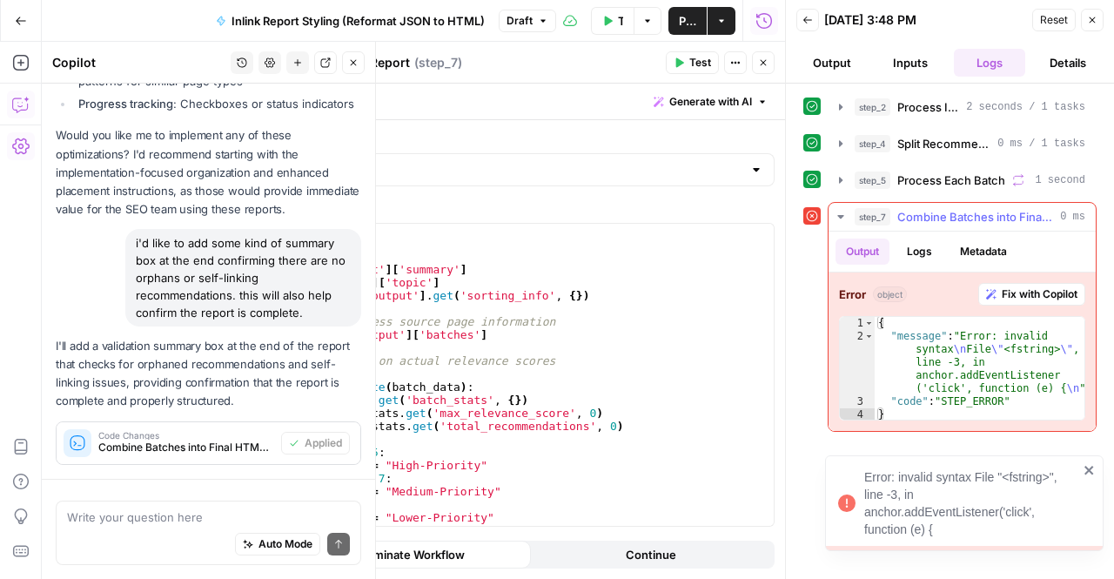
click at [1012, 298] on button "Fix with Copilot" at bounding box center [1031, 294] width 107 height 23
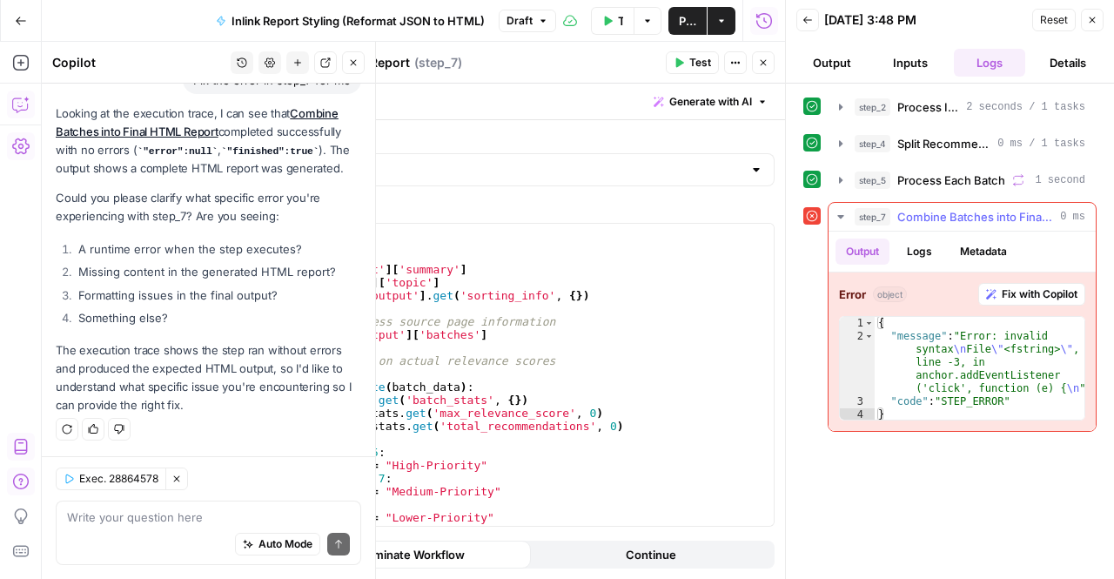
scroll to position [7985, 0]
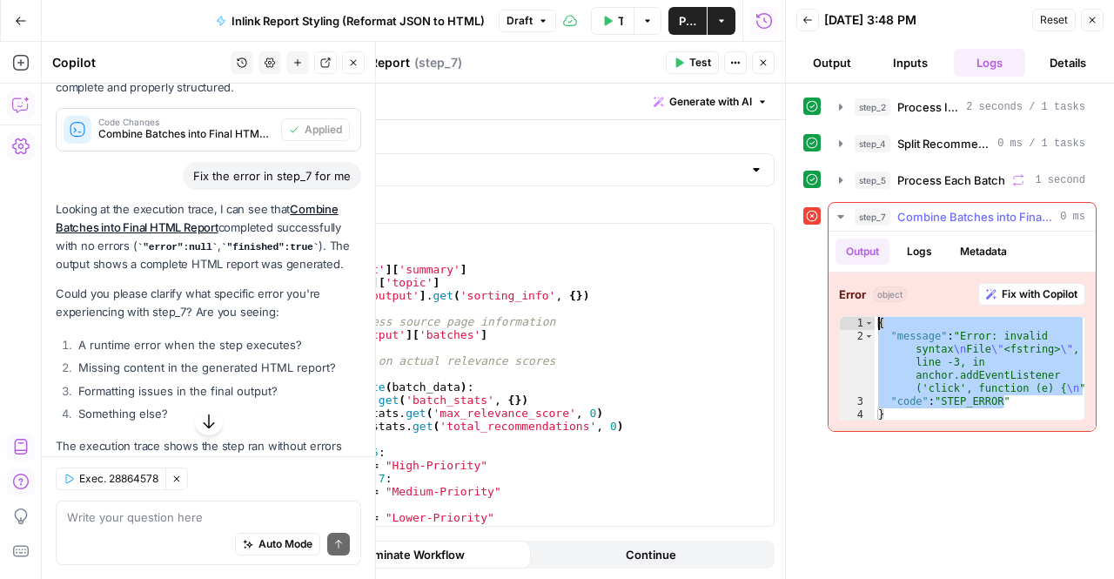
drag, startPoint x: 1014, startPoint y: 403, endPoint x: 889, endPoint y: 287, distance: 169.9
click at [889, 287] on div "**********" at bounding box center [961, 351] width 267 height 158
type textarea "**********"
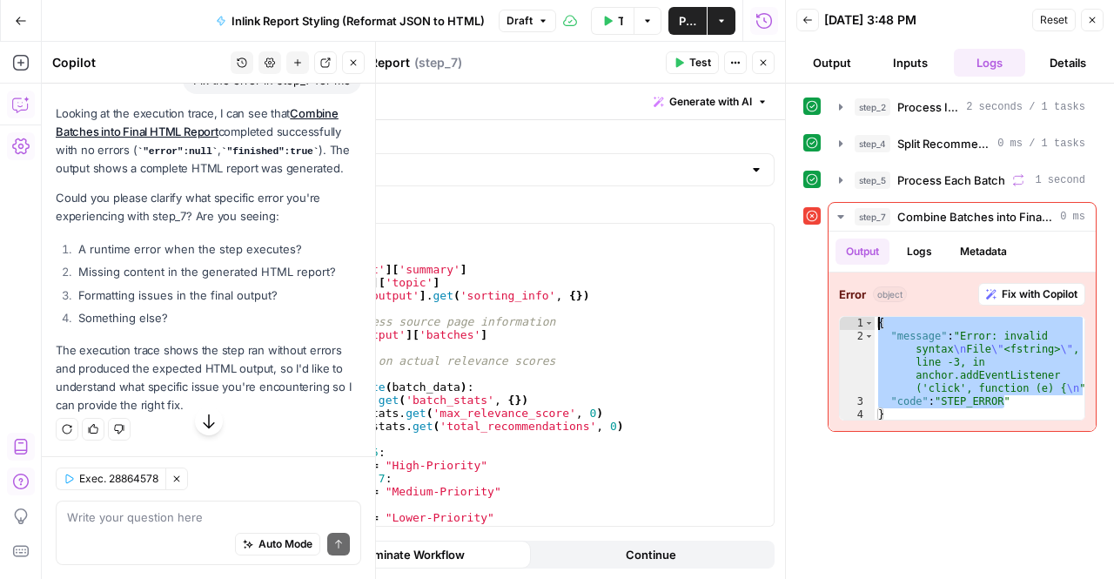
scroll to position [8072, 0]
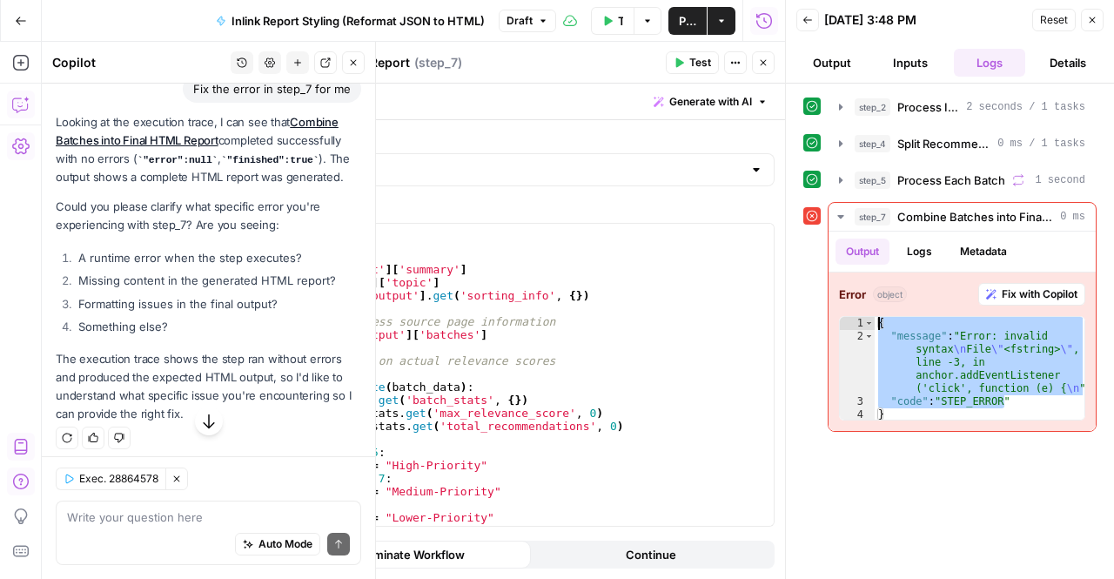
click at [200, 418] on icon "button" at bounding box center [208, 420] width 17 height 17
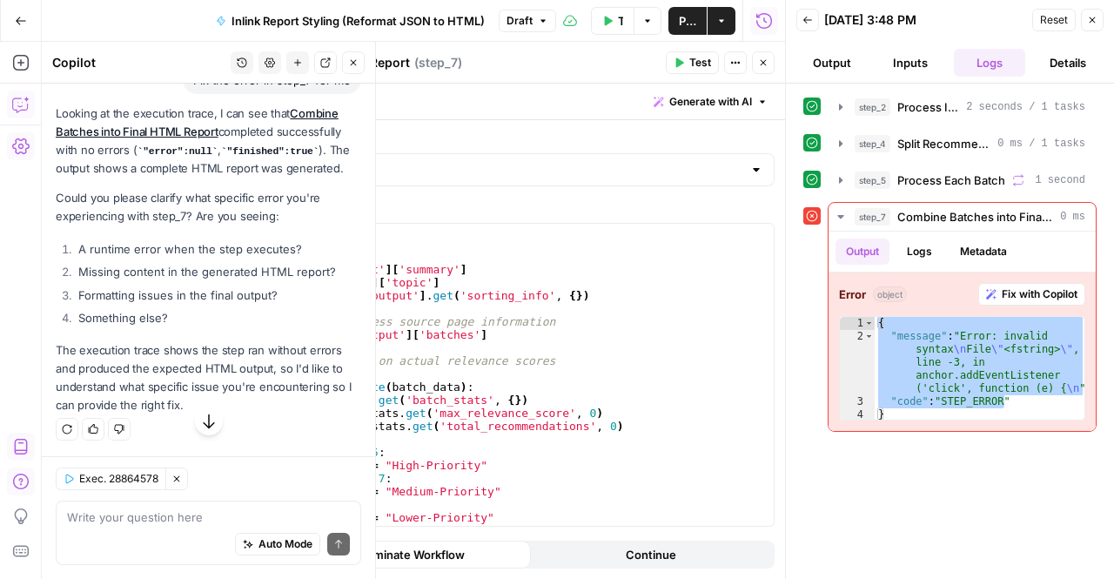
scroll to position [8246, 0]
click at [127, 505] on div "Write your question here Auto Mode Send" at bounding box center [208, 532] width 305 height 64
paste textarea "{ "message": "Error: invalid syntax\nFile \"<fstring>\", line -3, in anchor.add…"
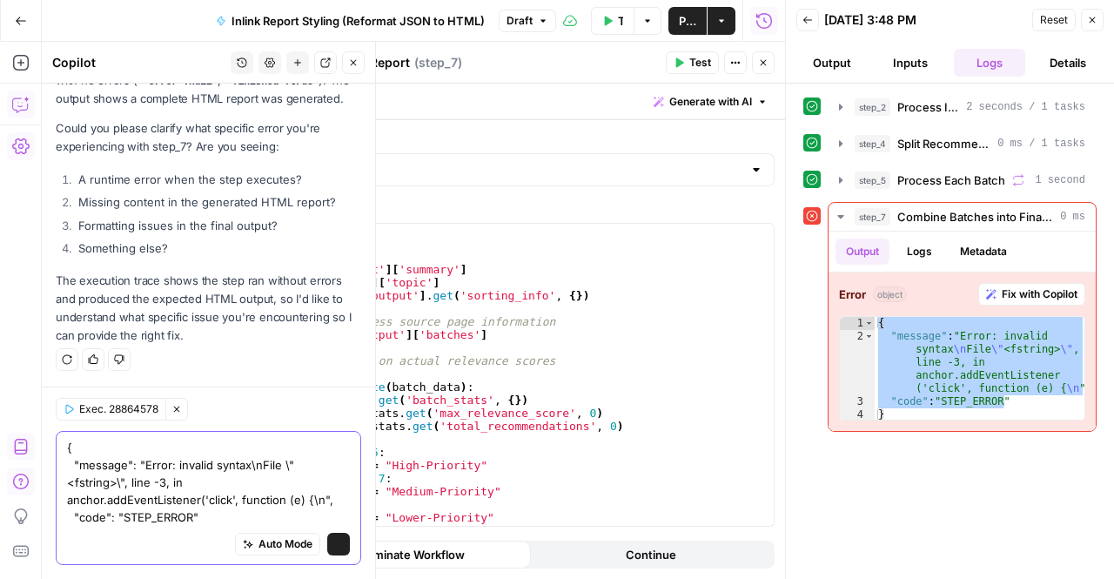
scroll to position [8316, 0]
type textarea "{ "message": "Error: invalid syntax\nFile \"<fstring>\", line -3, in anchor.add…"
click at [333, 545] on icon "submit" at bounding box center [338, 544] width 10 height 10
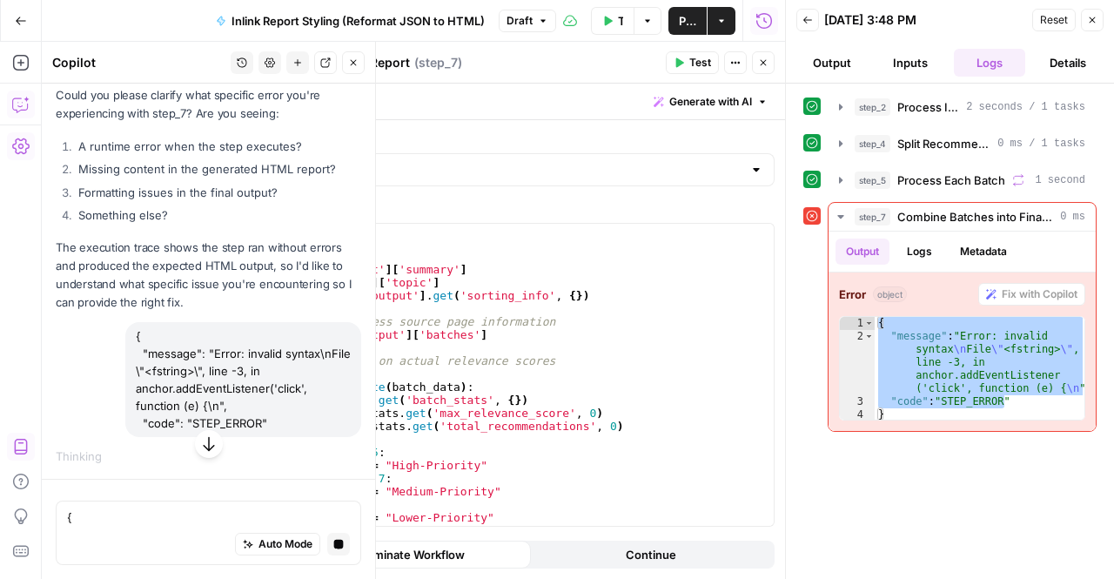
scroll to position [7959, 0]
click at [923, 253] on button "Logs" at bounding box center [919, 251] width 46 height 26
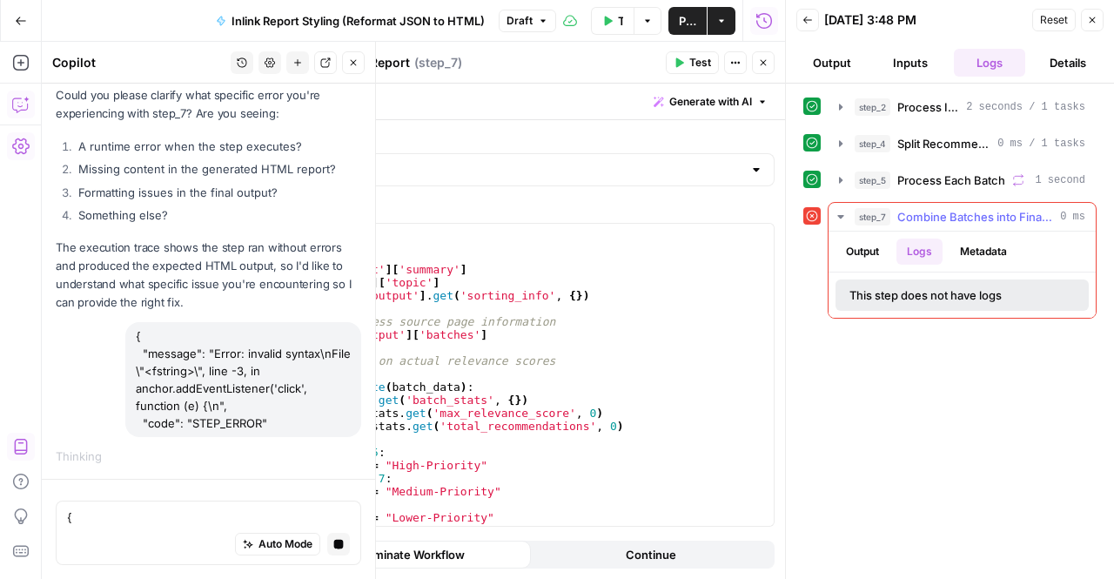
click at [985, 257] on button "Metadata" at bounding box center [983, 251] width 68 height 26
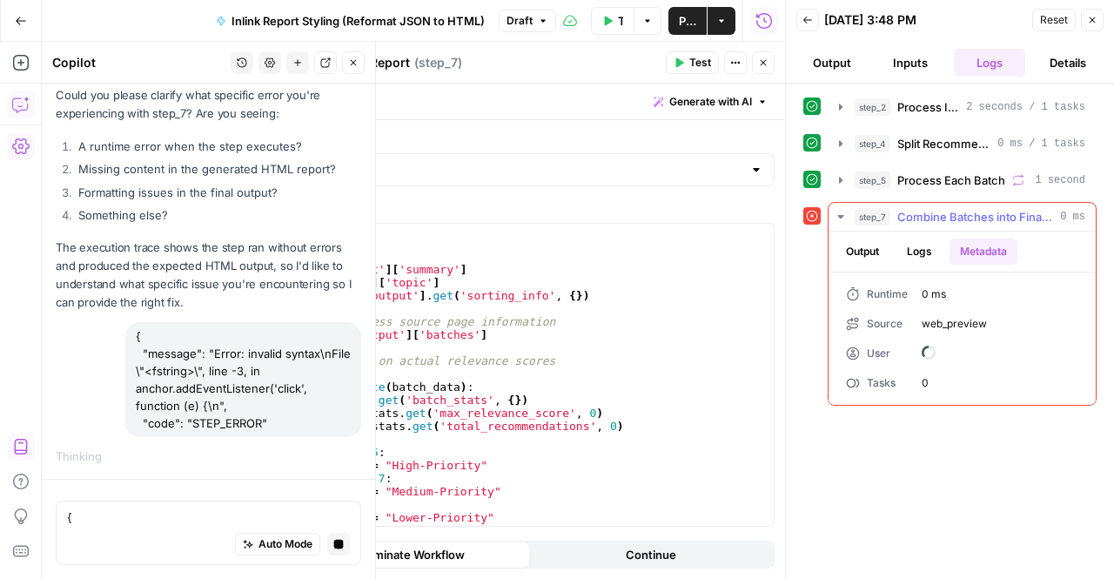
click at [866, 258] on button "Output" at bounding box center [862, 251] width 54 height 26
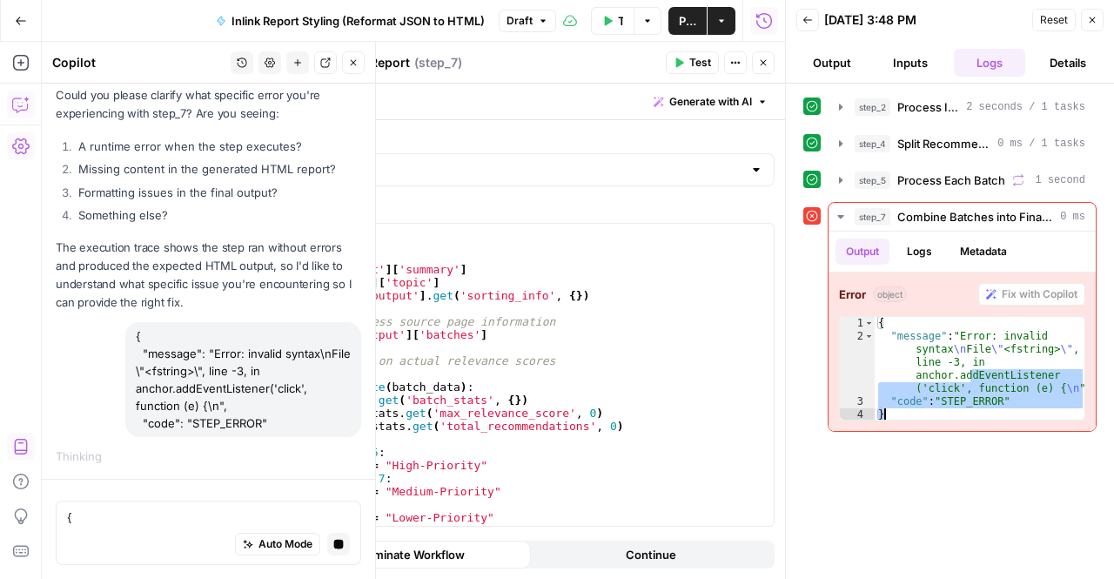
drag, startPoint x: 969, startPoint y: 368, endPoint x: 971, endPoint y: 454, distance: 86.2
click at [971, 454] on div "**********" at bounding box center [949, 331] width 293 height 478
click at [955, 388] on div "{ "message" : "Error: invalid syntax \n File \" <fstring> \" , line -3, in anch…" at bounding box center [980, 368] width 210 height 103
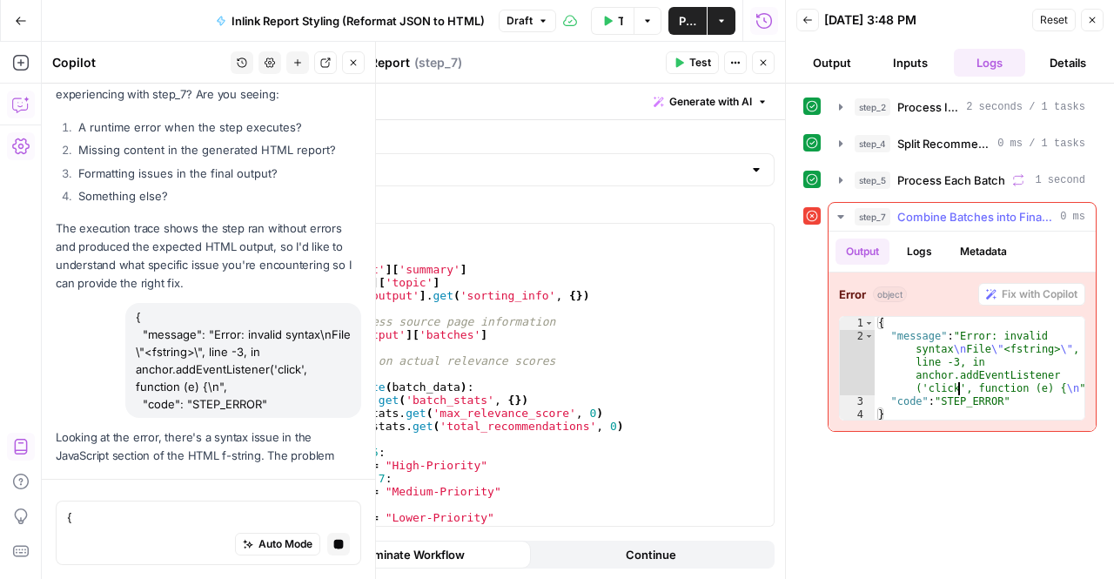
type textarea "**********"
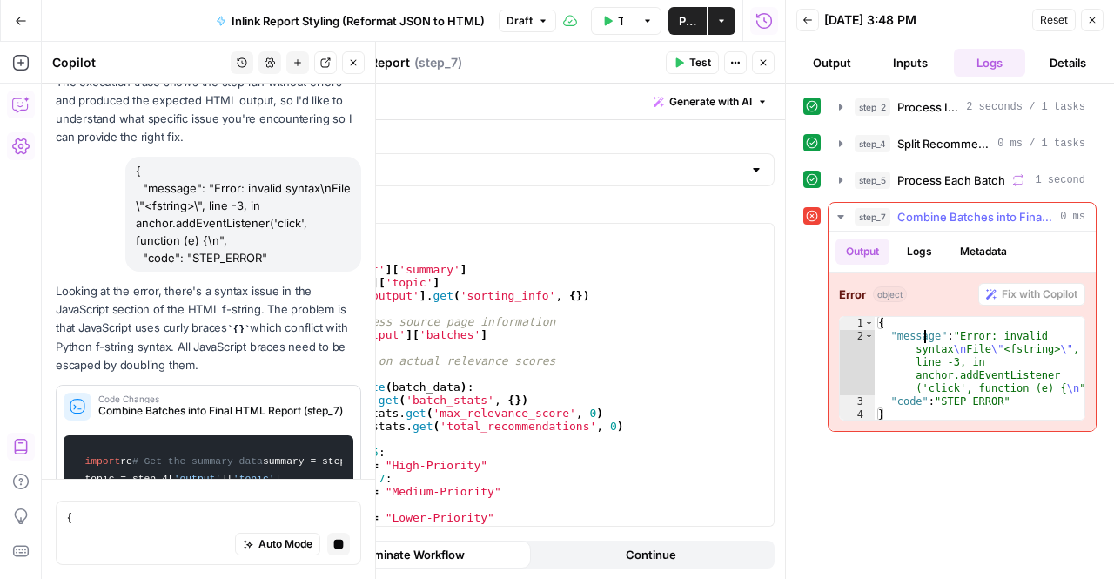
drag, startPoint x: 922, startPoint y: 368, endPoint x: 115, endPoint y: 255, distance: 815.4
click at [924, 372] on div "{ "message" : "Error: invalid syntax \n File \" <fstring> \" , line -3, in anch…" at bounding box center [980, 382] width 211 height 131
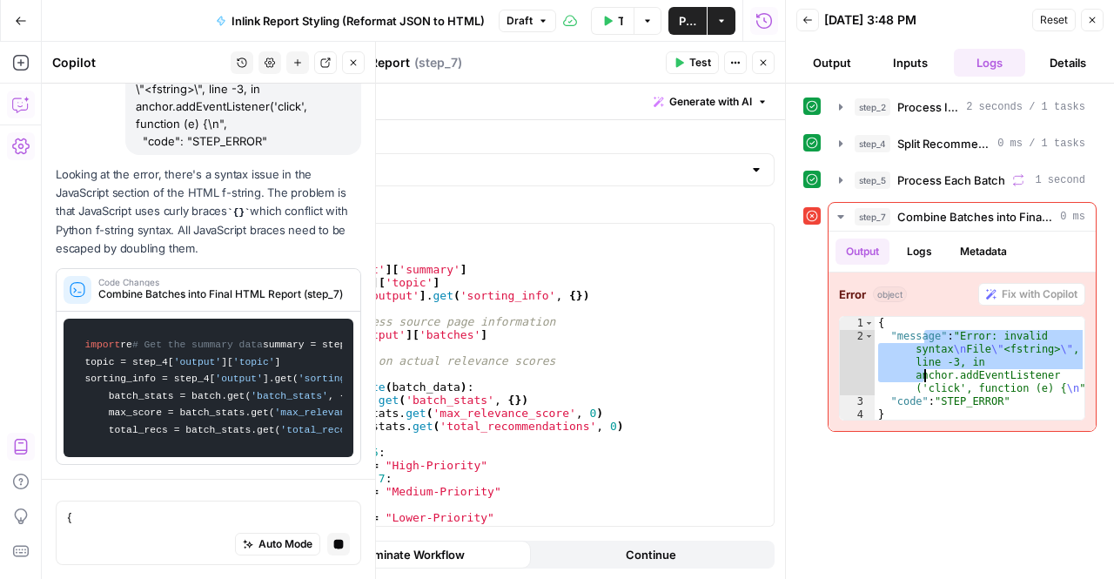
scroll to position [8250, 0]
click at [86, 217] on p "Looking at the error, there's a syntax issue in the JavaScript section of the H…" at bounding box center [208, 211] width 305 height 92
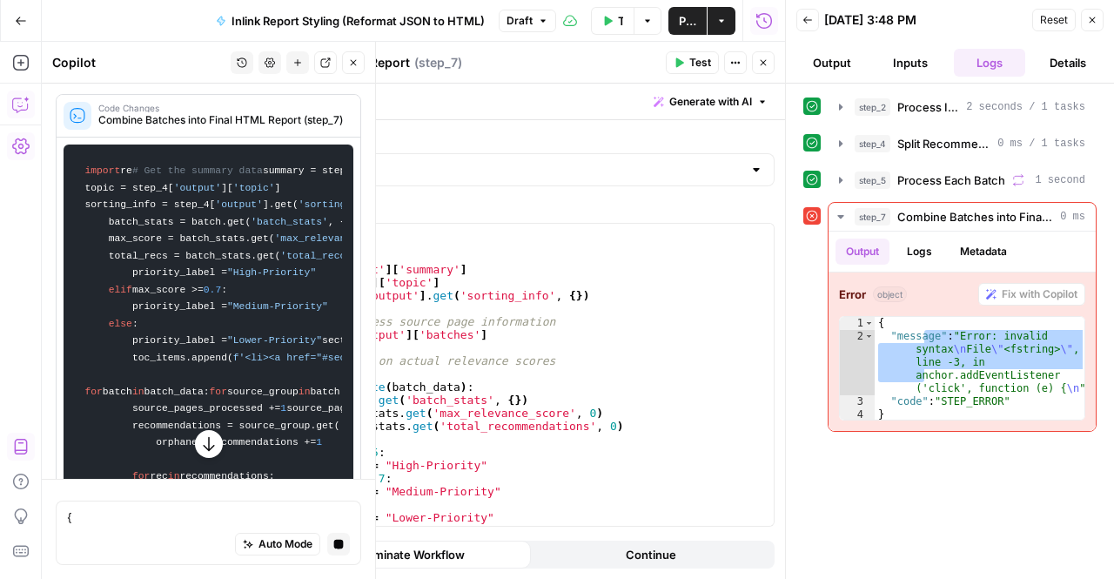
click at [200, 450] on icon "button" at bounding box center [208, 443] width 17 height 17
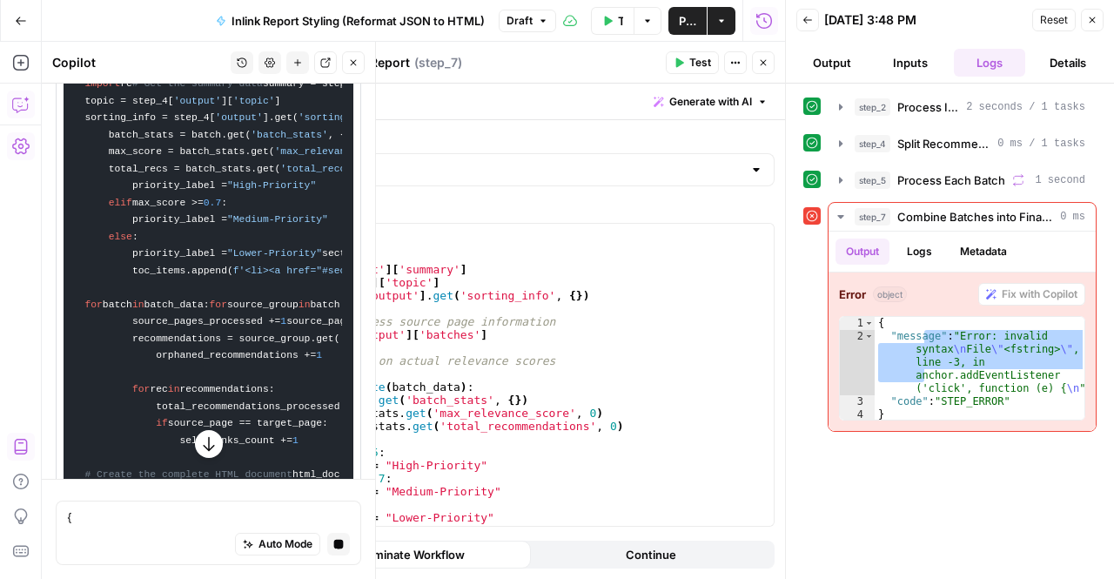
click at [200, 450] on icon "button" at bounding box center [208, 443] width 17 height 17
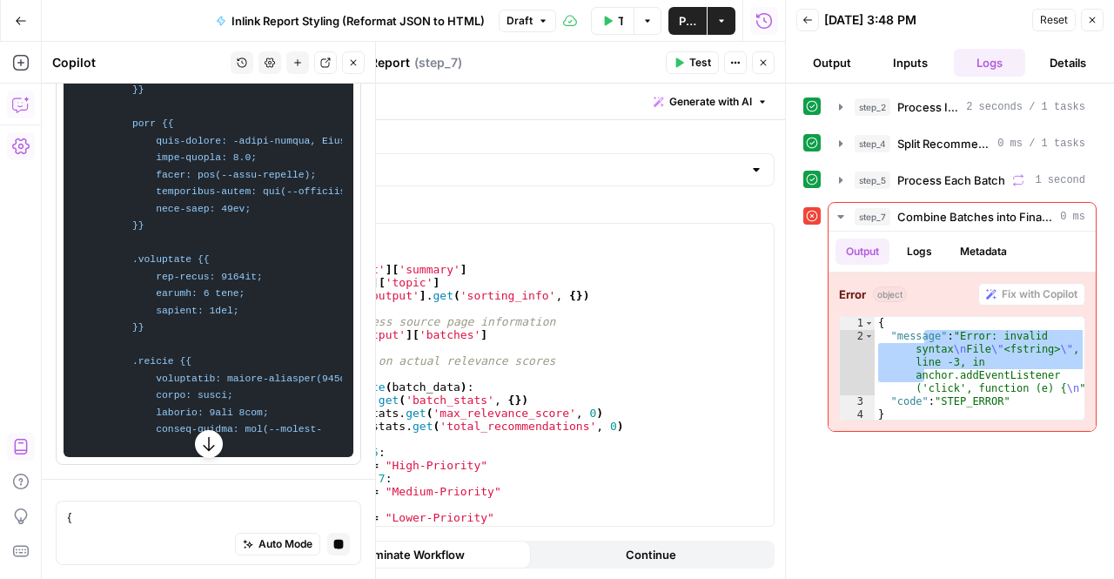
click at [200, 450] on icon "button" at bounding box center [208, 443] width 17 height 17
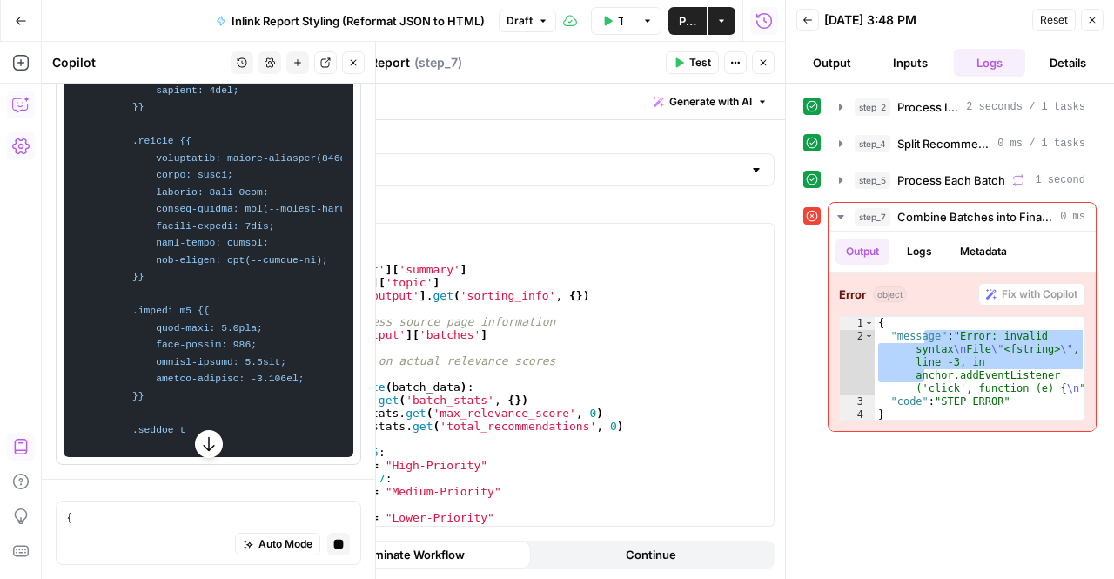
scroll to position [10069, 0]
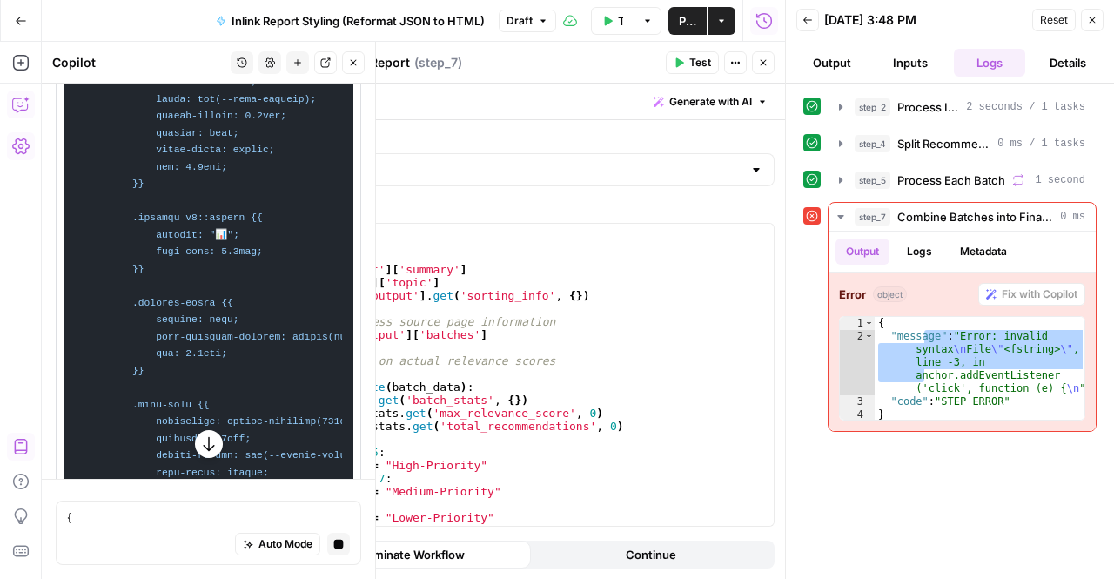
click at [200, 450] on icon "button" at bounding box center [208, 443] width 17 height 17
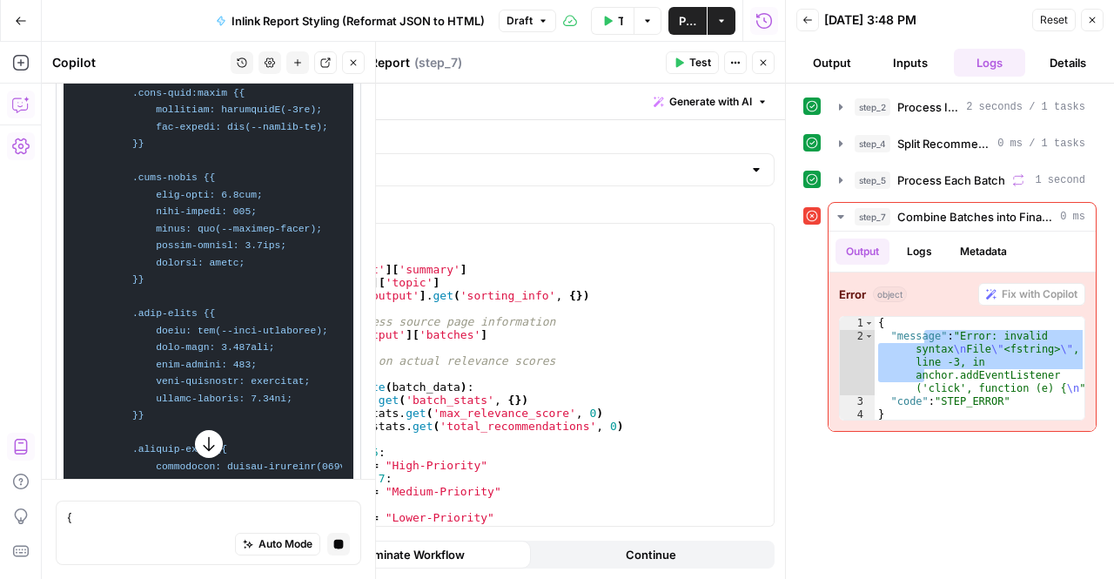
scroll to position [8295, 0]
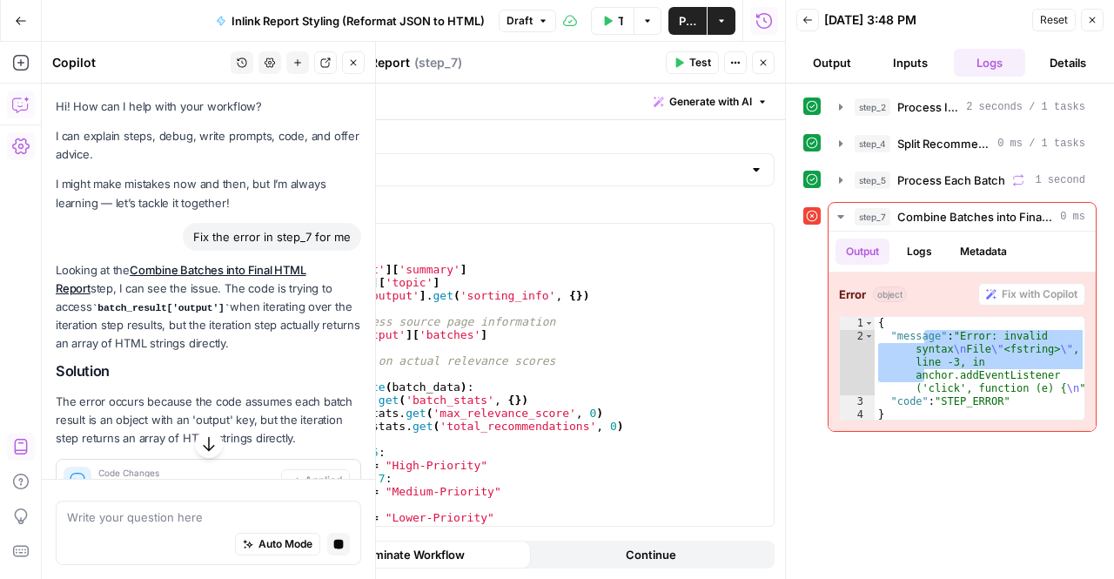
click at [200, 449] on icon "button" at bounding box center [208, 443] width 17 height 17
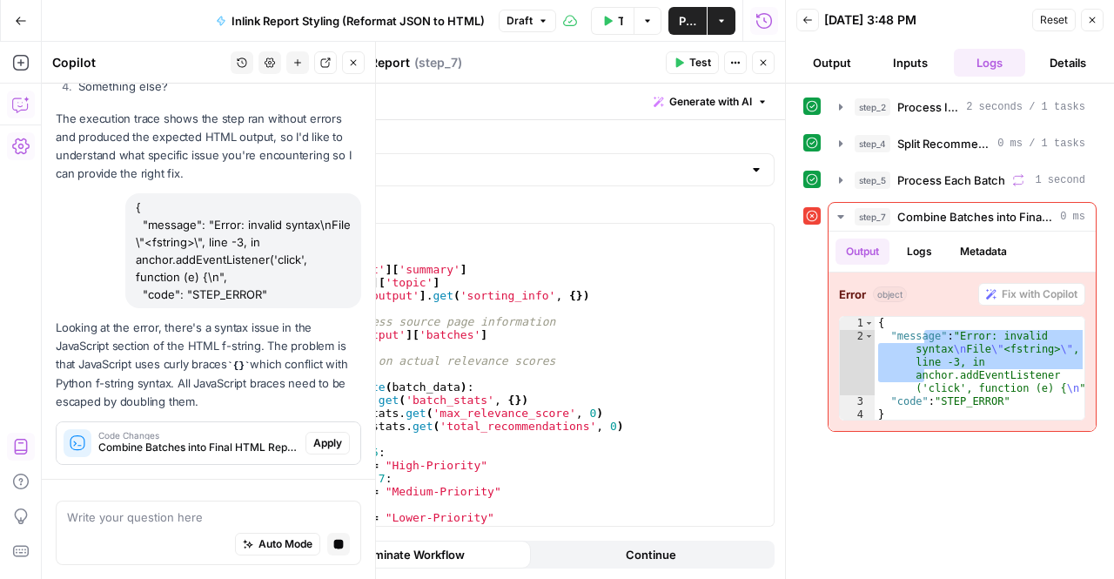
scroll to position [8087, 0]
click at [317, 448] on span "Apply" at bounding box center [327, 443] width 29 height 16
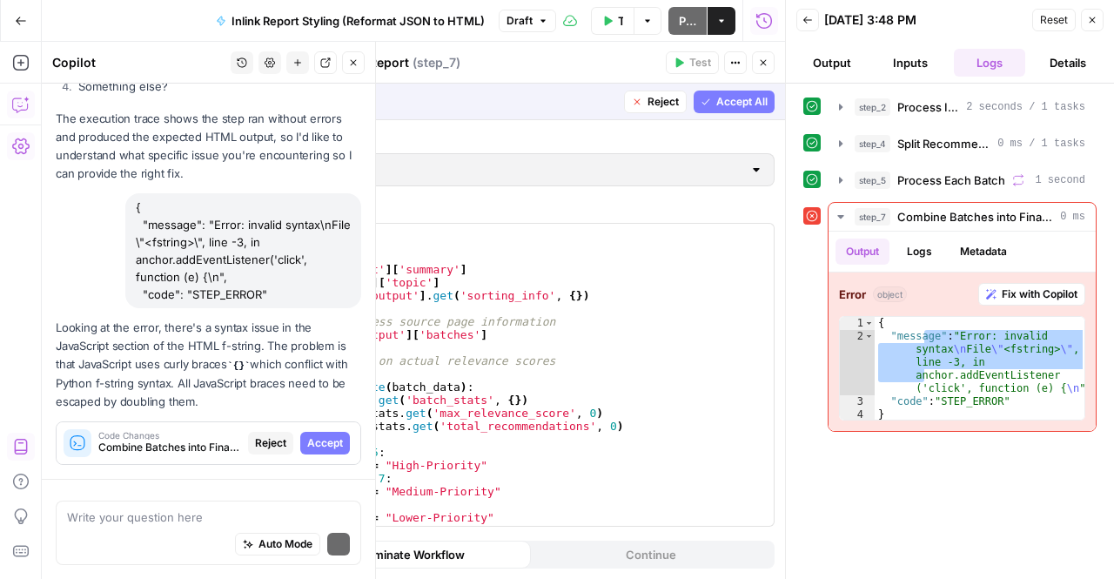
click at [723, 96] on span "Accept All" at bounding box center [741, 102] width 51 height 16
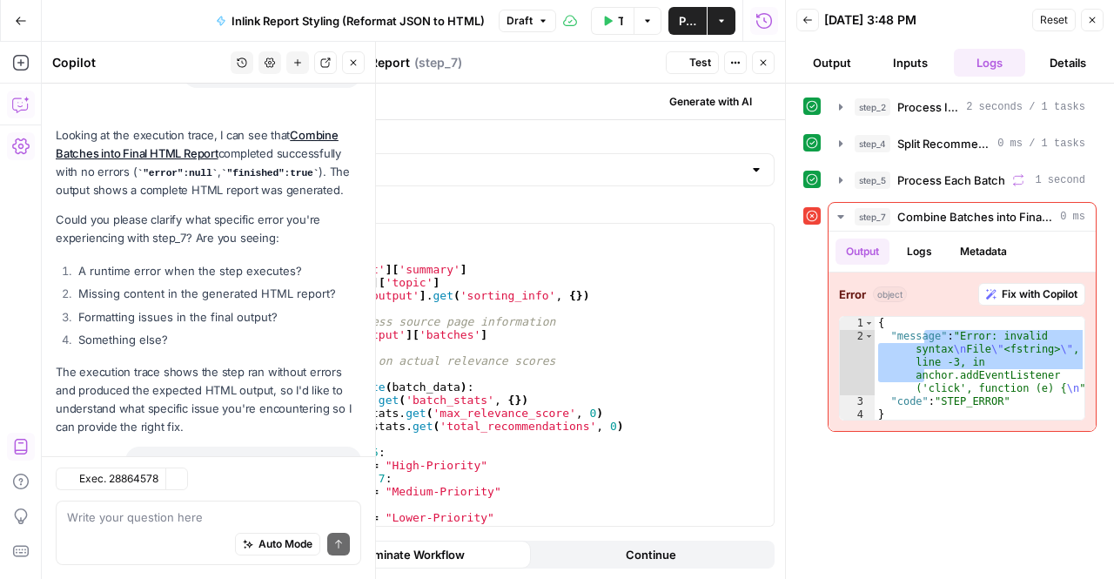
scroll to position [8582, 0]
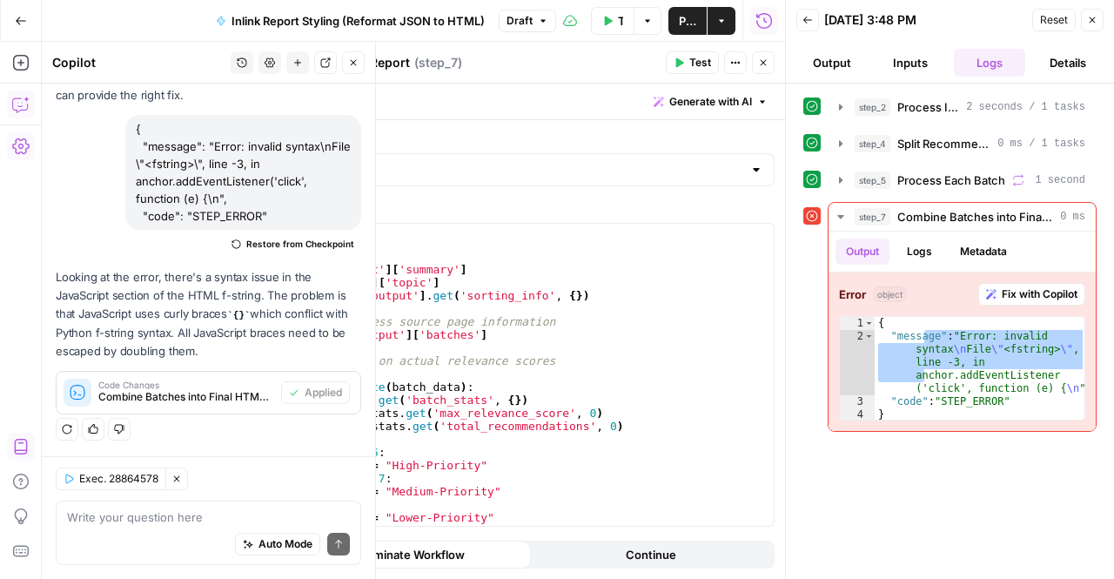
click at [698, 66] on span "Test" at bounding box center [700, 63] width 22 height 16
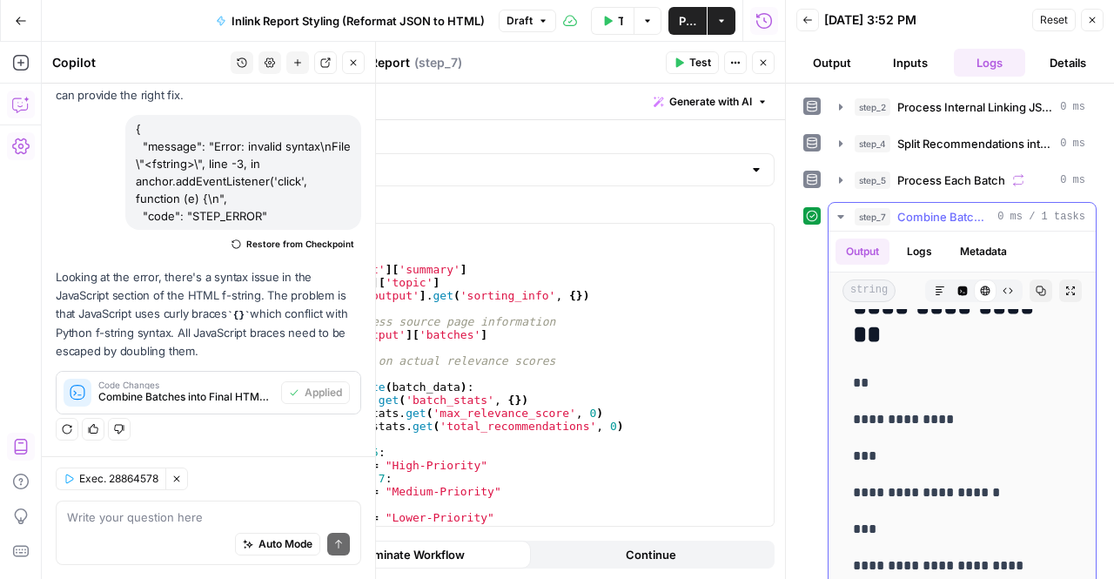
click at [1036, 287] on icon "button" at bounding box center [1041, 290] width 10 height 10
drag, startPoint x: 136, startPoint y: 506, endPoint x: 160, endPoint y: 522, distance: 29.4
click at [137, 506] on div "Write your question here Auto Mode Send" at bounding box center [208, 532] width 305 height 64
click at [203, 520] on textarea "looks good. is theerre" at bounding box center [208, 516] width 283 height 17
click at [171, 520] on textarea "looks good. is theerre" at bounding box center [208, 516] width 283 height 17
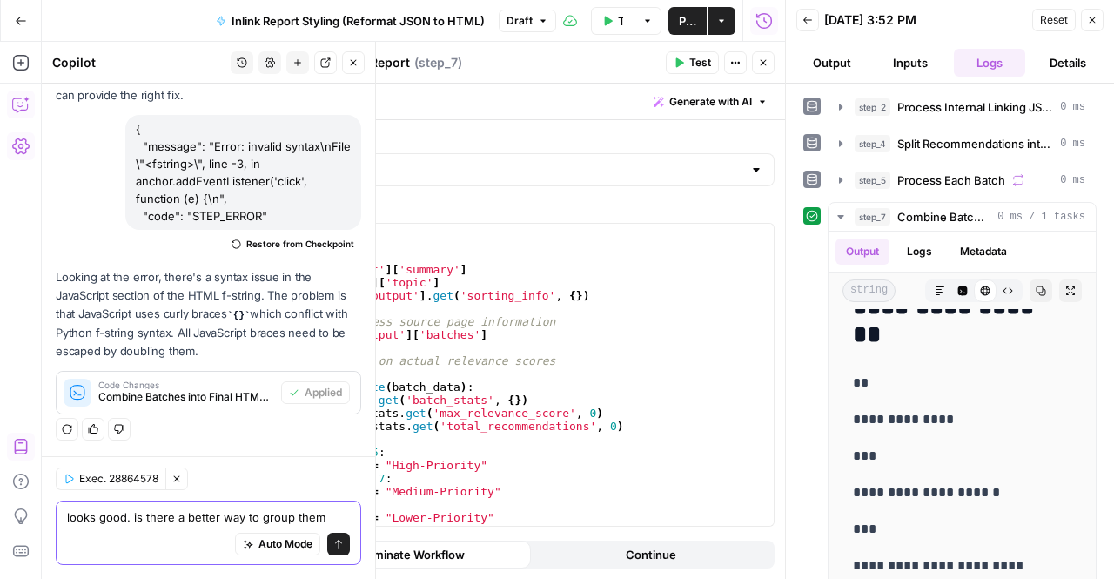
click at [315, 511] on textarea "looks good. is there a better way to group them" at bounding box center [208, 516] width 283 height 17
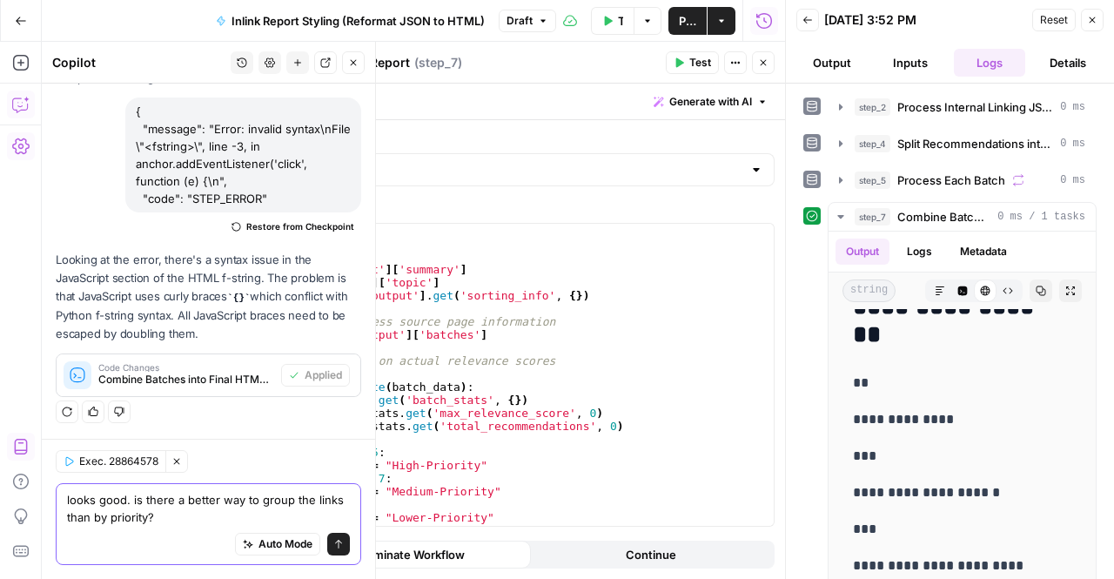
scroll to position [8599, 0]
click at [330, 504] on textarea "looks good. is there a better way to group the links than by priority?" at bounding box center [208, 508] width 283 height 35
type textarea "looks good. is there a better way to group the link groups than by priority?"
click at [140, 488] on div "looks good. is there a better way to group the link g than by priority? looks g…" at bounding box center [208, 524] width 305 height 82
click at [761, 60] on icon "button" at bounding box center [764, 63] width 6 height 6
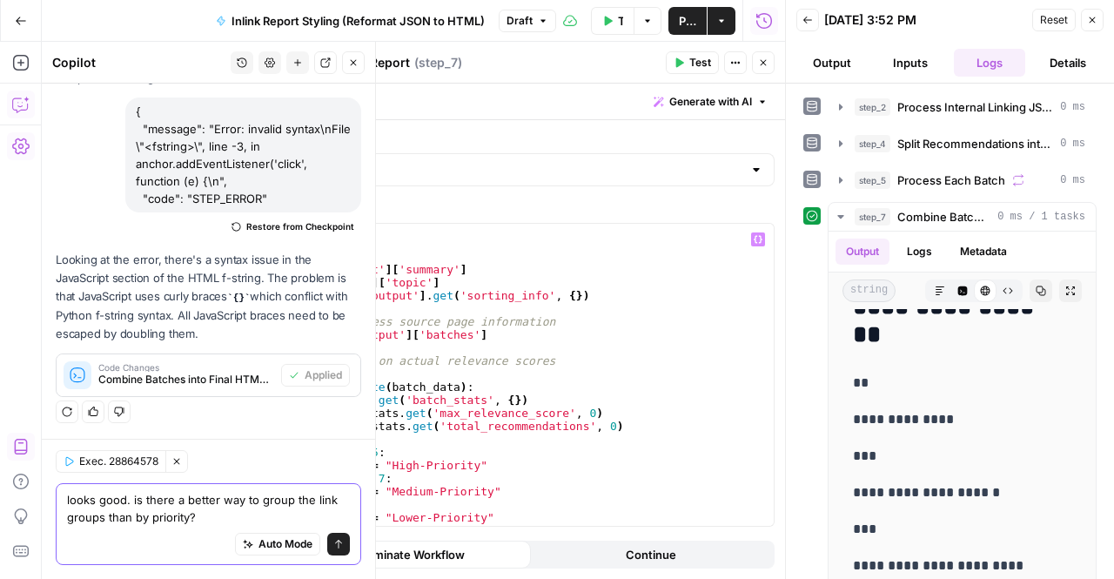
click at [234, 505] on textarea "looks good. is there a better way to group the link groups than by priority?" at bounding box center [208, 508] width 283 height 35
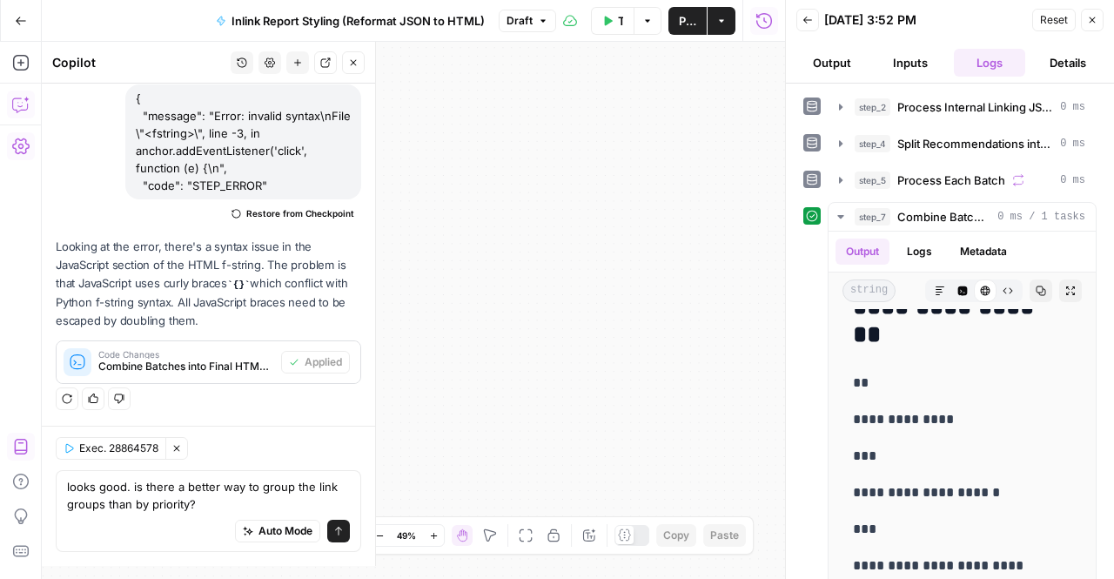
click at [196, 516] on div "Auto Mode Send" at bounding box center [208, 532] width 283 height 38
click at [151, 516] on div "looks good. is there a better way to group the link groups than by priority? lo…" at bounding box center [208, 511] width 305 height 82
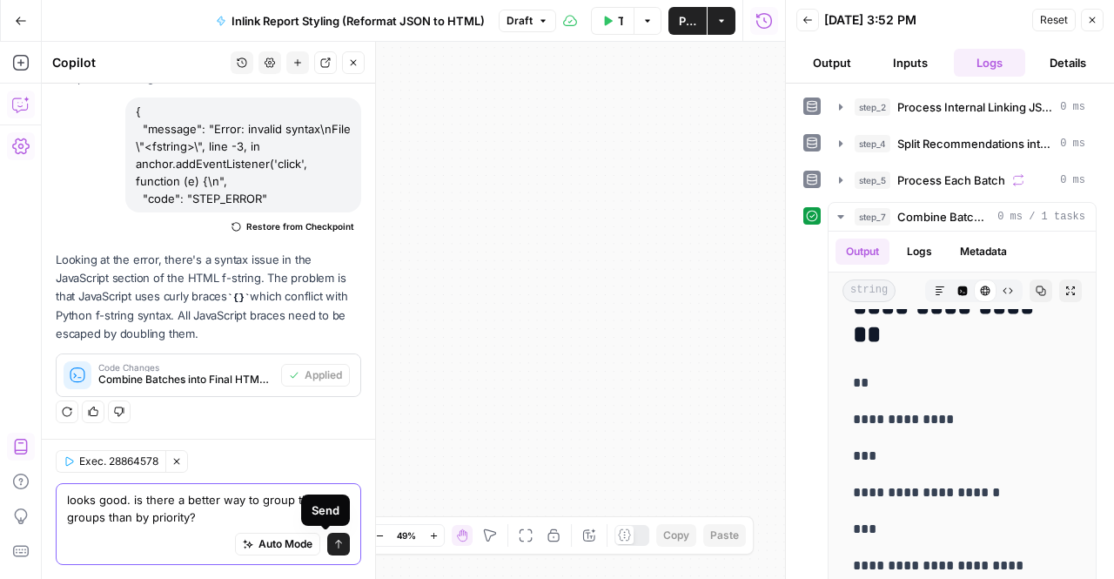
click at [327, 535] on button "Send" at bounding box center [338, 544] width 23 height 23
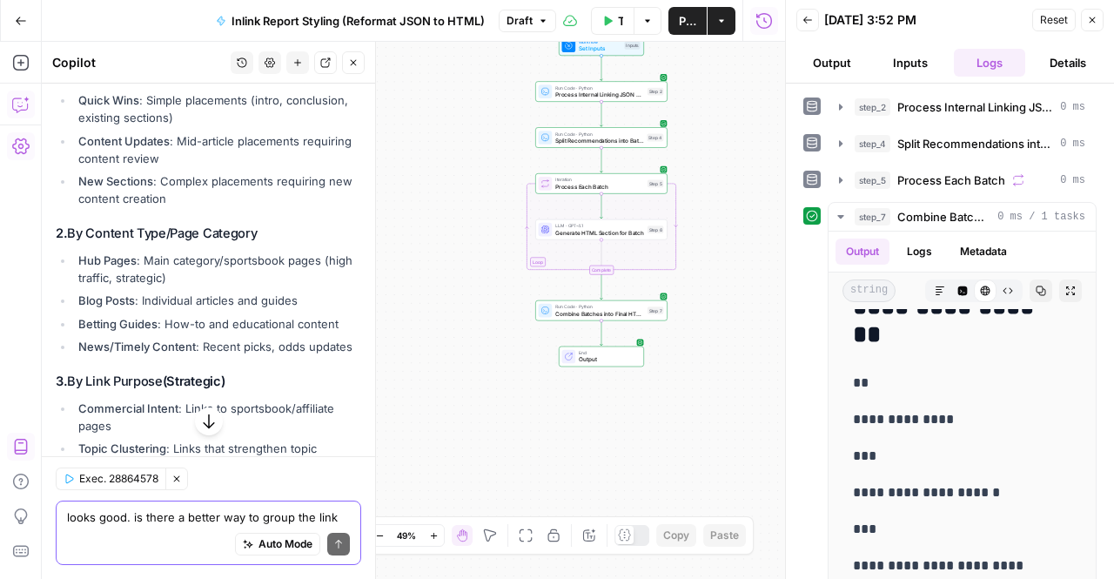
scroll to position [8912, 0]
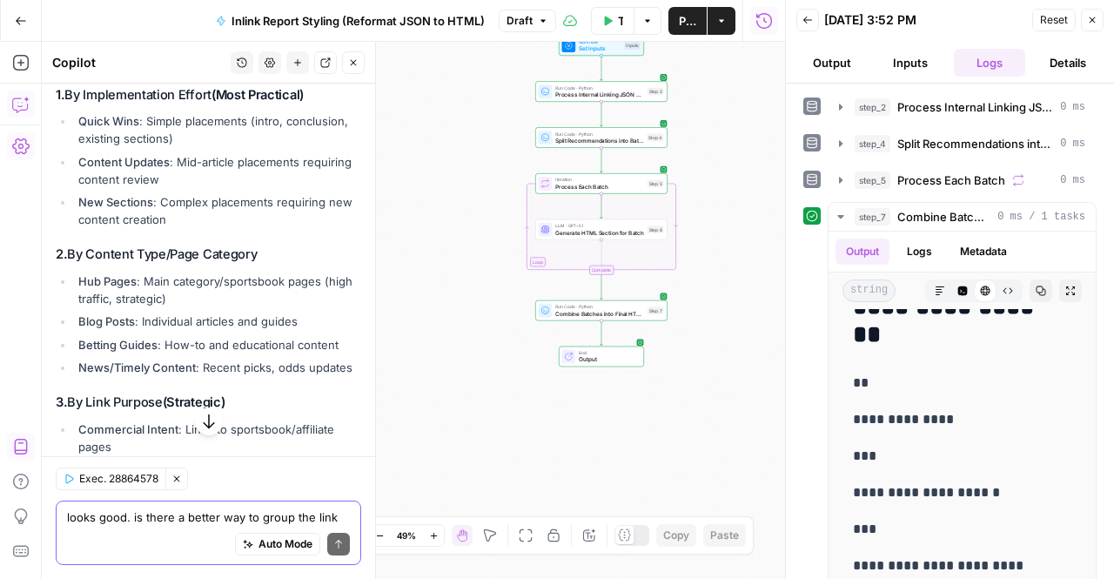
drag, startPoint x: 90, startPoint y: 172, endPoint x: 184, endPoint y: 207, distance: 101.0
click at [184, 42] on p "Yes, there are several more meaningful ways to group internal linking recommend…" at bounding box center [208, 14] width 305 height 55
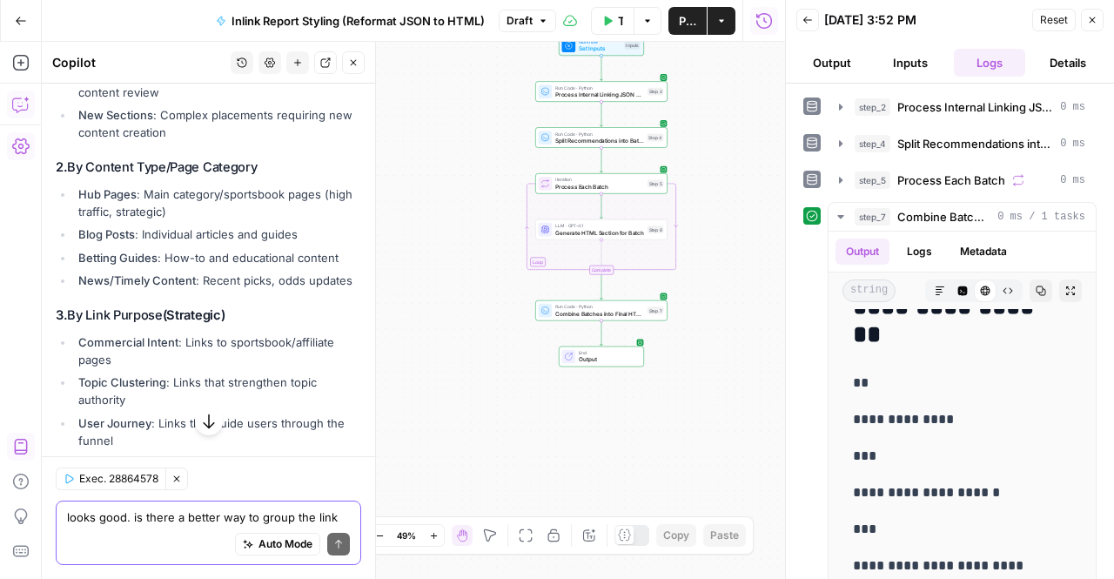
scroll to position [9086, 0]
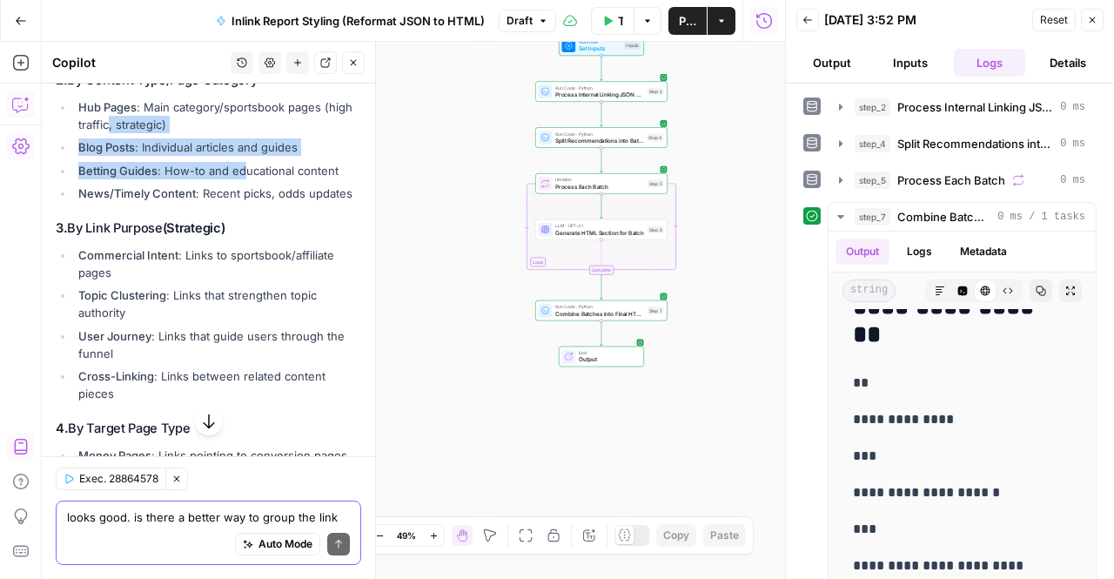
drag, startPoint x: 241, startPoint y: 352, endPoint x: 139, endPoint y: 302, distance: 113.6
click at [139, 203] on ul "Hub Pages : Main category/sportsbook pages (high traffic, strategic) Blog Posts…" at bounding box center [208, 150] width 305 height 104
click at [139, 133] on li "Hub Pages : Main category/sportsbook pages (high traffic, strategic)" at bounding box center [217, 115] width 287 height 35
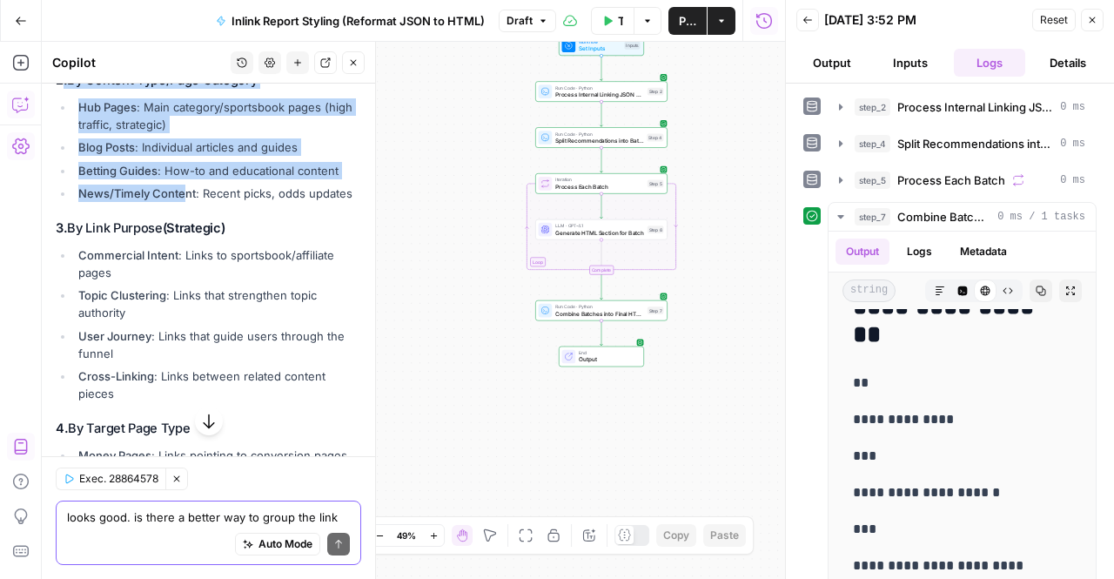
drag, startPoint x: 62, startPoint y: 271, endPoint x: 183, endPoint y: 368, distance: 155.3
click at [183, 368] on div "Yes, there are several more meaningful ways to group internal linking recommend…" at bounding box center [208, 257] width 305 height 888
click at [183, 202] on li "News/Timely Content : Recent picks, odds updates" at bounding box center [217, 192] width 287 height 17
drag, startPoint x: 157, startPoint y: 395, endPoint x: 72, endPoint y: 254, distance: 164.3
click at [72, 254] on div "Yes, there are several more meaningful ways to group internal linking recommend…" at bounding box center [208, 257] width 305 height 888
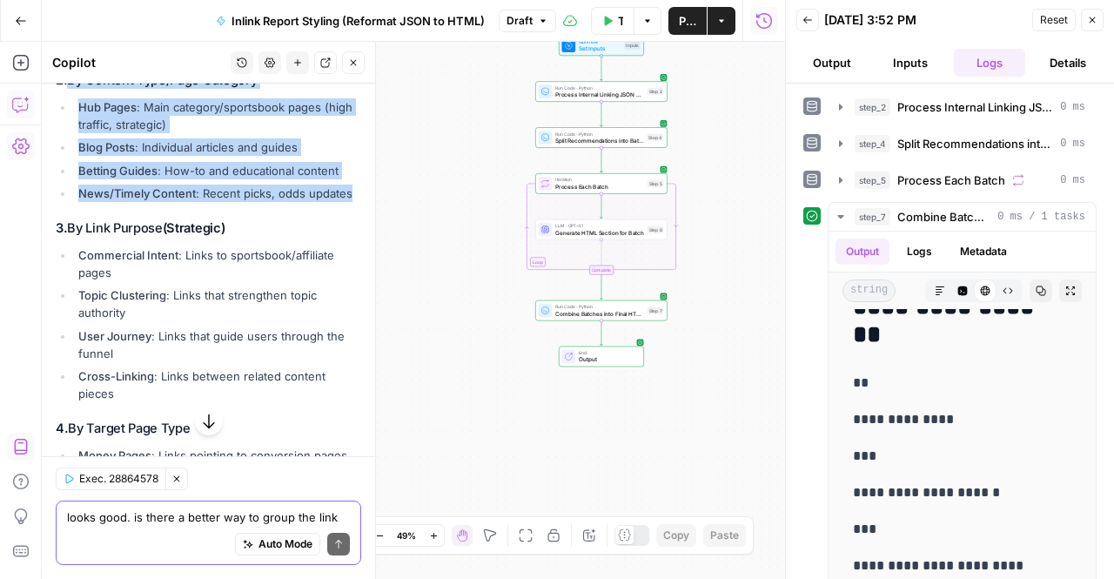
scroll to position [9260, 0]
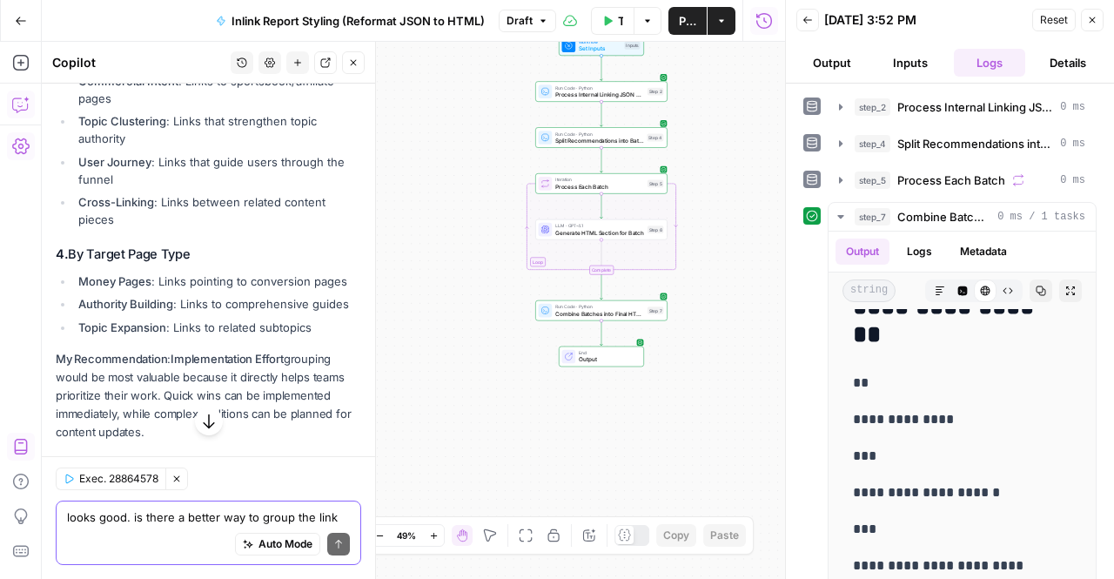
click at [231, 147] on li "Topic Clustering : Links that strengthen topic authority" at bounding box center [217, 129] width 287 height 35
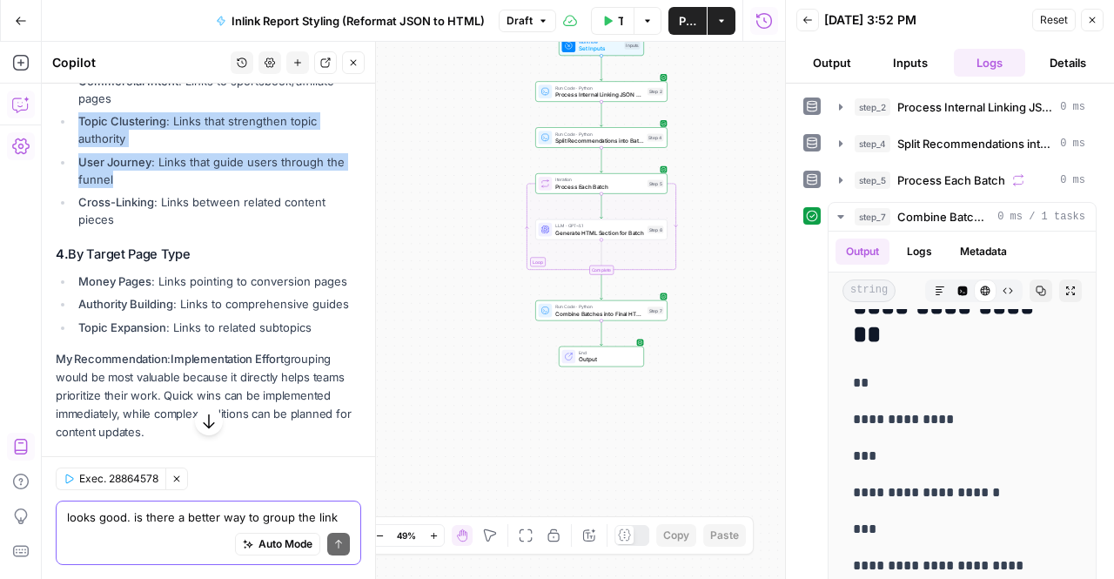
drag, startPoint x: 168, startPoint y: 297, endPoint x: 195, endPoint y: 388, distance: 95.3
click at [195, 229] on ul "Commercial Intent : Links to sportsbook/affiliate pages Topic Clustering : Link…" at bounding box center [208, 150] width 305 height 157
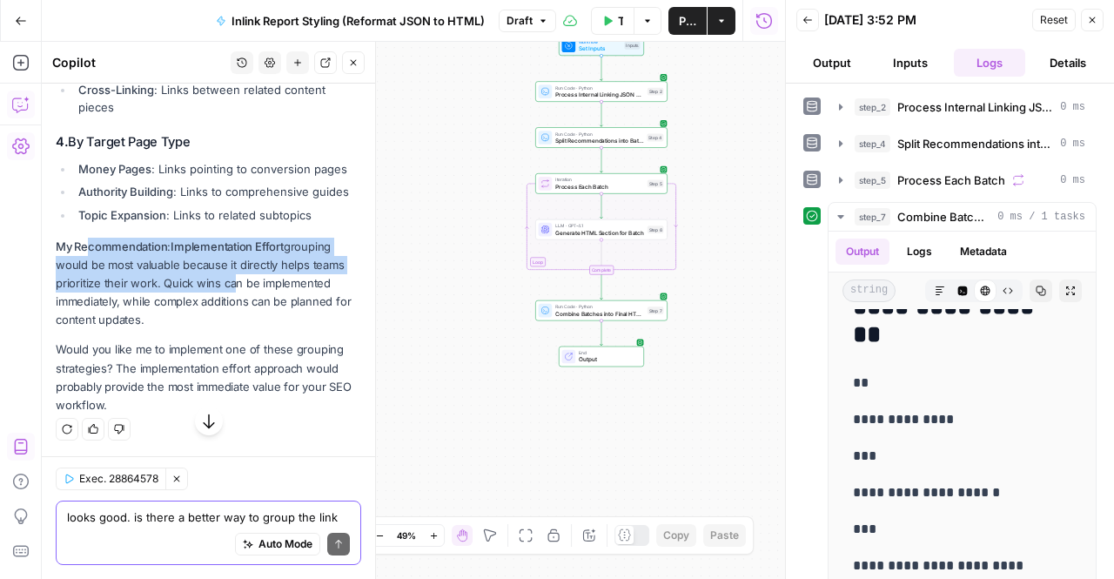
drag, startPoint x: 91, startPoint y: 281, endPoint x: 228, endPoint y: 340, distance: 149.7
click at [228, 330] on p "My Recommendation : Implementation Effort grouping would be most valuable becau…" at bounding box center [208, 284] width 305 height 92
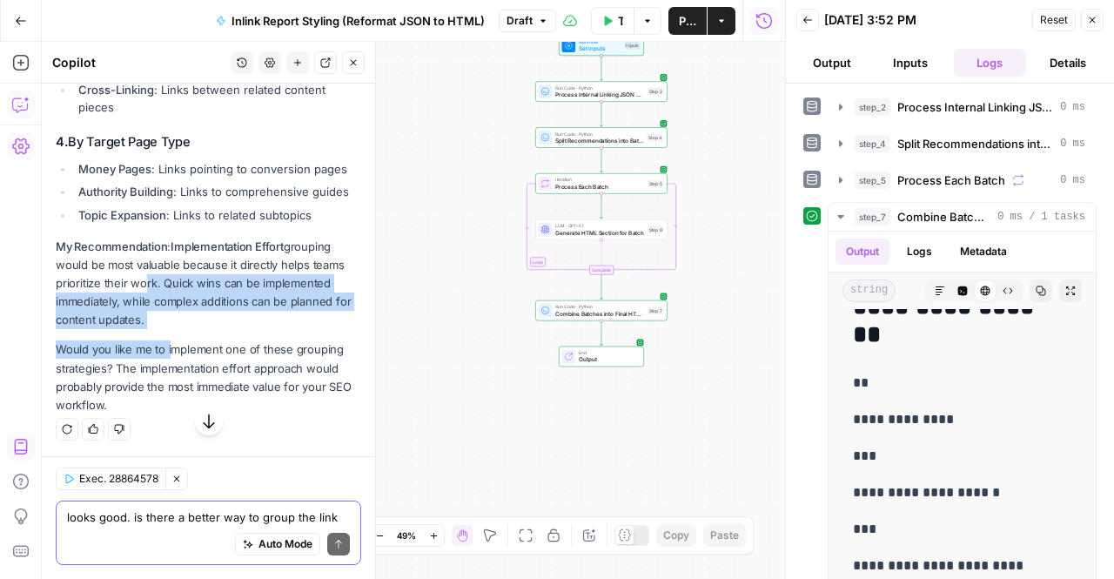
drag, startPoint x: 169, startPoint y: 387, endPoint x: 135, endPoint y: 334, distance: 63.0
click at [134, 330] on p "My Recommendation : Implementation Effort grouping would be most valuable becau…" at bounding box center [208, 284] width 305 height 92
click at [164, 330] on p "My Recommendation : Implementation Effort grouping would be most valuable becau…" at bounding box center [208, 284] width 305 height 92
drag, startPoint x: 157, startPoint y: 332, endPoint x: 195, endPoint y: 378, distance: 59.9
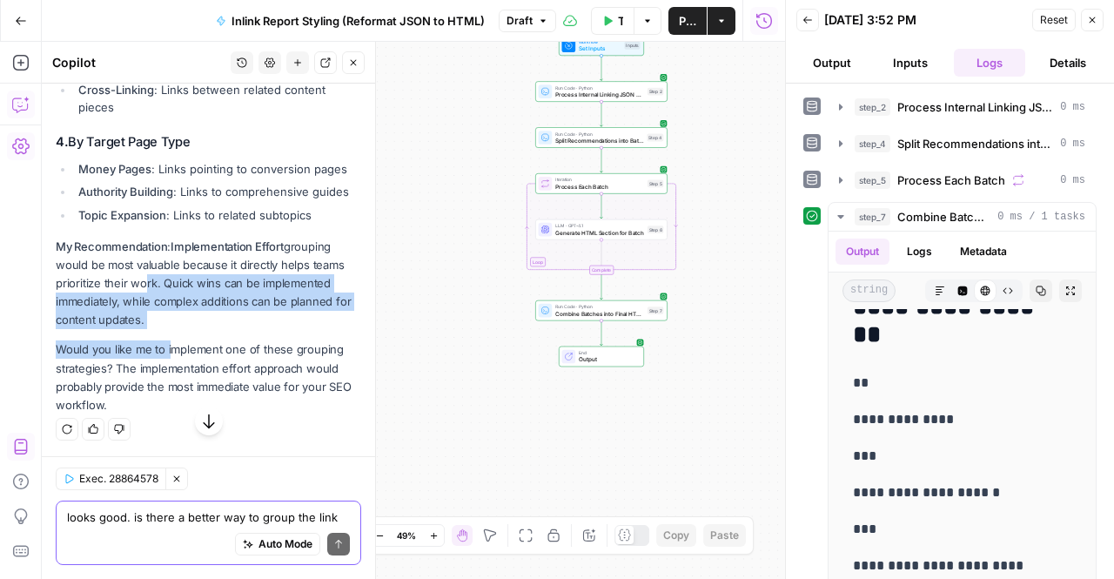
click at [195, 330] on p "My Recommendation : Implementation Effort grouping would be most valuable becau…" at bounding box center [208, 284] width 305 height 92
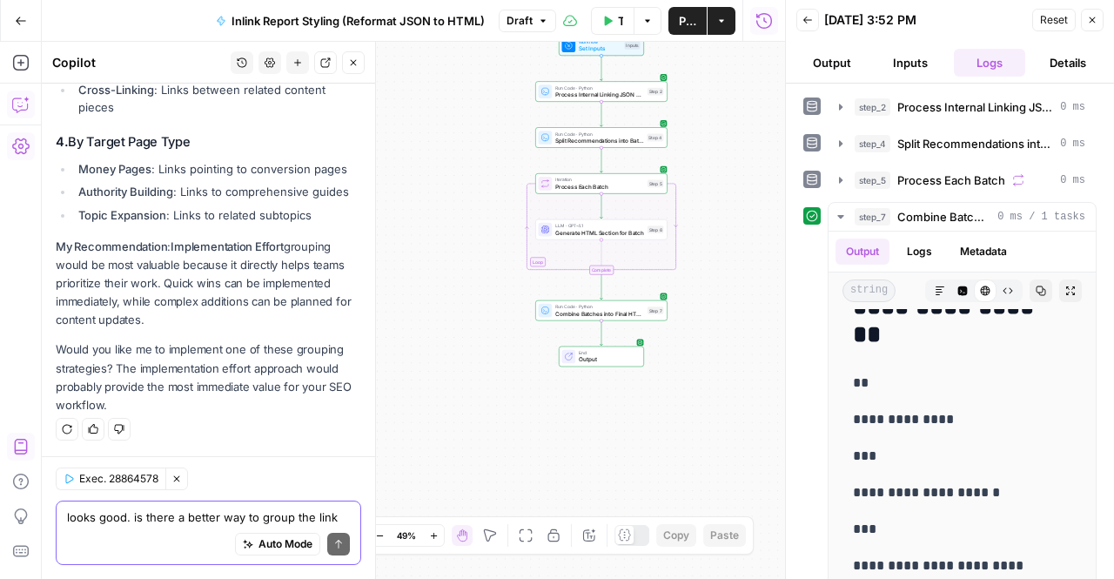
scroll to position [9571, 0]
drag, startPoint x: 108, startPoint y: 374, endPoint x: 103, endPoint y: 356, distance: 19.0
click at [103, 356] on p "Would you like me to implement one of these grouping strategies? The implementa…" at bounding box center [208, 377] width 305 height 74
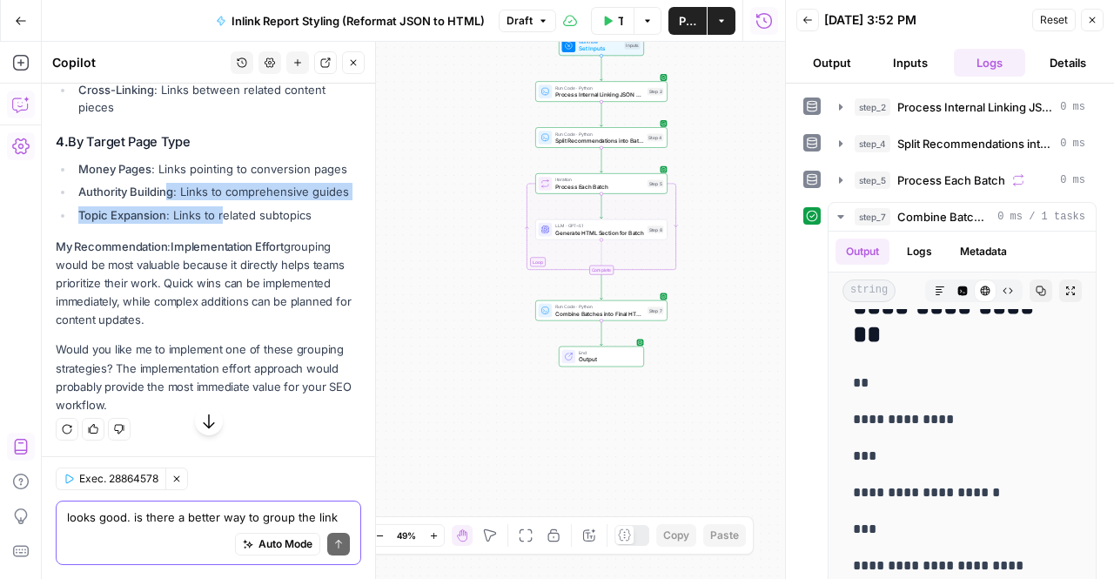
drag, startPoint x: 223, startPoint y: 381, endPoint x: 165, endPoint y: 367, distance: 59.1
click at [165, 224] on ul "Money Pages : Links pointing to conversion pages Authority Building : Links to …" at bounding box center [208, 192] width 305 height 64
click at [165, 198] on strong "Authority Building" at bounding box center [125, 191] width 95 height 14
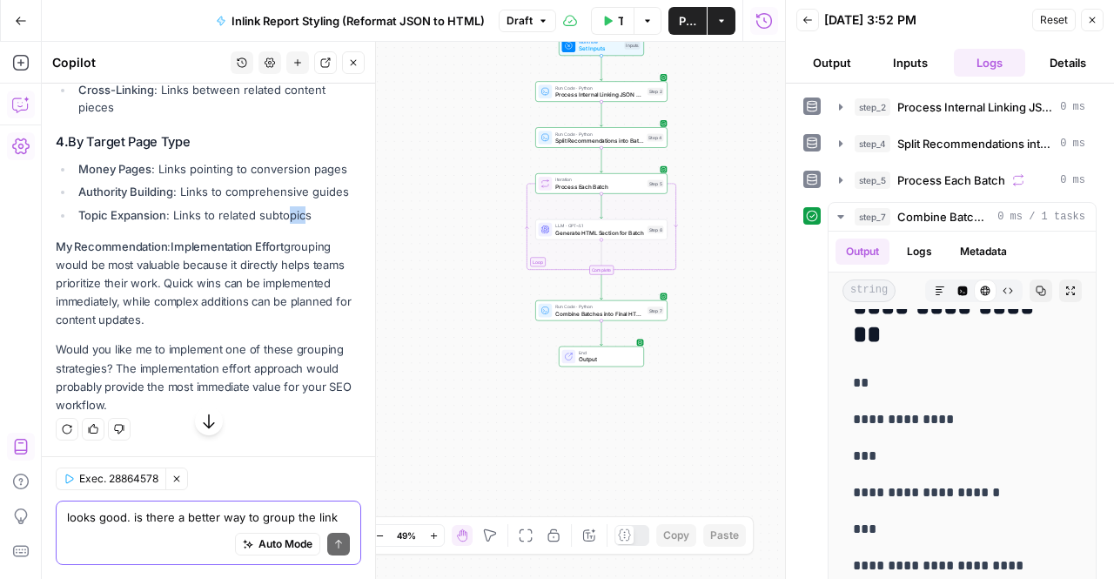
drag, startPoint x: 291, startPoint y: 383, endPoint x: 305, endPoint y: 396, distance: 19.1
click at [305, 224] on li "Topic Expansion : Links to related subtopics" at bounding box center [217, 214] width 287 height 17
drag, startPoint x: 175, startPoint y: 342, endPoint x: 71, endPoint y: 287, distance: 117.2
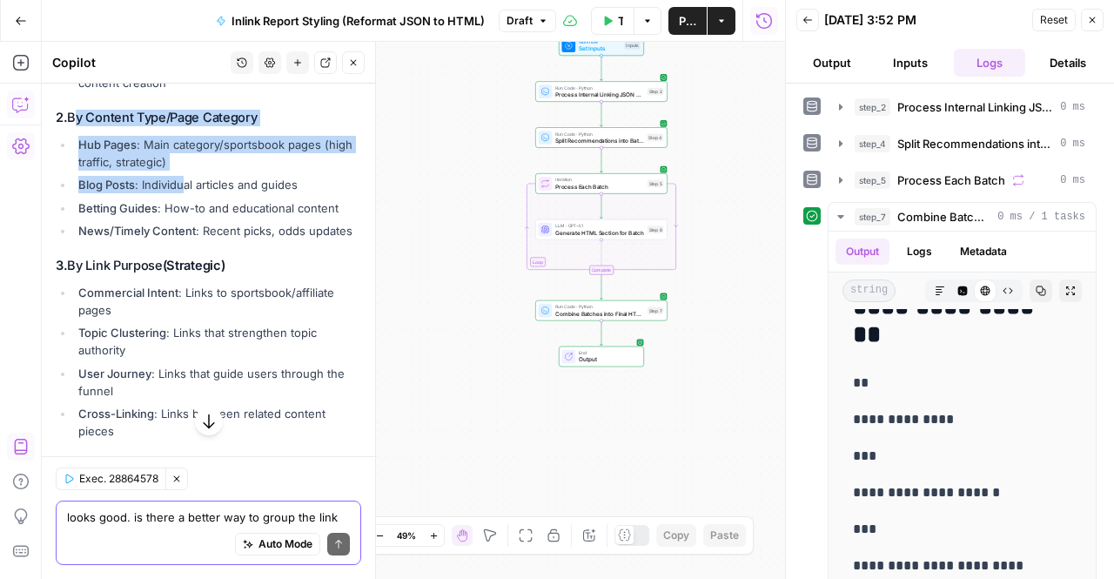
drag, startPoint x: 77, startPoint y: 289, endPoint x: 225, endPoint y: 368, distance: 167.8
click at [225, 368] on div "Yes, there are several more meaningful ways to group internal linking recommend…" at bounding box center [208, 294] width 305 height 888
click at [225, 193] on li "Blog Posts : Individual articles and guides" at bounding box center [217, 184] width 287 height 17
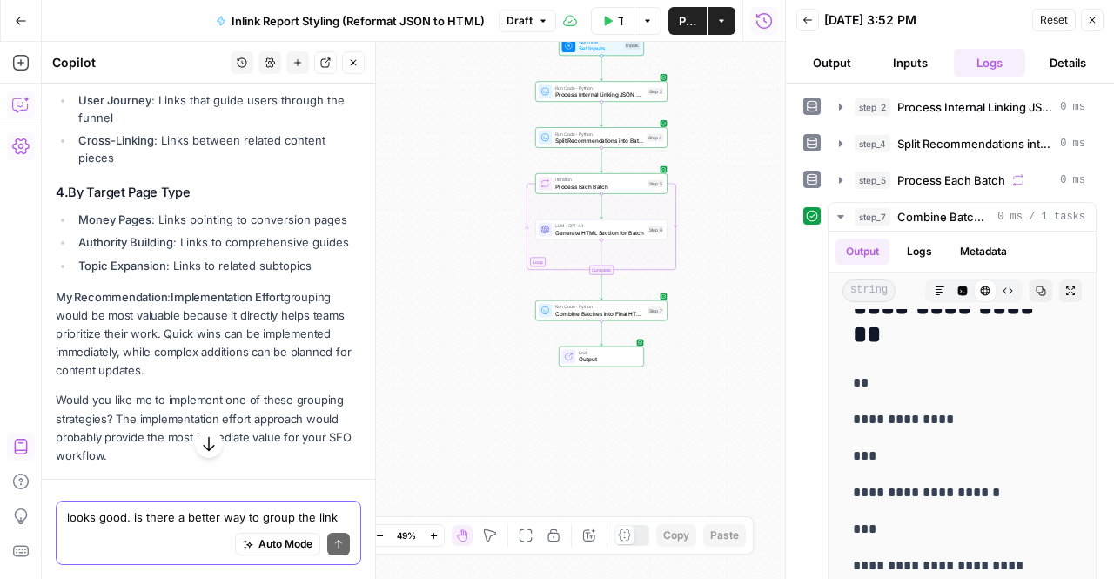
drag, startPoint x: 133, startPoint y: 434, endPoint x: 59, endPoint y: 301, distance: 152.3
click at [59, 301] on div "Yes, there are several more meaningful ways to group internal linking recommend…" at bounding box center [208, 21] width 305 height 888
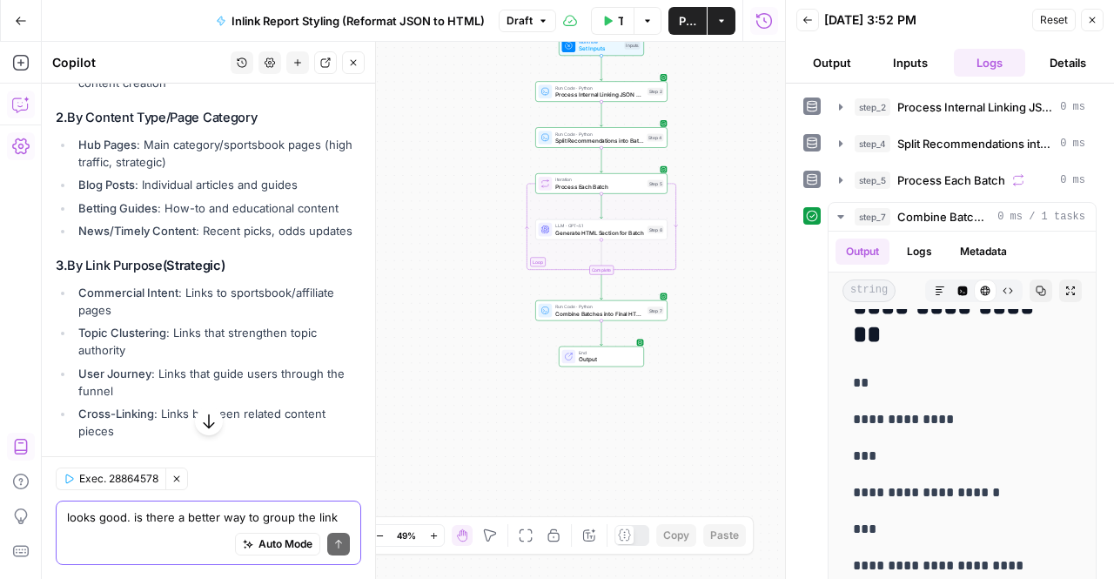
click at [128, 516] on textarea "looks good. is there a better way to group the link groups than by priority?" at bounding box center [208, 516] width 283 height 17
click at [66, 526] on div "let's group by source page, by content tyoe Write your question here Auto Mode …" at bounding box center [208, 532] width 305 height 64
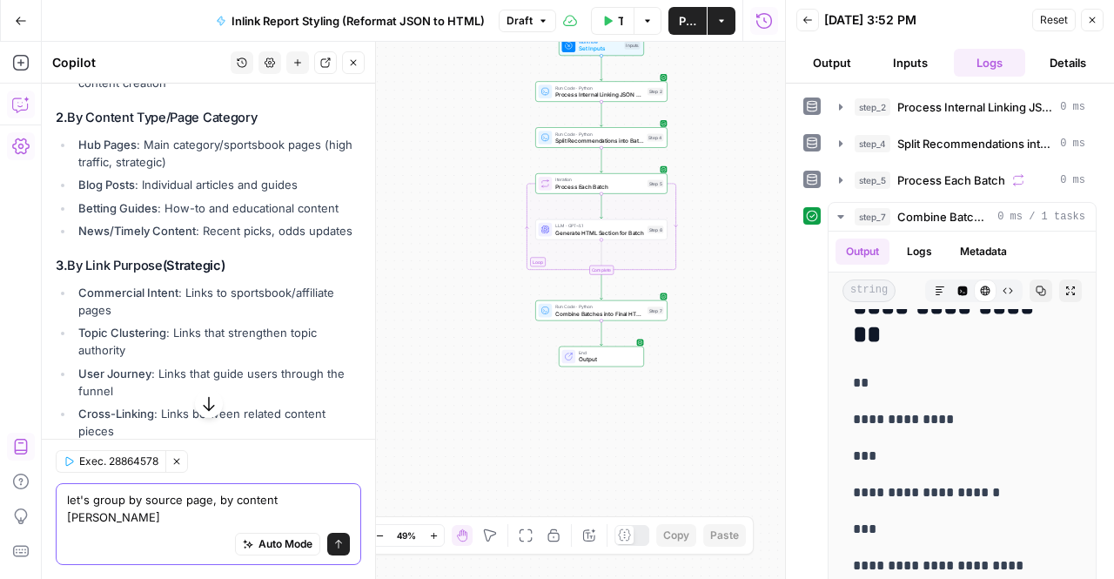
click at [144, 524] on textarea "let's group by source page, by content tyoe" at bounding box center [208, 508] width 283 height 35
click at [194, 512] on textarea "let's group by source page, by content tyoe" at bounding box center [208, 508] width 283 height 35
click at [233, 514] on textarea "let's group by source page, by content tyoe" at bounding box center [208, 508] width 283 height 35
click at [214, 518] on textarea "let's group by source page, by content tyoe" at bounding box center [208, 508] width 283 height 35
click at [317, 517] on div "Send" at bounding box center [325, 510] width 25 height 16
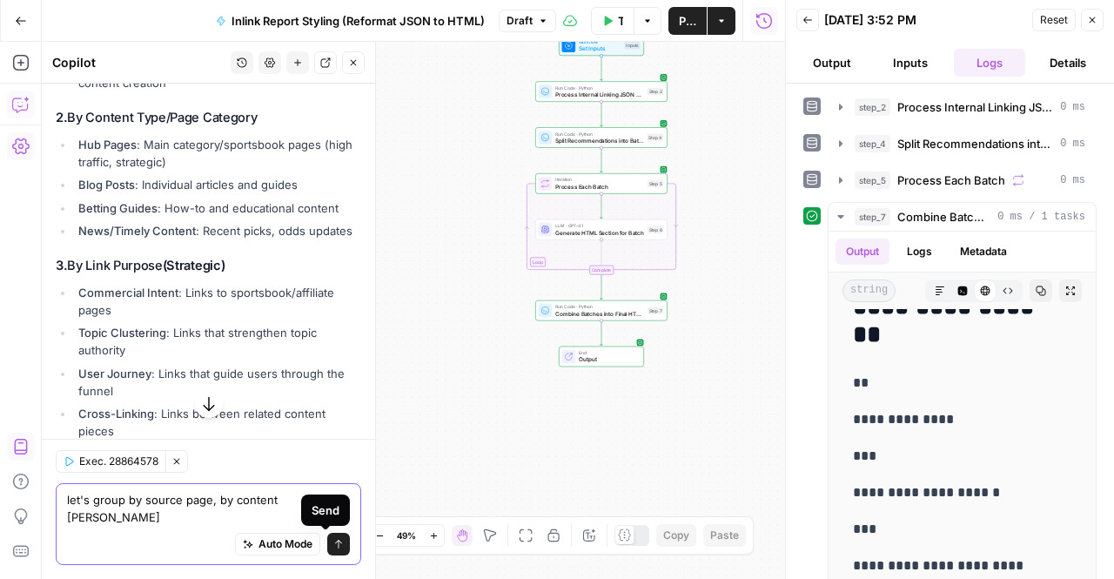
click at [275, 514] on textarea "let's group by source page, by content tyoe" at bounding box center [208, 508] width 283 height 35
click at [300, 516] on textarea "let's group by source page, by content tyoe" at bounding box center [208, 508] width 283 height 35
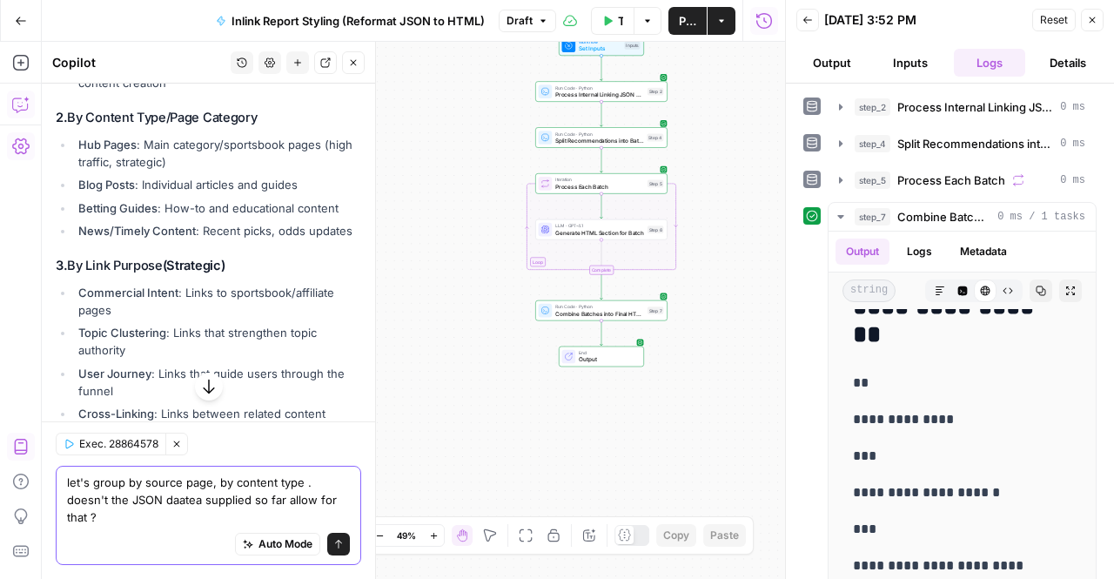
click at [179, 502] on textarea "let's group by source page, by content type . doesn't the JSON daatea supplied …" at bounding box center [208, 499] width 283 height 52
click at [153, 485] on textarea "let's group by source page, by content type . doesn't the JSON data supplied so…" at bounding box center [208, 499] width 283 height 52
click at [214, 478] on textarea "let's group by source page, by content type . doesn't the JSON data supplied so…" at bounding box center [208, 499] width 283 height 52
click at [325, 487] on textarea "let's group by source page, the by content type . doesn't the JSON data supplie…" at bounding box center [208, 499] width 283 height 52
click at [330, 485] on textarea "let's group by source page, then by content type . doesn't the JSON data suppli…" at bounding box center [208, 499] width 283 height 52
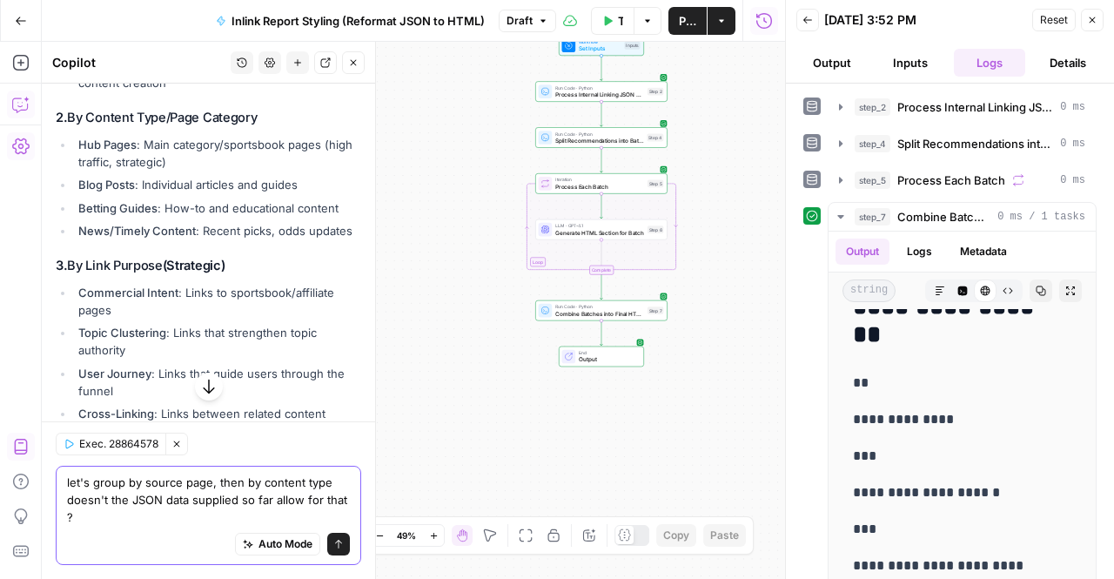
click at [215, 479] on textarea "let's group by source page, then by content type doesn't the JSON data supplied…" at bounding box center [208, 499] width 283 height 52
drag, startPoint x: 216, startPoint y: 486, endPoint x: 263, endPoint y: 479, distance: 47.4
click at [263, 479] on textarea "let's group by source page, then by content type doesn't the JSON data supplied…" at bounding box center [208, 499] width 283 height 52
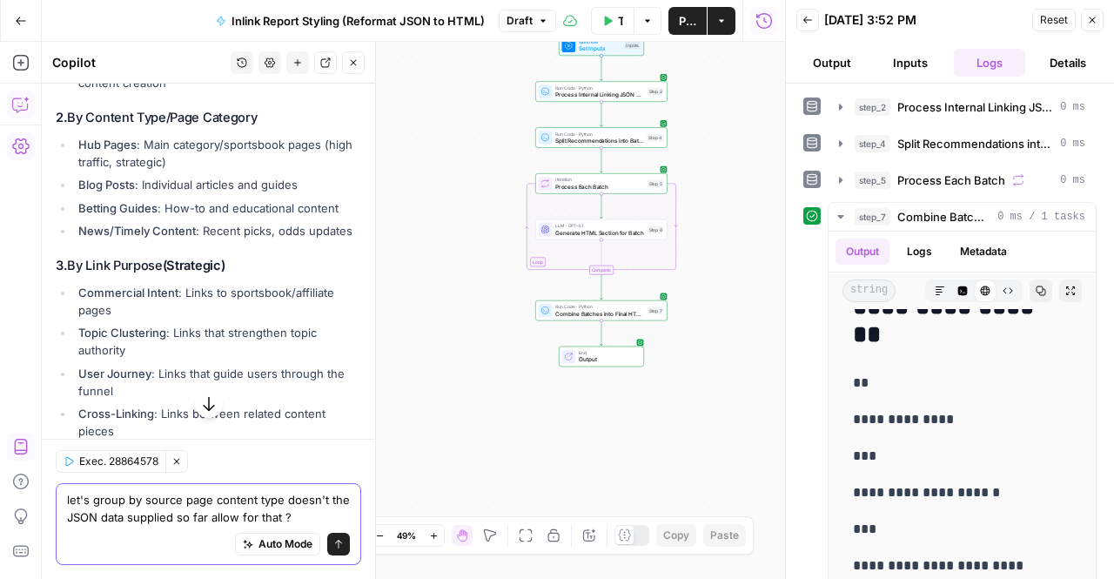
click at [280, 494] on textarea "let's group by source page content type doesn't the JSON data supplied so far a…" at bounding box center [208, 508] width 283 height 35
click at [304, 500] on textarea "let's group by source page content type. doesn't the JSON data supplied so far …" at bounding box center [208, 508] width 283 height 35
drag, startPoint x: 318, startPoint y: 500, endPoint x: 327, endPoint y: 502, distance: 8.9
click at [327, 502] on textarea "let's group by source page content type. doesn't the JSON data supplied so far …" at bounding box center [208, 508] width 283 height 35
type textarea "let's group by source page content type. does the JSON data supplied so far all…"
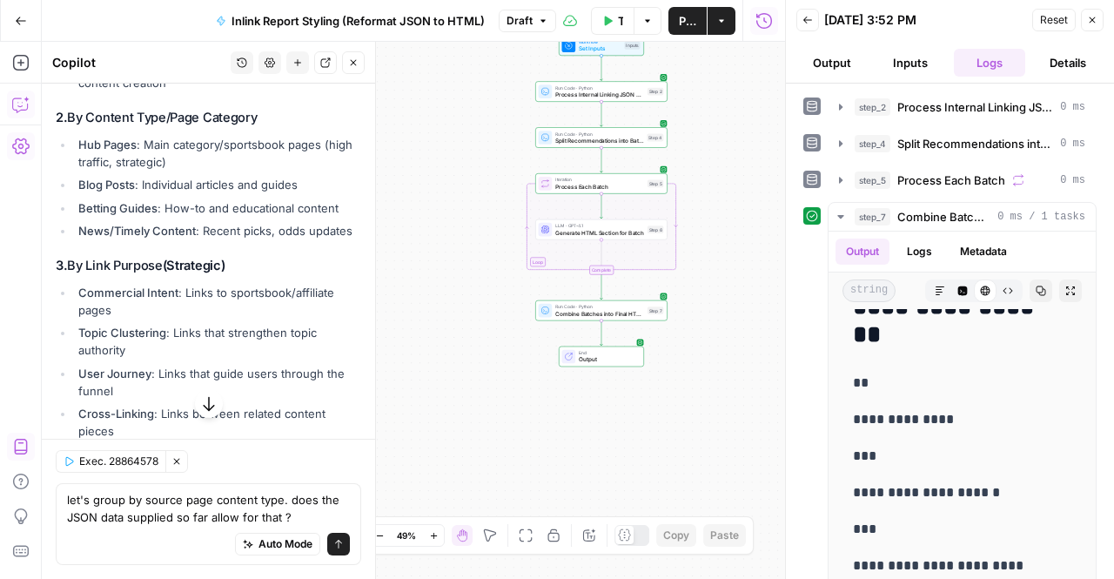
click at [333, 547] on icon "submit" at bounding box center [338, 544] width 10 height 10
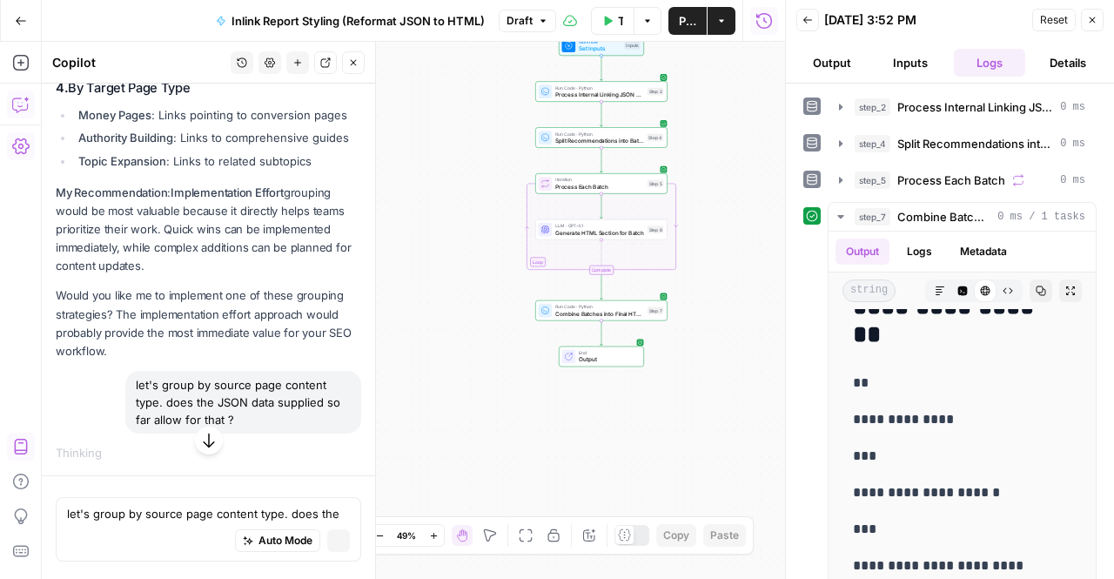
scroll to position [8603, 0]
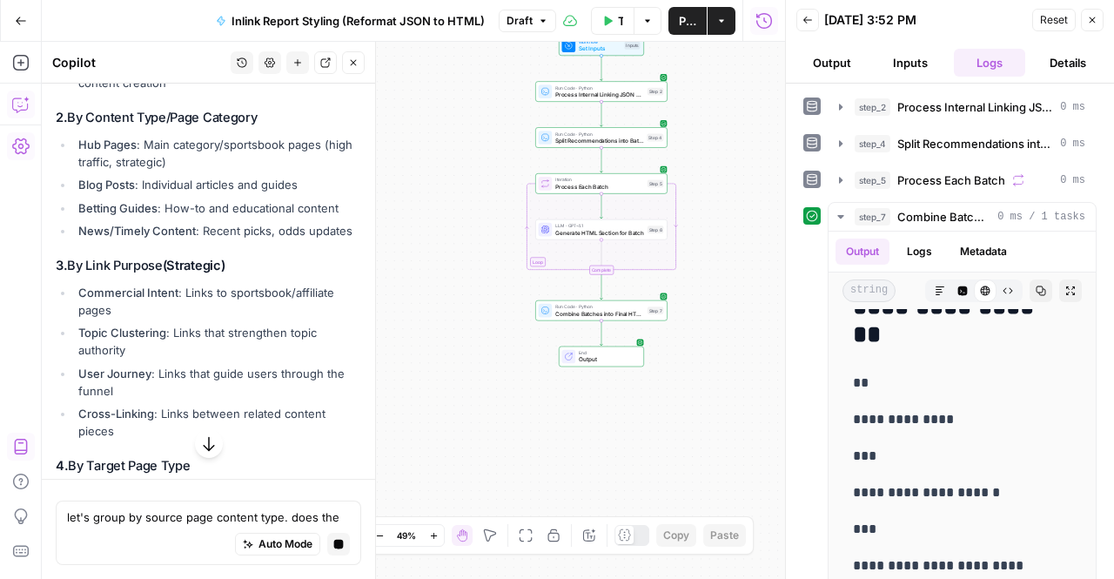
click at [195, 446] on button "button" at bounding box center [209, 444] width 28 height 28
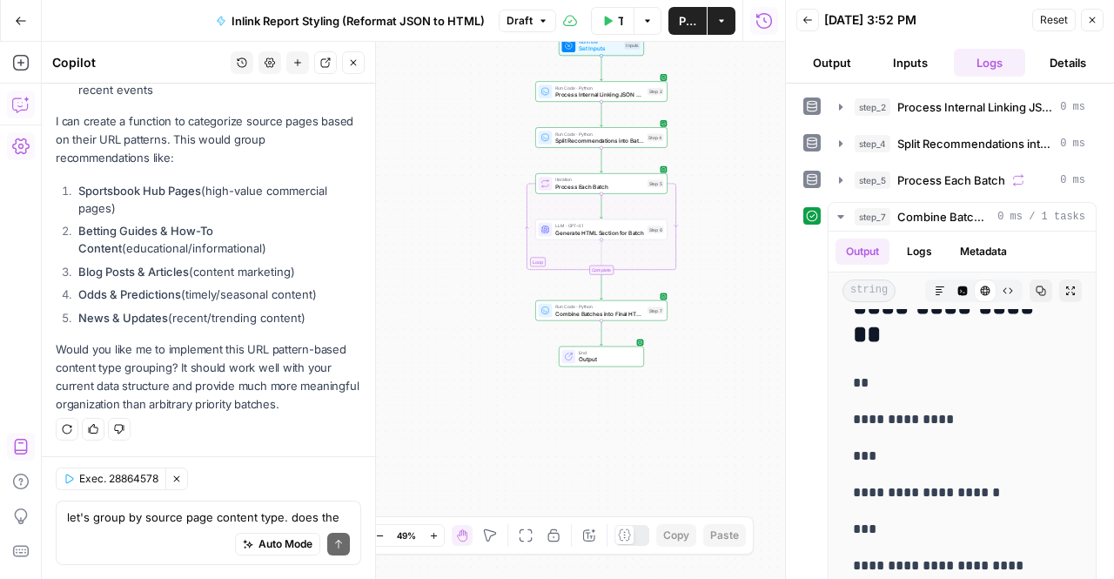
scroll to position [10306, 0]
click at [128, 342] on p "Would you like me to implement this URL pattern-based content type grouping? It…" at bounding box center [208, 377] width 305 height 74
click at [162, 372] on p "Would you like me to implement this URL pattern-based content type grouping? It…" at bounding box center [208, 377] width 305 height 74
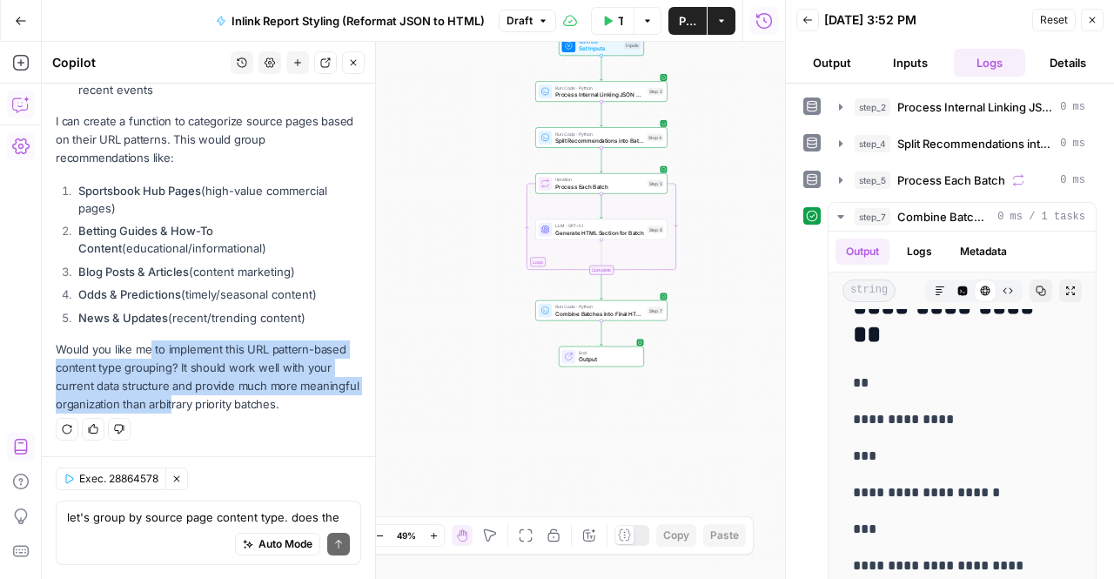
drag, startPoint x: 233, startPoint y: 398, endPoint x: 148, endPoint y: 354, distance: 95.7
click at [148, 354] on p "Would you like me to implement this URL pattern-based content type grouping? It…" at bounding box center [208, 377] width 305 height 74
click at [148, 356] on p "Would you like me to implement this URL pattern-based content type grouping? It…" at bounding box center [208, 377] width 305 height 74
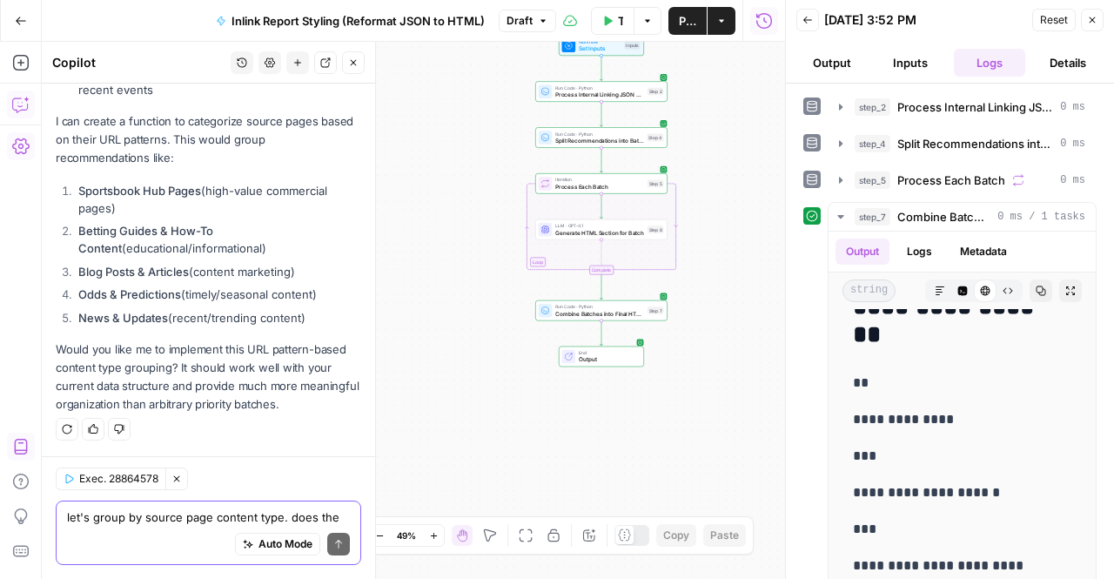
click at [137, 513] on textarea "let's group by source page content type. does the JSON data supplied so far all…" at bounding box center [208, 516] width 283 height 17
type textarea "yes"
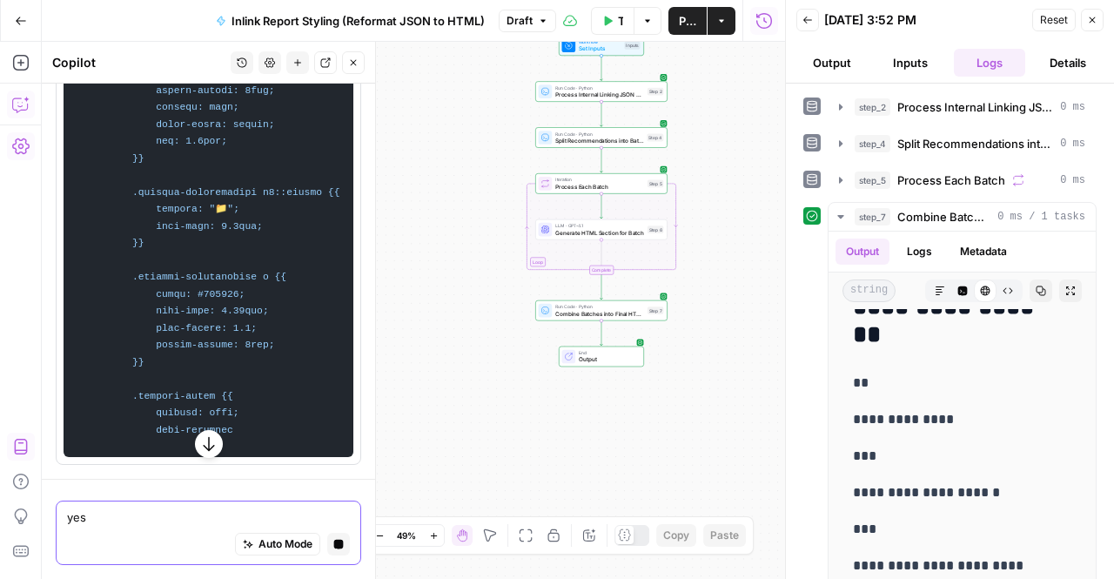
scroll to position [13098, 0]
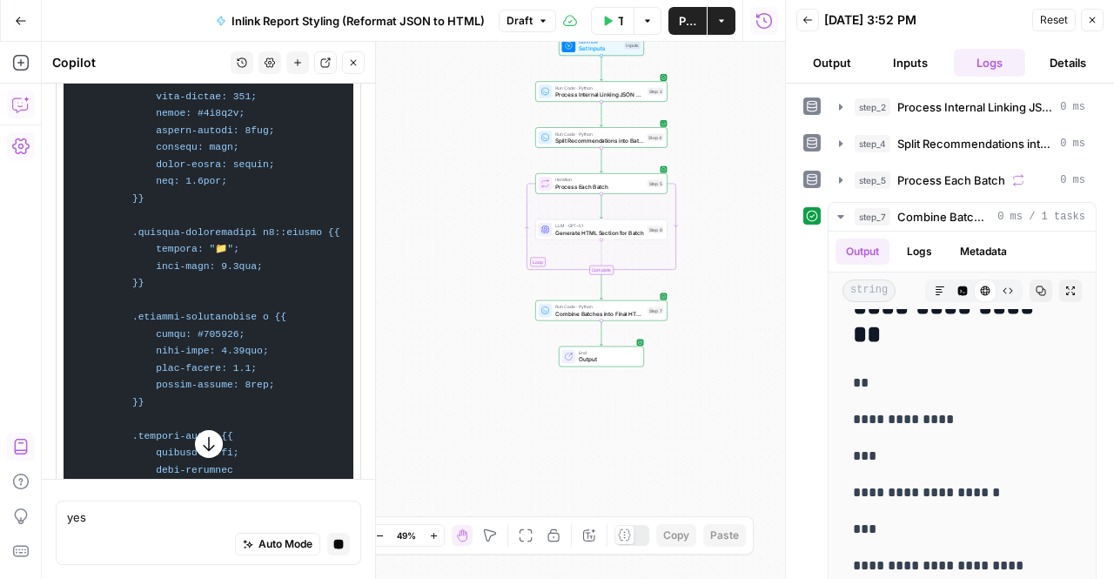
click at [200, 446] on icon "button" at bounding box center [208, 443] width 17 height 17
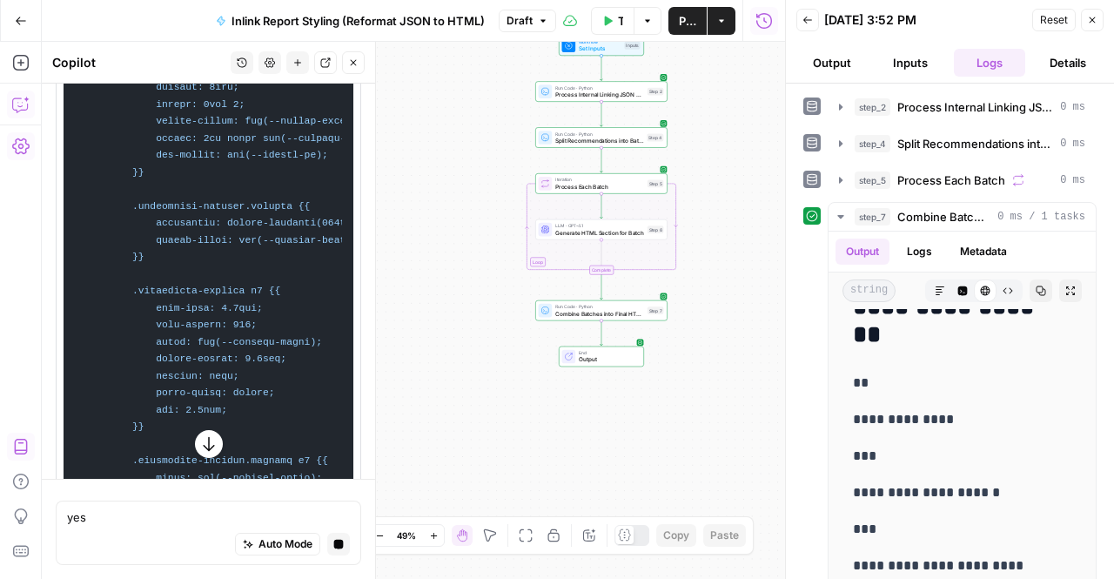
click at [200, 445] on icon "button" at bounding box center [208, 443] width 17 height 17
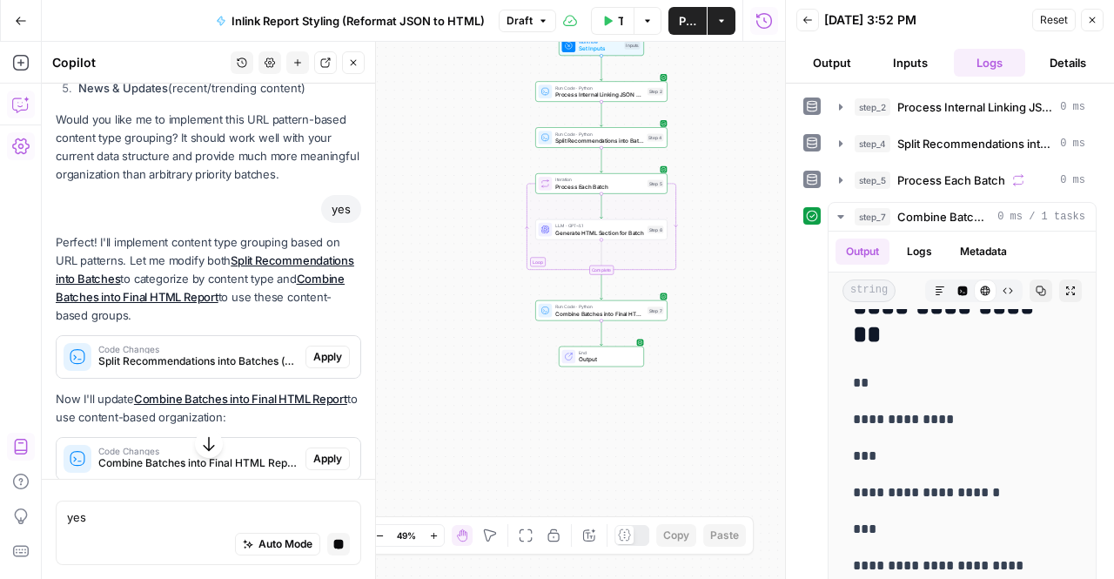
scroll to position [9984, 0]
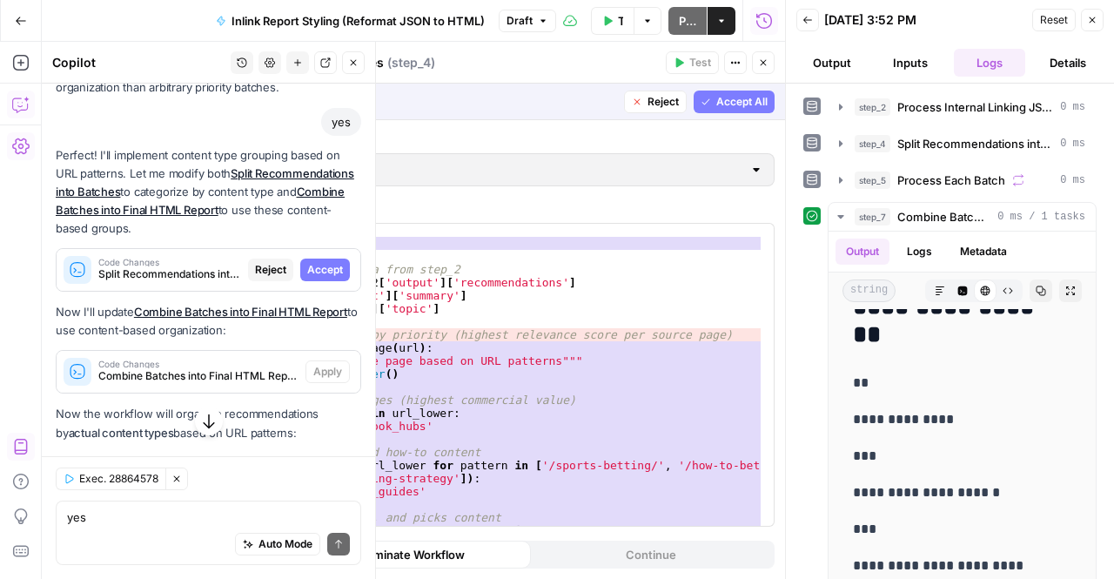
scroll to position [10332, 0]
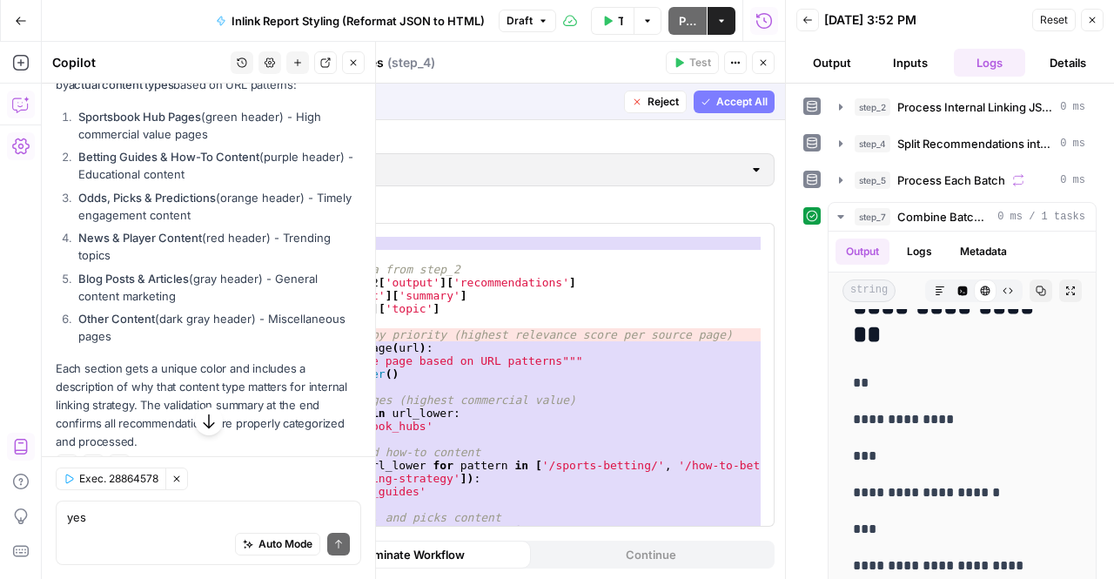
drag, startPoint x: 324, startPoint y: 120, endPoint x: 285, endPoint y: 578, distance: 459.3
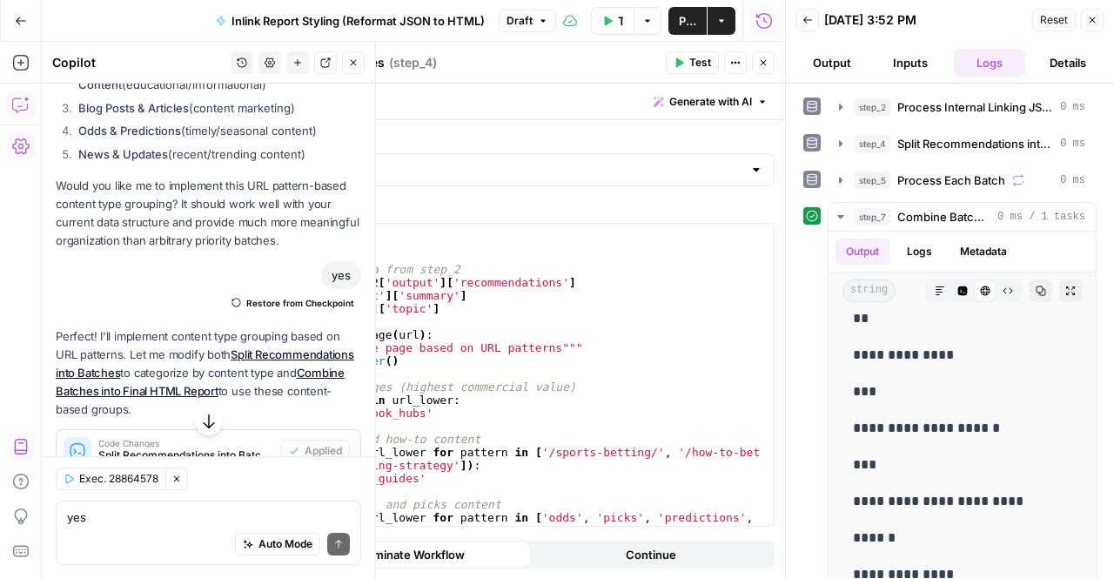
click at [191, 549] on span "Combine Batches into Final HTML Report (step_7)" at bounding box center [198, 557] width 200 height 16
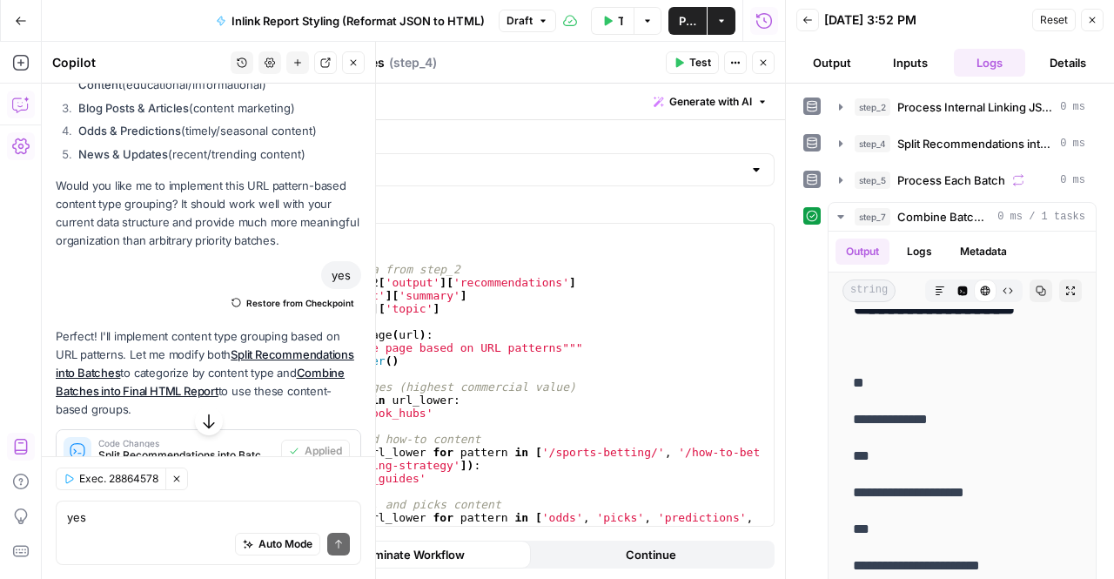
scroll to position [0, 0]
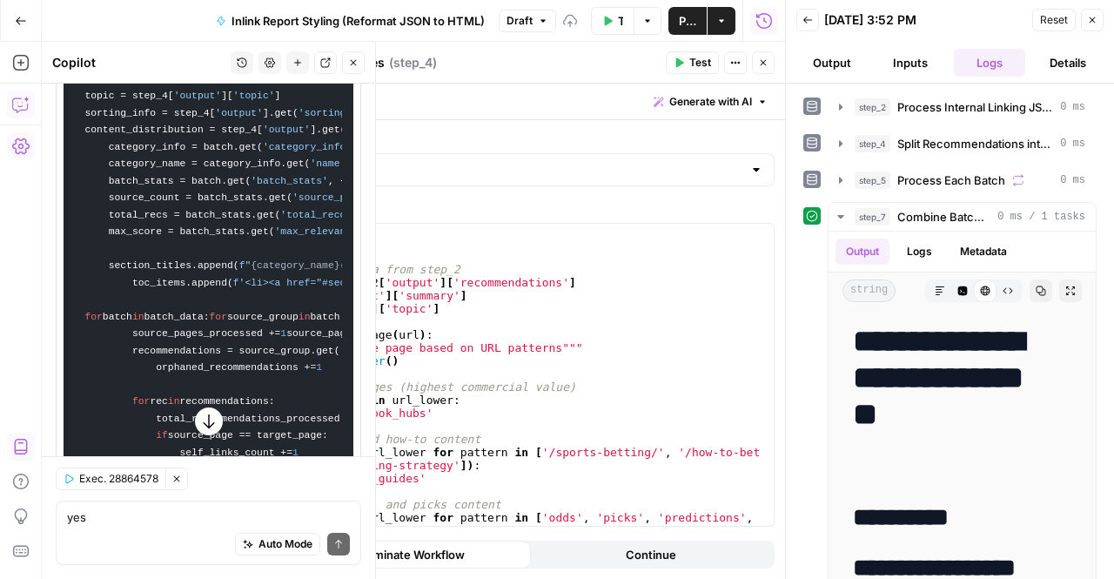
click at [313, 31] on span "Apply" at bounding box center [327, 24] width 29 height 16
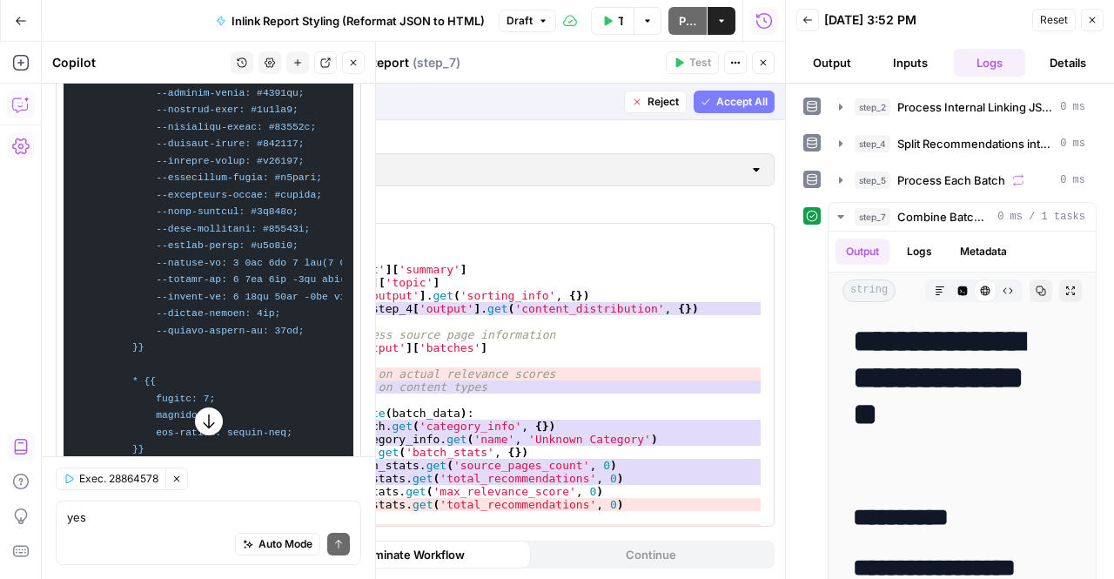
scroll to position [10332, 0]
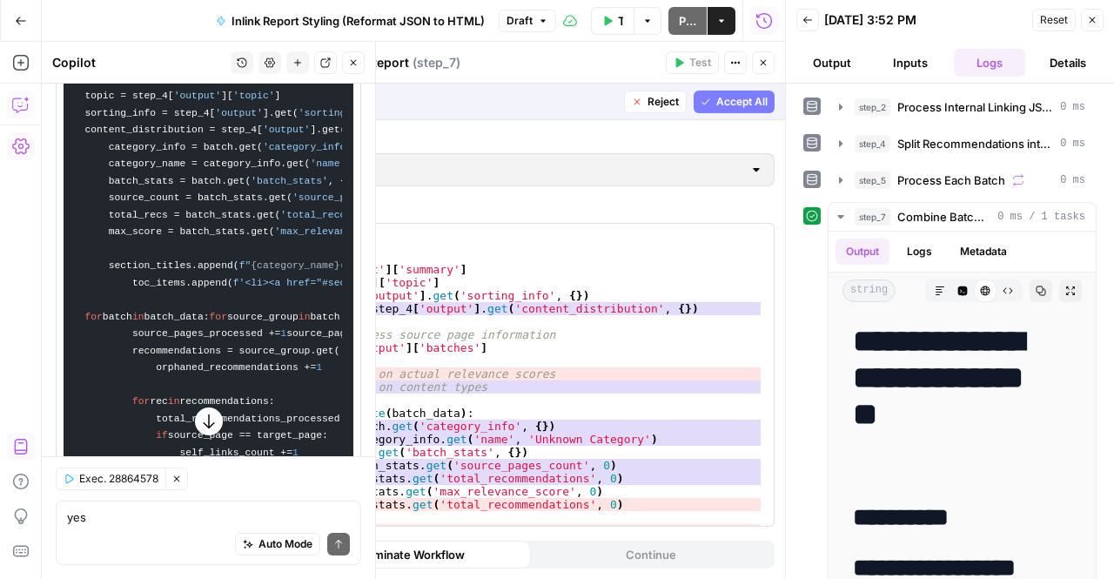
click at [319, 31] on span "Accept" at bounding box center [325, 24] width 36 height 16
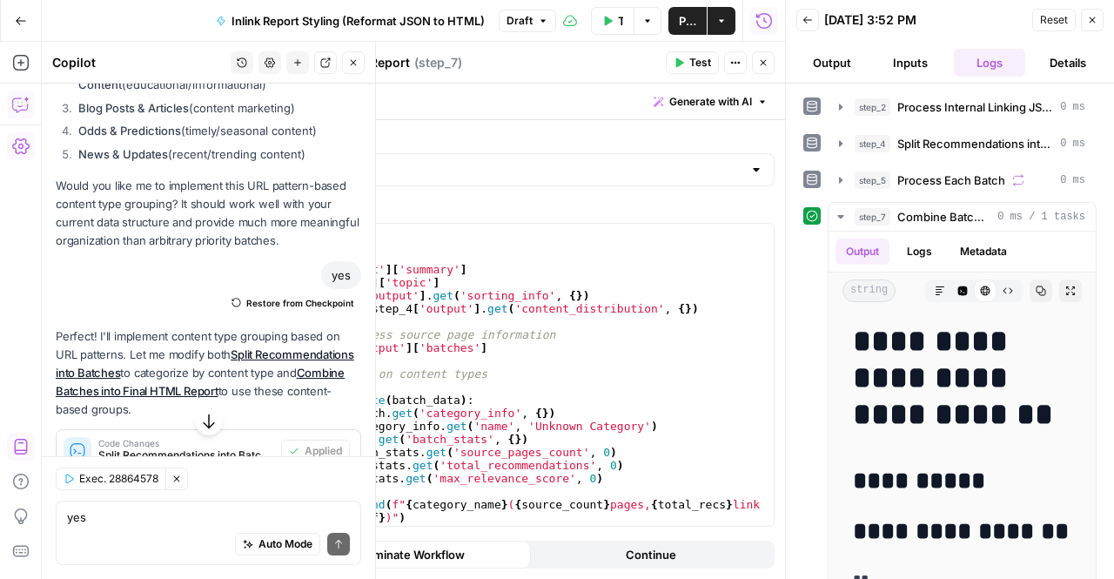
click at [21, 274] on div "Add Steps Copilot Settings AirOps Academy Help Give Feedback Shortcuts" at bounding box center [21, 310] width 42 height 537
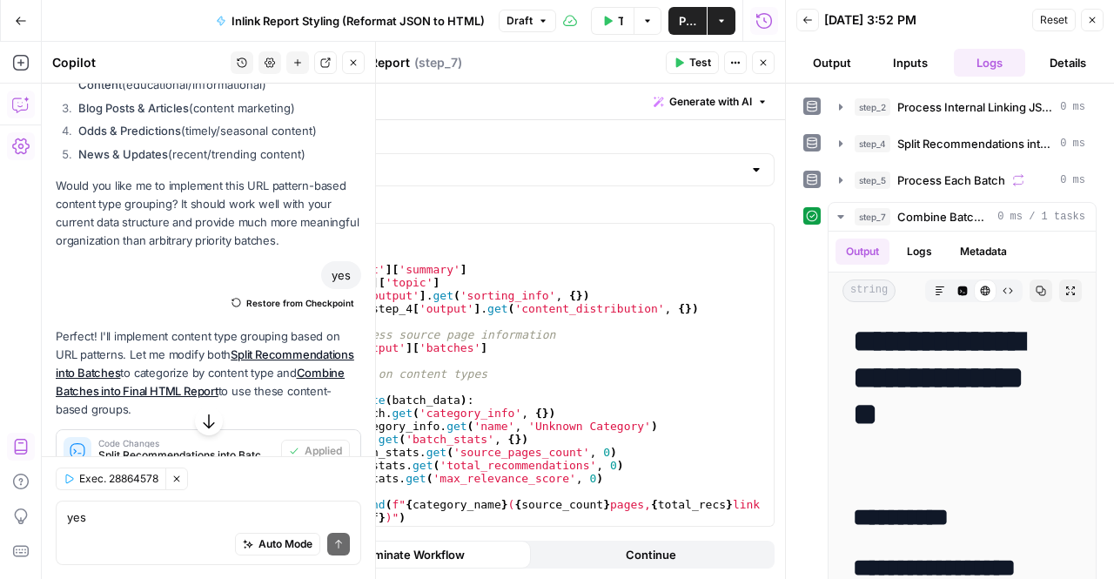
scroll to position [10861, 0]
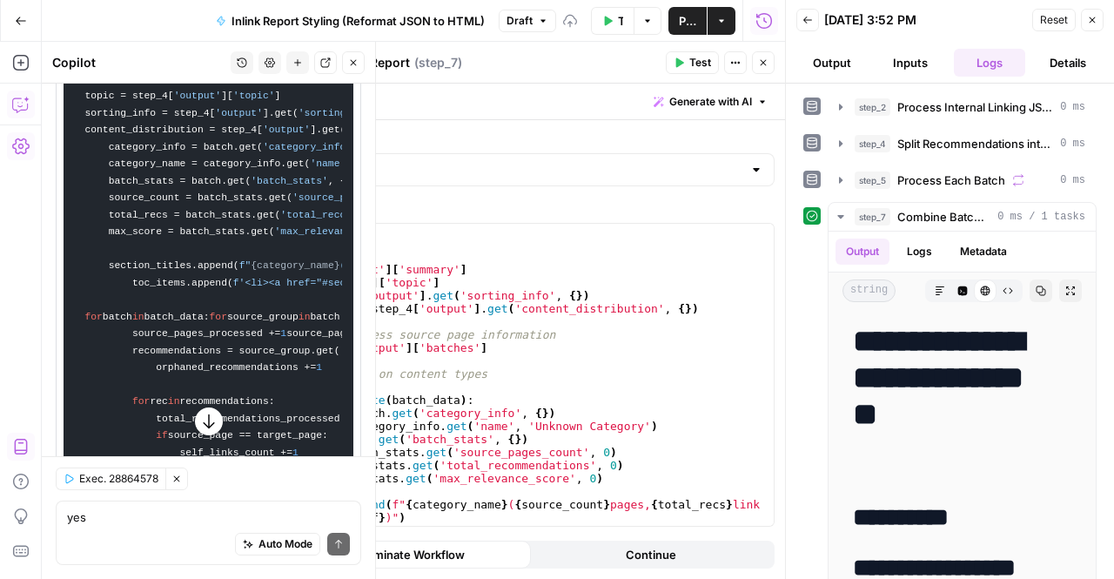
click at [207, 422] on icon "button" at bounding box center [208, 420] width 17 height 17
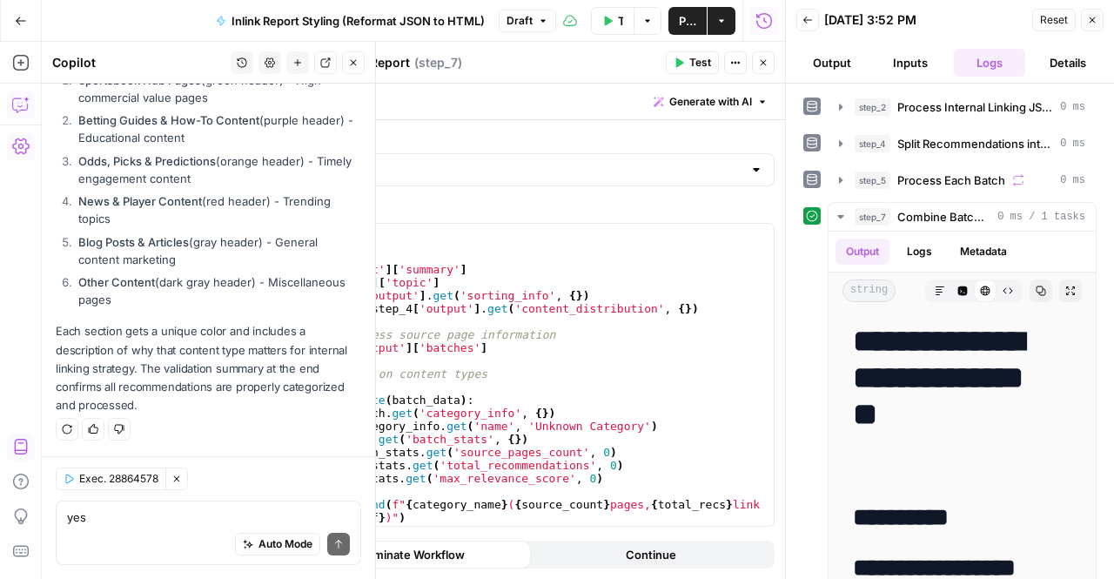
scroll to position [26152, 0]
click at [203, 426] on icon "button" at bounding box center [208, 421] width 11 height 15
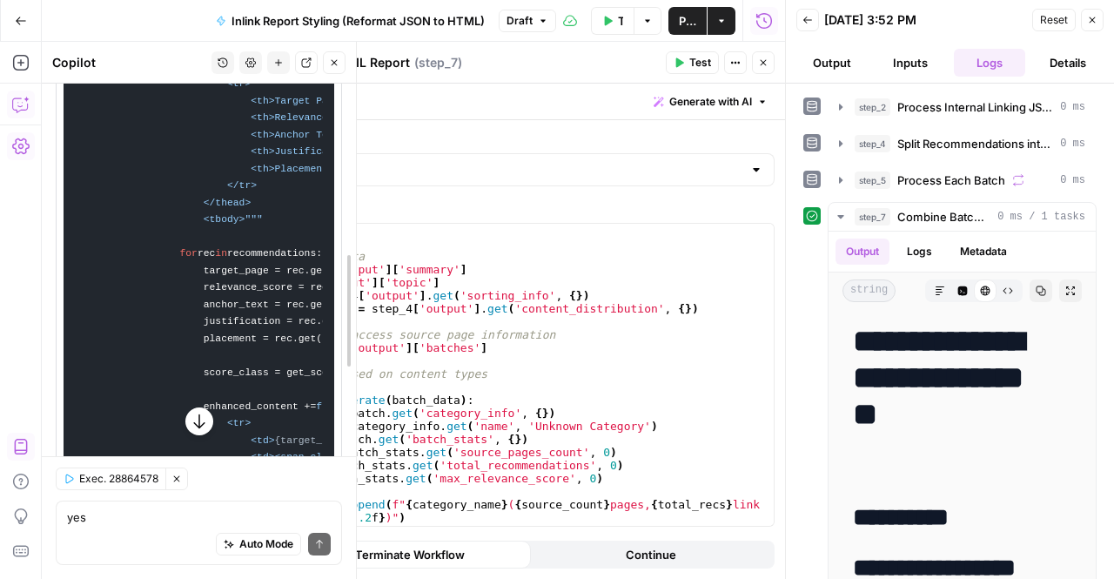
scroll to position [22539, 0]
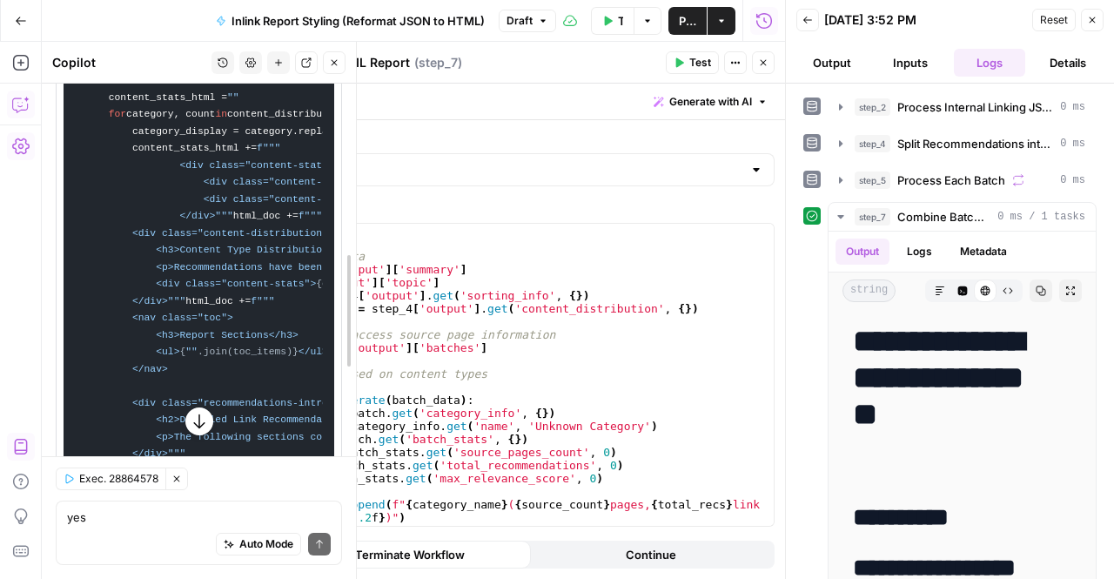
drag, startPoint x: 369, startPoint y: 499, endPoint x: 388, endPoint y: 251, distance: 248.7
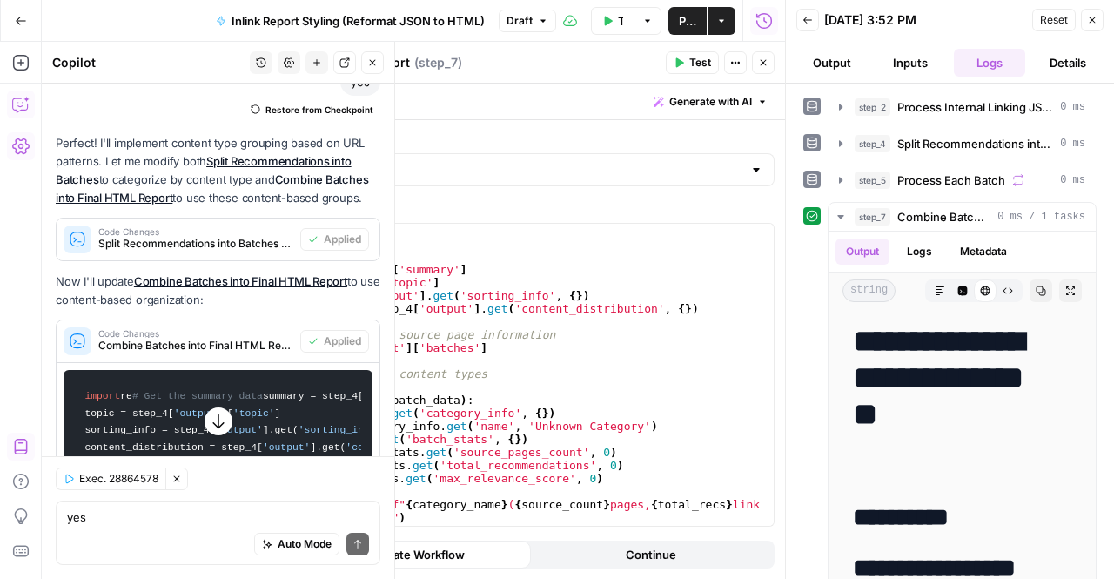
scroll to position [10366, 0]
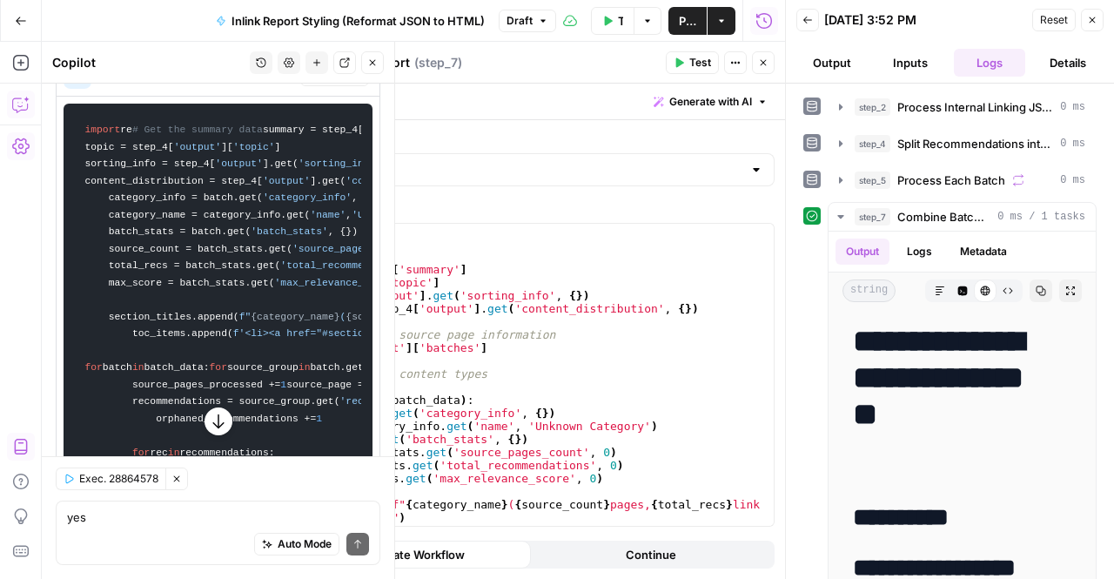
click at [621, 20] on span "Test Workflow" at bounding box center [620, 20] width 5 height 17
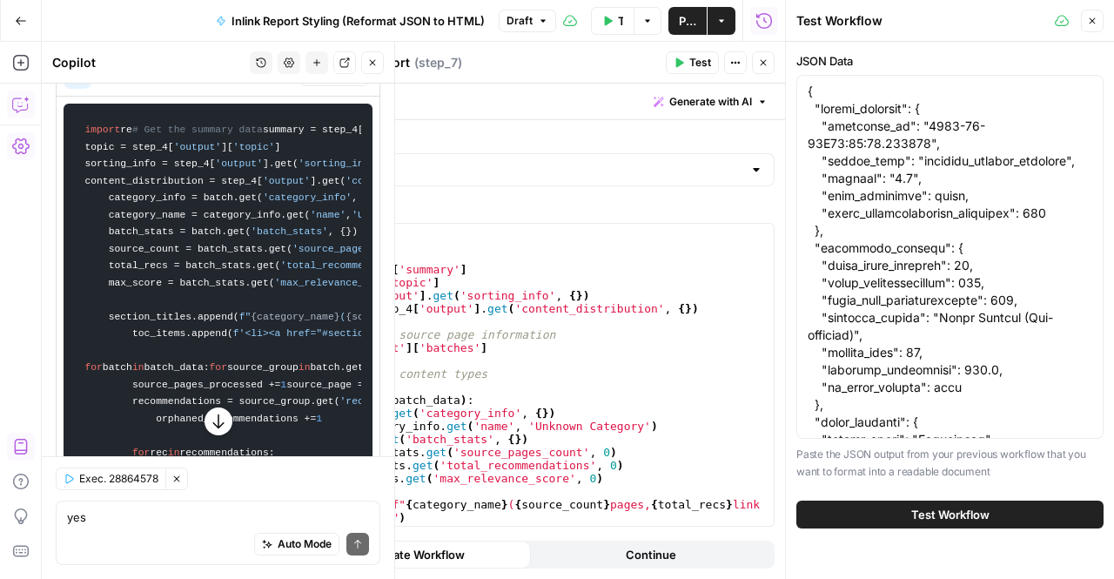
click at [211, 424] on icon "button" at bounding box center [218, 420] width 17 height 17
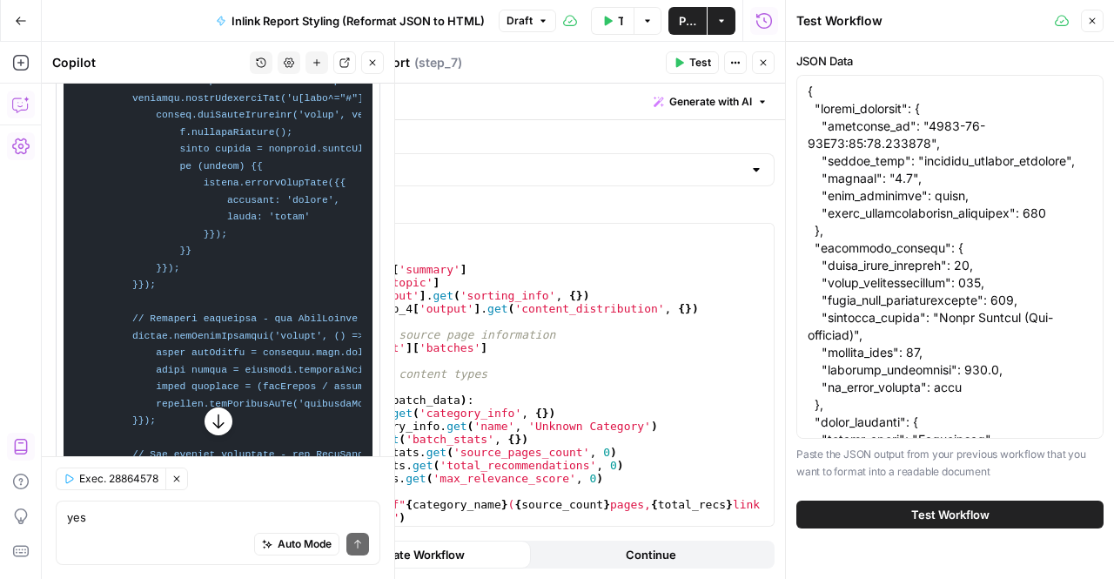
scroll to position [24618, 0]
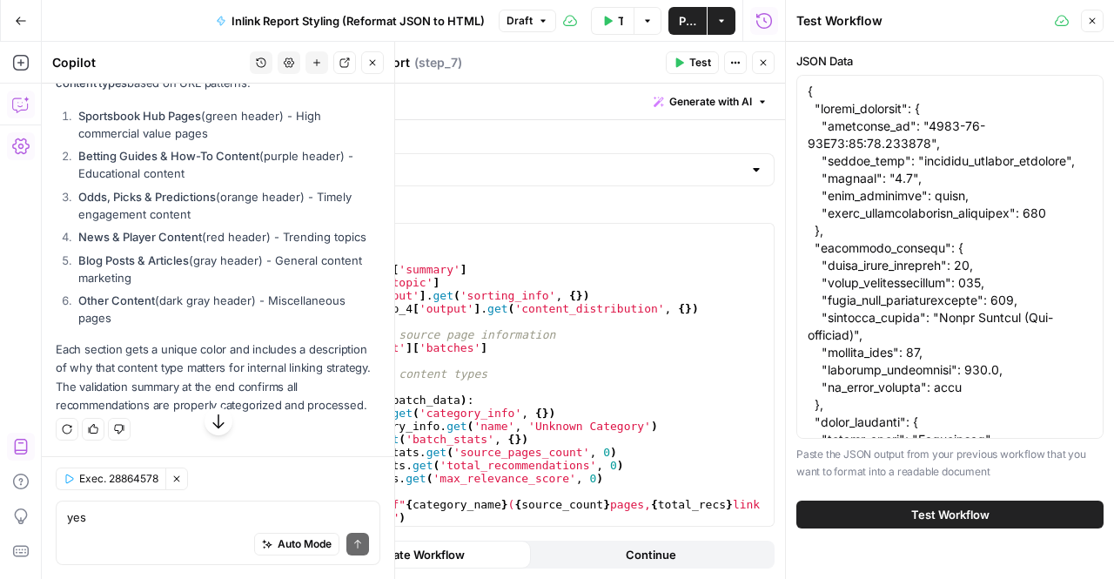
click at [943, 513] on span "Test Workflow" at bounding box center [950, 514] width 78 height 17
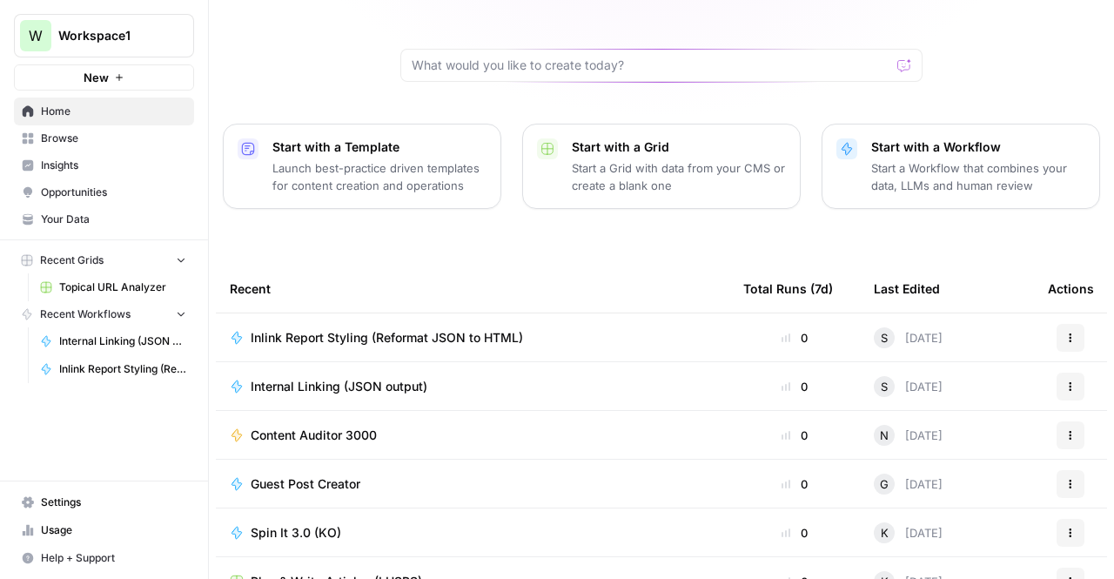
scroll to position [174, 0]
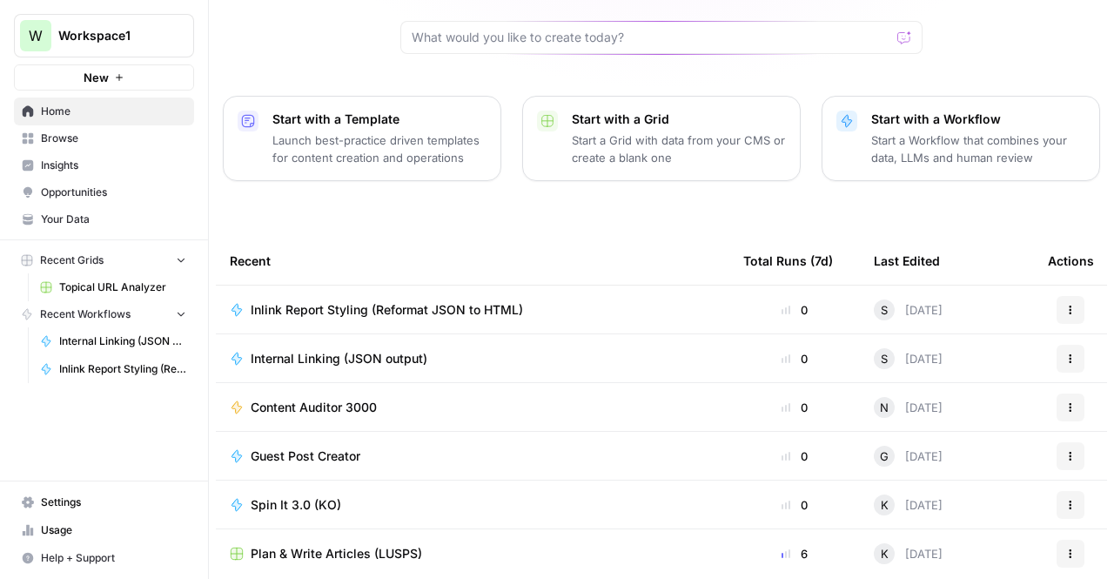
click at [61, 211] on span "Your Data" at bounding box center [113, 219] width 145 height 16
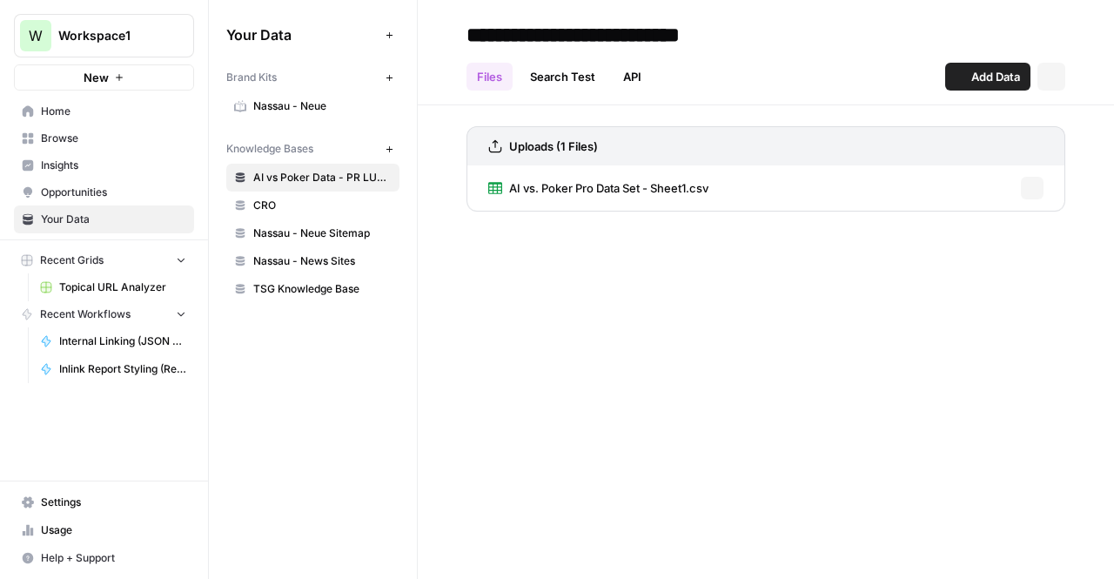
click at [78, 137] on span "Browse" at bounding box center [113, 139] width 145 height 16
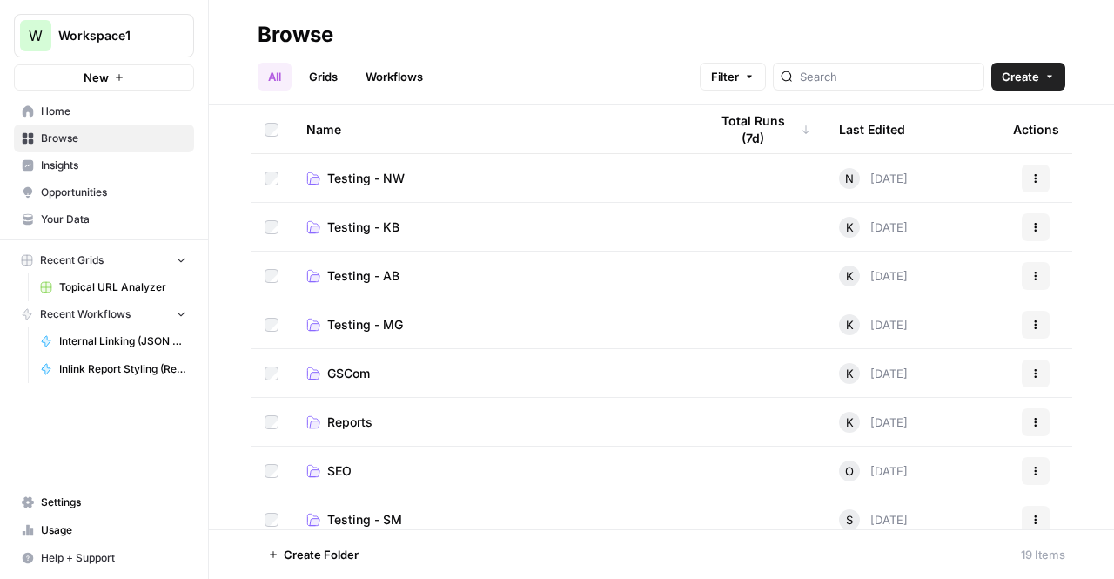
click at [399, 283] on link "Testing - AB" at bounding box center [493, 275] width 374 height 17
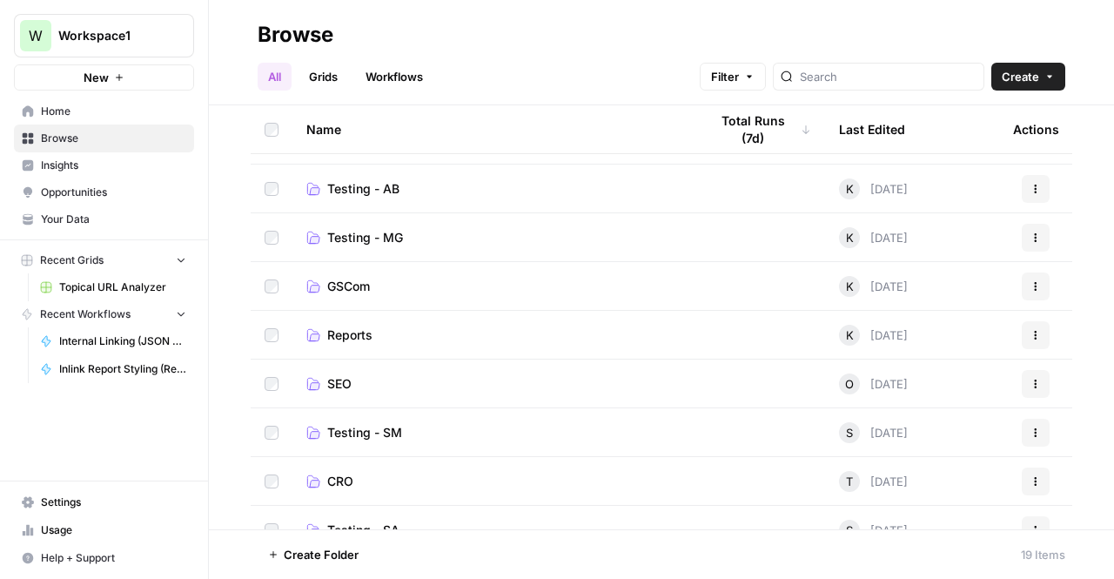
scroll to position [348, 0]
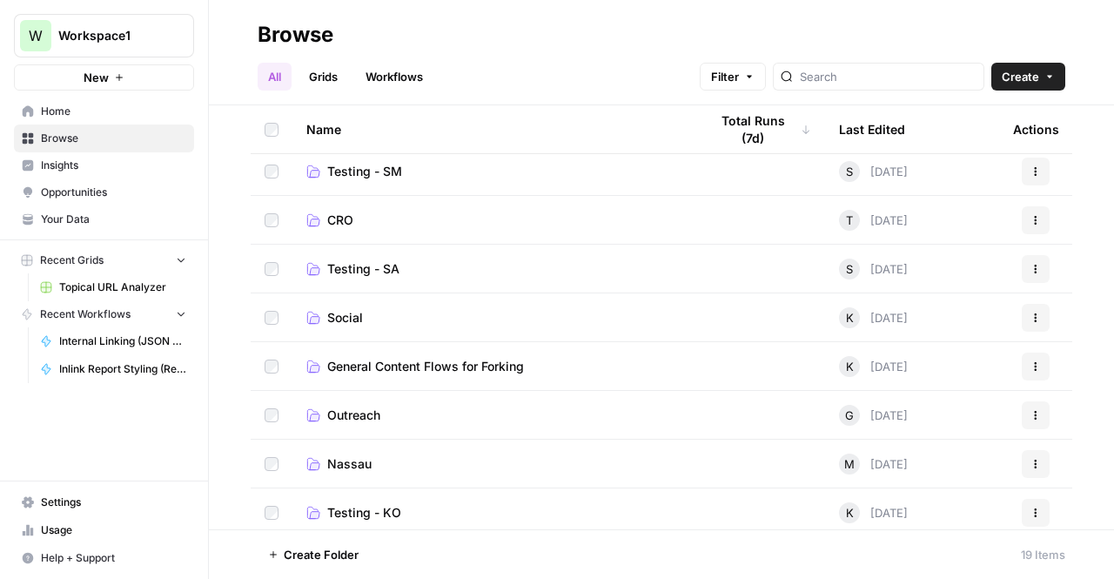
click at [386, 171] on span "Testing - SM" at bounding box center [364, 171] width 75 height 17
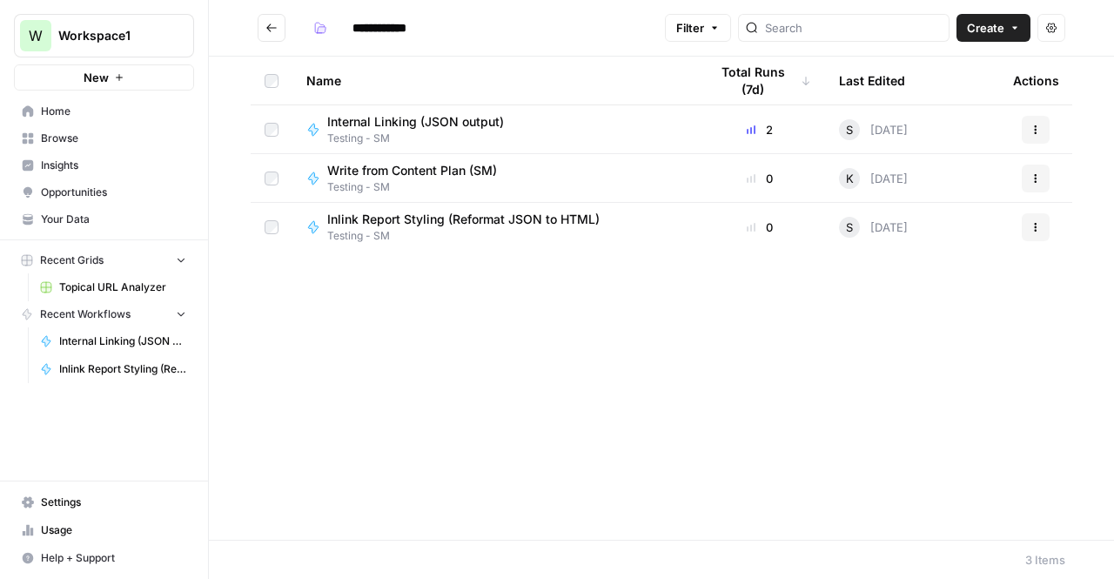
click at [451, 115] on span "Internal Linking (JSON output)" at bounding box center [415, 121] width 177 height 17
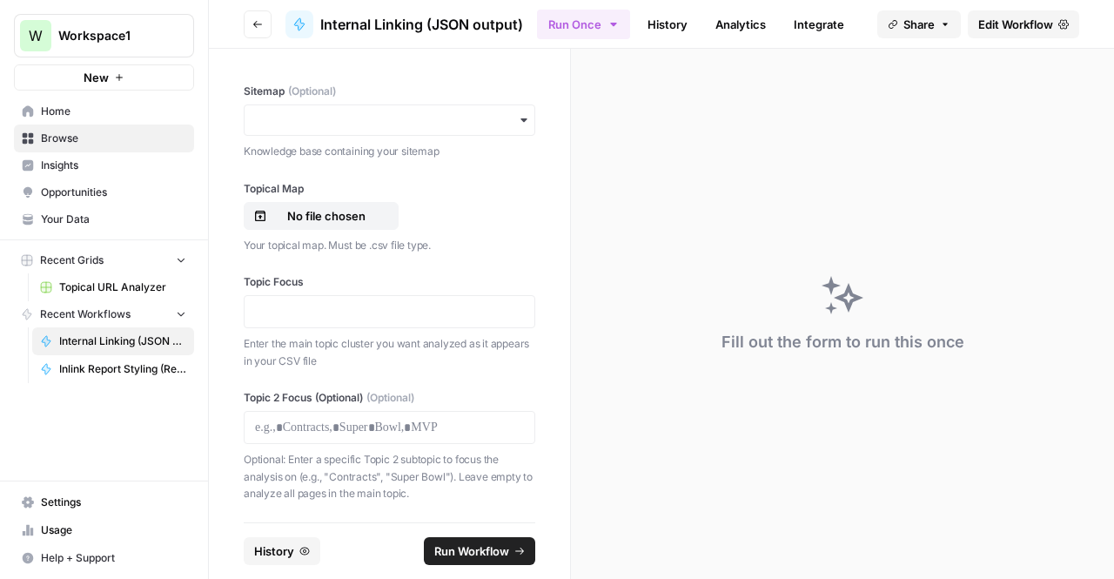
click at [682, 23] on link "History" at bounding box center [667, 24] width 61 height 28
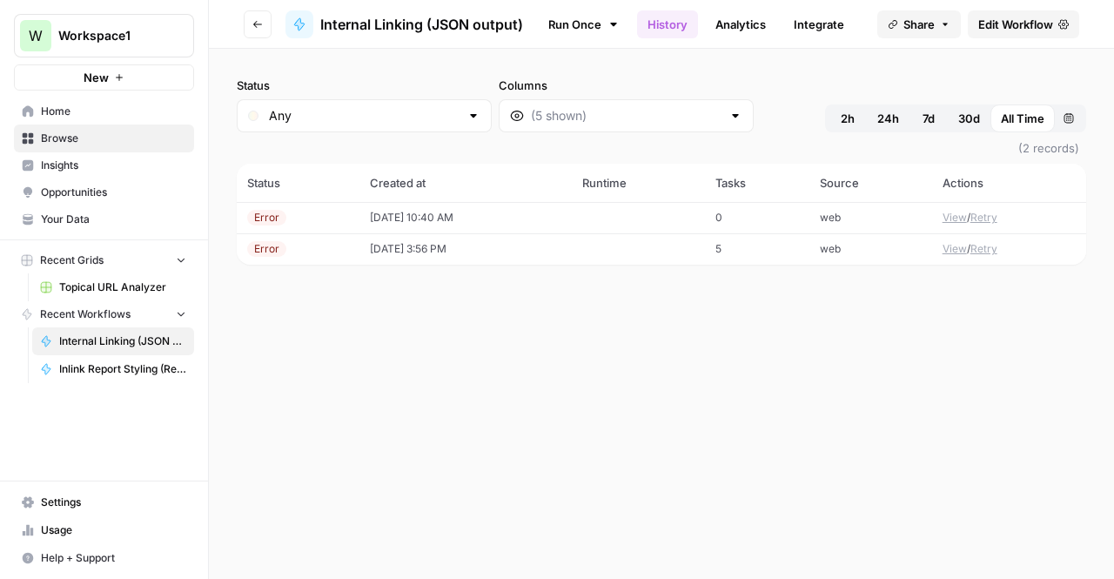
click at [995, 26] on span "Edit Workflow" at bounding box center [1015, 24] width 75 height 17
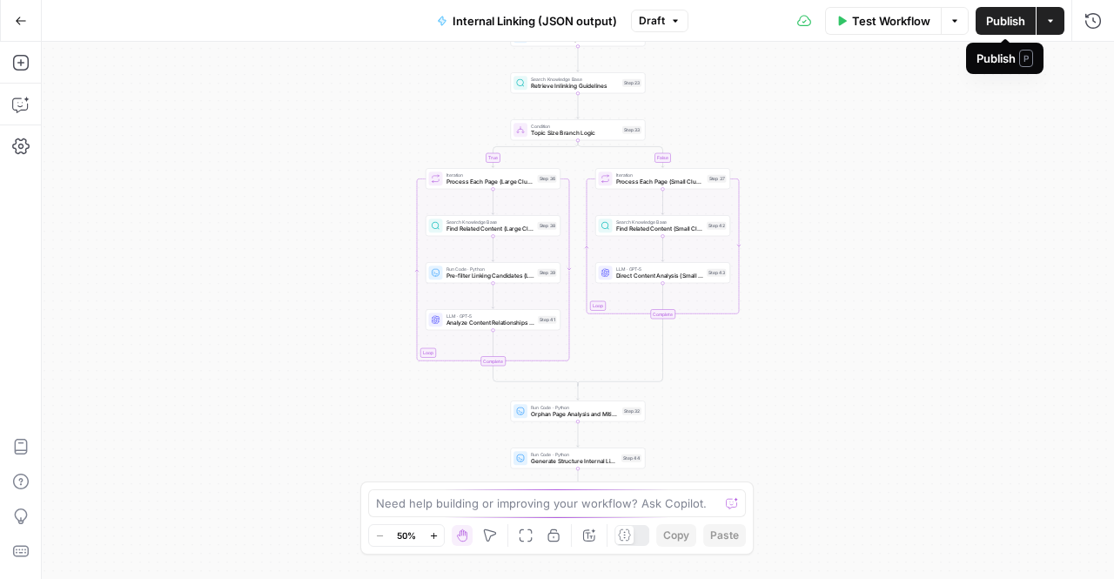
click at [1015, 27] on span "Publish" at bounding box center [1005, 20] width 39 height 17
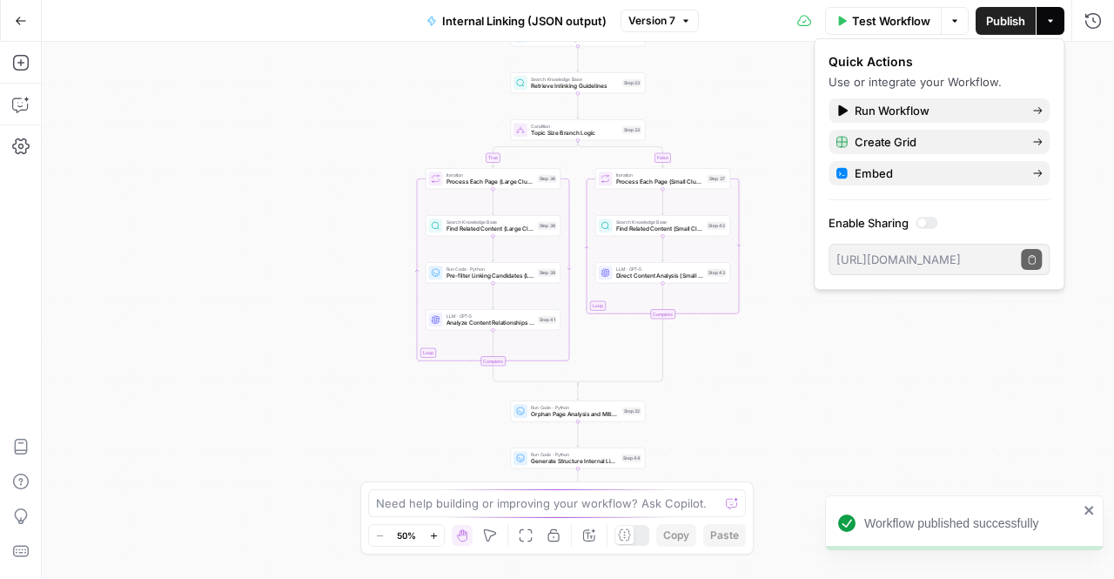
click at [306, 199] on div "true false Workflow Set Inputs Inputs Run Code · Python Extract Available Topic…" at bounding box center [578, 310] width 1072 height 537
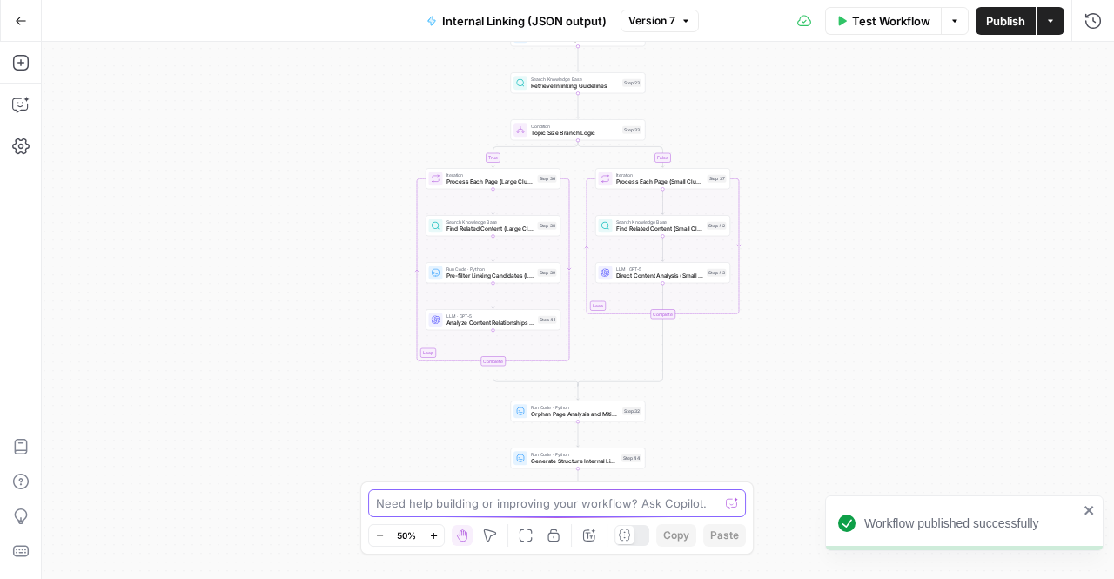
click at [428, 507] on textarea at bounding box center [547, 502] width 343 height 17
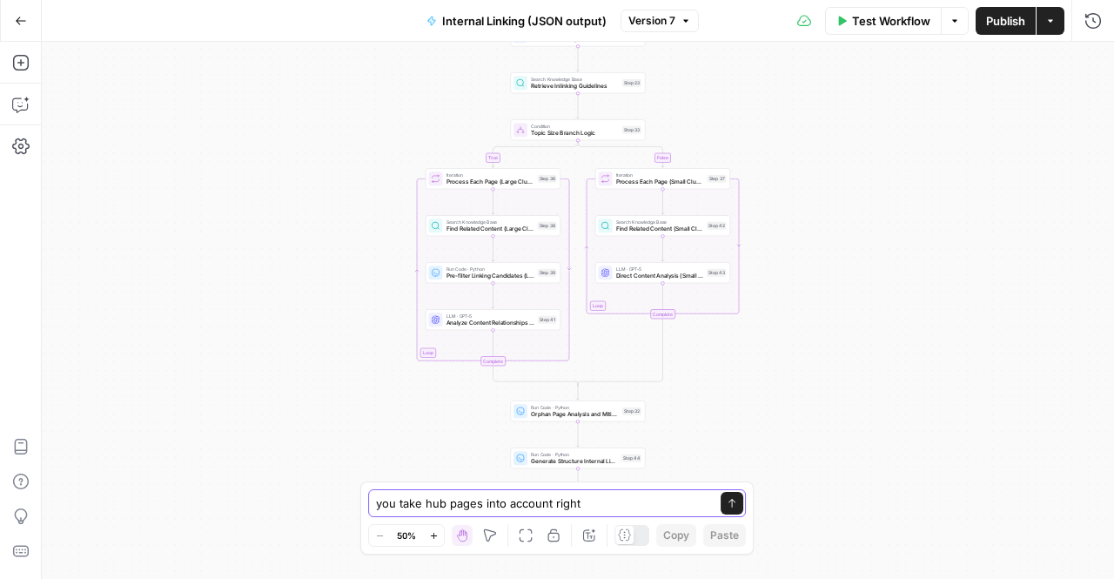
click at [428, 507] on textarea "you take hub pages into account right" at bounding box center [539, 502] width 327 height 17
type textarea "Explain how you work"
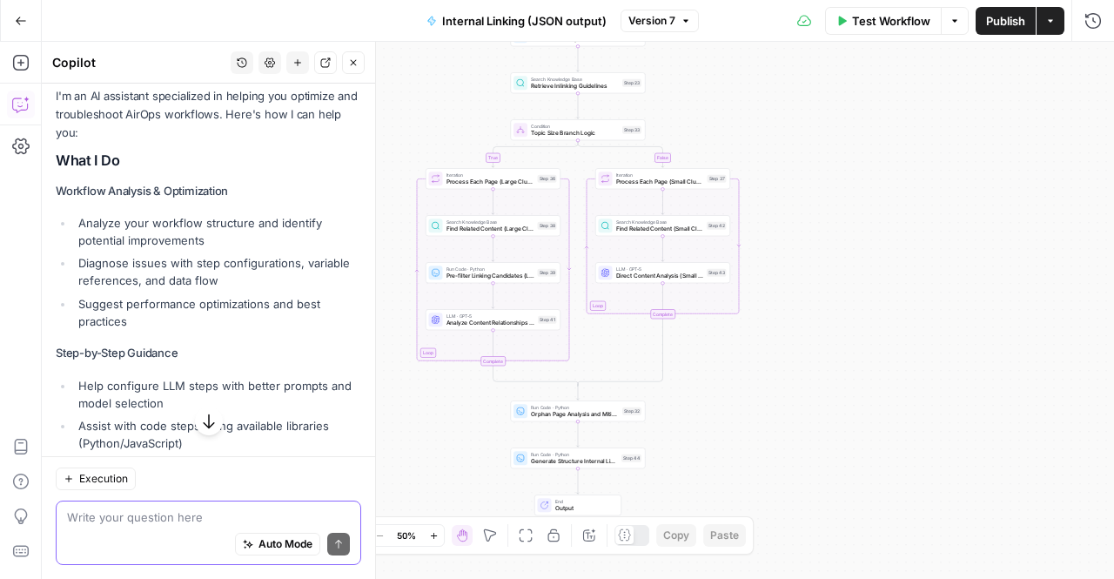
scroll to position [348, 0]
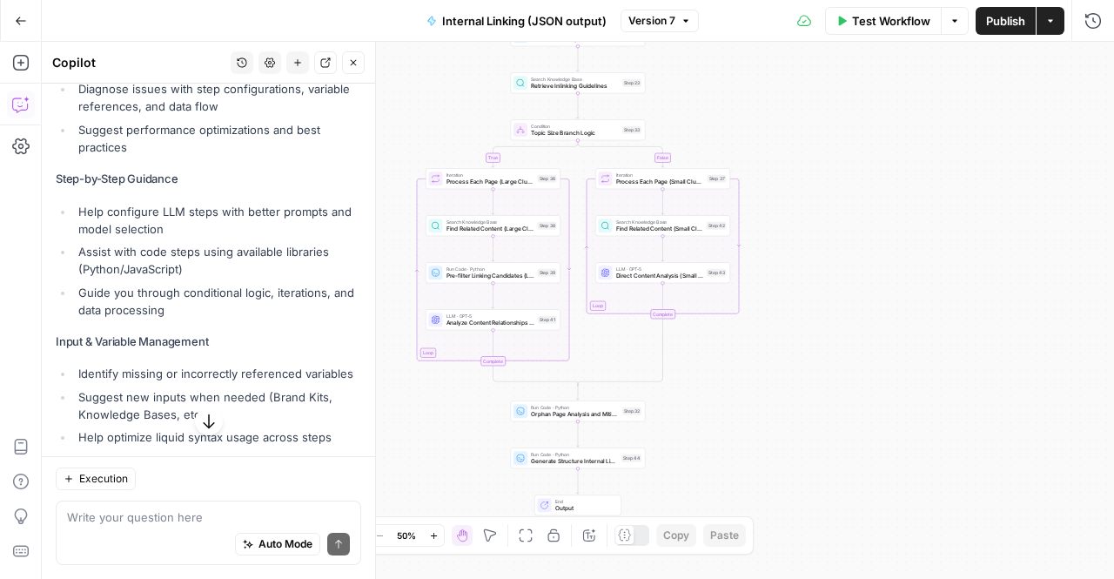
click at [192, 443] on ul "Identify missing or incorrectly referenced variables Suggest new inputs when ne…" at bounding box center [208, 405] width 305 height 81
click at [205, 410] on button "button" at bounding box center [209, 421] width 28 height 28
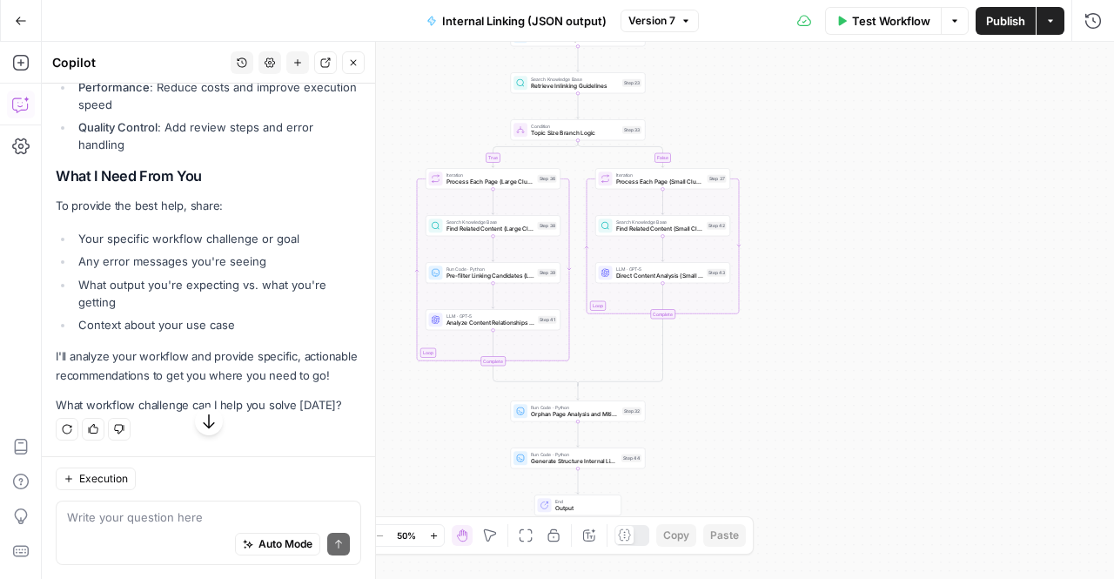
scroll to position [1351, 0]
click at [191, 510] on textarea at bounding box center [208, 516] width 283 height 17
type textarea "What does this workflow do?"
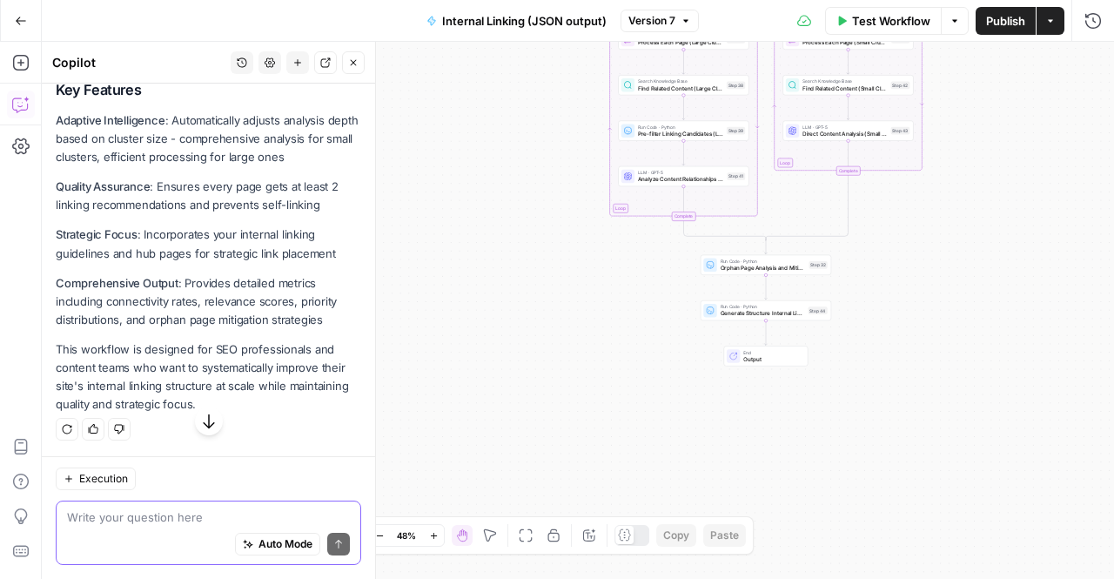
scroll to position [2797, 0]
click at [178, 512] on textarea at bounding box center [208, 516] width 283 height 17
type textarea "do you take hub pages into account?"
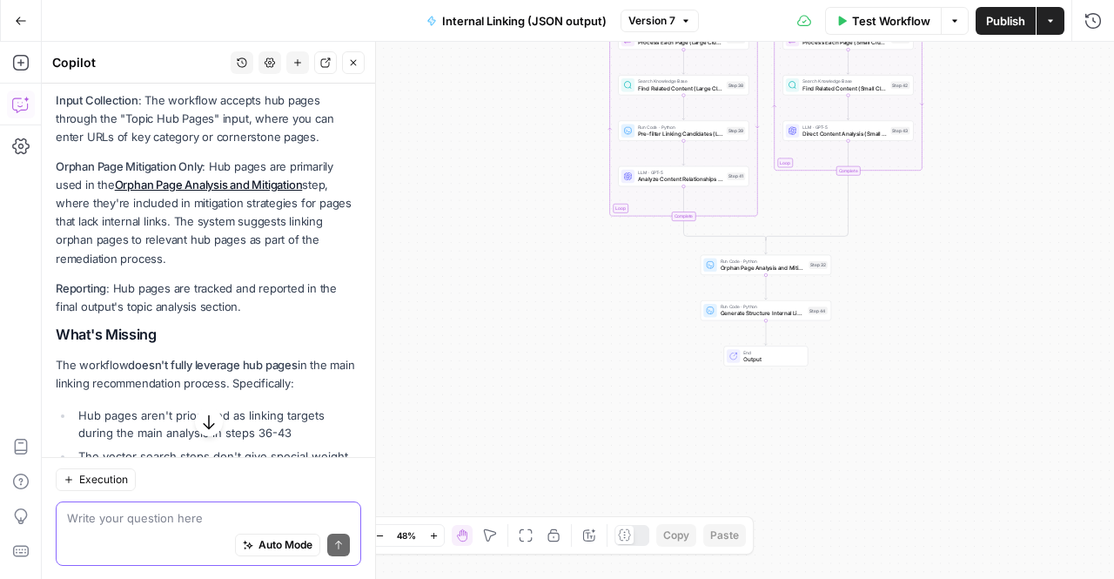
scroll to position [3204, 0]
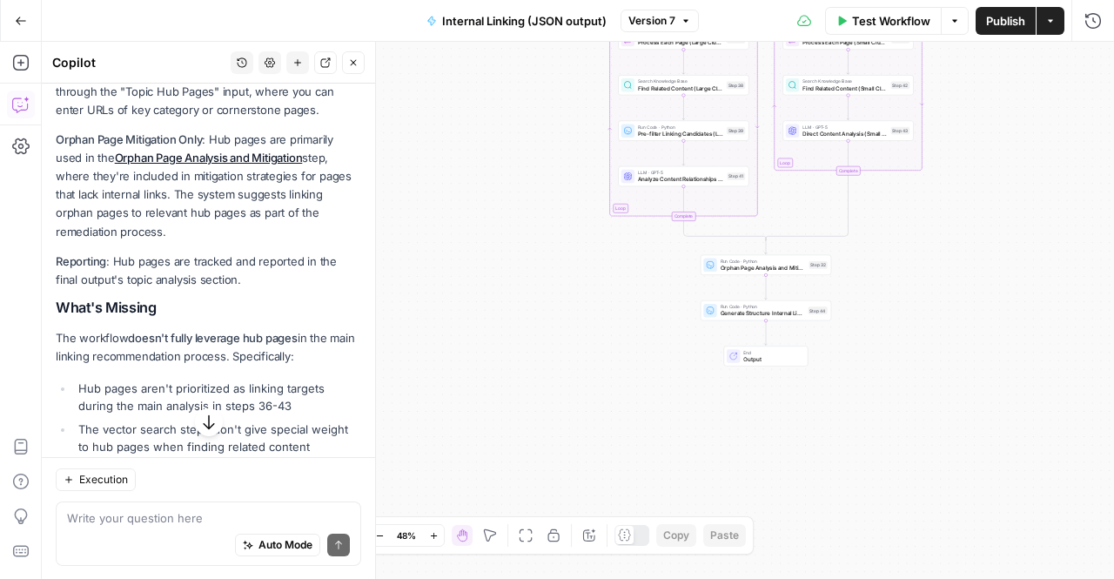
click at [162, 147] on div "Yes, the workflow does take hub pages into account, but in a limited way that c…" at bounding box center [208, 411] width 305 height 882
click at [149, 119] on p "Input Collection : The workflow accepts hub pages through the "Topic Hub Pages"…" at bounding box center [208, 91] width 305 height 55
drag, startPoint x: 148, startPoint y: 191, endPoint x: 206, endPoint y: 187, distance: 58.5
click at [206, 119] on p "Input Collection : The workflow accepts hub pages through the "Topic Hub Pages"…" at bounding box center [208, 91] width 305 height 55
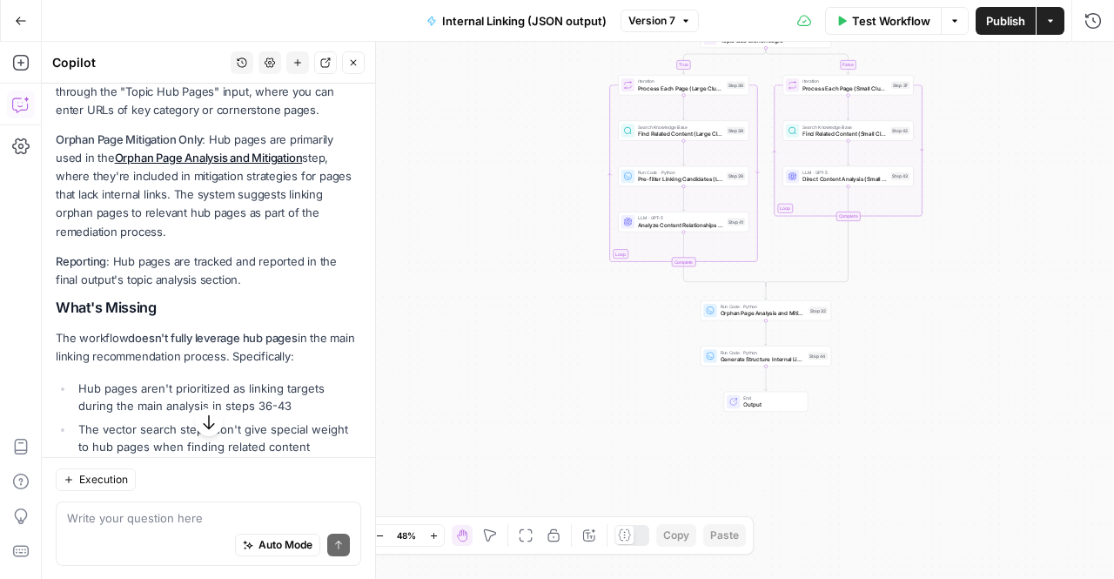
drag, startPoint x: 125, startPoint y: 230, endPoint x: 207, endPoint y: 287, distance: 99.9
click at [207, 241] on p "Orphan Page Mitigation Only : Hub pages are primarily used in the Orphan Page A…" at bounding box center [208, 186] width 305 height 111
click at [205, 241] on p "Orphan Page Mitigation Only : Hub pages are primarily used in the Orphan Page A…" at bounding box center [208, 186] width 305 height 111
click at [176, 241] on p "Orphan Page Mitigation Only : Hub pages are primarily used in the Orphan Page A…" at bounding box center [208, 186] width 305 height 111
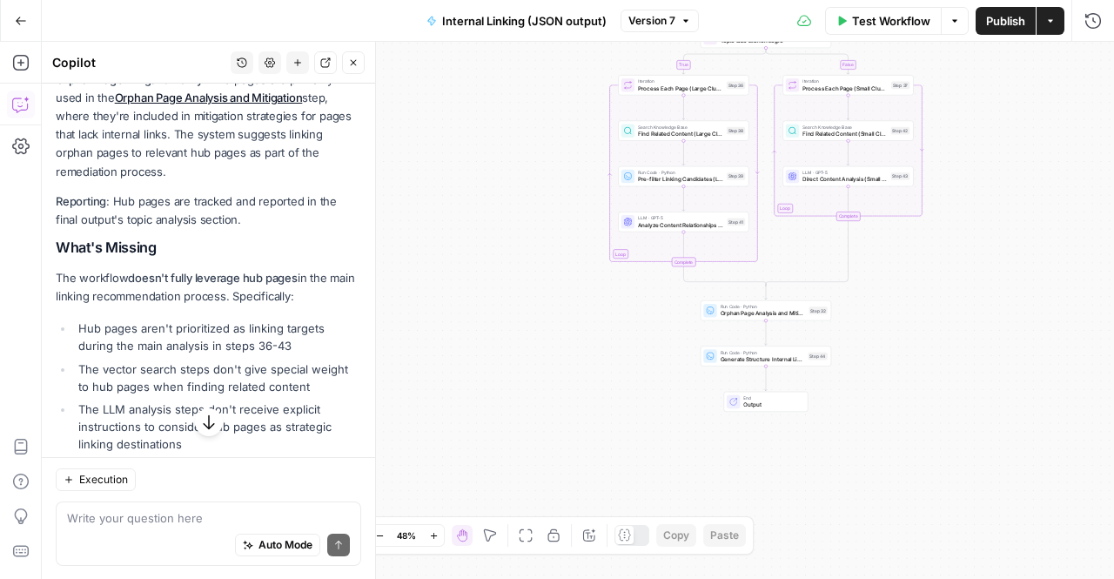
scroll to position [3291, 0]
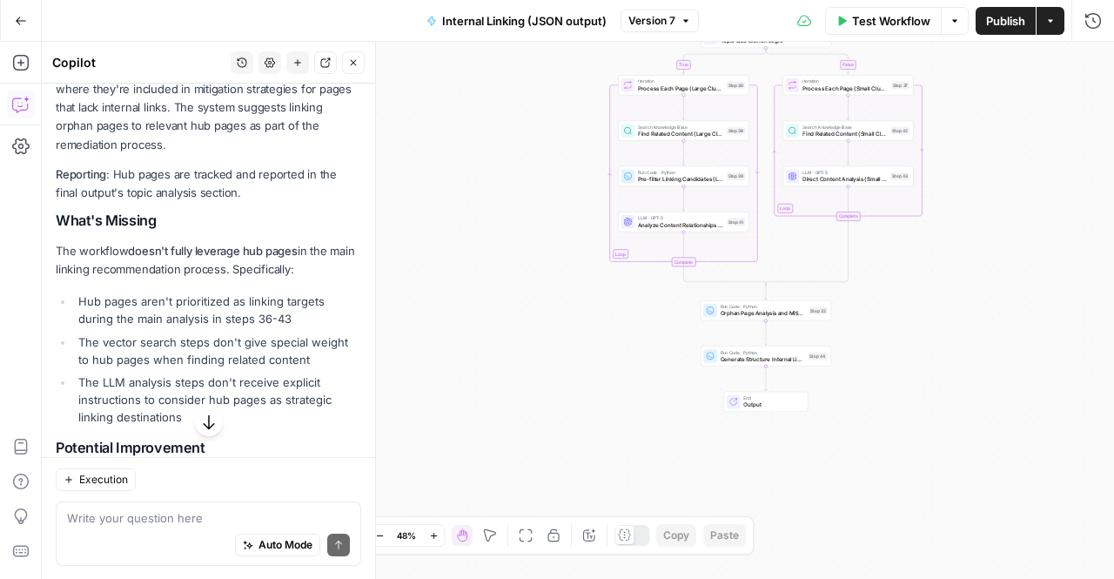
drag, startPoint x: 176, startPoint y: 287, endPoint x: 157, endPoint y: 262, distance: 31.7
click at [158, 202] on p "Reporting : Hub pages are tracked and reported in the final output's topic anal…" at bounding box center [208, 183] width 305 height 37
click at [156, 202] on p "Reporting : Hub pages are tracked and reported in the final output's topic anal…" at bounding box center [208, 183] width 305 height 37
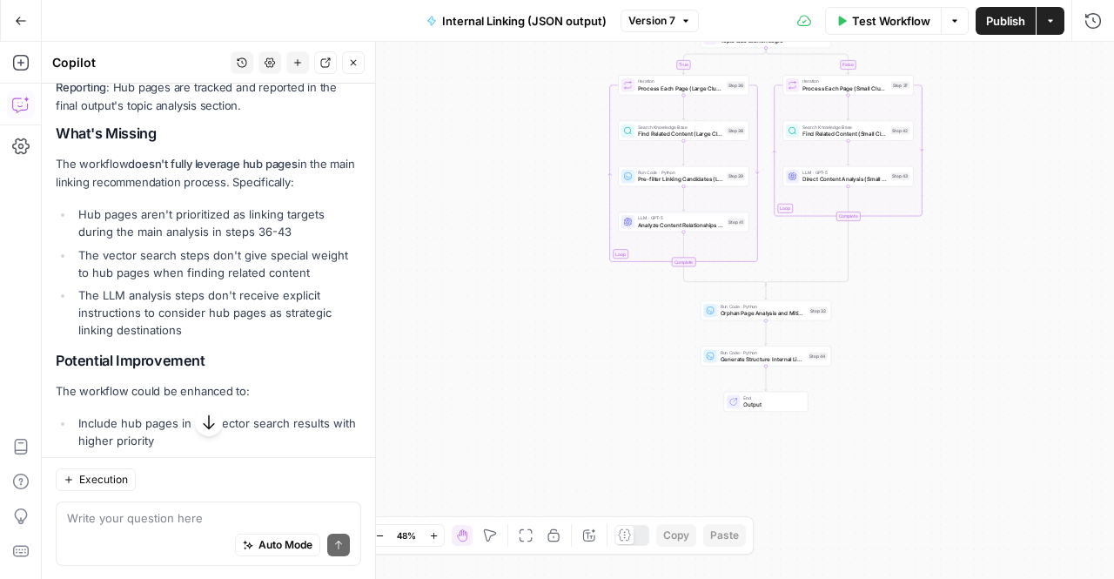
drag, startPoint x: 129, startPoint y: 262, endPoint x: 183, endPoint y: 292, distance: 61.5
click at [183, 292] on div "Yes, the workflow does take hub pages into account, but in a limited way that c…" at bounding box center [208, 236] width 305 height 882
drag, startPoint x: 85, startPoint y: 265, endPoint x: 271, endPoint y: 333, distance: 197.7
click at [271, 333] on div "Yes, the workflow does take hub pages into account, but in a limited way that c…" at bounding box center [208, 236] width 305 height 882
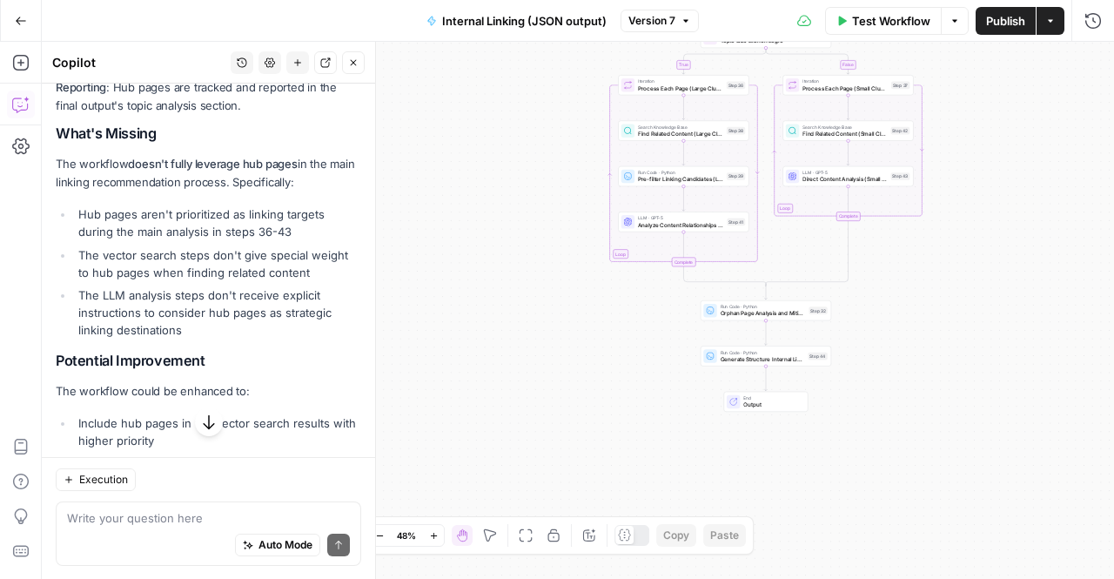
click at [263, 281] on li "The vector search steps don't give special weight to hub pages when finding rel…" at bounding box center [217, 263] width 287 height 35
click at [233, 240] on li "Hub pages aren't prioritized as linking targets during the main analysis in ste…" at bounding box center [217, 222] width 287 height 35
drag, startPoint x: 266, startPoint y: 332, endPoint x: 271, endPoint y: 365, distance: 34.2
click at [271, 339] on ul "Hub pages aren't prioritized as linking targets during the main analysis in ste…" at bounding box center [208, 271] width 305 height 133
click at [271, 281] on li "The vector search steps don't give special weight to hub pages when finding rel…" at bounding box center [217, 263] width 287 height 35
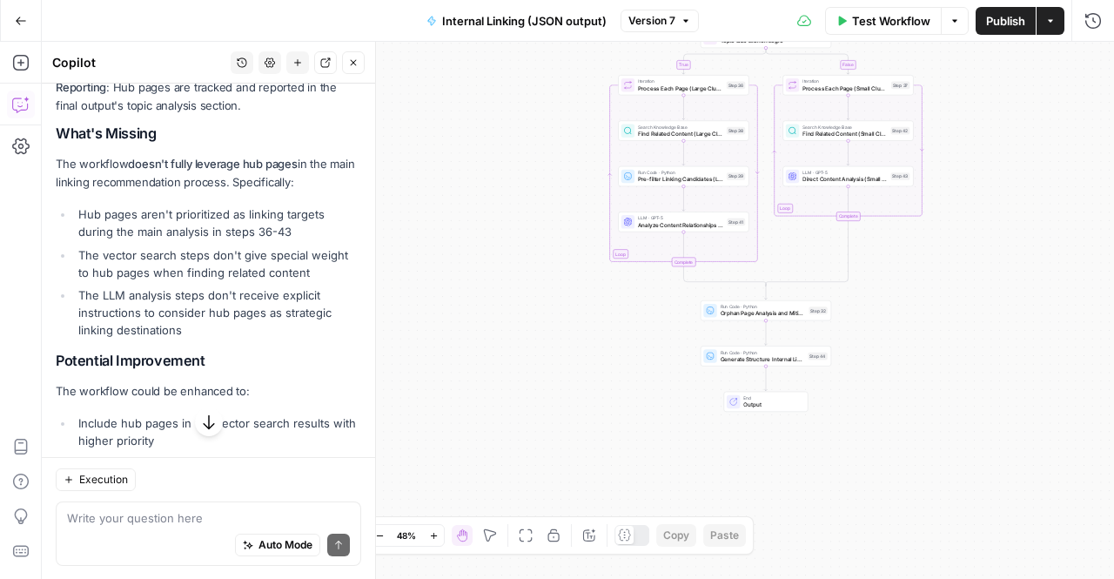
scroll to position [3465, 0]
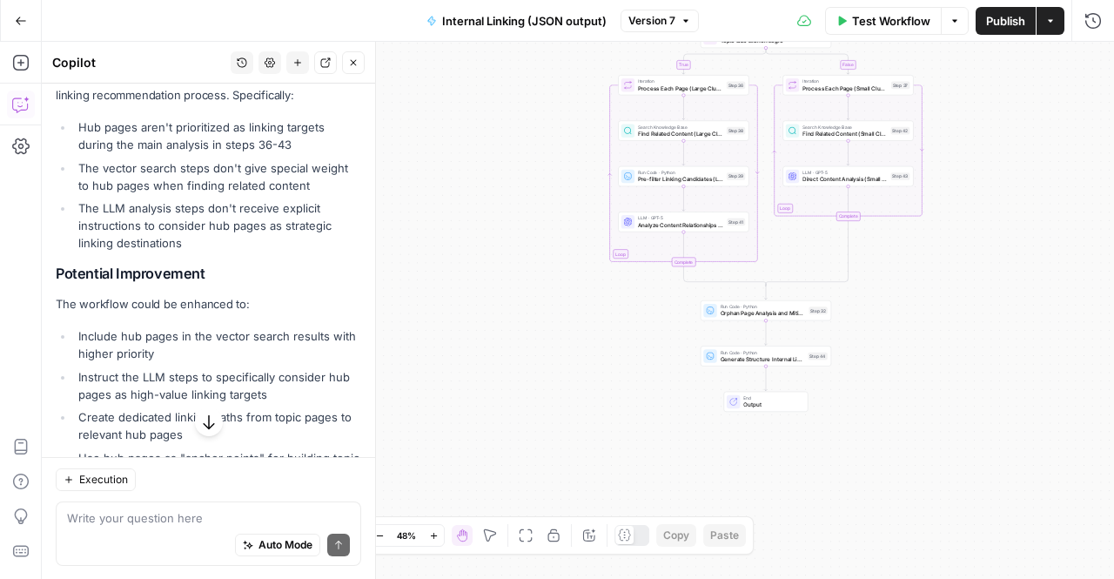
drag, startPoint x: 174, startPoint y: 322, endPoint x: 143, endPoint y: 310, distance: 33.6
click at [143, 251] on li "The LLM analysis steps don't receive explicit instructions to consider hub page…" at bounding box center [217, 225] width 287 height 52
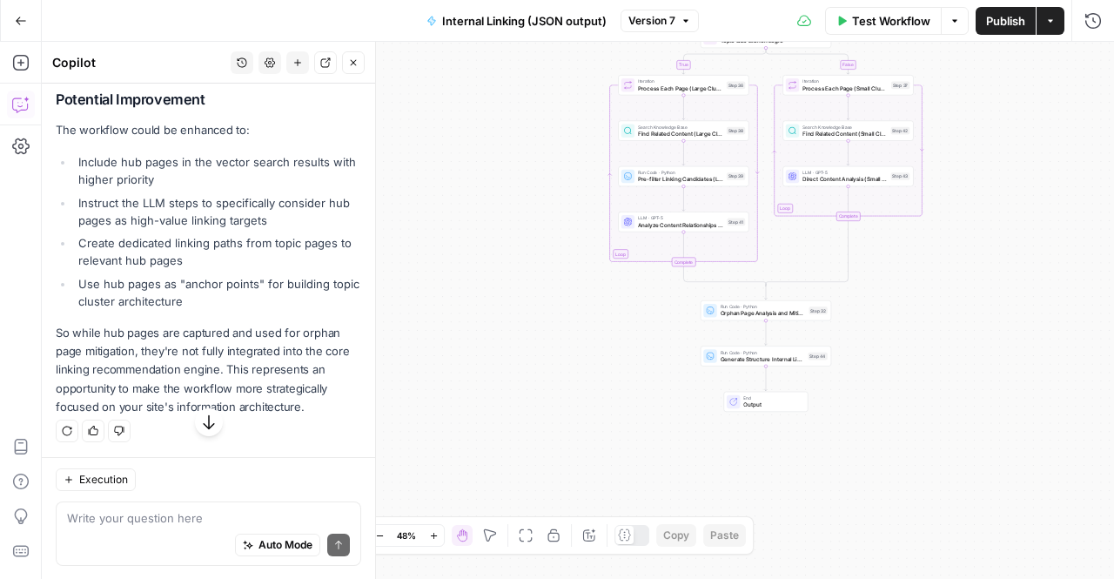
scroll to position [3726, 0]
drag, startPoint x: 184, startPoint y: 368, endPoint x: 133, endPoint y: 321, distance: 69.6
click at [159, 349] on p "So while hub pages are captured and used for orphan page mitigation, they're no…" at bounding box center [208, 368] width 305 height 92
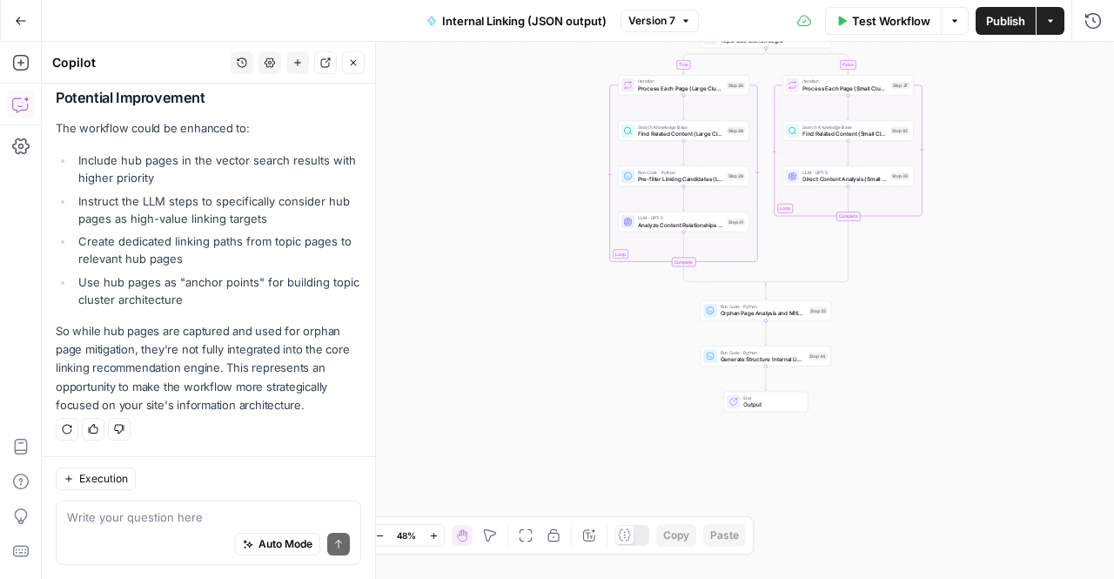
drag, startPoint x: 249, startPoint y: 370, endPoint x: 265, endPoint y: 398, distance: 32.0
click at [265, 398] on p "So while hub pages are captured and used for orphan page mitigation, they're no…" at bounding box center [208, 368] width 305 height 92
click at [287, 399] on p "So while hub pages are captured and used for orphan page mitigation, they're no…" at bounding box center [208, 368] width 305 height 92
drag, startPoint x: 295, startPoint y: 406, endPoint x: 228, endPoint y: 364, distance: 79.4
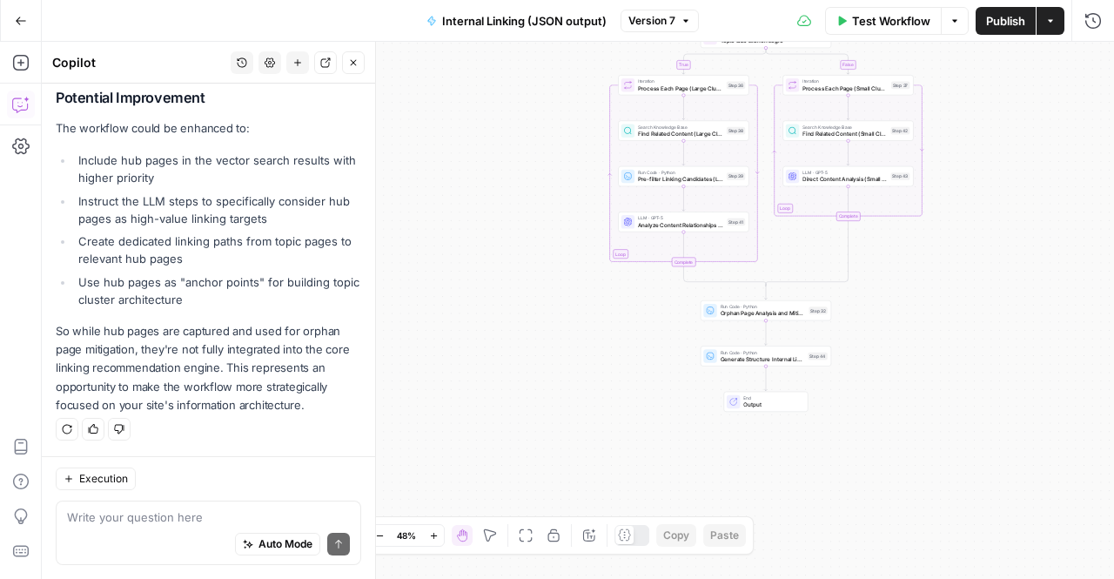
click at [229, 363] on p "So while hub pages are captured and used for orphan page mitigation, they're no…" at bounding box center [208, 368] width 305 height 92
click at [228, 364] on p "So while hub pages are captured and used for orphan page mitigation, they're no…" at bounding box center [208, 368] width 305 height 92
click at [184, 523] on textarea at bounding box center [208, 516] width 283 height 17
type textarea "i think we should do that"
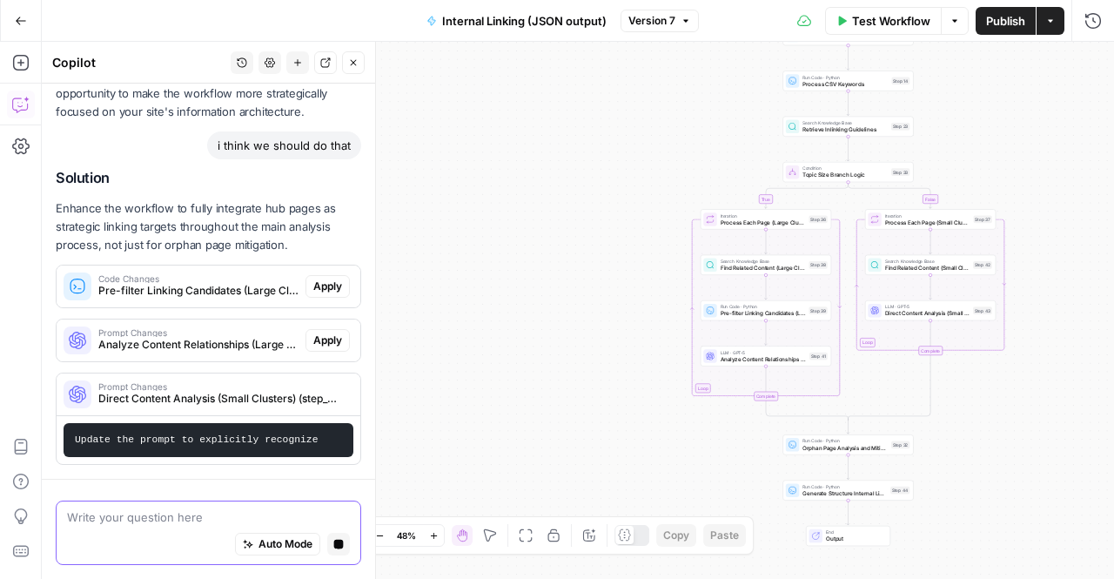
scroll to position [4033, 0]
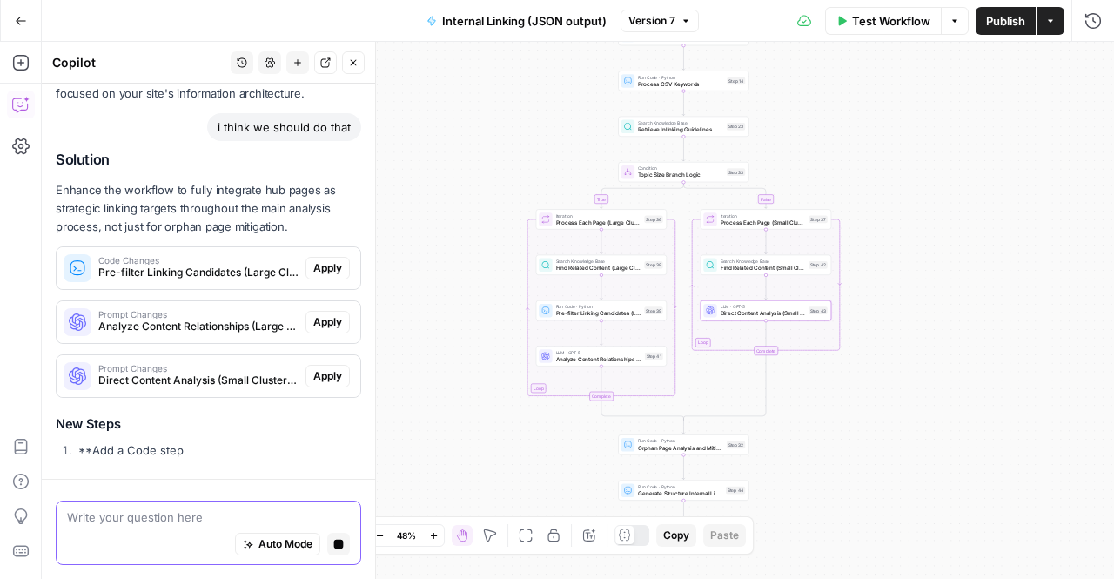
drag, startPoint x: 92, startPoint y: 453, endPoint x: 115, endPoint y: 453, distance: 22.6
click at [126, 438] on div "Solution Enhance the workflow to fully integrate hub pages as strategic linking…" at bounding box center [208, 307] width 305 height 313
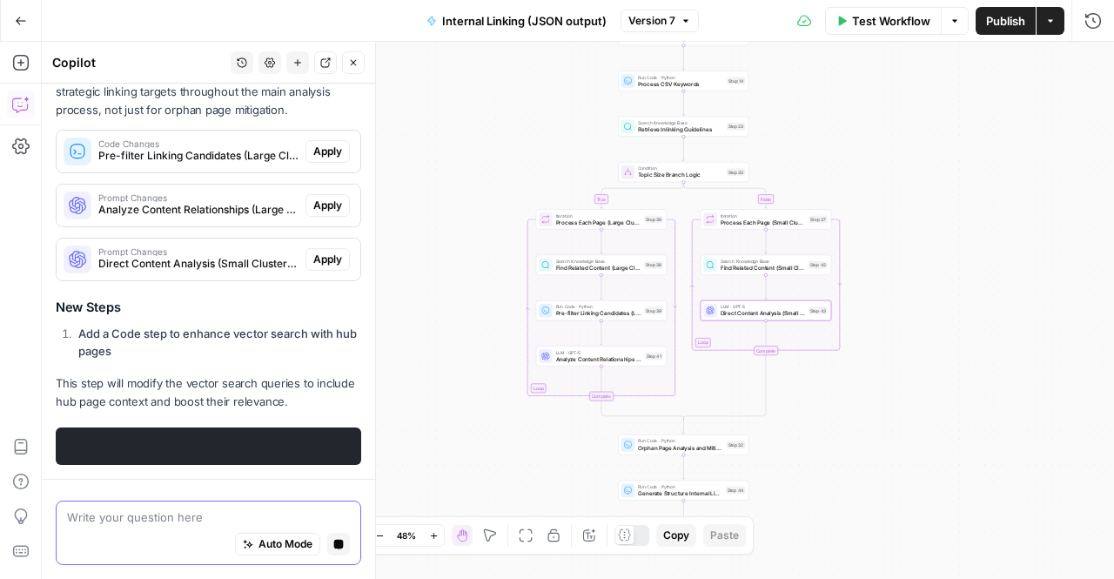
click at [143, 513] on textarea at bounding box center [208, 516] width 283 height 17
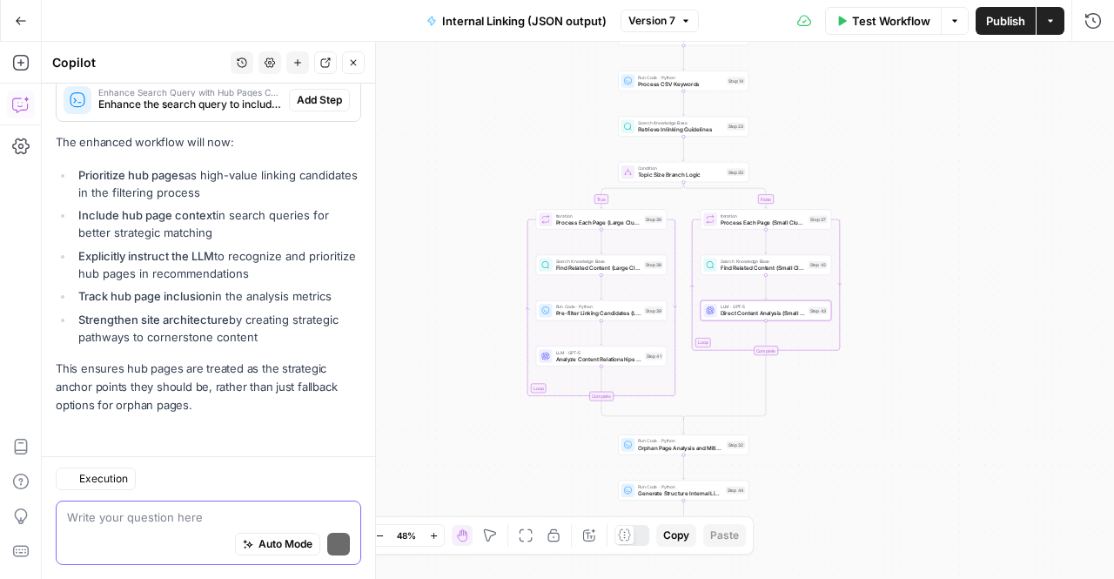
scroll to position [4502, 0]
click at [184, 528] on div "Auto Mode Send" at bounding box center [208, 545] width 283 height 38
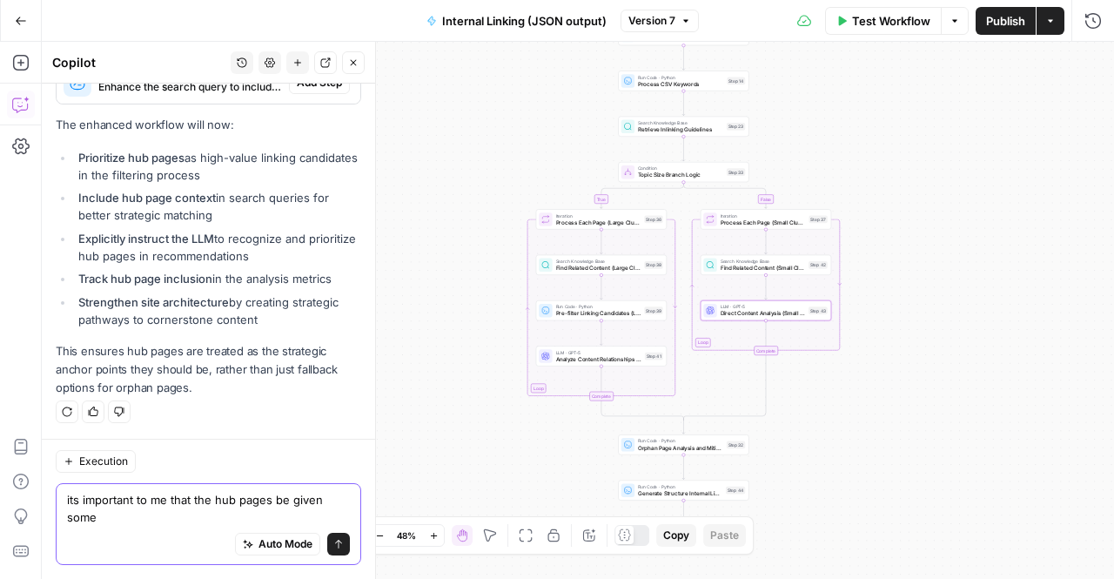
scroll to position [4520, 0]
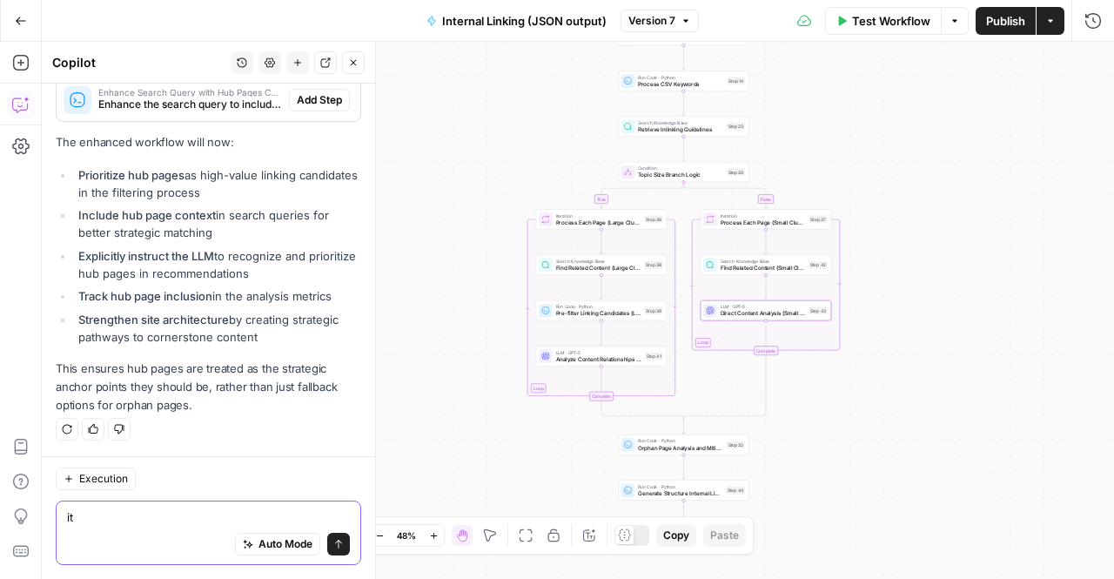
type textarea "i"
type textarea "this won't cause overlinking to the hub pages will it?"
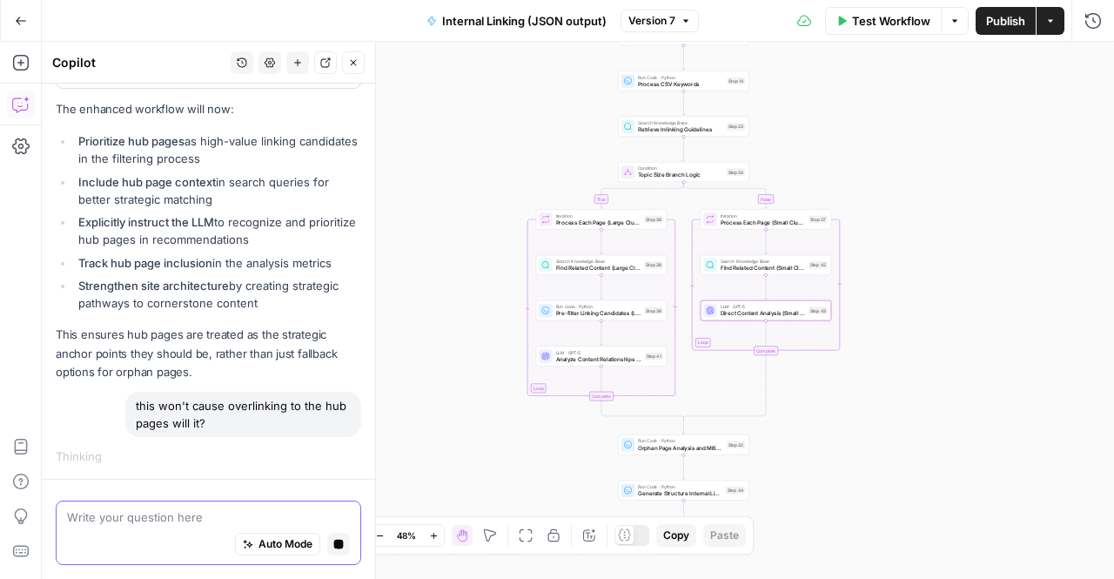
scroll to position [4442, 0]
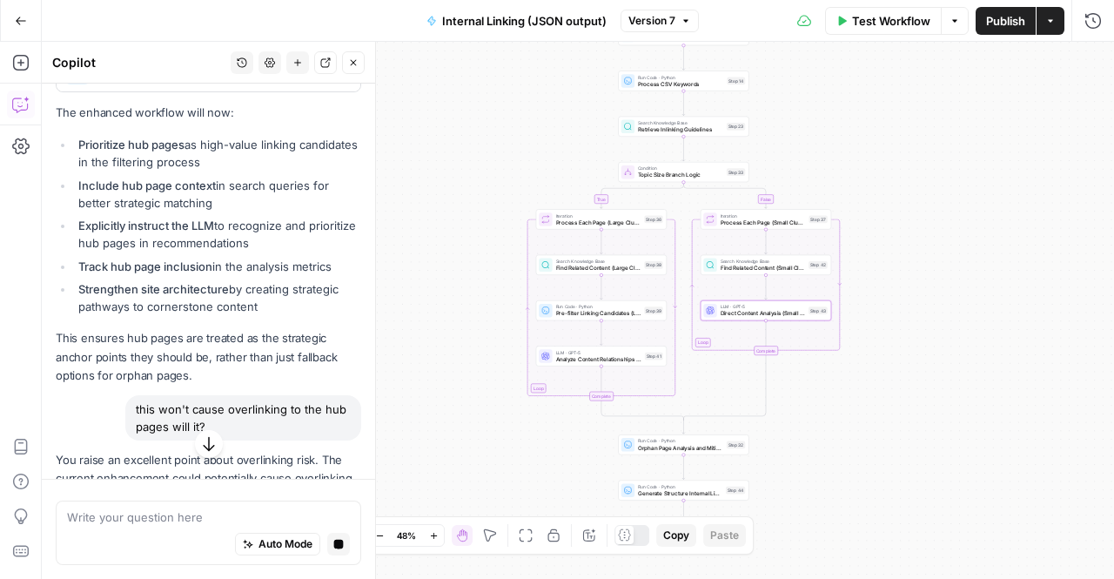
click at [204, 449] on icon "button" at bounding box center [208, 444] width 11 height 14
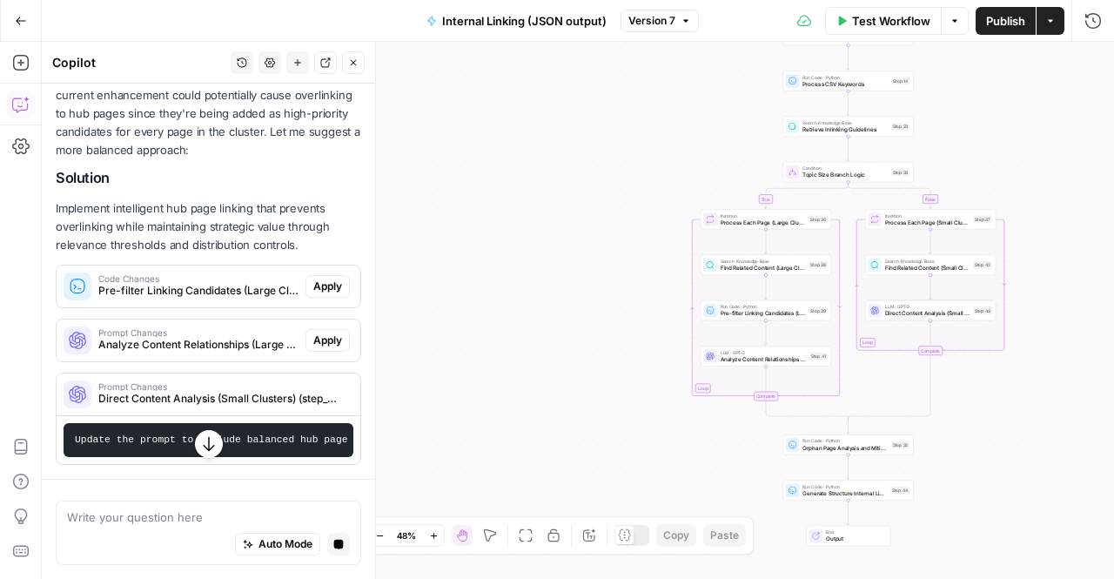
scroll to position [4892, 0]
click at [153, 198] on div "You raise an excellent point about overlinking risk. The current enhancement co…" at bounding box center [208, 267] width 305 height 398
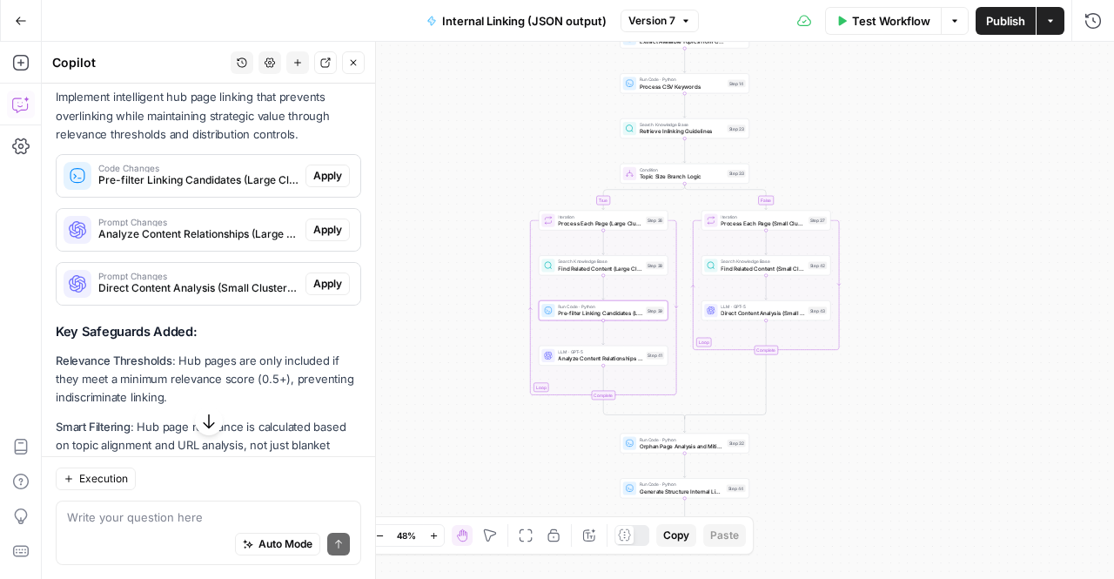
scroll to position [4826, 0]
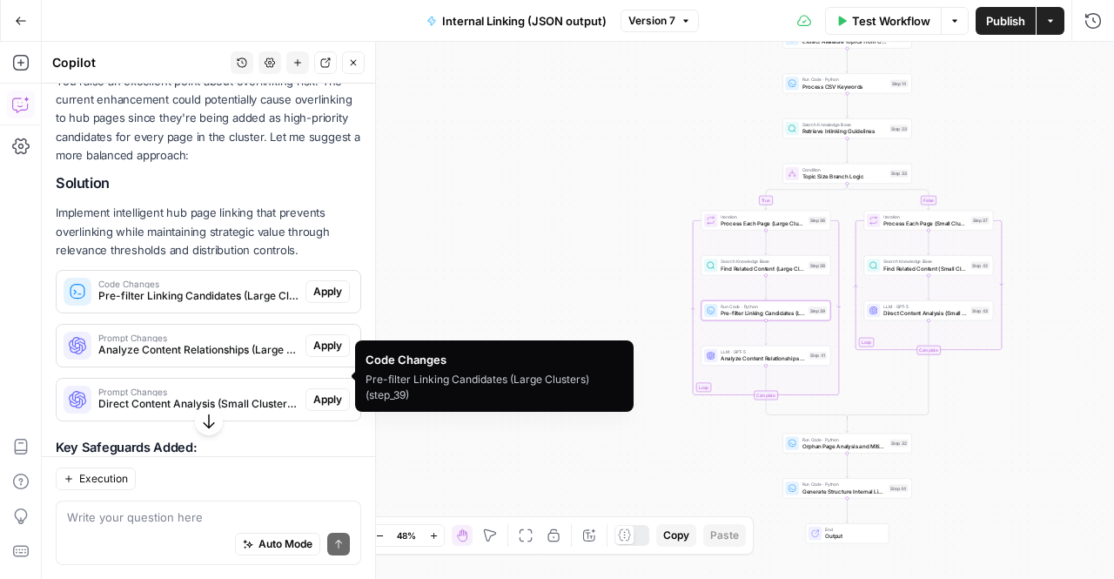
drag, startPoint x: 316, startPoint y: 377, endPoint x: 214, endPoint y: 390, distance: 102.6
click at [314, 299] on span "Apply" at bounding box center [327, 292] width 29 height 16
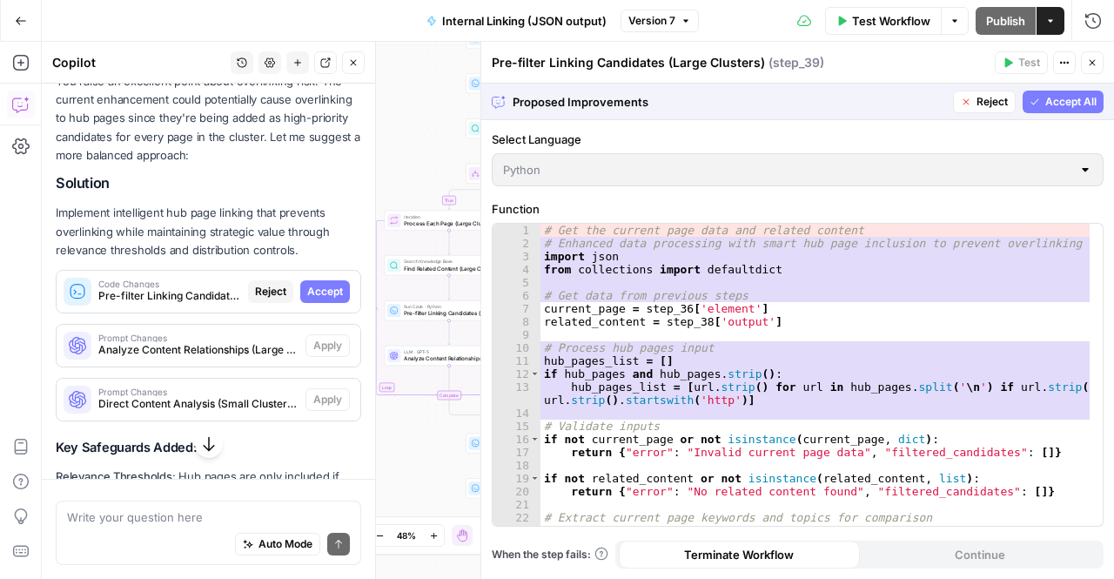
click at [1043, 107] on button "Accept All" at bounding box center [1063, 102] width 81 height 23
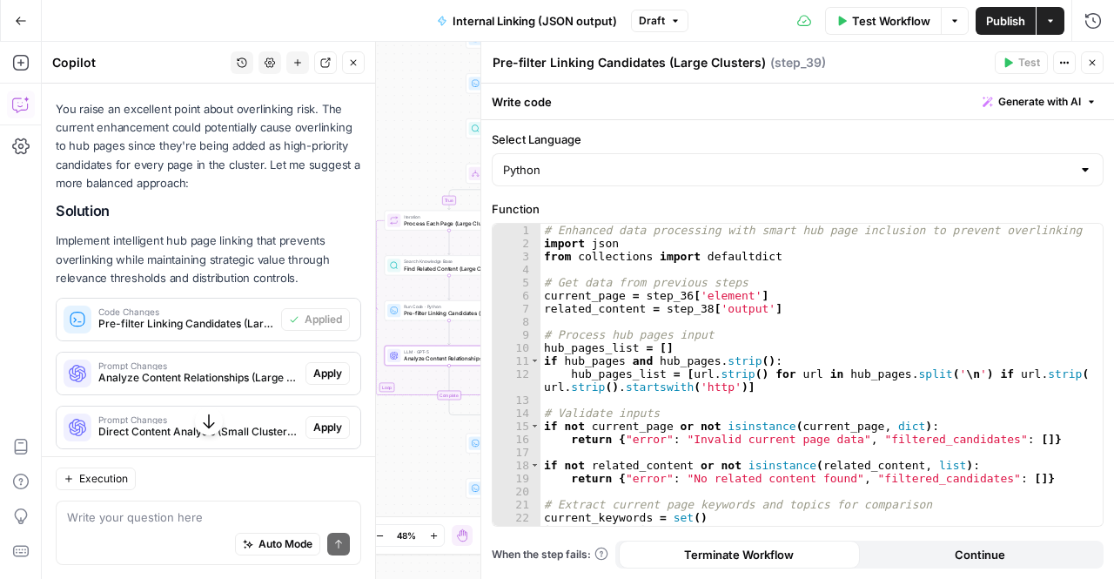
scroll to position [5025, 0]
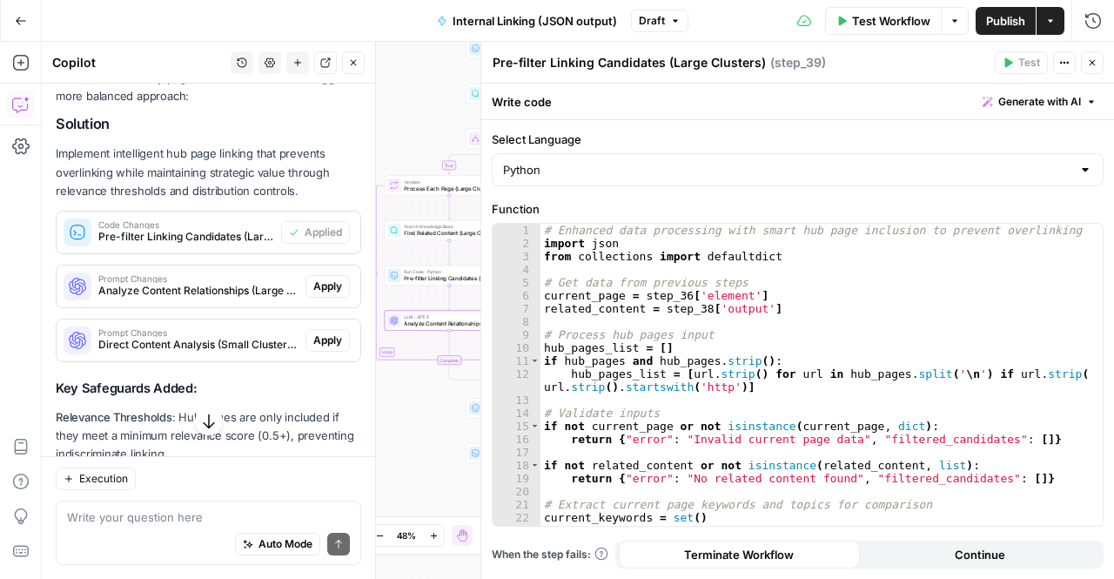
click at [313, 294] on span "Apply" at bounding box center [327, 286] width 29 height 16
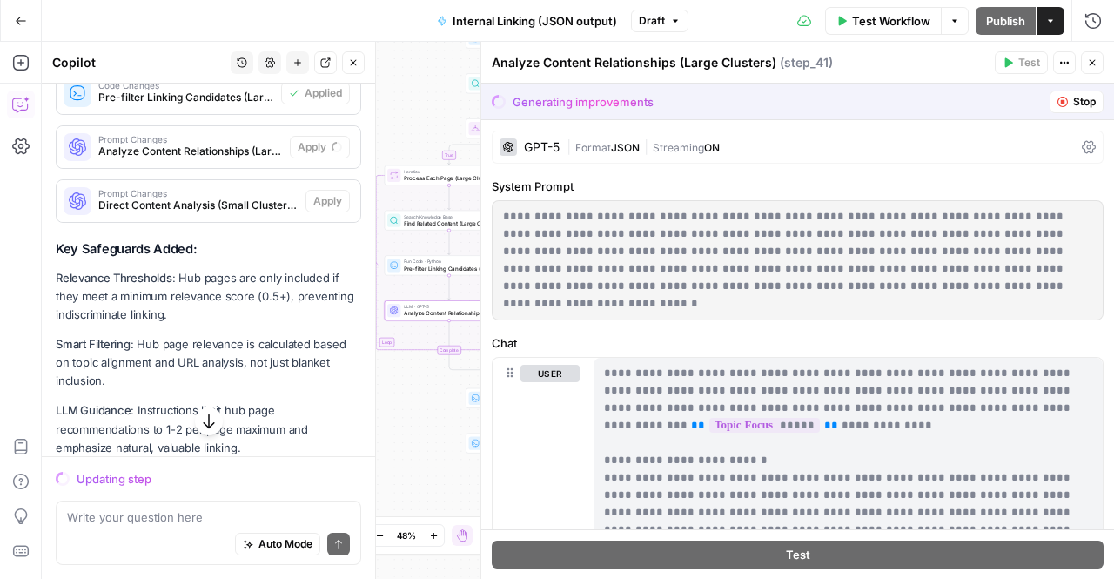
scroll to position [4913, 0]
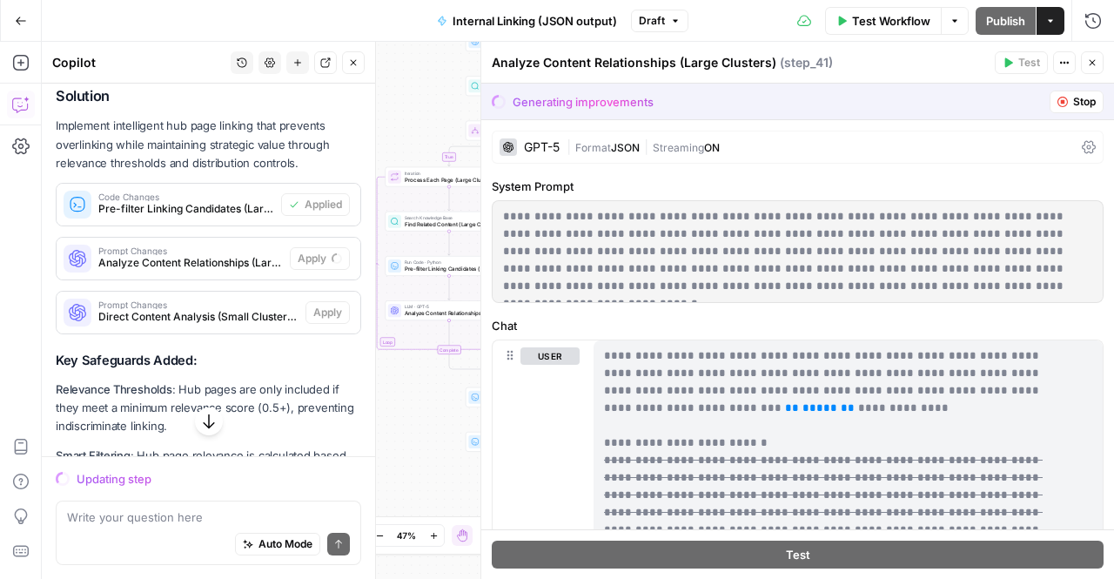
click at [200, 426] on icon "button" at bounding box center [208, 420] width 17 height 17
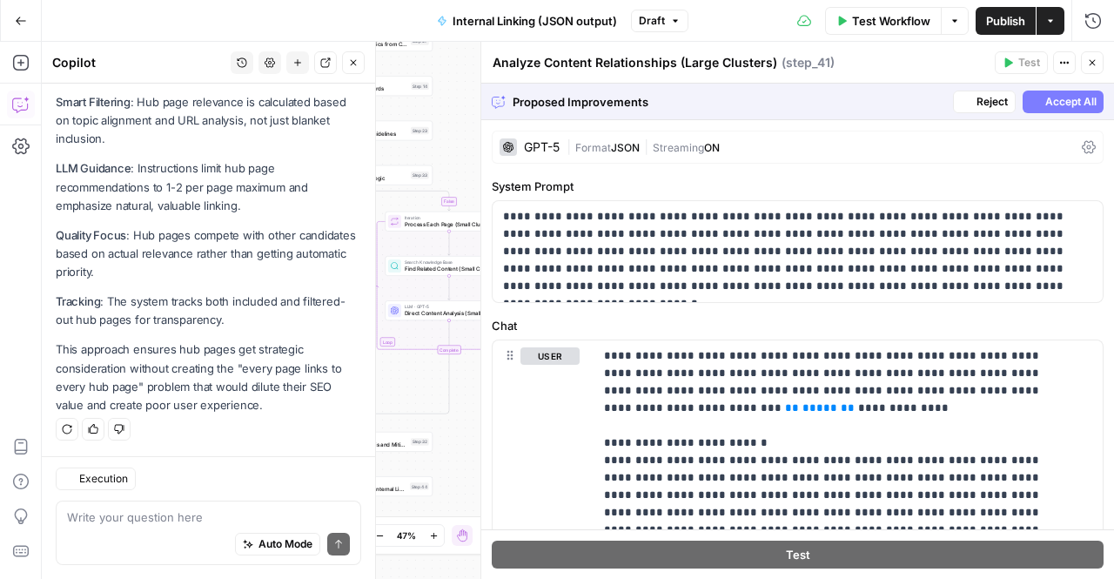
scroll to position [5348, 0]
click at [1028, 107] on button "Accept All" at bounding box center [1063, 102] width 81 height 23
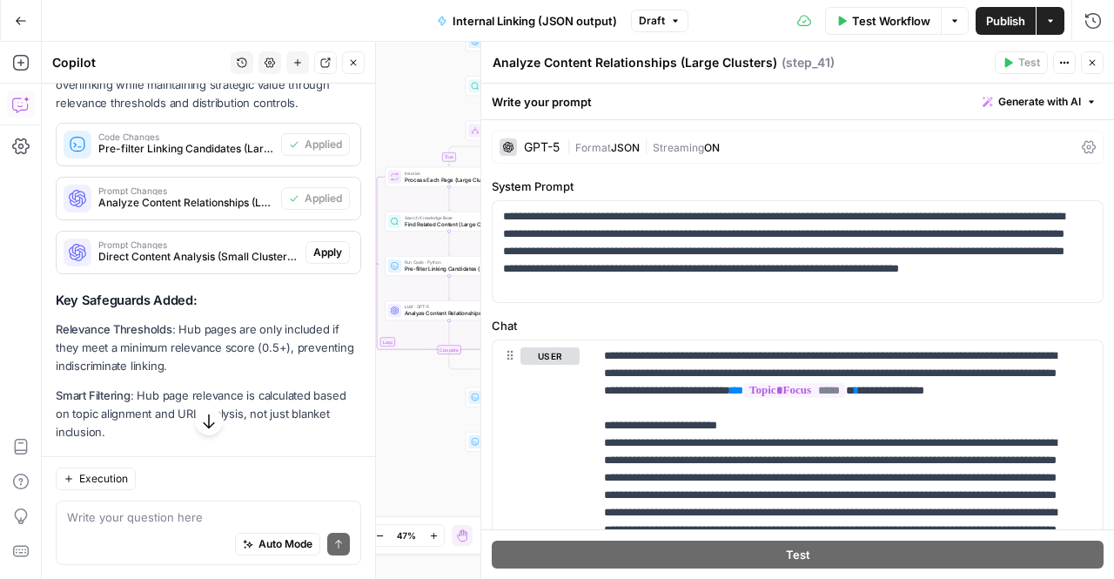
scroll to position [5139, 0]
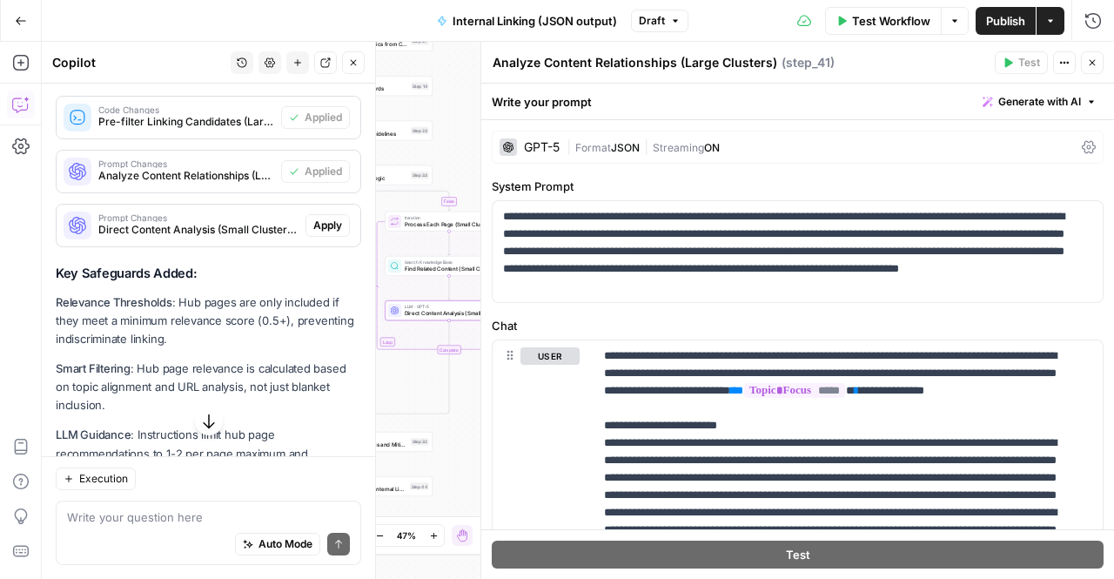
click at [314, 233] on span "Apply" at bounding box center [327, 226] width 29 height 16
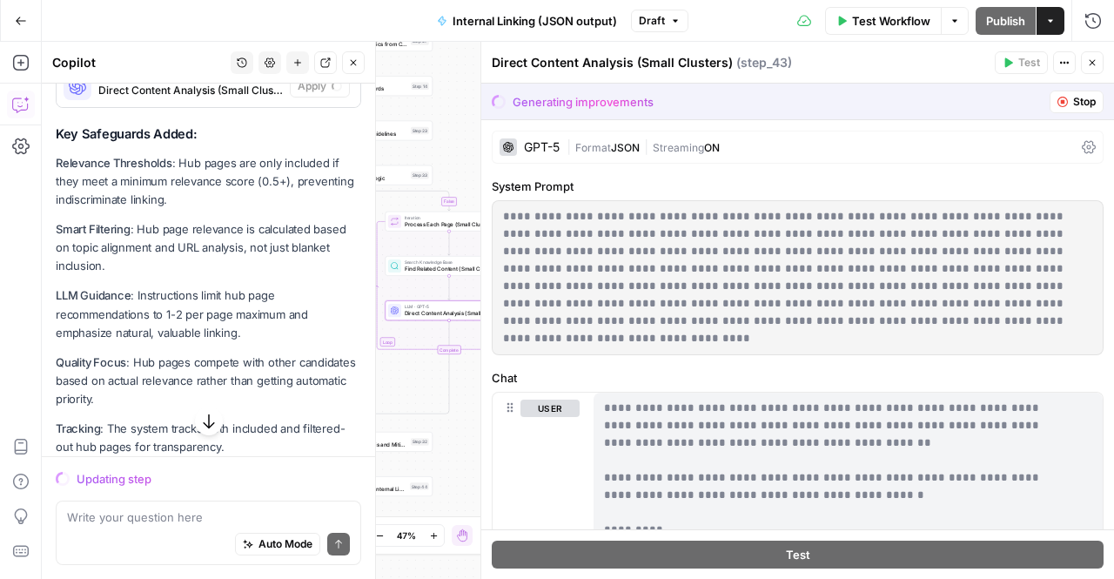
scroll to position [5000, 0]
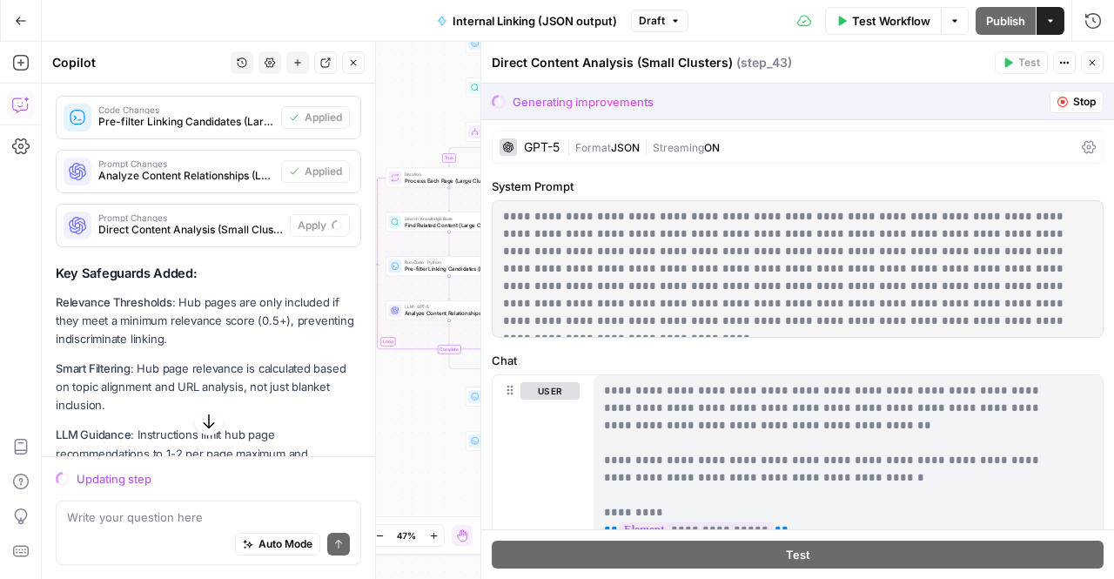
click at [212, 414] on button "button" at bounding box center [209, 421] width 28 height 28
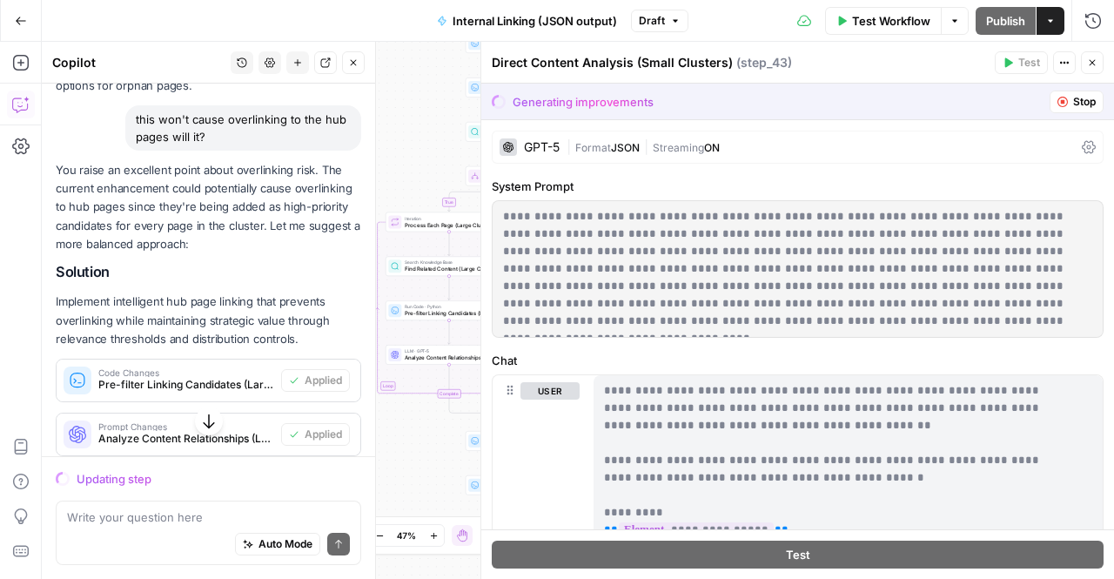
scroll to position [4827, 0]
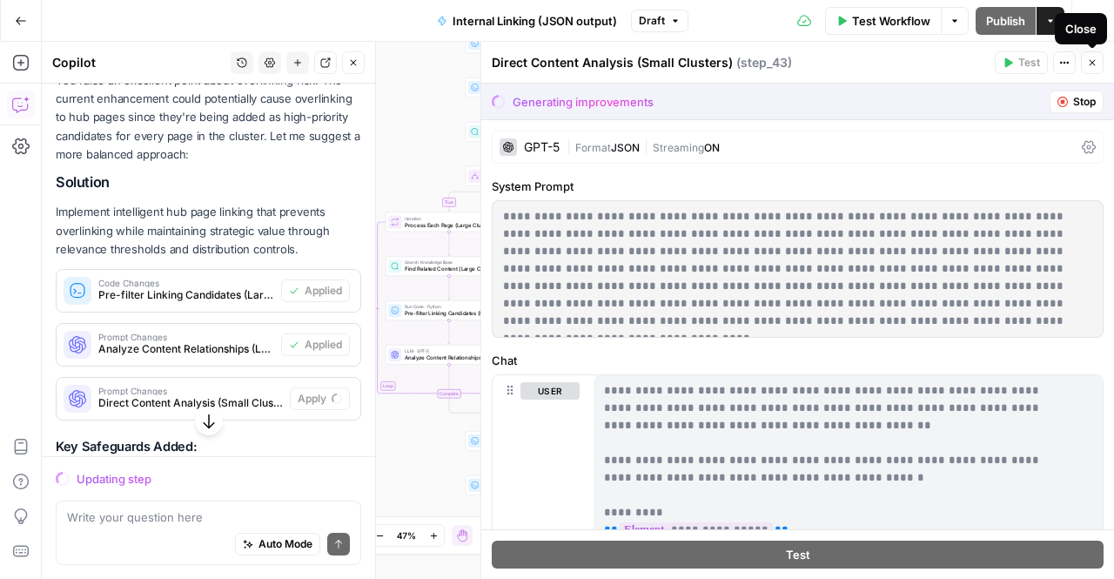
click at [1092, 71] on button "Close" at bounding box center [1092, 62] width 23 height 23
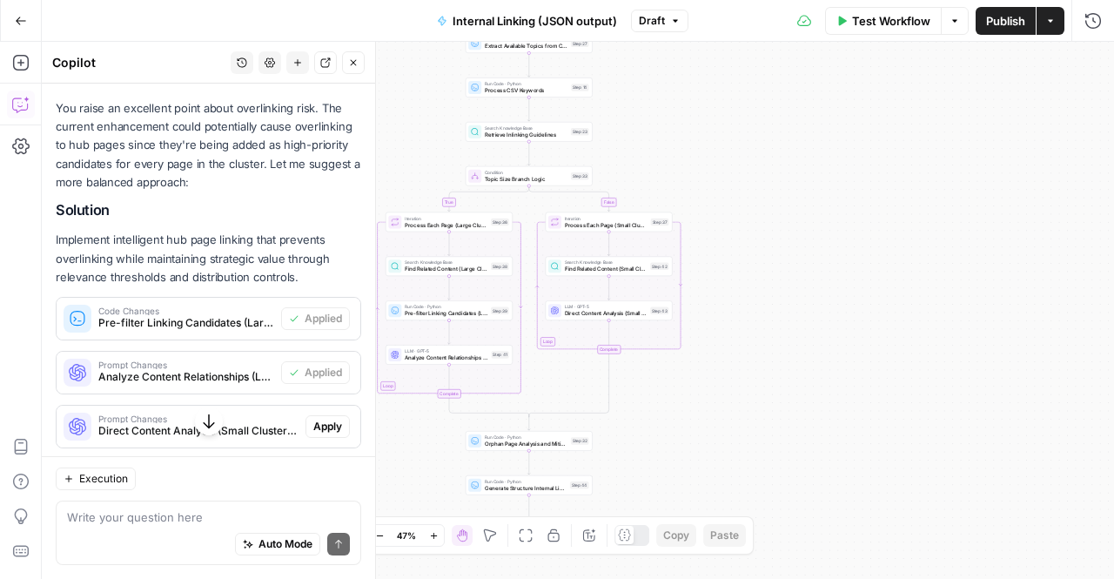
scroll to position [5287, 0]
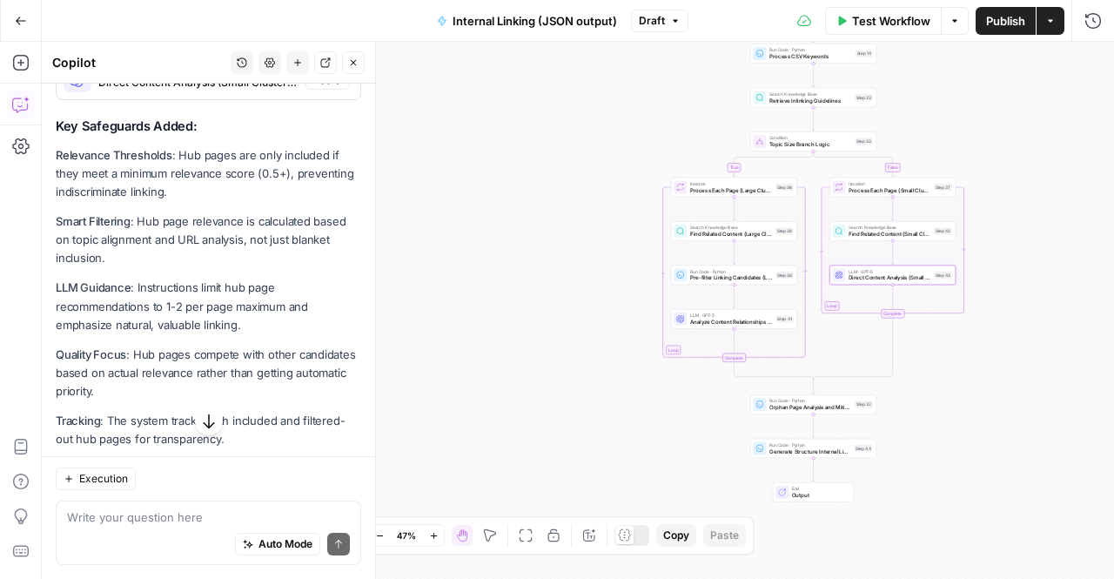
drag, startPoint x: 313, startPoint y: 164, endPoint x: 244, endPoint y: 497, distance: 339.6
click at [314, 86] on span "Apply" at bounding box center [327, 78] width 29 height 16
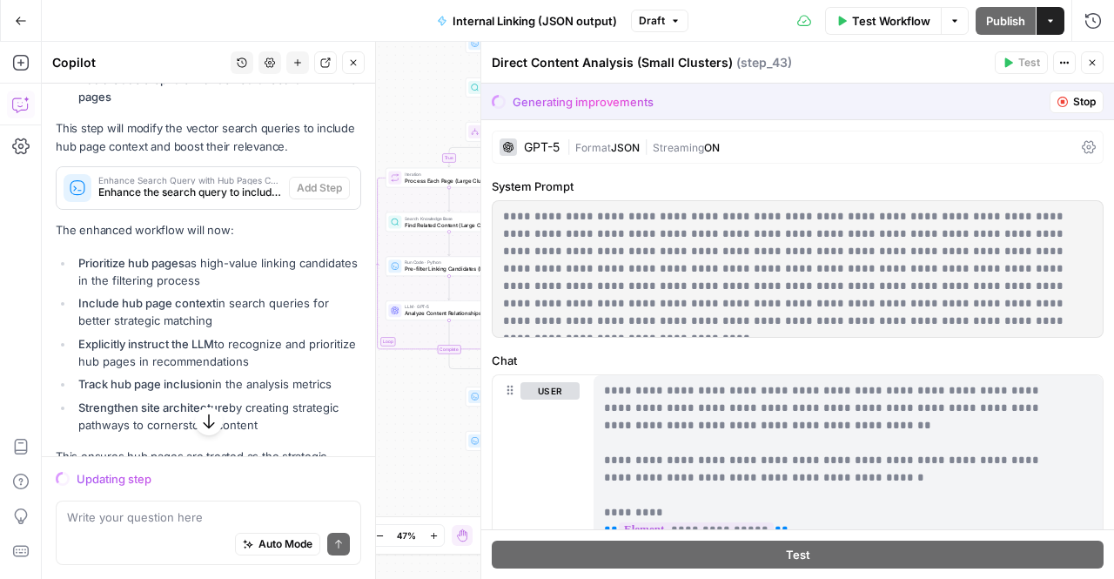
scroll to position [4277, 0]
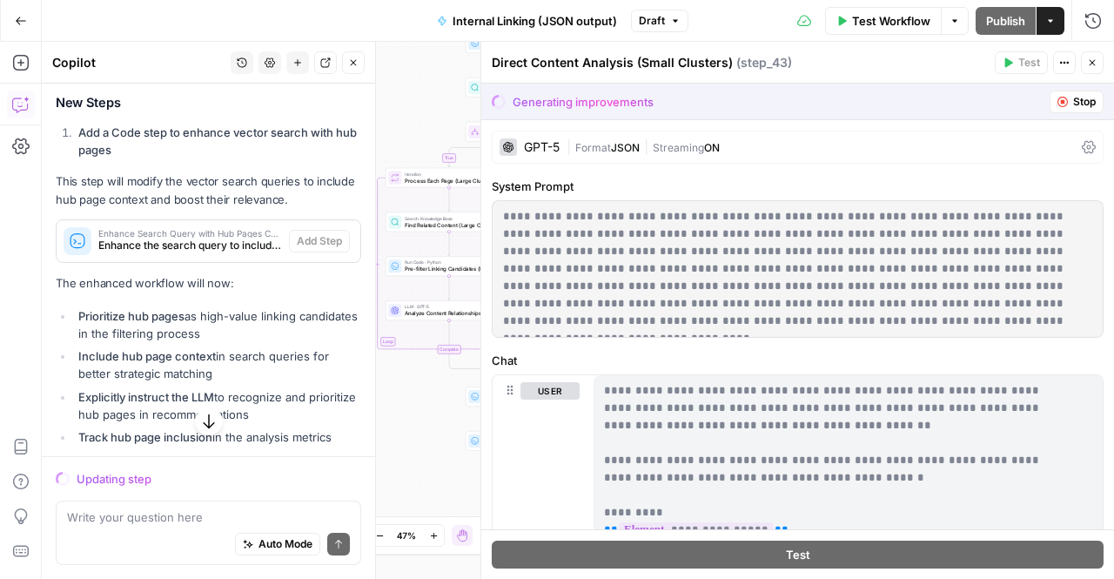
drag, startPoint x: 82, startPoint y: 215, endPoint x: 144, endPoint y: 235, distance: 64.9
click at [144, 158] on li "Add a Code step to enhance vector search with hub pages" at bounding box center [217, 141] width 287 height 35
copy strong "Add a Code step to enhance vector search with hub pages"
click at [120, 520] on textarea at bounding box center [208, 516] width 283 height 17
paste textarea "Add a Code step to enhance vector search with hub pages"
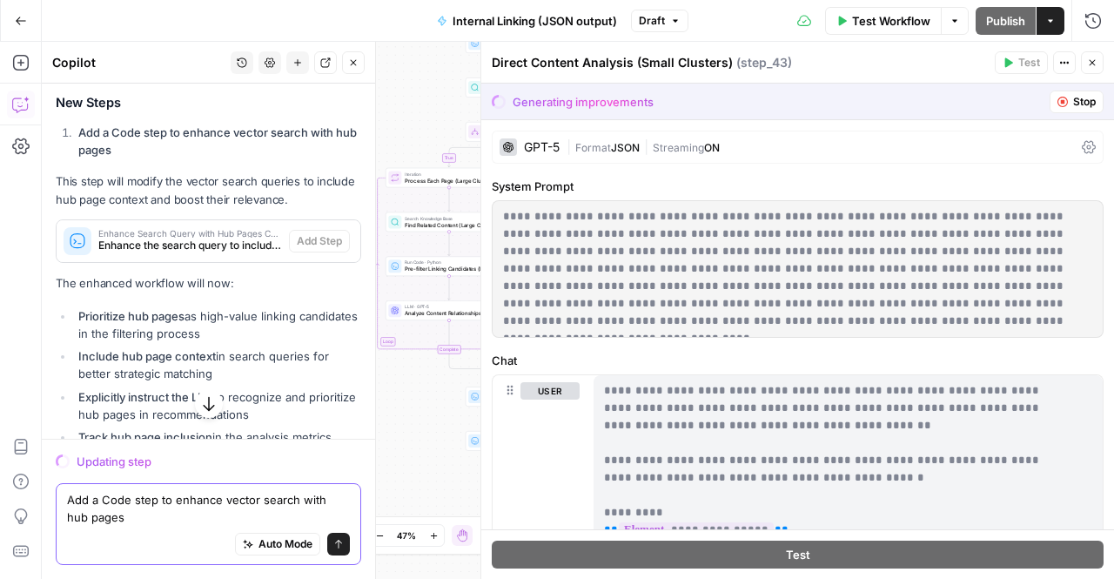
click at [71, 508] on textarea "Add a Code step to enhance vector search with hub pages" at bounding box center [208, 508] width 283 height 35
click at [69, 500] on textarea "Add a Code step to enhance vector search with hub pages" at bounding box center [208, 508] width 283 height 35
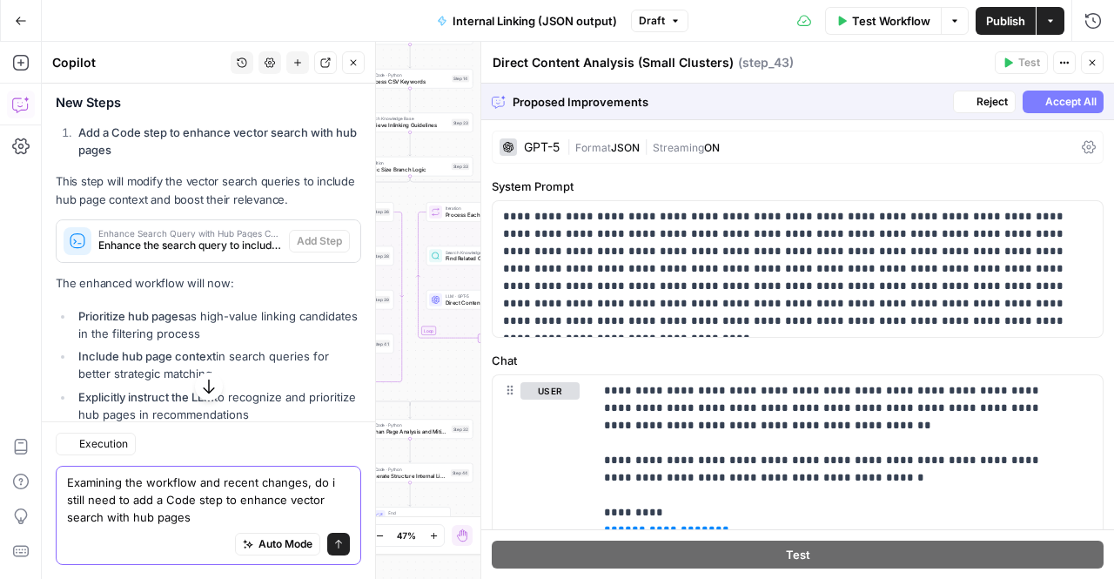
click at [171, 501] on textarea "Examining the workflow and recent changes, do i still need to add a Code step t…" at bounding box center [208, 499] width 283 height 52
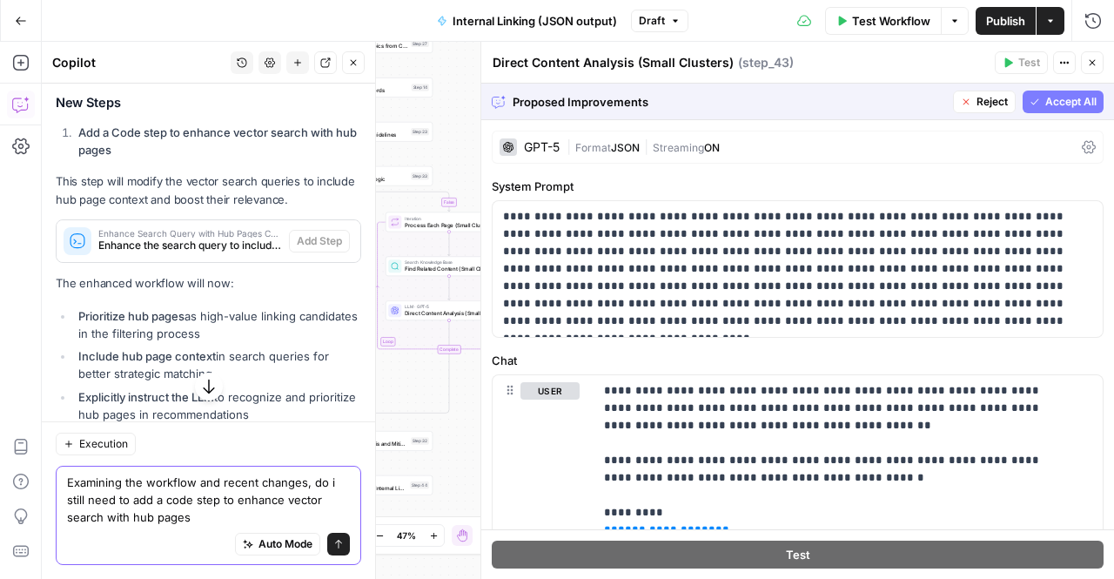
type textarea "Examining the workflow and recent changes, do i still need to add a code step t…"
click at [1029, 102] on icon "button" at bounding box center [1034, 102] width 10 height 10
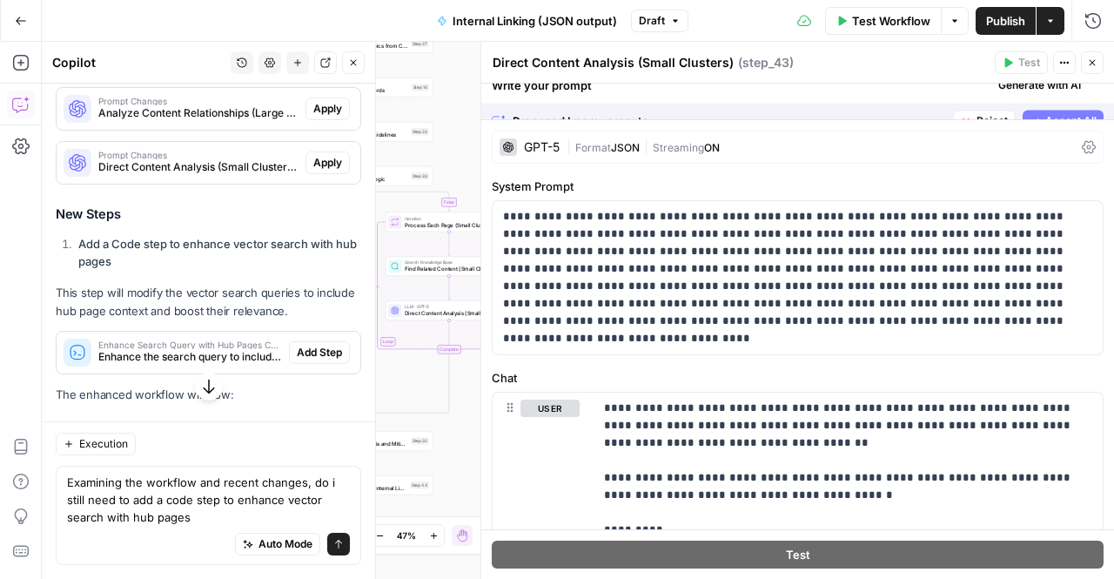
scroll to position [4388, 0]
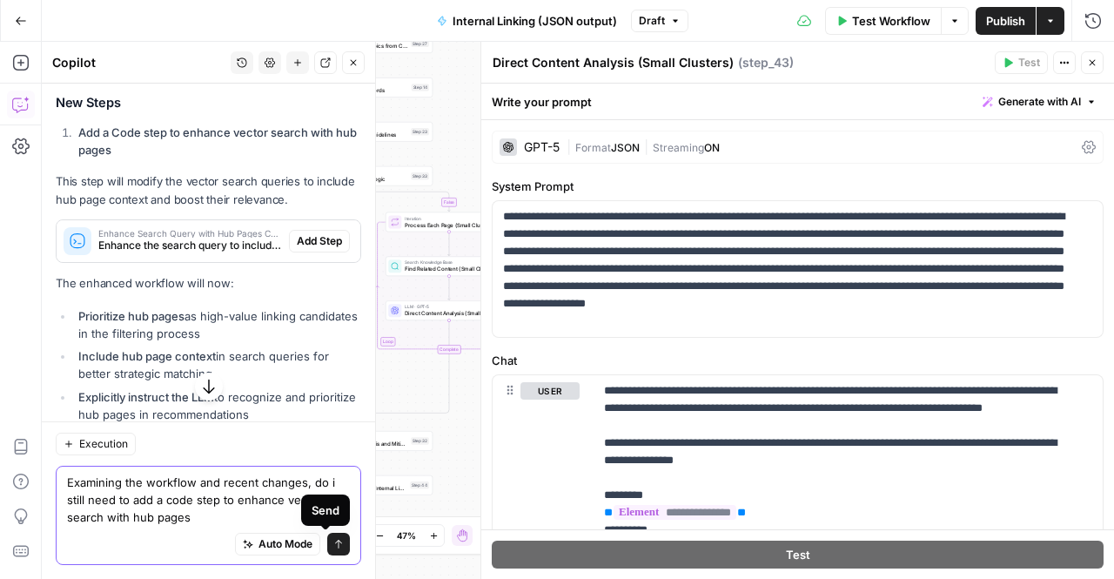
click at [333, 546] on icon "submit" at bounding box center [338, 544] width 10 height 10
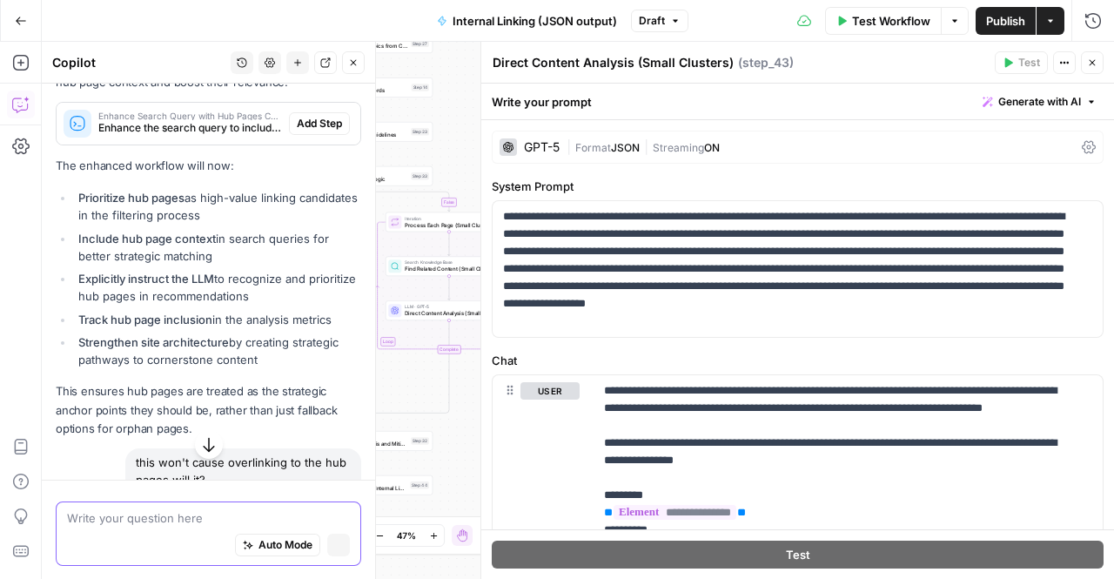
scroll to position [4277, 0]
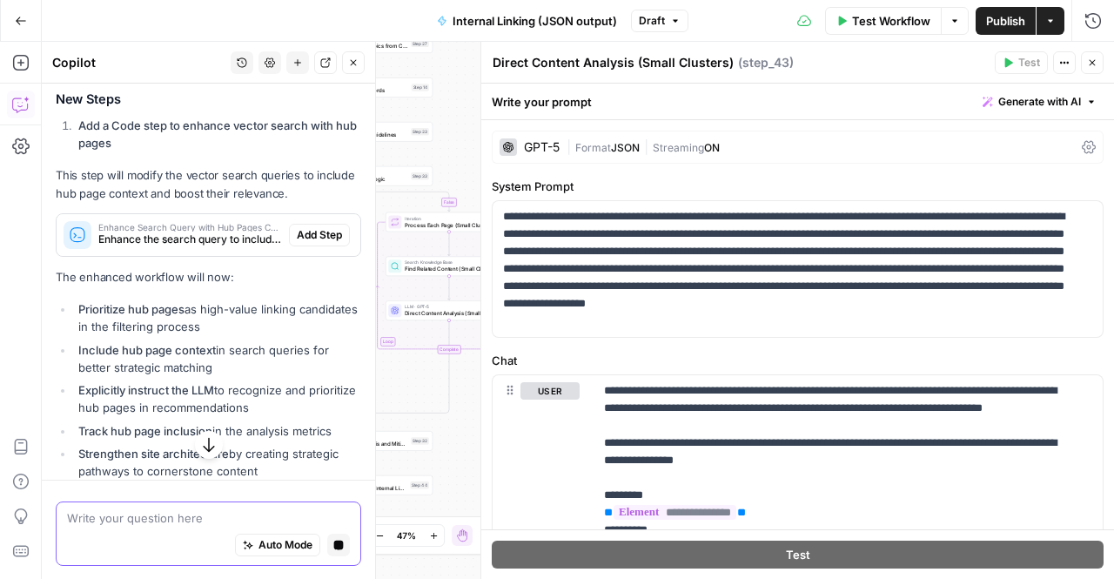
click at [200, 445] on icon "button" at bounding box center [208, 443] width 17 height 17
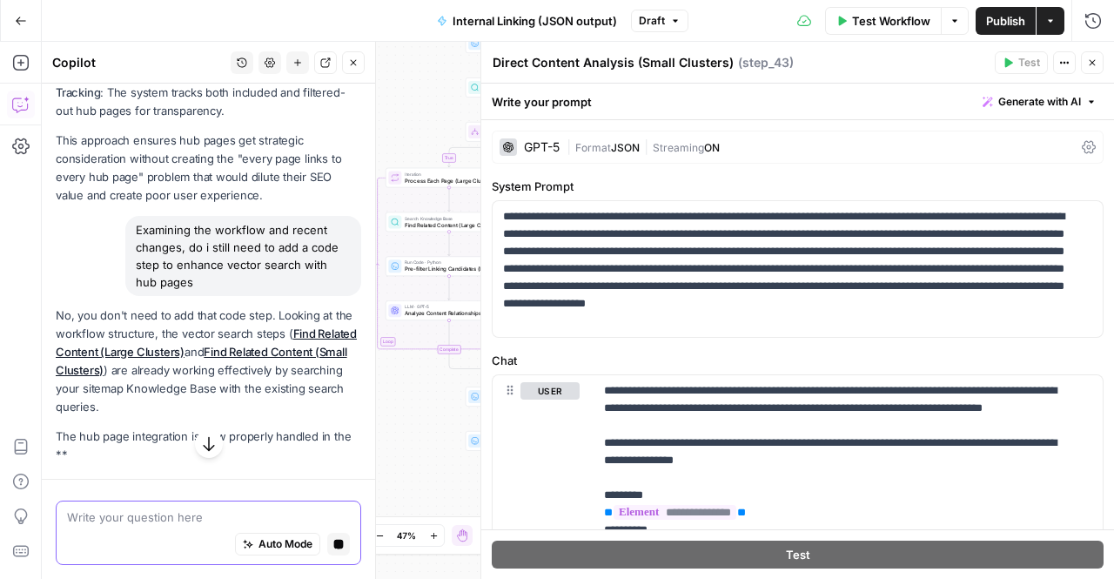
scroll to position [5503, 0]
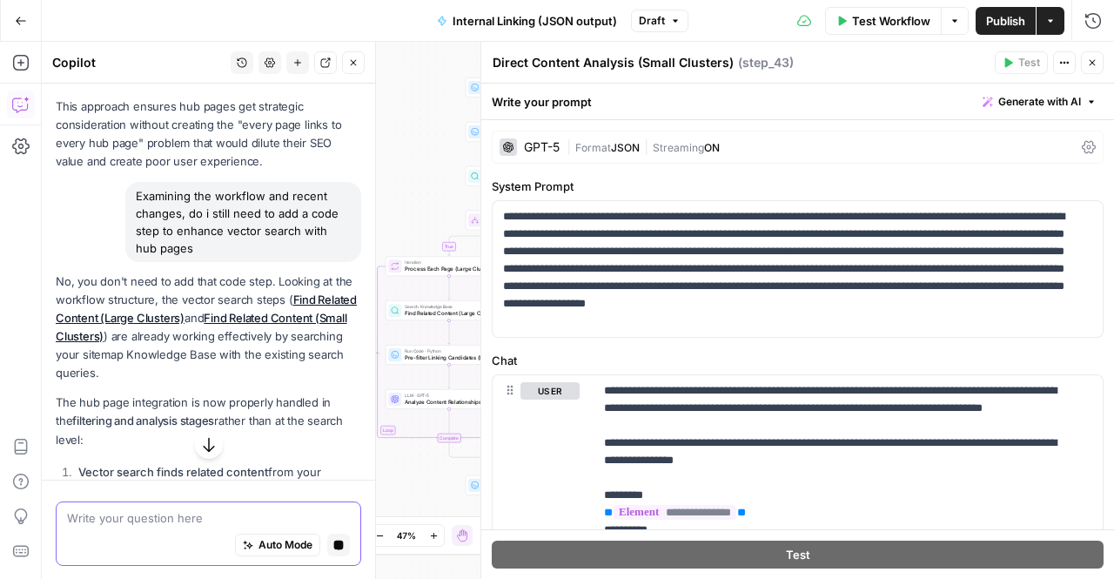
click at [211, 383] on p "No, you don't need to add that code step. Looking at the workflow structure, th…" at bounding box center [208, 327] width 305 height 111
click at [207, 441] on icon "button" at bounding box center [208, 443] width 17 height 17
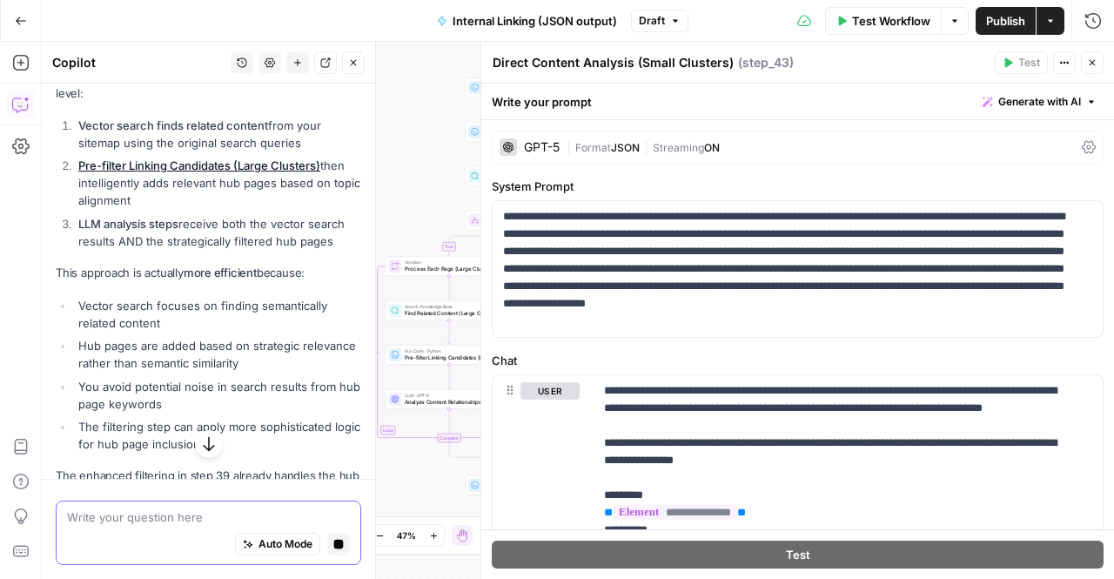
scroll to position [5795, 0]
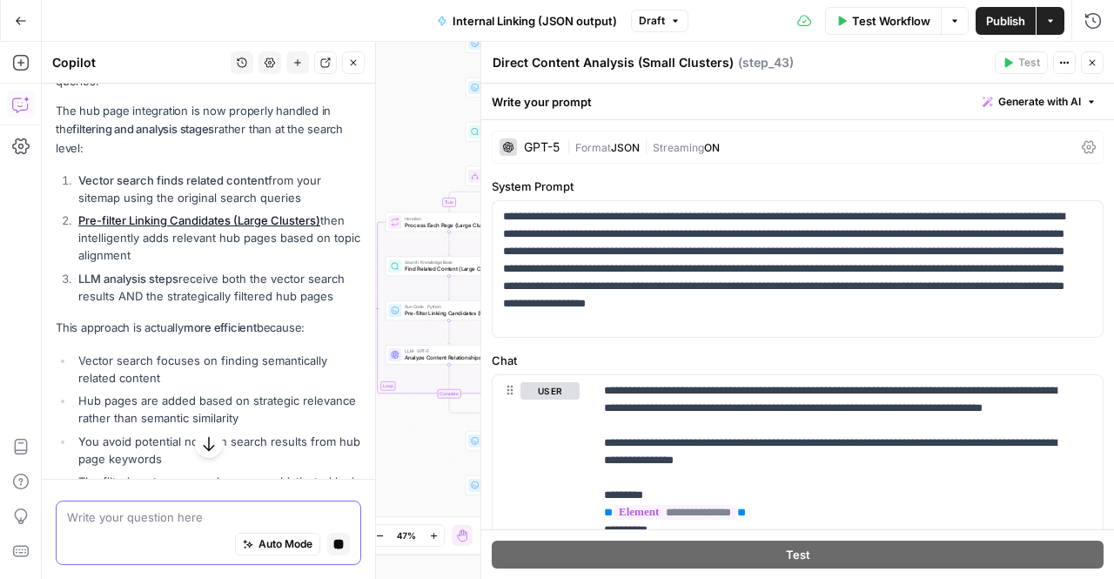
drag, startPoint x: 75, startPoint y: 212, endPoint x: 151, endPoint y: 235, distance: 79.9
click at [151, 157] on p "The hub page integration is now properly handled in the filtering and analysis …" at bounding box center [208, 129] width 305 height 55
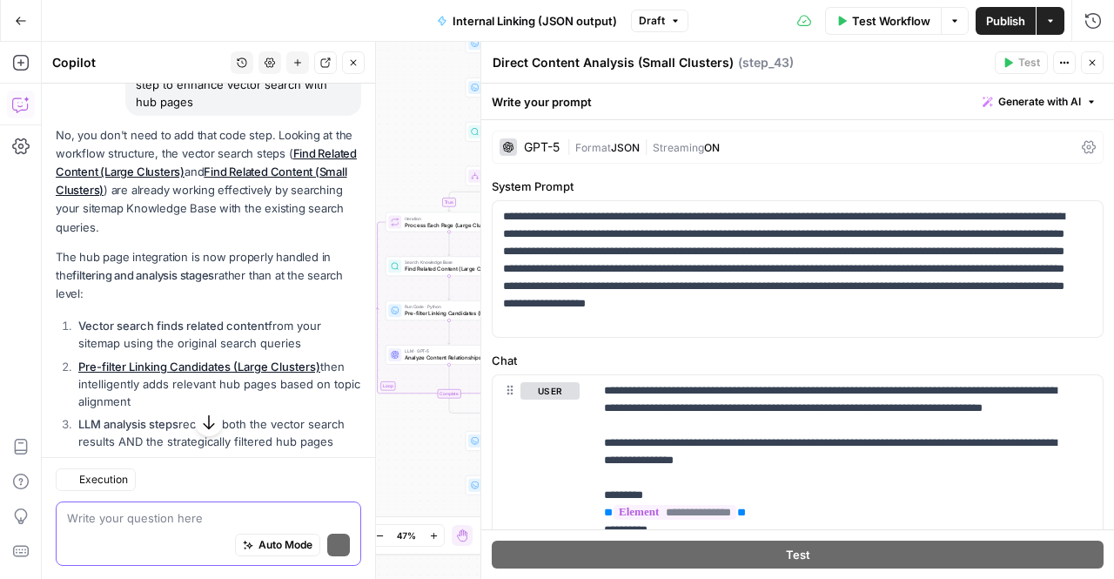
scroll to position [5941, 0]
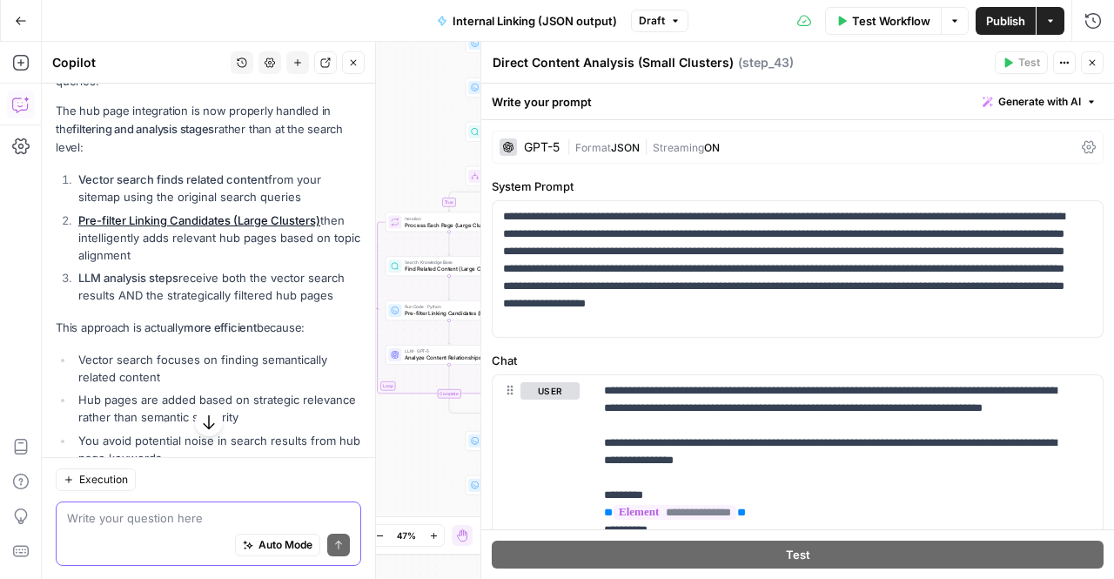
drag, startPoint x: 136, startPoint y: 236, endPoint x: 105, endPoint y: 220, distance: 34.2
click at [105, 157] on p "The hub page integration is now properly handled in the filtering and analysis …" at bounding box center [208, 129] width 305 height 55
drag, startPoint x: 114, startPoint y: 230, endPoint x: 168, endPoint y: 295, distance: 84.7
click at [168, 295] on div "No, you don't need to add that code step. Looking at the workflow structure, th…" at bounding box center [208, 330] width 305 height 700
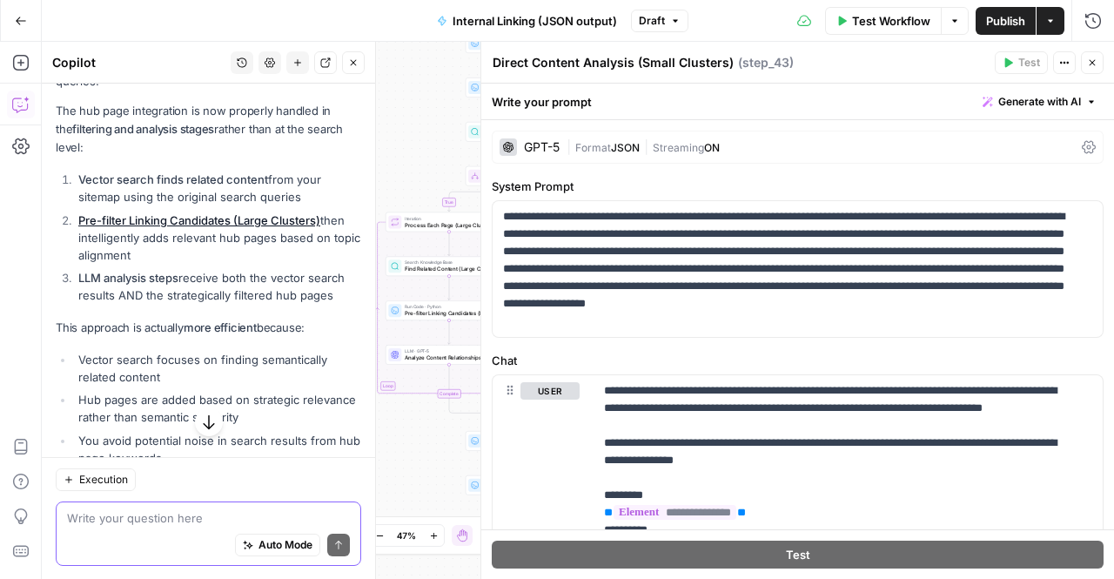
click at [157, 248] on div "No, you don't need to add that code step. Looking at the workflow structure, th…" at bounding box center [208, 330] width 305 height 700
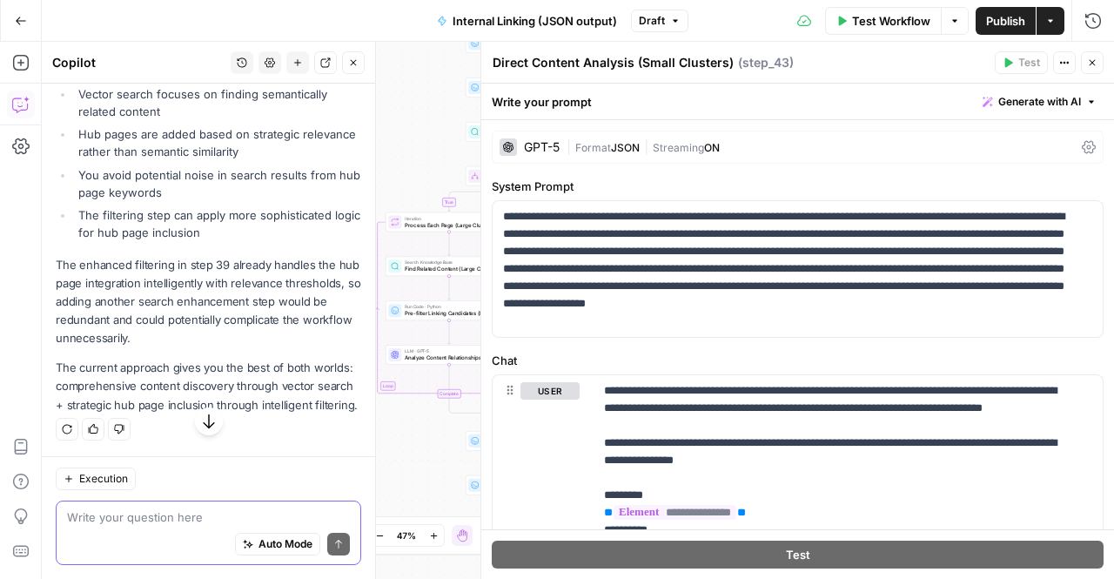
scroll to position [6289, 0]
click at [165, 325] on p "The enhanced filtering in step 39 already handles the hub page integration inte…" at bounding box center [208, 302] width 305 height 92
drag, startPoint x: 204, startPoint y: 312, endPoint x: 113, endPoint y: 291, distance: 92.9
click at [113, 291] on p "The enhanced filtering in step 39 already handles the hub page integration inte…" at bounding box center [208, 302] width 305 height 92
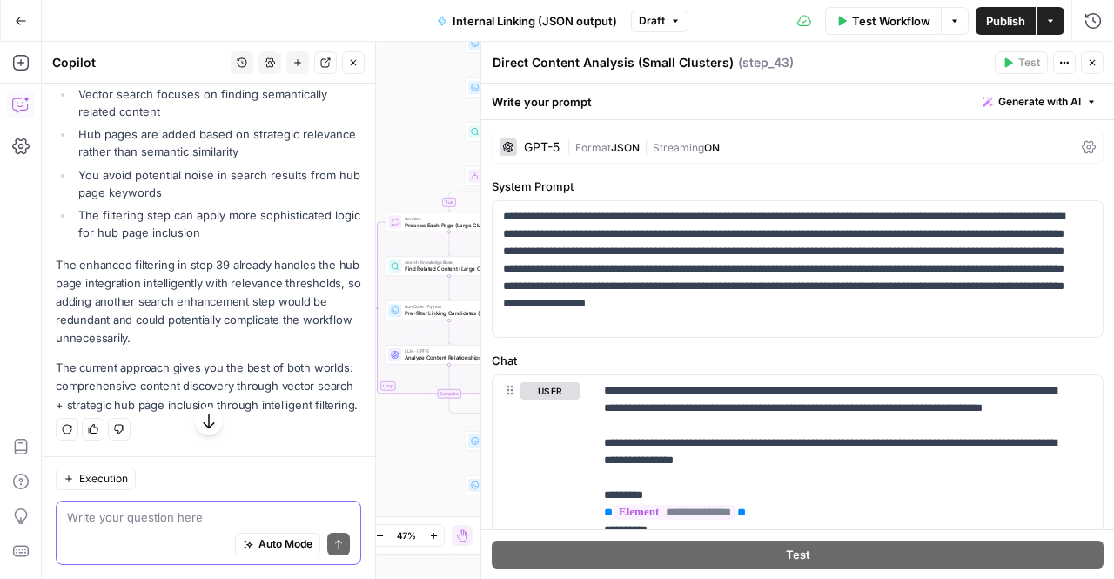
drag, startPoint x: 84, startPoint y: 262, endPoint x: 236, endPoint y: 344, distance: 172.9
click at [232, 325] on p "The enhanced filtering in step 39 already handles the hub page integration inte…" at bounding box center [208, 302] width 305 height 92
click at [236, 344] on p "The enhanced filtering in step 39 already handles the hub page integration inte…" at bounding box center [208, 302] width 305 height 92
drag, startPoint x: 83, startPoint y: 425, endPoint x: 90, endPoint y: 377, distance: 48.4
click at [90, 377] on p "The current approach gives you the best of both worlds: comprehensive content d…" at bounding box center [208, 386] width 305 height 55
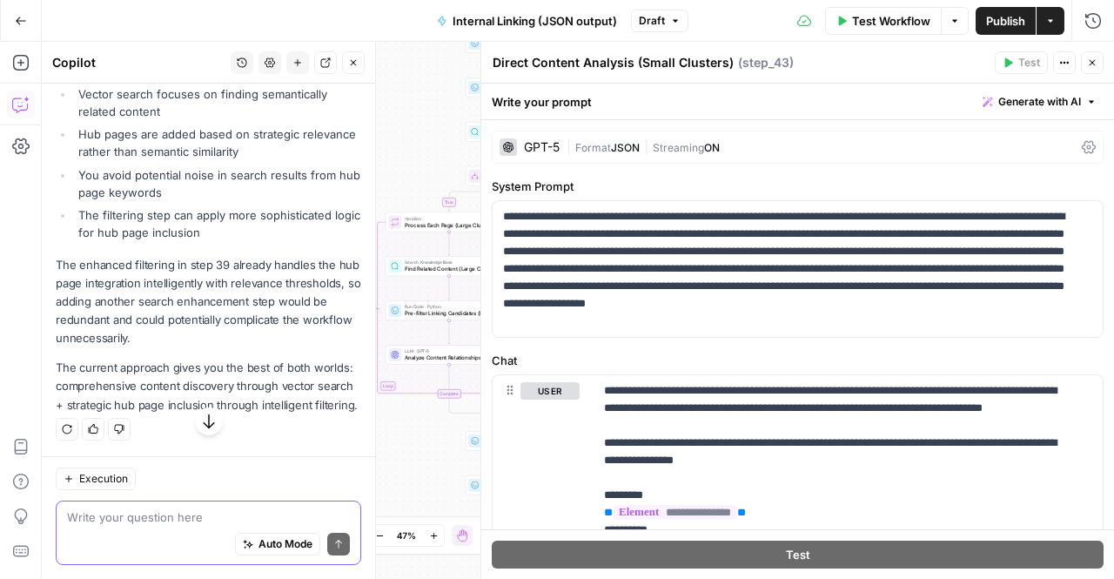
click at [91, 376] on p "The current approach gives you the best of both worlds: comprehensive content d…" at bounding box center [208, 386] width 305 height 55
drag, startPoint x: 148, startPoint y: 416, endPoint x: 123, endPoint y: 381, distance: 43.0
click at [123, 381] on p "The current approach gives you the best of both worlds: comprehensive content d…" at bounding box center [208, 386] width 305 height 55
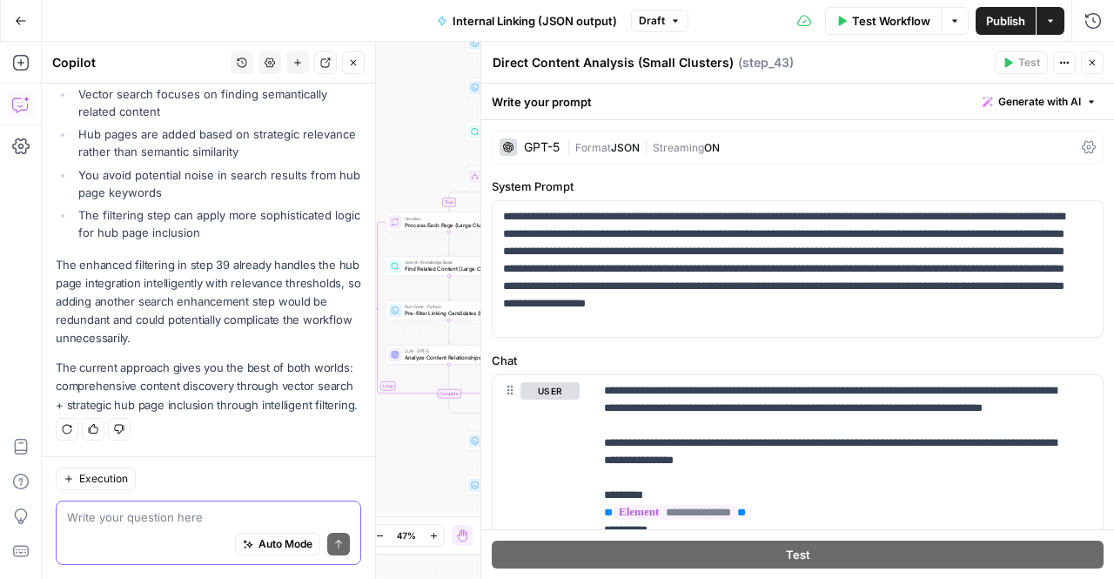
click at [187, 420] on div "Regenerate Helpful Not helpful" at bounding box center [208, 429] width 305 height 23
click at [166, 511] on textarea at bounding box center [208, 516] width 283 height 17
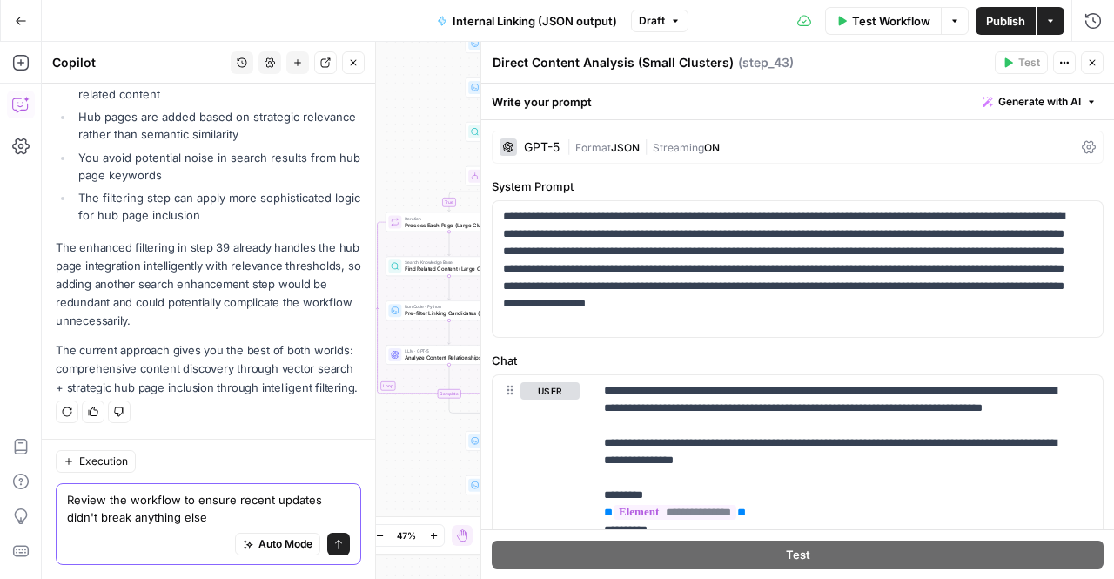
type textarea "Review the workflow to ensure recent updates didn't break anything else."
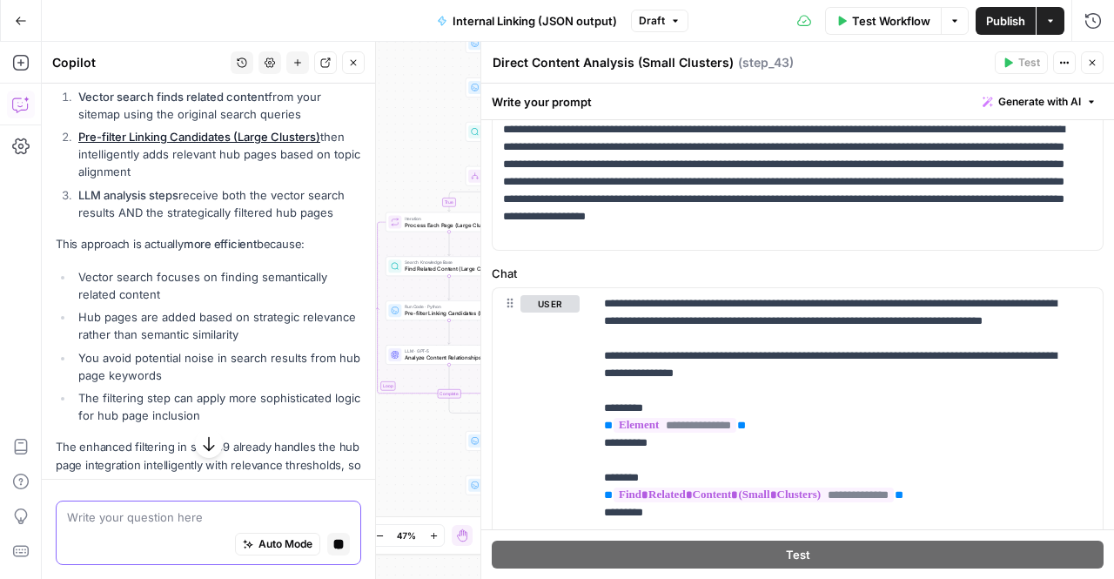
scroll to position [5759, 0]
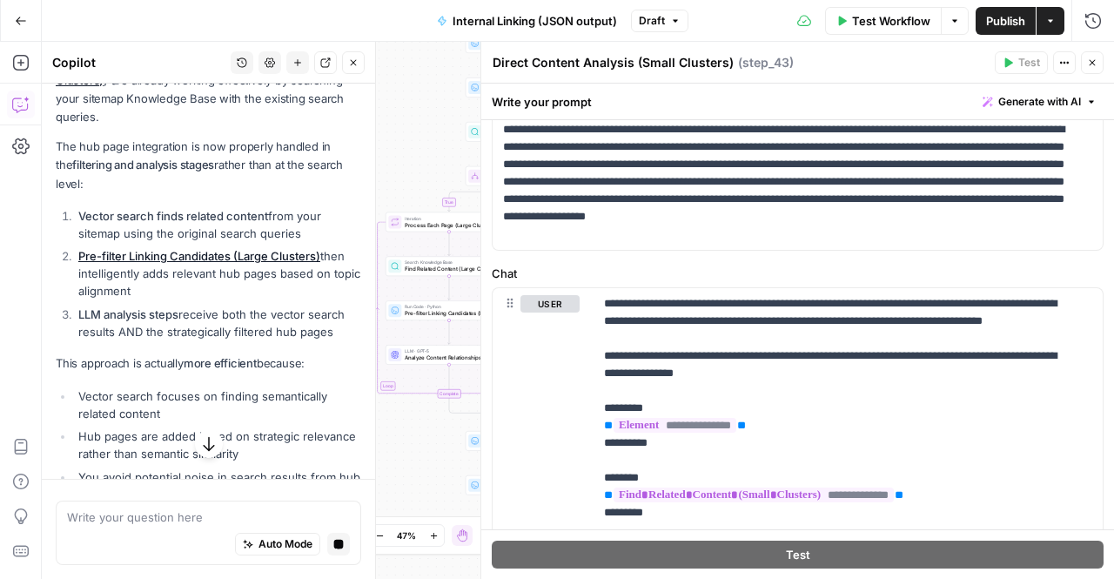
click at [1091, 73] on button "Close" at bounding box center [1092, 62] width 23 height 23
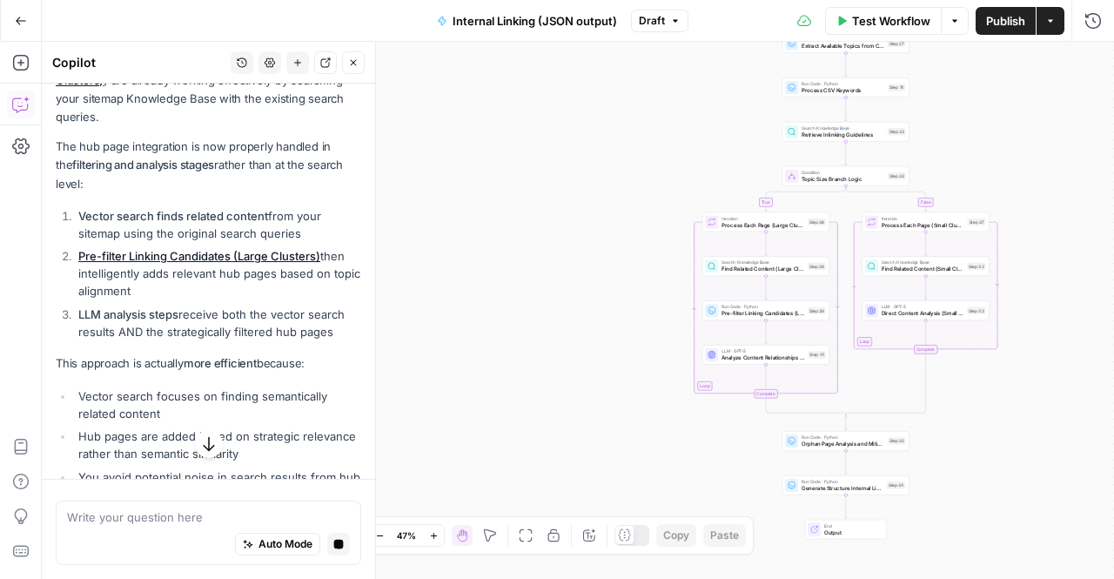
click at [210, 434] on button "button" at bounding box center [209, 444] width 28 height 28
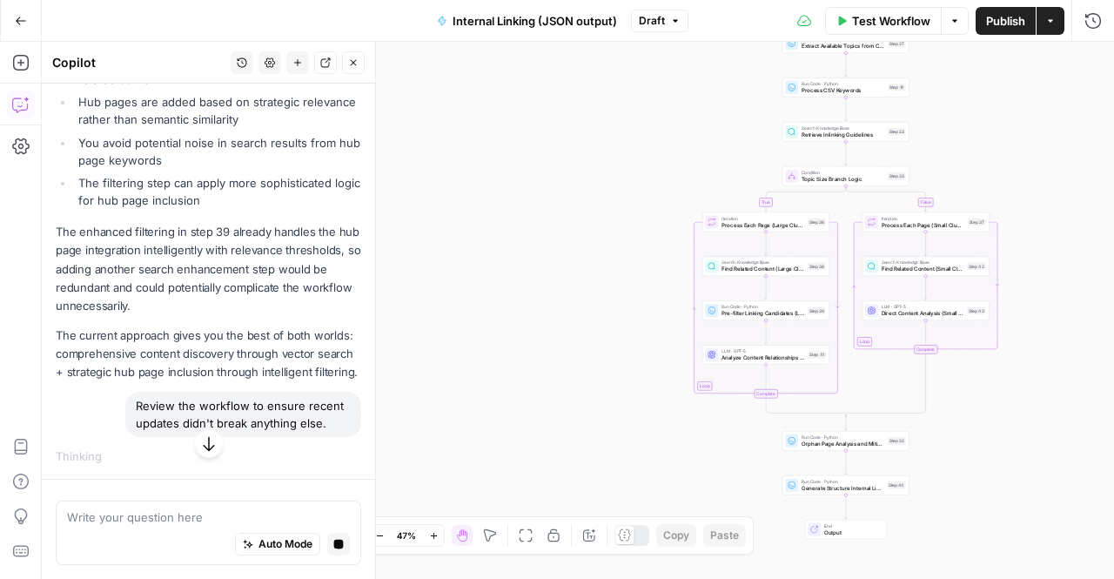
scroll to position [6194, 0]
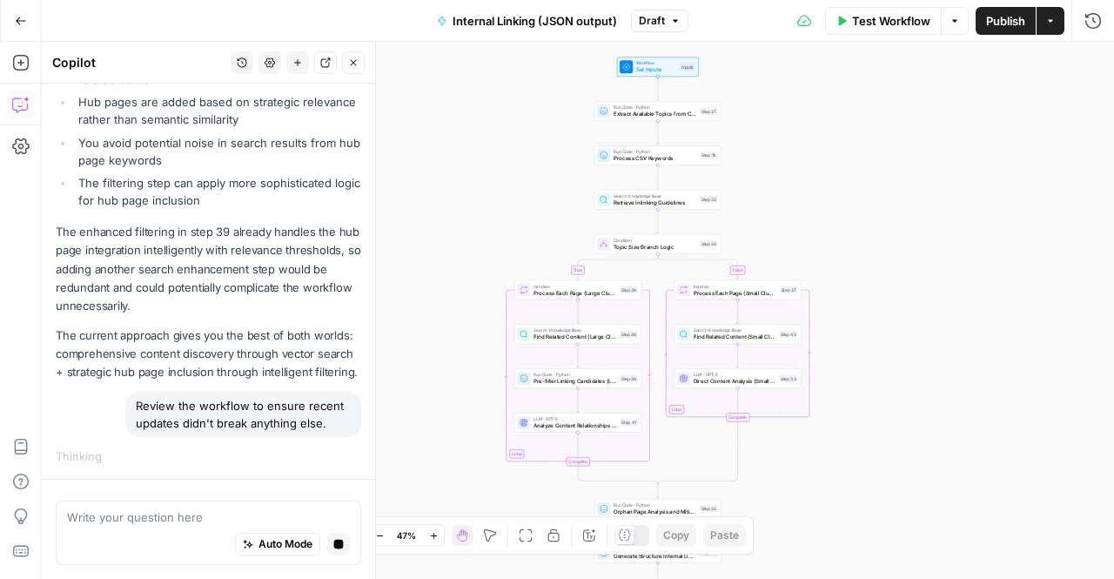
drag, startPoint x: 584, startPoint y: 186, endPoint x: 396, endPoint y: 254, distance: 199.8
click at [396, 254] on div "true false Workflow Set Inputs Inputs Run Code · Python Extract Available Topic…" at bounding box center [578, 310] width 1072 height 537
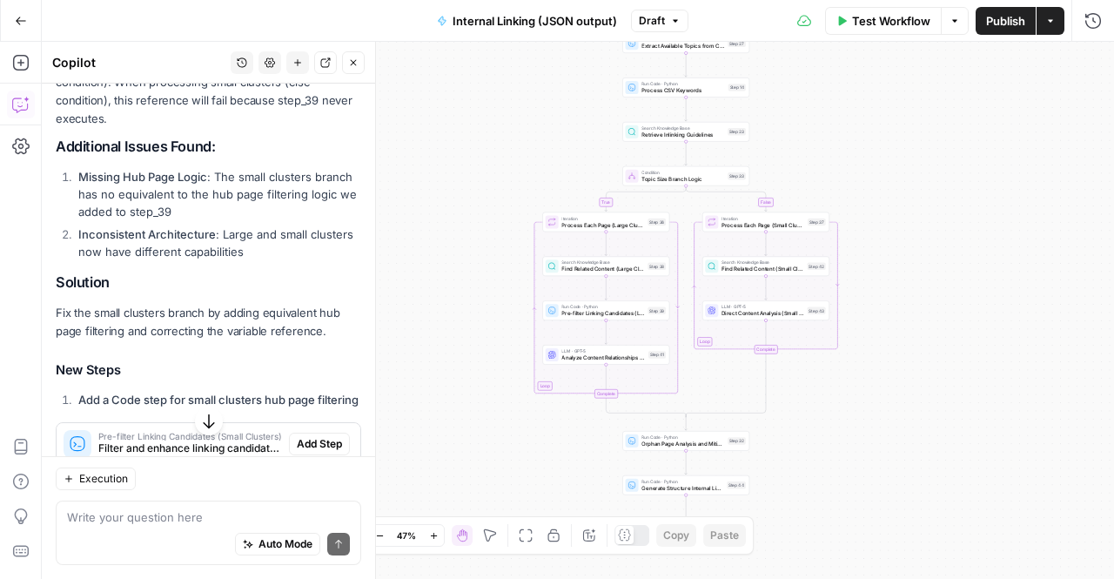
scroll to position [6784, 0]
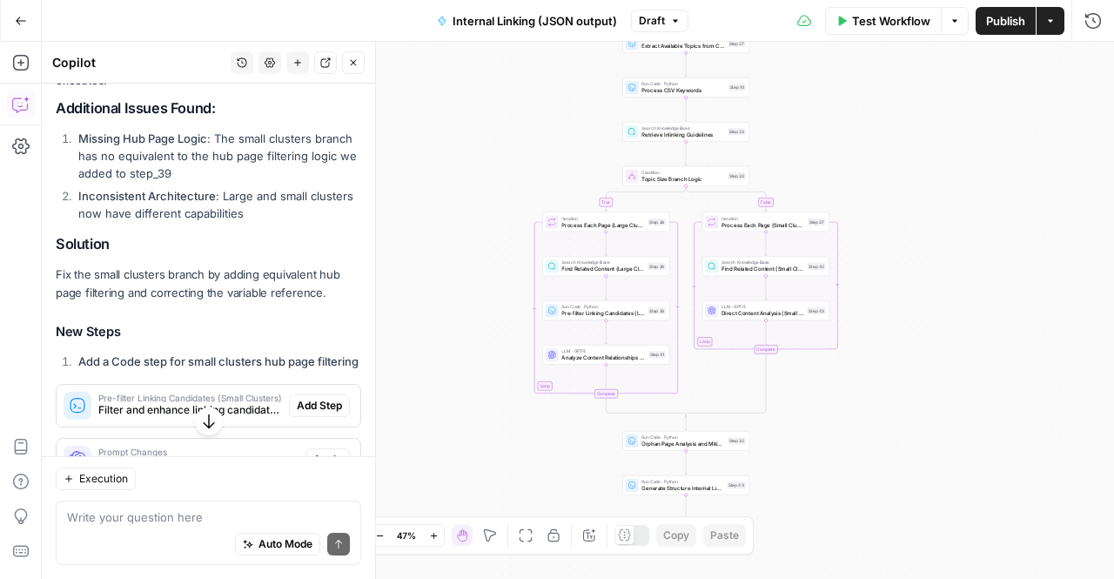
click at [204, 419] on icon "button" at bounding box center [208, 420] width 17 height 17
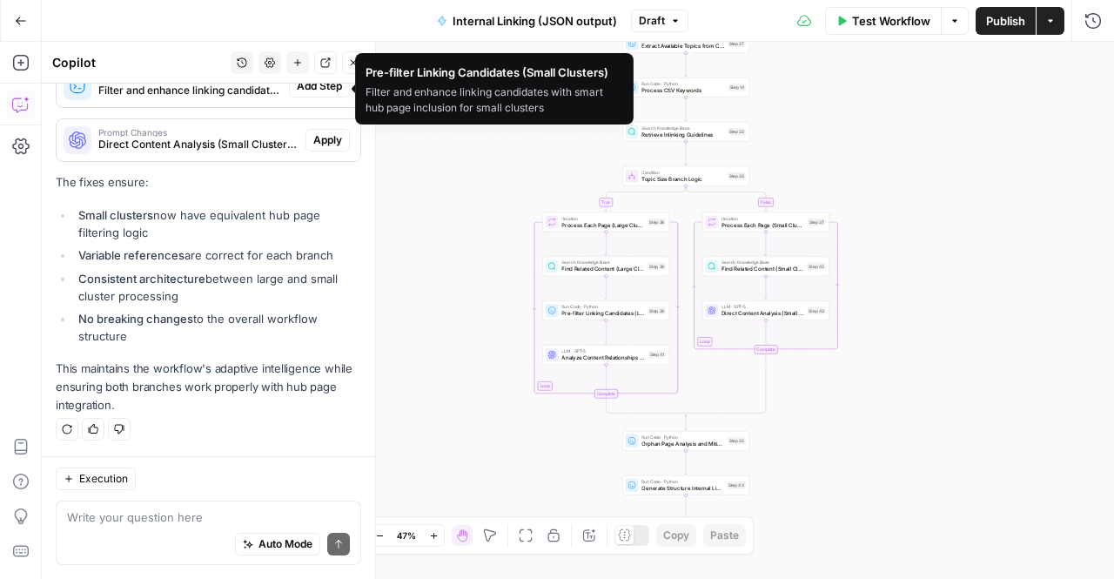
scroll to position [7045, 0]
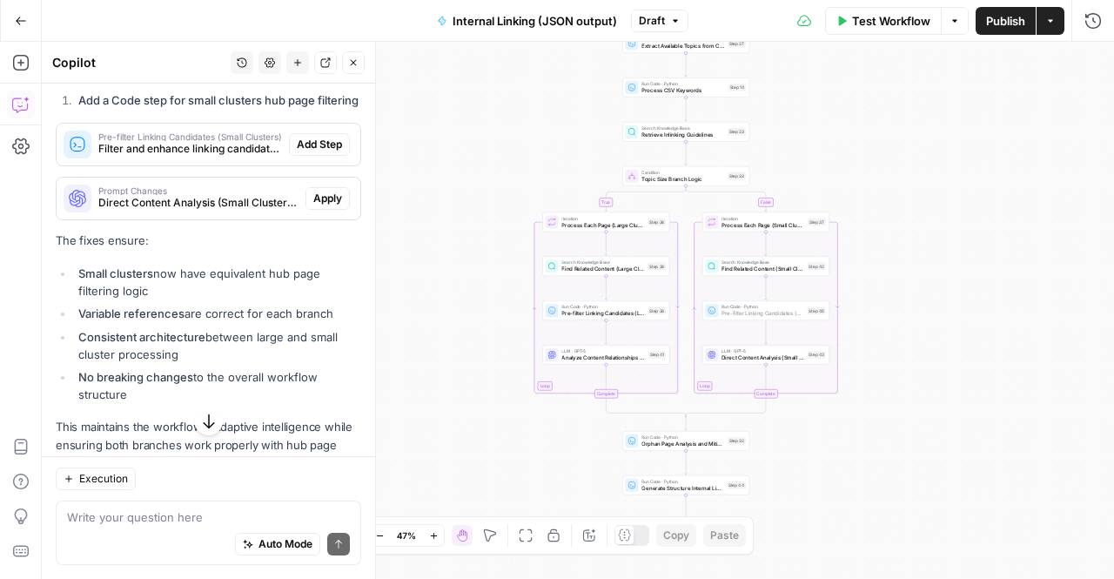
click at [314, 152] on span "Add Step" at bounding box center [319, 145] width 45 height 16
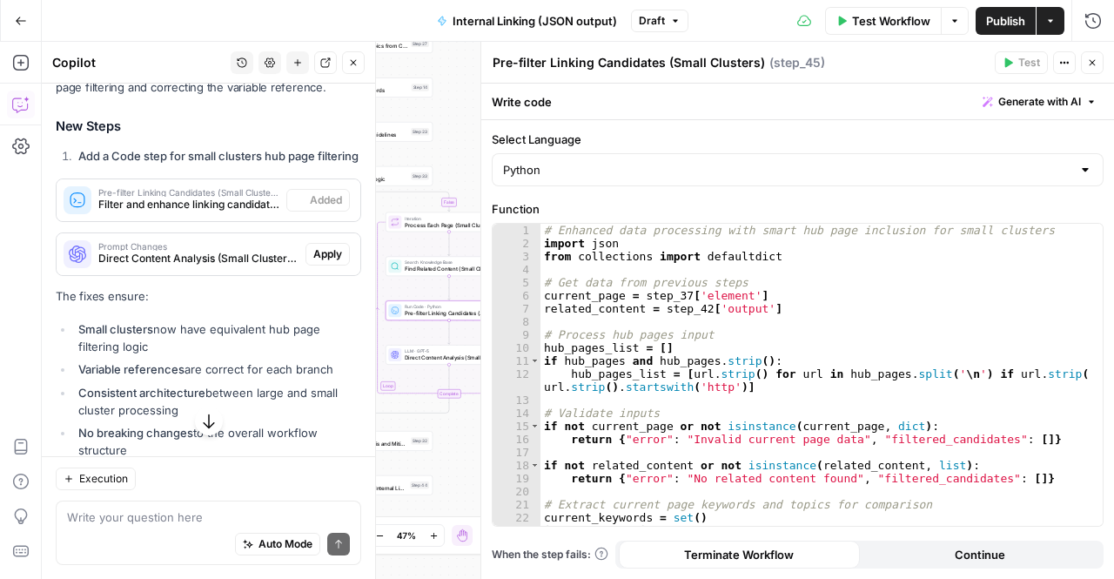
scroll to position [7101, 0]
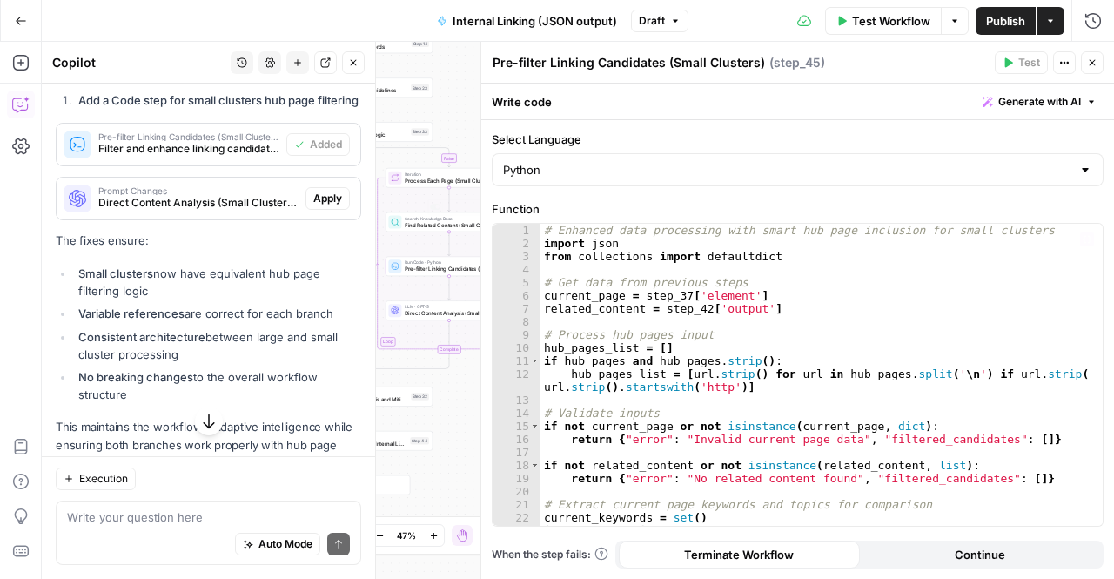
click at [179, 211] on span "Direct Content Analysis (Small Clusters) (step_43)" at bounding box center [198, 203] width 200 height 16
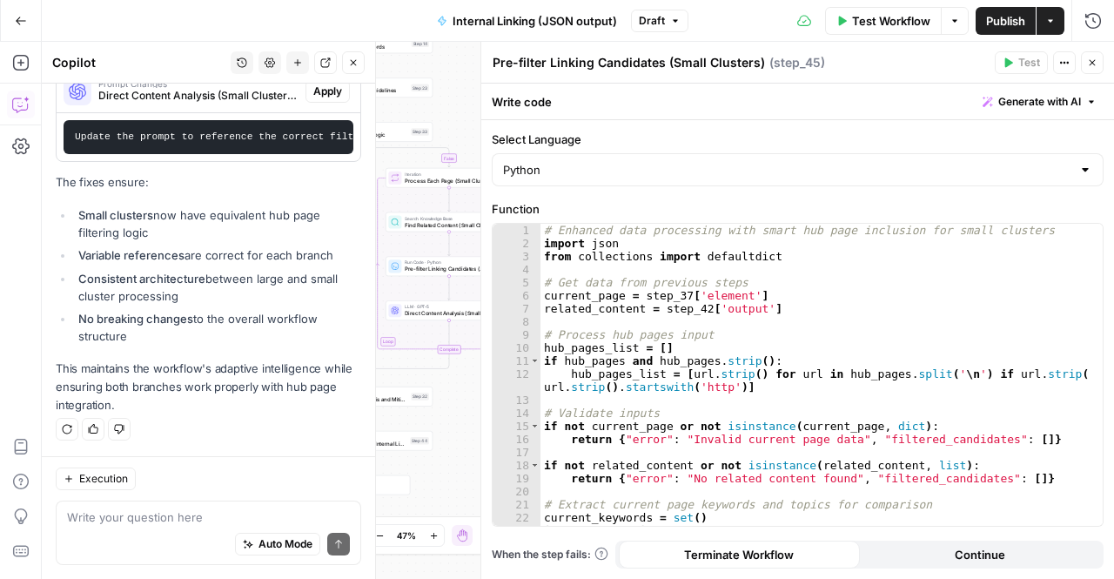
scroll to position [7250, 0]
click at [313, 99] on span "Apply" at bounding box center [327, 92] width 29 height 16
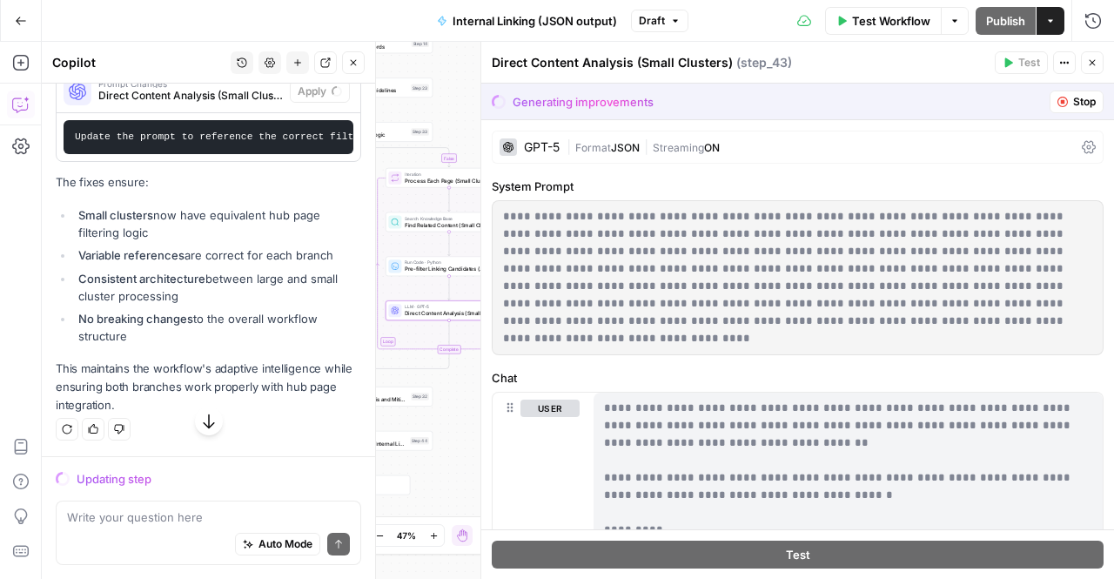
scroll to position [7055, 0]
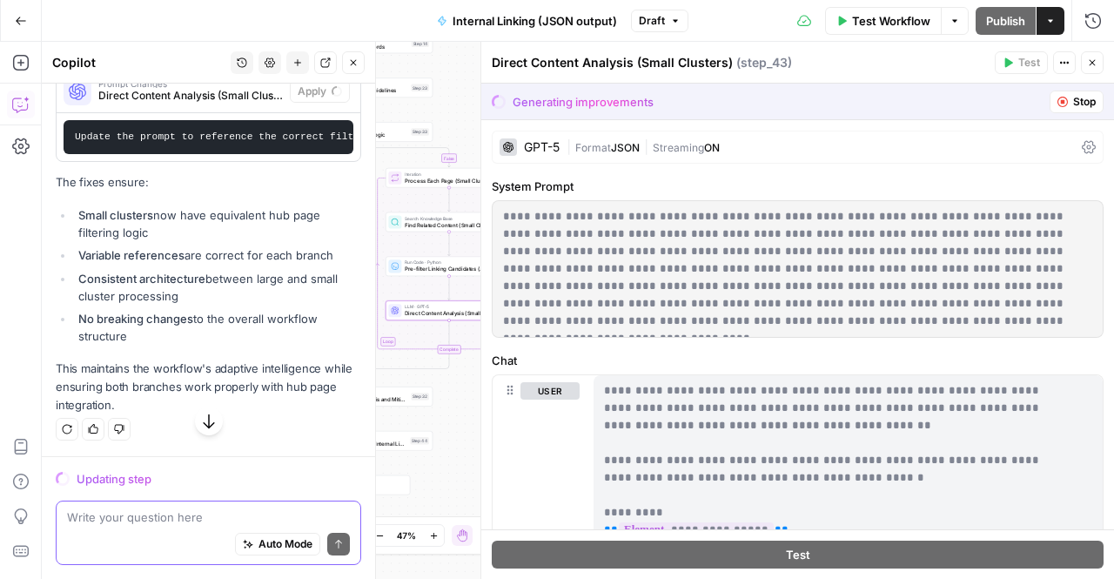
click at [171, 520] on textarea at bounding box center [208, 516] width 283 height 17
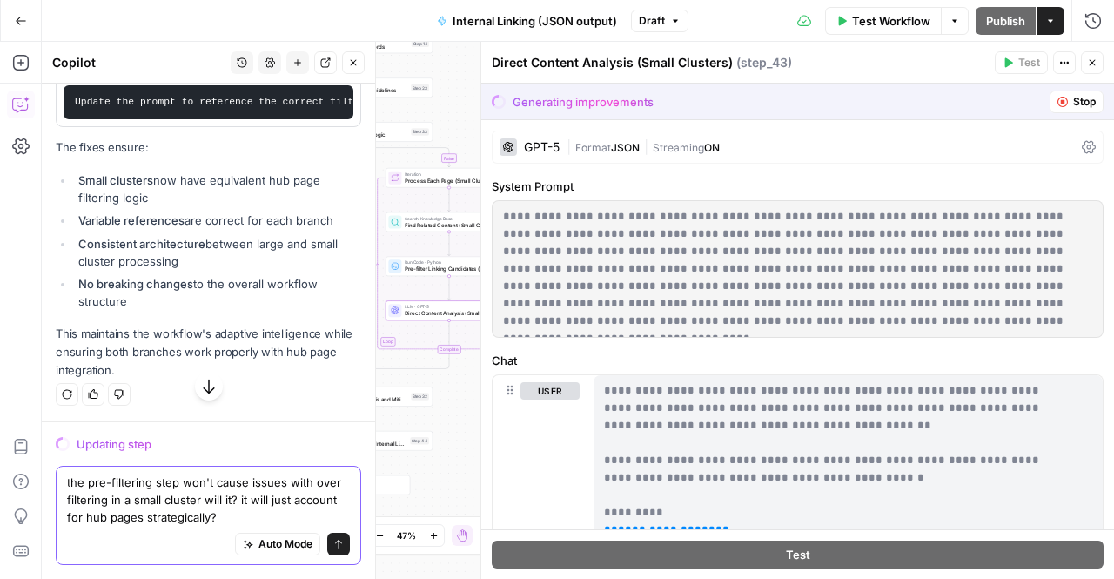
type textarea "the pre-filtering step won't cause issues with over filtering in a small cluste…"
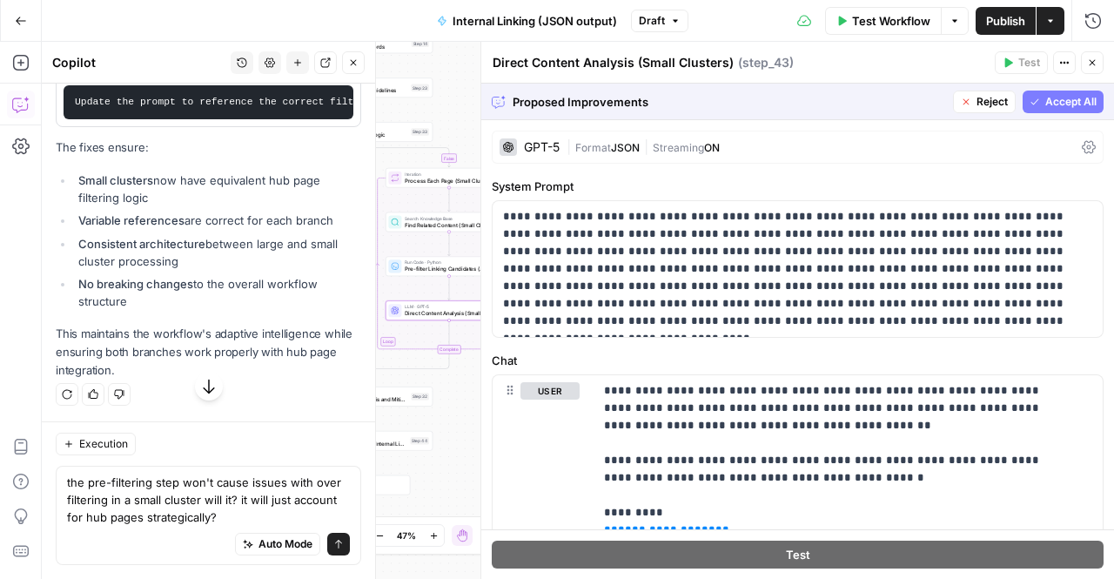
click at [327, 64] on span "Accept" at bounding box center [325, 57] width 36 height 16
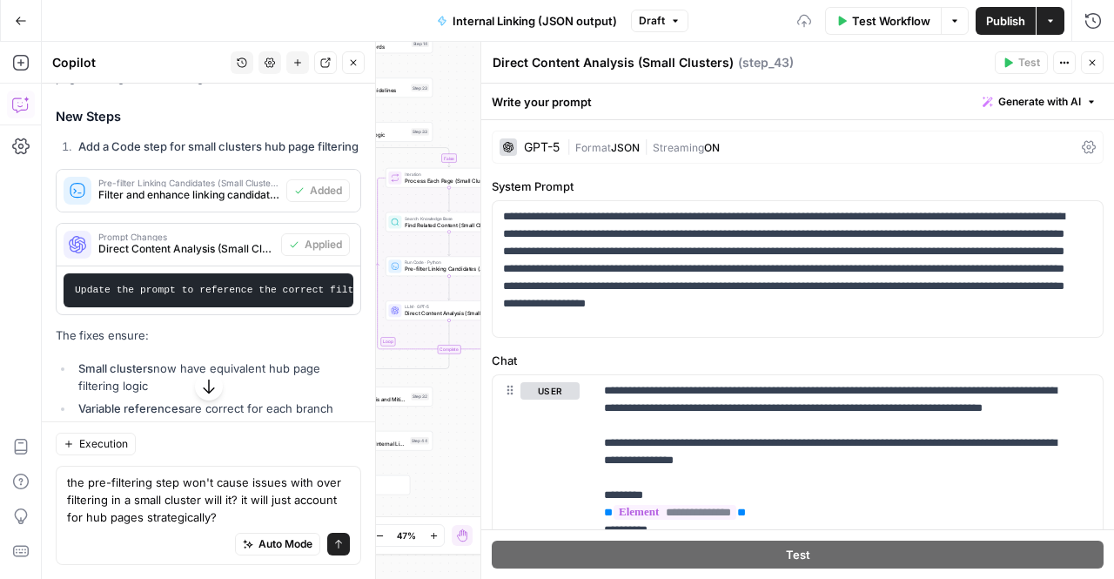
scroll to position [7250, 0]
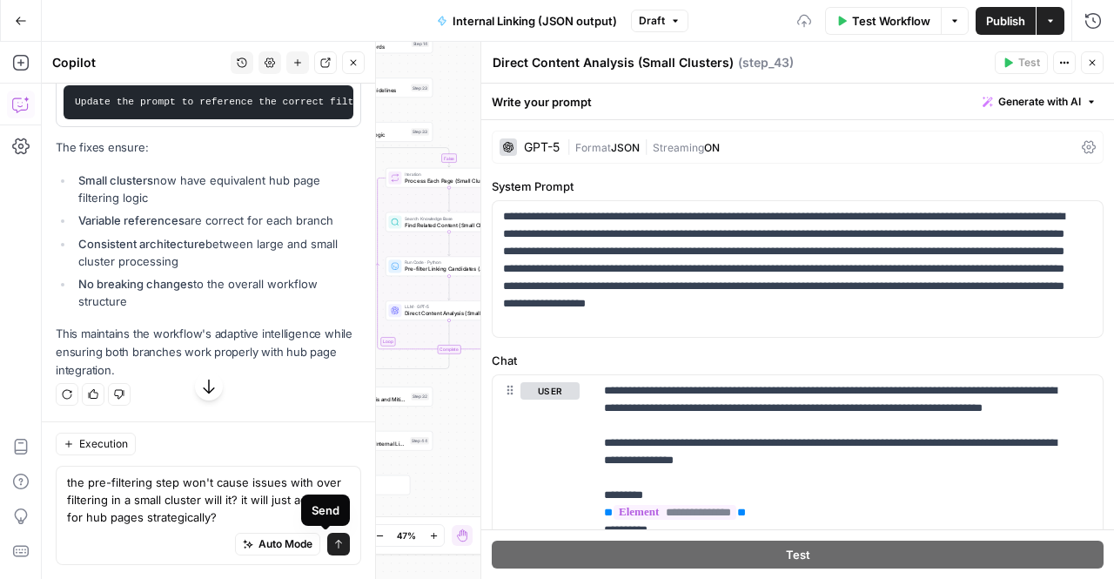
click at [333, 541] on icon "submit" at bounding box center [338, 544] width 10 height 10
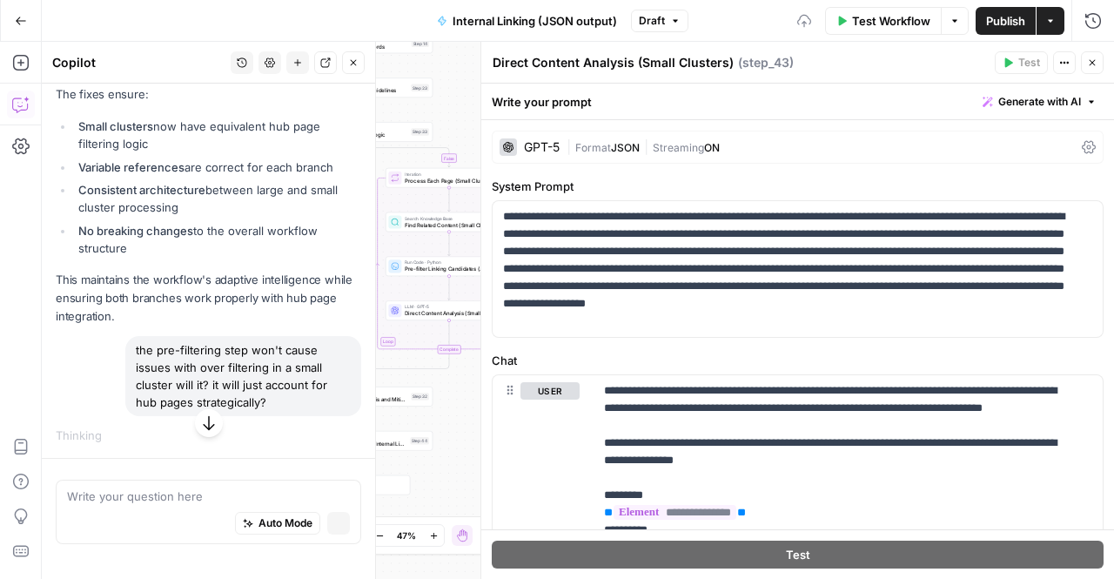
scroll to position [7042, 0]
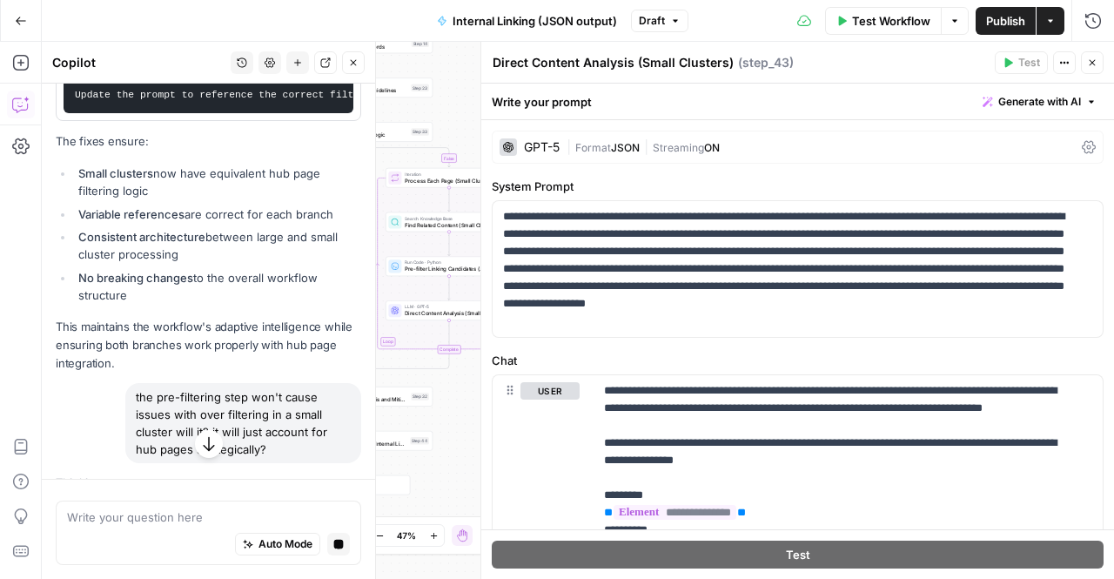
click at [203, 445] on icon "button" at bounding box center [208, 443] width 17 height 17
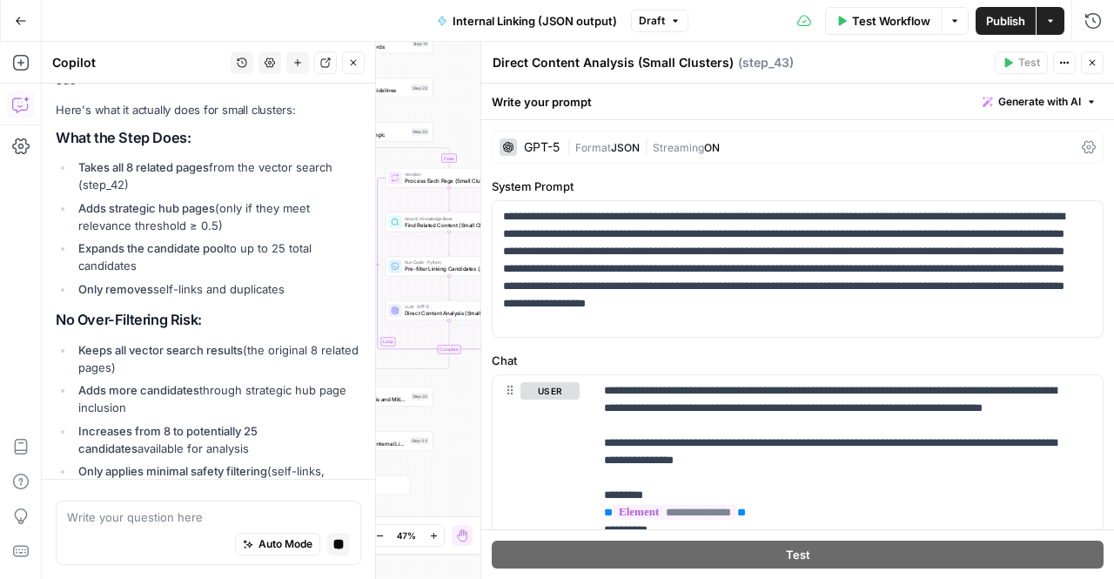
scroll to position [7476, 0]
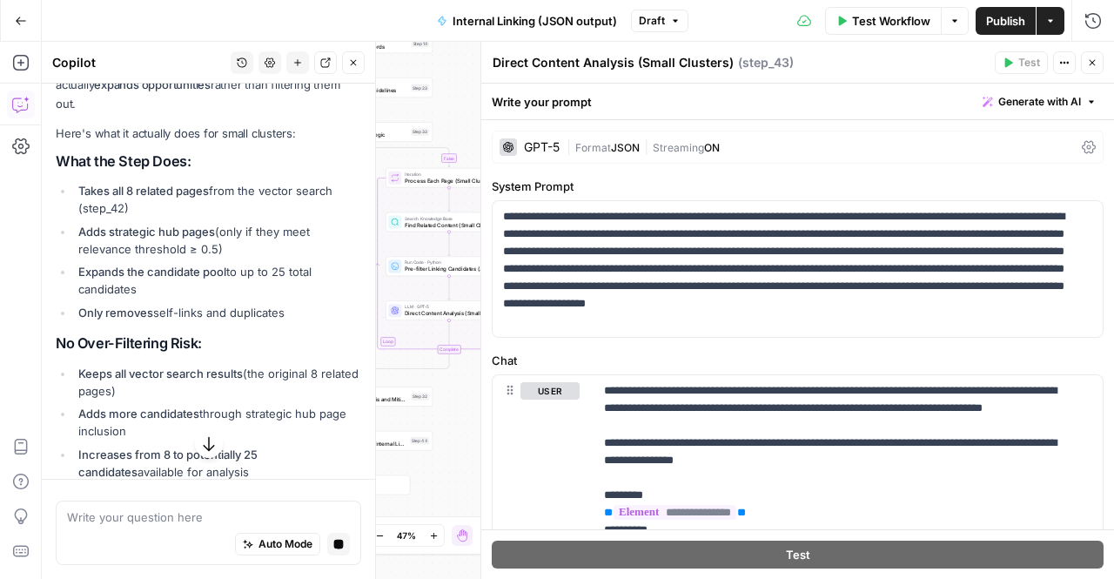
drag, startPoint x: 219, startPoint y: 191, endPoint x: 187, endPoint y: 236, distance: 55.5
click at [187, 113] on p "You're absolutely right to question that - the term "pre-filtering" is misleadi…" at bounding box center [208, 76] width 305 height 74
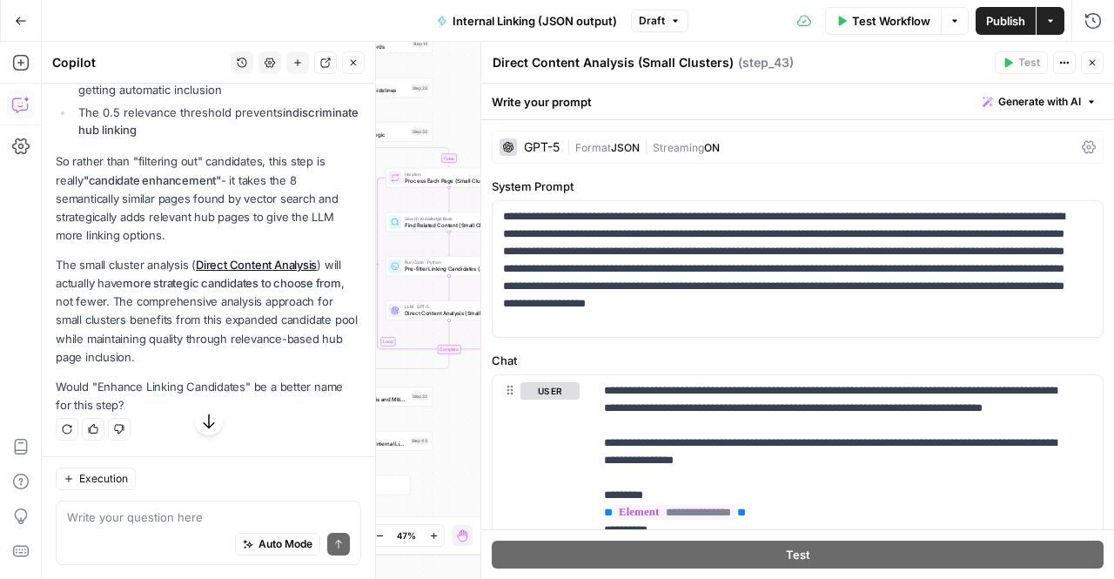
scroll to position [8354, 0]
click at [143, 292] on p "The small cluster analysis ( Direct Content Analysis ) will actually have more …" at bounding box center [208, 311] width 305 height 111
drag, startPoint x: 281, startPoint y: 379, endPoint x: 236, endPoint y: 386, distance: 45.7
click at [252, 382] on p "Would "Enhance Linking Candidates" be a better name for this step?" at bounding box center [208, 396] width 305 height 37
click at [167, 395] on p "Would "Enhance Linking Candidates" be a better name for this step?" at bounding box center [208, 396] width 305 height 37
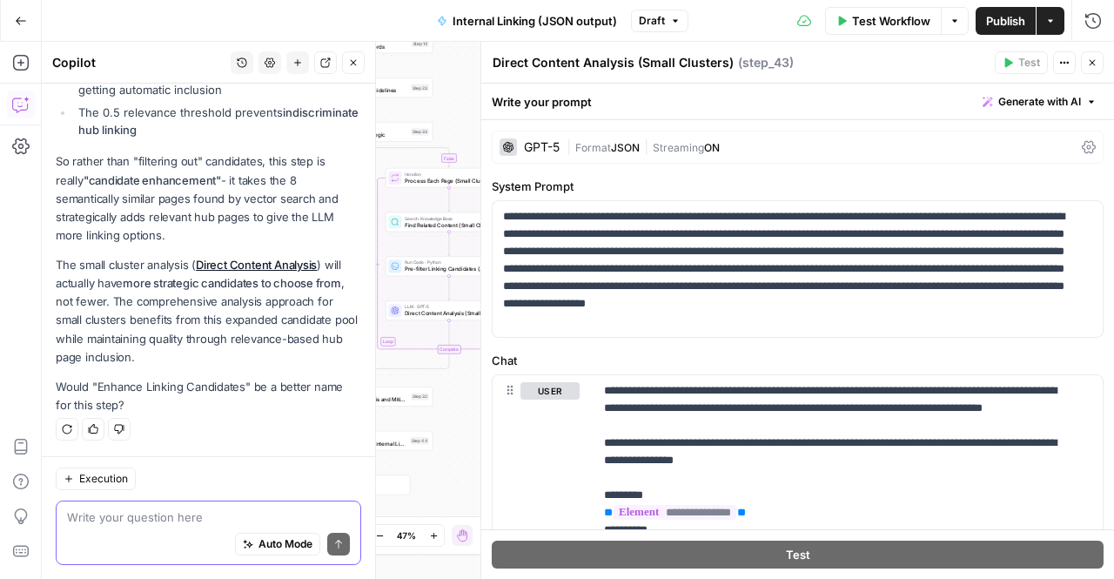
click at [167, 511] on textarea at bounding box center [208, 516] width 283 height 17
drag, startPoint x: 96, startPoint y: 389, endPoint x: 244, endPoint y: 391, distance: 147.9
click at [244, 391] on p "Would "Enhance Linking Candidates" be a better name for this step?" at bounding box center [208, 396] width 305 height 37
copy p "Enhance Linking Candidates"
click at [1090, 60] on icon "button" at bounding box center [1093, 63] width 6 height 6
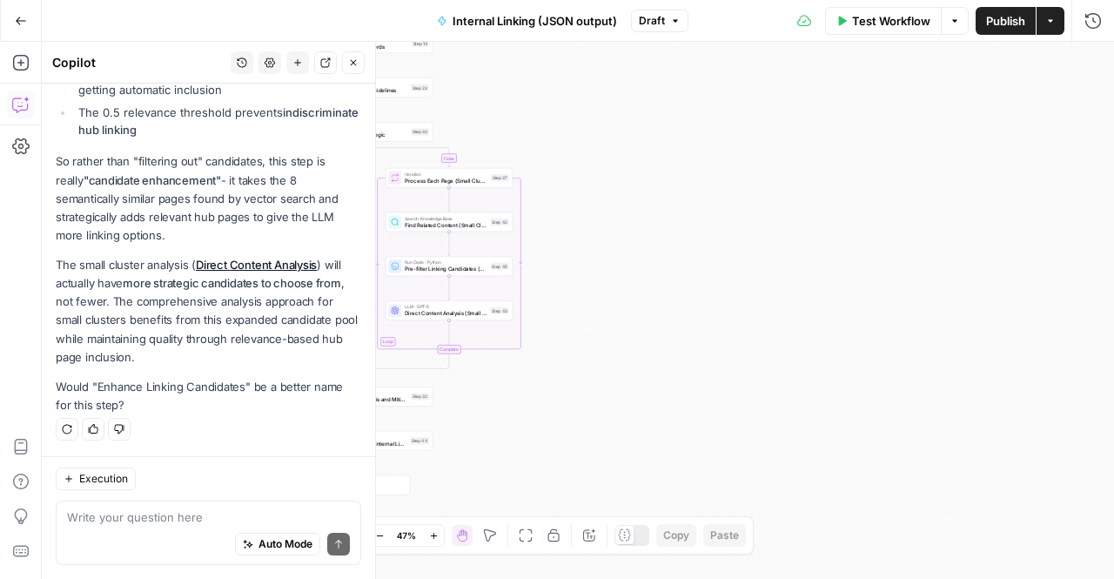
click at [423, 267] on span "Pre-filter Linking Candidates (Small Clusters)" at bounding box center [446, 269] width 83 height 8
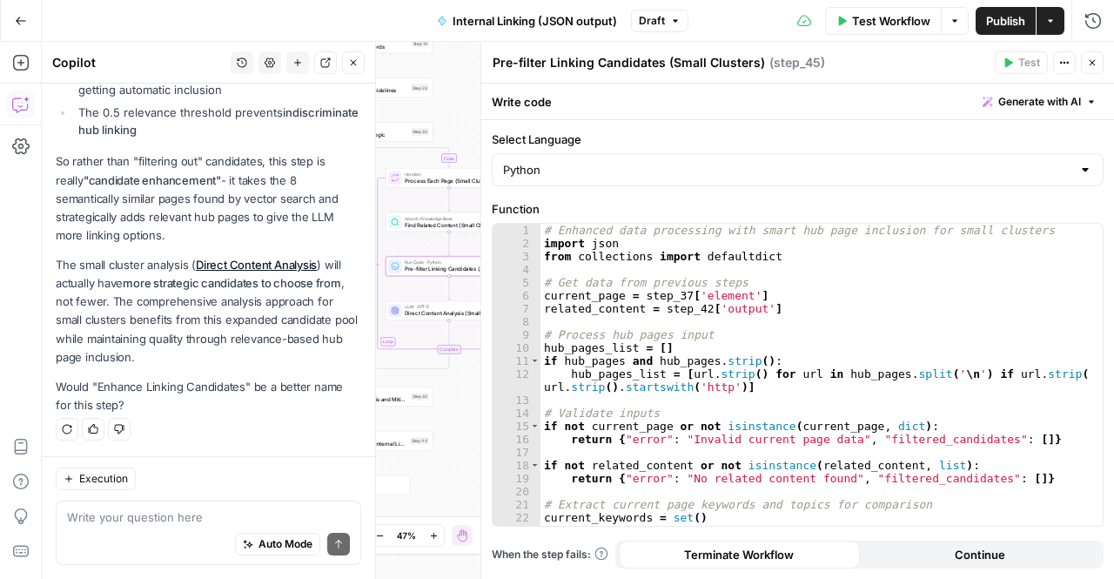
click at [574, 70] on textarea "Pre-filter Linking Candidates (Small Clusters)" at bounding box center [629, 62] width 272 height 17
click at [579, 64] on textarea "Pre-filter Linking Candidates (Small Clusters)" at bounding box center [629, 62] width 272 height 17
paste textarea "Enhance Linking Candidates"
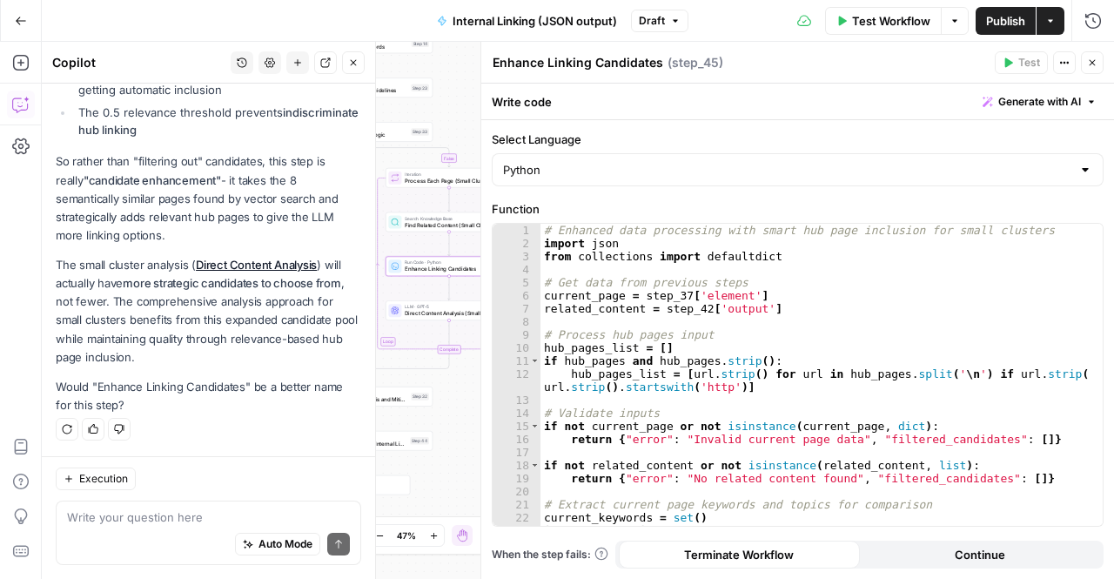
scroll to position [8382, 0]
type textarea "Enhance Linking Candidates (Small Clusters)"
click at [1085, 62] on button "Close" at bounding box center [1092, 62] width 23 height 23
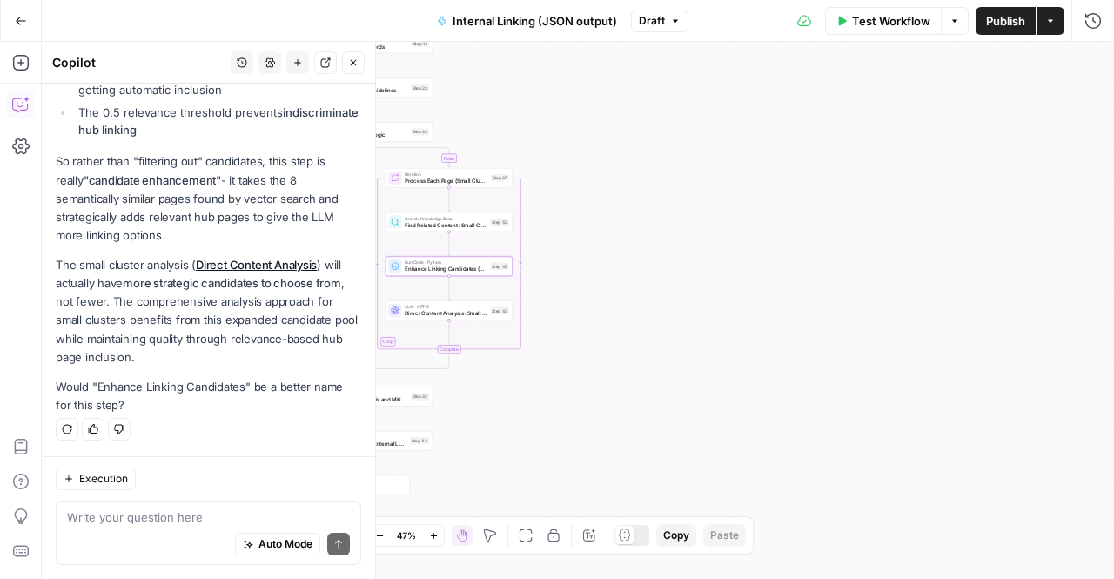
click at [995, 27] on span "Publish" at bounding box center [1005, 20] width 39 height 17
click at [767, 315] on div "true false Workflow Set Inputs Inputs Run Code · Python Extract Available Topic…" at bounding box center [578, 310] width 1072 height 537
click at [1006, 32] on button "Publish" at bounding box center [1006, 21] width 60 height 28
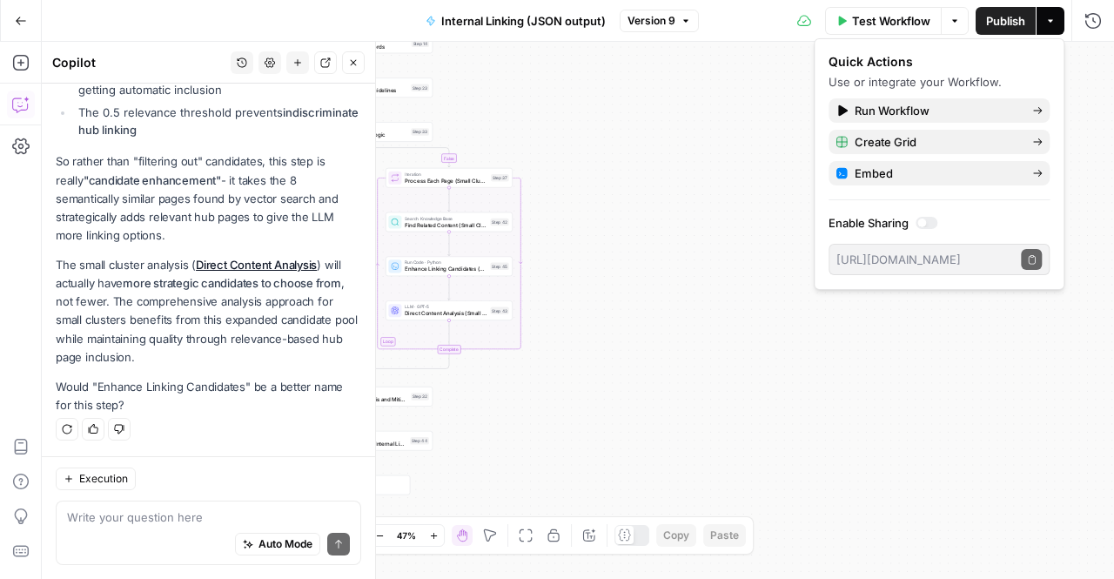
click at [689, 13] on button "Version 9" at bounding box center [659, 21] width 79 height 23
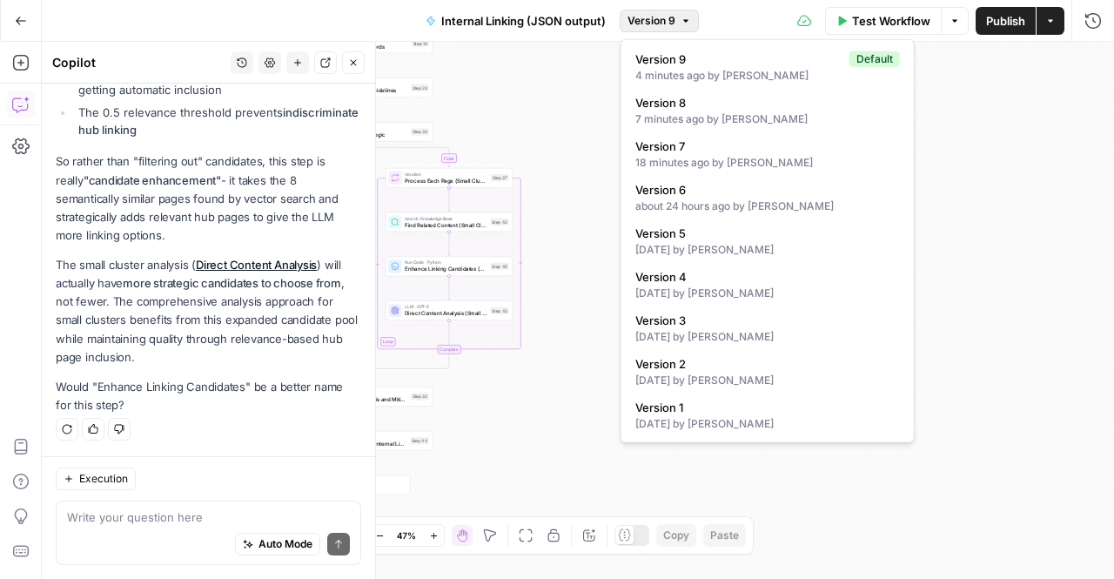
click at [689, 13] on button "Version 9" at bounding box center [659, 21] width 79 height 23
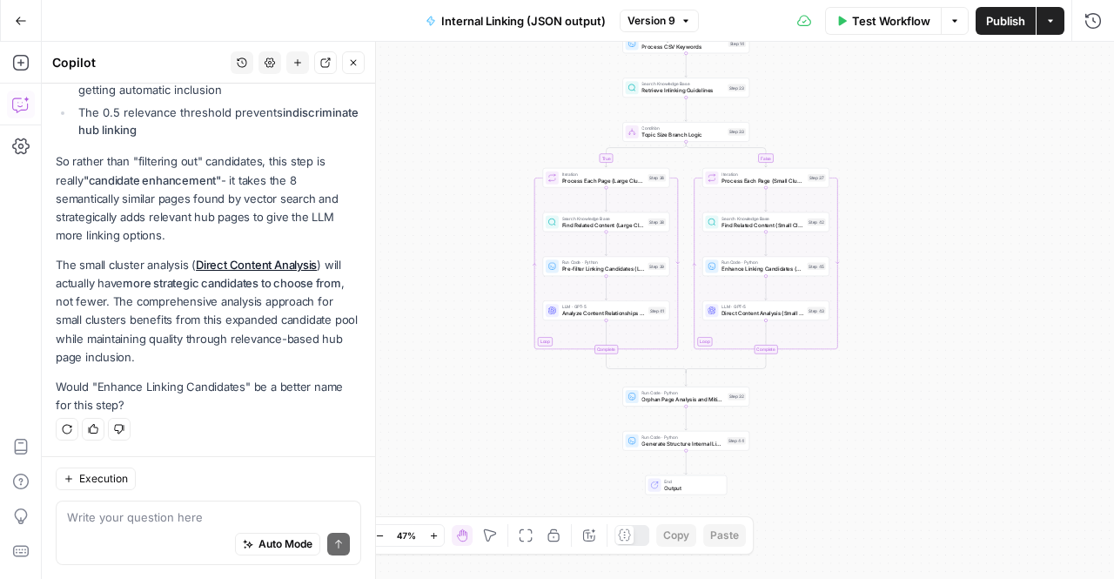
click at [364, 58] on button "Close" at bounding box center [353, 62] width 23 height 23
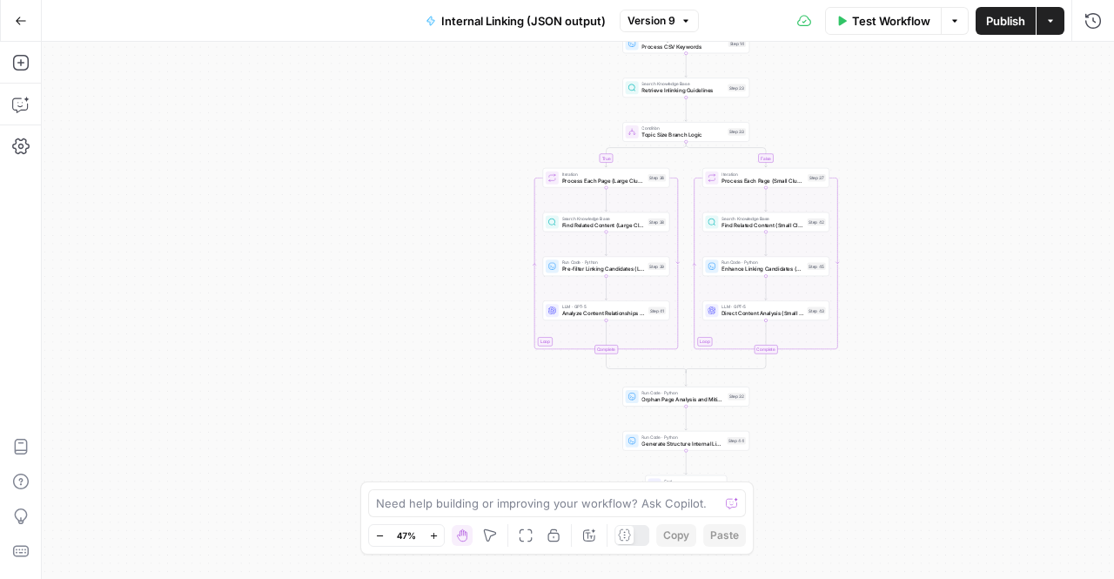
click at [884, 17] on span "Test Workflow" at bounding box center [891, 20] width 78 height 17
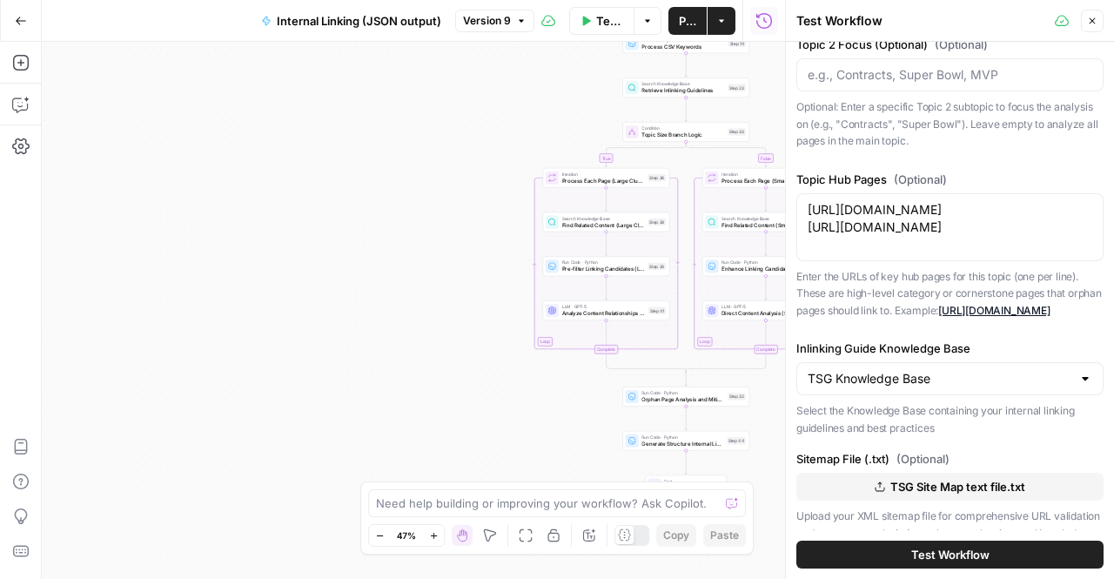
scroll to position [348, 0]
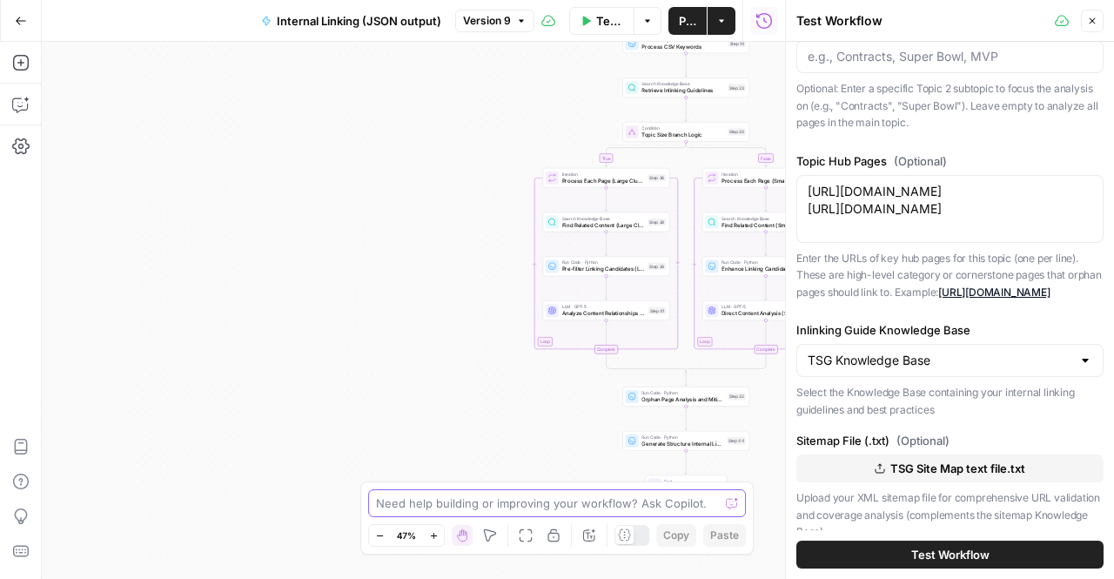
click at [400, 507] on textarea at bounding box center [547, 502] width 343 height 17
type textarea "w3e've recent"
click at [400, 507] on textarea "w3e've recent" at bounding box center [539, 502] width 327 height 17
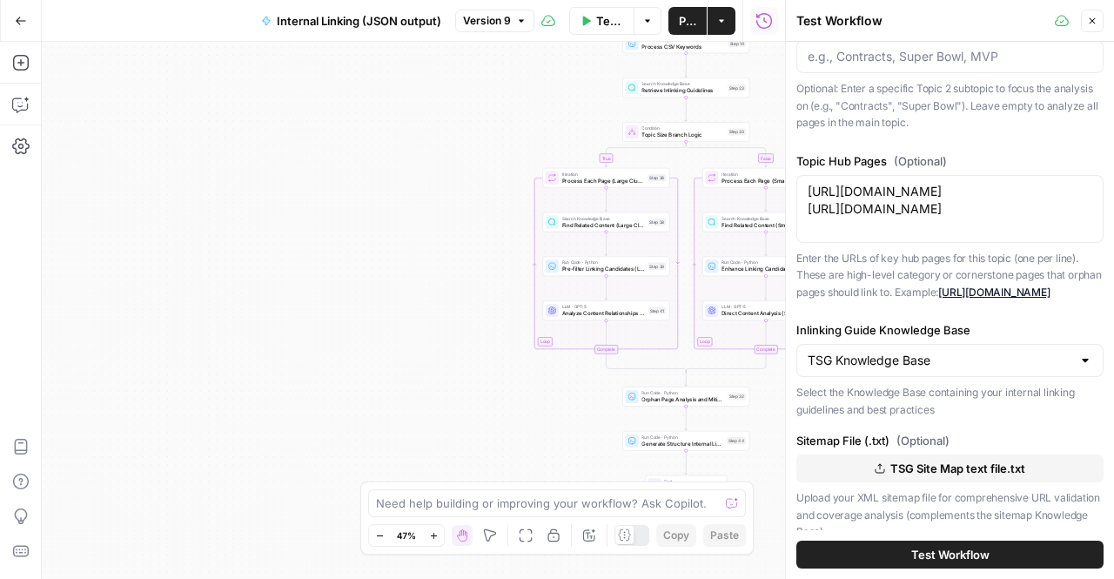
click at [865, 550] on button "Test Workflow" at bounding box center [949, 554] width 307 height 28
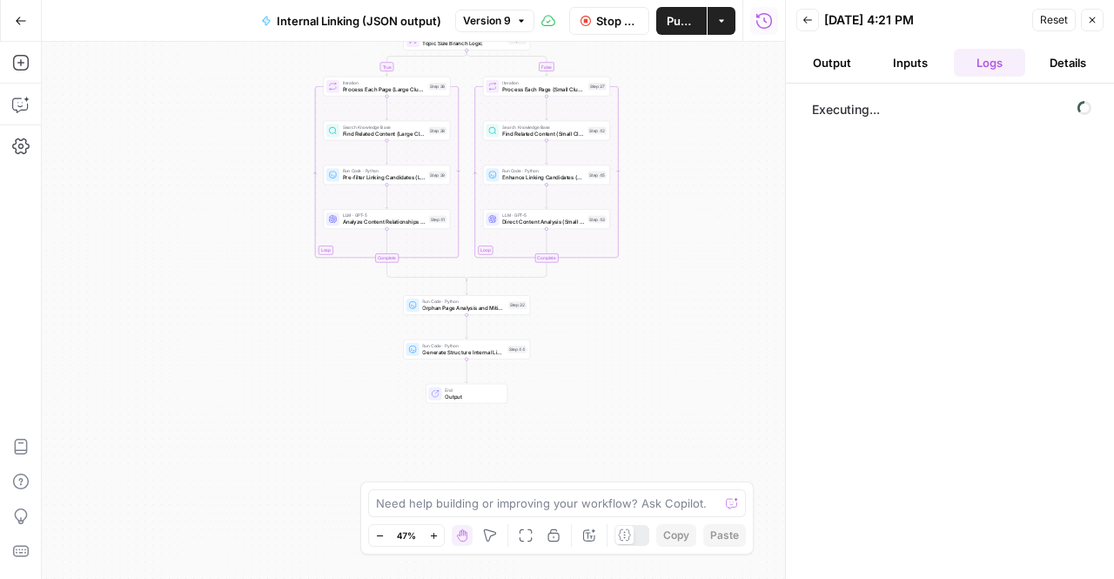
drag, startPoint x: 360, startPoint y: 366, endPoint x: 141, endPoint y: 275, distance: 237.6
click at [141, 275] on div "true false Workflow Set Inputs Inputs Run Code · Python Extract Available Topic…" at bounding box center [413, 310] width 743 height 537
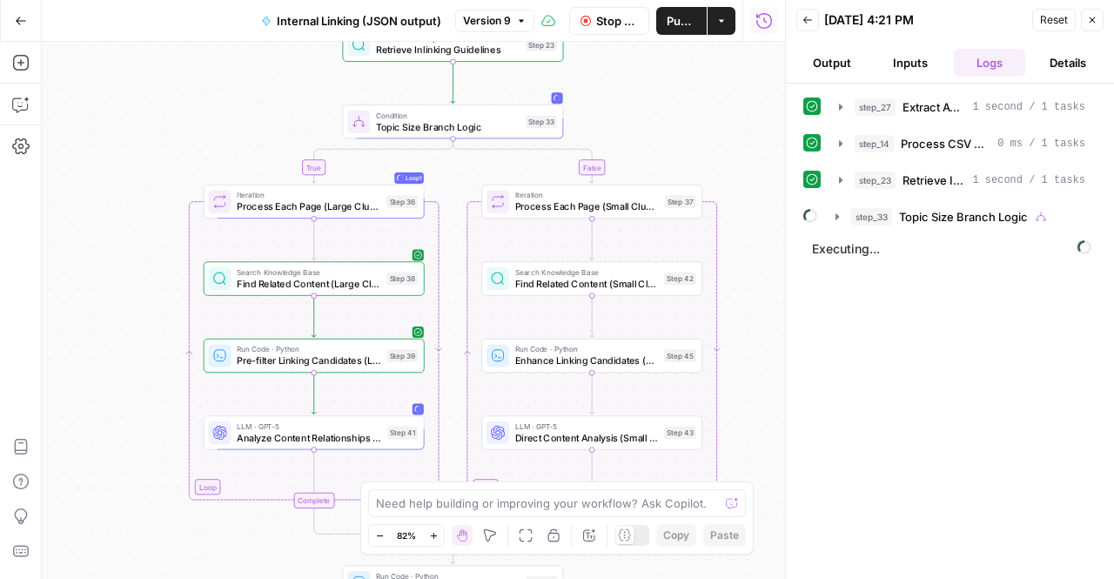
drag, startPoint x: 326, startPoint y: 147, endPoint x: 202, endPoint y: 104, distance: 131.8
click at [202, 104] on div "true false Workflow Set Inputs Inputs Run Code · Python Extract Available Topic…" at bounding box center [413, 310] width 743 height 537
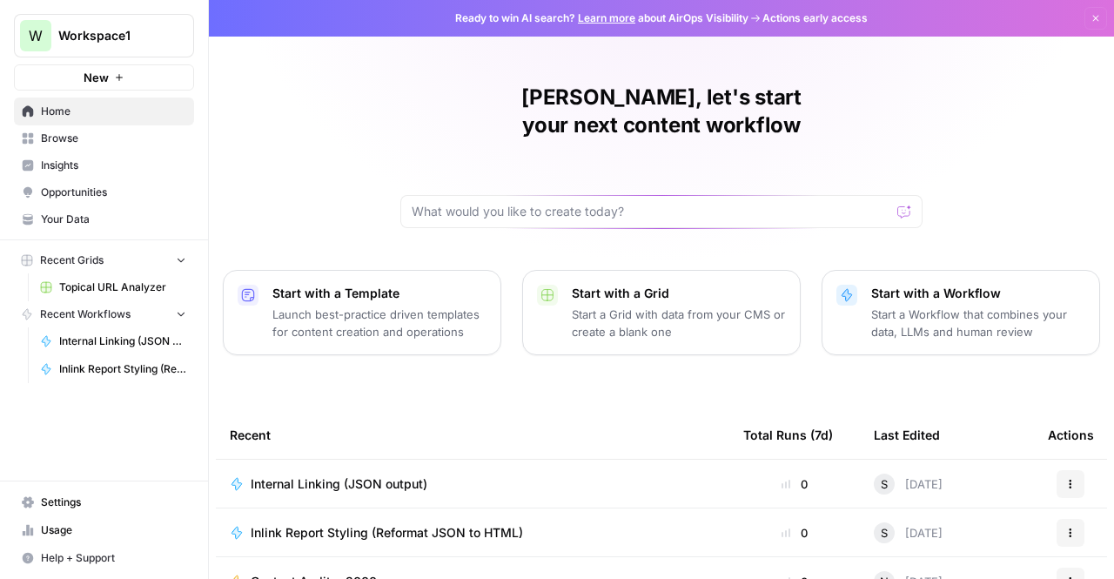
click at [290, 524] on span "Inlink Report Styling (Reformat JSON to HTML)" at bounding box center [387, 532] width 272 height 17
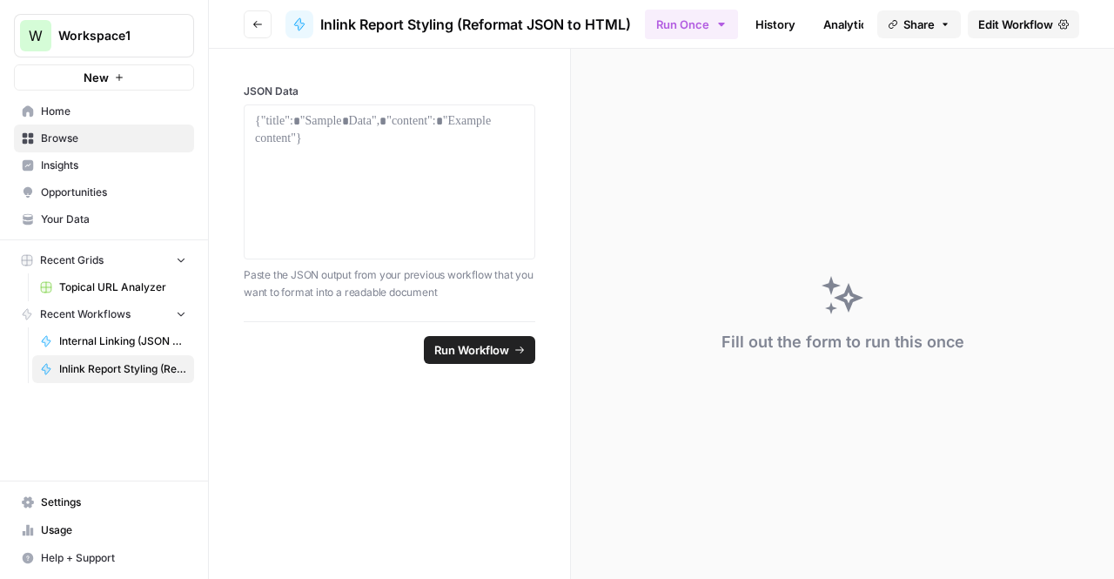
click at [982, 27] on span "Edit Workflow" at bounding box center [1015, 24] width 75 height 17
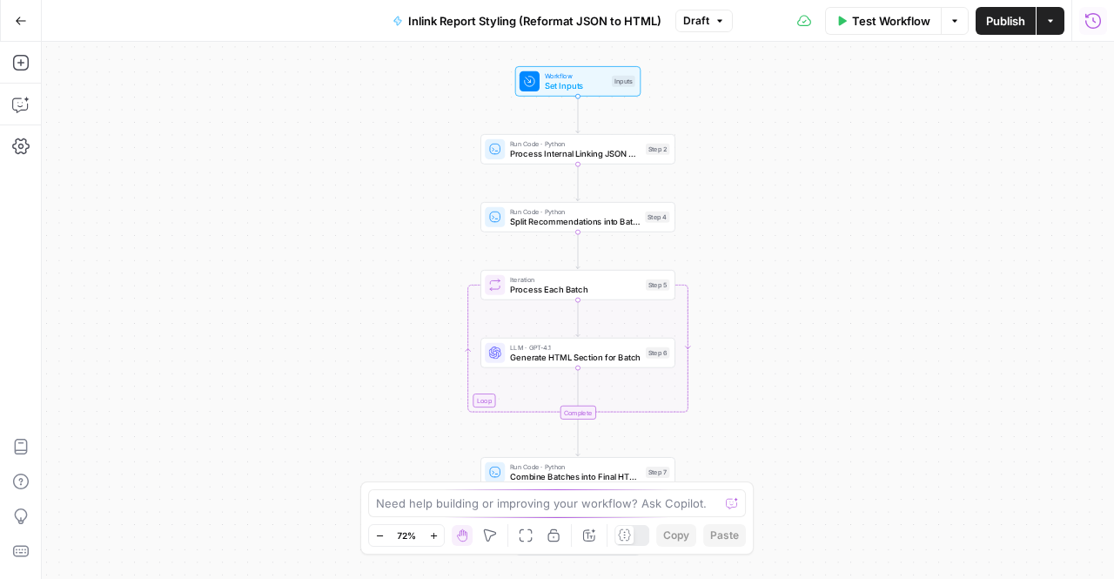
click at [1096, 23] on icon "button" at bounding box center [1092, 20] width 17 height 17
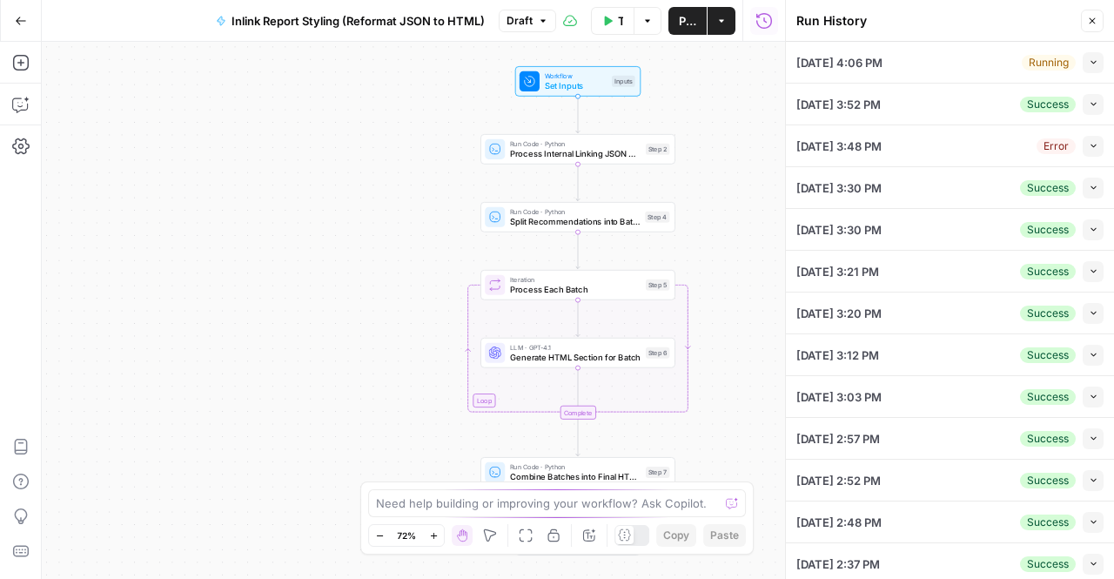
click at [1063, 65] on div "Running Collapse" at bounding box center [1063, 62] width 82 height 21
click at [1089, 62] on icon "button" at bounding box center [1094, 62] width 10 height 10
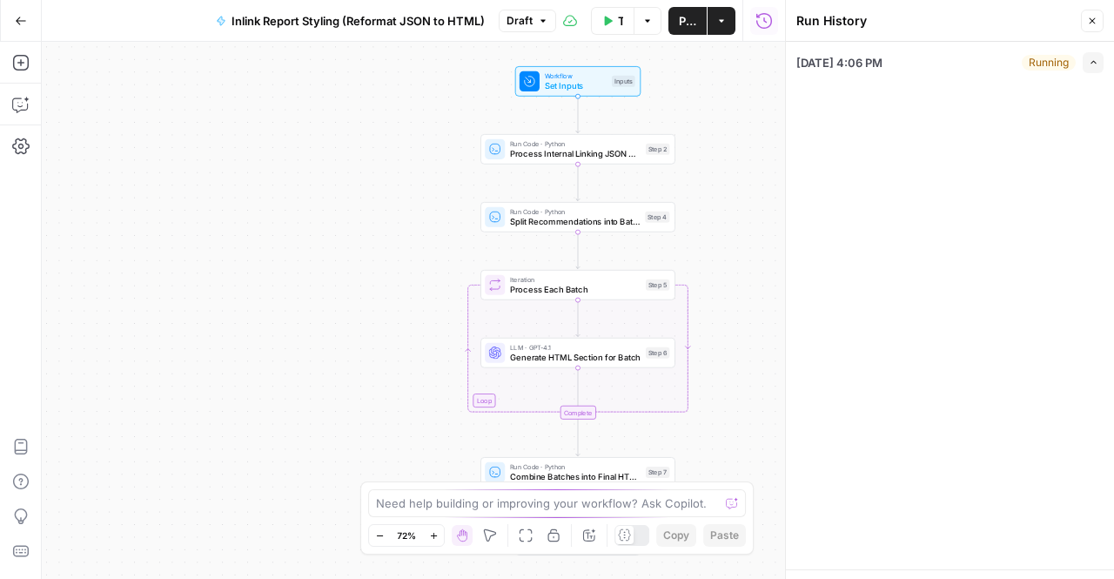
click at [886, 547] on button "View Logs" at bounding box center [949, 545] width 307 height 28
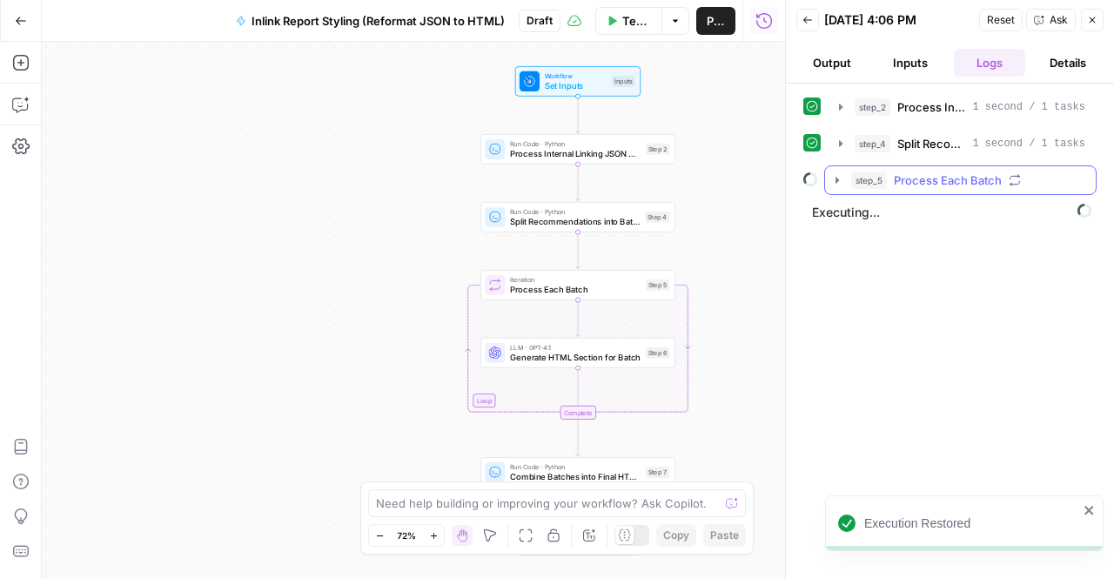
click at [835, 187] on button "step_5 Process Each Batch" at bounding box center [960, 180] width 271 height 28
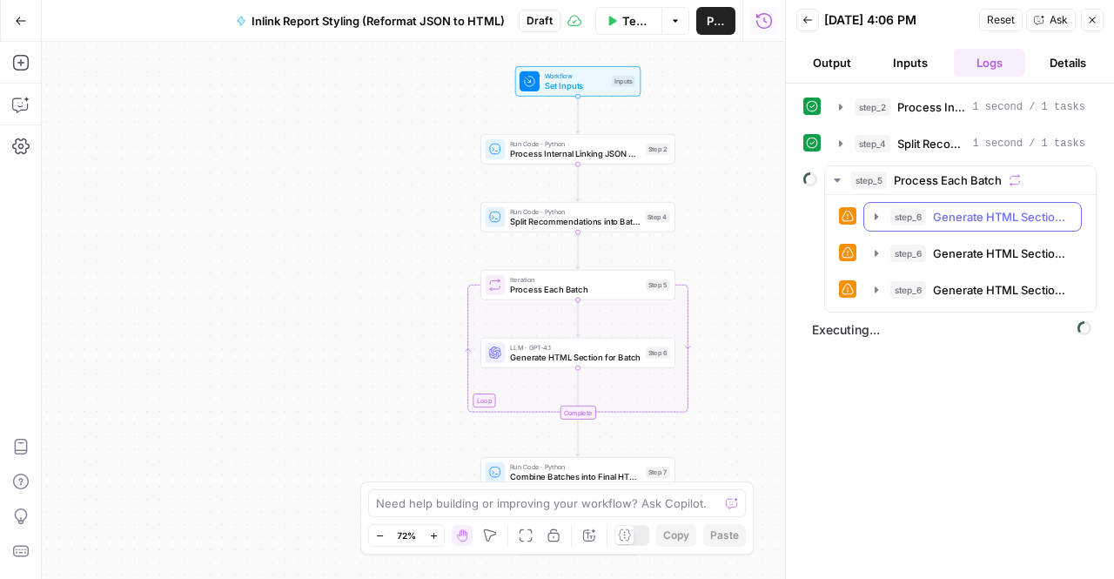
click at [874, 210] on icon "button" at bounding box center [876, 217] width 14 height 14
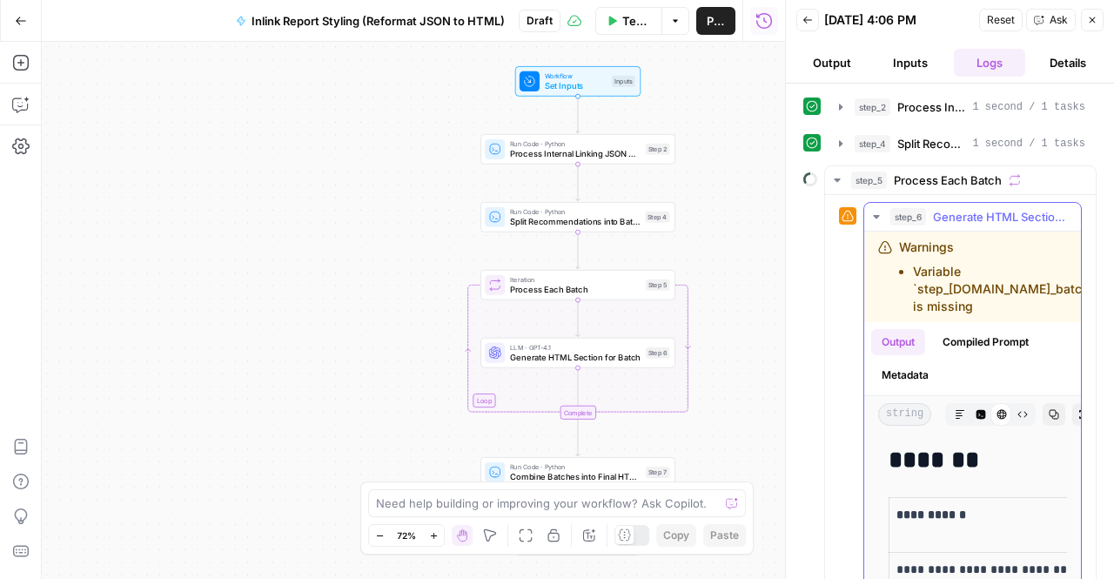
click at [874, 210] on icon "button" at bounding box center [876, 217] width 14 height 14
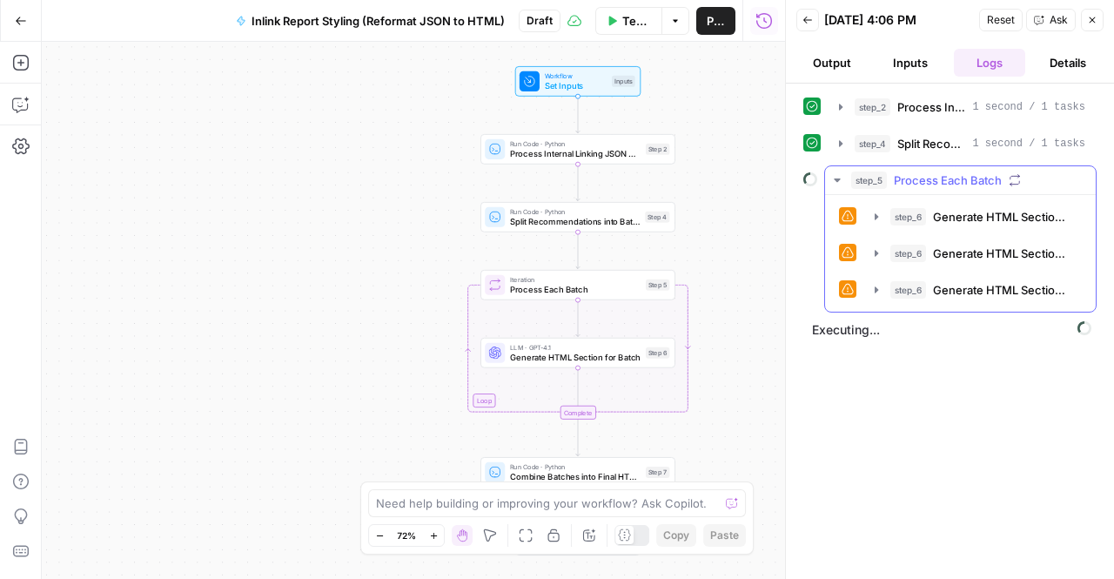
click at [852, 218] on icon at bounding box center [847, 216] width 12 height 12
click at [846, 215] on icon at bounding box center [847, 216] width 12 height 12
click at [875, 210] on icon "button" at bounding box center [876, 217] width 14 height 14
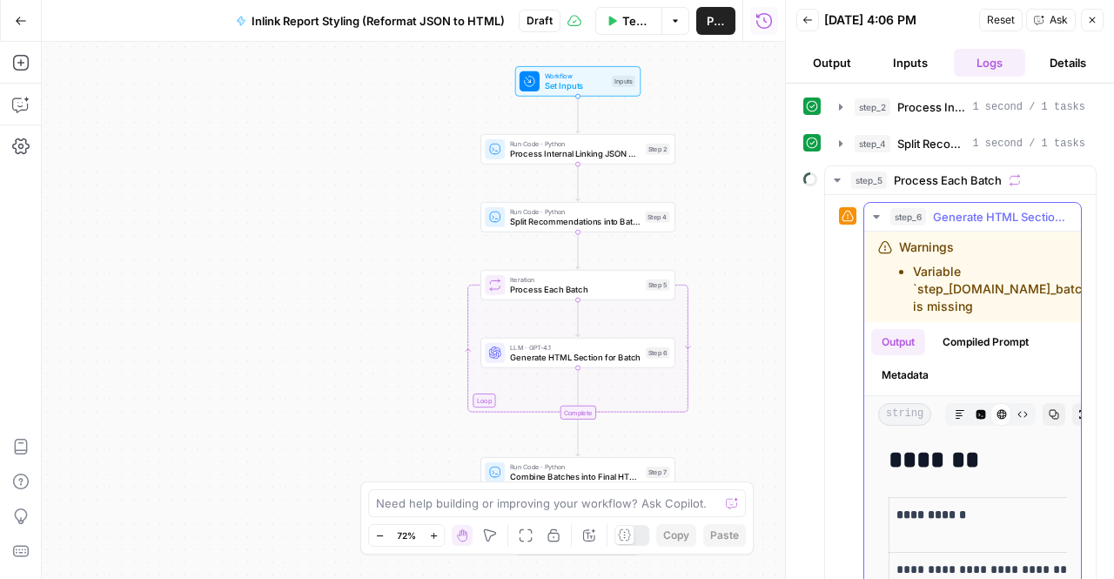
click at [954, 247] on div "Warnings Variable `step_[DOMAIN_NAME]_batches` is missing" at bounding box center [1003, 276] width 208 height 77
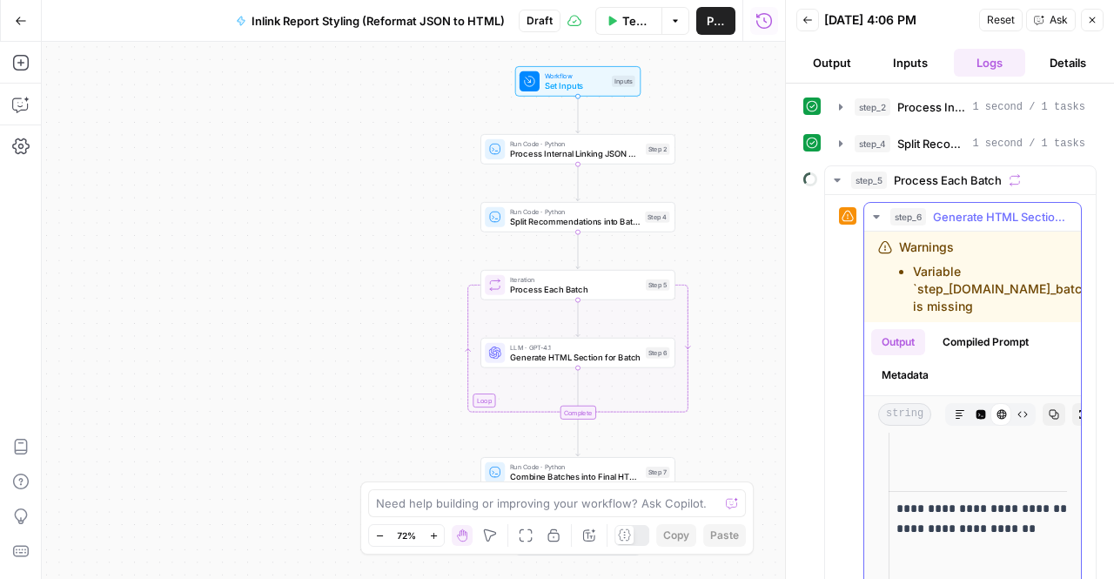
scroll to position [1392, 0]
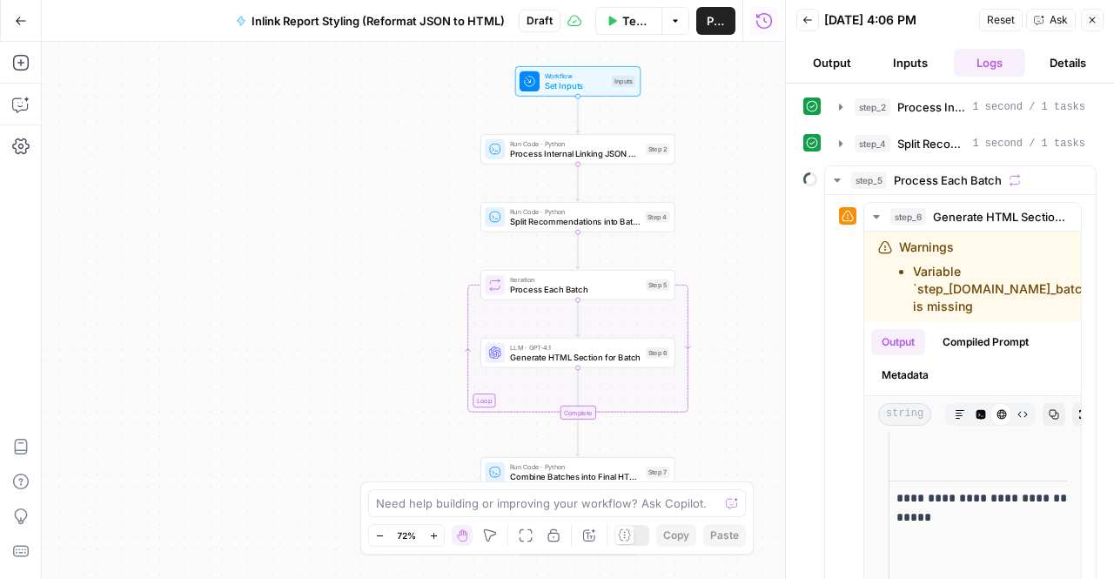
drag, startPoint x: 937, startPoint y: 282, endPoint x: 1047, endPoint y: 282, distance: 109.6
click at [1089, 298] on div "**********" at bounding box center [950, 331] width 328 height 495
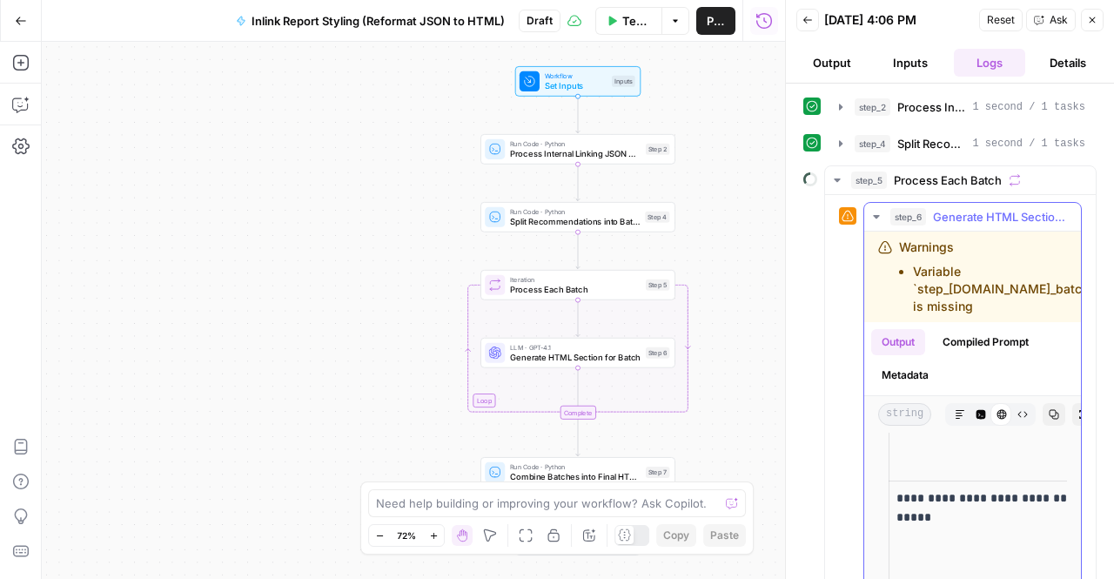
click at [1036, 282] on li "Variable `step_[DOMAIN_NAME]_batches` is missing" at bounding box center [1010, 289] width 194 height 52
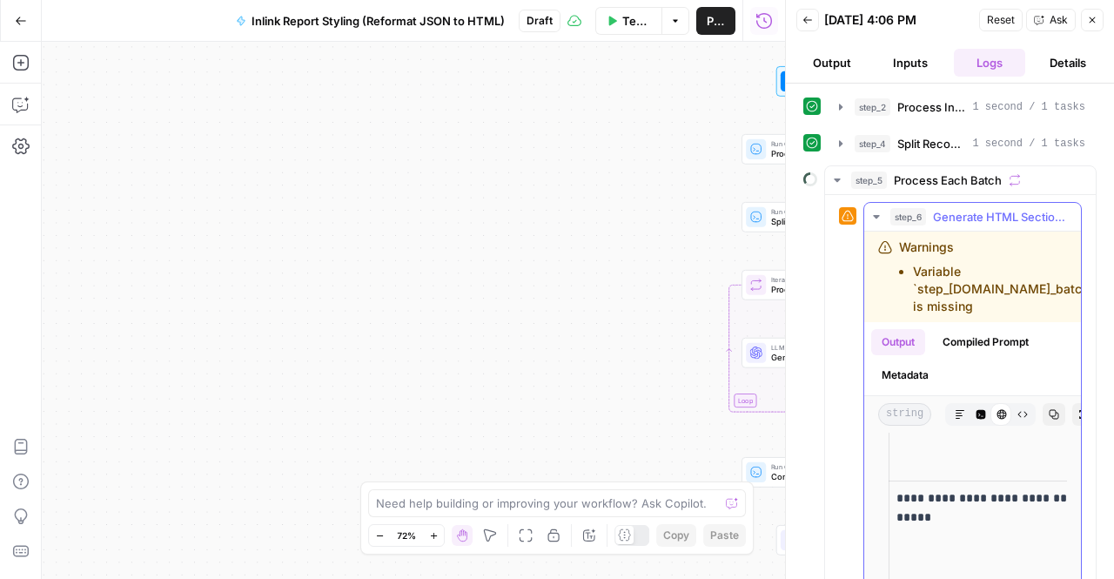
drag, startPoint x: 989, startPoint y: 297, endPoint x: 909, endPoint y: 266, distance: 86.5
click at [909, 266] on ul "Variable `step_[DOMAIN_NAME]_batches` is missing" at bounding box center [1003, 289] width 208 height 52
copy li "Variable `step_[DOMAIN_NAME]_batches` is missing"
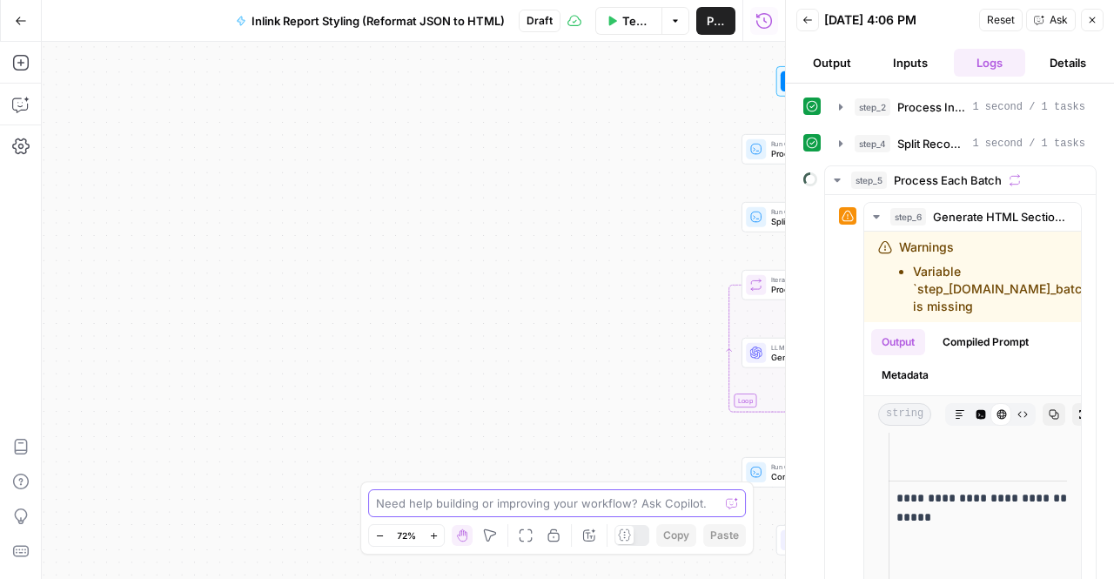
click at [526, 502] on textarea at bounding box center [547, 502] width 343 height 17
paste textarea "Variable `step_[DOMAIN_NAME]_batches` is missing"
click at [379, 499] on textarea "Variable `step_[DOMAIN_NAME]_batches` is missing" at bounding box center [539, 502] width 327 height 17
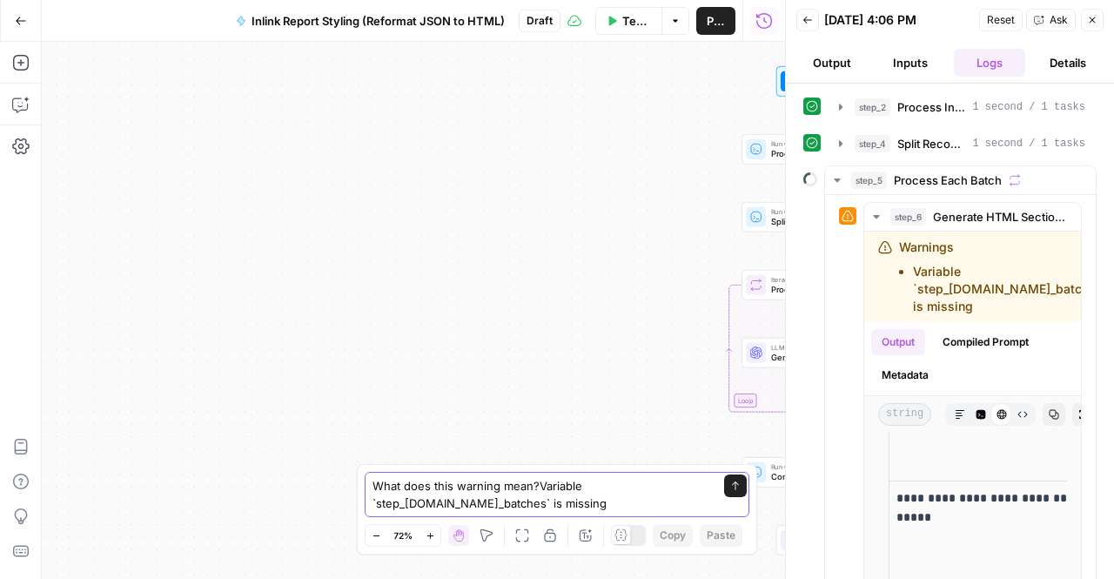
type textarea "What does this warning mean? Variable `step_[DOMAIN_NAME]_batches` is missing"
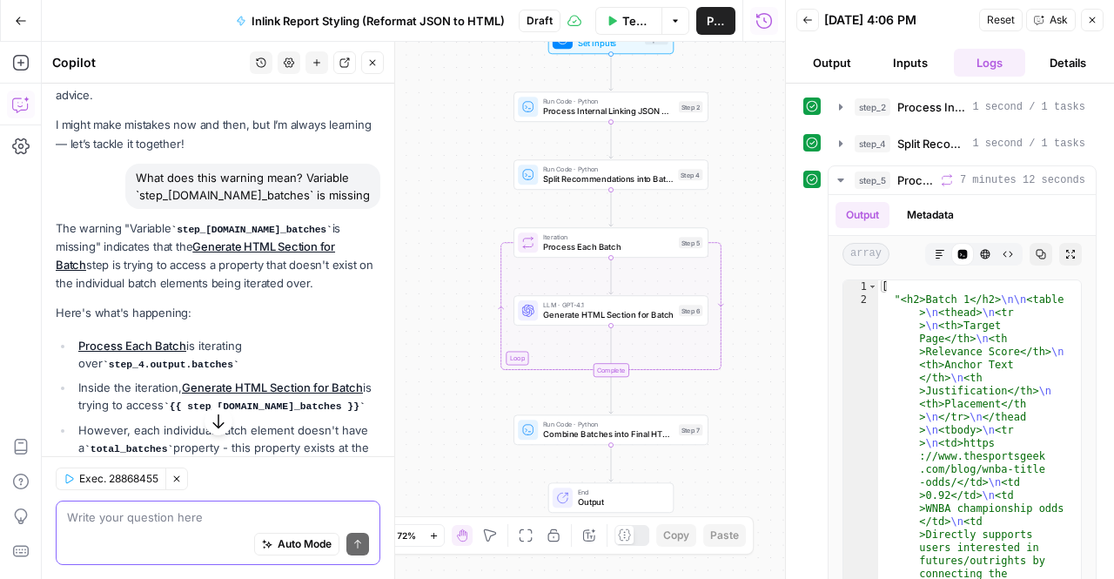
scroll to position [146, 0]
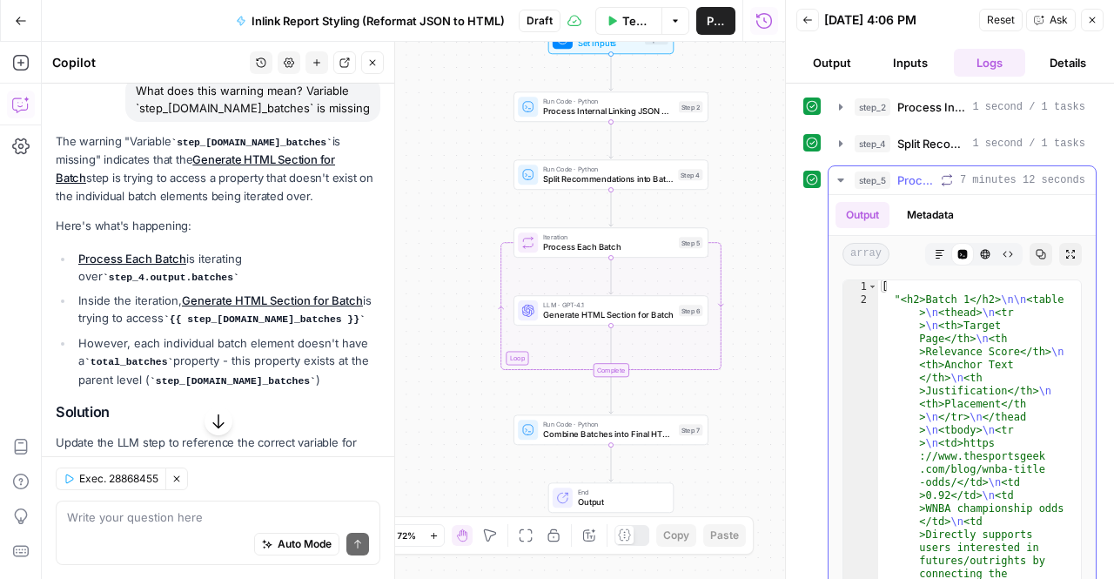
type textarea "**********"
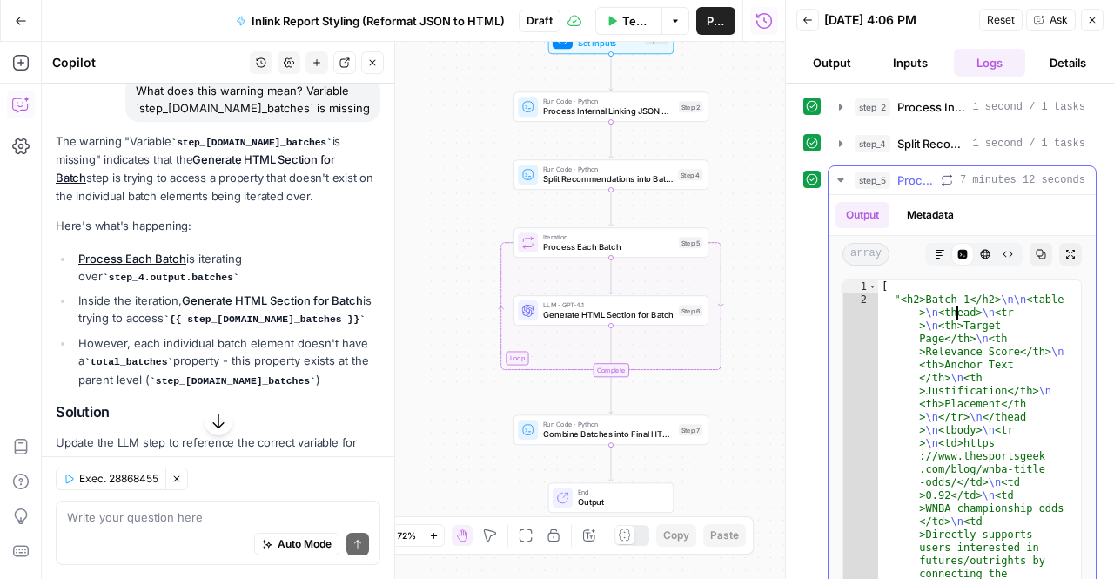
scroll to position [0, 0]
click at [848, 181] on button "step_5 Process Each Batch 7 minutes 12 seconds" at bounding box center [961, 180] width 267 height 28
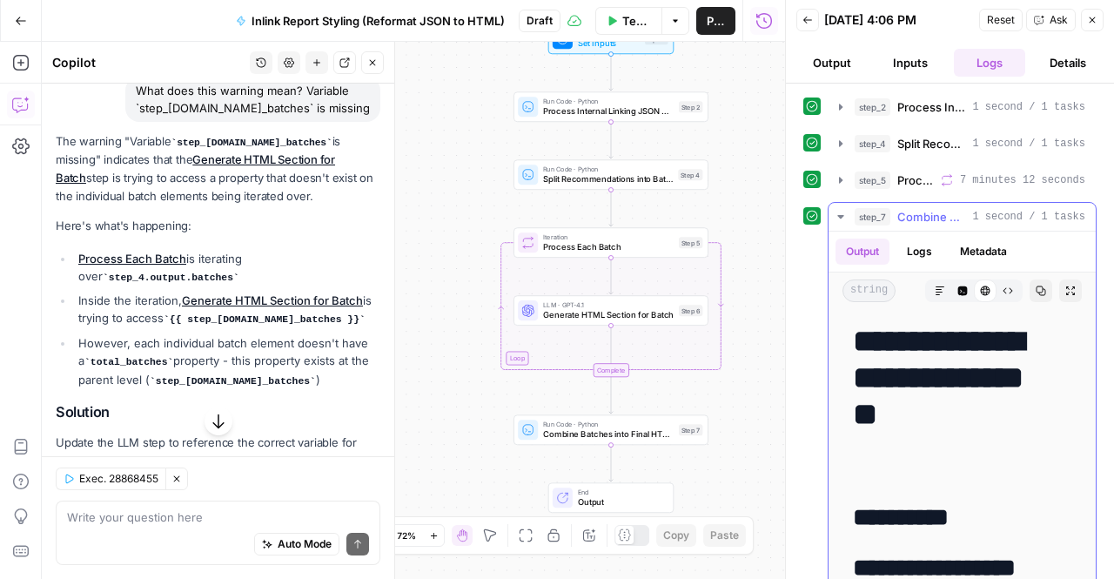
click at [839, 205] on button "step_7 Combine Batches into Final HTML Report 1 second / 1 tasks" at bounding box center [961, 217] width 267 height 28
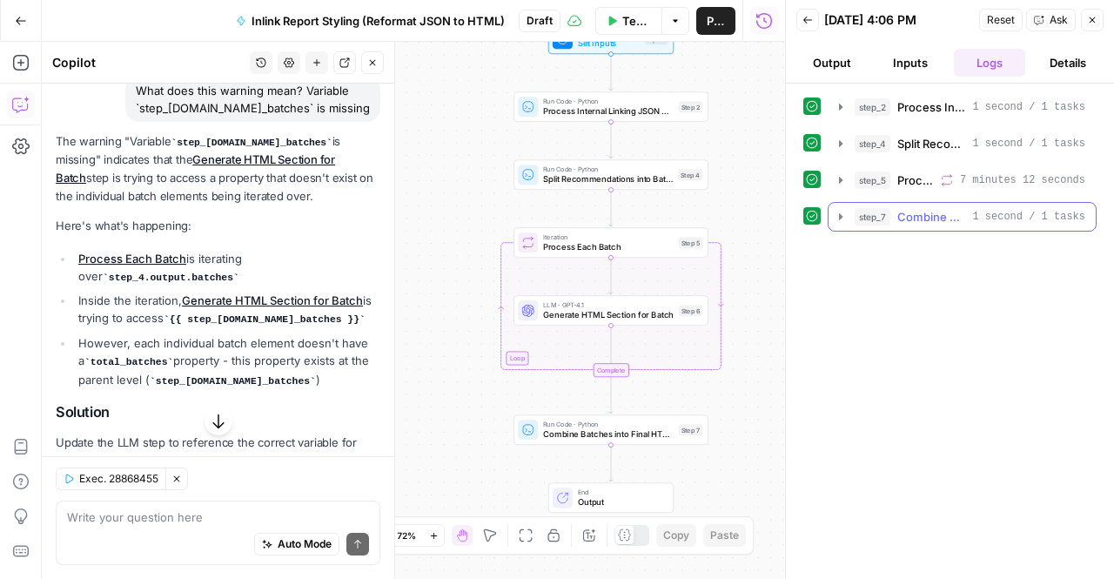
click at [839, 205] on button "step_7 Combine Batches into Final HTML Report 1 second / 1 tasks" at bounding box center [961, 217] width 267 height 28
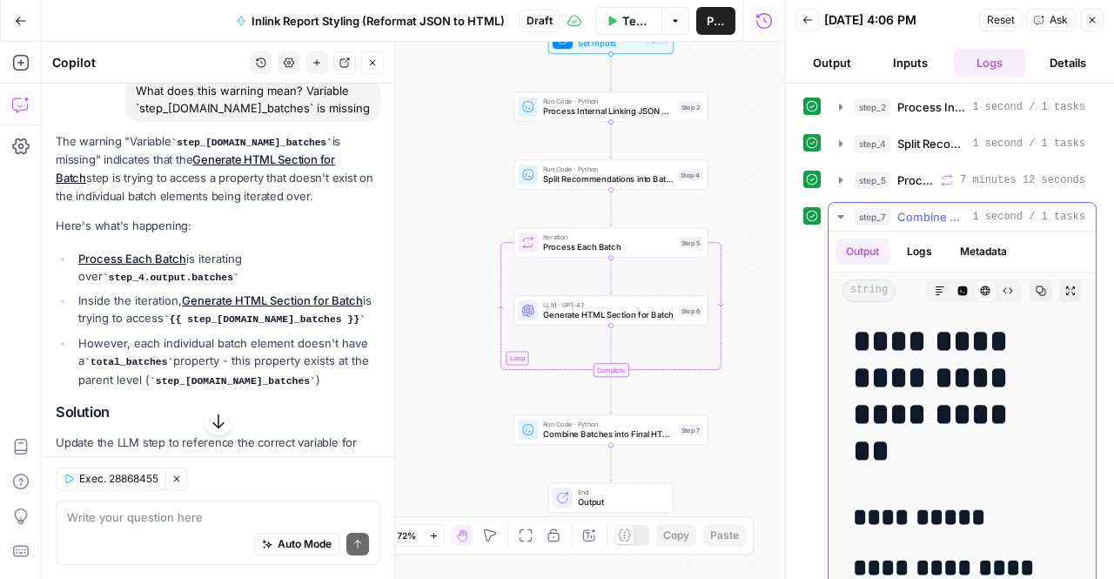
click at [1029, 296] on button "Copy" at bounding box center [1040, 290] width 23 height 23
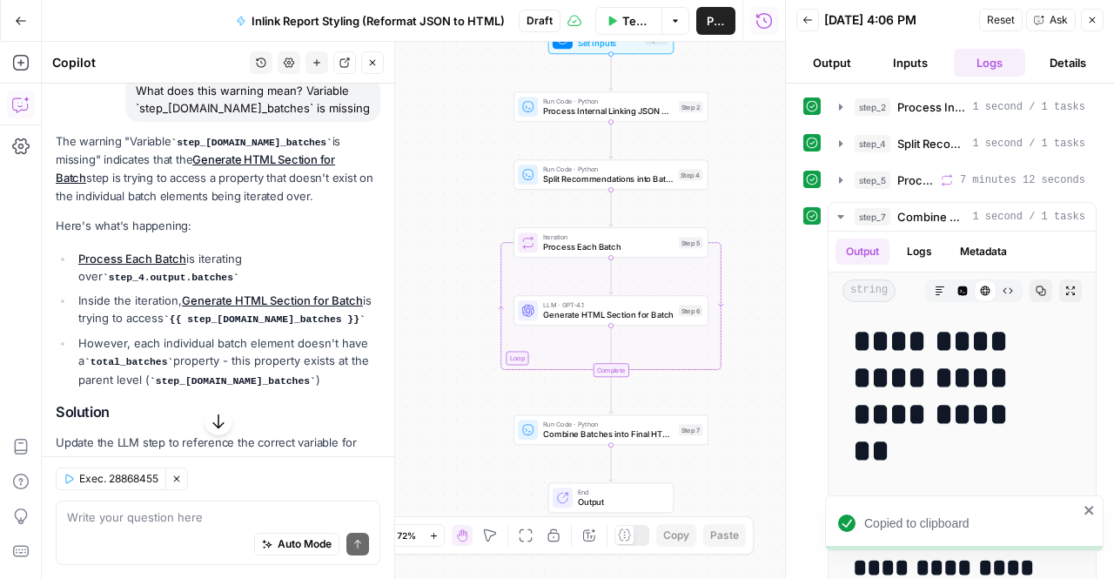
click at [214, 415] on icon "button" at bounding box center [218, 420] width 17 height 17
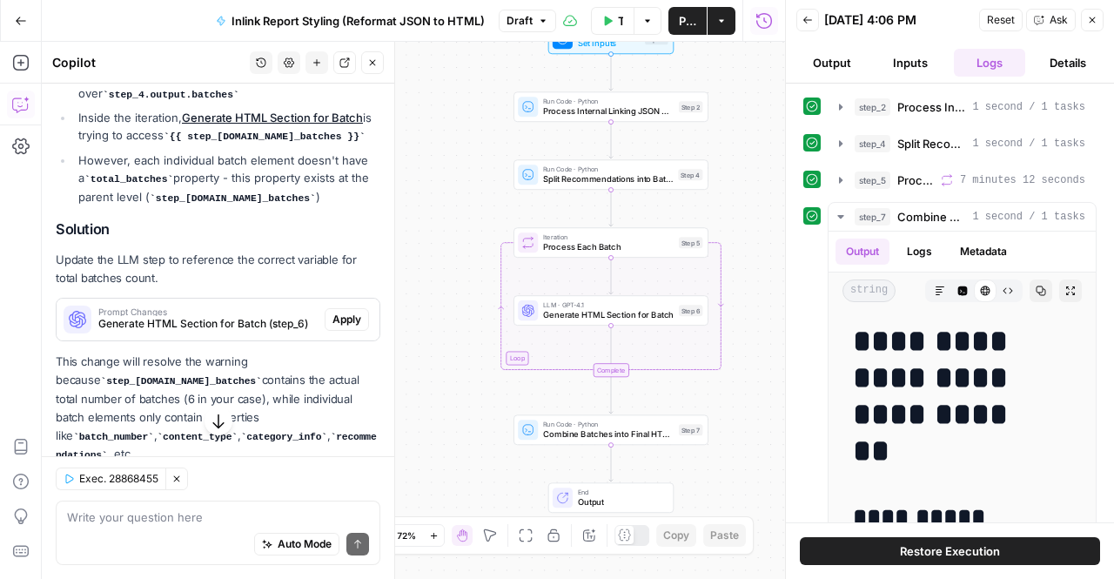
scroll to position [370, 0]
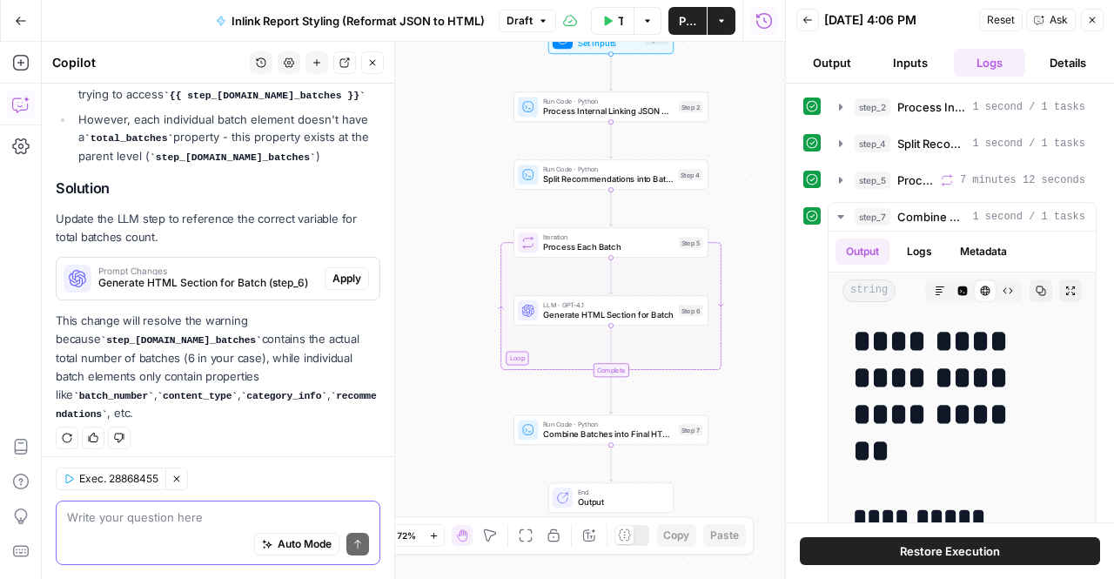
click at [131, 510] on textarea at bounding box center [218, 516] width 302 height 17
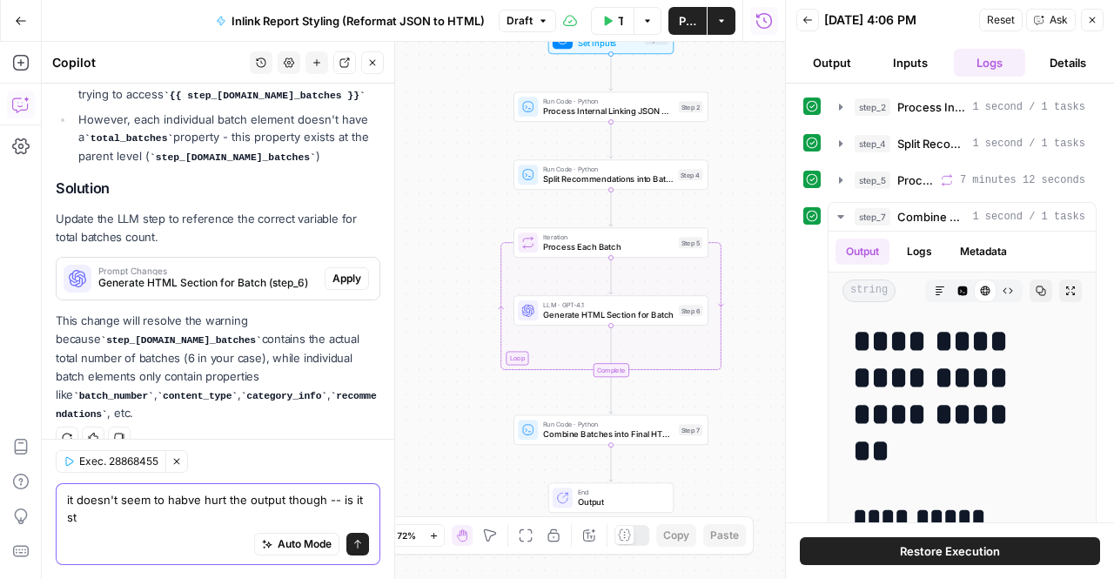
scroll to position [387, 0]
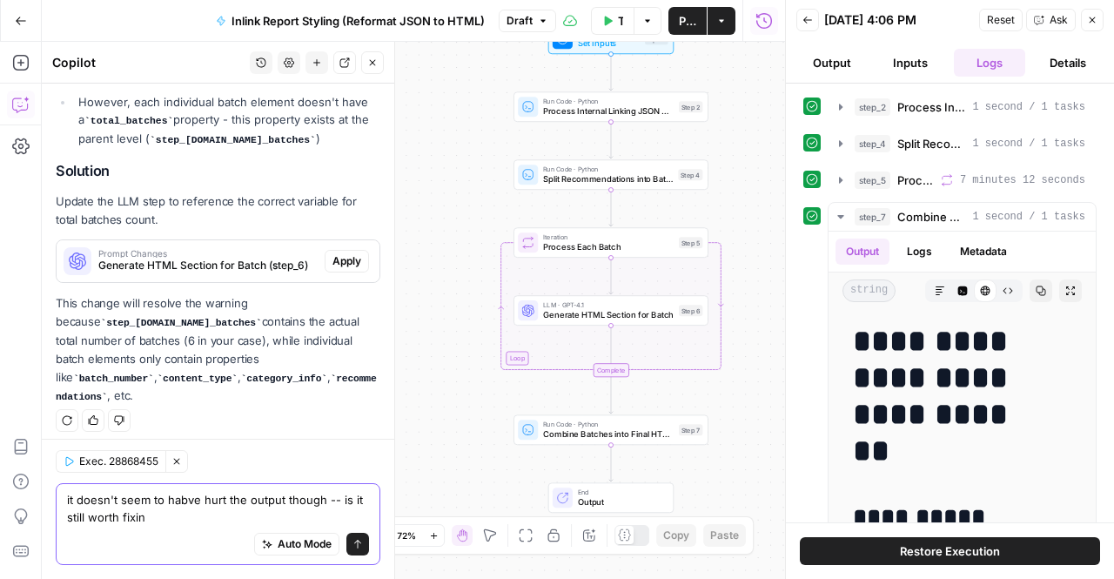
type textarea "it doesn't seem to habve hurt the output though -- is it still worth fixing"
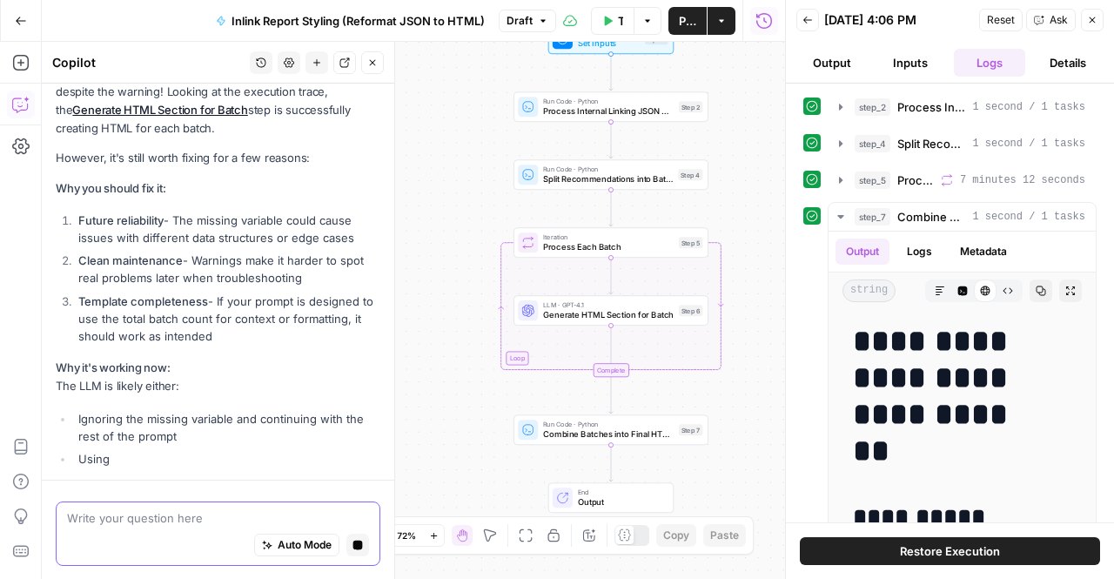
scroll to position [621, 0]
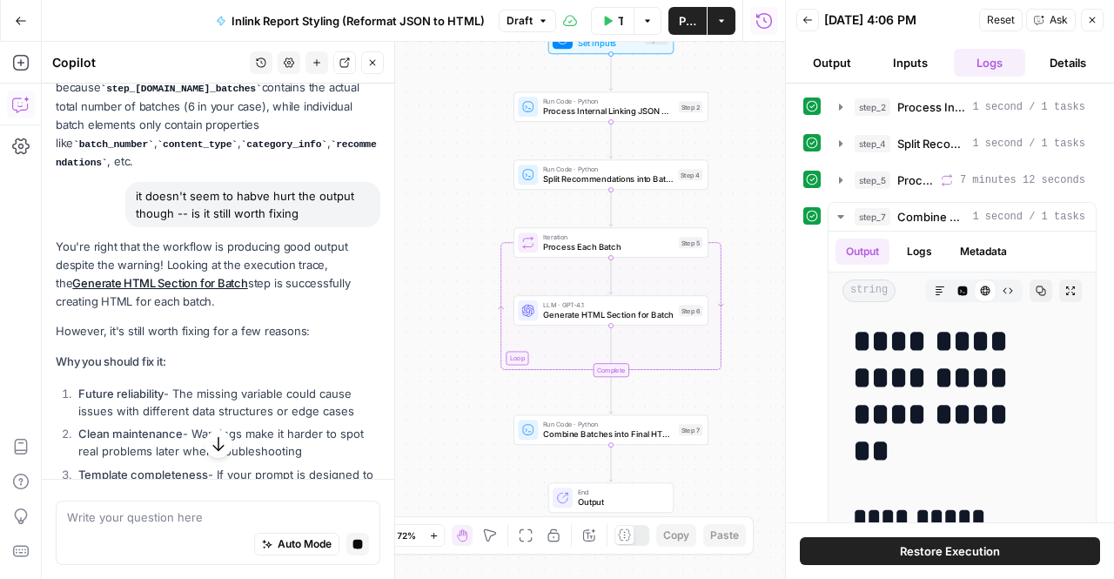
click at [233, 312] on div "You're right that the workflow is producing good output despite the warning! Lo…" at bounding box center [218, 485] width 325 height 494
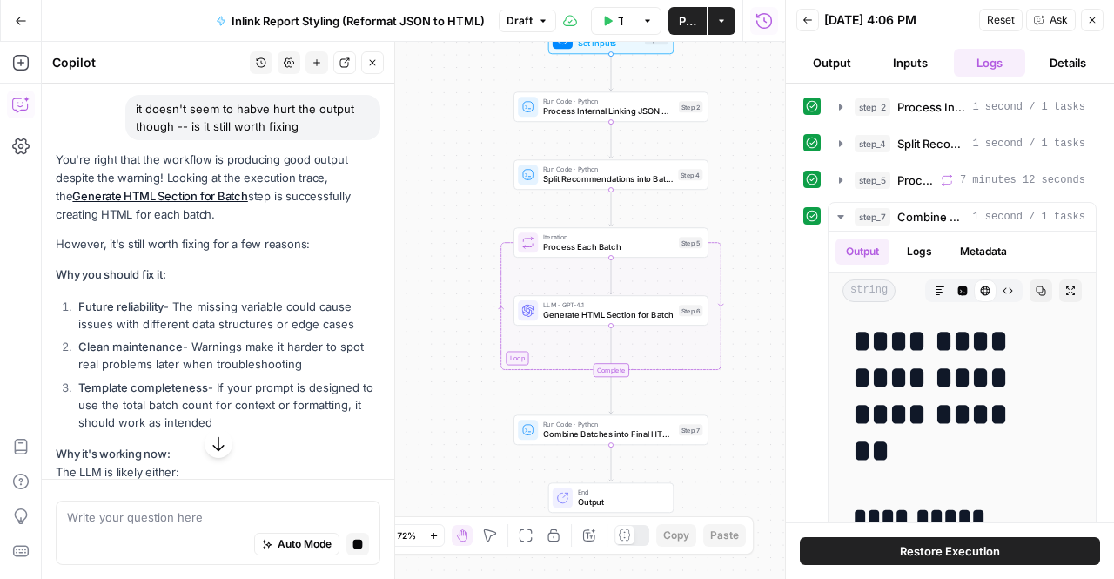
click at [244, 379] on li "Template completeness - If your prompt is designed to use the total batch count…" at bounding box center [227, 405] width 306 height 52
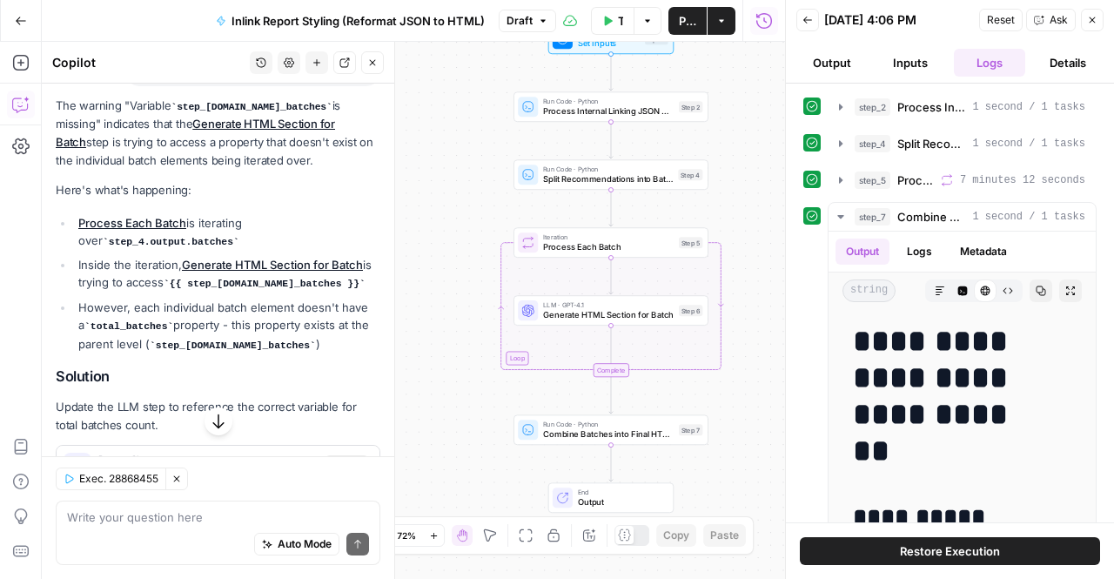
scroll to position [443, 0]
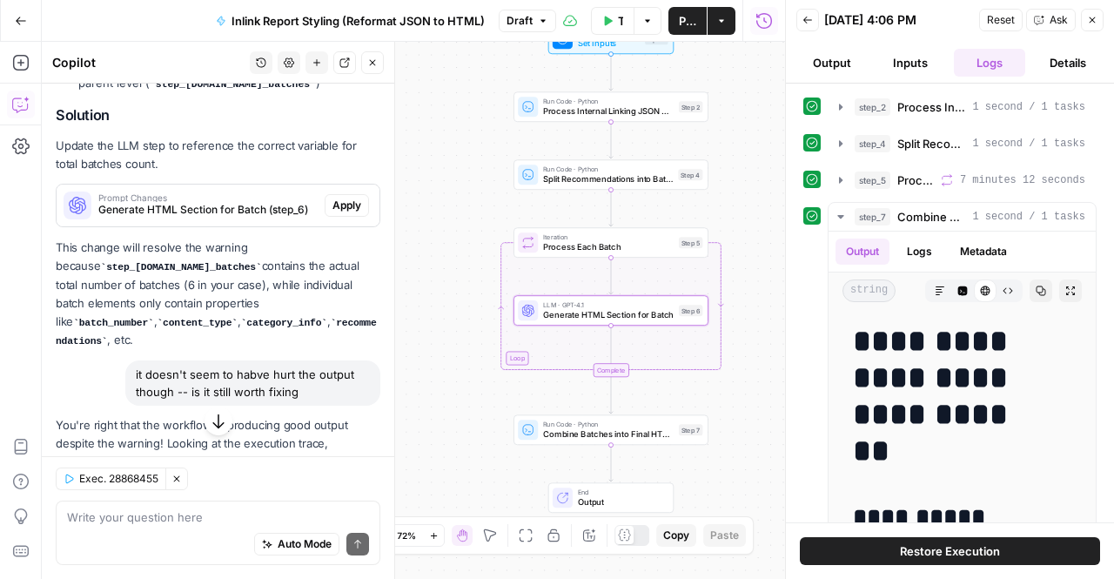
click at [332, 213] on span "Apply" at bounding box center [346, 206] width 29 height 16
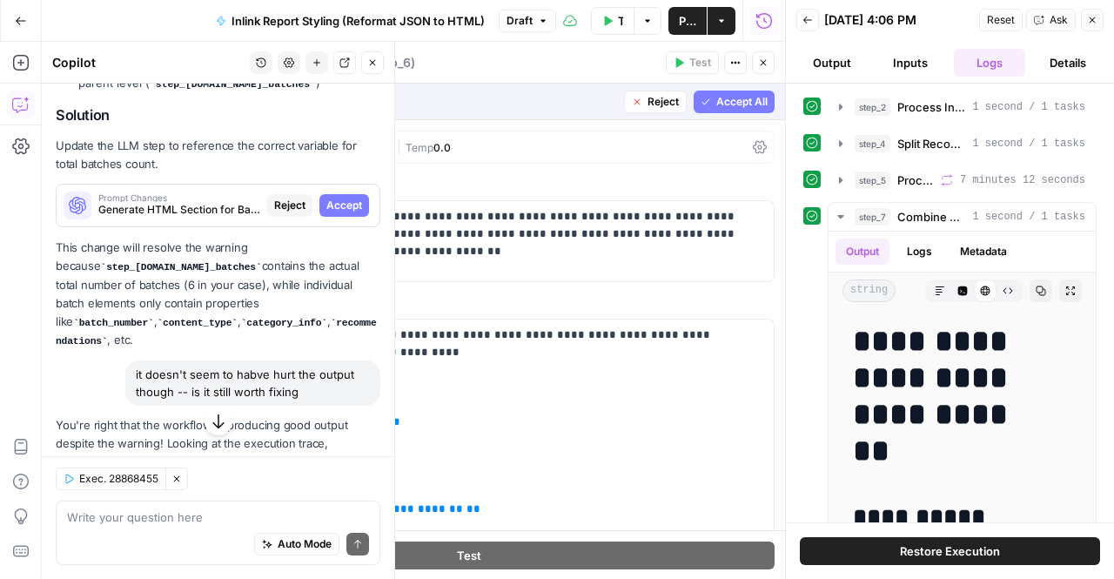
click at [326, 213] on span "Accept" at bounding box center [344, 206] width 36 height 16
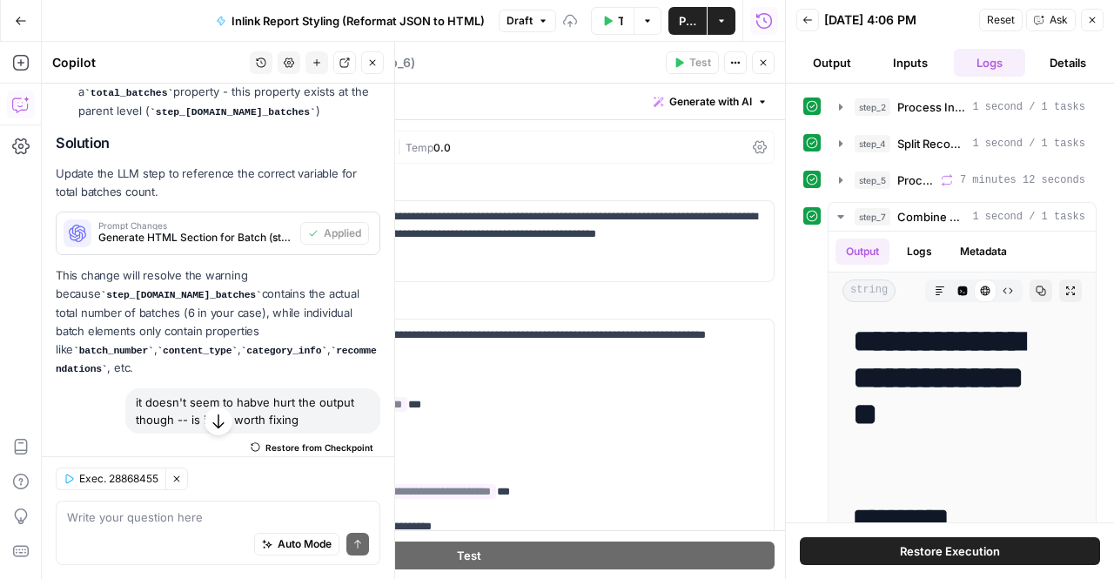
scroll to position [471, 0]
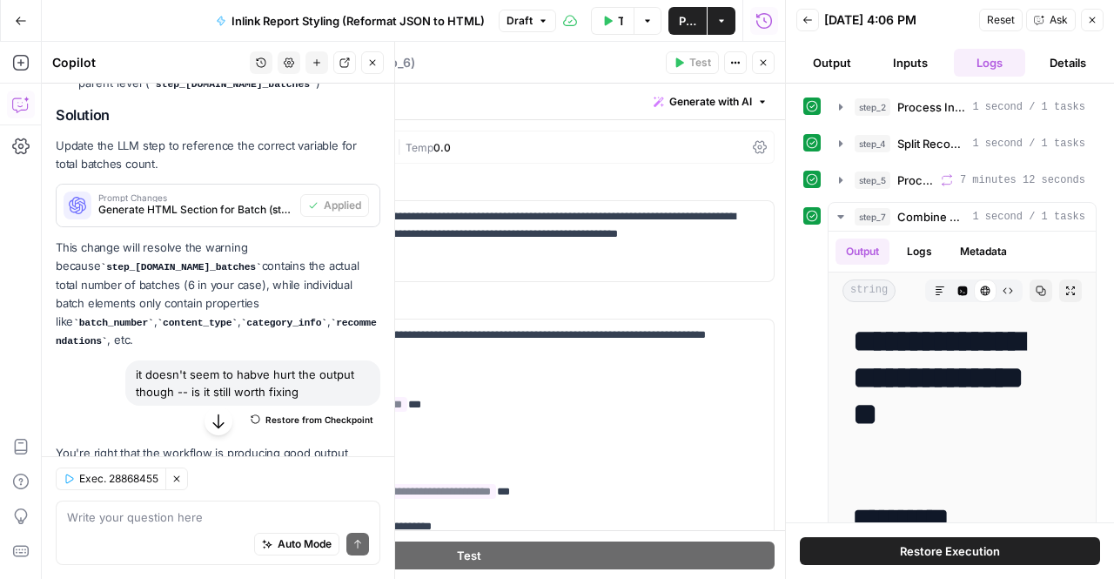
click at [210, 415] on icon "button" at bounding box center [218, 420] width 17 height 17
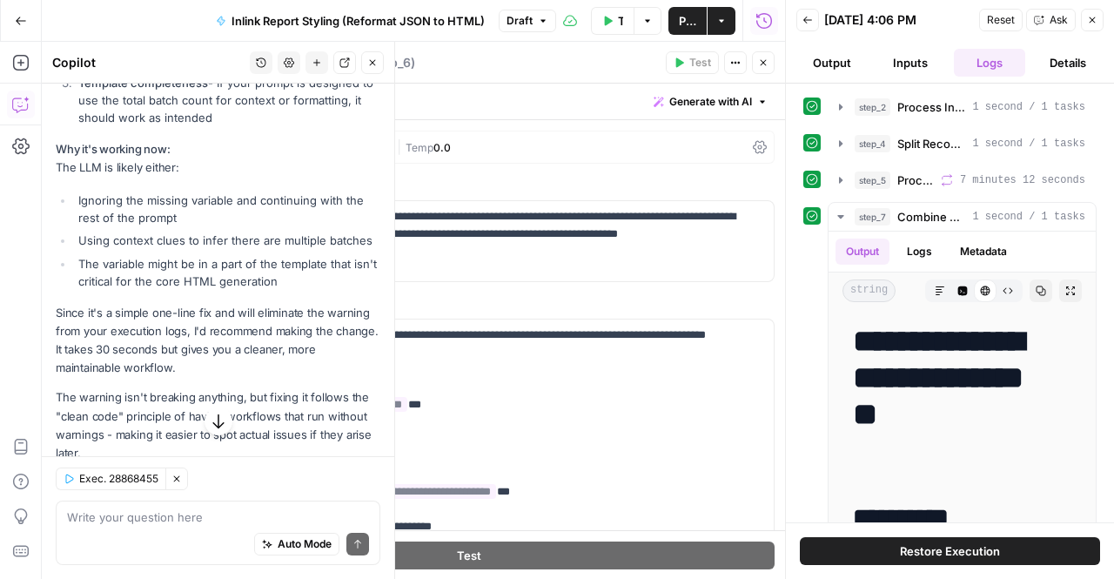
scroll to position [1108, 0]
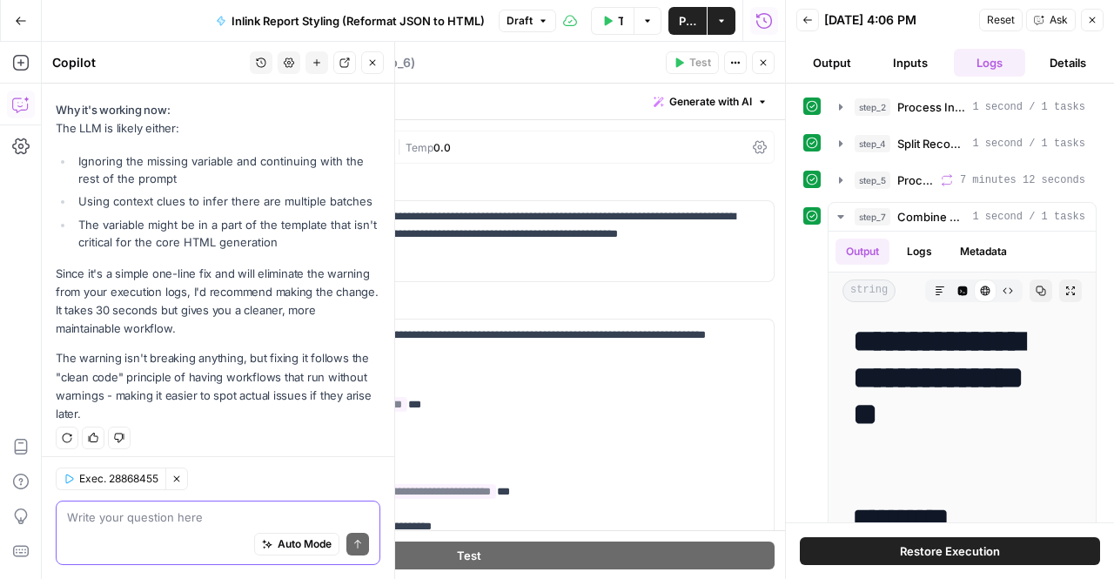
click at [154, 520] on textarea at bounding box center [218, 516] width 302 height 17
type textarea "i"
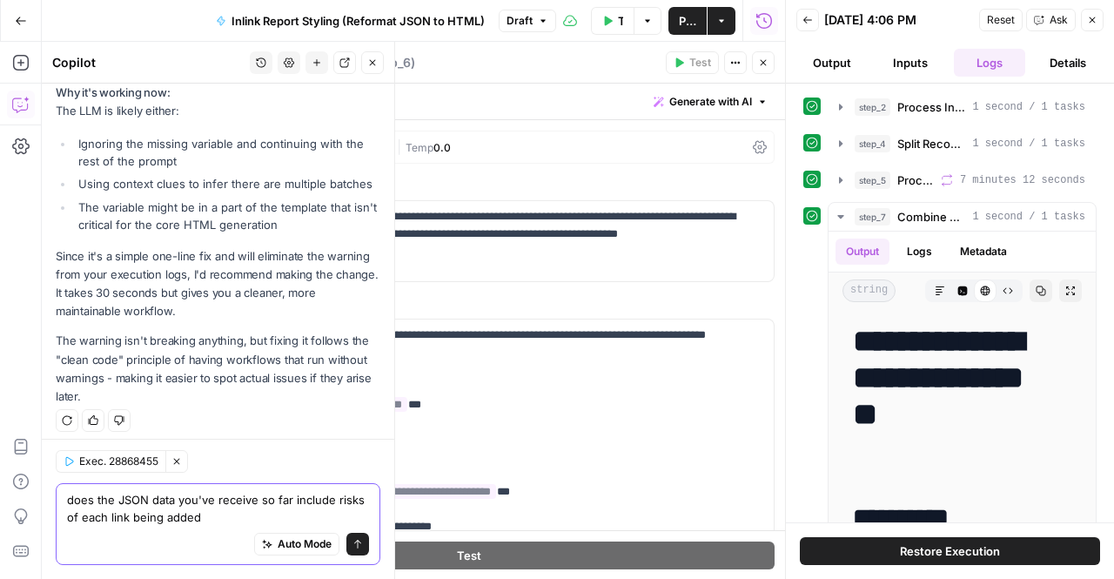
type textarea "does the JSON data you've receive so far include risks of each link being added?"
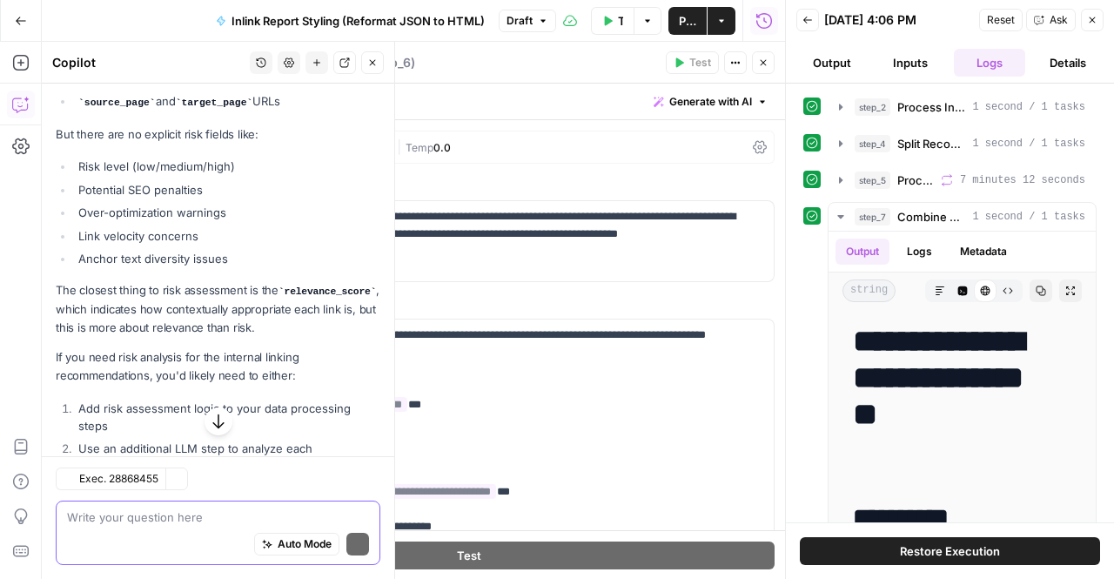
scroll to position [1740, 0]
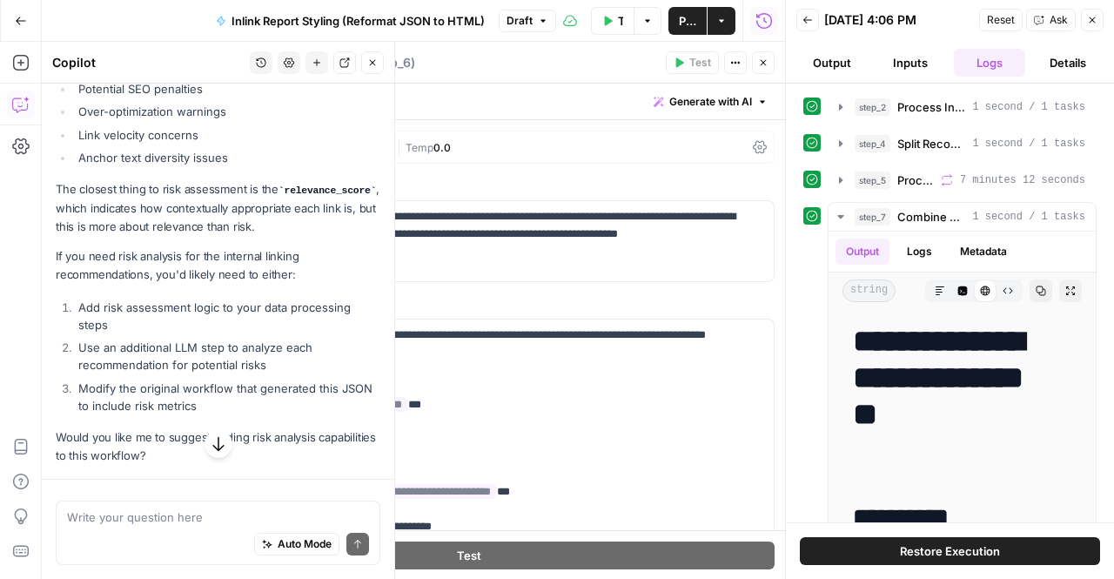
drag, startPoint x: 273, startPoint y: 253, endPoint x: 287, endPoint y: 342, distance: 89.8
click at [287, 342] on div "No, the JSON data I can see doesn't include specific risk assessments for each …" at bounding box center [218, 138] width 325 height 654
click at [287, 342] on ol "Add risk assessment logic to your data processing steps Use an additional LLM s…" at bounding box center [218, 356] width 325 height 116
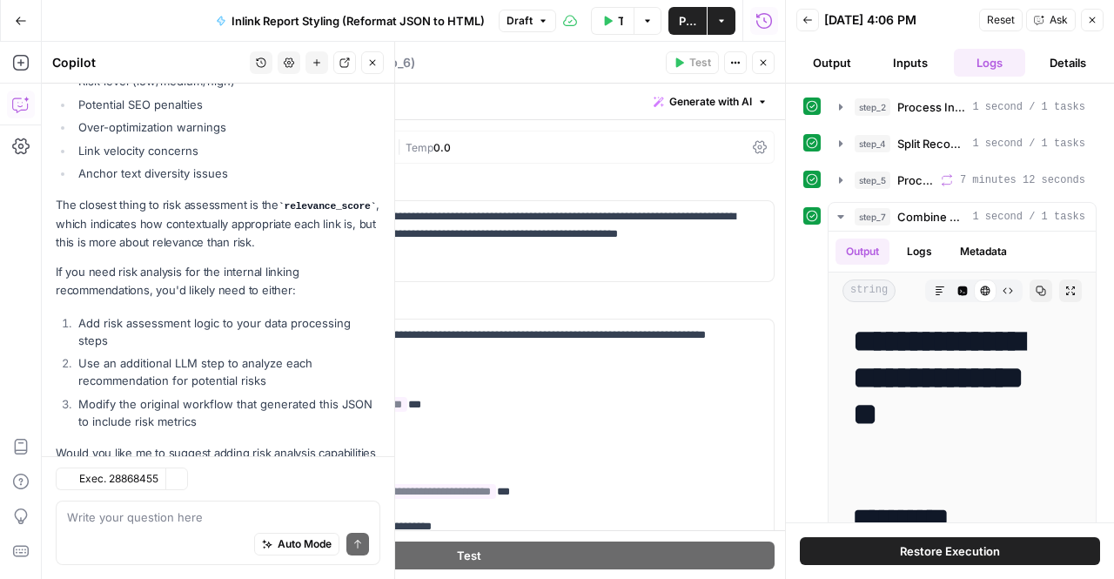
scroll to position [1875, 0]
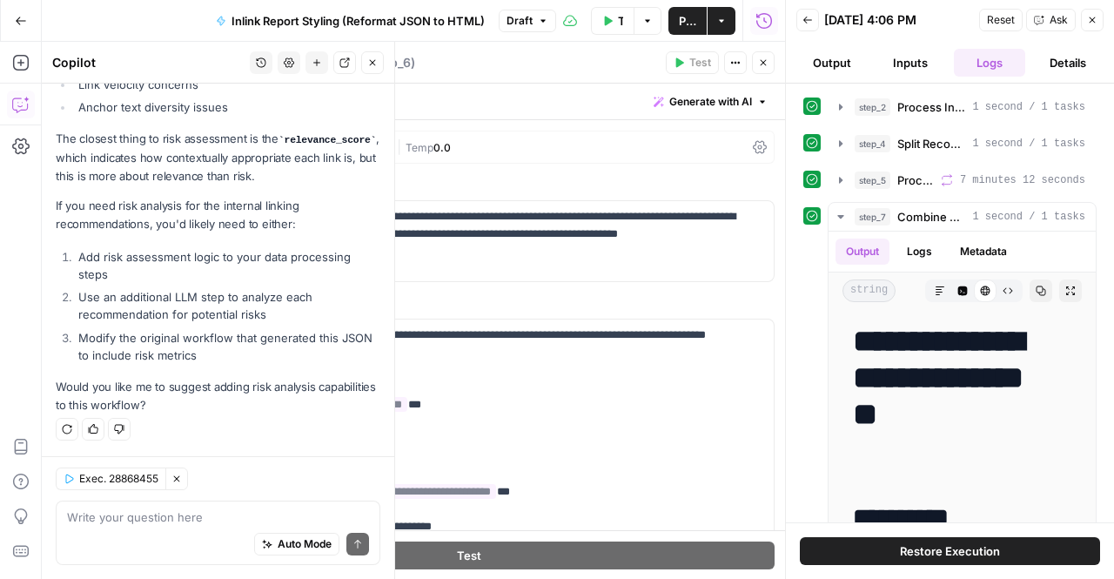
drag, startPoint x: 115, startPoint y: 329, endPoint x: 209, endPoint y: 264, distance: 114.4
click at [214, 263] on ol "Add risk assessment logic to your data processing steps Use an additional LLM s…" at bounding box center [218, 306] width 325 height 116
click at [209, 264] on li "Add risk assessment logic to your data processing steps" at bounding box center [227, 265] width 306 height 35
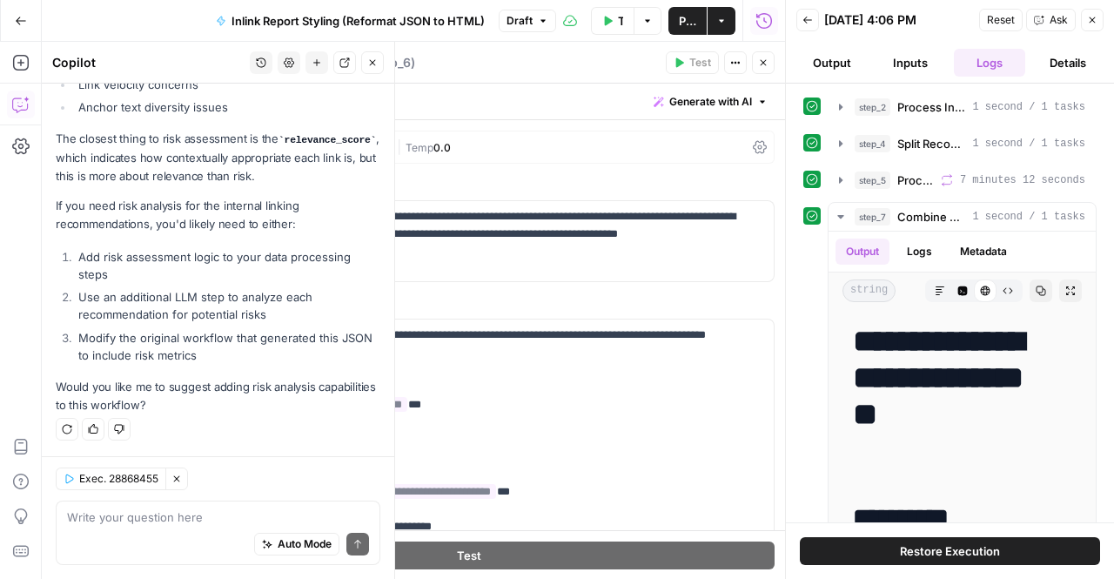
click at [251, 396] on p "Would you like me to suggest adding risk analysis capabilities to this workflow?" at bounding box center [218, 396] width 325 height 37
click at [190, 334] on li "Modify the original workflow that generated this JSON to include risk metrics" at bounding box center [227, 346] width 306 height 35
click at [200, 355] on li "Modify the original workflow that generated this JSON to include risk metrics" at bounding box center [227, 346] width 306 height 35
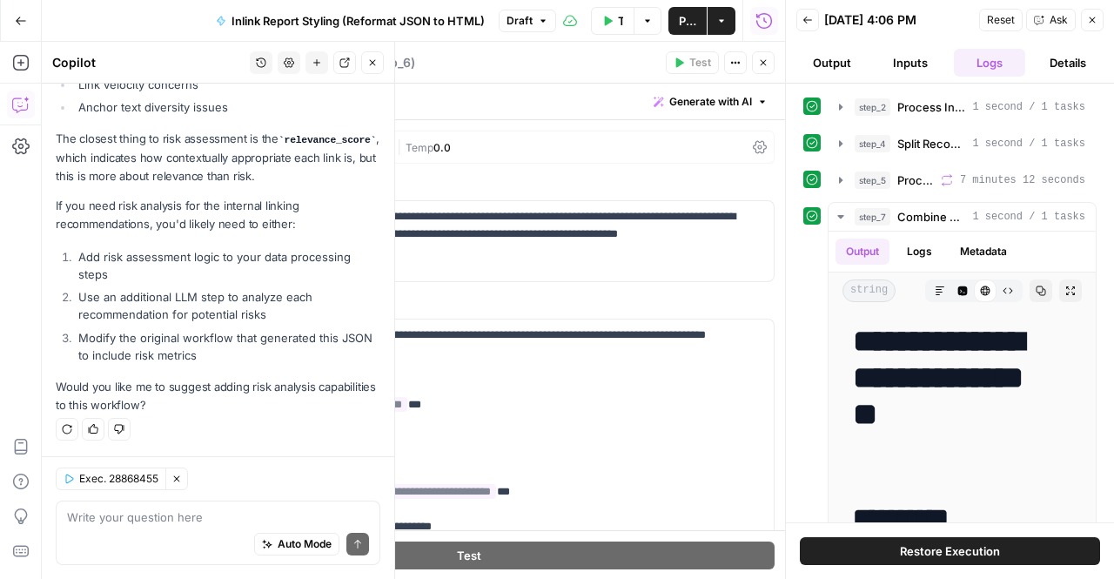
click at [159, 255] on li "Add risk assessment logic to your data processing steps" at bounding box center [227, 265] width 306 height 35
click at [678, 18] on button "Publish" at bounding box center [687, 21] width 38 height 28
click at [548, 19] on icon "button" at bounding box center [543, 21] width 10 height 10
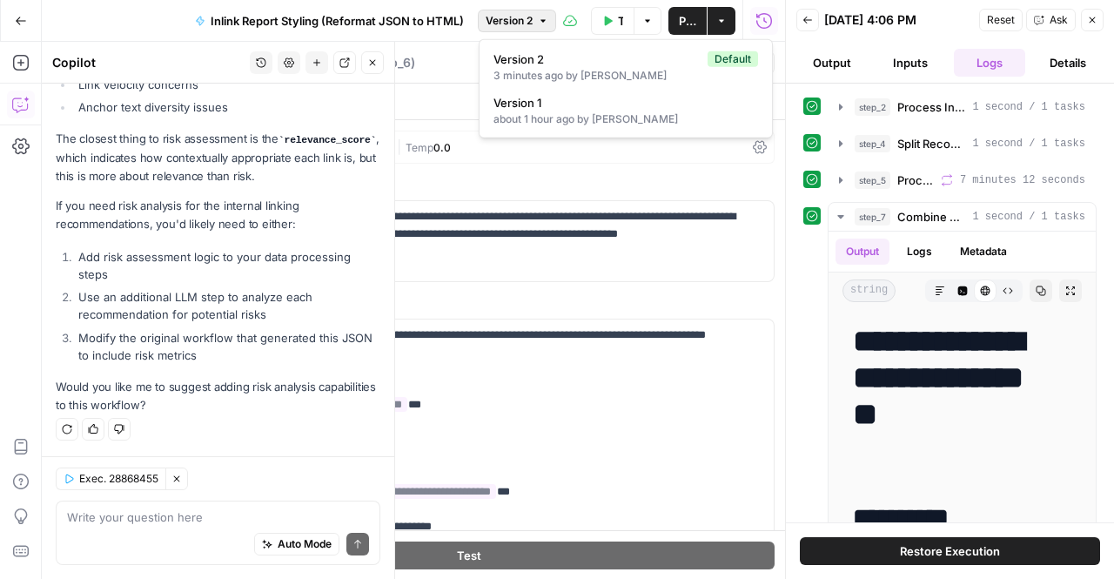
click at [548, 19] on icon "button" at bounding box center [543, 21] width 10 height 10
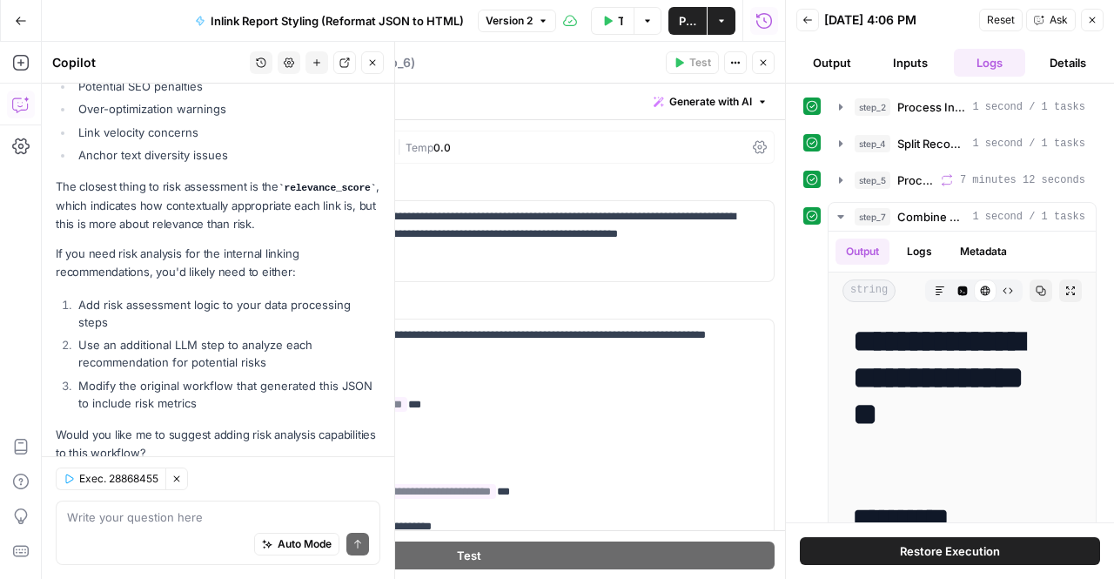
scroll to position [1875, 0]
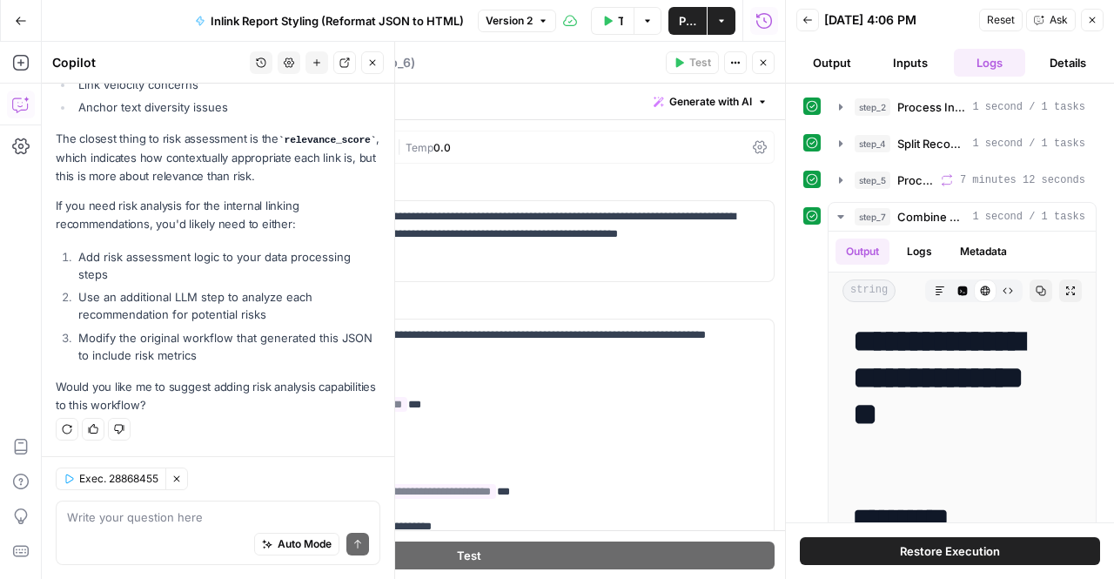
click at [1105, 23] on header "Back [DATE] 4:06 PM Reset Ask Close Output Inputs Logs Details" at bounding box center [950, 42] width 328 height 84
click at [1093, 22] on icon "button" at bounding box center [1092, 20] width 10 height 10
